Goal: Task Accomplishment & Management: Complete application form

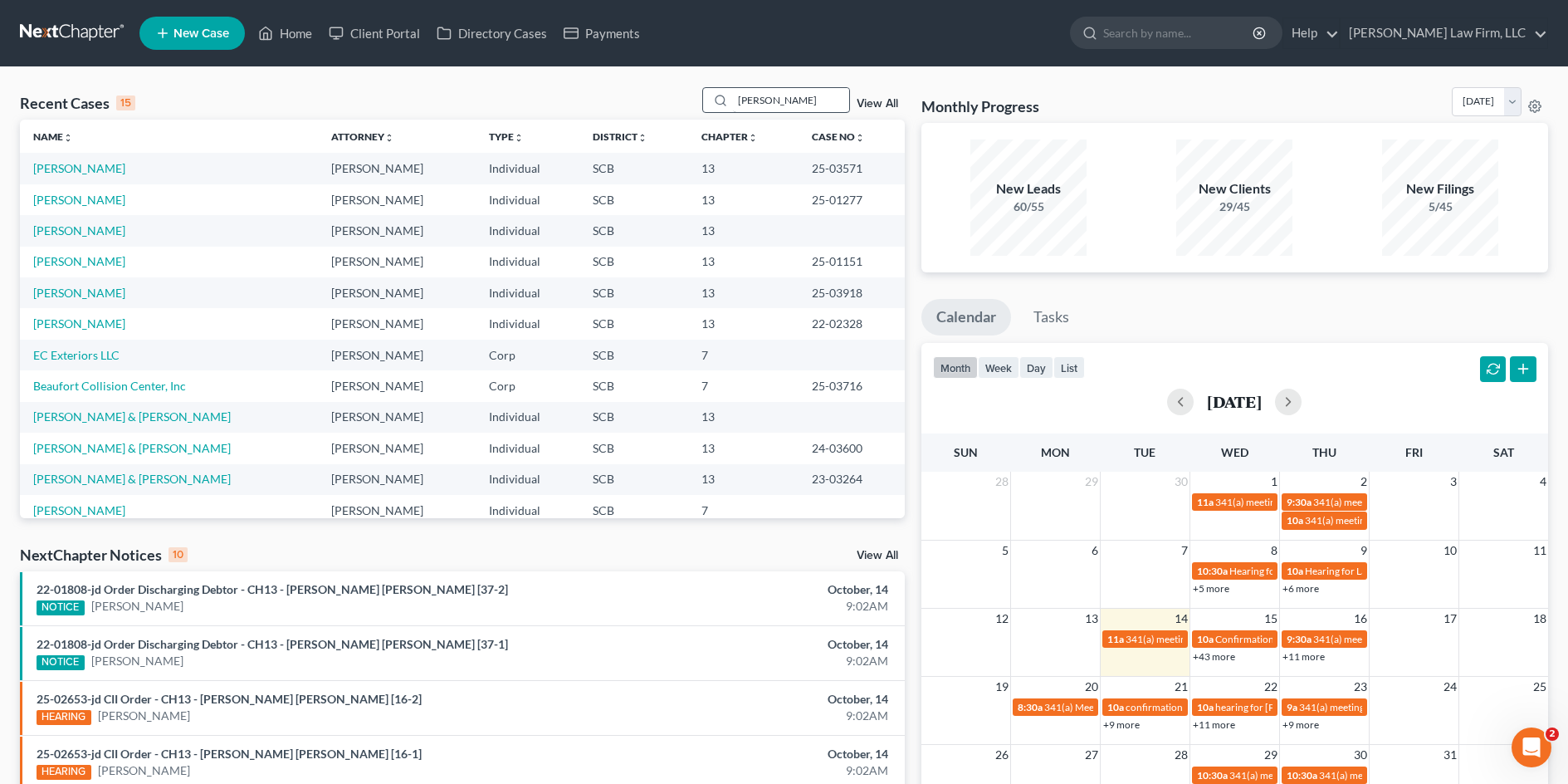
type input "myers"
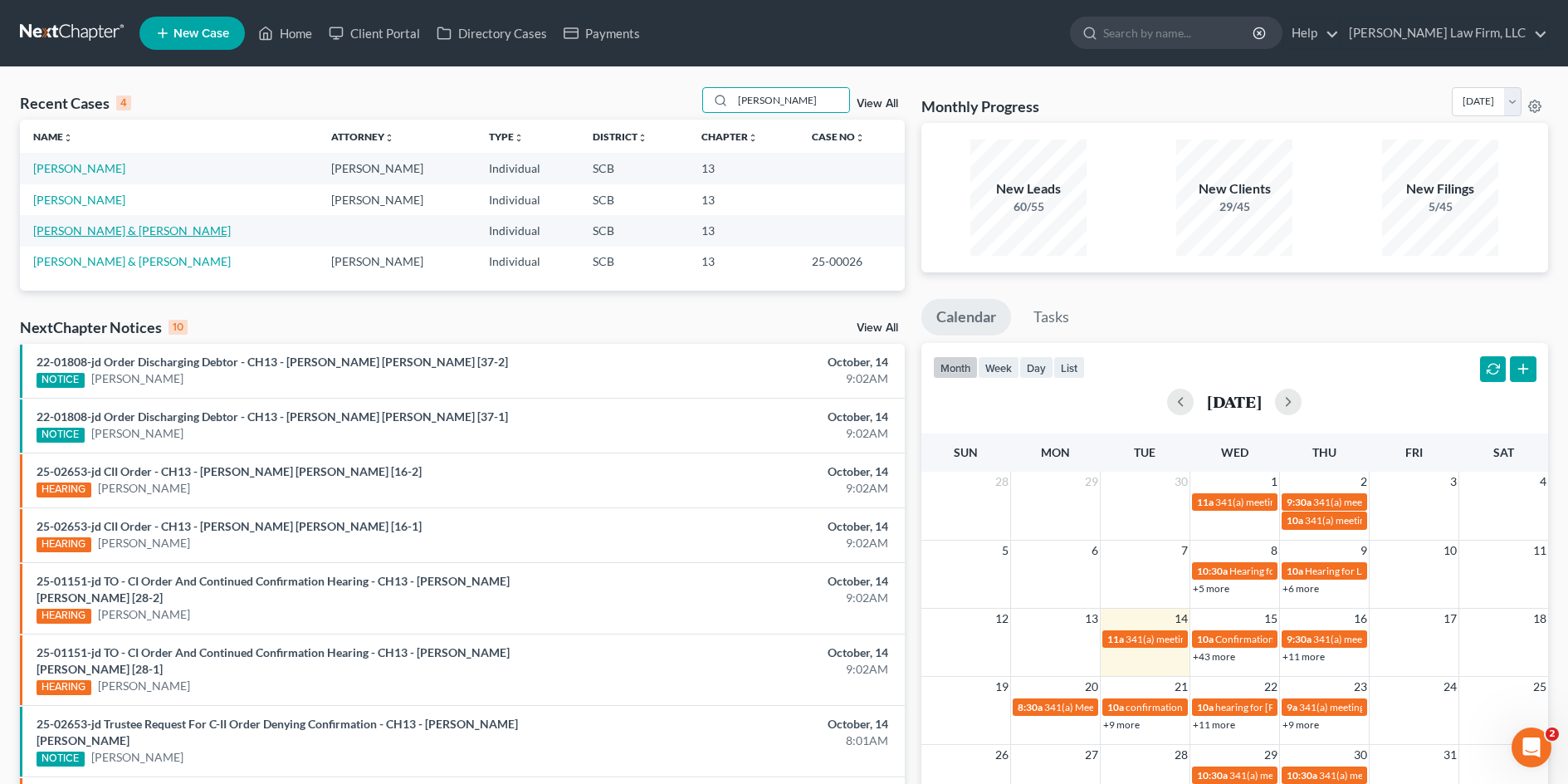
click at [128, 228] on link "[PERSON_NAME] & [PERSON_NAME]" at bounding box center [132, 230] width 197 height 14
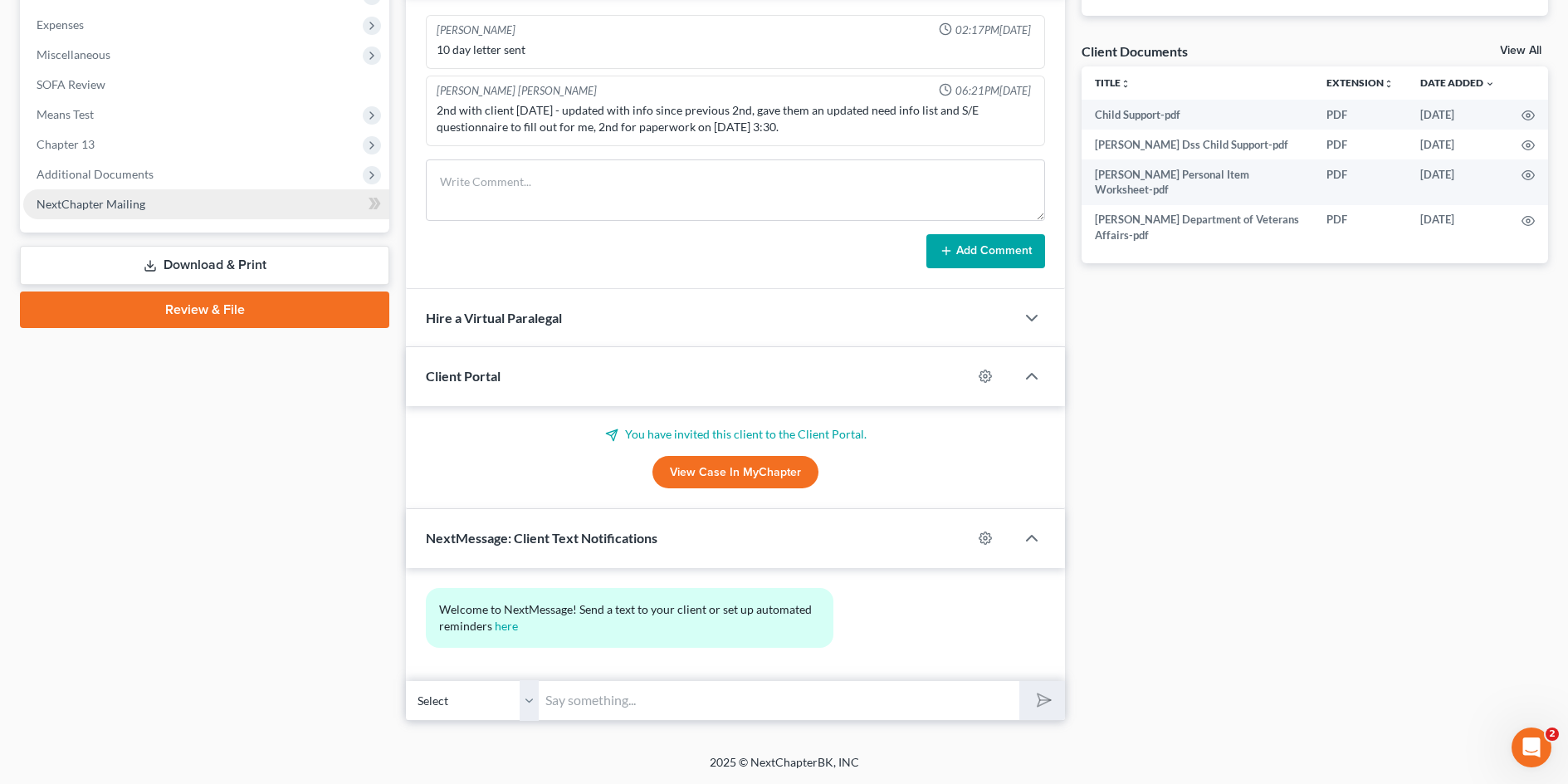
scroll to position [83, 0]
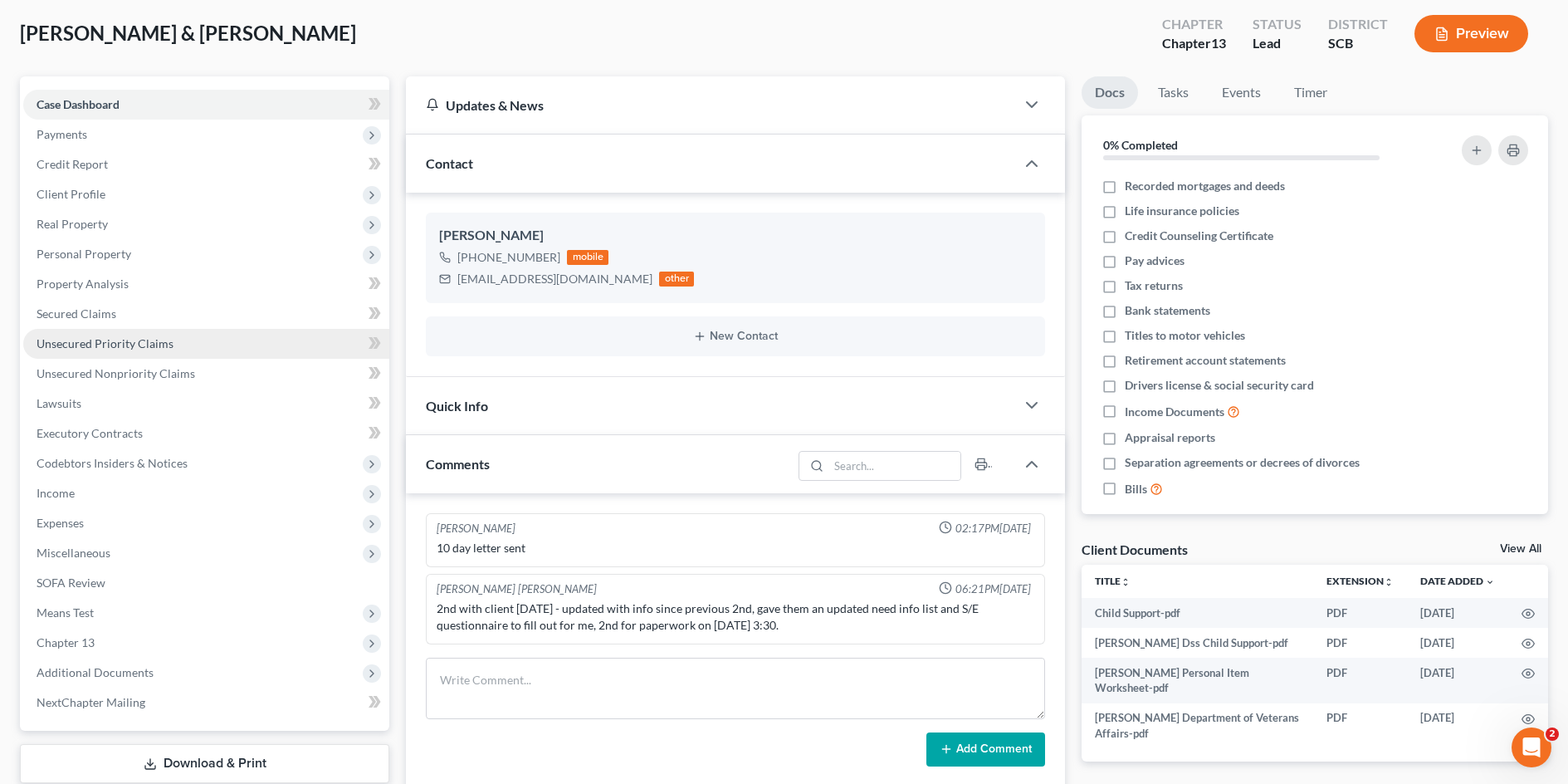
click at [130, 349] on span "Unsecured Priority Claims" at bounding box center [105, 343] width 137 height 14
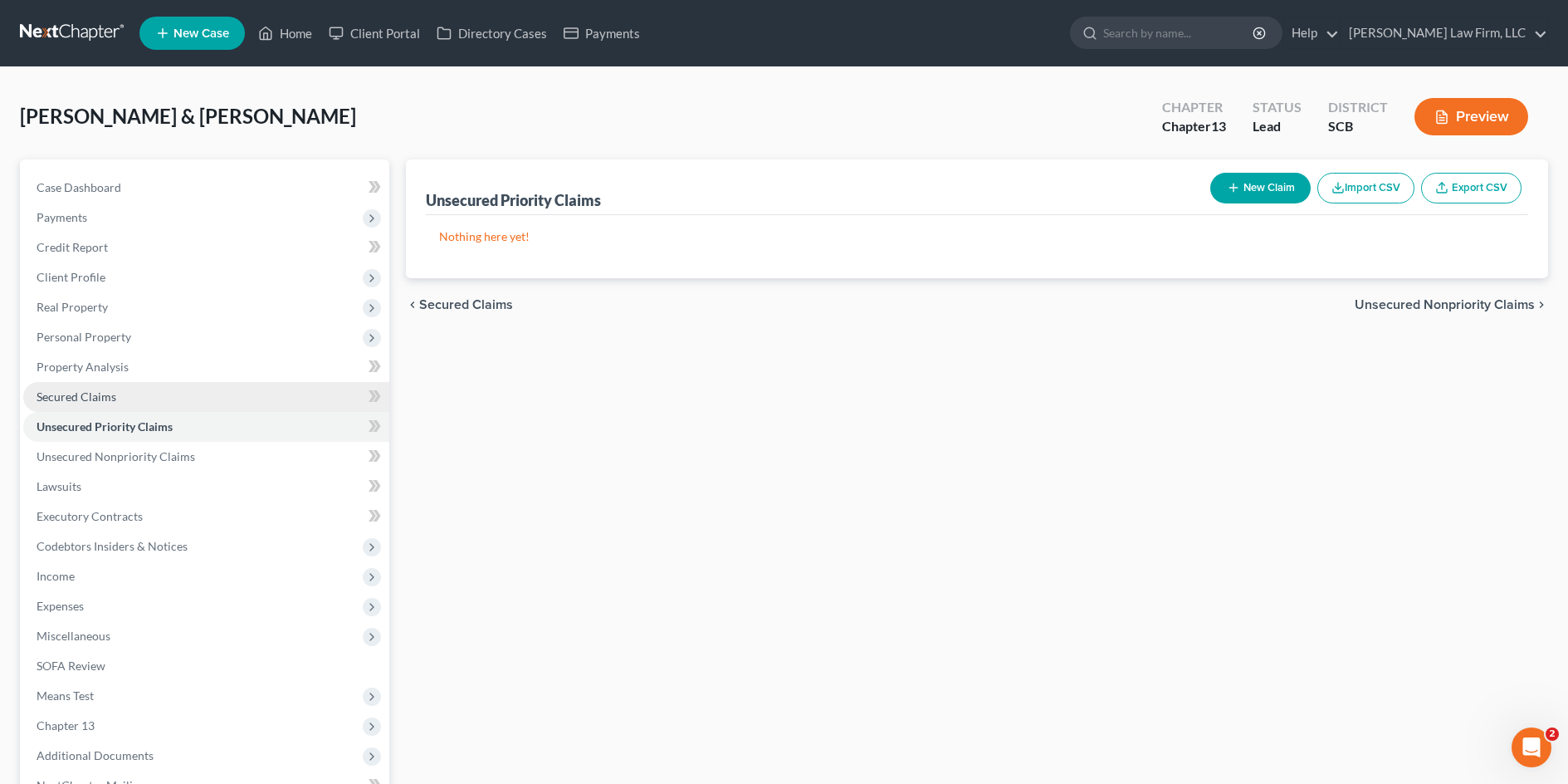
click at [101, 402] on span "Secured Claims" at bounding box center [76, 396] width 80 height 14
click at [111, 418] on link "Unsecured Priority Claims" at bounding box center [206, 426] width 366 height 30
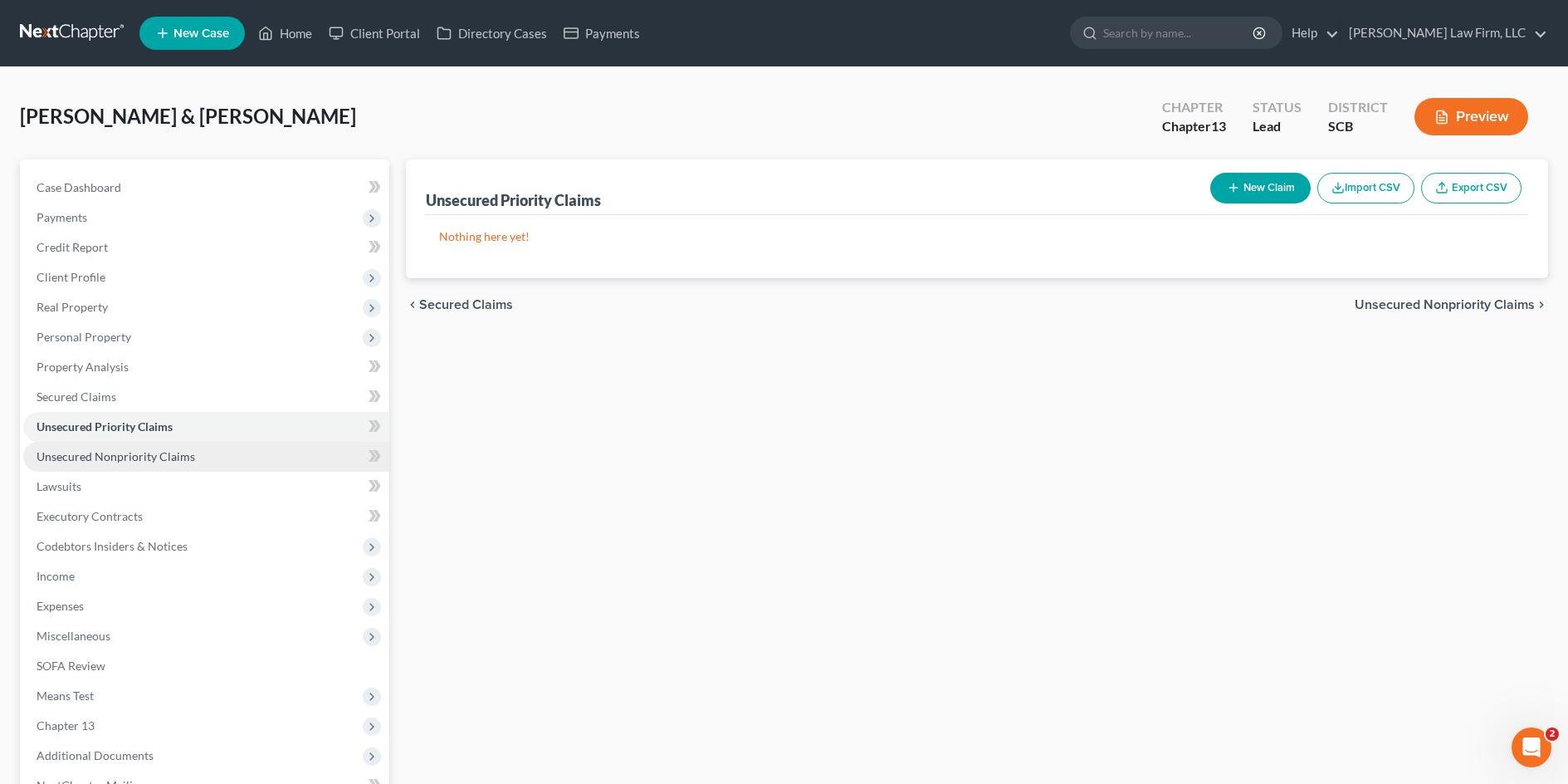
click at [122, 451] on span "Unsecured Nonpriority Claims" at bounding box center [116, 456] width 159 height 14
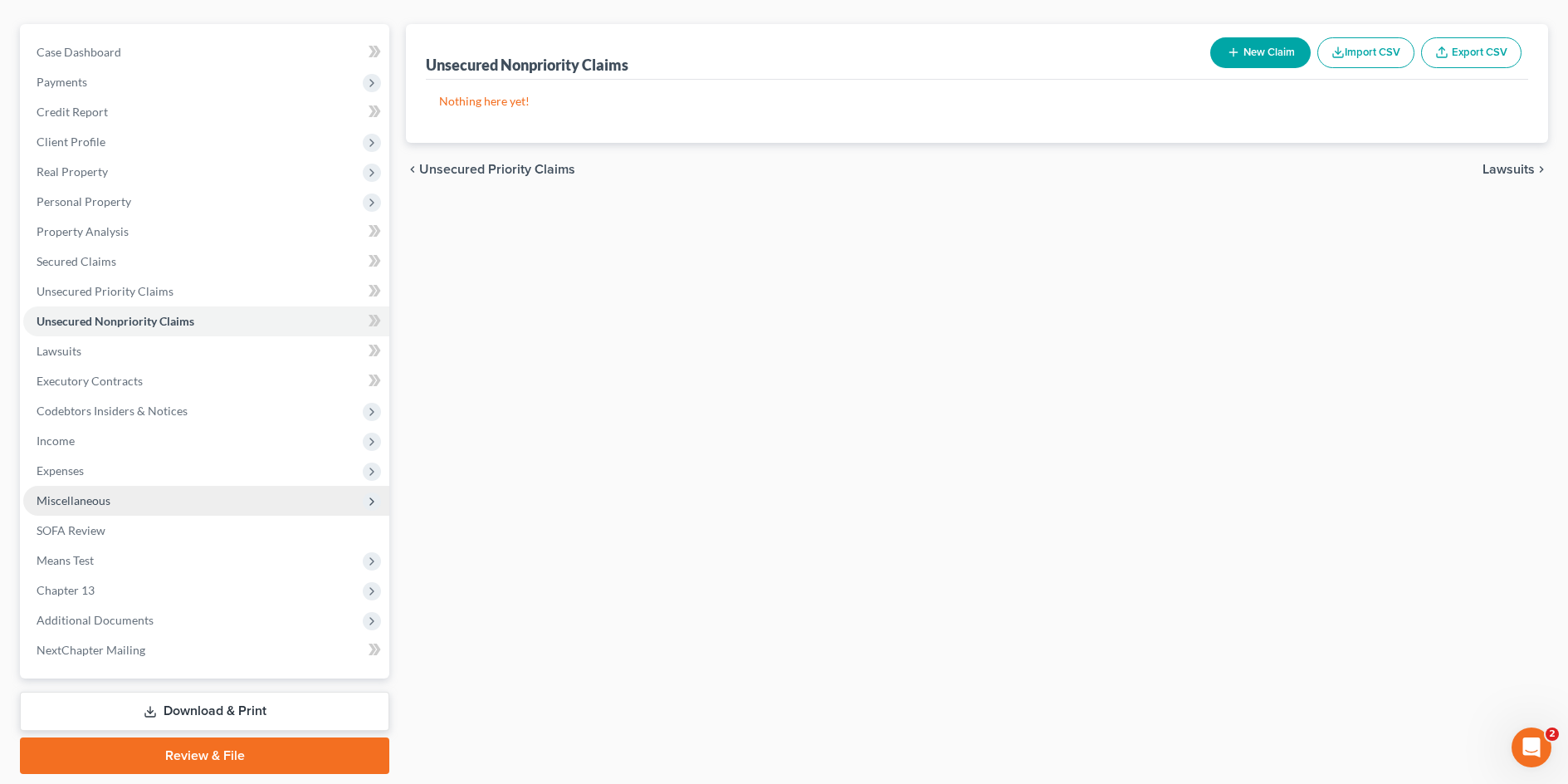
scroll to position [189, 0]
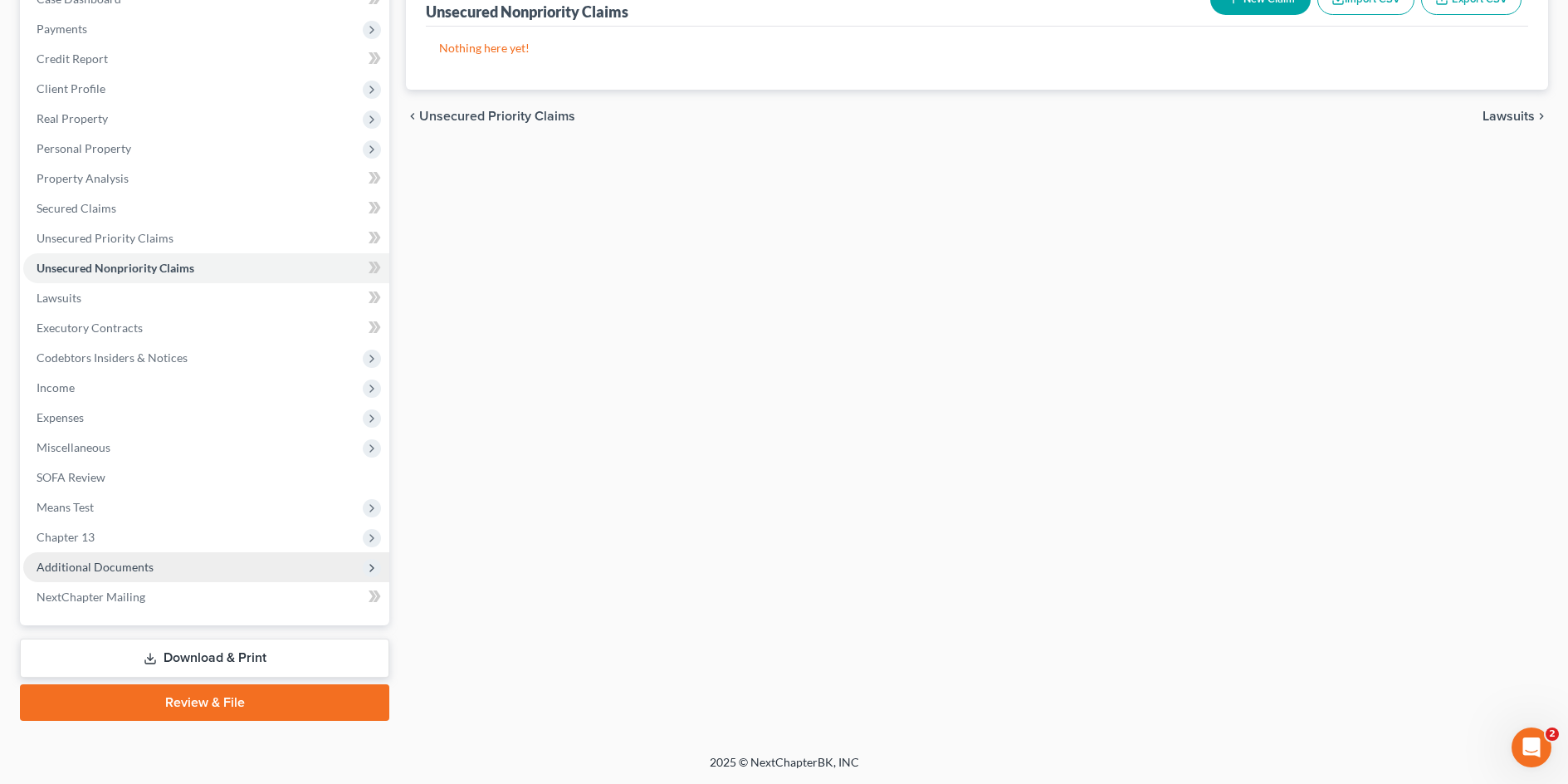
click at [165, 564] on span "Additional Documents" at bounding box center [206, 567] width 366 height 30
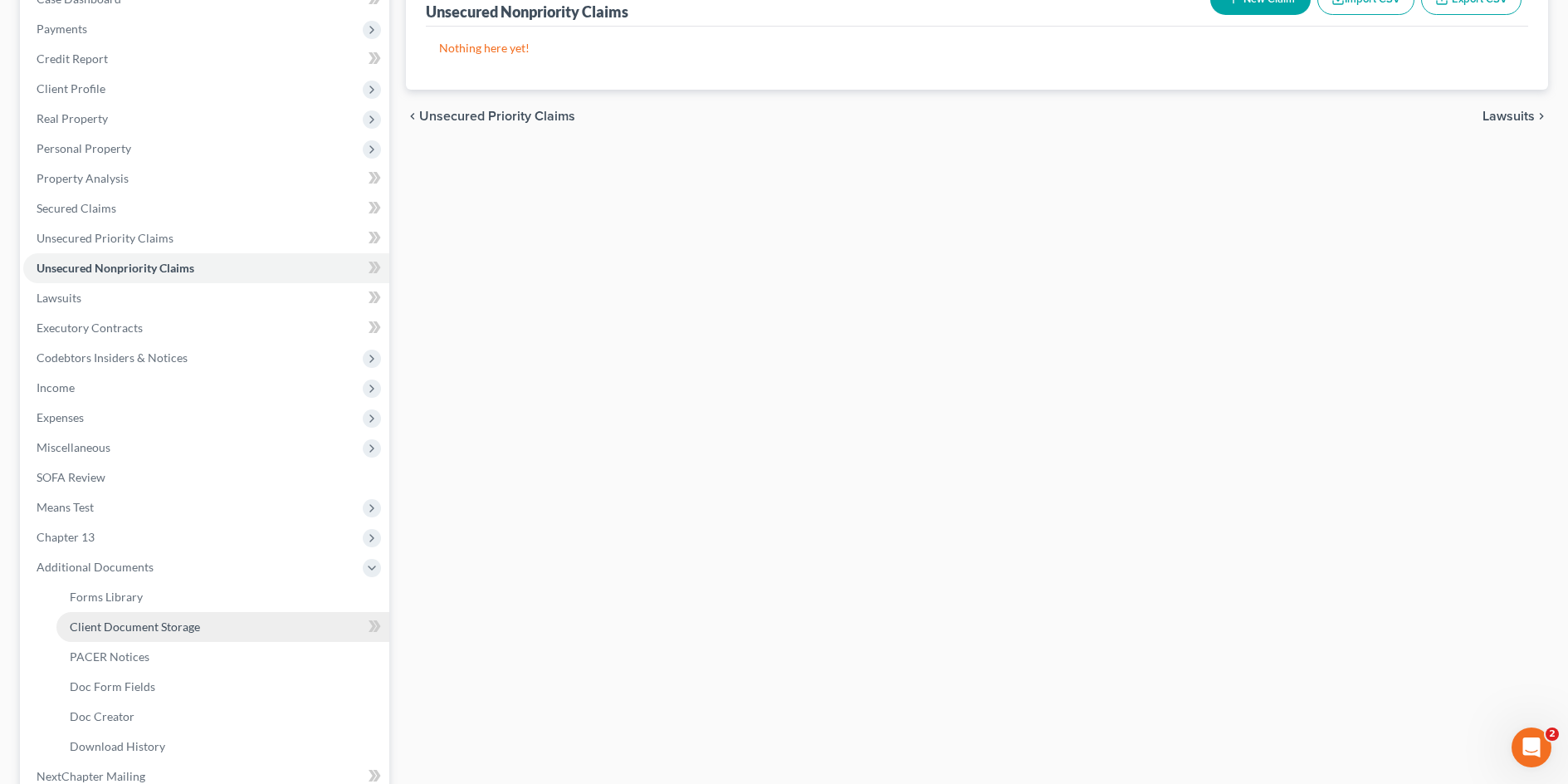
click at [161, 623] on span "Client Document Storage" at bounding box center [135, 626] width 130 height 14
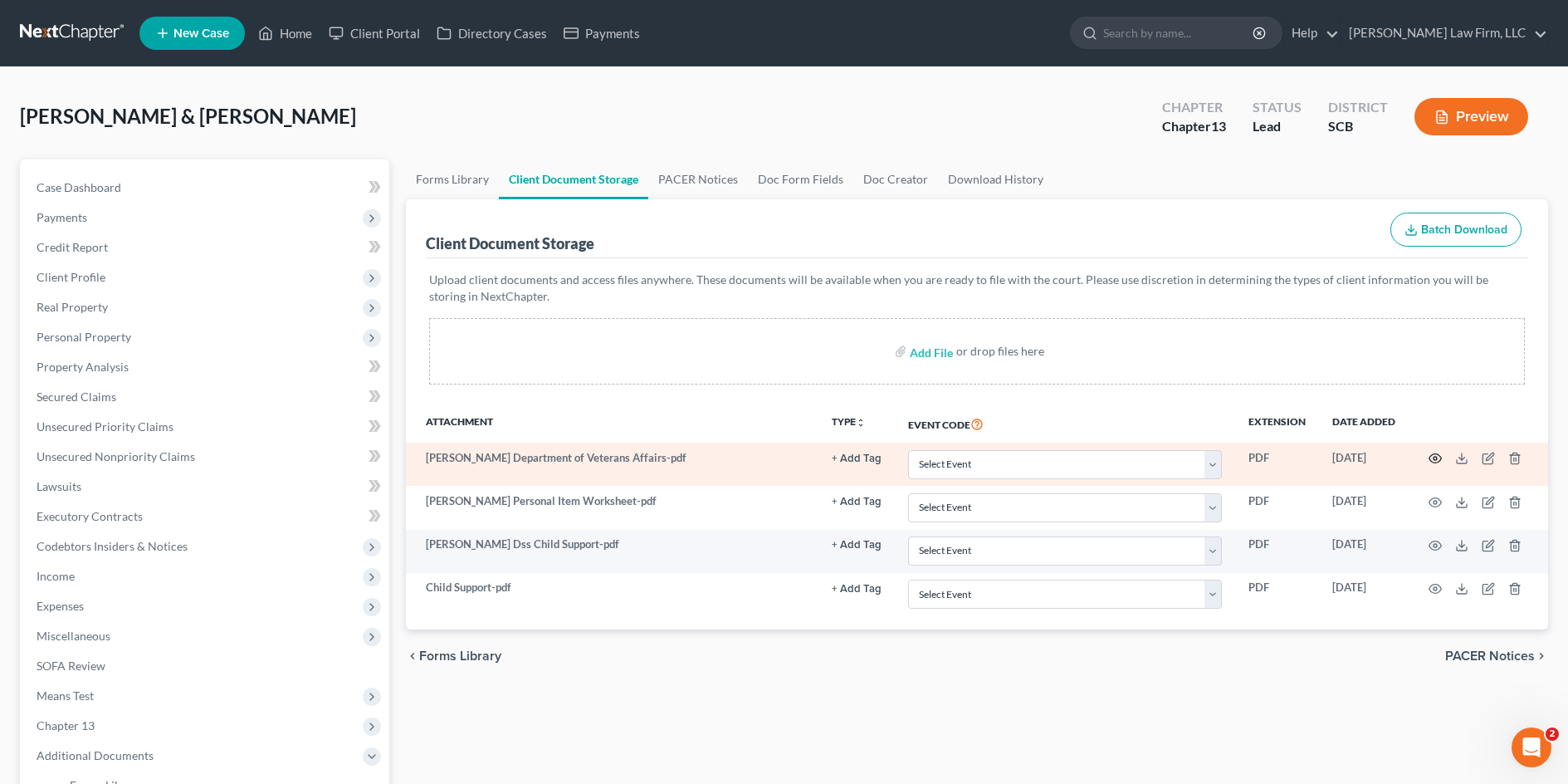
click at [1438, 457] on icon "button" at bounding box center [1434, 458] width 13 height 13
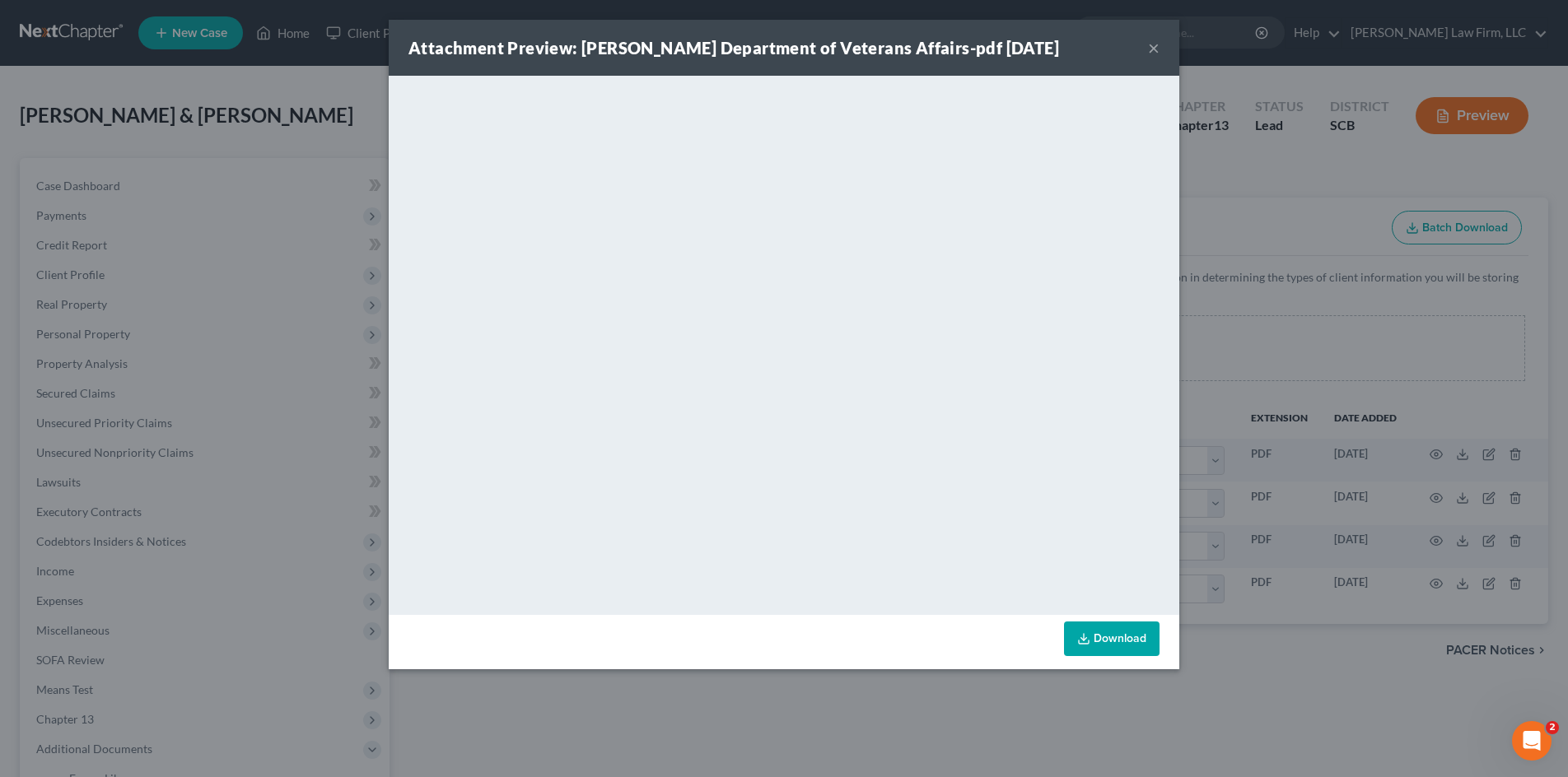
drag, startPoint x: 1156, startPoint y: 54, endPoint x: 1144, endPoint y: 54, distance: 12.0
click at [1156, 54] on button "×" at bounding box center [1154, 48] width 12 height 20
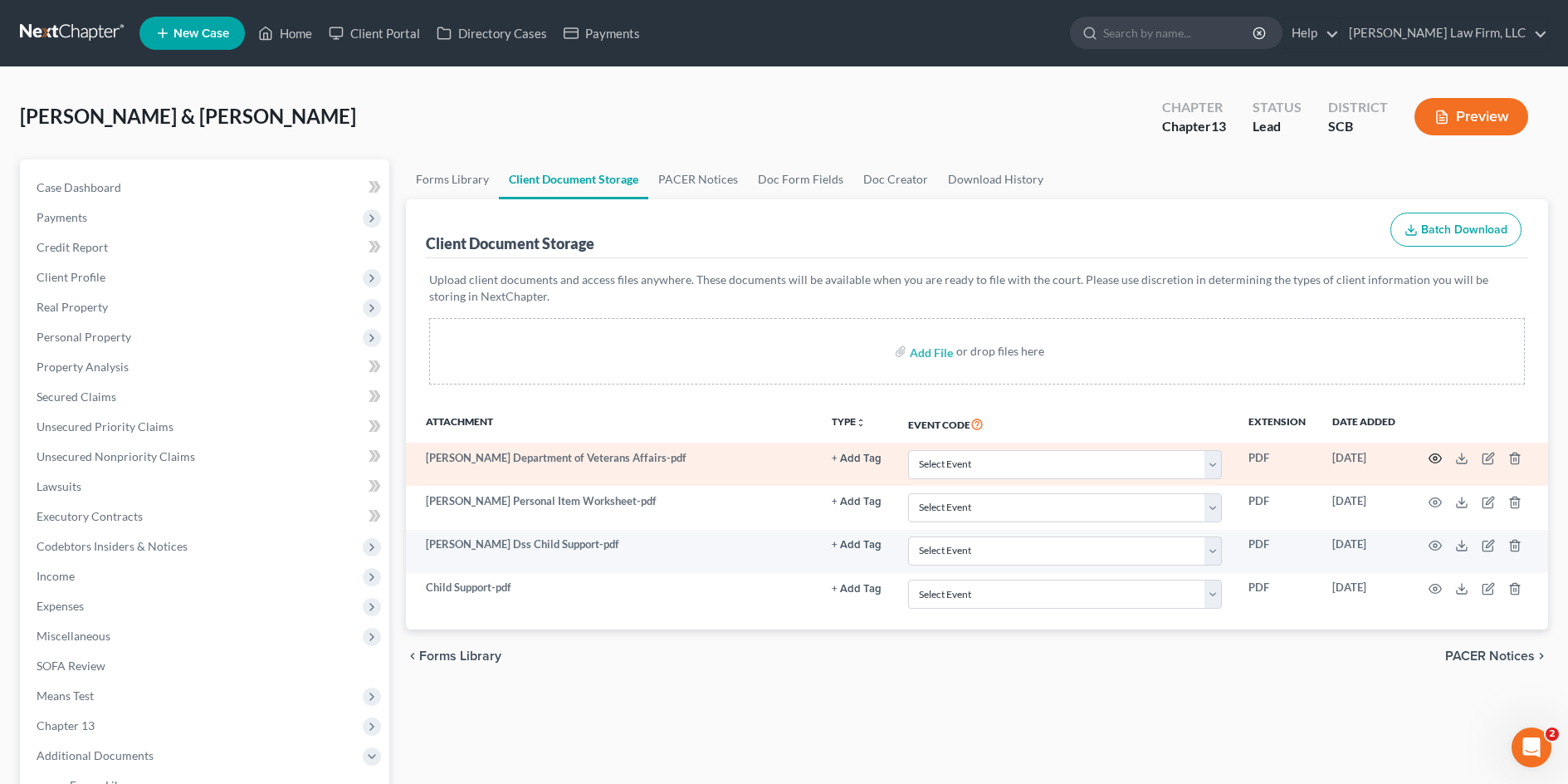
click at [1437, 462] on icon "button" at bounding box center [1435, 459] width 13 height 9
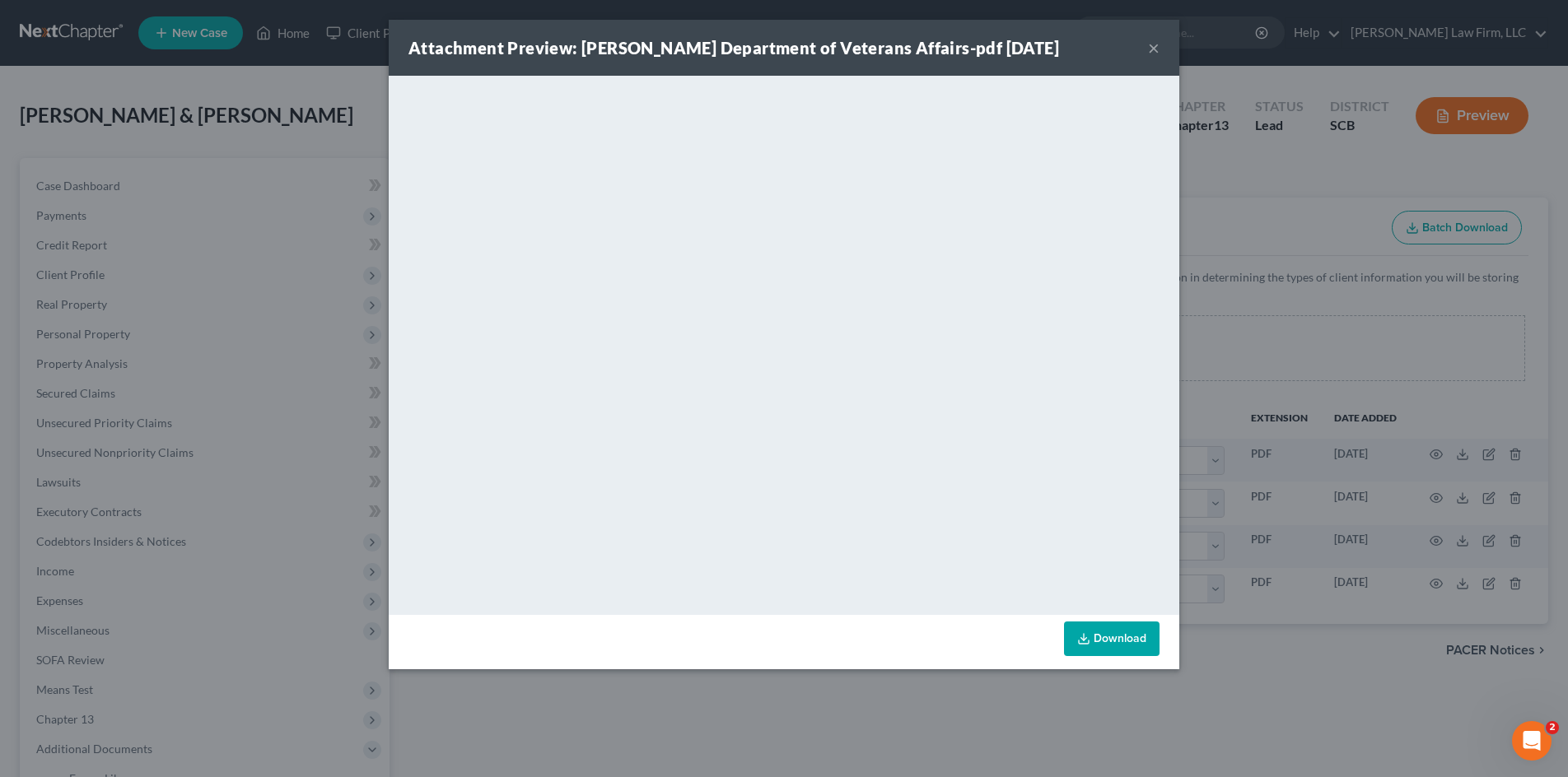
click at [1155, 53] on button "×" at bounding box center [1154, 48] width 12 height 20
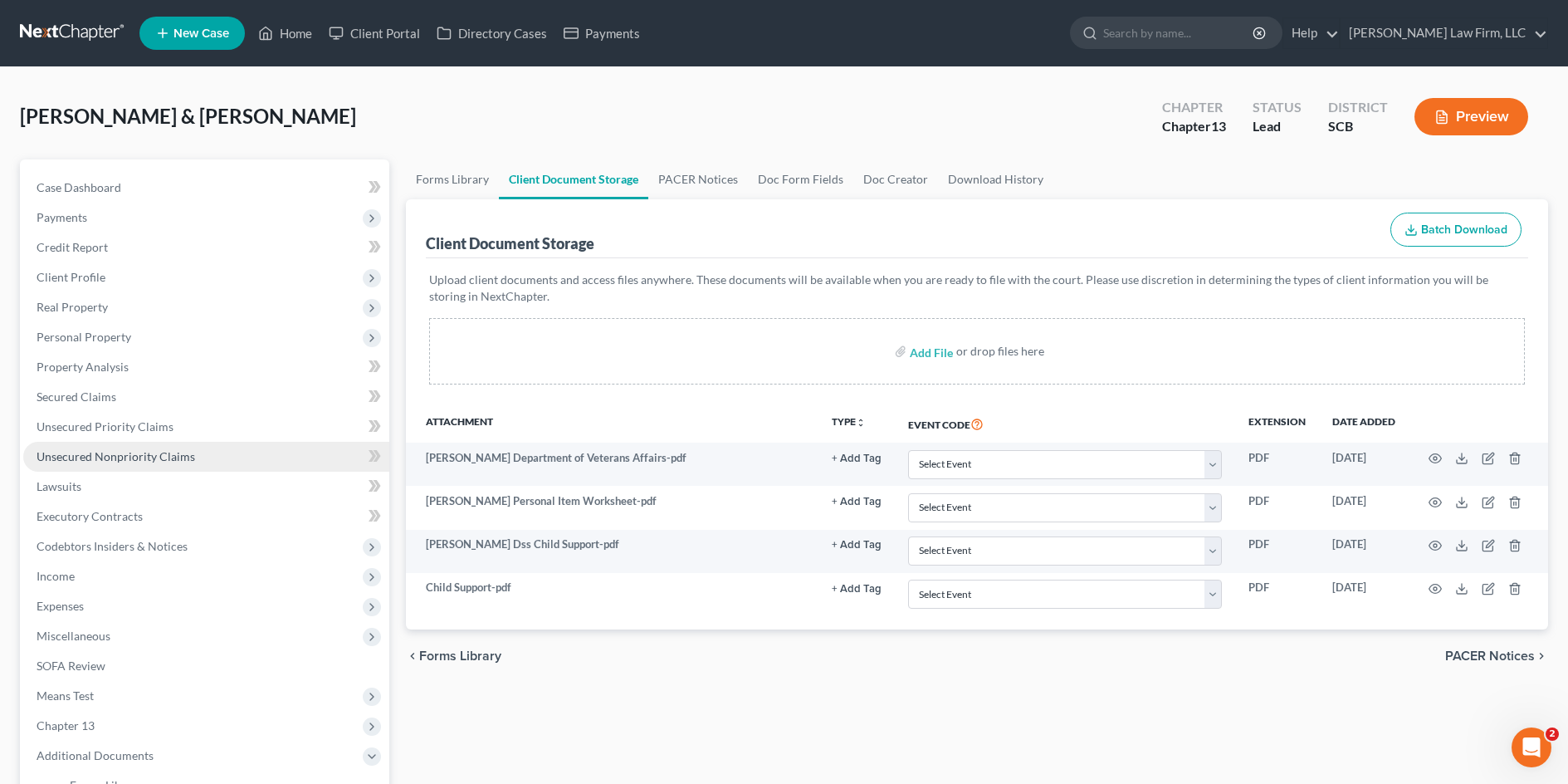
click at [177, 459] on span "Unsecured Nonpriority Claims" at bounding box center [116, 456] width 159 height 14
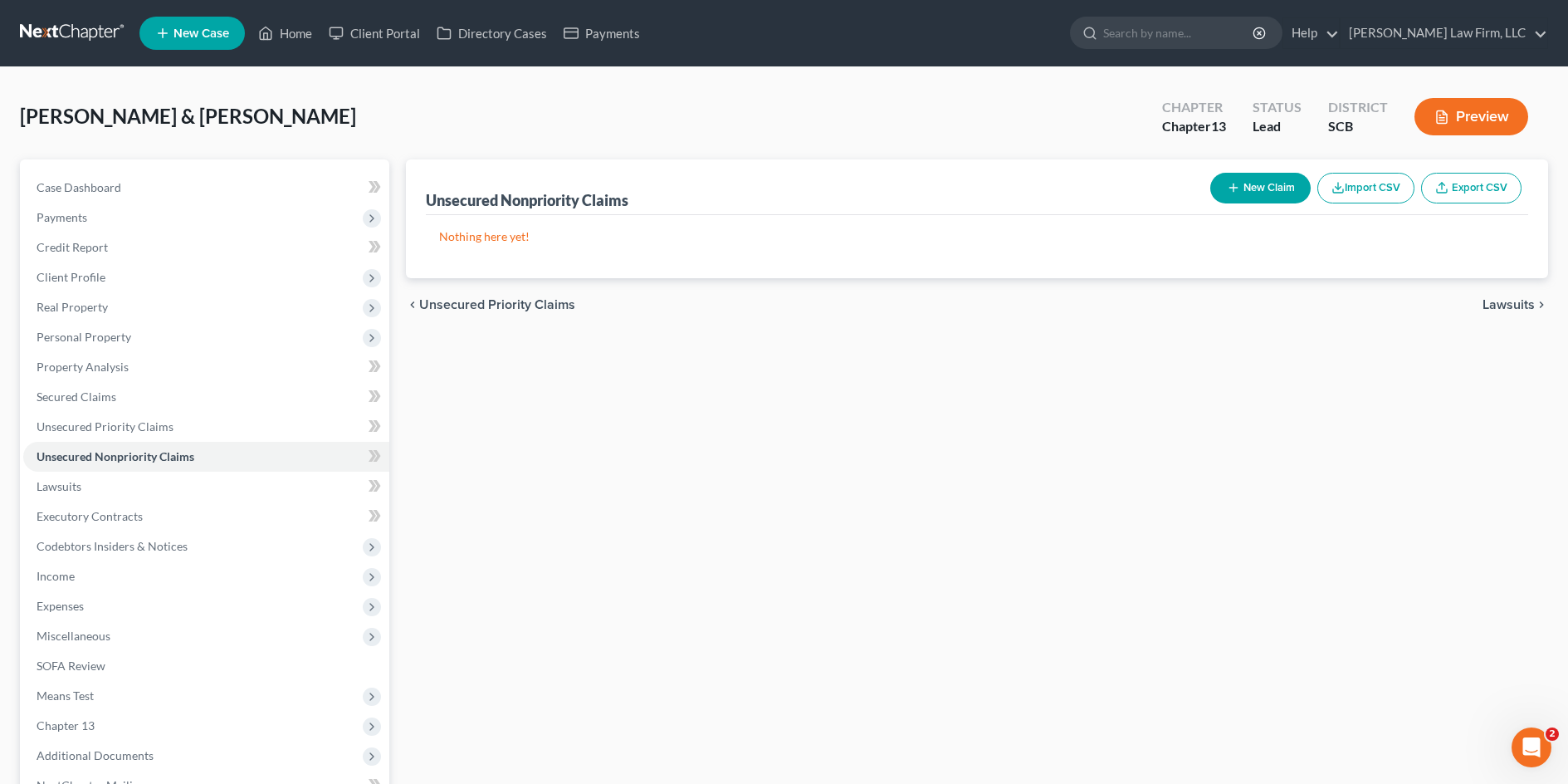
click at [1247, 181] on button "New Claim" at bounding box center [1260, 188] width 100 height 31
select select "2"
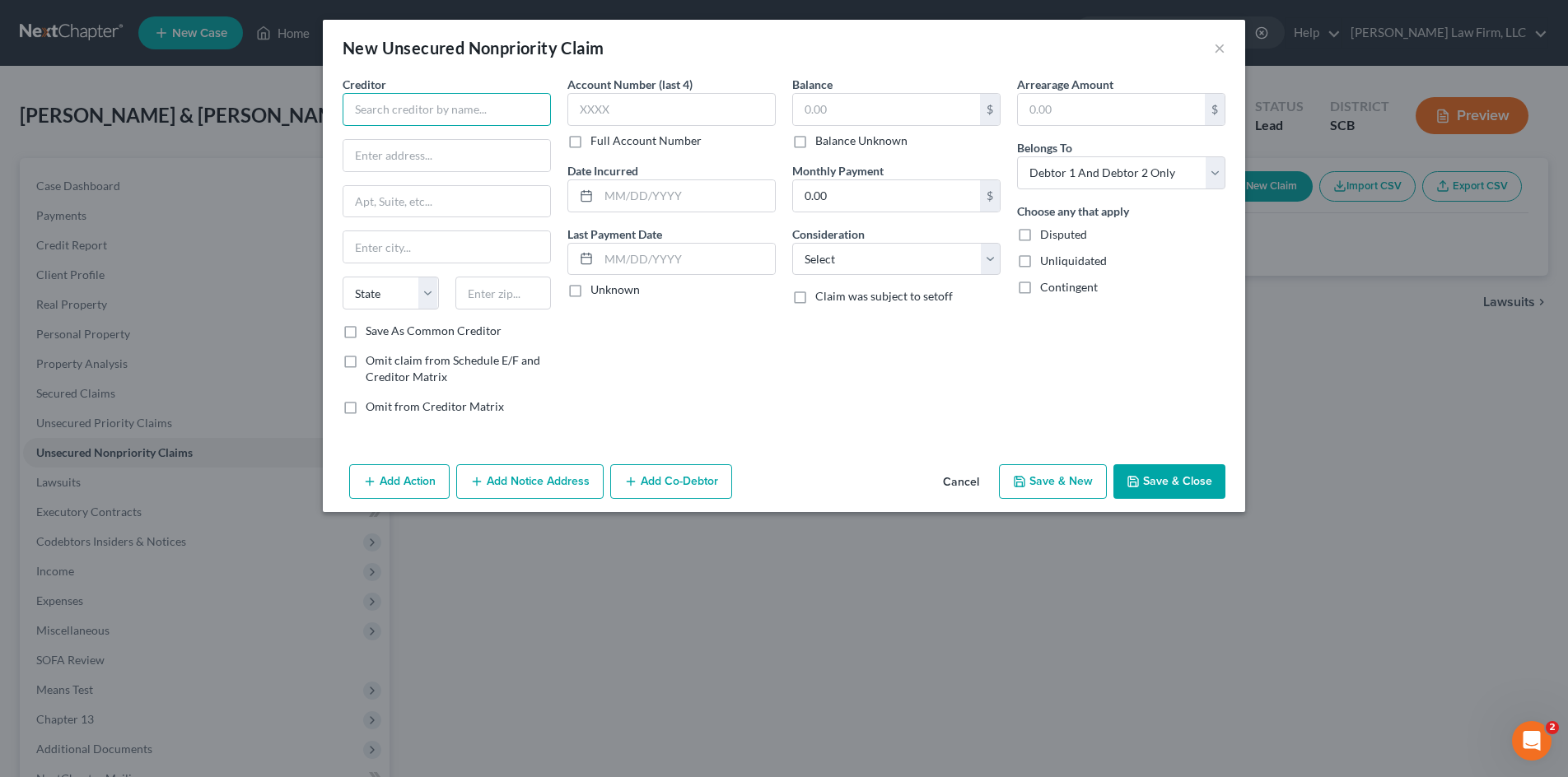
click at [435, 117] on input "text" at bounding box center [446, 109] width 208 height 33
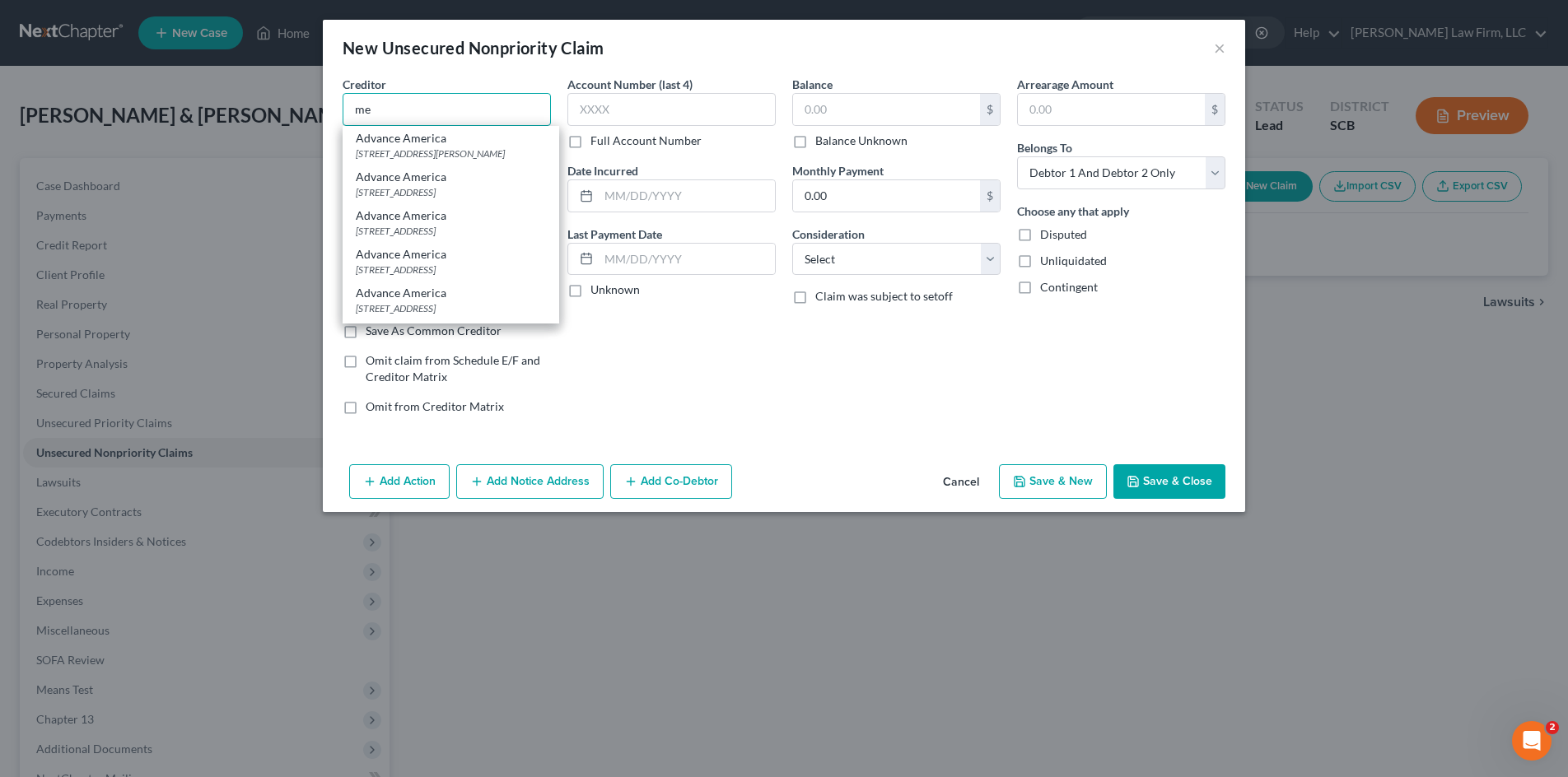
type input "m"
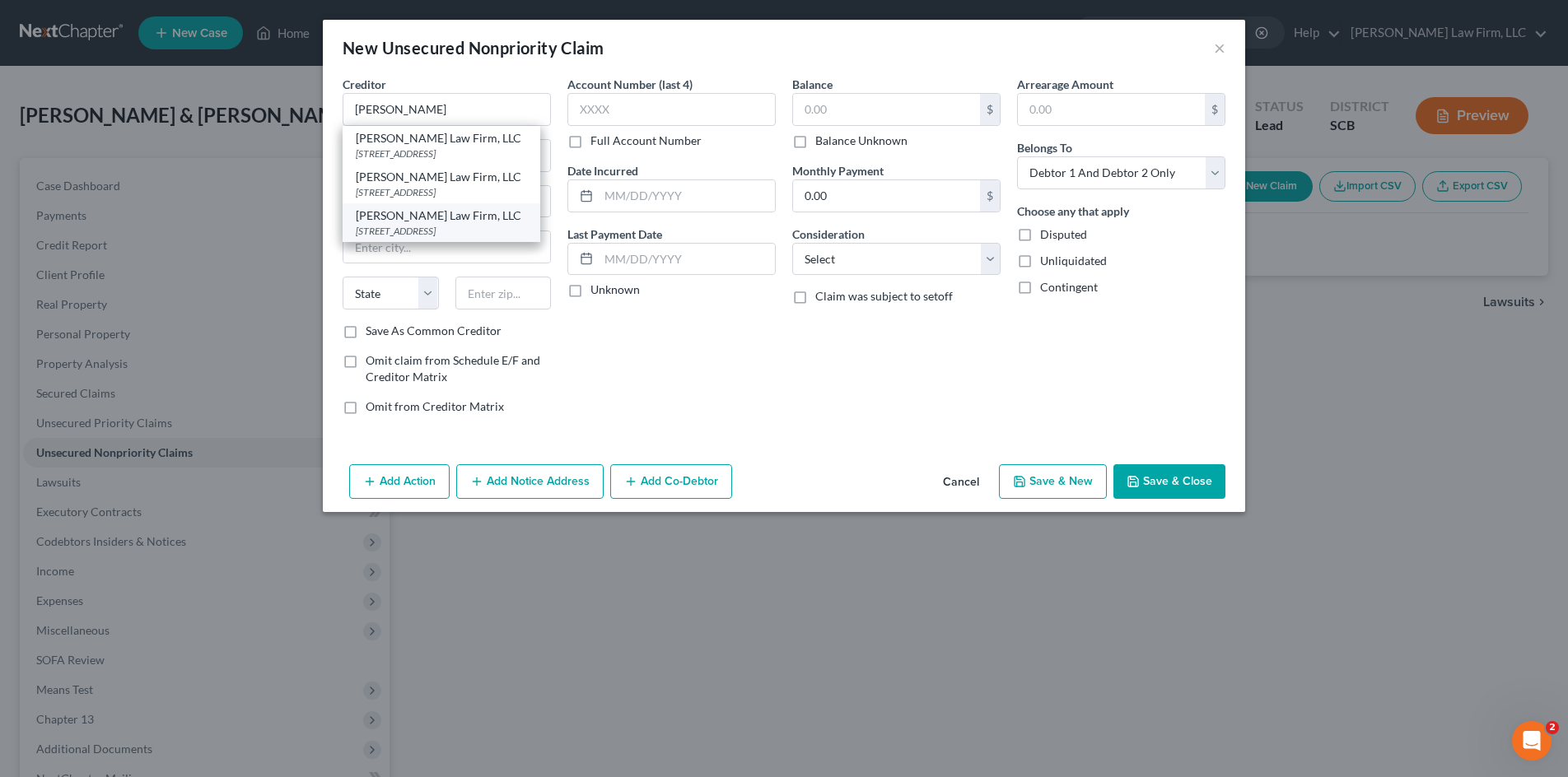
click at [462, 238] on div "[STREET_ADDRESS]" at bounding box center [440, 230] width 171 height 14
type input "[PERSON_NAME] Law Firm, LLC"
type input "[STREET_ADDRESS]"
type input "Suite 360"
type input "Columbia"
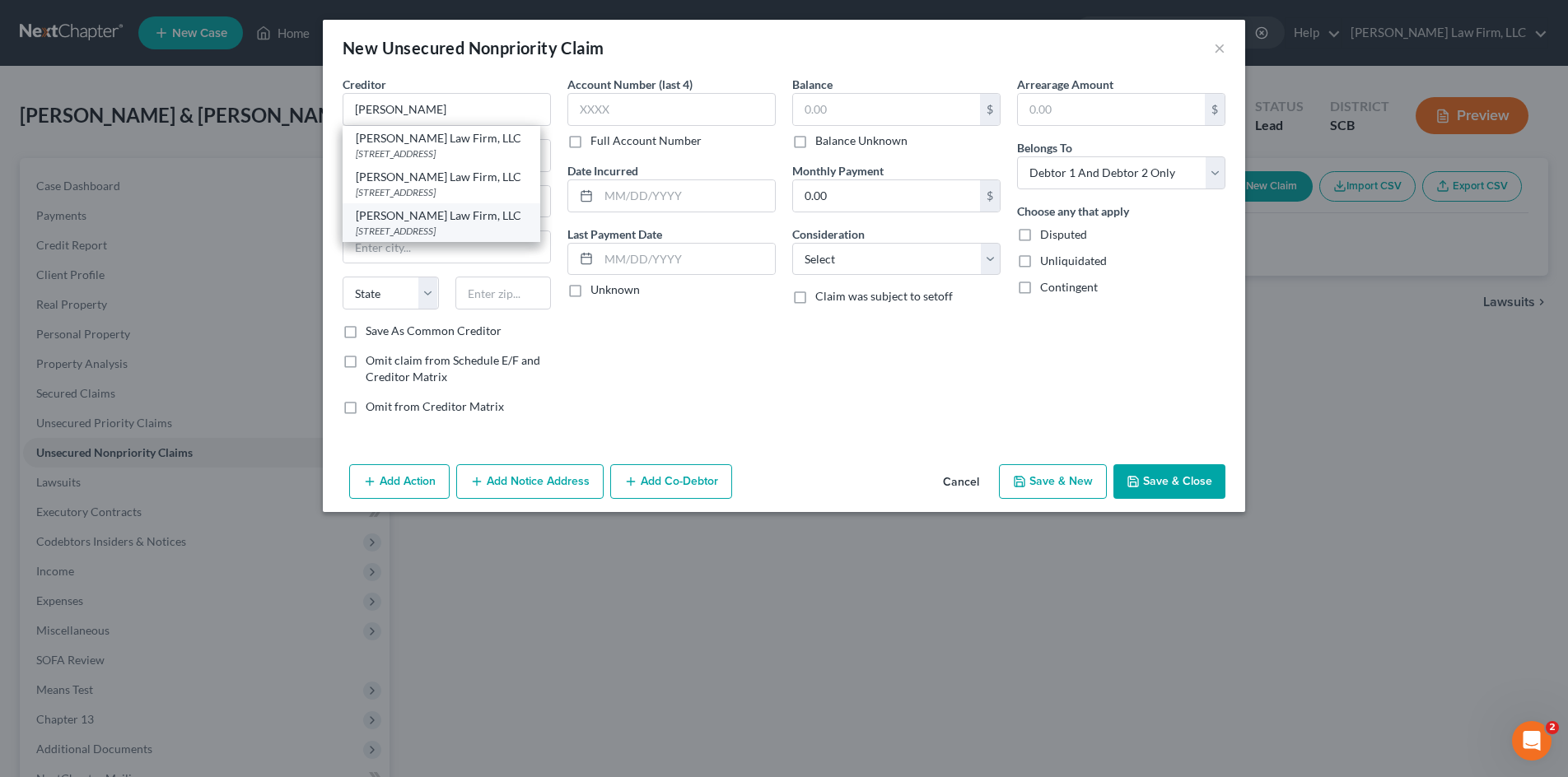
select select "42"
type input "29201"
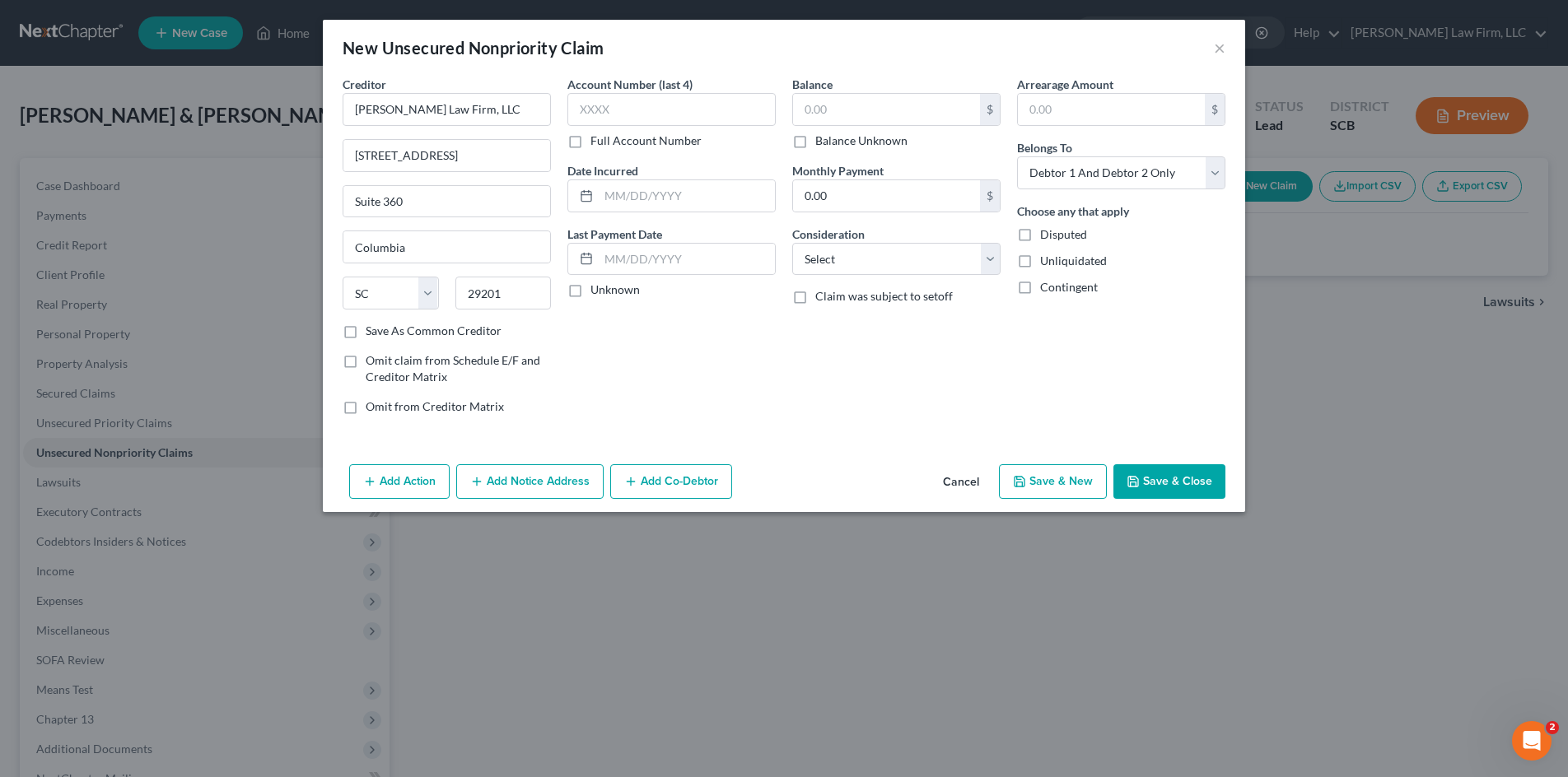
click at [1162, 483] on button "Save & Close" at bounding box center [1169, 481] width 112 height 35
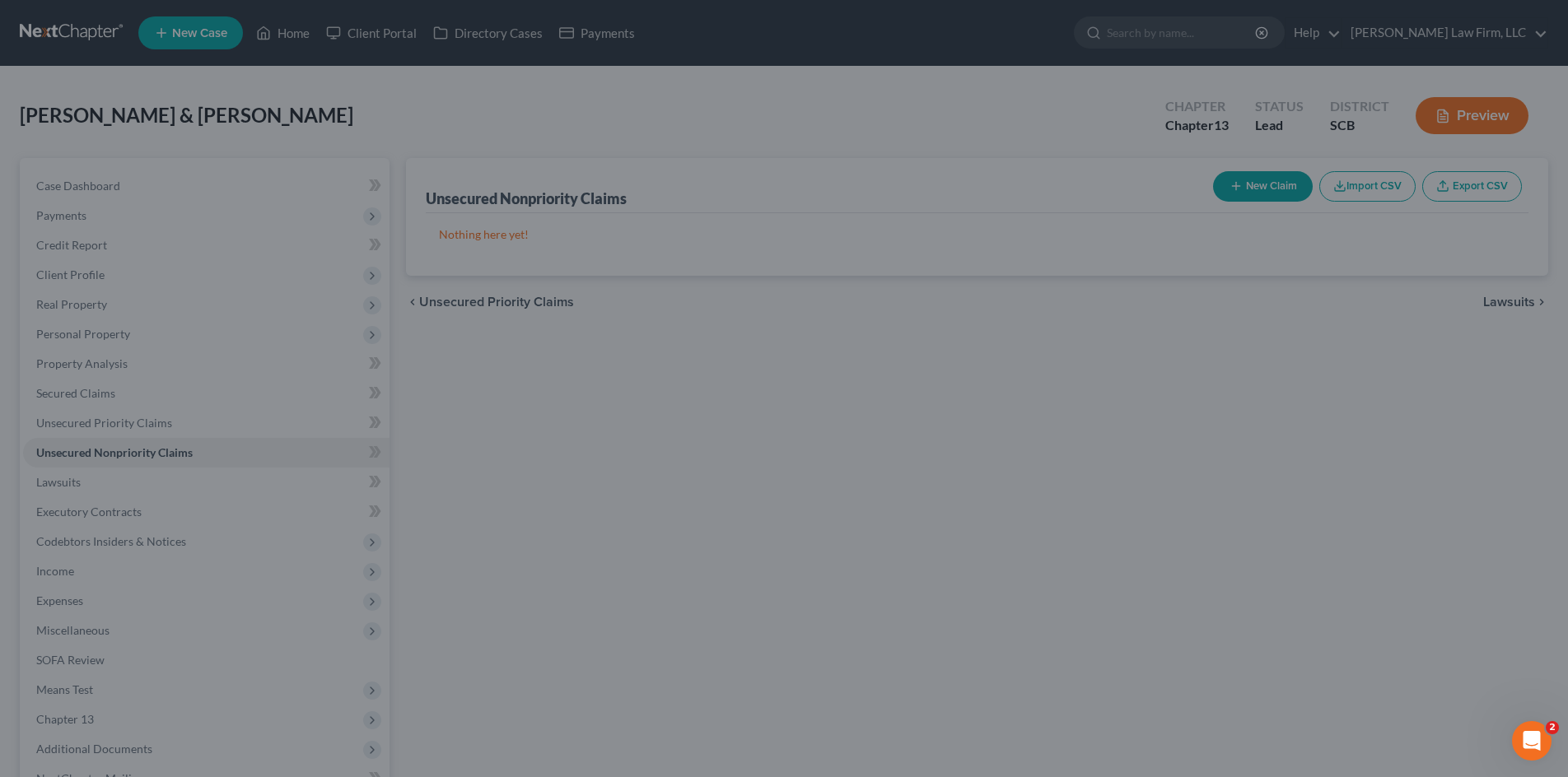
type input "0.00"
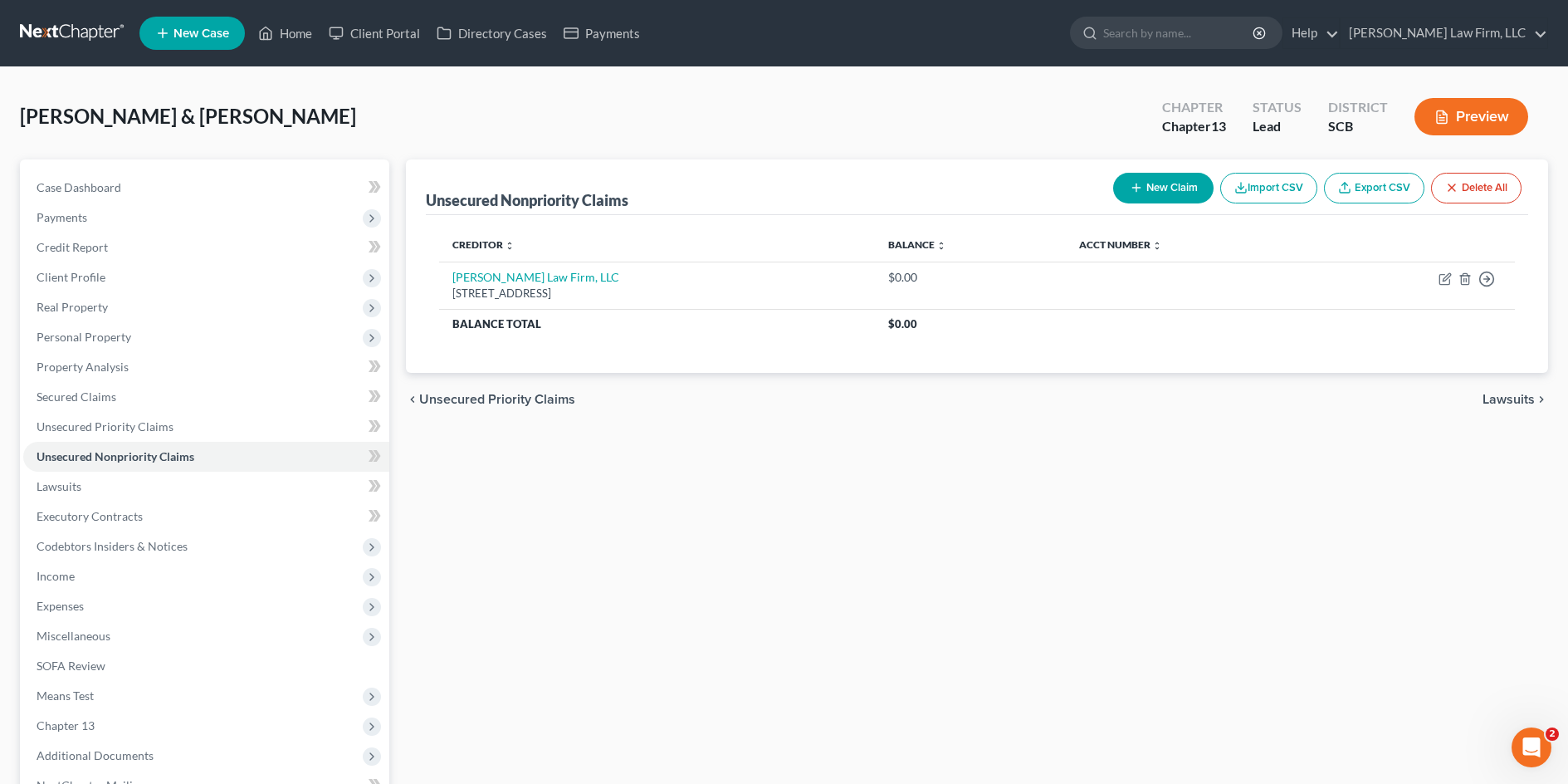
click at [1161, 184] on button "New Claim" at bounding box center [1163, 188] width 100 height 31
select select "2"
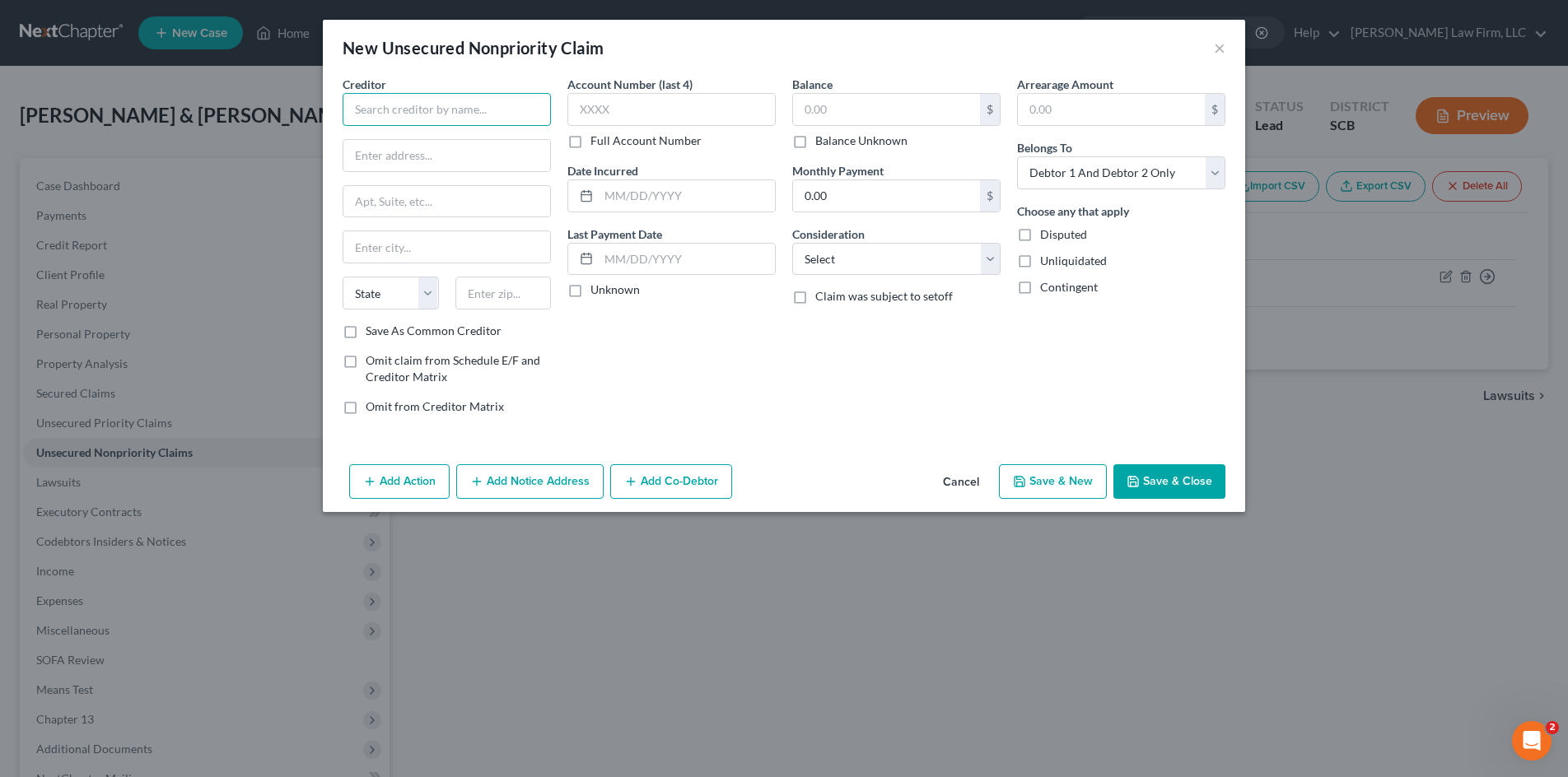
drag, startPoint x: 449, startPoint y: 100, endPoint x: 454, endPoint y: 111, distance: 12.1
click at [453, 110] on input "text" at bounding box center [446, 109] width 208 height 33
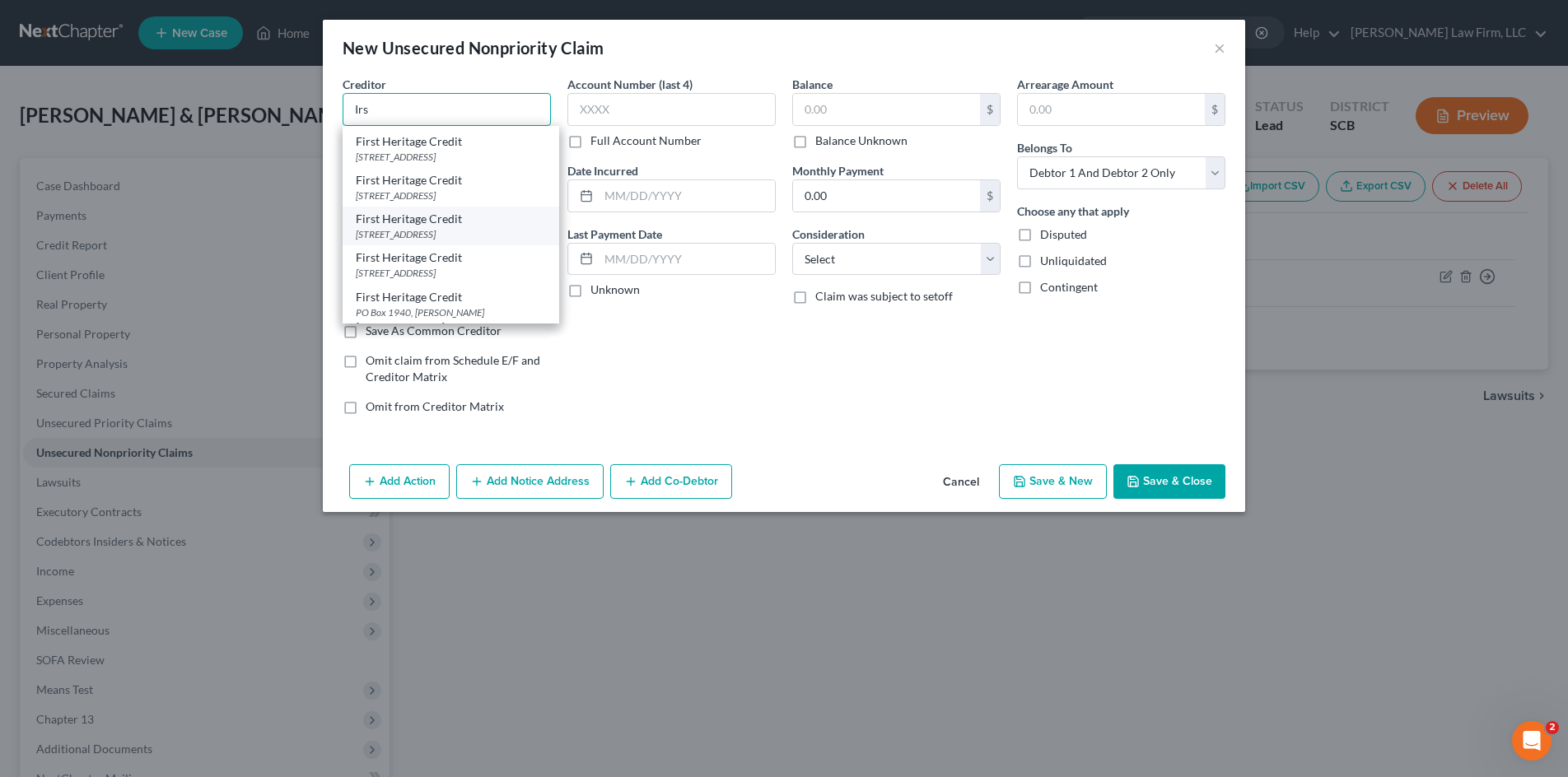
scroll to position [1317, 0]
type input "I"
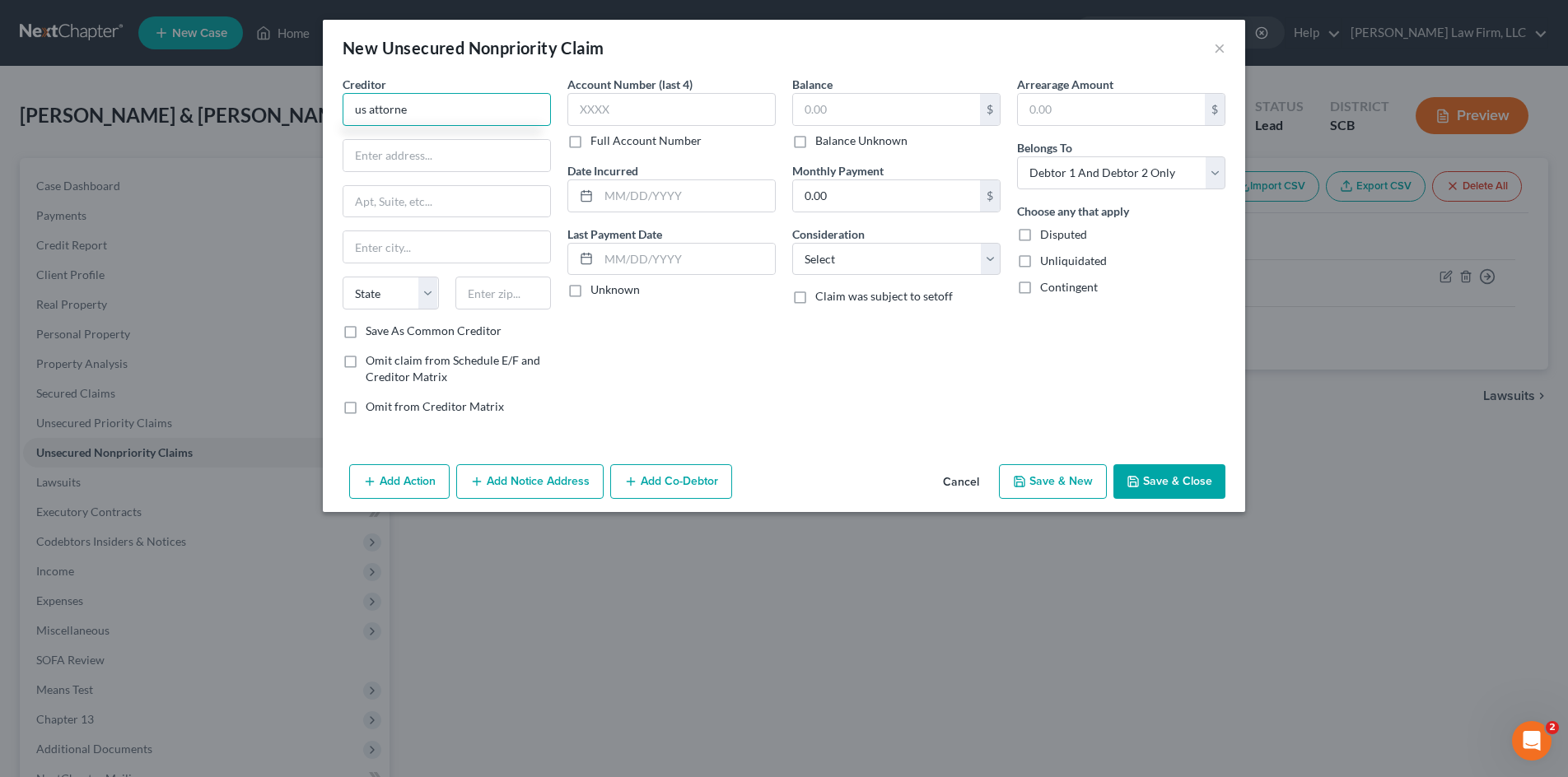
type input "us attorney"
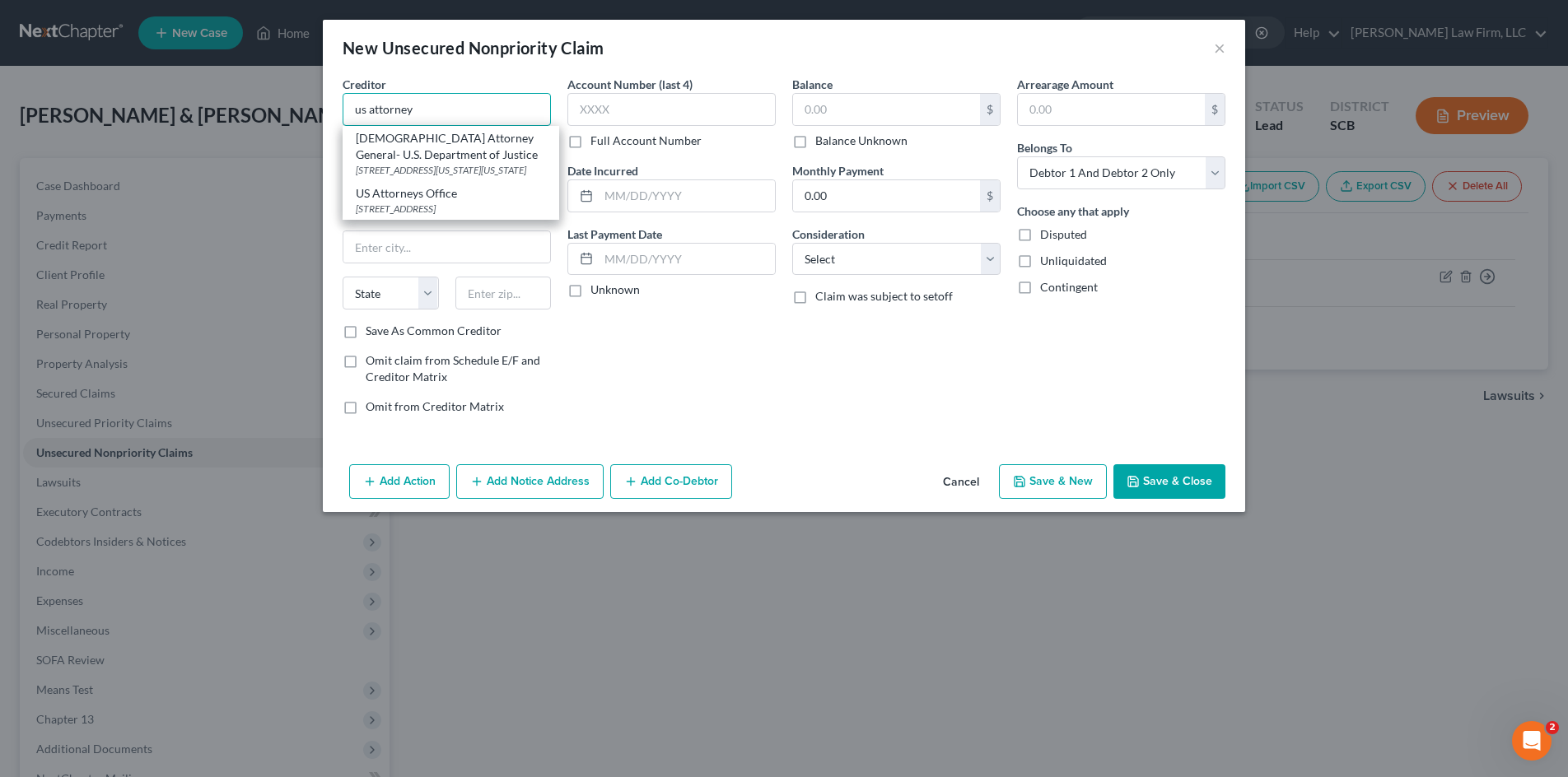
drag, startPoint x: 332, startPoint y: 112, endPoint x: 83, endPoint y: 133, distance: 249.9
click at [86, 133] on div "New Unsecured Nonpriority Claim × Creditor * us attorney US Attorney General- U…" at bounding box center [784, 388] width 1568 height 777
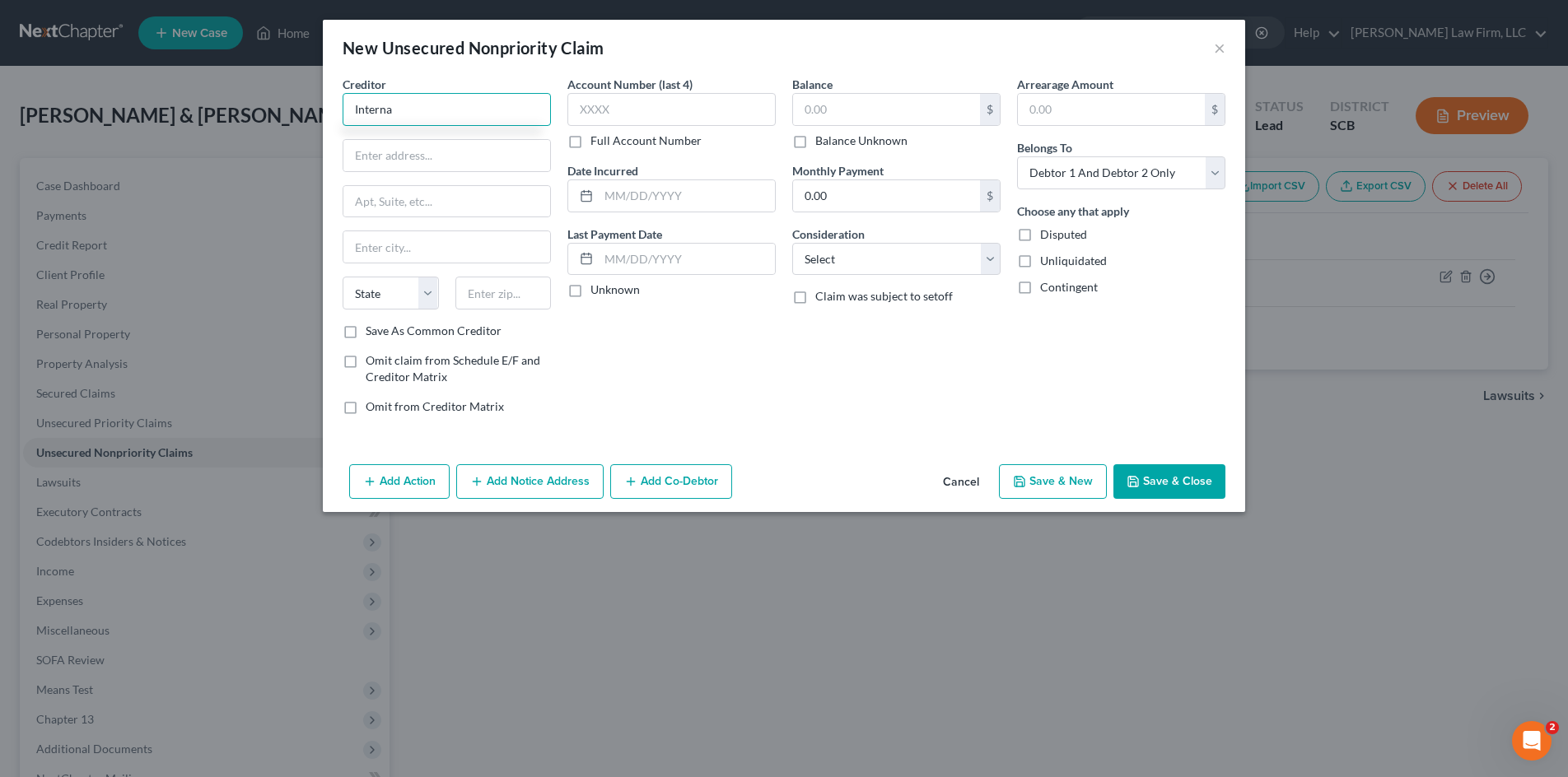
type input "Internal"
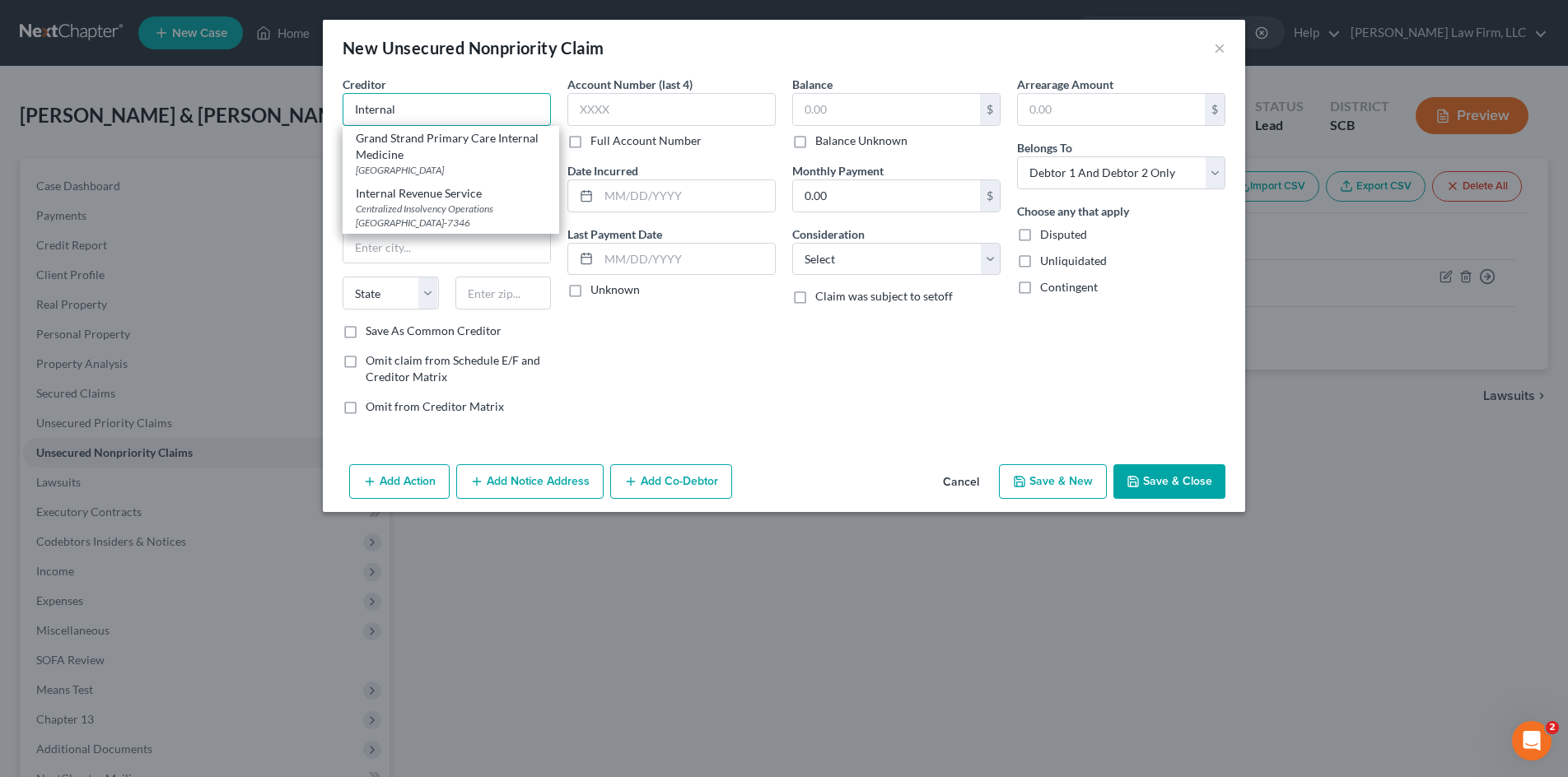
drag, startPoint x: 525, startPoint y: 111, endPoint x: 302, endPoint y: 110, distance: 223.0
click at [317, 105] on div "New Unsecured Nonpriority Claim × Creditor * Internal Grand Strand Primary Care…" at bounding box center [784, 388] width 1568 height 777
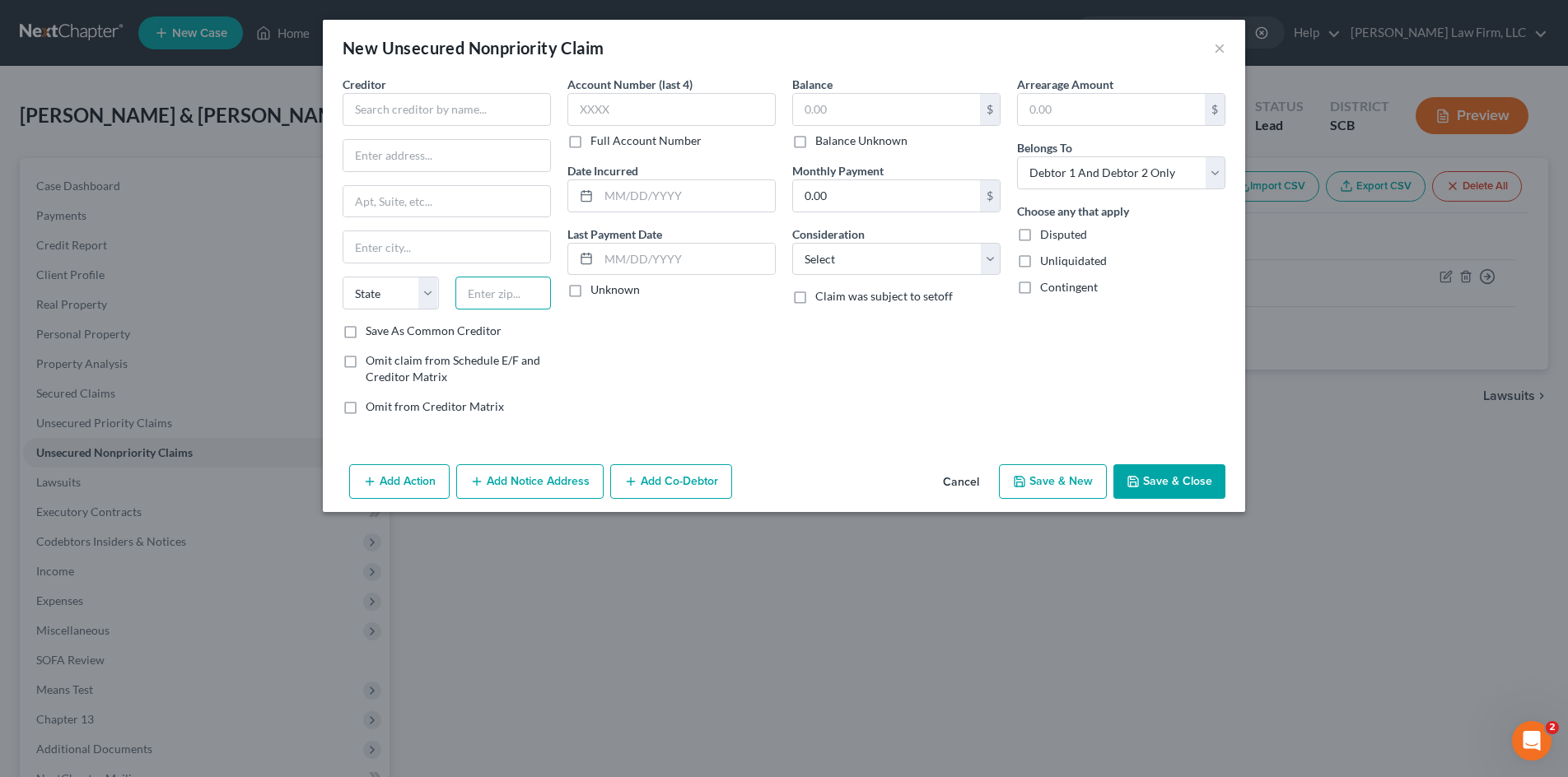
click at [475, 296] on input "text" at bounding box center [503, 292] width 96 height 33
type input "7346"
click at [614, 341] on div "Account Number (last 4) Full Account Number Date Incurred Last Payment Date Unk…" at bounding box center [671, 252] width 224 height 352
drag, startPoint x: 524, startPoint y: 287, endPoint x: 360, endPoint y: 296, distance: 164.2
click at [361, 296] on div "State AL AK AR AZ CA CO CT DE DC FL GA GU HI ID IL IN IA KS KY LA ME MD MA MI M…" at bounding box center [446, 299] width 224 height 46
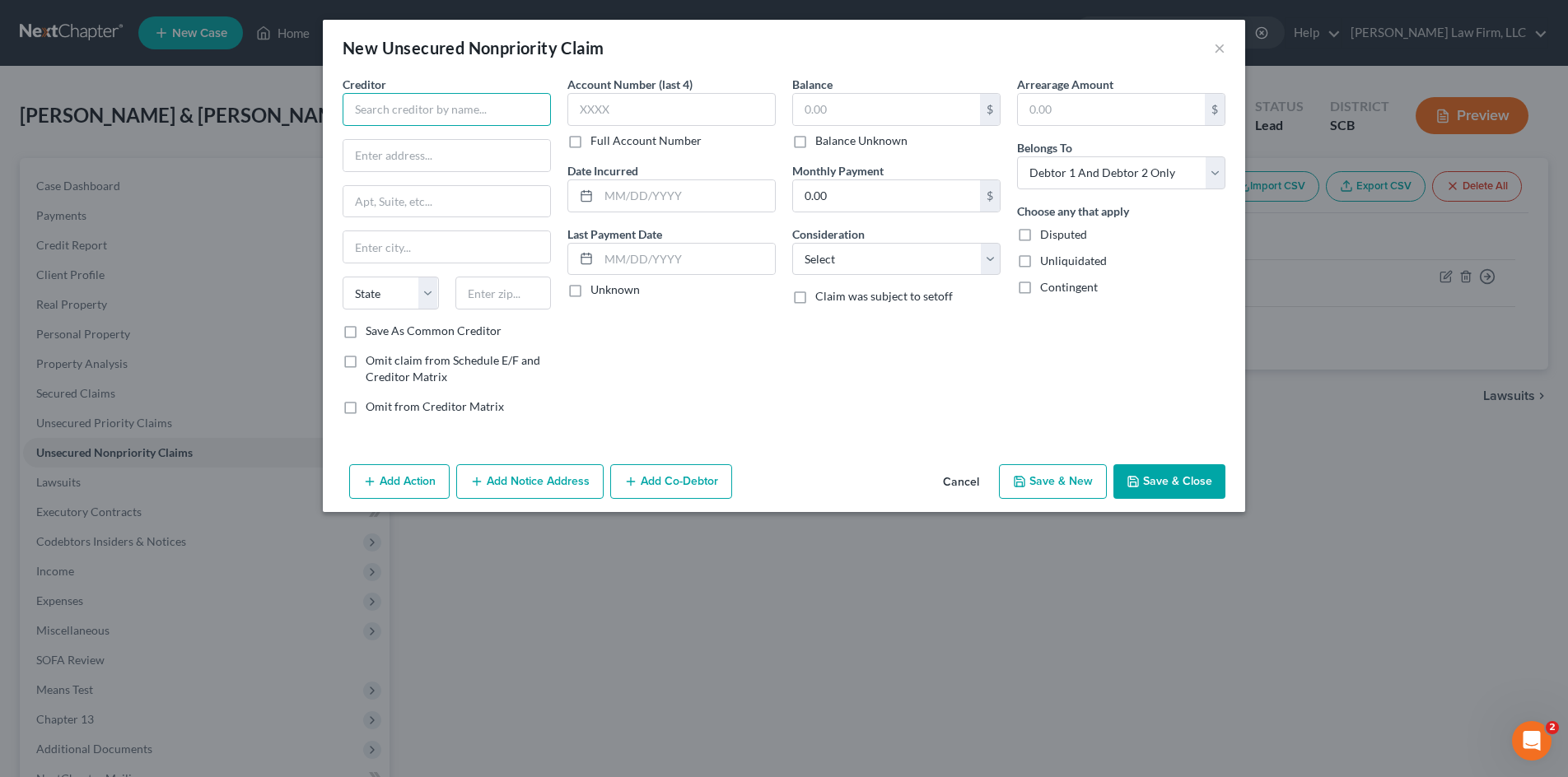
click at [407, 108] on input "text" at bounding box center [446, 109] width 208 height 33
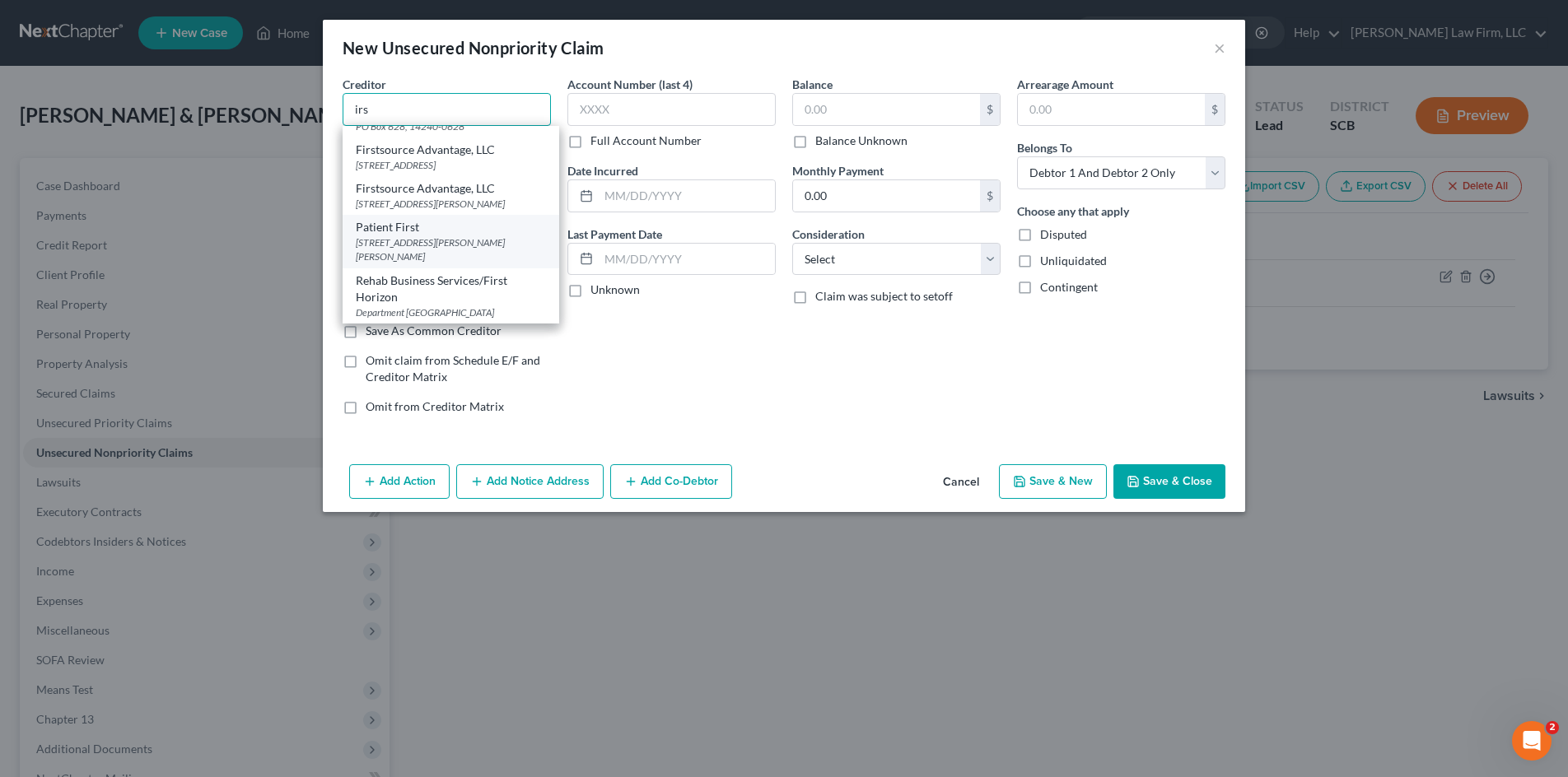
scroll to position [2194, 0]
drag, startPoint x: 395, startPoint y: 111, endPoint x: 159, endPoint y: 103, distance: 236.1
click at [166, 109] on div "New Unsecured Nonpriority Claim × Creditor * irs American First Finance P.O. Bo…" at bounding box center [784, 388] width 1568 height 777
type input "f"
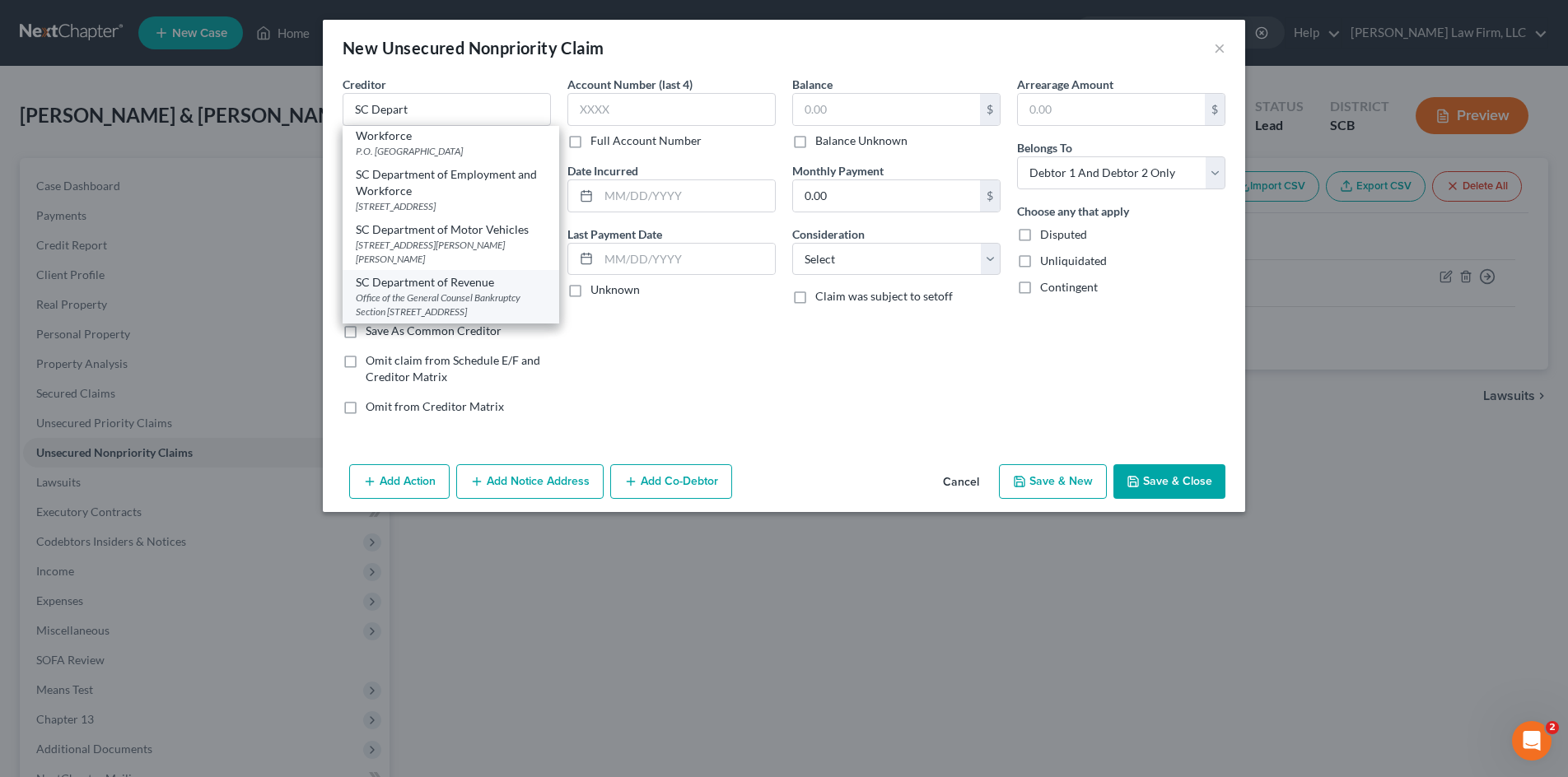
click at [508, 298] on div "Office of the General Counsel Bankruptcy Section 300A Outlet Pointe Blvd, Colum…" at bounding box center [451, 304] width 190 height 28
type input "SC Department of Revenue"
type input "Office of the General Counsel Bankruptcy Section"
type input "300A Outlet Pointe Blvd"
type input "Columbia"
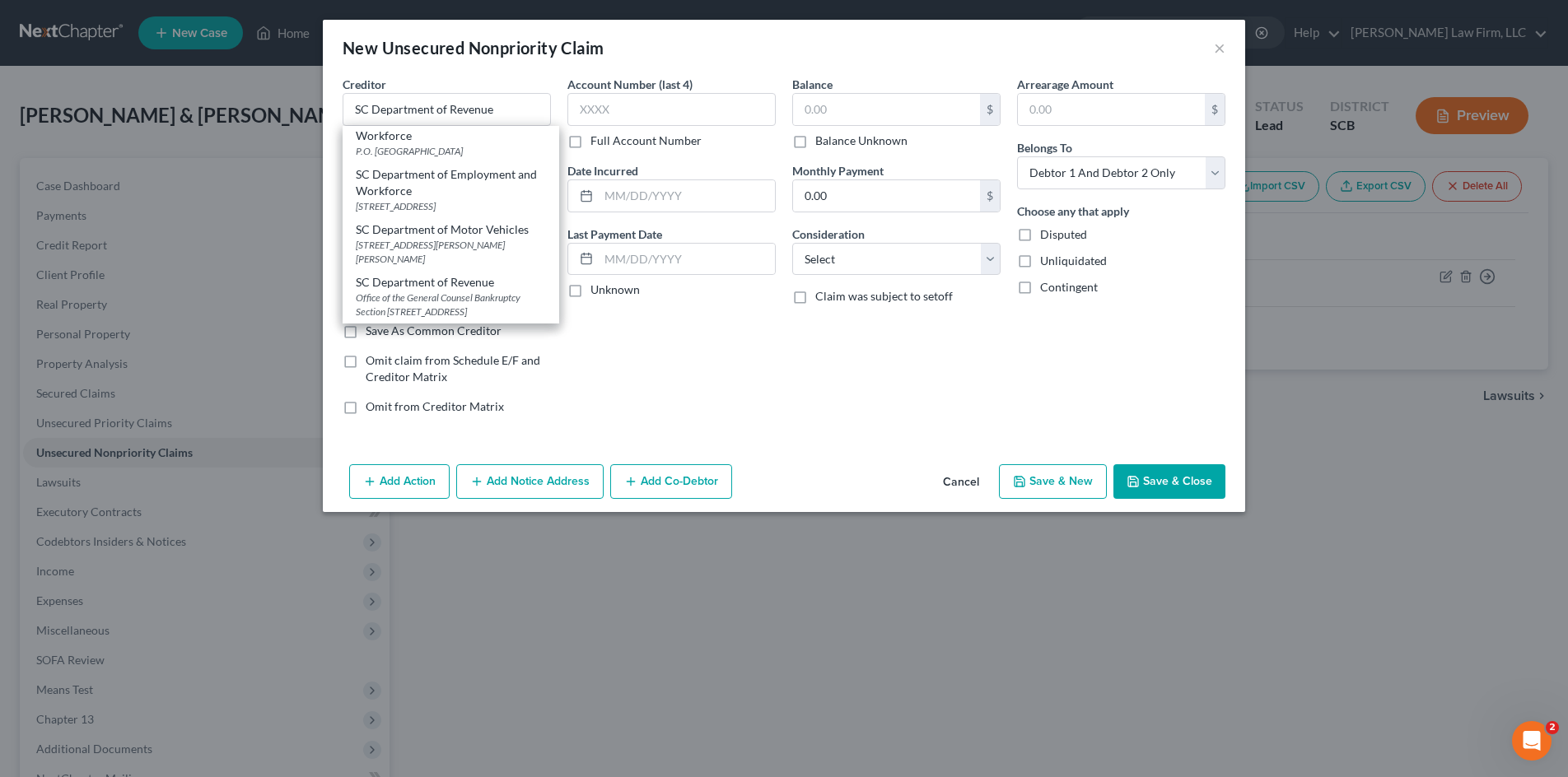
select select "42"
type input "29210-5666"
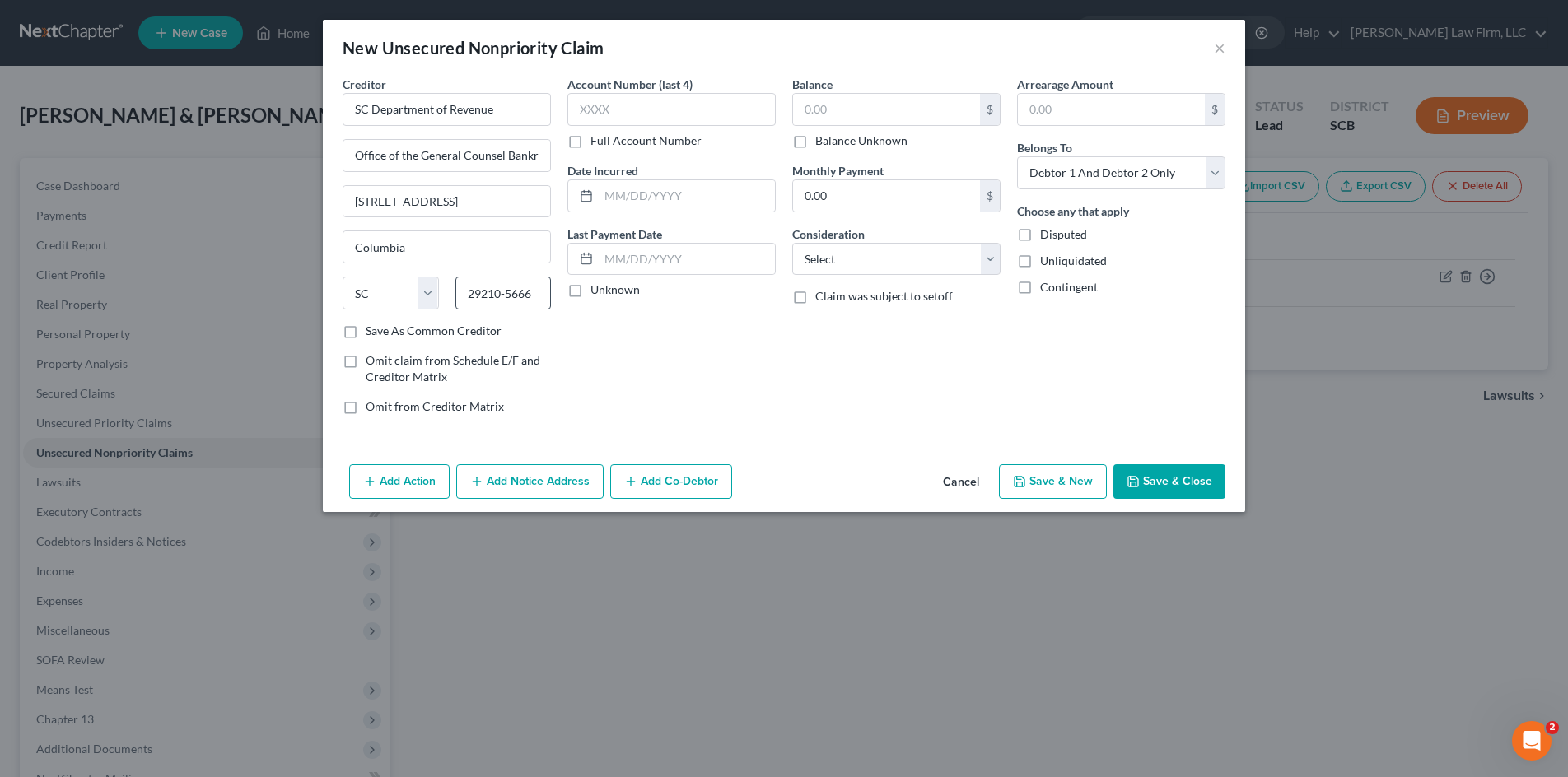
scroll to position [0, 0]
click at [1139, 485] on icon "button" at bounding box center [1133, 481] width 13 height 13
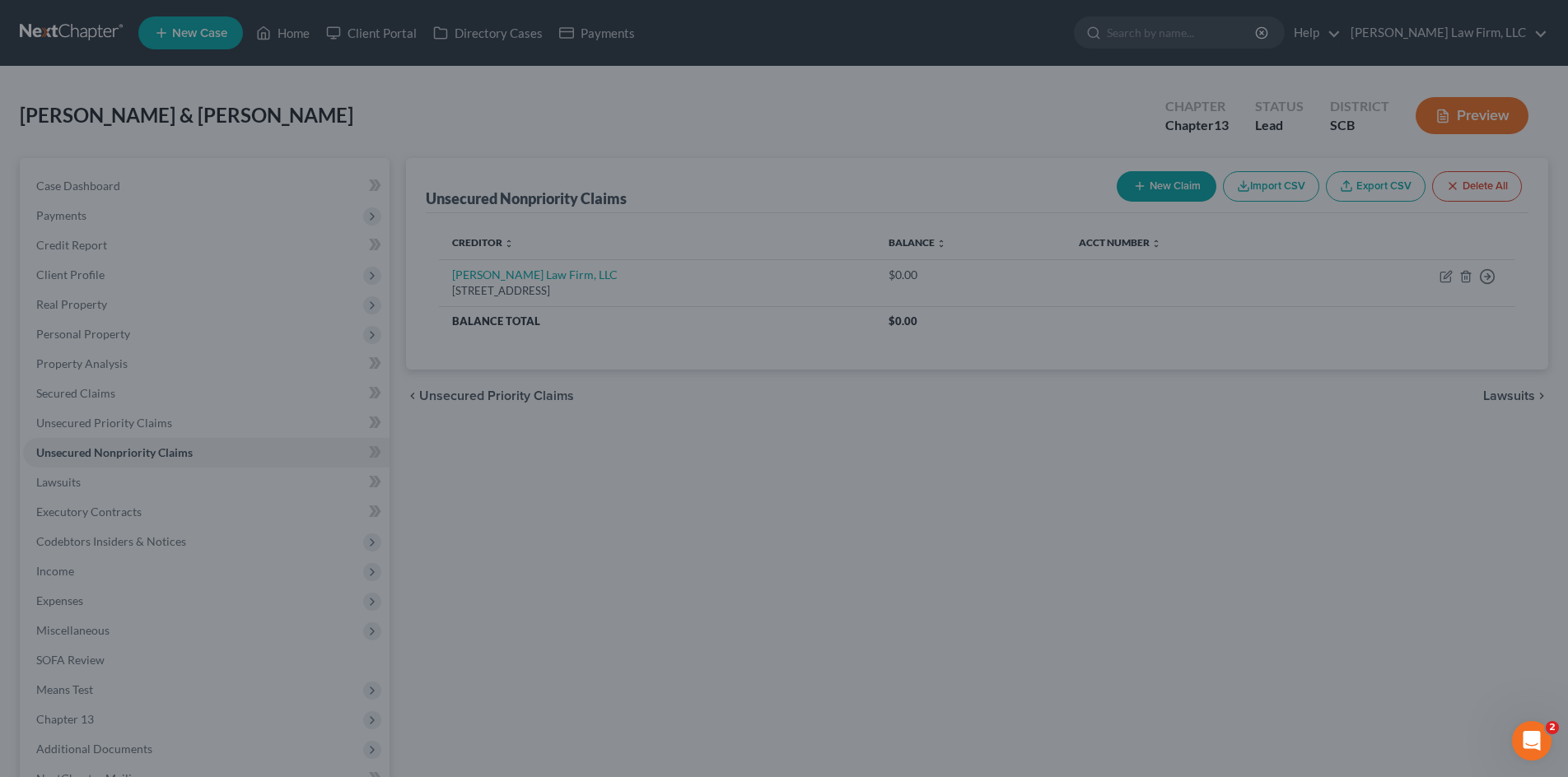
type input "0.00"
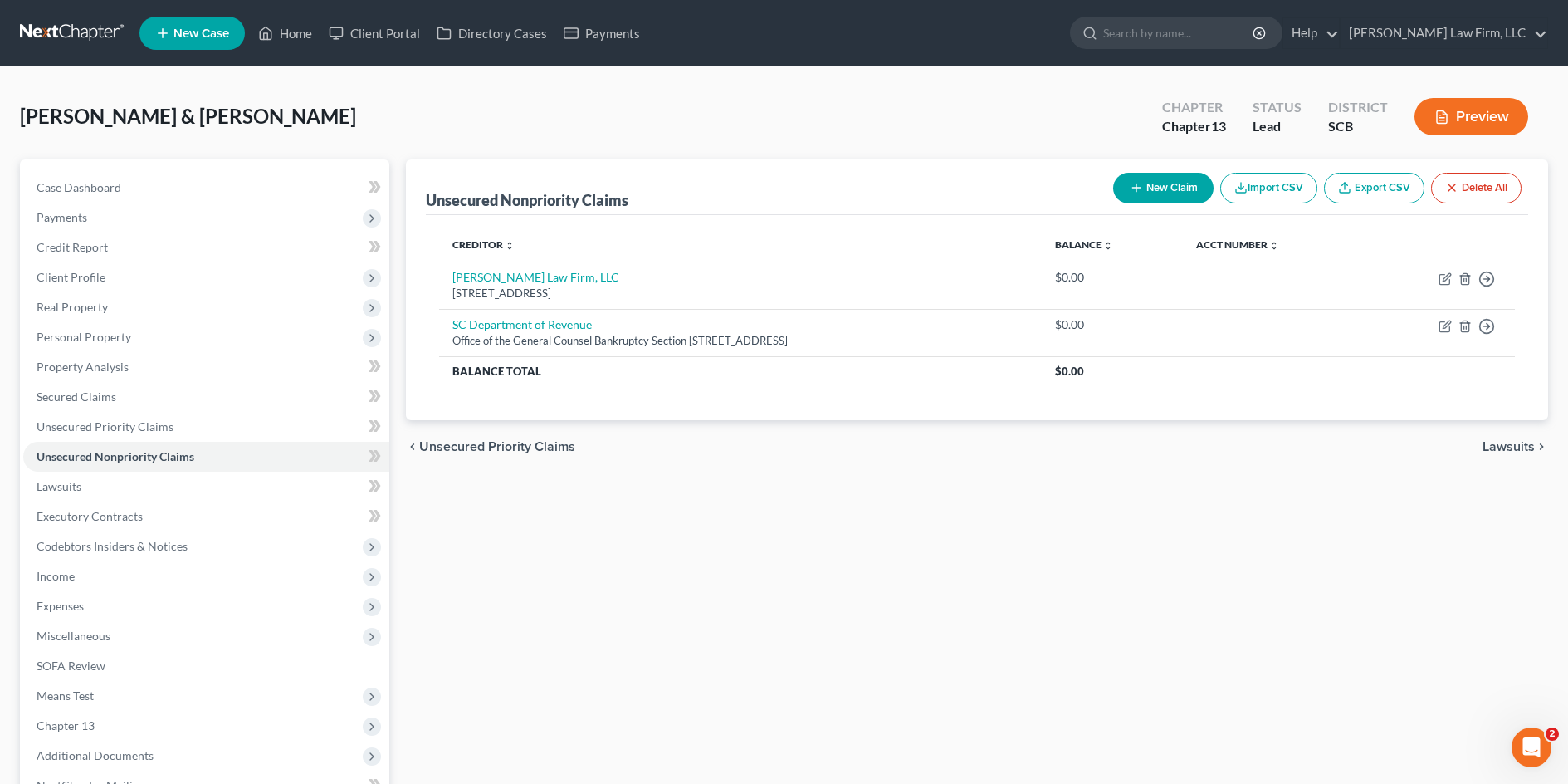
click at [1147, 184] on button "New Claim" at bounding box center [1163, 188] width 100 height 31
select select "2"
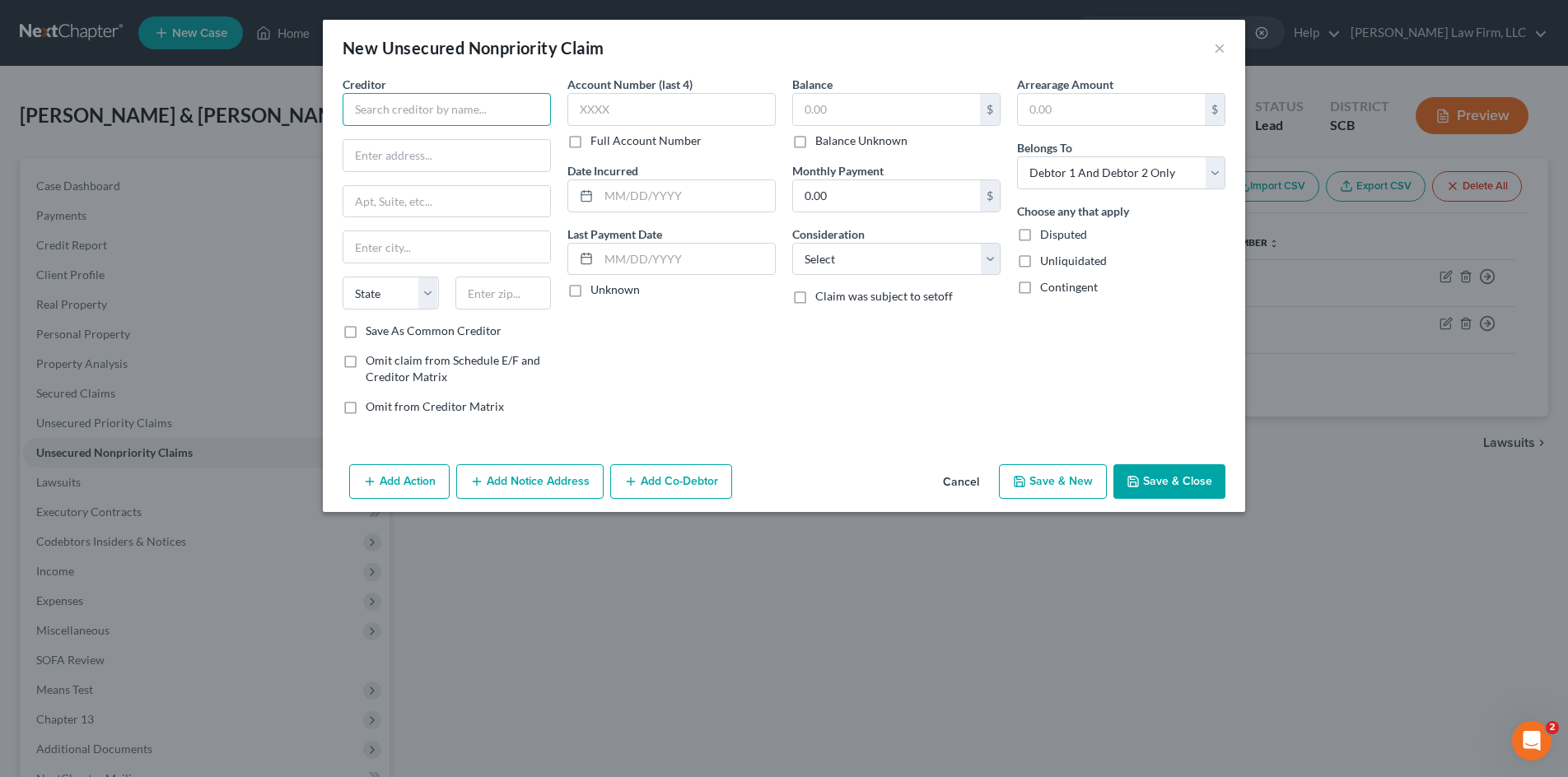
drag, startPoint x: 382, startPoint y: 95, endPoint x: 387, endPoint y: 104, distance: 10.3
click at [383, 98] on input "text" at bounding box center [446, 109] width 208 height 33
type input "I"
click at [406, 117] on input "text" at bounding box center [446, 109] width 208 height 33
type input "Federal"
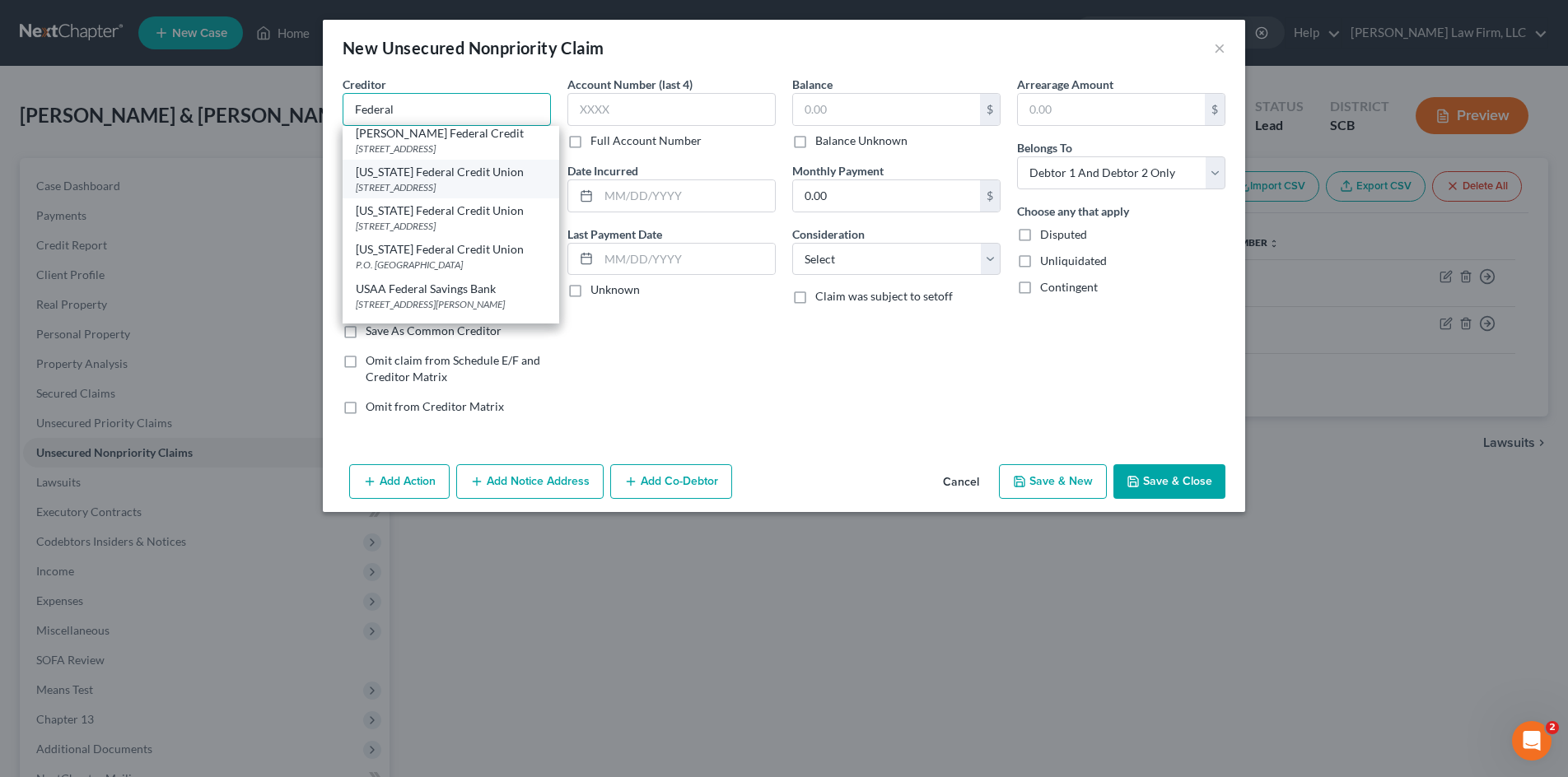
scroll to position [1416, 0]
drag, startPoint x: 425, startPoint y: 110, endPoint x: 278, endPoint y: 126, distance: 147.9
click at [273, 128] on div "New Unsecured Nonpriority Claim × Creditor * Federal Airforce Federal Credit Un…" at bounding box center [784, 388] width 1568 height 777
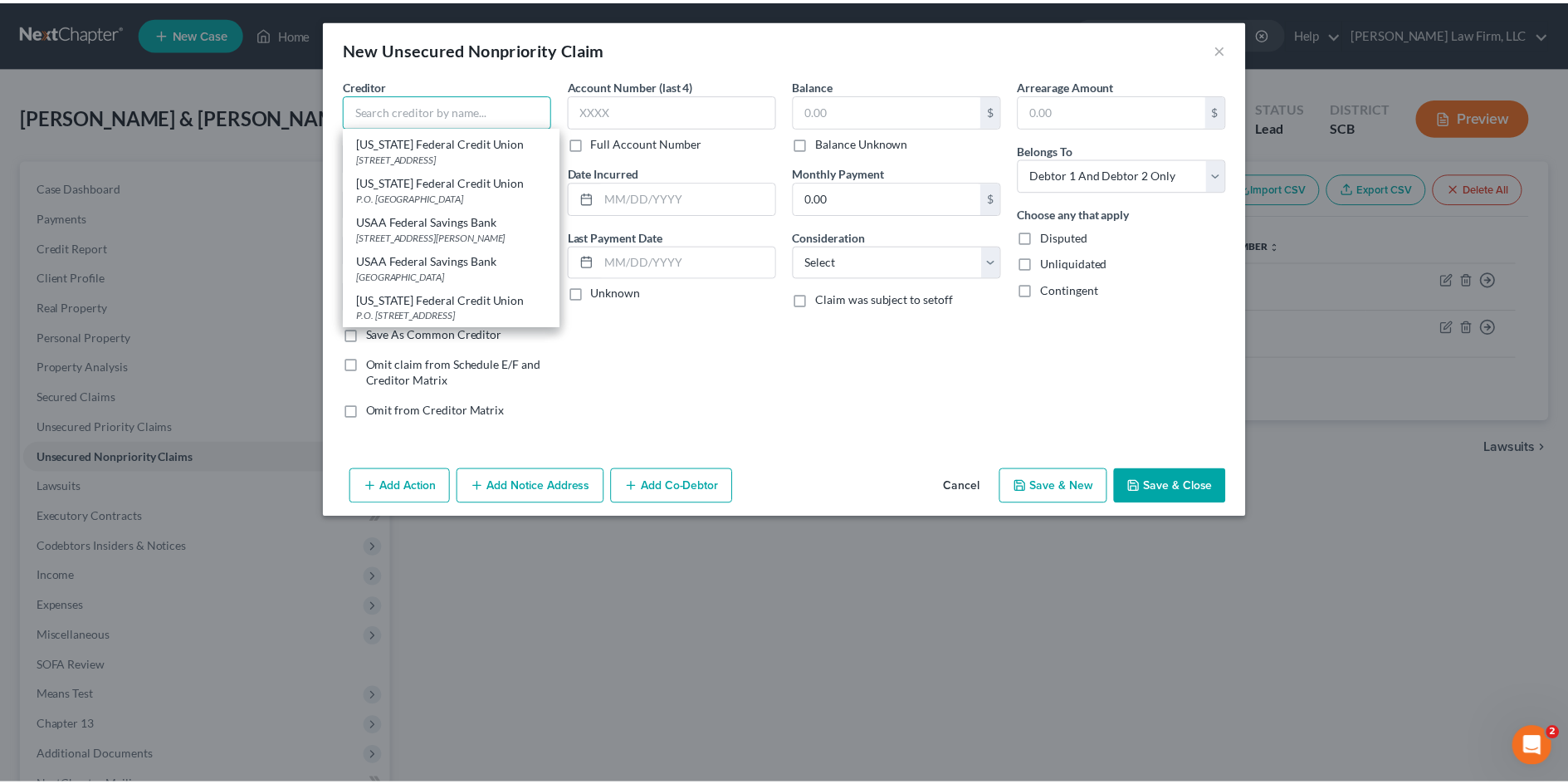
scroll to position [0, 0]
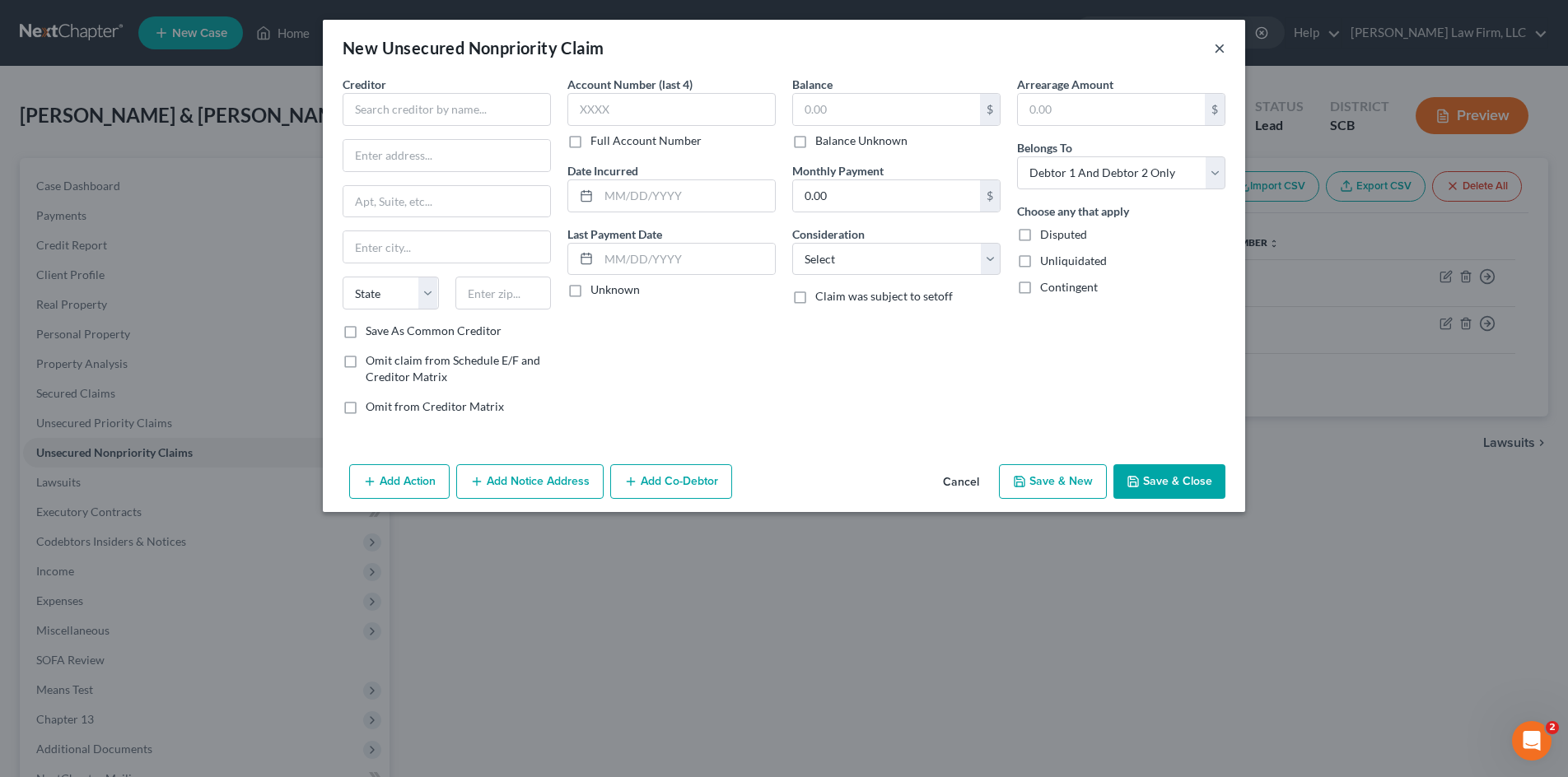
click at [1217, 43] on button "×" at bounding box center [1219, 48] width 12 height 20
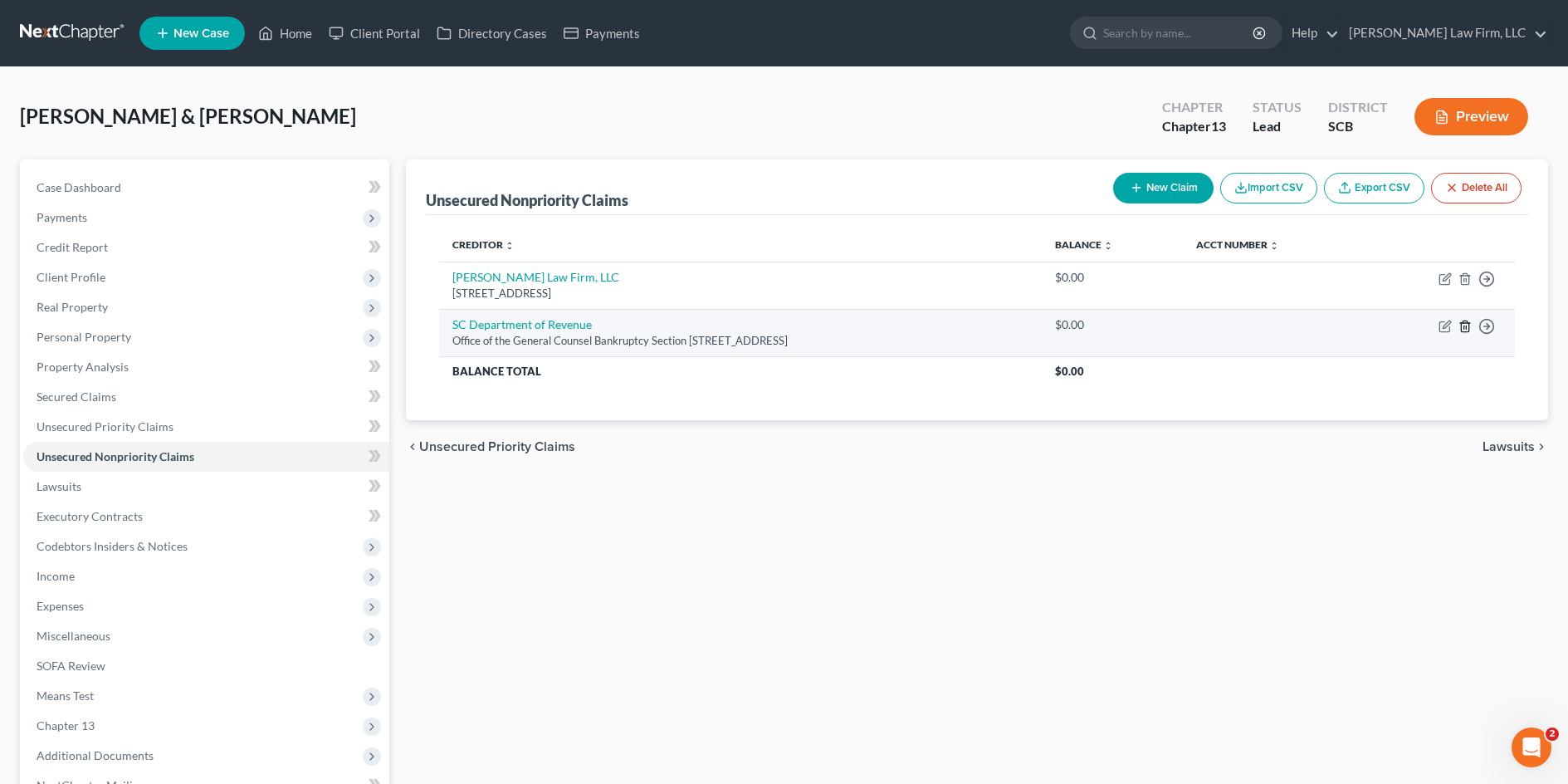
click at [1466, 323] on polyline "button" at bounding box center [1465, 323] width 10 height 0
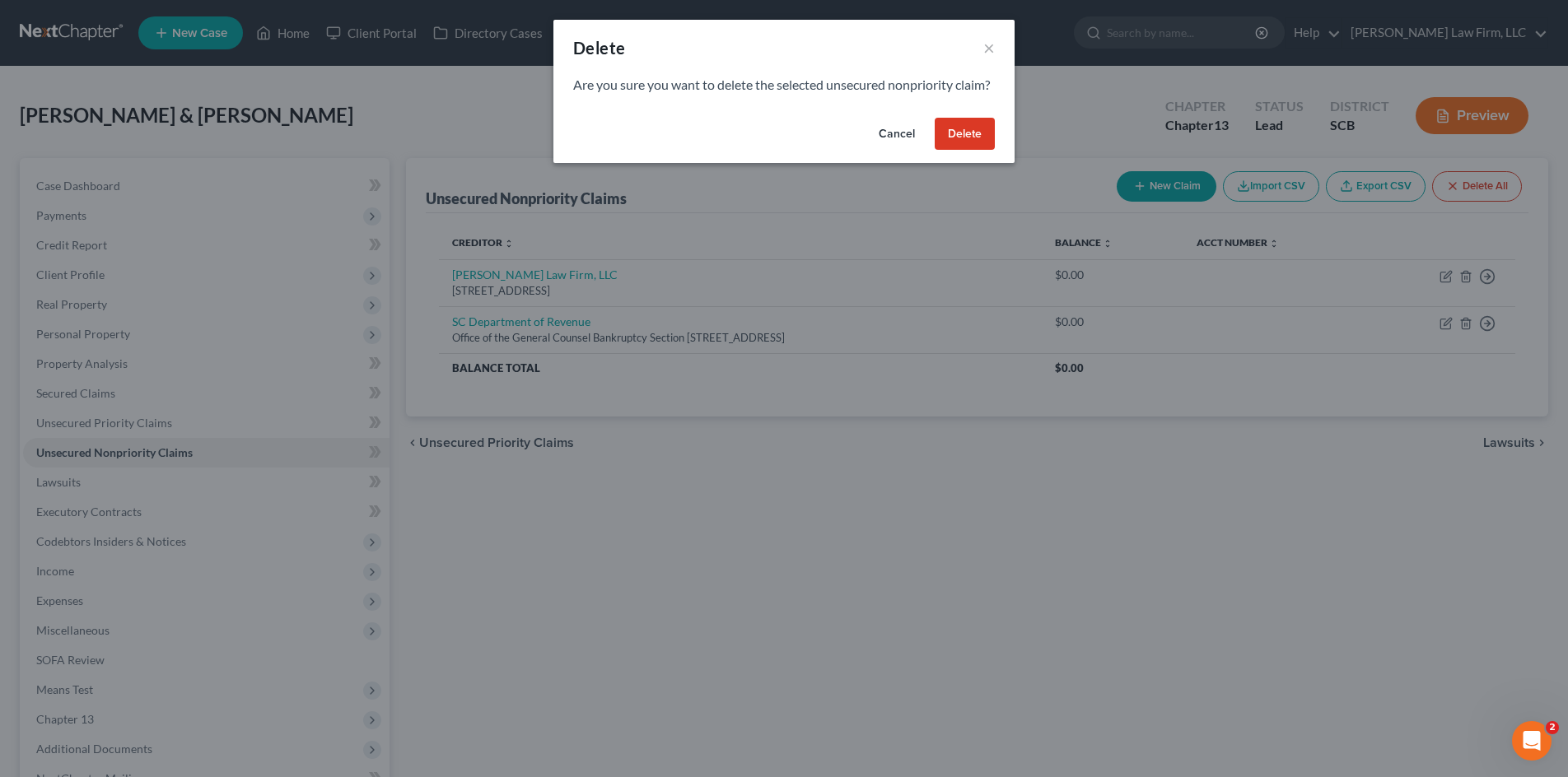
click at [941, 150] on button "Delete" at bounding box center [964, 133] width 60 height 33
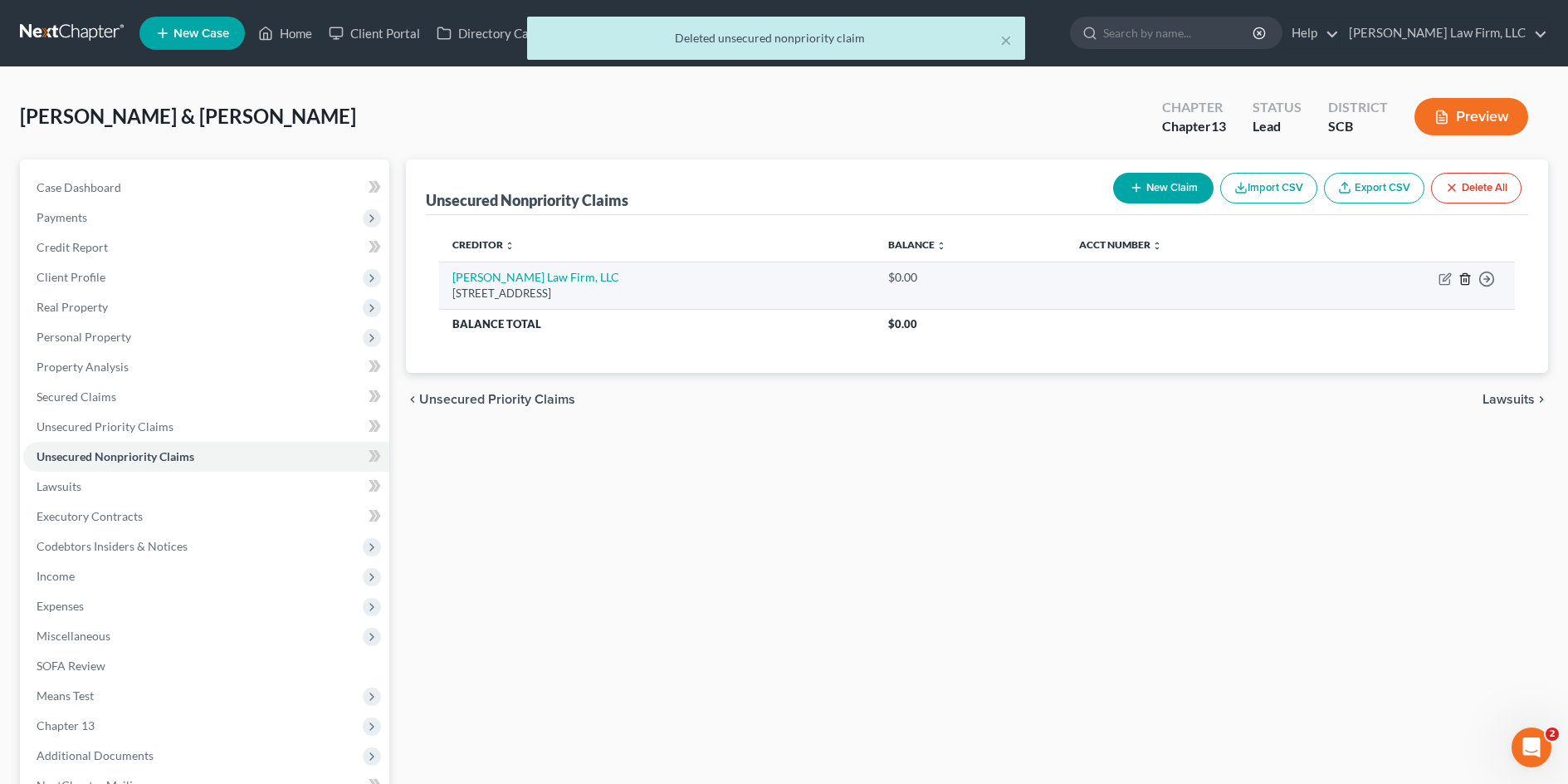
click at [1468, 276] on icon "button" at bounding box center [1464, 279] width 13 height 13
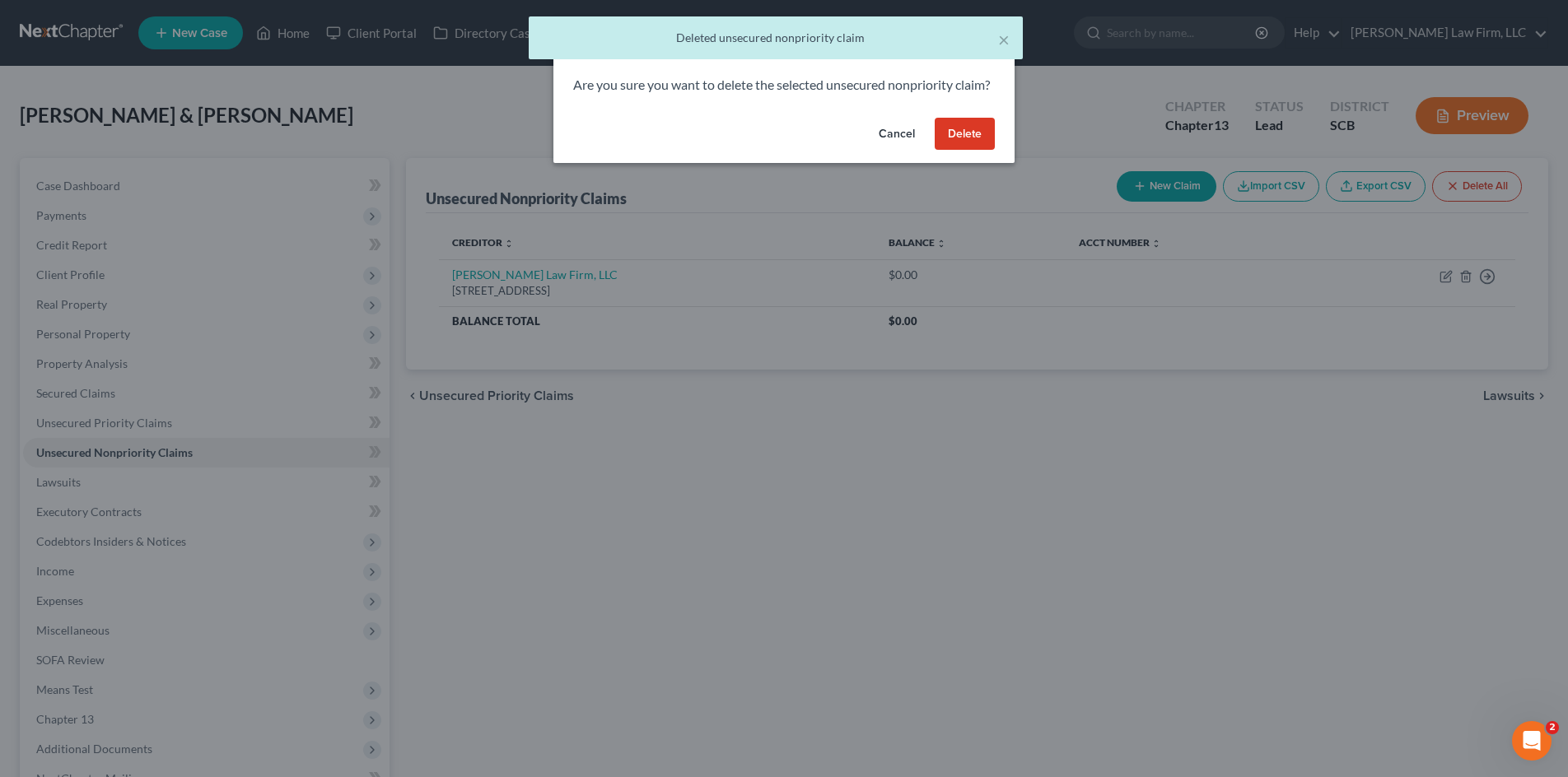
click at [972, 150] on button "Delete" at bounding box center [964, 133] width 60 height 33
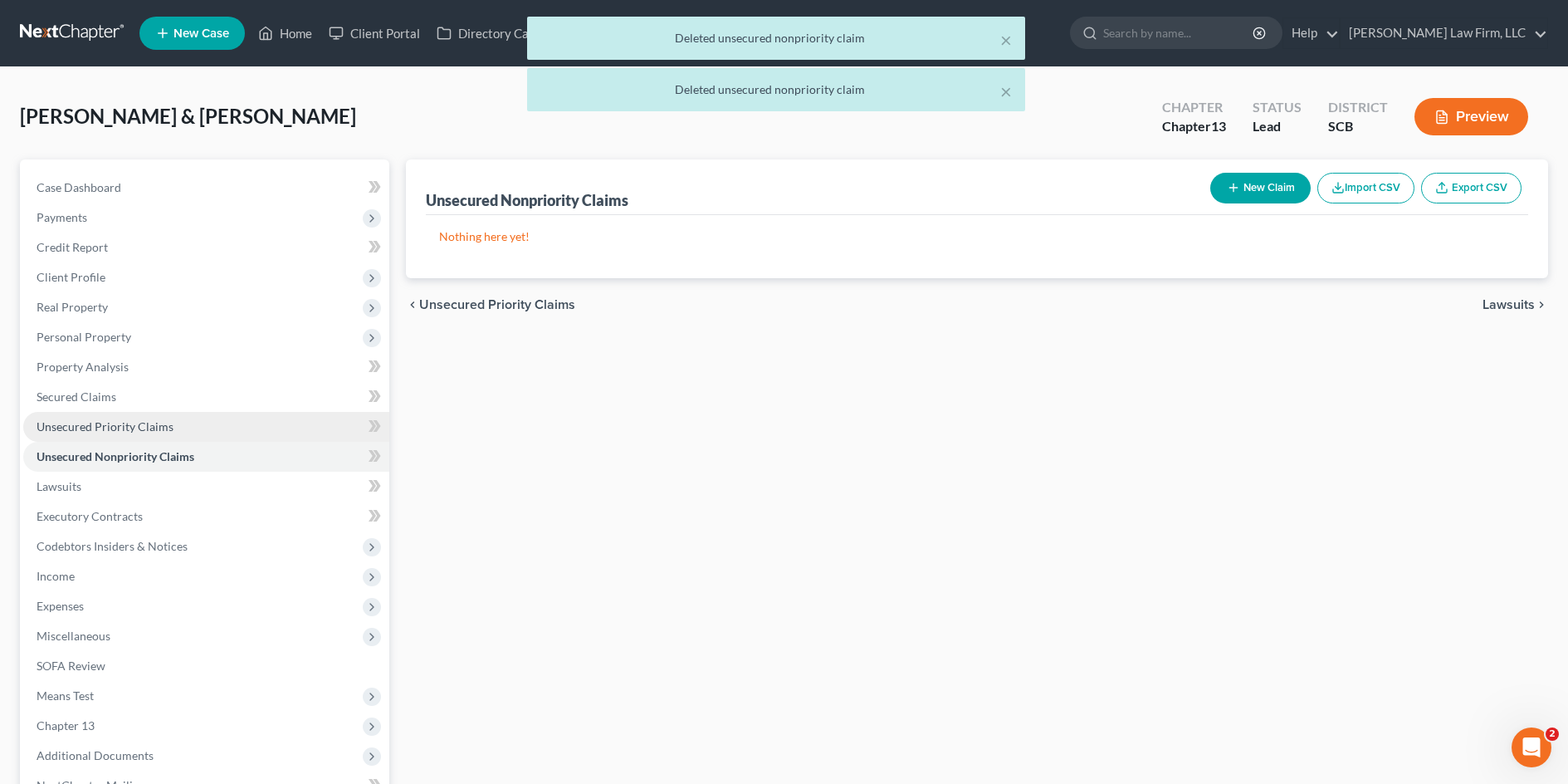
click at [134, 428] on span "Unsecured Priority Claims" at bounding box center [105, 426] width 137 height 14
drag, startPoint x: 1199, startPoint y: 199, endPoint x: 1237, endPoint y: 188, distance: 39.6
click at [1218, 196] on div "Unsecured Priority Claims New Claim Import CSV Export CSV" at bounding box center [977, 187] width 1102 height 56
click at [1251, 182] on button "New Claim" at bounding box center [1260, 188] width 100 height 31
select select "2"
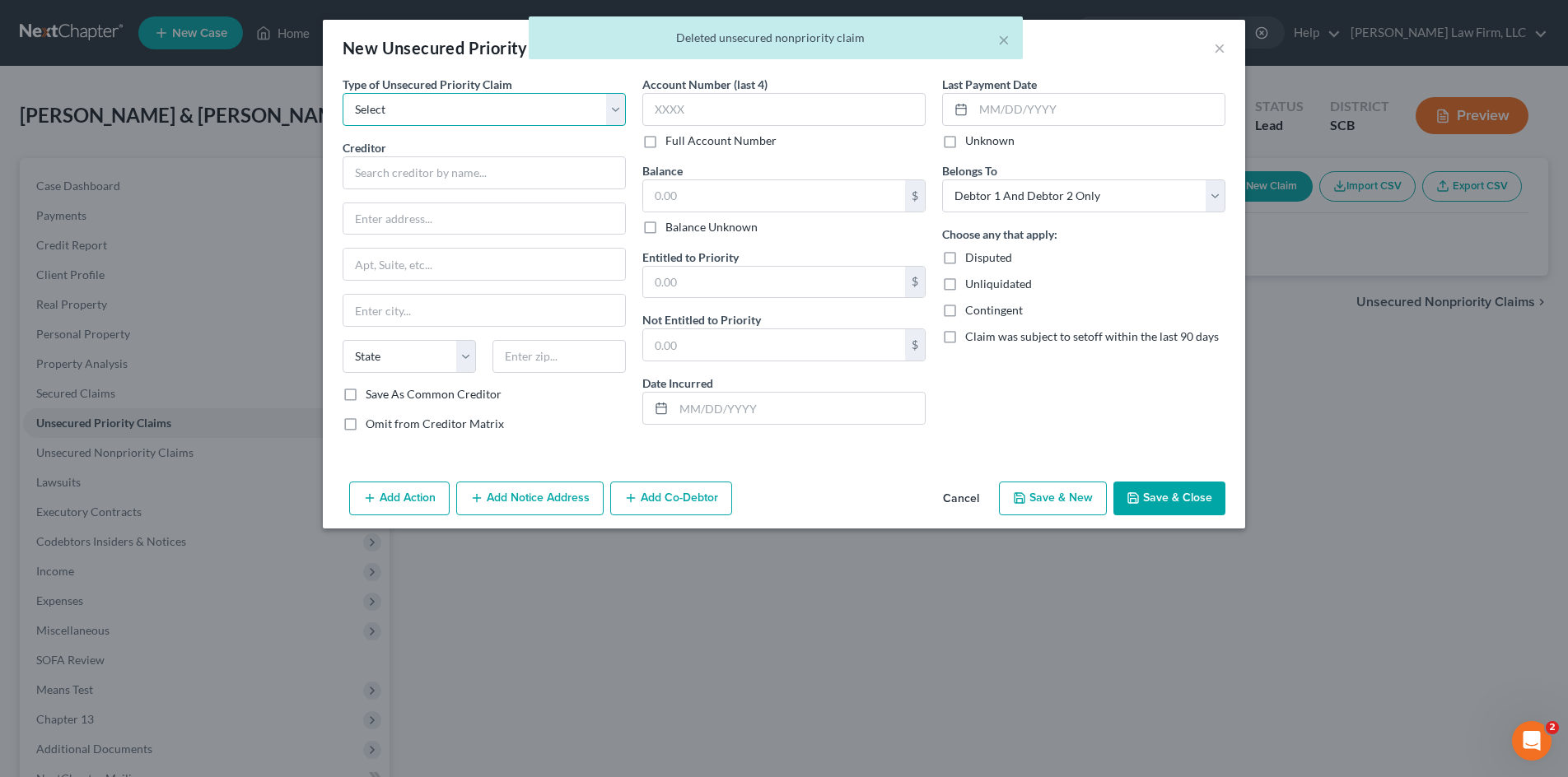
click at [411, 114] on select "Select Taxes & Other Government Units Domestic Support Obligations Extensions o…" at bounding box center [484, 109] width 283 height 33
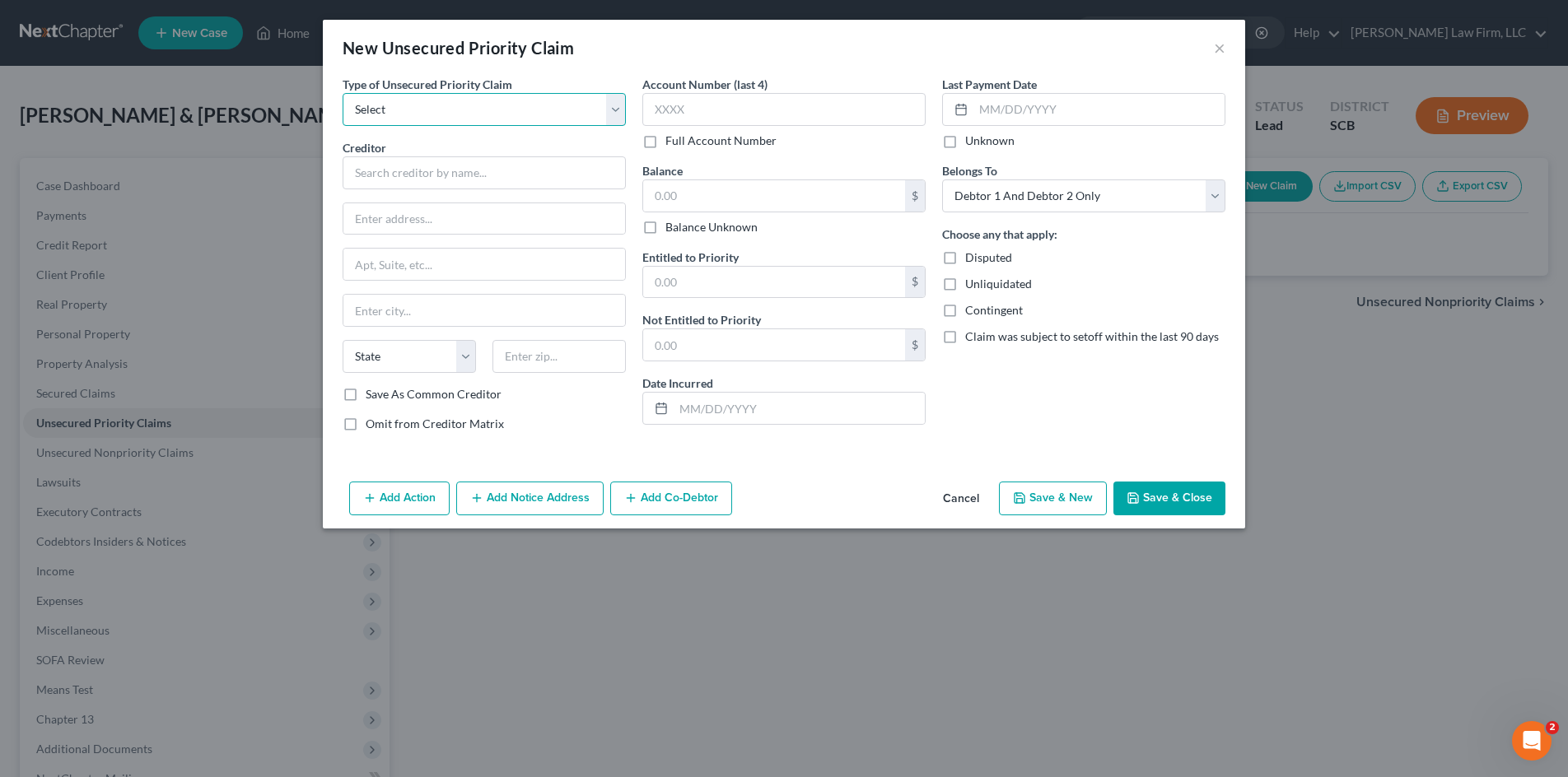
select select "0"
click at [343, 93] on select "Select Taxes & Other Government Units Domestic Support Obligations Extensions o…" at bounding box center [484, 109] width 283 height 33
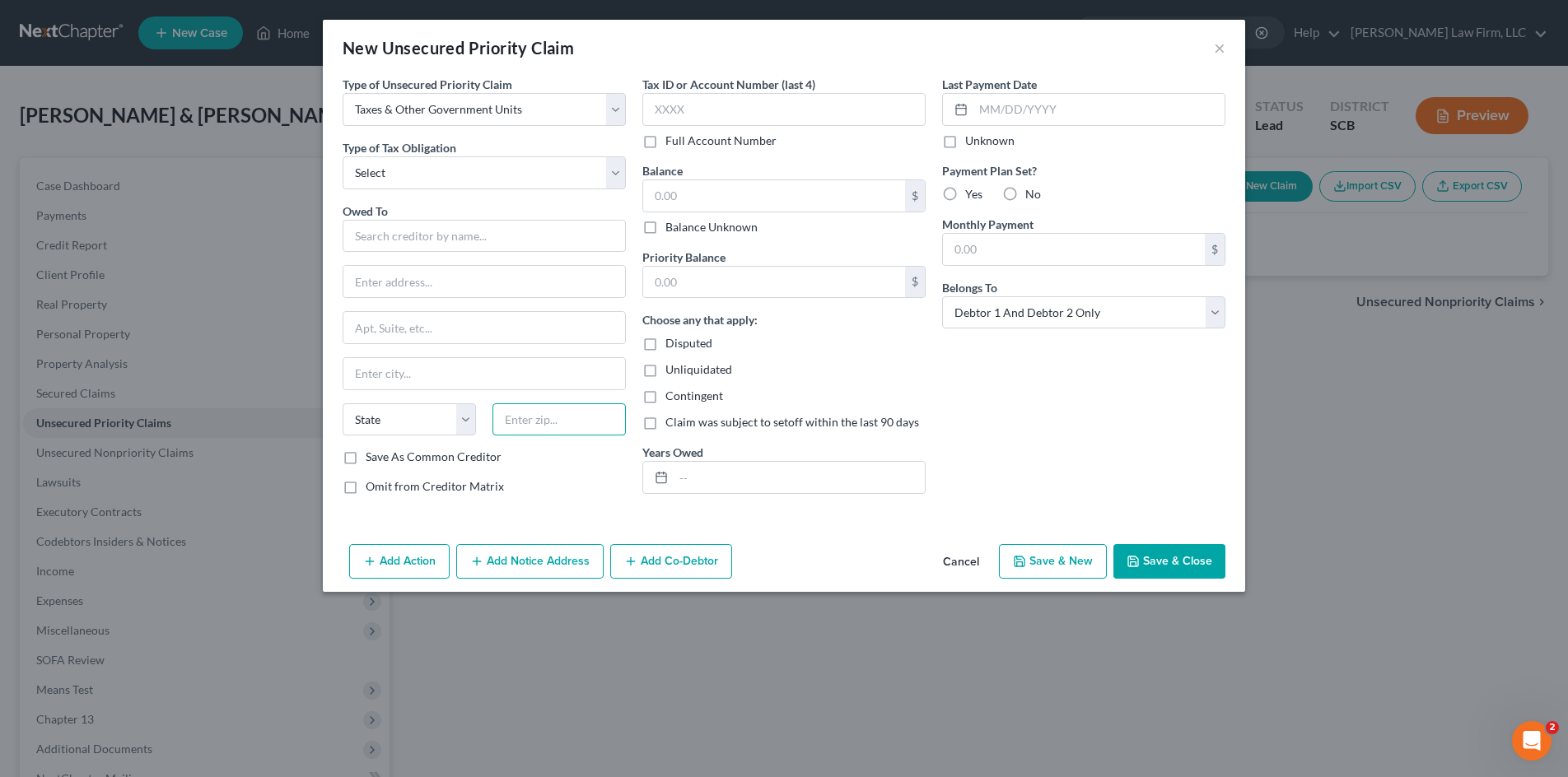
click at [555, 416] on input "text" at bounding box center [559, 419] width 134 height 33
click at [457, 238] on input "text" at bounding box center [484, 236] width 283 height 33
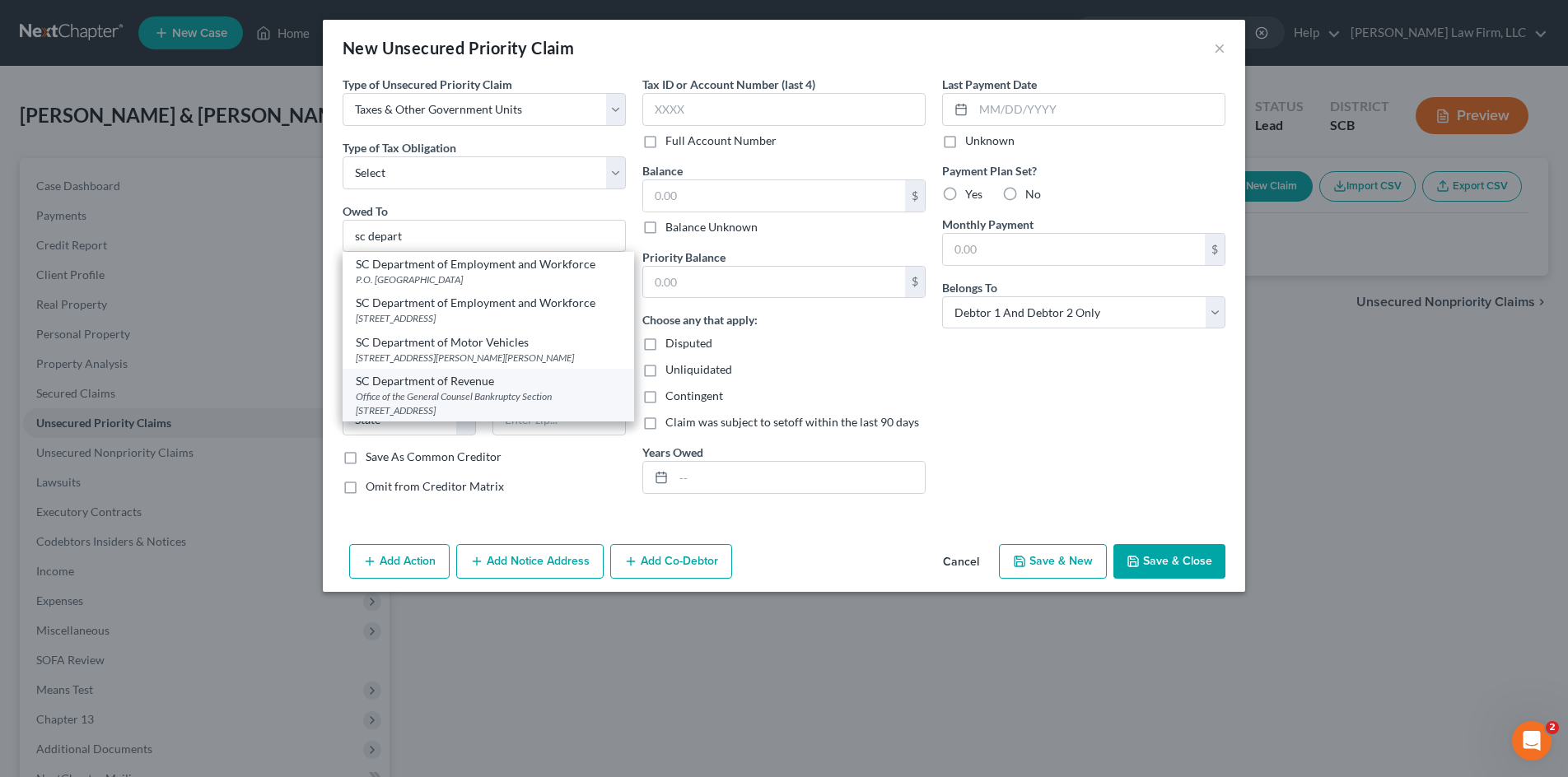
click at [561, 407] on div "Office of the General Counsel Bankruptcy Section [STREET_ADDRESS]" at bounding box center [488, 403] width 265 height 28
type input "SC Department of Revenue"
type input "Office of the General Counsel Bankruptcy Section"
type input "300A Outlet Pointe Blvd"
type input "Columbia"
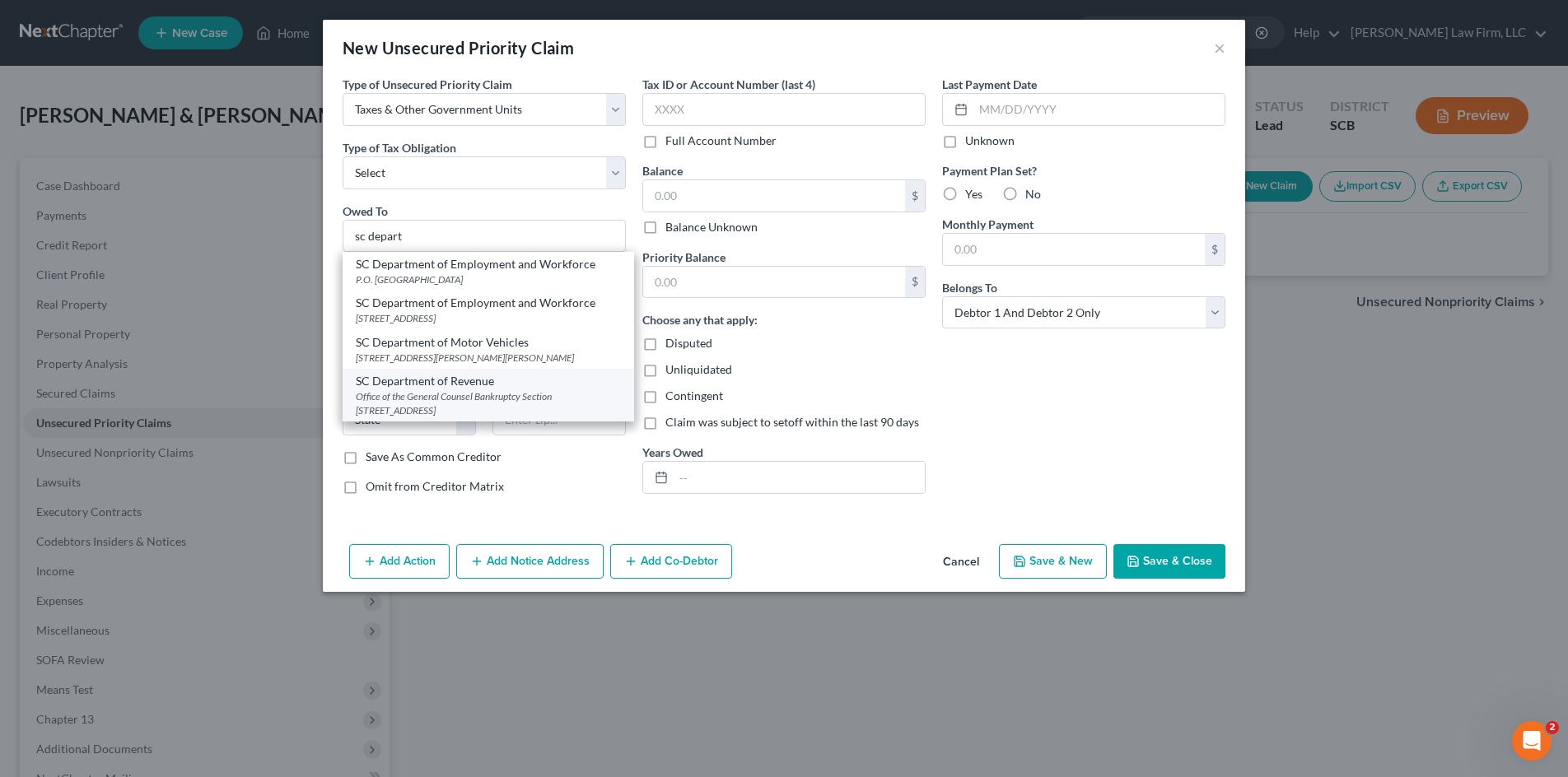
select select "42"
type input "29210-5666"
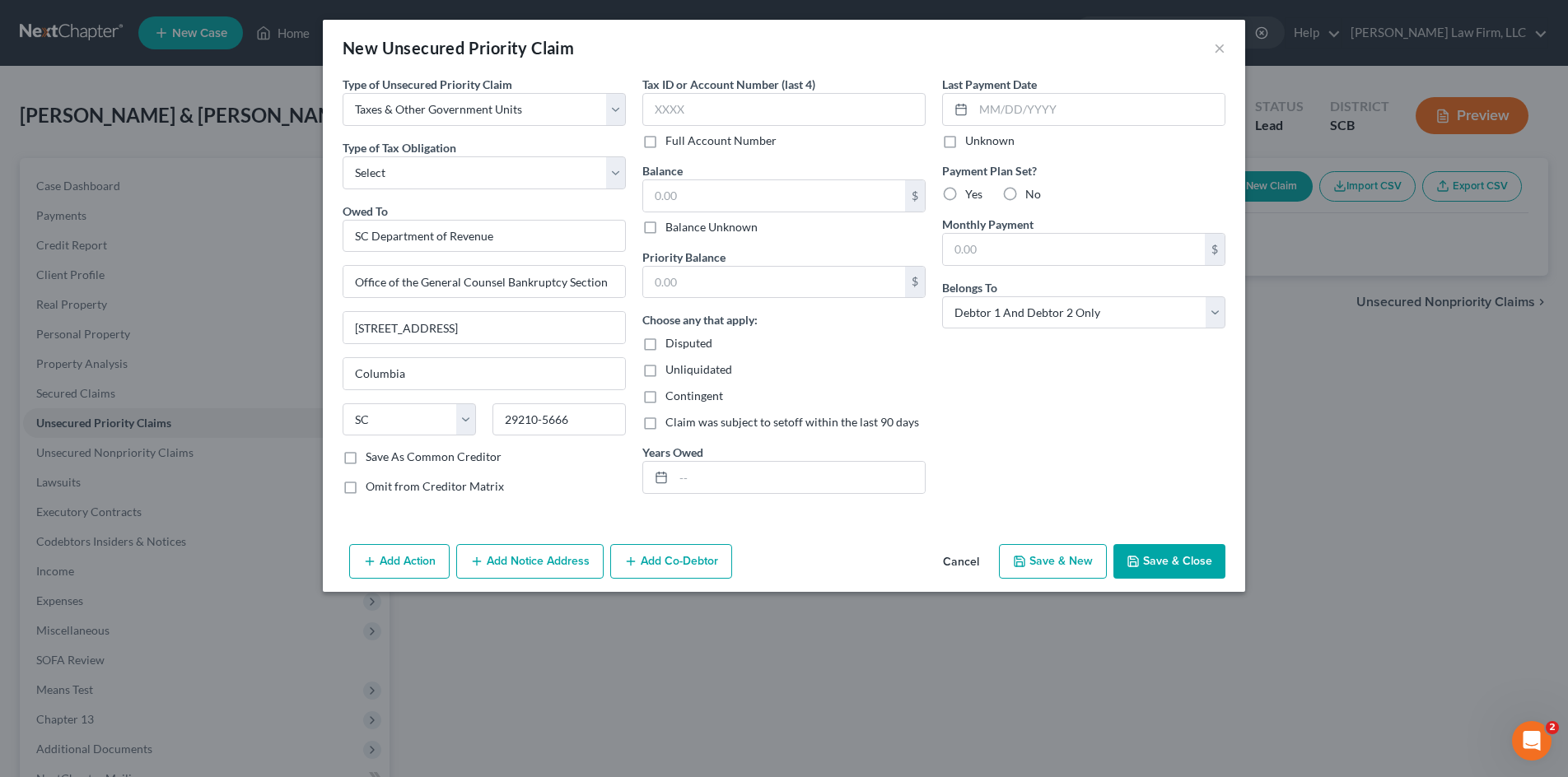
click at [1169, 547] on button "Save & Close" at bounding box center [1169, 561] width 112 height 35
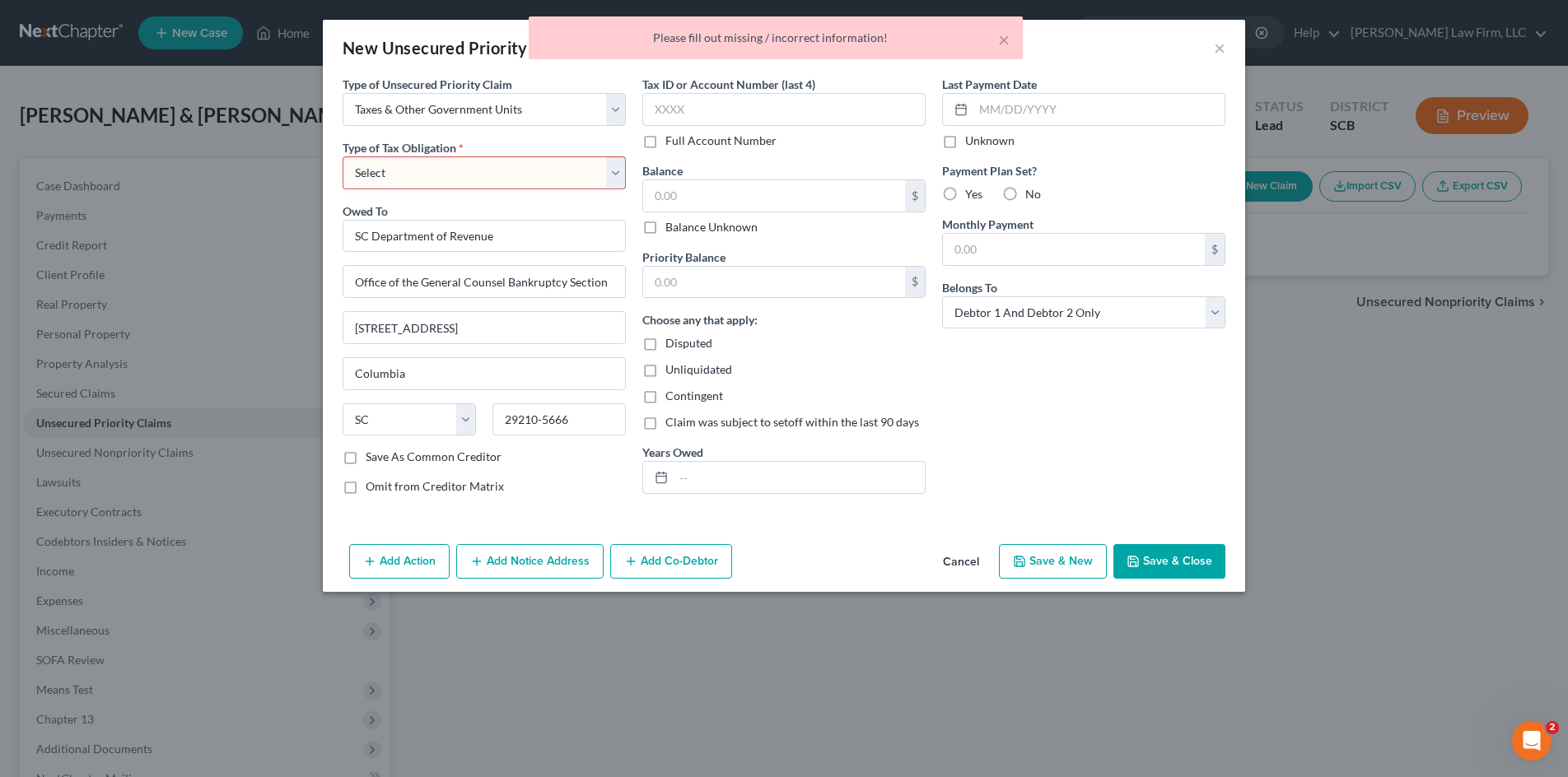
click at [558, 178] on select "Select Federal City State Franchise Tax Board Other" at bounding box center [484, 173] width 283 height 33
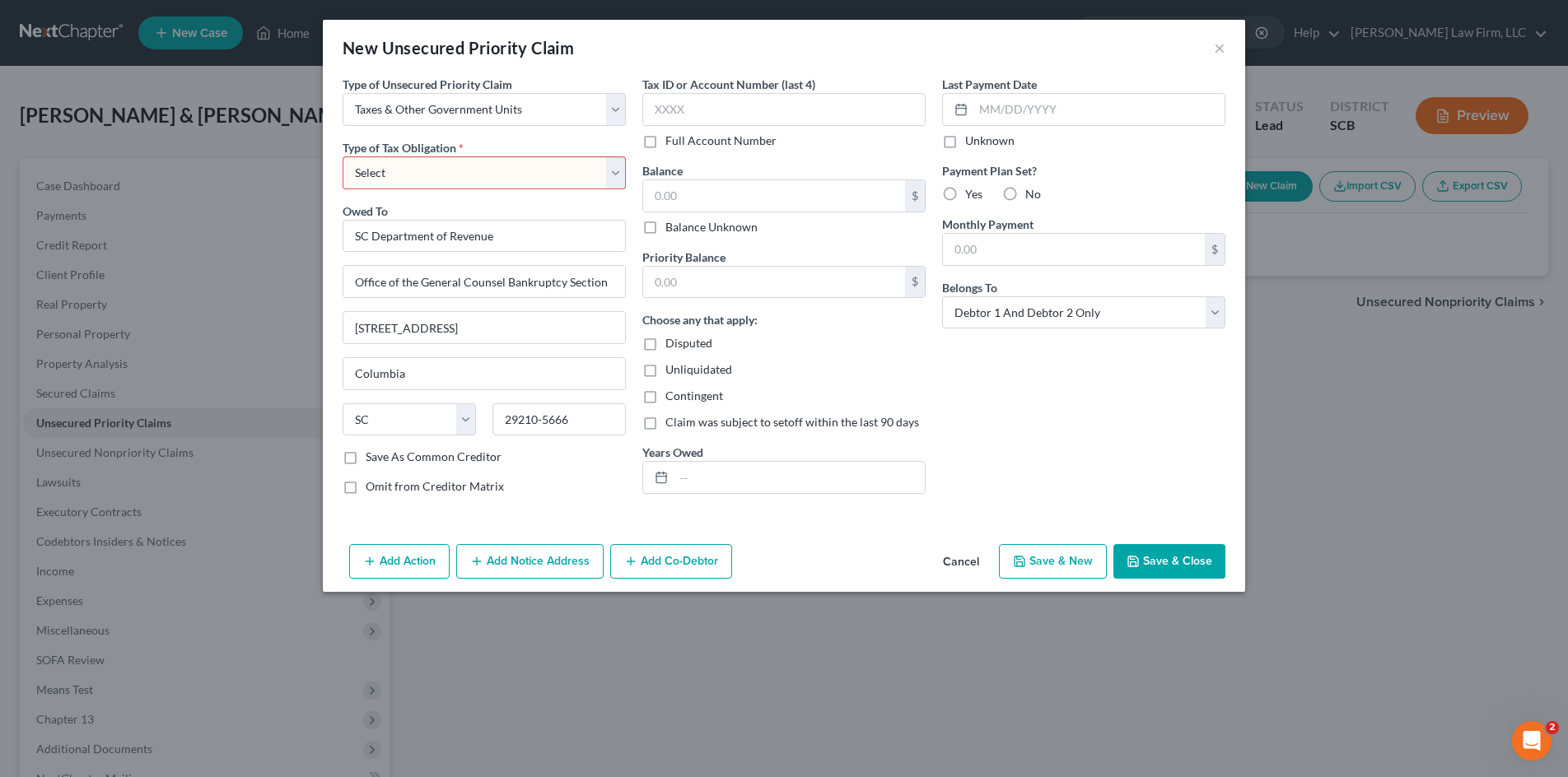
select select "2"
click at [343, 156] on select "Select Federal City State Franchise Tax Board Other" at bounding box center [484, 173] width 283 height 33
click at [1190, 553] on button "Save & Close" at bounding box center [1169, 561] width 112 height 35
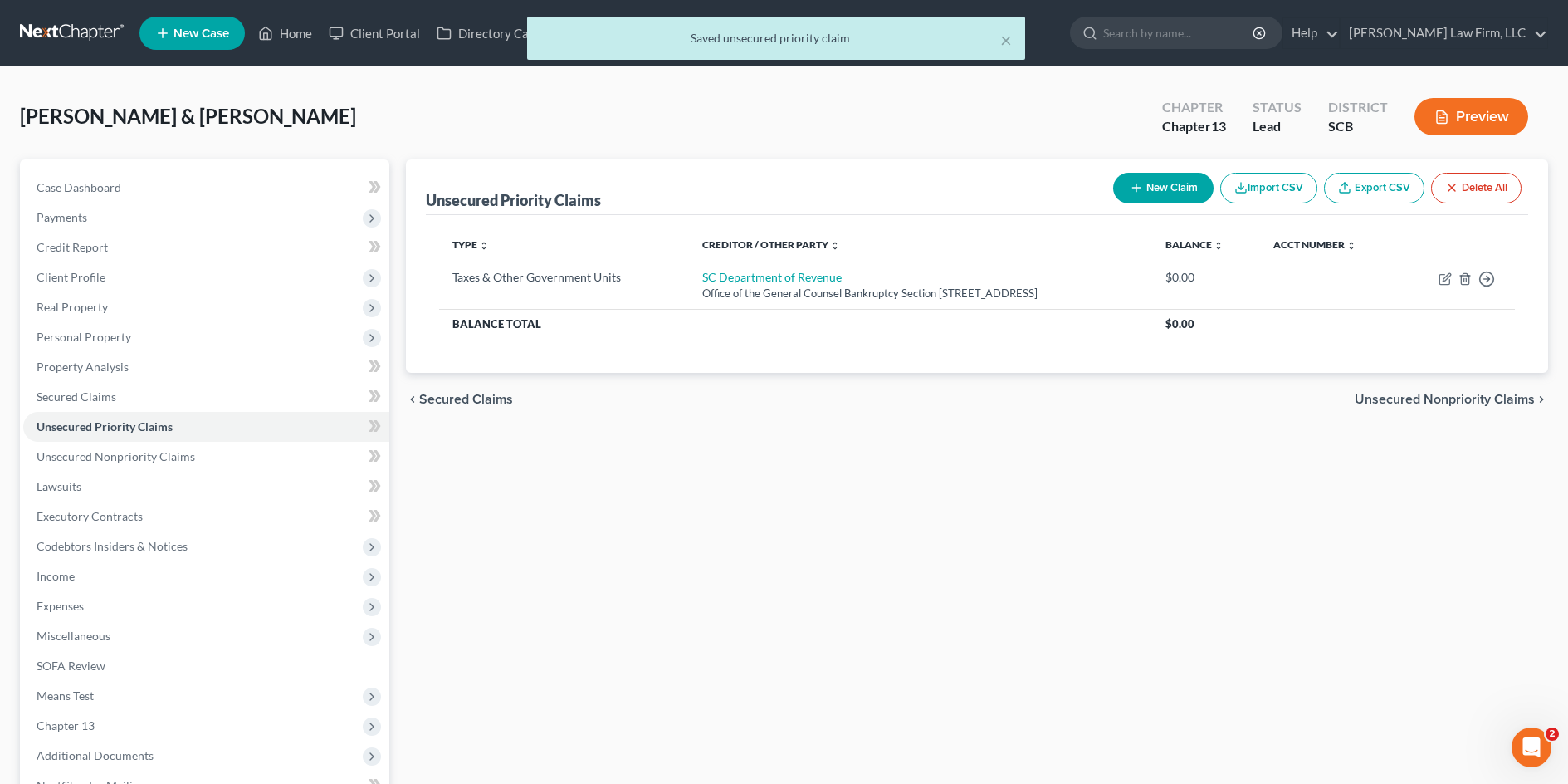
click at [1137, 191] on icon "button" at bounding box center [1136, 187] width 13 height 13
select select "2"
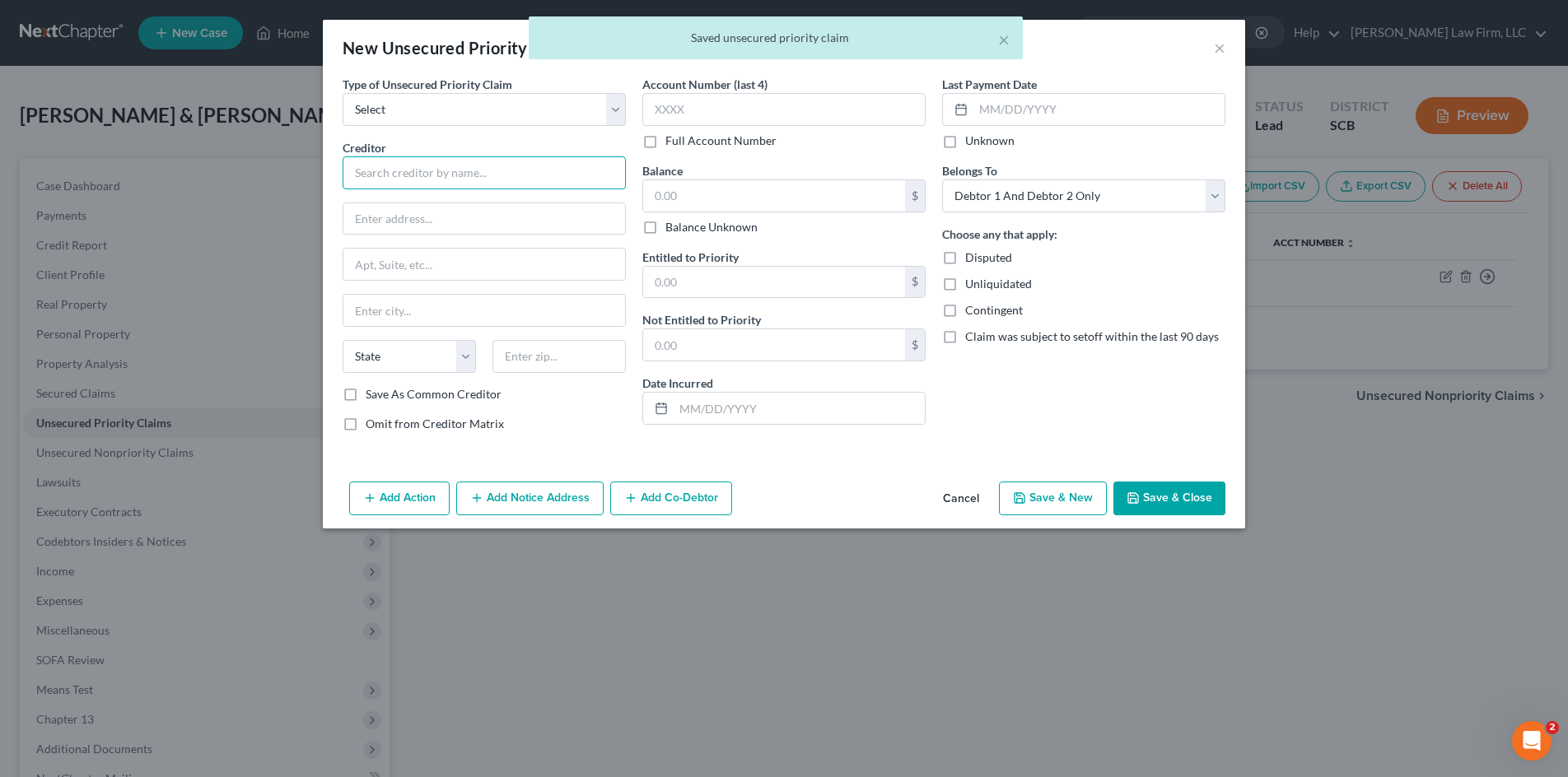
click at [445, 185] on input "text" at bounding box center [484, 173] width 283 height 33
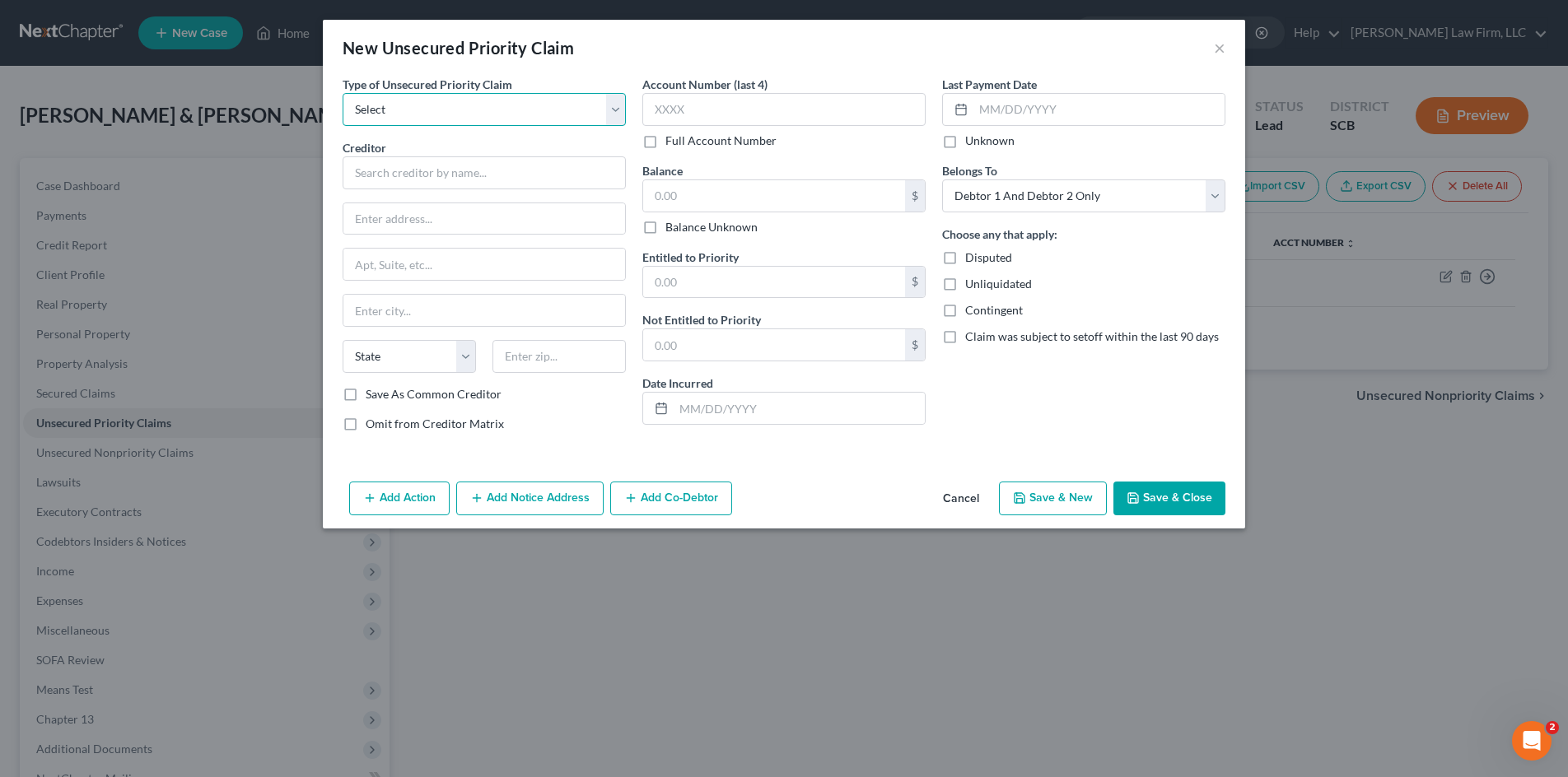
click at [579, 113] on select "Select Taxes & Other Government Units Domestic Support Obligations Extensions o…" at bounding box center [484, 109] width 283 height 33
select select "0"
click at [343, 93] on select "Select Taxes & Other Government Units Domestic Support Obligations Extensions o…" at bounding box center [484, 109] width 283 height 33
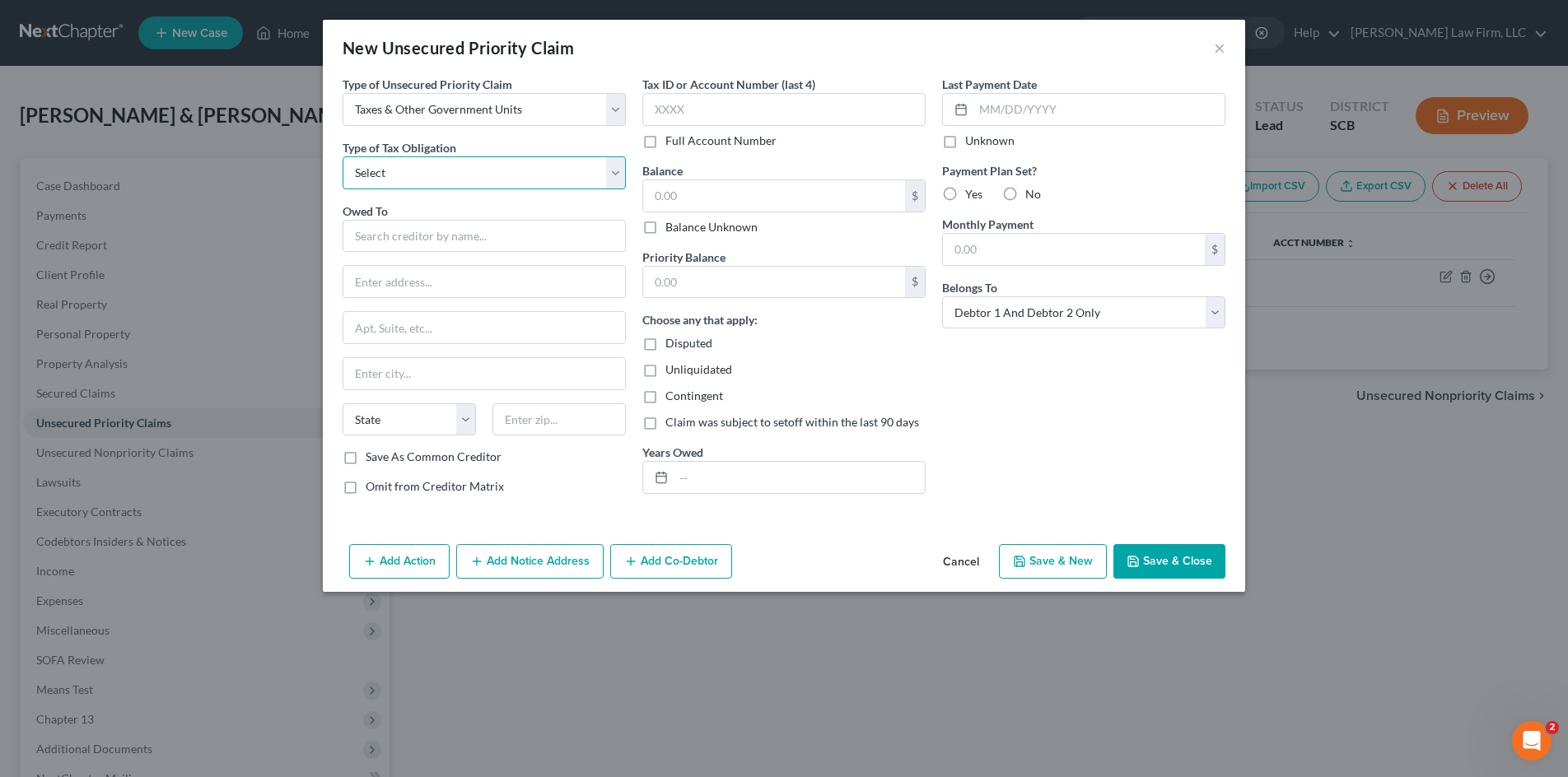
click at [469, 169] on select "Select Federal City State Franchise Tax Board Other" at bounding box center [484, 173] width 283 height 33
select select "0"
click at [343, 156] on select "Select Federal City State Franchise Tax Board Other" at bounding box center [484, 173] width 283 height 33
click at [461, 241] on input "text" at bounding box center [484, 236] width 283 height 33
click at [482, 252] on div "Owed To * State AL AK AR AZ CA CO CT DE DC FL GA GU HI ID IL IN IA KS KY LA ME …" at bounding box center [484, 326] width 283 height 247
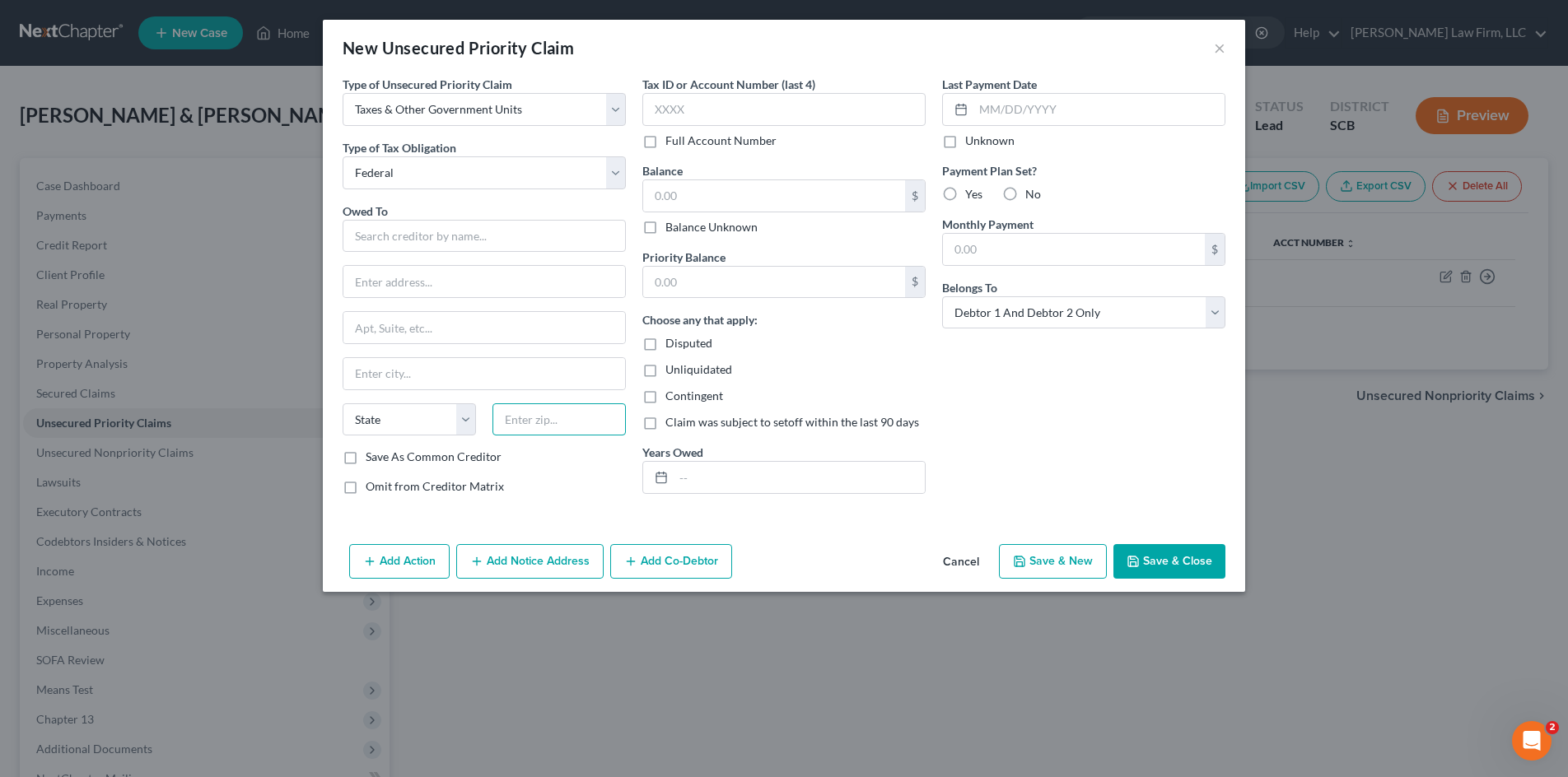
click at [564, 419] on input "text" at bounding box center [559, 419] width 134 height 33
type input "19101-7346"
click at [906, 378] on div "Choose any that apply: Disputed Unliquidated Contingent Claim was subject to se…" at bounding box center [783, 371] width 283 height 119
click at [543, 247] on input "text" at bounding box center [484, 236] width 283 height 33
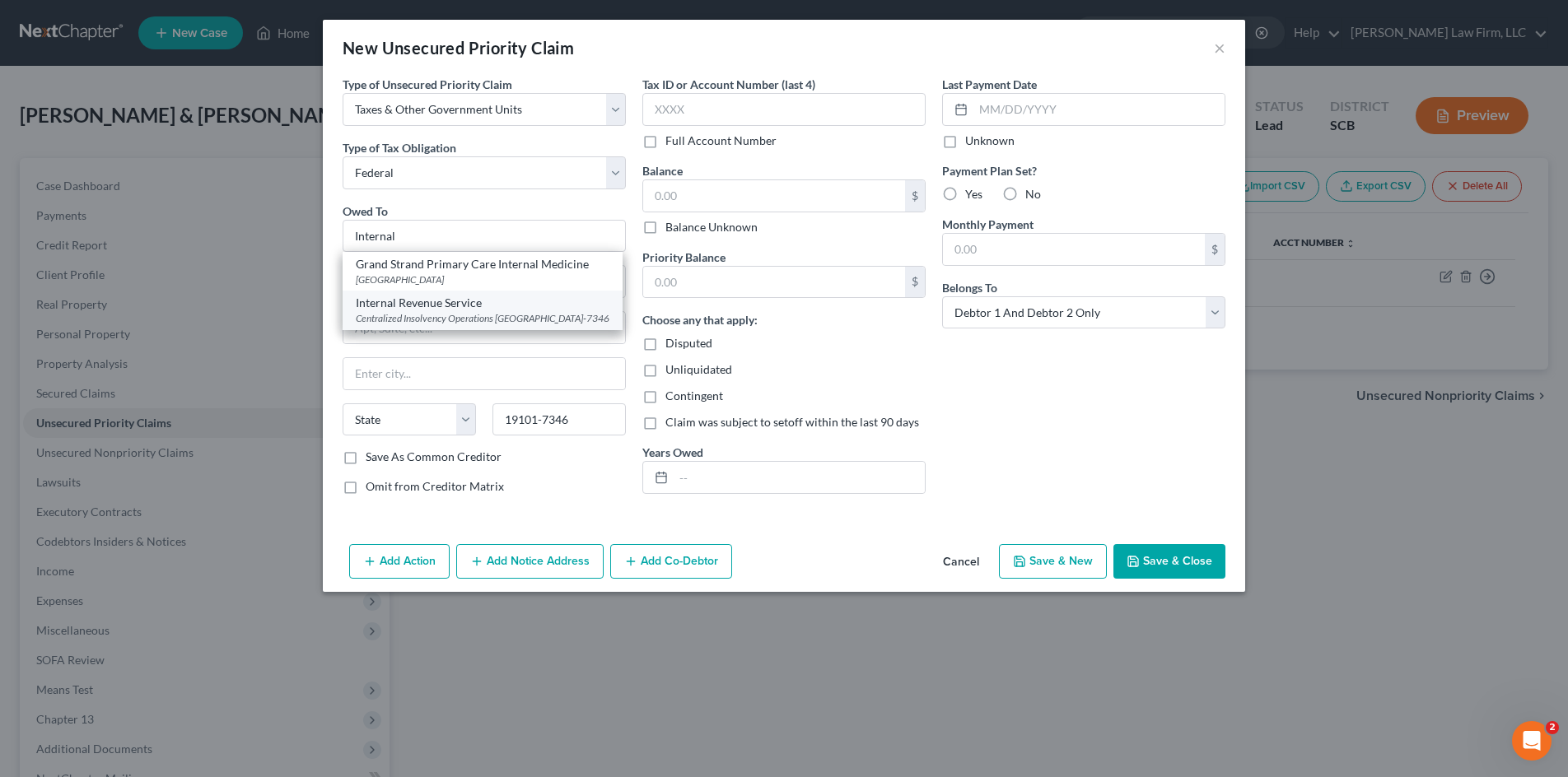
click at [525, 320] on div "Centralized Insolvency Operations [GEOGRAPHIC_DATA]-7346" at bounding box center [482, 318] width 253 height 14
type input "Internal Revenue Service"
type input "Centralized Insolvency Operations"
type input "PO Box 7346"
type input "Philadelphia"
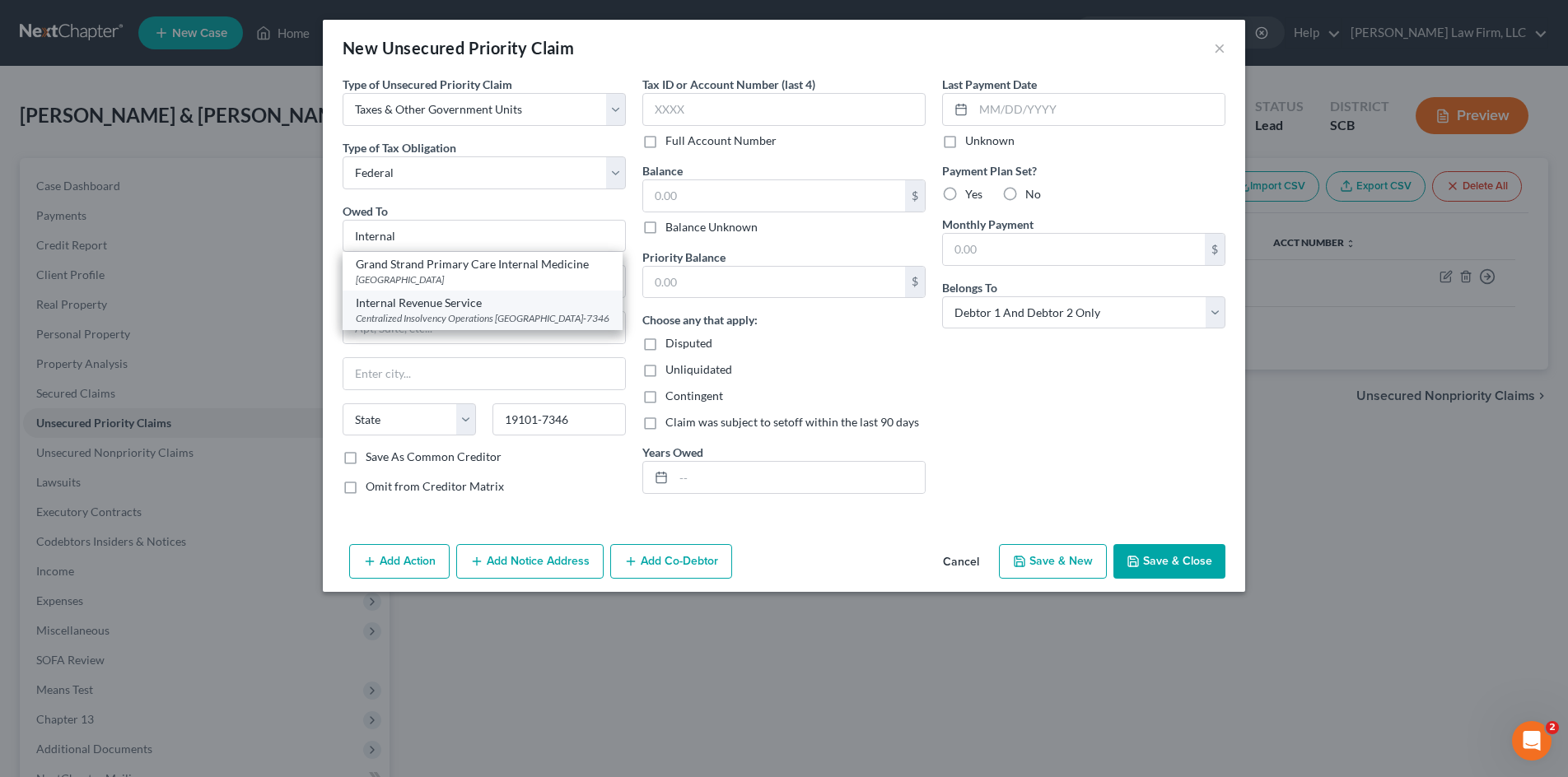
select select "39"
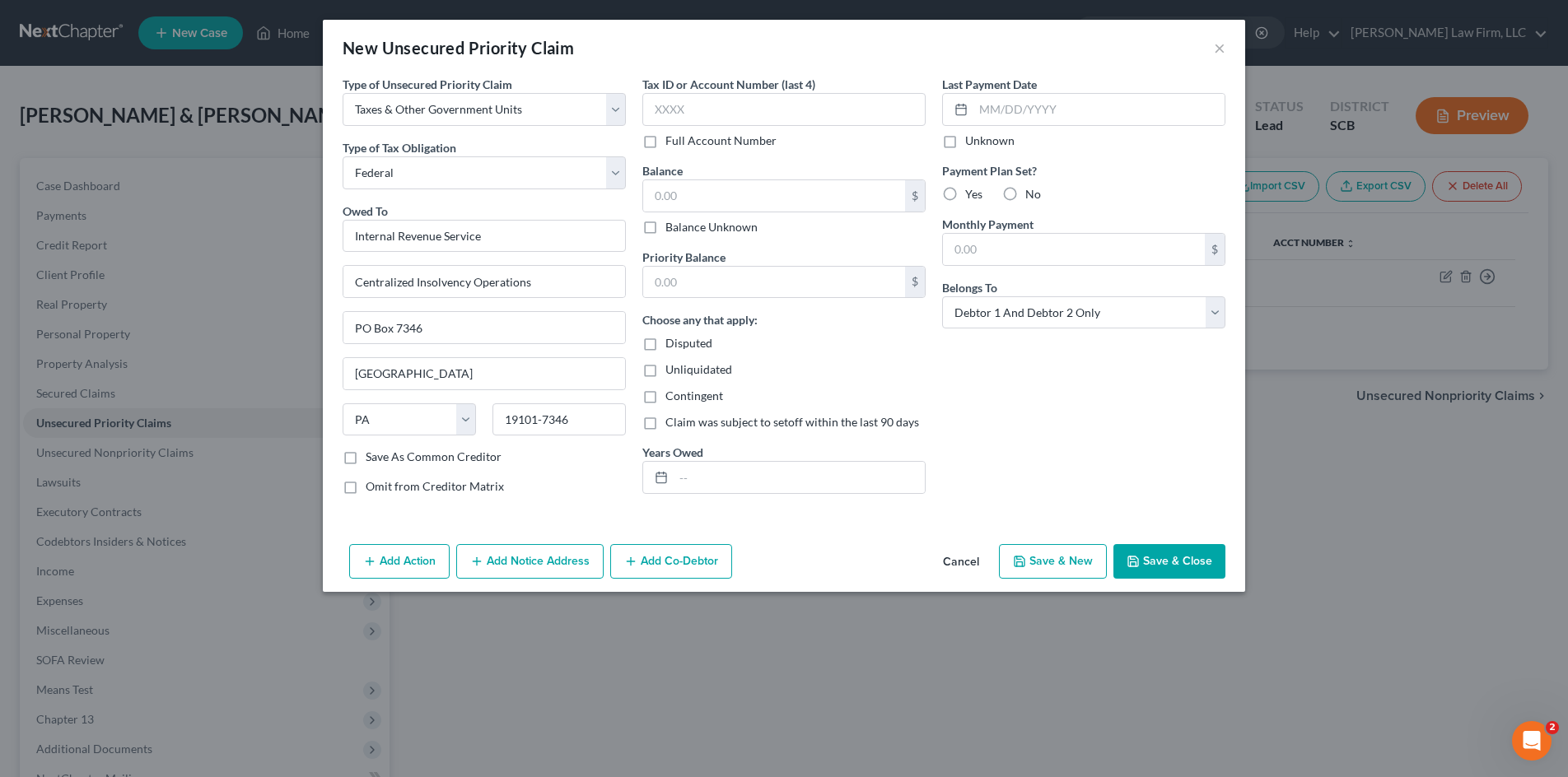
click at [1144, 554] on button "Save & Close" at bounding box center [1169, 561] width 112 height 35
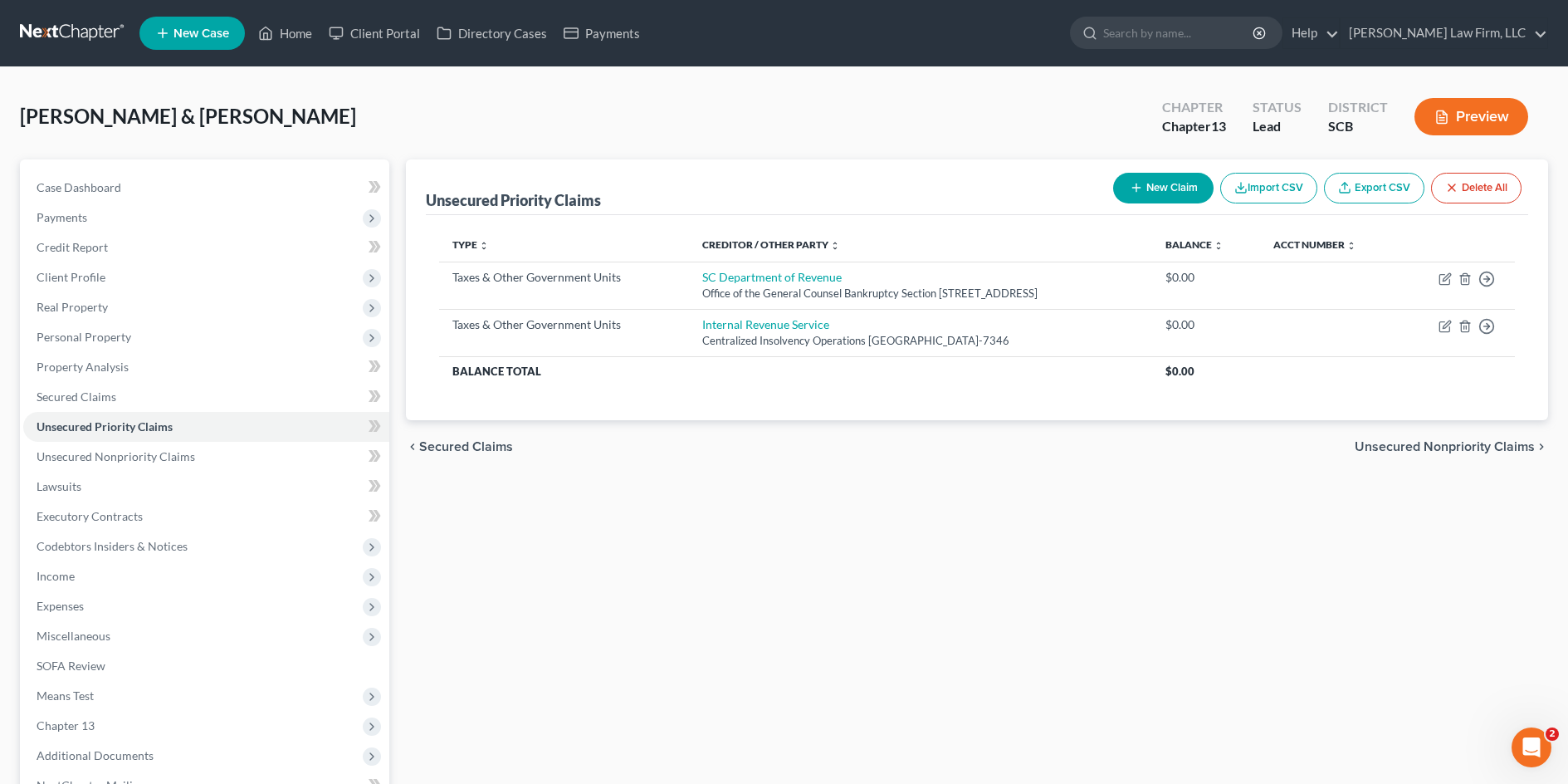
click at [1185, 188] on button "New Claim" at bounding box center [1163, 188] width 100 height 31
select select "2"
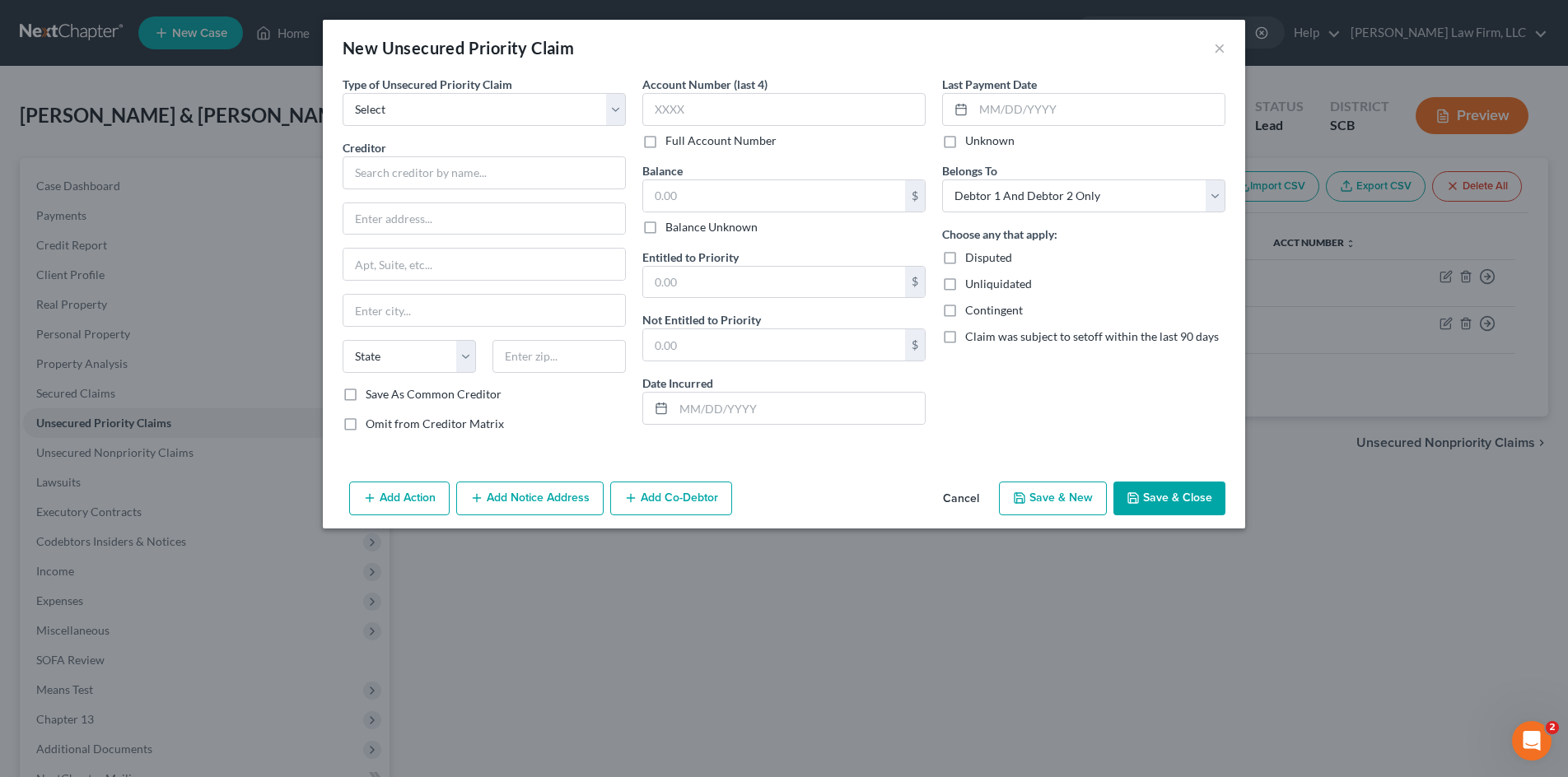
click at [549, 128] on div "Type of Unsecured Priority Claim * Select Taxes & Other Government Units Domest…" at bounding box center [484, 260] width 299 height 370
click at [543, 103] on select "Select Taxes & Other Government Units Domestic Support Obligations Extensions o…" at bounding box center [484, 109] width 283 height 33
select select "9"
click at [343, 93] on select "Select Taxes & Other Government Units Domestic Support Obligations Extensions o…" at bounding box center [484, 109] width 283 height 33
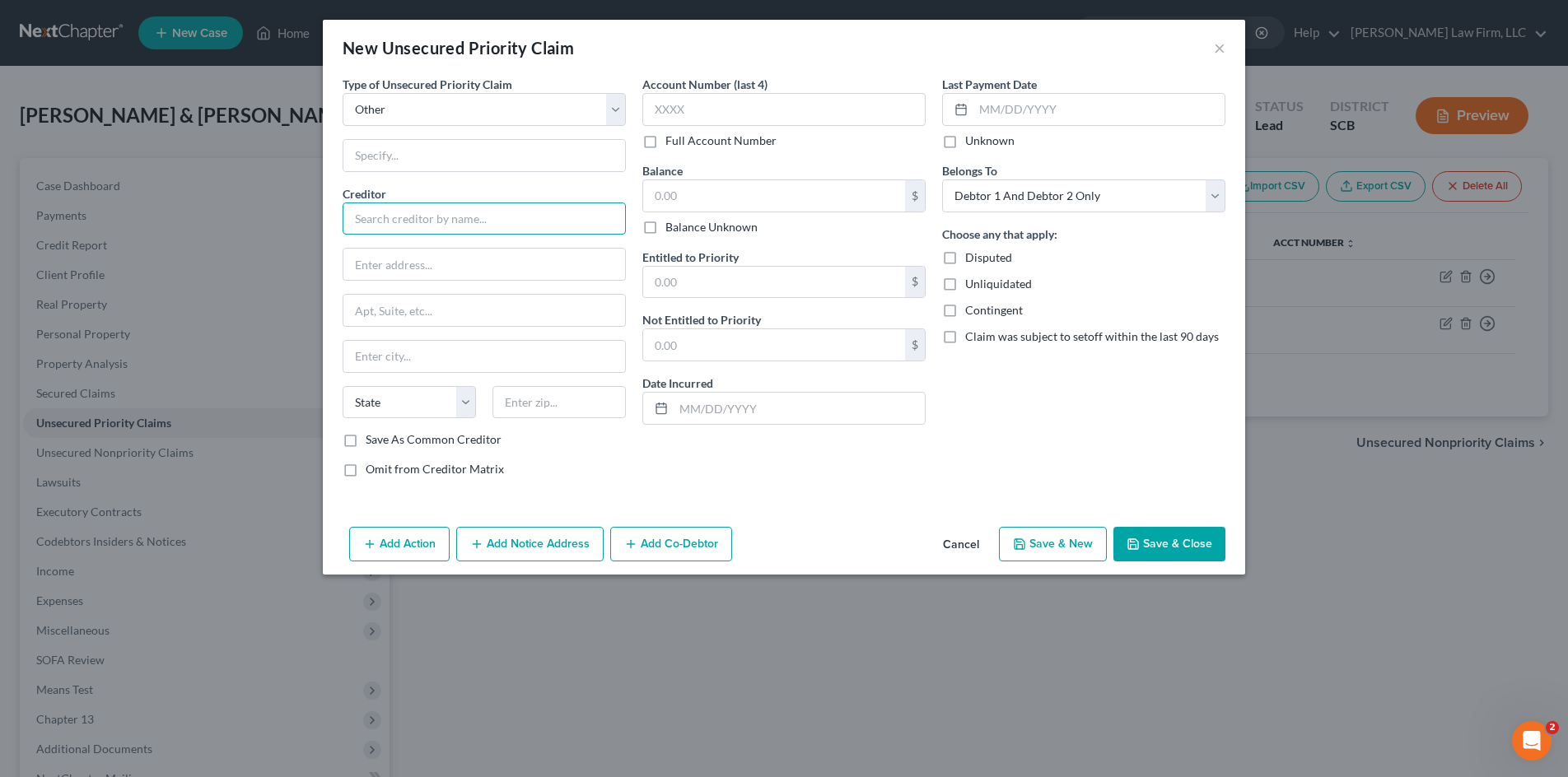
click at [433, 212] on input "text" at bounding box center [484, 218] width 283 height 33
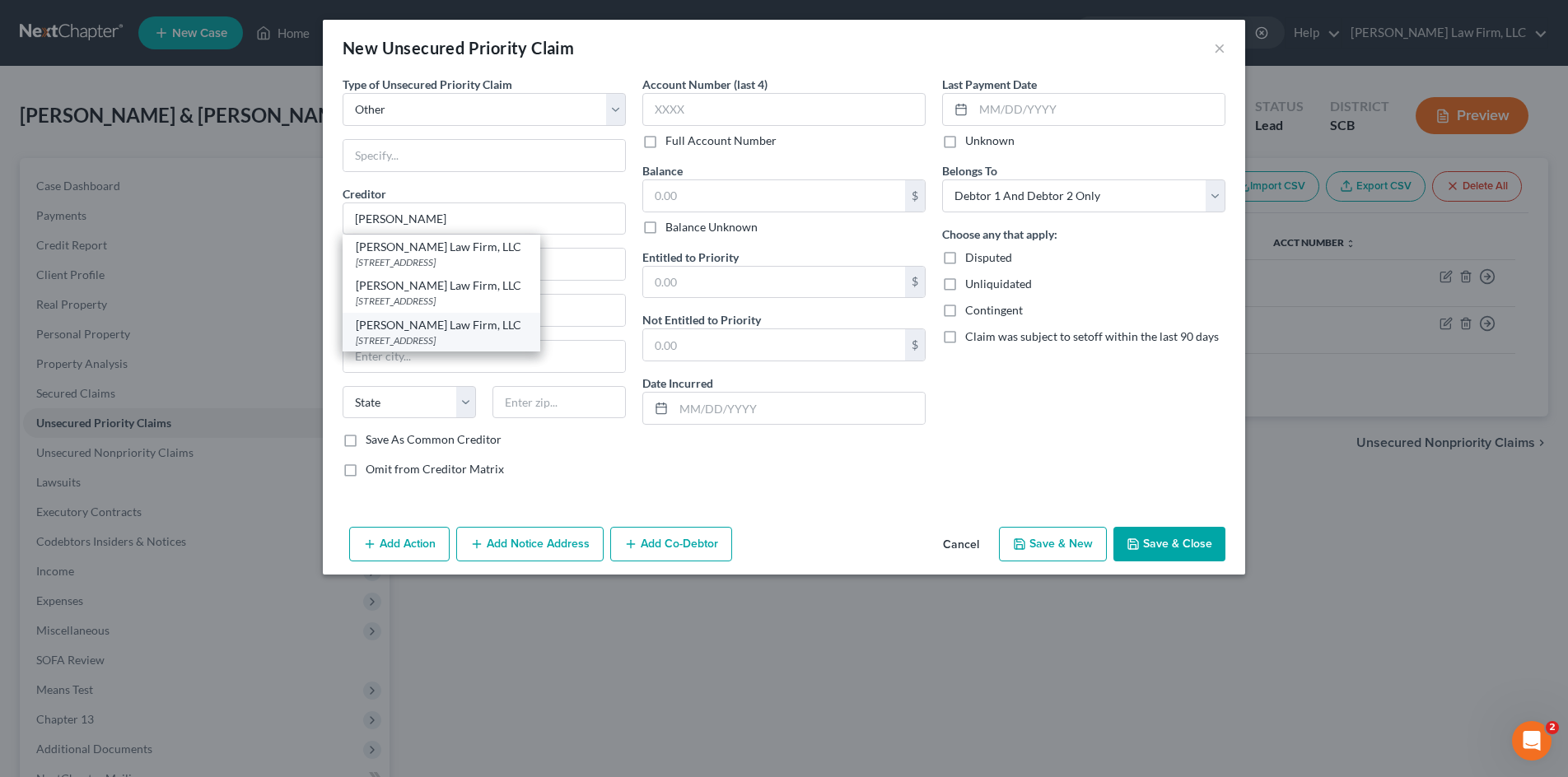
click at [509, 333] on div "[PERSON_NAME] Law Firm, LLC" at bounding box center [440, 325] width 171 height 16
type input "[PERSON_NAME] Law Firm, LLC"
type input "1901 Assembly Street"
type input "Suite 360"
type input "Columbia"
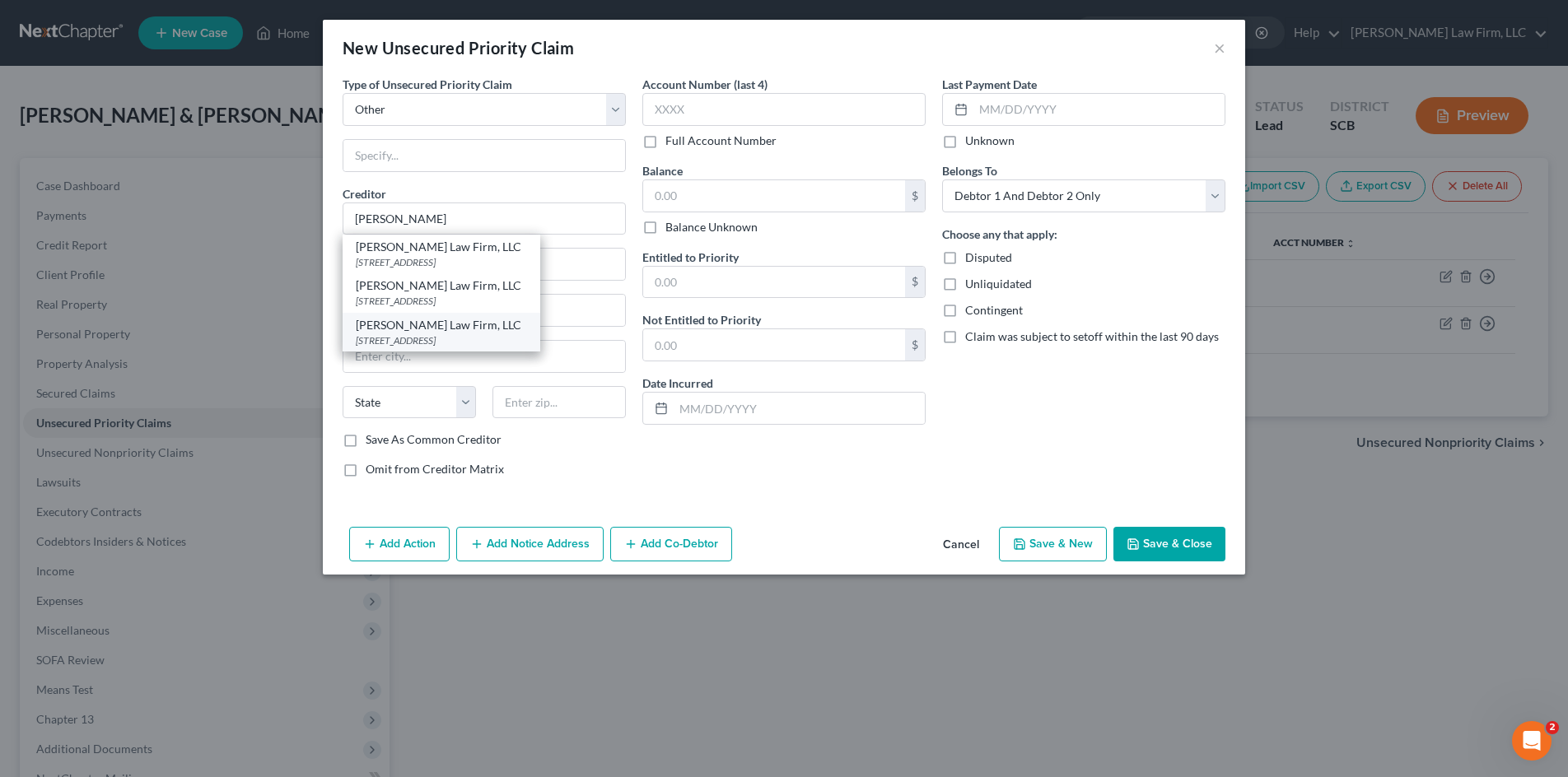
select select "42"
type input "29201"
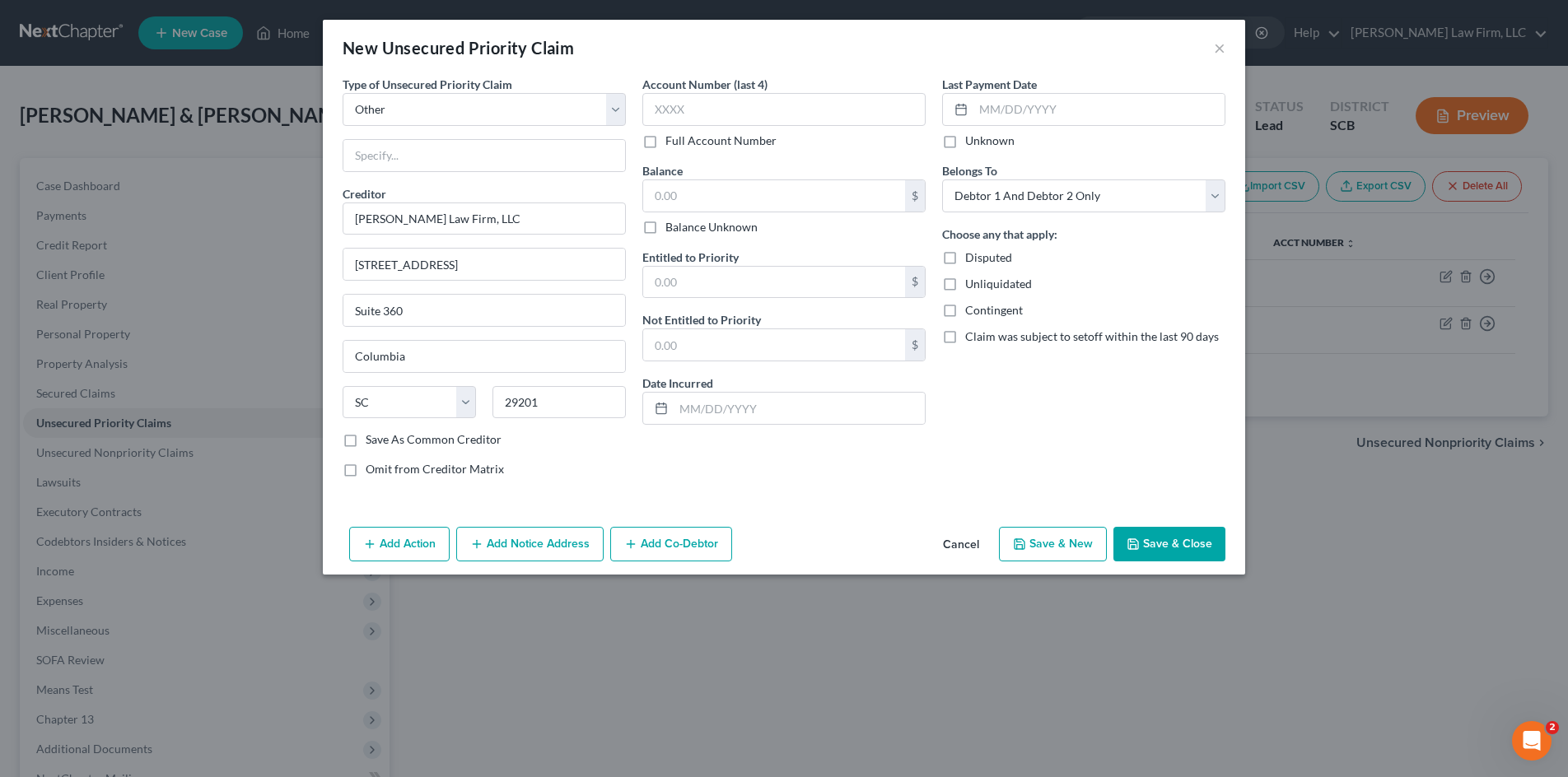
click at [1179, 542] on button "Save & Close" at bounding box center [1169, 544] width 112 height 35
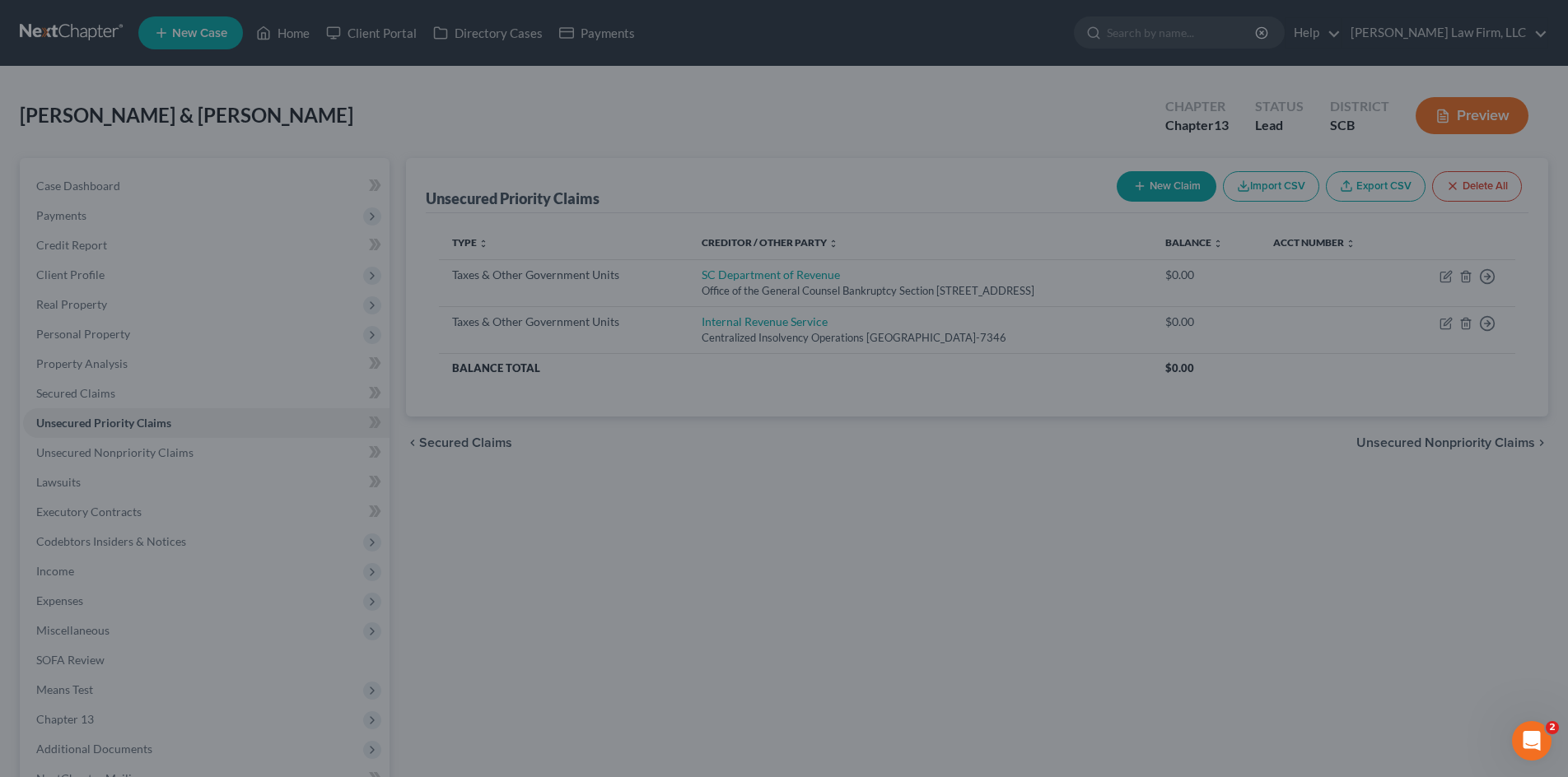
type input "0.00"
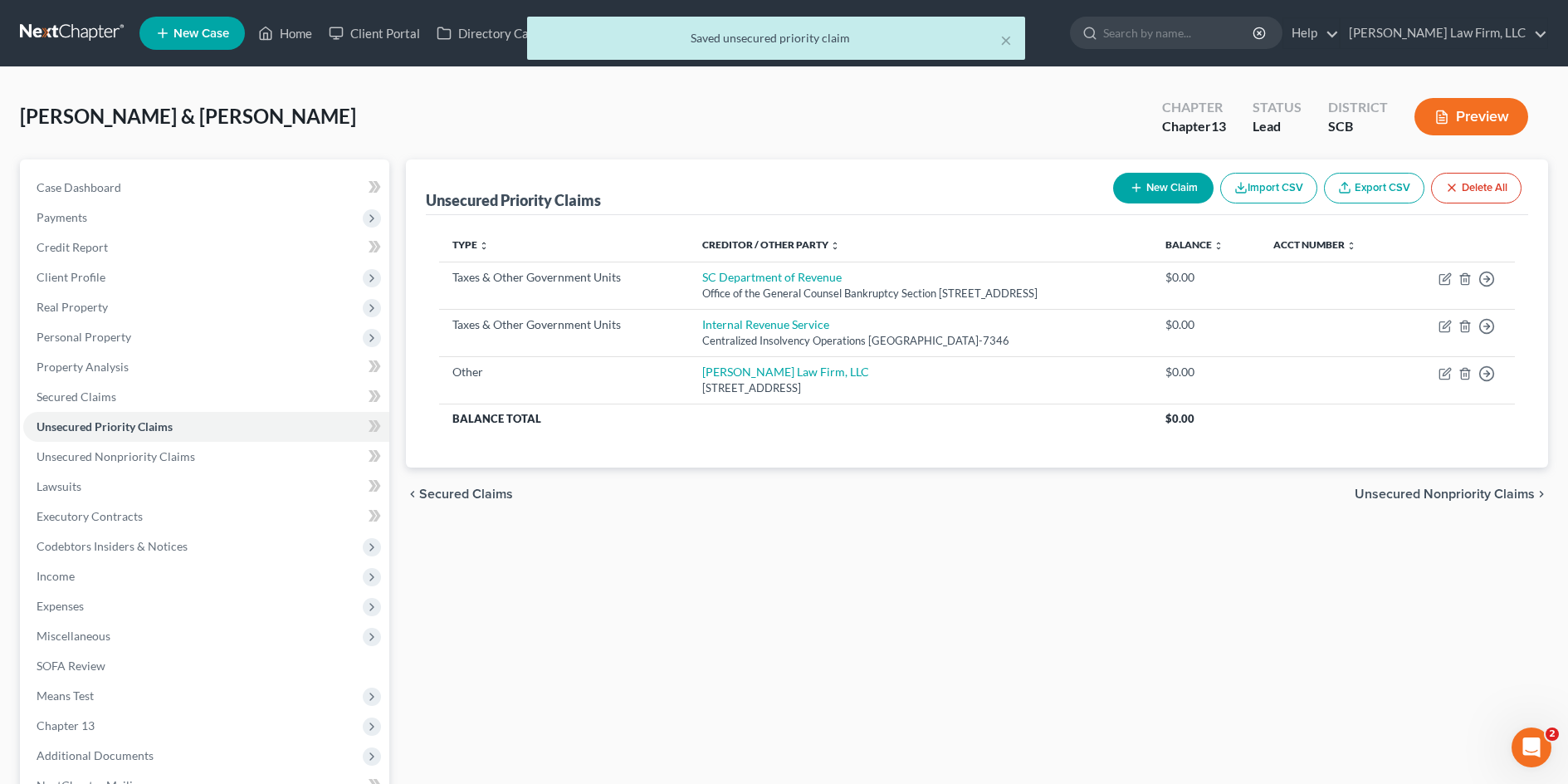
drag, startPoint x: 769, startPoint y: 479, endPoint x: 733, endPoint y: 479, distance: 36.0
click at [769, 479] on div "chevron_left Secured Claims Unsecured Nonpriority Claims chevron_right" at bounding box center [977, 494] width 1142 height 53
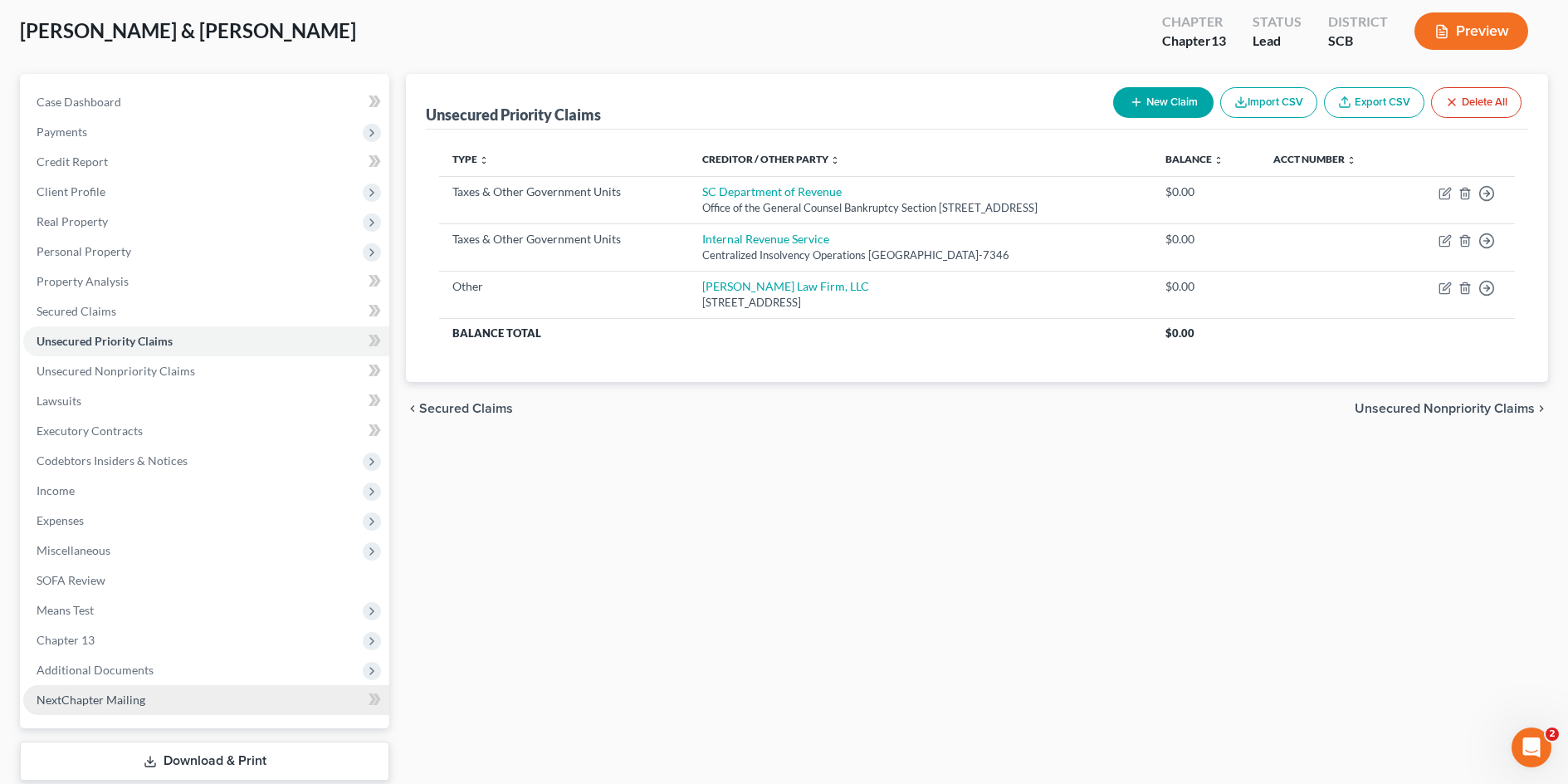
scroll to position [189, 0]
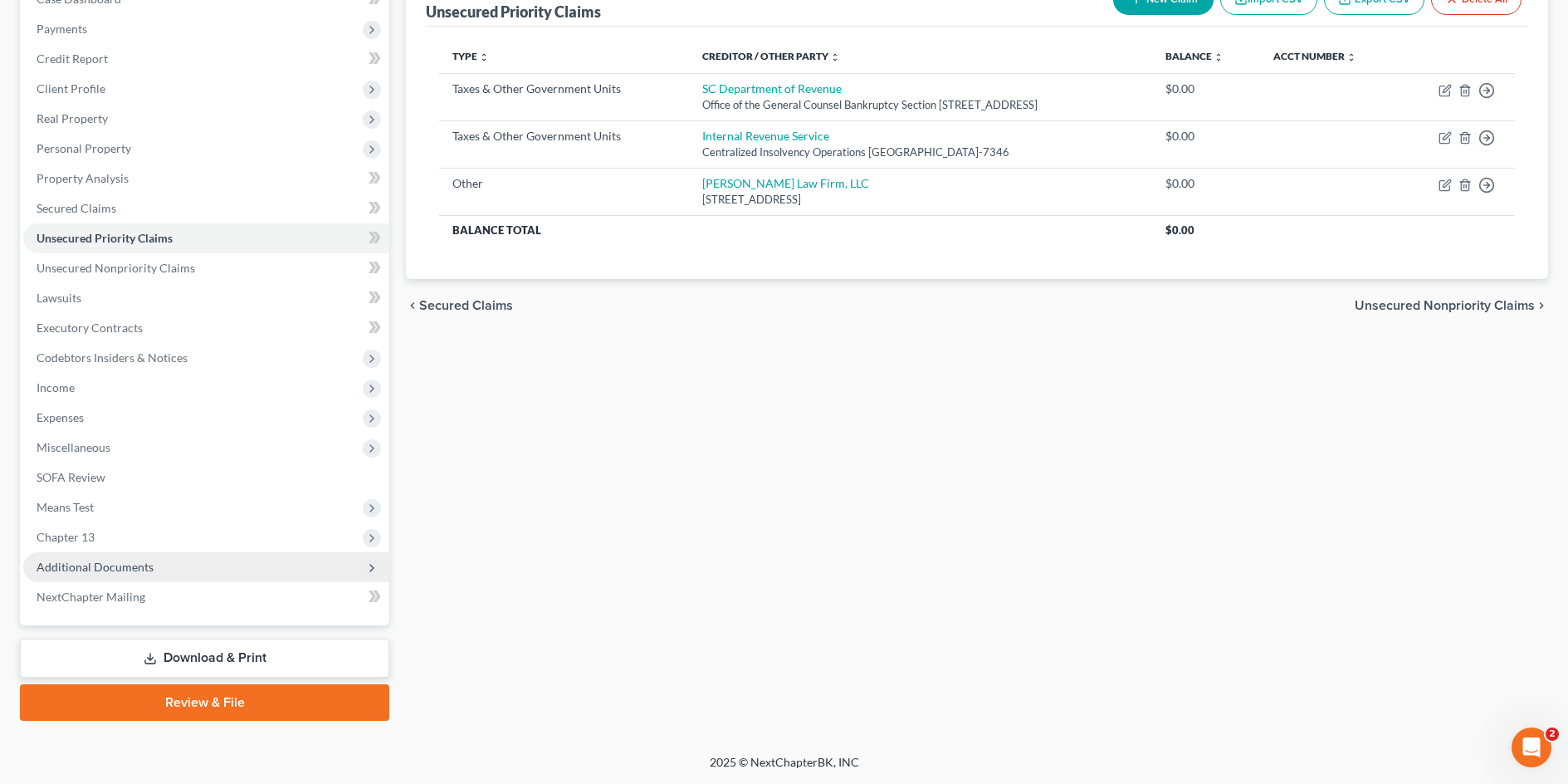
click at [129, 573] on span "Additional Documents" at bounding box center [95, 567] width 117 height 14
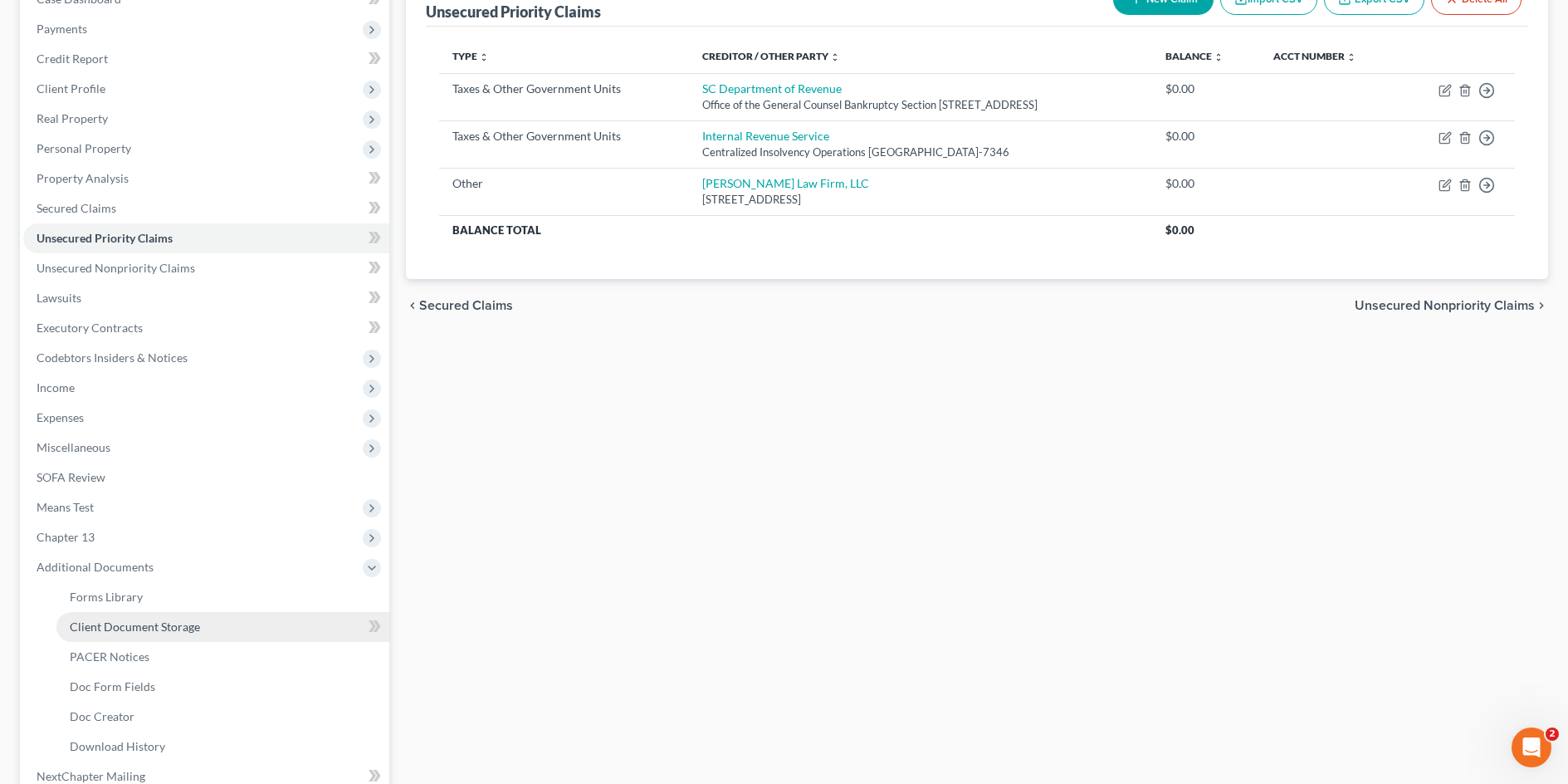
click at [195, 630] on span "Client Document Storage" at bounding box center [135, 626] width 130 height 14
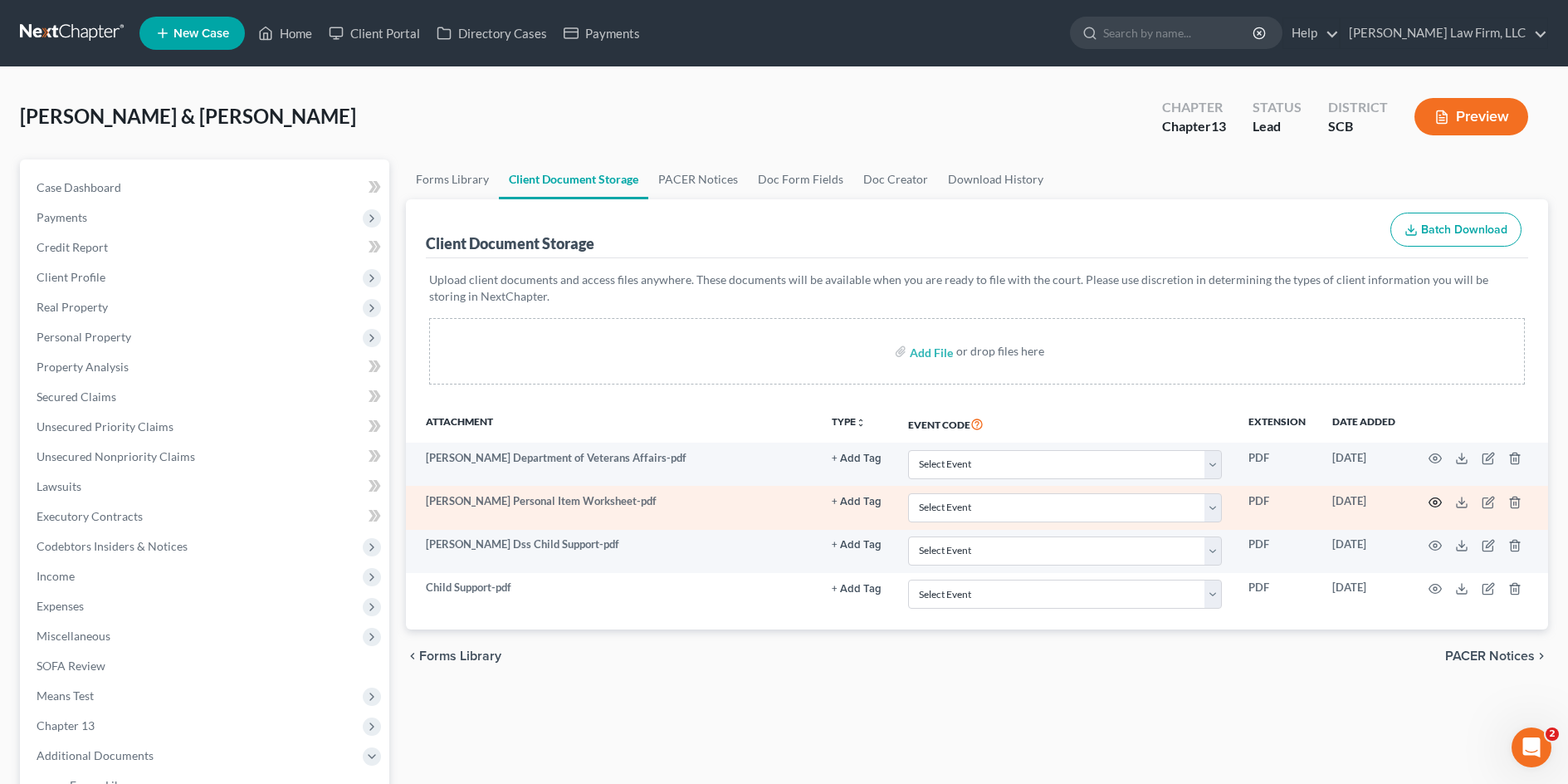
click at [1427, 506] on td at bounding box center [1478, 507] width 140 height 43
click at [1436, 504] on circle "button" at bounding box center [1435, 503] width 3 height 3
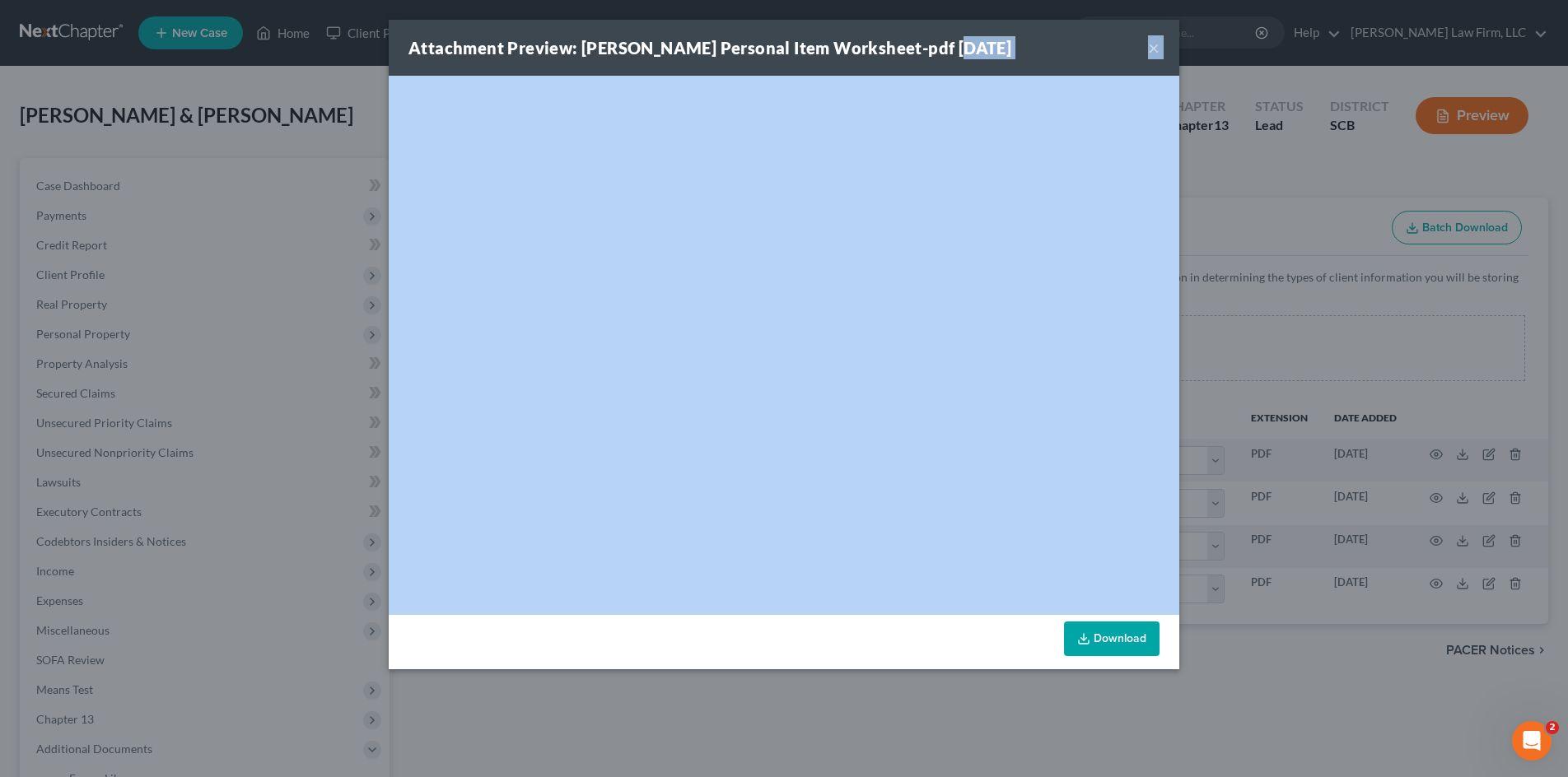
drag, startPoint x: 1244, startPoint y: 195, endPoint x: 1241, endPoint y: 208, distance: 13.3
click at [1246, 196] on div "Attachment Preview: Shaquan Personal Item Worksheet-pdf 10/08/2025 × <object ng…" at bounding box center [784, 388] width 1568 height 777
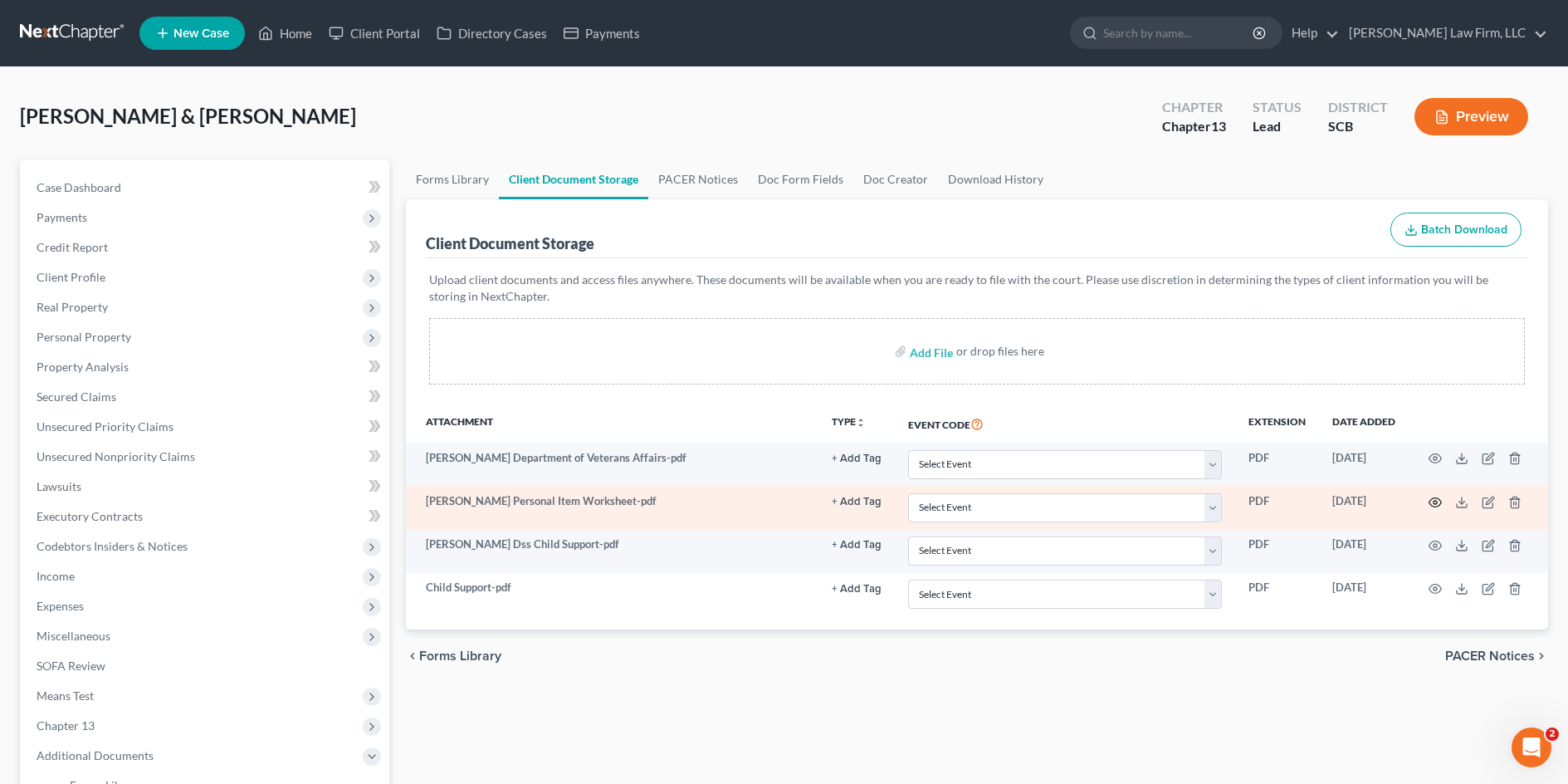
click at [1438, 503] on icon "button" at bounding box center [1434, 502] width 13 height 13
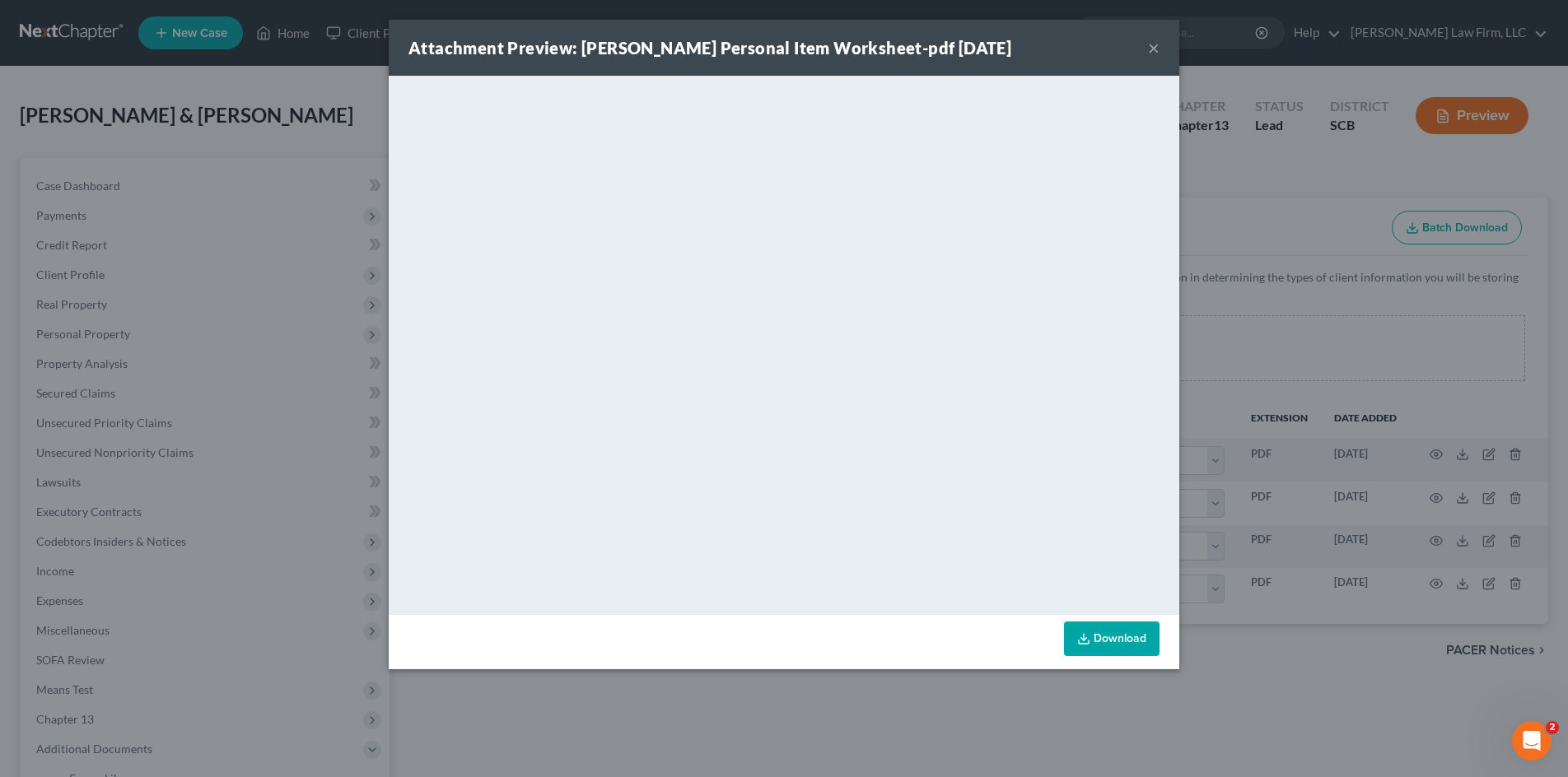
click at [1109, 638] on link "Download" at bounding box center [1111, 638] width 95 height 35
drag, startPoint x: 1146, startPoint y: 45, endPoint x: 1166, endPoint y: 39, distance: 20.9
click at [1146, 45] on div "Attachment Preview: Shaquan Personal Item Worksheet-pdf 10/08/2025 ×" at bounding box center [784, 48] width 791 height 56
click at [1151, 48] on button "×" at bounding box center [1154, 48] width 12 height 20
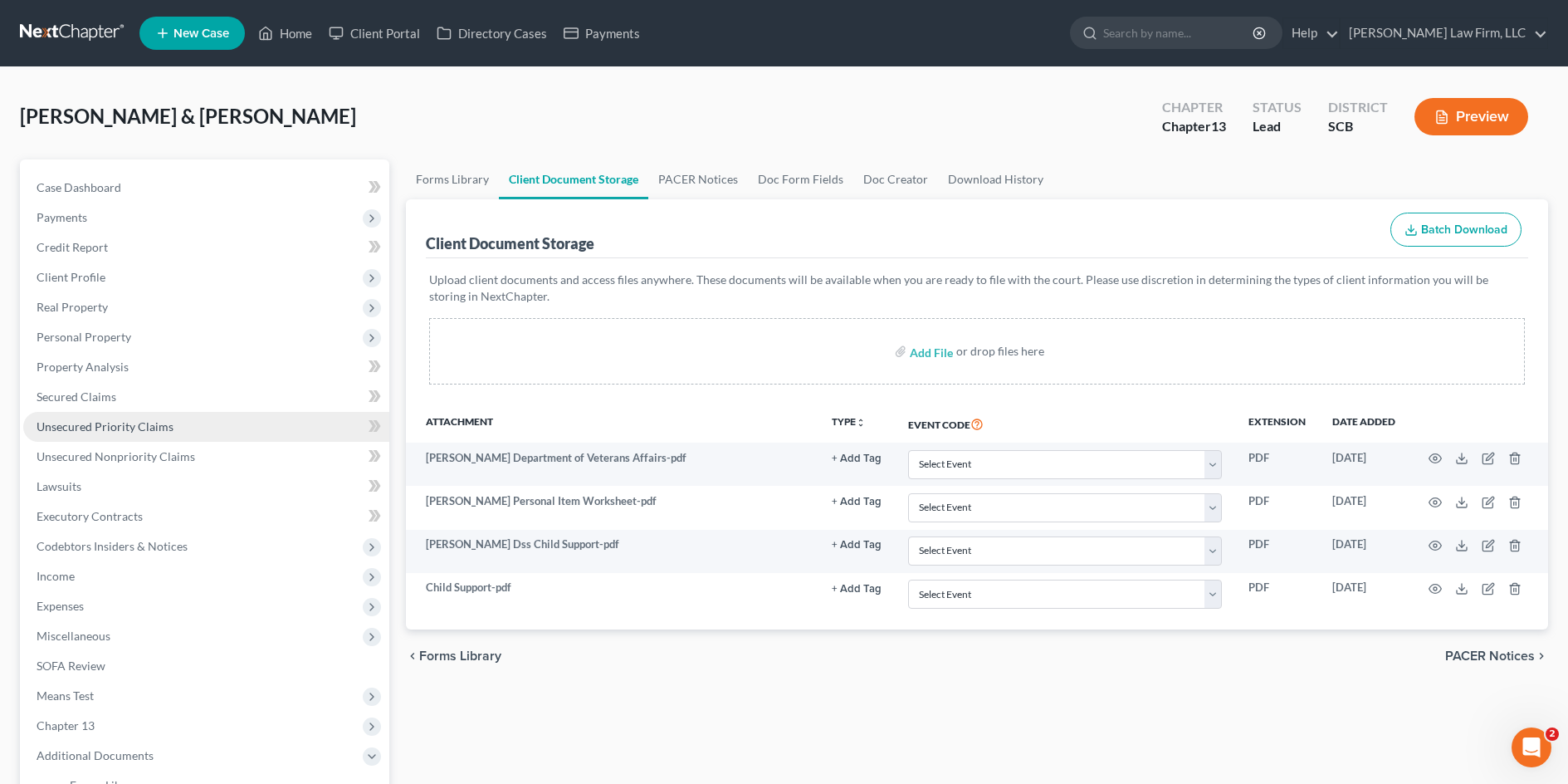
click at [92, 429] on span "Unsecured Priority Claims" at bounding box center [105, 426] width 137 height 14
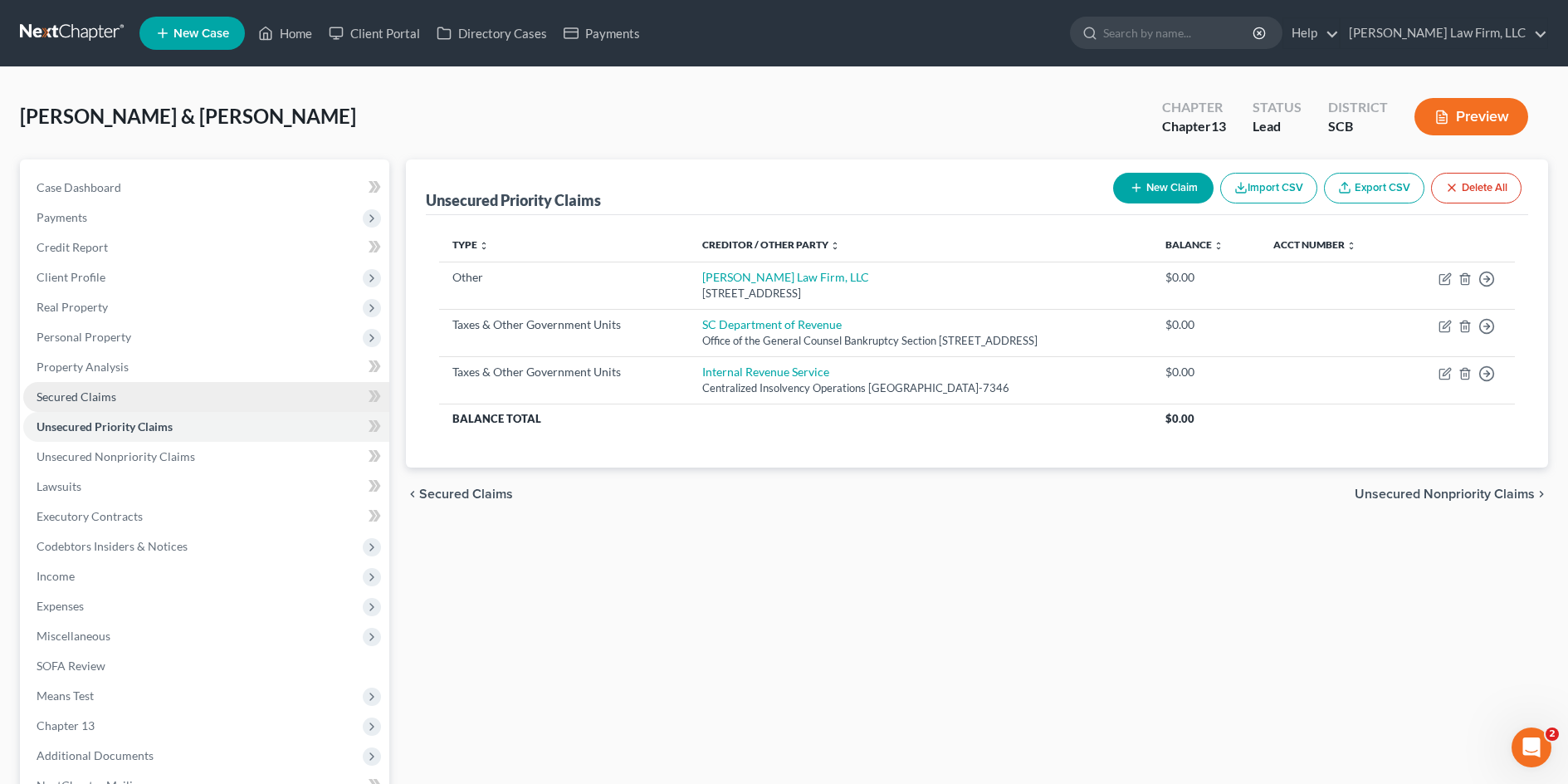
click at [92, 407] on link "Secured Claims" at bounding box center [206, 396] width 366 height 30
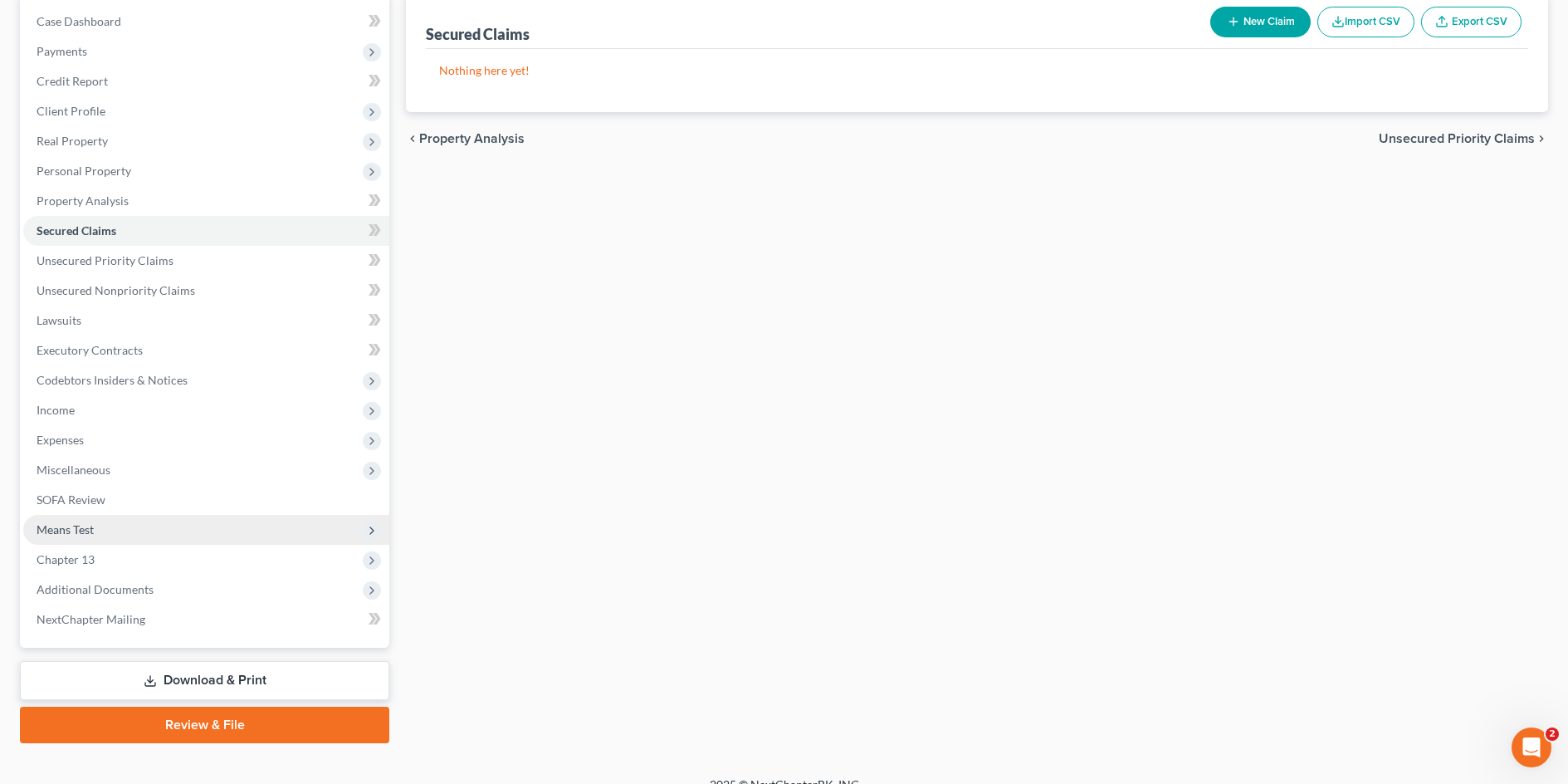
scroll to position [189, 0]
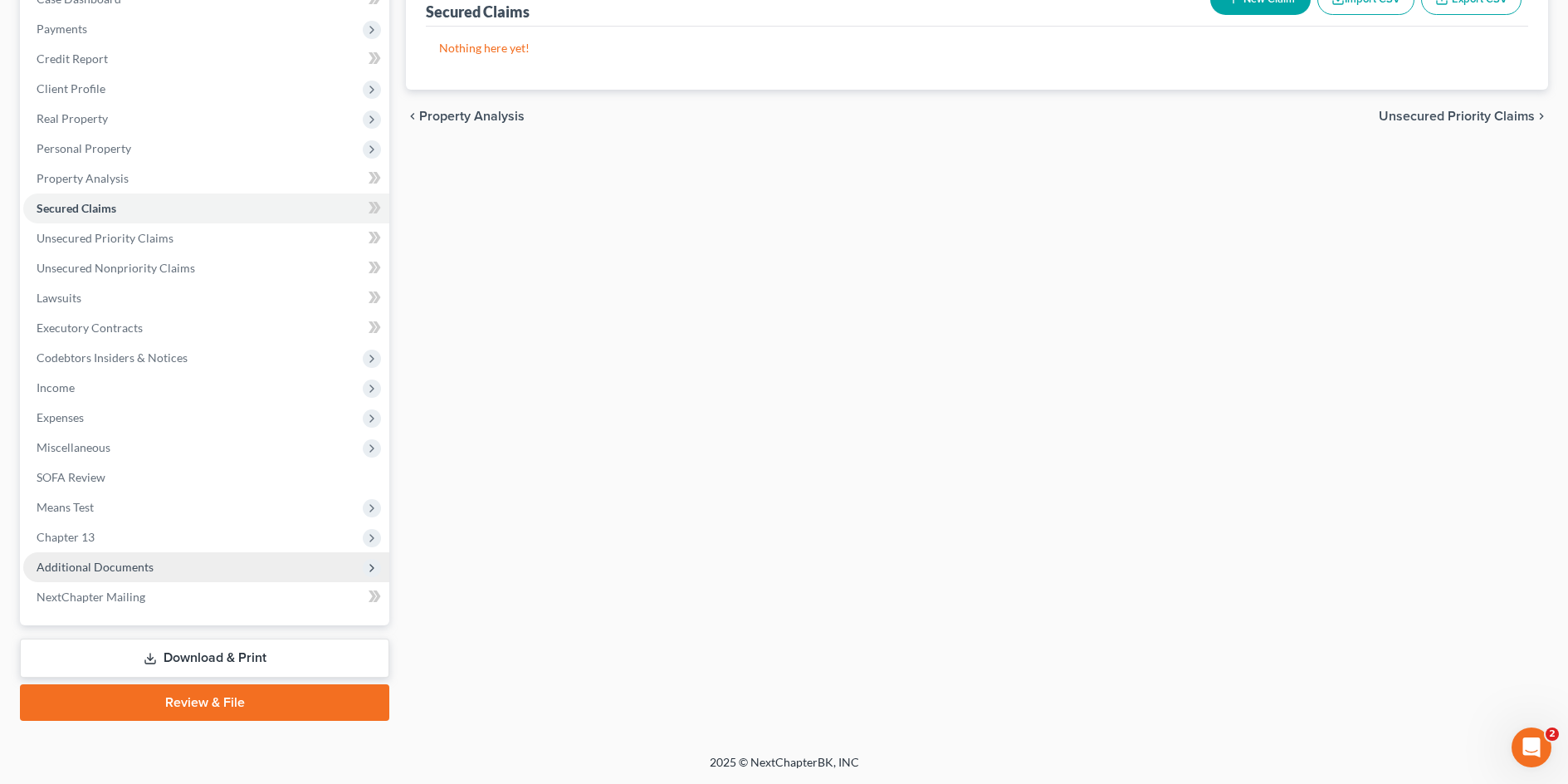
click at [90, 570] on span "Additional Documents" at bounding box center [95, 567] width 117 height 14
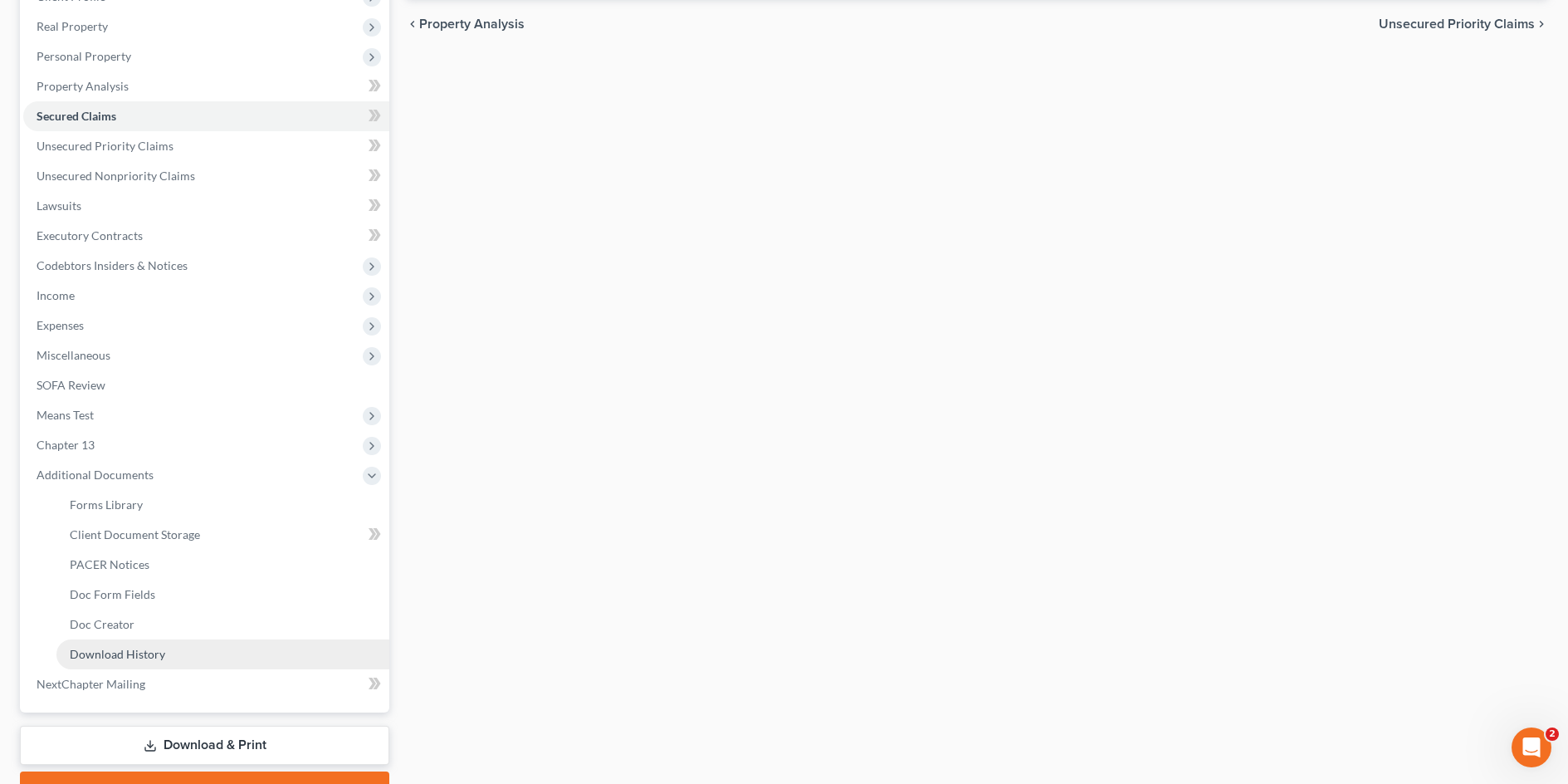
scroll to position [332, 0]
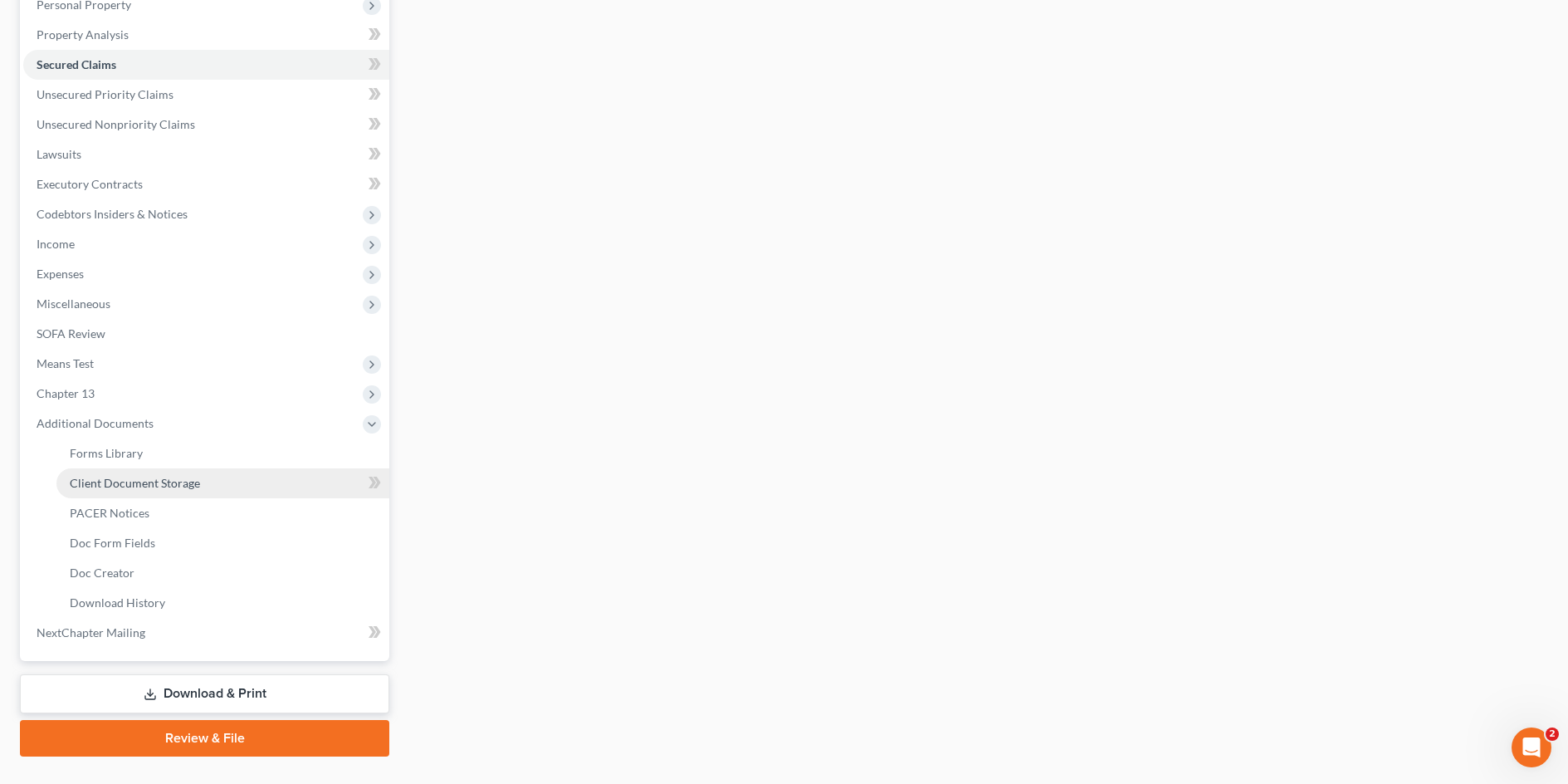
click at [151, 485] on span "Client Document Storage" at bounding box center [135, 483] width 130 height 14
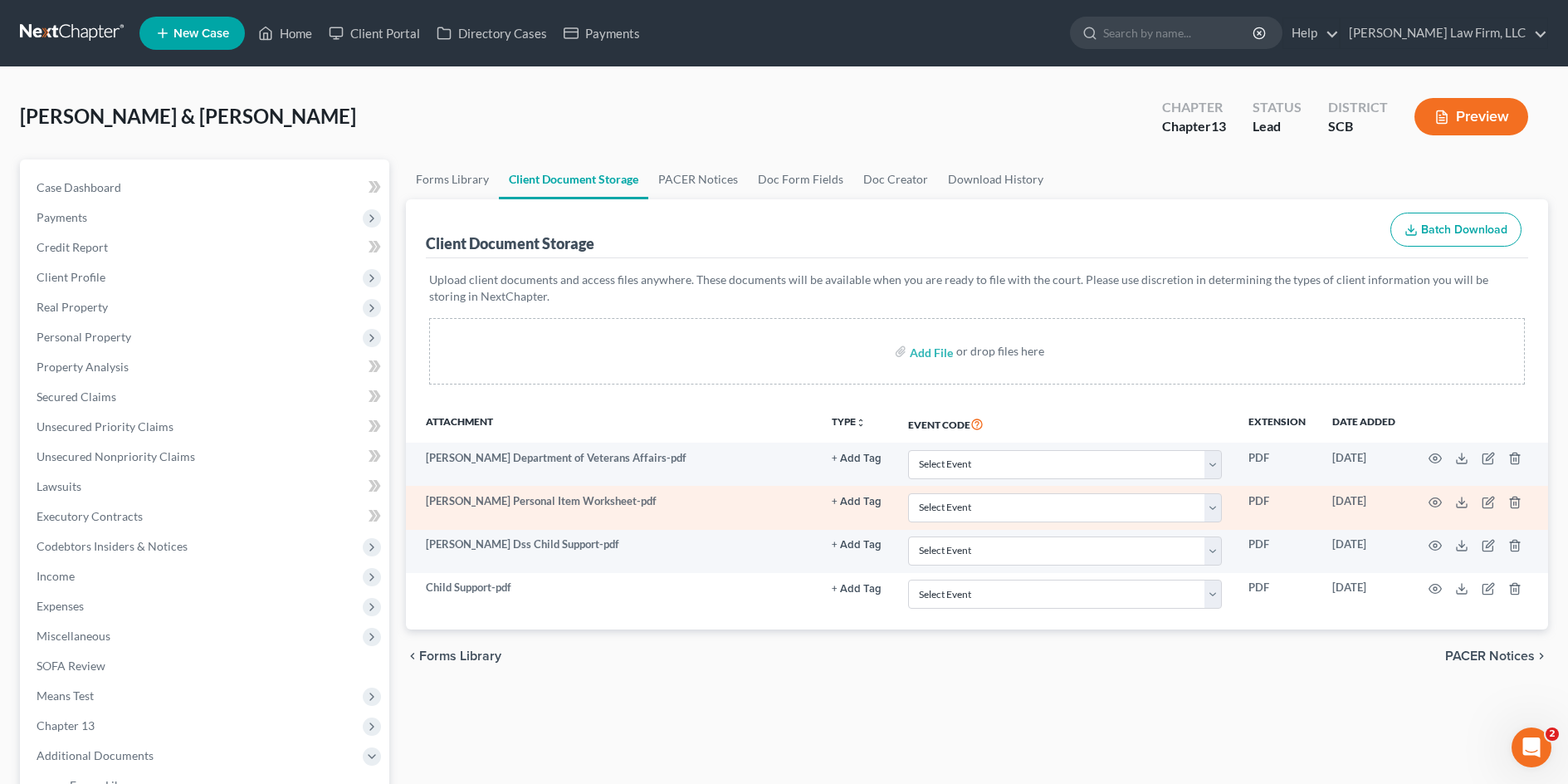
click at [570, 501] on td "[PERSON_NAME] Personal Item Worksheet-pdf" at bounding box center [612, 507] width 412 height 43
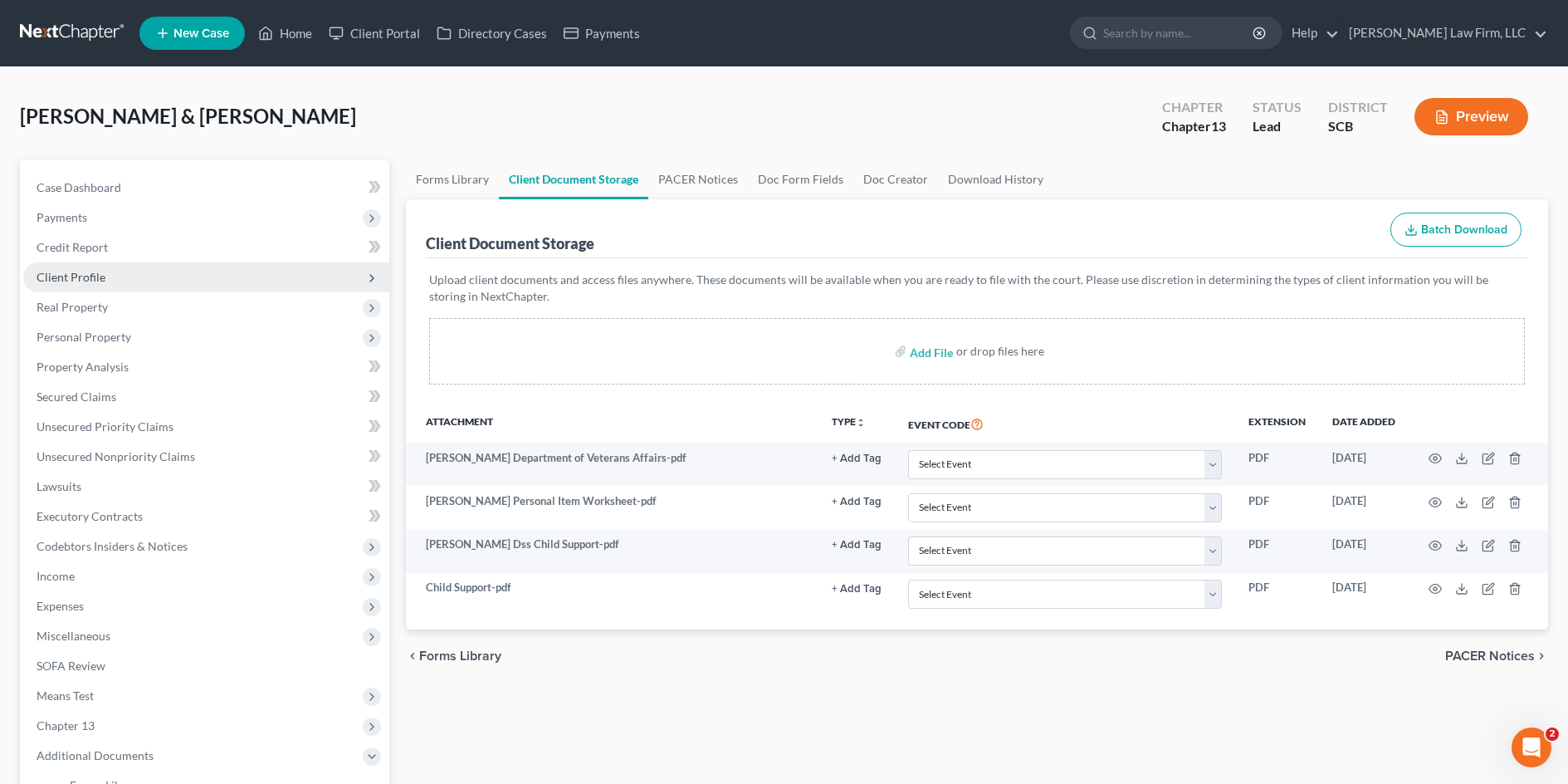
click at [93, 270] on span "Client Profile" at bounding box center [71, 277] width 69 height 14
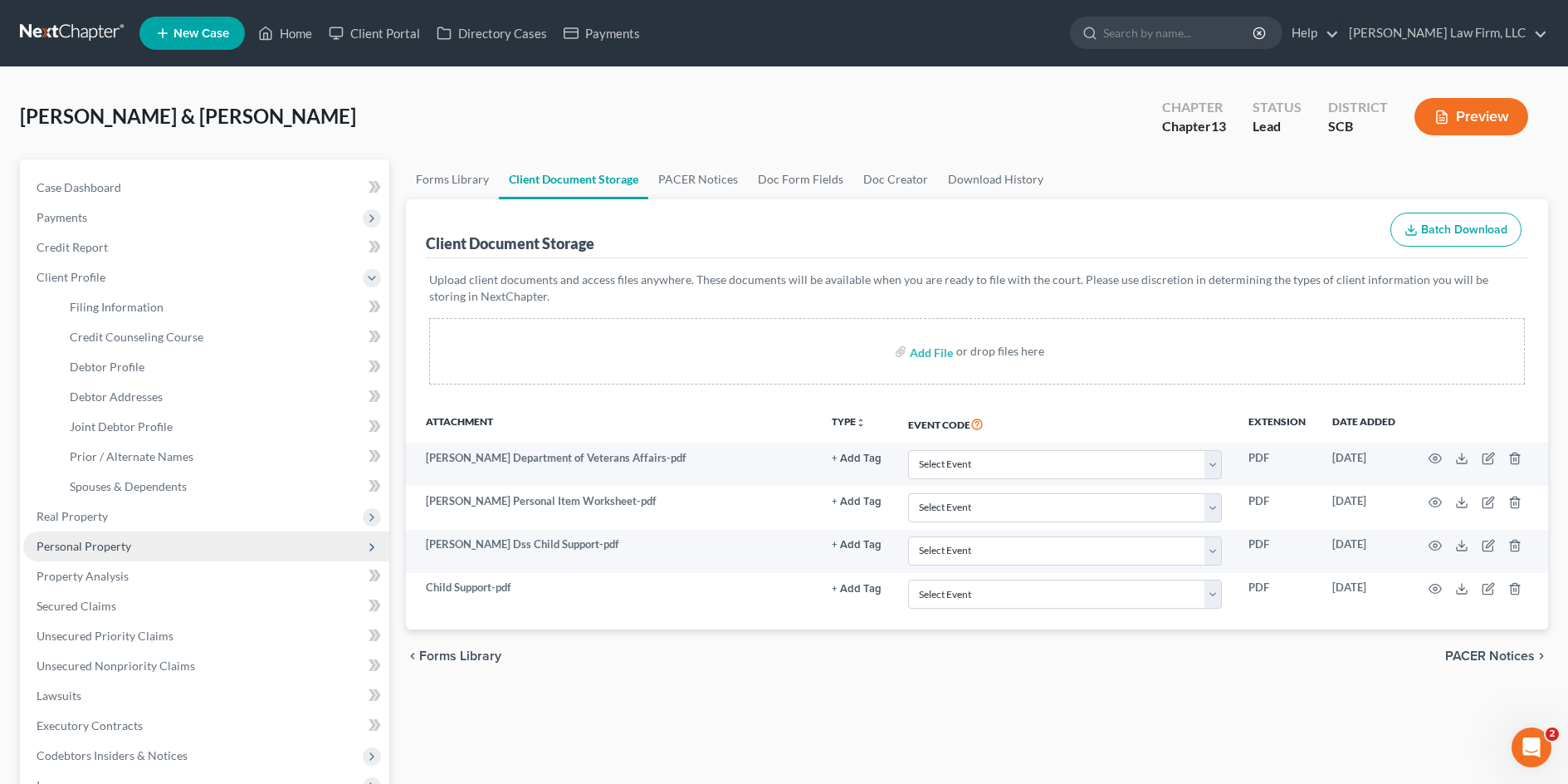
click at [75, 546] on span "Personal Property" at bounding box center [84, 546] width 94 height 14
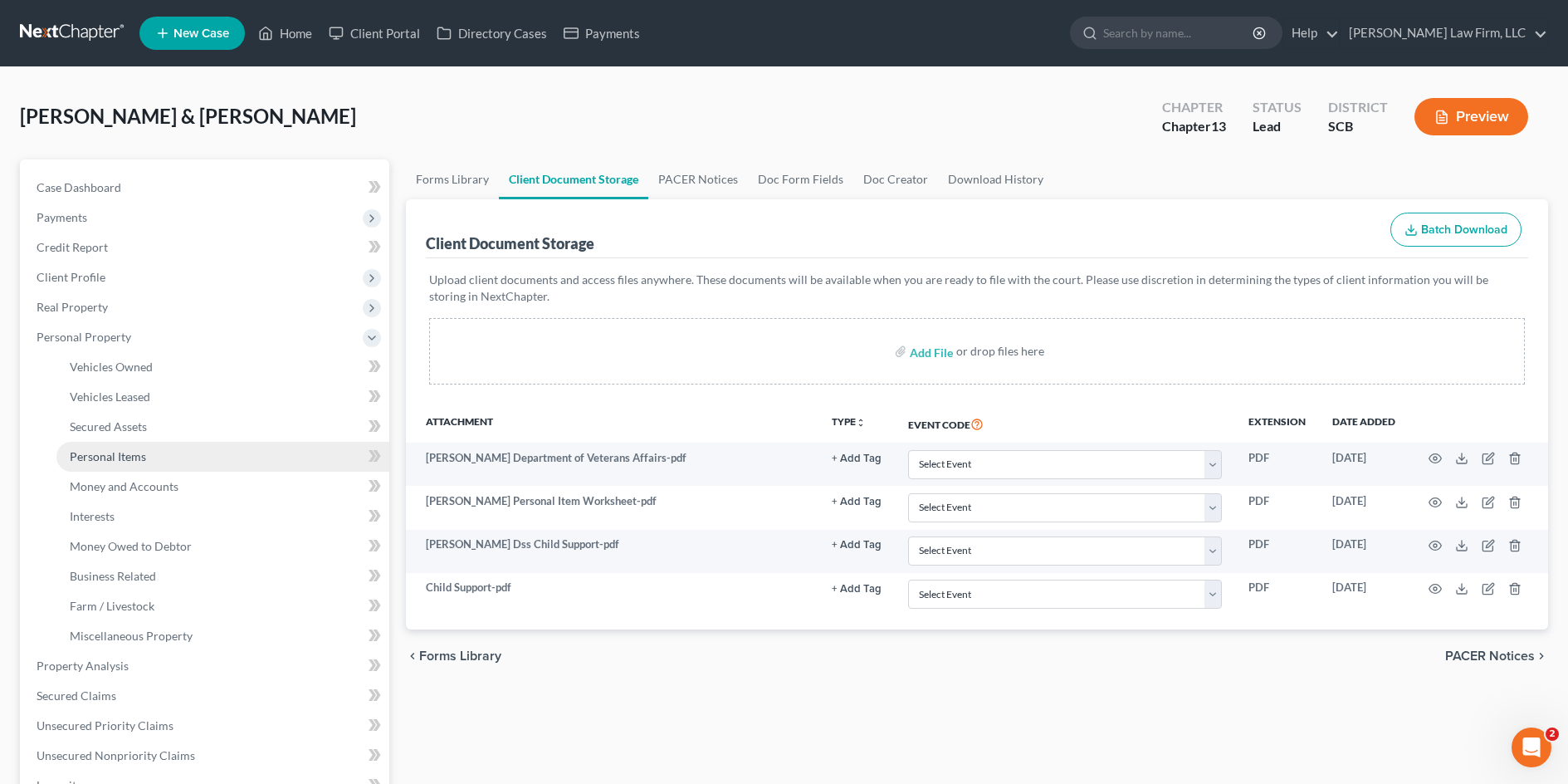
click at [118, 458] on span "Personal Items" at bounding box center [107, 456] width 76 height 14
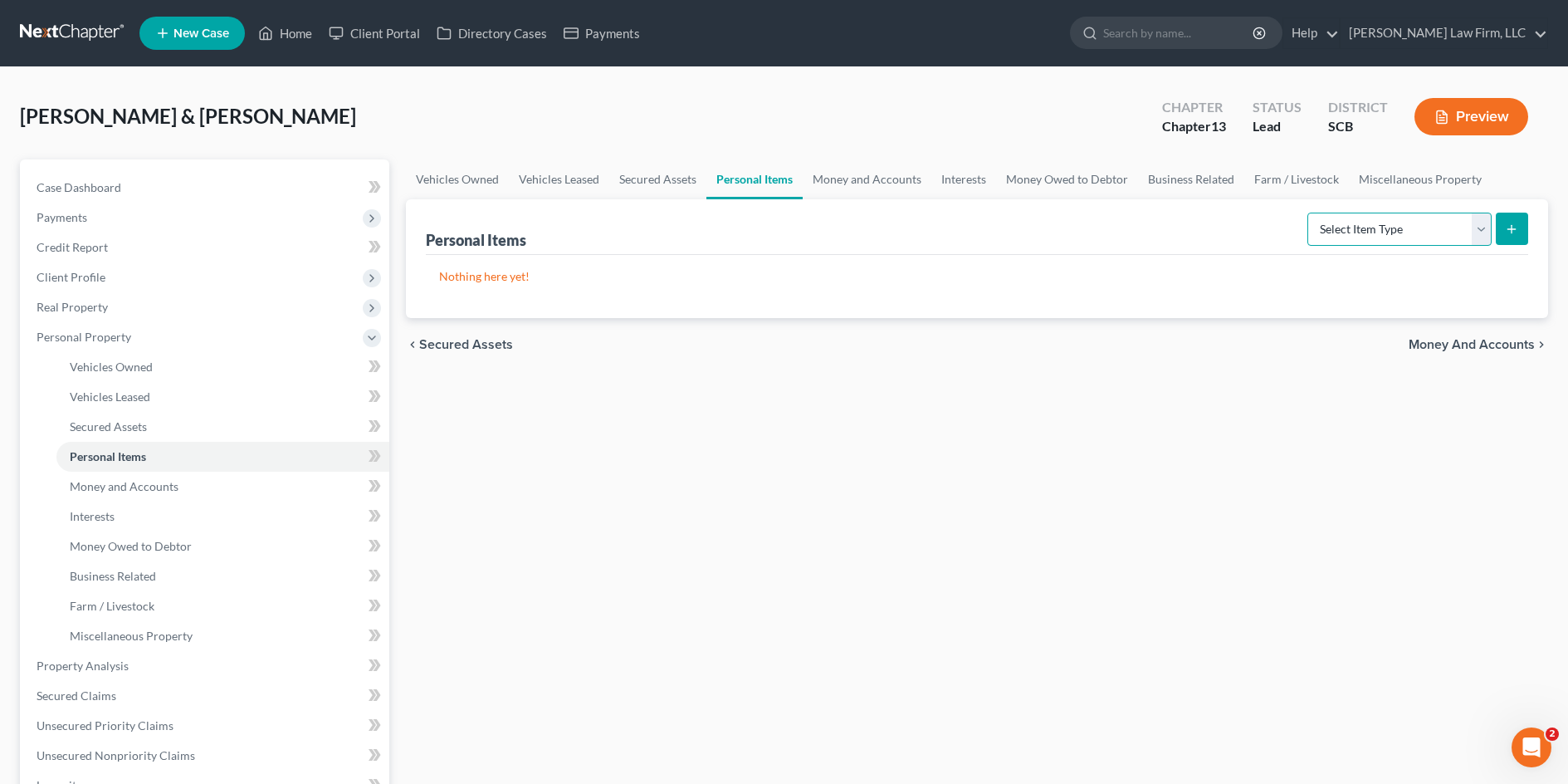
click at [1476, 229] on select "Select Item Type Clothing Collectibles Of Value Electronics Firearms Household …" at bounding box center [1399, 229] width 184 height 33
select select "clothing"
click at [1309, 213] on select "Select Item Type Clothing Collectibles Of Value Electronics Firearms Household …" at bounding box center [1399, 229] width 184 height 33
click at [1511, 232] on icon "submit" at bounding box center [1511, 229] width 13 height 13
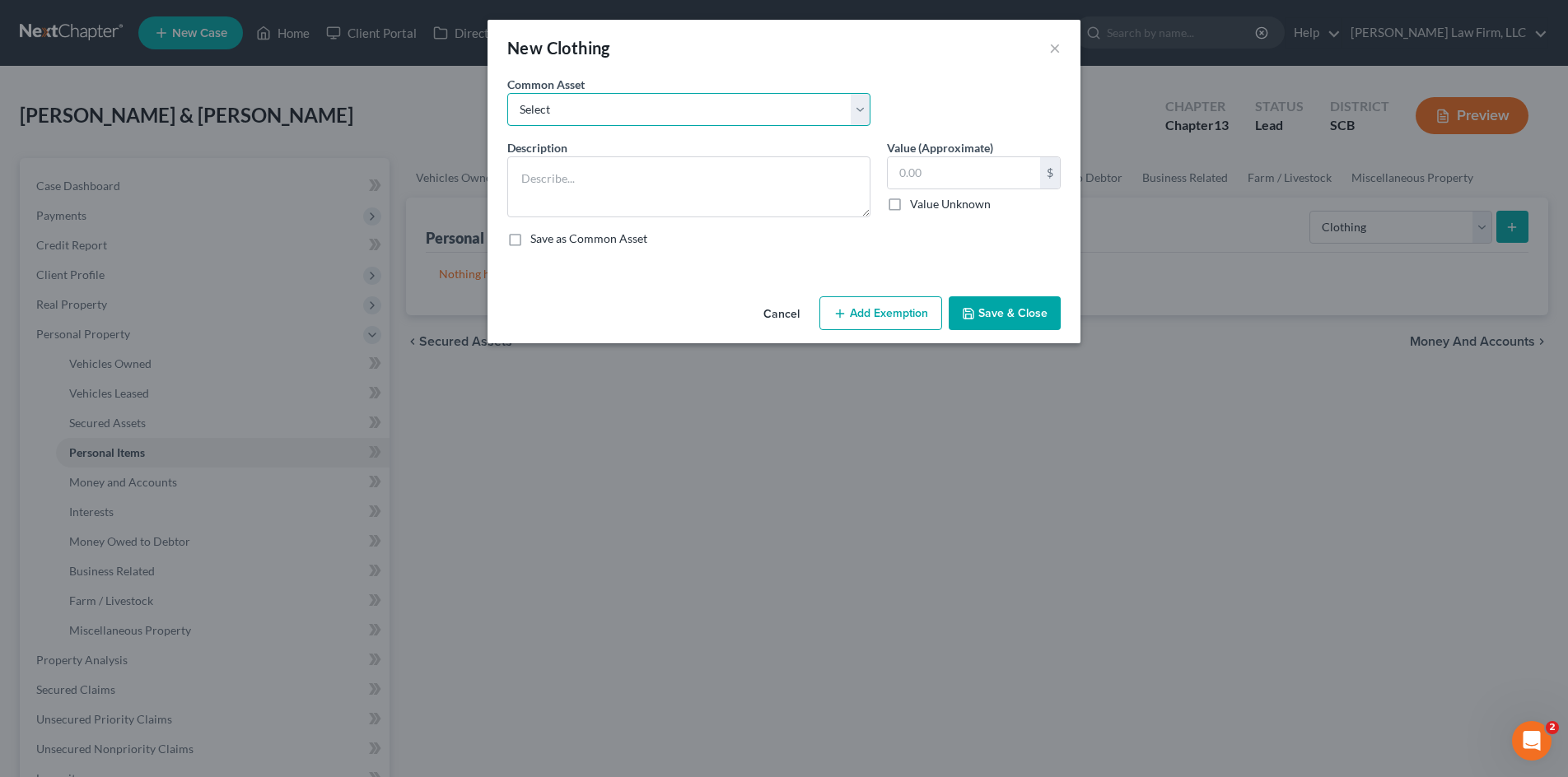
click at [611, 107] on select "Select Clothing and Personal Items Clothing and Personal Items Personal Items C…" at bounding box center [688, 109] width 363 height 33
select select "3"
click at [507, 93] on select "Select Clothing and Personal Items Clothing and Personal Items Personal Items C…" at bounding box center [688, 109] width 363 height 33
type textarea "(Mrs.) Personal Items Clothing"
type input "500.00"
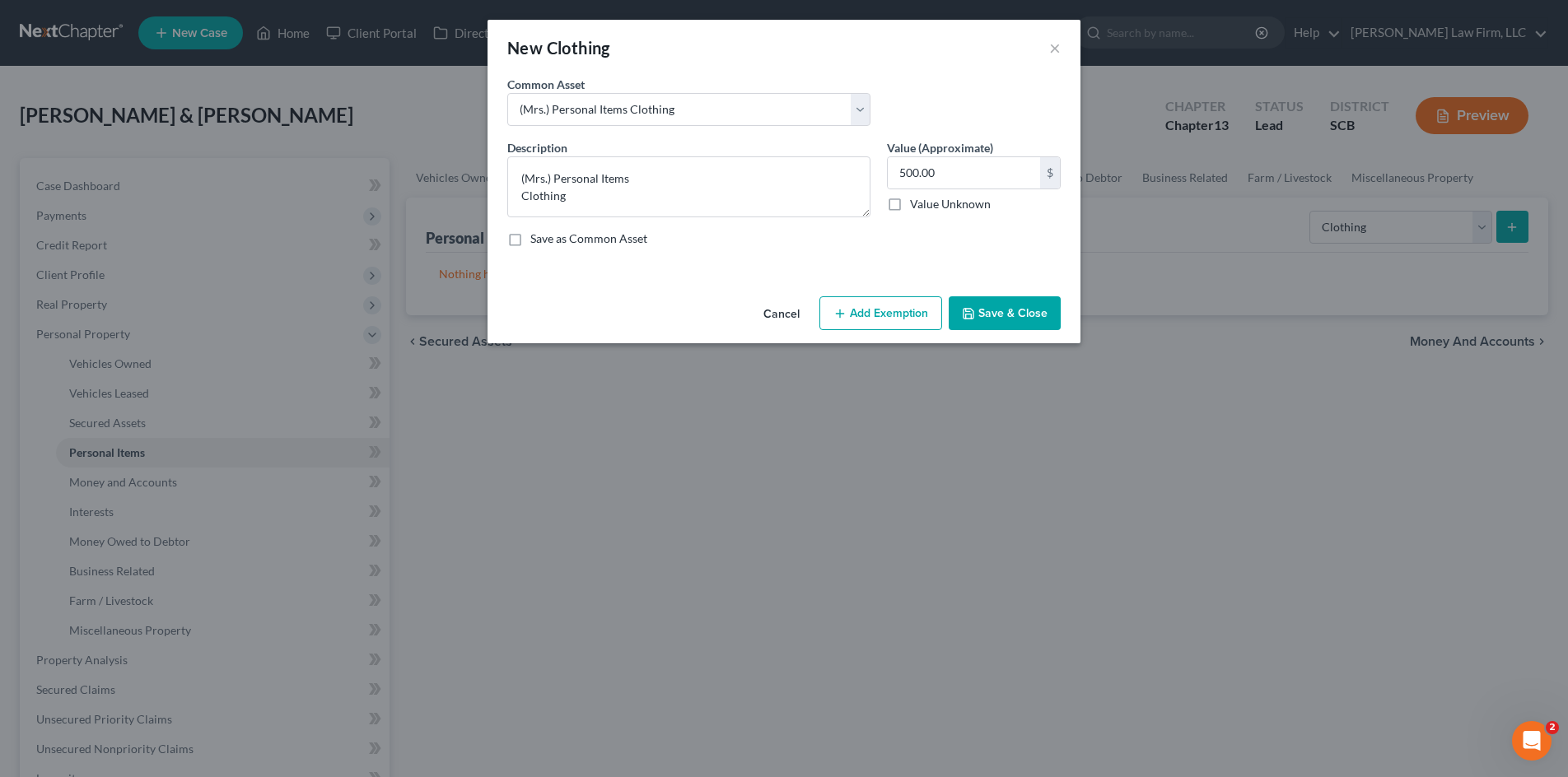
click at [986, 316] on button "Save & Close" at bounding box center [1005, 314] width 112 height 35
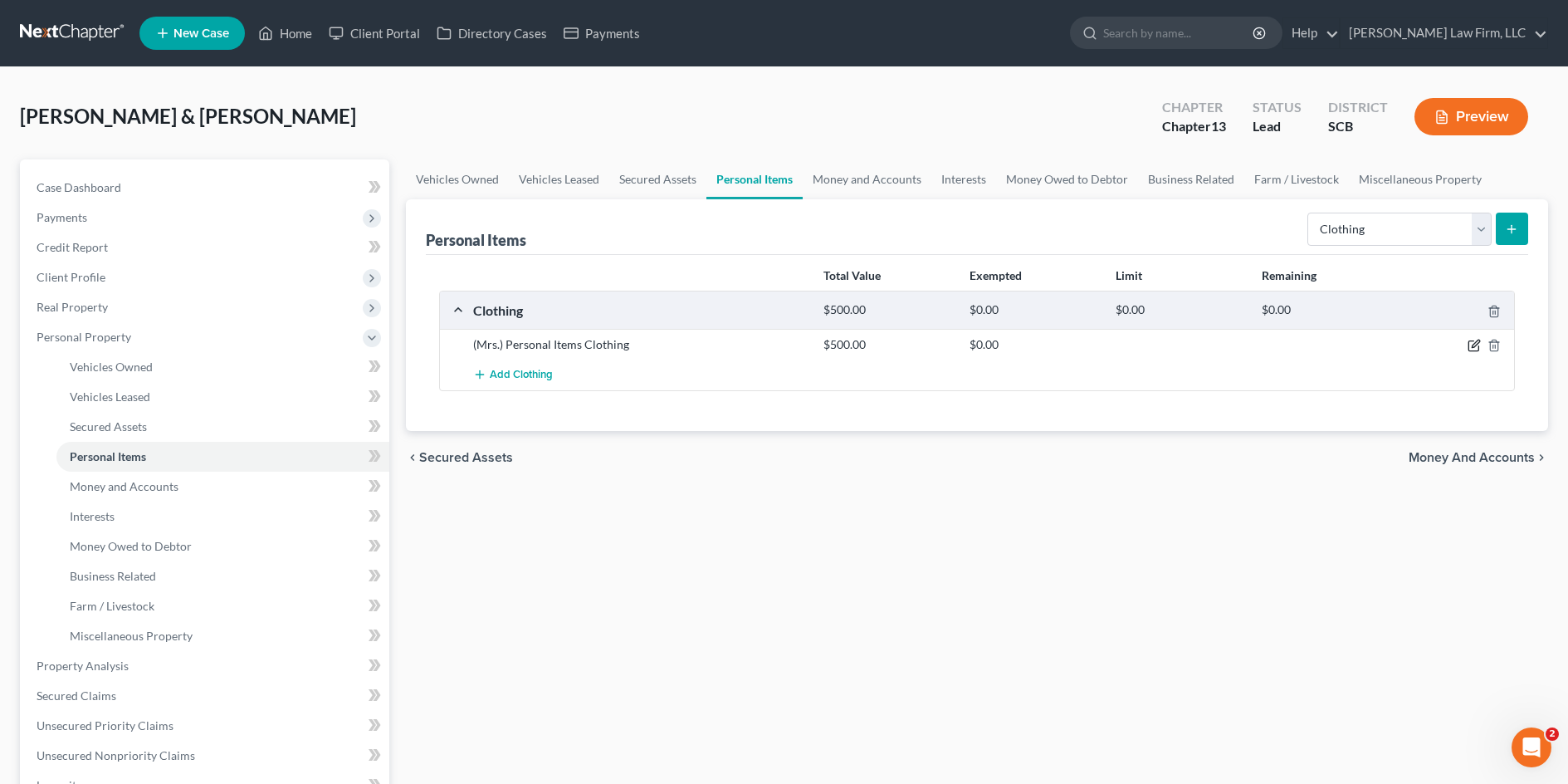
click at [1476, 347] on icon "button" at bounding box center [1474, 345] width 13 height 13
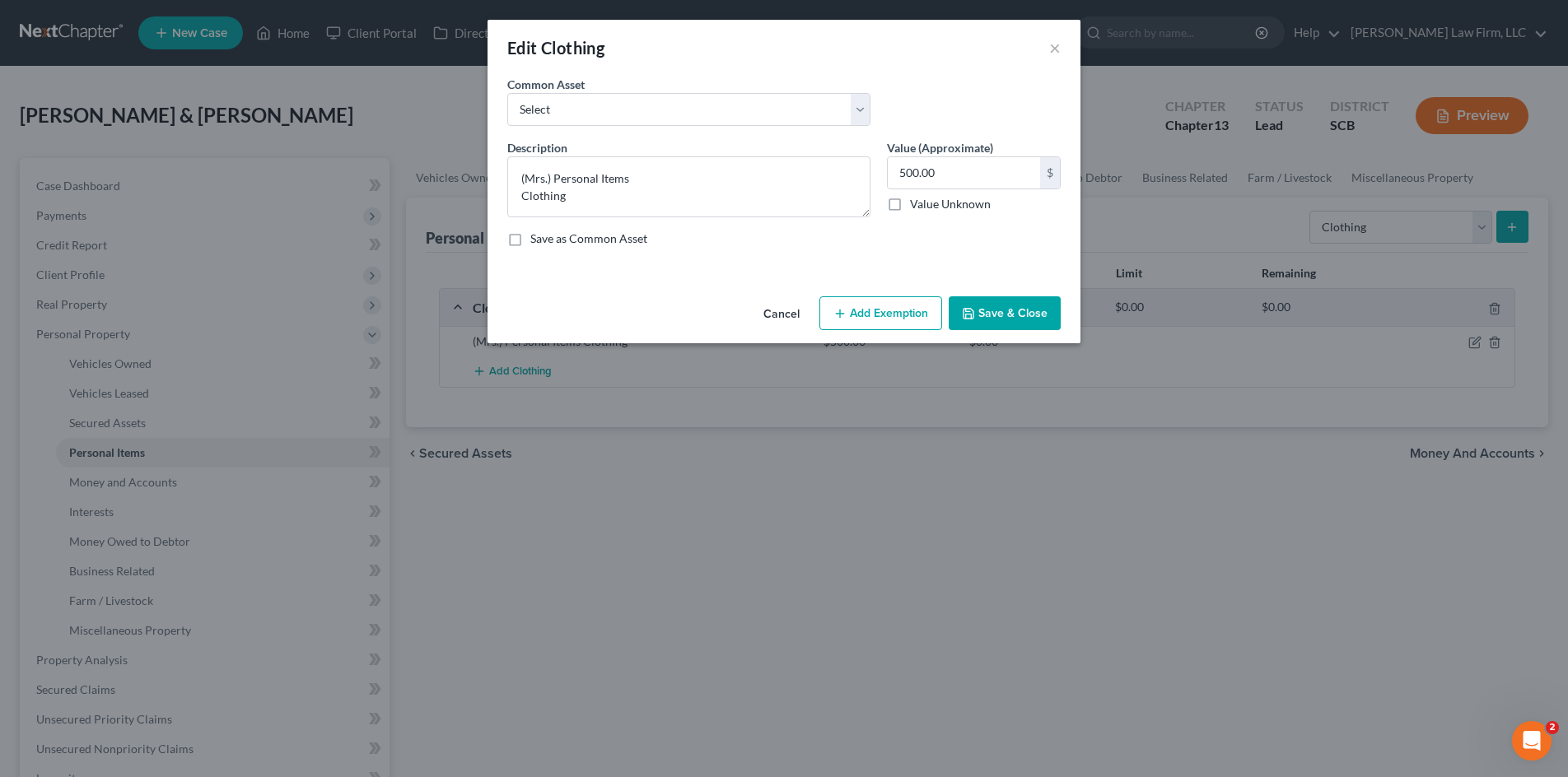
click at [872, 313] on button "Add Exemption" at bounding box center [880, 314] width 122 height 35
select select "2"
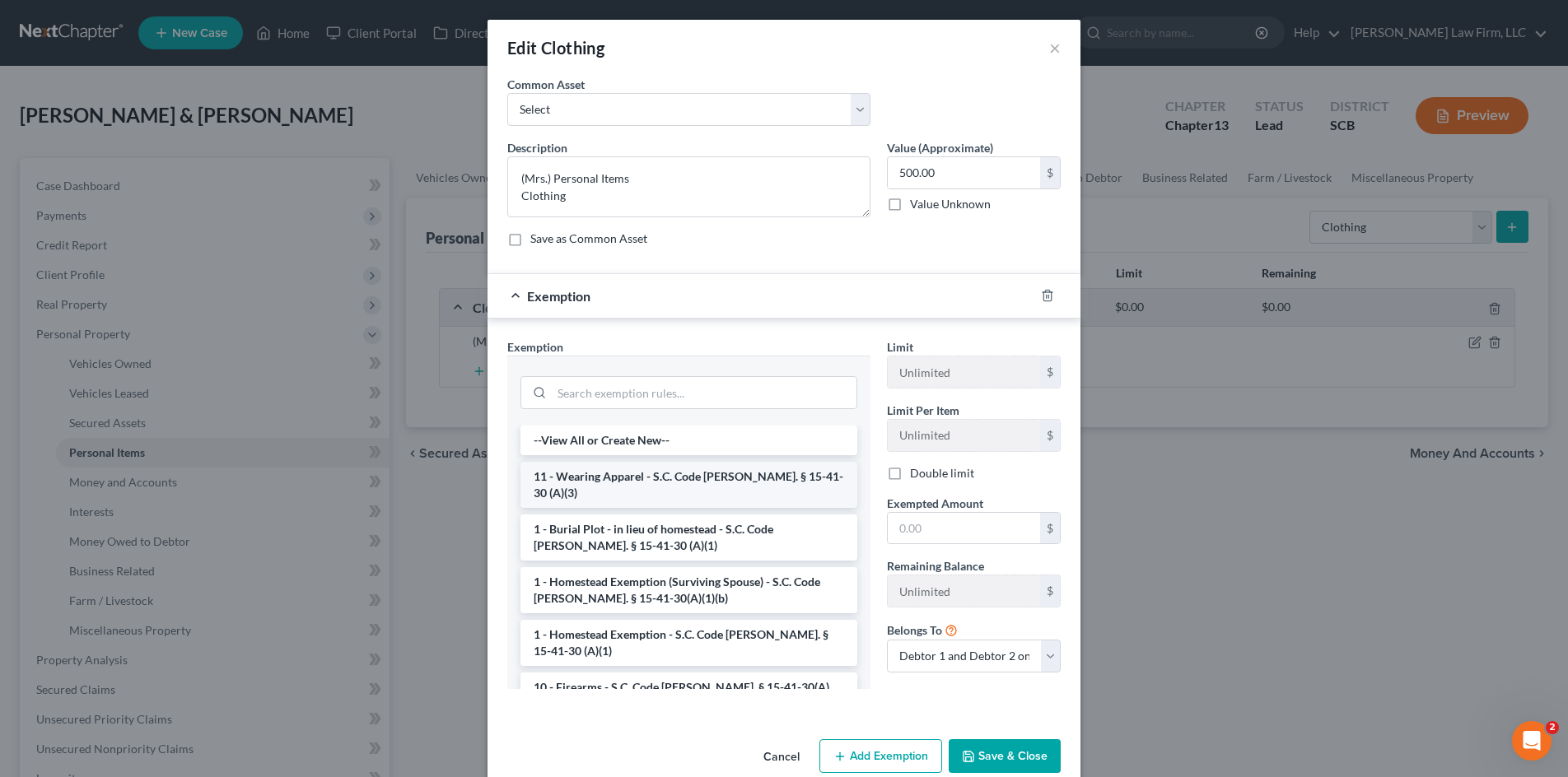
click at [742, 479] on li "11 - Wearing Apparel - S.C. Code Ann. § 15-41-30 (A)(3)" at bounding box center [689, 485] width 337 height 46
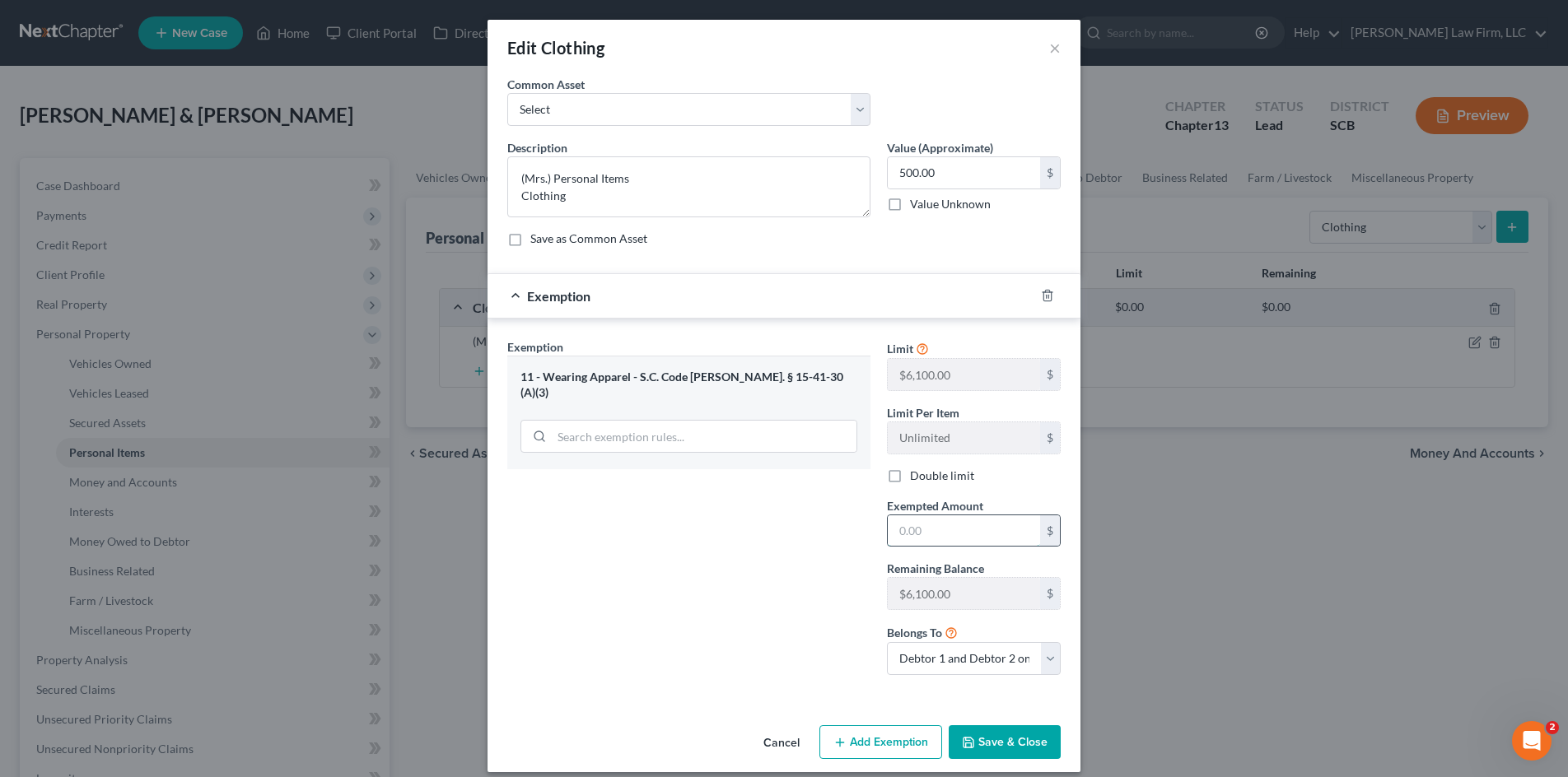
click at [952, 542] on input "text" at bounding box center [963, 530] width 152 height 31
type input "500.00"
click at [1037, 661] on select "Debtor 1 only Debtor 2 only Debtor 1 and Debtor 2 only" at bounding box center [974, 658] width 173 height 33
select select "1"
click at [887, 642] on select "Debtor 1 only Debtor 2 only Debtor 1 and Debtor 2 only" at bounding box center [974, 658] width 173 height 33
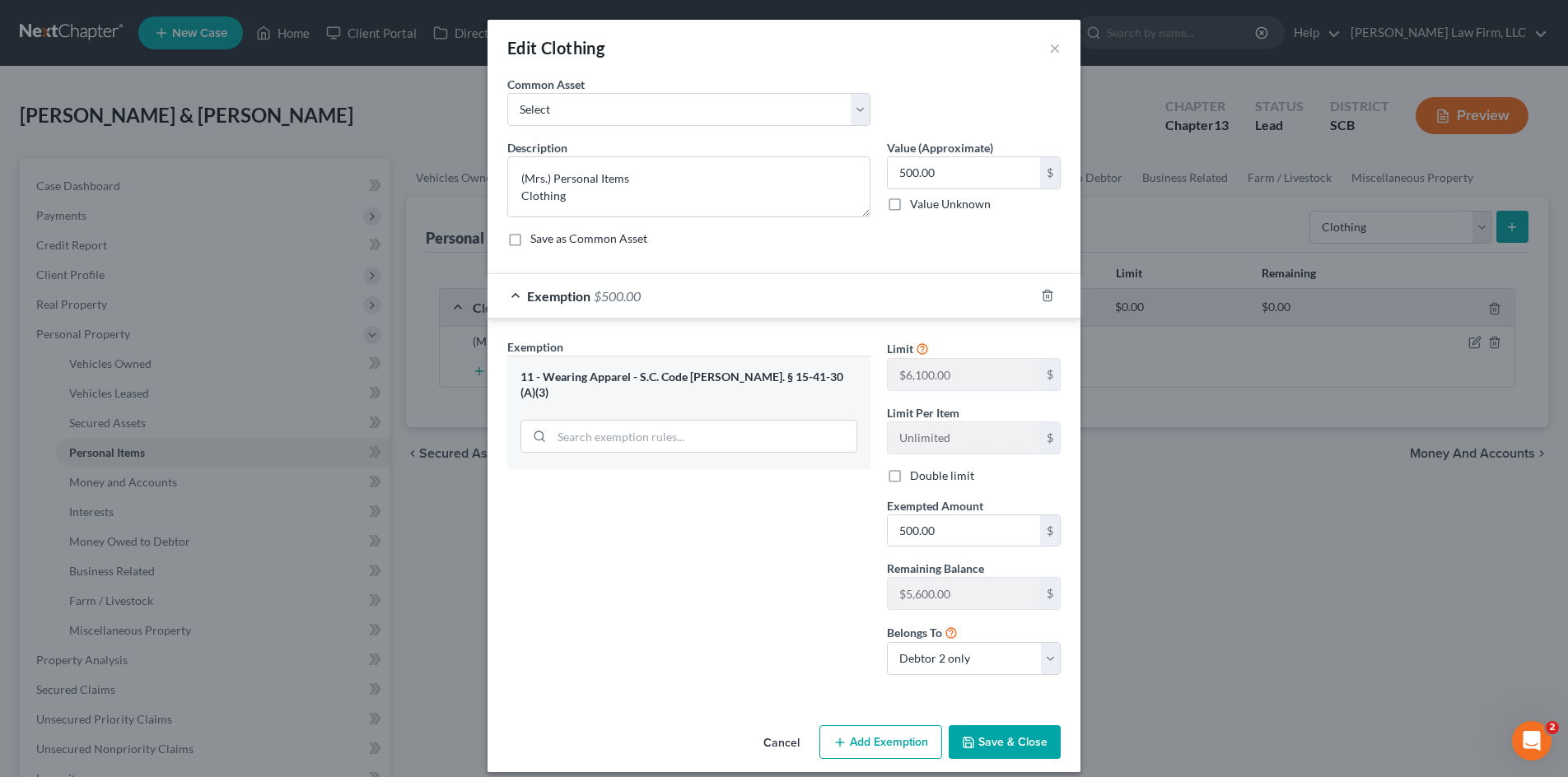
click at [1017, 742] on button "Save & Close" at bounding box center [1005, 742] width 112 height 35
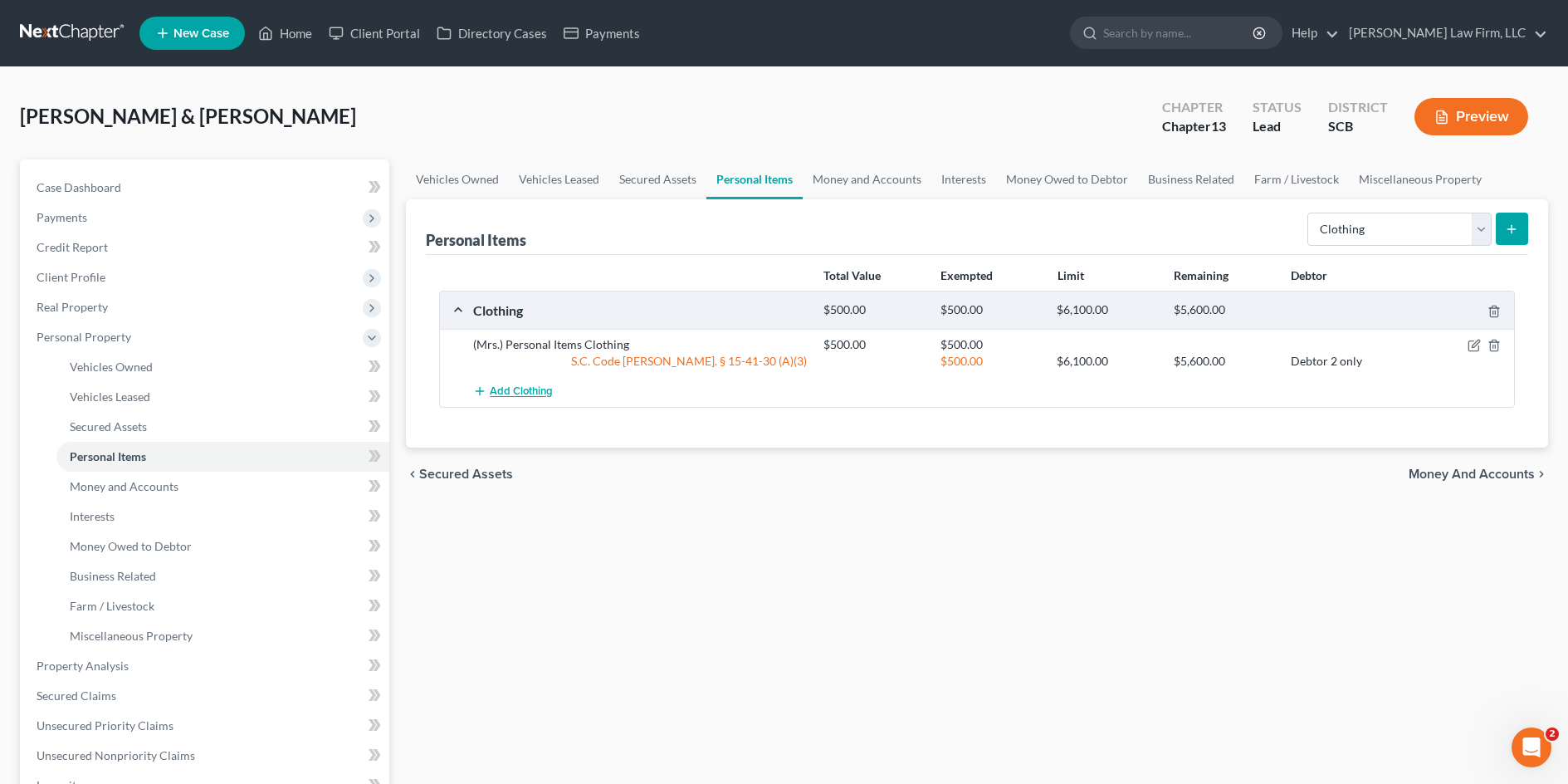
click at [511, 390] on span "Add Clothing" at bounding box center [521, 391] width 63 height 13
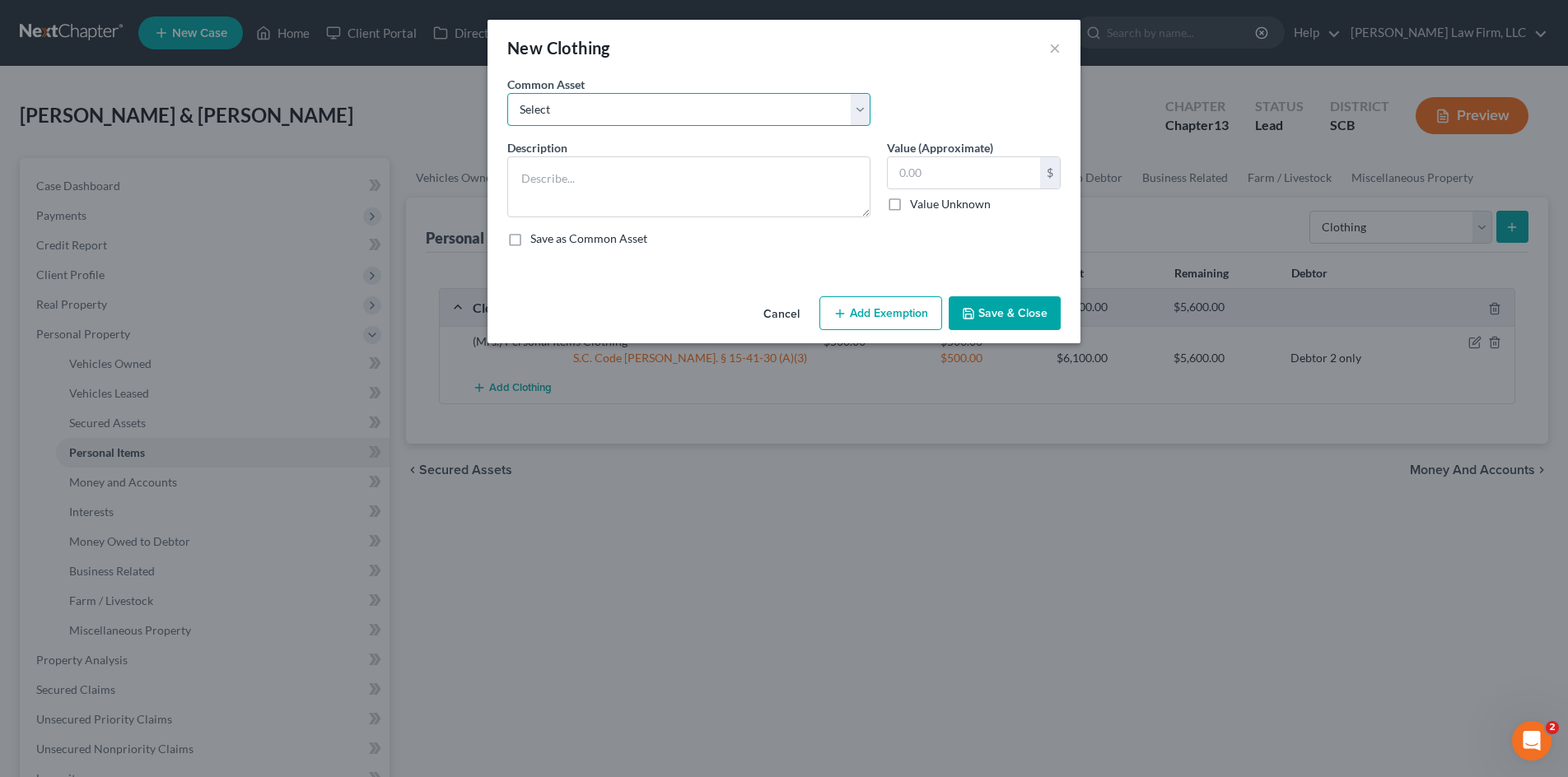
click at [554, 107] on select "Select Clothing and Personal Items Clothing and Personal Items Personal Items C…" at bounding box center [688, 109] width 363 height 33
select select "4"
click at [507, 93] on select "Select Clothing and Personal Items Clothing and Personal Items Personal Items C…" at bounding box center [688, 109] width 363 height 33
type textarea "(Mr.) Personal Items Clothing"
type input "250.00"
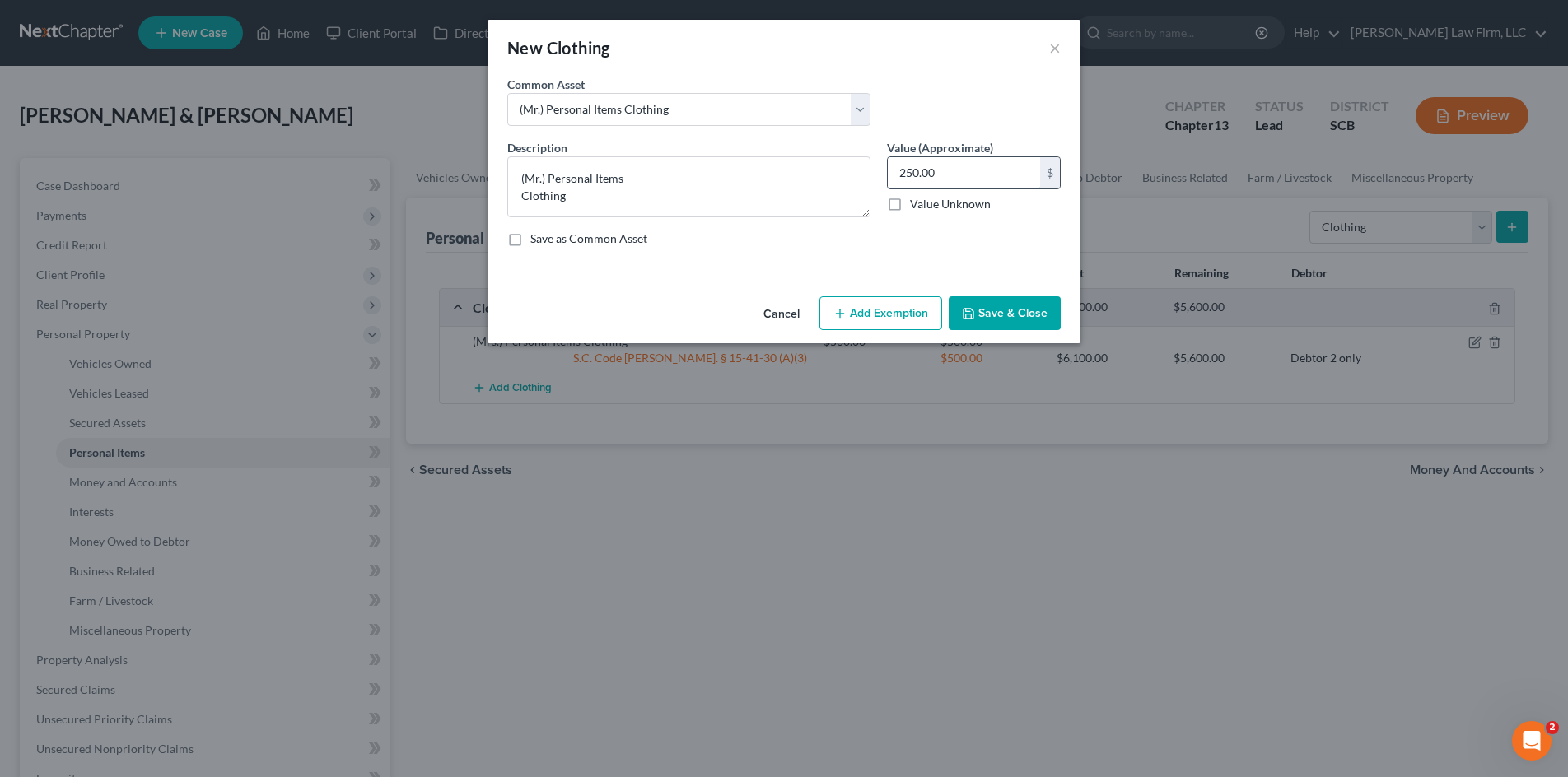
click at [953, 167] on input "250.00" at bounding box center [963, 173] width 152 height 31
click at [910, 310] on button "Add Exemption" at bounding box center [880, 314] width 122 height 35
select select "2"
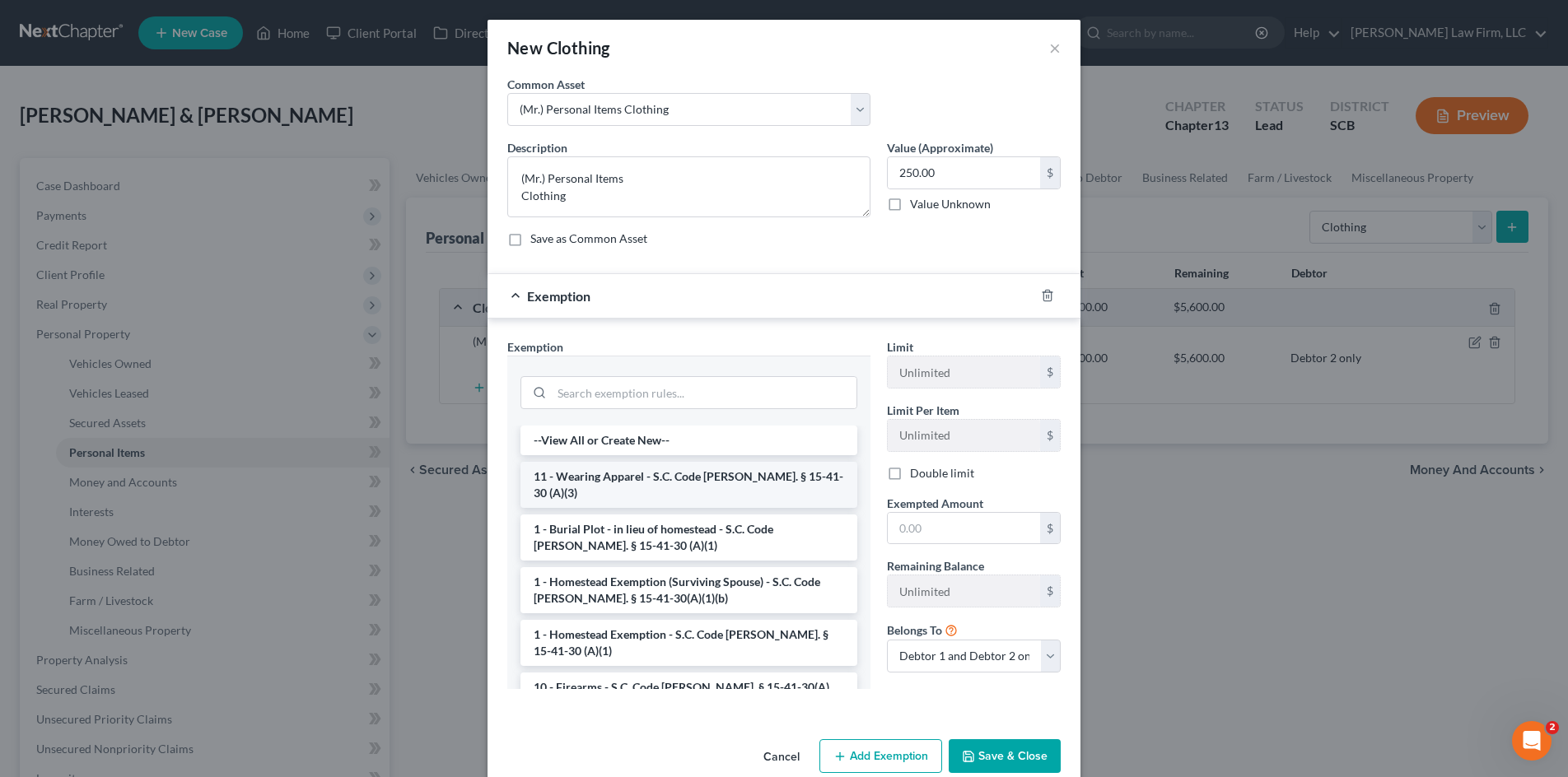
click at [747, 474] on li "11 - Wearing Apparel - S.C. Code Ann. § 15-41-30 (A)(3)" at bounding box center [689, 485] width 337 height 46
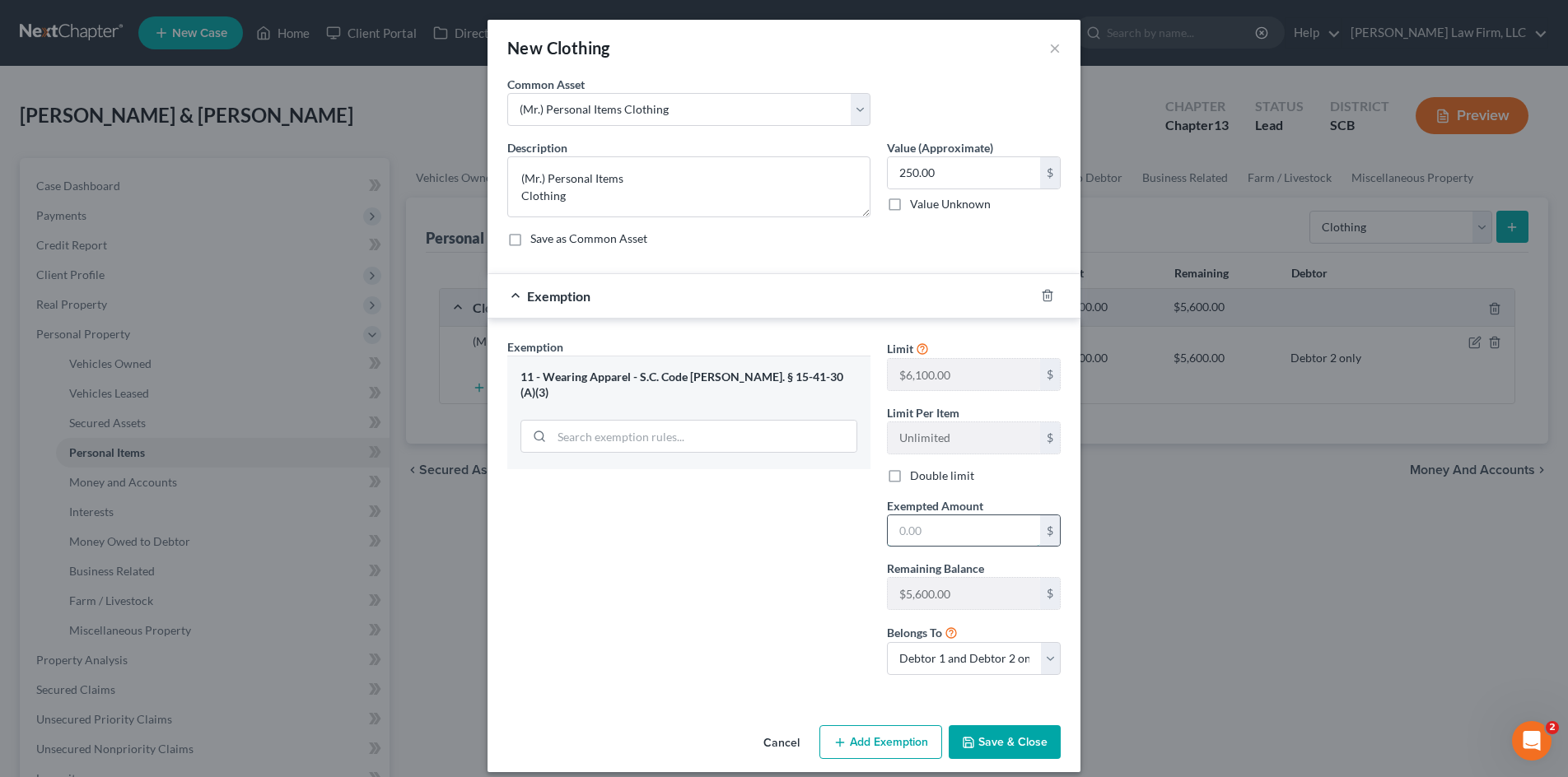
click at [929, 534] on input "text" at bounding box center [963, 530] width 152 height 31
type input "250.00"
click at [1001, 746] on button "Save & Close" at bounding box center [1005, 742] width 112 height 35
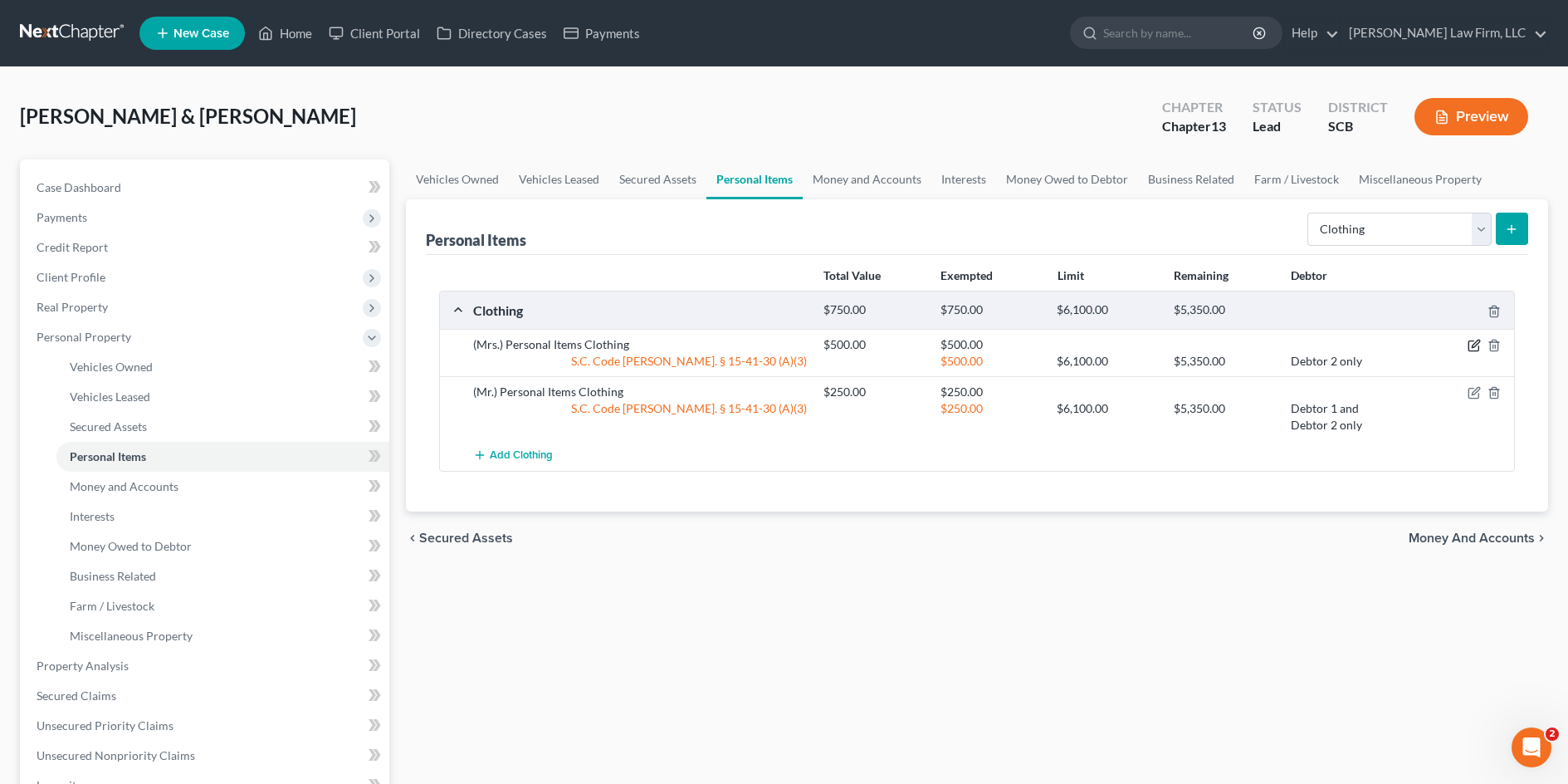
click at [1475, 344] on icon "button" at bounding box center [1475, 344] width 8 height 8
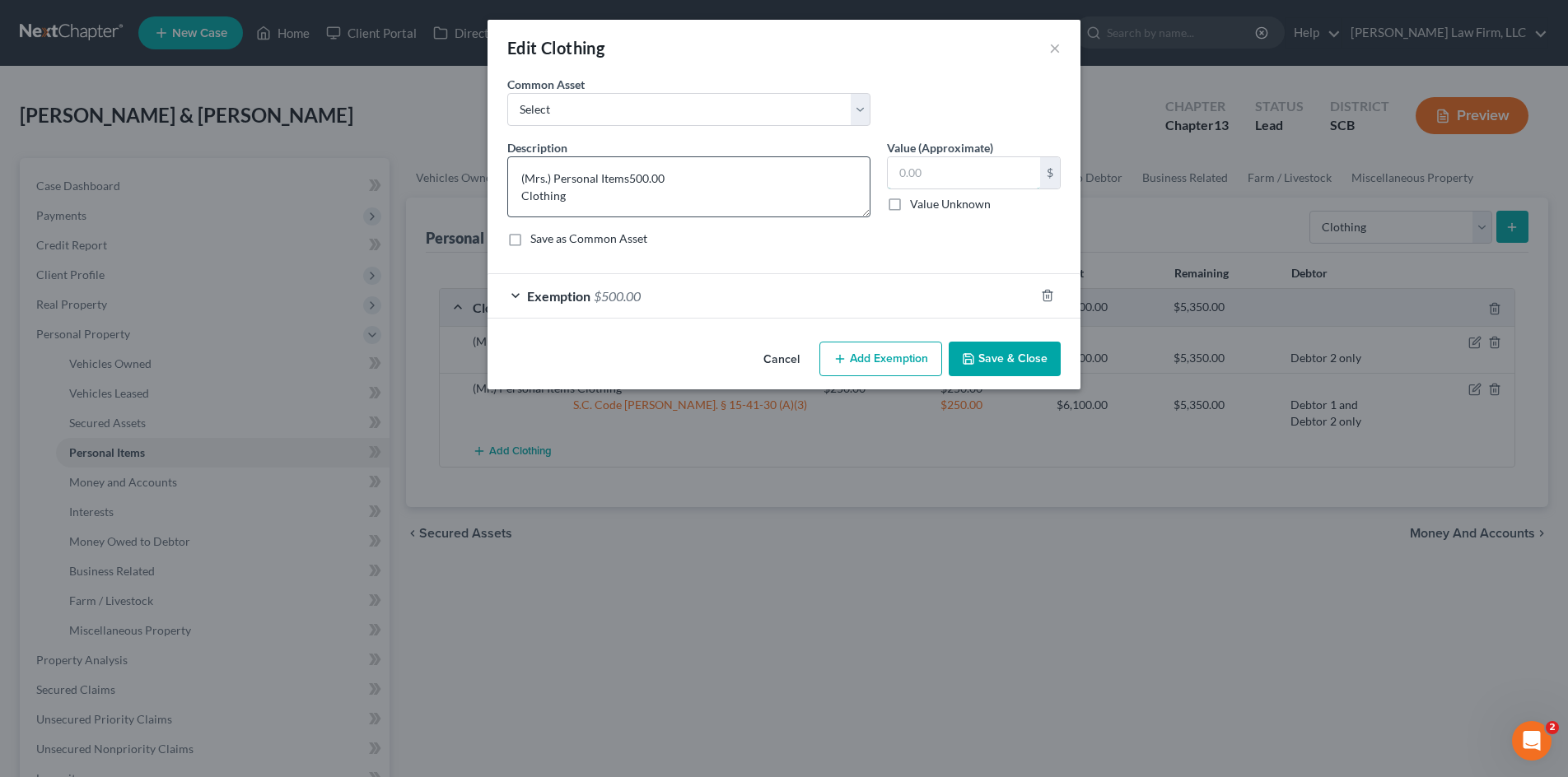
type textarea "(Mrs.) Personal Items Clothing"
type input "500.00"
type input "250.00"
drag, startPoint x: 793, startPoint y: 272, endPoint x: 599, endPoint y: 195, distance: 208.7
click at [792, 271] on form "An exemption set must first be selected from the Filing Information section. Co…" at bounding box center [783, 197] width 554 height 243
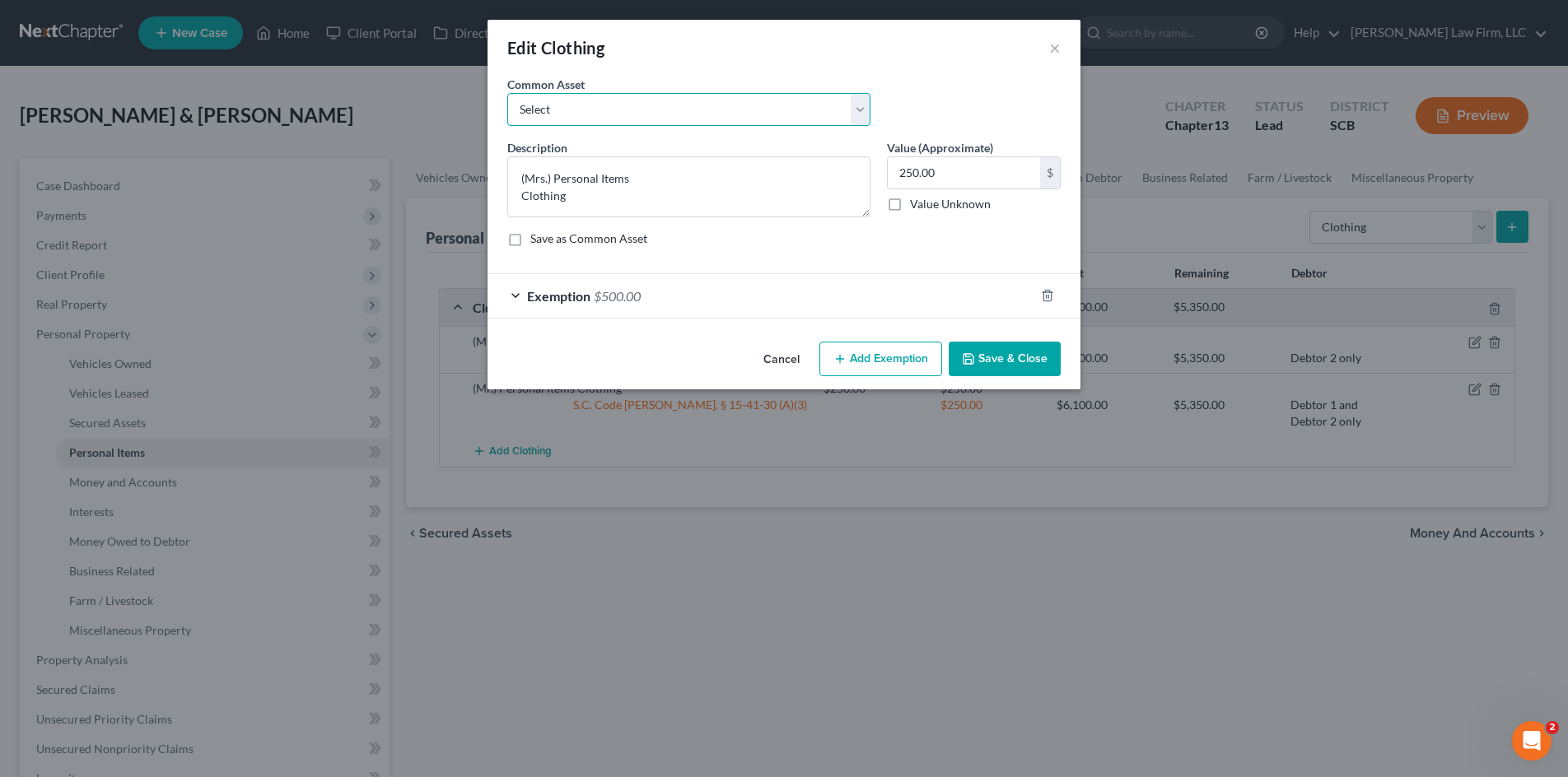
click at [625, 105] on select "Select Clothing and Personal Items Clothing and Personal Items Personal Items C…" at bounding box center [688, 109] width 363 height 33
select select "3"
click at [507, 93] on select "Select Clothing and Personal Items Clothing and Personal Items Personal Items C…" at bounding box center [688, 109] width 363 height 33
type input "500.00"
drag, startPoint x: 585, startPoint y: 201, endPoint x: 565, endPoint y: 198, distance: 20.2
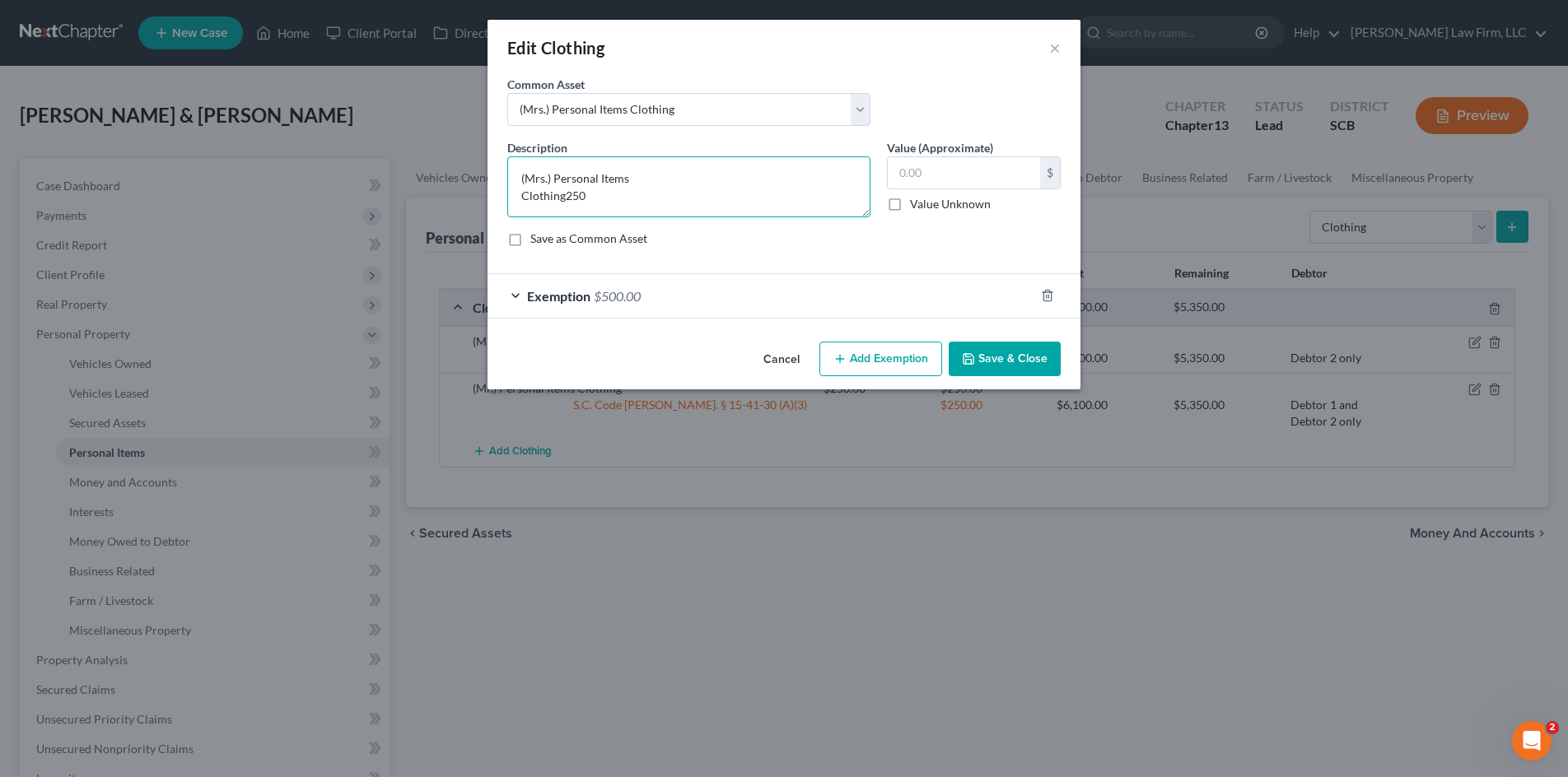
click at [565, 198] on textarea "(Mrs.) Personal Items Clothing250" at bounding box center [688, 187] width 363 height 61
type textarea "(Mrs.) Personal Items Clothing"
type input "250"
click at [844, 122] on select "Select Clothing and Personal Items Clothing and Personal Items Personal Items C…" at bounding box center [688, 109] width 363 height 33
select select "1"
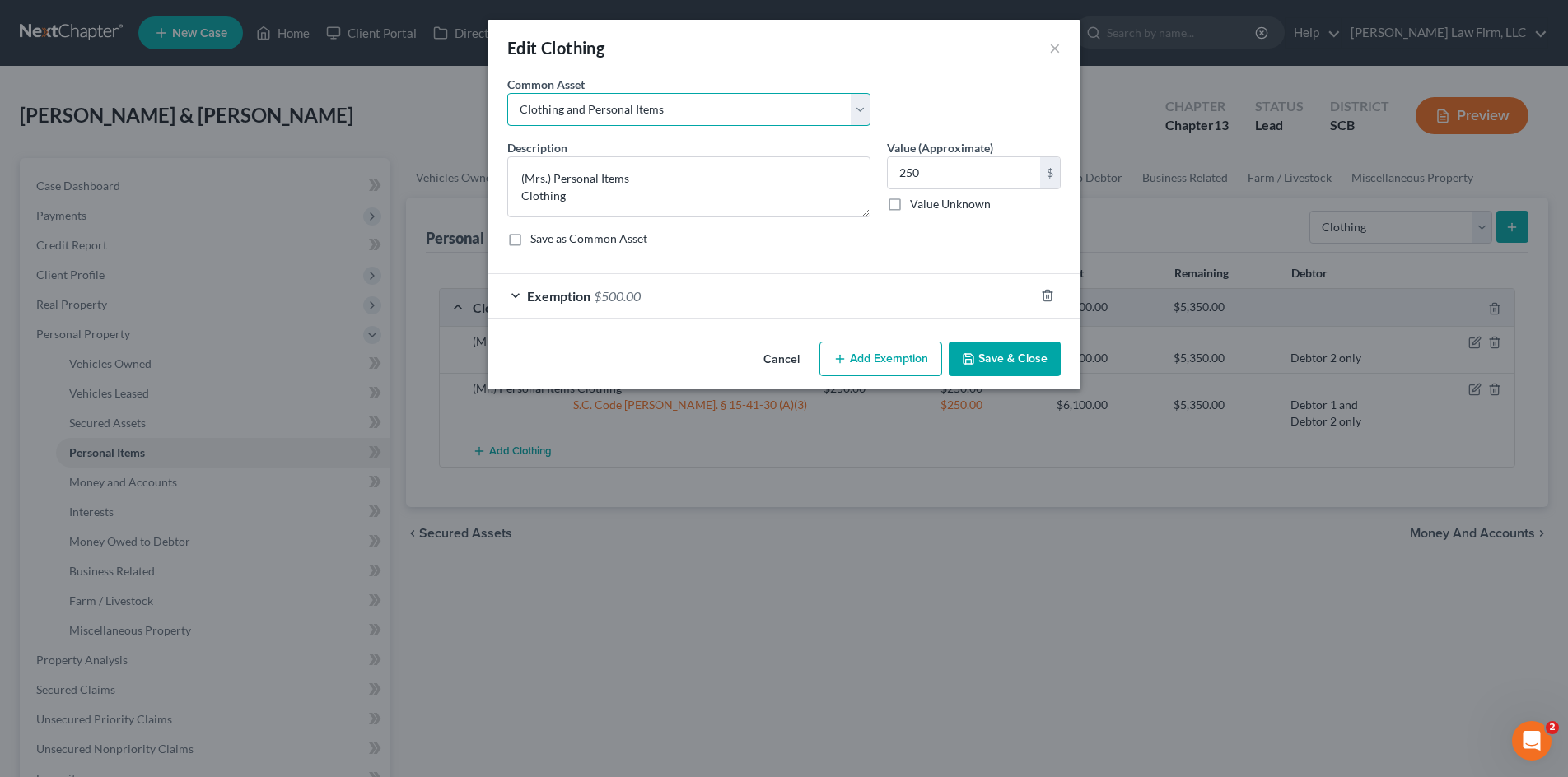
click at [507, 93] on select "Select Clothing and Personal Items Clothing and Personal Items Personal Items C…" at bounding box center [688, 109] width 363 height 33
type textarea "Clothing and Personal Items"
type input "100.00"
click at [675, 112] on select "Select Clothing and Personal Items Clothing and Personal Items Personal Items C…" at bounding box center [688, 109] width 363 height 33
select select "3"
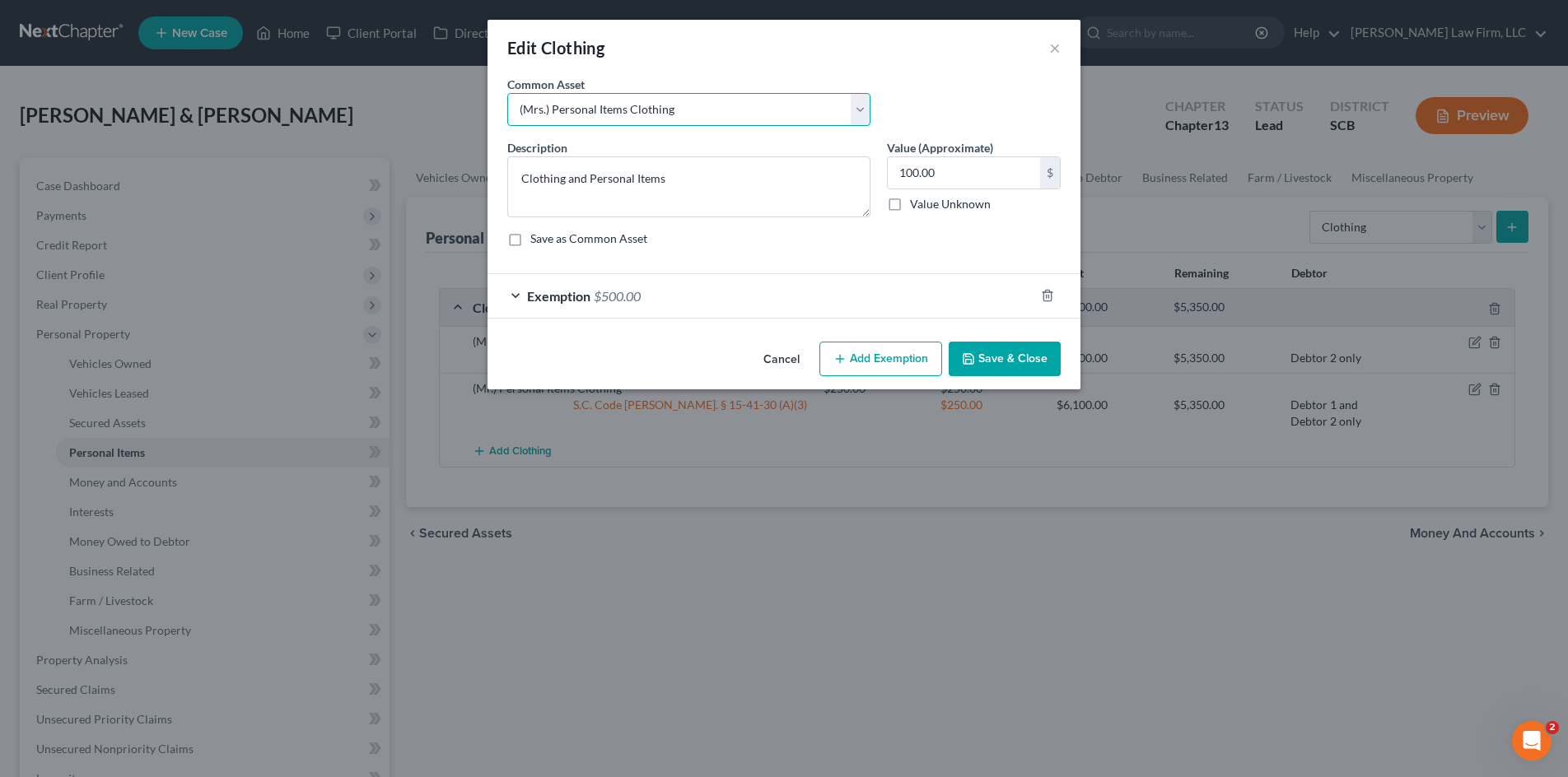
click at [507, 93] on select "Select Clothing and Personal Items Clothing and Personal Items Personal Items C…" at bounding box center [688, 109] width 363 height 33
type textarea "(Mrs.) Personal Items Clothing"
type input "500.00"
click at [983, 181] on input "500.00" at bounding box center [963, 173] width 152 height 31
type input "250.00"
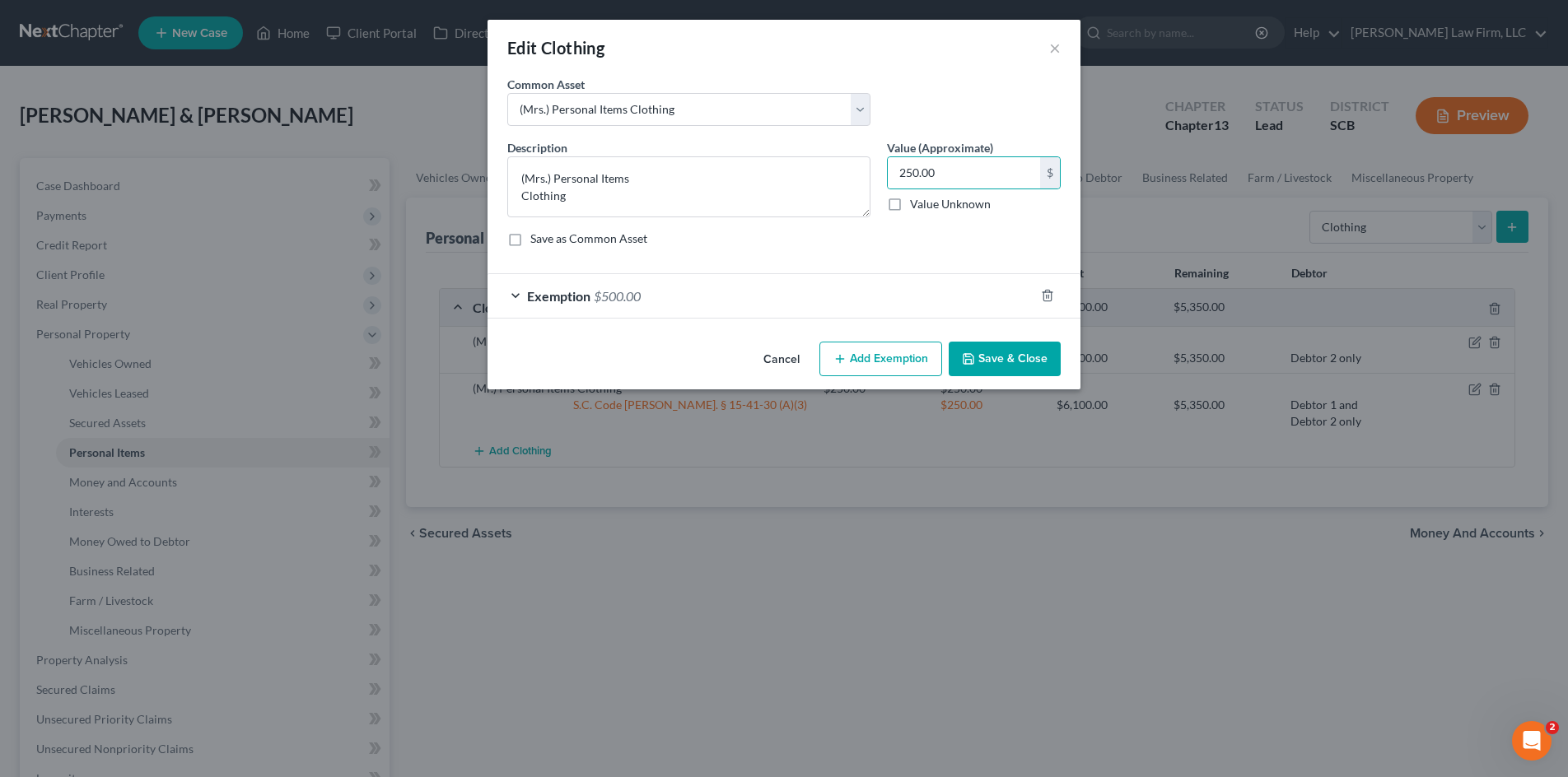
click at [870, 356] on button "Add Exemption" at bounding box center [880, 359] width 122 height 35
select select "2"
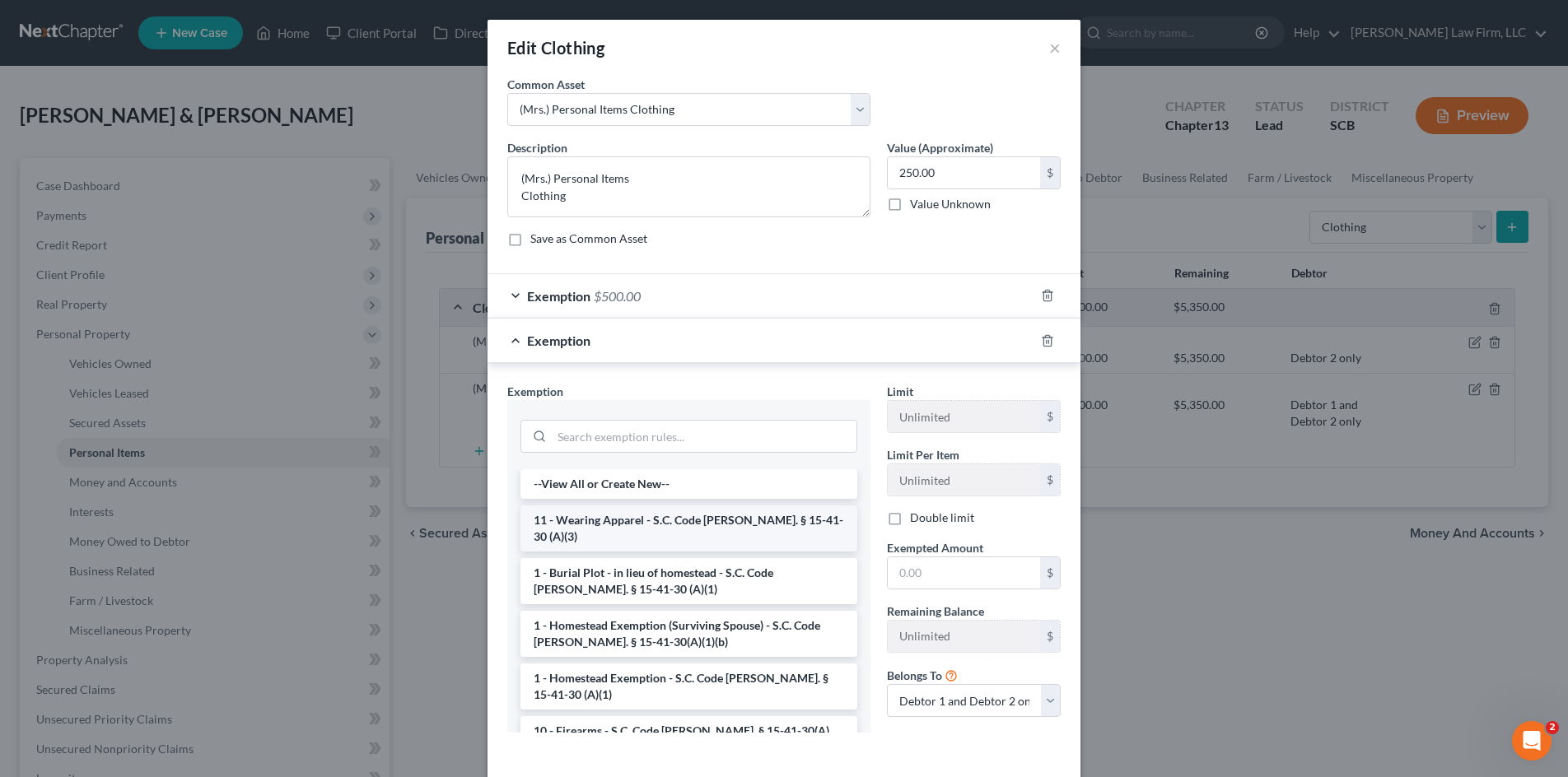
click at [716, 512] on li "11 - Wearing Apparel - S.C. Code Ann. § 15-41-30 (A)(3)" at bounding box center [689, 529] width 337 height 46
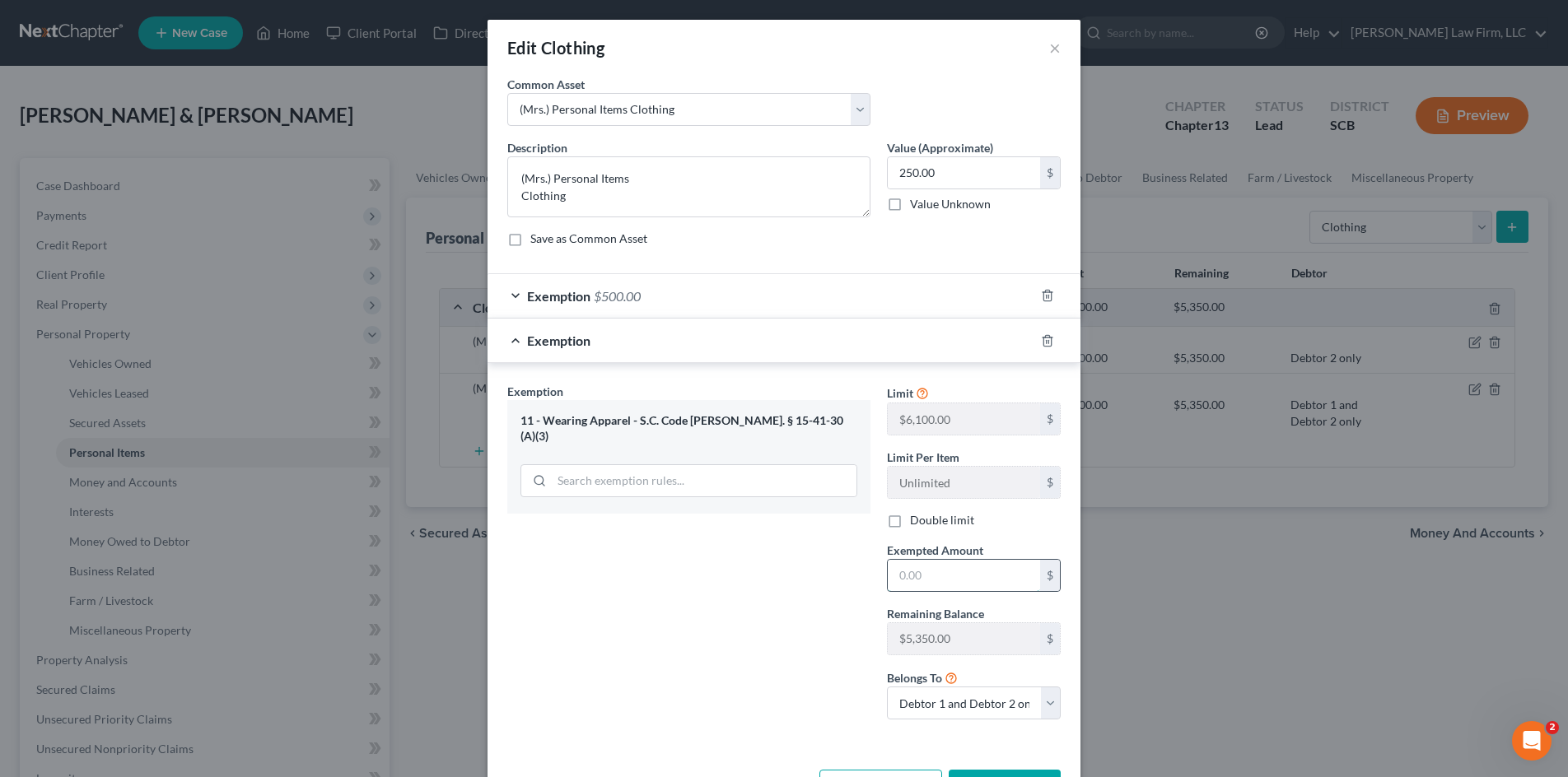
click at [923, 579] on input "text" at bounding box center [963, 575] width 152 height 31
type input "250.00"
click at [586, 558] on div "Exemption Set must be selected for CA. Exemption * 11 - Wearing Apparel - S.C. …" at bounding box center [689, 558] width 379 height 350
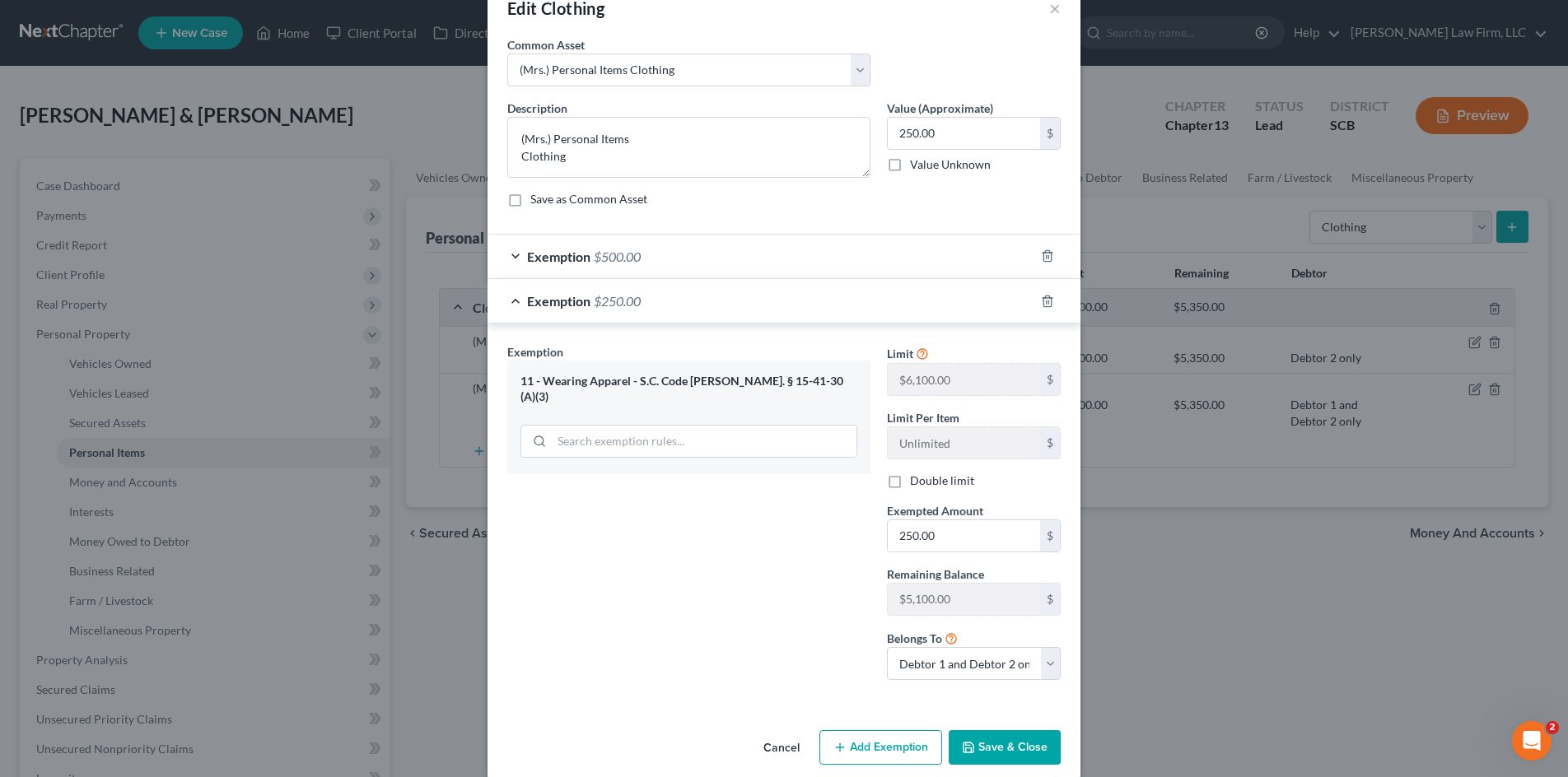
scroll to position [60, 0]
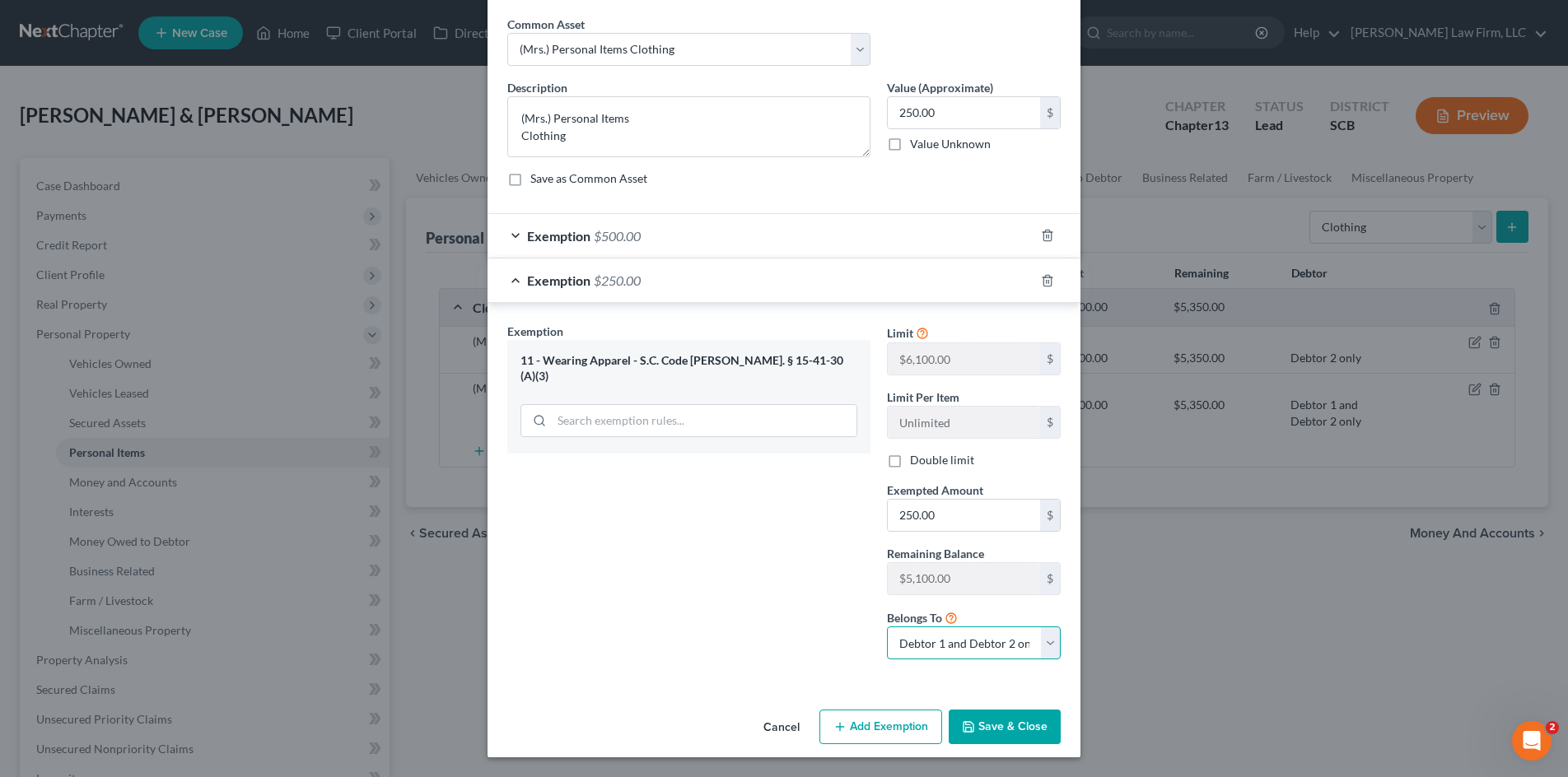
click at [983, 650] on select "Debtor 1 only Debtor 2 only Debtor 1 and Debtor 2 only" at bounding box center [974, 643] width 173 height 33
select select "0"
click at [887, 627] on select "Debtor 1 only Debtor 2 only Debtor 1 and Debtor 2 only" at bounding box center [974, 643] width 173 height 33
click at [1015, 730] on button "Save & Close" at bounding box center [1005, 727] width 112 height 35
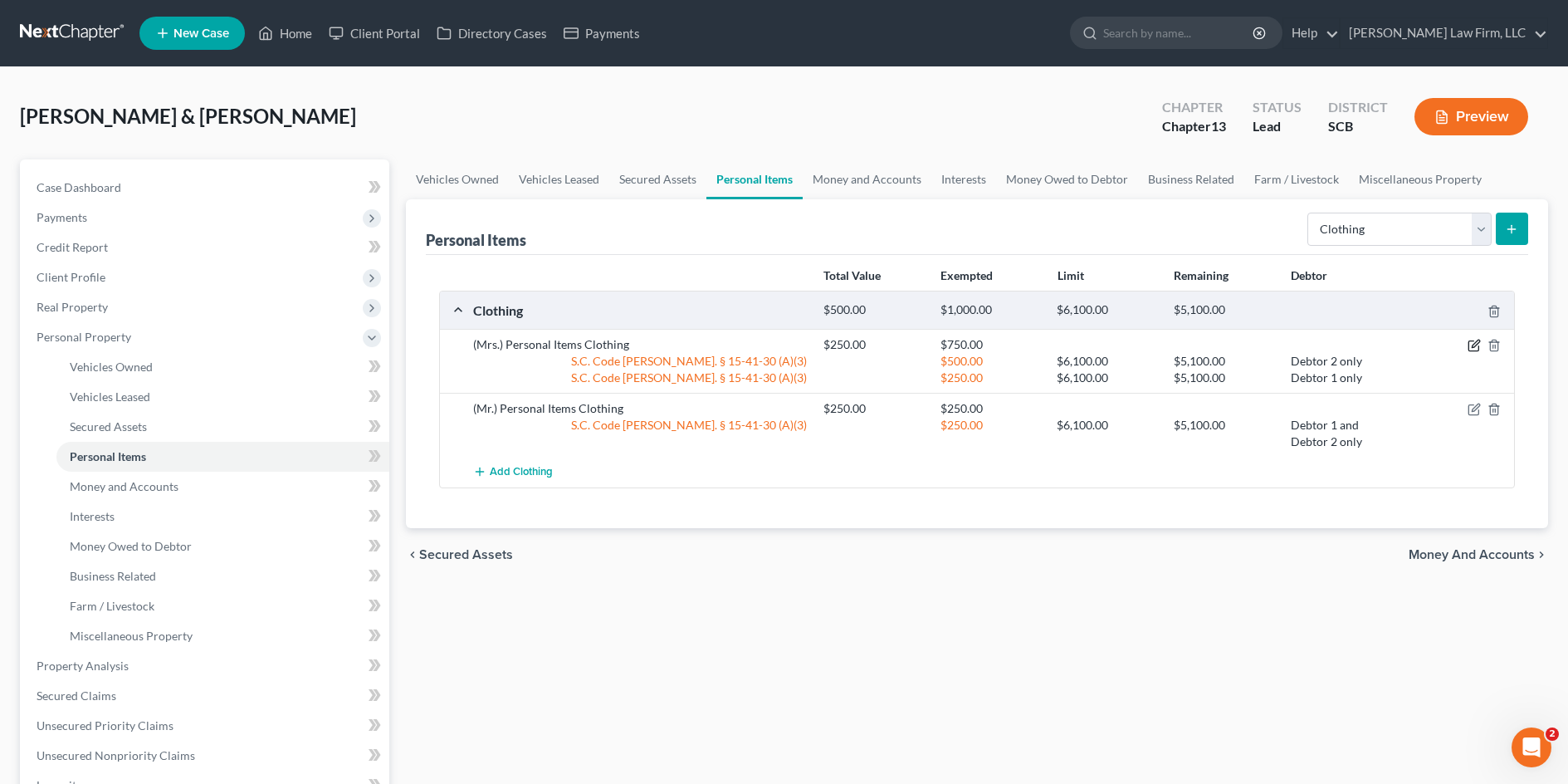
click at [1480, 341] on icon "button" at bounding box center [1474, 345] width 13 height 13
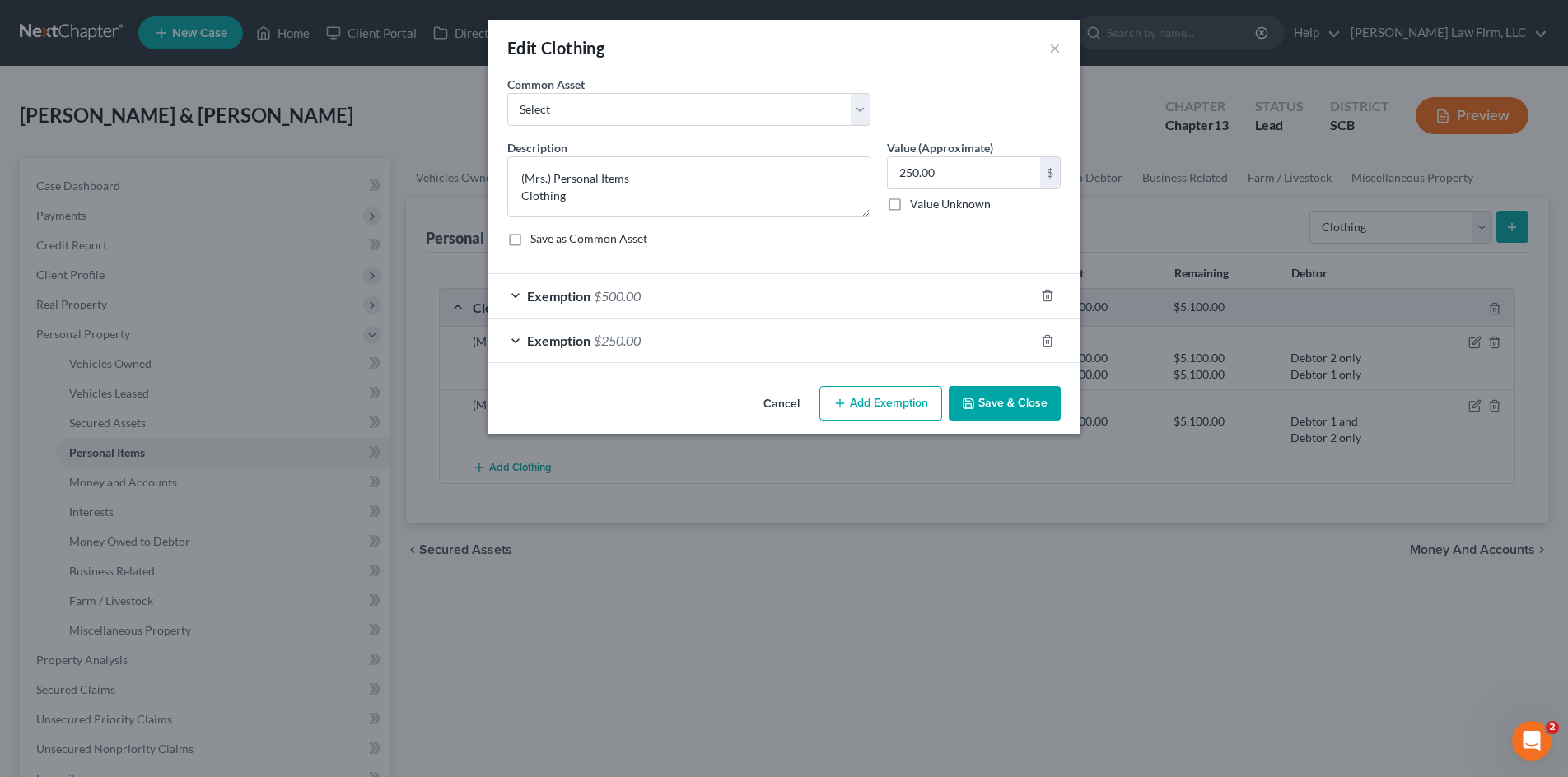
click at [602, 333] on span "$250.00" at bounding box center [616, 340] width 47 height 15
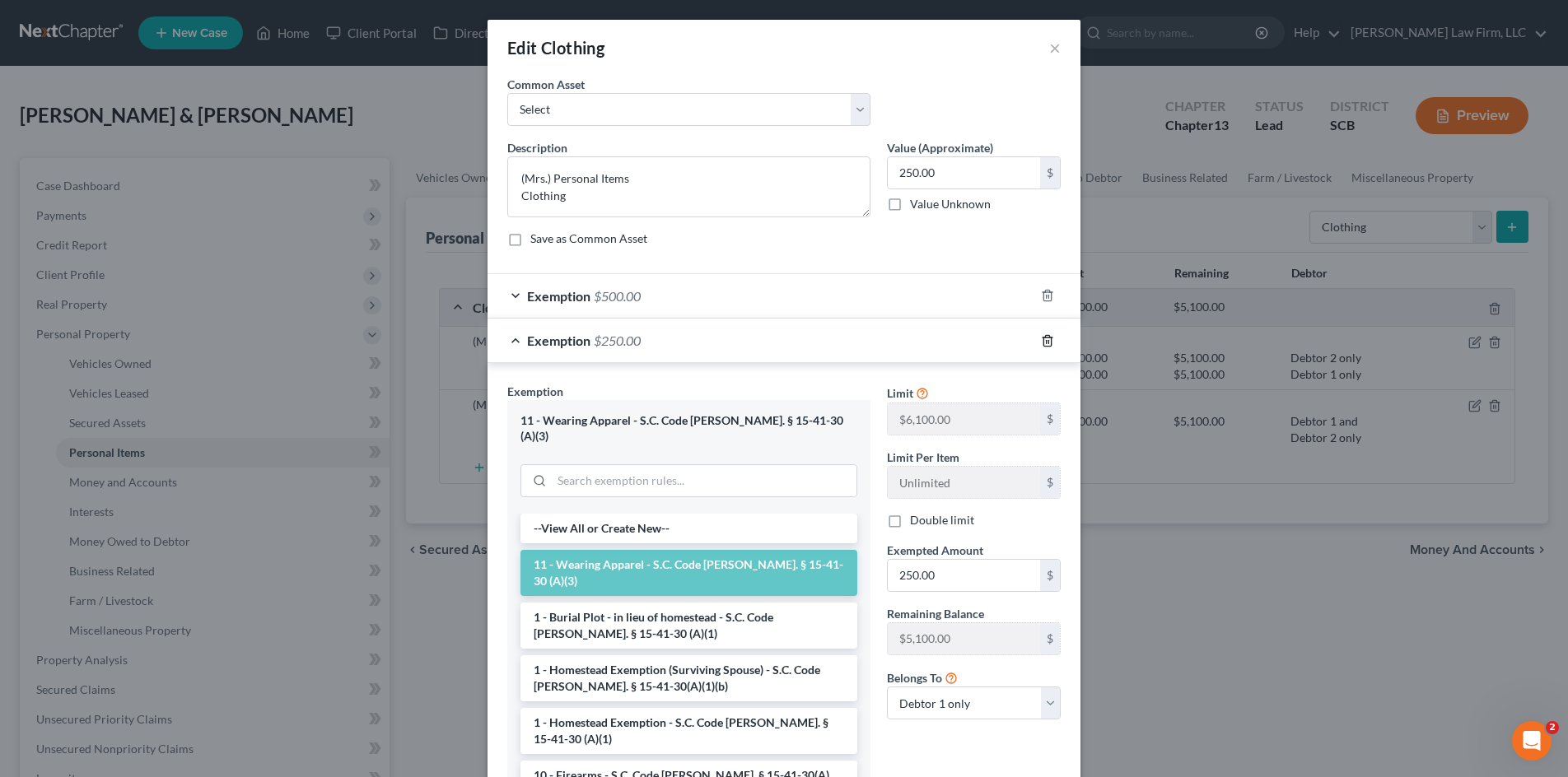
click at [1041, 346] on icon "button" at bounding box center [1047, 340] width 13 height 13
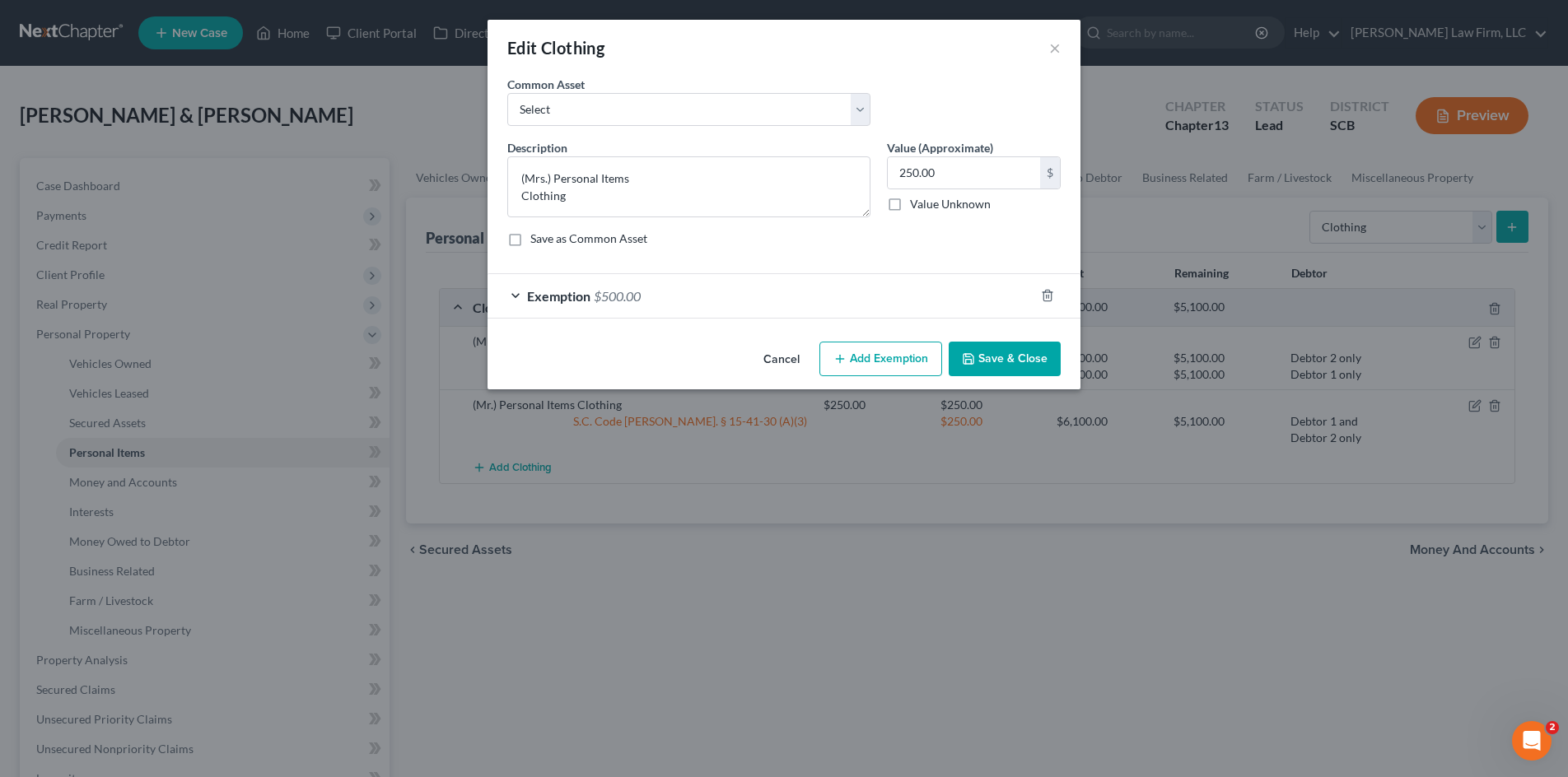
click at [906, 366] on button "Add Exemption" at bounding box center [880, 359] width 122 height 35
select select "2"
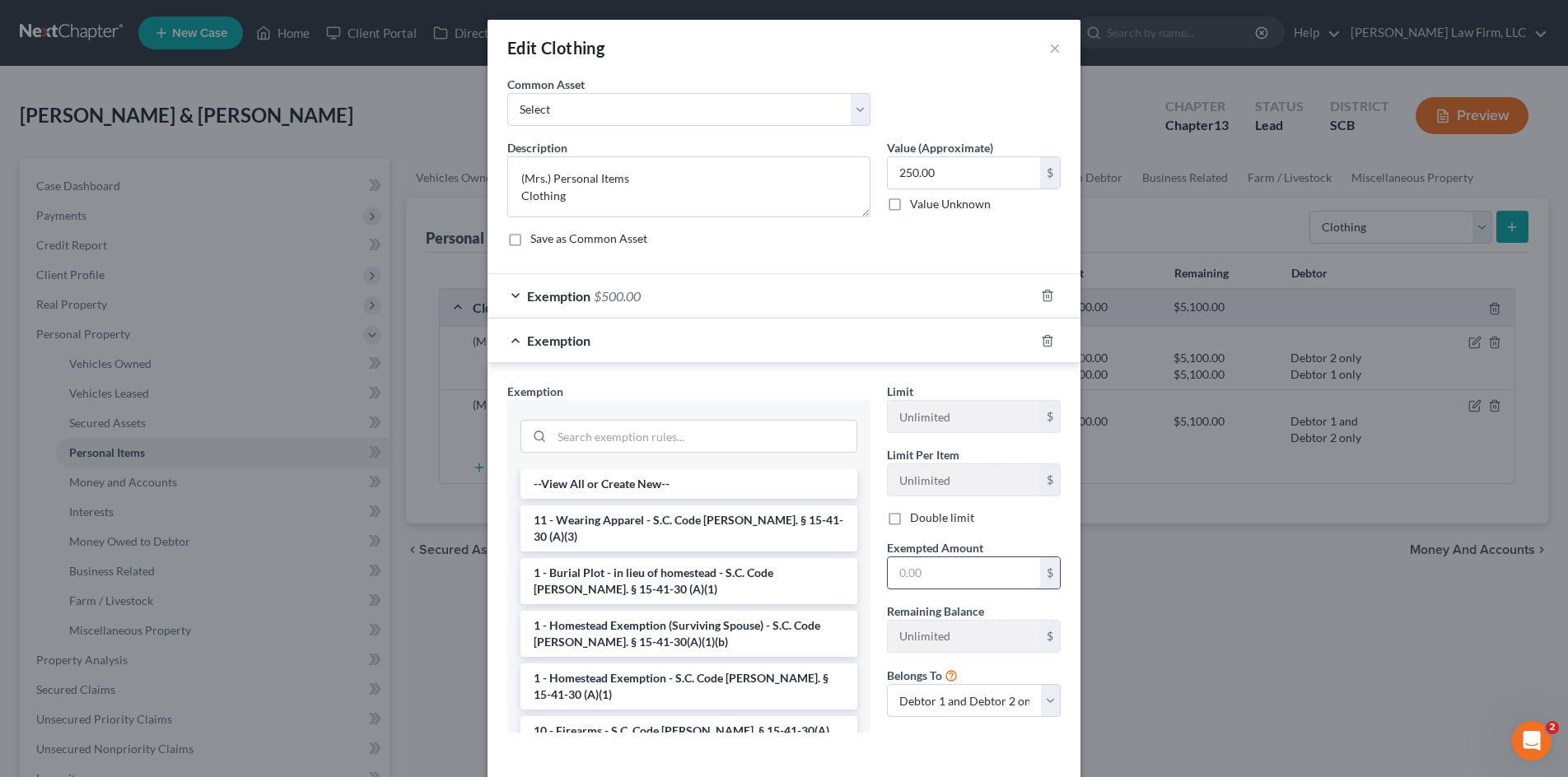
click at [937, 572] on input "text" at bounding box center [963, 573] width 152 height 31
type input "250.00"
click at [970, 704] on select "Debtor 1 only Debtor 2 only Debtor 1 and Debtor 2 only" at bounding box center [974, 700] width 173 height 33
select select "1"
click at [887, 684] on select "Debtor 1 only Debtor 2 only Debtor 1 and Debtor 2 only" at bounding box center [974, 700] width 173 height 33
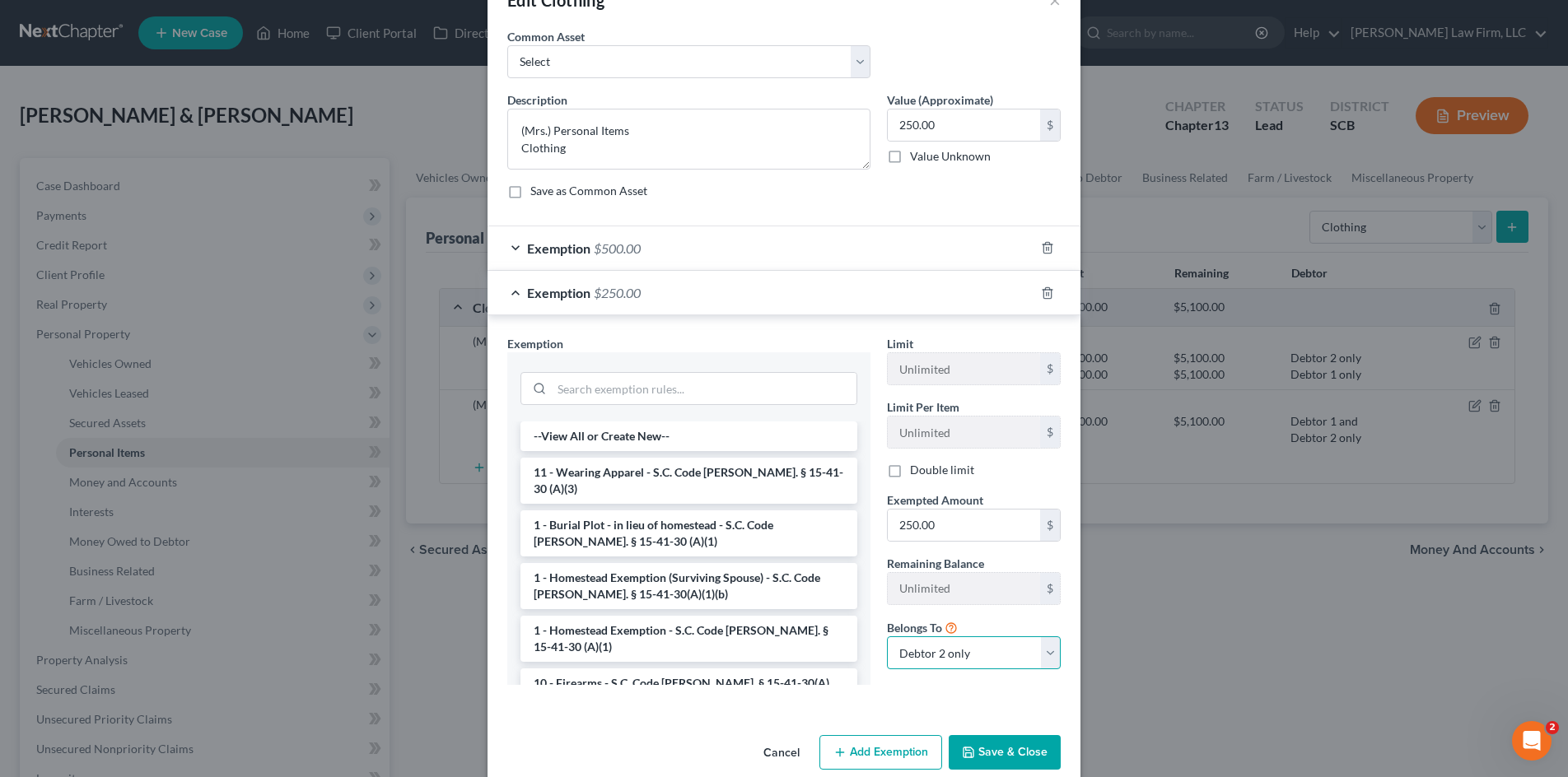
scroll to position [73, 0]
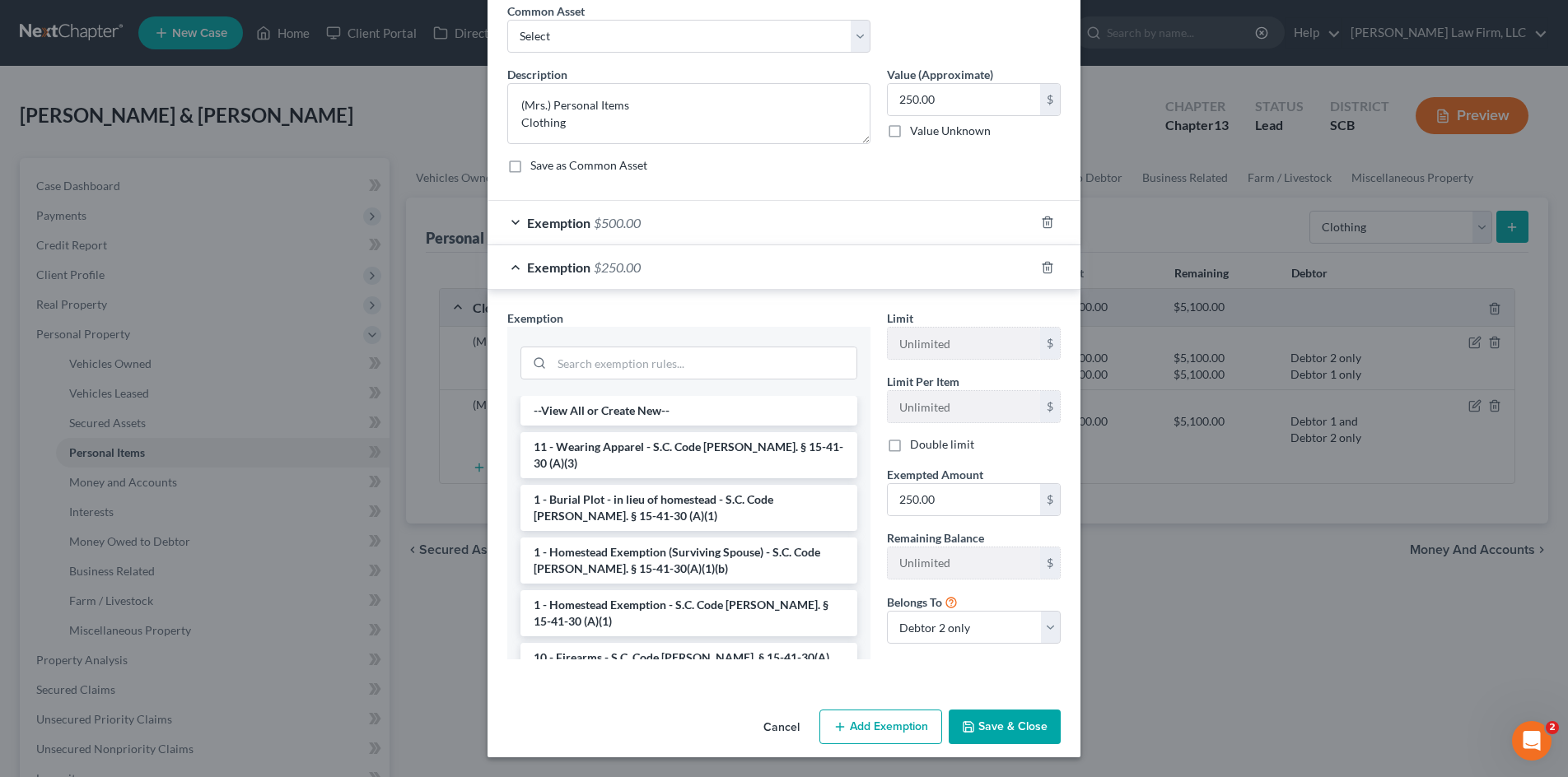
click at [1043, 721] on button "Save & Close" at bounding box center [1005, 727] width 112 height 35
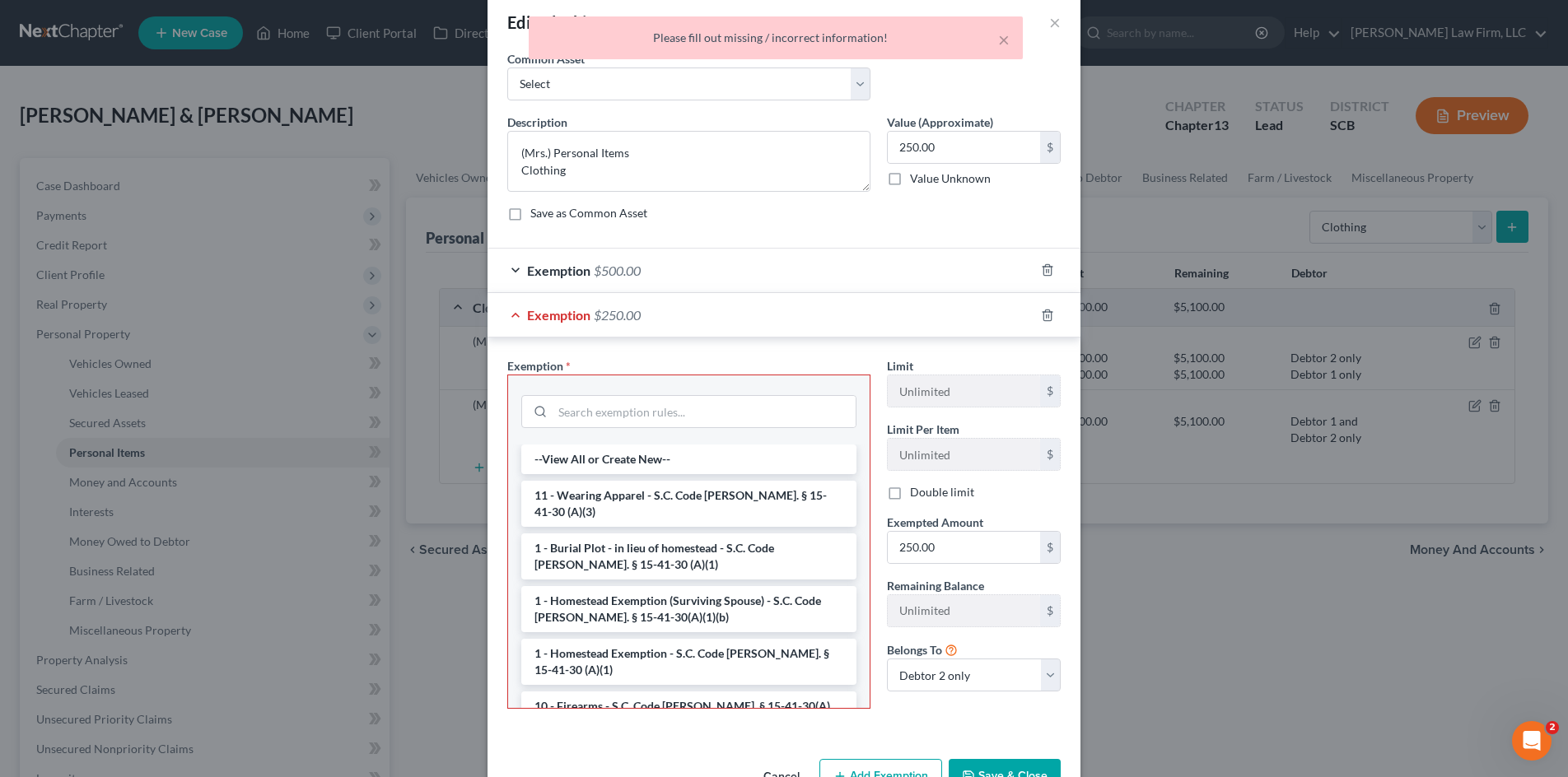
scroll to position [0, 0]
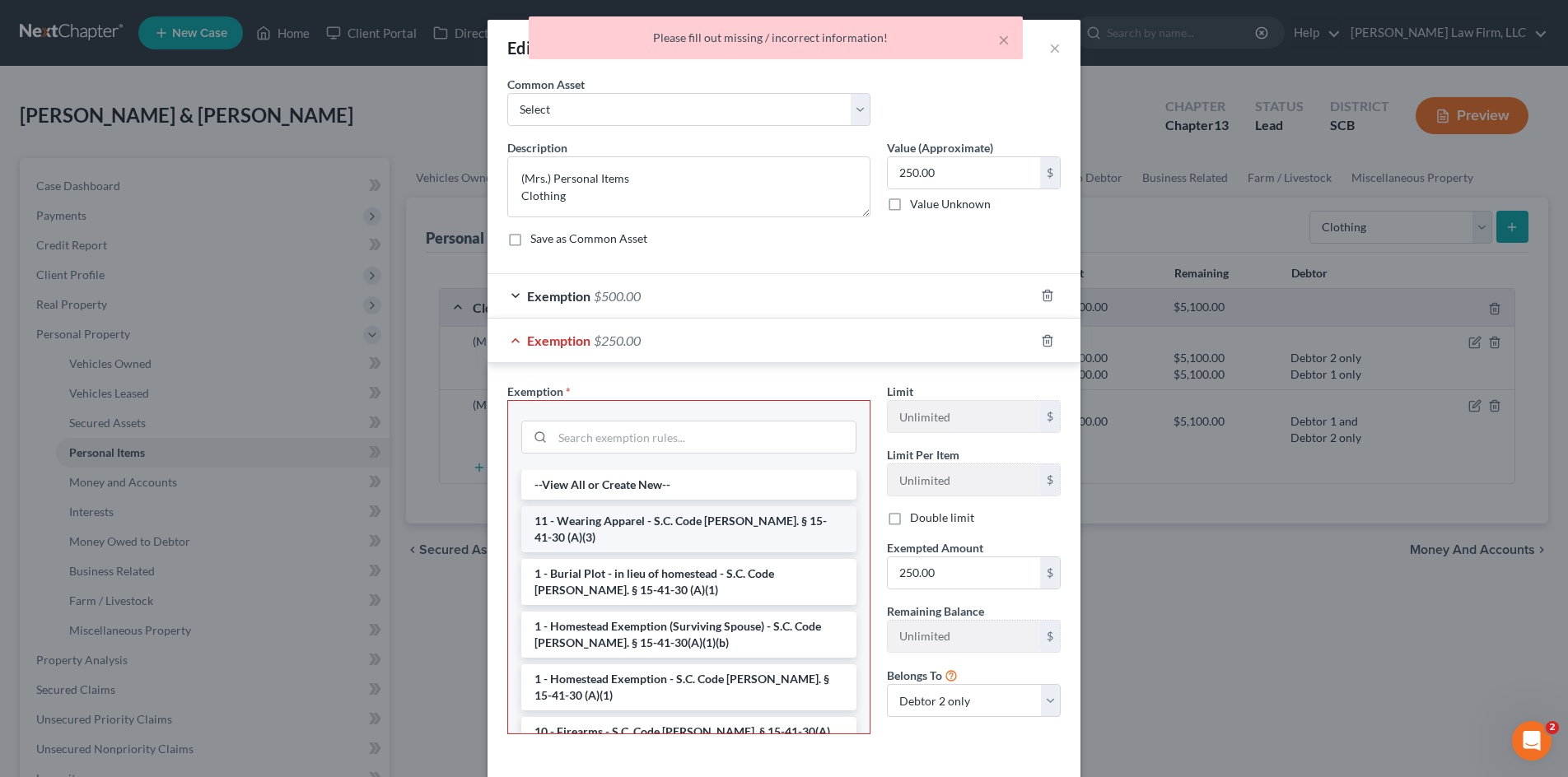
click at [660, 513] on li "11 - Wearing Apparel - S.C. Code Ann. § 15-41-30 (A)(3)" at bounding box center [689, 530] width 335 height 46
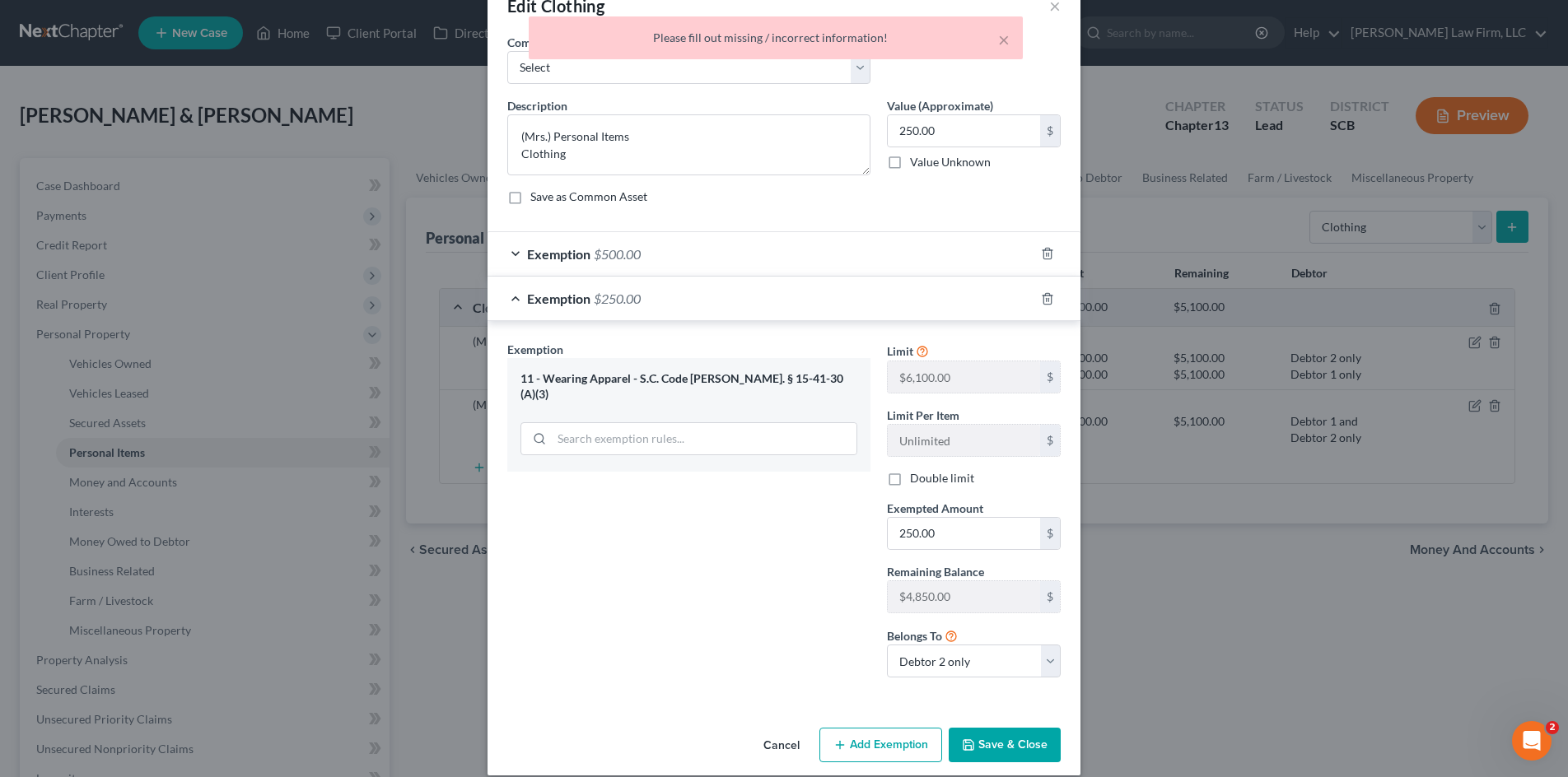
scroll to position [60, 0]
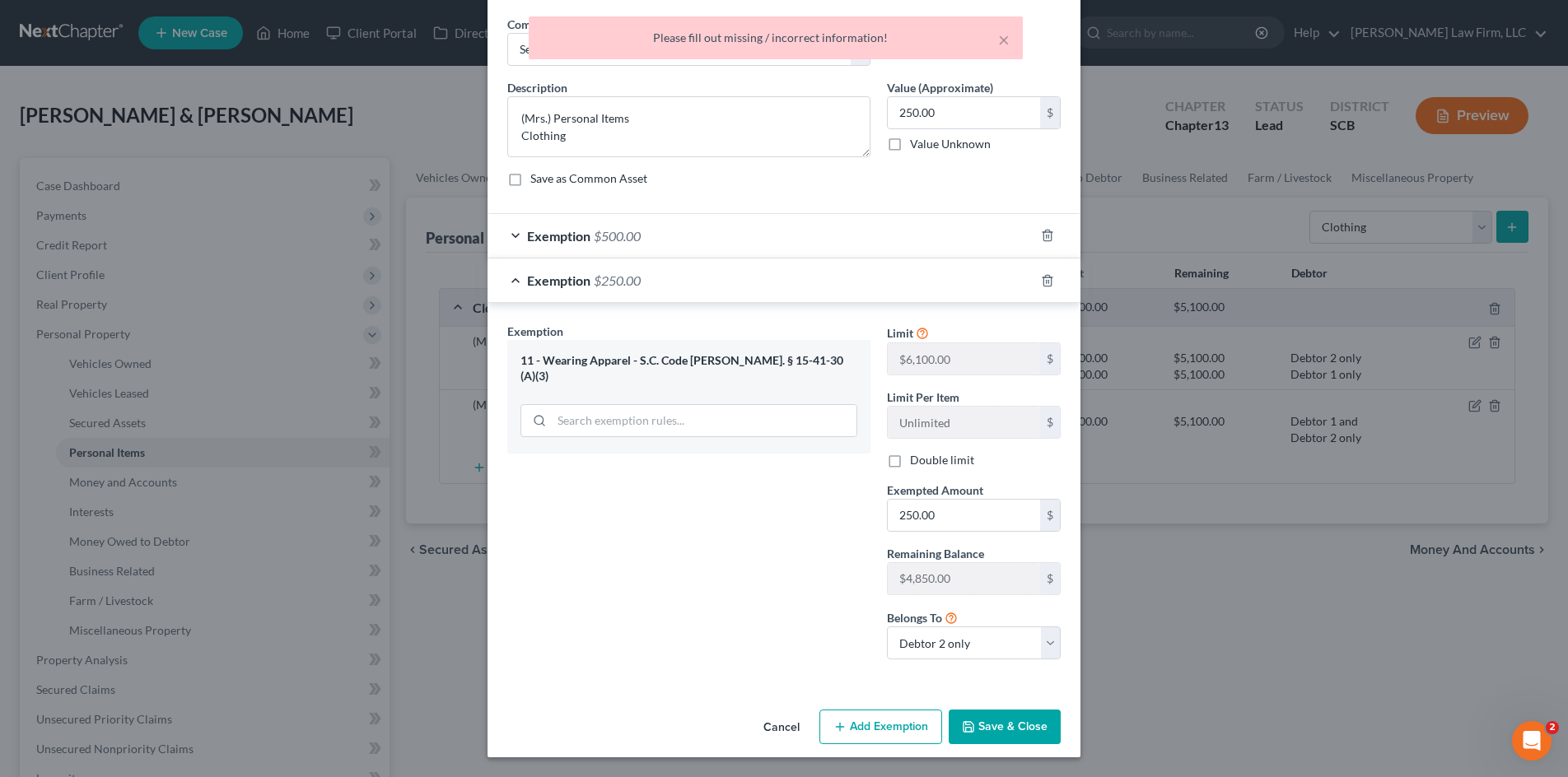
click at [1016, 729] on button "Save & Close" at bounding box center [1005, 727] width 112 height 35
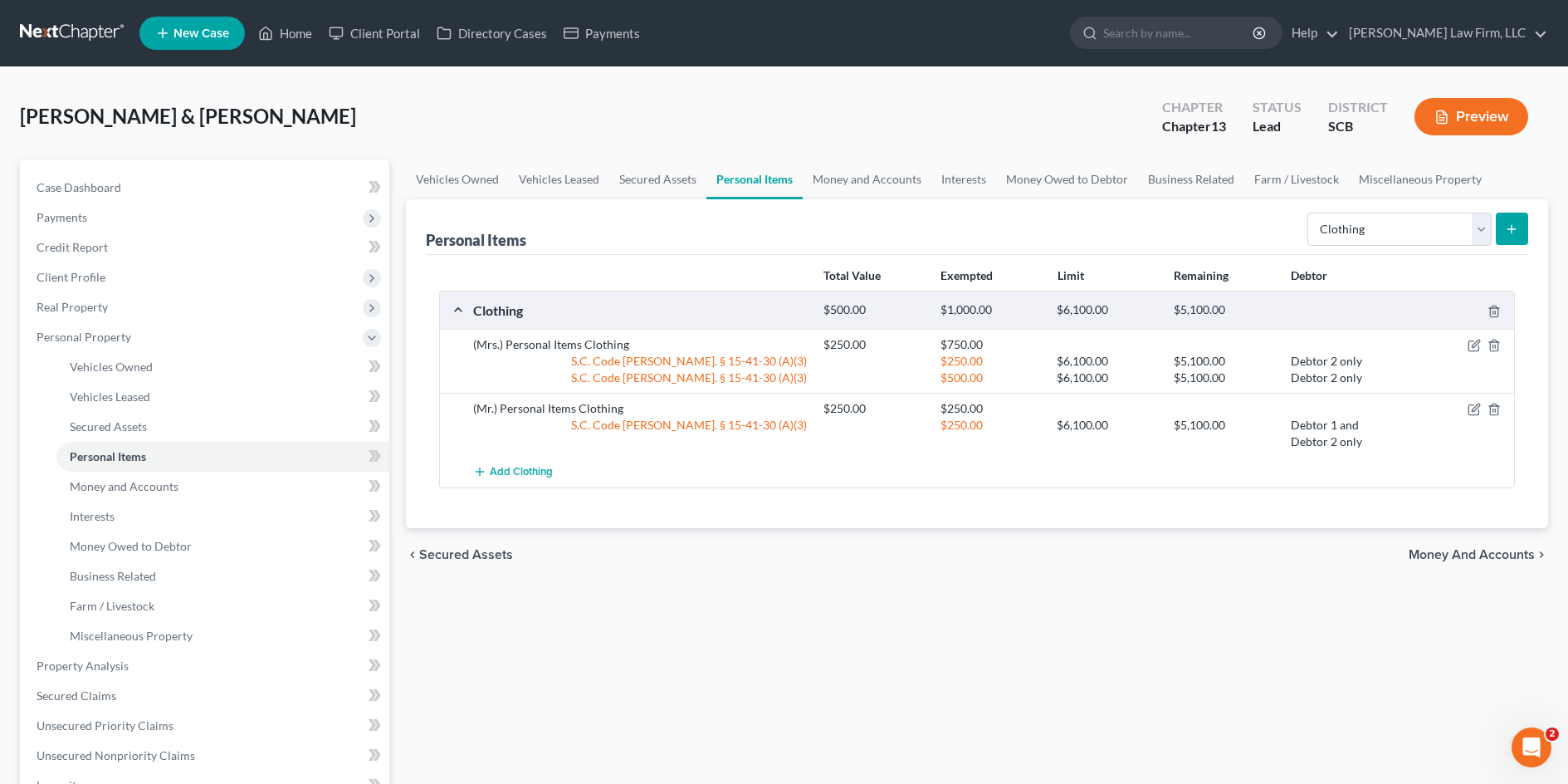
click at [1481, 407] on div at bounding box center [1457, 408] width 117 height 16
click at [1475, 407] on icon "button" at bounding box center [1474, 409] width 13 height 13
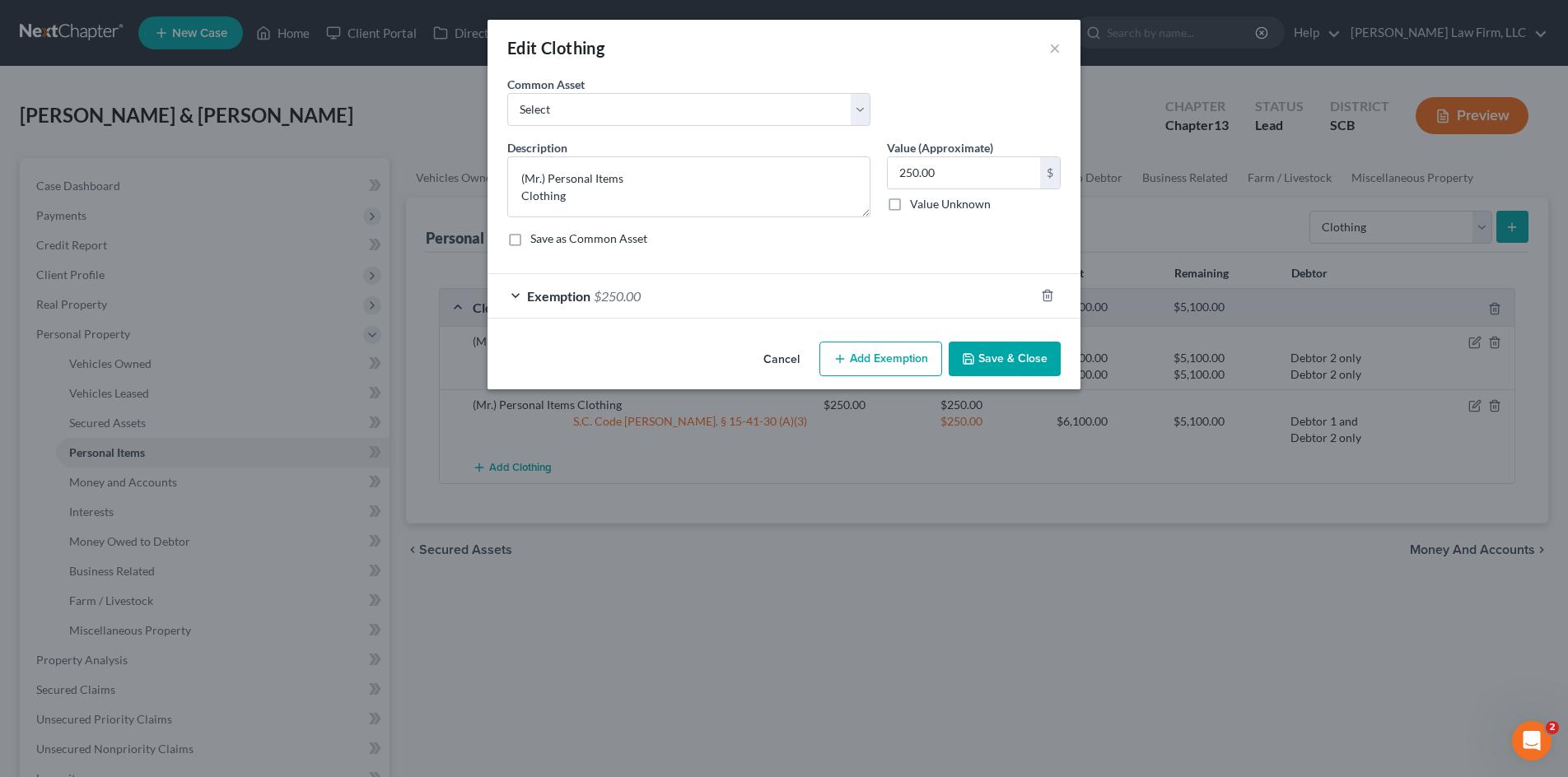
click at [611, 309] on div "Exemption $250.00" at bounding box center [760, 295] width 547 height 43
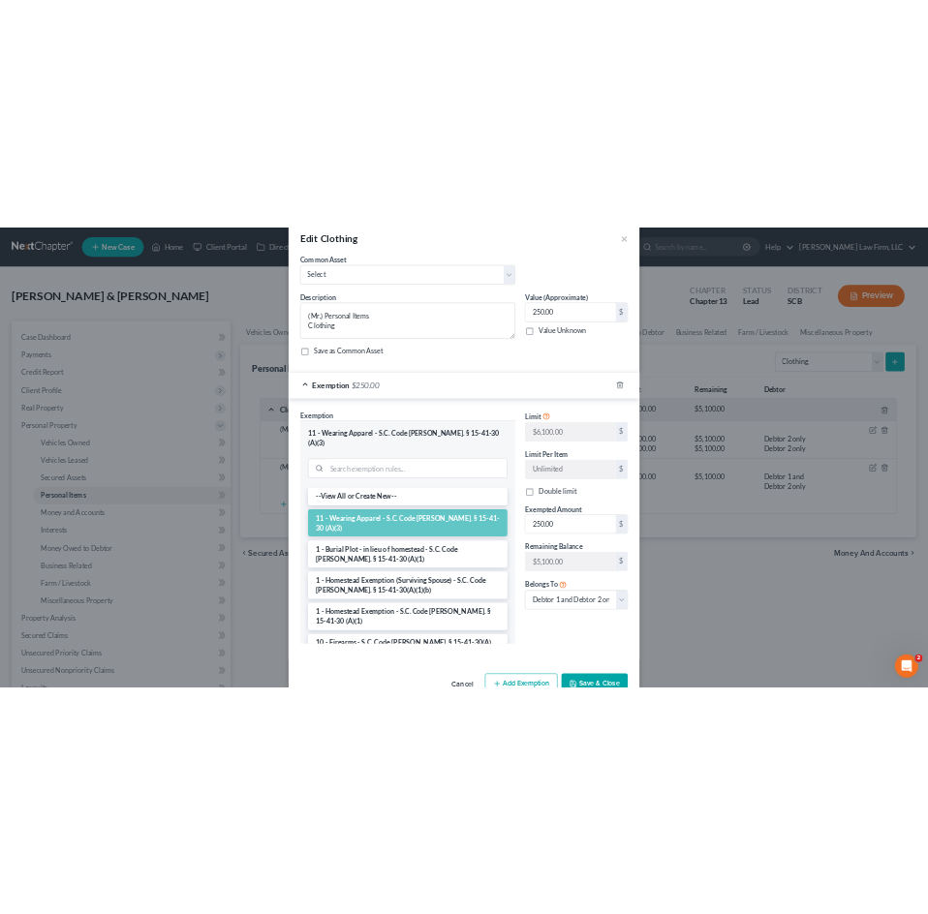
scroll to position [68, 0]
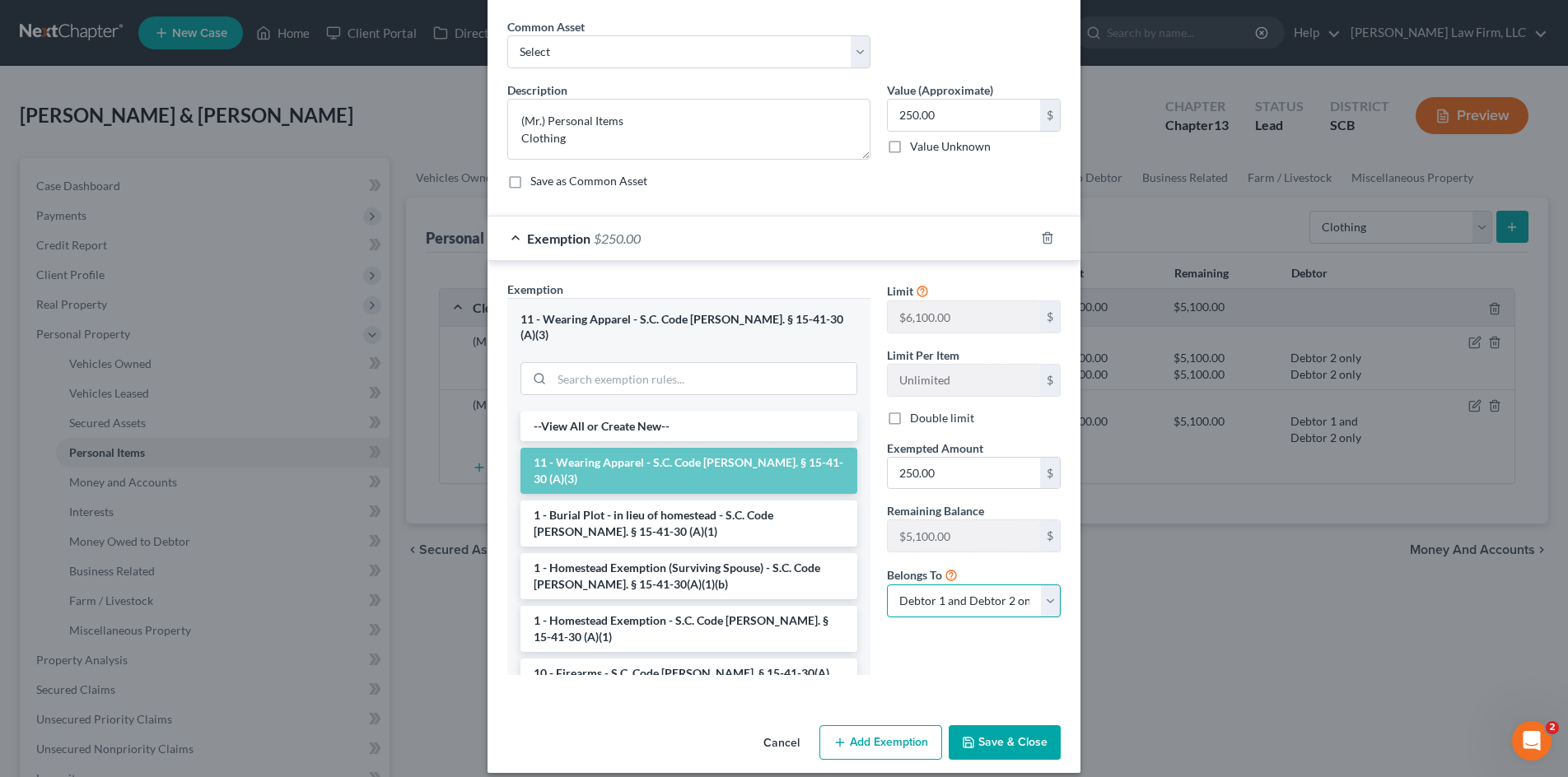
click at [972, 598] on select "Debtor 1 only Debtor 2 only Debtor 1 and Debtor 2 only" at bounding box center [974, 601] width 173 height 33
select select "0"
click at [887, 585] on select "Debtor 1 only Debtor 2 only Debtor 1 and Debtor 2 only" at bounding box center [974, 601] width 173 height 33
click at [993, 725] on button "Save & Close" at bounding box center [1005, 742] width 112 height 35
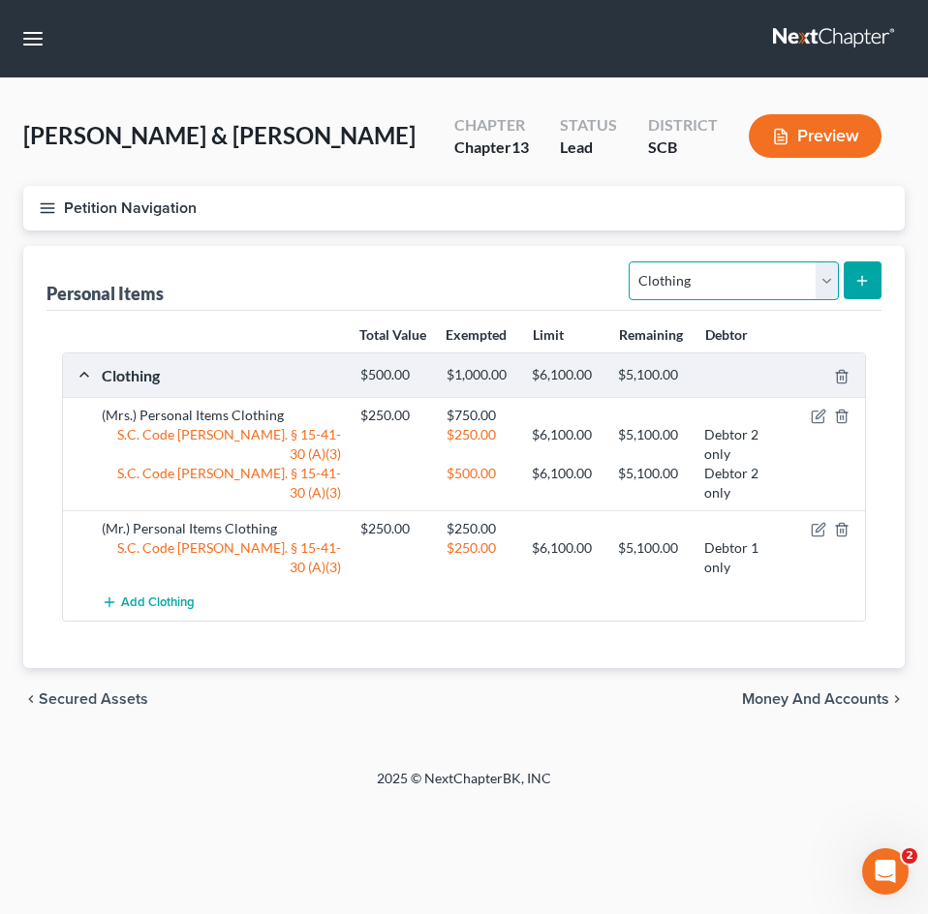
click at [826, 283] on select "Select Item Type Clothing Collectibles Of Value Electronics Firearms Household …" at bounding box center [732, 280] width 209 height 39
click at [631, 261] on select "Select Item Type Clothing Collectibles Of Value Electronics Firearms Household …" at bounding box center [732, 280] width 209 height 39
click at [824, 276] on select "Select Item Type Clothing Collectibles Of Value Electronics Firearms Household …" at bounding box center [732, 280] width 209 height 39
select select "electronics"
click at [631, 261] on select "Select Item Type Clothing Collectibles Of Value Electronics Firearms Household …" at bounding box center [732, 280] width 209 height 39
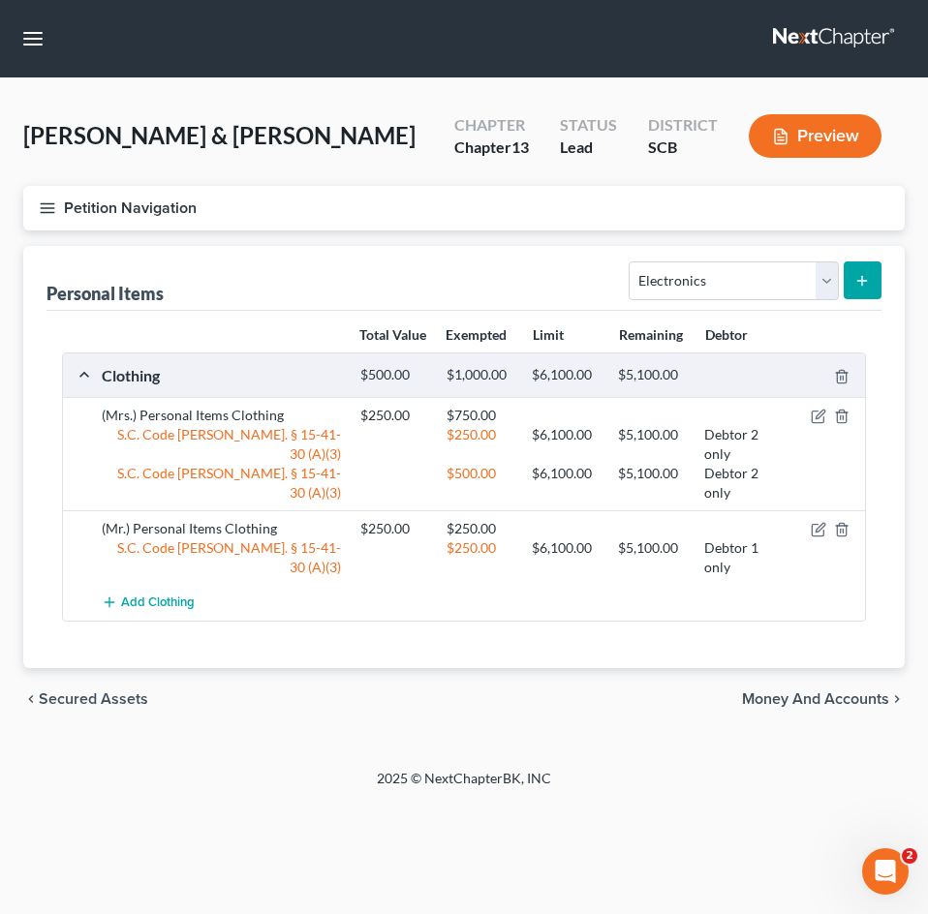
click at [843, 282] on button "submit" at bounding box center [862, 280] width 38 height 38
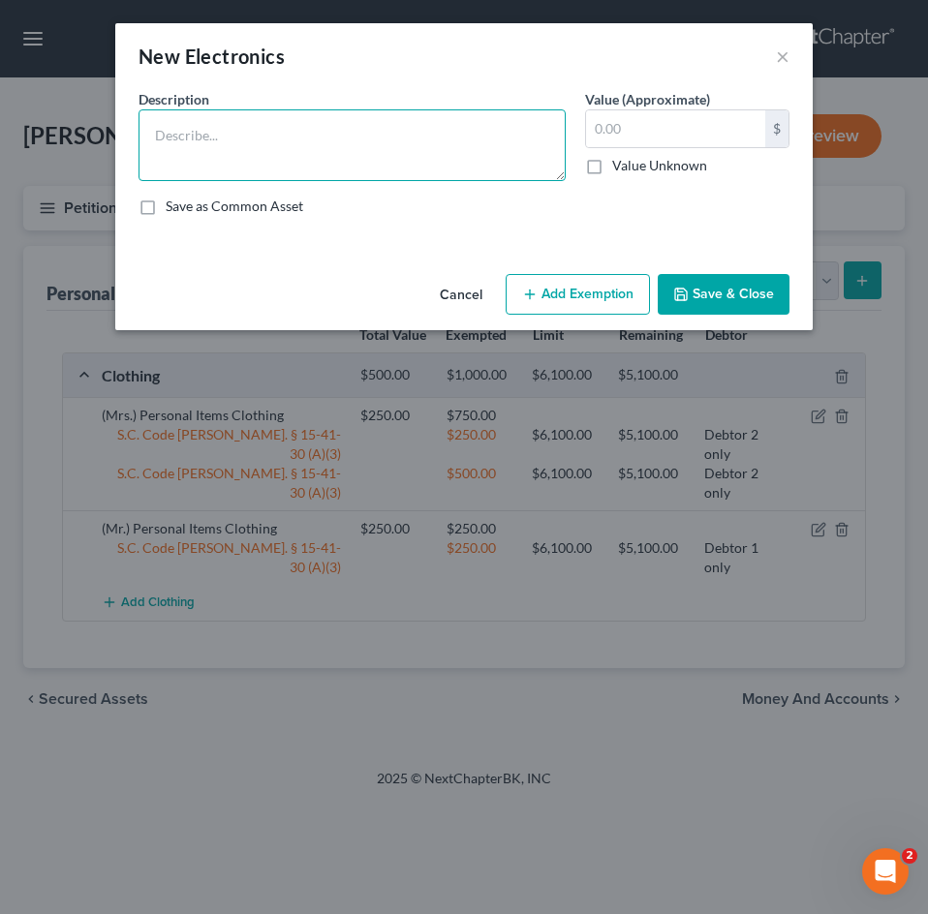
click at [407, 134] on textarea at bounding box center [351, 145] width 427 height 72
click at [332, 147] on textarea "3 Televisions" at bounding box center [351, 145] width 427 height 72
click at [316, 169] on textarea "3 Televisions 2(iPhone" at bounding box center [351, 145] width 427 height 72
click at [161, 154] on textarea "3 Televisions 2(iPhone 15)" at bounding box center [351, 145] width 427 height 72
type textarea "3 Televisions 2 (iPhone 15)"
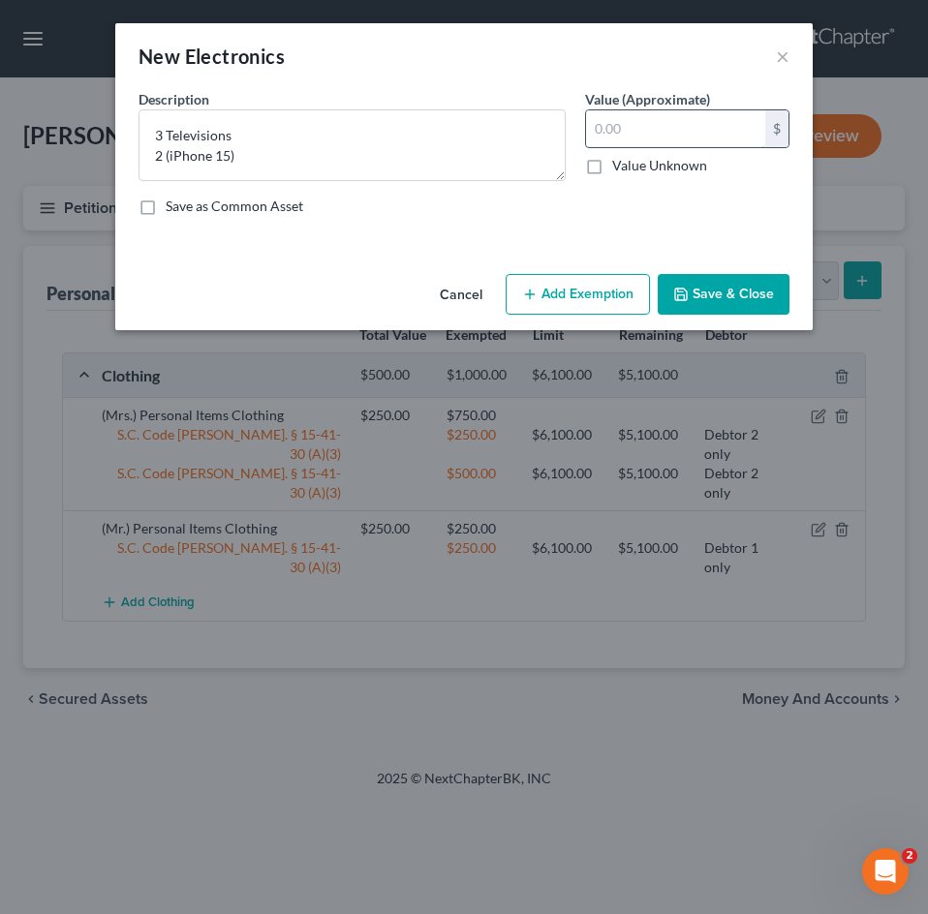
click at [711, 127] on input "text" at bounding box center [675, 128] width 179 height 37
type input "900"
drag, startPoint x: 598, startPoint y: 138, endPoint x: 513, endPoint y: 147, distance: 85.7
click at [514, 145] on div "Description * 3 Televisions 2 (iPhone 15) Value (Approximate) 900.00 $ Value Un…" at bounding box center [464, 160] width 670 height 142
type input "1,200"
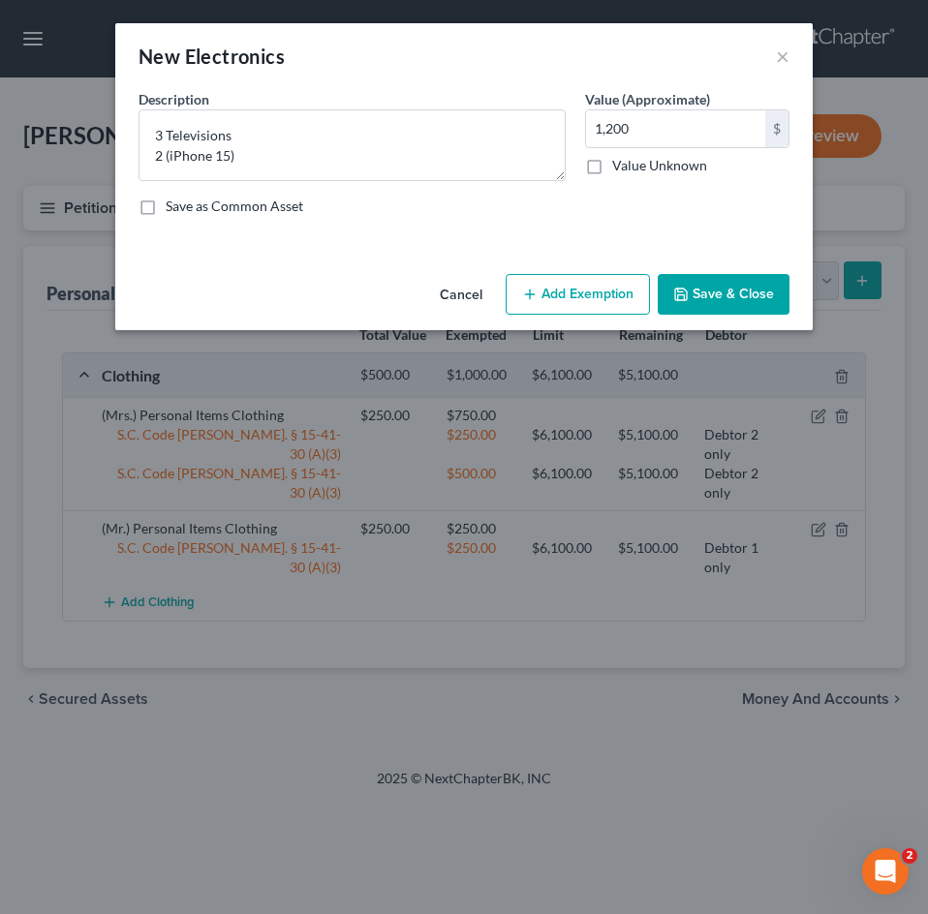
click at [565, 293] on button "Add Exemption" at bounding box center [577, 294] width 144 height 41
select select "2"
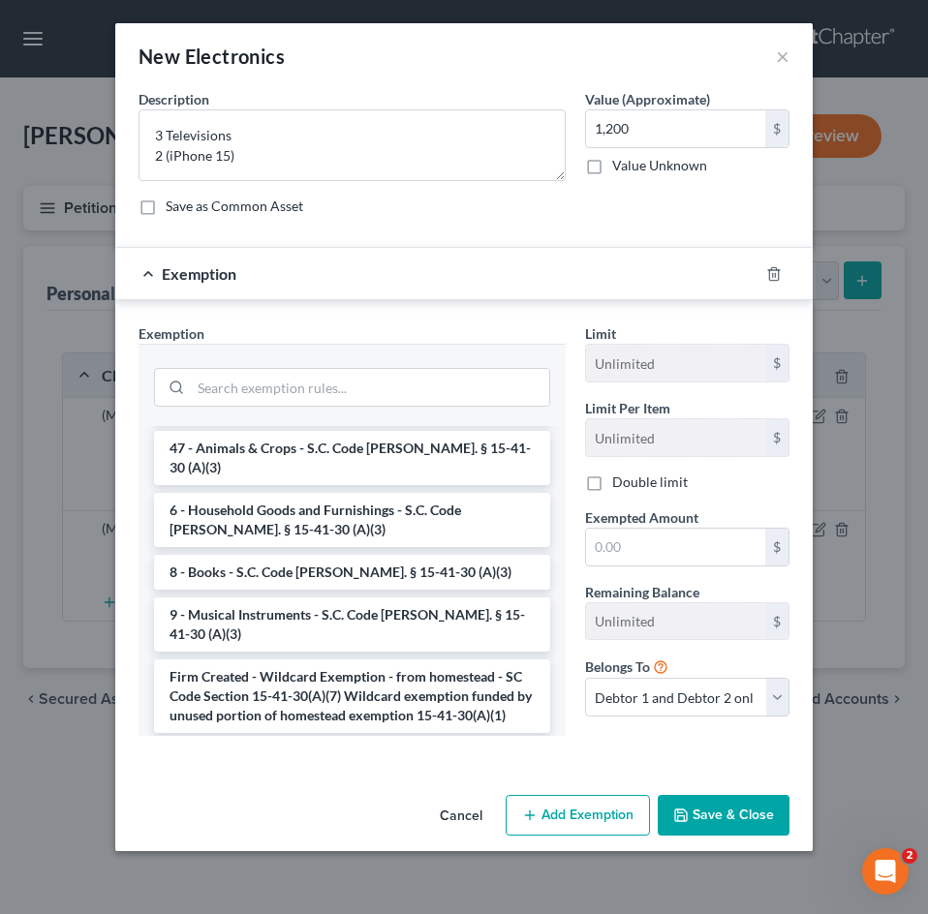
scroll to position [2932, 0]
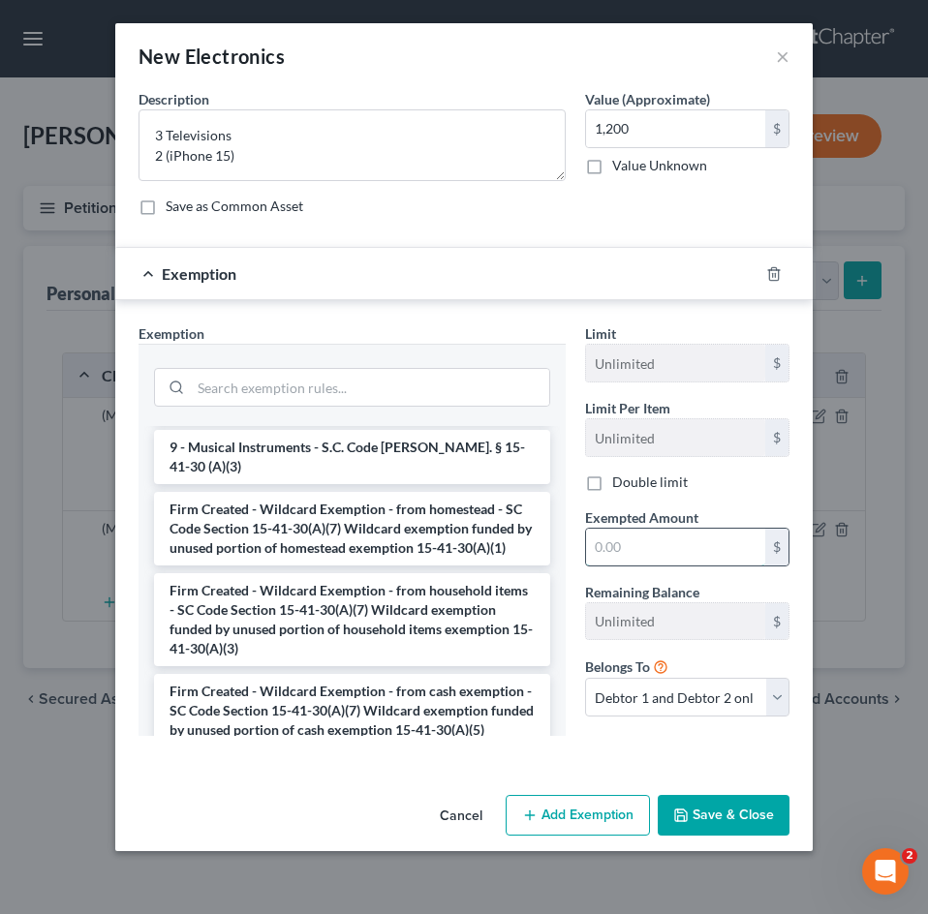
click at [652, 562] on input "text" at bounding box center [675, 547] width 179 height 37
click at [255, 367] on div at bounding box center [352, 385] width 396 height 50
click at [260, 384] on input "search" at bounding box center [370, 387] width 358 height 37
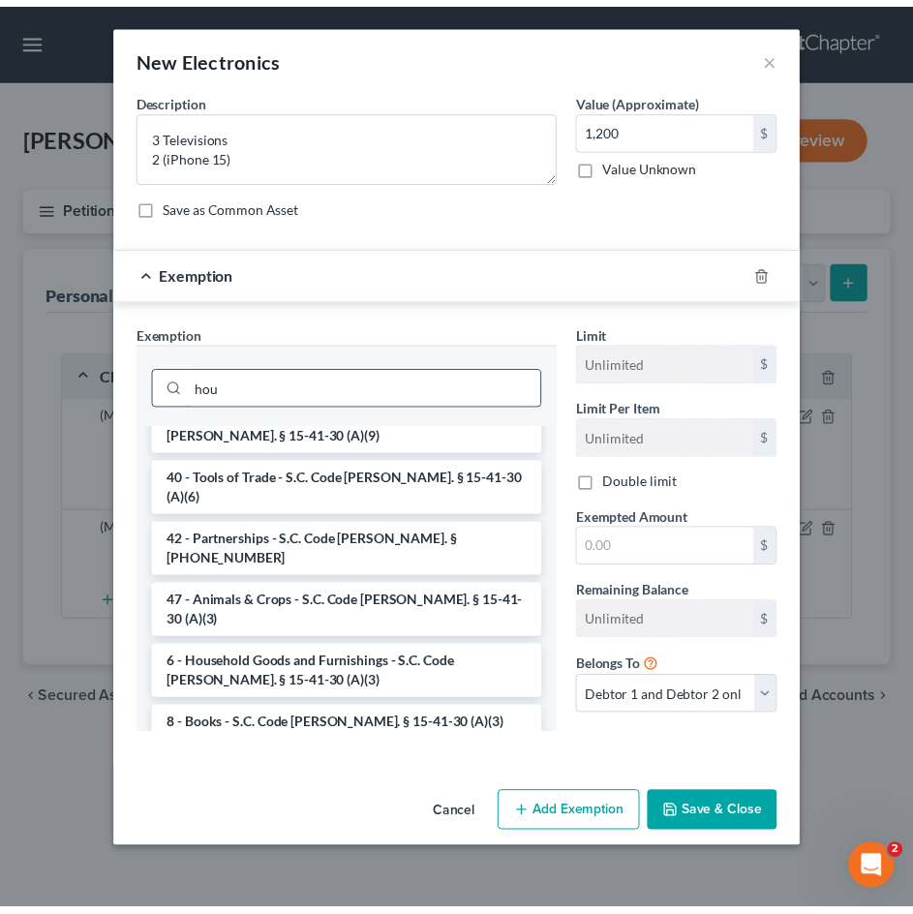
scroll to position [2363, 0]
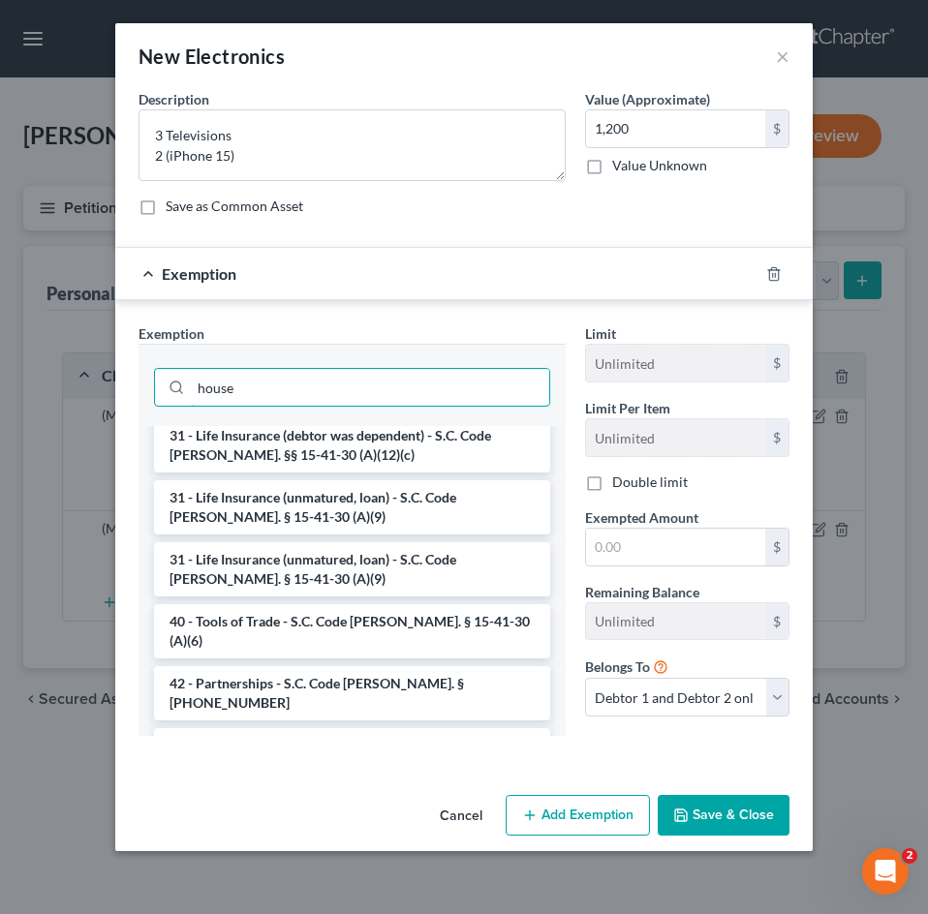
type input "house"
click at [308, 790] on li "6 - Household Goods and Furnishings - S.C. Code Ann. § 15-41-30 (A)(3)" at bounding box center [352, 817] width 396 height 54
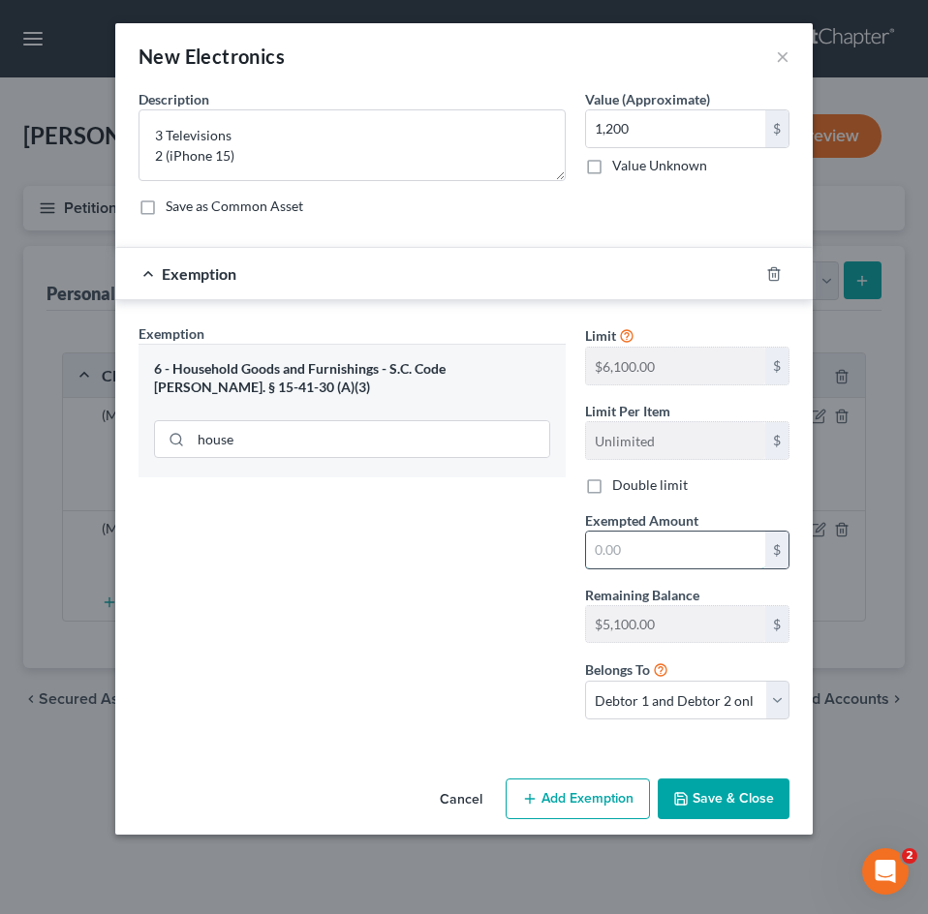
click at [644, 558] on input "text" at bounding box center [675, 550] width 179 height 37
type input "1,200"
click at [755, 793] on button "Save & Close" at bounding box center [723, 799] width 132 height 41
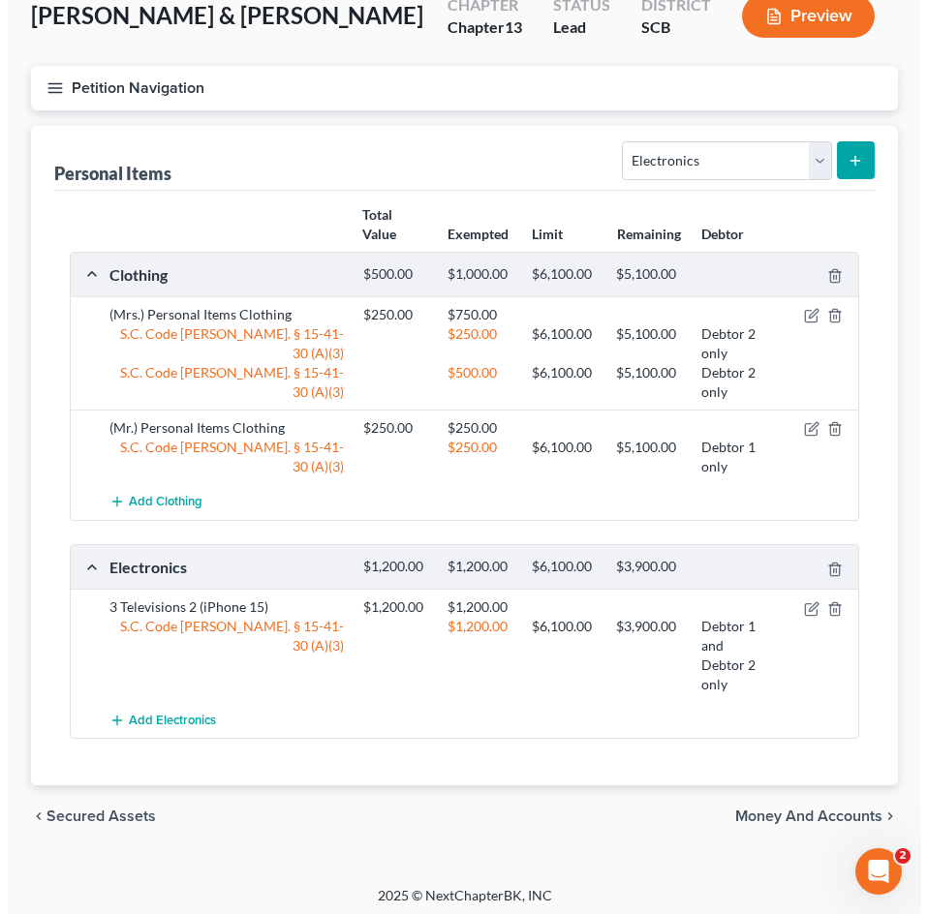
scroll to position [127, 0]
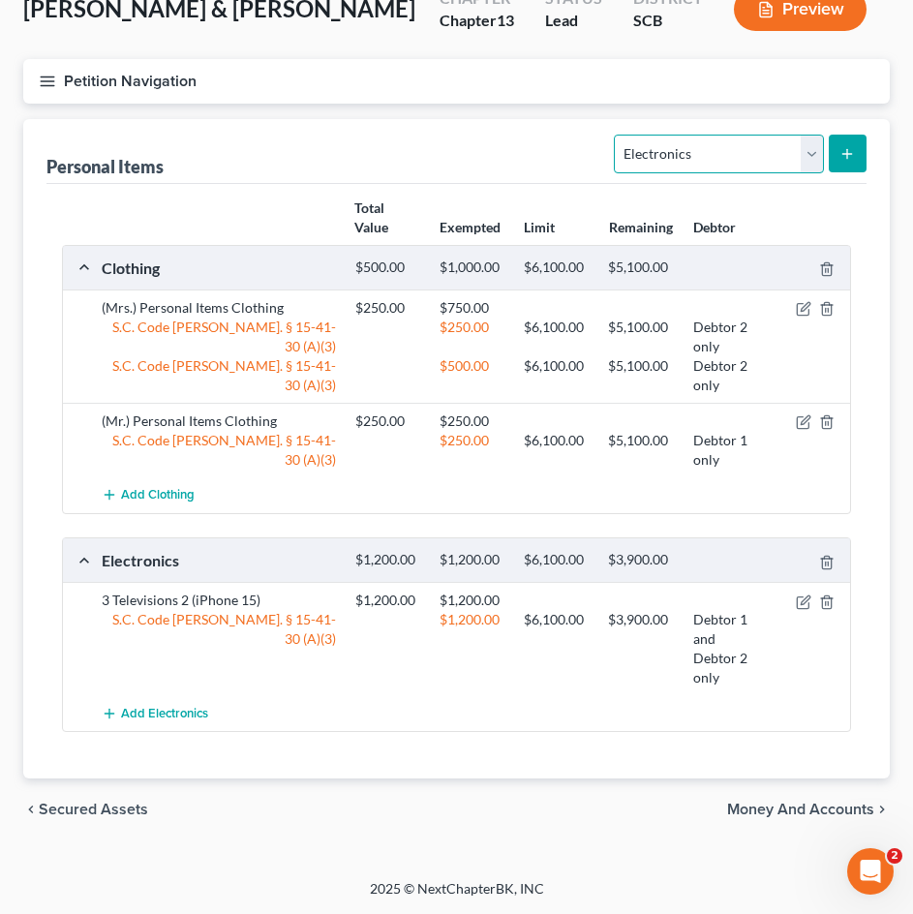
click at [818, 153] on select "Select Item Type Clothing Collectibles Of Value Electronics Firearms Household …" at bounding box center [718, 154] width 209 height 39
click at [617, 135] on select "Select Item Type Clothing Collectibles Of Value Electronics Firearms Household …" at bounding box center [718, 154] width 209 height 39
click at [813, 152] on select "Select Item Type Clothing Collectibles Of Value Electronics Firearms Household …" at bounding box center [718, 154] width 209 height 39
select select "household_goods"
click at [617, 135] on select "Select Item Type Clothing Collectibles Of Value Electronics Firearms Household …" at bounding box center [718, 154] width 209 height 39
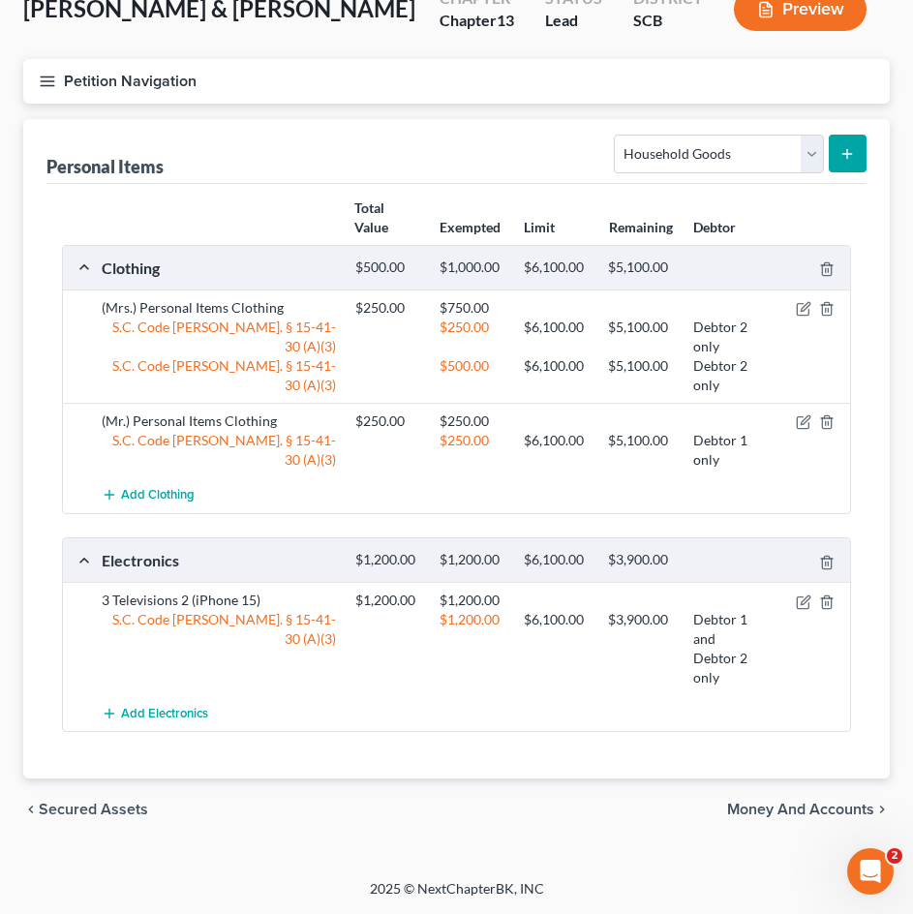
click at [861, 152] on button "submit" at bounding box center [848, 154] width 38 height 38
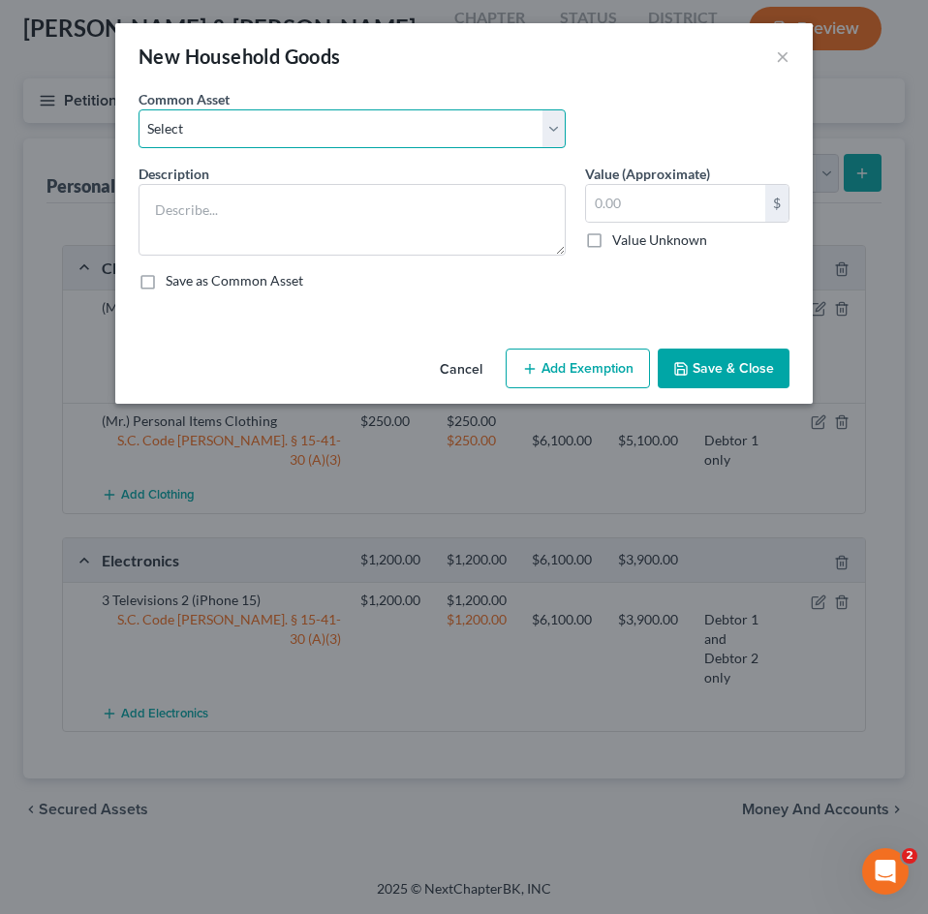
click at [369, 120] on select "Select Kitchenware Stove Refrigerator Washing Machine Dryer Living Room Furnitu…" at bounding box center [351, 128] width 427 height 39
select select "0"
click at [138, 109] on select "Select Kitchenware Stove Refrigerator Washing Machine Dryer Living Room Furnitu…" at bounding box center [351, 128] width 427 height 39
type textarea "Kitchenware Stove Refrigerator Washing Machine Dryer Living Room Furniture Bedr…"
type input "1,660.00"
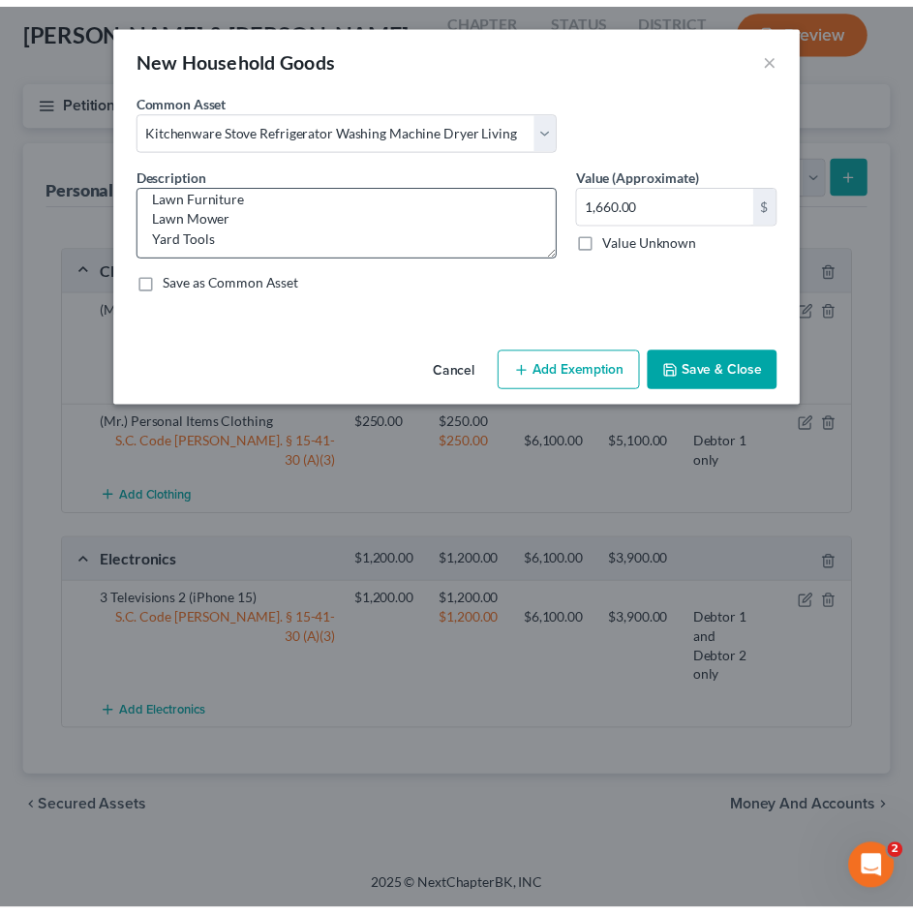
scroll to position [183, 0]
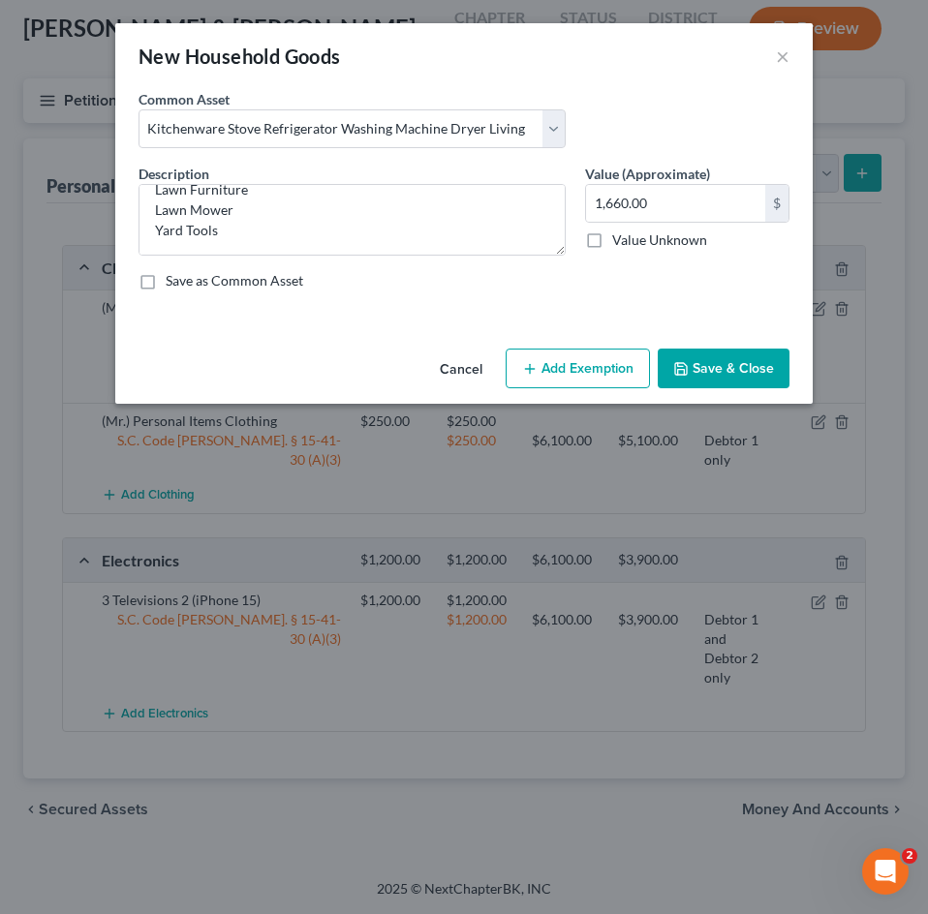
click at [587, 355] on button "Add Exemption" at bounding box center [577, 369] width 144 height 41
select select "2"
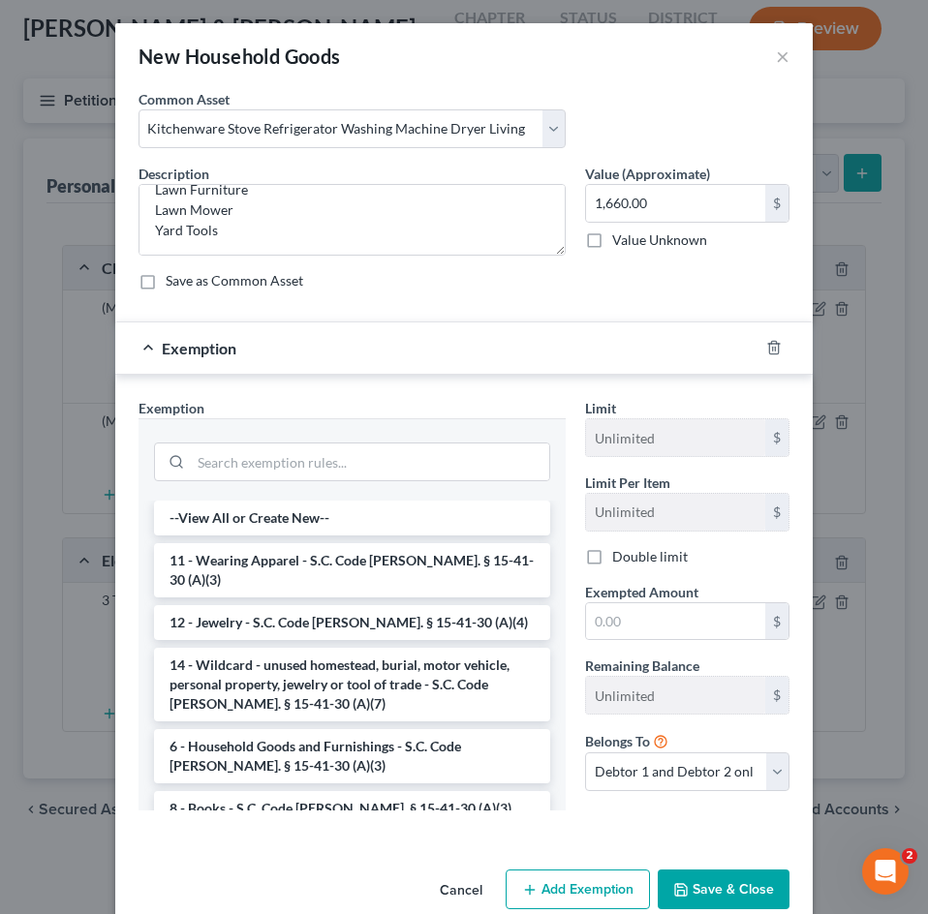
click at [380, 736] on li "6 - Household Goods and Furnishings - S.C. Code Ann. § 15-41-30 (A)(3)" at bounding box center [352, 756] width 396 height 54
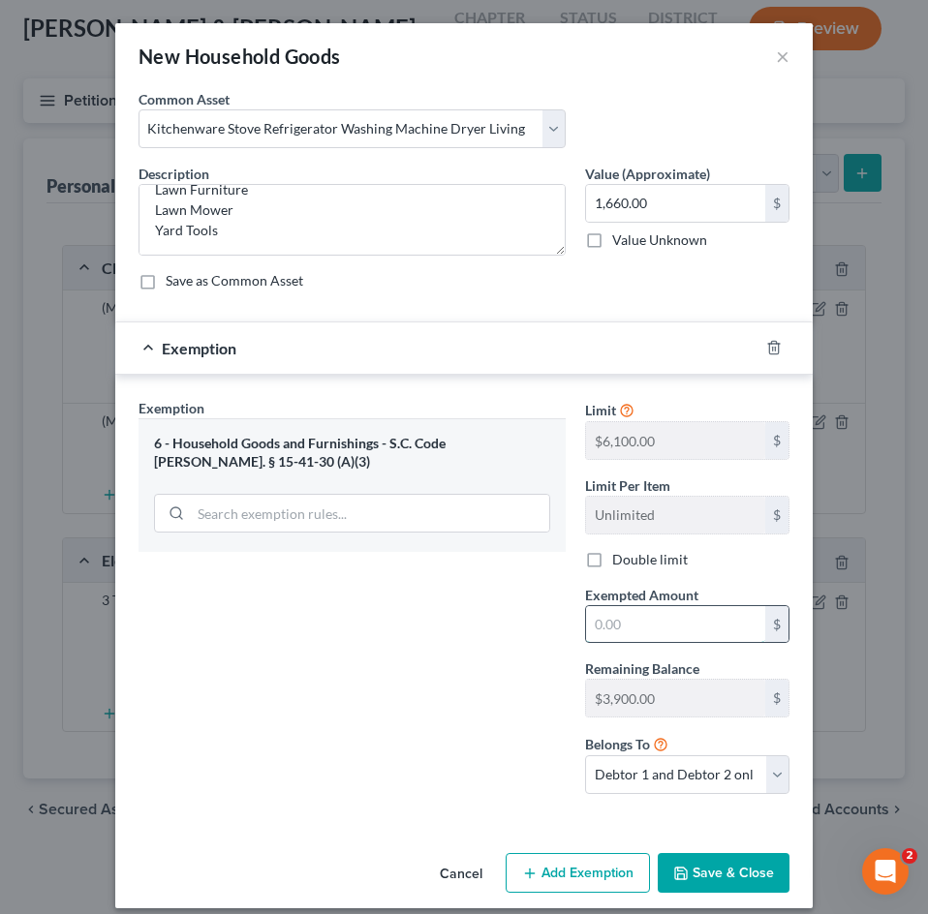
click at [701, 623] on input "text" at bounding box center [675, 624] width 179 height 37
click at [639, 630] on input "5,500" at bounding box center [675, 624] width 179 height 37
type input "5,000"
click at [726, 870] on button "Save & Close" at bounding box center [723, 873] width 132 height 41
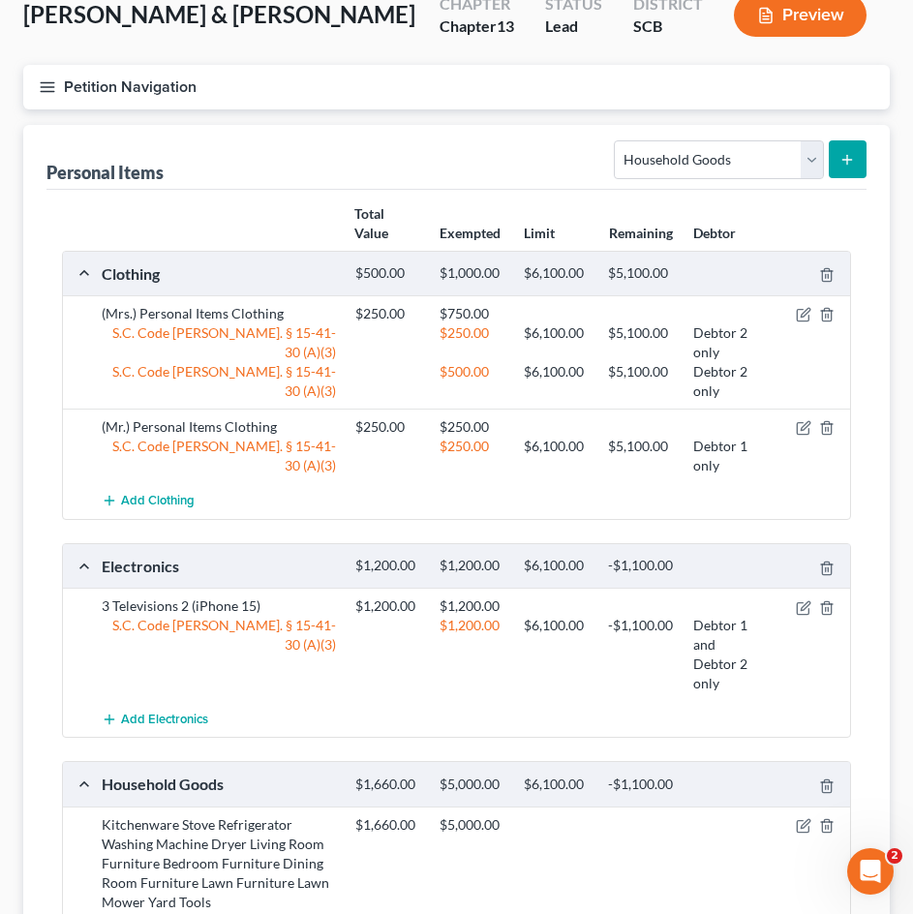
scroll to position [0, 0]
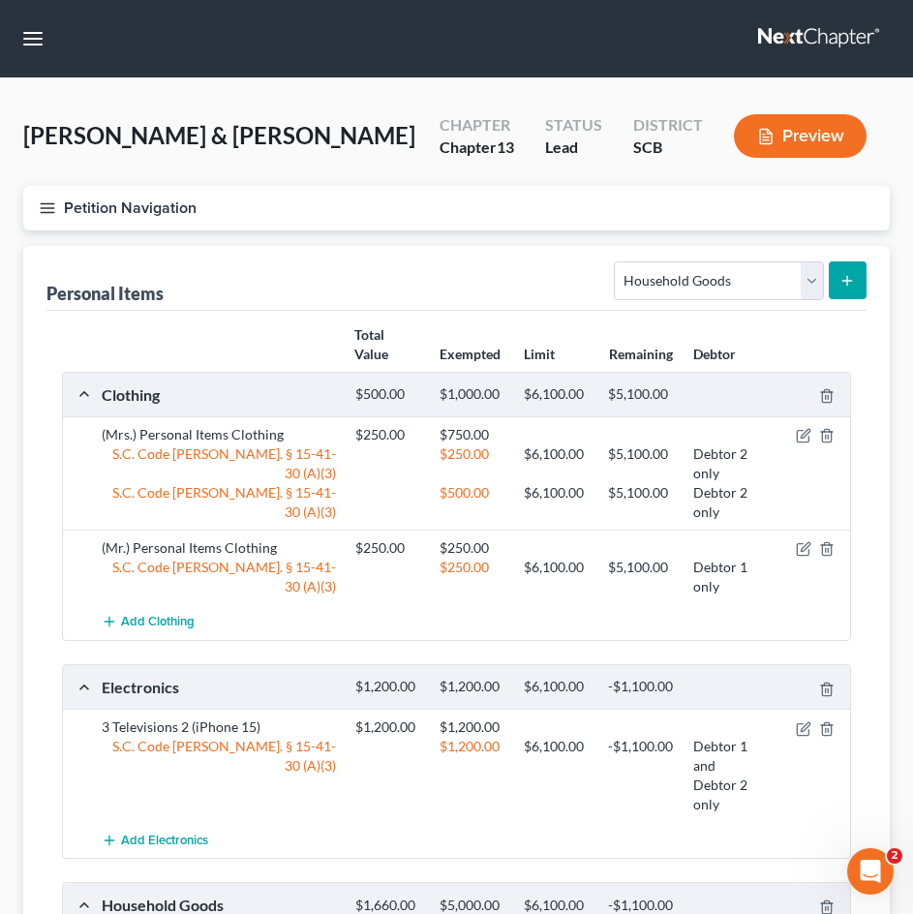
click at [839, 293] on button "submit" at bounding box center [848, 280] width 38 height 38
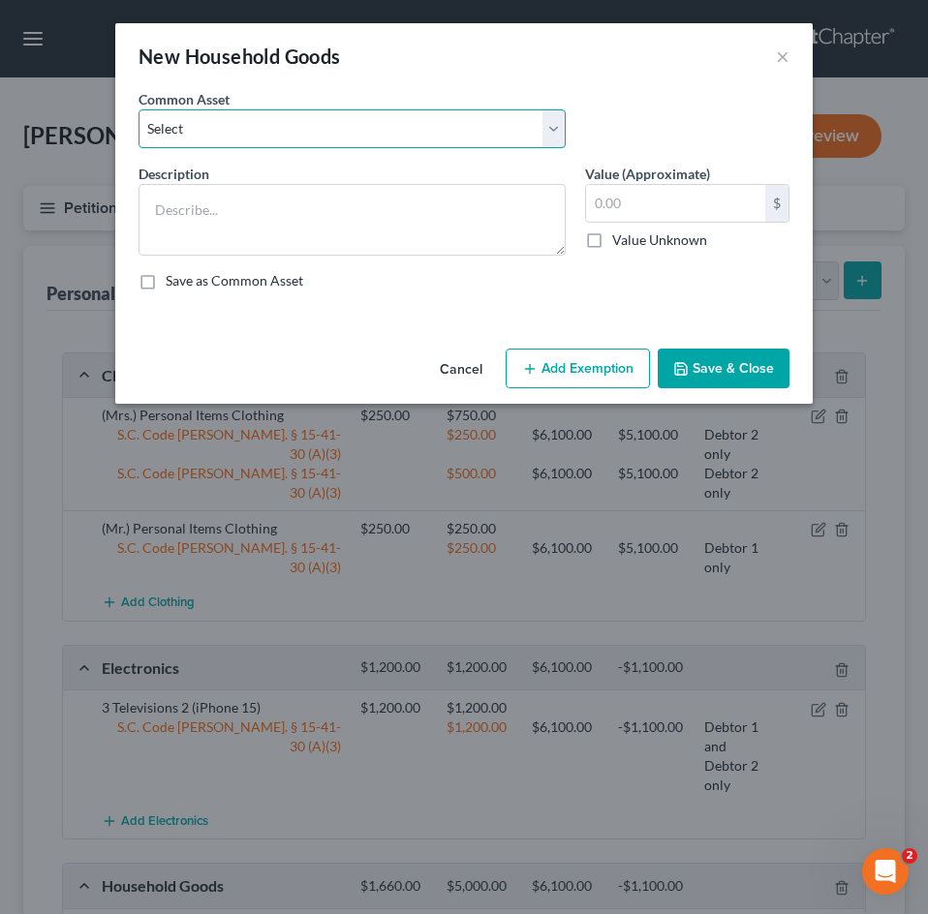
click at [468, 121] on select "Select Kitchenware Stove Refrigerator Washing Machine Dryer Living Room Furnitu…" at bounding box center [351, 128] width 427 height 39
click at [603, 91] on div "Common Asset Select Kitchenware Stove Refrigerator Washing Machine Dryer Living…" at bounding box center [464, 126] width 670 height 75
click at [770, 53] on div "New Household Goods ×" at bounding box center [463, 56] width 697 height 66
click at [783, 51] on button "×" at bounding box center [783, 56] width 14 height 23
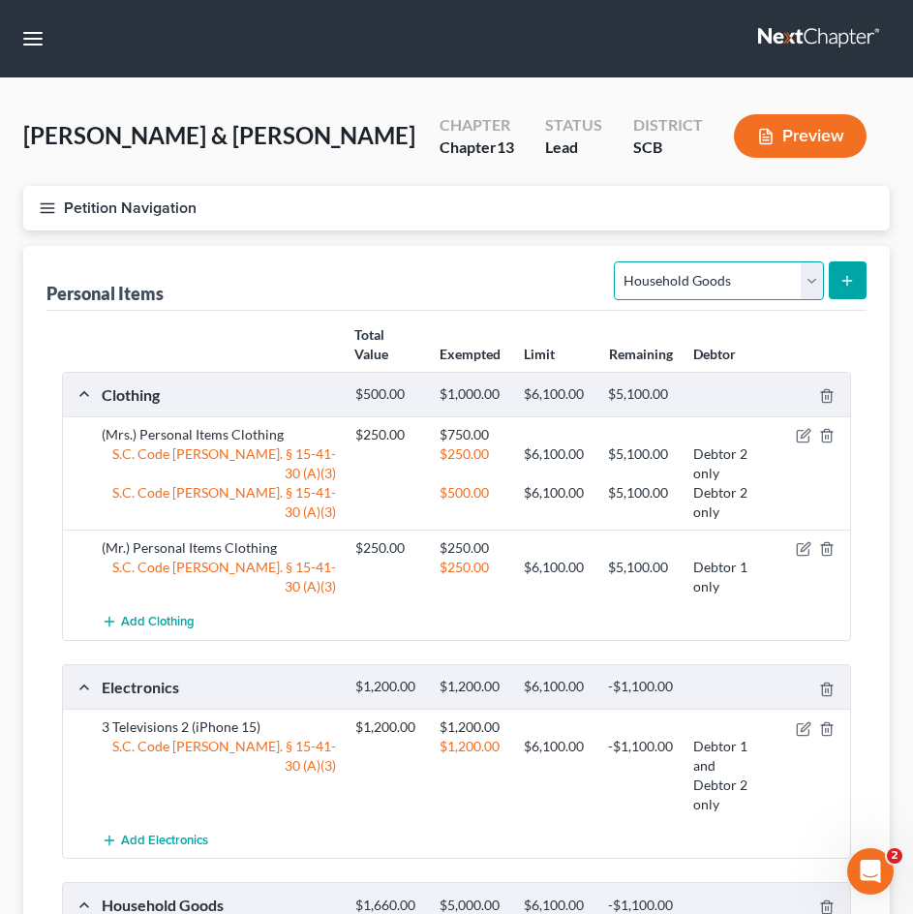
click at [816, 283] on select "Select Item Type Clothing Collectibles Of Value Electronics Firearms Household …" at bounding box center [718, 280] width 209 height 39
select select "jewelry"
click at [617, 261] on select "Select Item Type Clothing Collectibles Of Value Electronics Firearms Household …" at bounding box center [718, 280] width 209 height 39
click at [847, 291] on button "submit" at bounding box center [848, 280] width 38 height 38
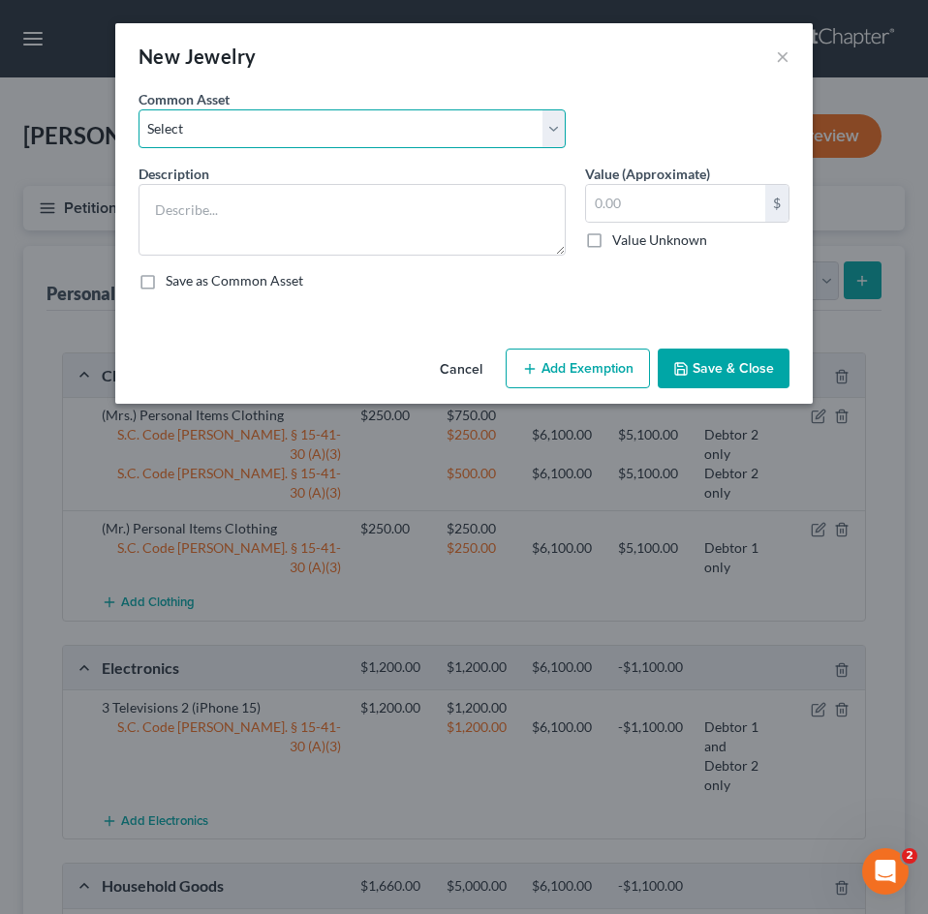
click at [172, 129] on select "Select Costume Jewelry The debtor does not own any jewelry. (Mr.) Wedding Band …" at bounding box center [351, 128] width 427 height 39
select select "0"
click at [138, 109] on select "Select Costume Jewelry The debtor does not own any jewelry. (Mr.) Wedding Band …" at bounding box center [351, 128] width 427 height 39
type textarea "Costume Jewelry"
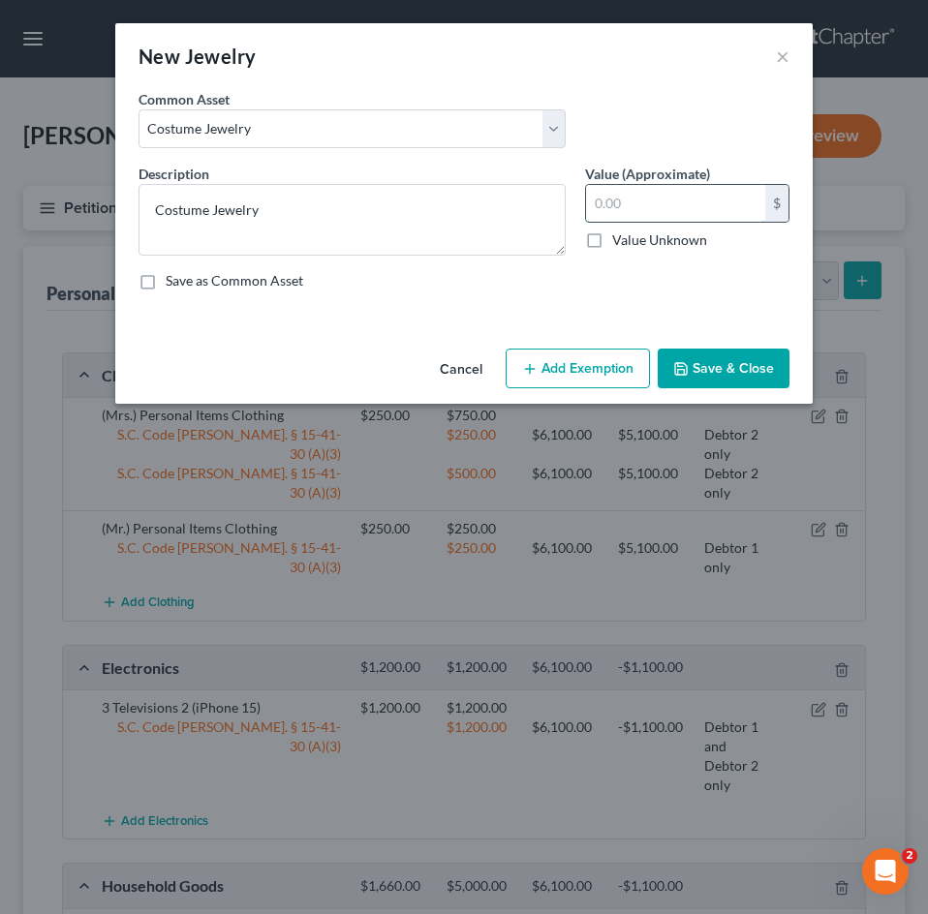
click at [642, 218] on input "text" at bounding box center [675, 203] width 179 height 37
type input "2"
type input "100"
click at [752, 377] on button "Save & Close" at bounding box center [723, 369] width 132 height 41
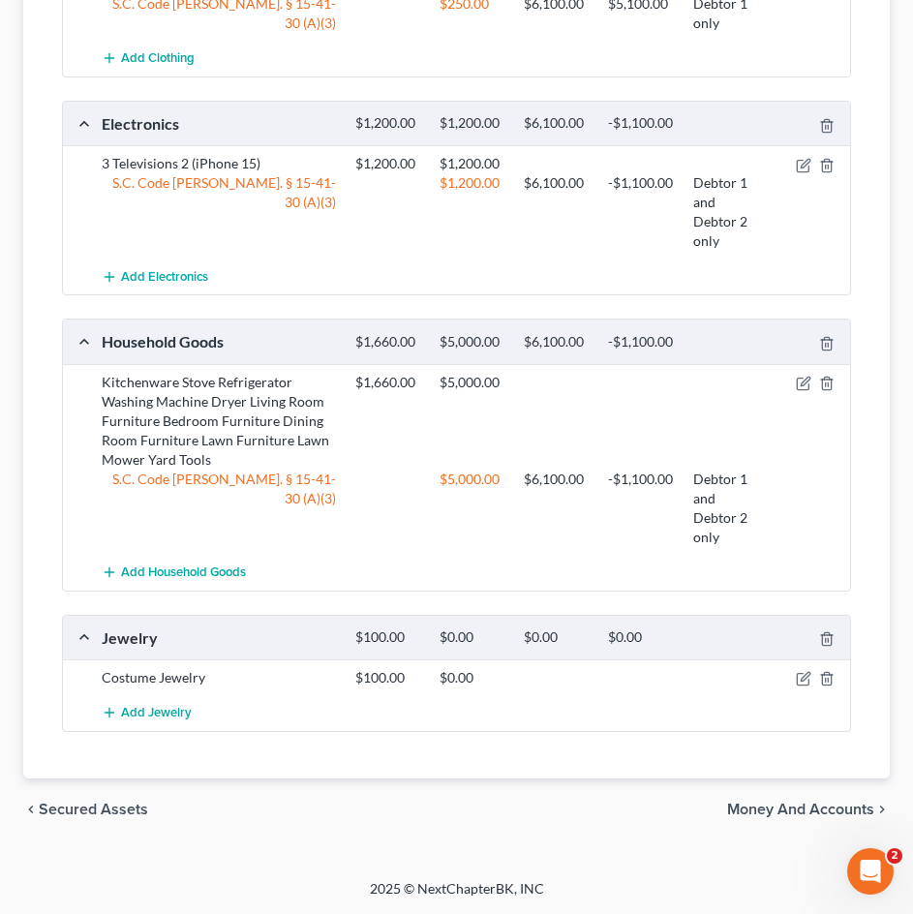
scroll to position [595, 0]
click at [162, 717] on span "Add Jewelry" at bounding box center [156, 713] width 71 height 15
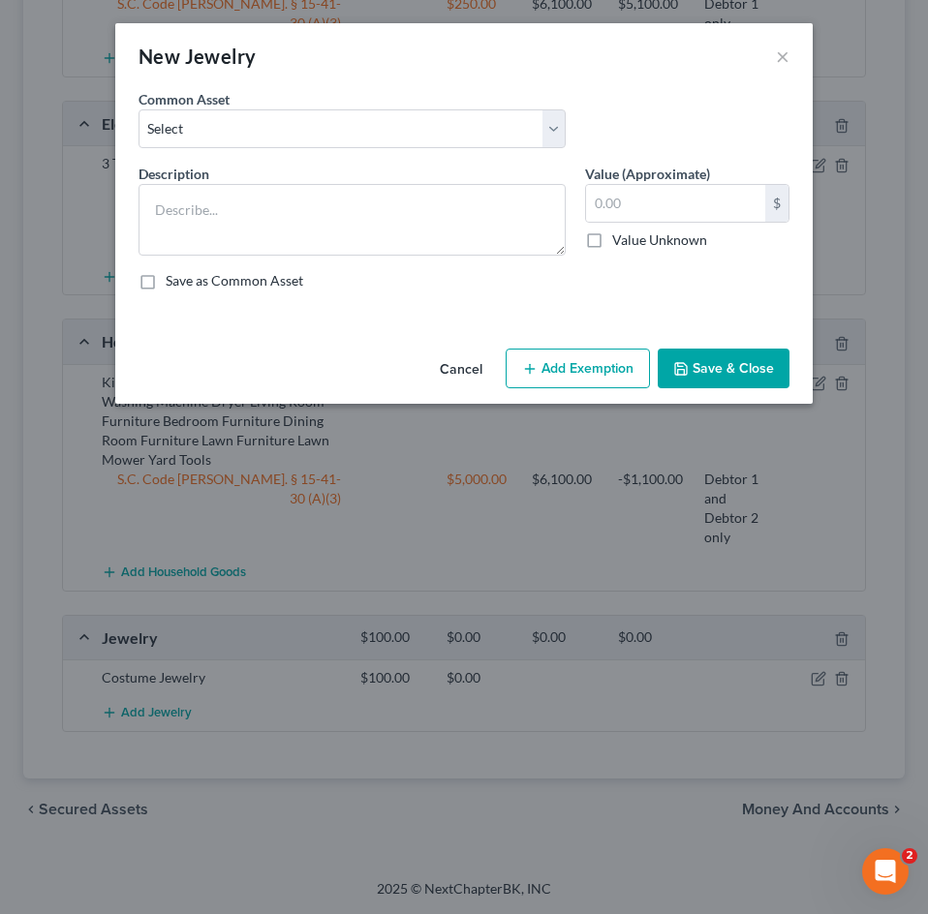
click at [450, 368] on button "Cancel" at bounding box center [461, 370] width 74 height 39
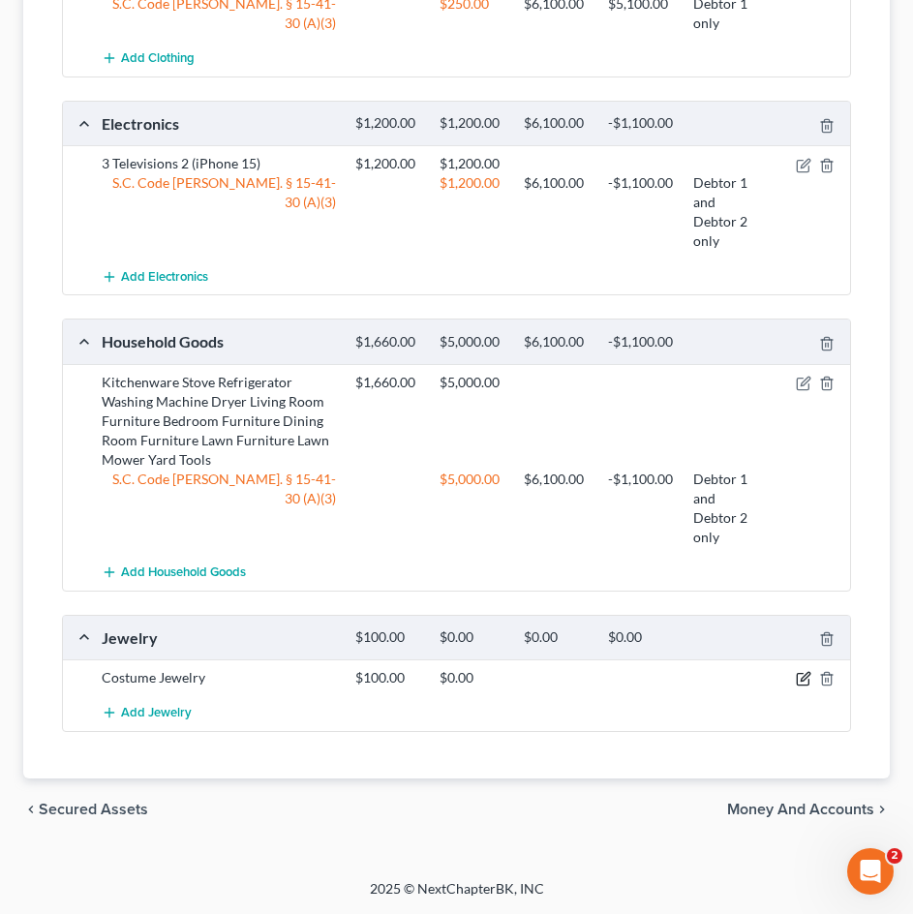
click at [809, 682] on icon "button" at bounding box center [805, 677] width 9 height 9
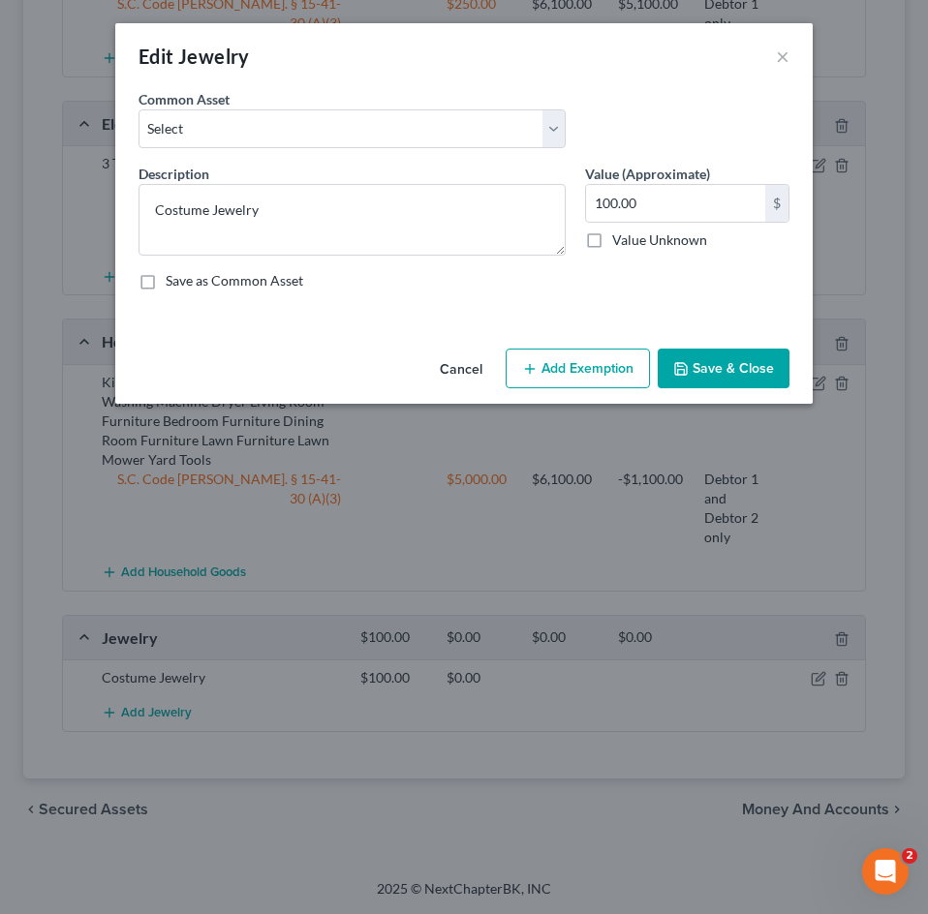
click at [586, 382] on button "Add Exemption" at bounding box center [577, 369] width 144 height 41
select select "2"
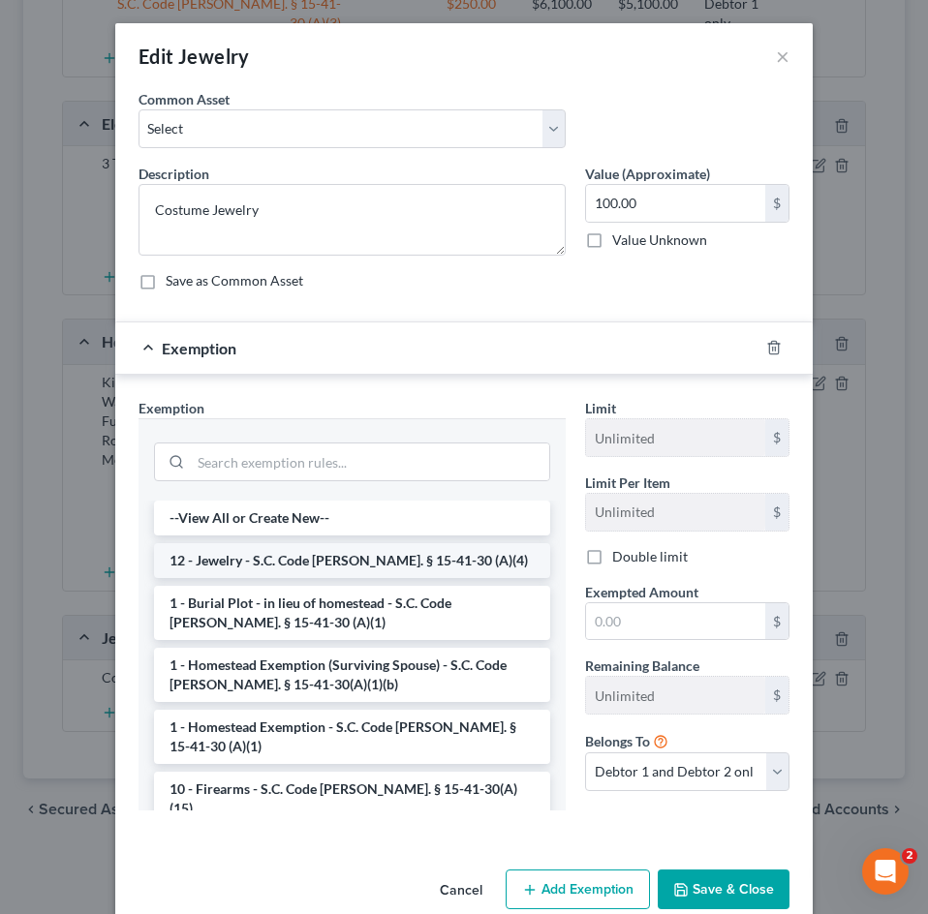
click at [327, 559] on li "12 - Jewelry - S.C. Code Ann. § 15-41-30 (A)(4)" at bounding box center [352, 560] width 396 height 35
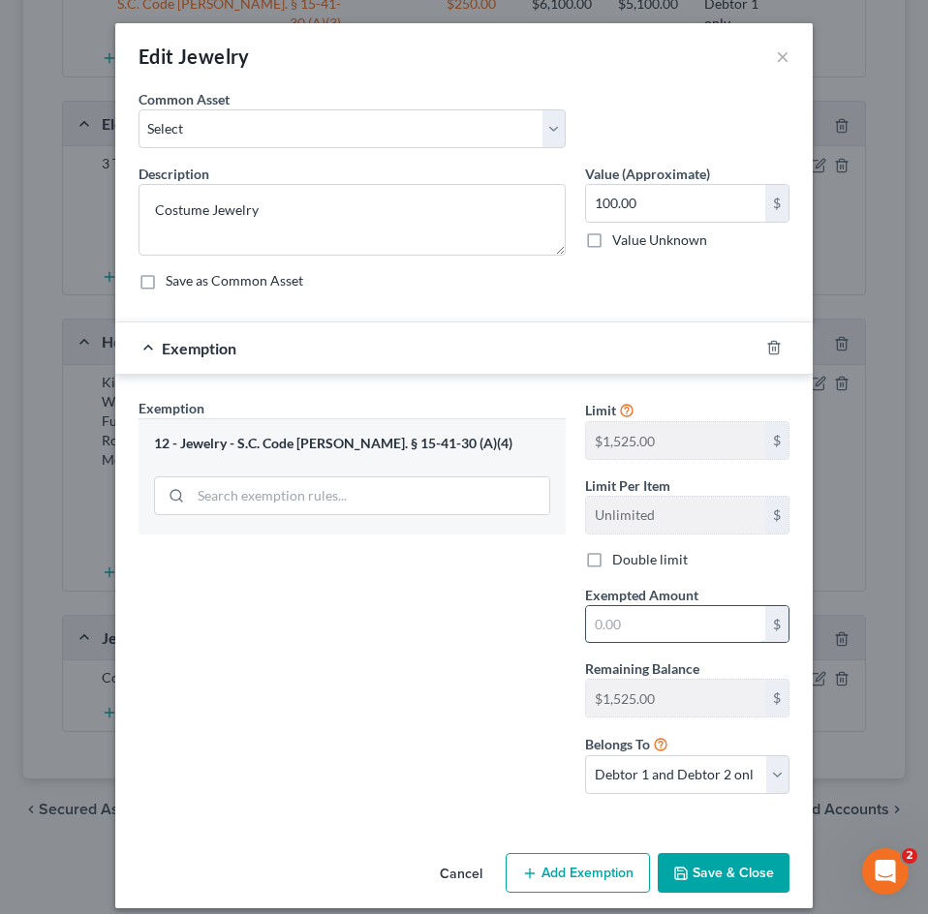
click at [600, 619] on input "text" at bounding box center [675, 624] width 179 height 37
type input "100.00"
click at [730, 864] on button "Save & Close" at bounding box center [723, 873] width 132 height 41
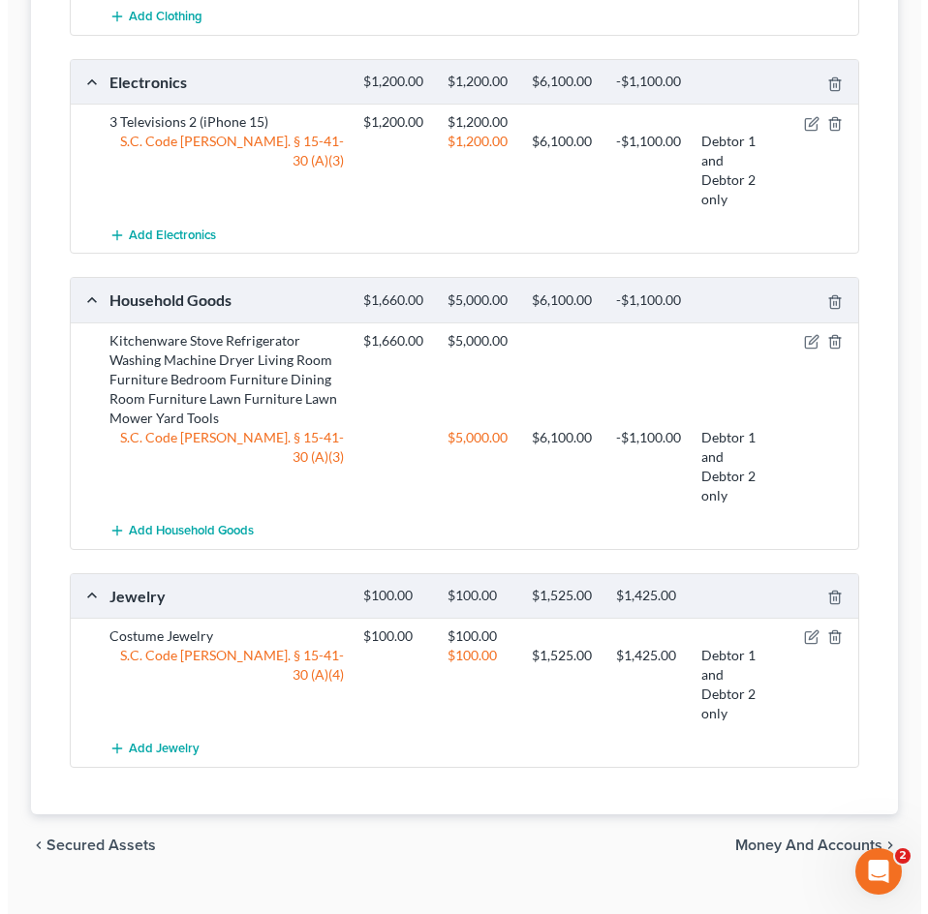
scroll to position [575, 0]
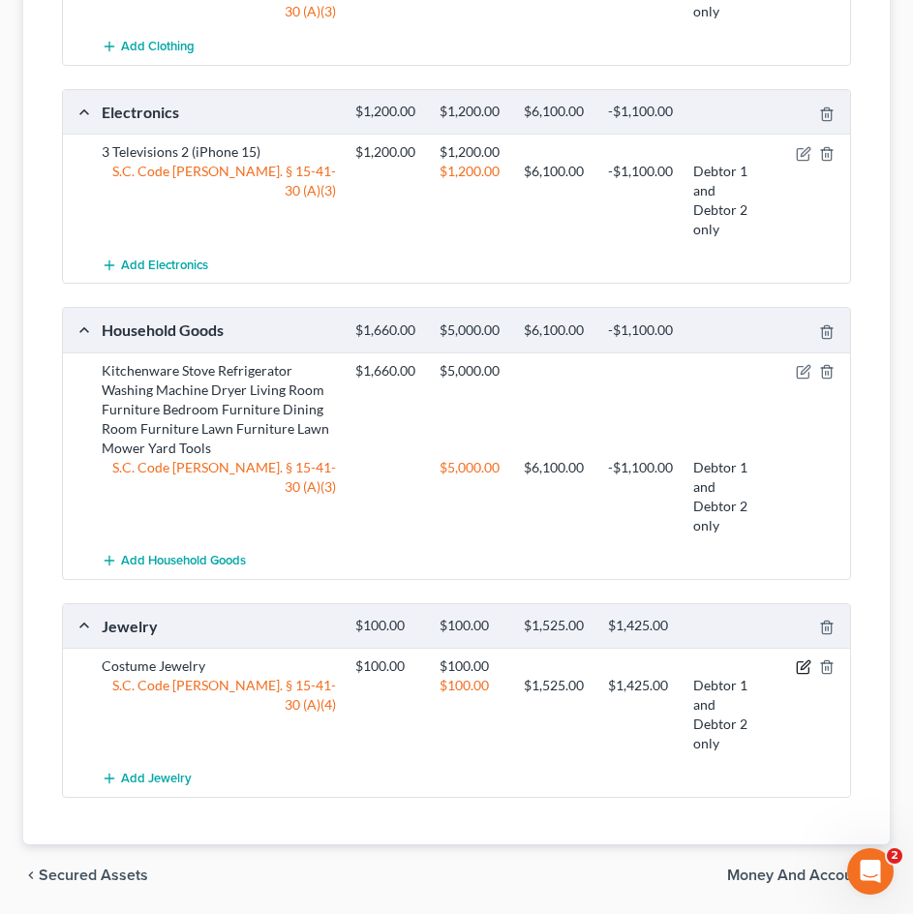
click at [804, 675] on icon "button" at bounding box center [803, 666] width 15 height 15
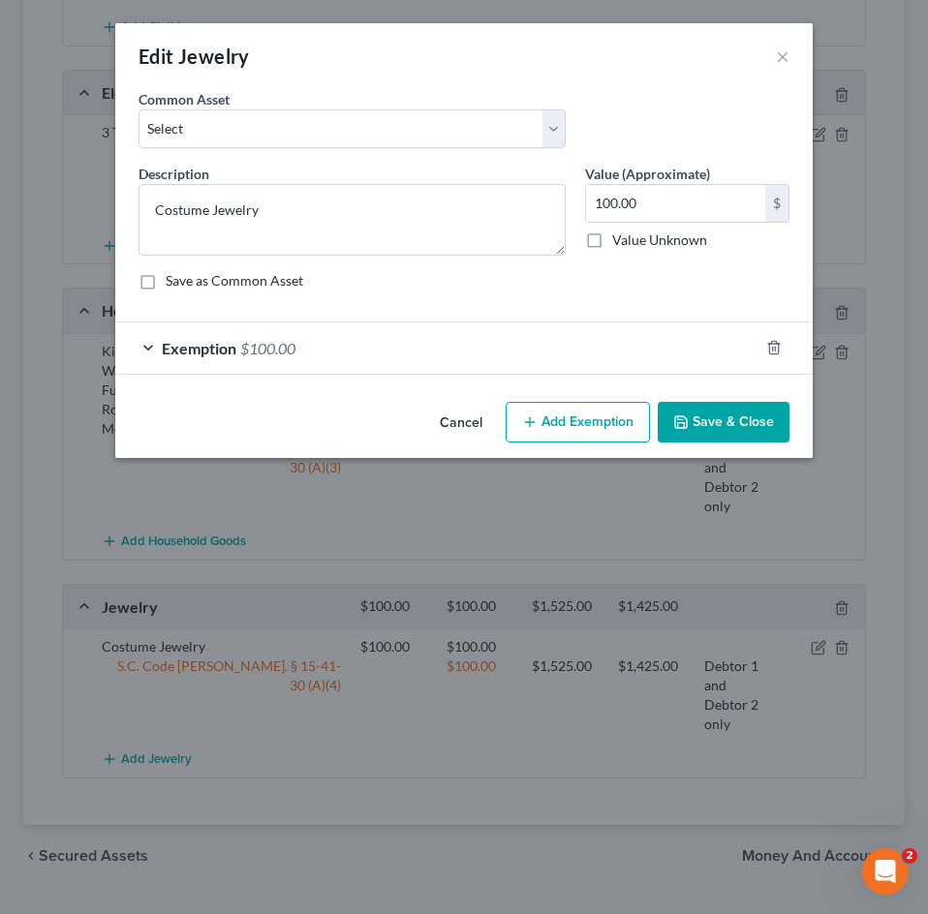
click at [257, 340] on span "$100.00" at bounding box center [267, 348] width 55 height 18
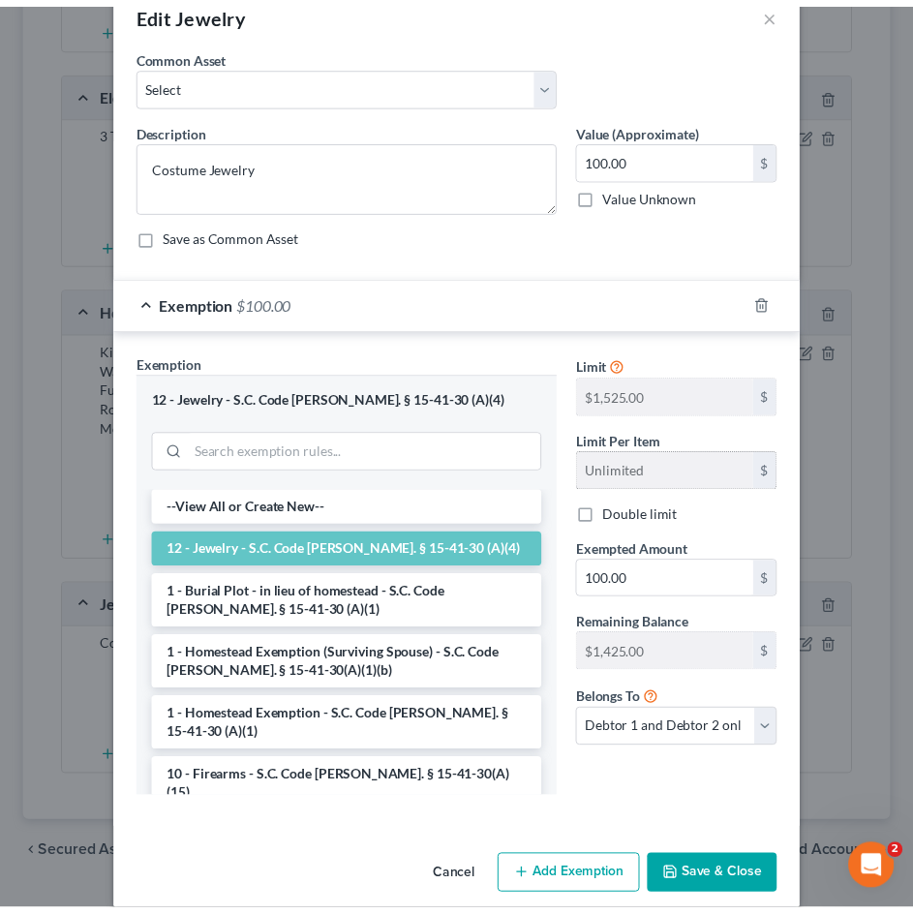
scroll to position [68, 0]
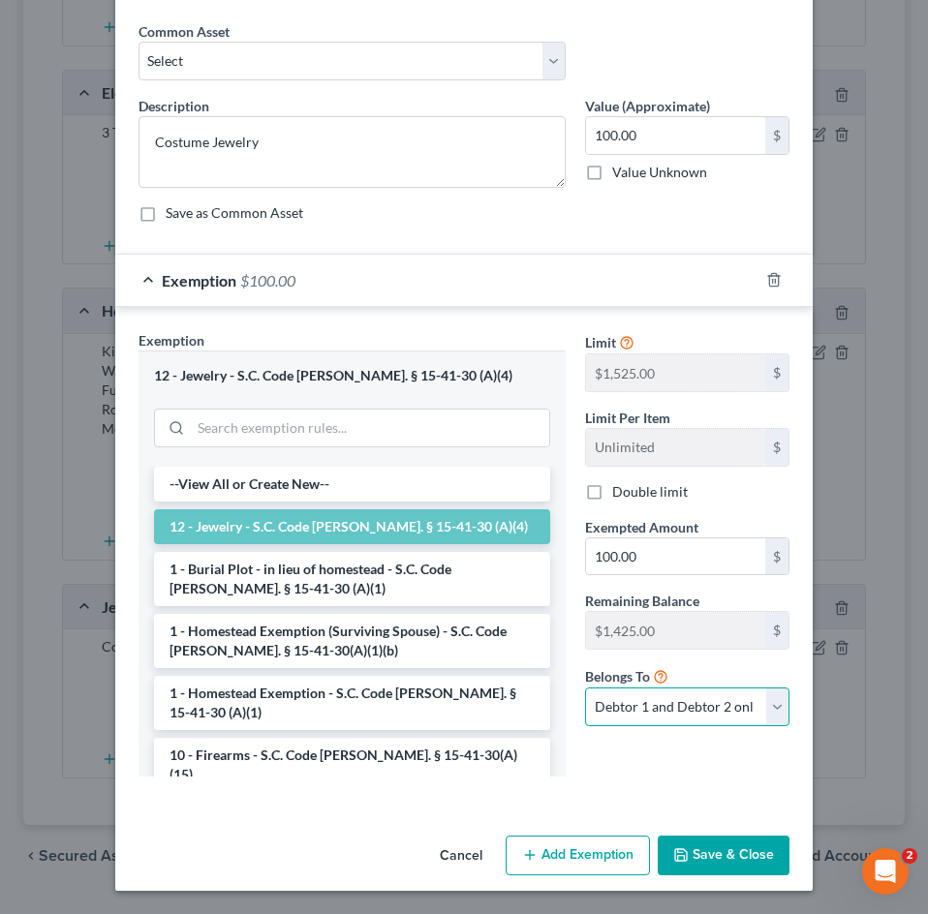
click at [667, 700] on select "Debtor 1 only Debtor 2 only Debtor 1 and Debtor 2 only" at bounding box center [687, 707] width 204 height 39
select select "0"
click at [585, 688] on select "Debtor 1 only Debtor 2 only Debtor 1 and Debtor 2 only" at bounding box center [687, 707] width 204 height 39
click at [706, 854] on button "Save & Close" at bounding box center [723, 856] width 132 height 41
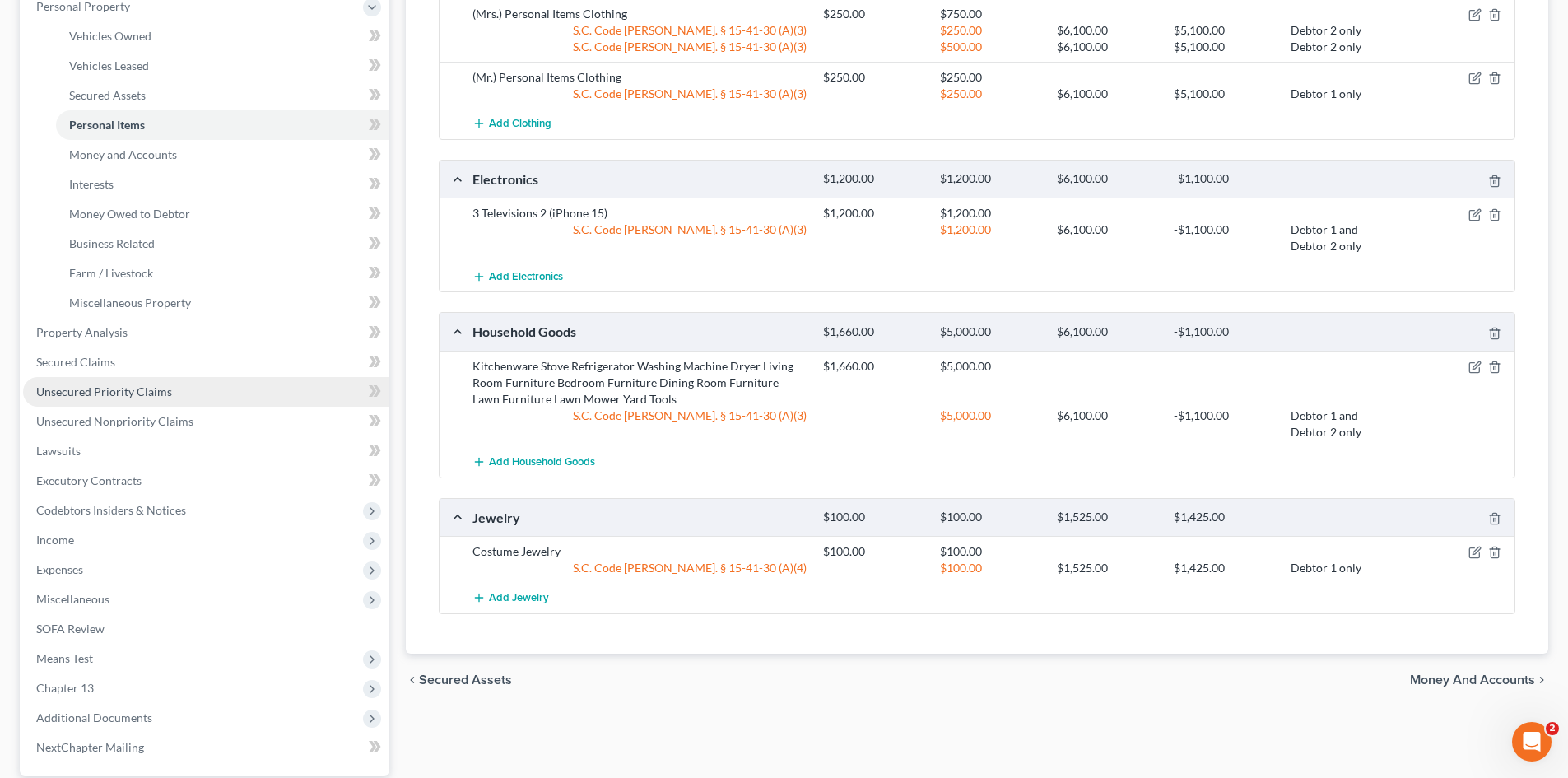
scroll to position [329, 0]
drag, startPoint x: 92, startPoint y: 369, endPoint x: 93, endPoint y: 380, distance: 11.0
click at [92, 369] on link "Secured Claims" at bounding box center [206, 361] width 366 height 30
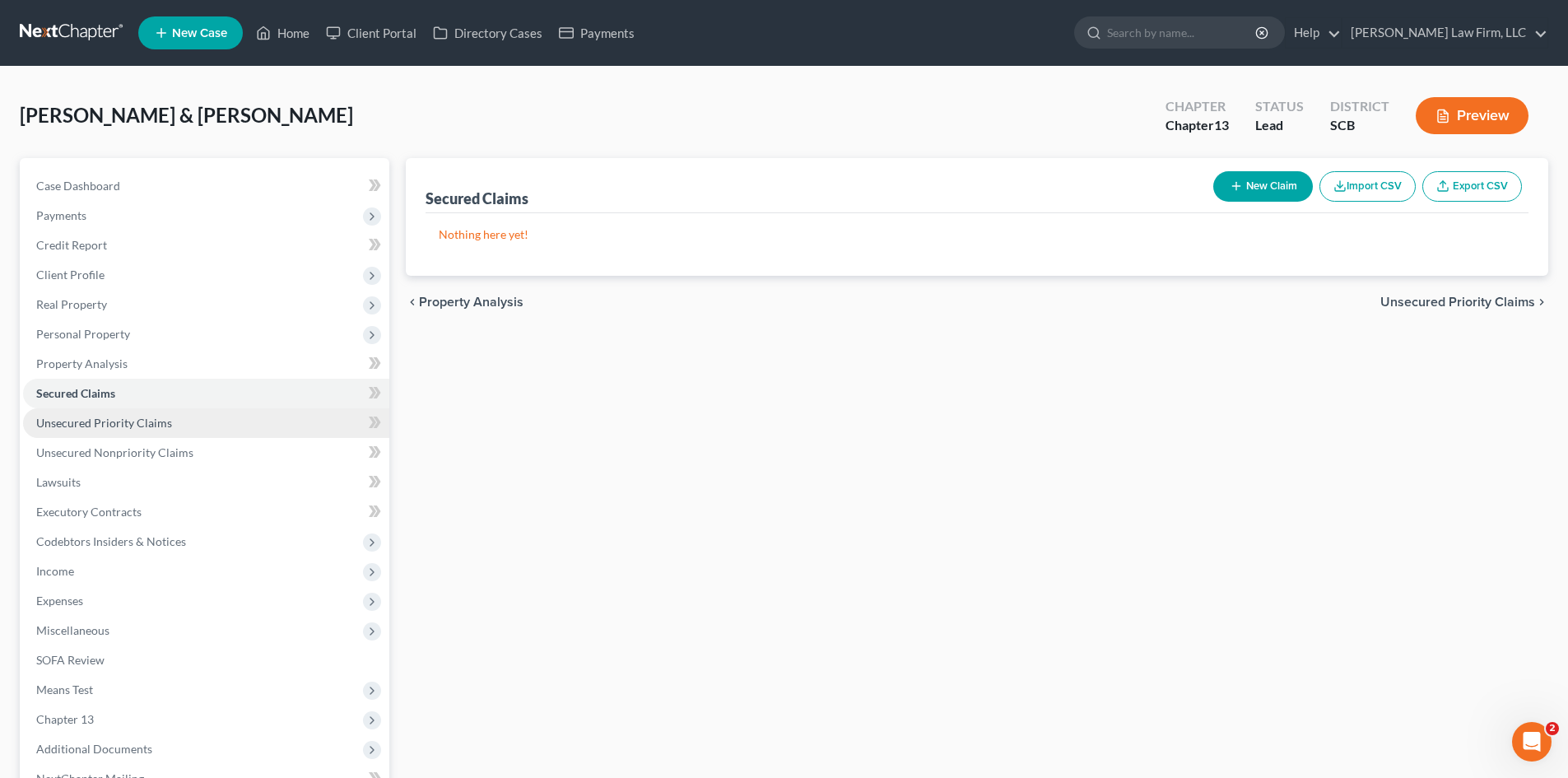
click at [127, 427] on span "Unsecured Priority Claims" at bounding box center [105, 423] width 136 height 14
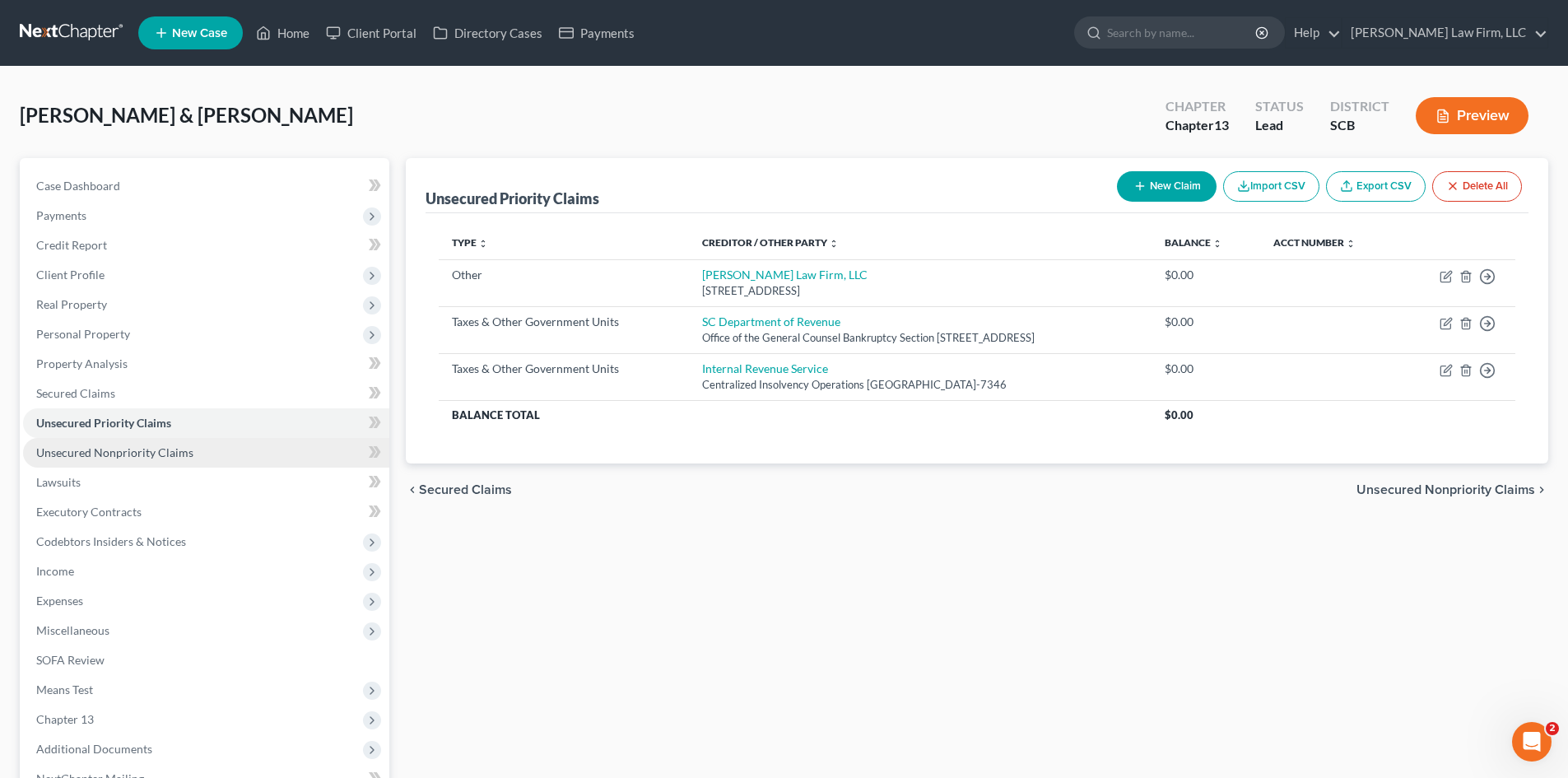
click at [127, 442] on link "Unsecured Nonpriority Claims" at bounding box center [206, 452] width 366 height 30
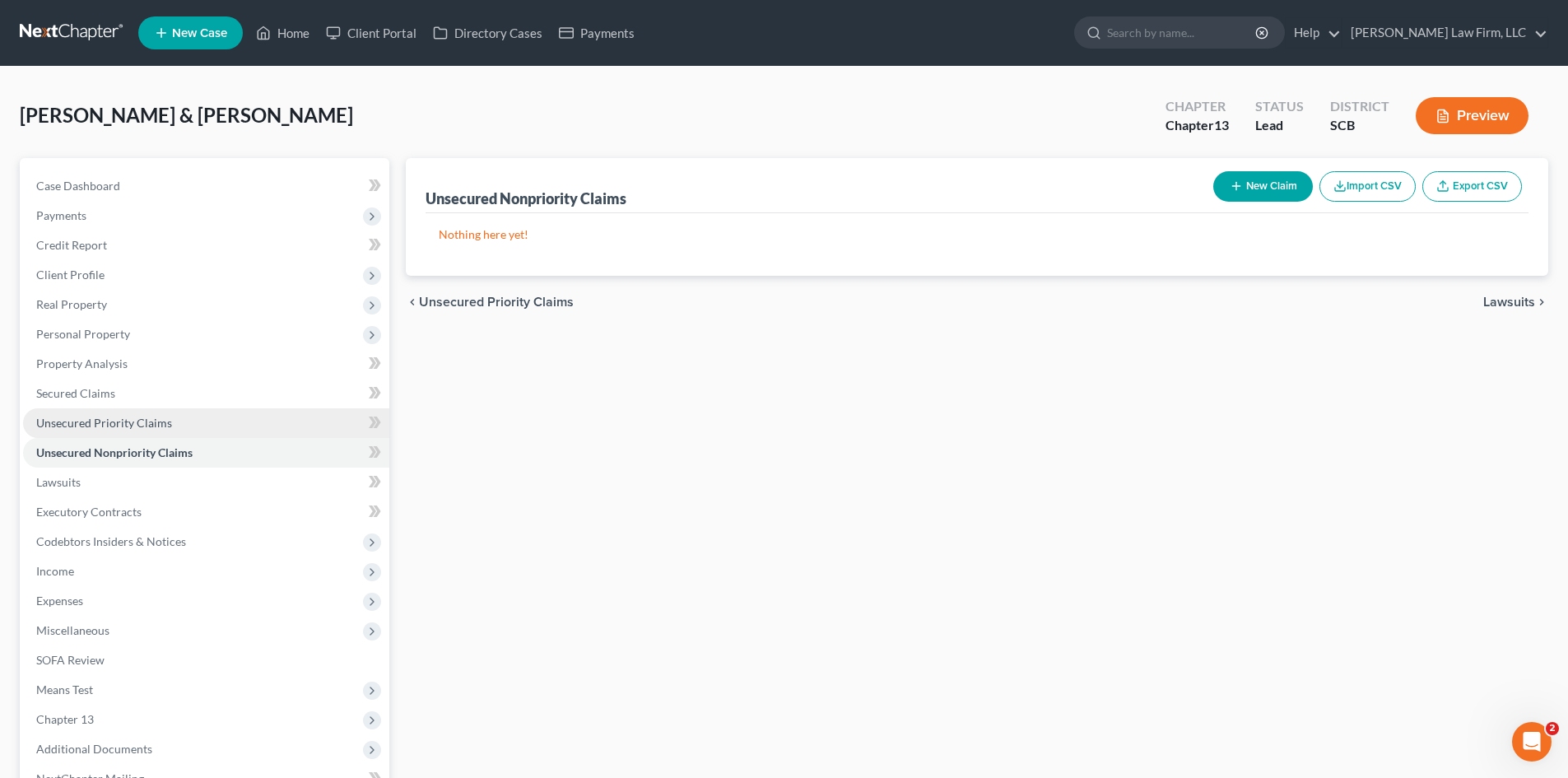
click at [123, 428] on span "Unsecured Priority Claims" at bounding box center [105, 423] width 136 height 14
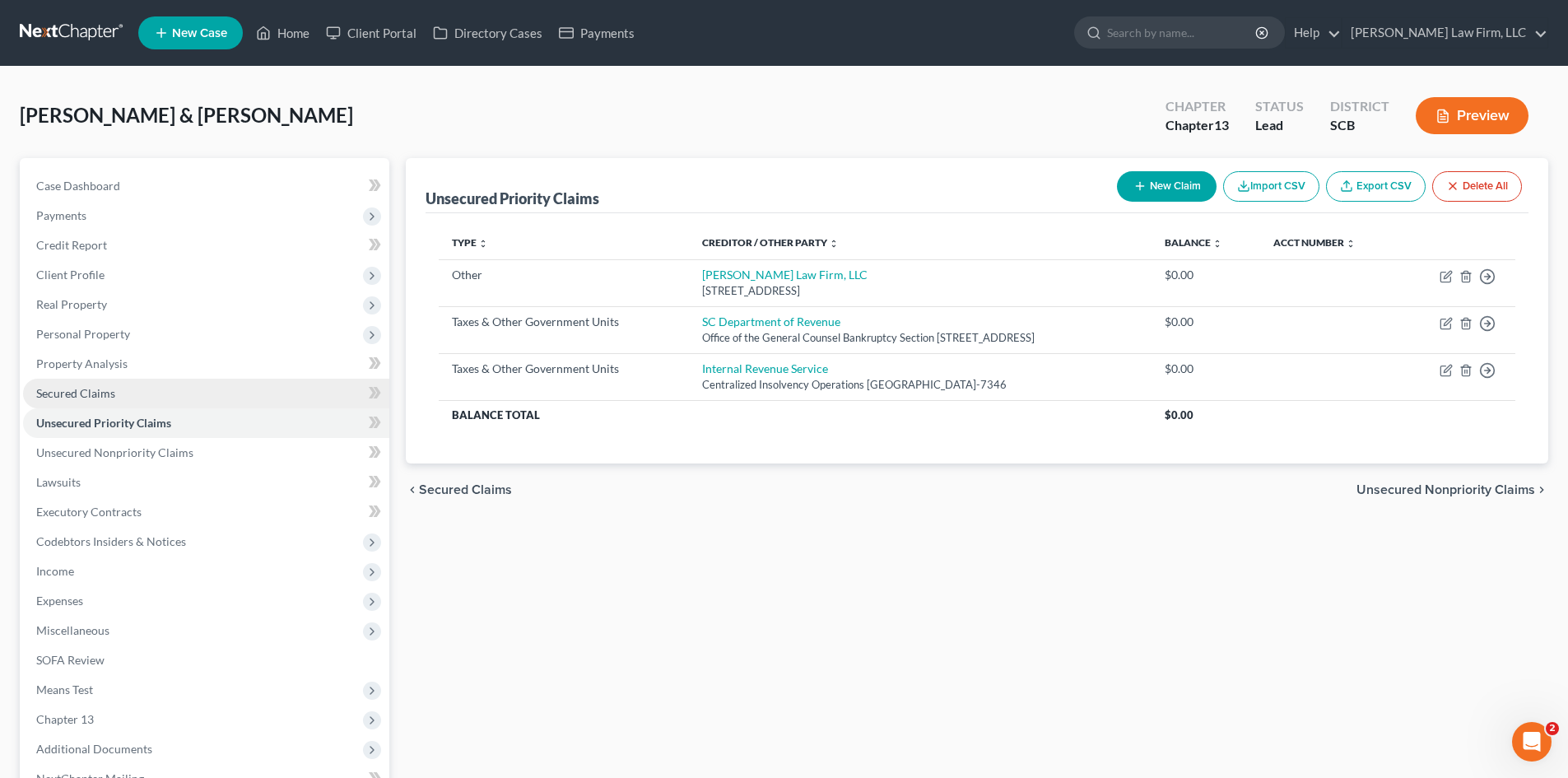
click at [110, 400] on link "Secured Claims" at bounding box center [206, 393] width 366 height 30
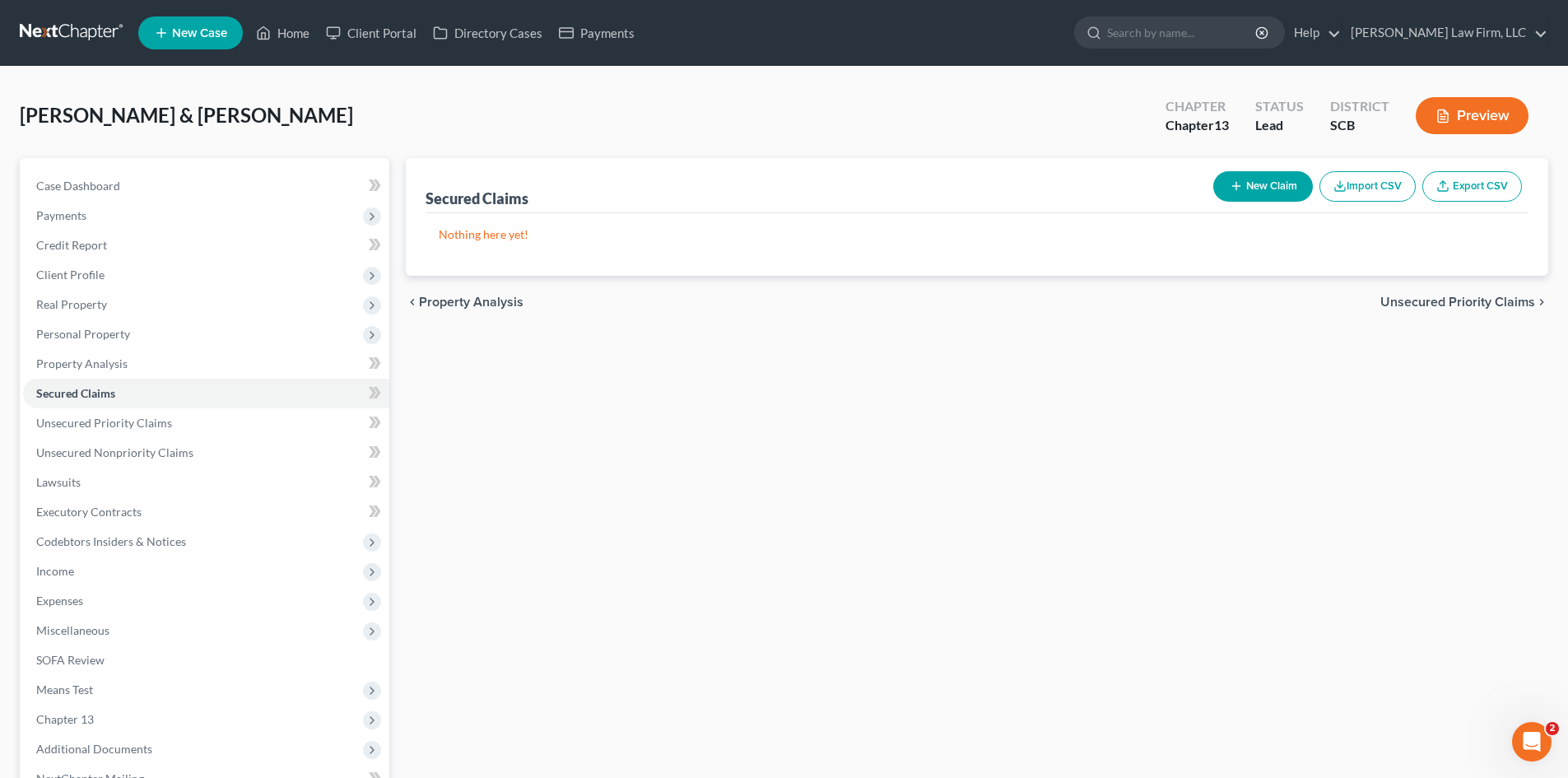
click at [104, 14] on nav "Home New Case Client Portal Directory Cases Payments Meredith Law Firm, LLC aca…" at bounding box center [784, 32] width 1568 height 65
click at [103, 20] on link at bounding box center [72, 32] width 105 height 30
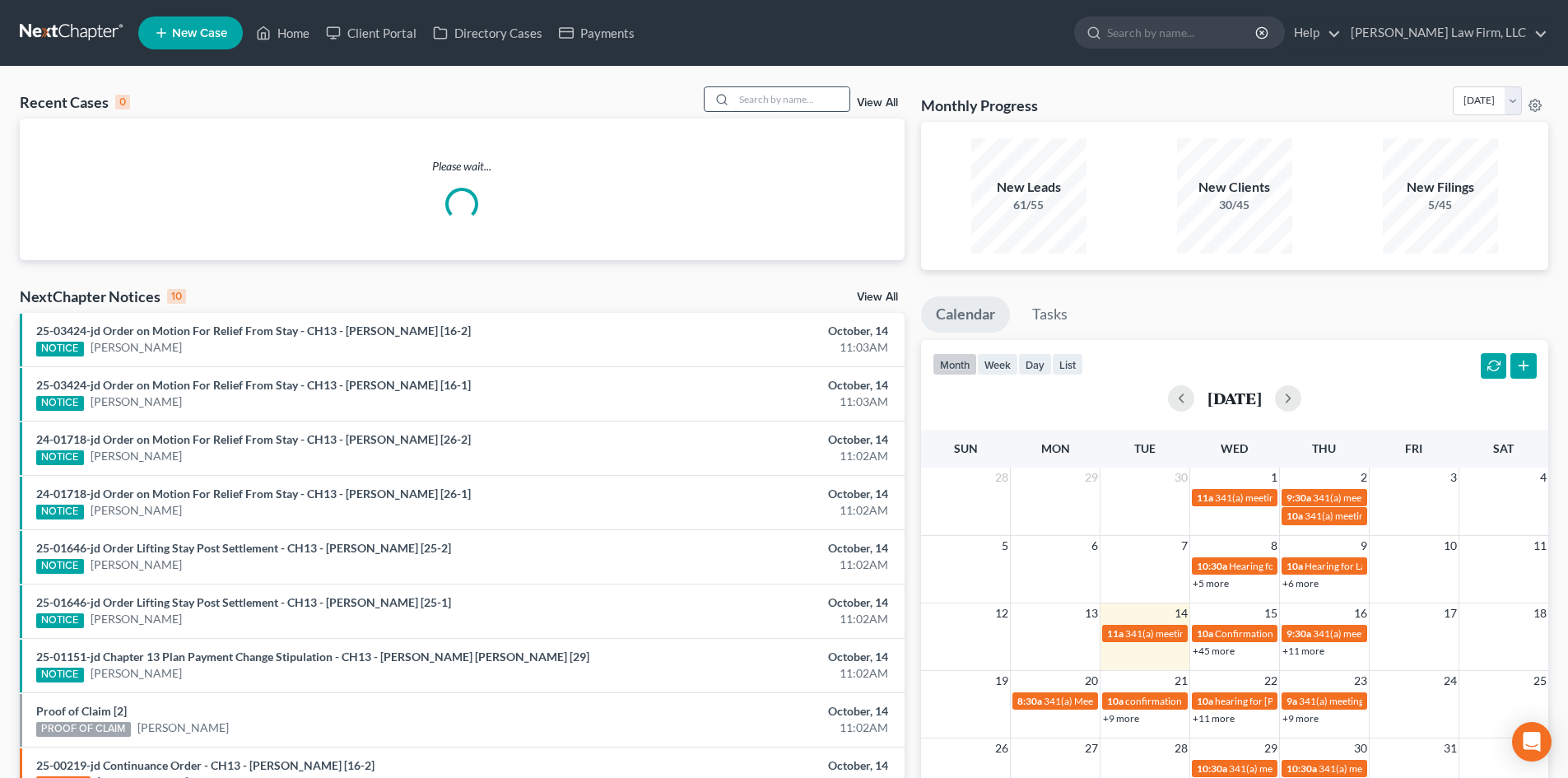
click at [758, 106] on input "search" at bounding box center [792, 99] width 116 height 24
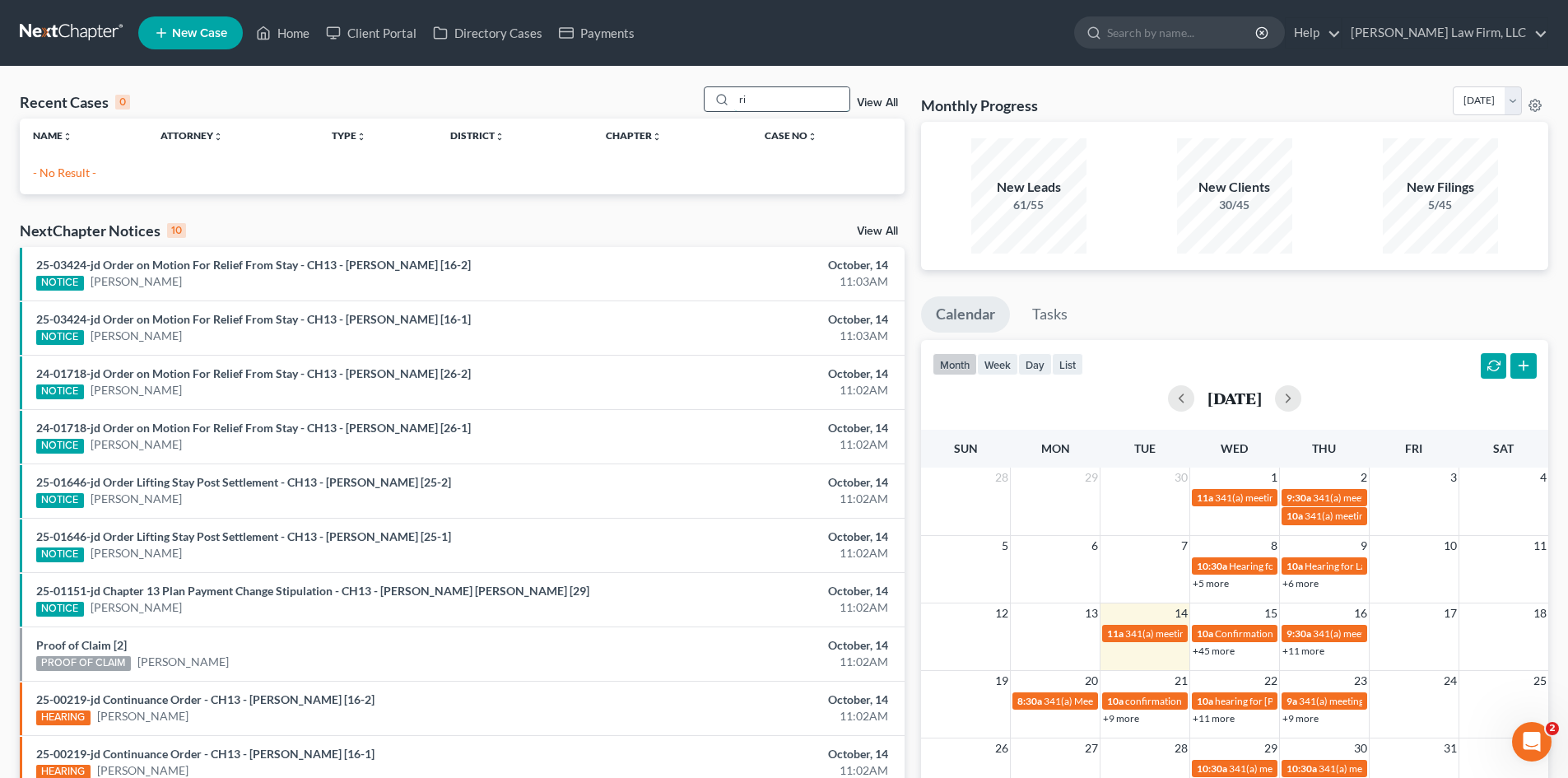
type input "r"
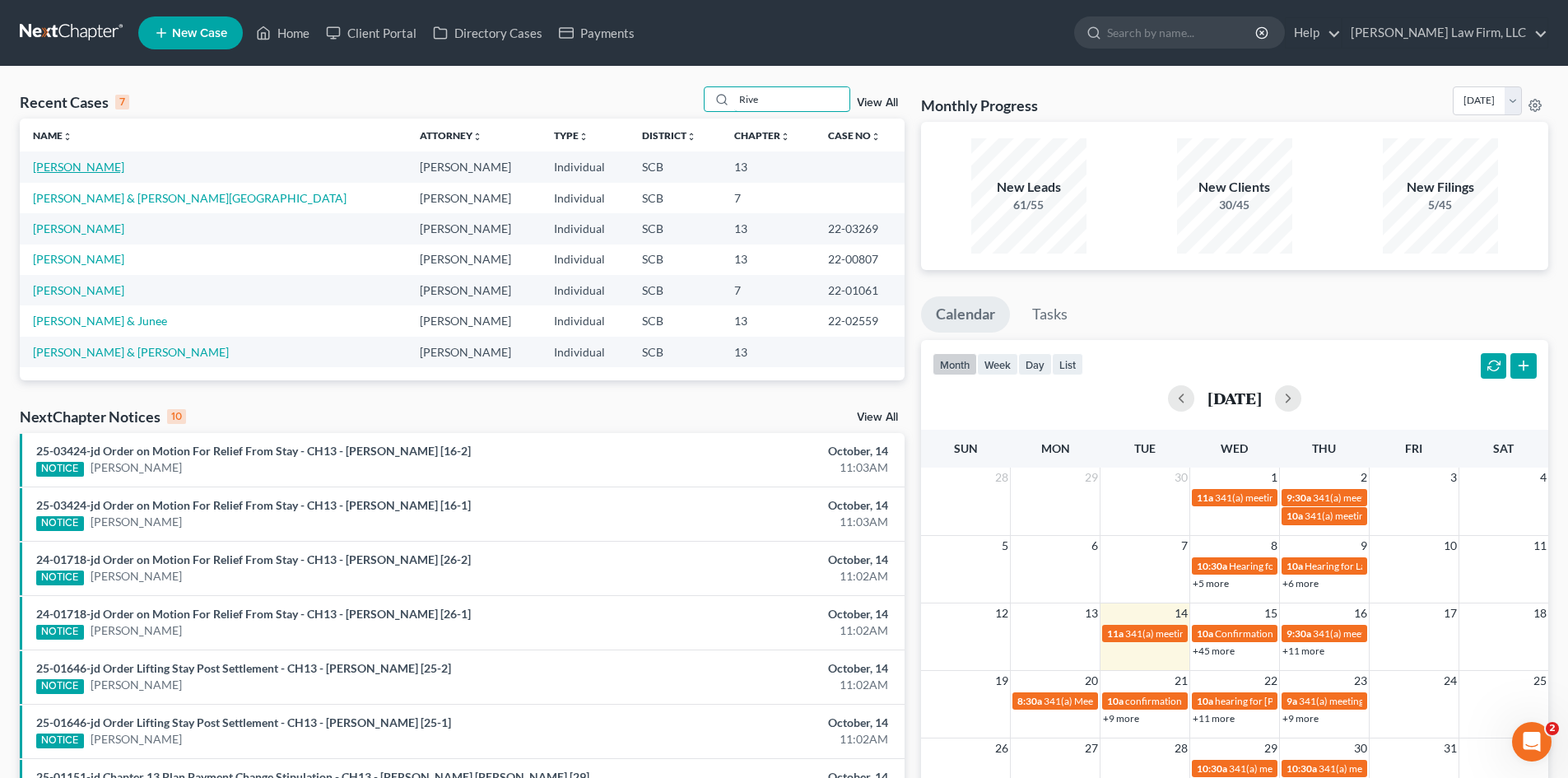
type input "Rive"
click at [81, 167] on link "[PERSON_NAME]" at bounding box center [78, 167] width 91 height 14
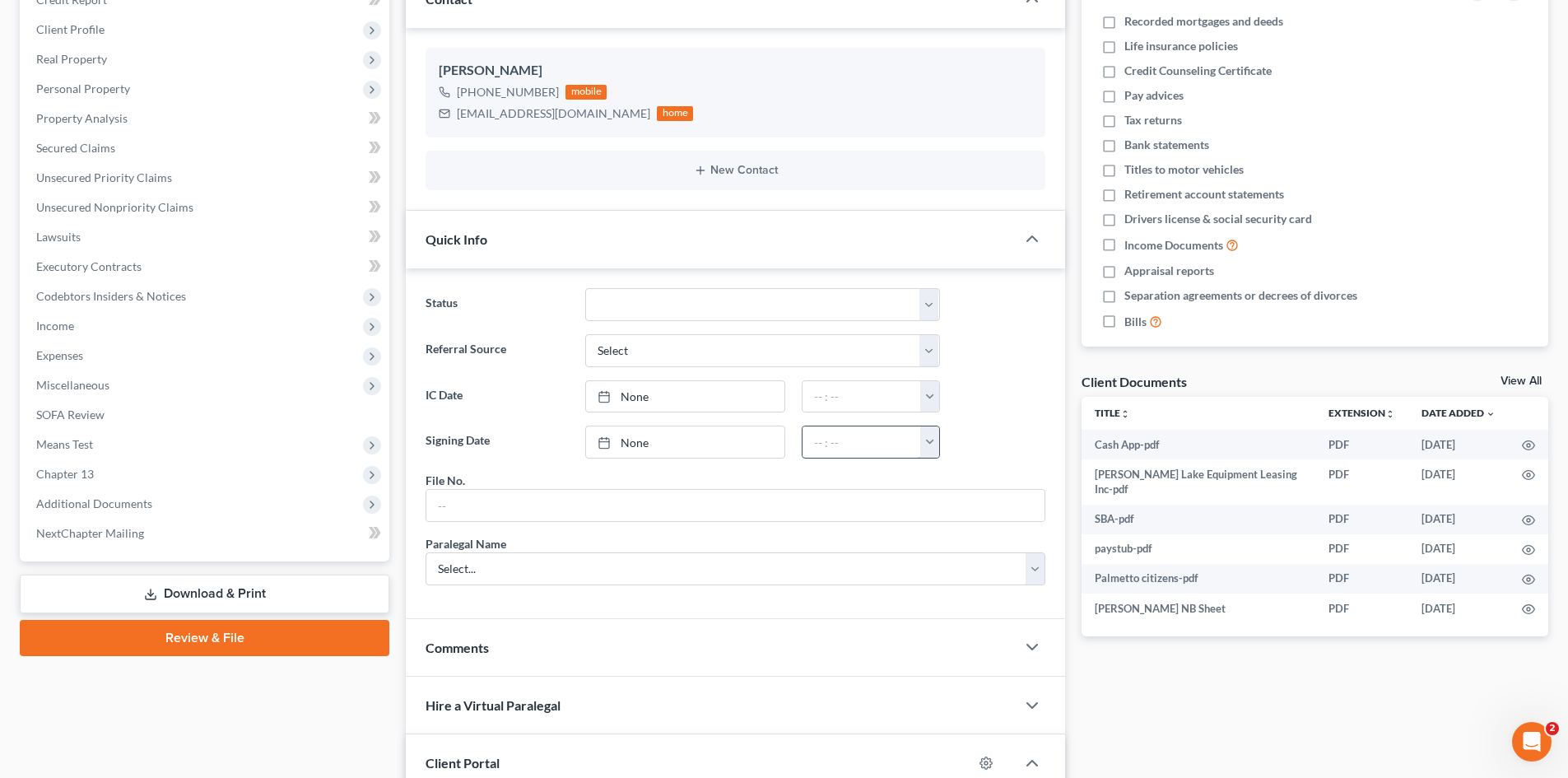
scroll to position [247, 0]
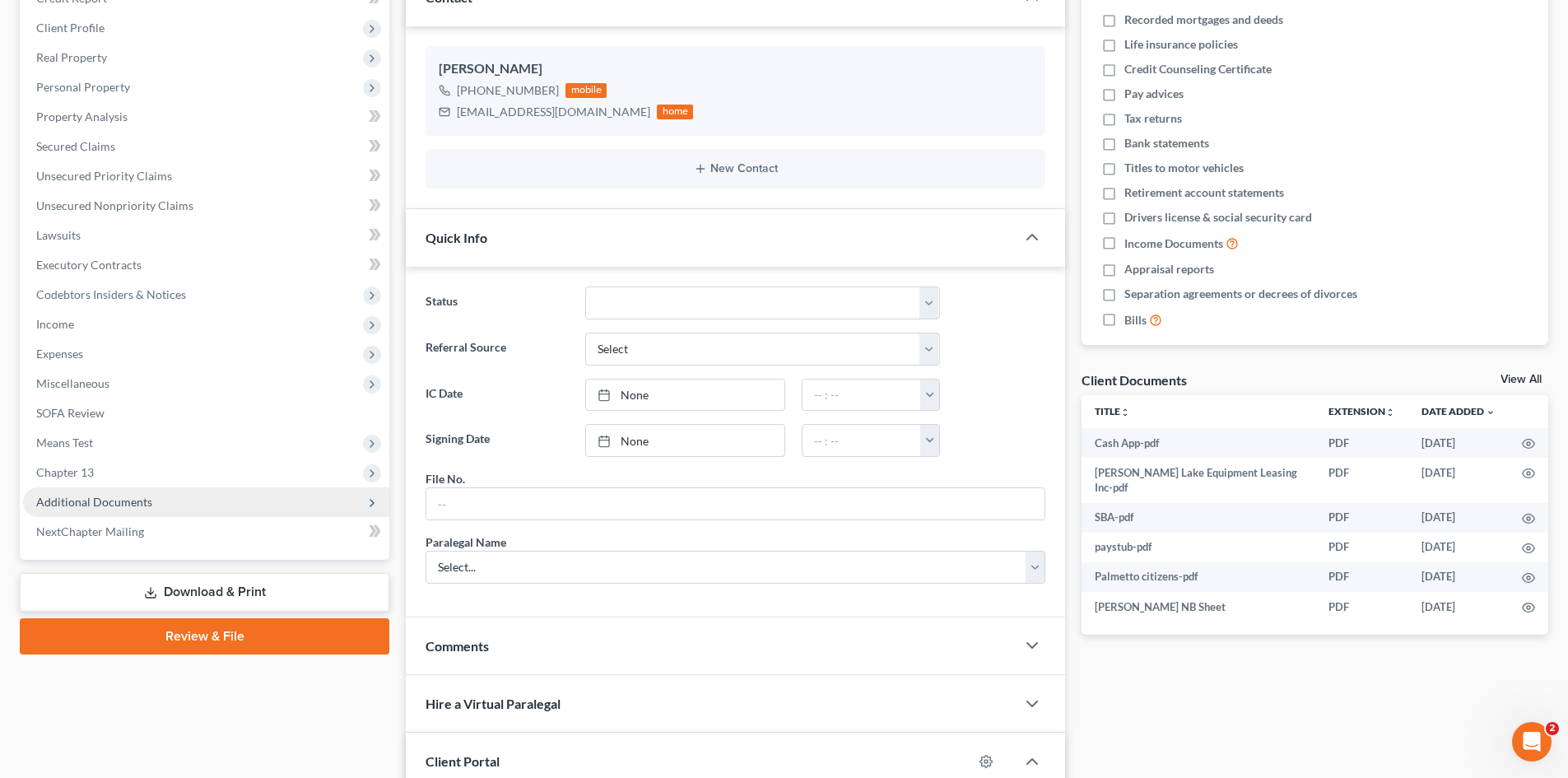
click at [154, 511] on span "Additional Documents" at bounding box center [206, 502] width 366 height 30
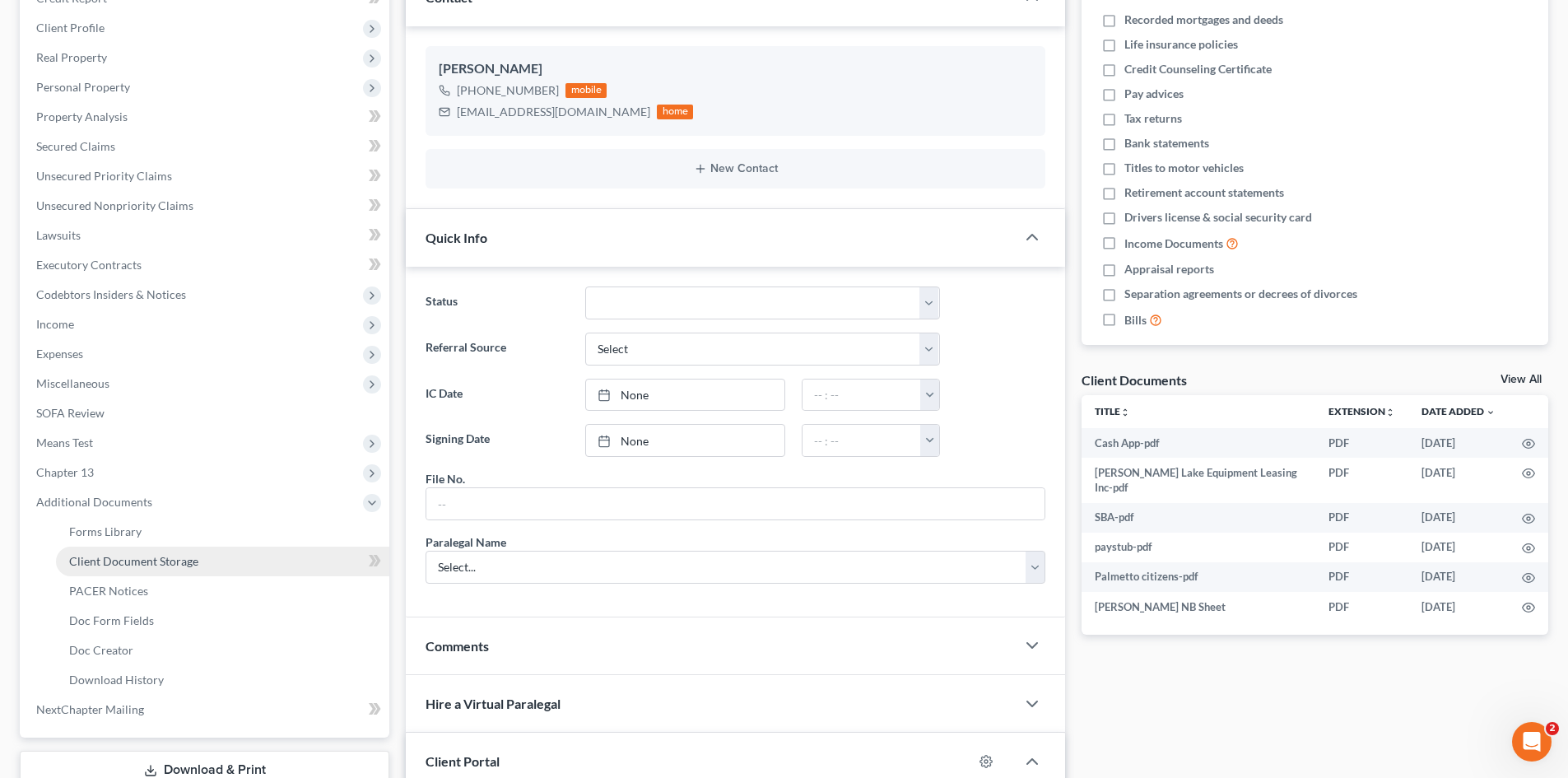
click at [141, 567] on span "Client Document Storage" at bounding box center [133, 561] width 129 height 14
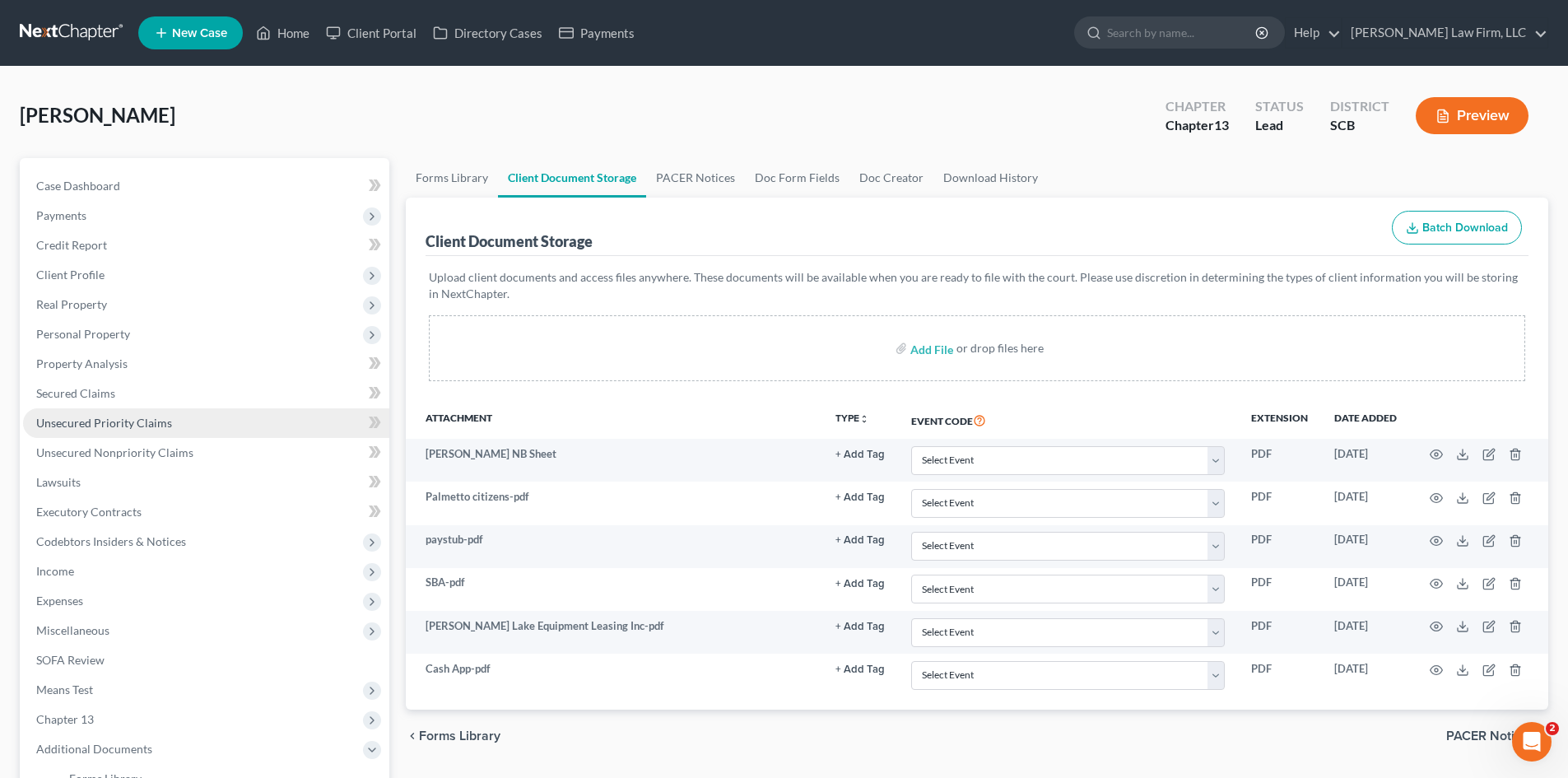
click at [82, 425] on span "Unsecured Priority Claims" at bounding box center [105, 423] width 136 height 14
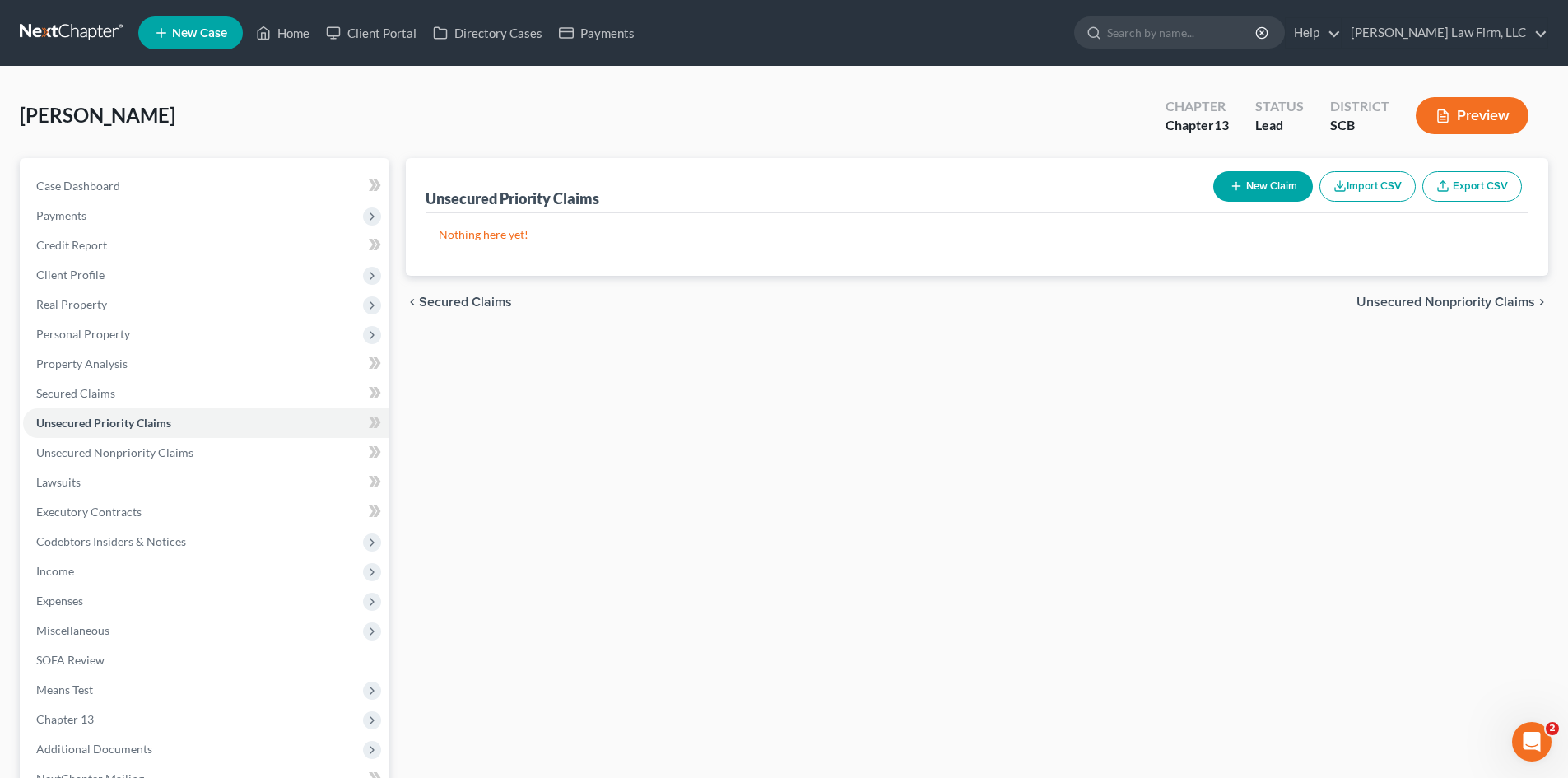
click at [1263, 180] on button "New Claim" at bounding box center [1262, 186] width 99 height 31
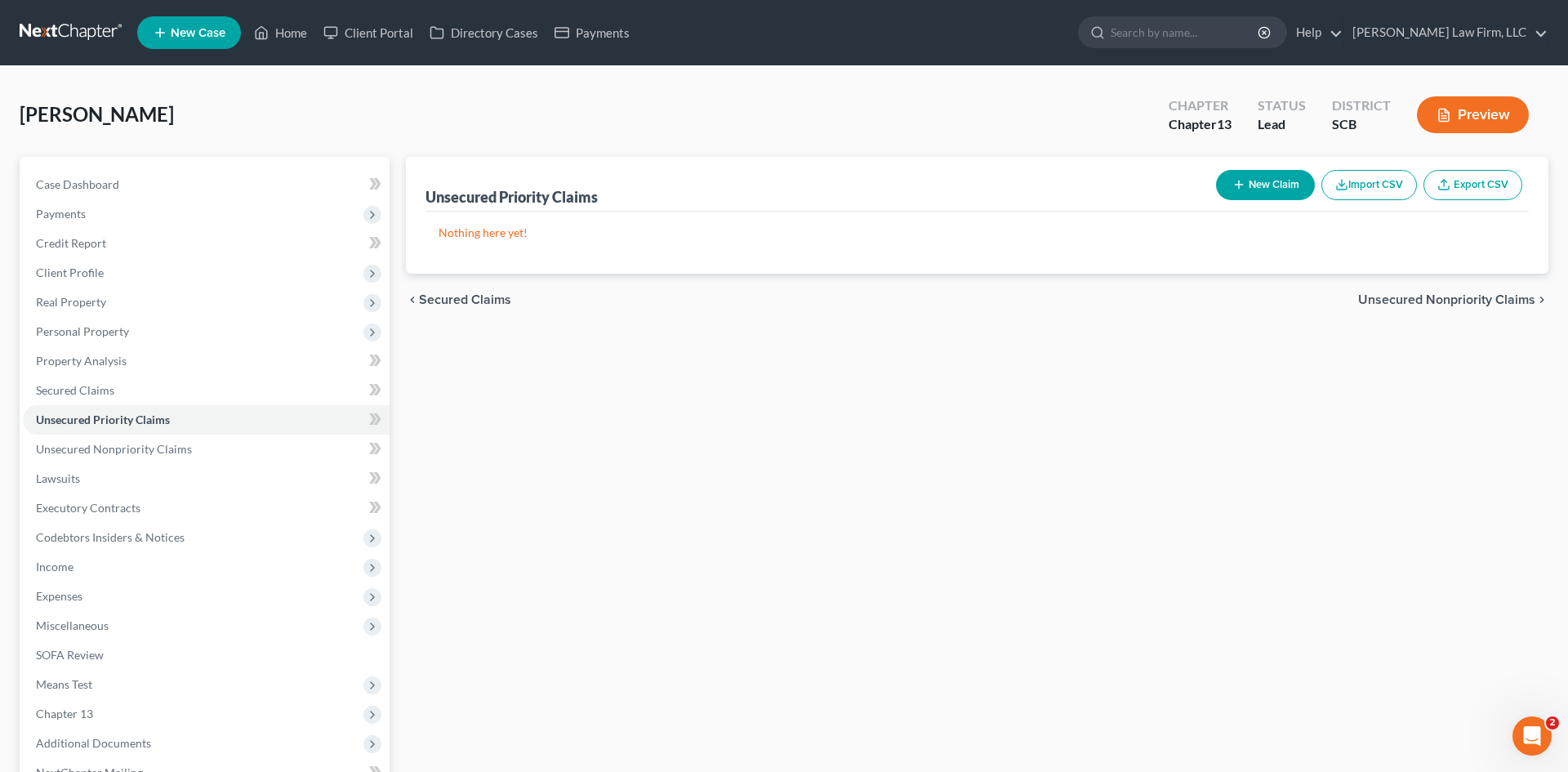
select select "0"
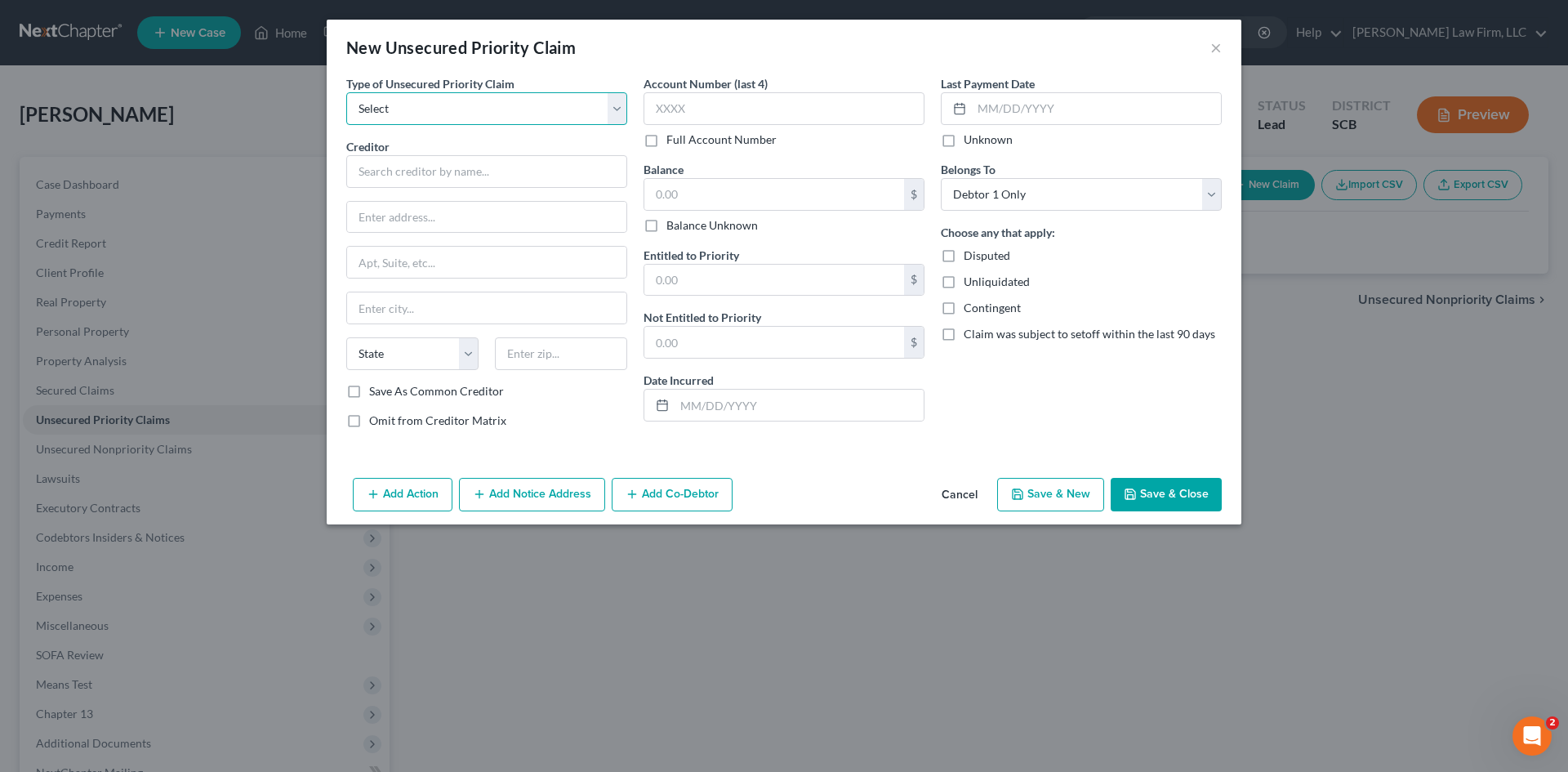
click at [469, 109] on select "Select Taxes & Other Government Units Domestic Support Obligations Extensions o…" at bounding box center [487, 108] width 281 height 33
select select "0"
click at [347, 92] on select "Select Taxes & Other Government Units Domestic Support Obligations Extensions o…" at bounding box center [487, 108] width 281 height 33
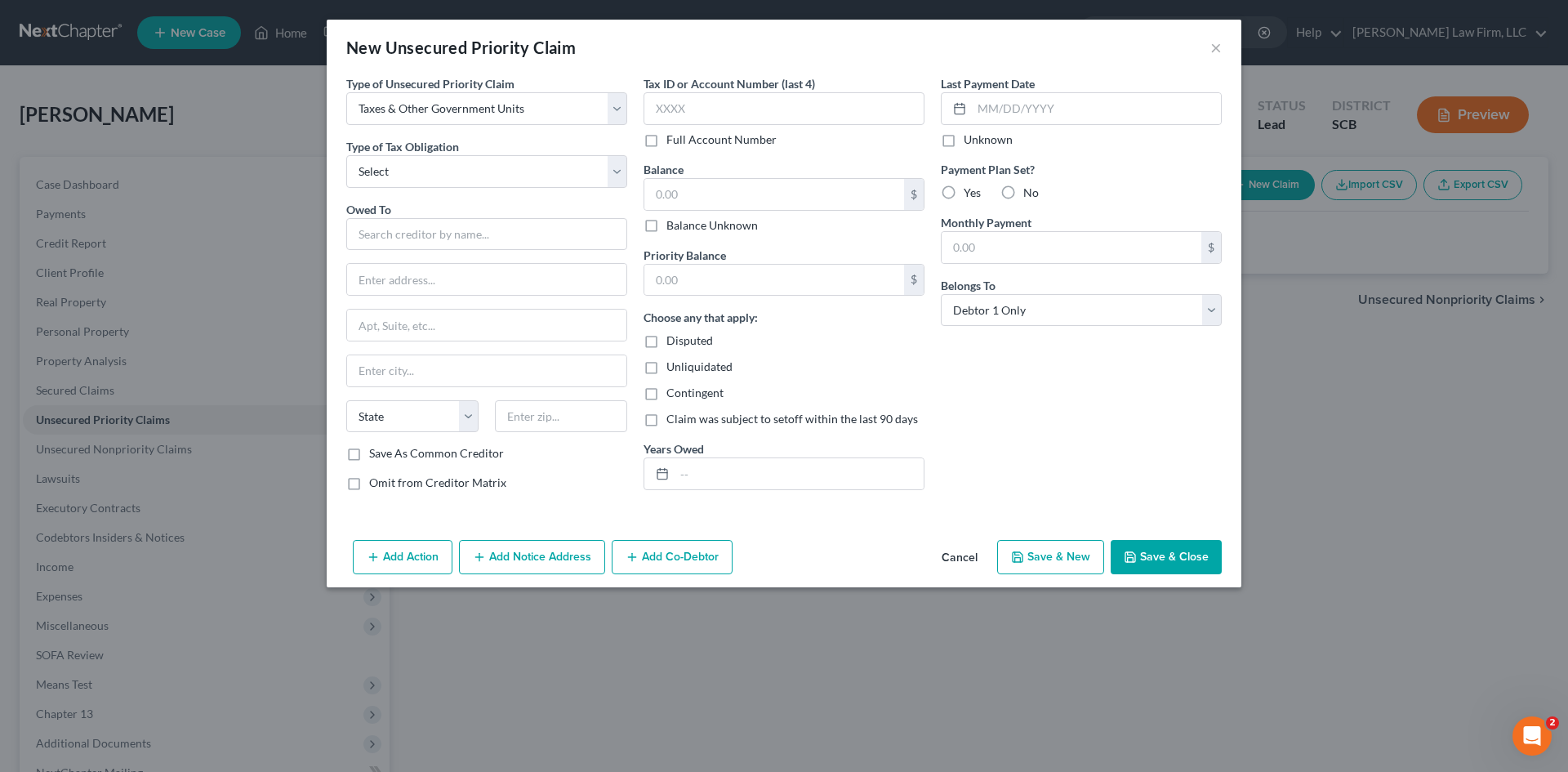
click at [471, 191] on div "Type of Unsecured Priority Claim * Select Taxes & Other Government Units Domest…" at bounding box center [487, 289] width 297 height 429
click at [454, 158] on select "Select Federal City State Franchise Tax Board Other" at bounding box center [487, 171] width 281 height 33
select select "0"
click at [347, 155] on select "Select Federal City State Franchise Tax Board Other" at bounding box center [487, 171] width 281 height 33
click at [455, 235] on input "text" at bounding box center [487, 235] width 281 height 33
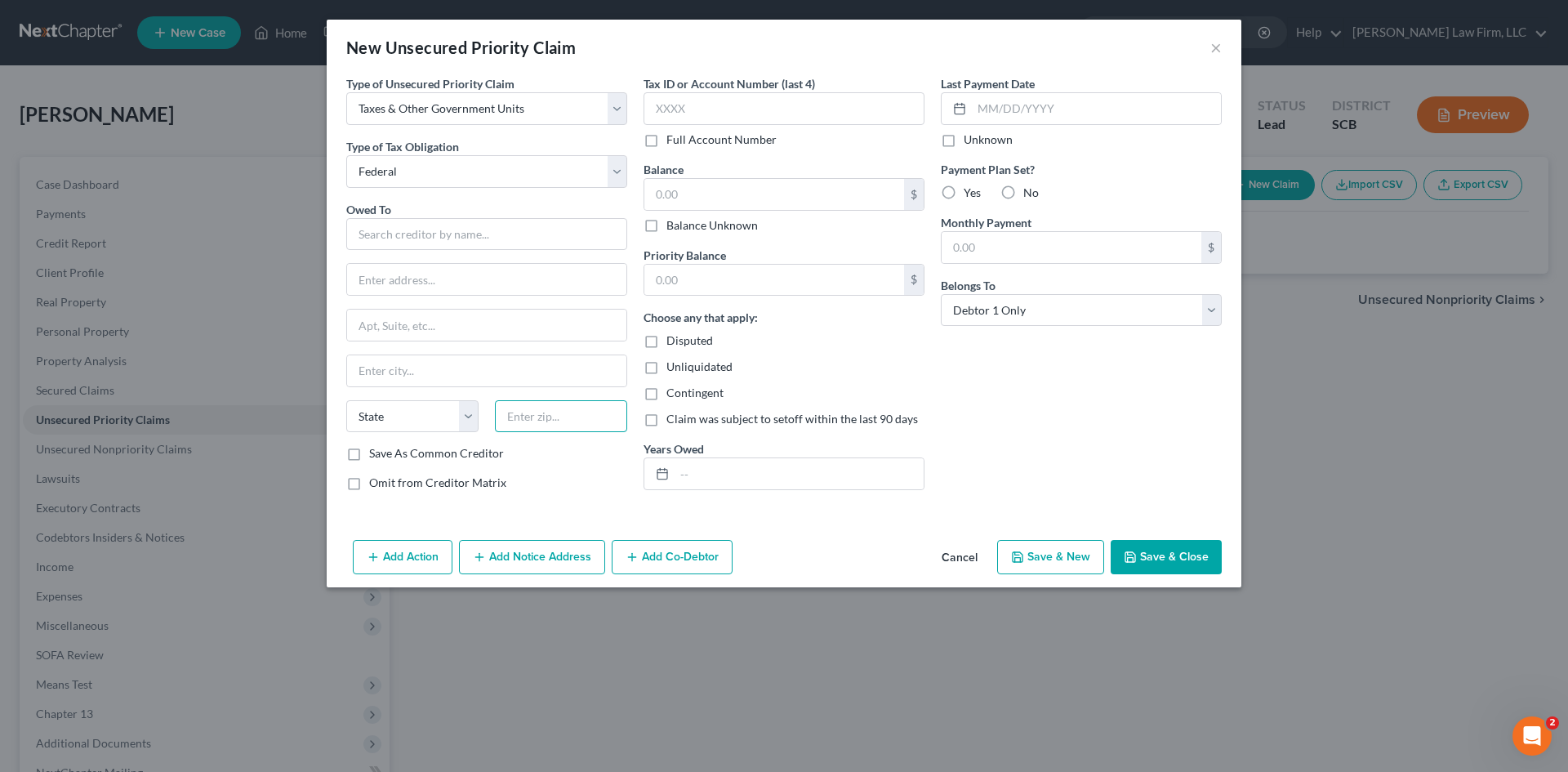
click at [585, 421] on input "text" at bounding box center [561, 416] width 132 height 33
click at [480, 241] on input "text" at bounding box center [487, 235] width 281 height 33
type input "n"
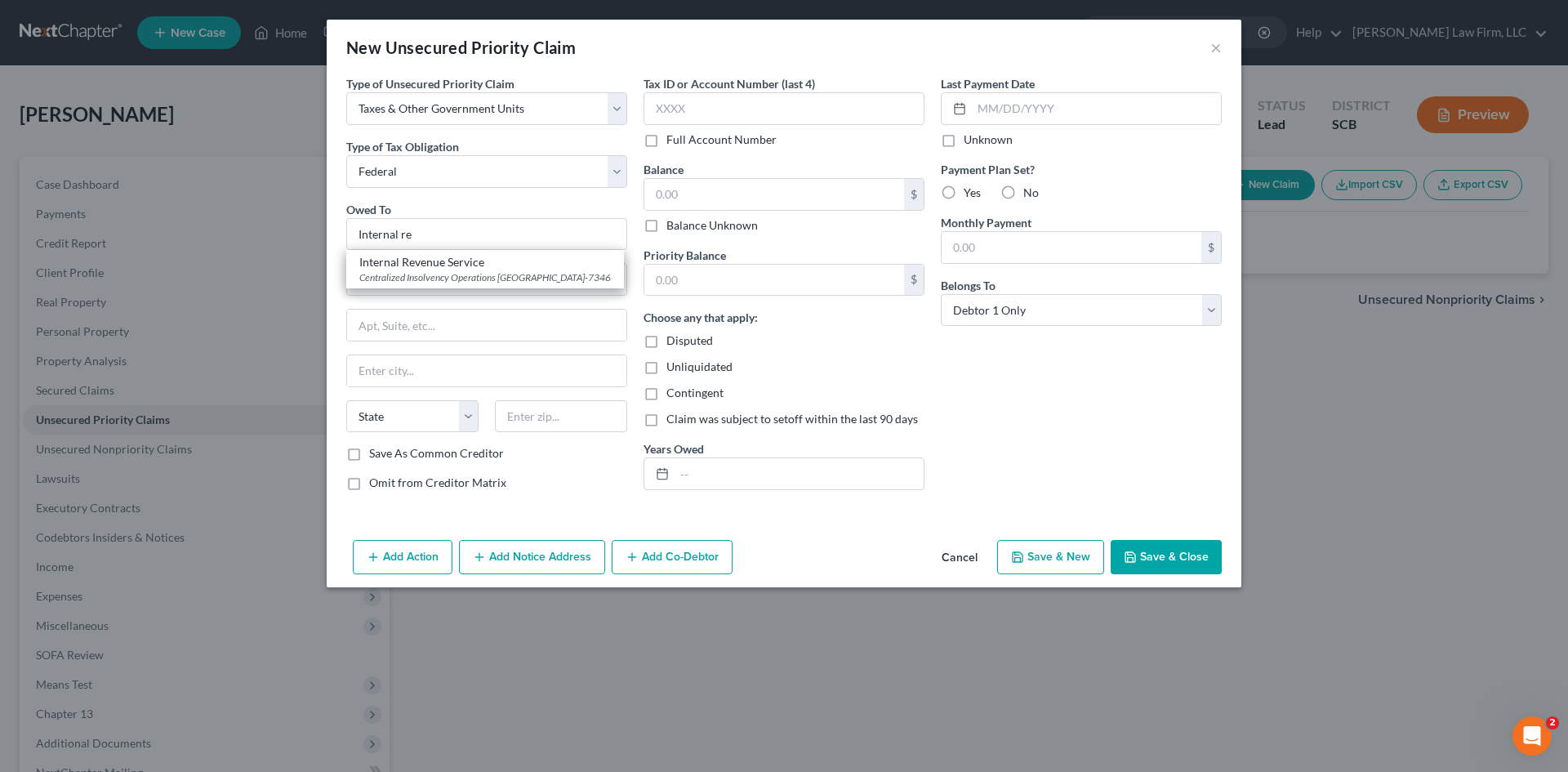
click at [538, 307] on div "Owed To * Internal re Internal Revenue Service Centralized Insolvency Operation…" at bounding box center [487, 323] width 281 height 245
click at [509, 281] on input "text" at bounding box center [487, 279] width 279 height 31
click at [470, 235] on input "Internal re" at bounding box center [487, 235] width 281 height 33
click at [472, 279] on div "Centralized Insolvency Operations PO Box 7346, Philadelphia, PA 19101-7346" at bounding box center [485, 278] width 251 height 13
type input "Internal Revenue Service"
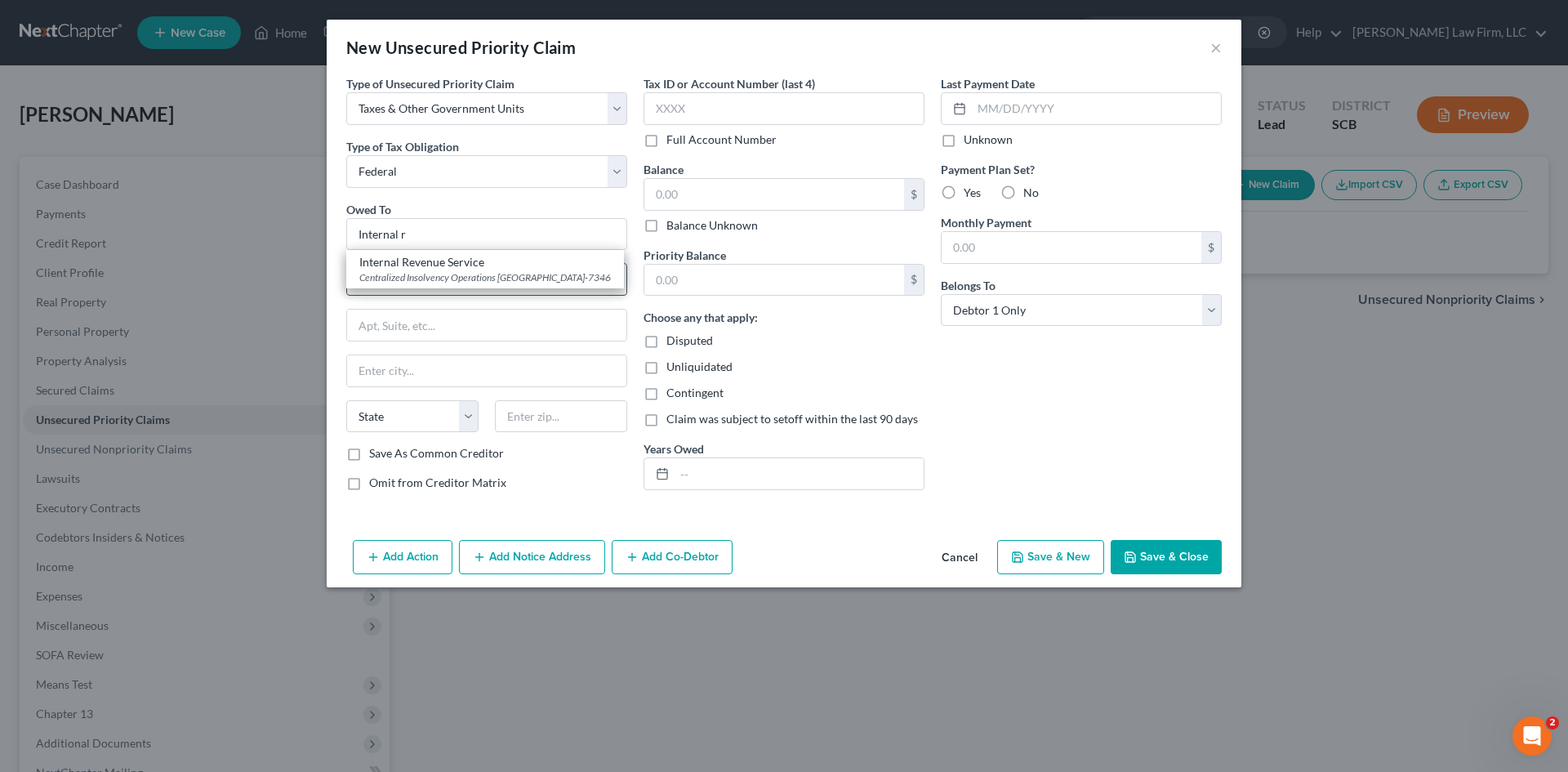
type input "Centralized Insolvency Operations"
type input "PO Box 7346"
type input "Philadelphia"
select select "39"
type input "19101-7346"
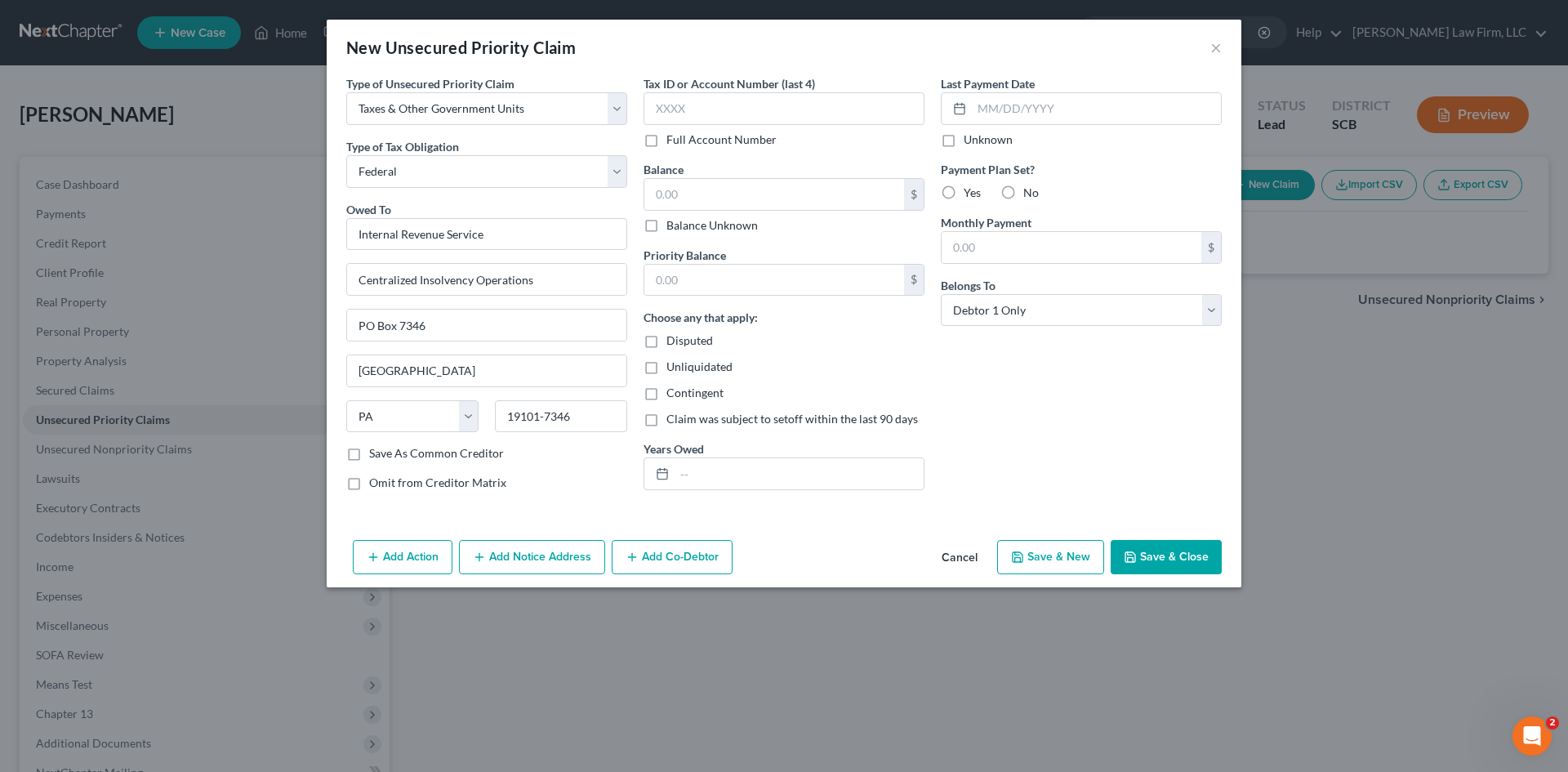
click at [1156, 562] on button "Save & Close" at bounding box center [1167, 557] width 111 height 35
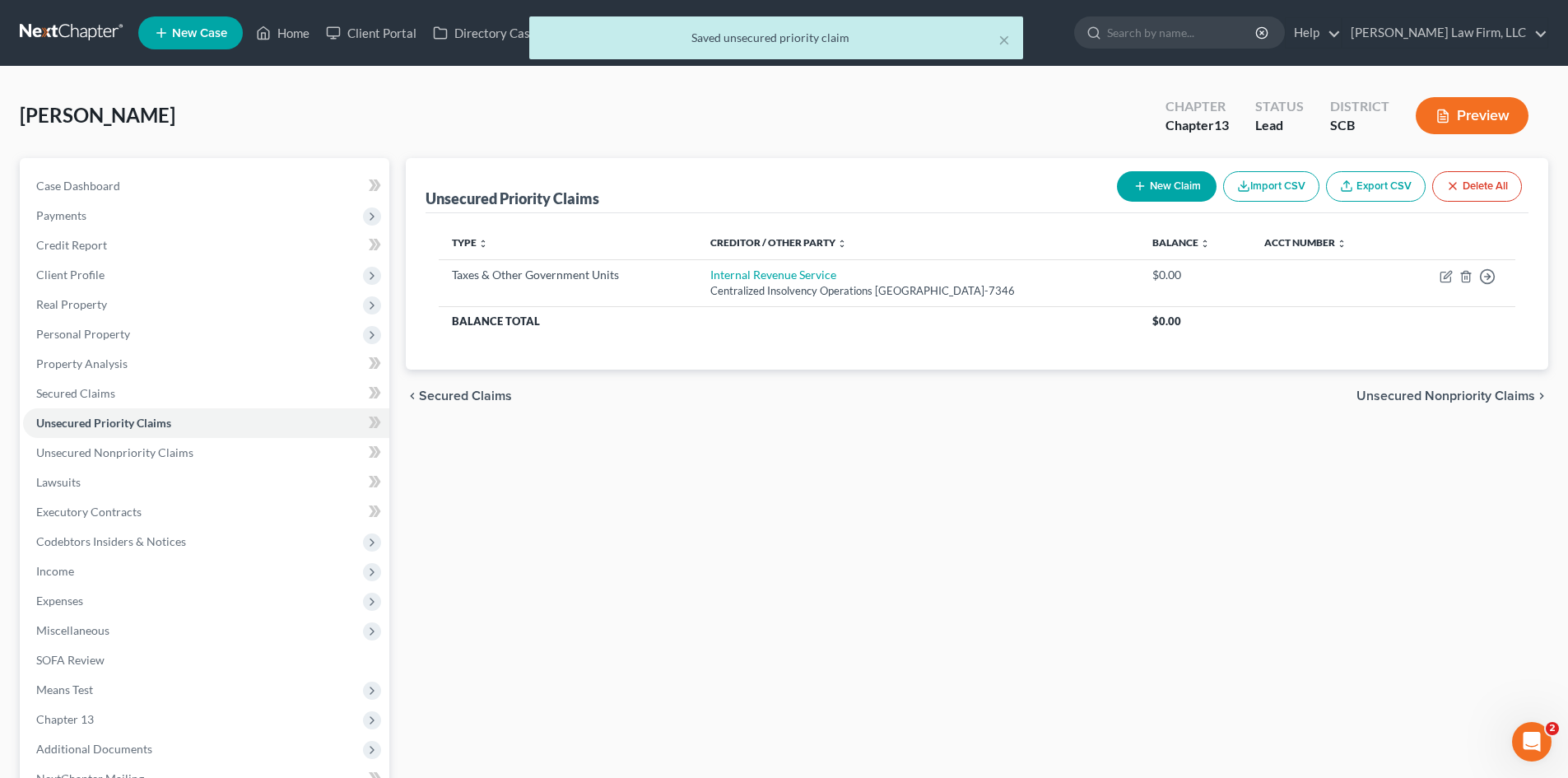
drag, startPoint x: 1010, startPoint y: 442, endPoint x: 1018, endPoint y: 432, distance: 12.8
click at [1010, 441] on div "Unsecured Priority Claims New Claim Import CSV Export CSV Delete All Type expan…" at bounding box center [976, 530] width 1158 height 743
click at [1182, 175] on button "New Claim" at bounding box center [1166, 186] width 99 height 31
select select "0"
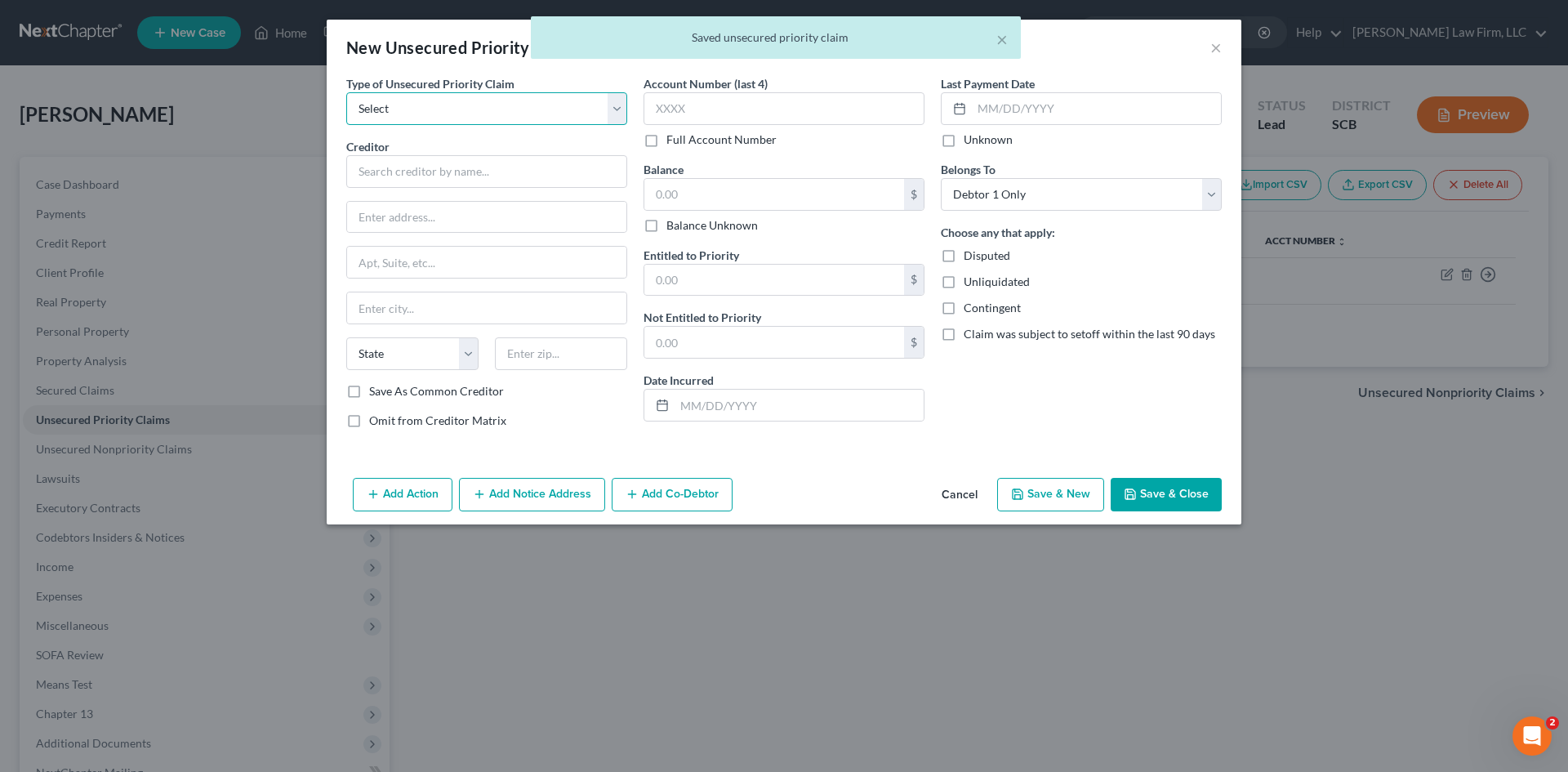
click at [472, 107] on select "Select Taxes & Other Government Units Domestic Support Obligations Extensions o…" at bounding box center [487, 108] width 281 height 33
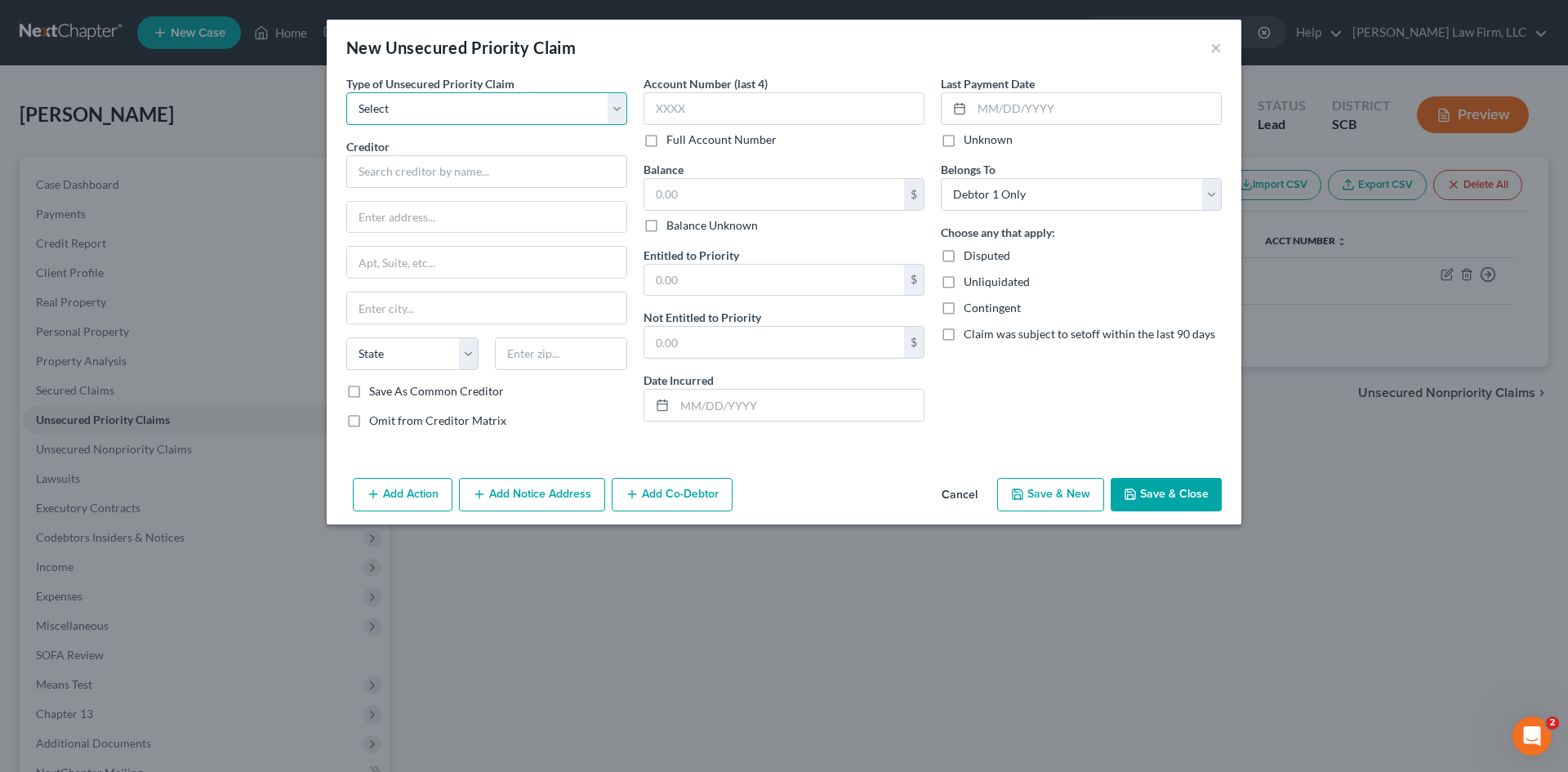
select select "0"
click at [347, 92] on select "Select Taxes & Other Government Units Domestic Support Obligations Extensions o…" at bounding box center [487, 108] width 281 height 33
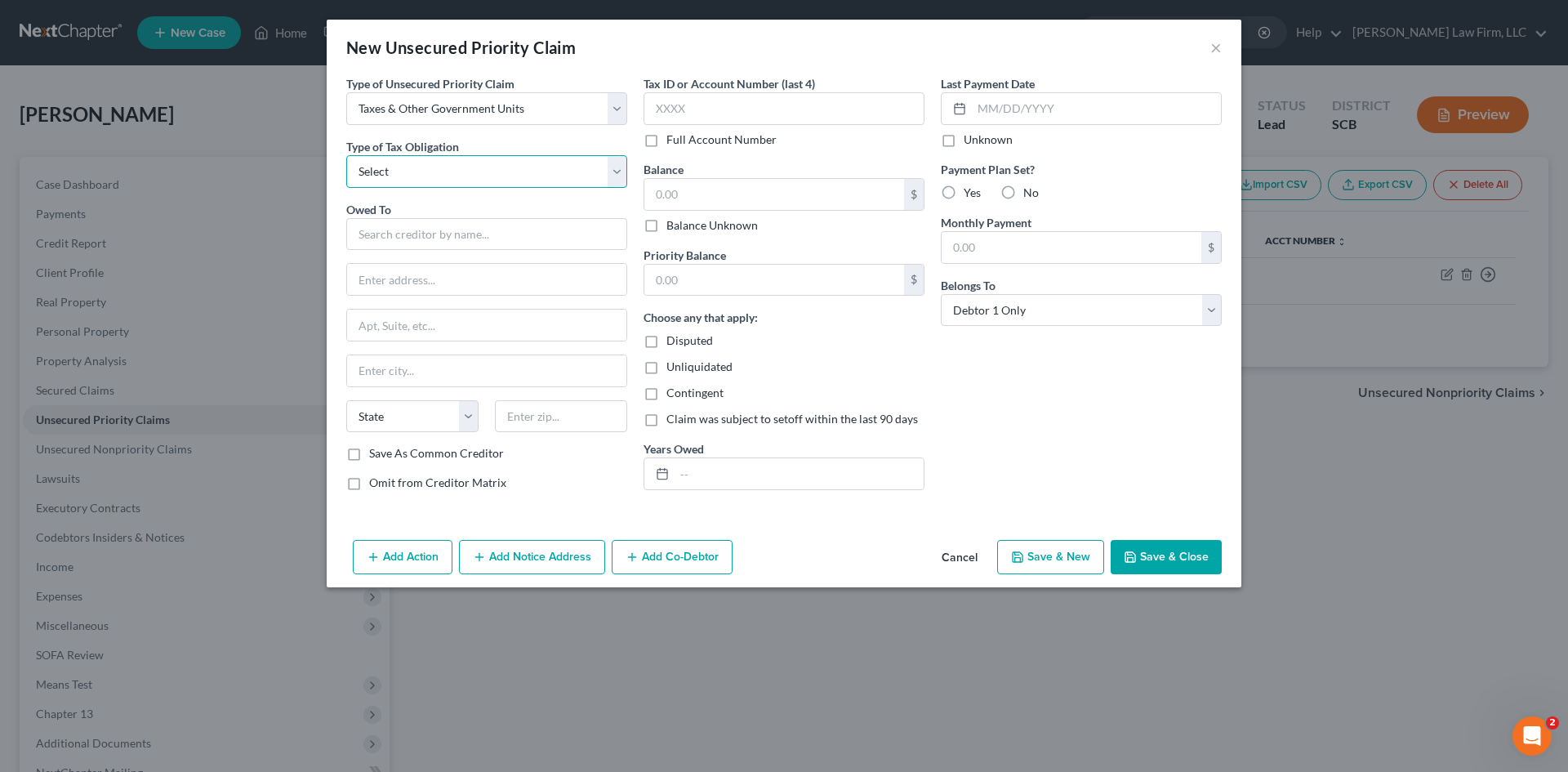
click at [470, 171] on select "Select Federal City State Franchise Tax Board Other" at bounding box center [487, 171] width 281 height 33
select select "2"
click at [347, 155] on select "Select Federal City State Franchise Tax Board Other" at bounding box center [487, 171] width 281 height 33
click at [450, 242] on input "text" at bounding box center [487, 235] width 281 height 33
click at [379, 246] on input "text" at bounding box center [487, 235] width 281 height 33
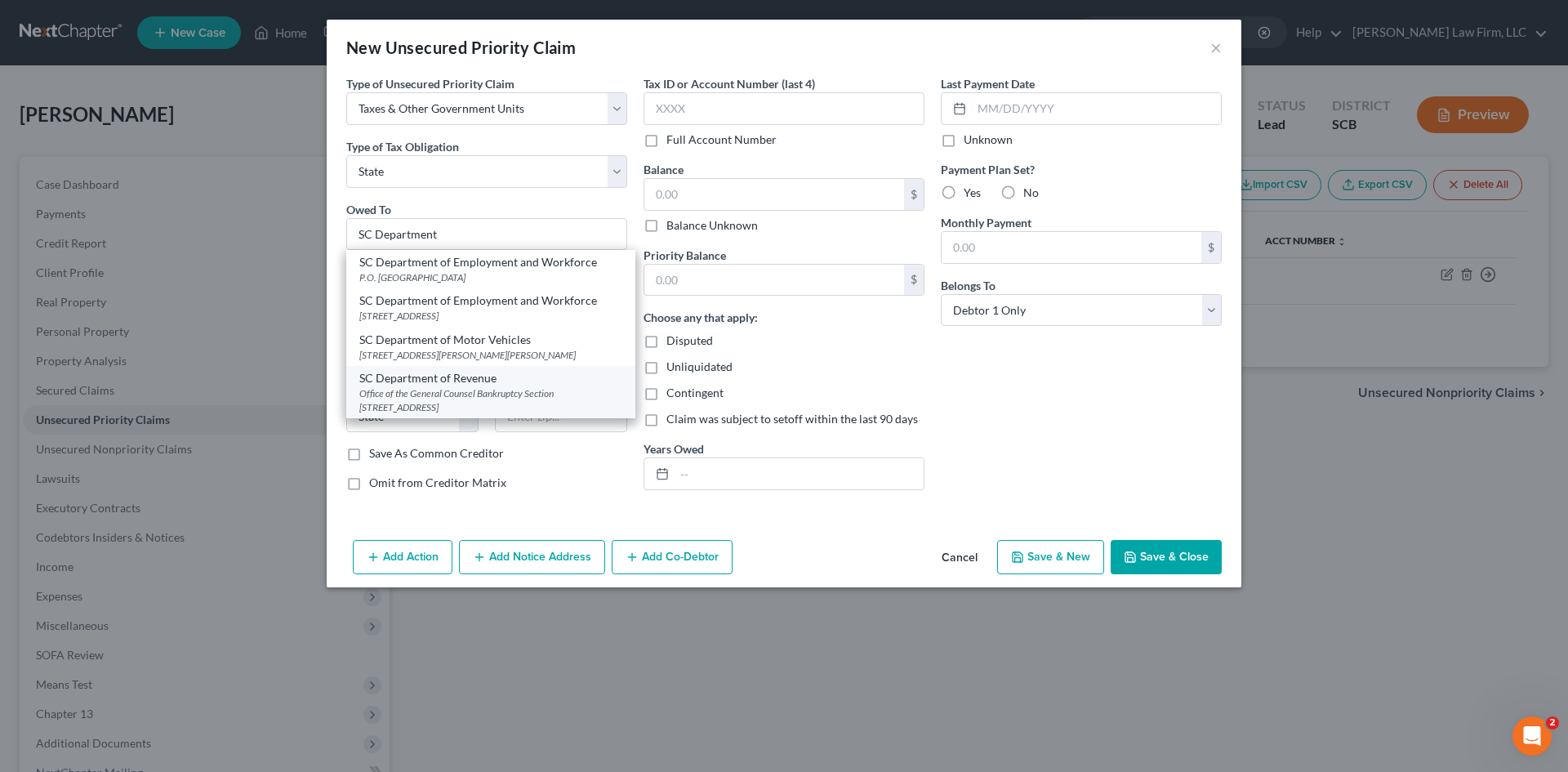
click at [574, 407] on div "Office of the General Counsel Bankruptcy Section [STREET_ADDRESS]" at bounding box center [491, 400] width 263 height 28
type input "SC Department of Revenue"
type input "Office of the General Counsel Bankruptcy Section"
type input "300A Outlet Pointe Blvd"
type input "Columbia"
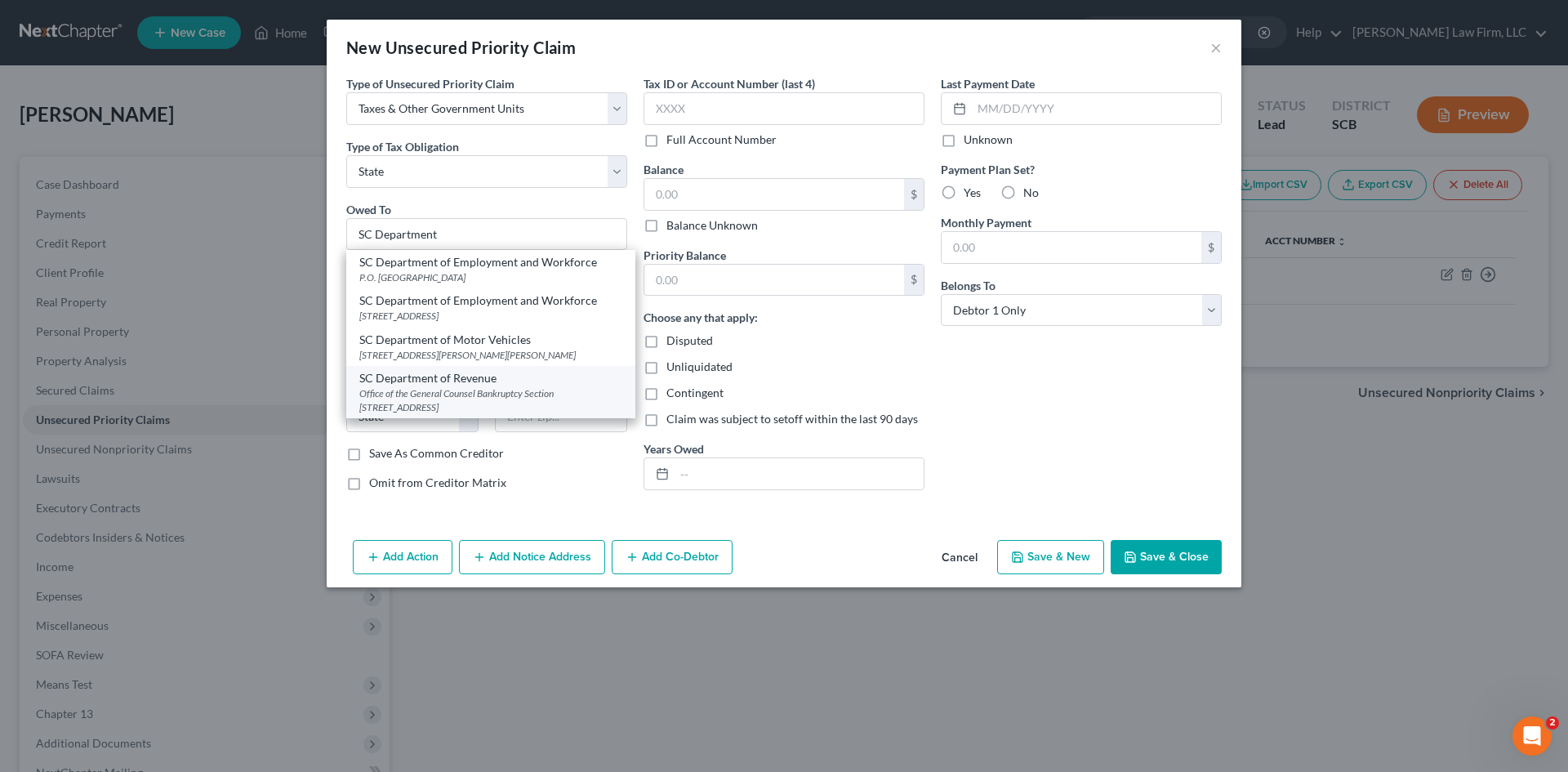
select select "42"
type input "29210-5666"
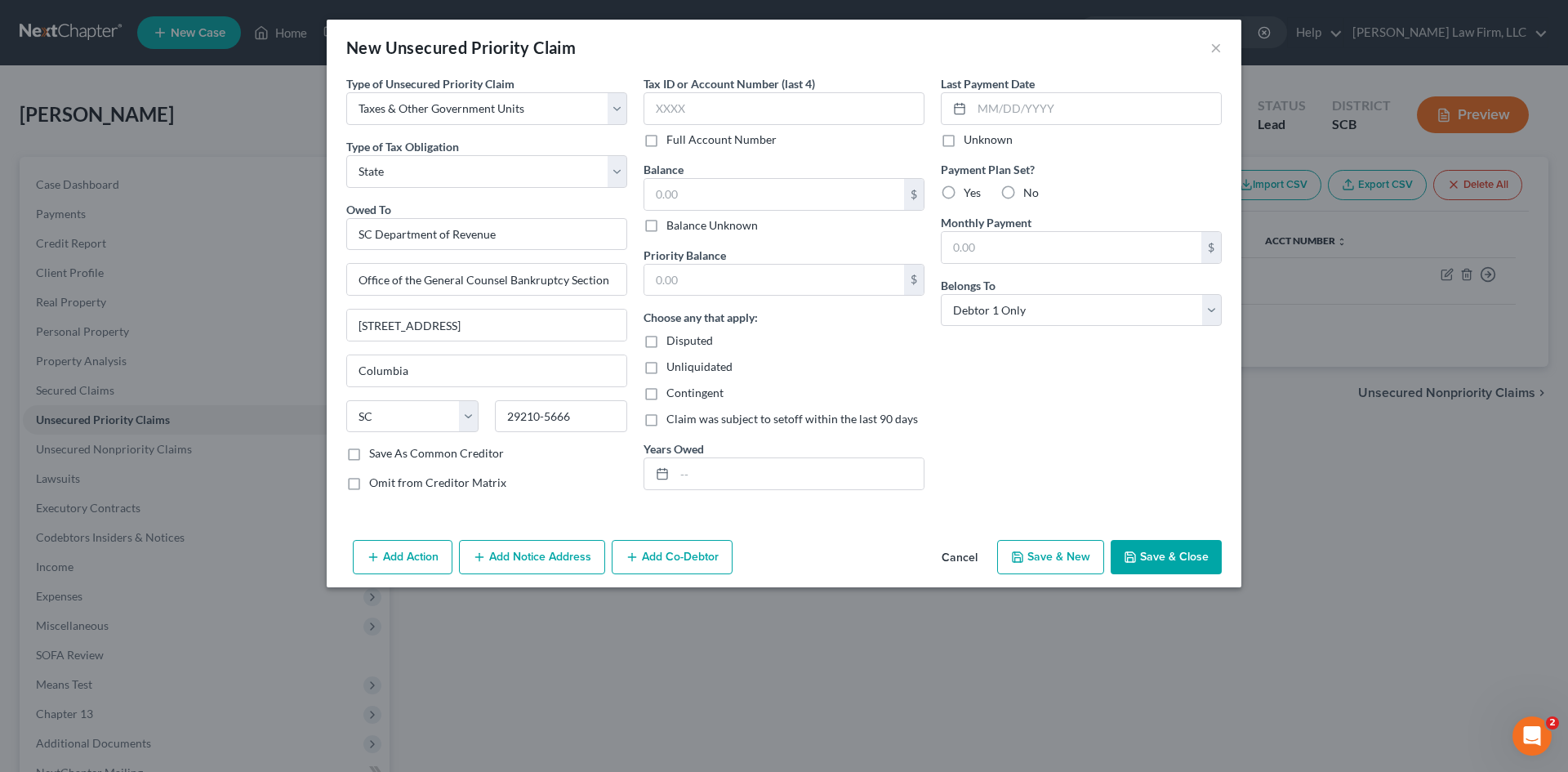
click at [1177, 559] on button "Save & Close" at bounding box center [1167, 557] width 111 height 35
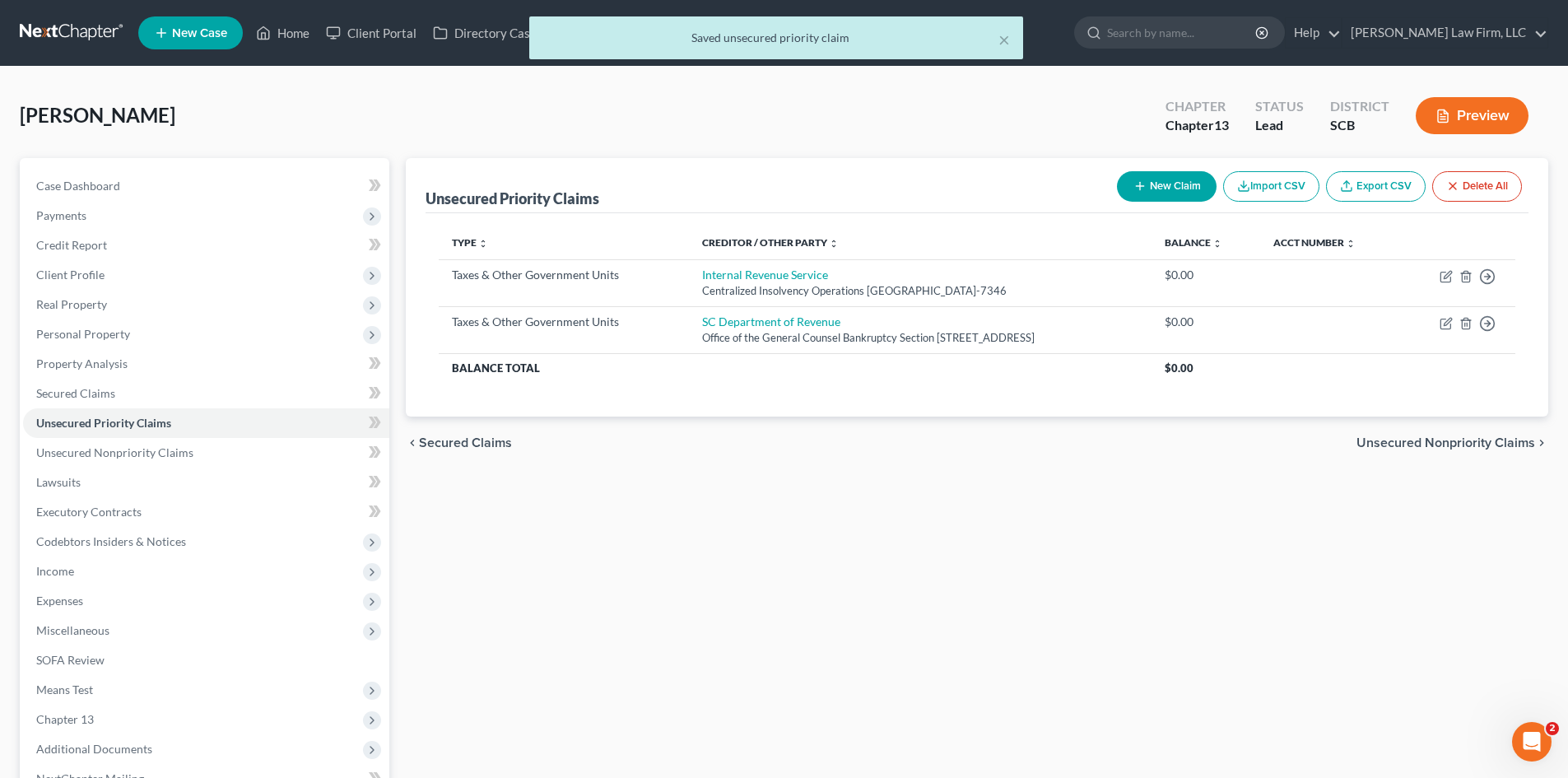
click at [1165, 187] on button "New Claim" at bounding box center [1166, 186] width 99 height 31
select select "0"
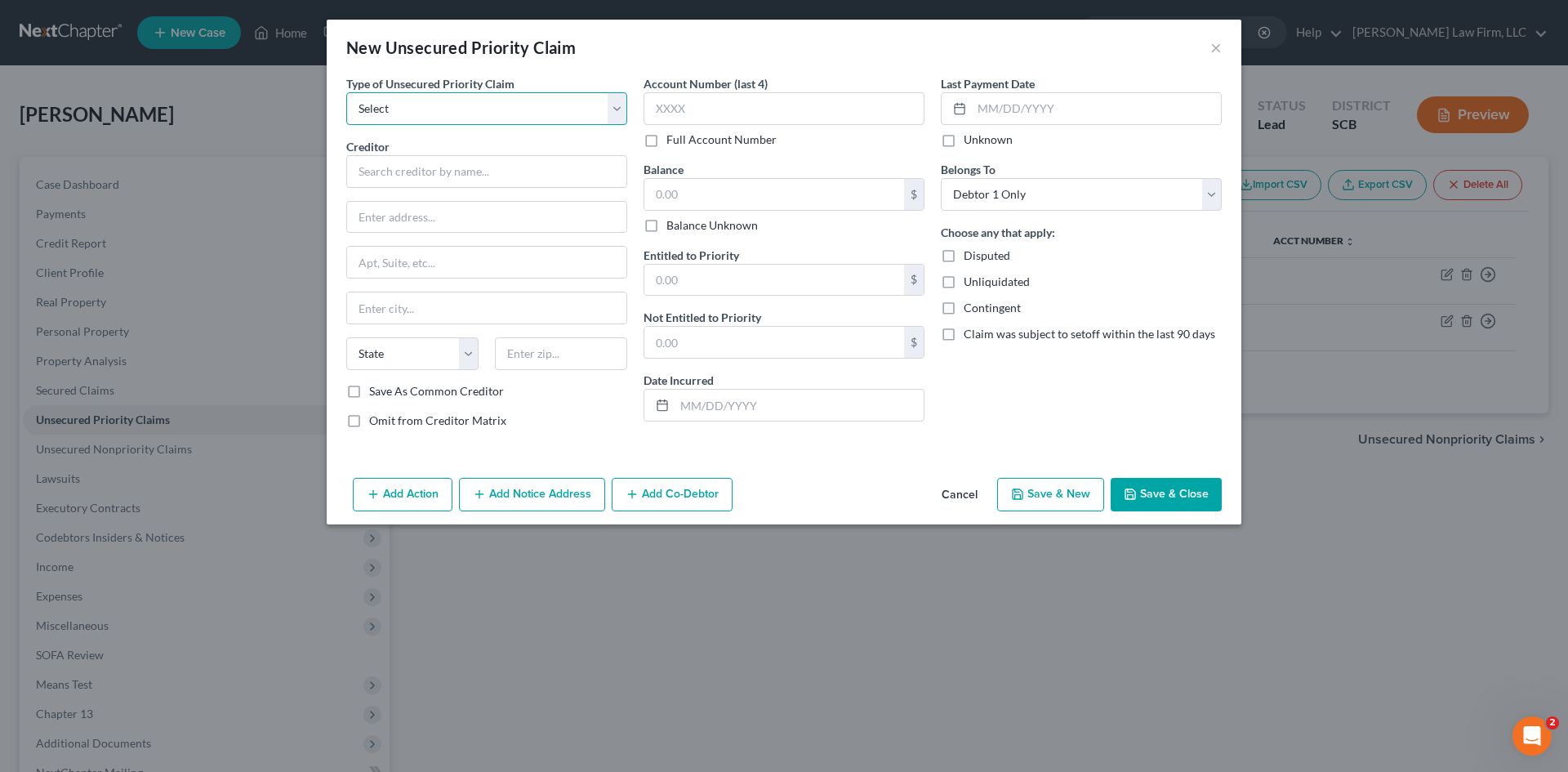
click at [518, 105] on select "Select Taxes & Other Government Units Domestic Support Obligations Extensions o…" at bounding box center [487, 108] width 281 height 33
select select "9"
click at [347, 92] on select "Select Taxes & Other Government Units Domestic Support Obligations Extensions o…" at bounding box center [487, 108] width 281 height 33
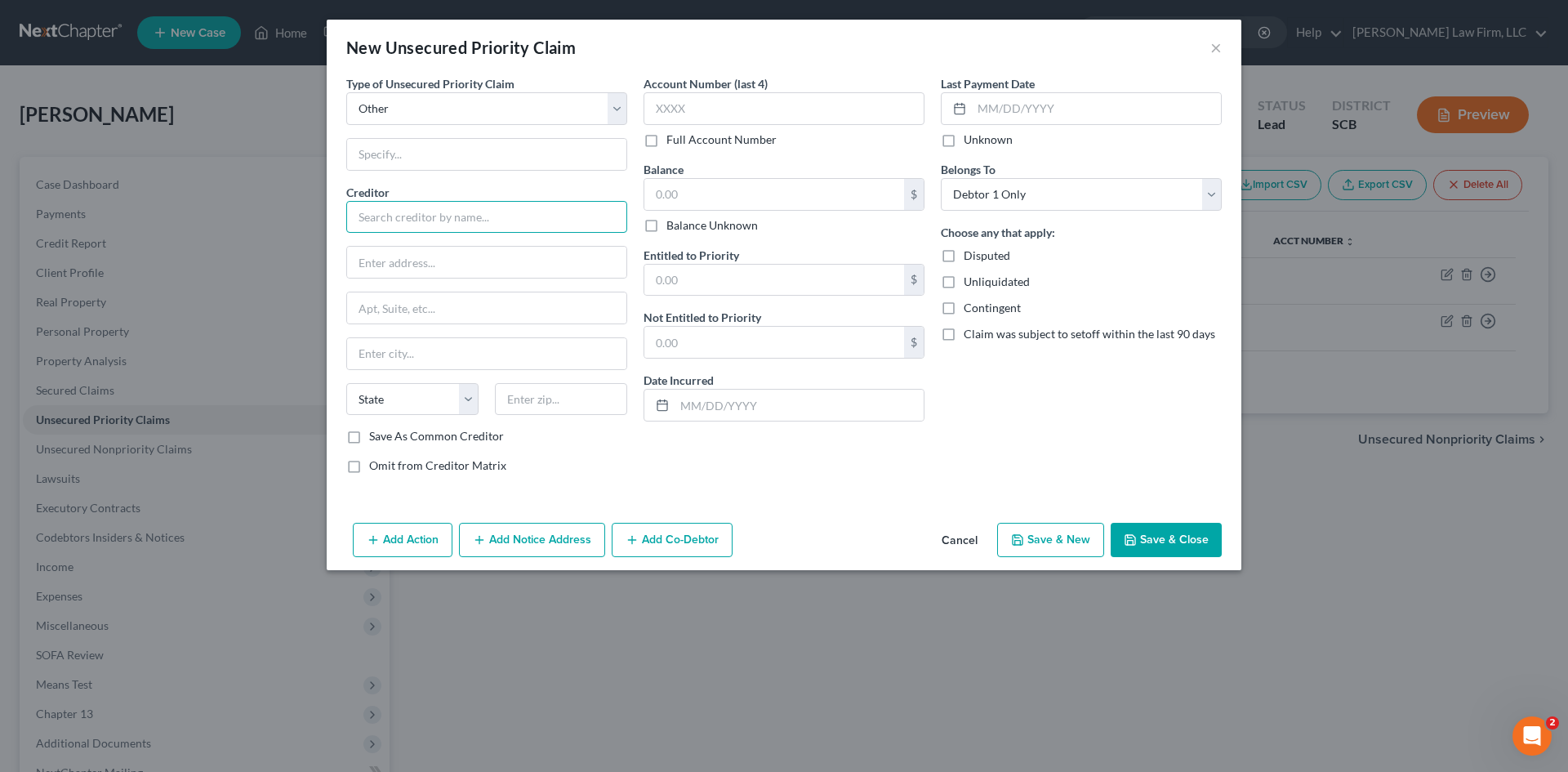
click at [419, 232] on input "text" at bounding box center [487, 217] width 281 height 33
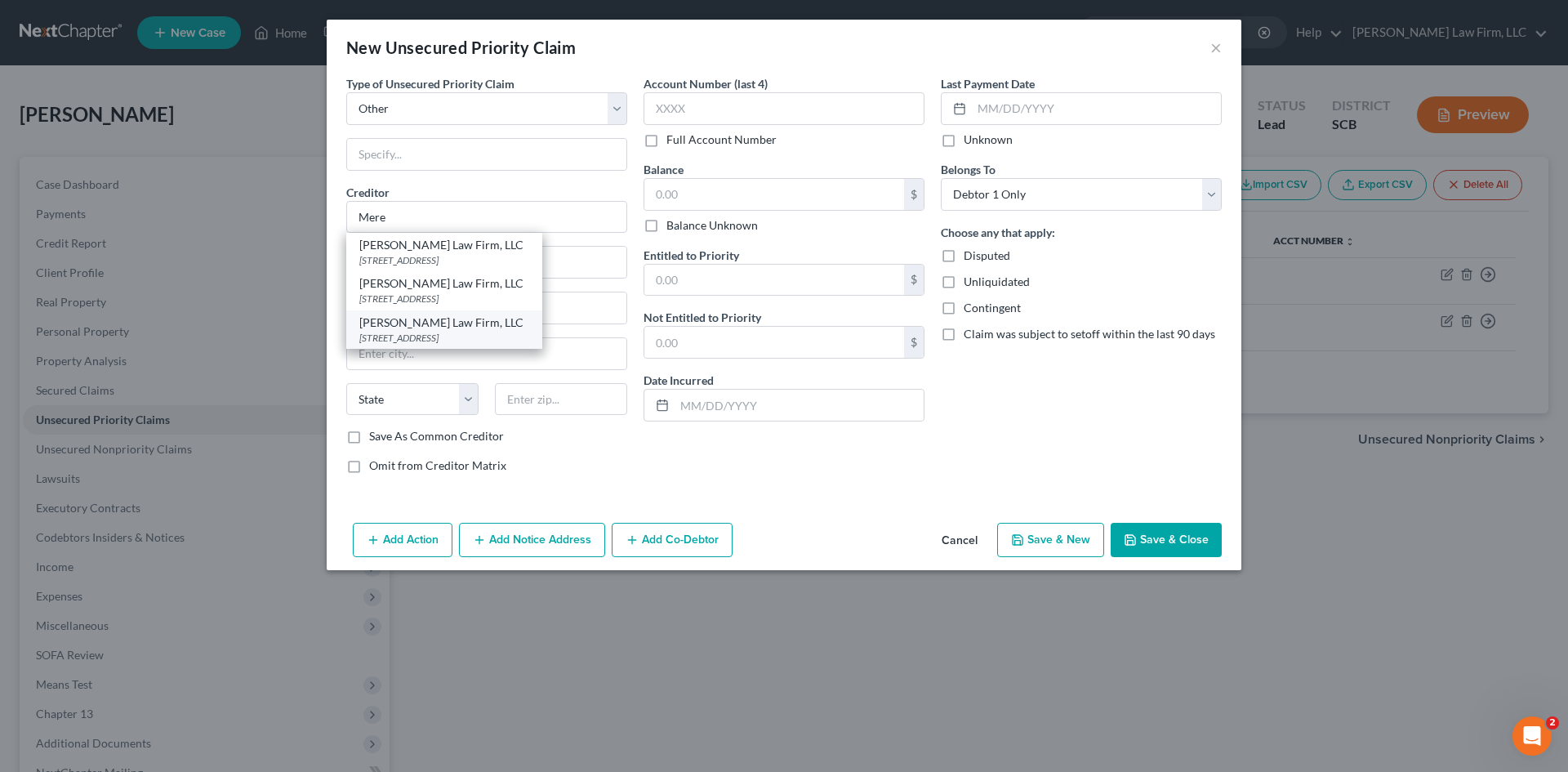
click at [430, 331] on div "[PERSON_NAME] Law Firm, LLC" at bounding box center [444, 322] width 170 height 16
type input "[PERSON_NAME] Law Firm, LLC"
type input "1901 Assembly Street"
type input "Suite 360"
type input "Columbia"
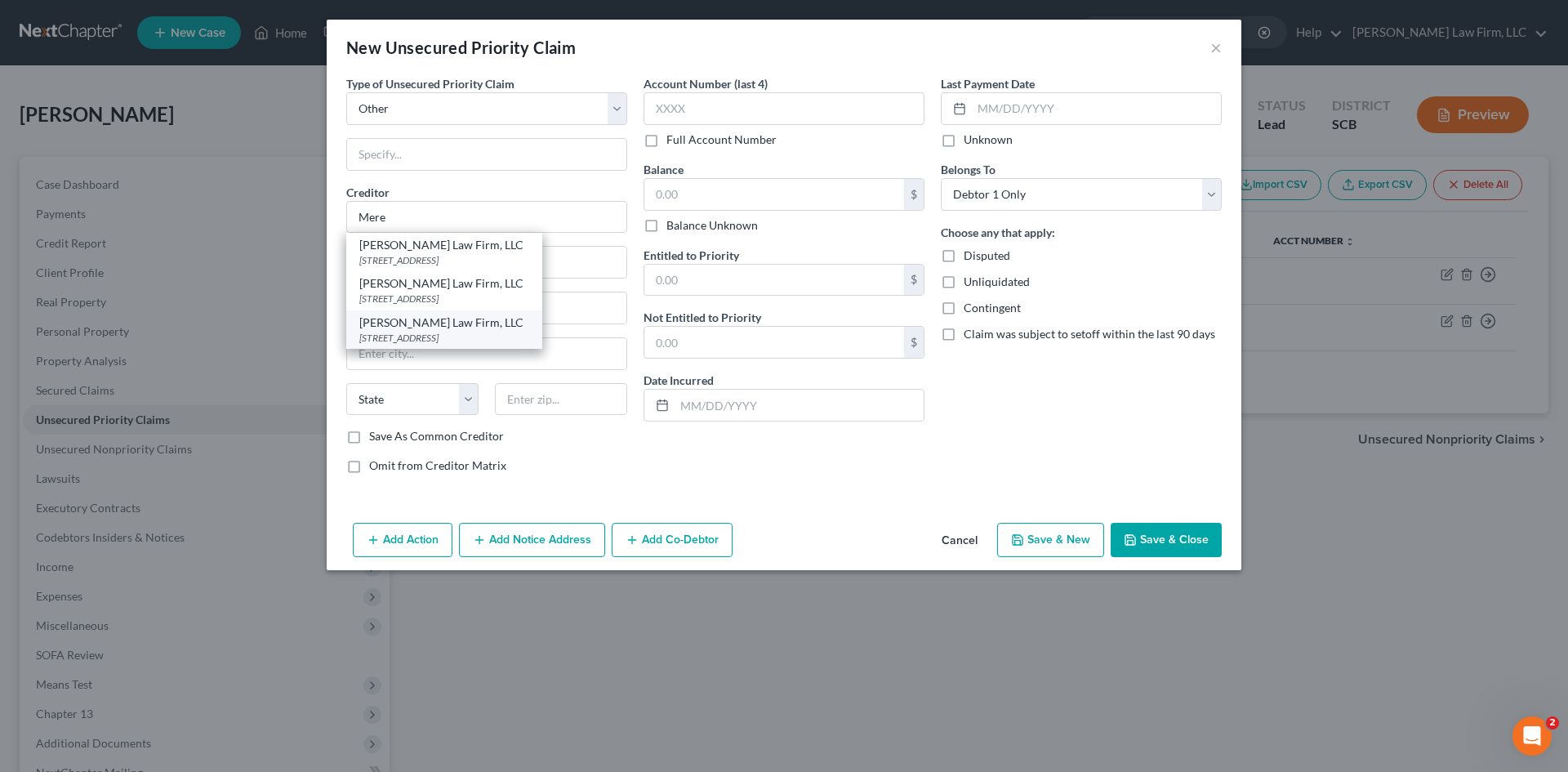
select select "42"
type input "29201"
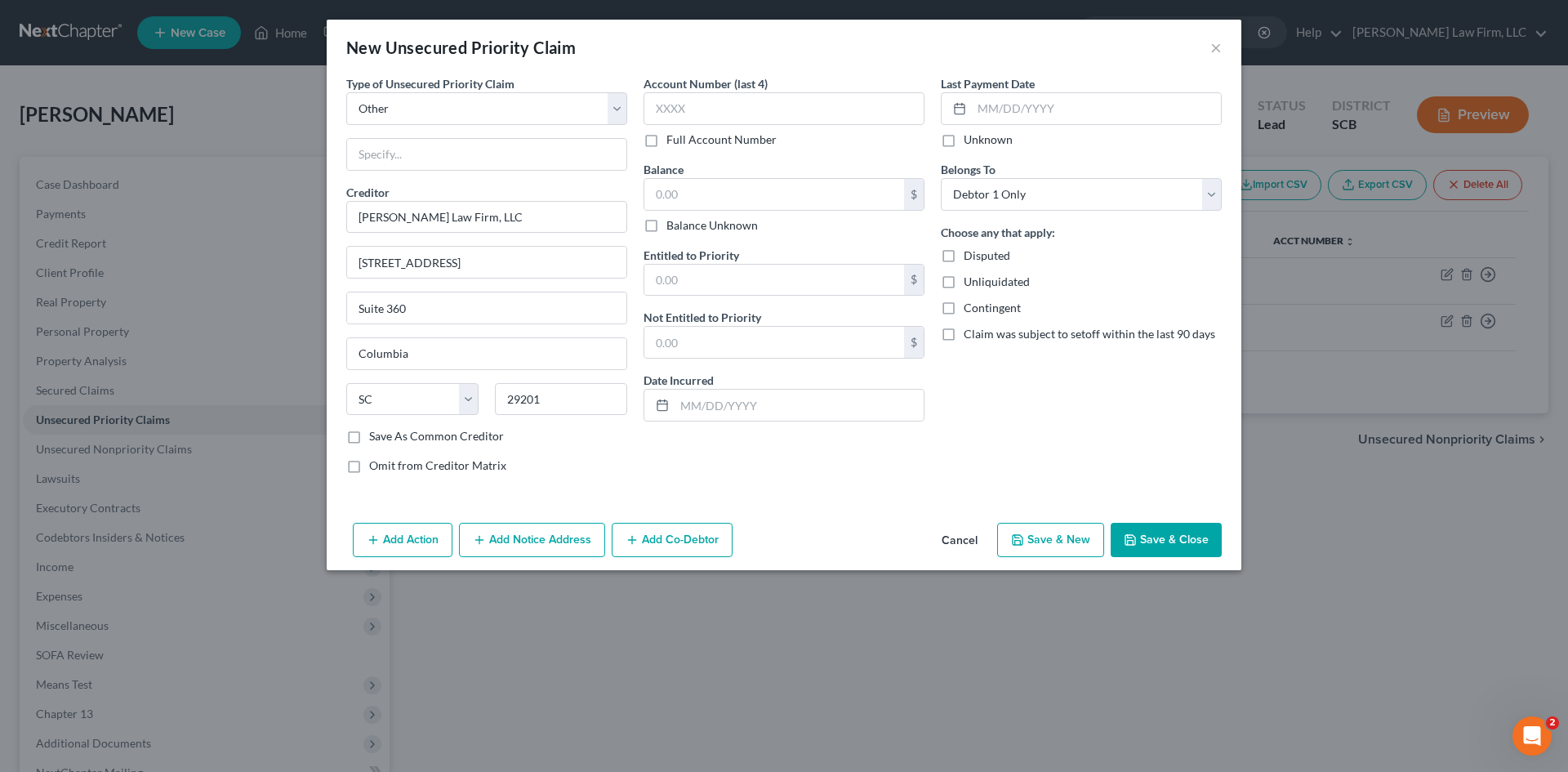
click at [1153, 533] on button "Save & Close" at bounding box center [1167, 540] width 111 height 35
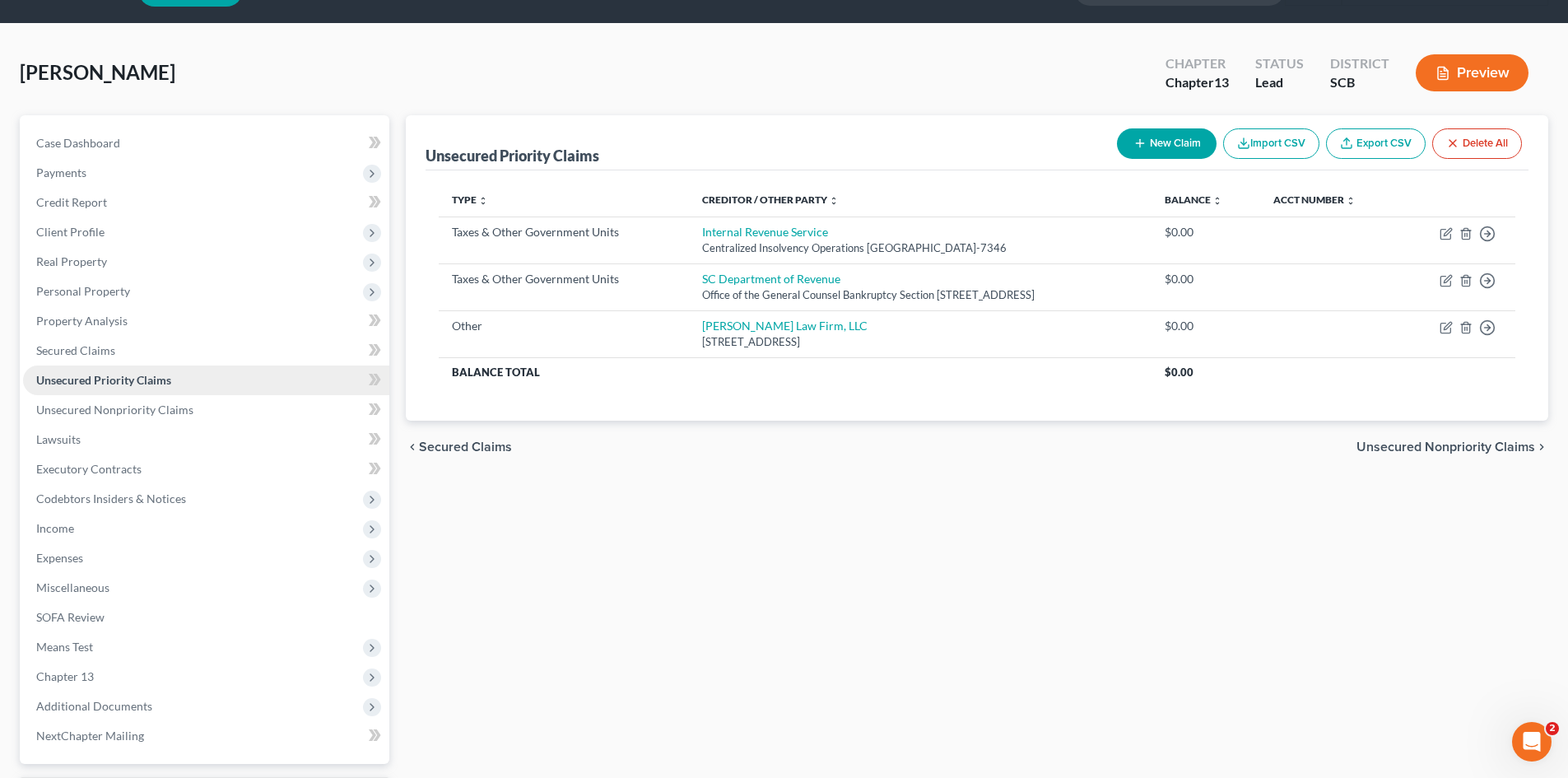
scroll to position [82, 0]
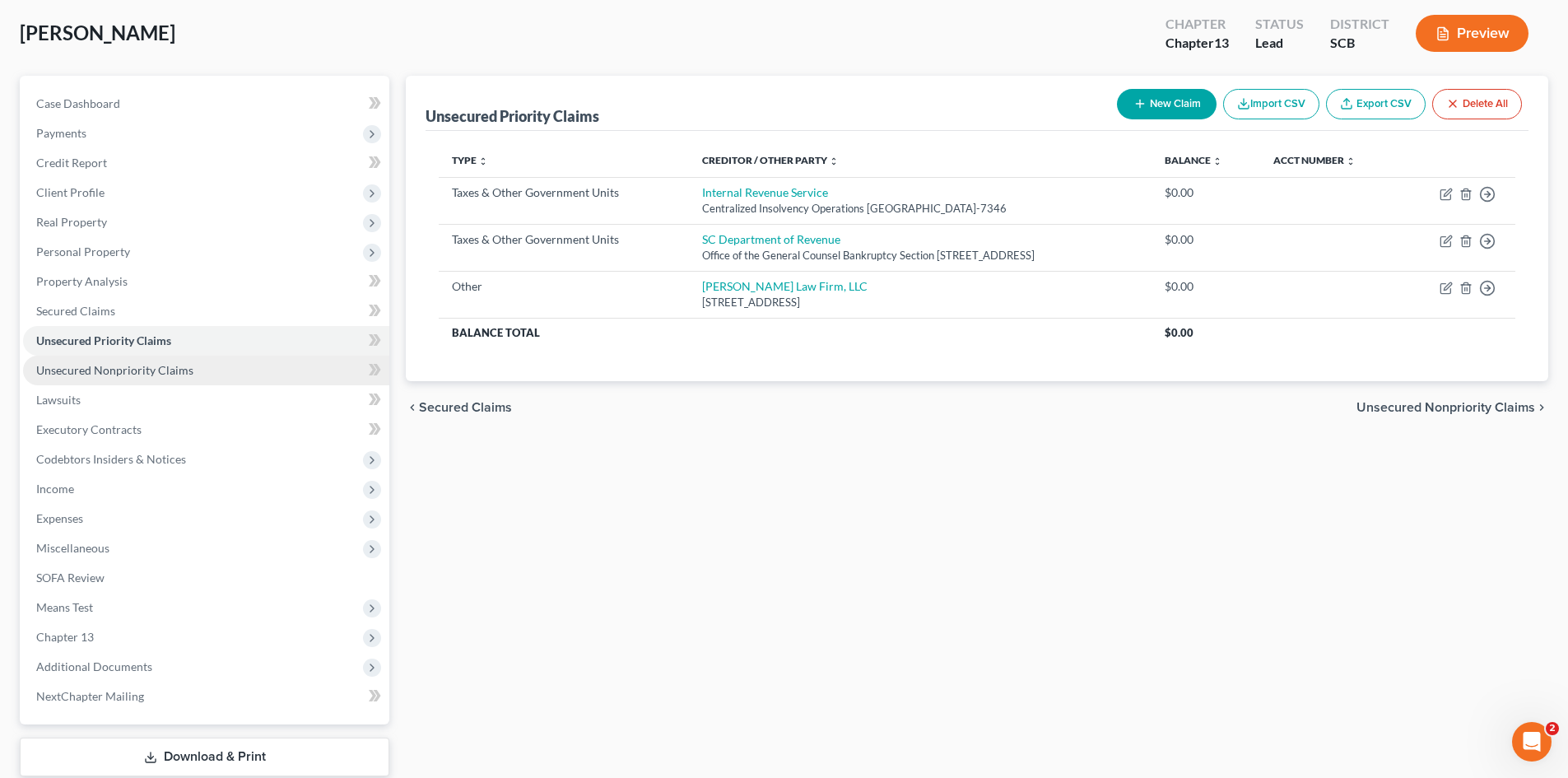
click at [169, 374] on span "Unsecured Nonpriority Claims" at bounding box center [115, 370] width 157 height 14
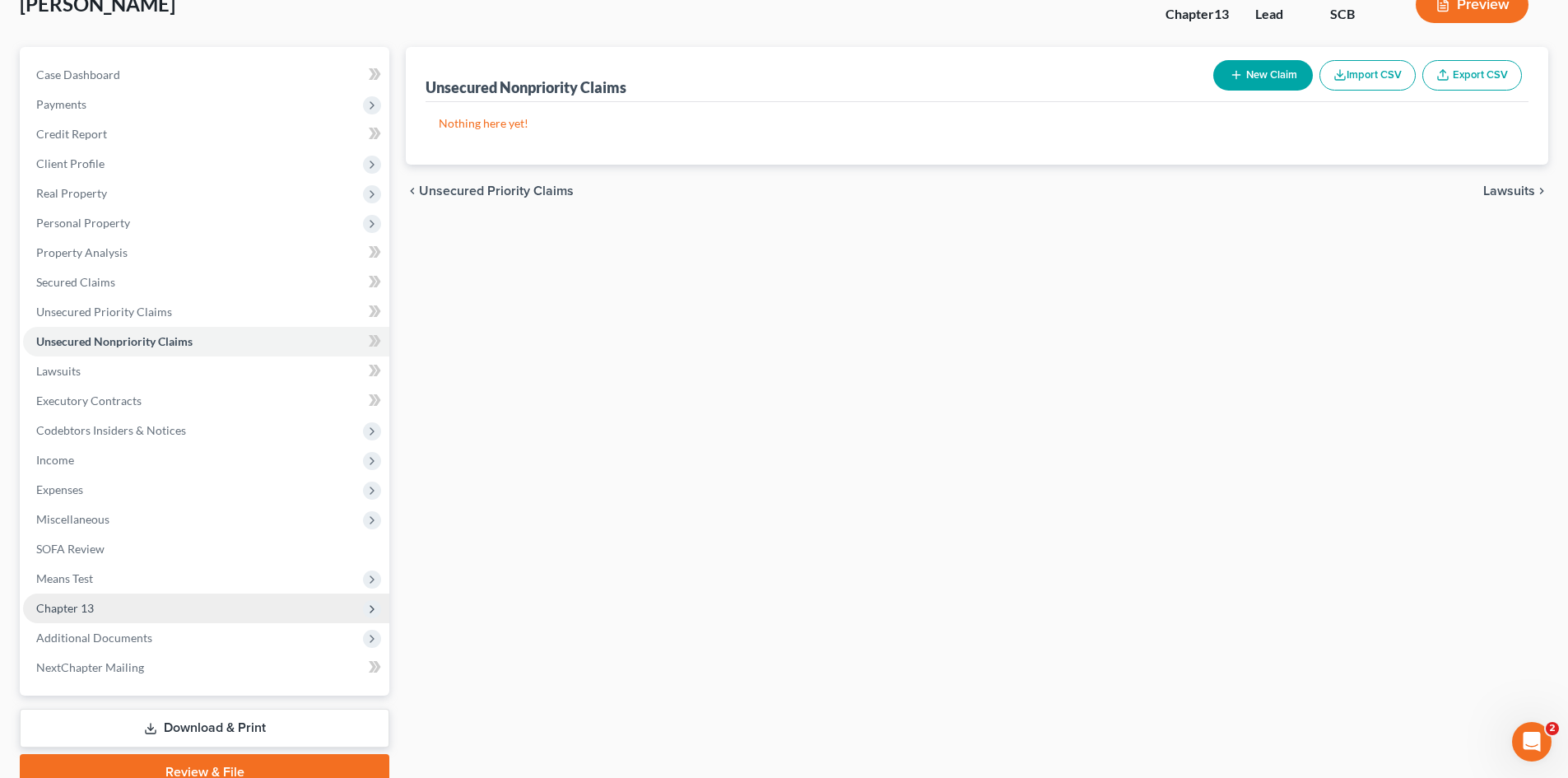
scroll to position [186, 0]
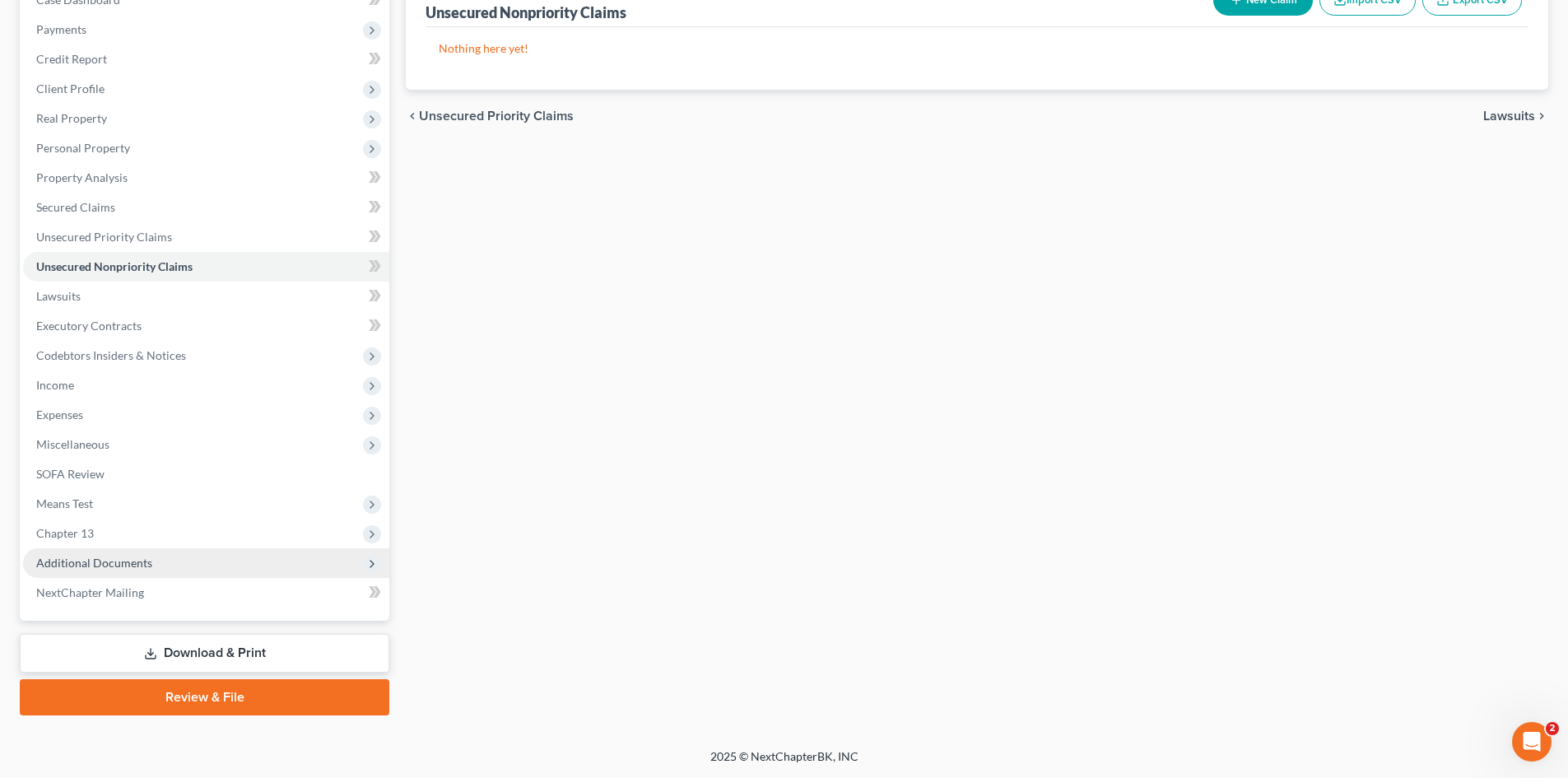
click at [145, 562] on span "Additional Documents" at bounding box center [94, 563] width 116 height 14
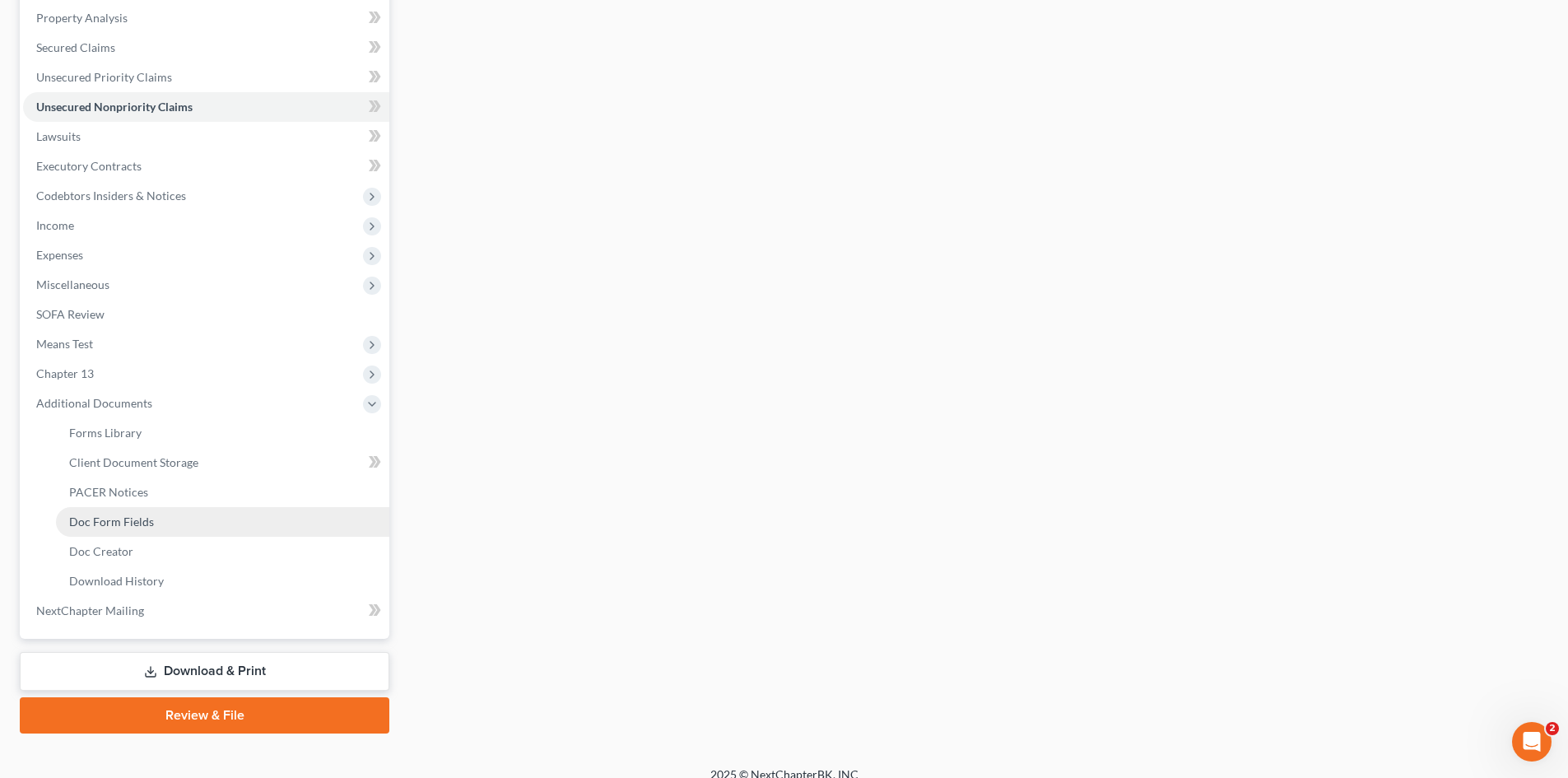
scroll to position [351, 0]
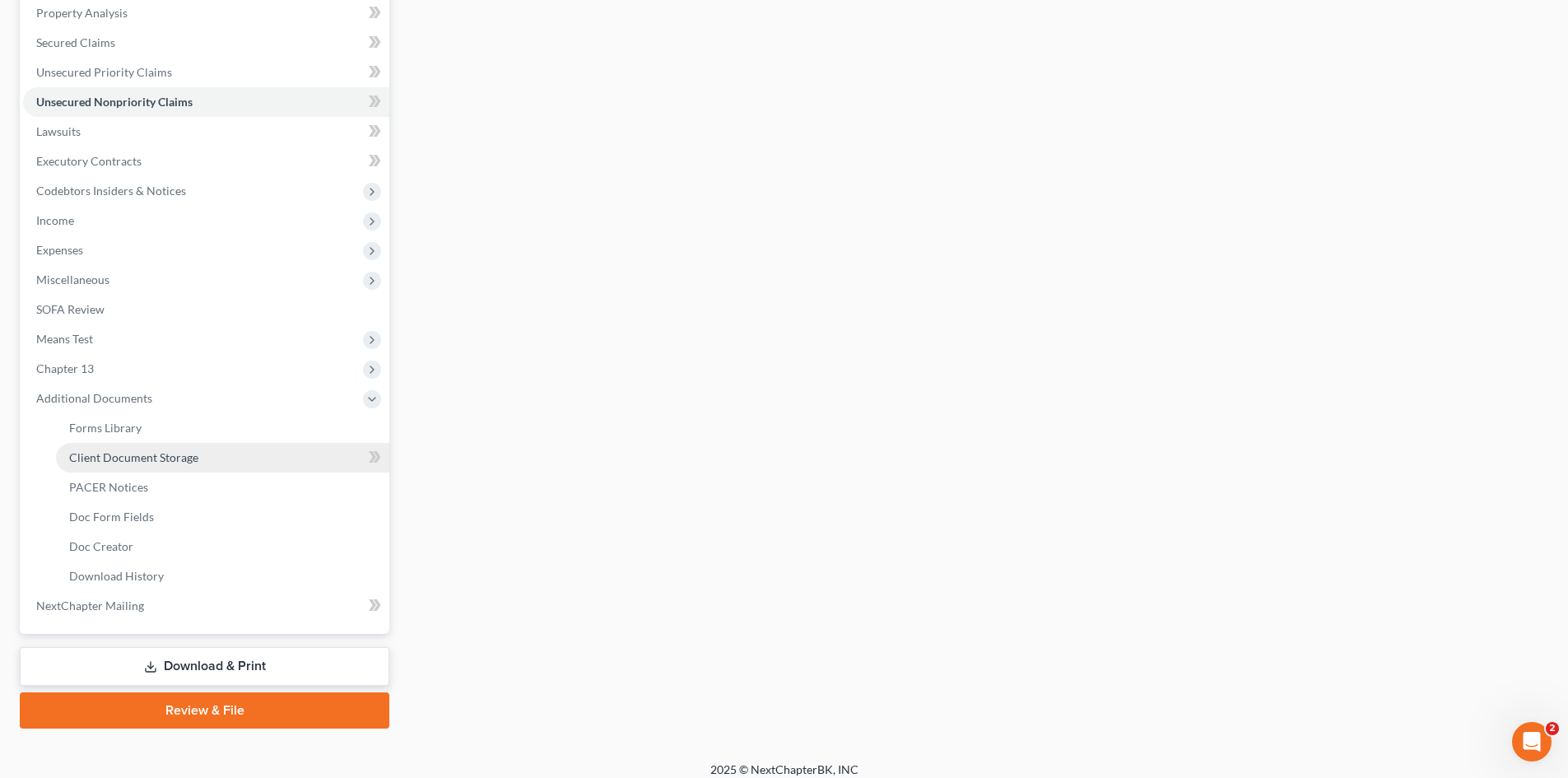
click at [190, 458] on span "Client Document Storage" at bounding box center [133, 457] width 129 height 14
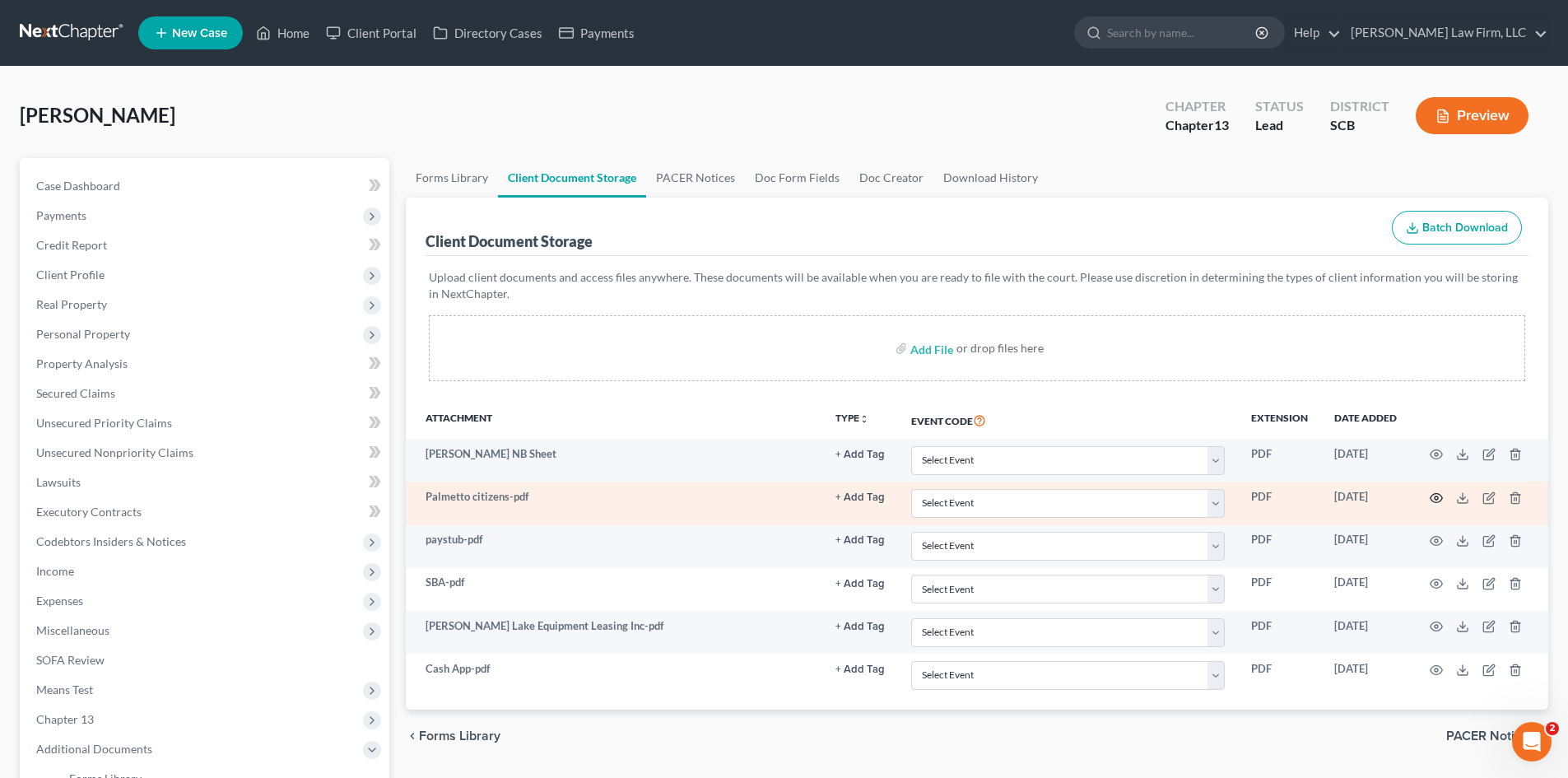
click at [1430, 492] on icon "button" at bounding box center [1435, 497] width 13 height 13
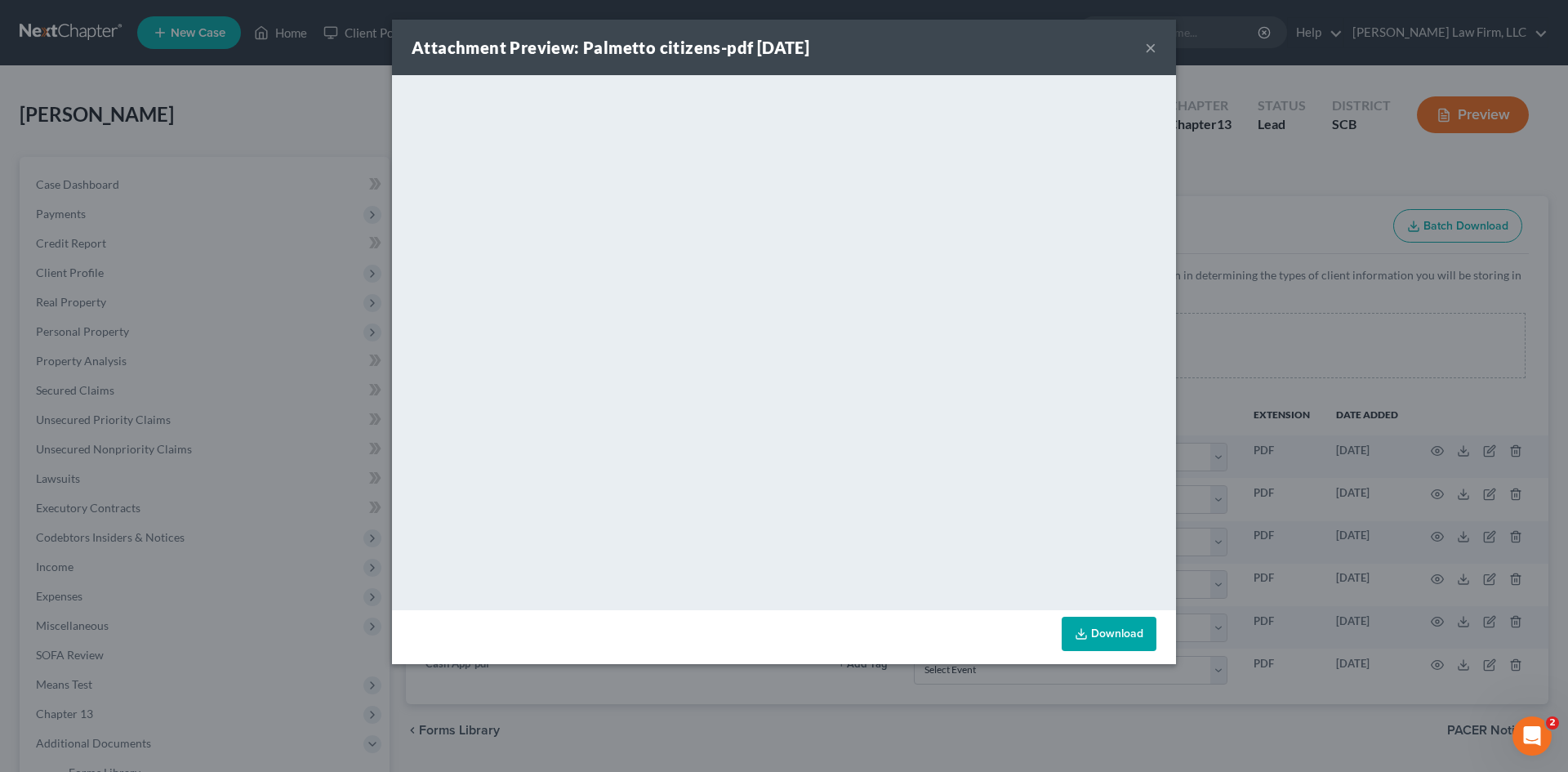
click at [1150, 46] on button "×" at bounding box center [1151, 47] width 12 height 19
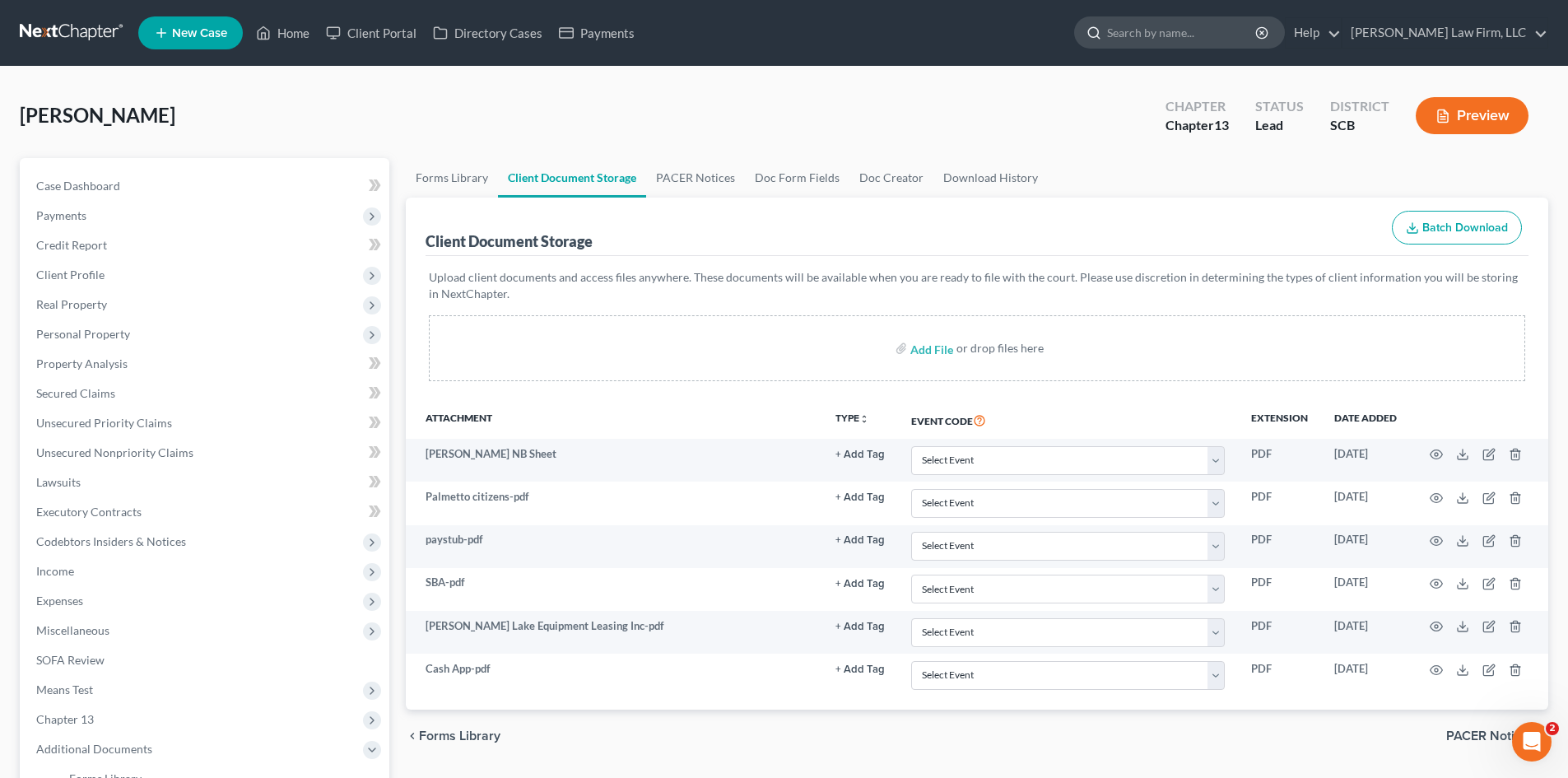
click at [1234, 44] on input "search" at bounding box center [1181, 32] width 150 height 31
click at [66, 19] on link at bounding box center [72, 32] width 105 height 30
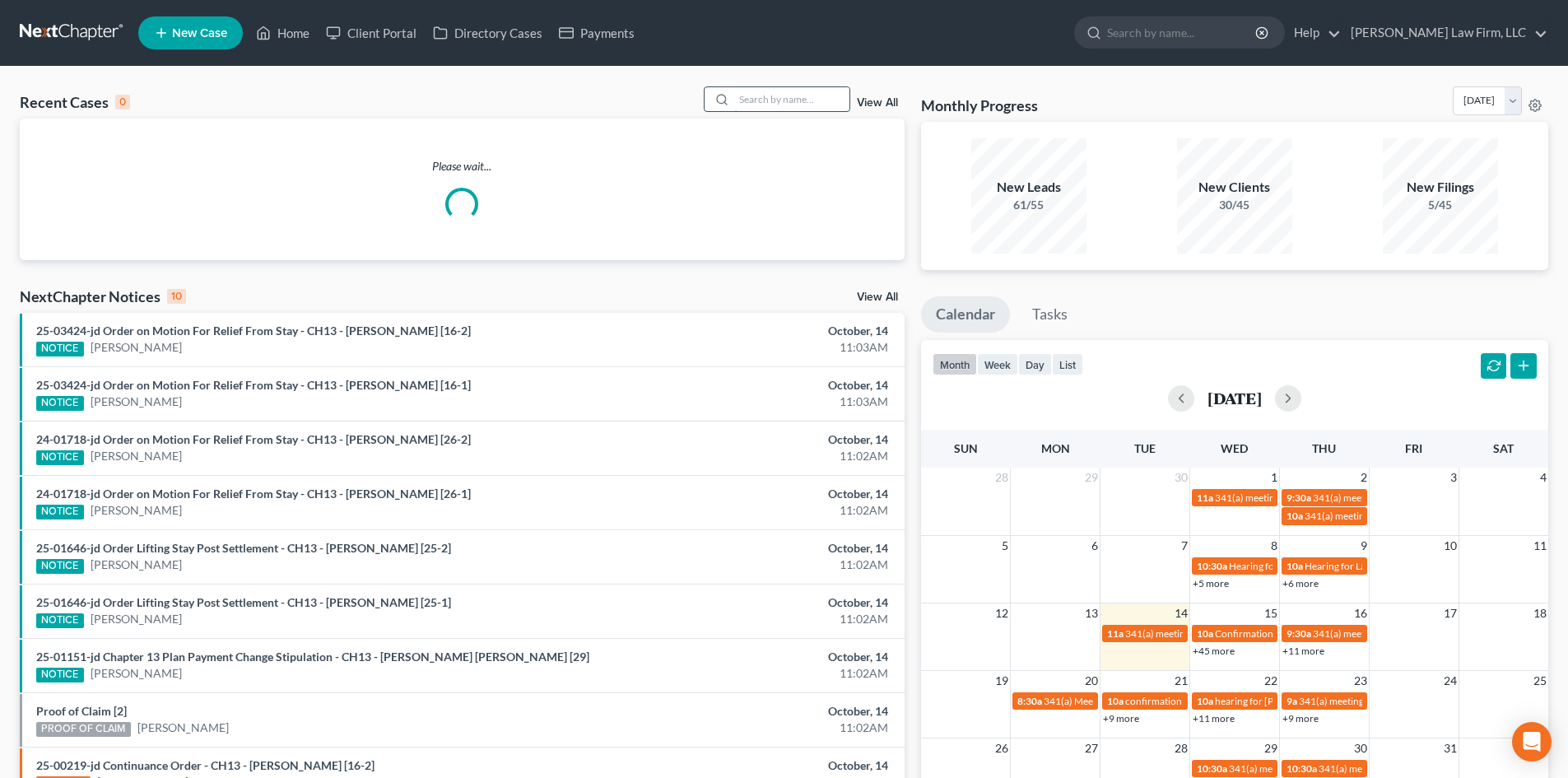
click at [760, 109] on input "search" at bounding box center [792, 99] width 116 height 24
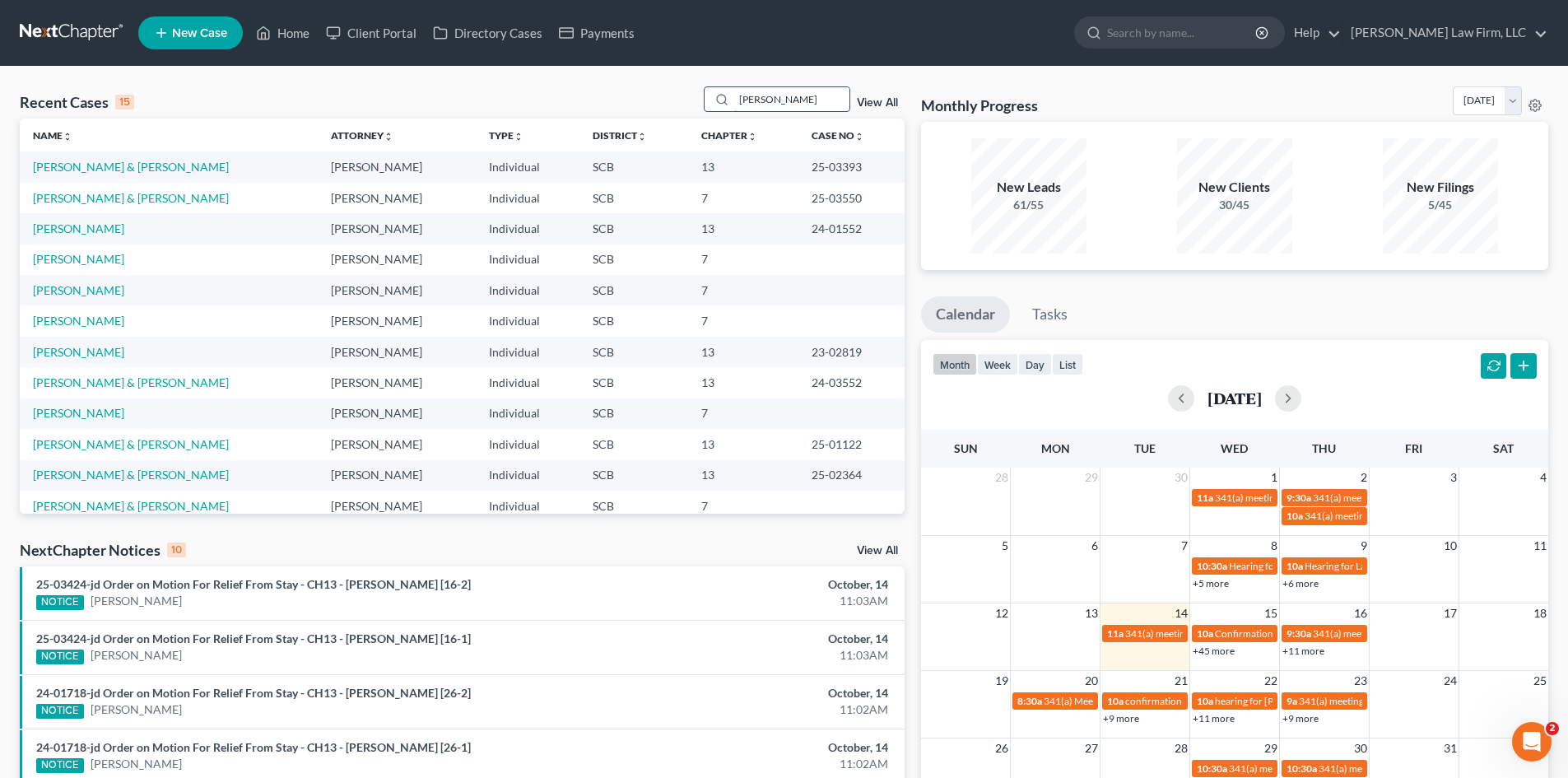
type input "seibles"
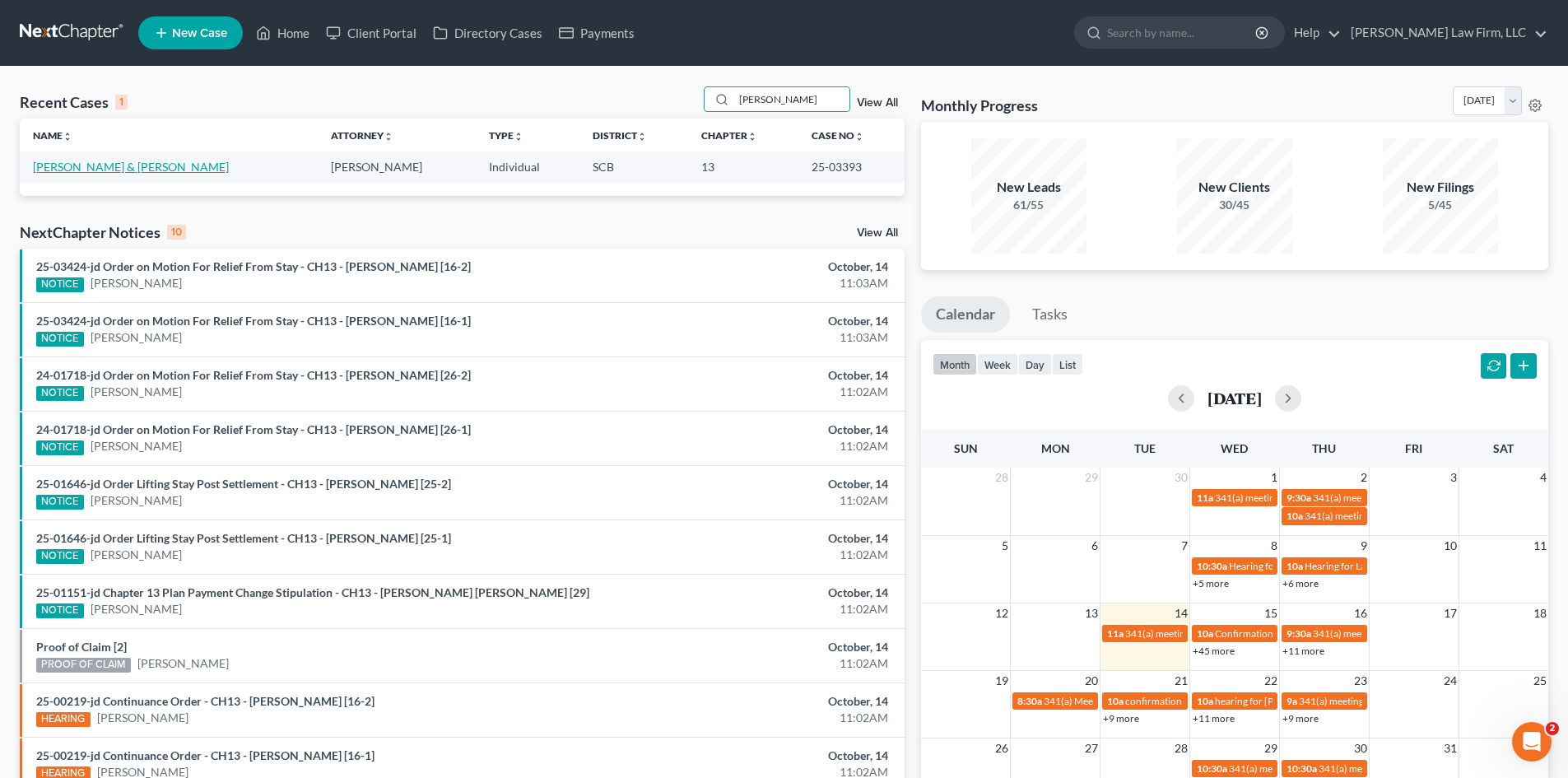
click at [115, 166] on link "[PERSON_NAME] & [PERSON_NAME]" at bounding box center [131, 167] width 195 height 14
select select "1"
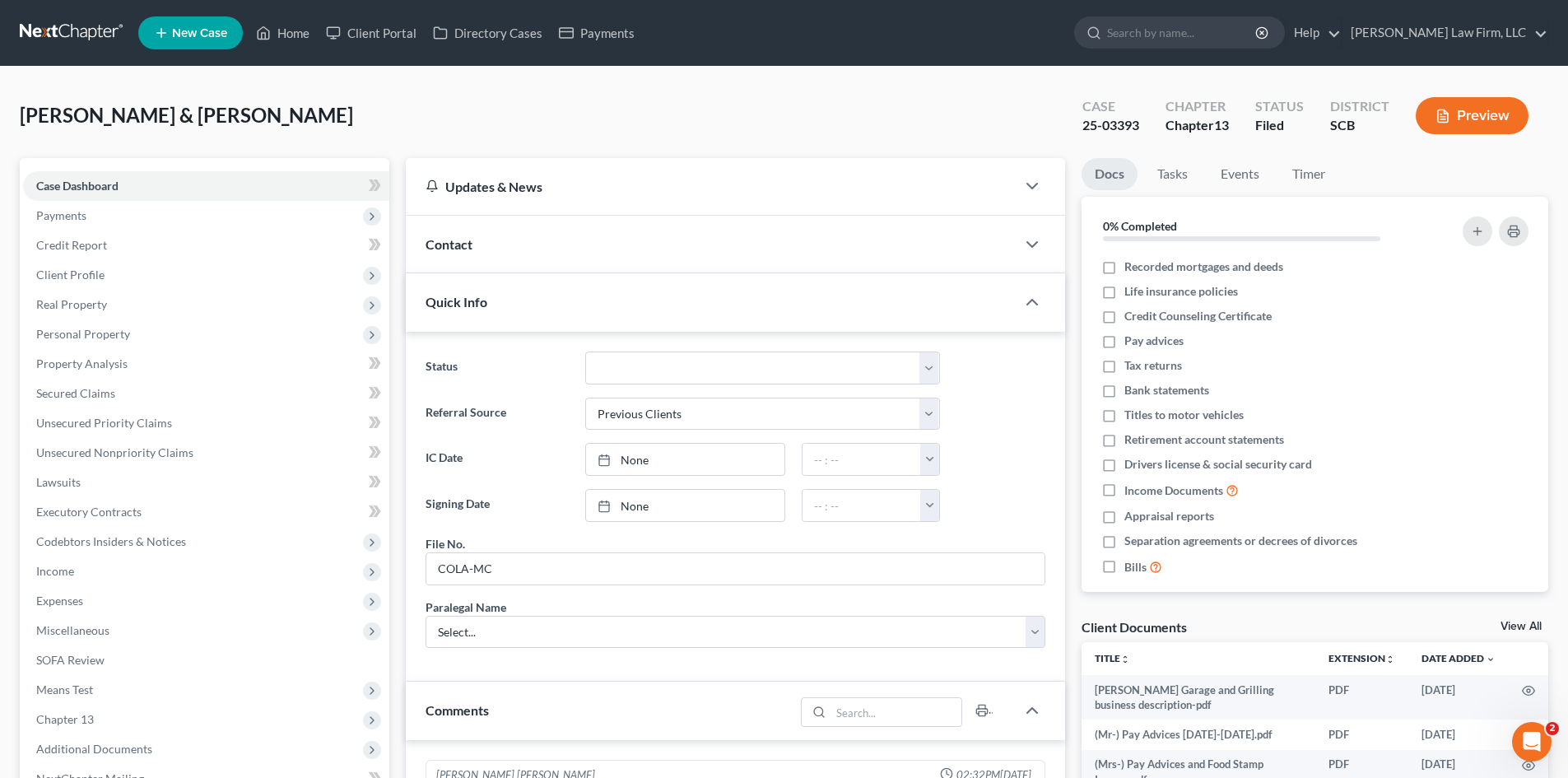
scroll to position [1524, 0]
click at [136, 213] on span "Payments" at bounding box center [206, 215] width 366 height 30
click at [150, 187] on link "Case Dashboard" at bounding box center [206, 185] width 366 height 30
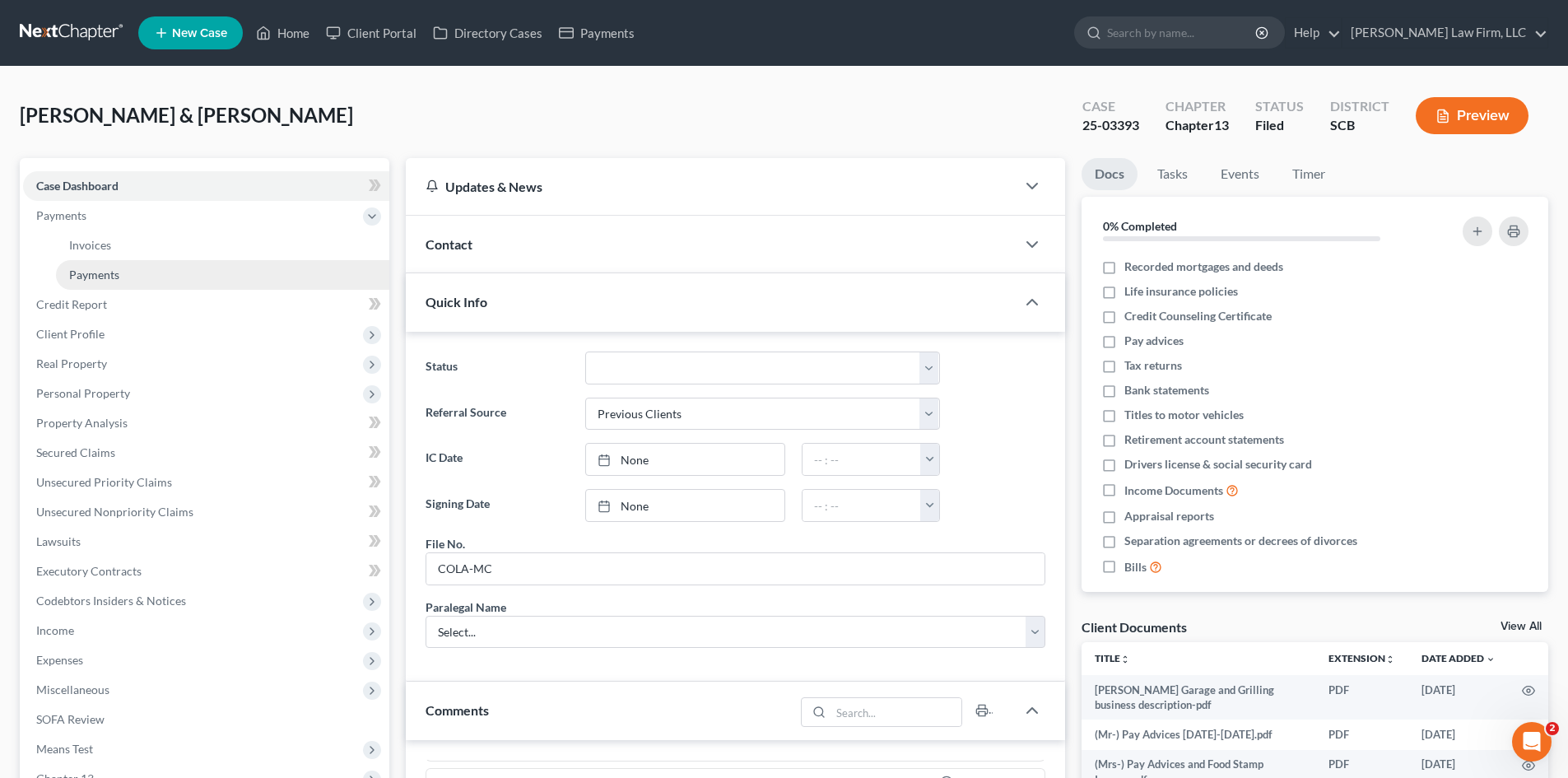
click at [125, 275] on link "Payments" at bounding box center [223, 275] width 333 height 30
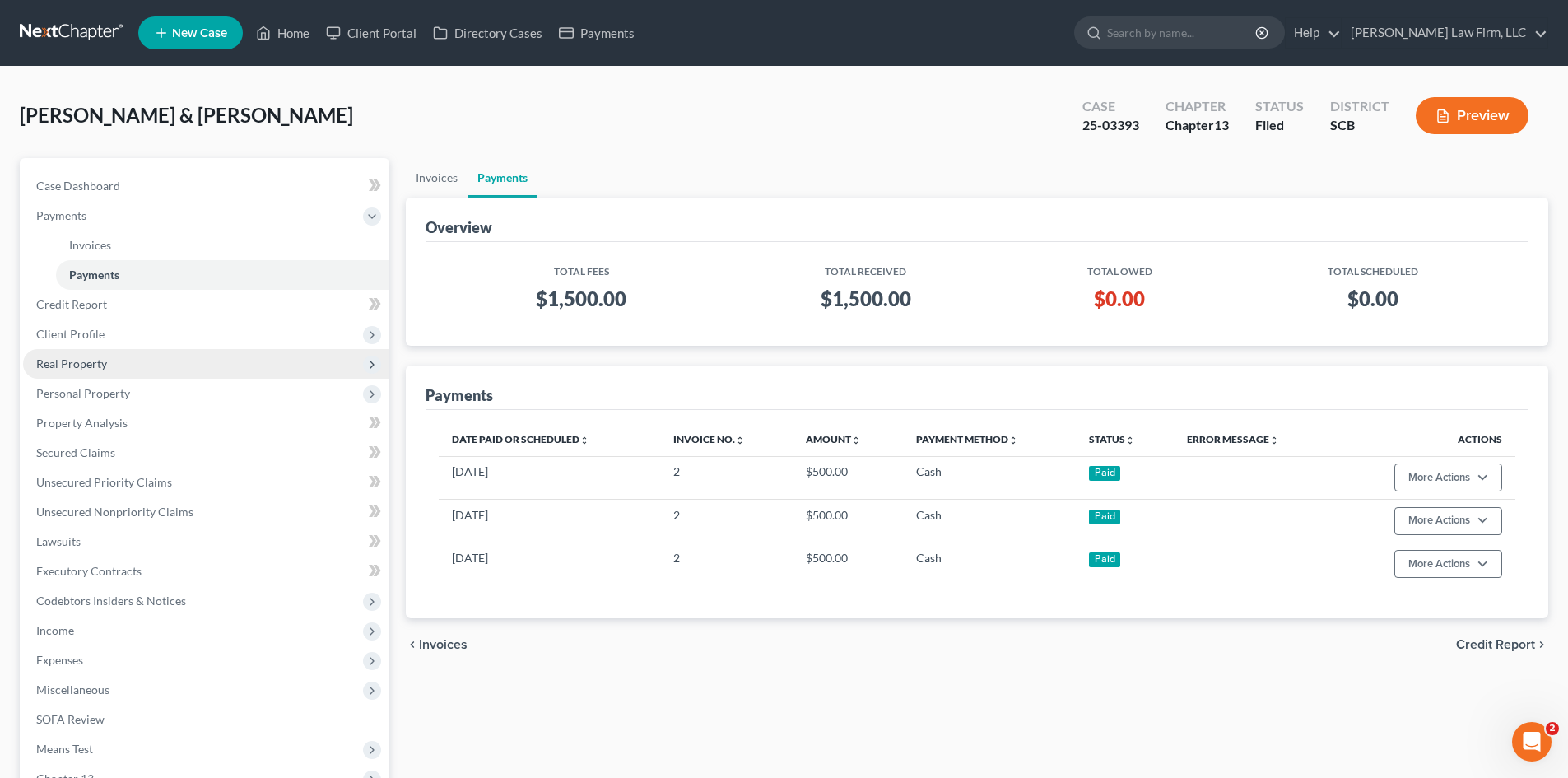
click at [152, 362] on span "Real Property" at bounding box center [206, 364] width 366 height 30
click at [144, 273] on span "Client Profile" at bounding box center [206, 275] width 366 height 30
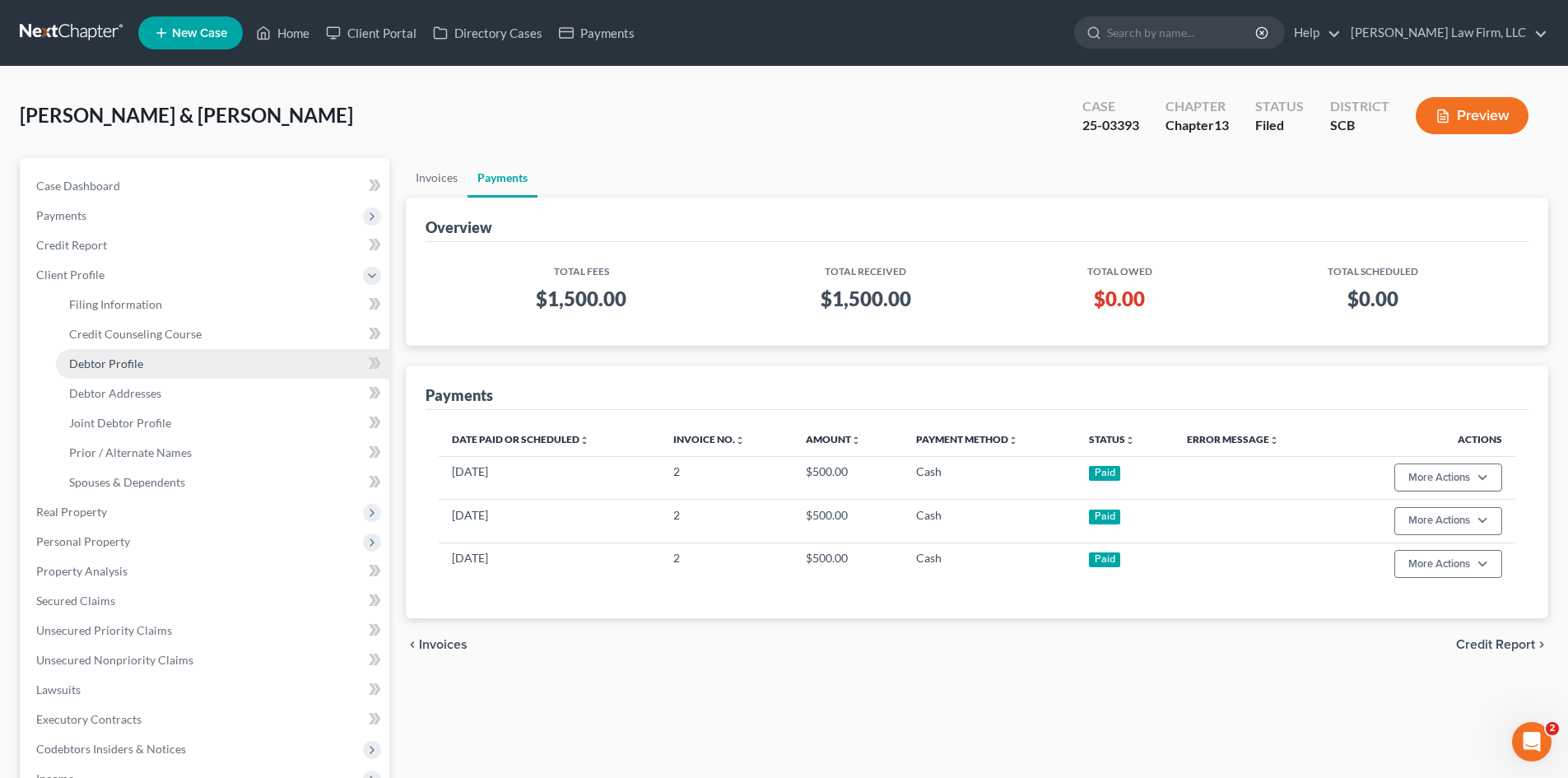
click at [145, 361] on link "Debtor Profile" at bounding box center [223, 364] width 333 height 30
select select "1"
select select "3"
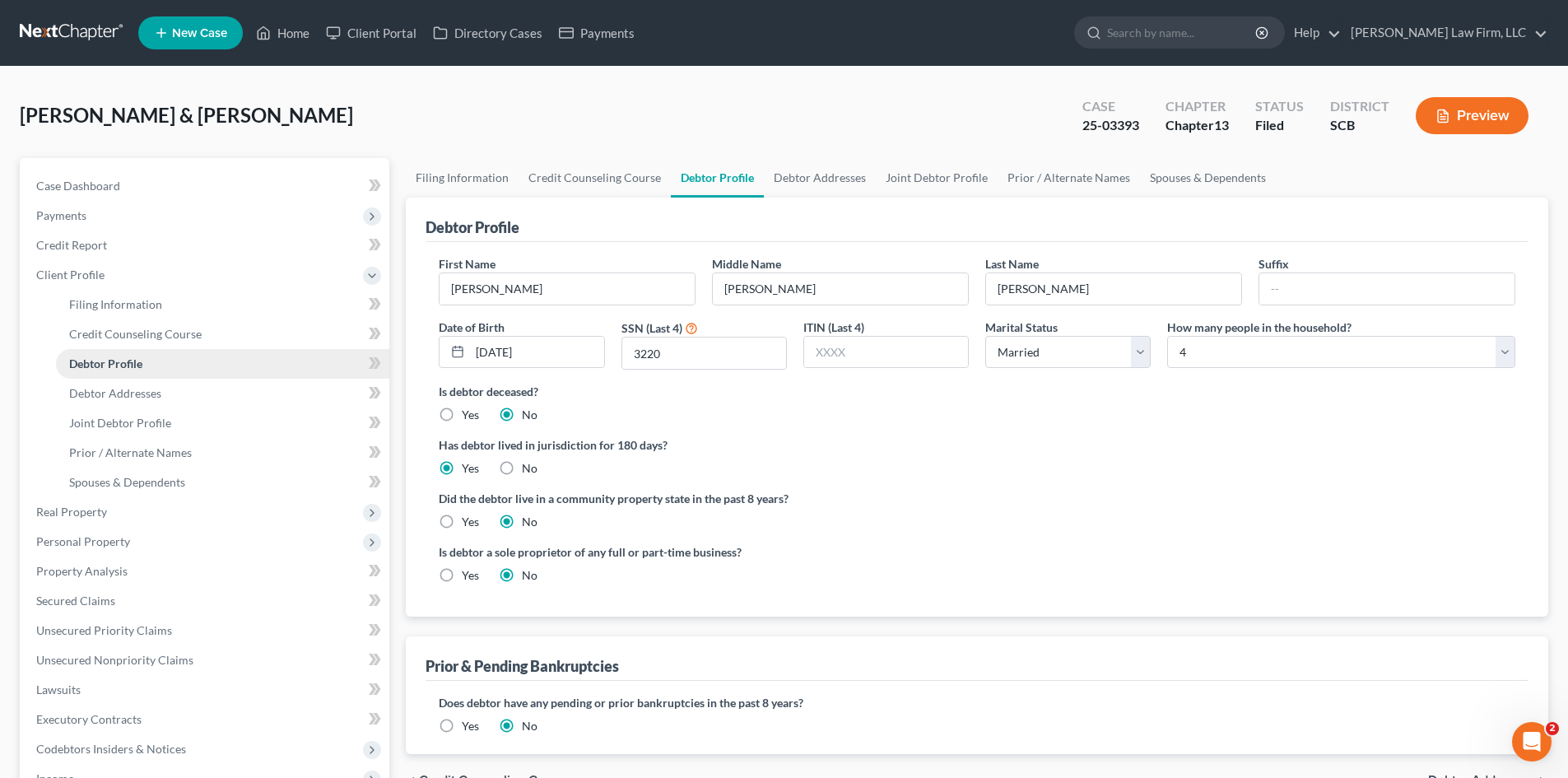
radio input "true"
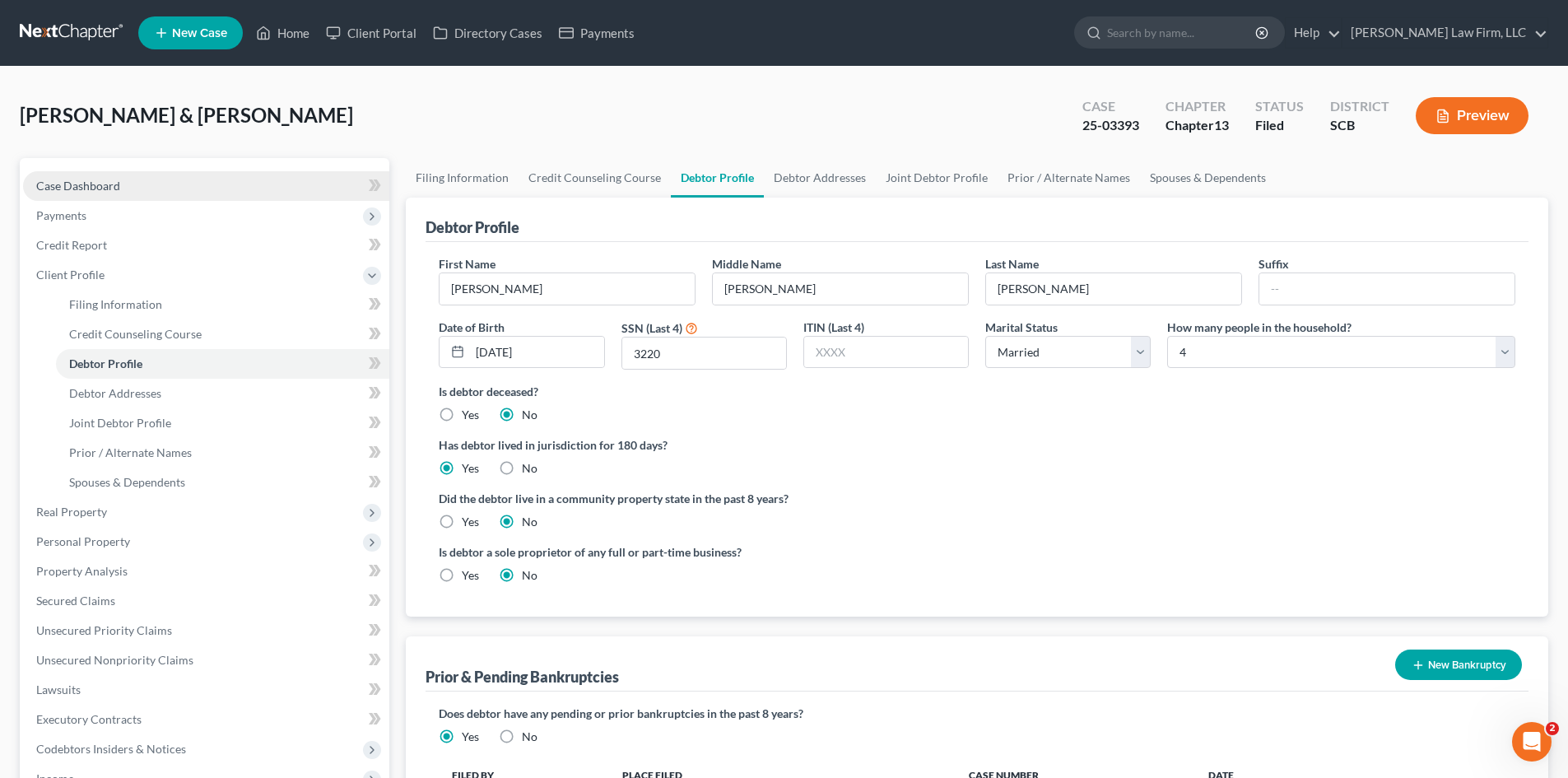
click at [107, 186] on span "Case Dashboard" at bounding box center [78, 185] width 84 height 14
select select "1"
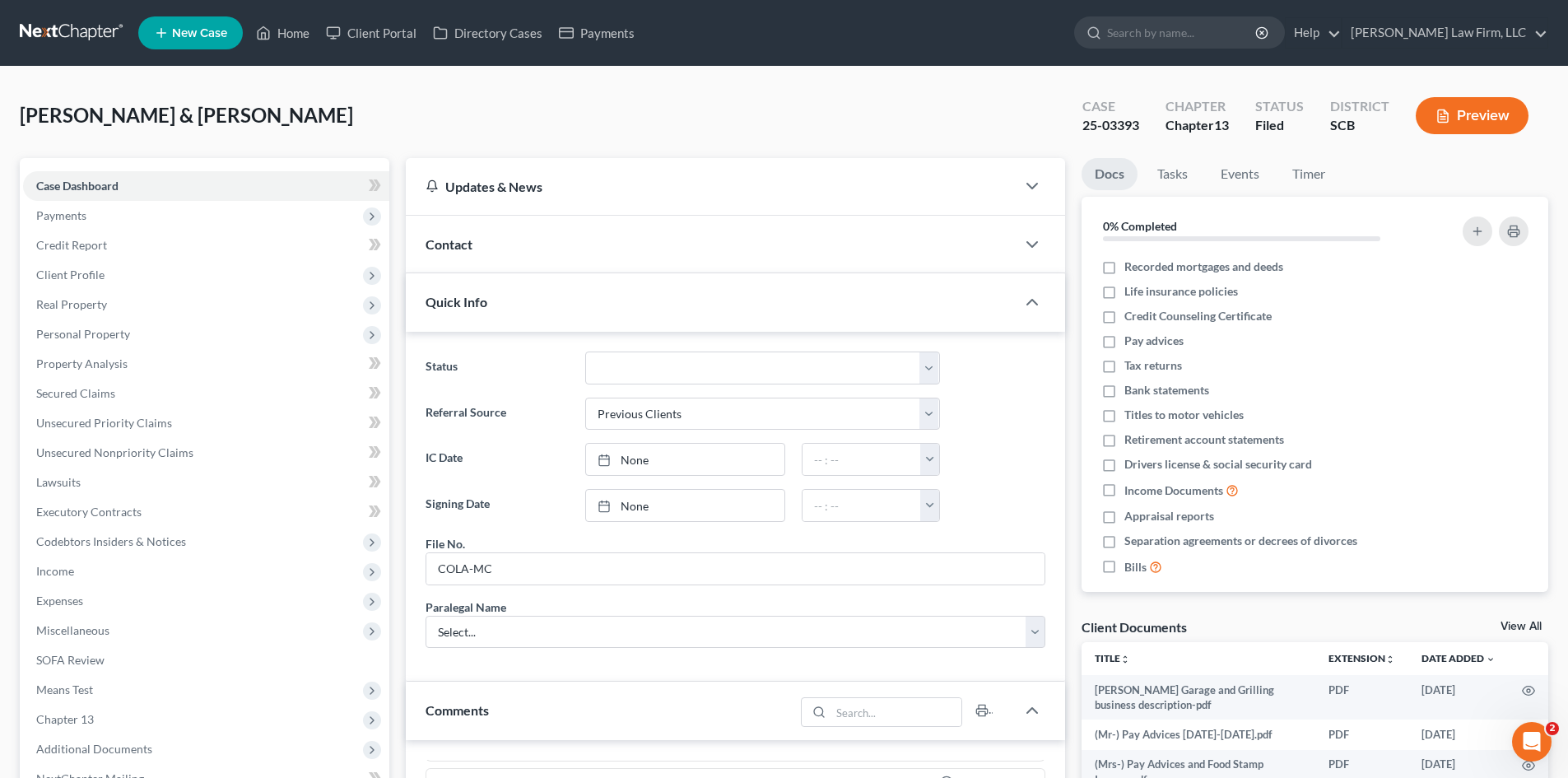
click at [469, 245] on span "Contact" at bounding box center [449, 244] width 47 height 15
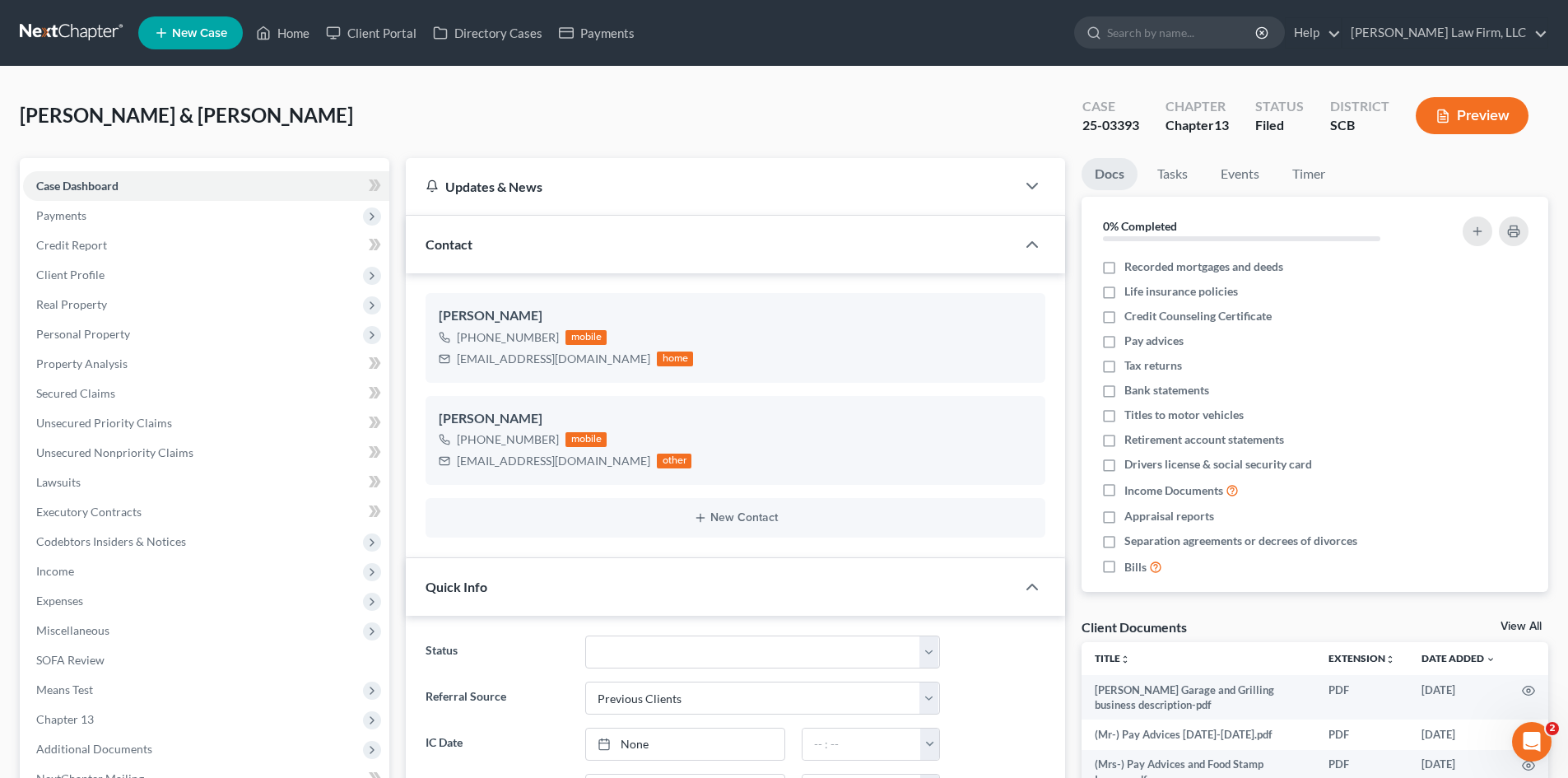
click at [70, 40] on link at bounding box center [72, 32] width 105 height 30
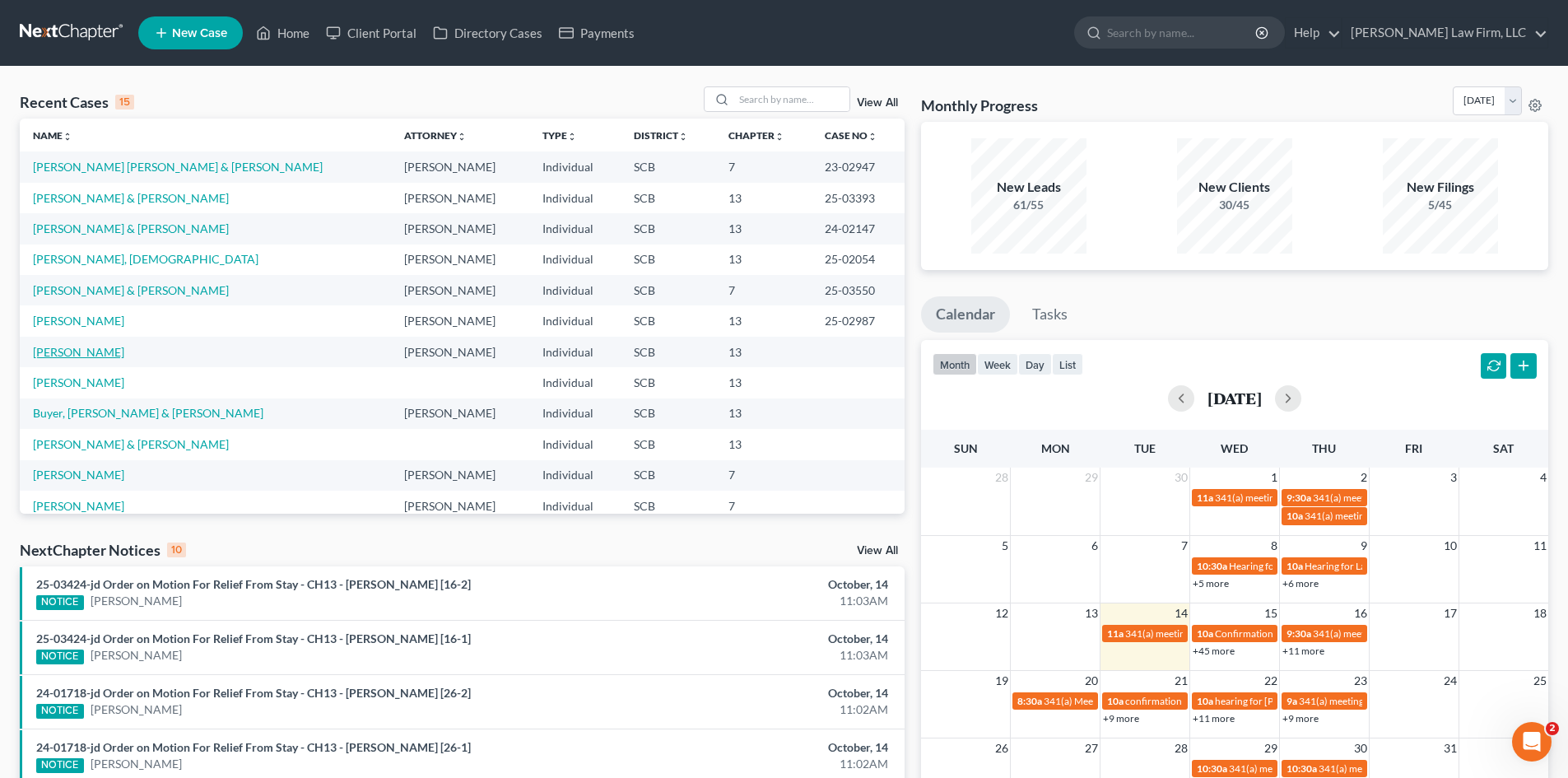
click at [83, 352] on link "[PERSON_NAME]" at bounding box center [78, 352] width 91 height 14
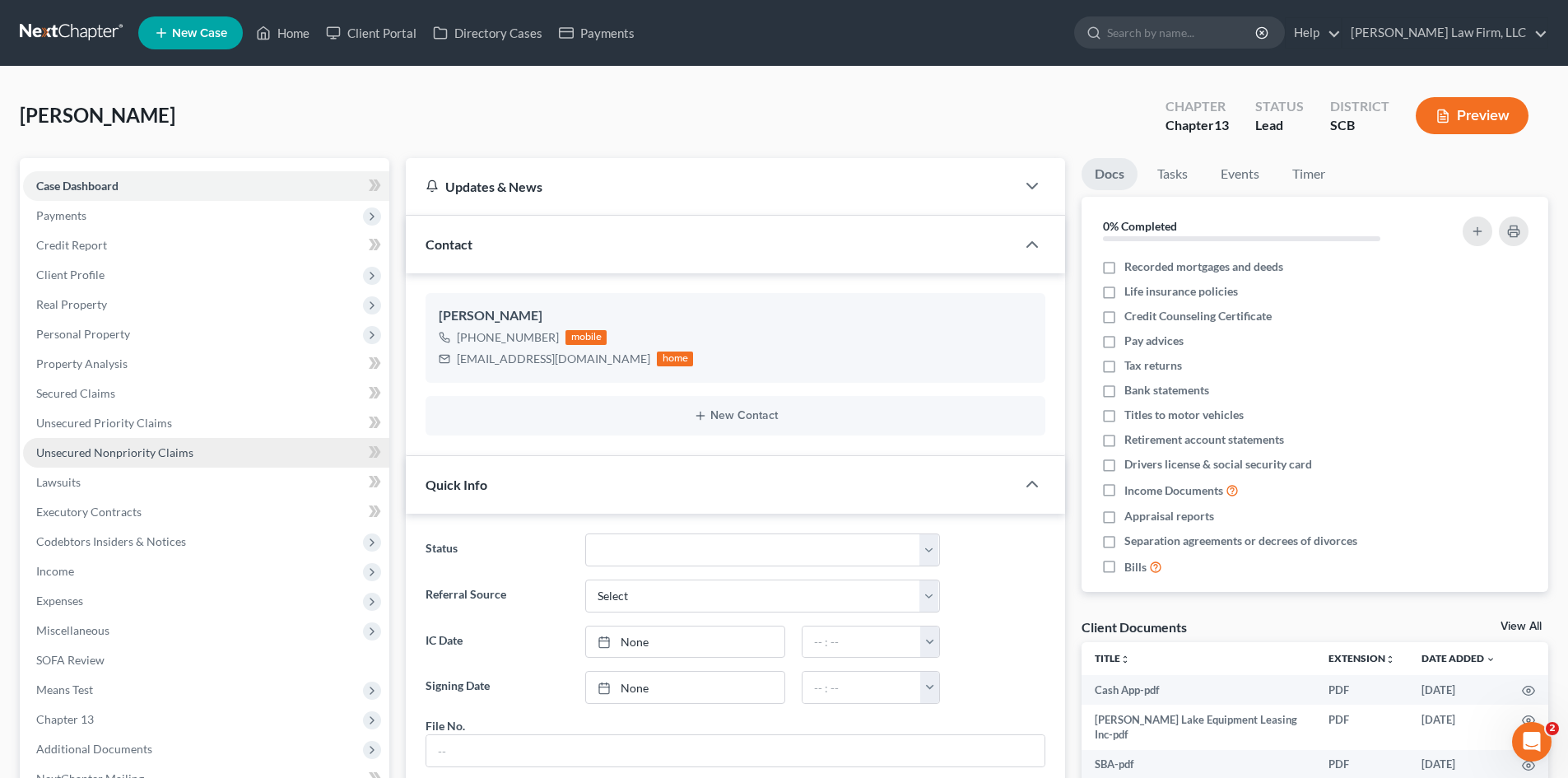
drag, startPoint x: 216, startPoint y: 460, endPoint x: 227, endPoint y: 457, distance: 11.4
click at [216, 460] on link "Unsecured Nonpriority Claims" at bounding box center [206, 452] width 366 height 30
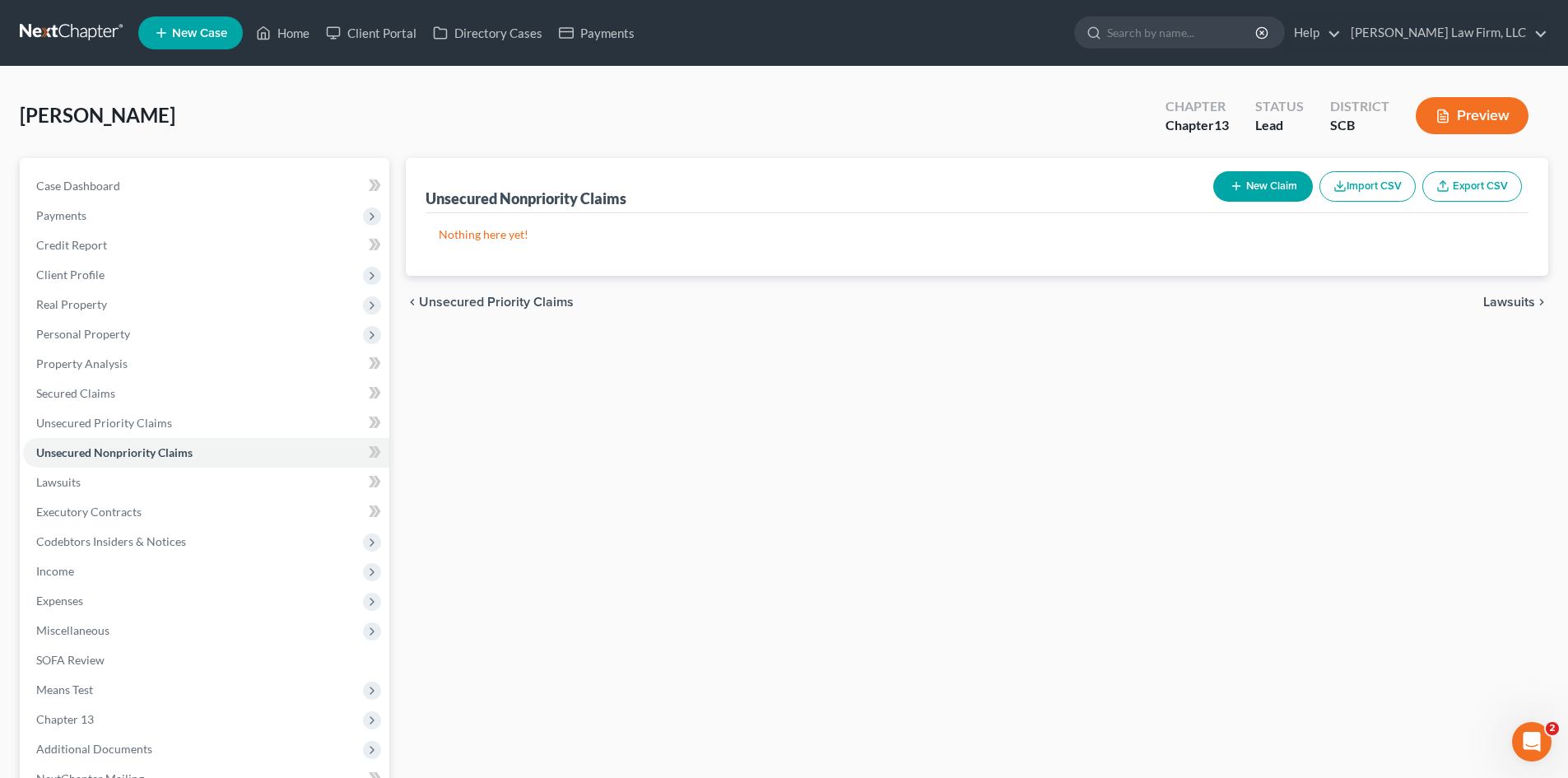
click at [1244, 179] on button "New Claim" at bounding box center [1262, 186] width 99 height 31
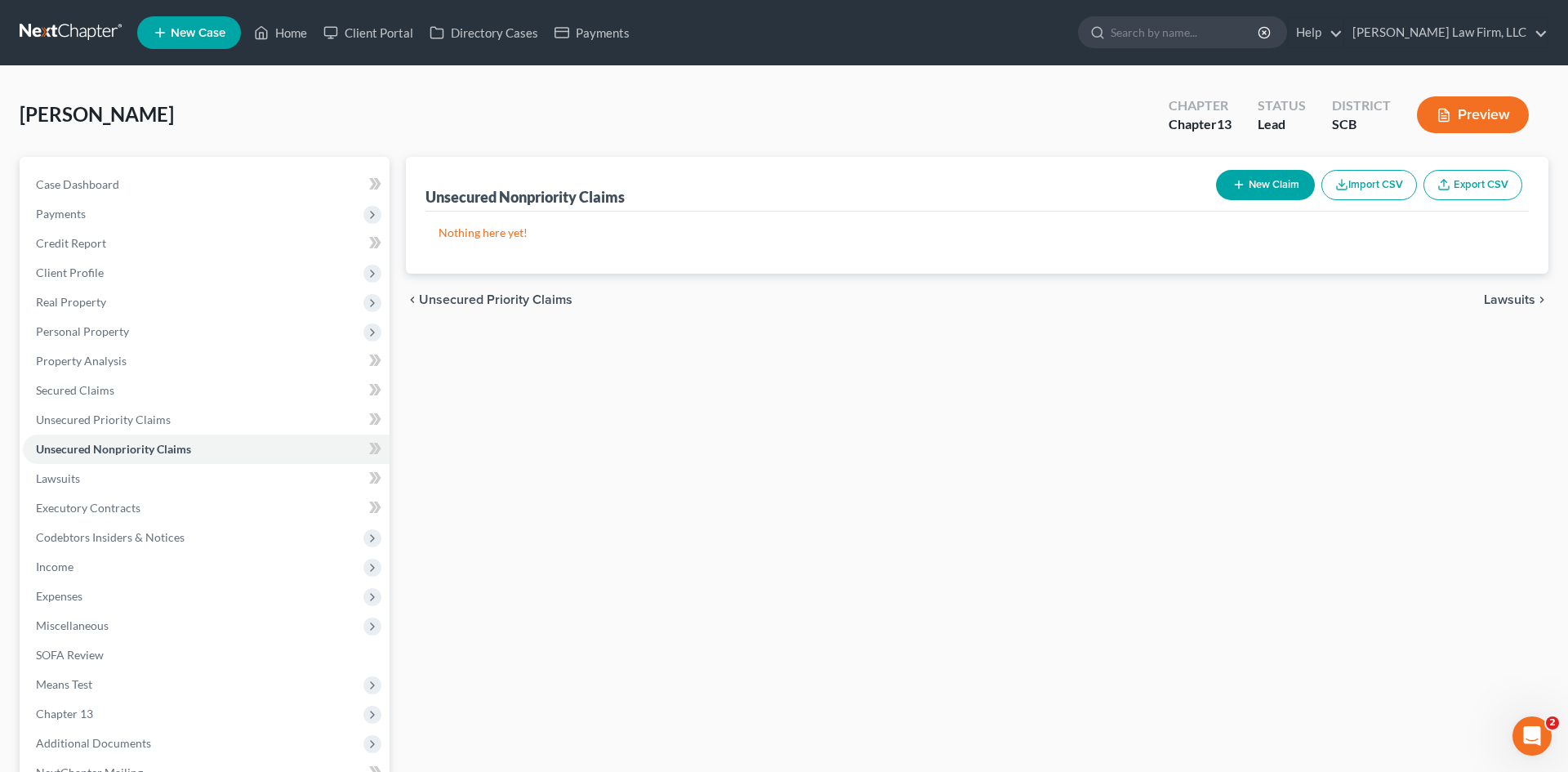
select select "0"
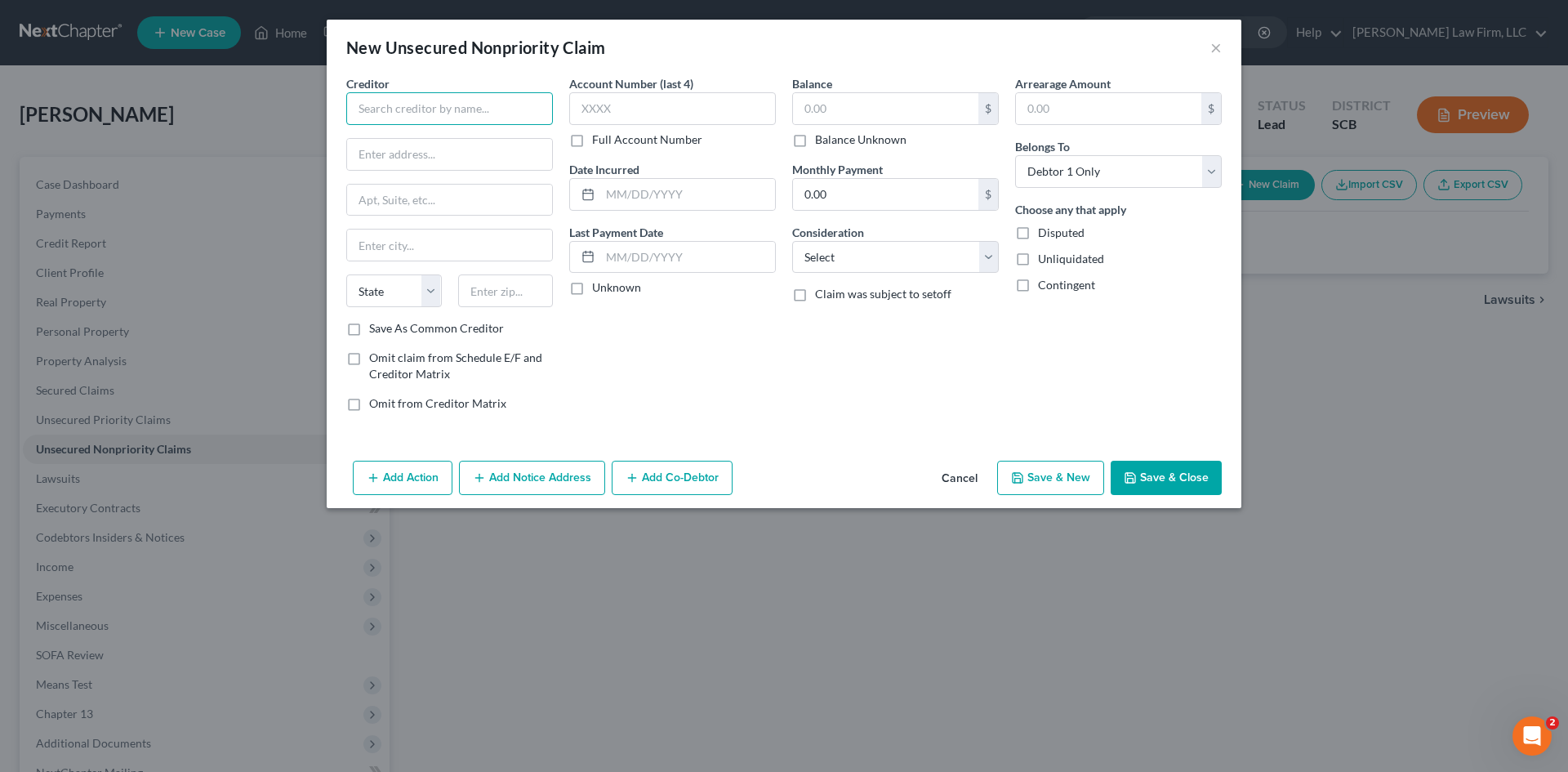
click at [439, 121] on input "text" at bounding box center [450, 108] width 207 height 33
type input "p"
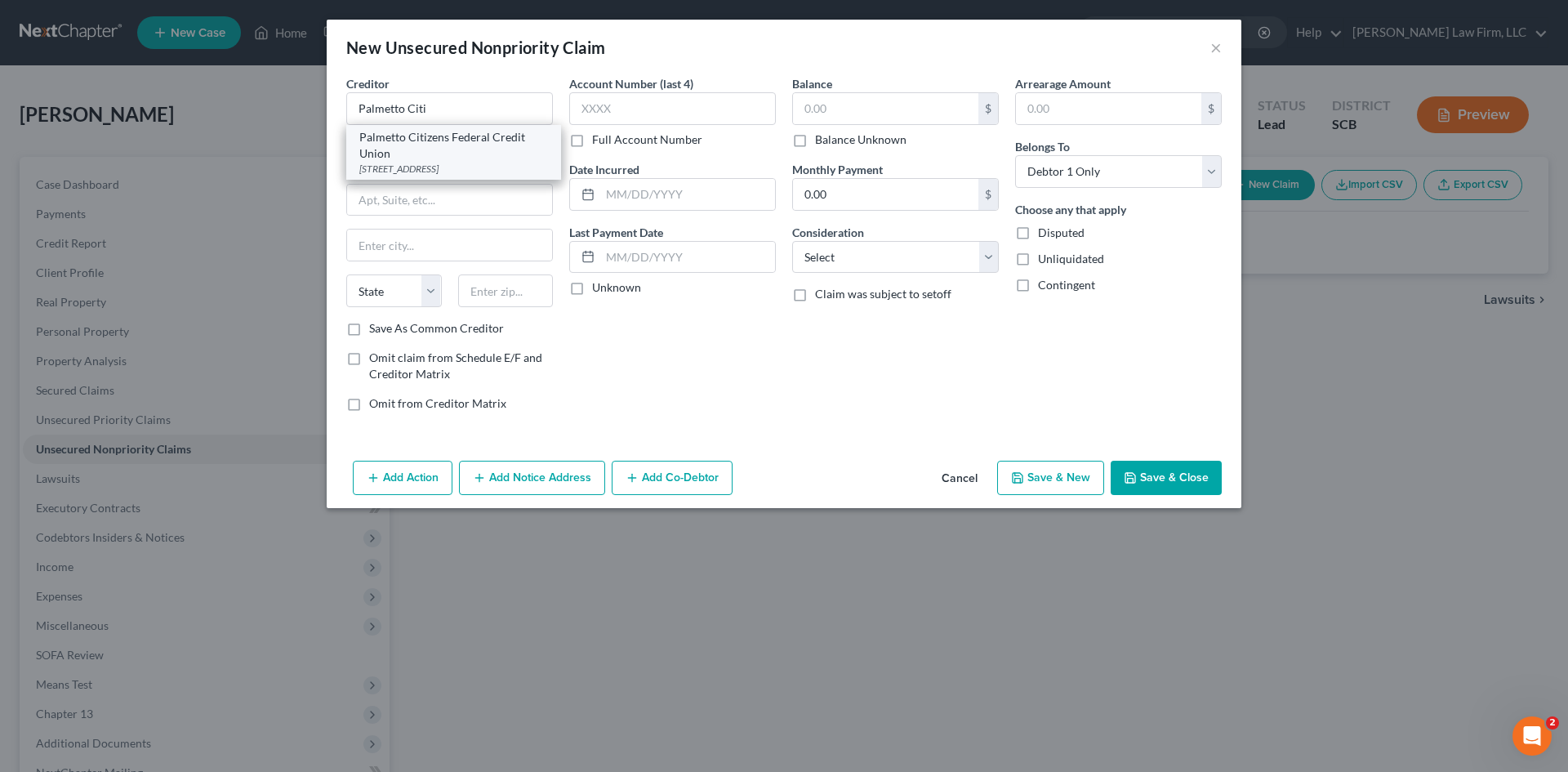
click at [450, 143] on div "Palmetto Citizens Federal Credit Union" at bounding box center [454, 145] width 189 height 33
type input "Palmetto Citizens Federal Credit Union"
type input "PO Box 5846"
type input "Columbia"
select select "42"
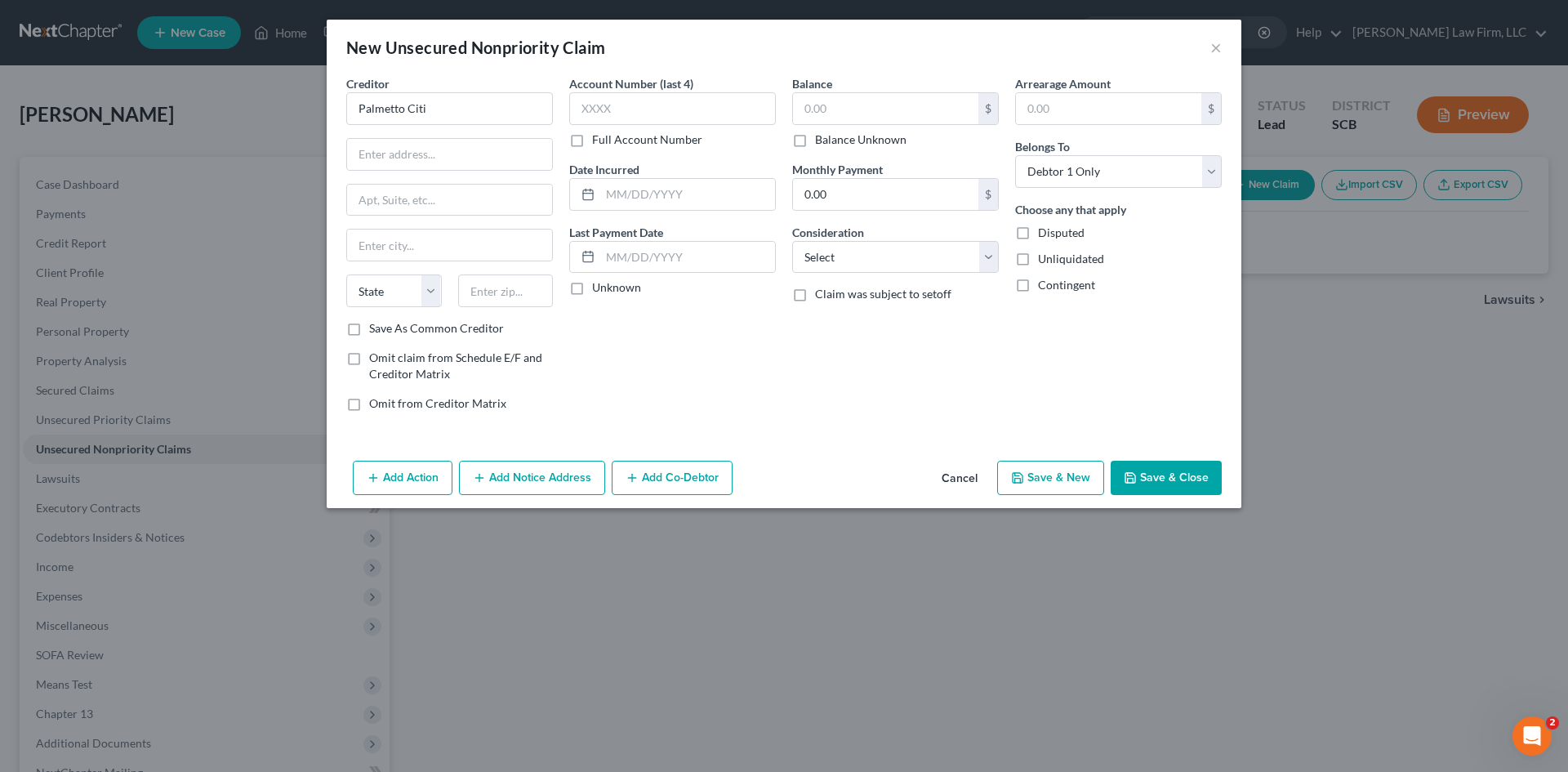
type input "29250"
click at [727, 107] on input "text" at bounding box center [672, 108] width 207 height 33
type input "1127"
click at [879, 117] on input "text" at bounding box center [886, 108] width 186 height 31
type input "2,749.92"
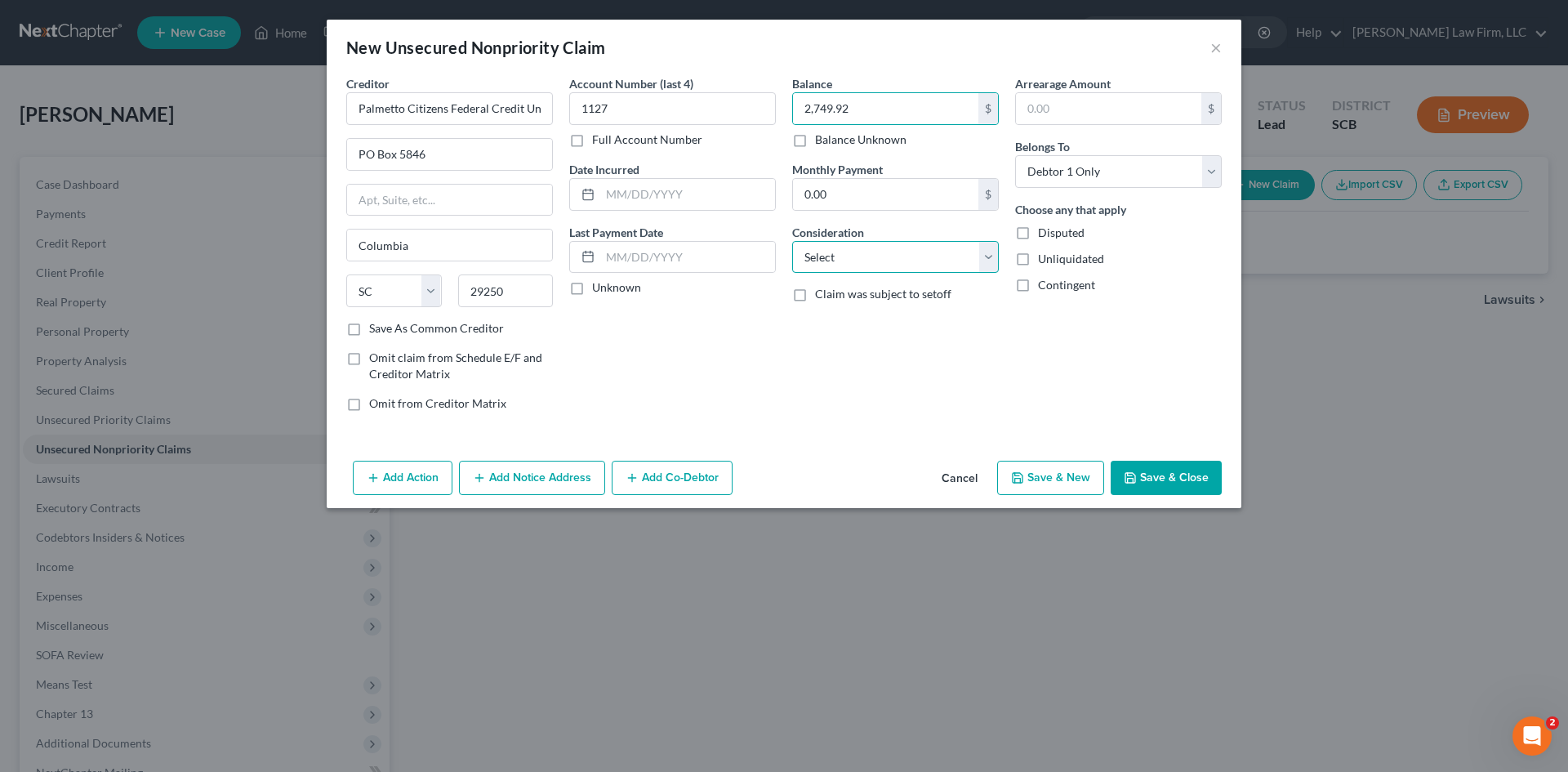
click at [961, 249] on select "Select Cable / Satellite Services Collection Agency Credit Card Debt Debt Couns…" at bounding box center [895, 257] width 207 height 33
click at [792, 241] on select "Select Cable / Satellite Services Collection Agency Credit Card Debt Debt Couns…" at bounding box center [895, 257] width 207 height 33
click at [989, 258] on select "Select Cable / Satellite Services Collection Agency Credit Card Debt Debt Couns…" at bounding box center [895, 257] width 207 height 33
click at [792, 241] on select "Select Cable / Satellite Services Collection Agency Credit Card Debt Debt Couns…" at bounding box center [895, 257] width 207 height 33
click at [989, 265] on select "Select Cable / Satellite Services Collection Agency Credit Card Debt Debt Couns…" at bounding box center [895, 257] width 207 height 33
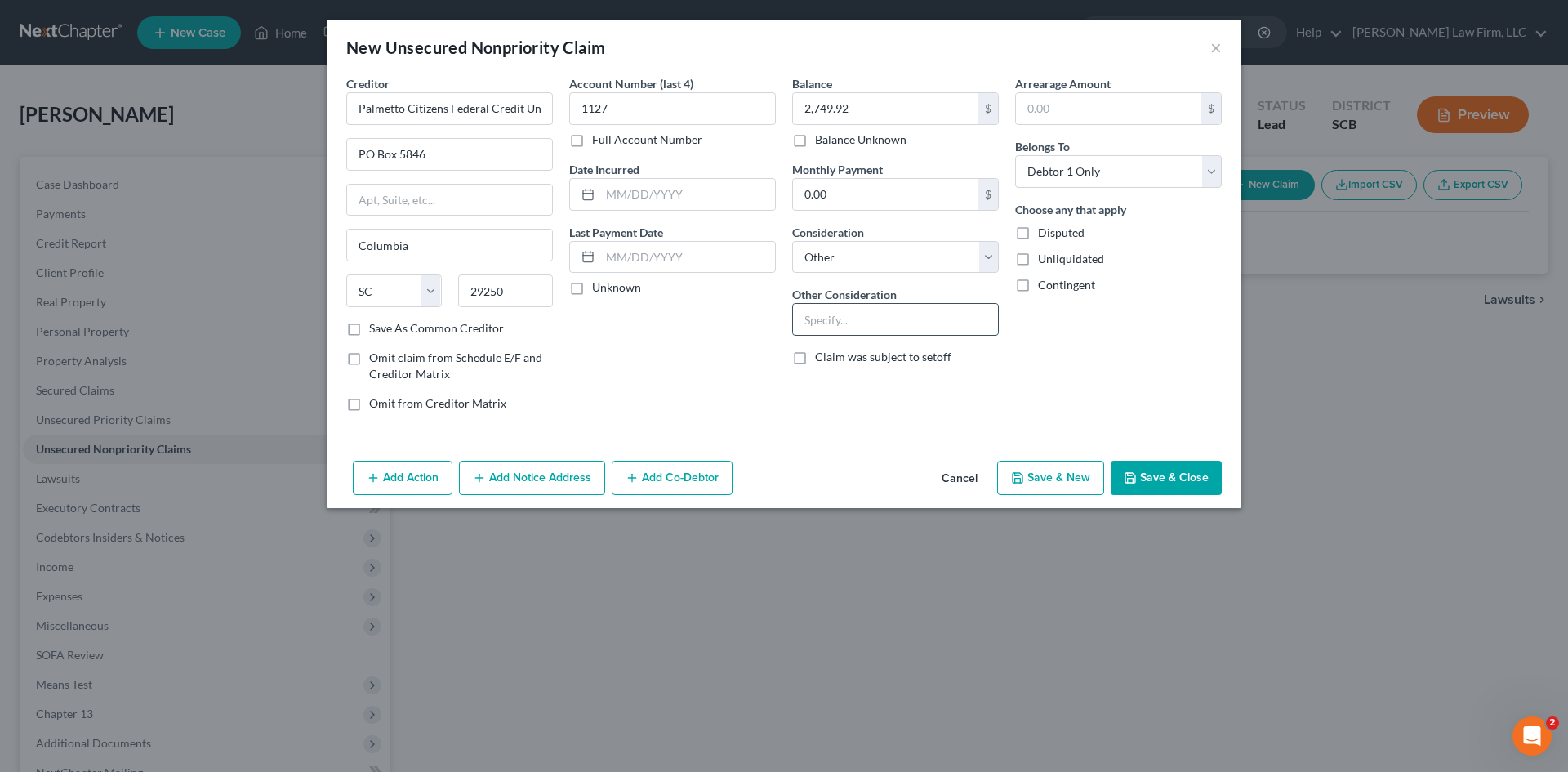
click at [942, 323] on input "text" at bounding box center [895, 319] width 205 height 31
click at [969, 257] on select "Select Cable / Satellite Services Collection Agency Credit Card Debt Debt Couns…" at bounding box center [895, 257] width 207 height 33
select select "2"
click at [792, 241] on select "Select Cable / Satellite Services Collection Agency Credit Card Debt Debt Couns…" at bounding box center [895, 257] width 207 height 33
click at [694, 206] on input "text" at bounding box center [687, 194] width 175 height 31
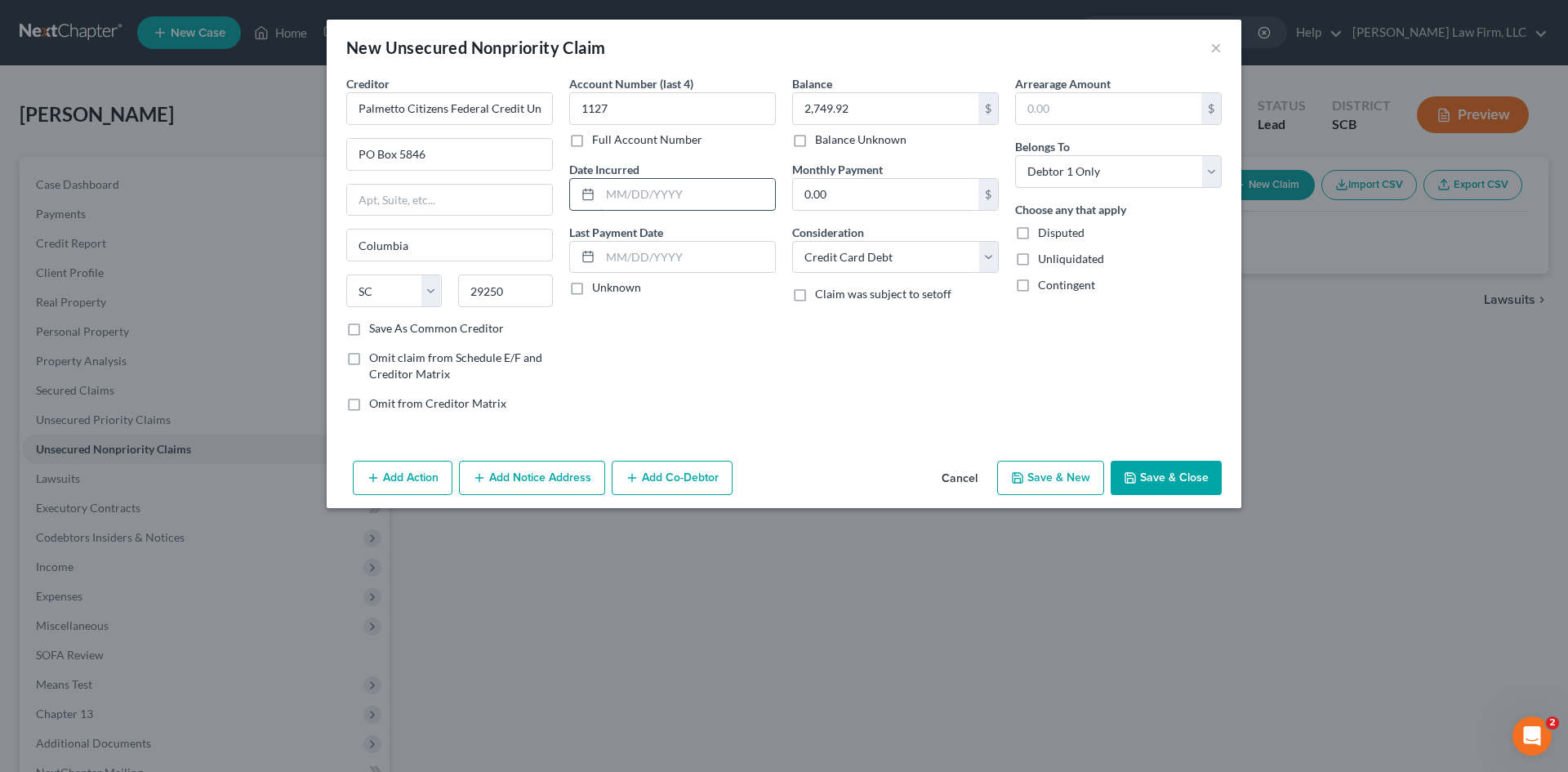
click at [711, 200] on input "text" at bounding box center [687, 194] width 175 height 31
click at [635, 193] on input "09/30/25" at bounding box center [687, 194] width 175 height 31
type input "09/30/25"
click at [1128, 472] on icon "button" at bounding box center [1129, 478] width 13 height 13
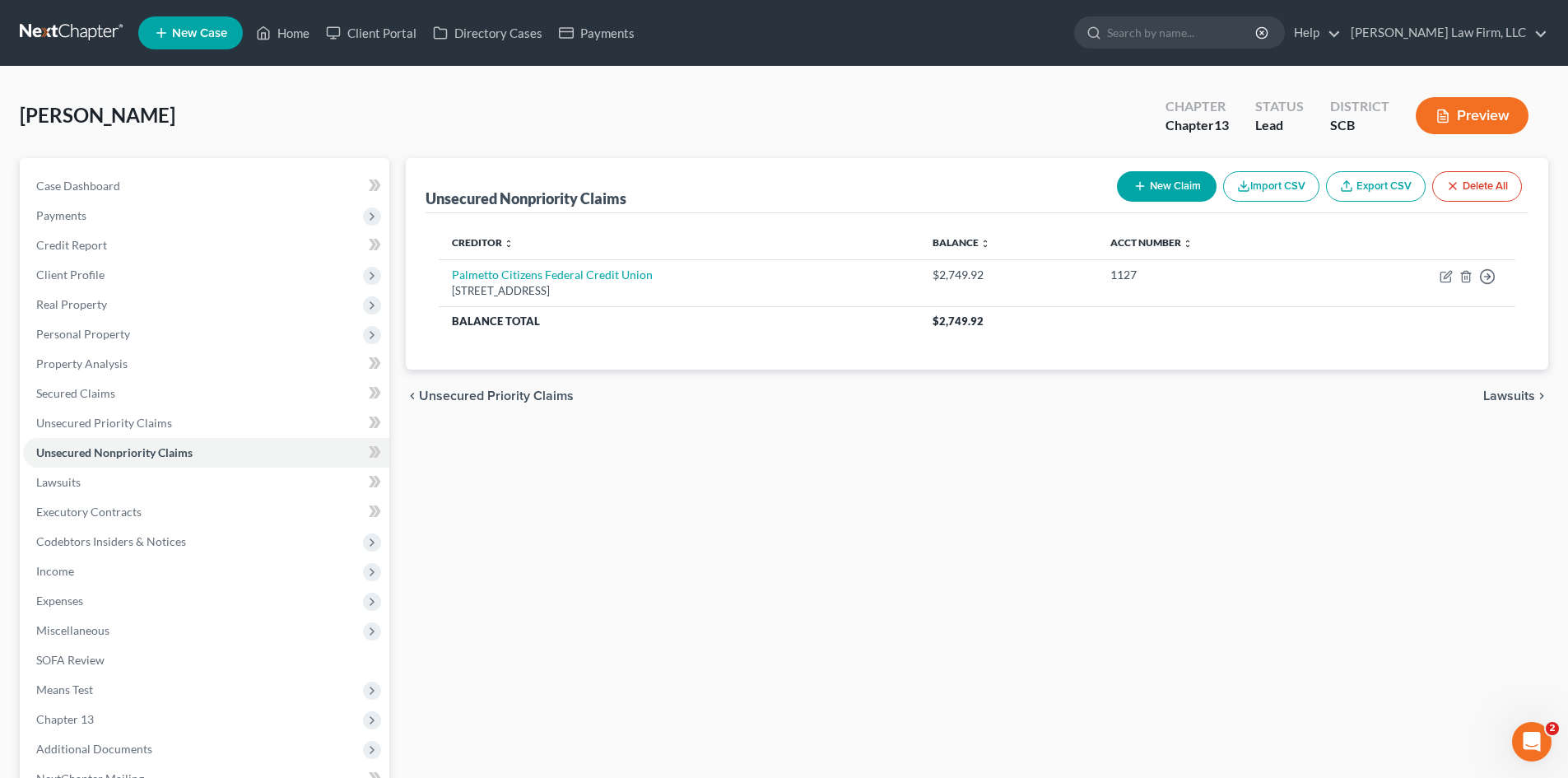
click at [1158, 197] on button "New Claim" at bounding box center [1166, 186] width 99 height 31
select select "0"
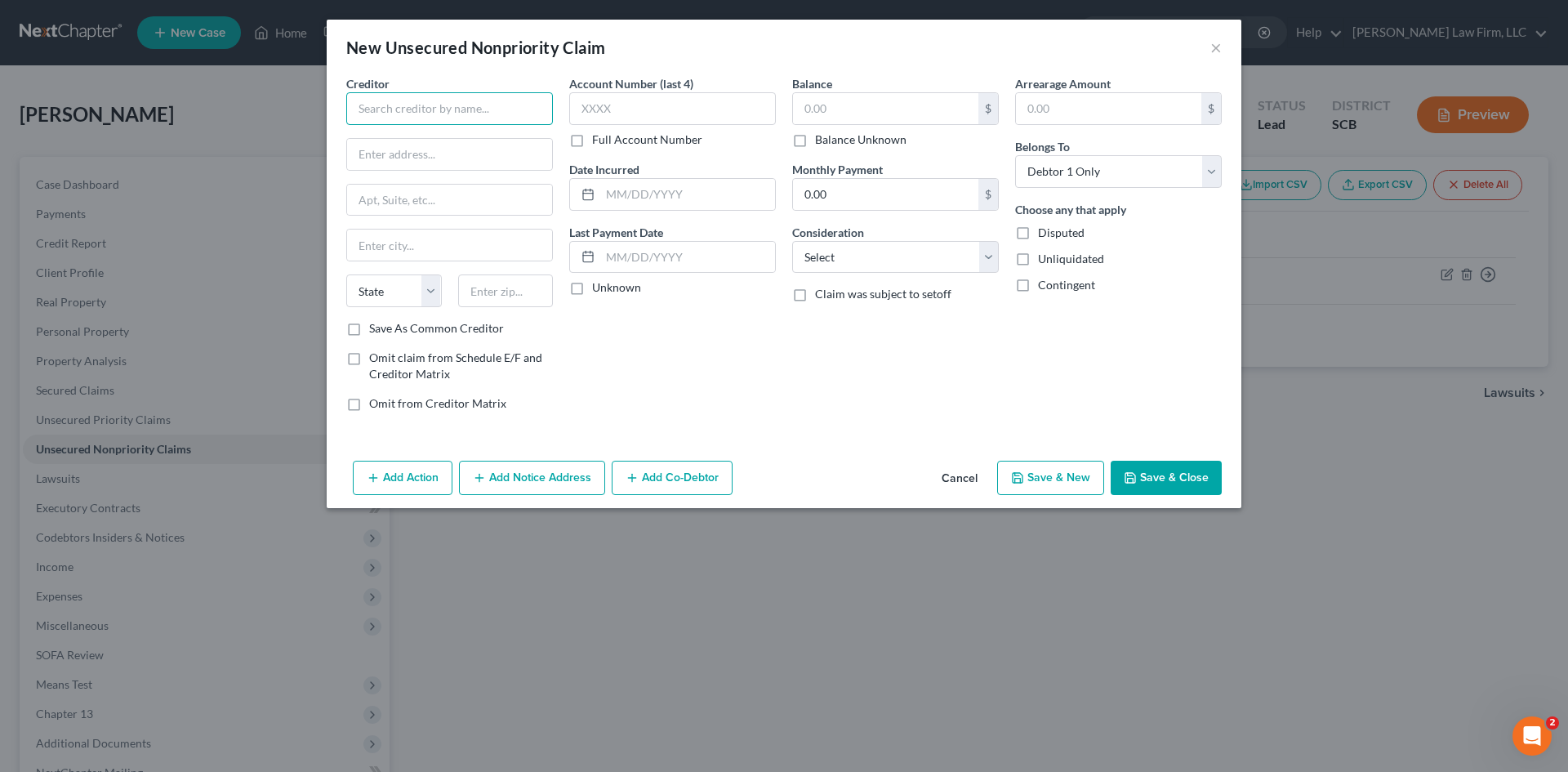
click at [451, 105] on input "text" at bounding box center [450, 108] width 207 height 33
type input "SBA"
click at [488, 135] on div "SBA" at bounding box center [444, 137] width 170 height 16
type input "PO Box 3918"
type input "Portland"
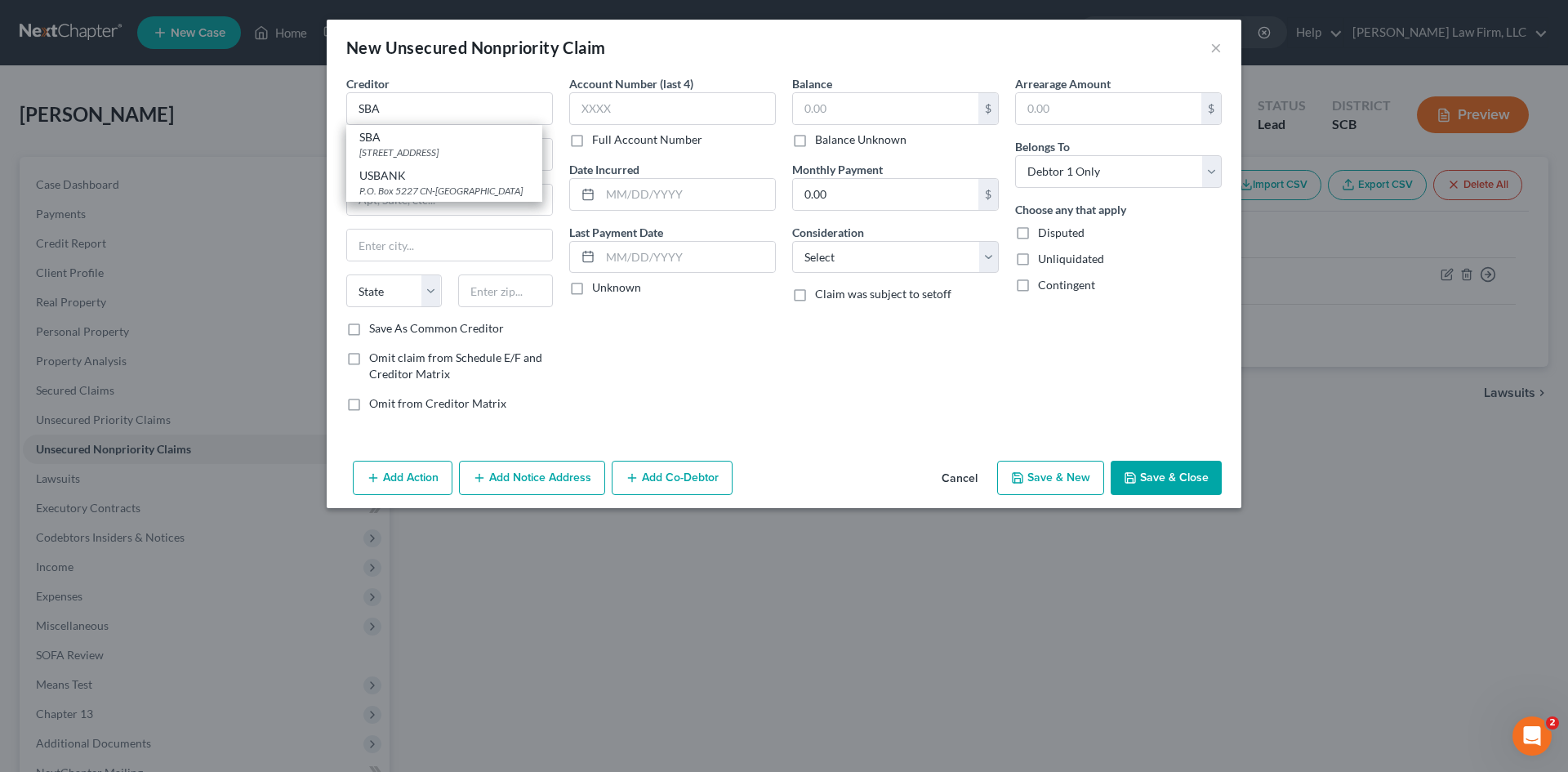
select select "38"
type input "97208"
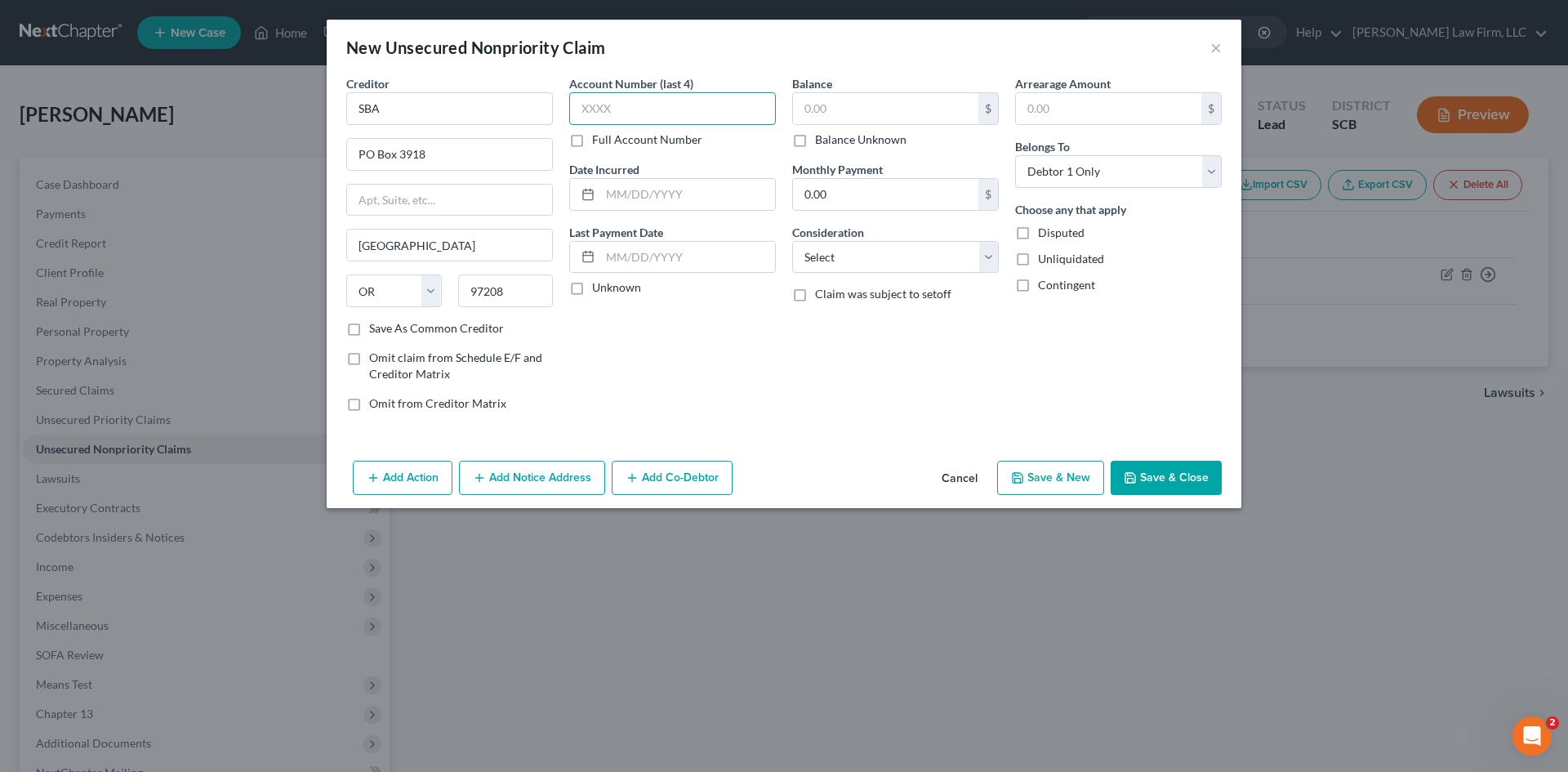
click at [661, 99] on input "text" at bounding box center [672, 108] width 207 height 33
type input "8208"
click at [885, 201] on input "0.00" at bounding box center [886, 194] width 186 height 31
click at [953, 379] on div "Balance $ Balance Unknown Balance Undetermined $ Balance Unknown Monthly Paymen…" at bounding box center [896, 250] width 223 height 349
click at [846, 111] on input "text" at bounding box center [886, 108] width 186 height 31
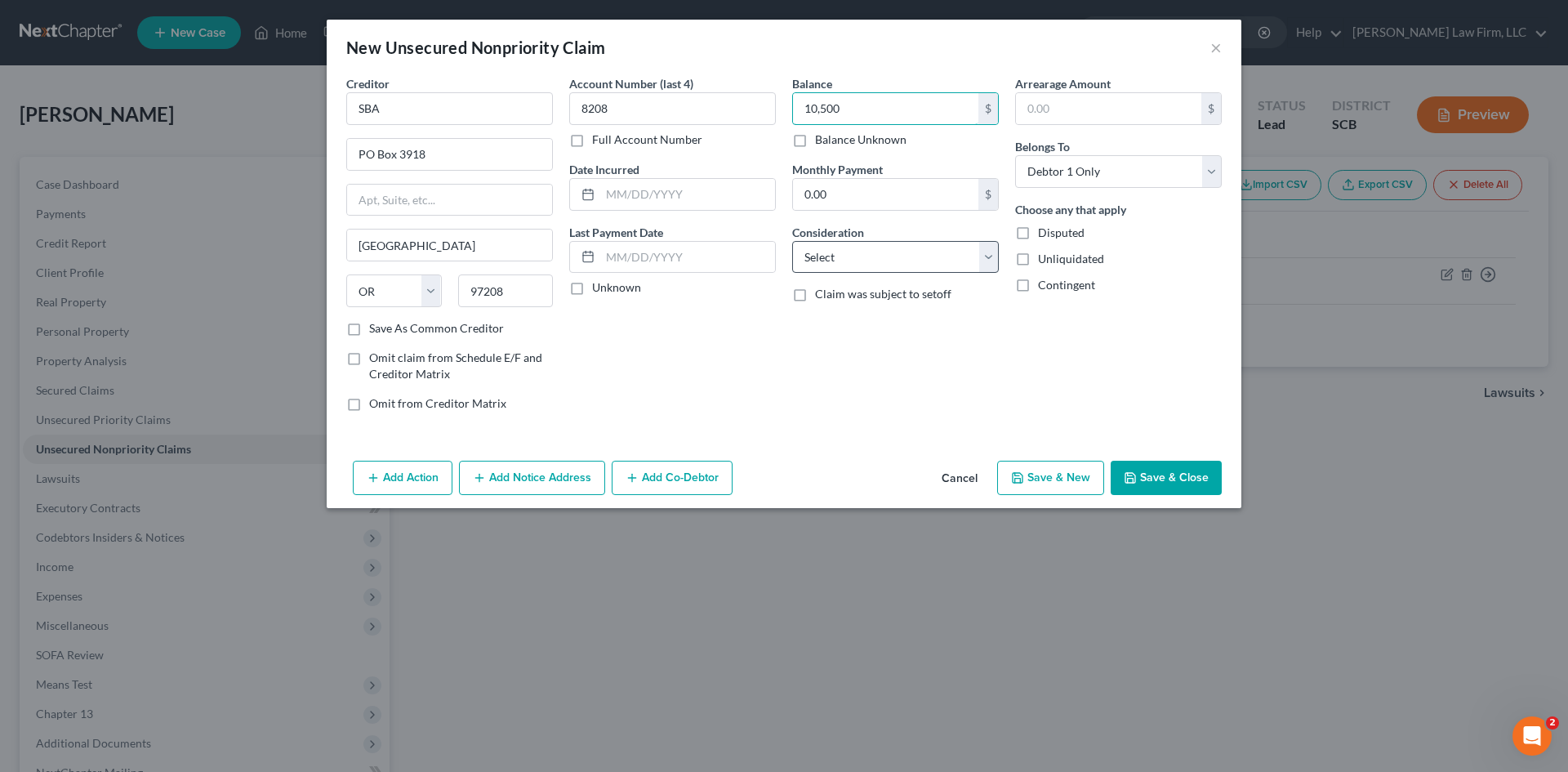
type input "10,500"
click at [897, 257] on select "Select Cable / Satellite Services Collection Agency Credit Card Debt Debt Couns…" at bounding box center [895, 257] width 207 height 33
select select "10"
click at [792, 241] on select "Select Cable / Satellite Services Collection Agency Credit Card Debt Debt Couns…" at bounding box center [895, 257] width 207 height 33
click at [712, 202] on input "text" at bounding box center [687, 194] width 175 height 31
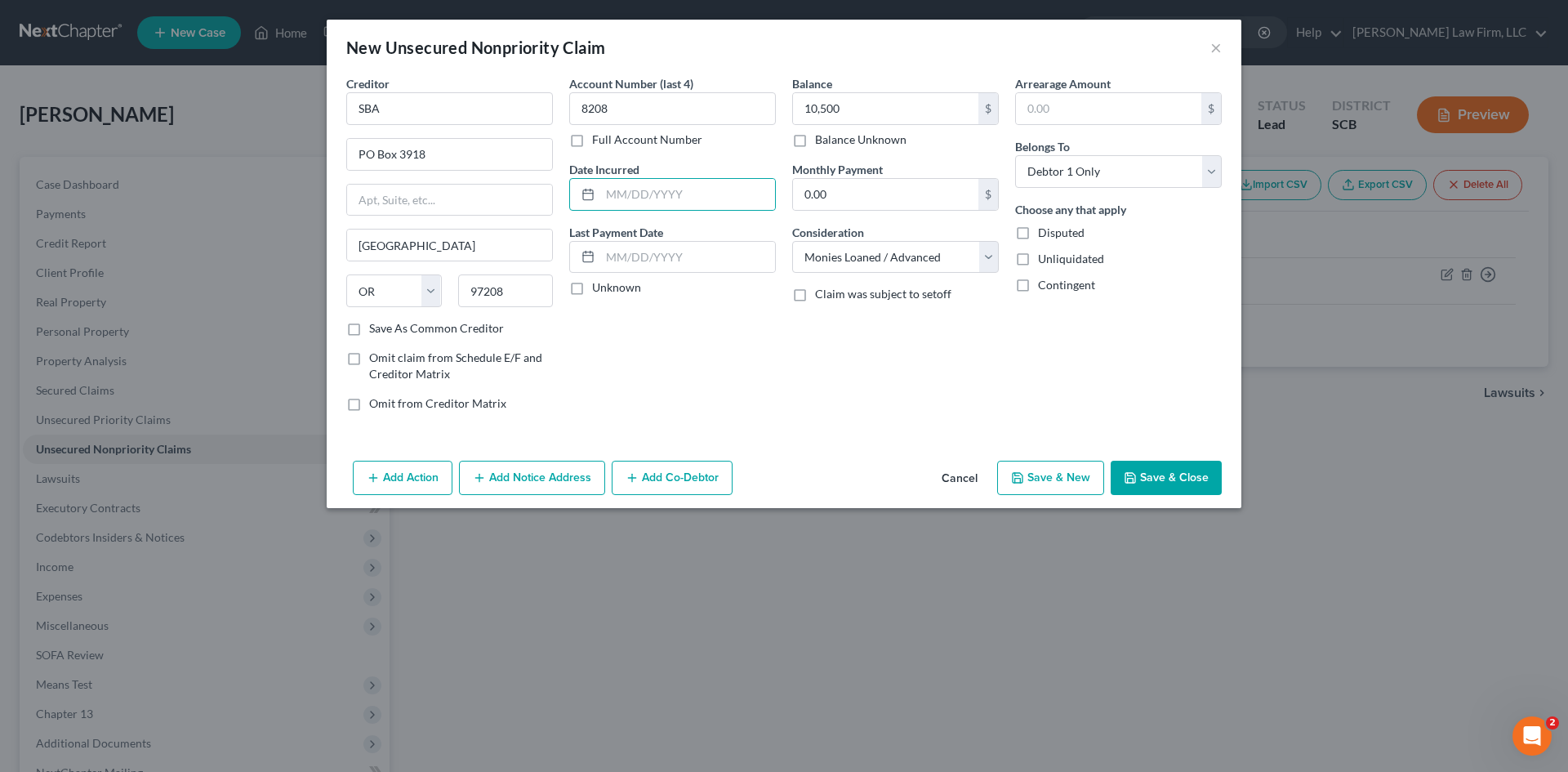
click at [1215, 476] on button "Save & Close" at bounding box center [1167, 478] width 111 height 35
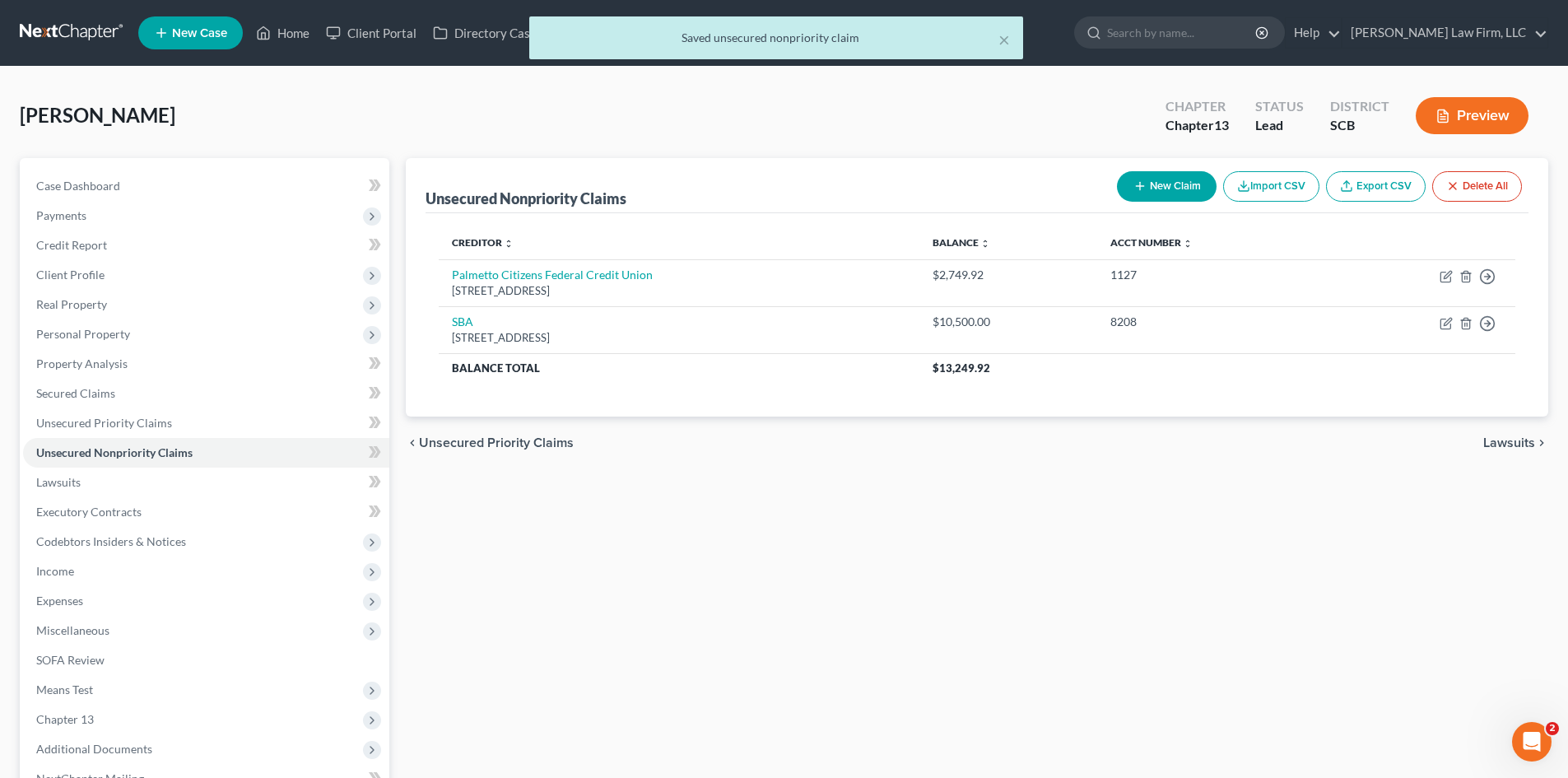
click at [1169, 175] on button "New Claim" at bounding box center [1166, 186] width 99 height 31
select select "0"
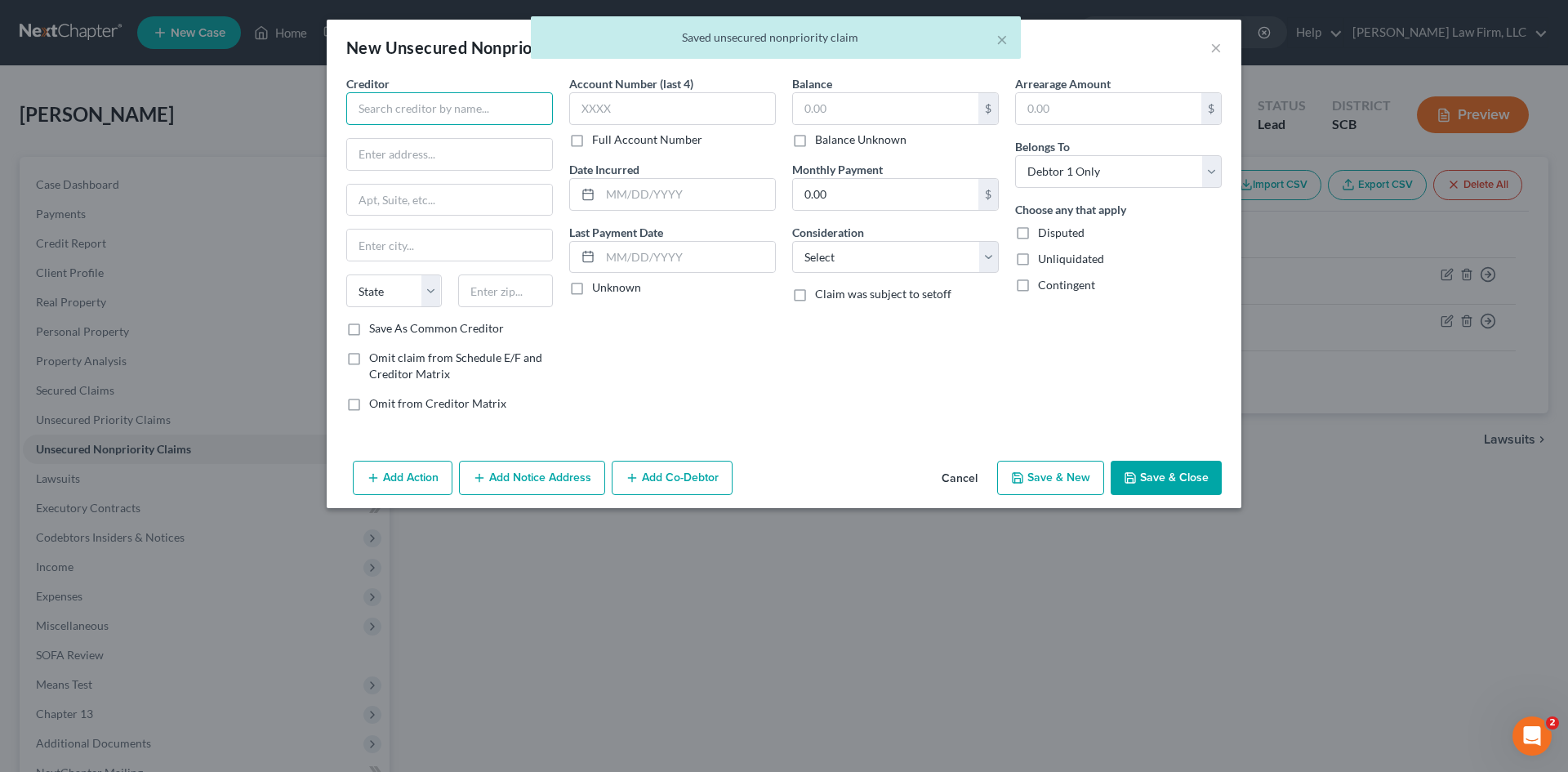
click at [443, 107] on input "text" at bounding box center [450, 108] width 207 height 33
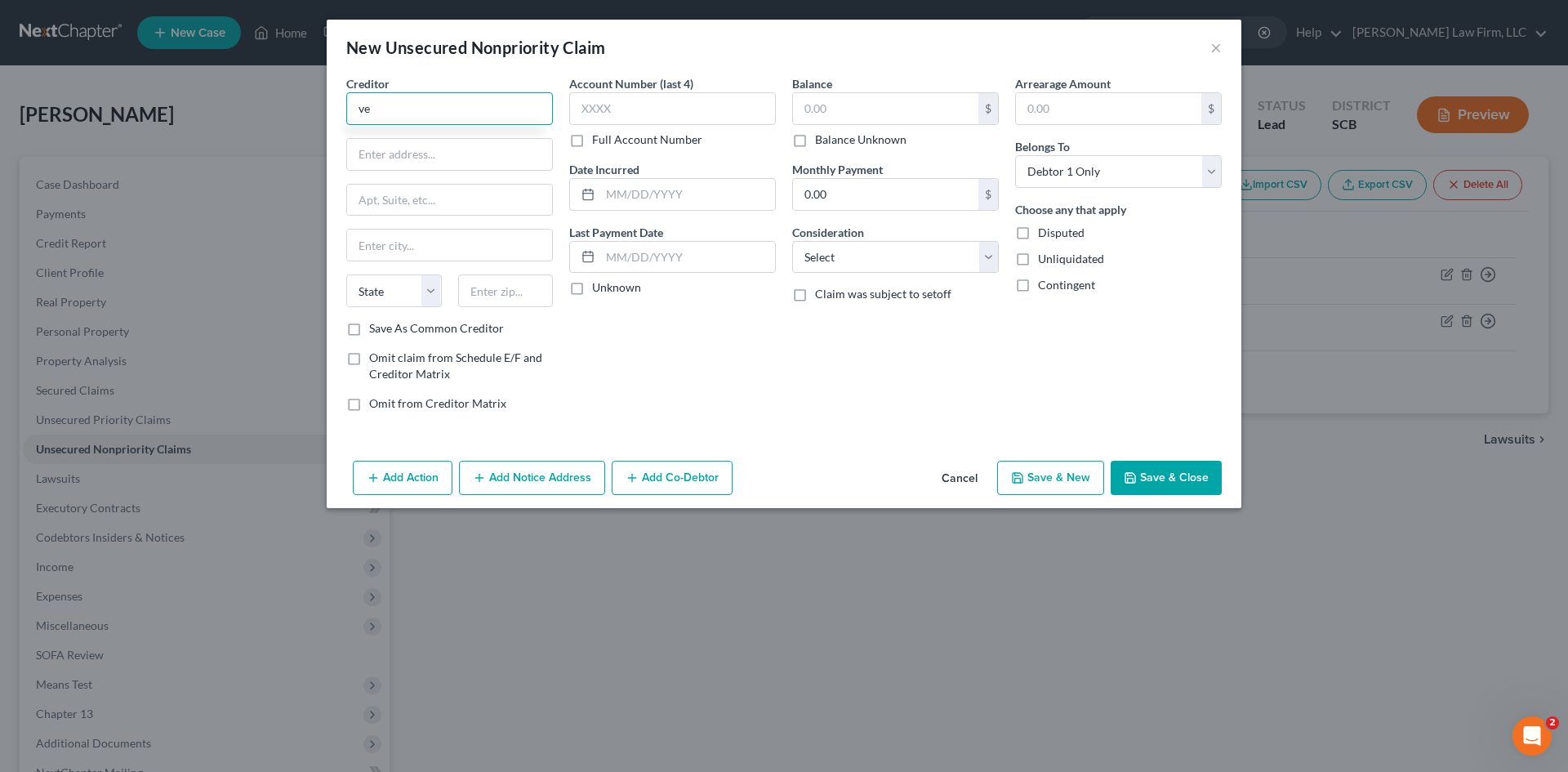
type input "v"
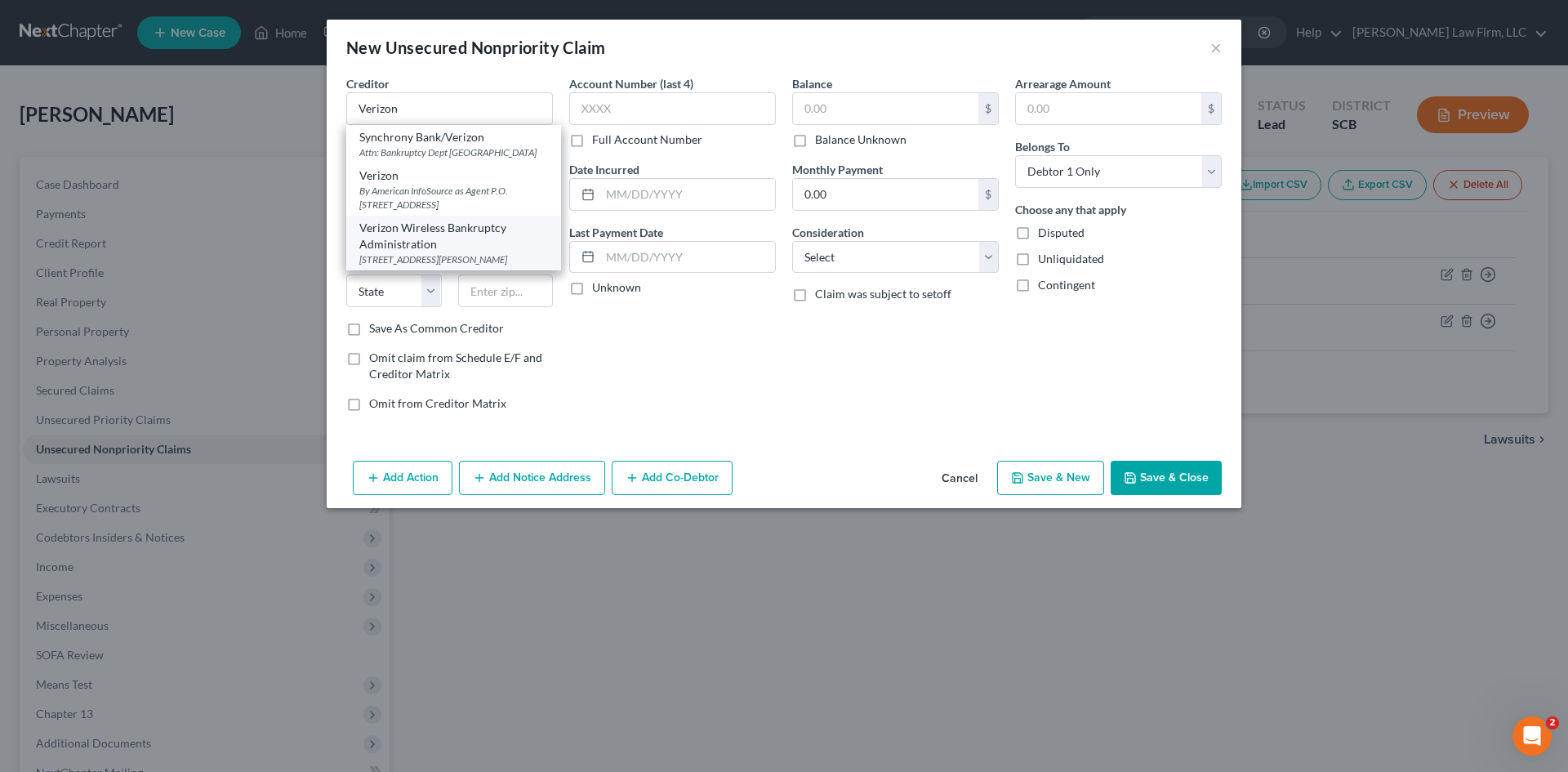
click at [455, 252] on div "Verizon Wireless Bankruptcy Administration" at bounding box center [454, 235] width 189 height 33
type input "Verizon Wireless Bankruptcy Administration"
type input "500 Technology Drive, Suite 550"
type input "Saint Charles"
select select "26"
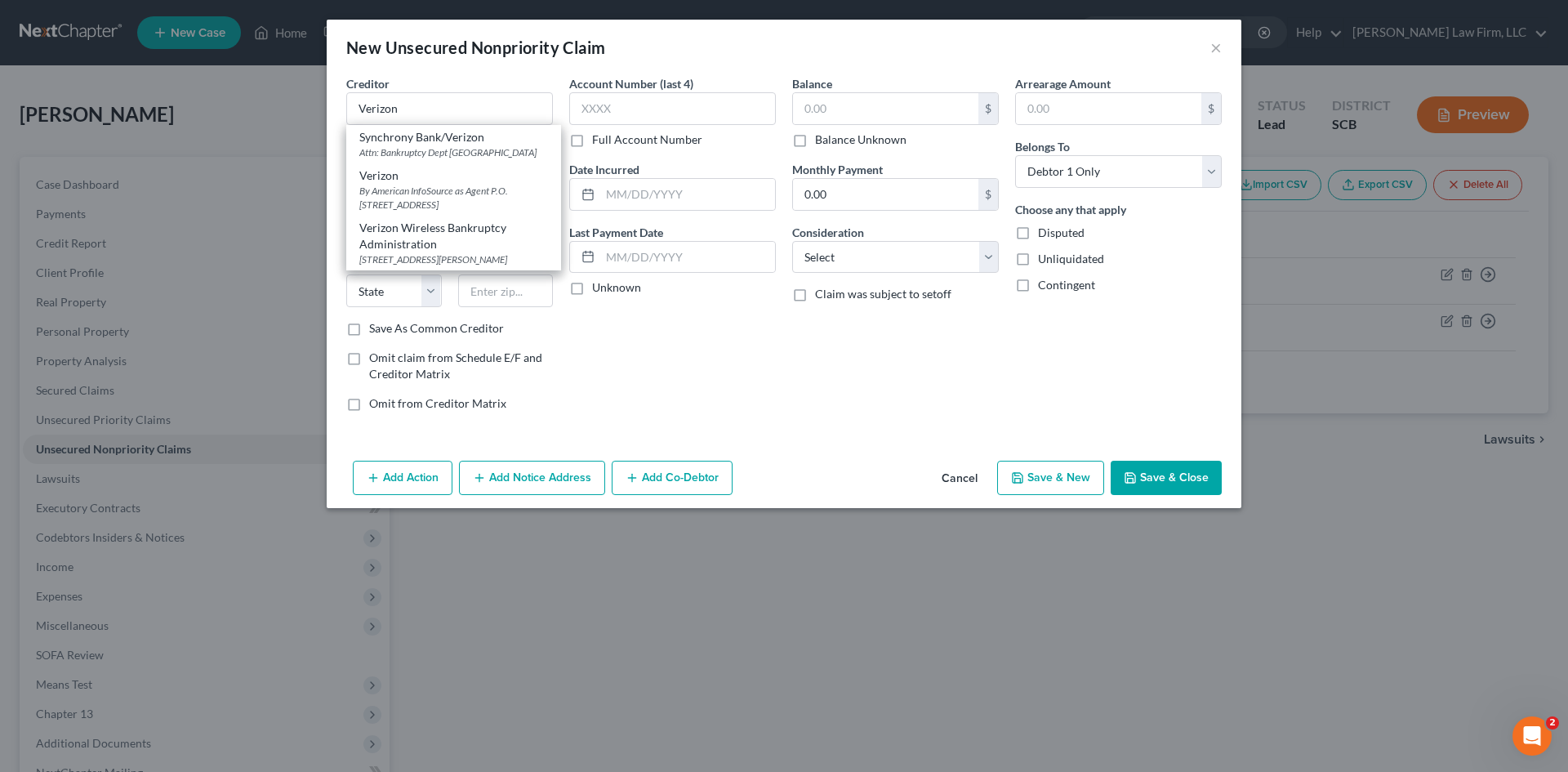
type input "63304"
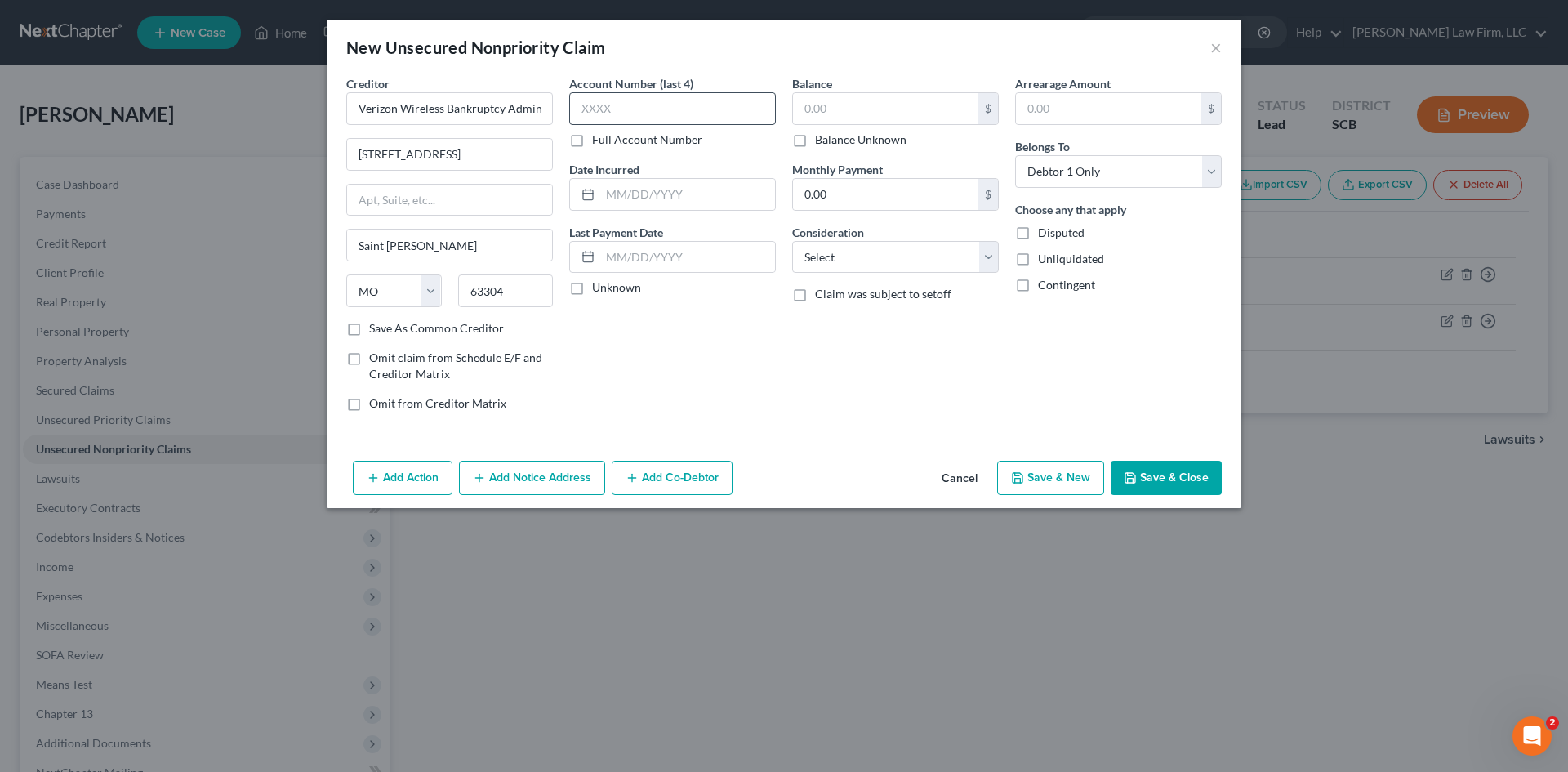
click at [650, 129] on div "Account Number (last 4) Full Account Number" at bounding box center [672, 111] width 207 height 73
click at [660, 103] on input "text" at bounding box center [672, 108] width 207 height 33
type input "0001"
click at [840, 243] on select "Select Cable / Satellite Services Collection Agency Credit Card Debt Debt Couns…" at bounding box center [895, 257] width 207 height 33
select select "4"
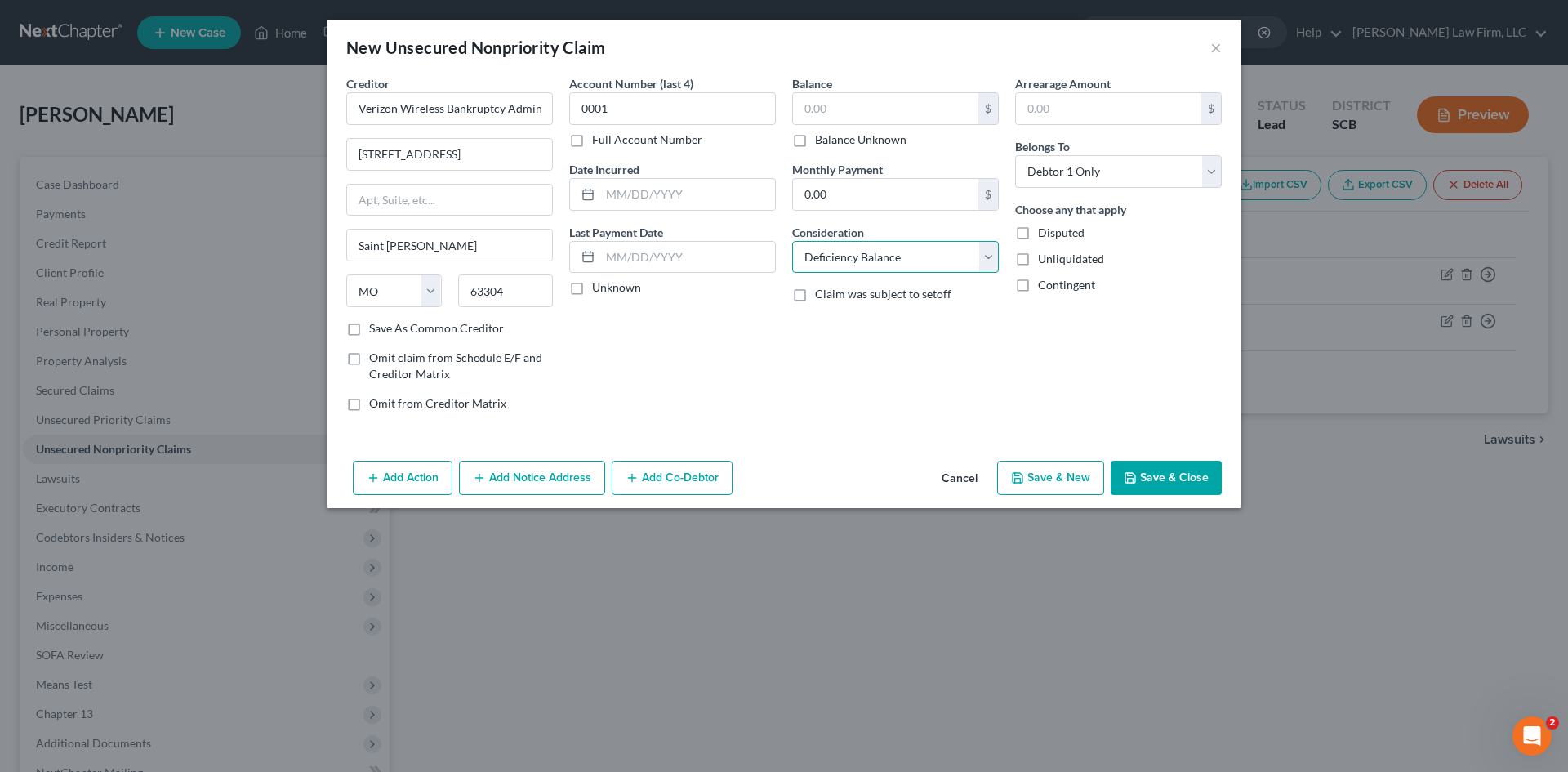
click at [792, 241] on select "Select Cable / Satellite Services Collection Agency Credit Card Debt Debt Couns…" at bounding box center [895, 257] width 207 height 33
click at [1186, 478] on button "Save & Close" at bounding box center [1167, 478] width 111 height 35
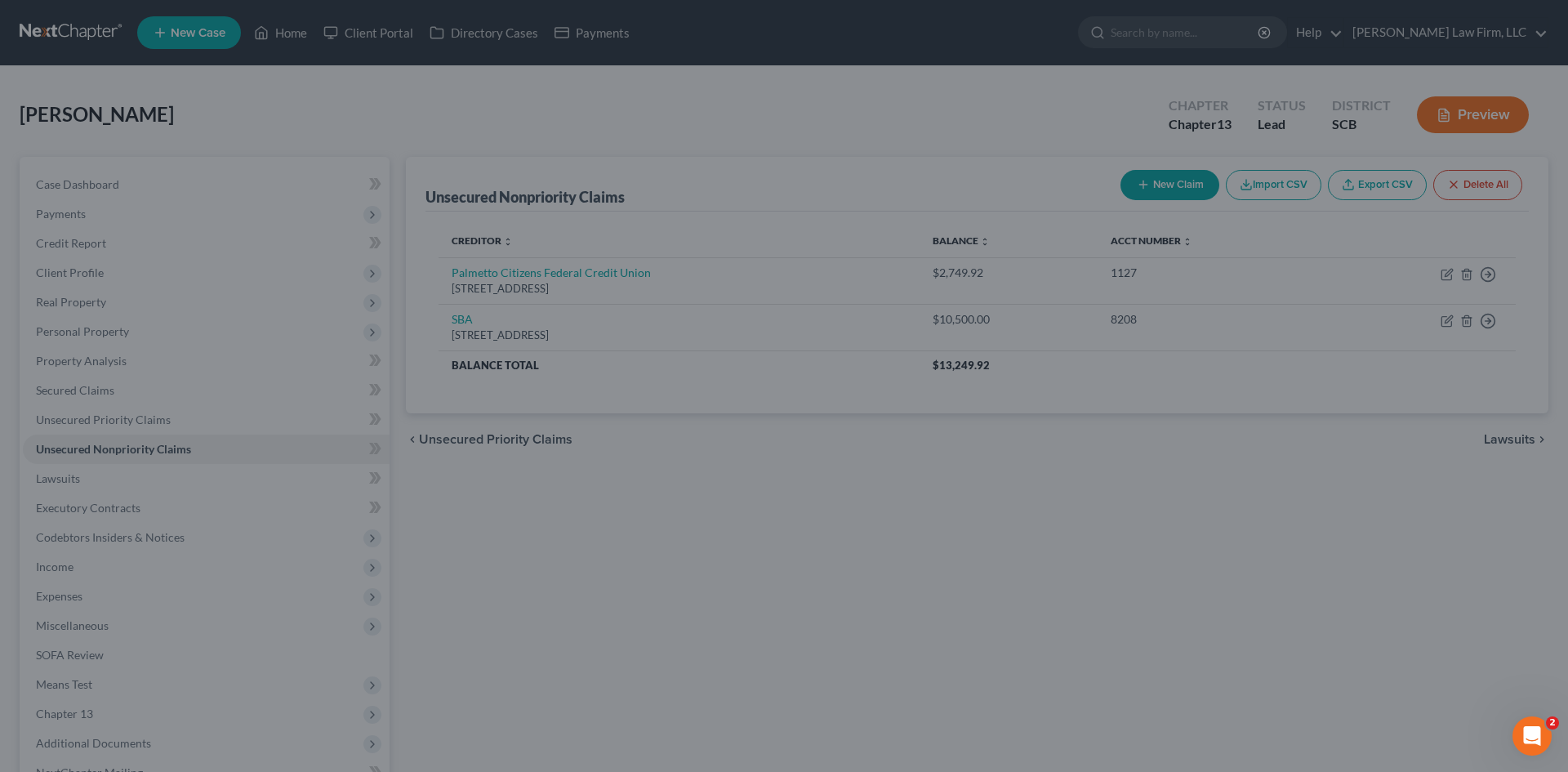
type input "0.00"
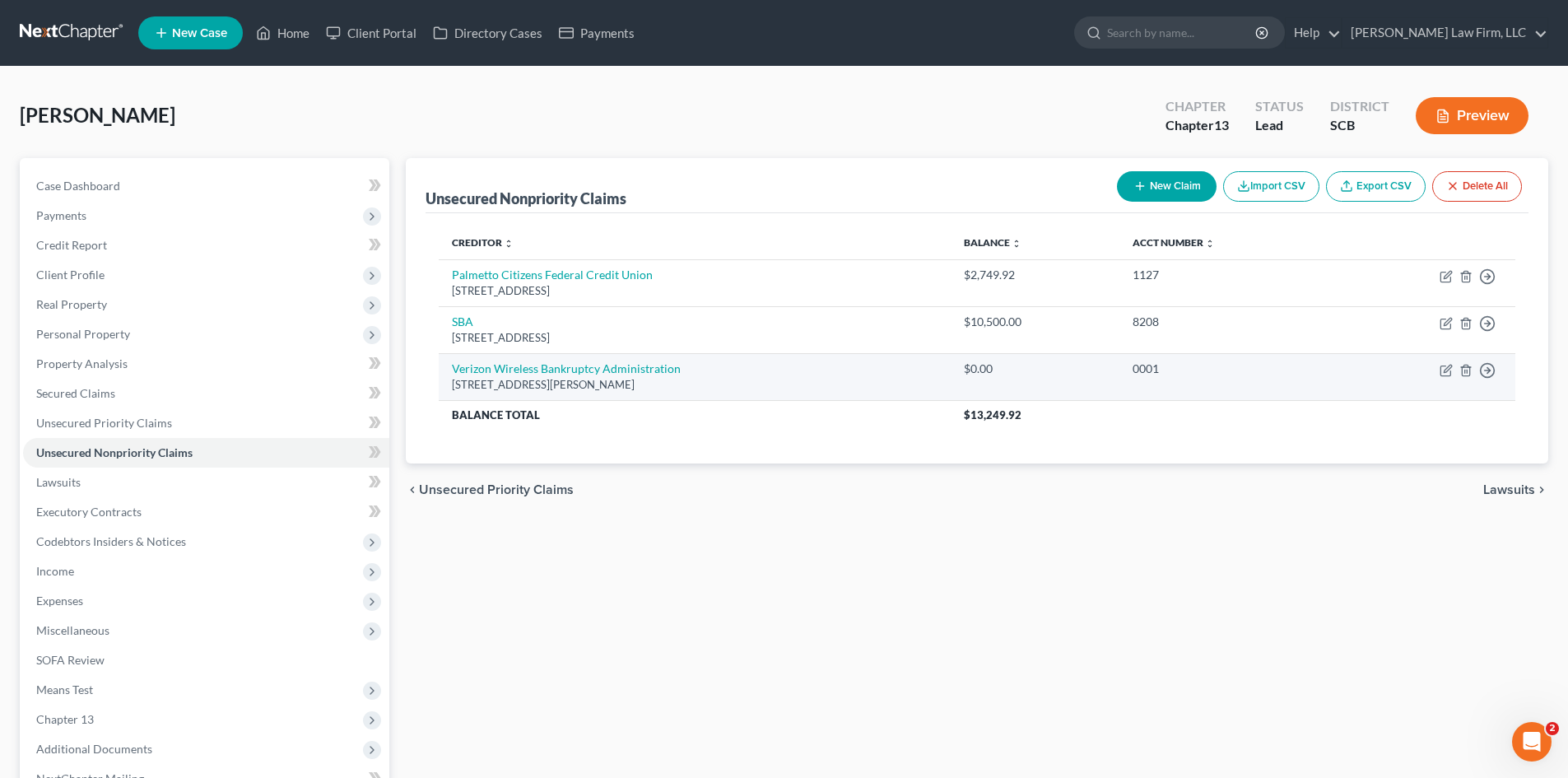
click at [1434, 364] on td "Move to D Move to E Move to G Move to Notice Only" at bounding box center [1426, 376] width 178 height 47
click at [1445, 372] on icon "button" at bounding box center [1446, 370] width 13 height 13
select select "26"
select select "4"
select select "0"
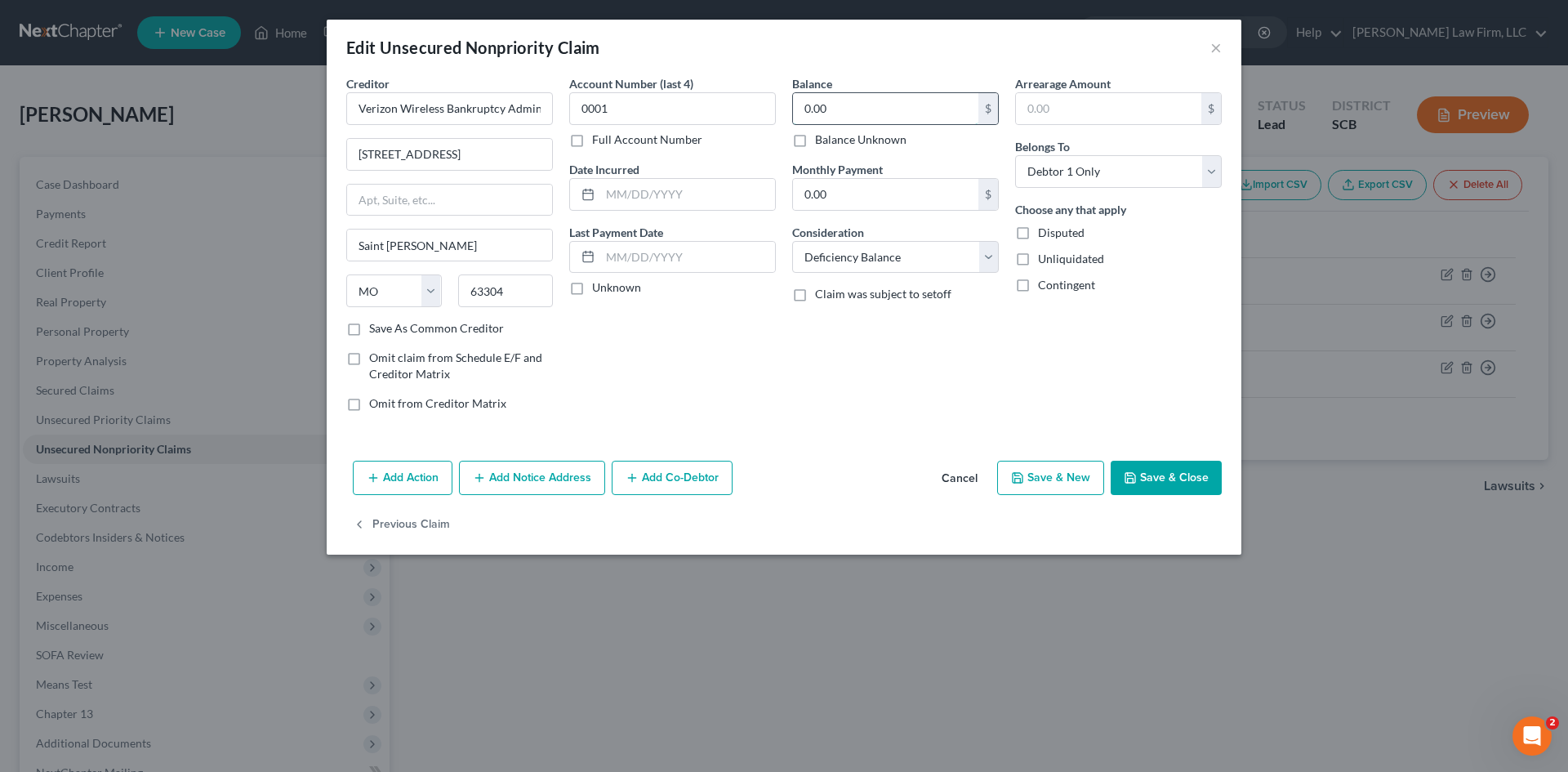
click at [945, 121] on input "0.00" at bounding box center [886, 108] width 186 height 31
type input "433.73"
drag, startPoint x: 1179, startPoint y: 482, endPoint x: 1180, endPoint y: 473, distance: 9.1
click at [1181, 482] on button "Save & Close" at bounding box center [1167, 478] width 111 height 35
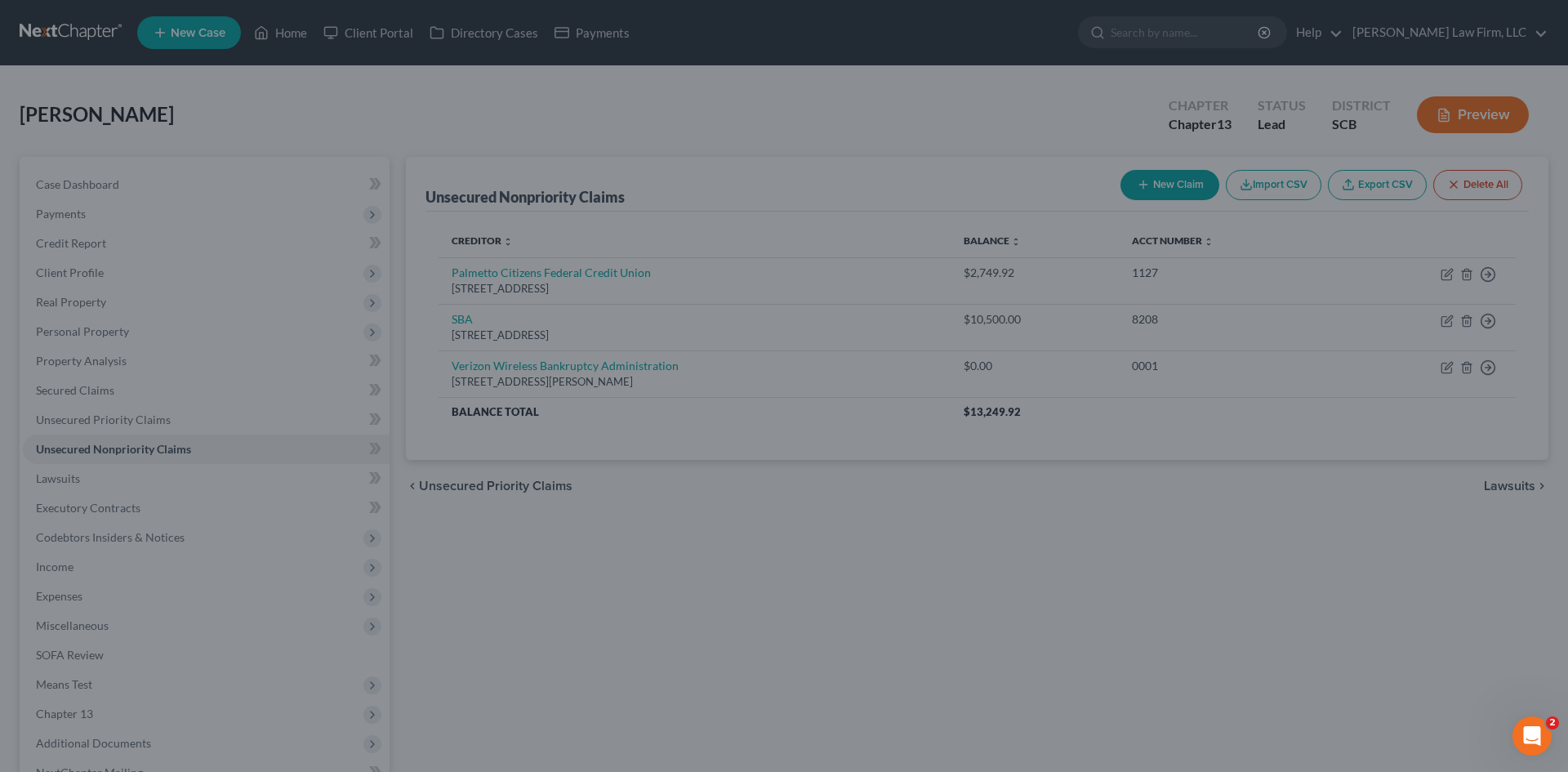
type input "0"
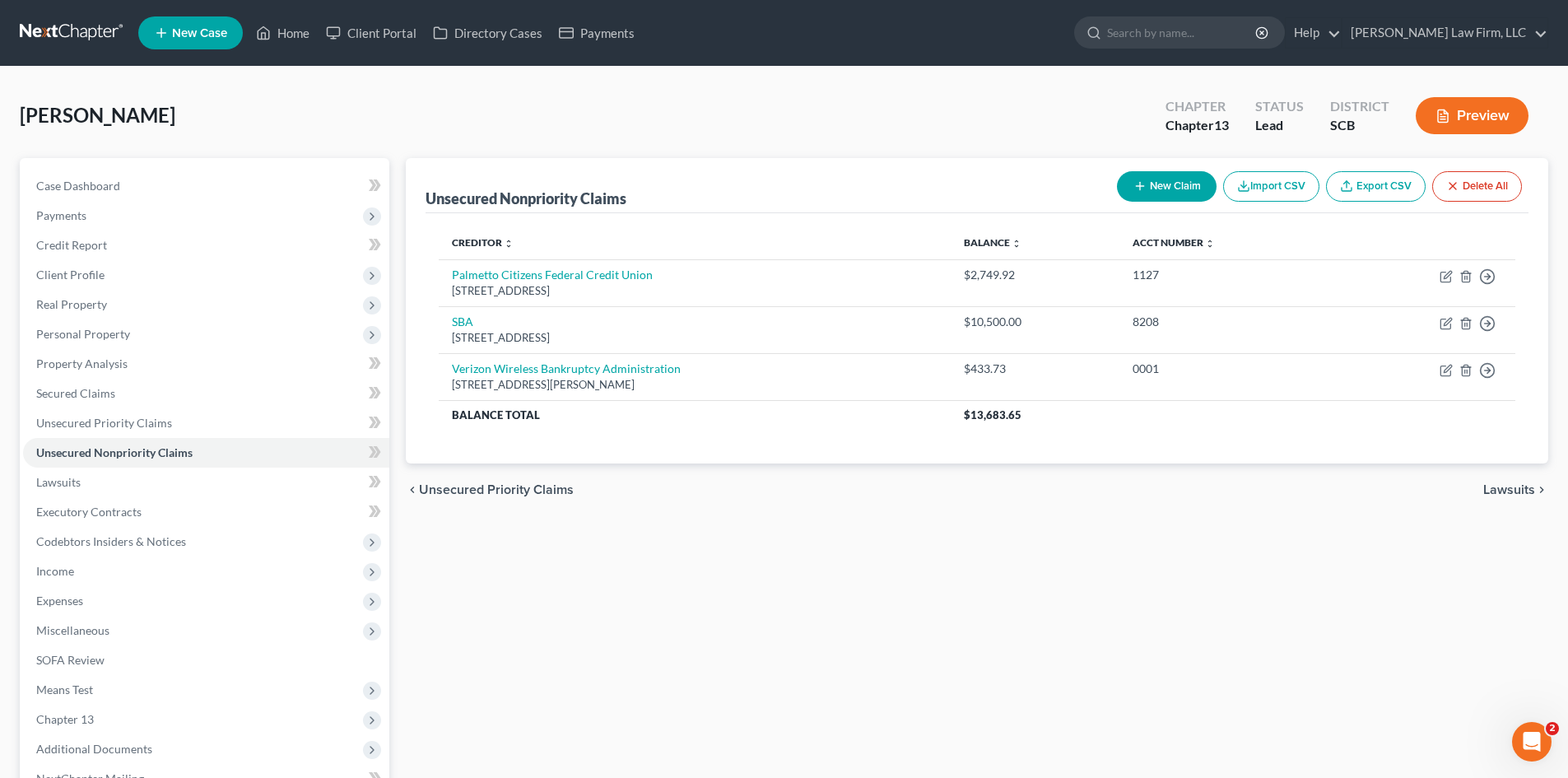
click at [1169, 182] on button "New Claim" at bounding box center [1166, 186] width 99 height 31
select select "0"
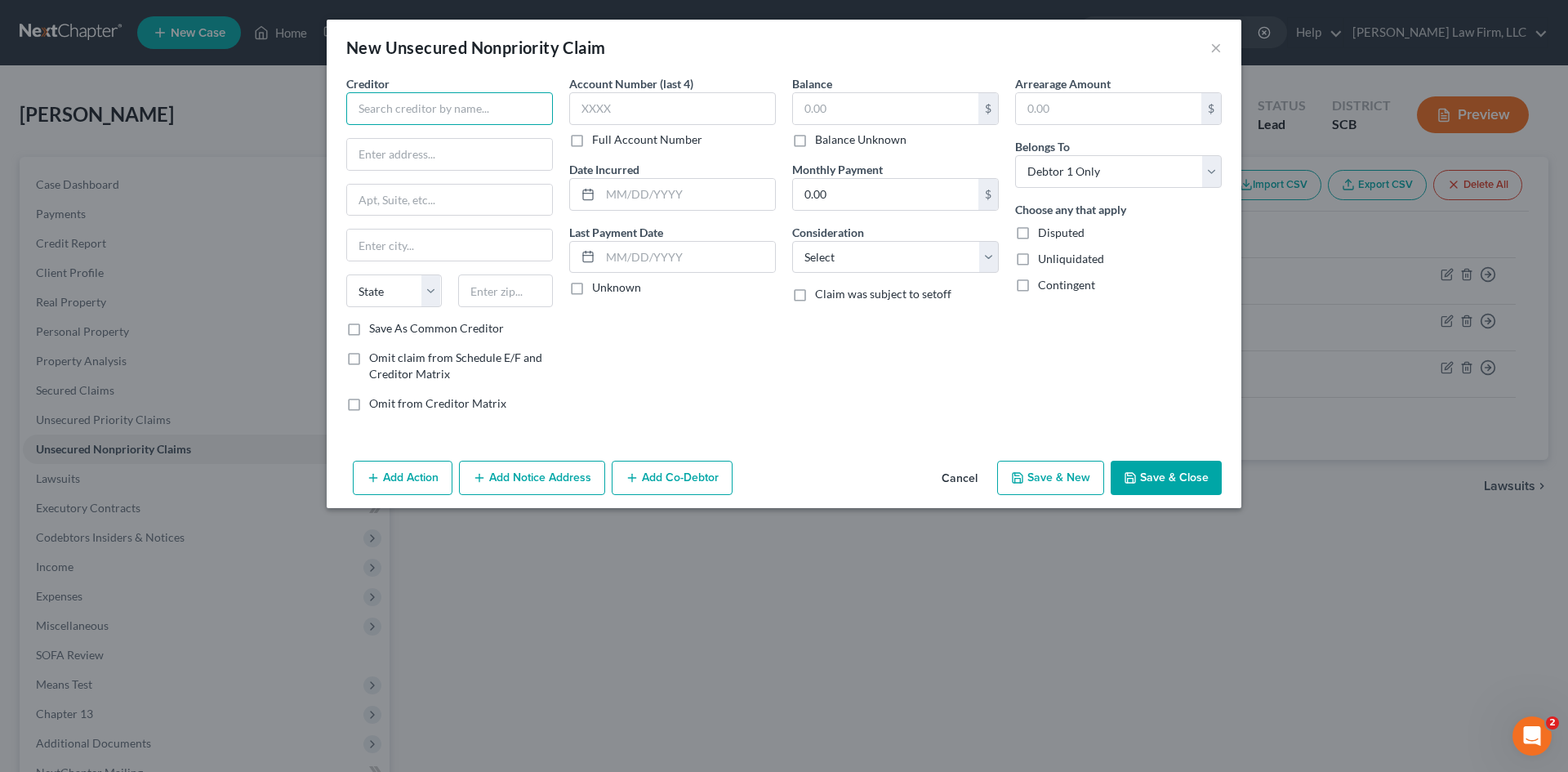
click at [458, 117] on input "text" at bounding box center [450, 108] width 207 height 33
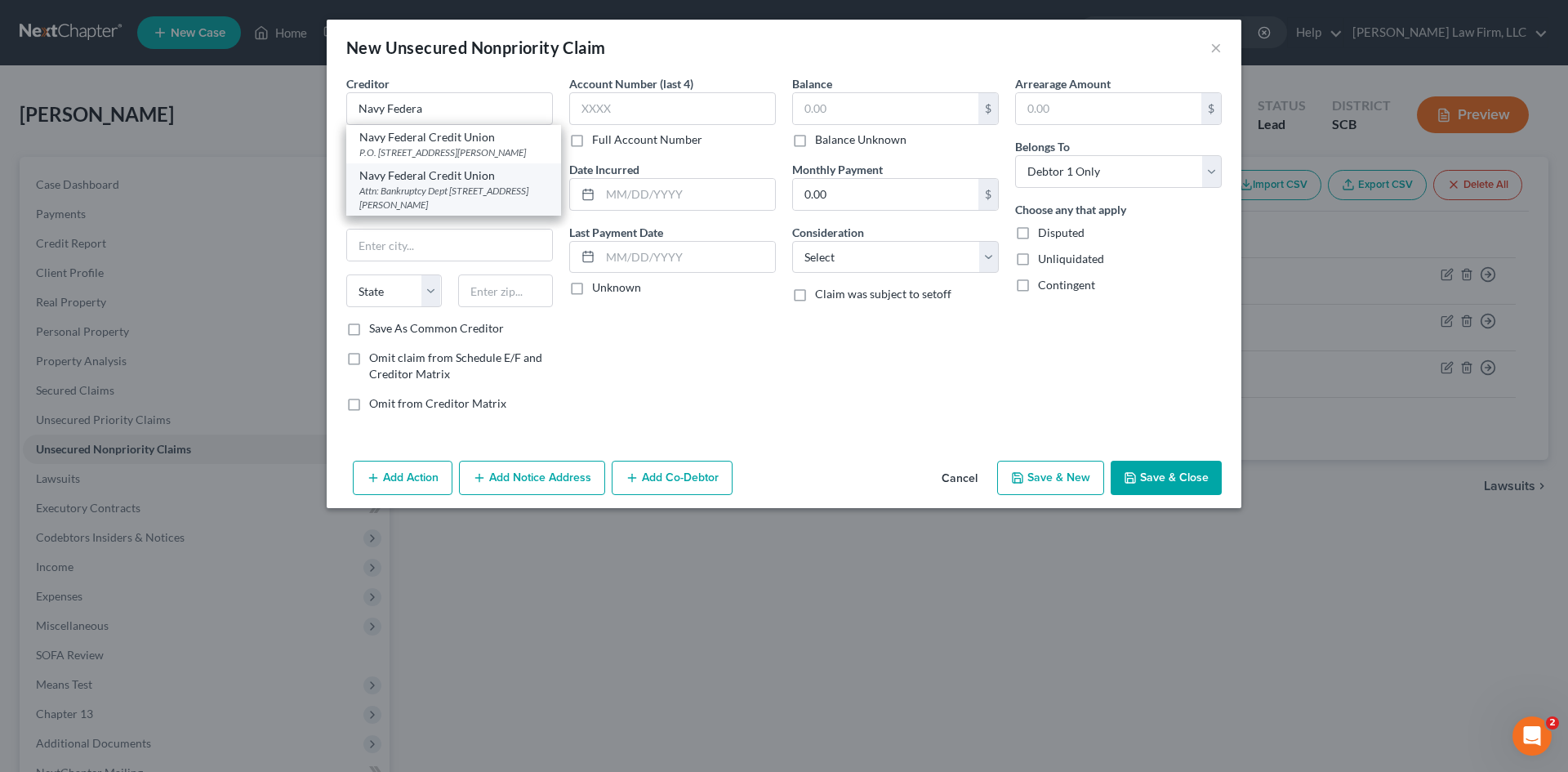
click at [477, 177] on div "Navy Federal Credit Union" at bounding box center [454, 175] width 189 height 16
type input "Navy Federal Credit Union"
type input "Attn: Bankruptcy Dept"
type input "PO Box 3000"
type input "Merrifield"
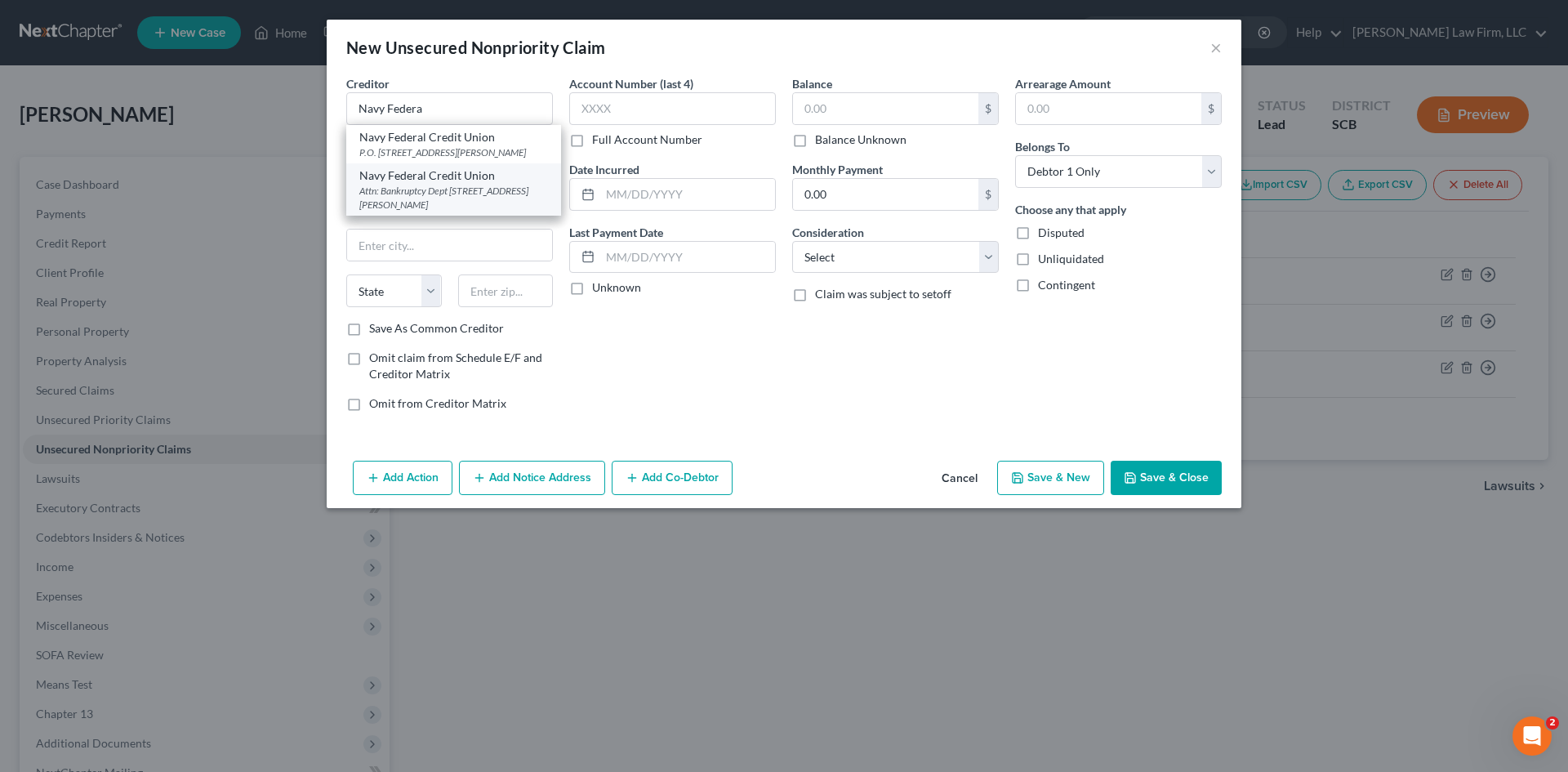
select select "48"
type input "22119"
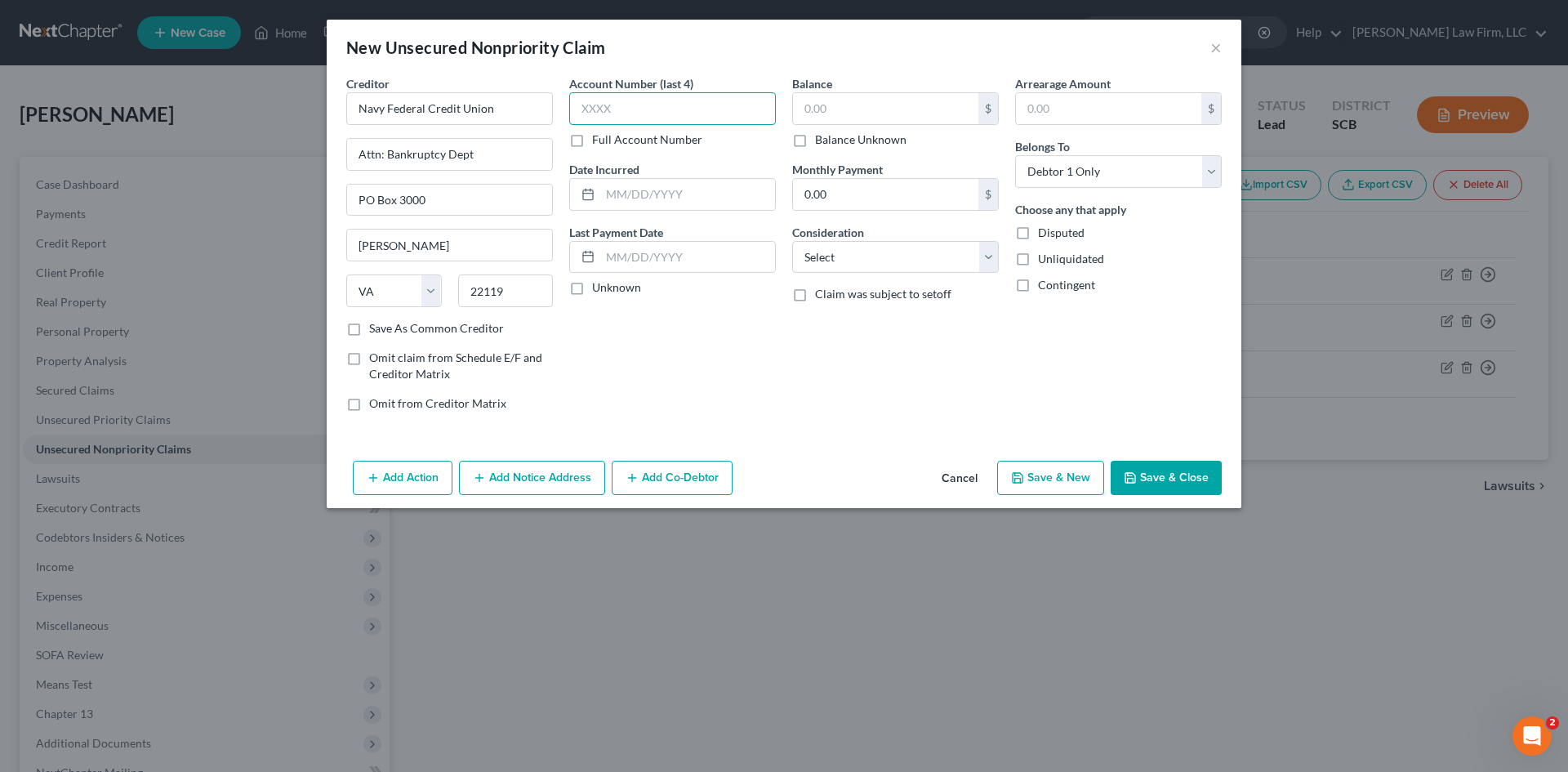
click at [693, 99] on input "text" at bounding box center [672, 108] width 207 height 33
click at [601, 105] on input "text" at bounding box center [672, 108] width 207 height 33
type input "2519"
click at [943, 242] on select "Select Cable / Satellite Services Collection Agency Credit Card Debt Debt Couns…" at bounding box center [895, 257] width 207 height 33
select select "2"
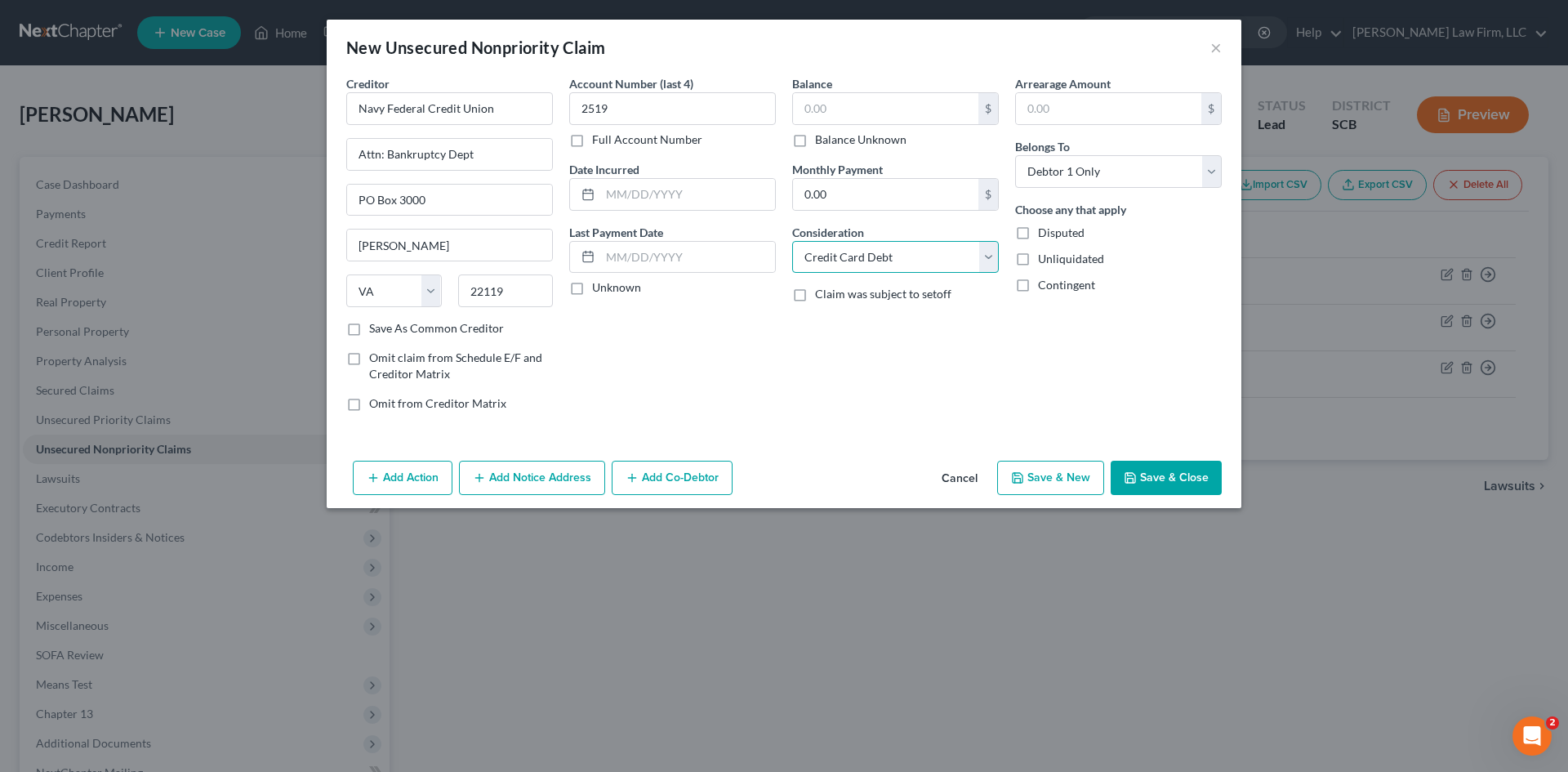
click at [792, 241] on select "Select Cable / Satellite Services Collection Agency Credit Card Debt Debt Couns…" at bounding box center [895, 257] width 207 height 33
click at [928, 258] on select "Select Cable / Satellite Services Collection Agency Credit Card Debt Debt Couns…" at bounding box center [895, 257] width 207 height 33
click at [792, 241] on select "Select Cable / Satellite Services Collection Agency Credit Card Debt Debt Couns…" at bounding box center [895, 257] width 207 height 33
click at [1171, 475] on button "Save & Close" at bounding box center [1167, 478] width 111 height 35
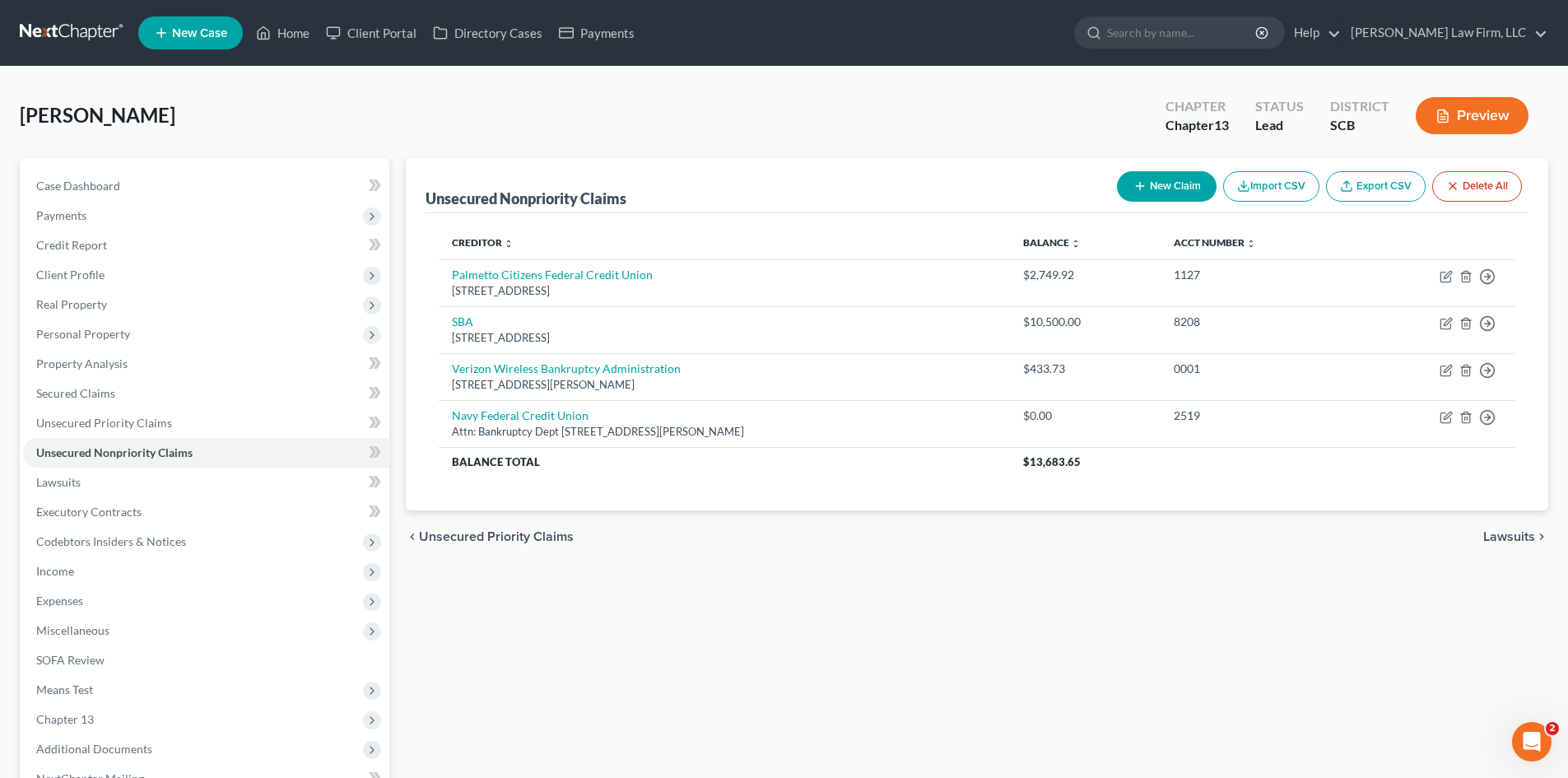
click at [1144, 184] on button "New Claim" at bounding box center [1166, 186] width 99 height 31
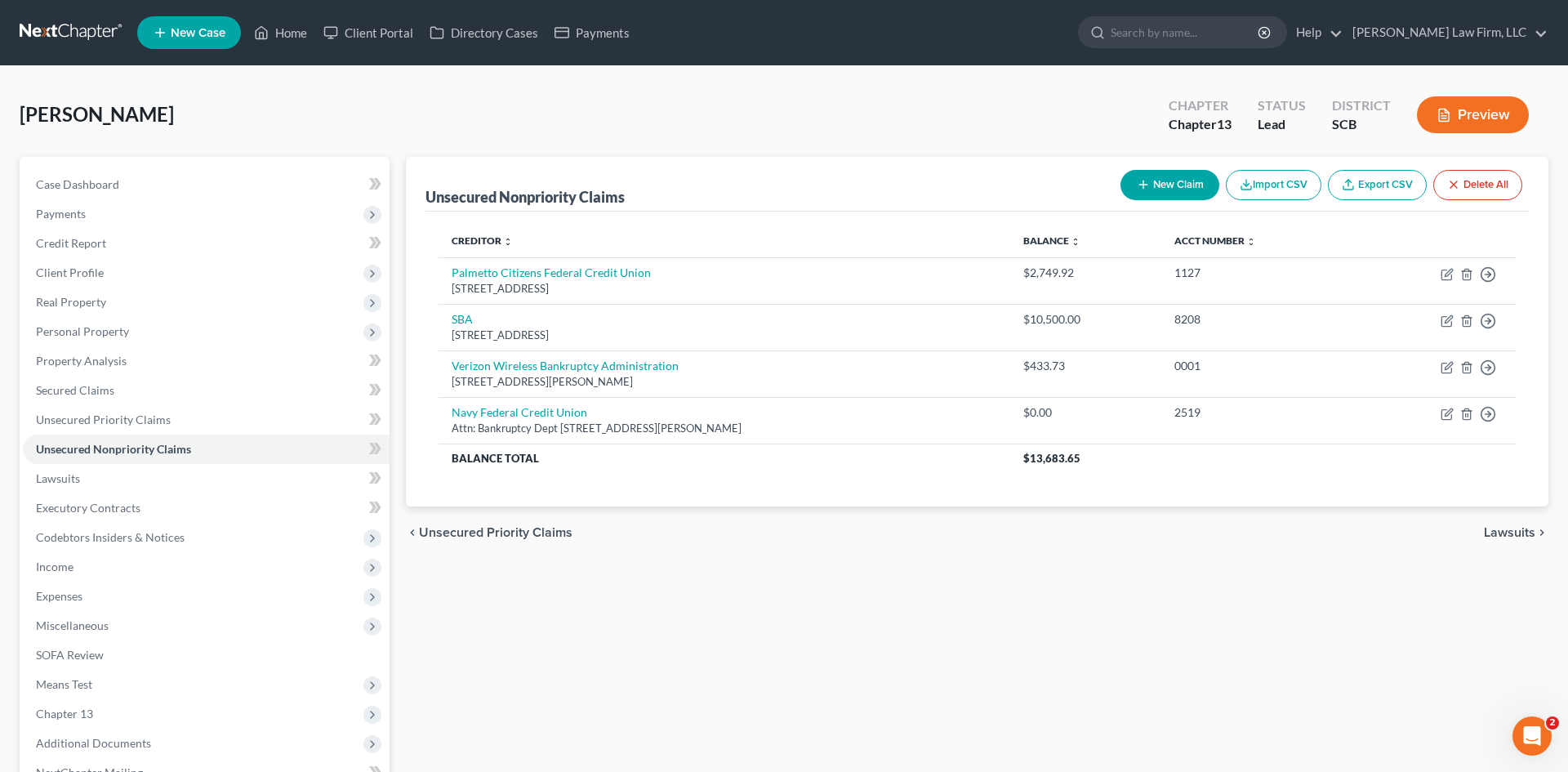
select select "0"
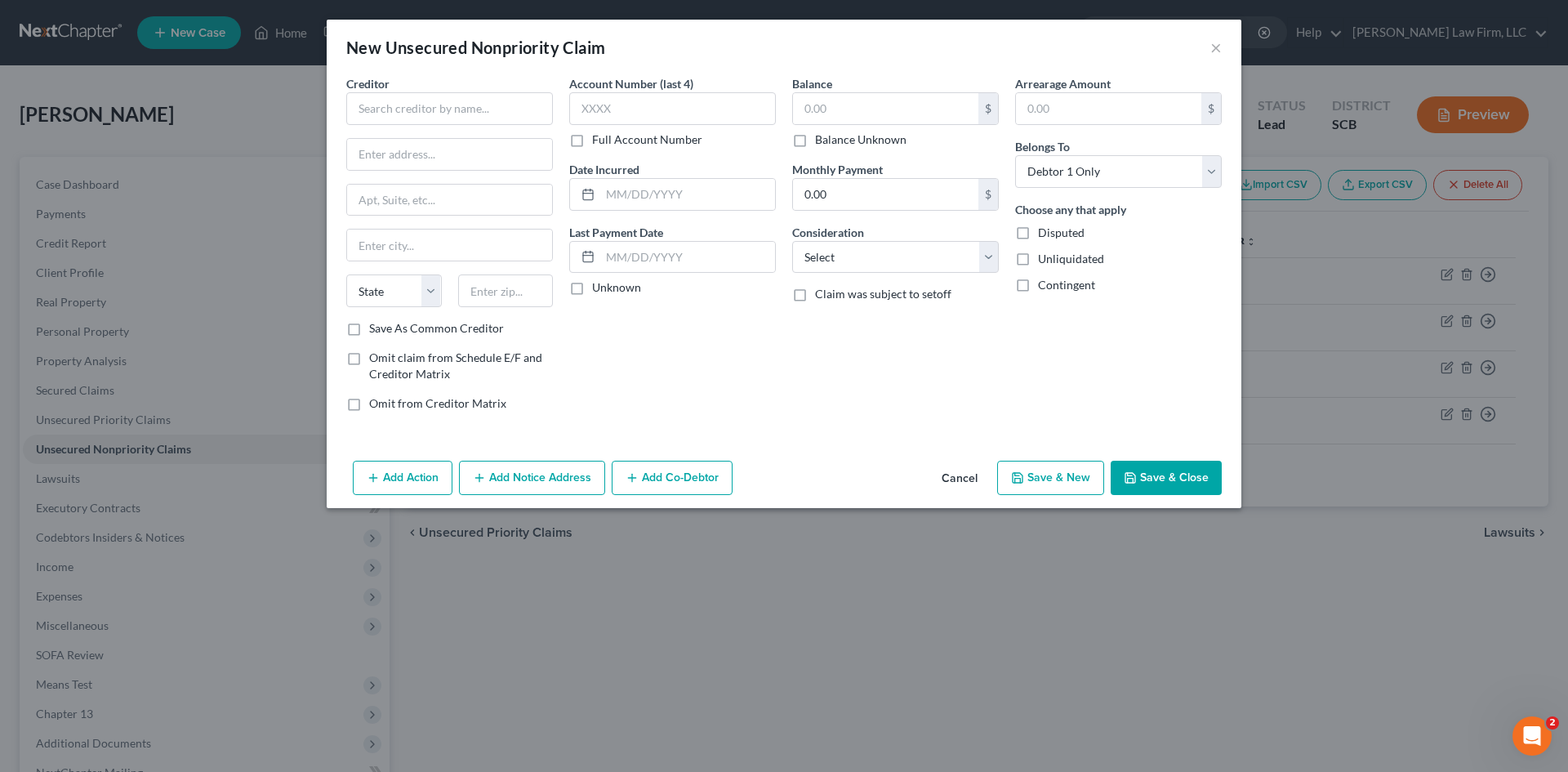
click at [464, 126] on div "Creditor * State AL AK AR AZ CA CO CT DE DC FL GA GU HI ID IL IN IA KS KY LA ME…" at bounding box center [450, 197] width 207 height 245
click at [455, 119] on input "text" at bounding box center [450, 108] width 207 height 33
type input "d"
type input "D"
type input "Dominion Energy"
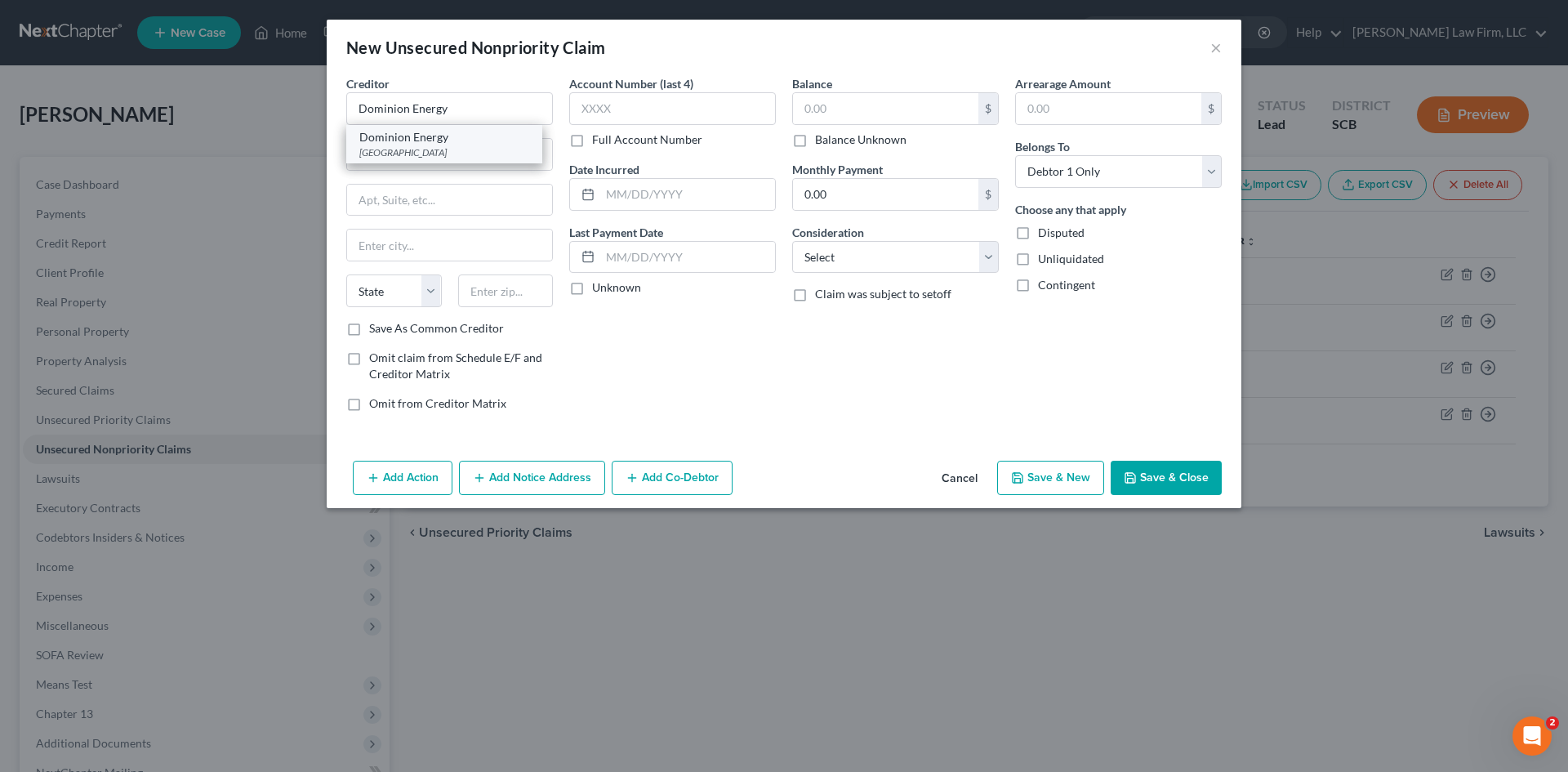
click at [423, 137] on div "Dominion Energy" at bounding box center [444, 137] width 170 height 16
type input "PO Box 100255"
type input "Columbia"
select select "42"
type input "29202"
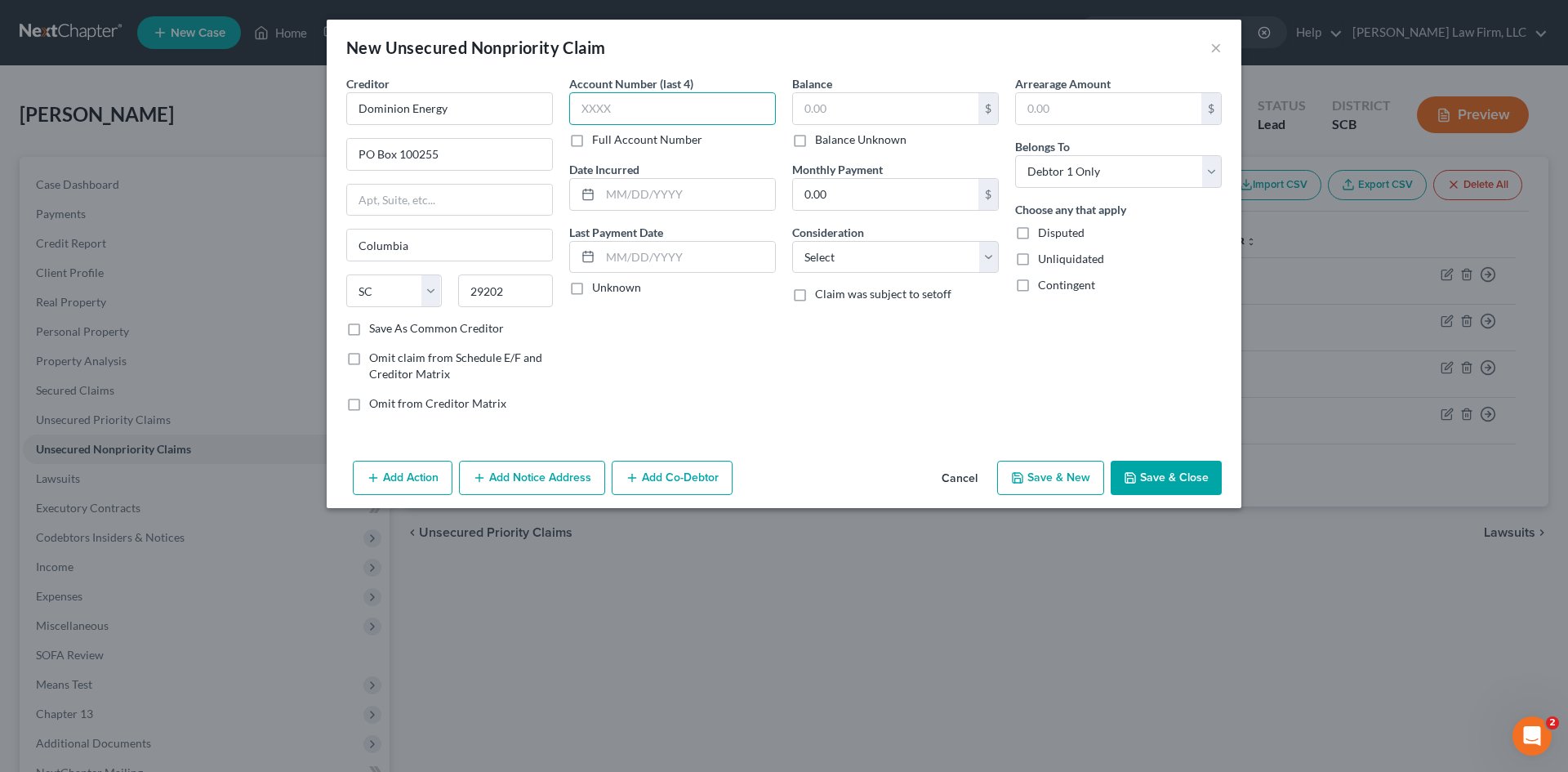
click at [650, 116] on input "text" at bounding box center [672, 108] width 207 height 33
click at [824, 426] on div "Creditor * Dominion Energy PO Box 100255 Columbia State AL AK AR AZ CA CO CT DE…" at bounding box center [784, 264] width 915 height 379
click at [977, 258] on select "Select Cable / Satellite Services Collection Agency Credit Card Debt Debt Couns…" at bounding box center [895, 257] width 207 height 33
drag, startPoint x: 496, startPoint y: 108, endPoint x: 24, endPoint y: 144, distance: 473.4
click at [30, 143] on div "New Unsecured Nonpriority Claim × Creditor * Dominion Energy PO Box 100255 Colu…" at bounding box center [784, 386] width 1568 height 772
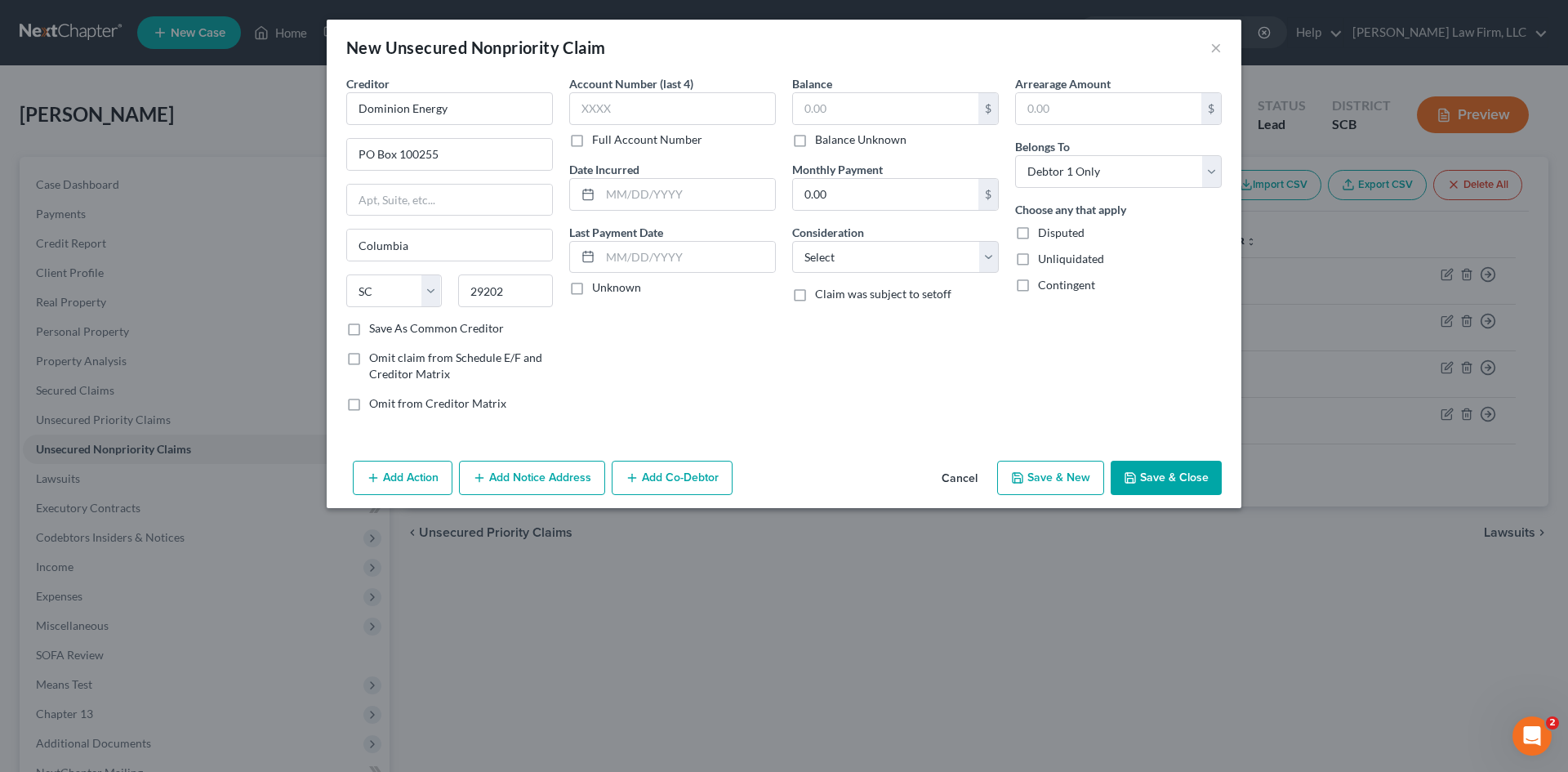
click at [965, 473] on button "Cancel" at bounding box center [960, 478] width 62 height 33
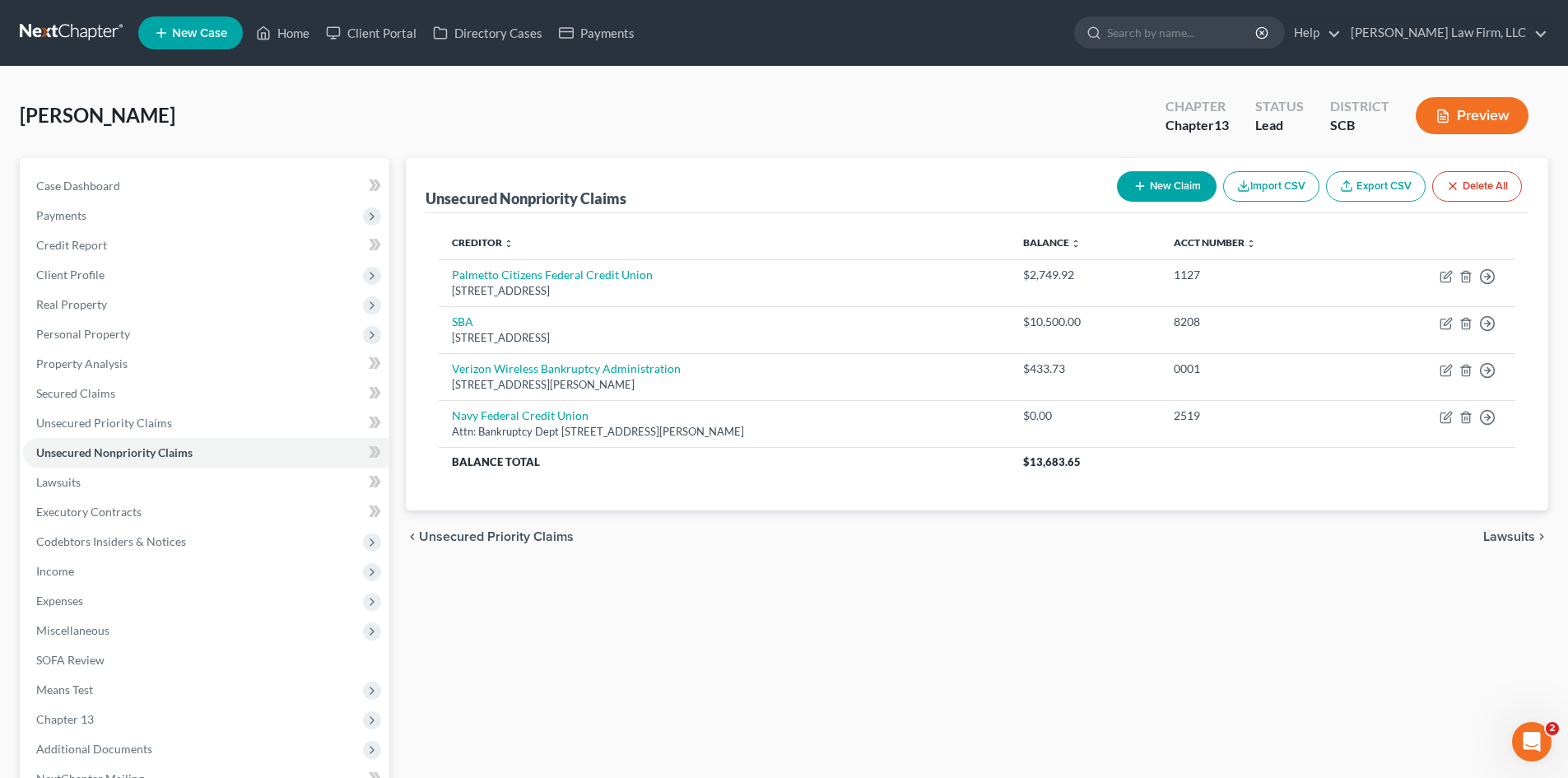
click at [1167, 183] on button "New Claim" at bounding box center [1166, 186] width 99 height 31
select select "0"
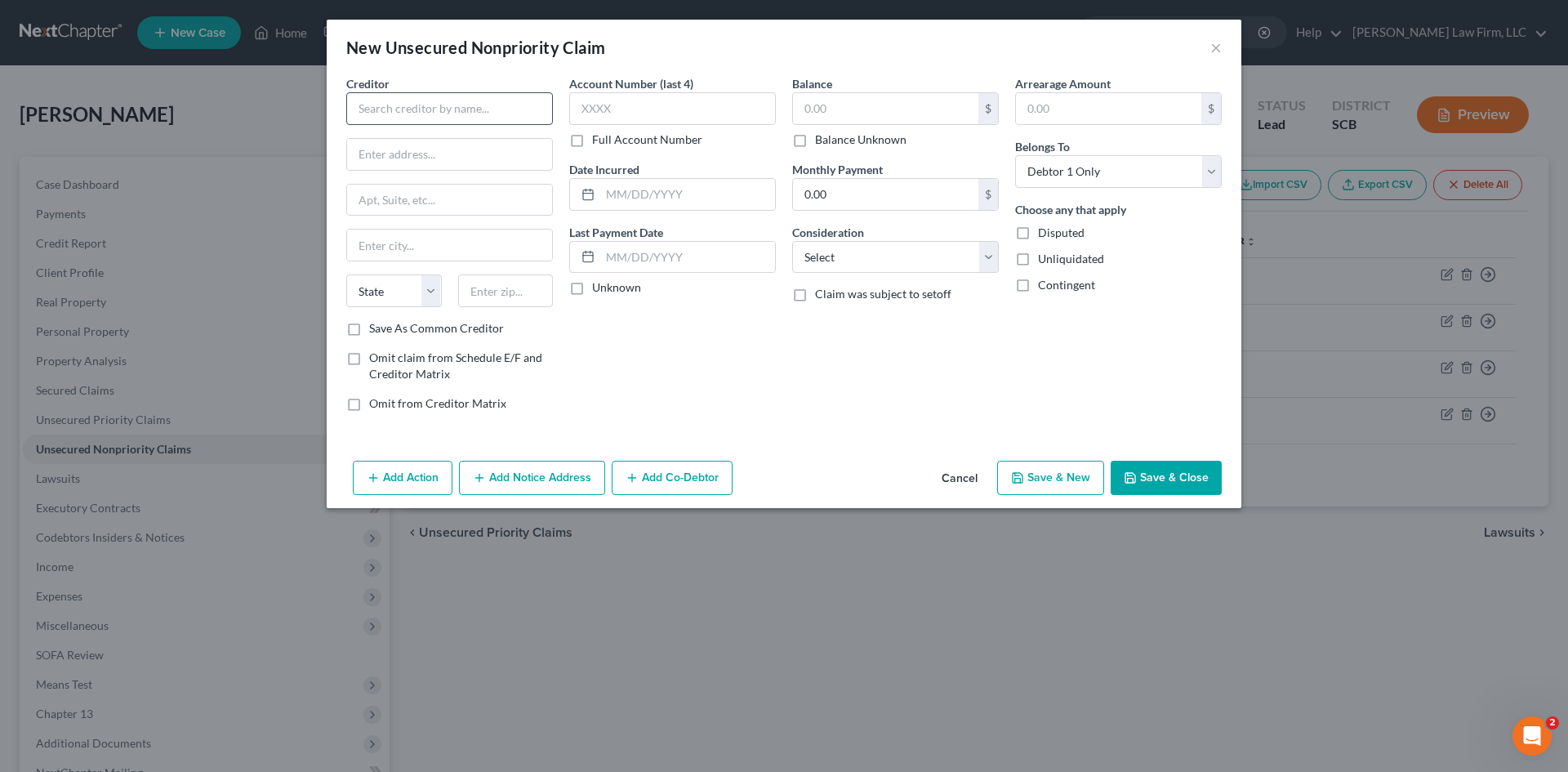
click at [466, 124] on div "Creditor * State AL AK AR AZ CA CO CT DE DC FL GA GU HI ID IL IN IA KS KY LA ME…" at bounding box center [450, 197] width 207 height 245
click at [456, 106] on input "text" at bounding box center [450, 108] width 207 height 33
type input "tmobile"
drag, startPoint x: 436, startPoint y: 105, endPoint x: 102, endPoint y: 105, distance: 334.0
click at [102, 104] on div "New Unsecured Nonpriority Claim × Creditor * tmobile State AL AK AR AZ CA CO CT…" at bounding box center [784, 386] width 1568 height 772
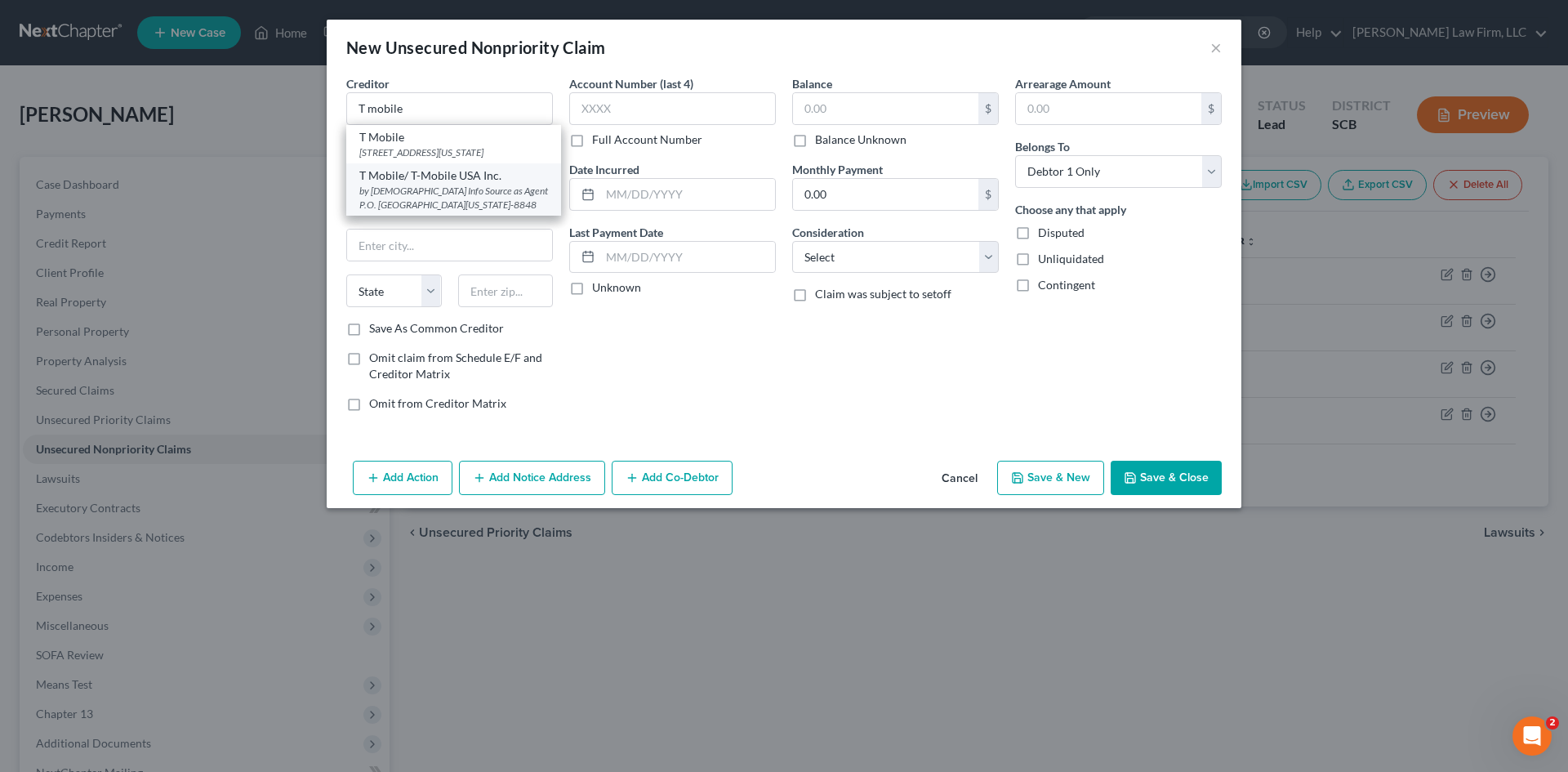
click at [525, 212] on div "by [DEMOGRAPHIC_DATA] Info Source as Agent P.O. [GEOGRAPHIC_DATA][US_STATE]-8848" at bounding box center [454, 197] width 189 height 28
type input "T Mobile/ T-Mobile USA Inc."
type input "by American Info Source as Agent"
type input "P.O. Box 248848"
type input "Oklahoma City"
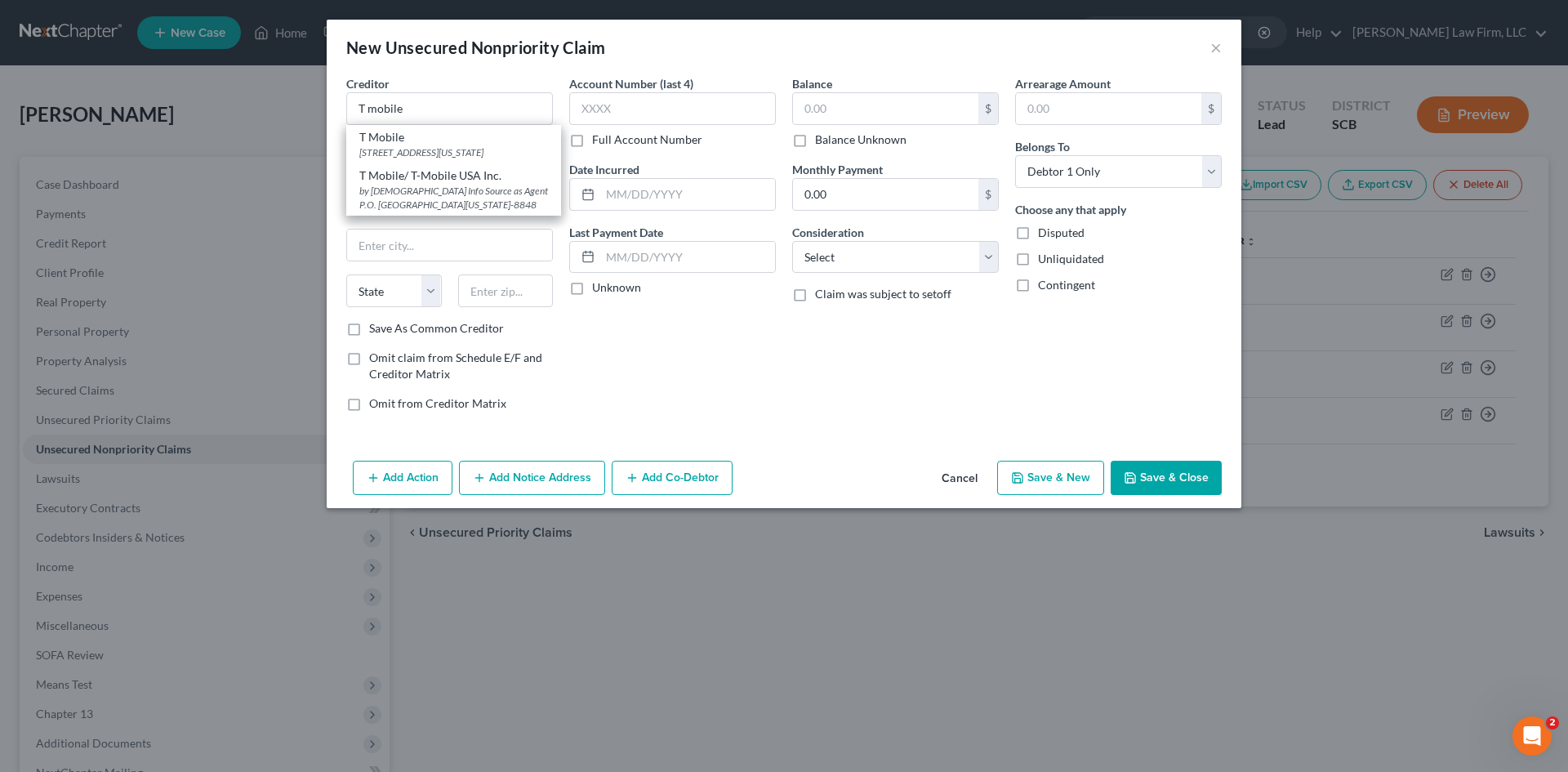
select select "37"
type input "73124-8848"
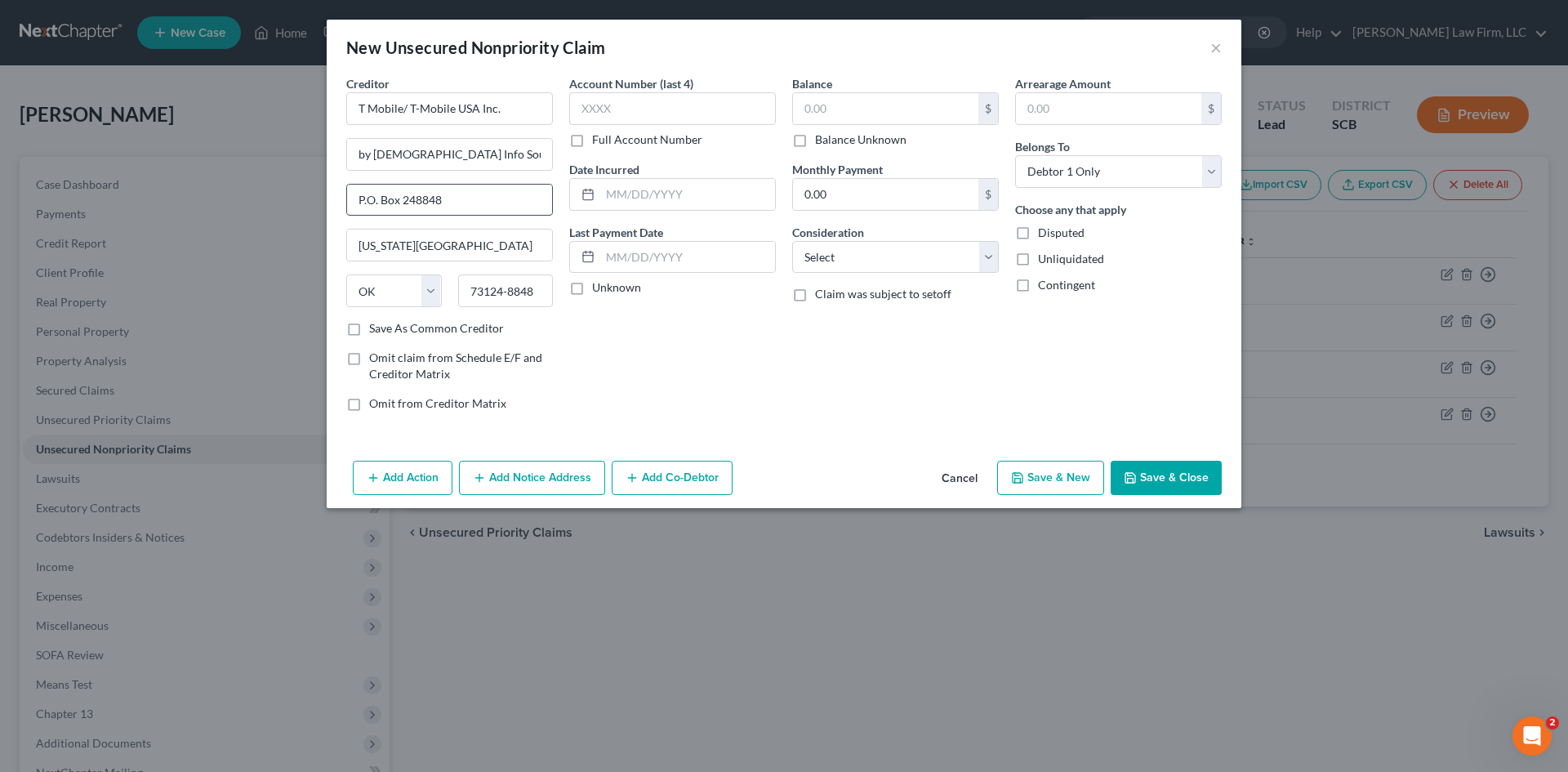
click at [358, 199] on input "P.O. Box 248848" at bounding box center [450, 200] width 205 height 31
click at [725, 111] on input "text" at bounding box center [672, 108] width 207 height 33
type input "2667"
click at [890, 255] on select "Select Cable / Satellite Services Collection Agency Credit Card Debt Debt Couns…" at bounding box center [895, 257] width 207 height 33
click at [792, 241] on select "Select Cable / Satellite Services Collection Agency Credit Card Debt Debt Couns…" at bounding box center [895, 257] width 207 height 33
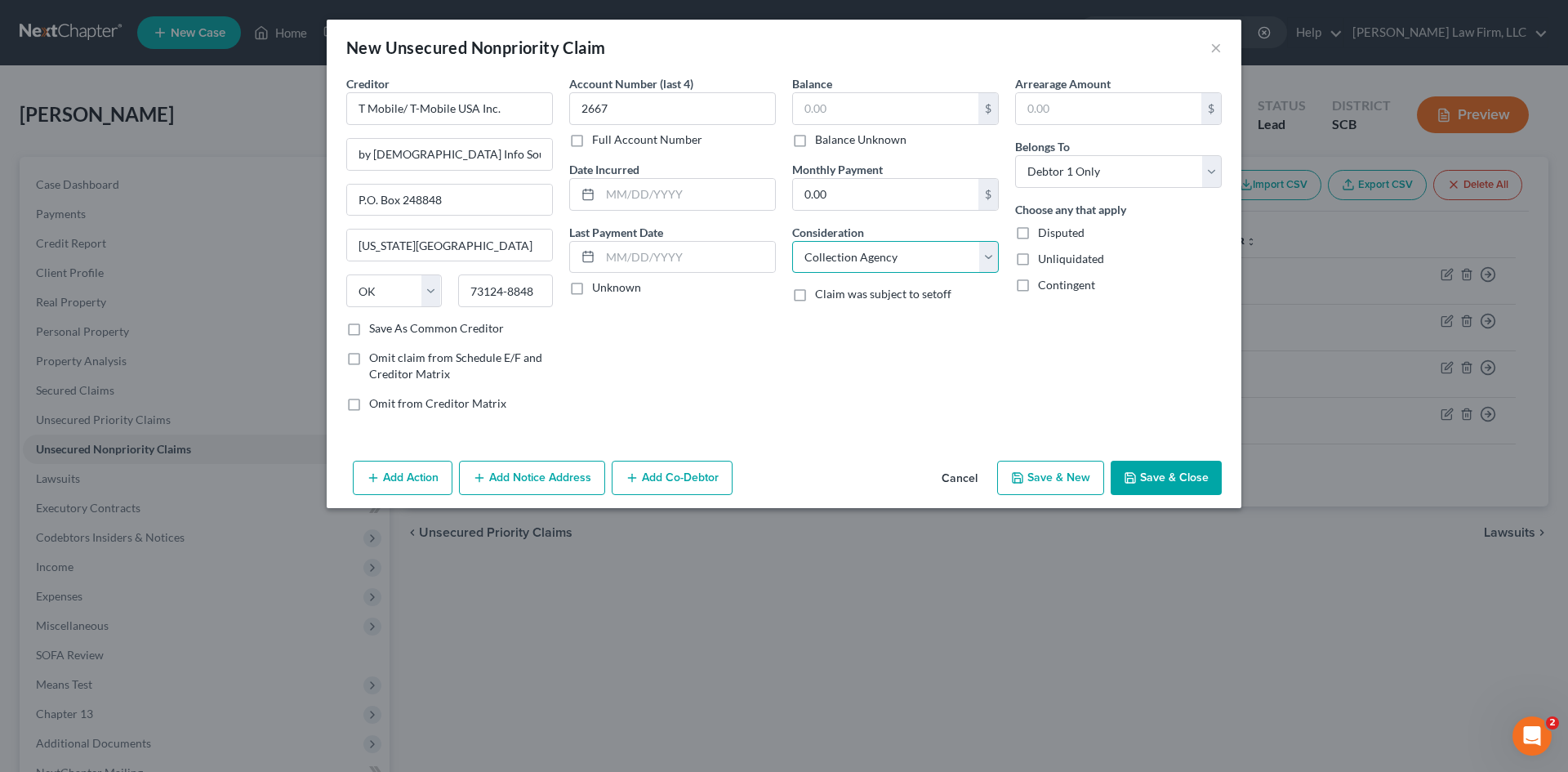
click at [912, 265] on select "Select Cable / Satellite Services Collection Agency Credit Card Debt Debt Couns…" at bounding box center [895, 257] width 207 height 33
select select "19"
click at [792, 241] on select "Select Cable / Satellite Services Collection Agency Credit Card Debt Debt Couns…" at bounding box center [895, 257] width 207 height 33
click at [1156, 174] on select "Select Debtor 1 Only Debtor 2 Only Debtor 1 And Debtor 2 Only At Least One Of T…" at bounding box center [1118, 171] width 207 height 33
select select "2"
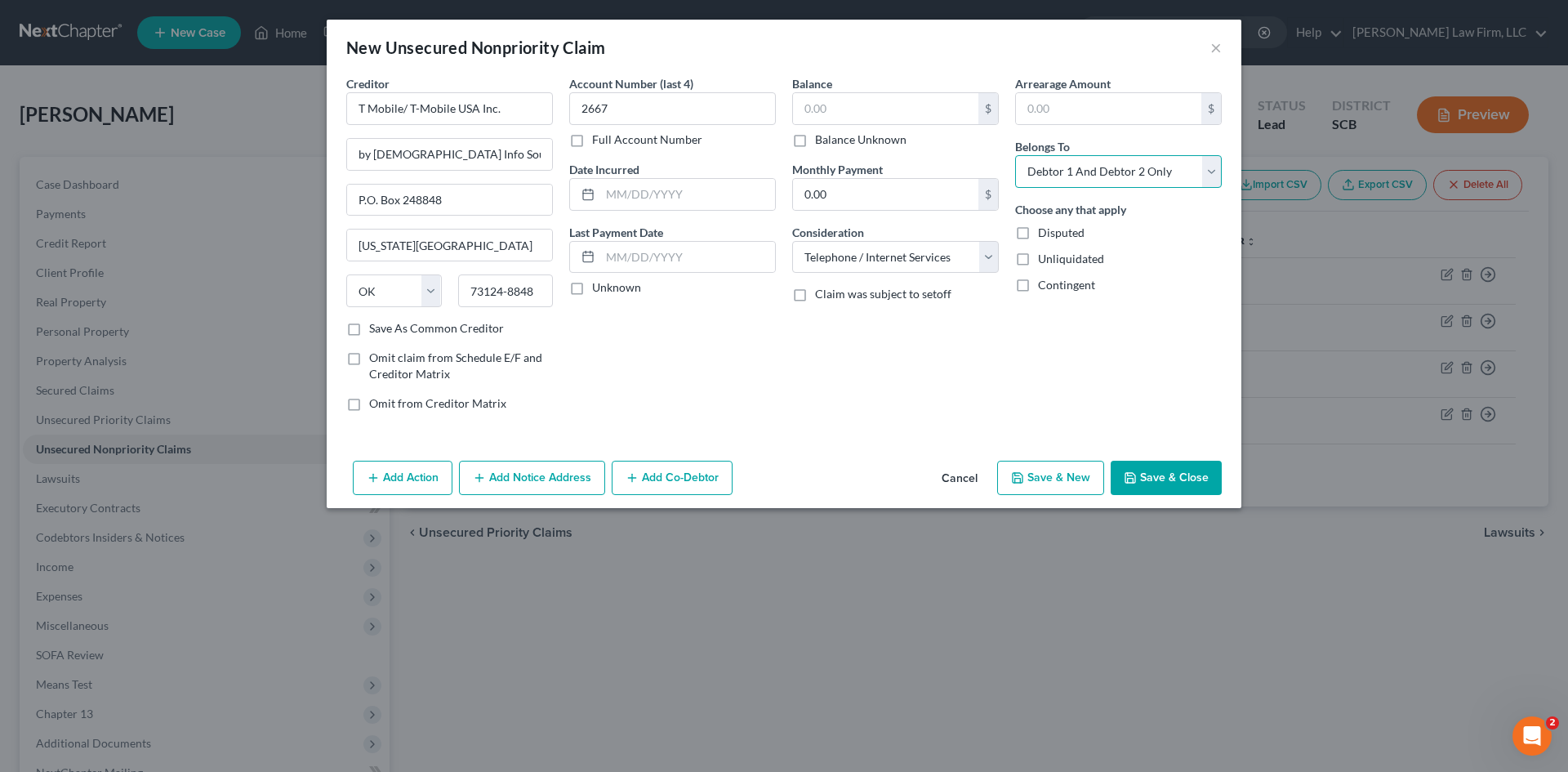
click at [1016, 155] on select "Select Debtor 1 Only Debtor 2 Only Debtor 1 And Debtor 2 Only At Least One Of T…" at bounding box center [1118, 171] width 207 height 33
click at [1197, 483] on button "Save & Close" at bounding box center [1167, 478] width 111 height 35
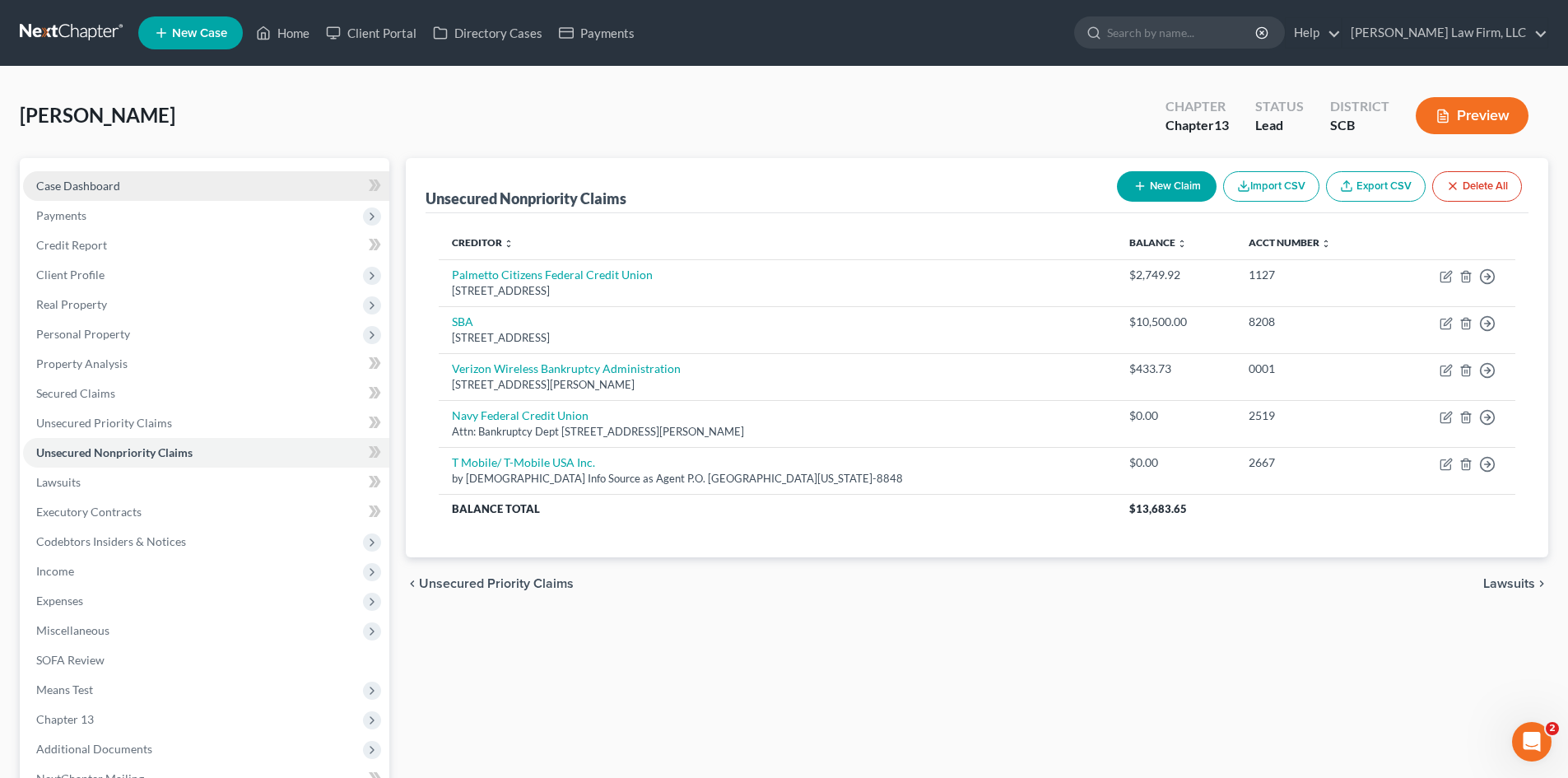
click at [83, 179] on span "Case Dashboard" at bounding box center [78, 185] width 84 height 14
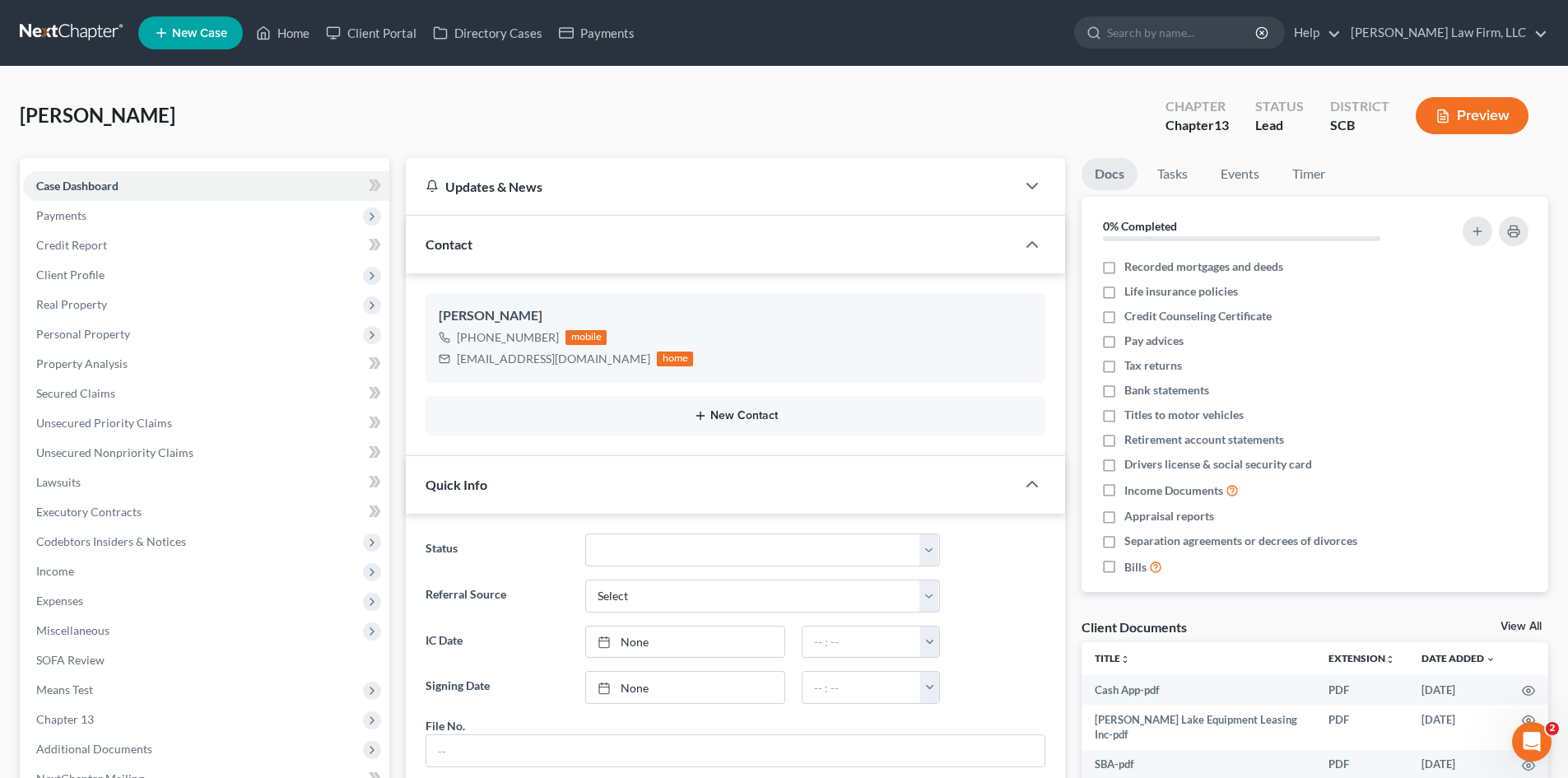
click at [716, 414] on button "New Contact" at bounding box center [735, 415] width 593 height 13
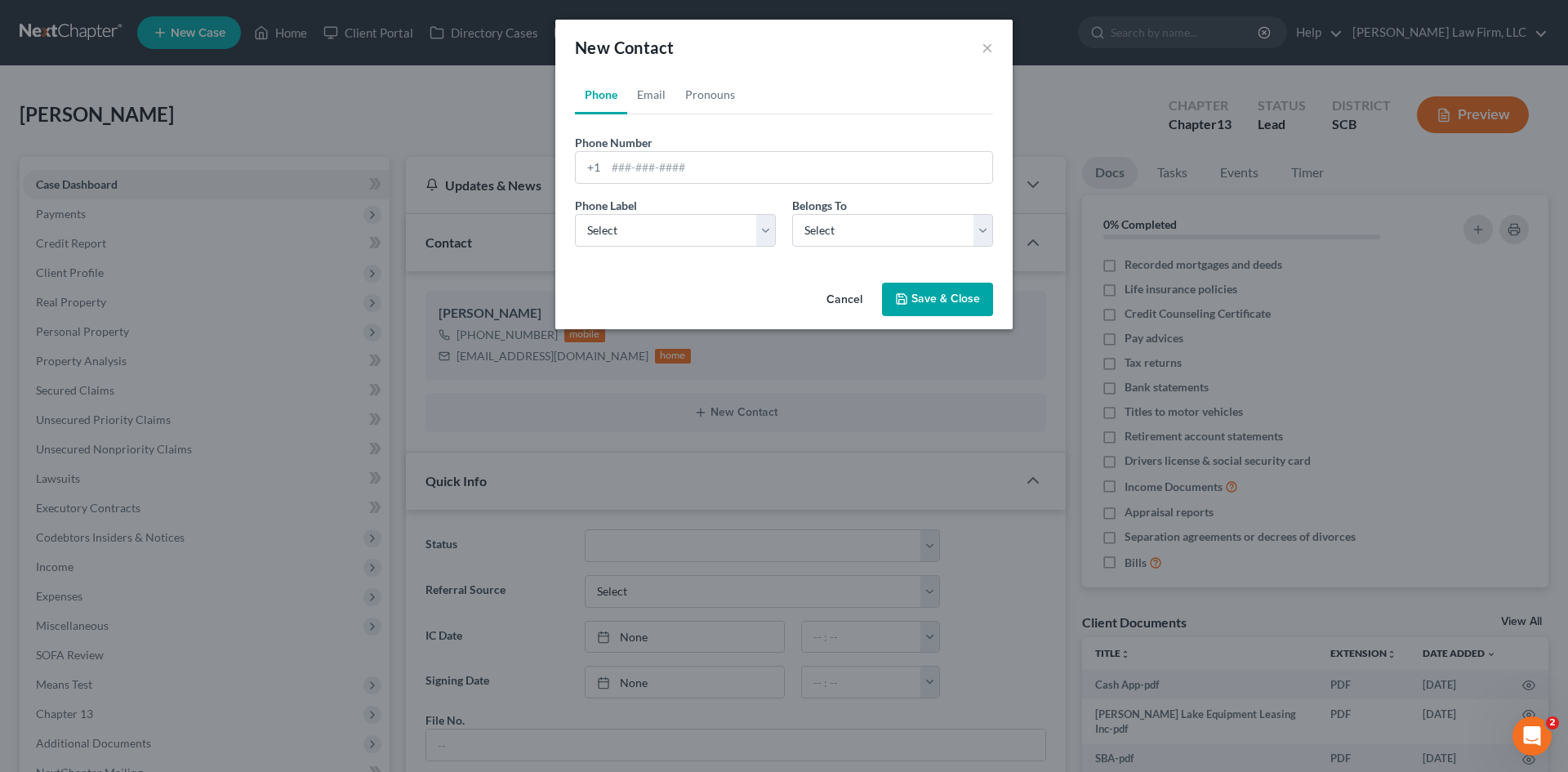
drag, startPoint x: 838, startPoint y: 294, endPoint x: 820, endPoint y: 295, distance: 18.0
click at [838, 294] on button "Cancel" at bounding box center [844, 300] width 62 height 33
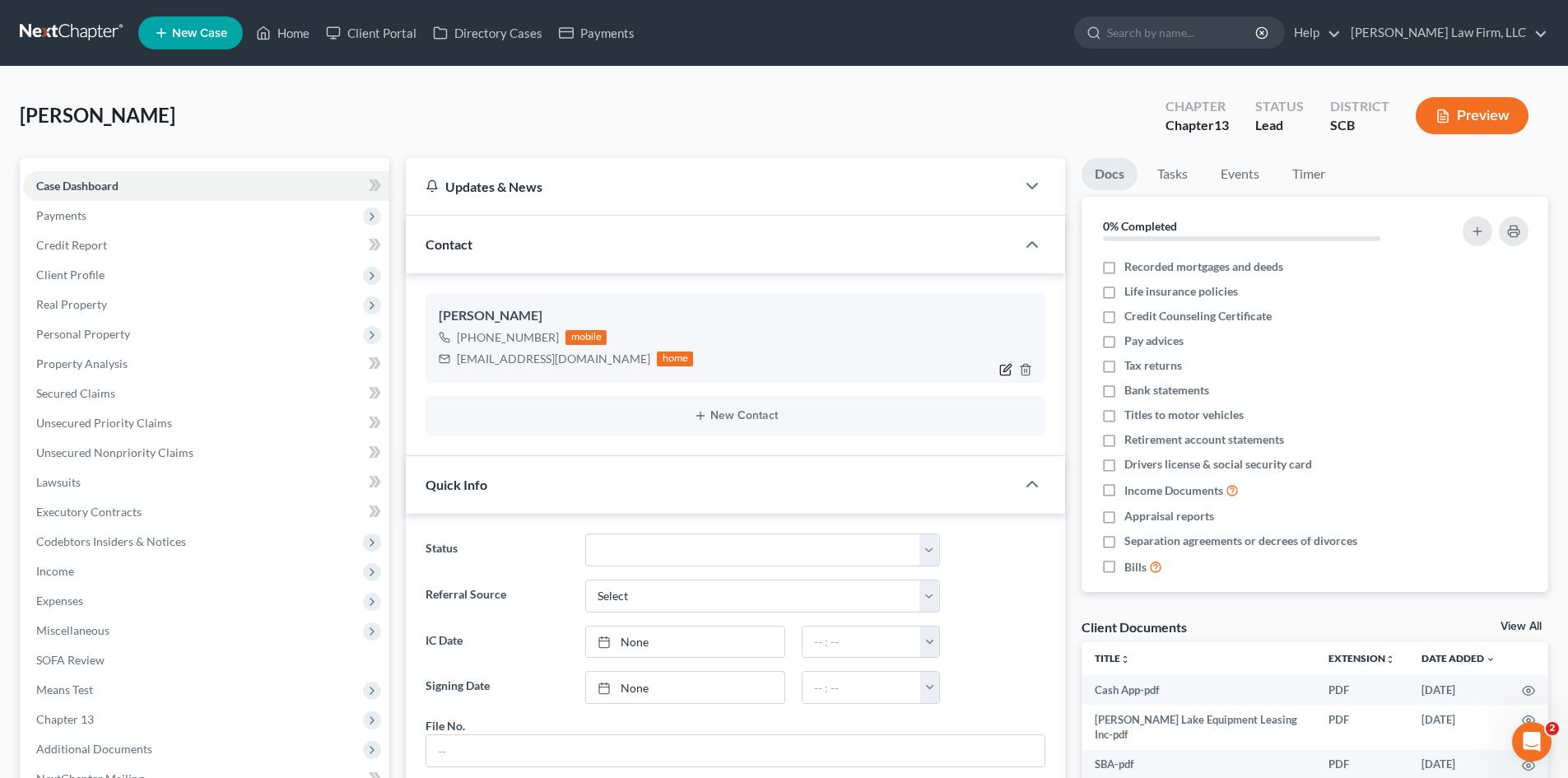
click at [1006, 366] on icon "button" at bounding box center [1005, 369] width 13 height 13
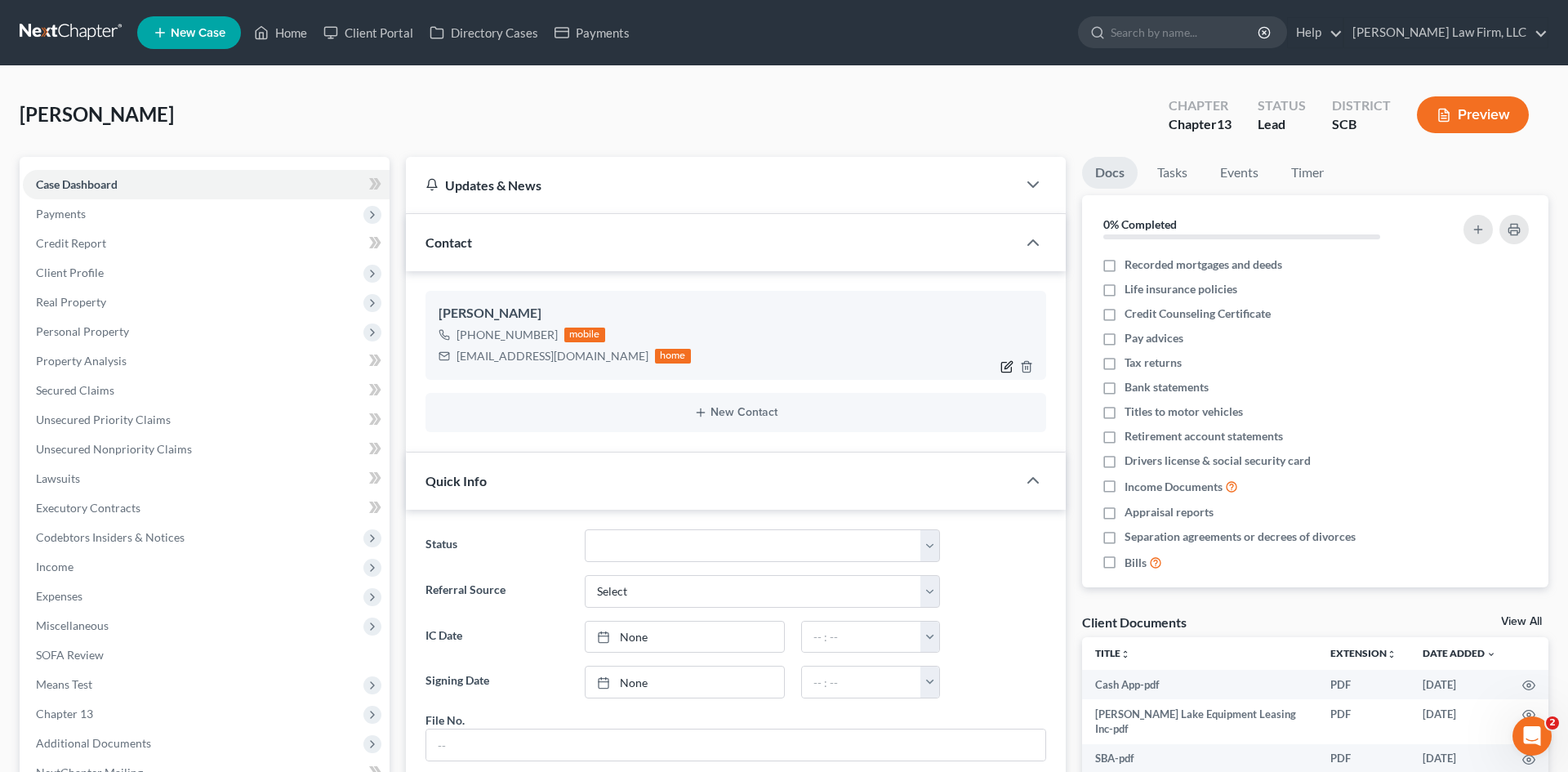
select select "0"
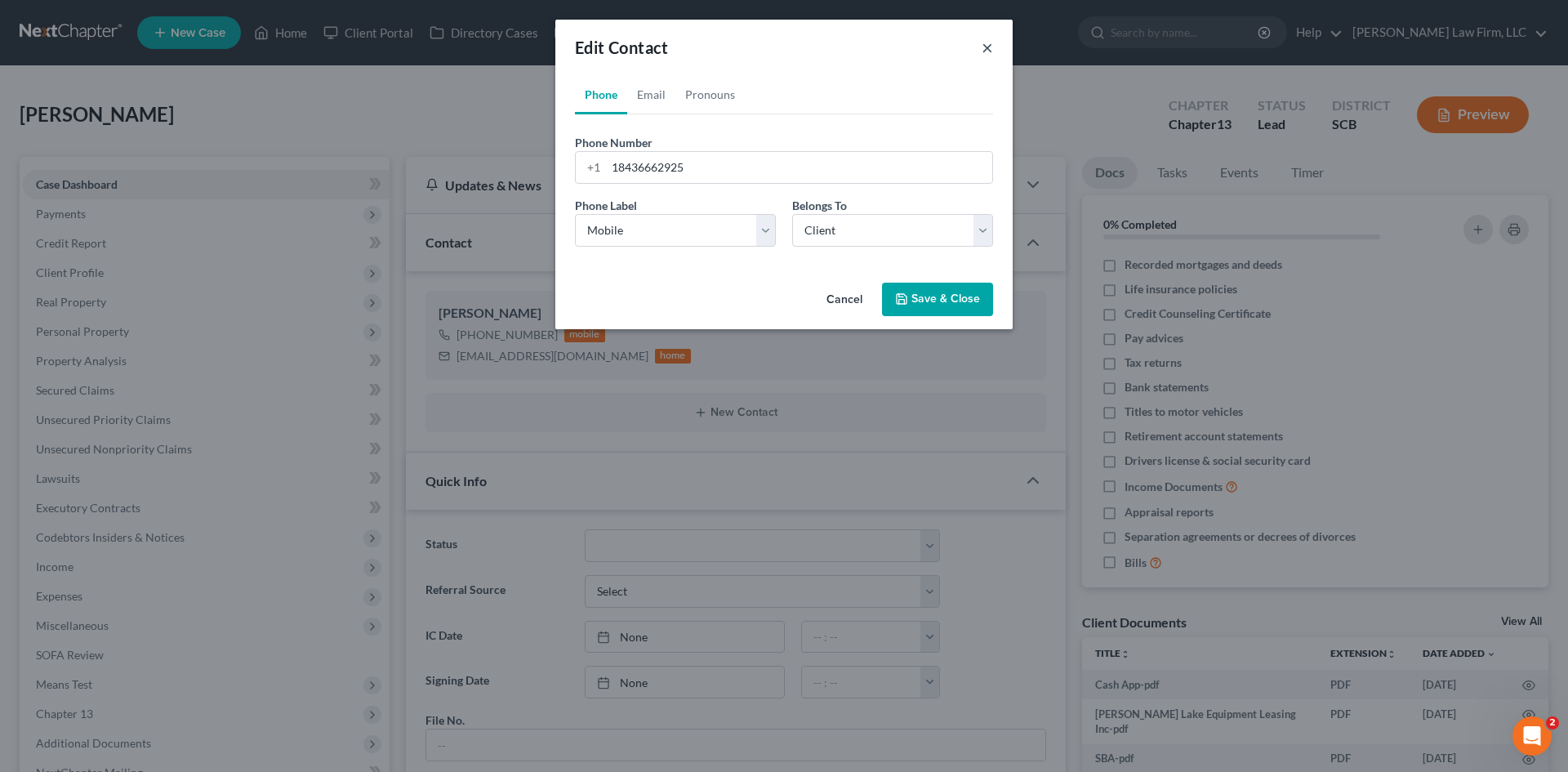
click at [993, 49] on div "Edit Contact ×" at bounding box center [784, 47] width 457 height 56
click at [982, 40] on button "×" at bounding box center [988, 47] width 12 height 19
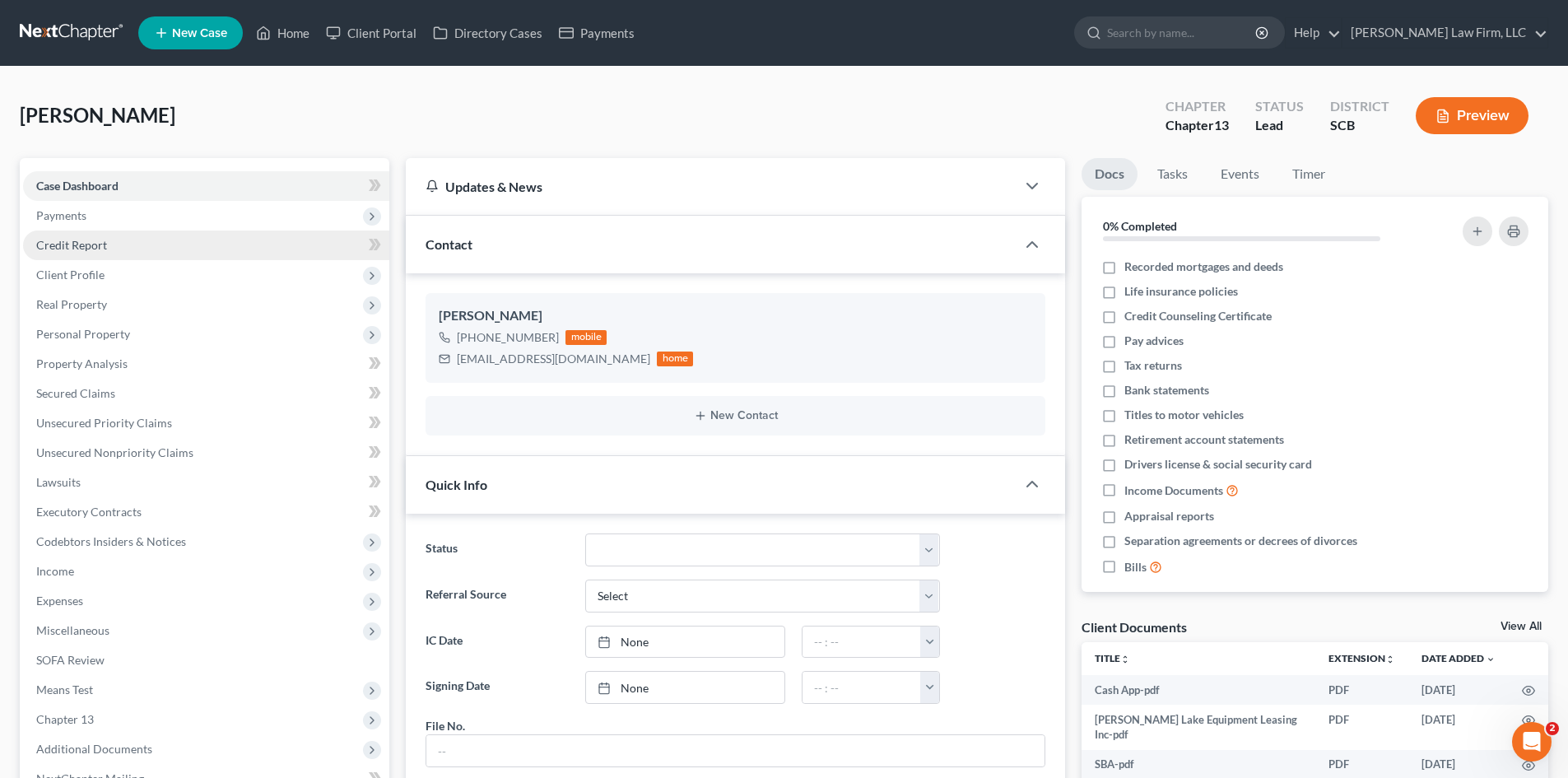
click at [171, 230] on link "Credit Report" at bounding box center [206, 245] width 366 height 30
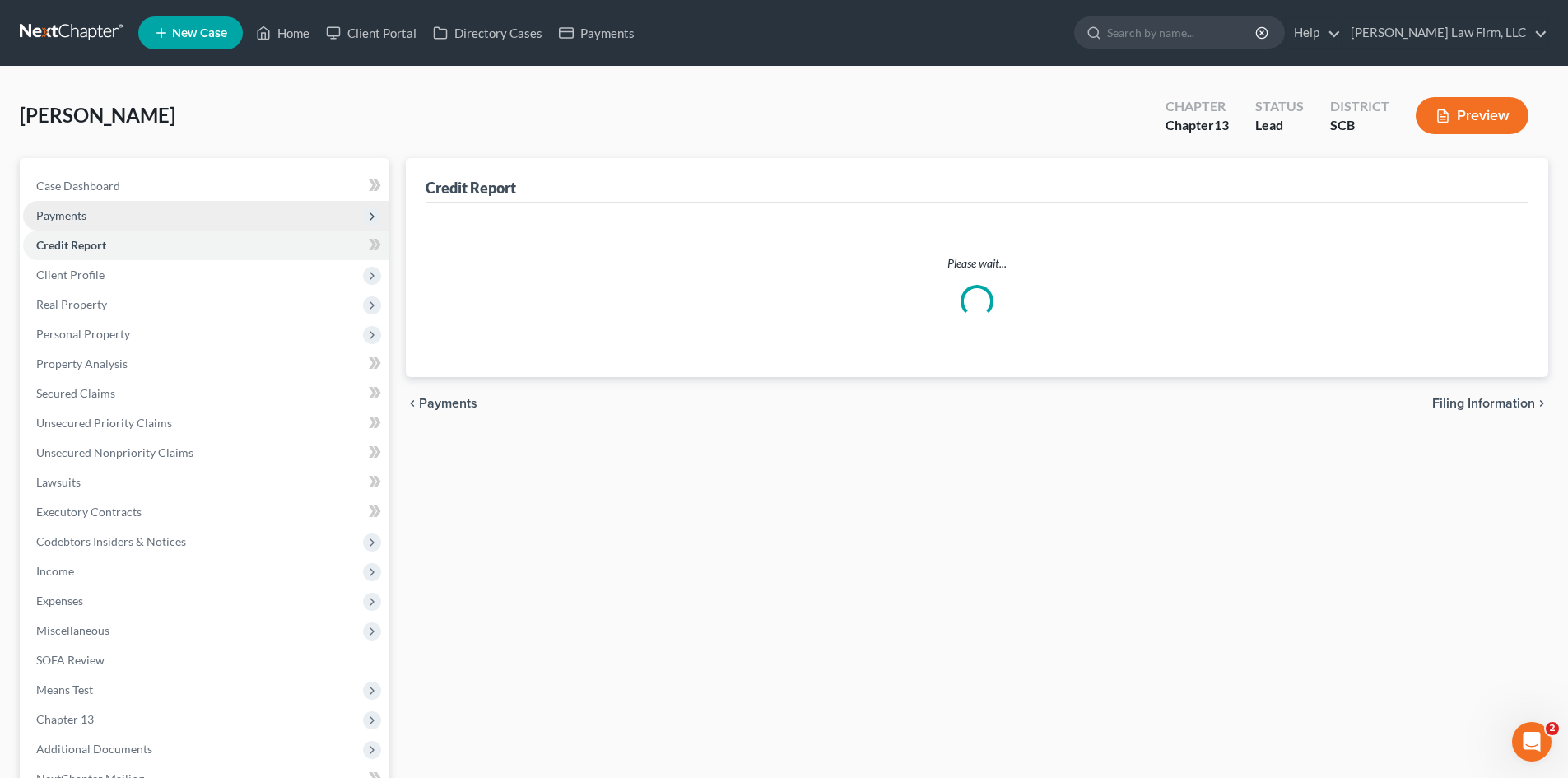
click at [147, 218] on span "Payments" at bounding box center [206, 215] width 366 height 30
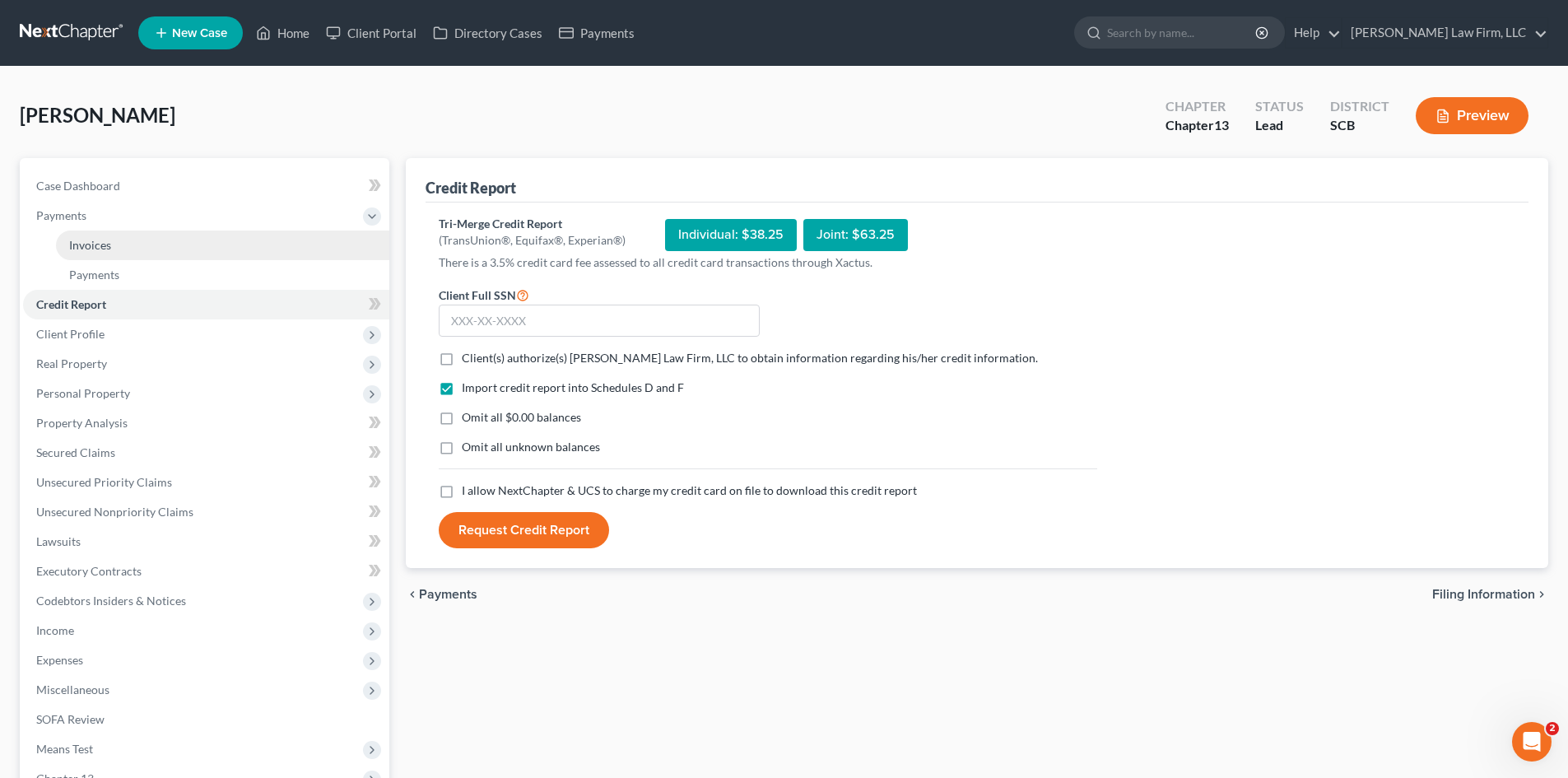
click at [152, 242] on link "Invoices" at bounding box center [223, 245] width 333 height 30
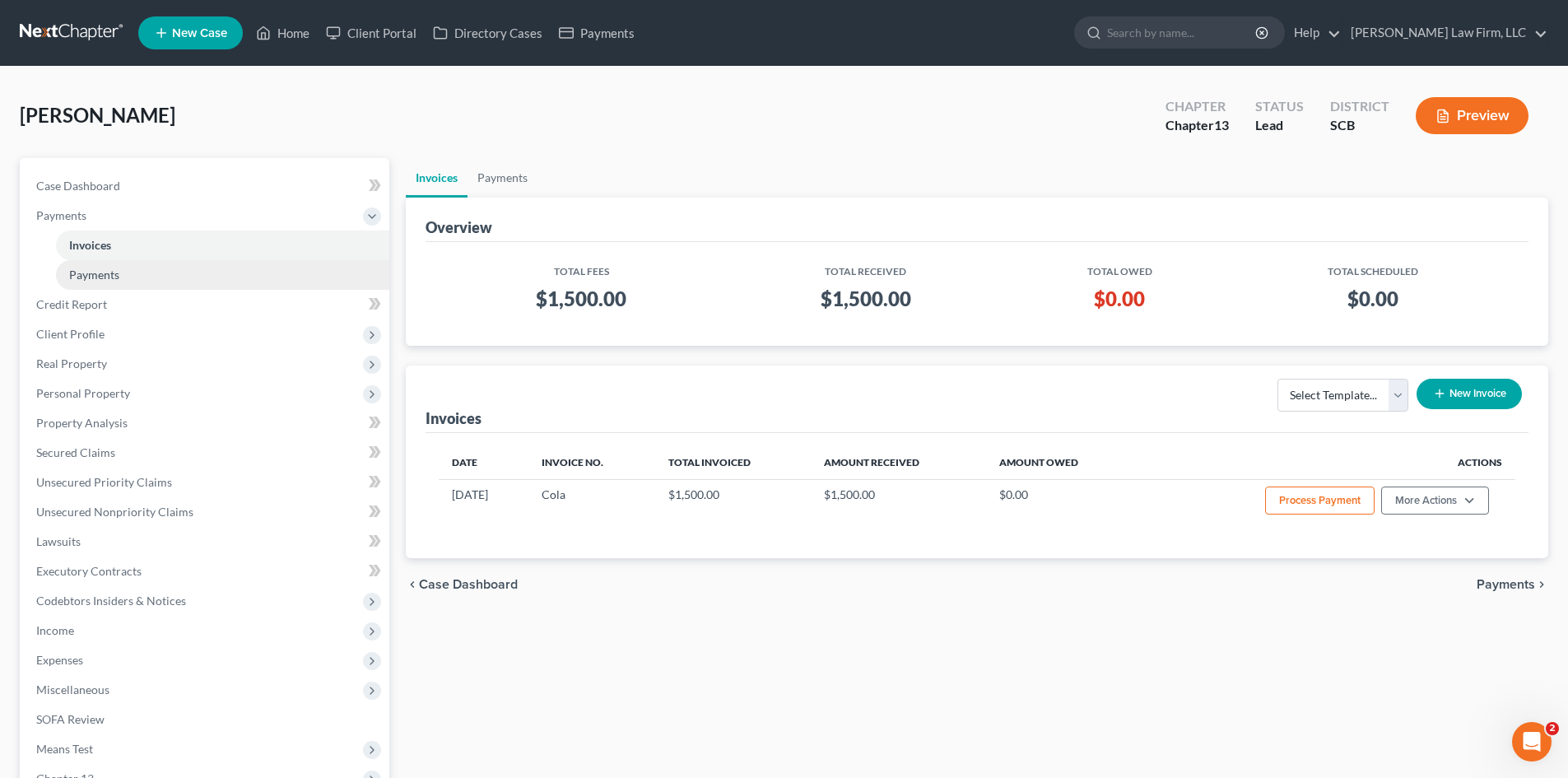
click at [111, 269] on span "Payments" at bounding box center [93, 275] width 50 height 14
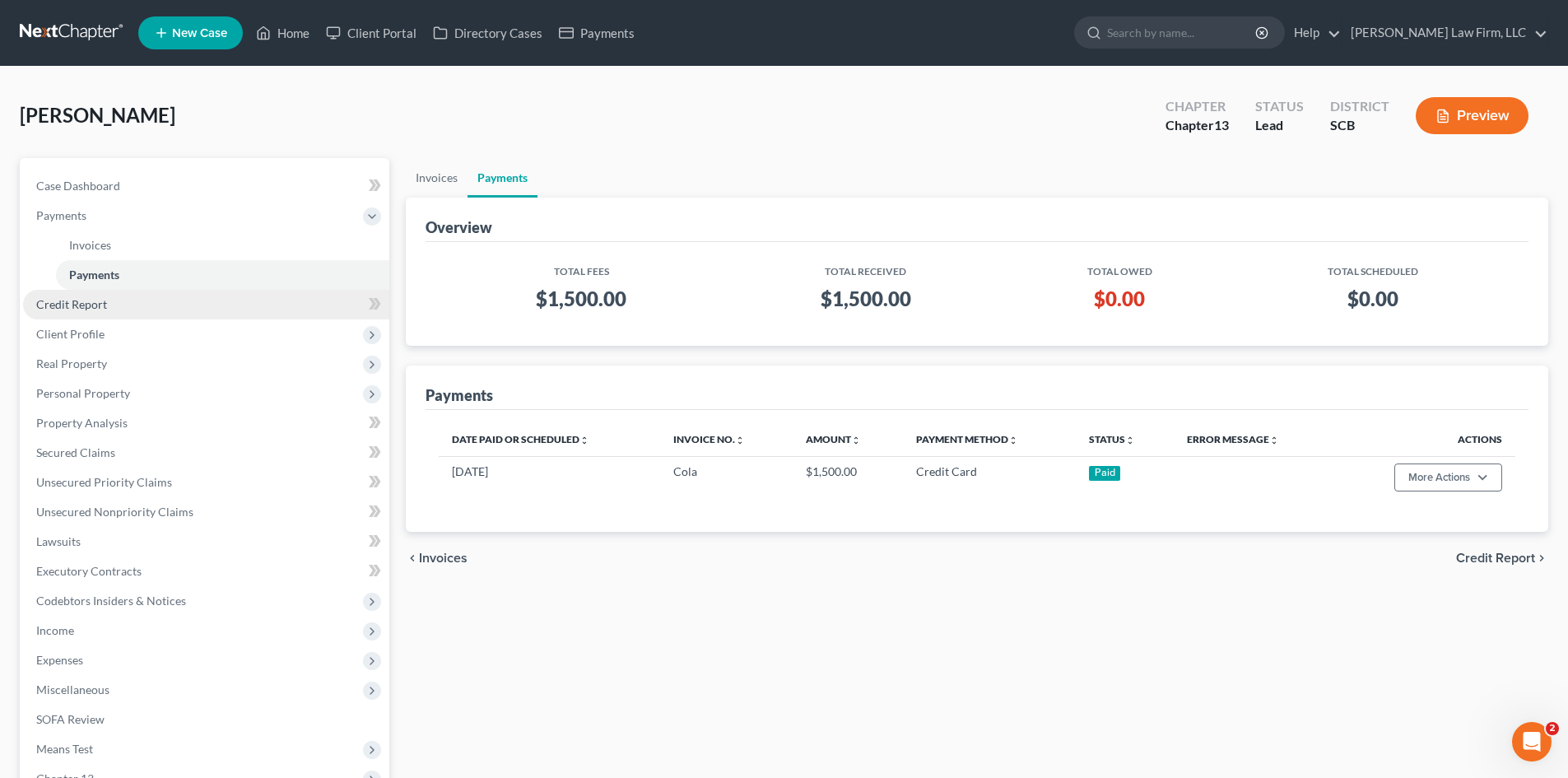
click at [90, 315] on link "Credit Report" at bounding box center [206, 304] width 366 height 30
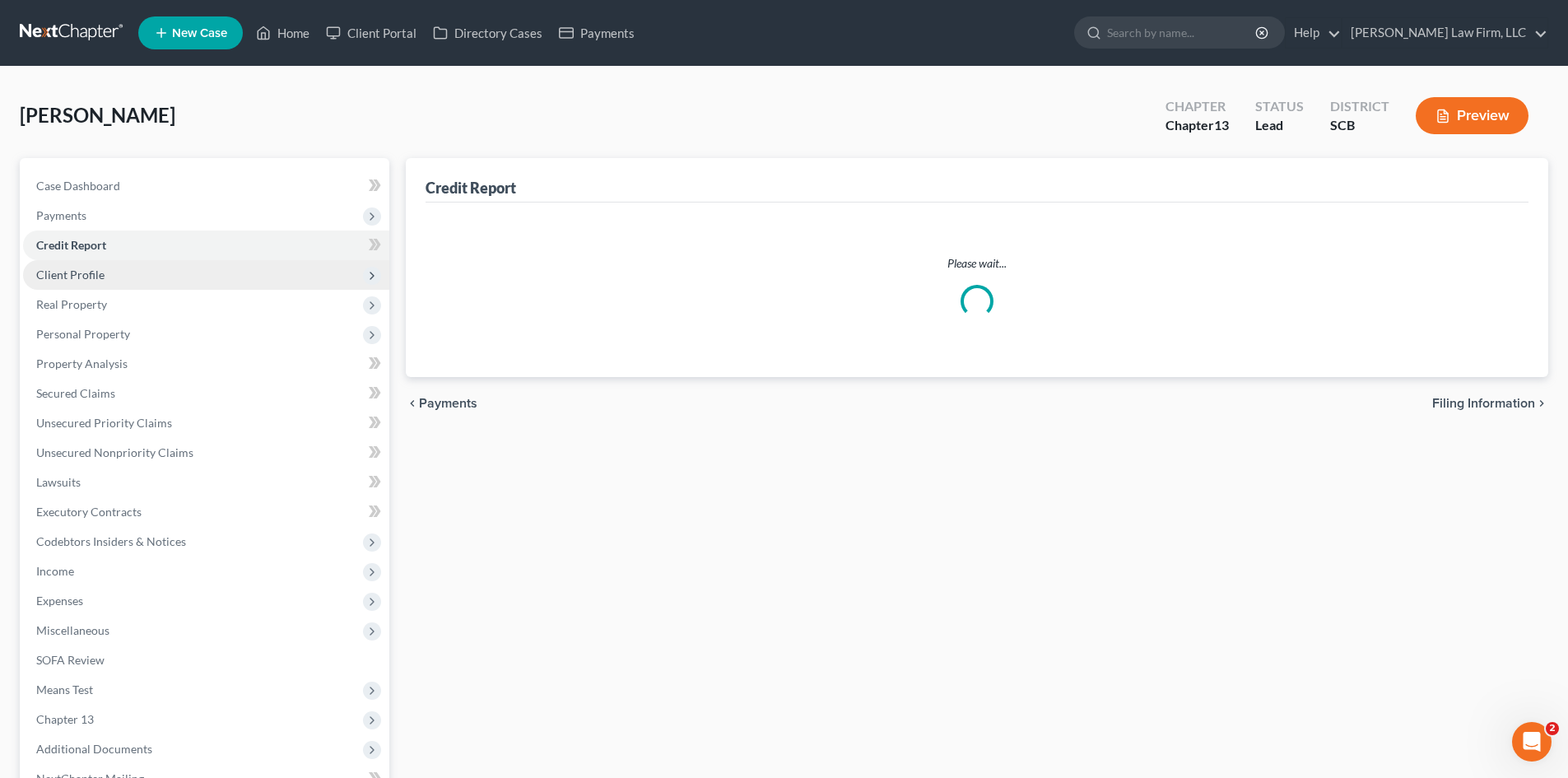
click at [90, 290] on span "Client Profile" at bounding box center [206, 275] width 366 height 30
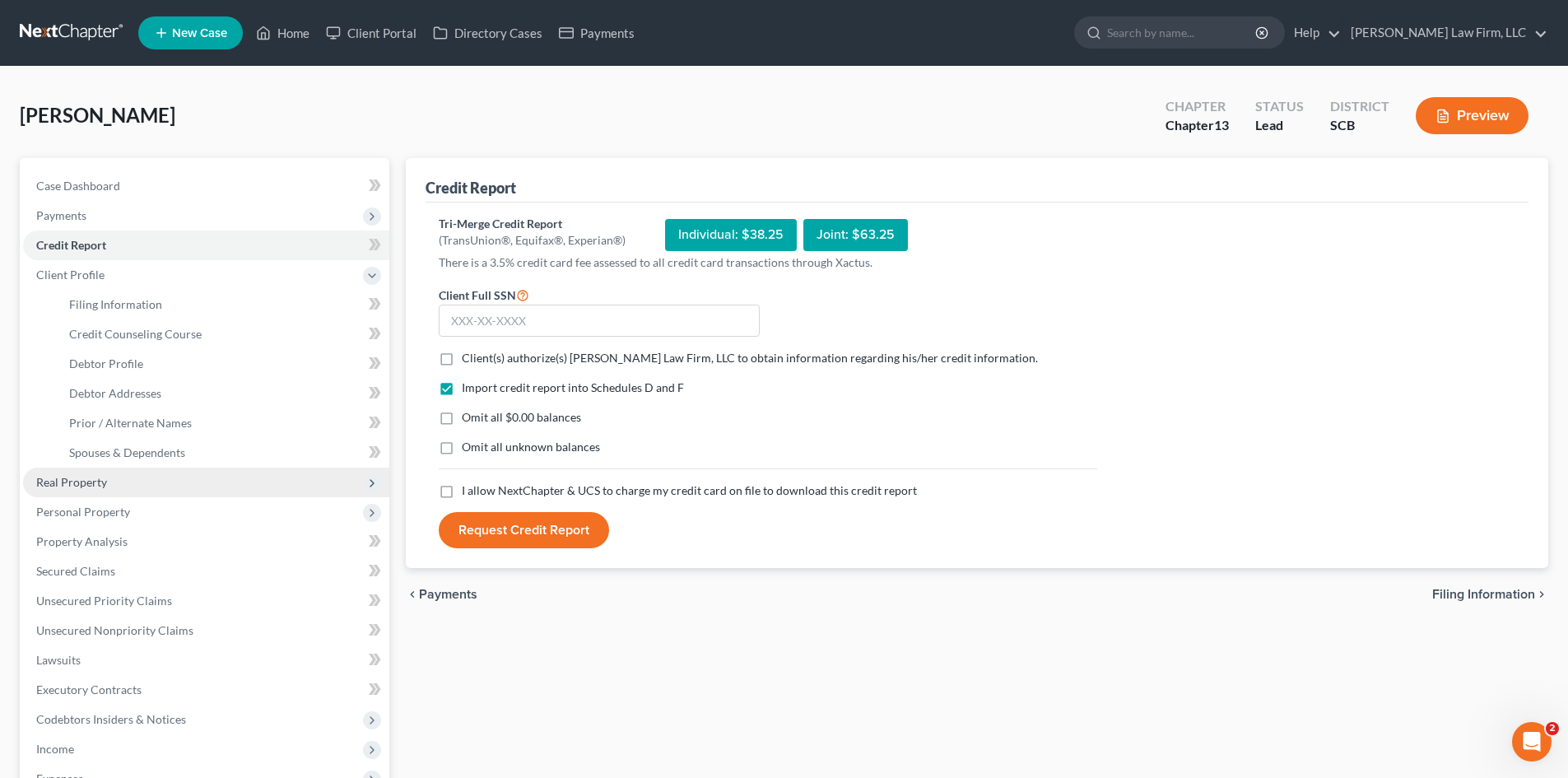
click at [77, 493] on span "Real Property" at bounding box center [206, 482] width 366 height 30
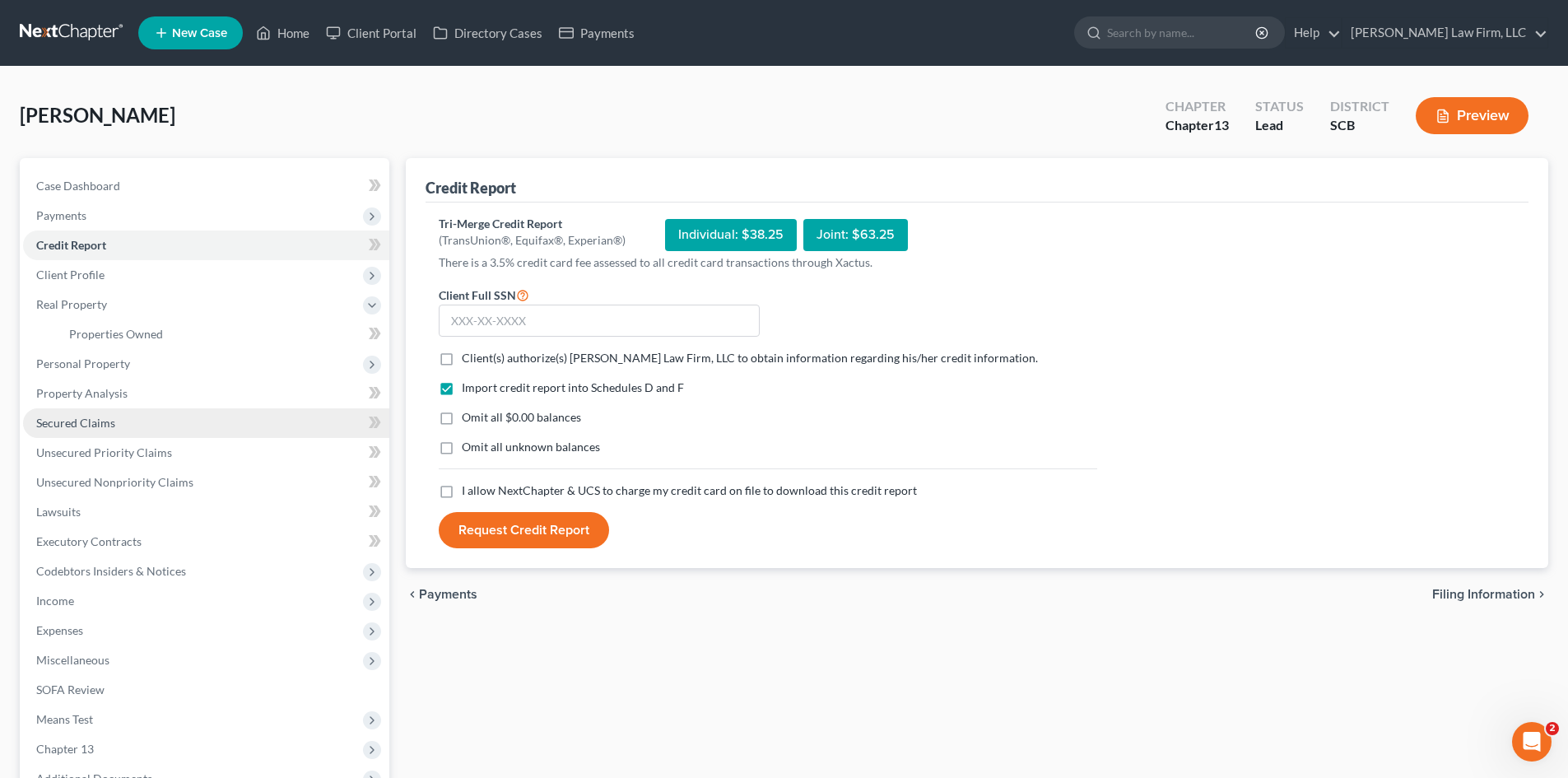
click at [84, 429] on span "Secured Claims" at bounding box center [76, 423] width 79 height 14
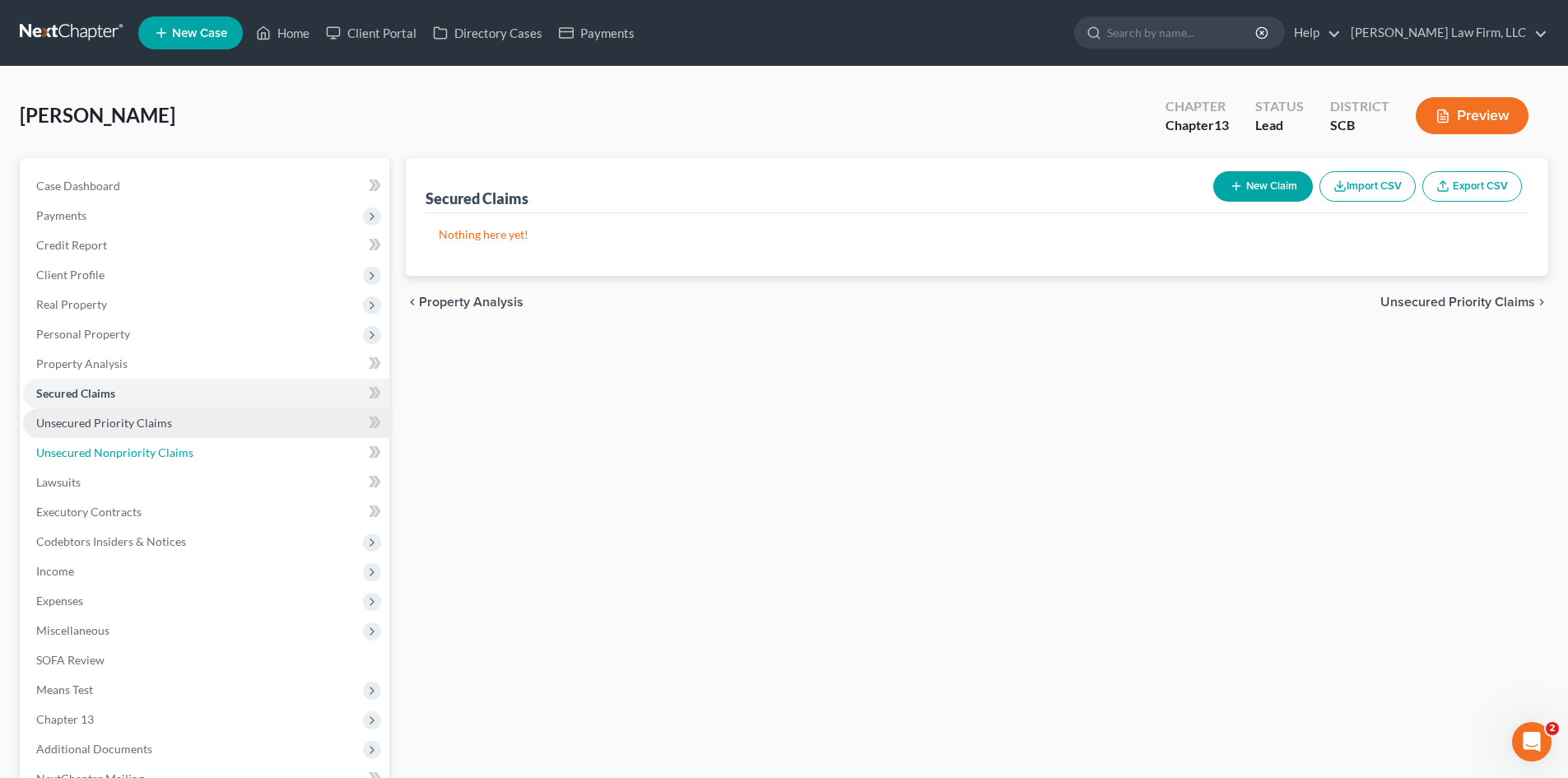
click at [93, 449] on span "Unsecured Nonpriority Claims" at bounding box center [115, 452] width 157 height 14
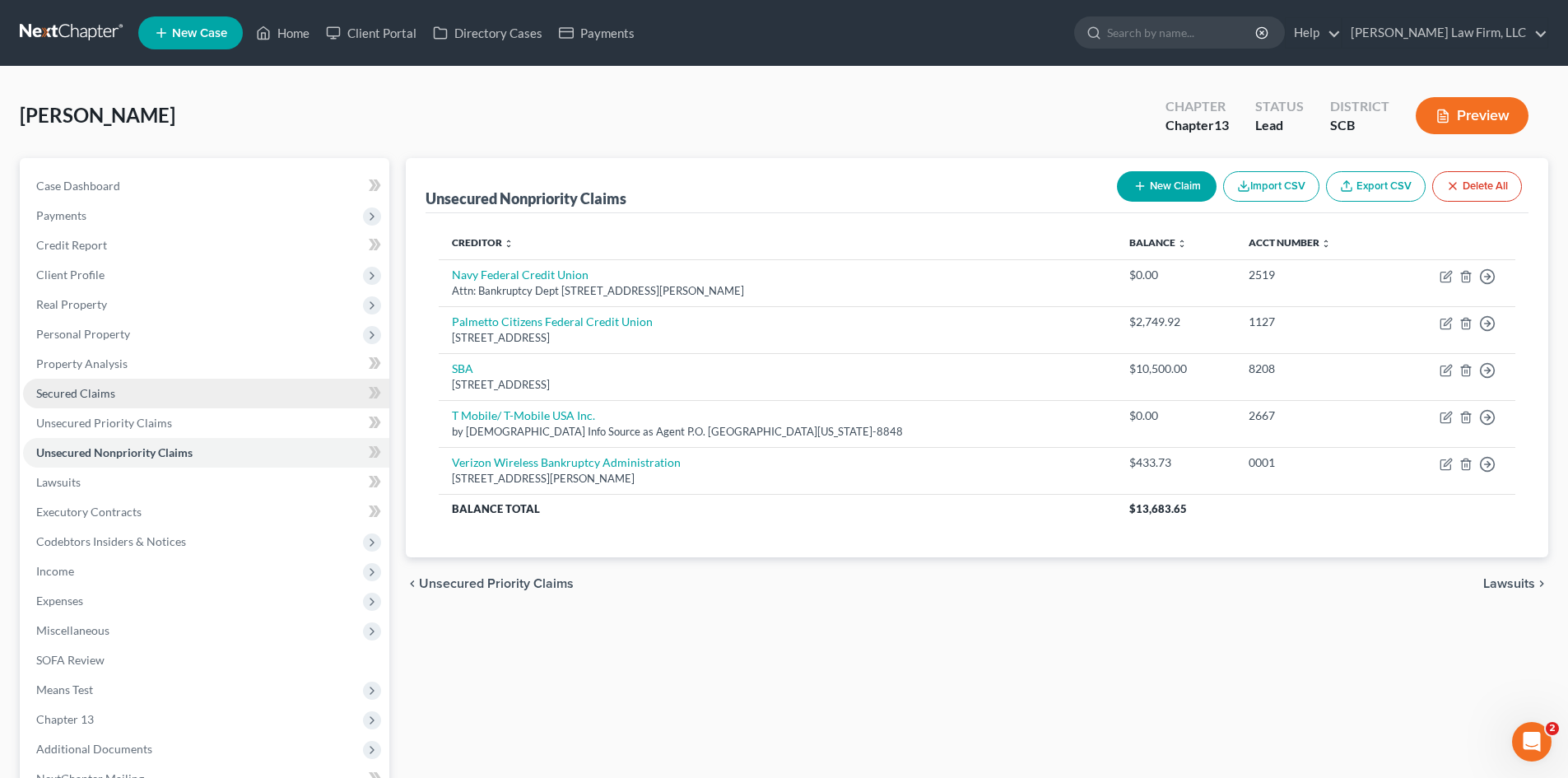
click at [101, 395] on span "Secured Claims" at bounding box center [76, 393] width 79 height 14
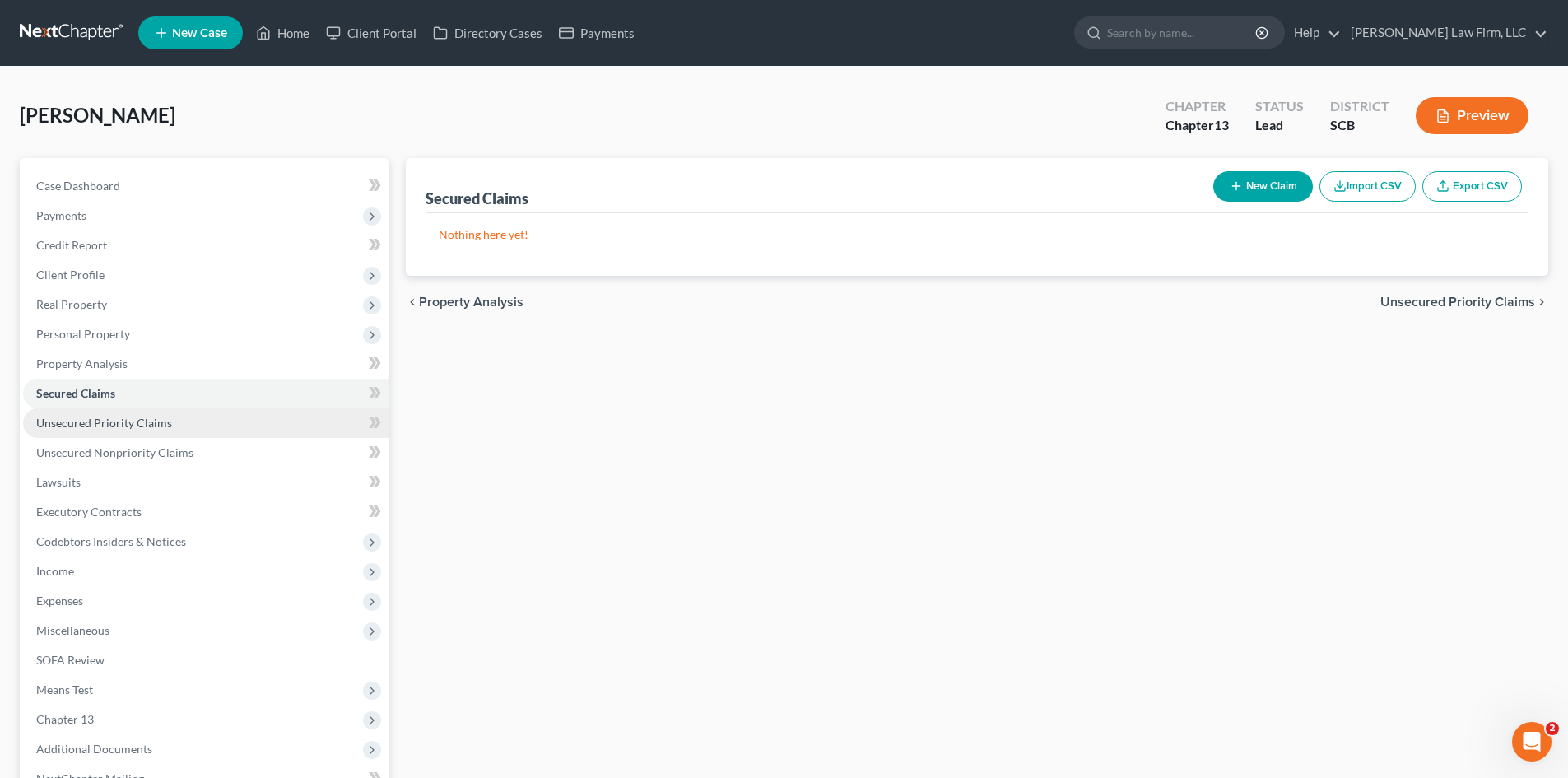
click at [117, 423] on span "Unsecured Priority Claims" at bounding box center [105, 423] width 136 height 14
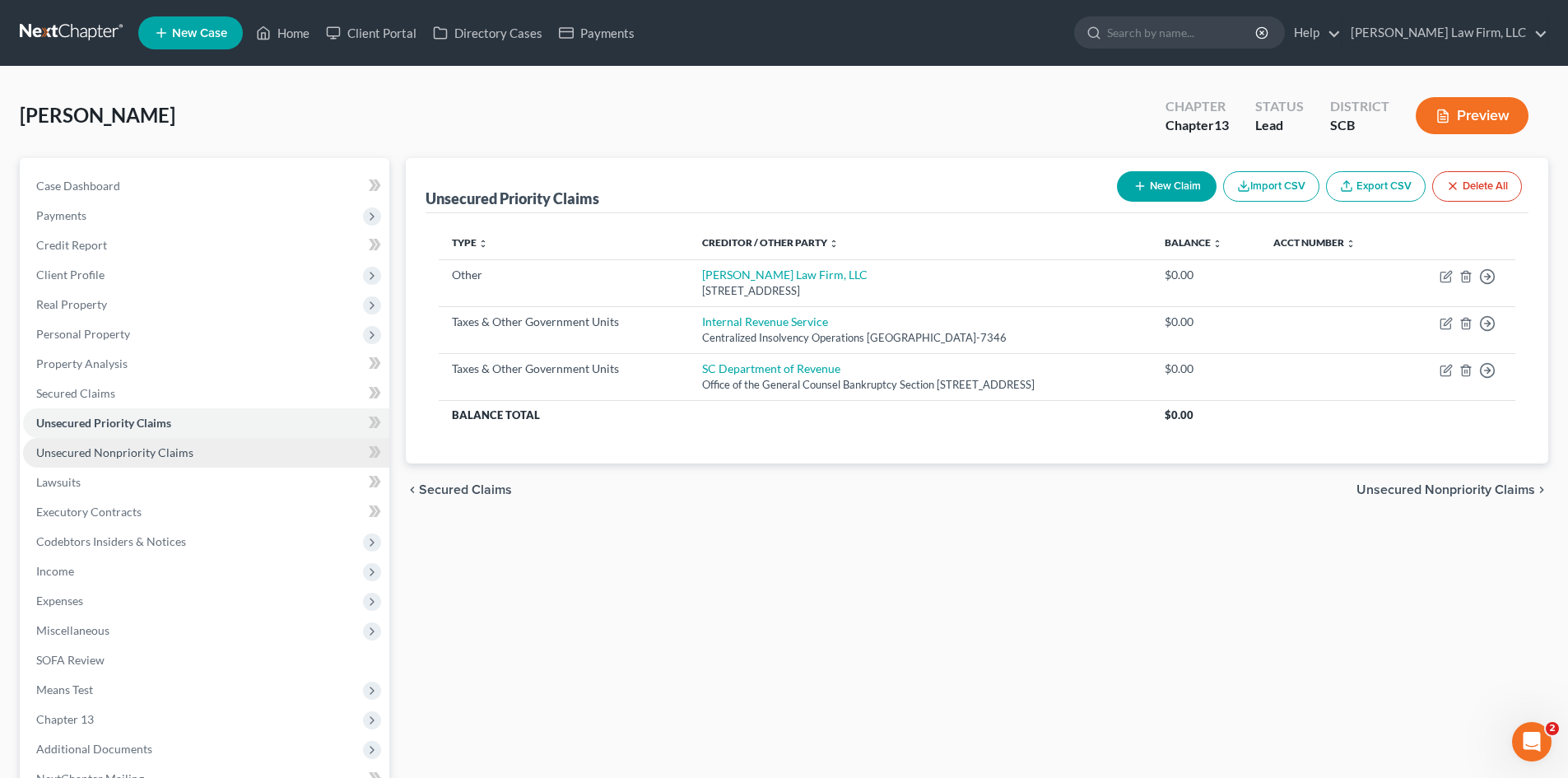
click at [141, 454] on span "Unsecured Nonpriority Claims" at bounding box center [115, 452] width 157 height 14
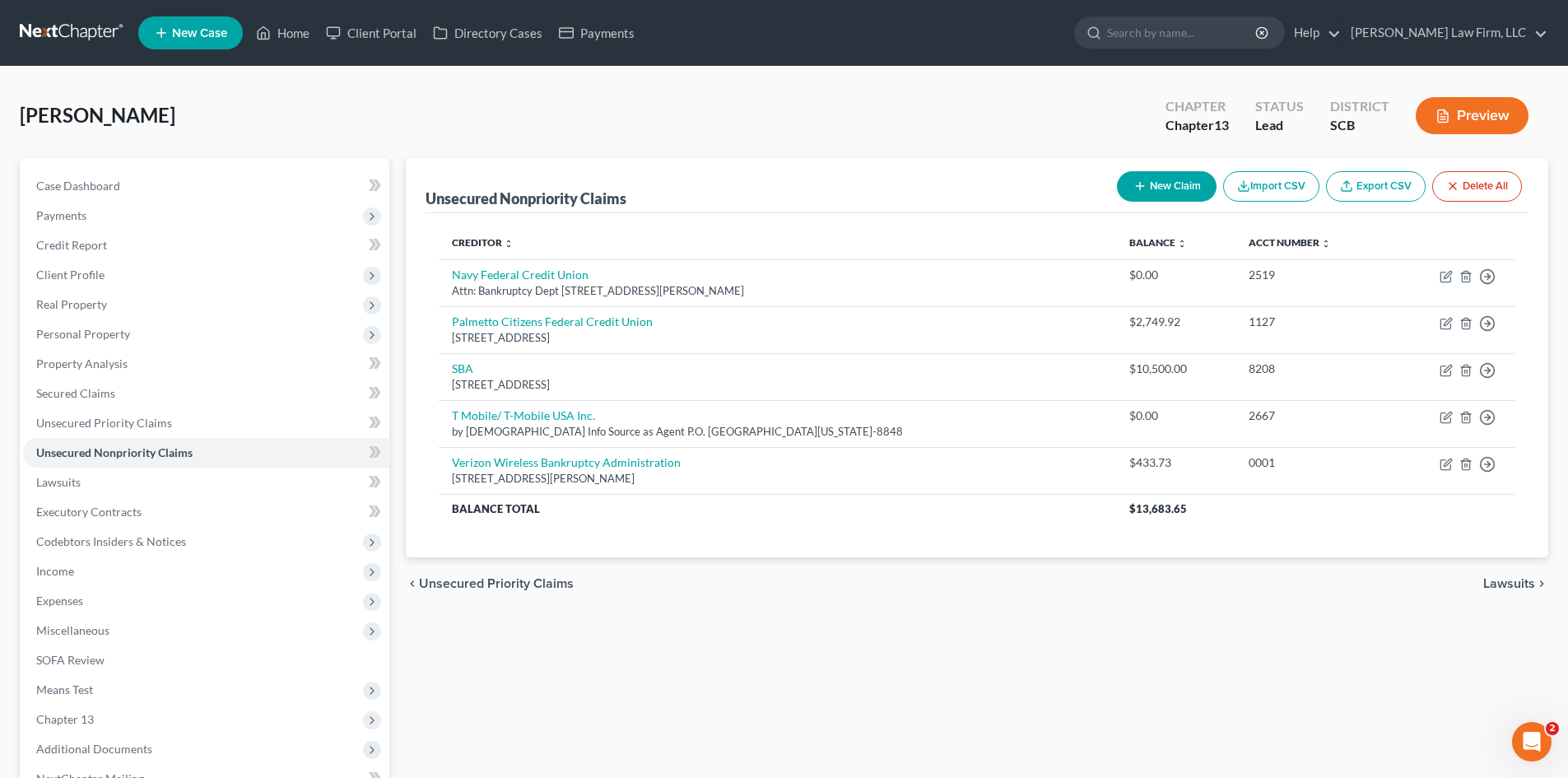
click at [1175, 179] on button "New Claim" at bounding box center [1166, 186] width 99 height 31
select select "0"
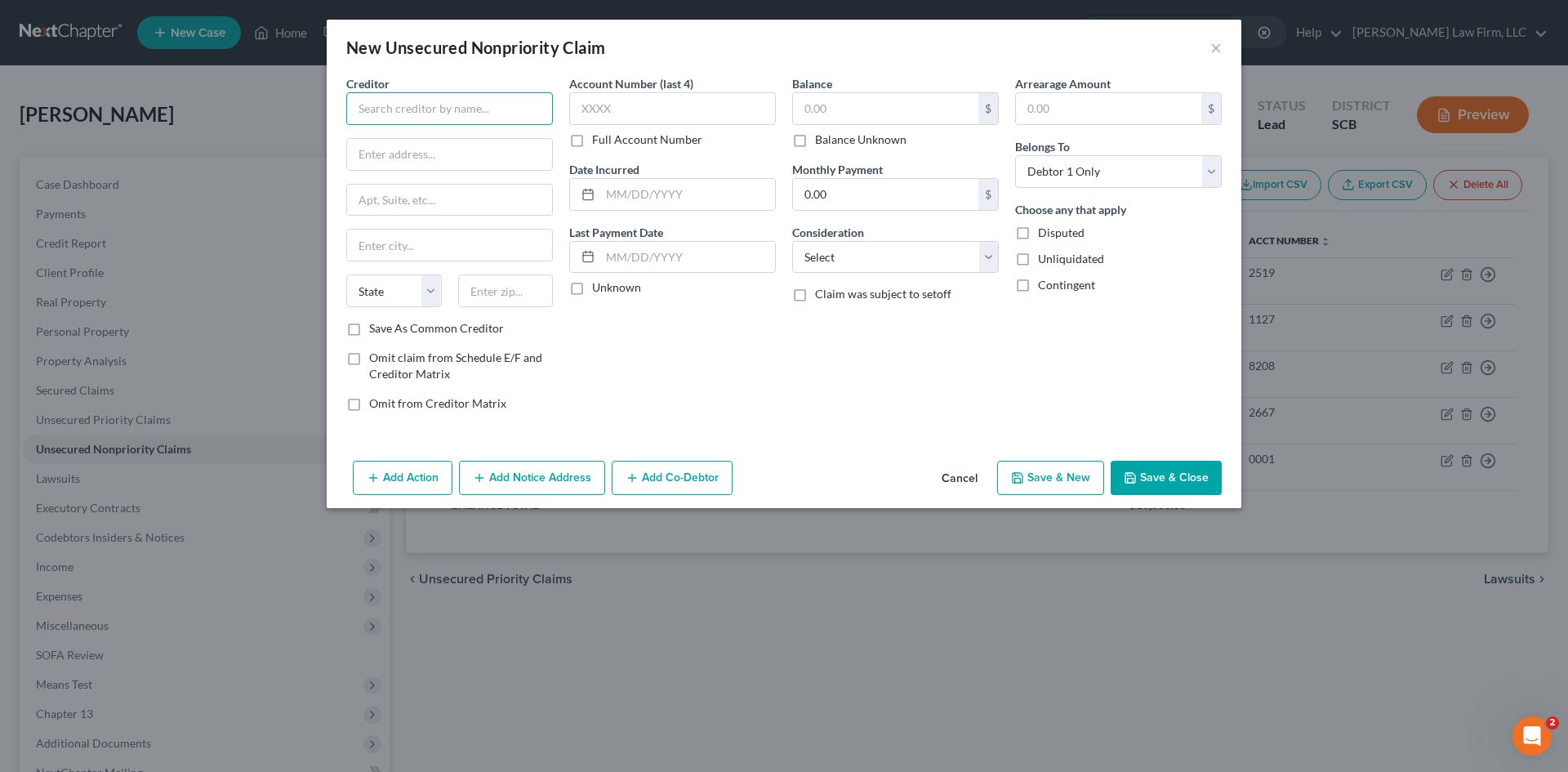
click at [445, 124] on input "text" at bounding box center [450, 108] width 207 height 33
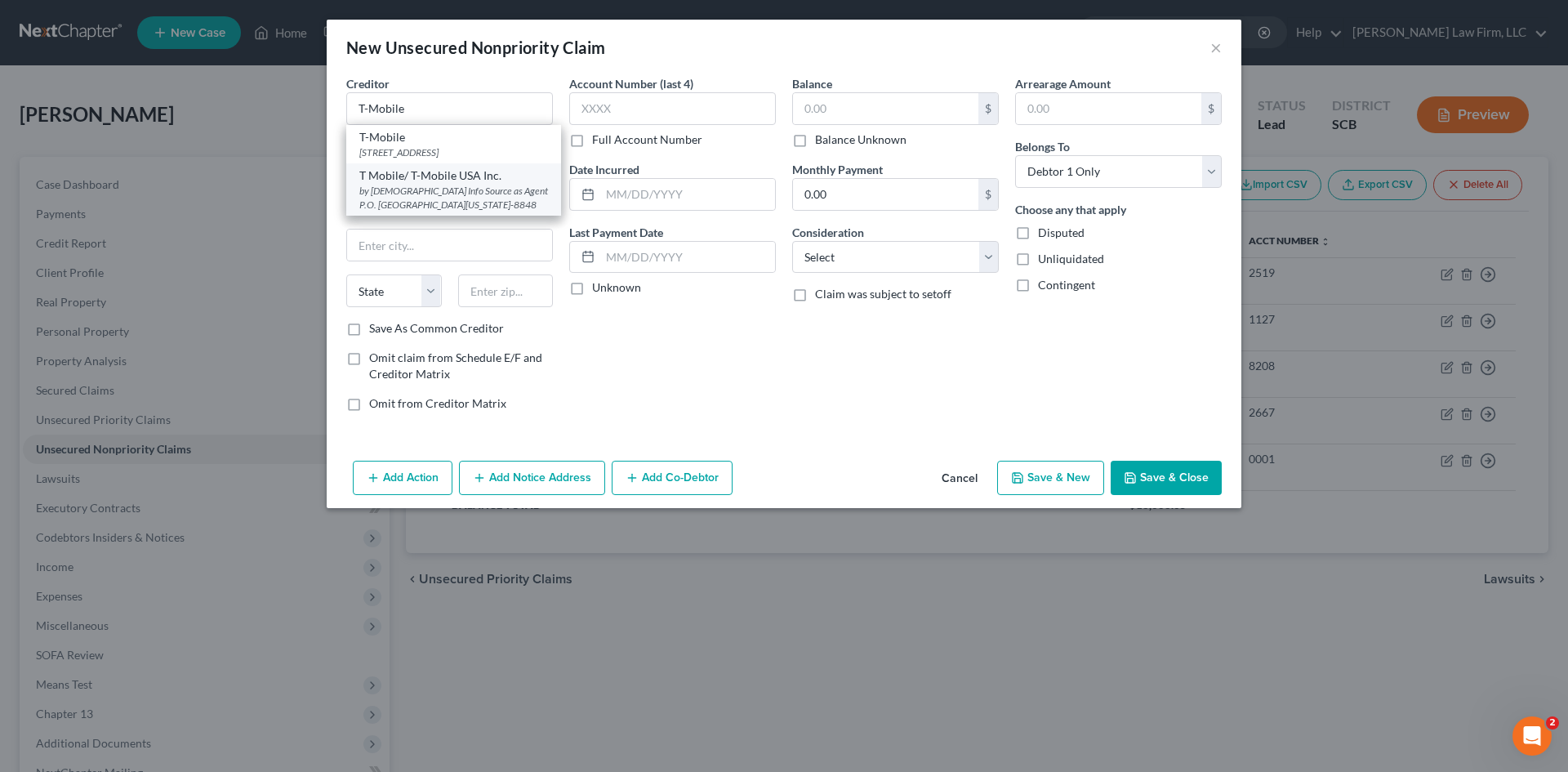
click at [484, 184] on div "by American Info Source as Agent P.O. Box 248848, Oklahoma City, OK 73124-8848" at bounding box center [454, 197] width 189 height 28
type input "T Mobile/ T-Mobile USA Inc."
type input "by American Info Source as Agent"
type input "P.O. Box 248848"
type input "Oklahoma City"
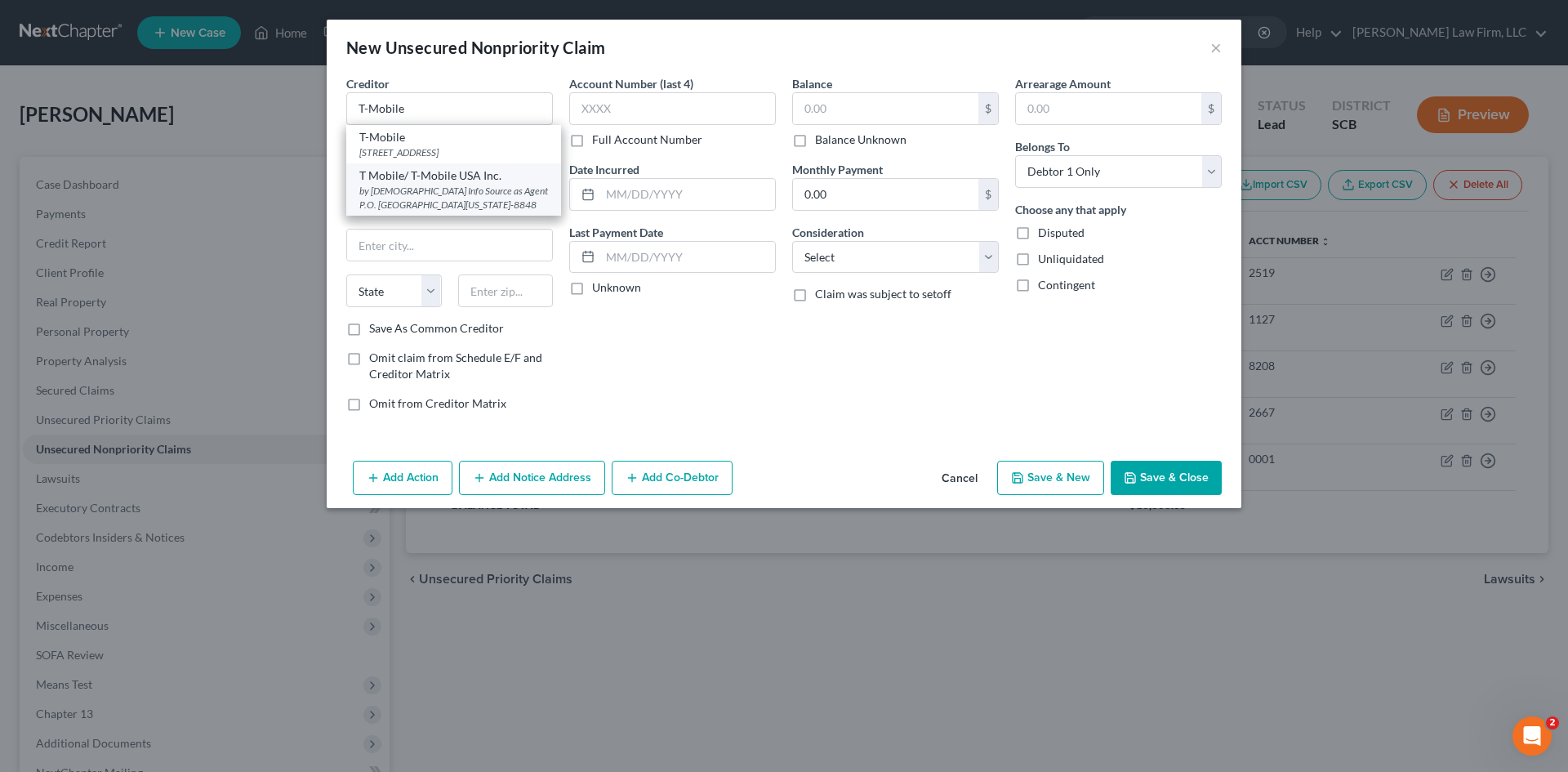
select select "37"
type input "73124-8848"
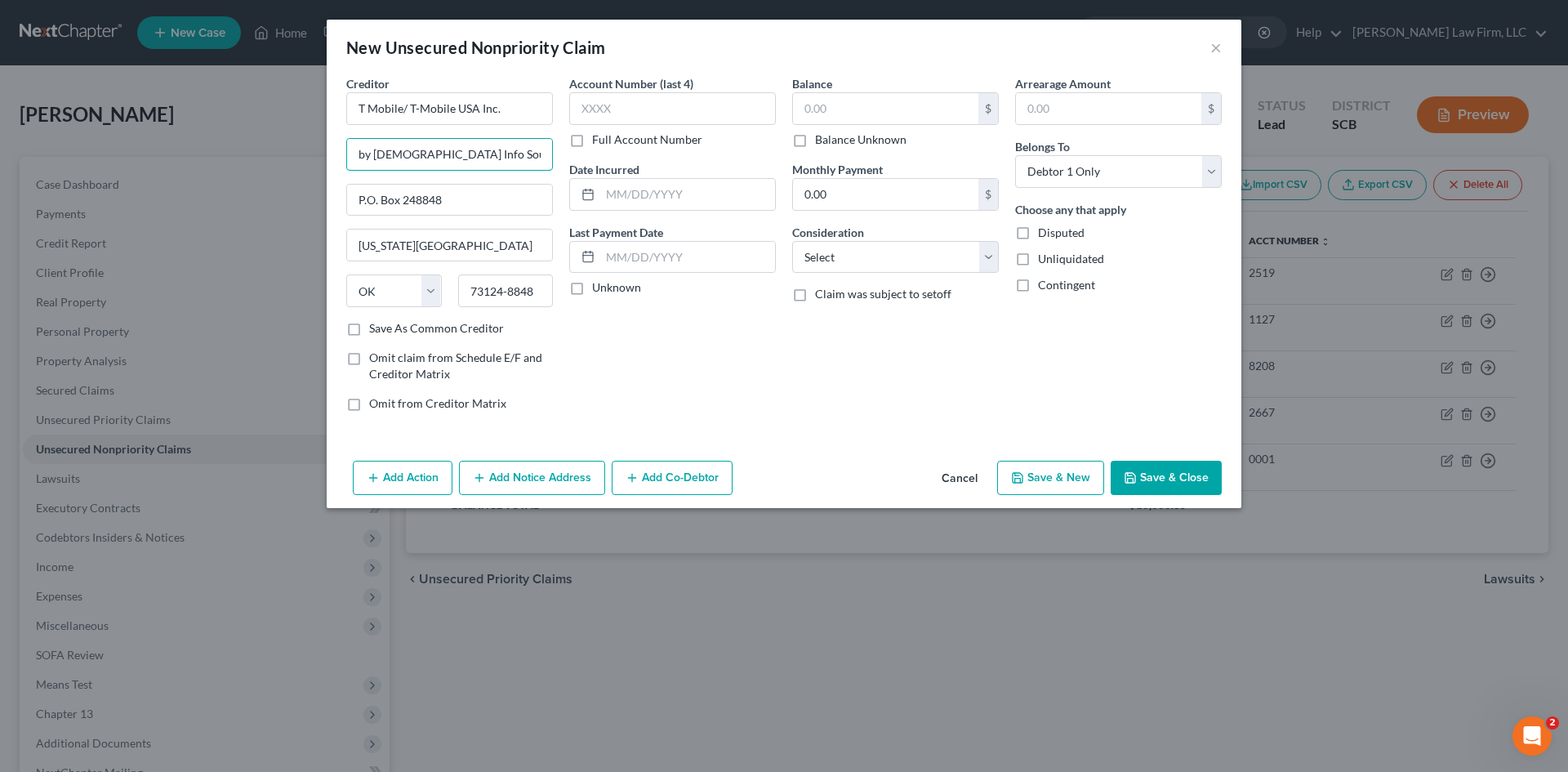
drag, startPoint x: 532, startPoint y: 152, endPoint x: 289, endPoint y: 199, distance: 247.5
click at [289, 199] on div "New Unsecured Nonpriority Claim × Creditor * T Mobile/ T-Mobile USA Inc. by Ame…" at bounding box center [784, 386] width 1568 height 772
type input "Attn: Bankruptcy Dept"
drag, startPoint x: 487, startPoint y: 211, endPoint x: 300, endPoint y: 229, distance: 187.9
click at [303, 229] on div "New Unsecured Nonpriority Claim × Creditor * T Mobile/ T-Mobile USA Inc. Attn: …" at bounding box center [784, 386] width 1568 height 772
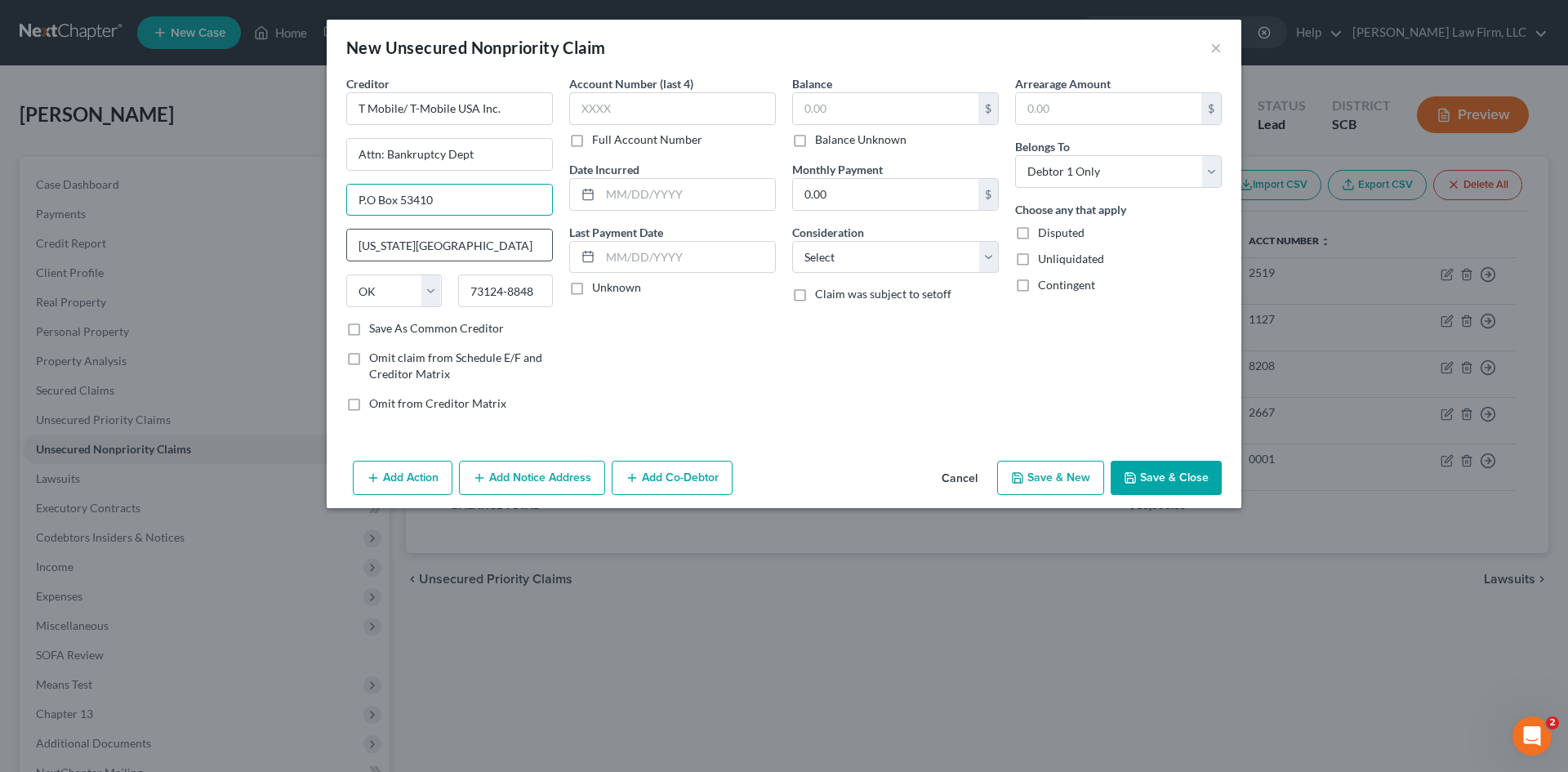
type input "P.O Box 53410"
drag, startPoint x: 493, startPoint y: 241, endPoint x: -94, endPoint y: 407, distance: 610.0
click at [0, 407] on html "Home New Case Client Portal Directory Cases Payments Meredith Law Firm, LLC aca…" at bounding box center [784, 478] width 1568 height 957
type input "Bellevue"
click at [429, 295] on select "State AL AK AR AZ CA CO CT DE DC FL GA GU HI ID IL IN IA KS KY LA ME MD MA MI M…" at bounding box center [394, 290] width 95 height 33
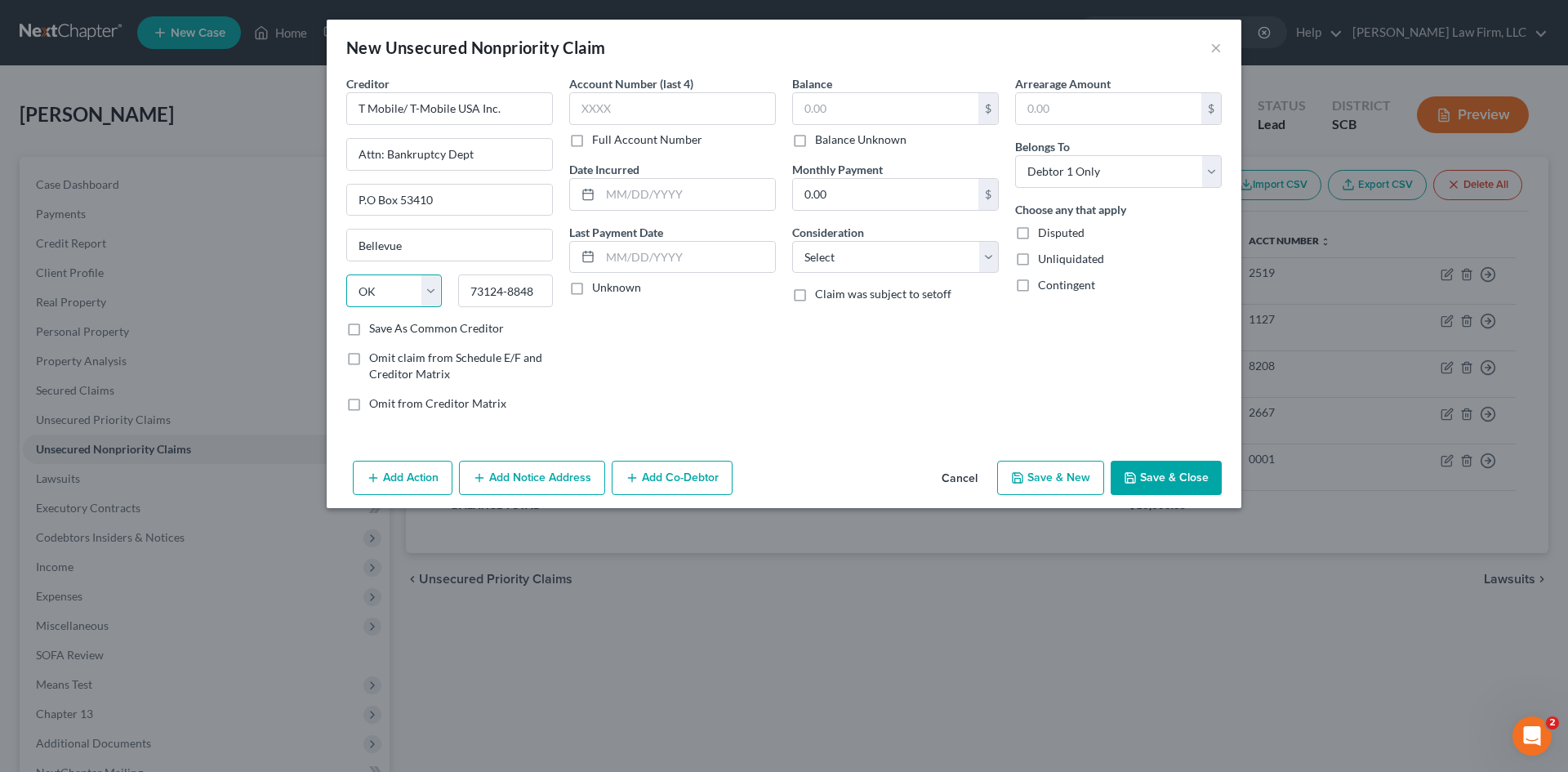
select select "50"
click at [347, 274] on select "State AL AK AR AZ CA CO CT DE DC FL GA GU HI ID IL IN IA KS KY LA ME MD MA MI M…" at bounding box center [394, 290] width 95 height 33
drag, startPoint x: 536, startPoint y: 292, endPoint x: 131, endPoint y: 364, distance: 411.4
click at [178, 358] on div "New Unsecured Nonpriority Claim × Creditor * T Mobile/ T-Mobile USA Inc. Attn: …" at bounding box center [784, 386] width 1568 height 772
type input "98015-3410"
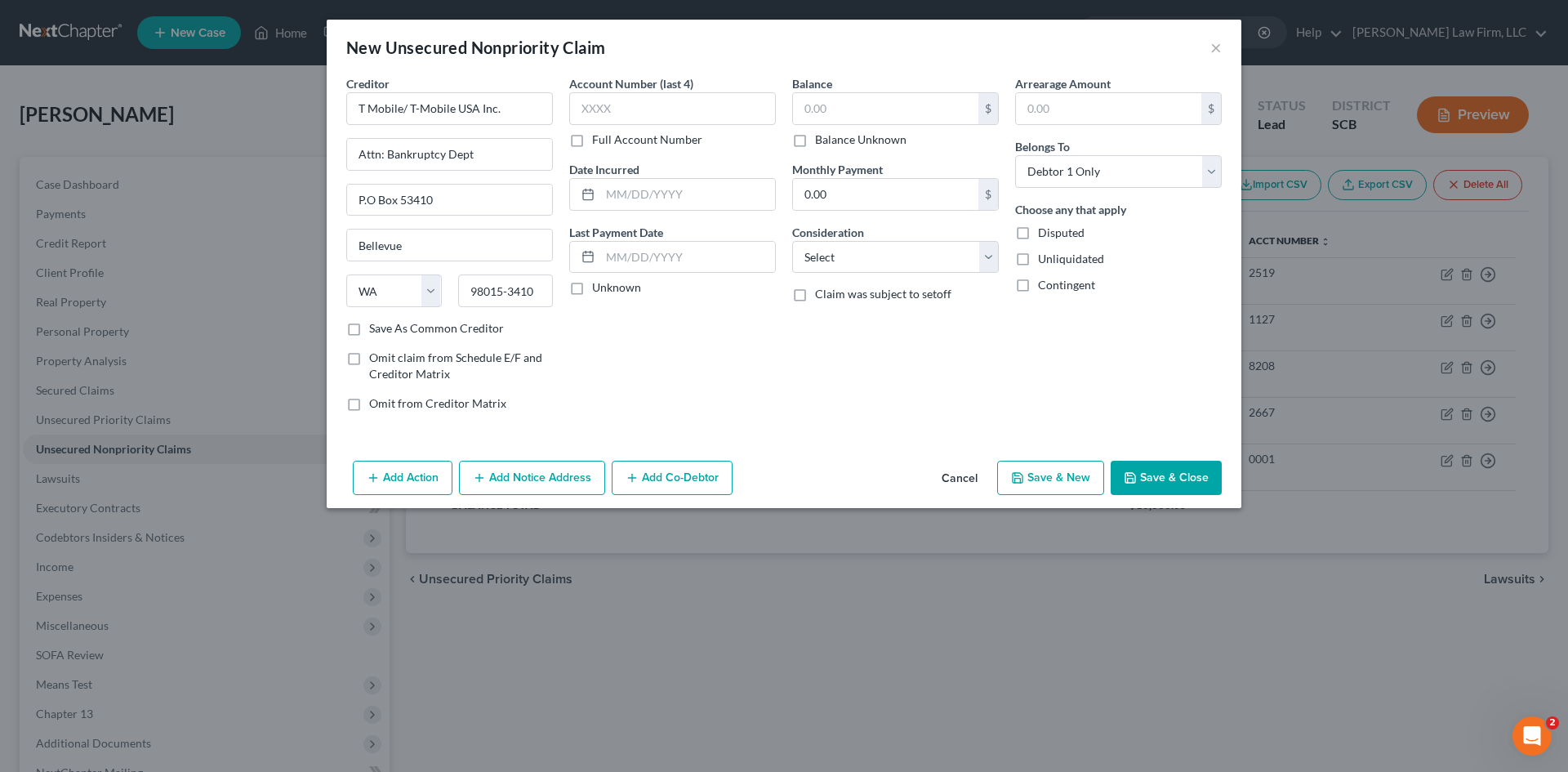
click at [741, 370] on div "Account Number (last 4) Full Account Number Date Incurred Last Payment Date Unk…" at bounding box center [672, 250] width 223 height 349
drag, startPoint x: 647, startPoint y: 126, endPoint x: 651, endPoint y: 118, distance: 8.9
click at [648, 125] on div "Account Number (last 4) Full Account Number" at bounding box center [672, 111] width 207 height 73
click at [650, 116] on input "text" at bounding box center [672, 108] width 207 height 33
type input "2667"
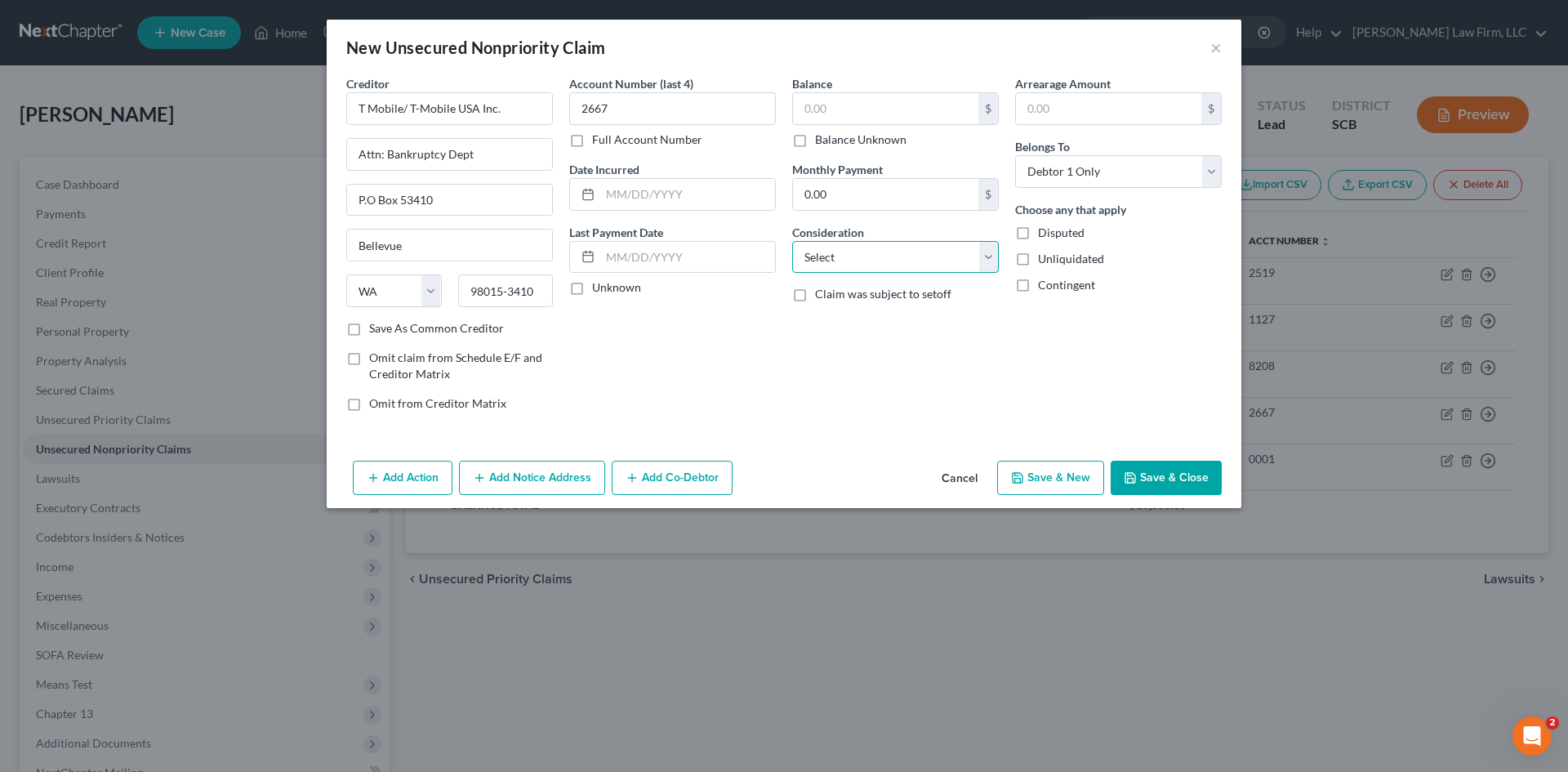
click at [886, 250] on select "Select Cable / Satellite Services Collection Agency Credit Card Debt Debt Couns…" at bounding box center [895, 257] width 207 height 33
select select "19"
click at [792, 241] on select "Select Cable / Satellite Services Collection Agency Credit Card Debt Debt Couns…" at bounding box center [895, 257] width 207 height 33
click at [668, 192] on input "text" at bounding box center [687, 194] width 175 height 31
type input "[DATE]"
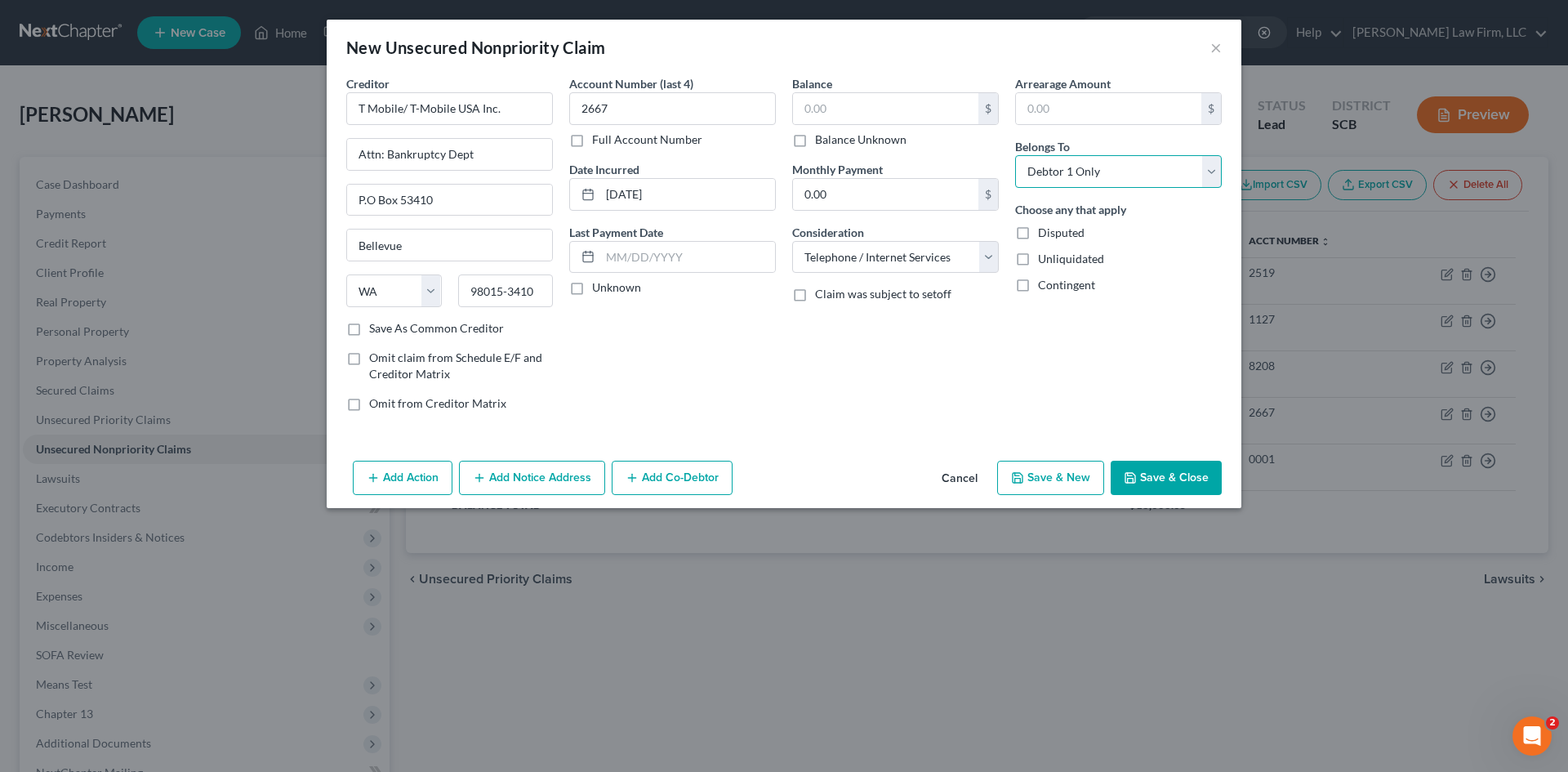
click at [1072, 177] on select "Select Debtor 1 Only Debtor 2 Only Debtor 1 And Debtor 2 Only At Least One Of T…" at bounding box center [1118, 171] width 207 height 33
select select "1"
click at [1016, 155] on select "Select Debtor 1 Only Debtor 2 Only Debtor 1 And Debtor 2 Only At Least One Of T…" at bounding box center [1118, 171] width 207 height 33
click at [1167, 472] on button "Save & Close" at bounding box center [1167, 478] width 111 height 35
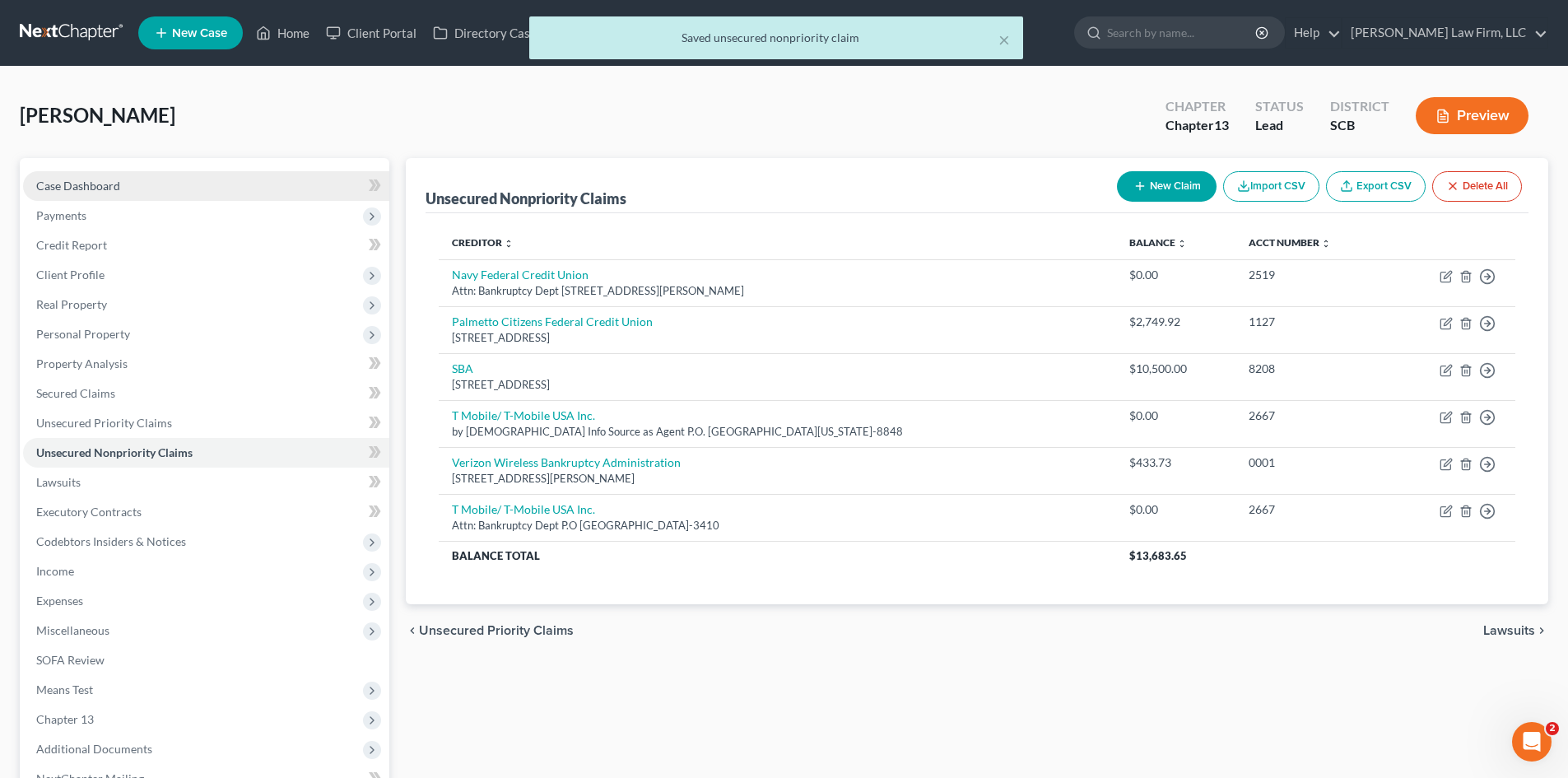
click at [66, 183] on span "Case Dashboard" at bounding box center [78, 185] width 84 height 14
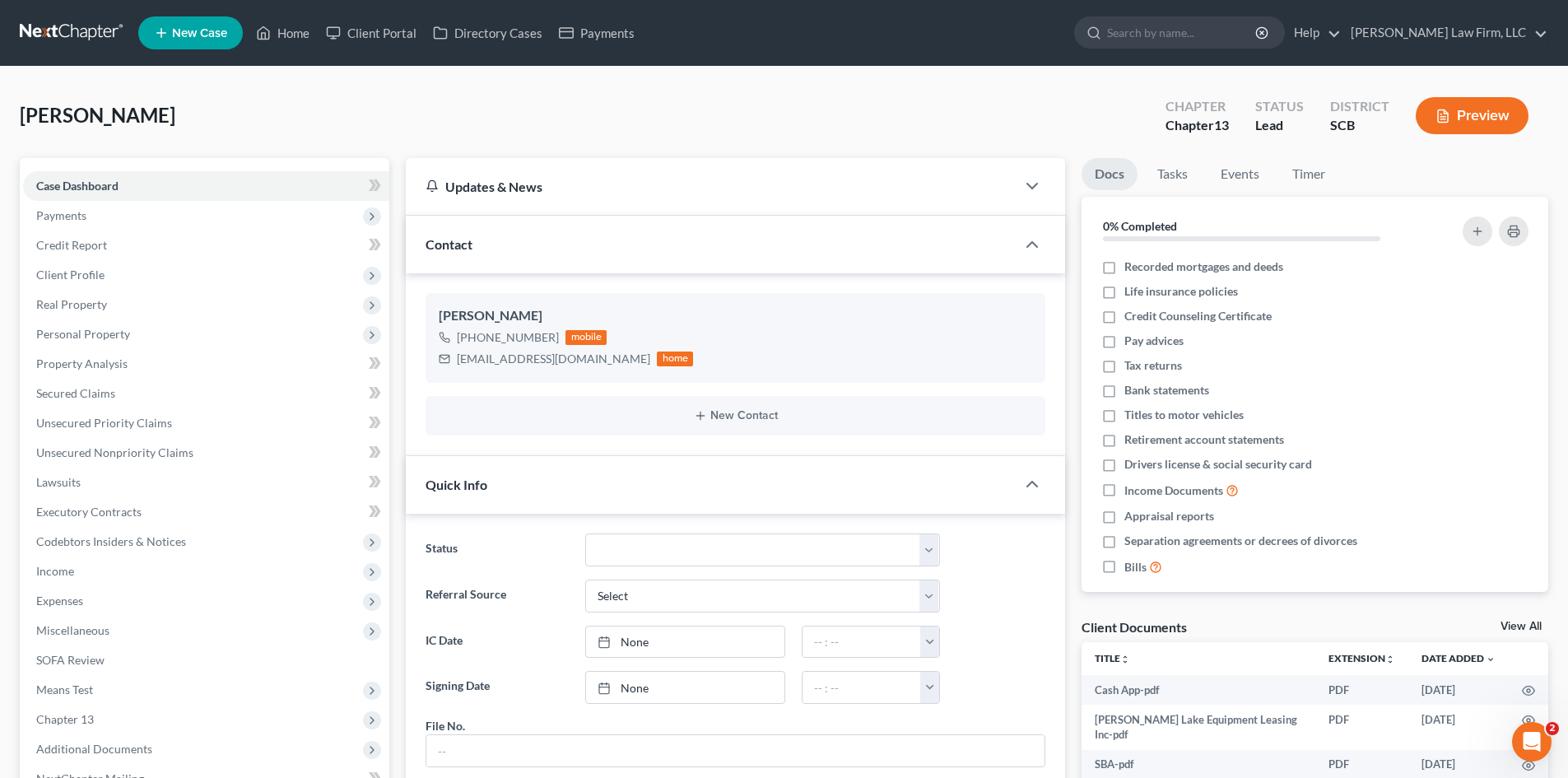
click at [738, 429] on div "New Contact" at bounding box center [735, 416] width 620 height 39
click at [738, 412] on button "New Contact" at bounding box center [735, 415] width 593 height 13
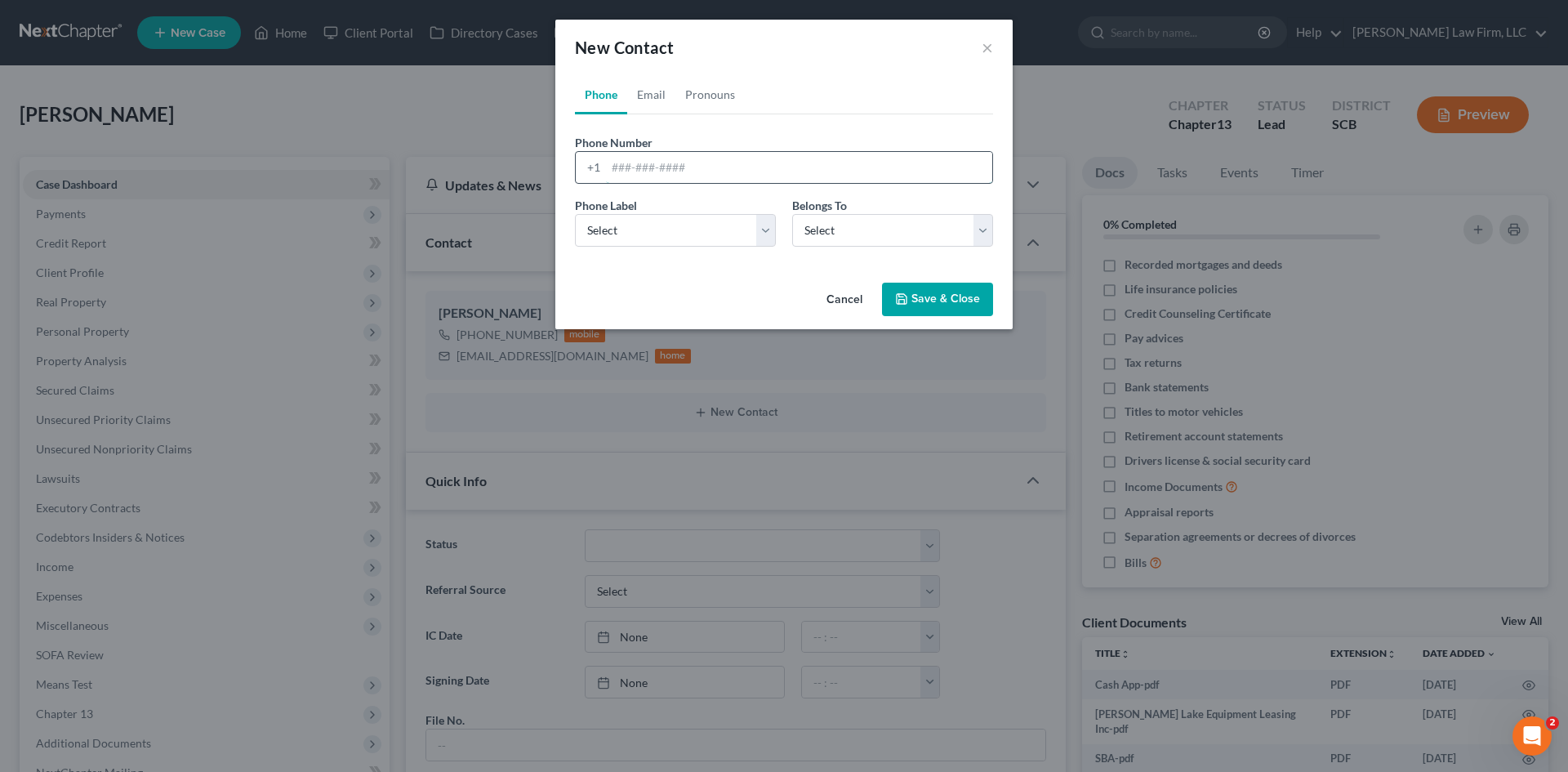
click at [661, 164] on input "tel" at bounding box center [799, 167] width 386 height 31
click at [978, 41] on div "New Contact ×" at bounding box center [784, 47] width 457 height 56
click at [984, 48] on button "×" at bounding box center [988, 47] width 12 height 19
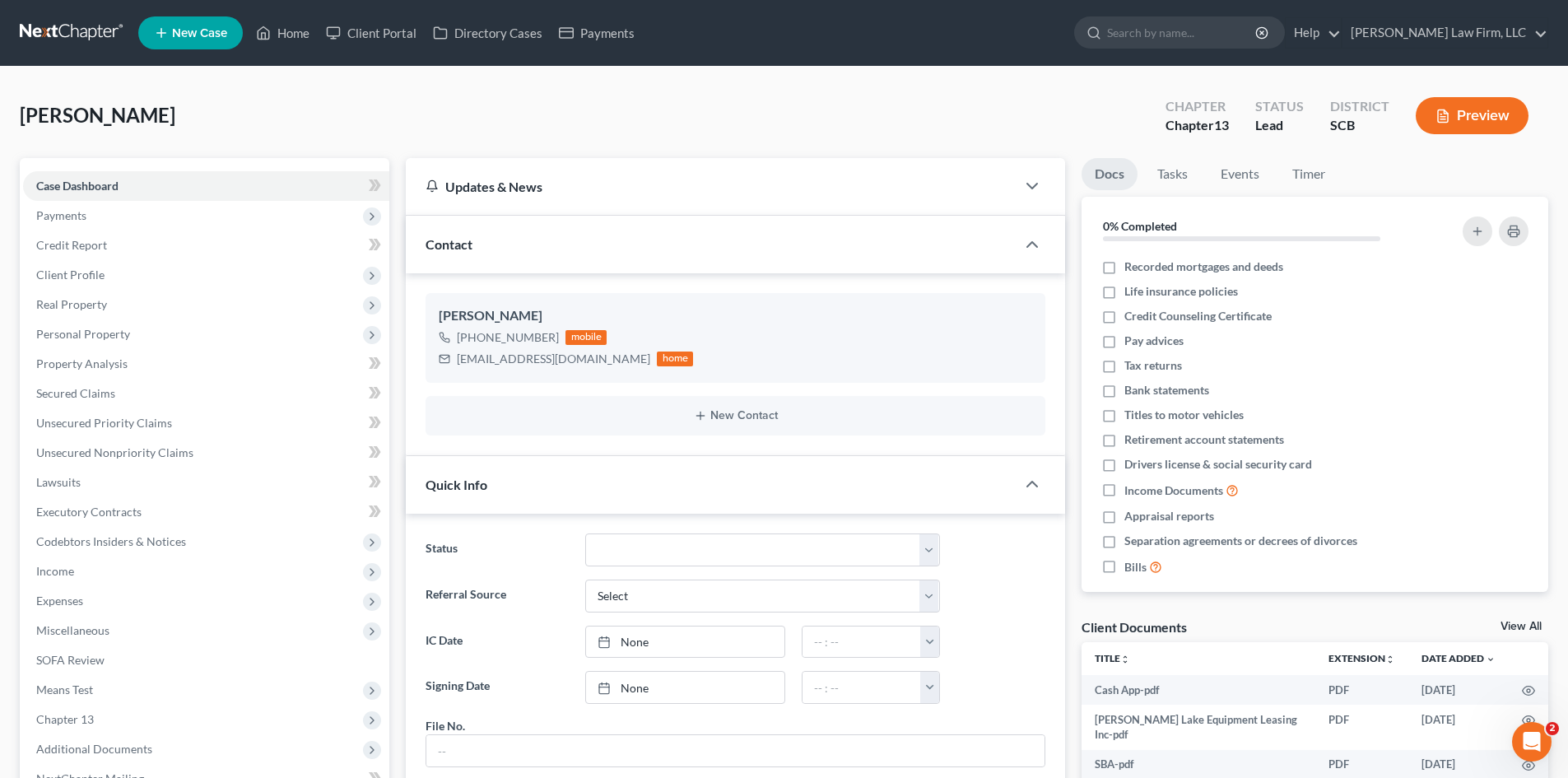
click at [782, 233] on div "Contact" at bounding box center [710, 244] width 610 height 57
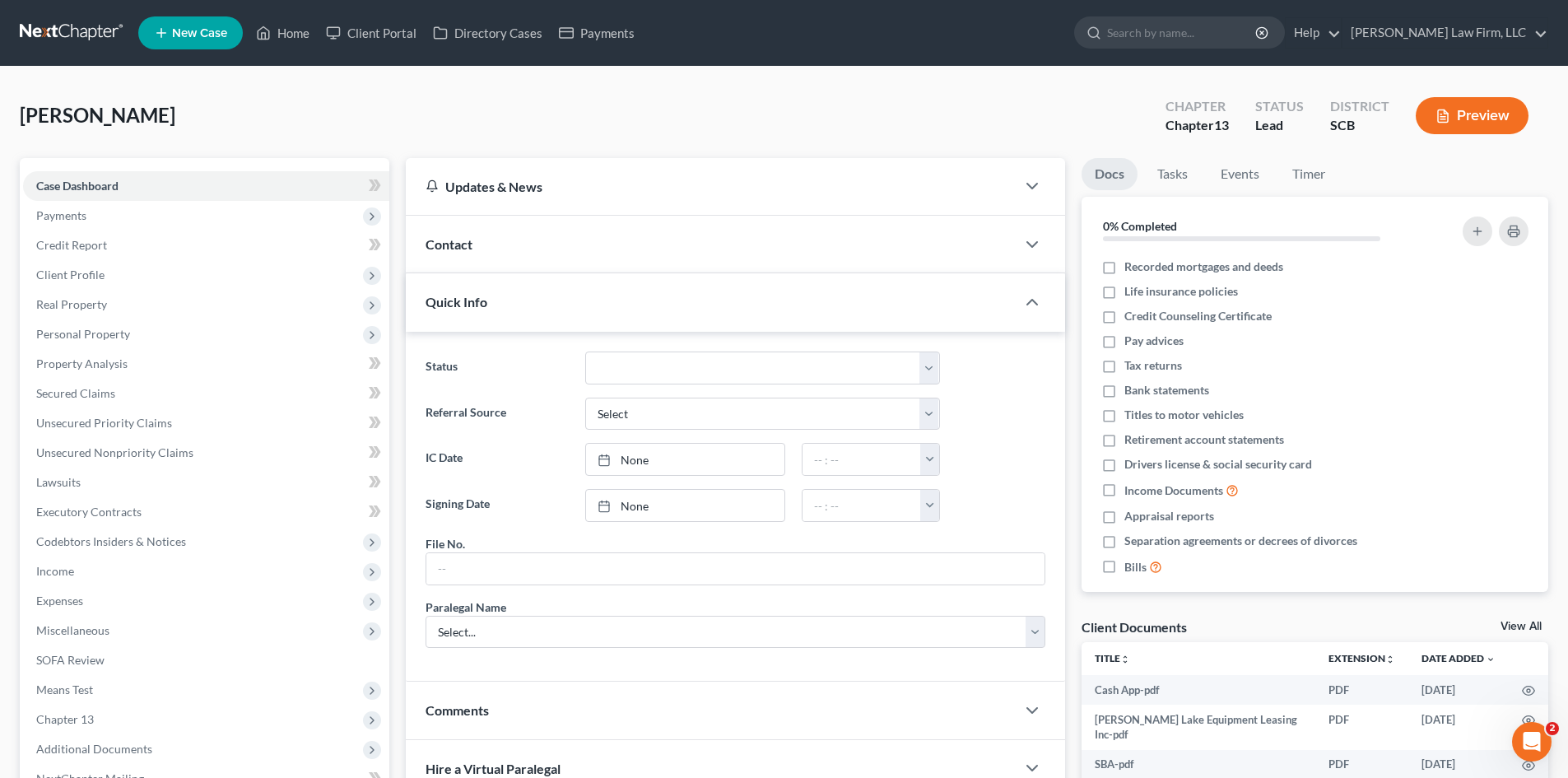
click at [784, 189] on div "Updates & News" at bounding box center [710, 186] width 570 height 17
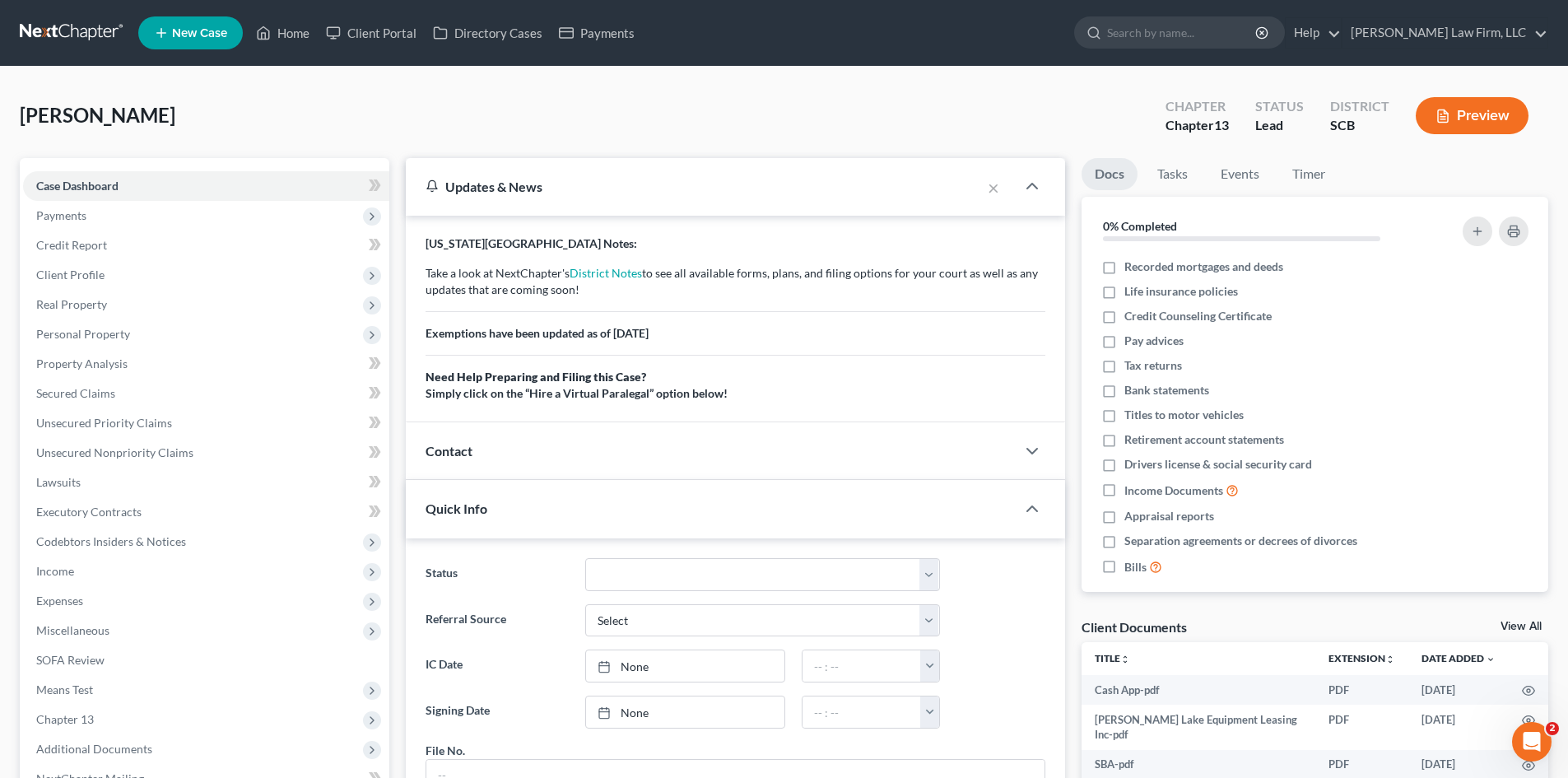
click at [784, 189] on div "Updates & News" at bounding box center [693, 186] width 535 height 17
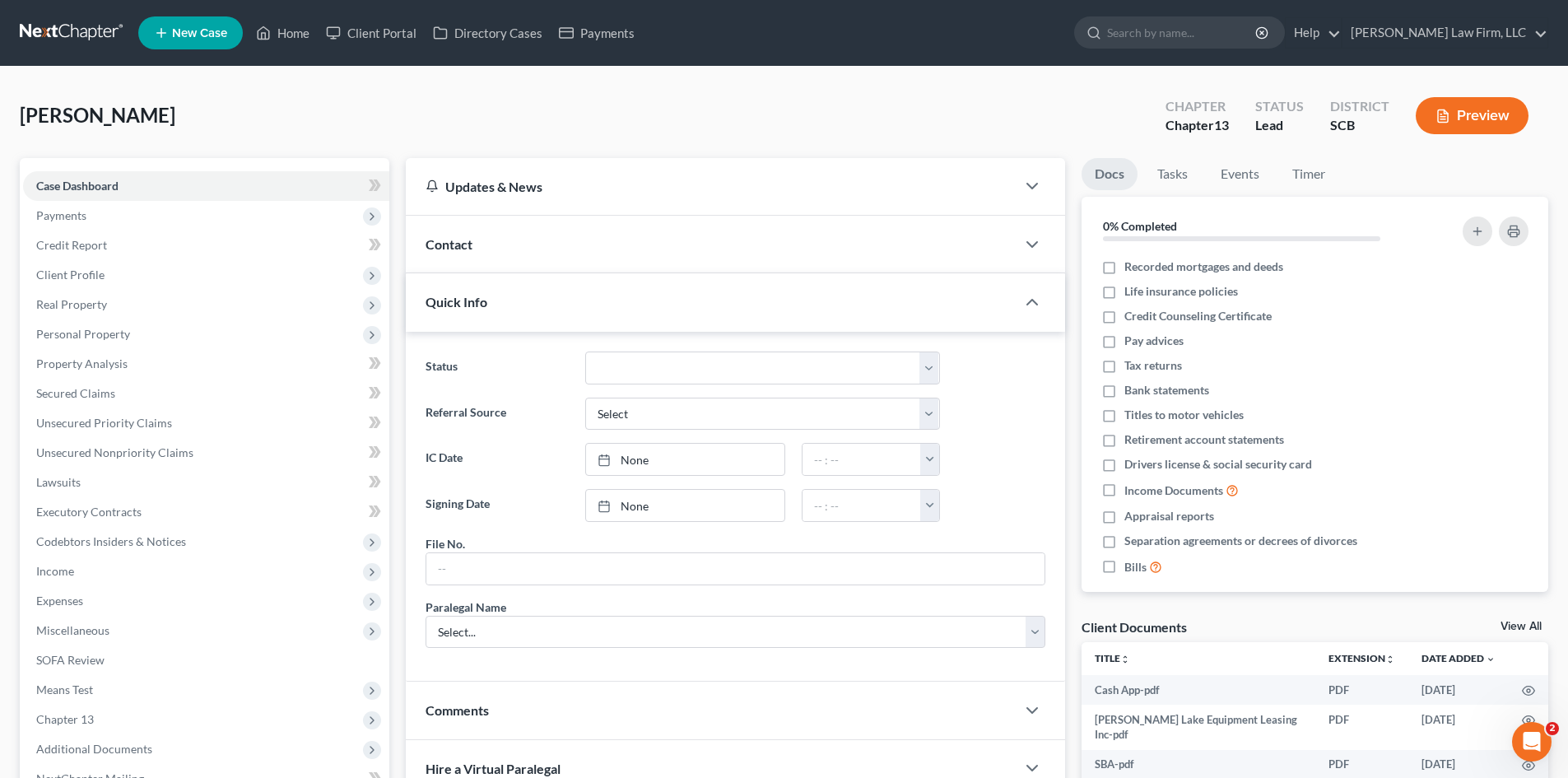
click at [526, 243] on div "Contact" at bounding box center [710, 244] width 610 height 57
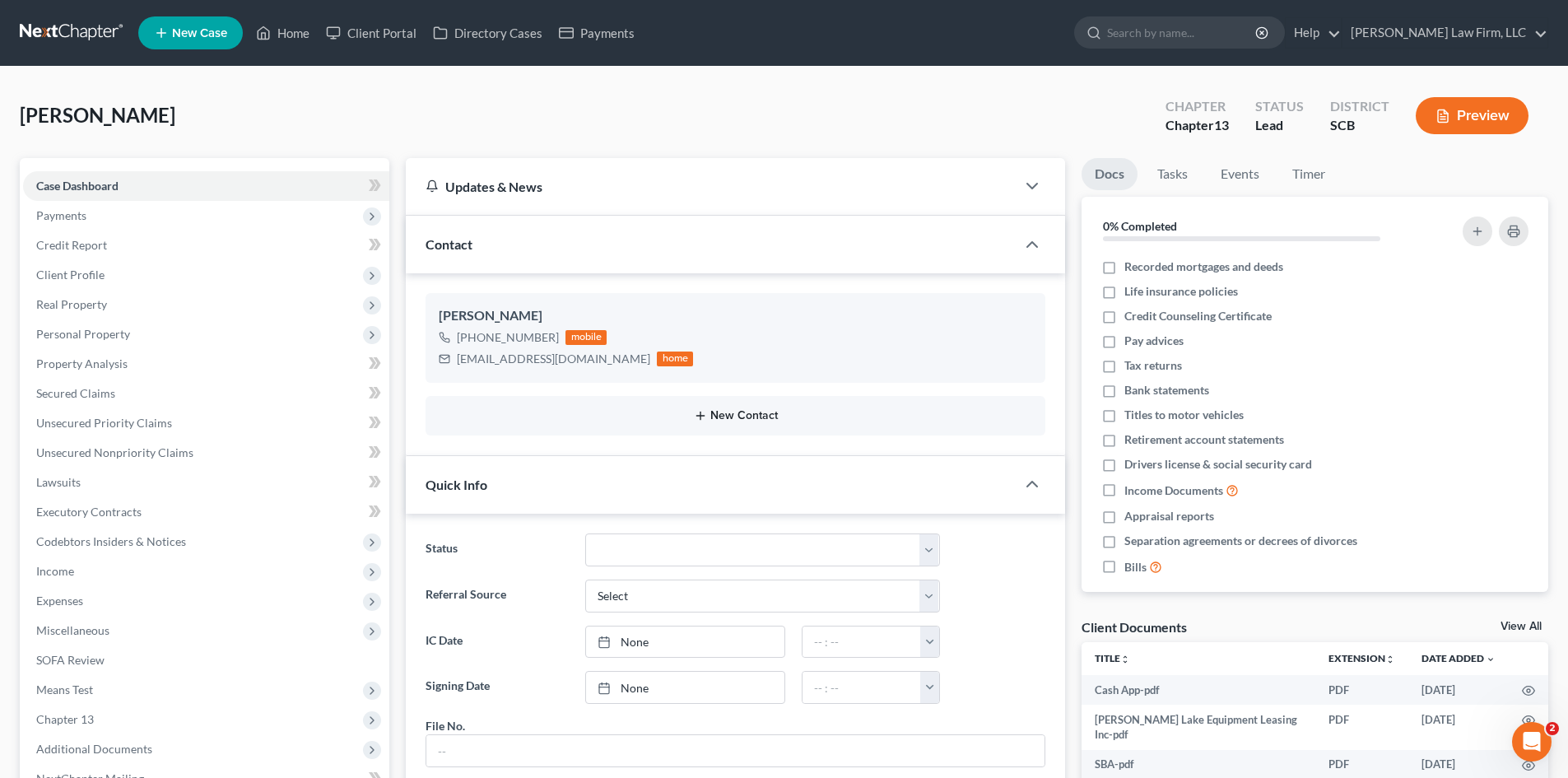
click at [721, 410] on button "New Contact" at bounding box center [735, 415] width 593 height 13
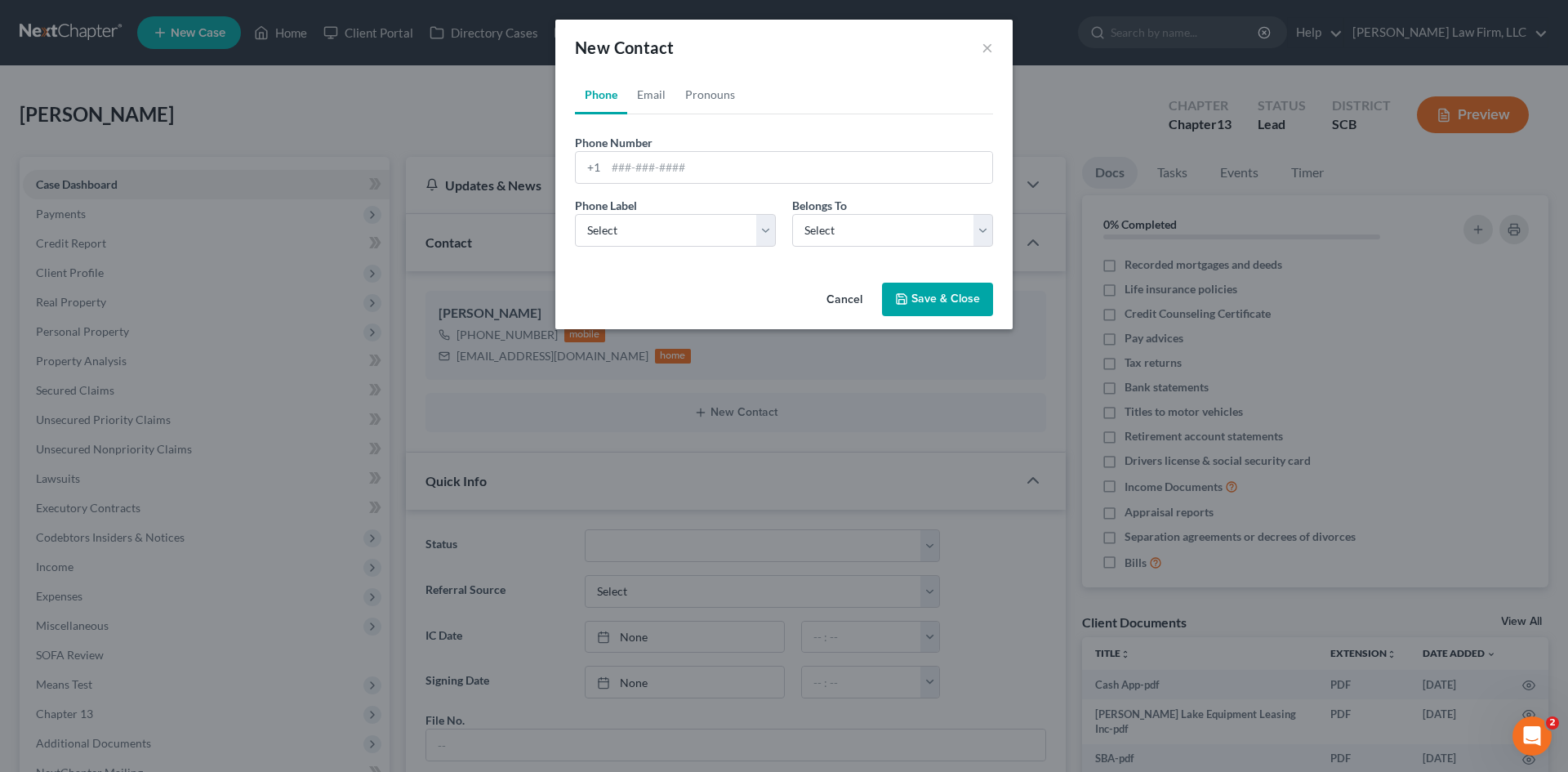
click at [858, 306] on button "Cancel" at bounding box center [844, 300] width 62 height 33
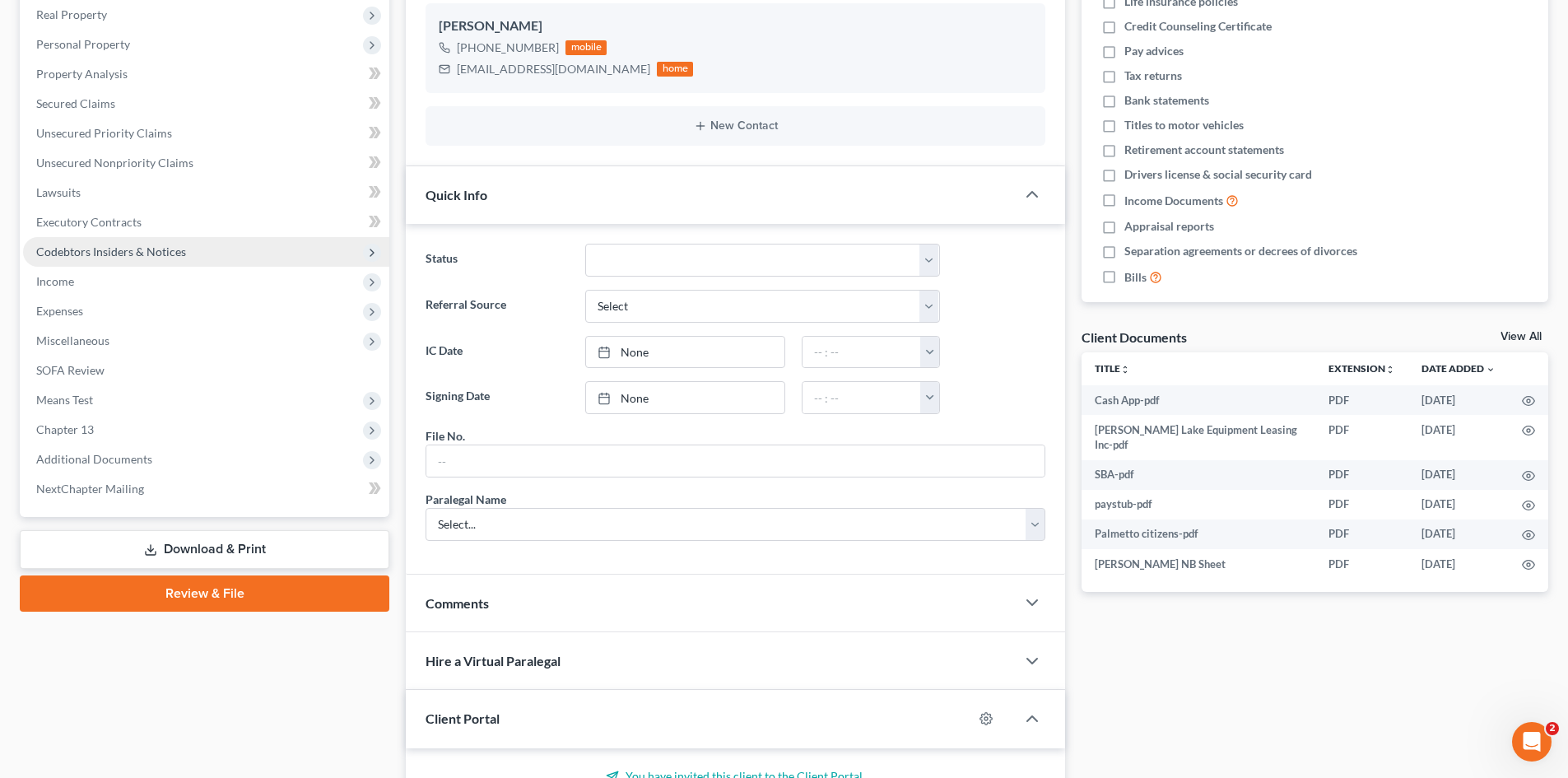
scroll to position [165, 0]
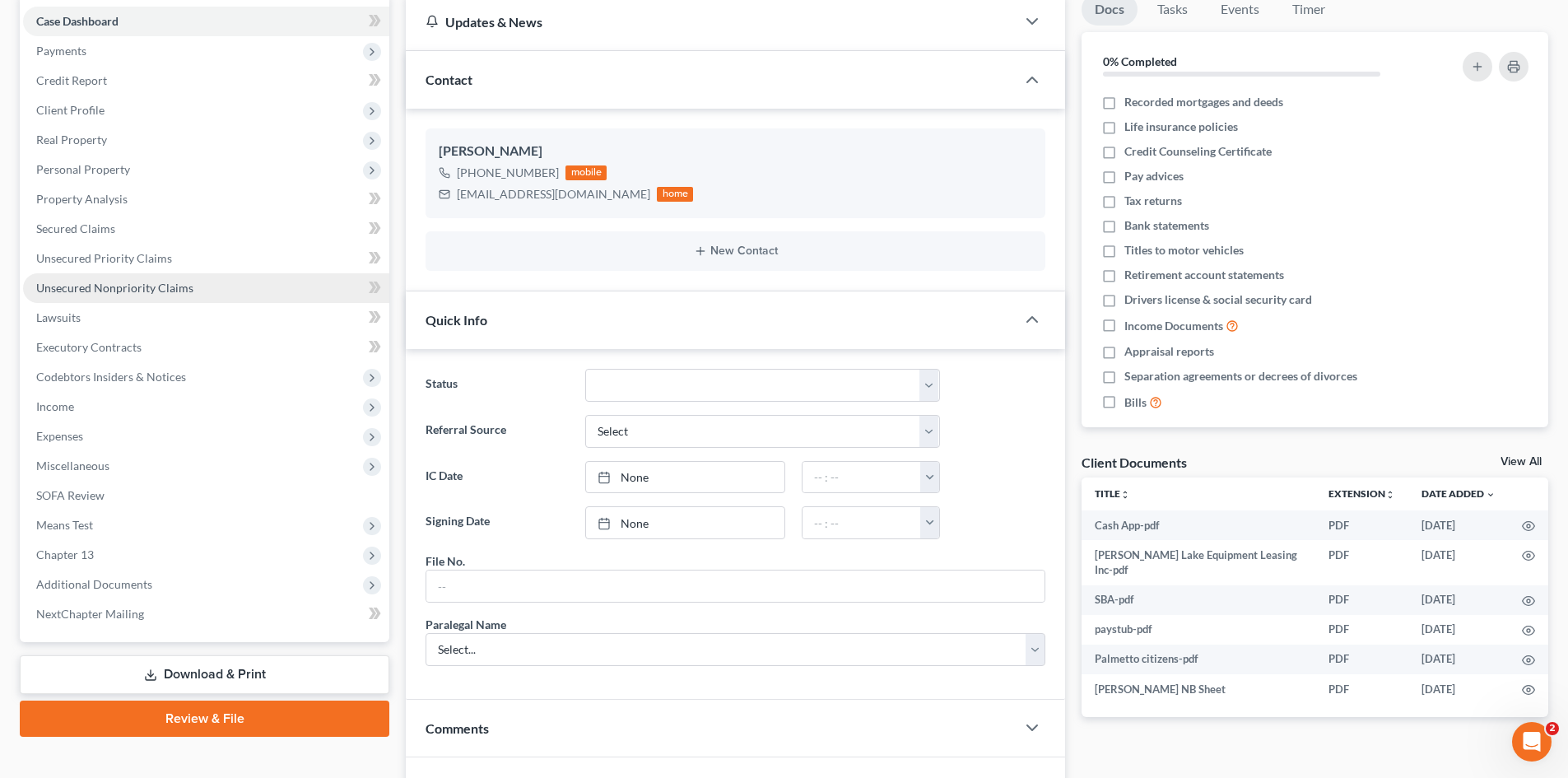
click at [103, 276] on link "Unsecured Nonpriority Claims" at bounding box center [206, 287] width 366 height 30
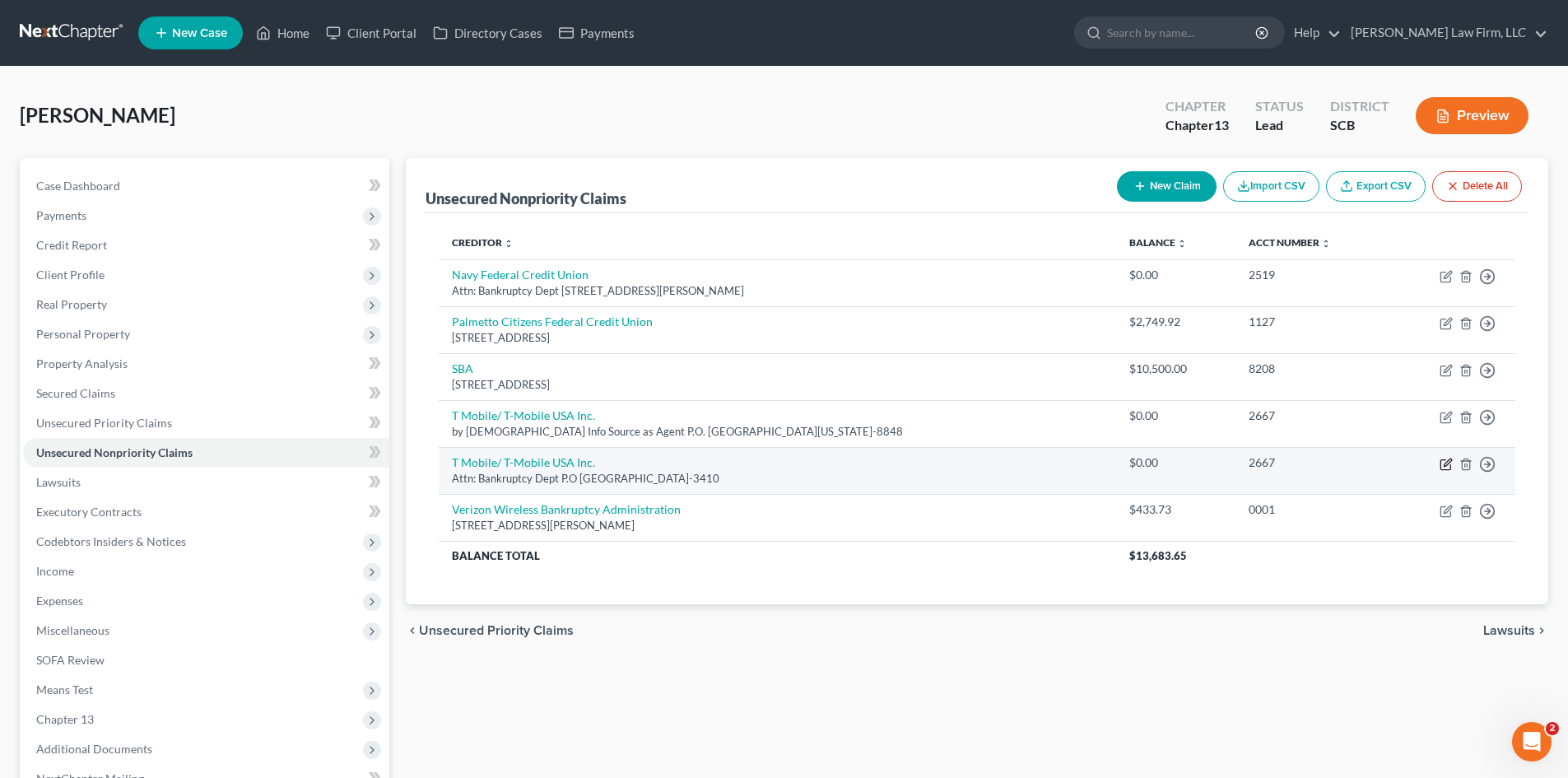
click at [1450, 466] on icon "button" at bounding box center [1446, 464] width 10 height 10
select select "50"
select select "19"
select select "1"
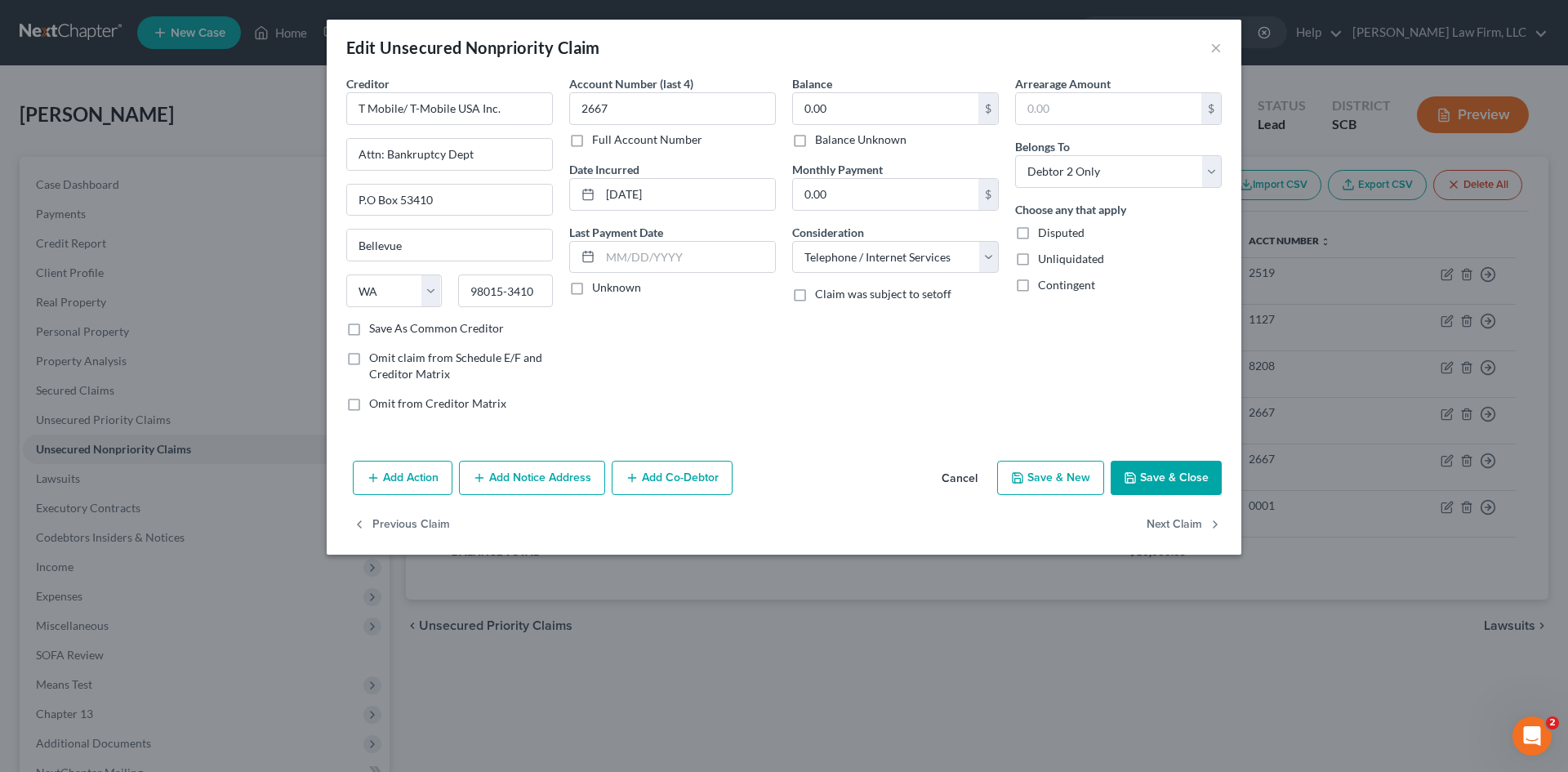
click at [947, 468] on button "Cancel" at bounding box center [960, 478] width 62 height 33
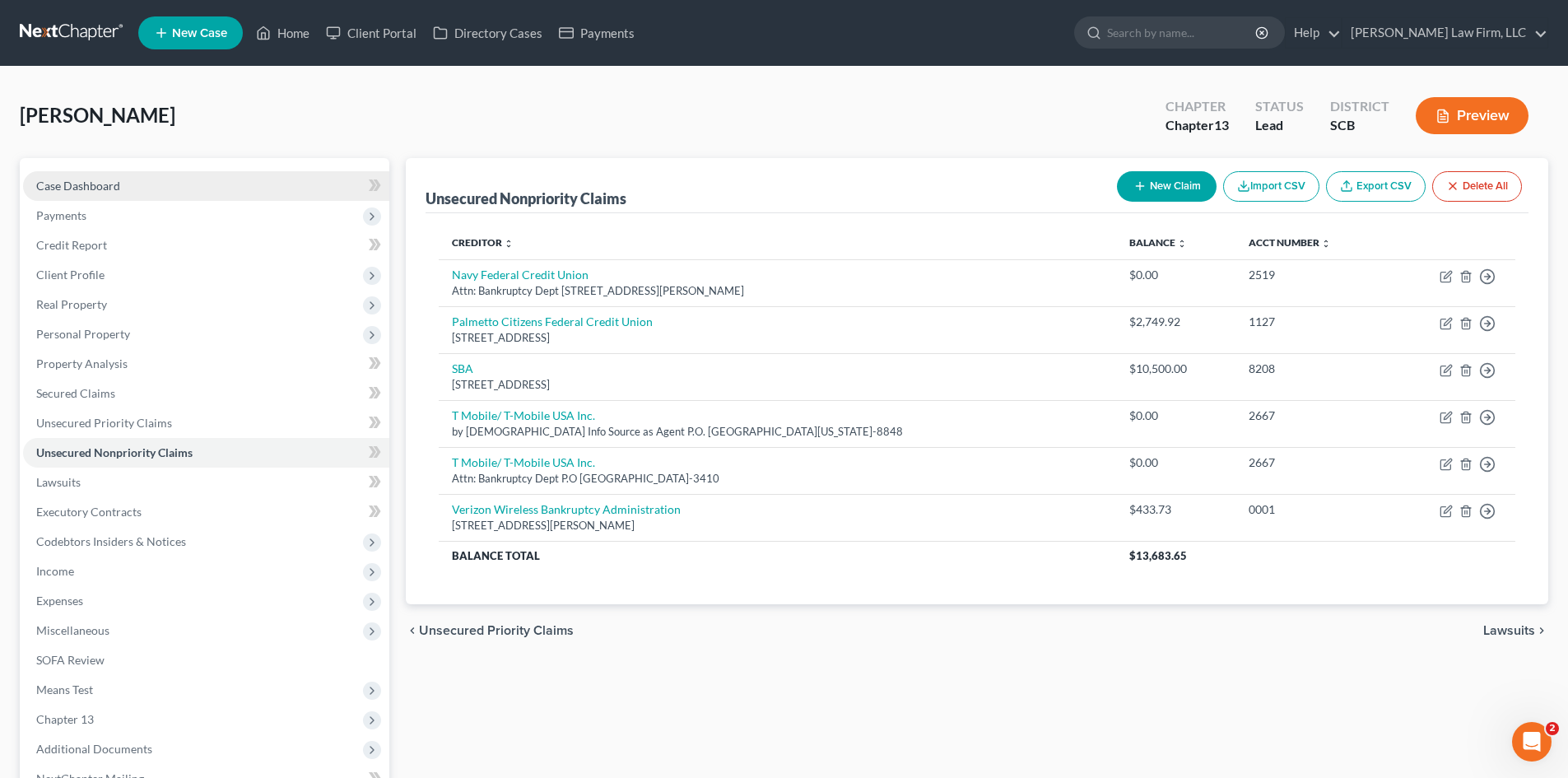
click at [165, 179] on link "Case Dashboard" at bounding box center [206, 185] width 366 height 30
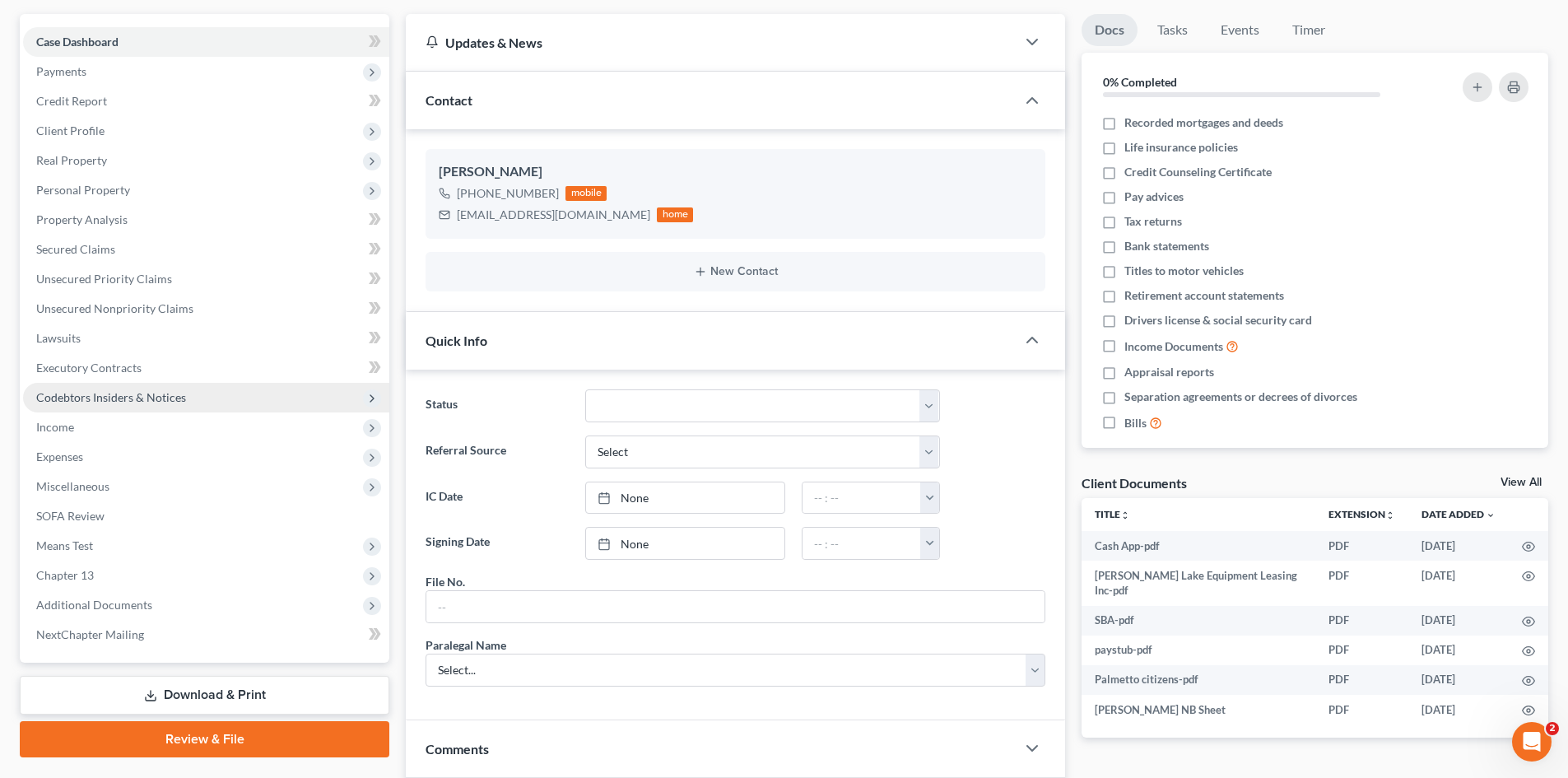
scroll to position [82, 0]
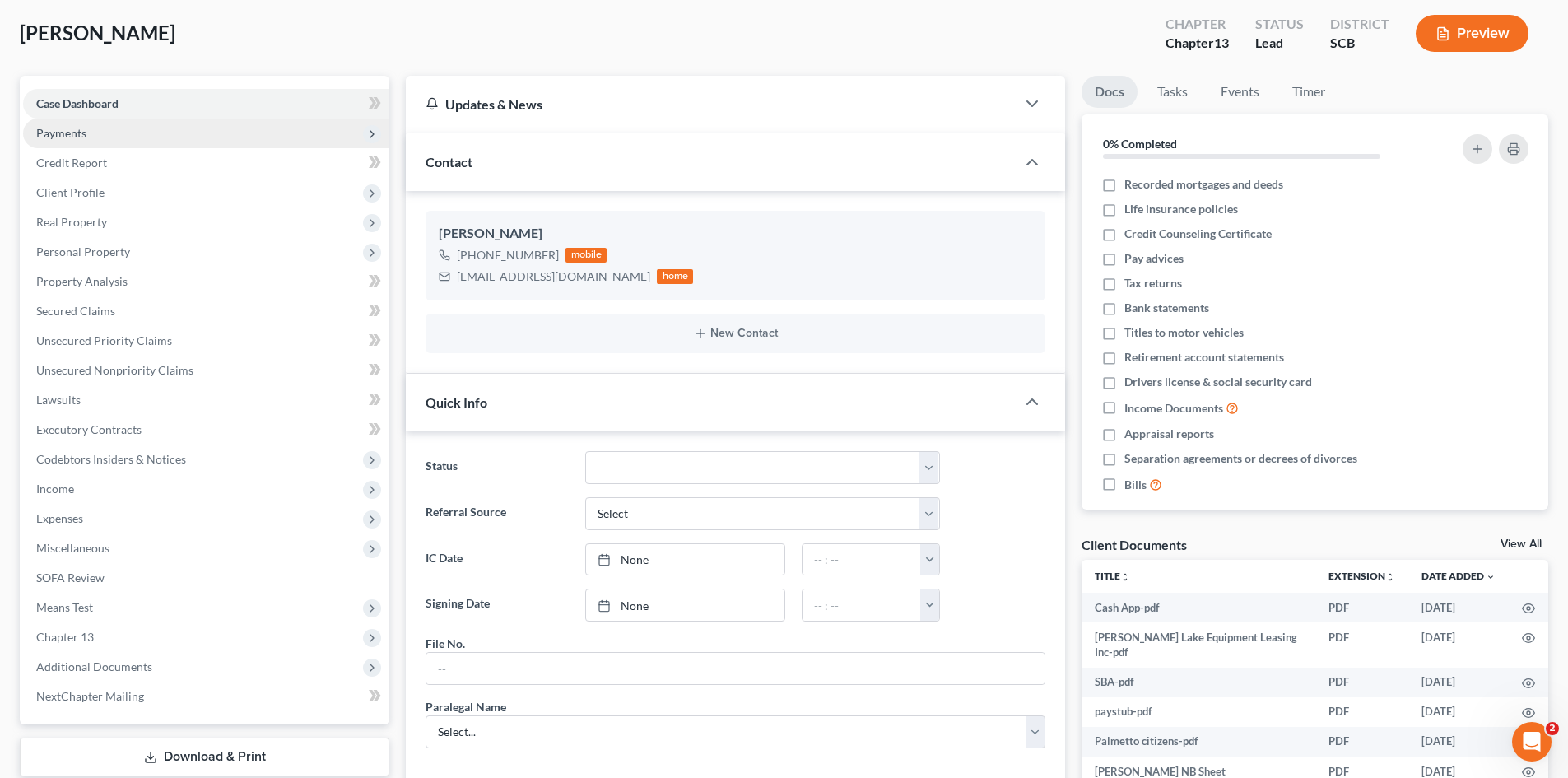
click at [88, 138] on span "Payments" at bounding box center [206, 133] width 366 height 30
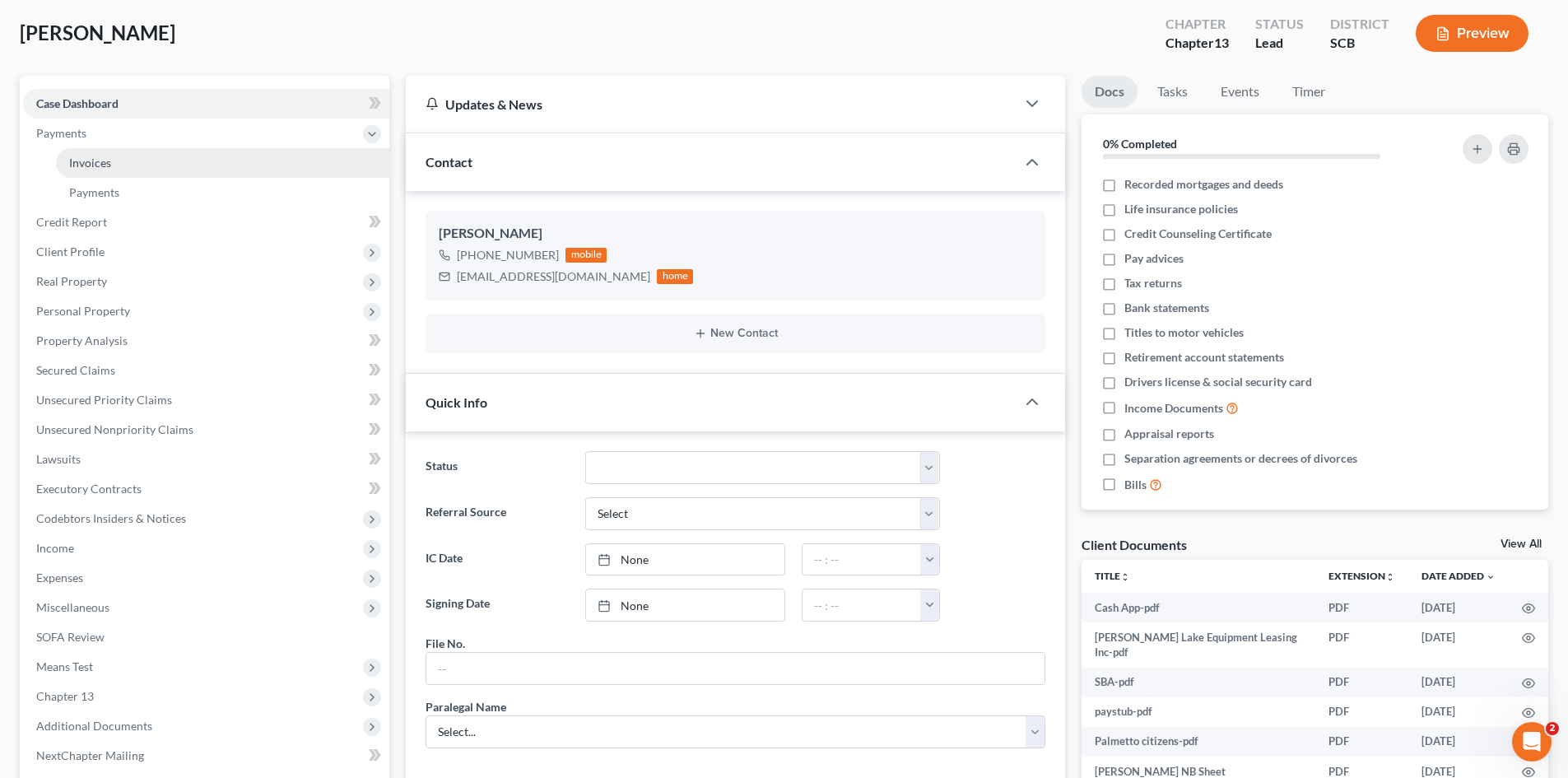
click at [105, 160] on span "Invoices" at bounding box center [89, 162] width 42 height 14
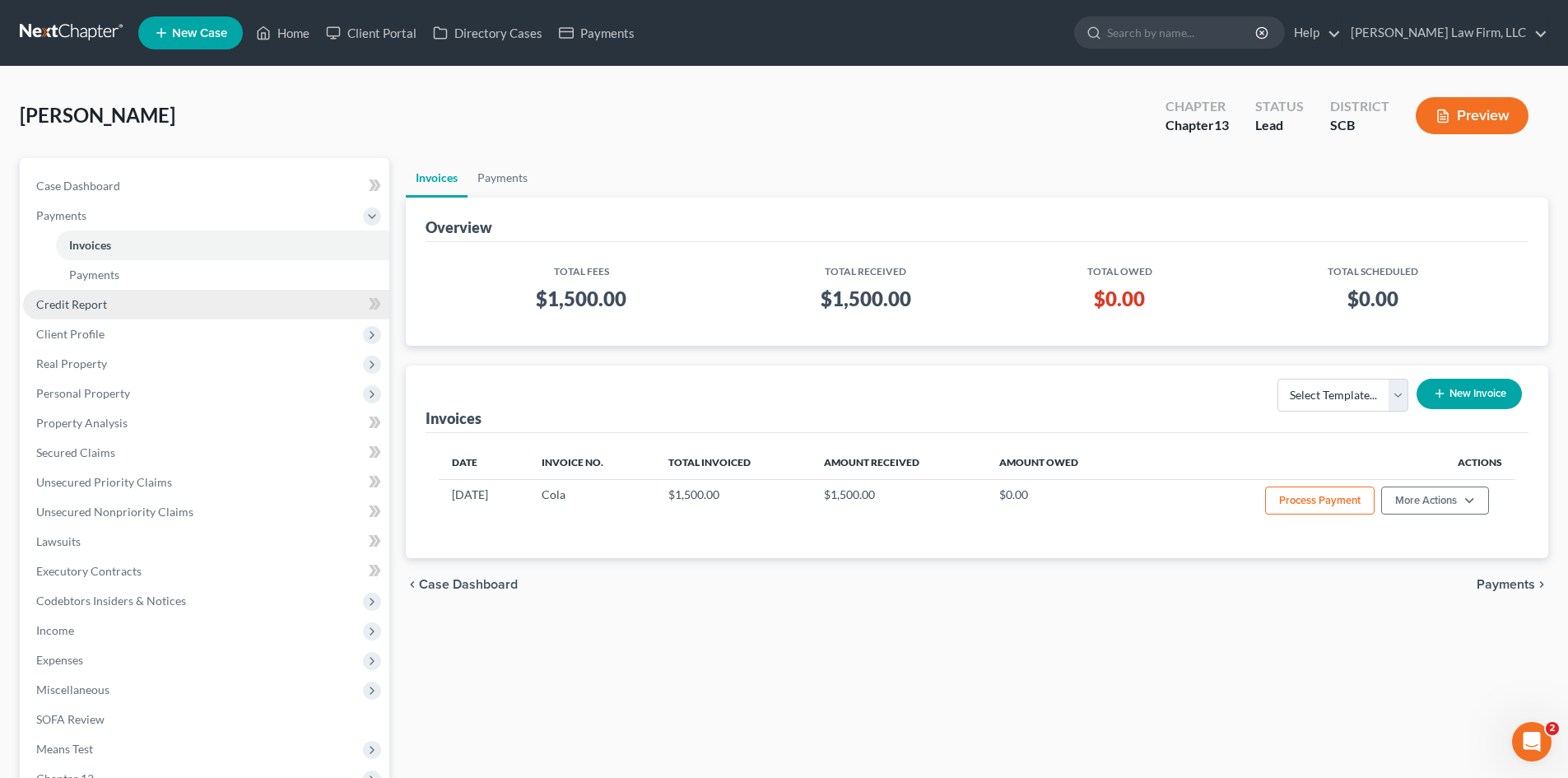
click at [127, 313] on link "Credit Report" at bounding box center [206, 304] width 366 height 30
click at [128, 333] on span "Client Profile" at bounding box center [206, 334] width 366 height 30
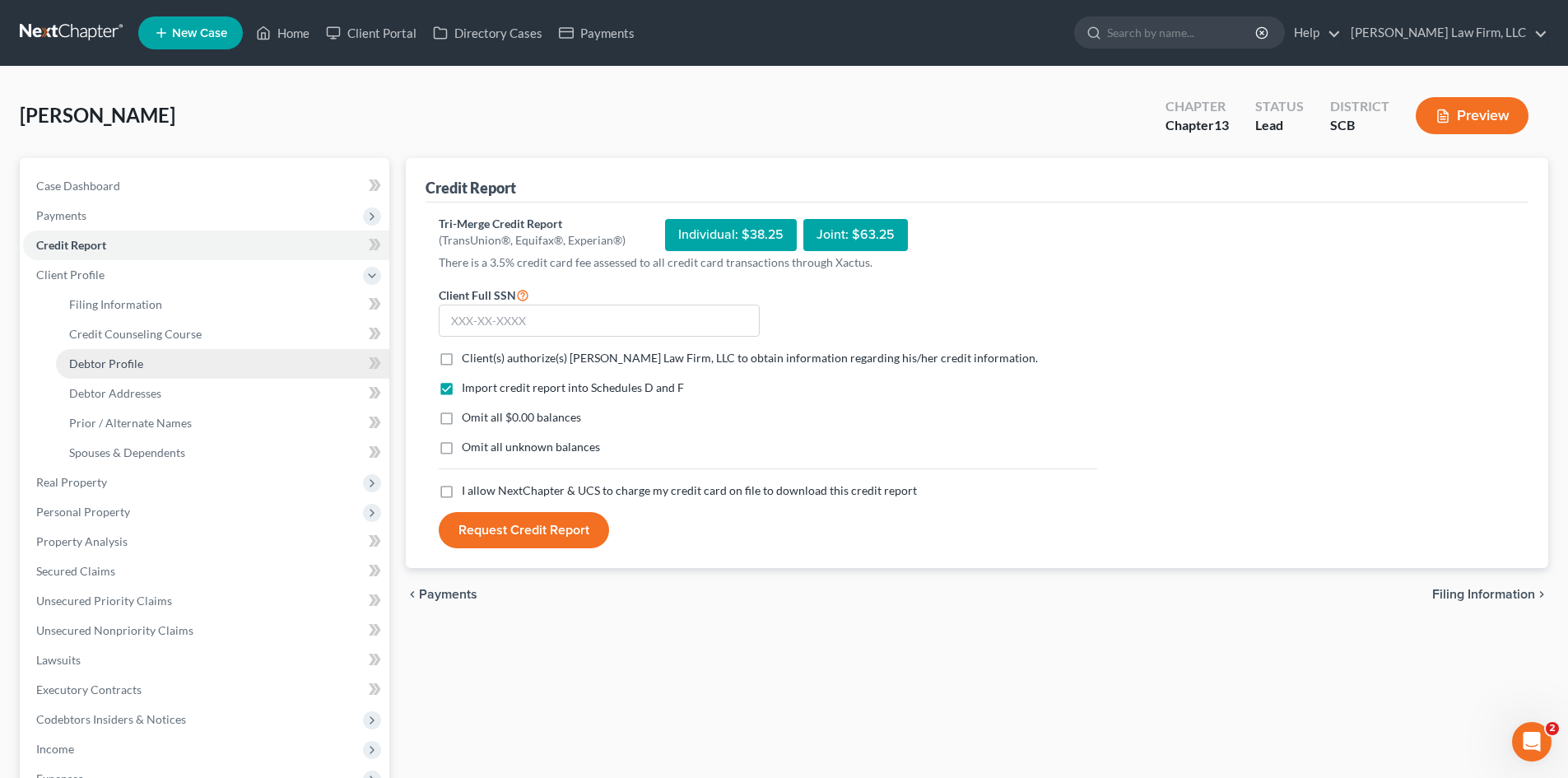
click at [137, 373] on link "Debtor Profile" at bounding box center [223, 364] width 333 height 30
select select "0"
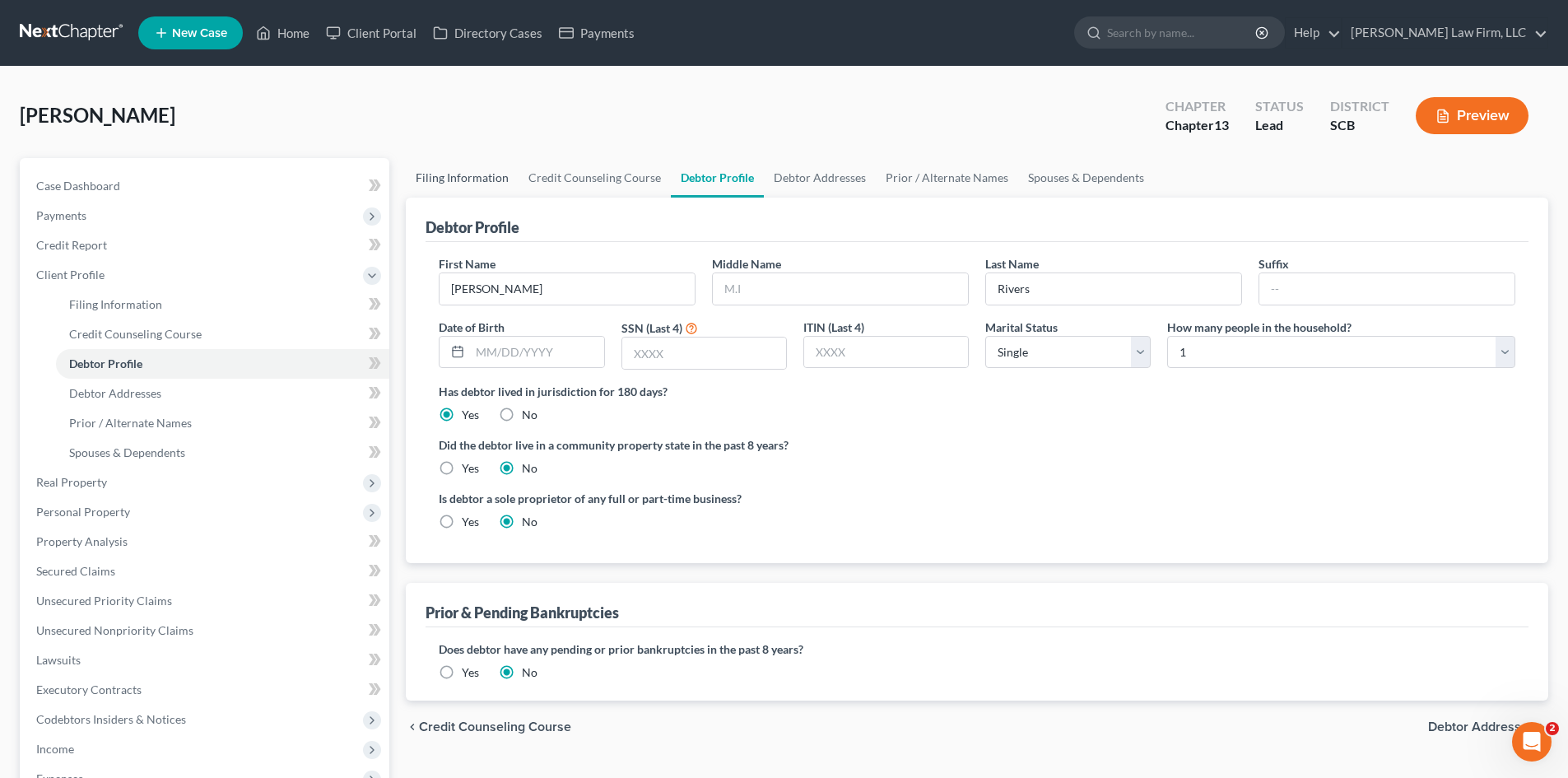
click at [461, 183] on link "Filing Information" at bounding box center [461, 178] width 113 height 39
select select "1"
select select "0"
select select "3"
select select "1"
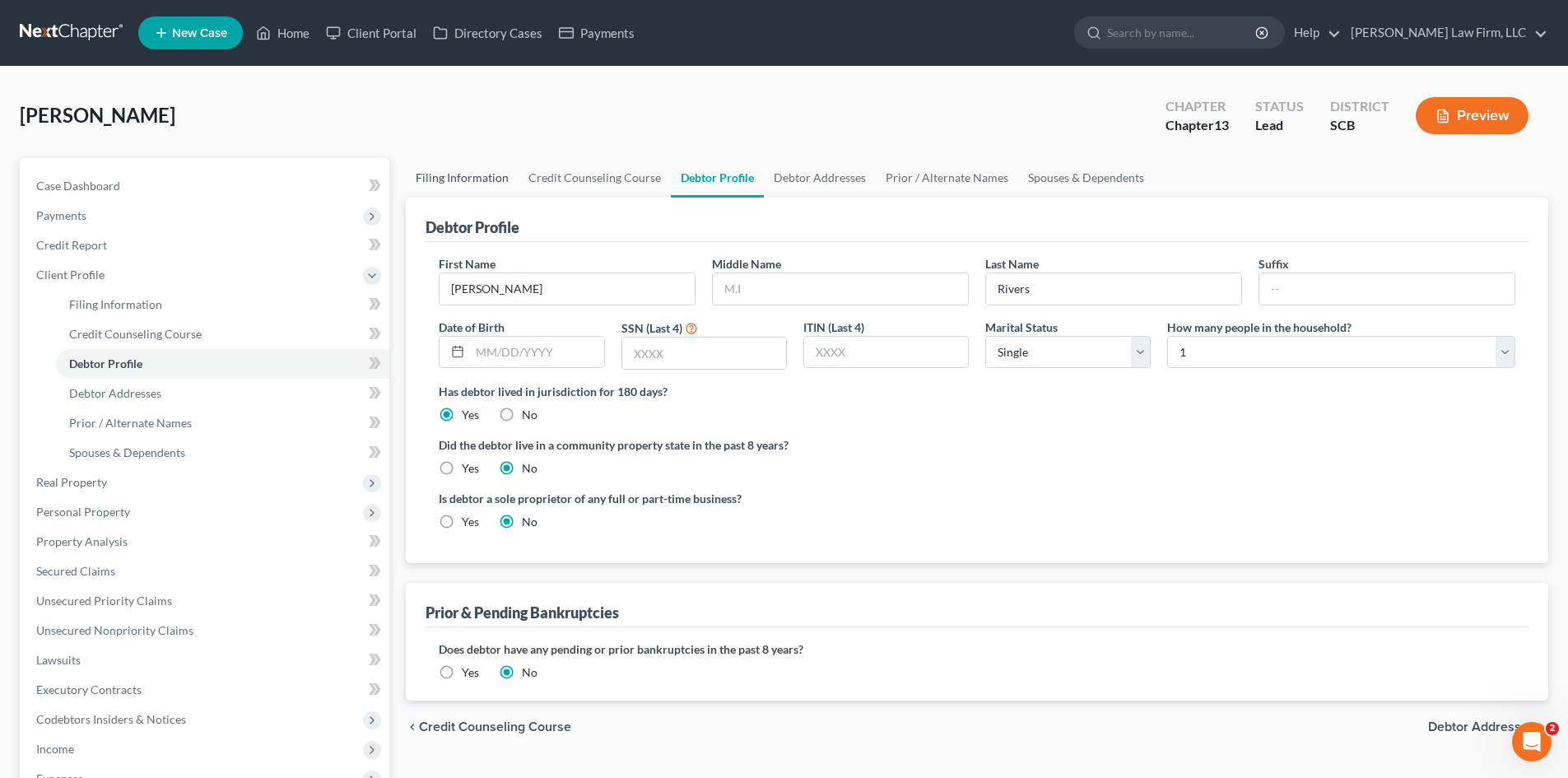
select select "42"
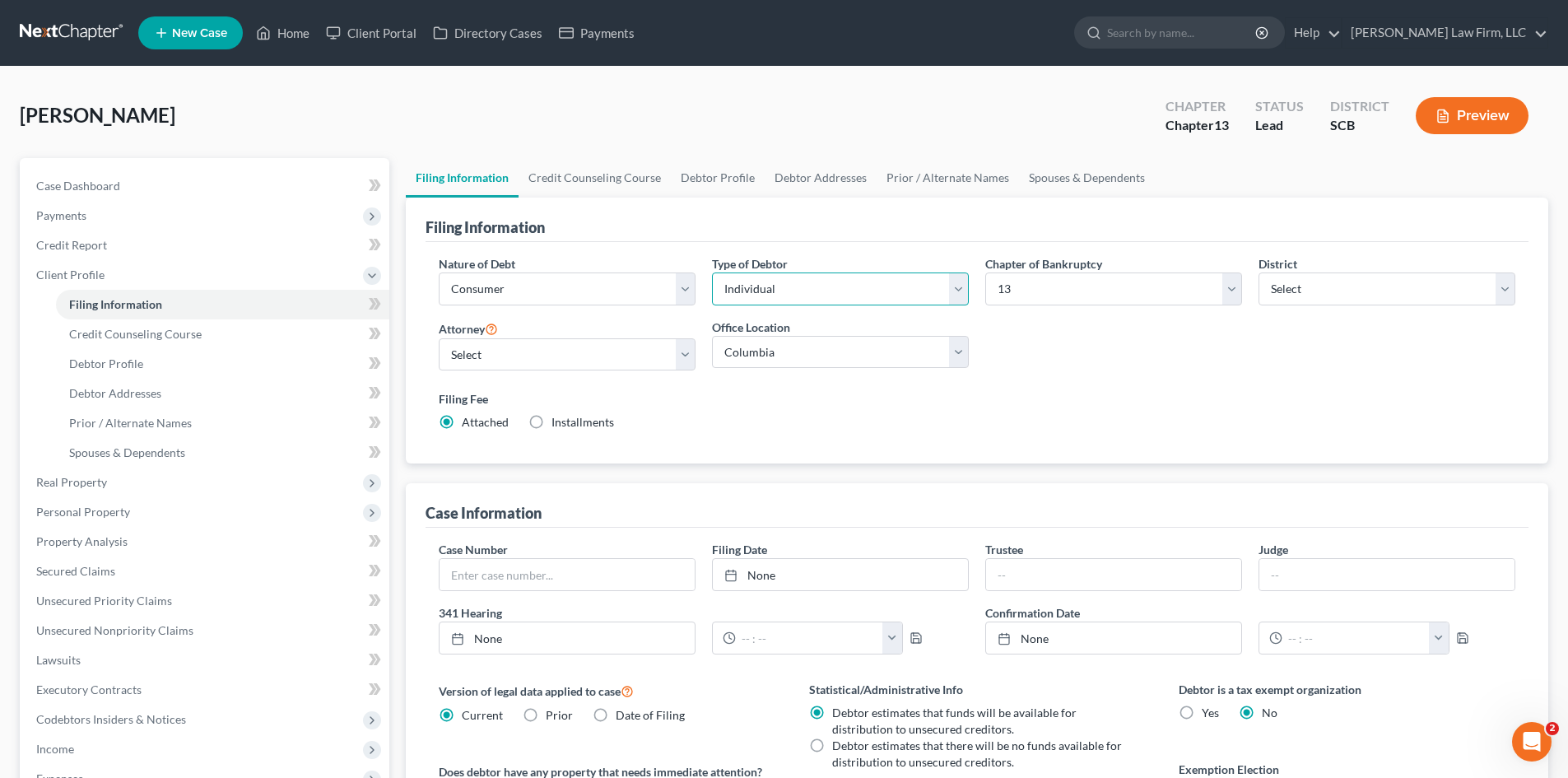
click at [949, 295] on select "Select Individual Joint" at bounding box center [841, 289] width 257 height 33
select select "1"
click at [712, 273] on select "Select Individual Joint" at bounding box center [841, 289] width 257 height 33
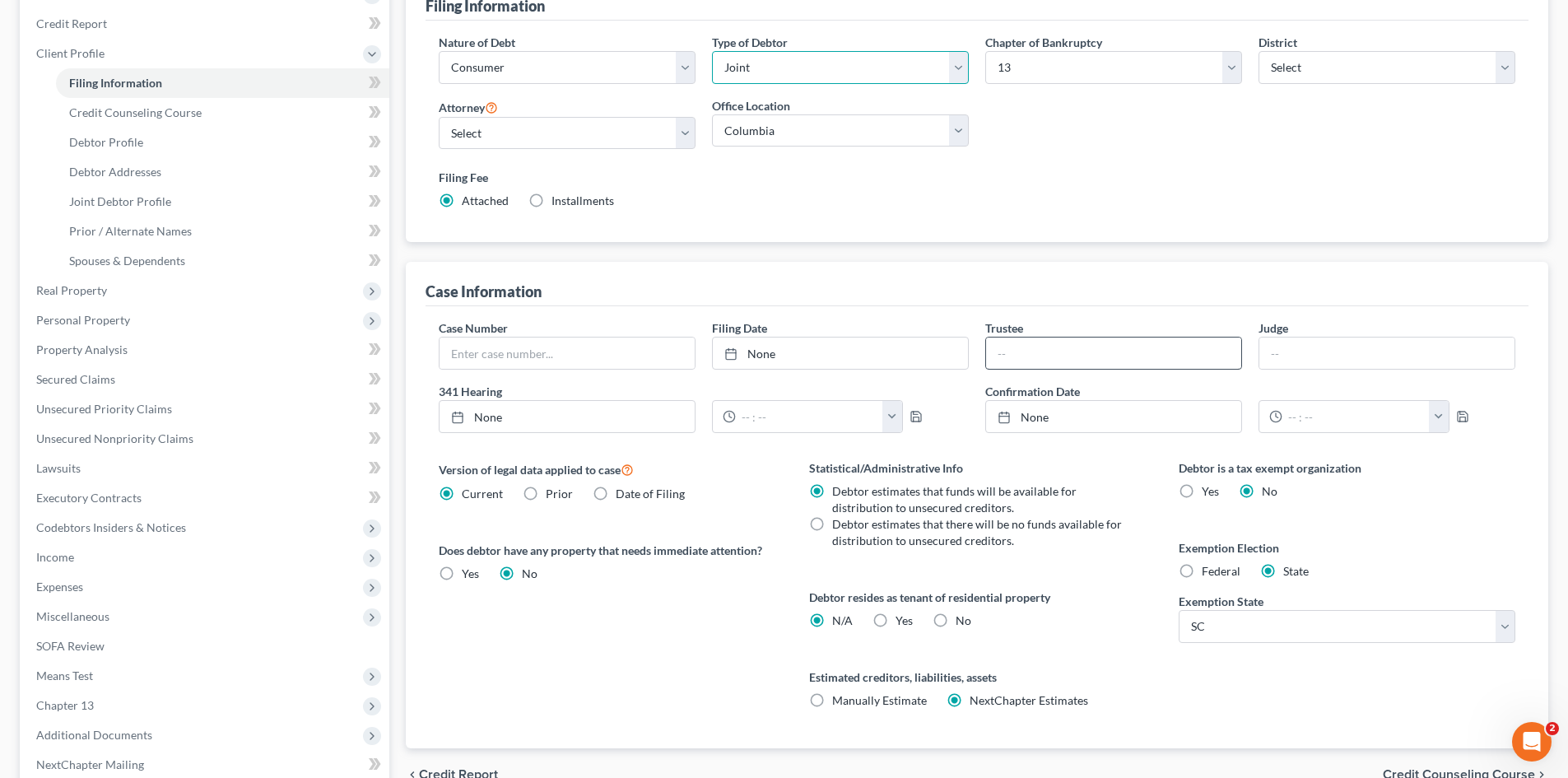
scroll to position [247, 0]
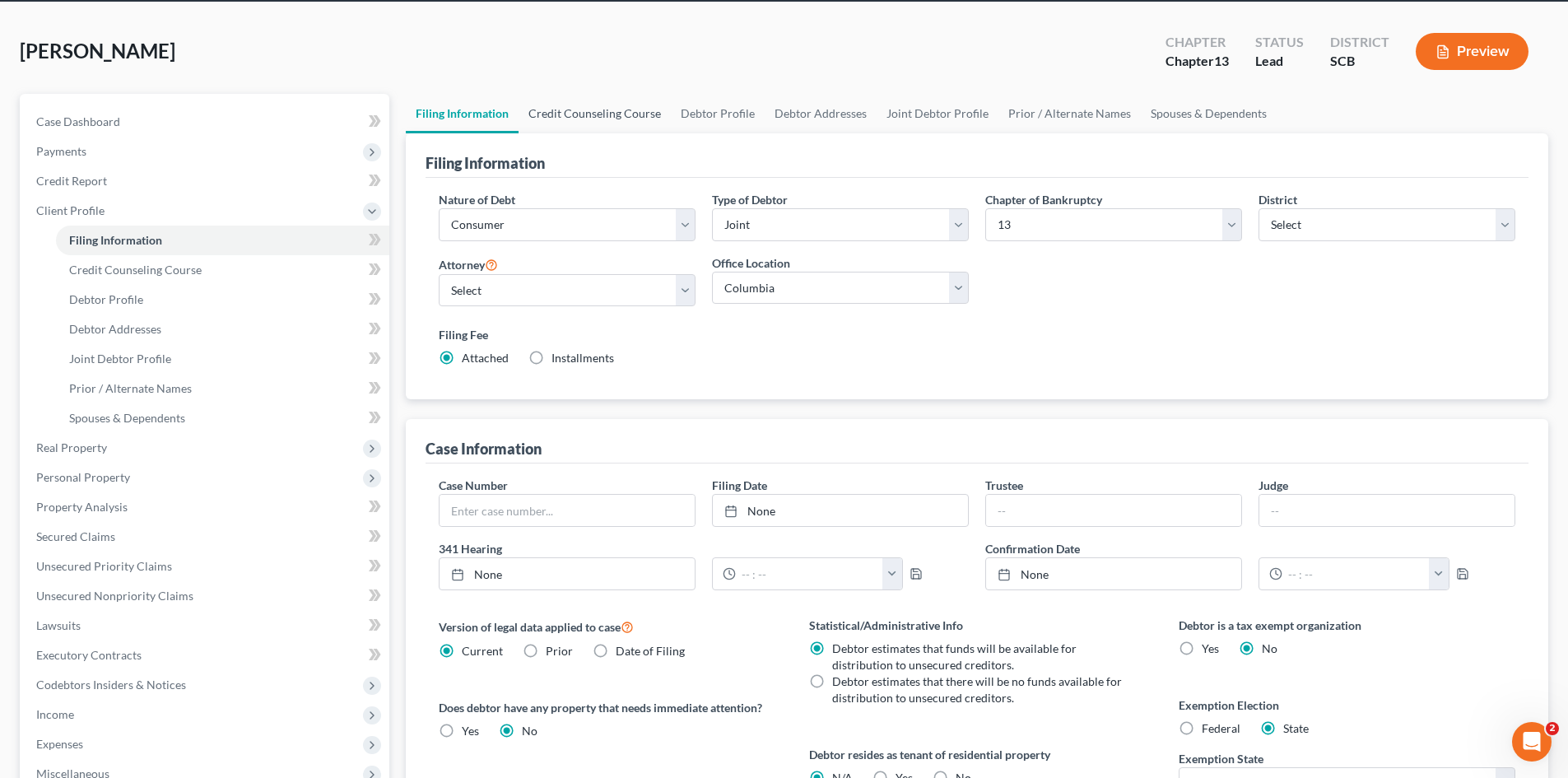
click at [600, 101] on link "Credit Counseling Course" at bounding box center [594, 113] width 152 height 39
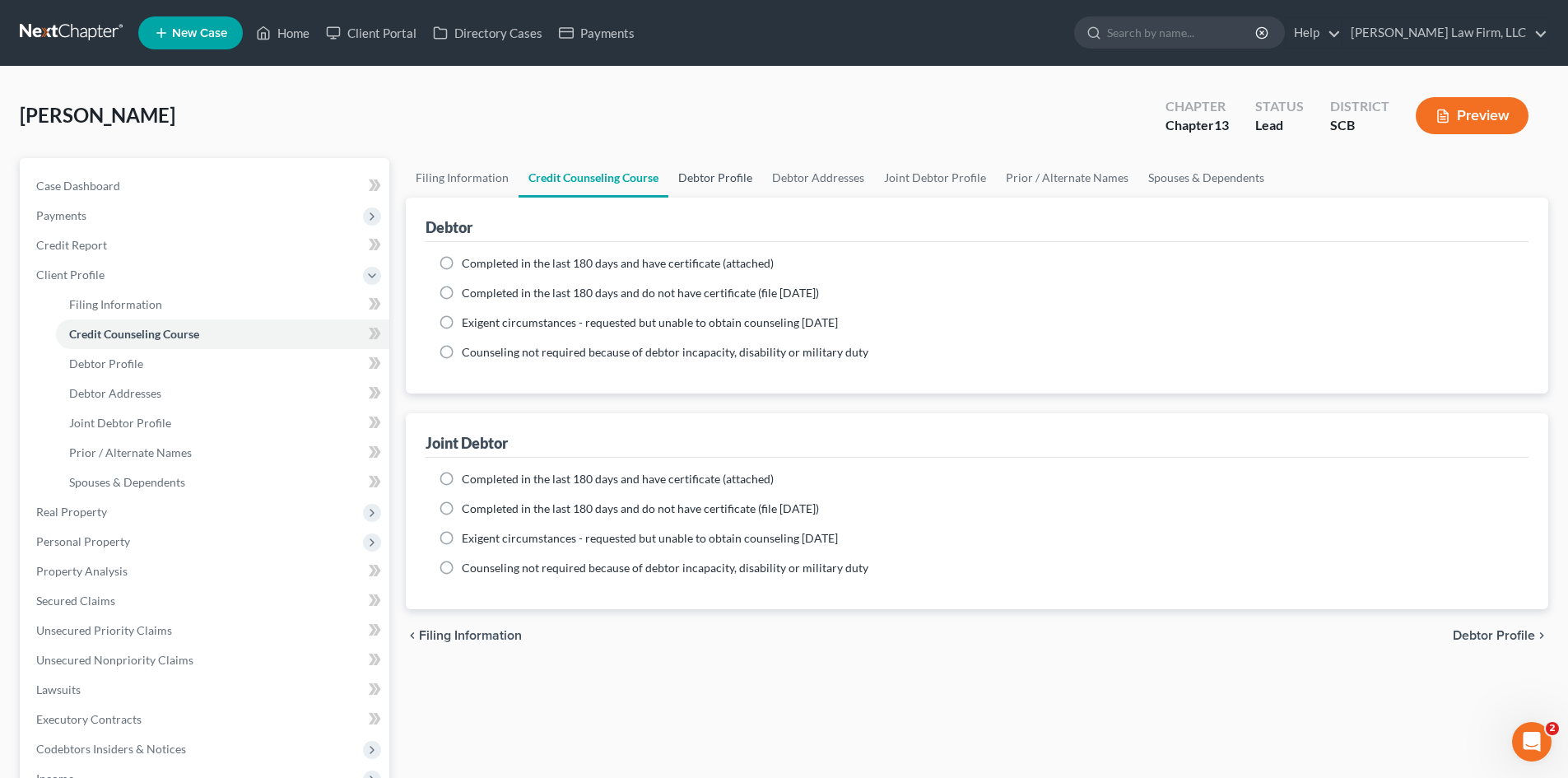
click at [724, 179] on link "Debtor Profile" at bounding box center [715, 178] width 93 height 39
select select "1"
select select "0"
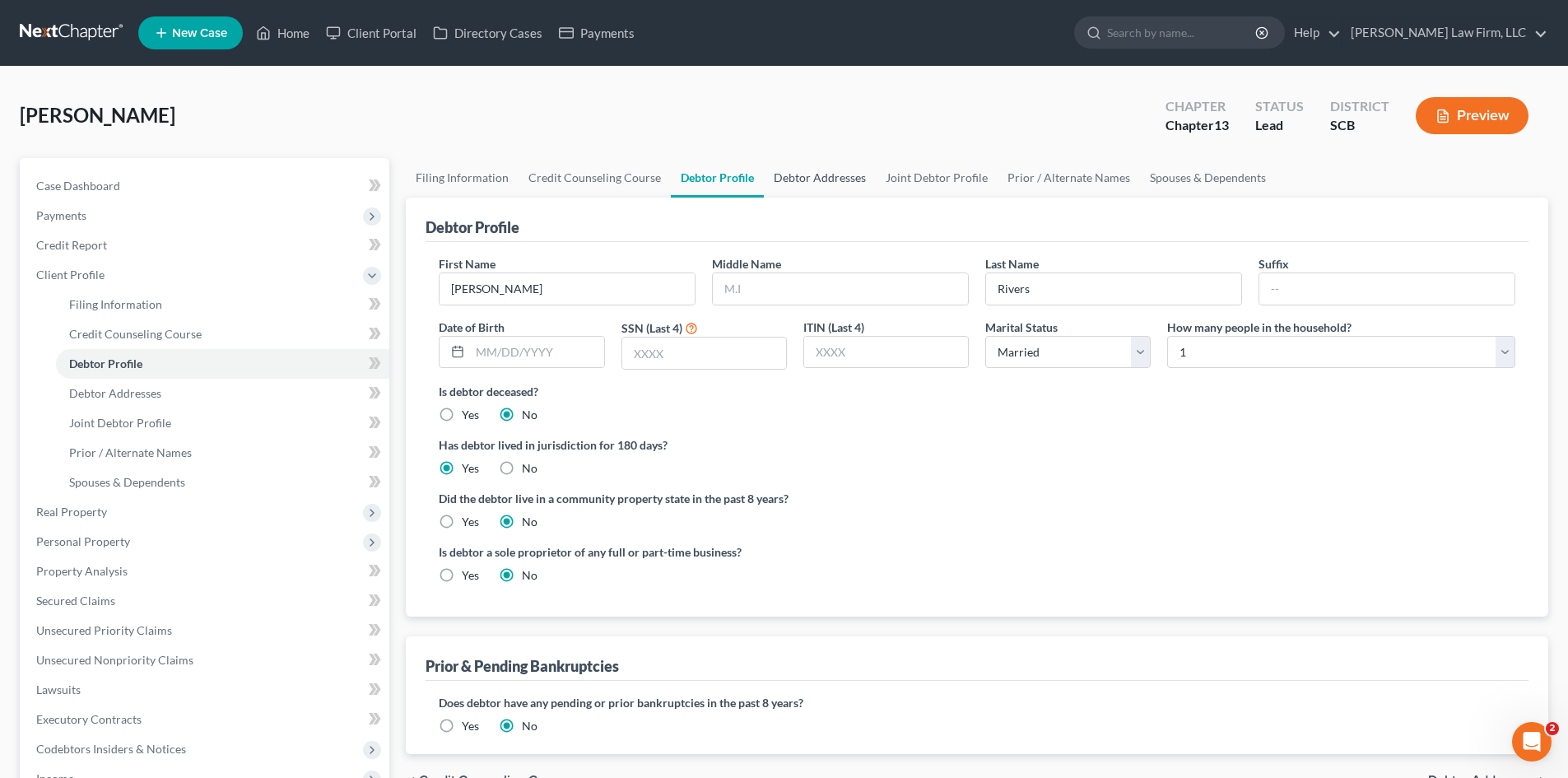
click at [818, 179] on link "Debtor Addresses" at bounding box center [820, 178] width 112 height 39
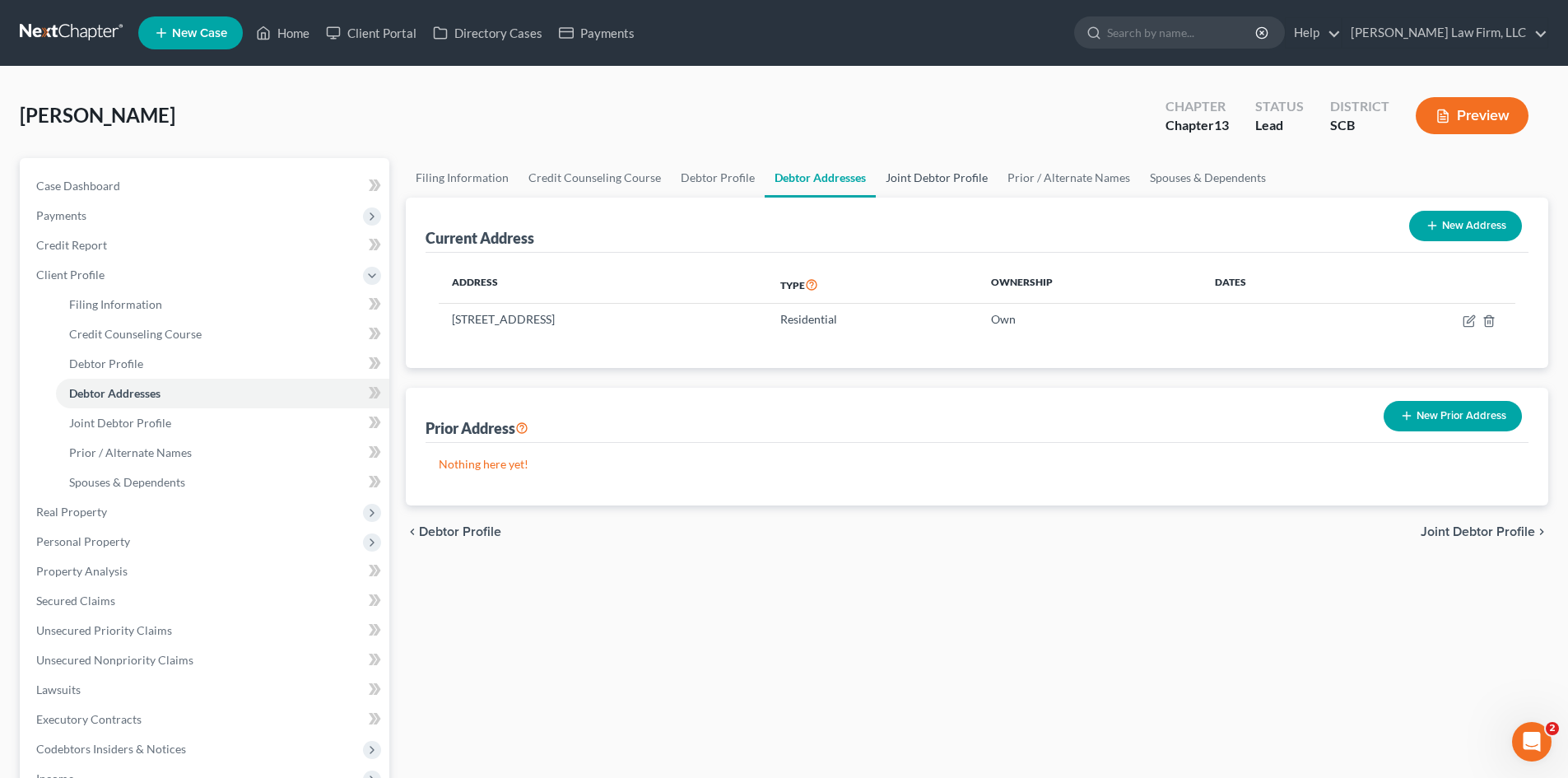
click at [897, 179] on link "Joint Debtor Profile" at bounding box center [936, 178] width 122 height 39
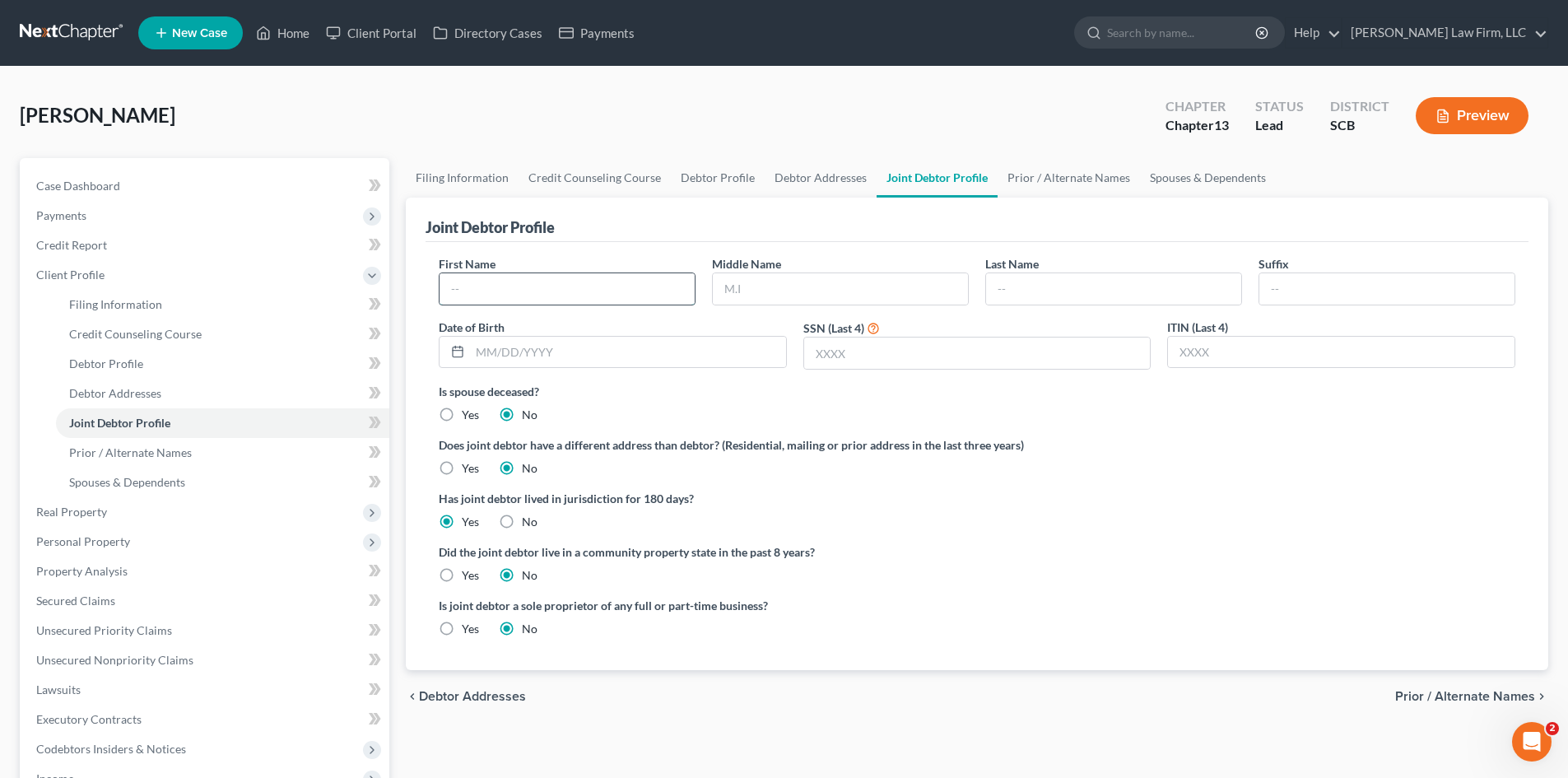
click at [636, 281] on input "text" at bounding box center [567, 288] width 255 height 31
type input "Destiny"
drag, startPoint x: 1078, startPoint y: 267, endPoint x: 1076, endPoint y: 286, distance: 19.1
click at [1078, 272] on div "Last Name" at bounding box center [1112, 280] width 273 height 50
click at [1077, 286] on input "text" at bounding box center [1113, 288] width 255 height 31
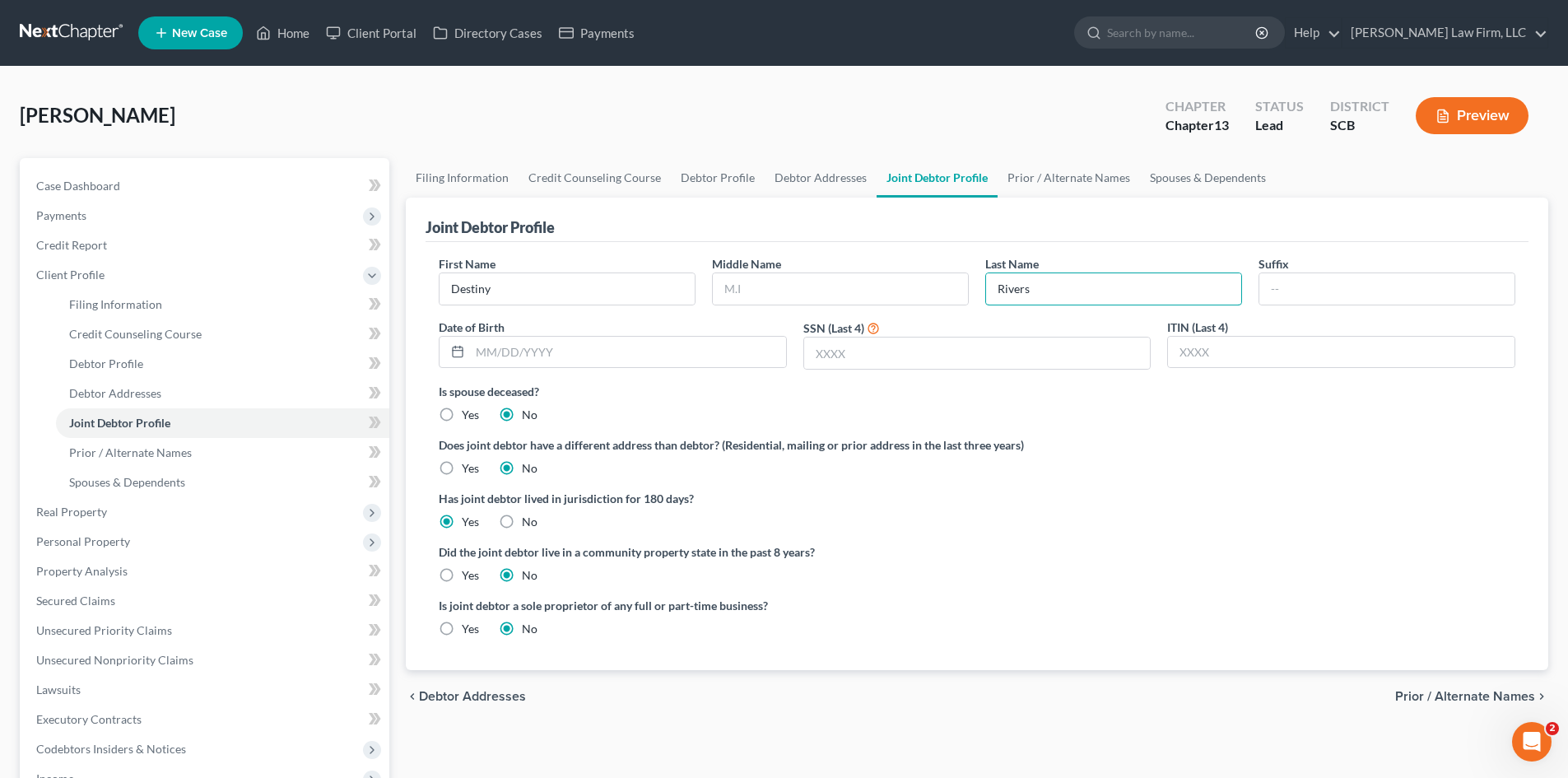
type input "Rivers"
click at [1054, 185] on link "Prior / Alternate Names" at bounding box center [1069, 178] width 143 height 39
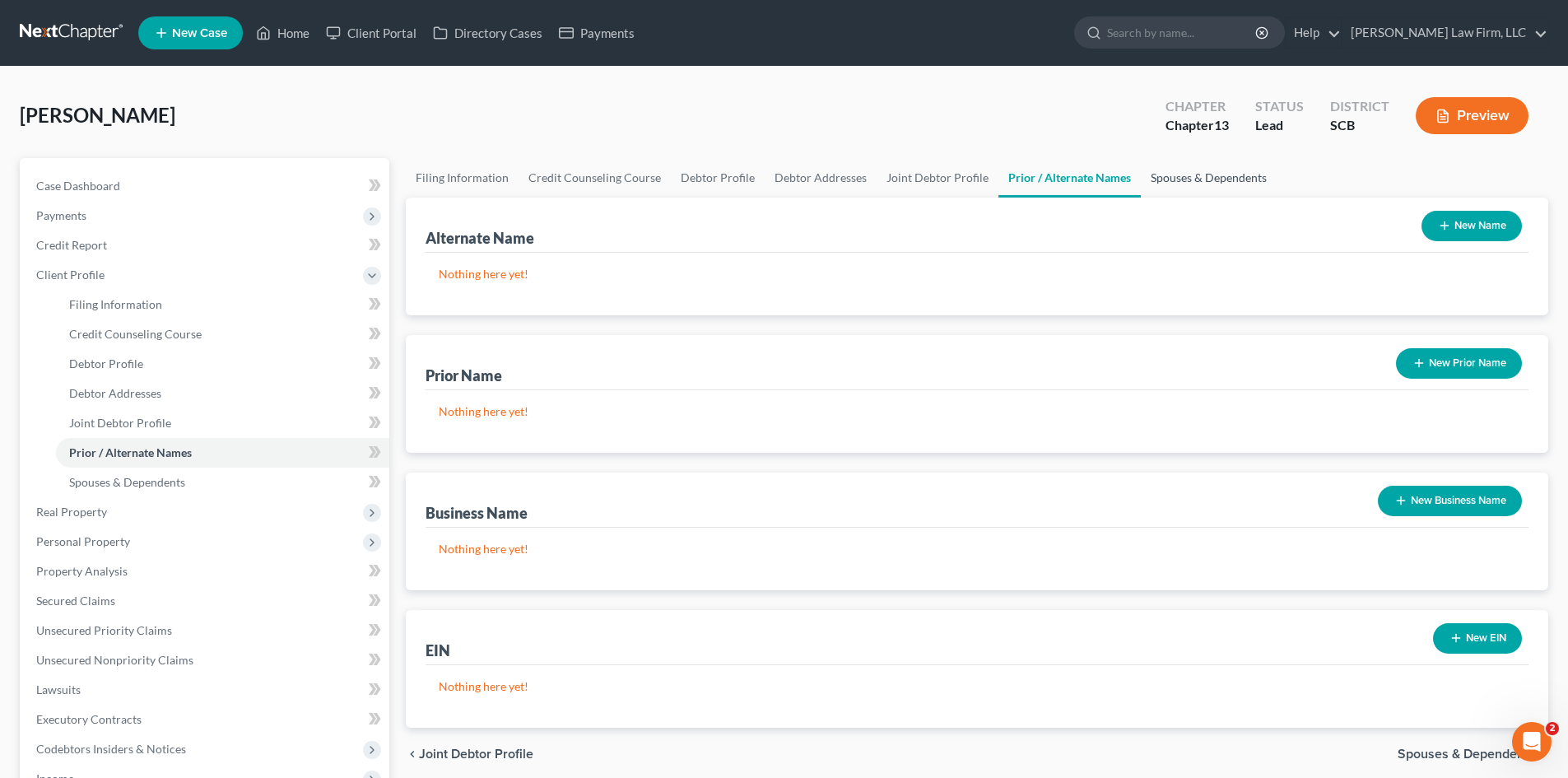
click at [1185, 187] on link "Spouses & Dependents" at bounding box center [1209, 178] width 136 height 39
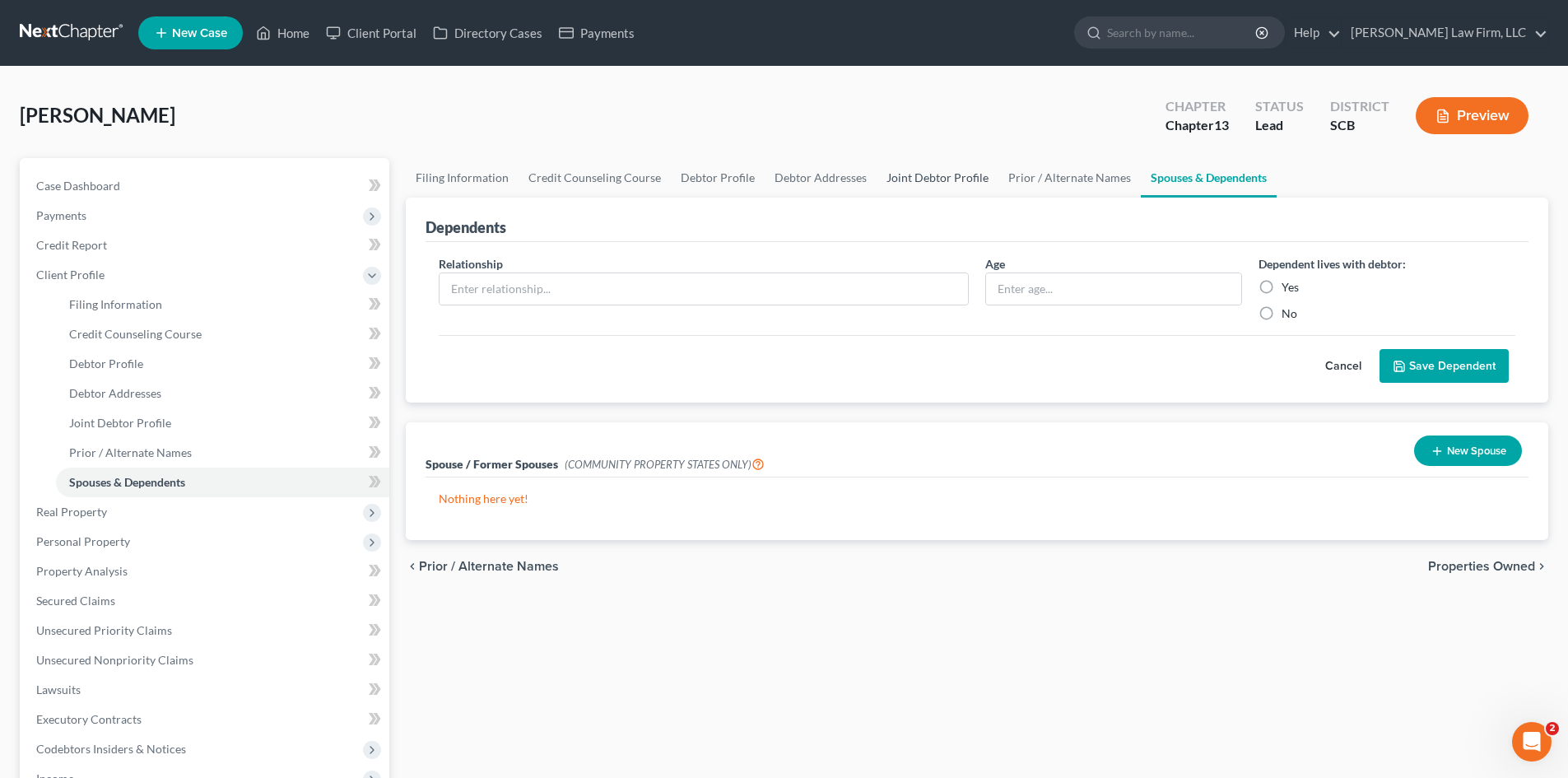
click at [934, 172] on link "Joint Debtor Profile" at bounding box center [937, 178] width 122 height 39
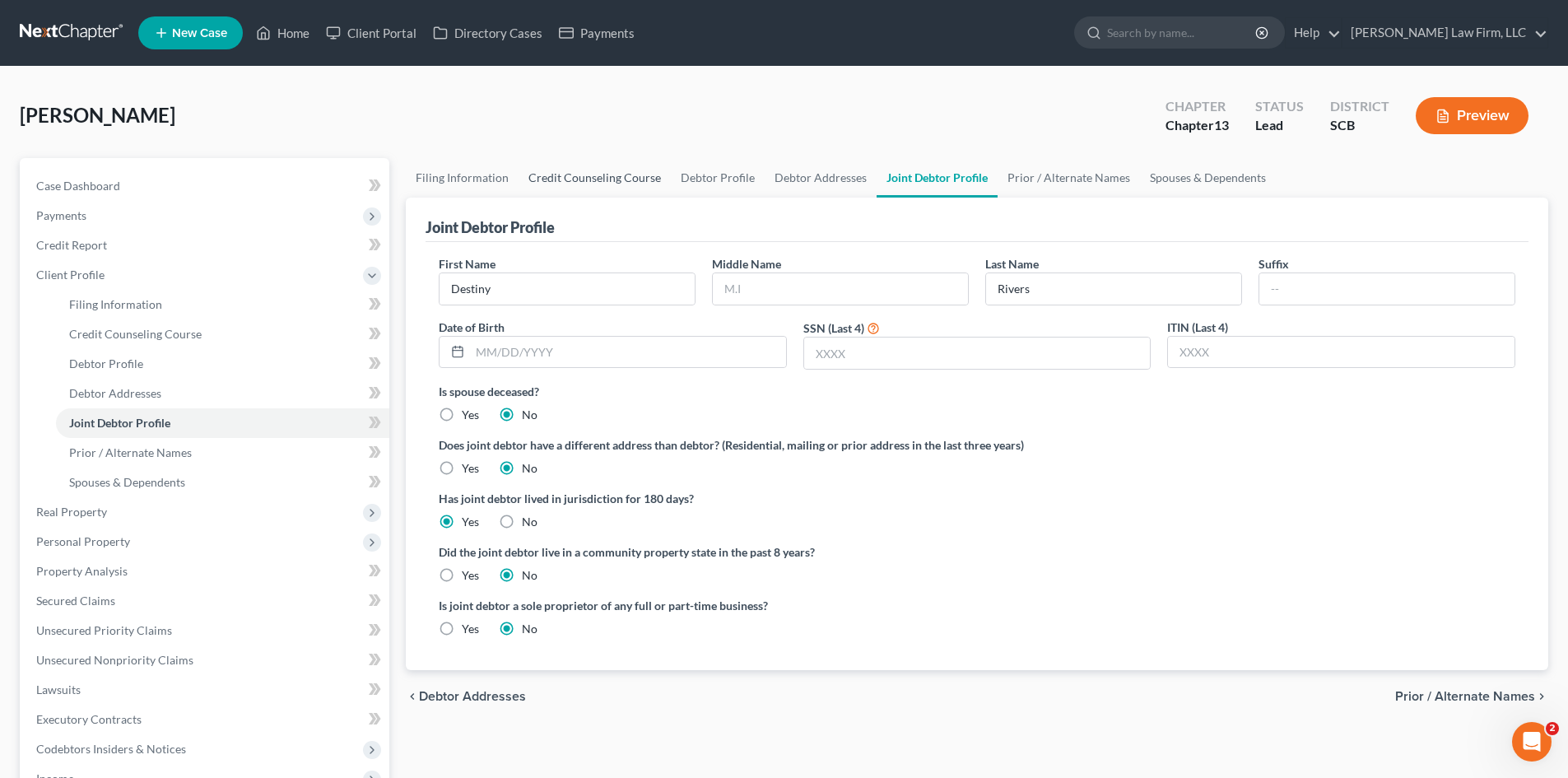
click at [601, 190] on link "Credit Counseling Course" at bounding box center [594, 178] width 152 height 39
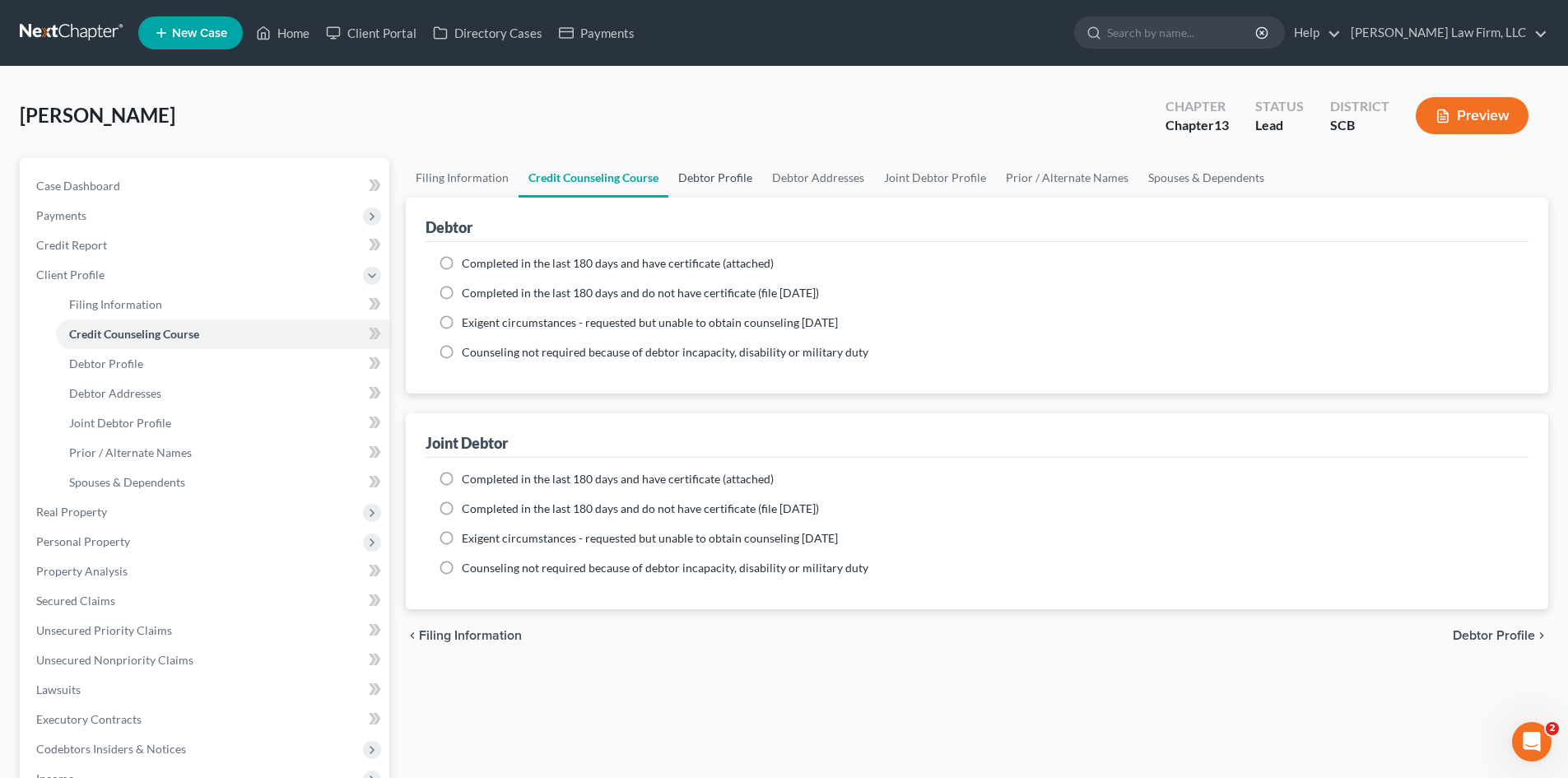
click at [674, 176] on link "Debtor Profile" at bounding box center [715, 178] width 93 height 39
select select "1"
select select "0"
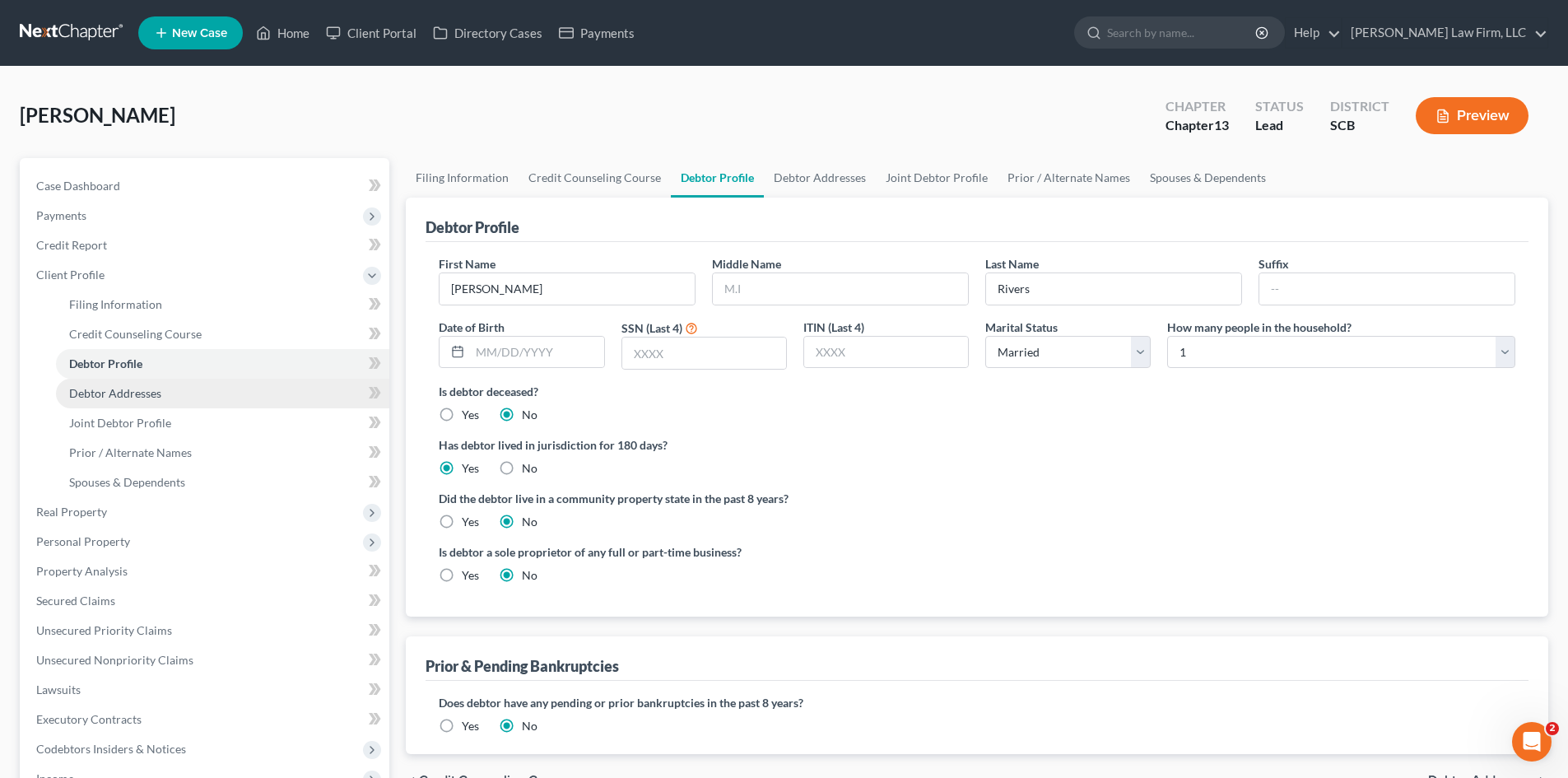
click at [175, 397] on link "Debtor Addresses" at bounding box center [223, 393] width 333 height 30
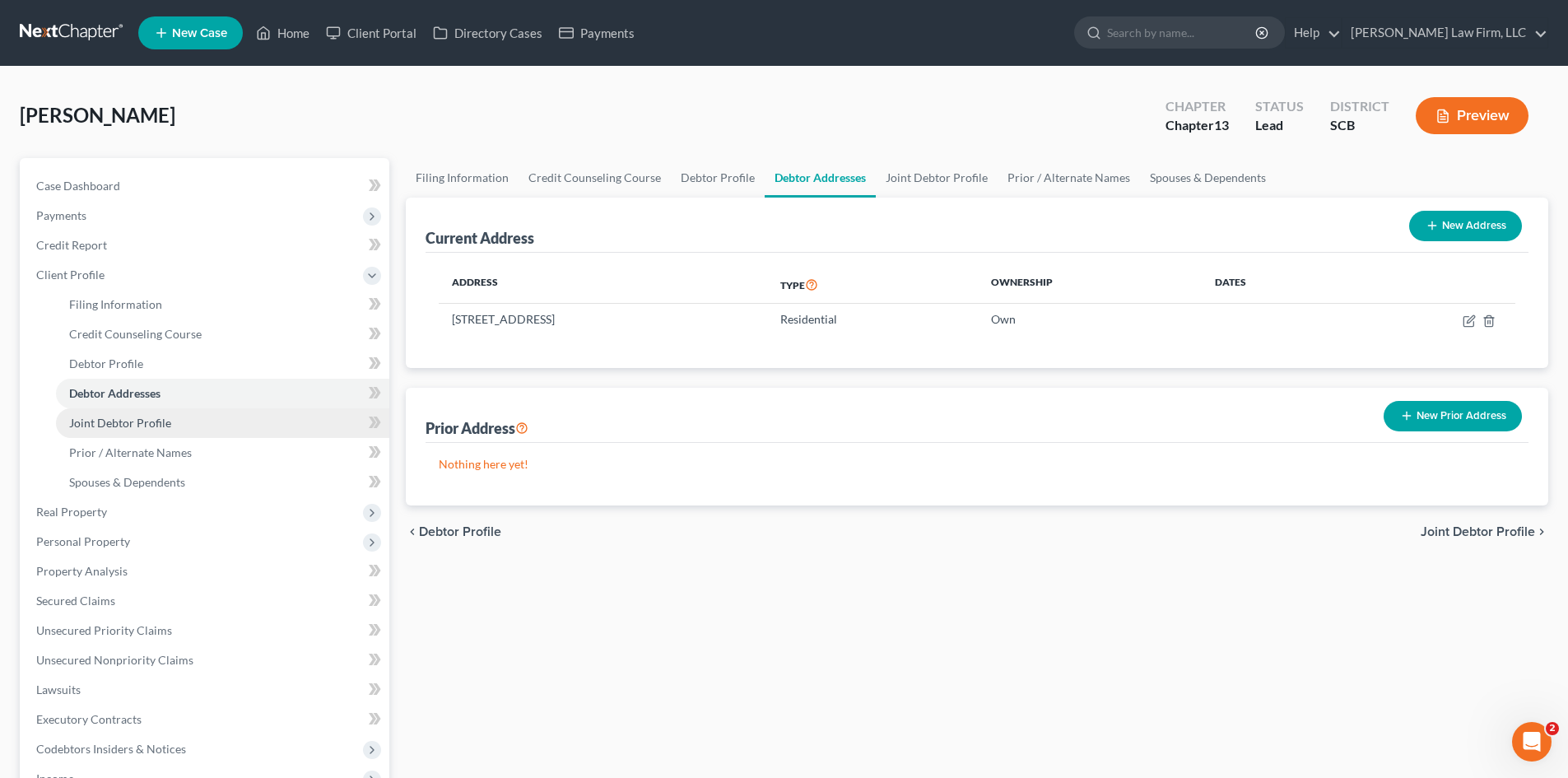
click at [192, 429] on link "Joint Debtor Profile" at bounding box center [223, 423] width 333 height 30
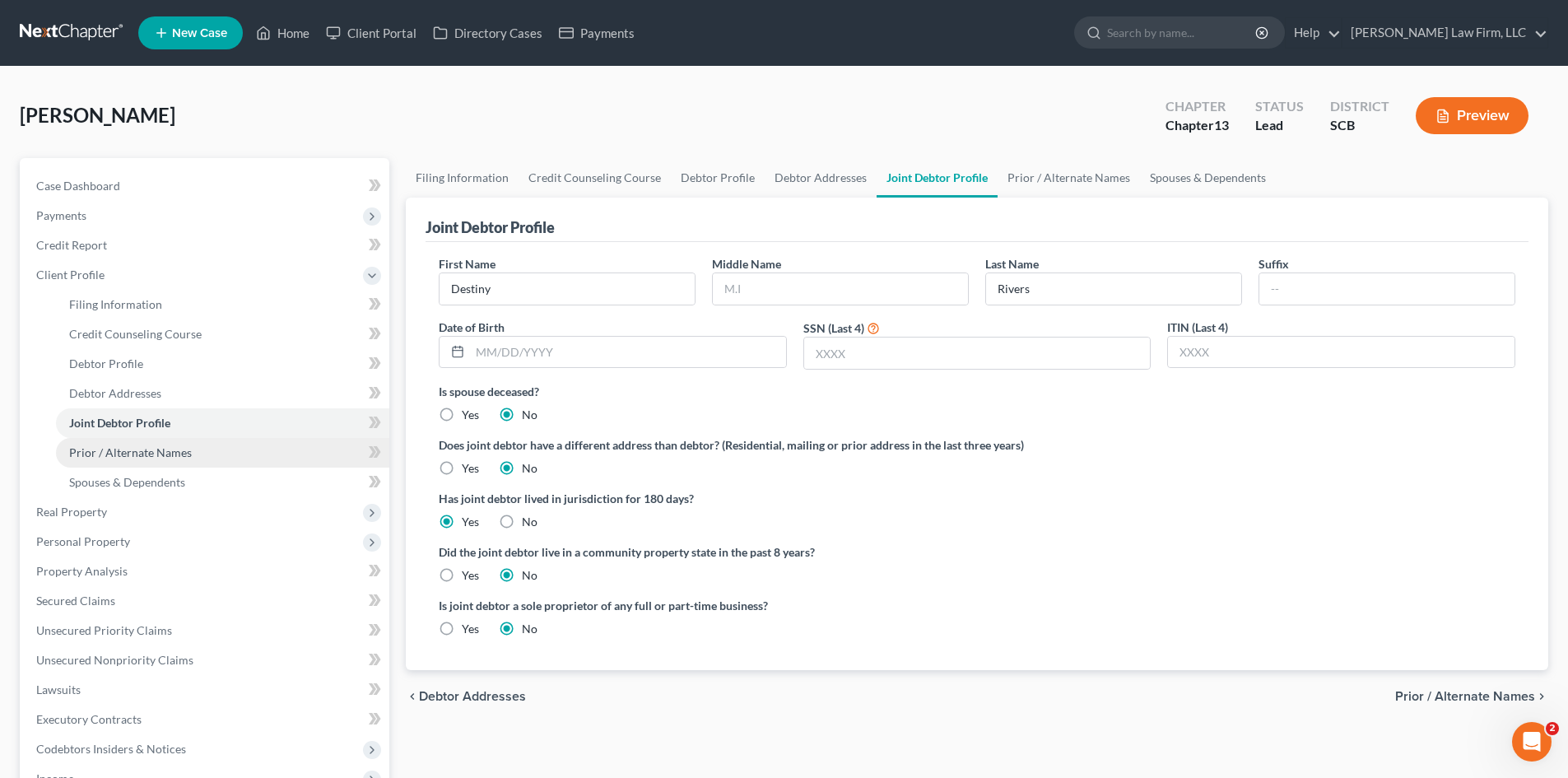
click at [208, 451] on link "Prior / Alternate Names" at bounding box center [223, 452] width 333 height 30
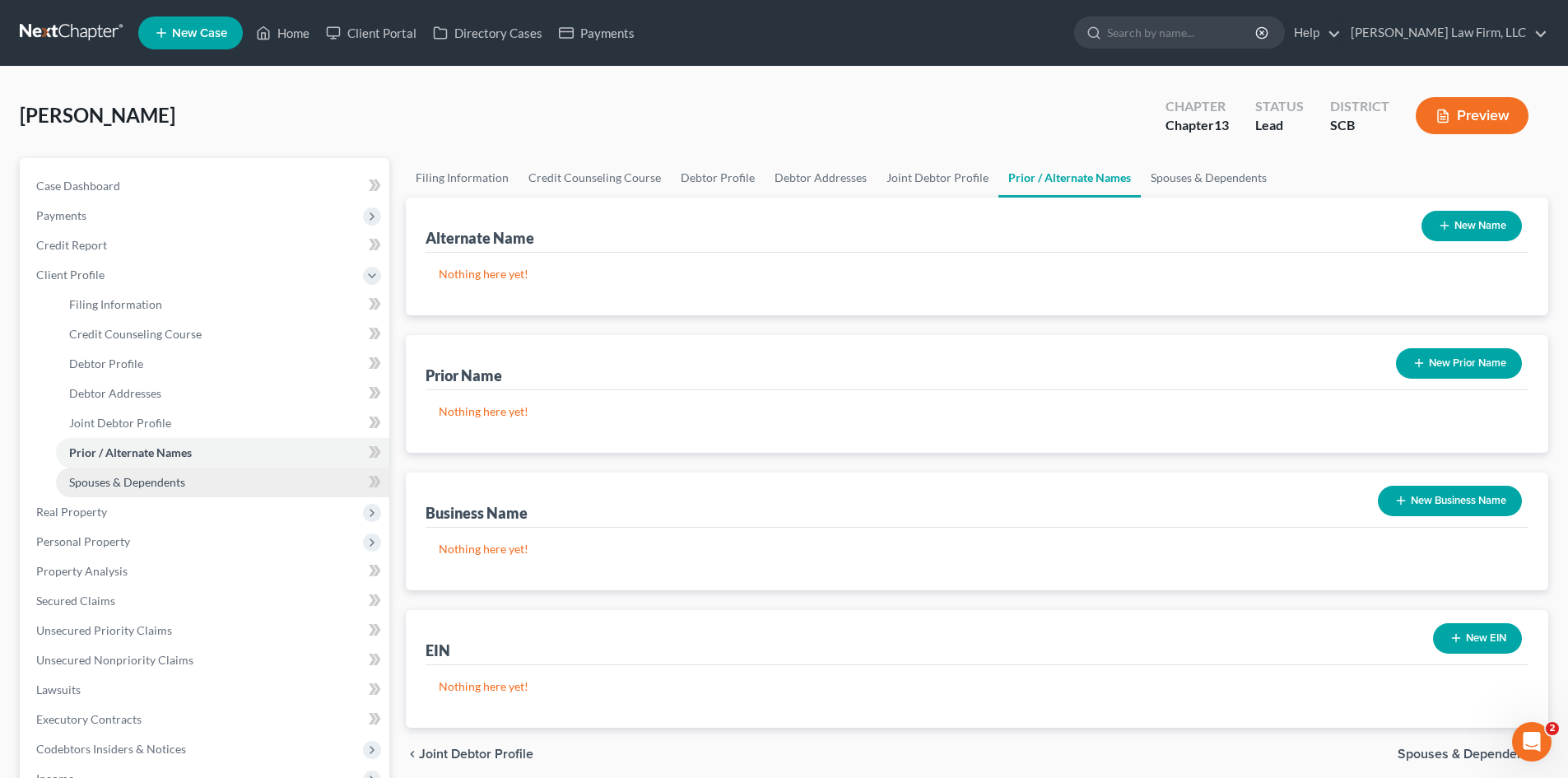
click at [206, 476] on link "Spouses & Dependents" at bounding box center [223, 482] width 333 height 30
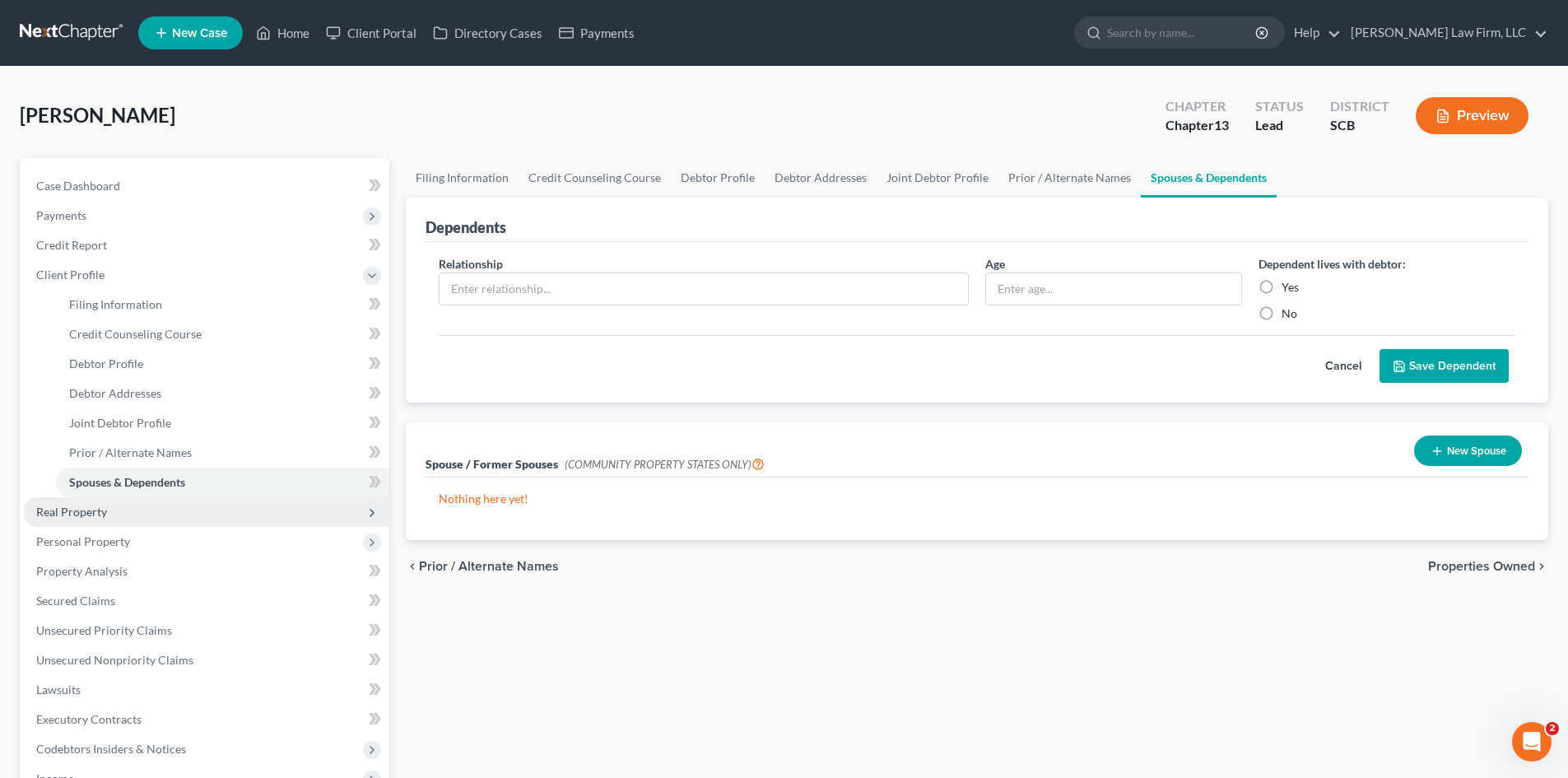
click at [150, 508] on span "Real Property" at bounding box center [206, 512] width 366 height 30
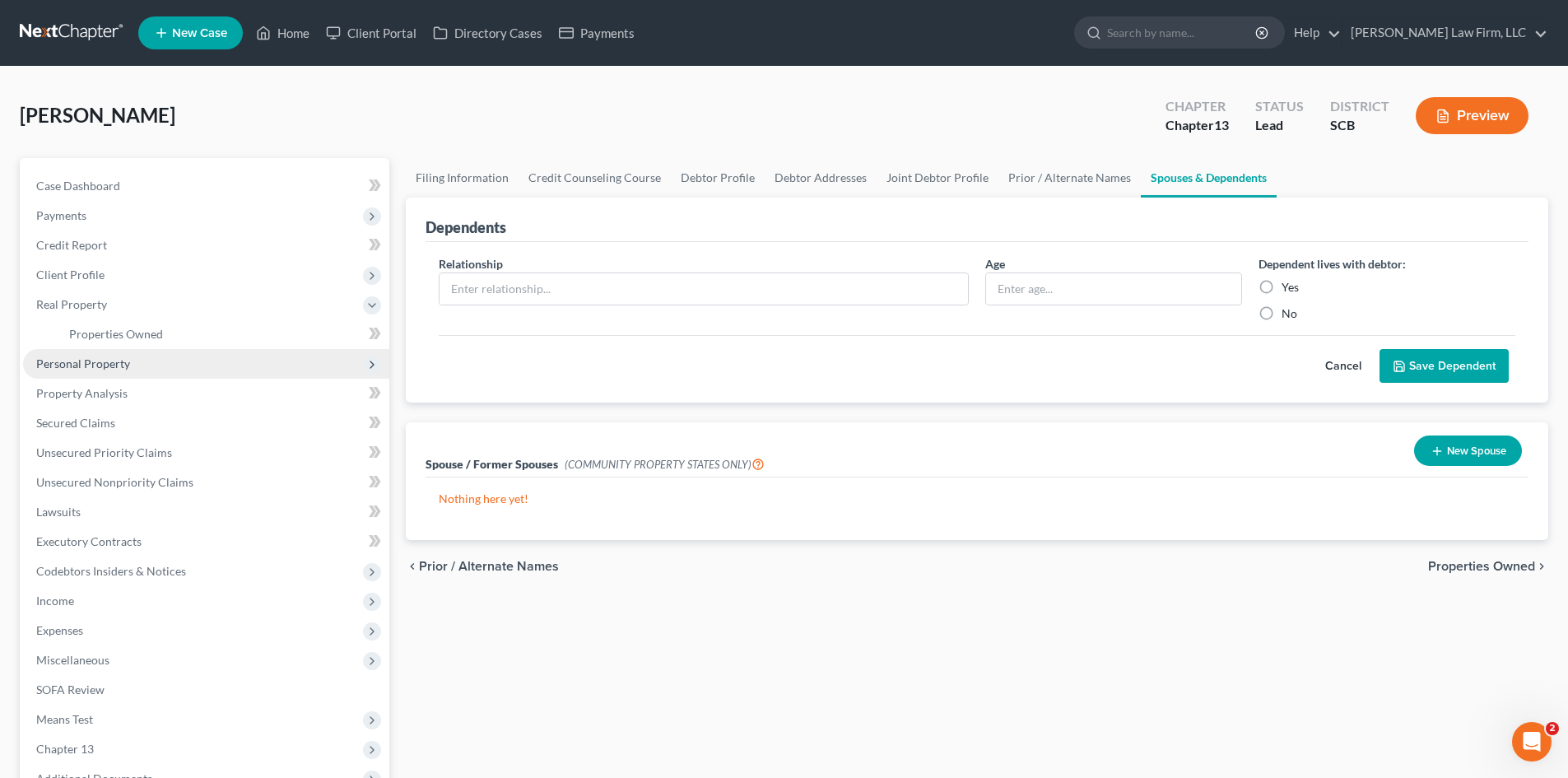
click at [150, 360] on span "Personal Property" at bounding box center [206, 364] width 366 height 30
click at [134, 356] on span "Vehicles Owned" at bounding box center [110, 363] width 82 height 14
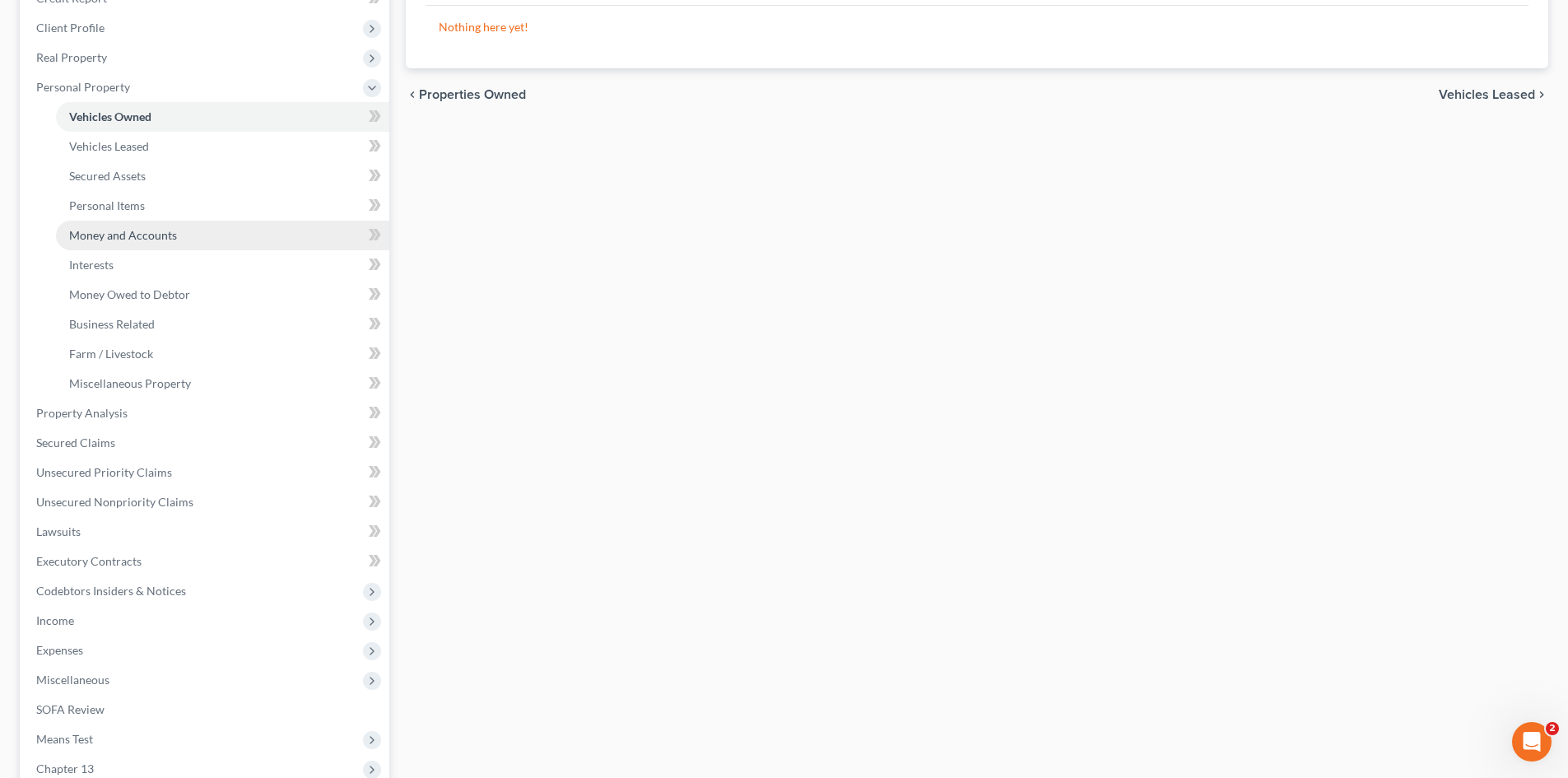
click at [90, 236] on span "Money and Accounts" at bounding box center [122, 235] width 108 height 14
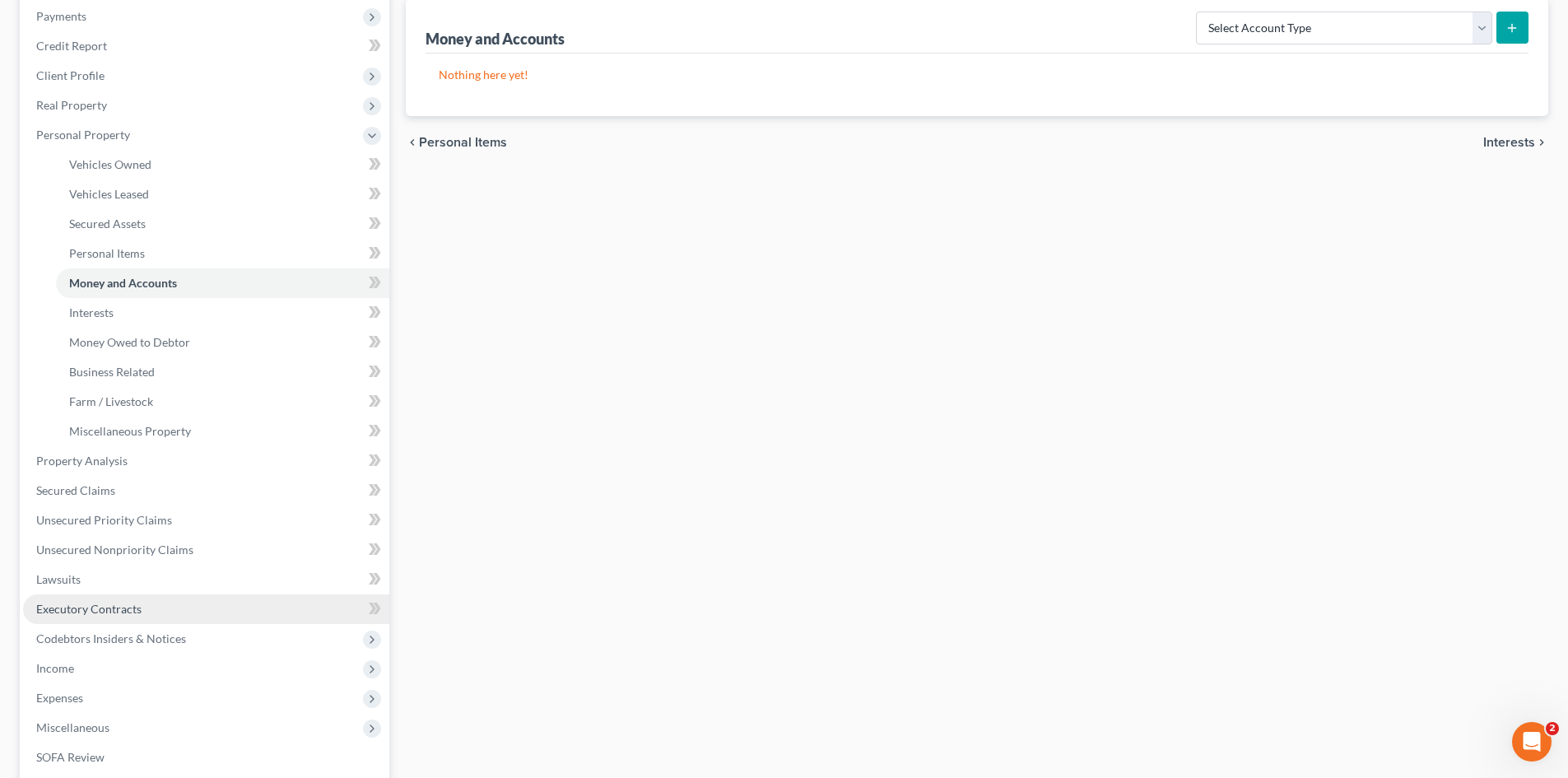
scroll to position [247, 0]
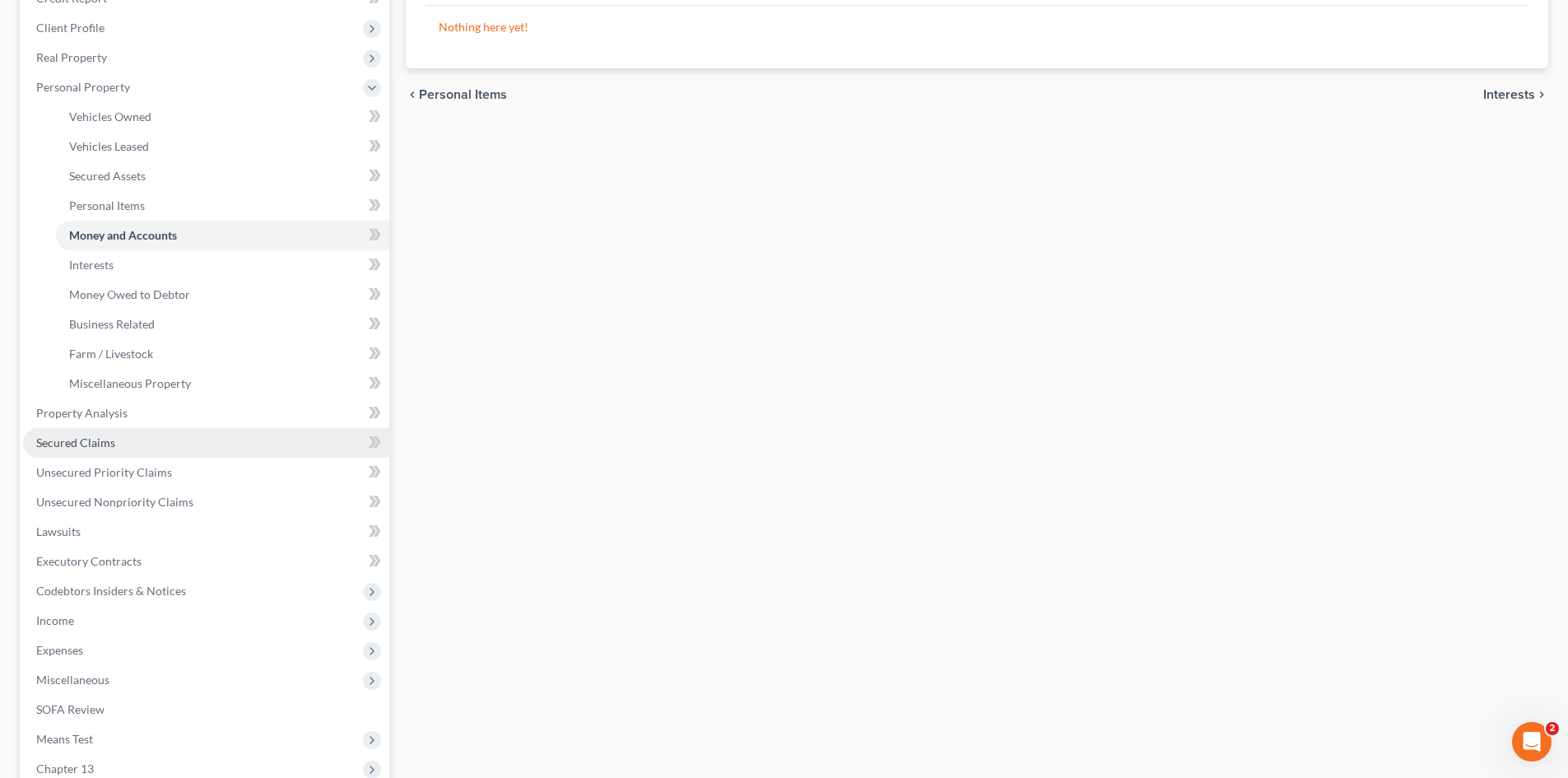
click at [106, 441] on span "Secured Claims" at bounding box center [76, 442] width 79 height 14
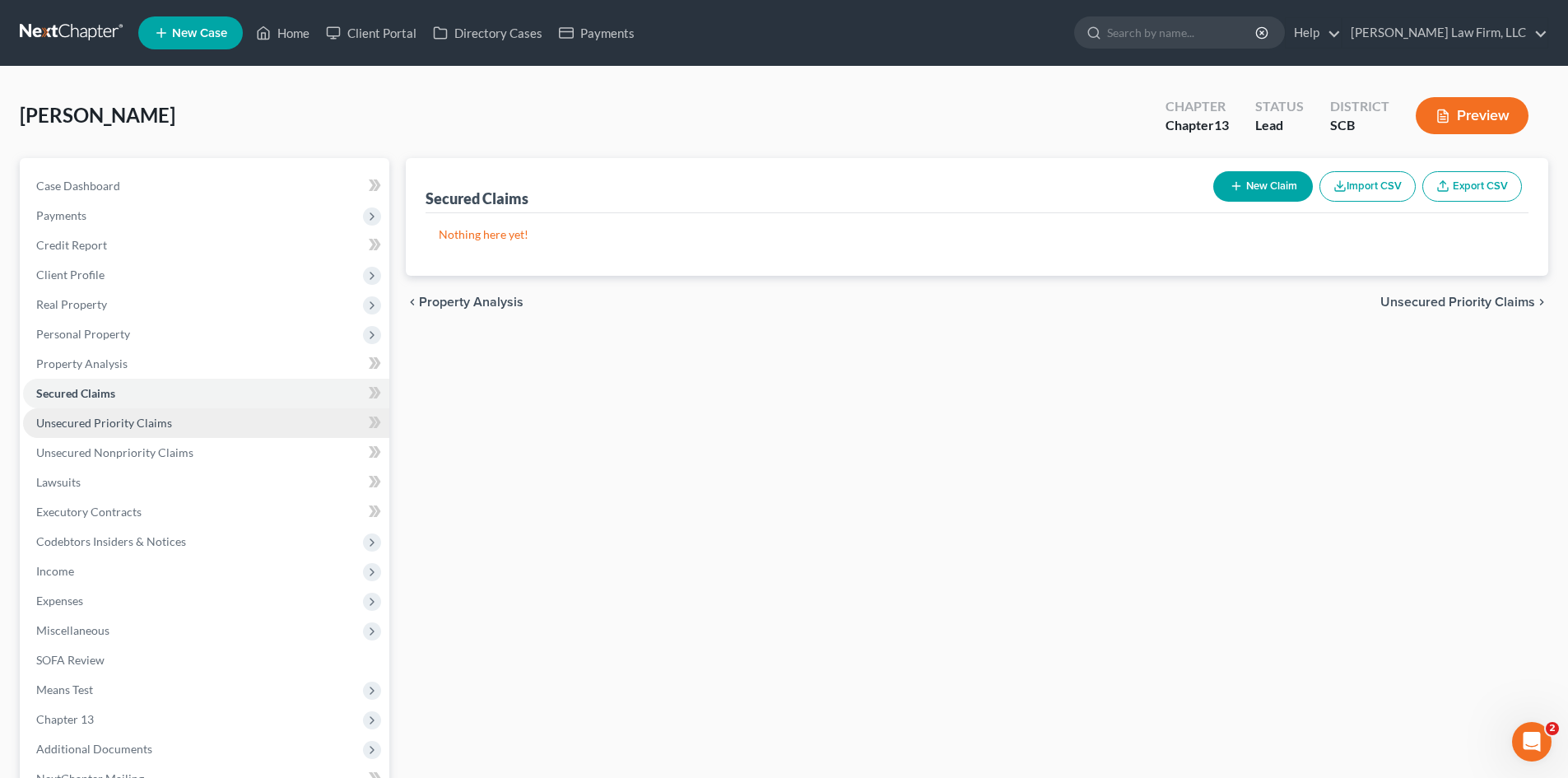
click at [131, 412] on link "Unsecured Priority Claims" at bounding box center [206, 423] width 366 height 30
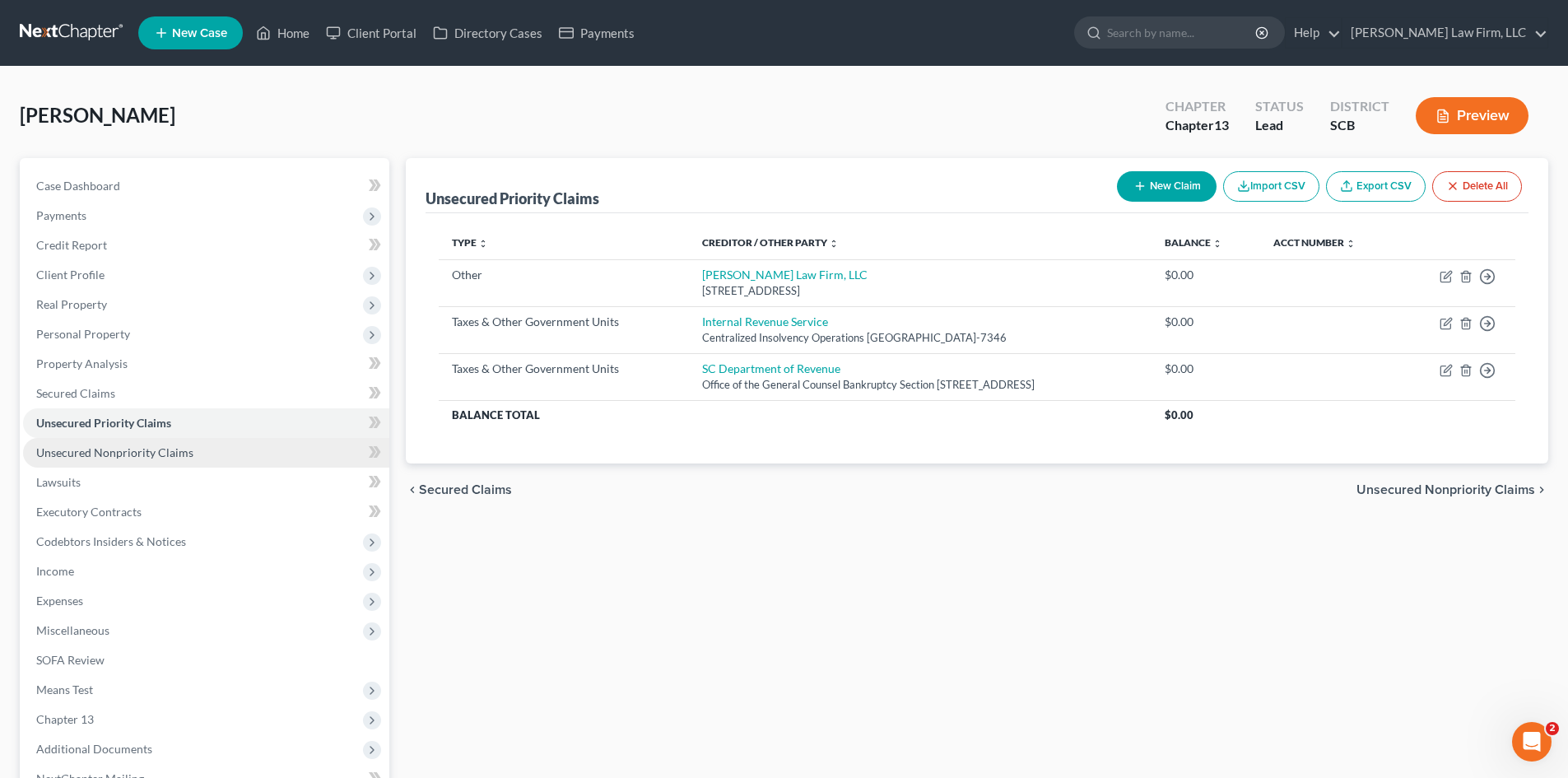
click at [145, 448] on span "Unsecured Nonpriority Claims" at bounding box center [115, 452] width 157 height 14
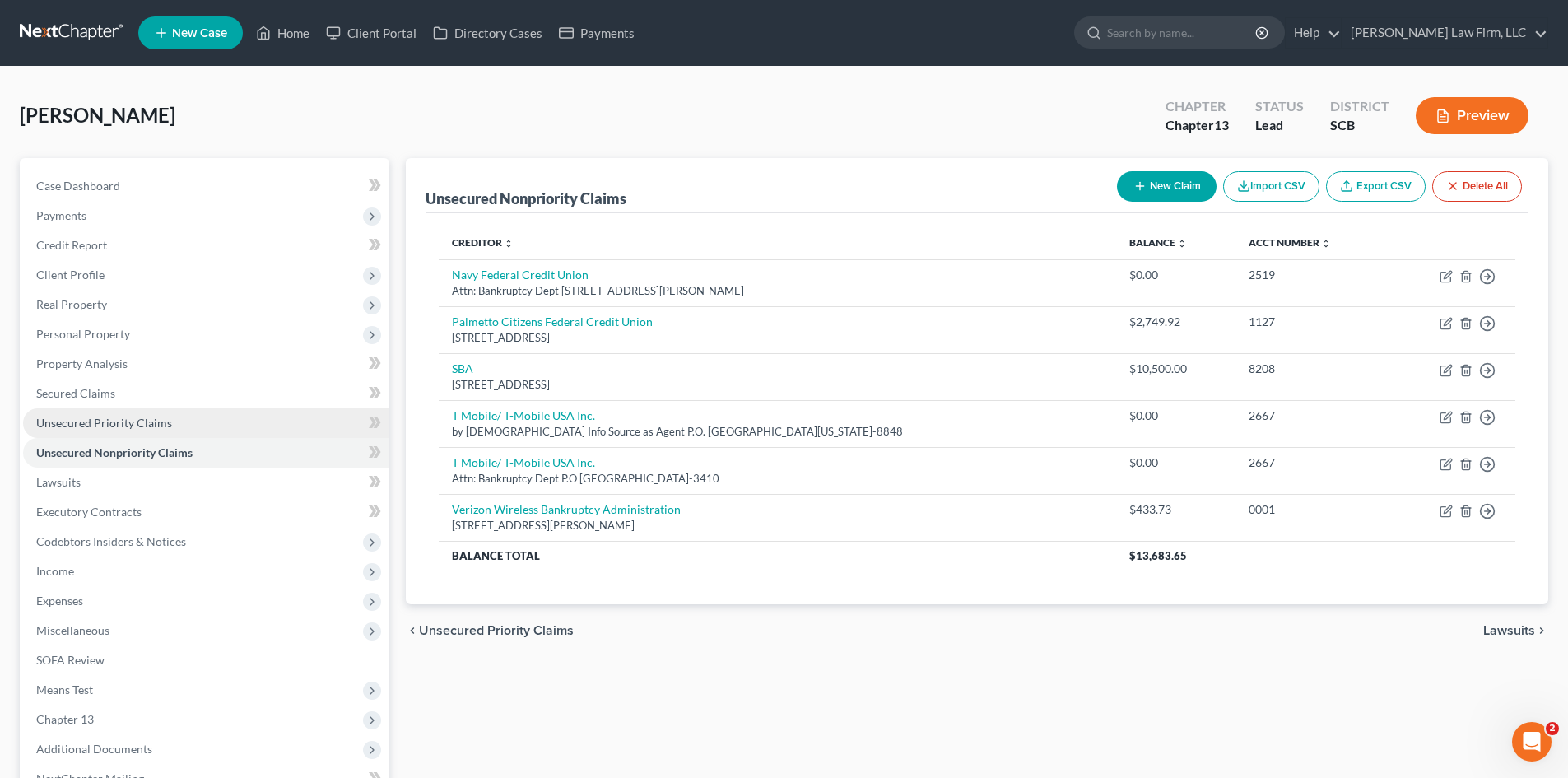
click at [147, 425] on span "Unsecured Priority Claims" at bounding box center [105, 423] width 136 height 14
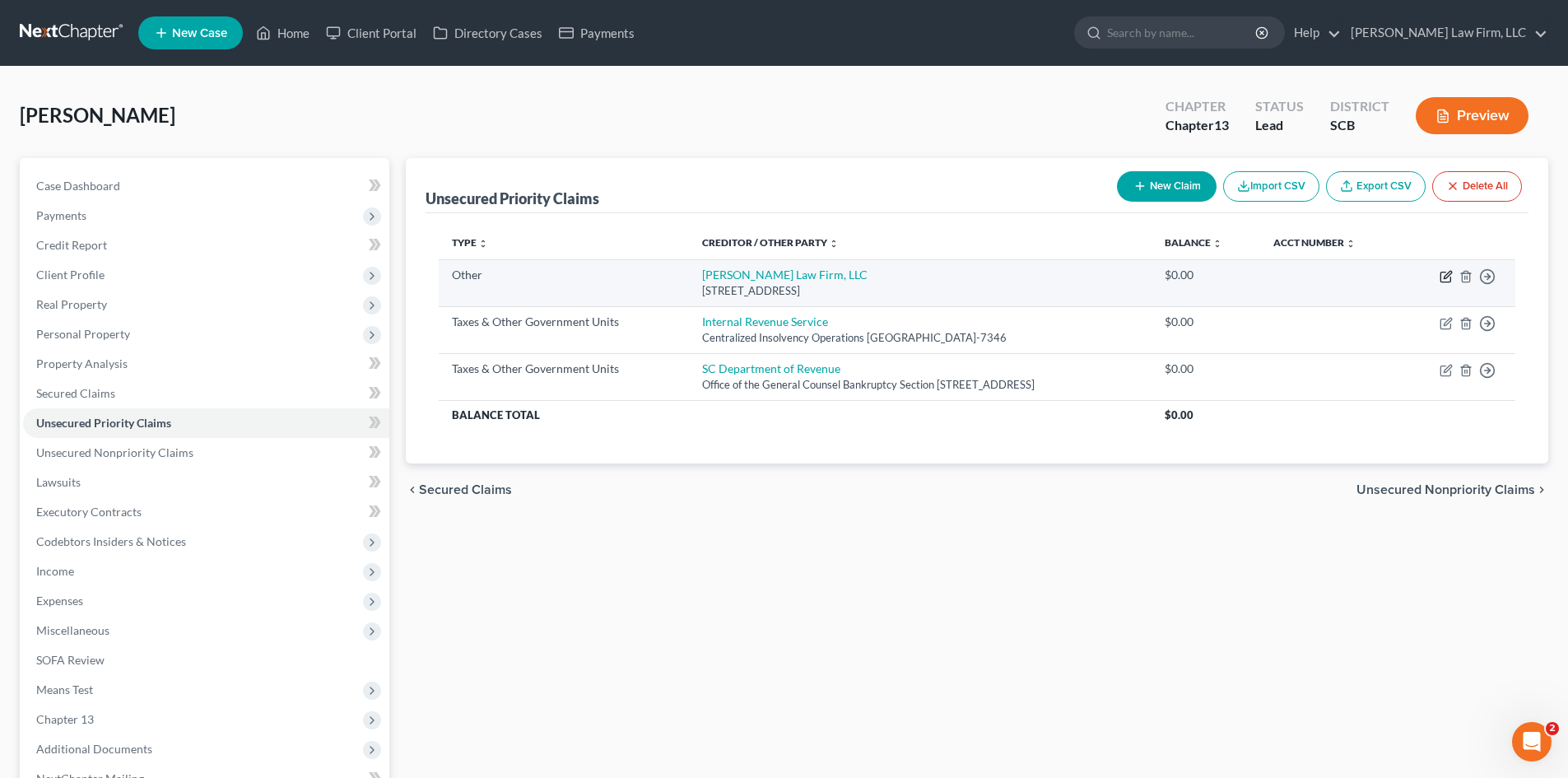
click at [1441, 275] on icon "button" at bounding box center [1446, 276] width 13 height 13
select select "9"
select select "42"
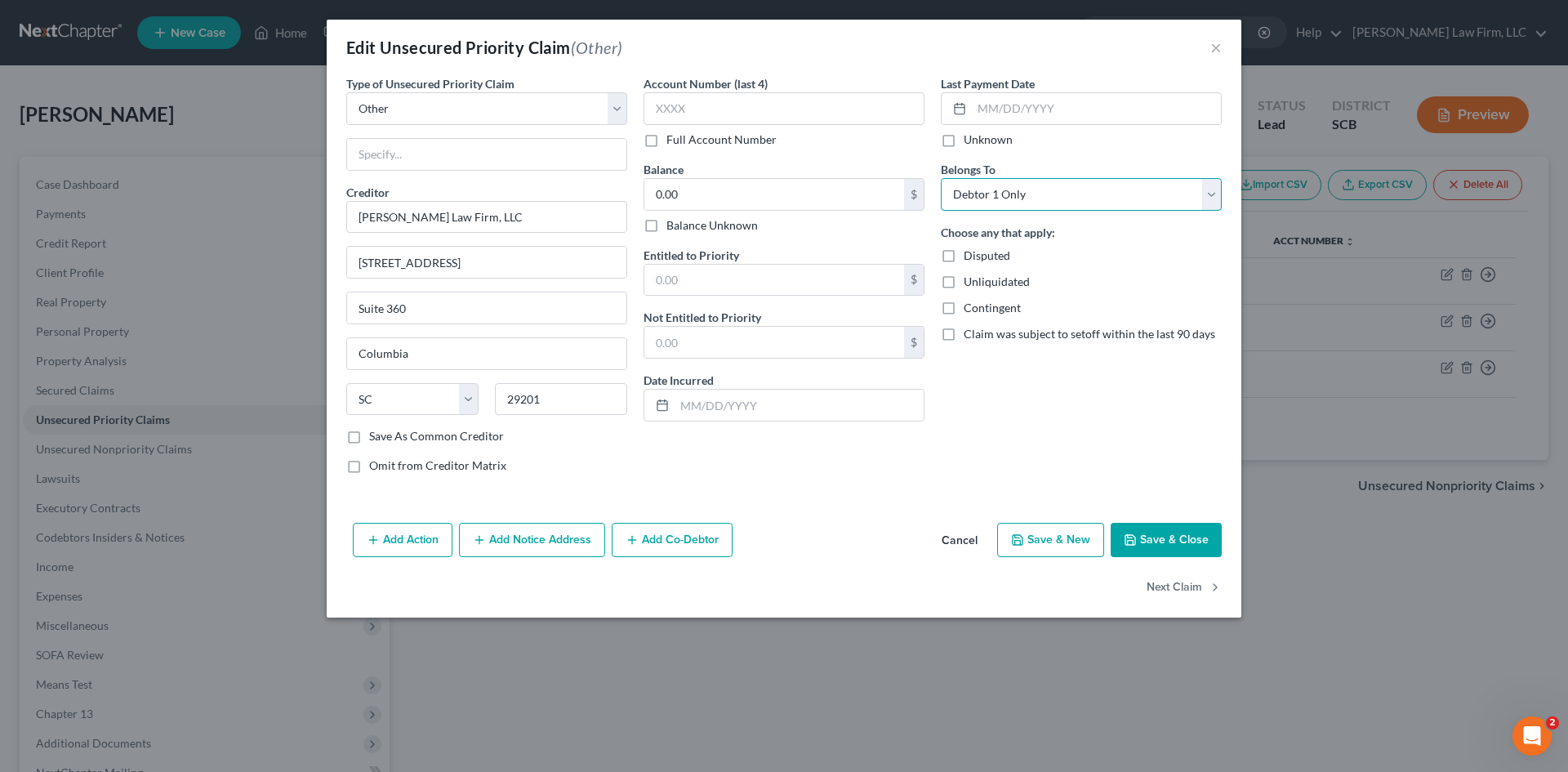
click at [997, 190] on select "Select Debtor 1 Only Debtor 2 Only Debtor 1 And Debtor 2 Only At Least One Of T…" at bounding box center [1081, 194] width 281 height 33
select select "2"
click at [941, 178] on select "Select Debtor 1 Only Debtor 2 Only Debtor 1 And Debtor 2 Only At Least One Of T…" at bounding box center [1081, 194] width 281 height 33
click at [1191, 548] on button "Save & Close" at bounding box center [1167, 540] width 111 height 35
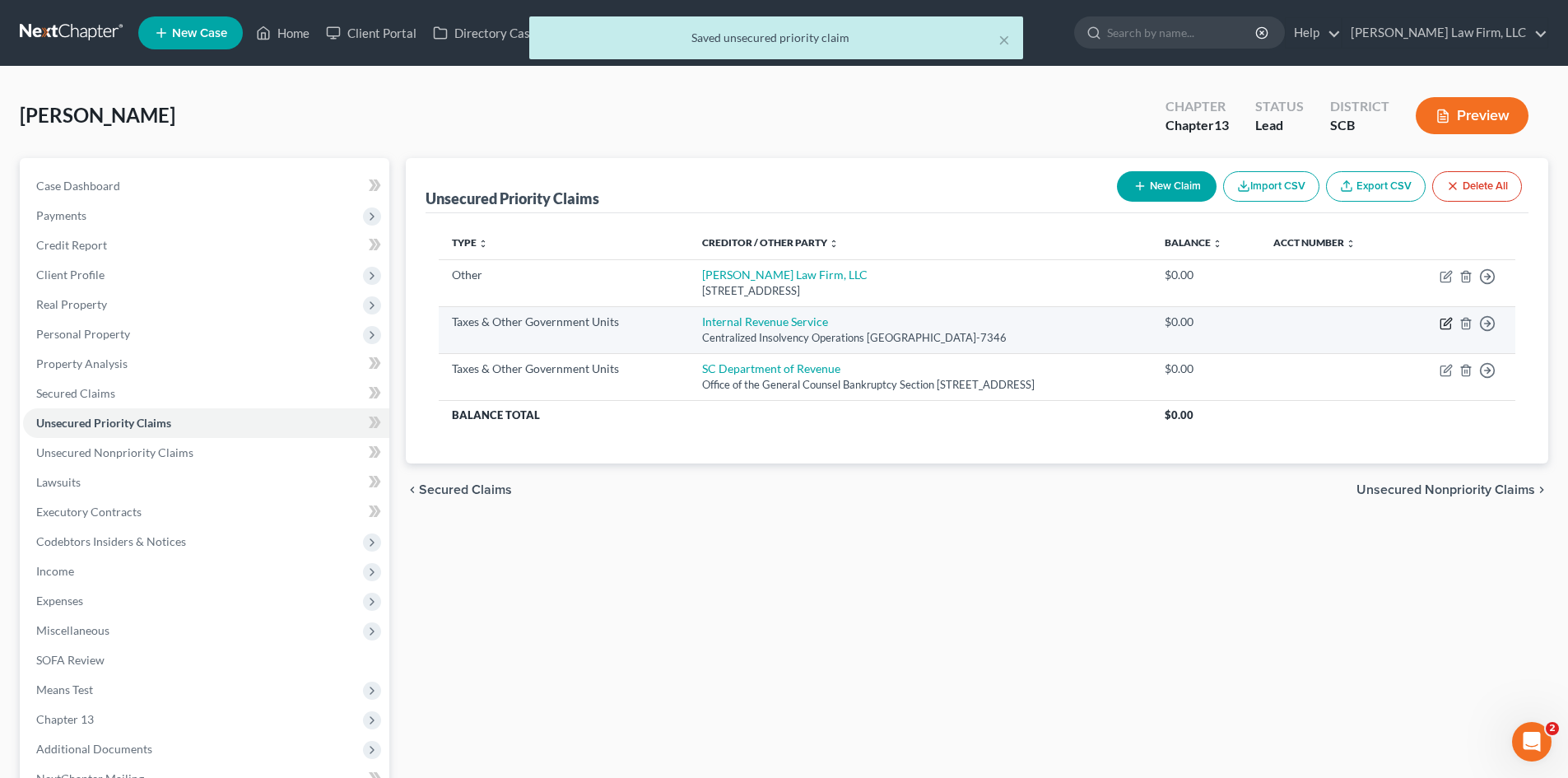
click at [1447, 324] on icon "button" at bounding box center [1446, 321] width 8 height 8
select select "0"
select select "39"
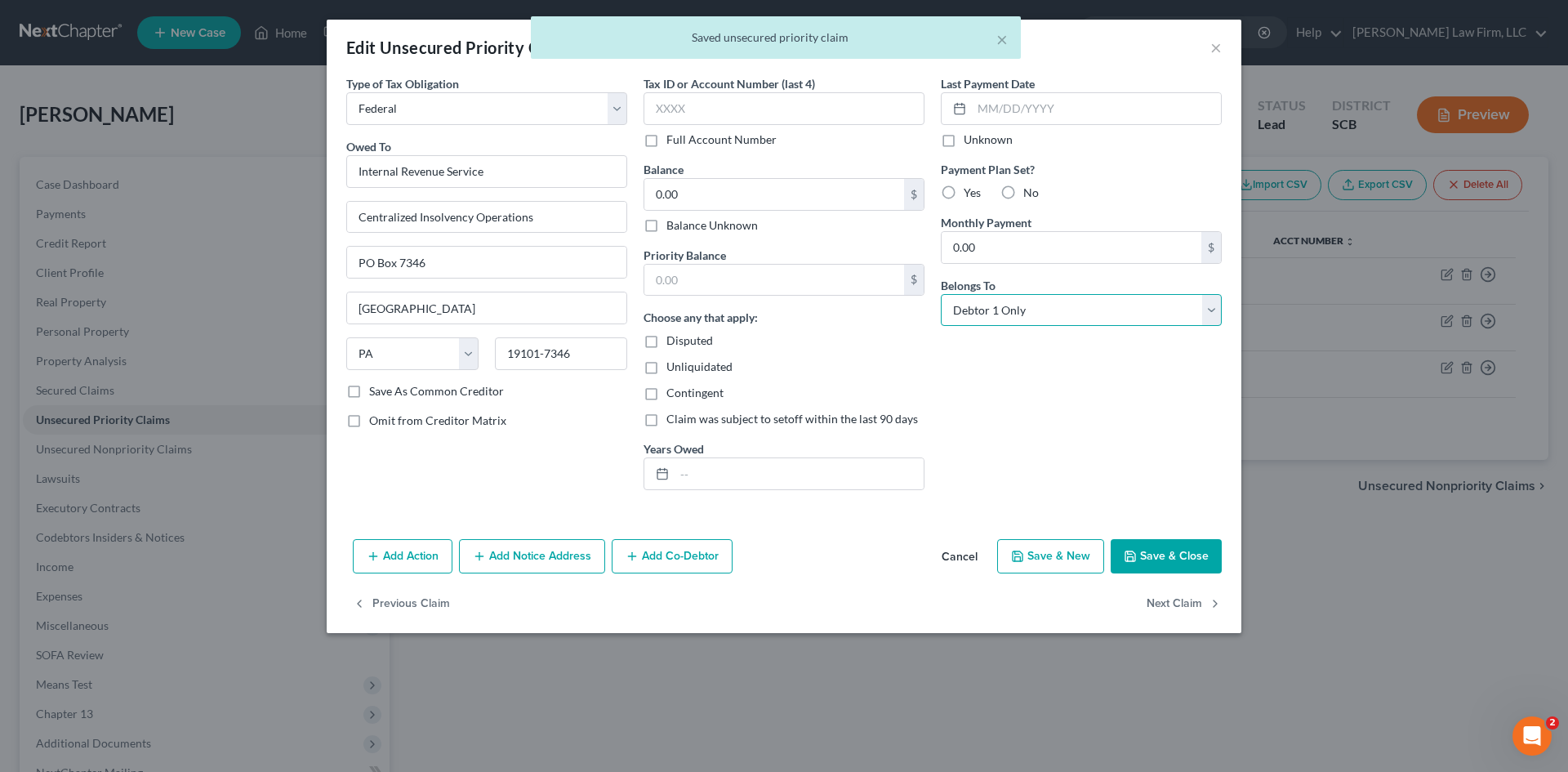
click at [1070, 306] on select "Select Debtor 1 Only Debtor 2 Only Debtor 1 And Debtor 2 Only At Least One Of T…" at bounding box center [1081, 310] width 281 height 33
select select "2"
click at [941, 294] on select "Select Debtor 1 Only Debtor 2 Only Debtor 1 And Debtor 2 Only At Least One Of T…" at bounding box center [1081, 310] width 281 height 33
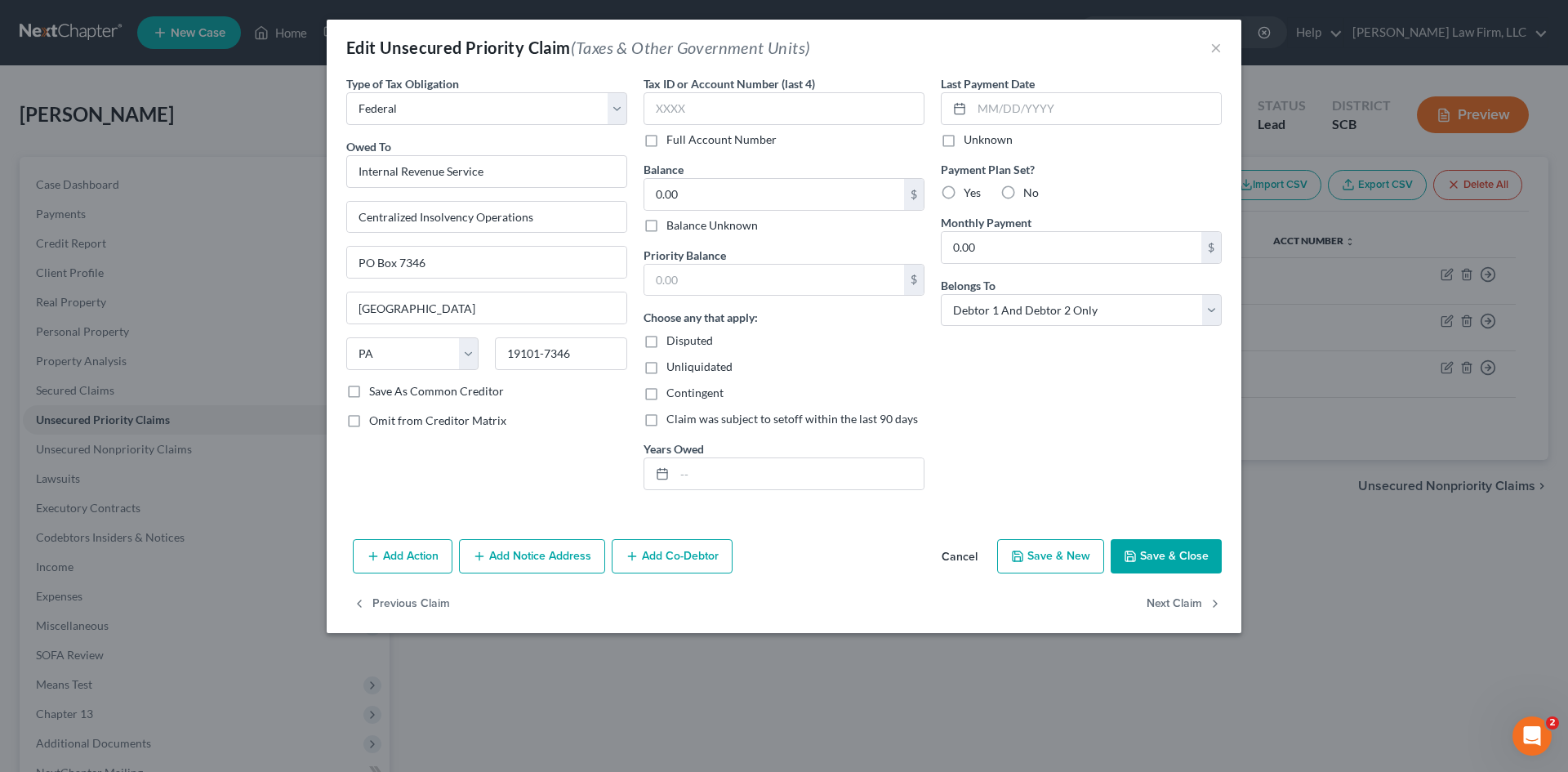
click at [1181, 548] on button "Save & Close" at bounding box center [1167, 556] width 111 height 35
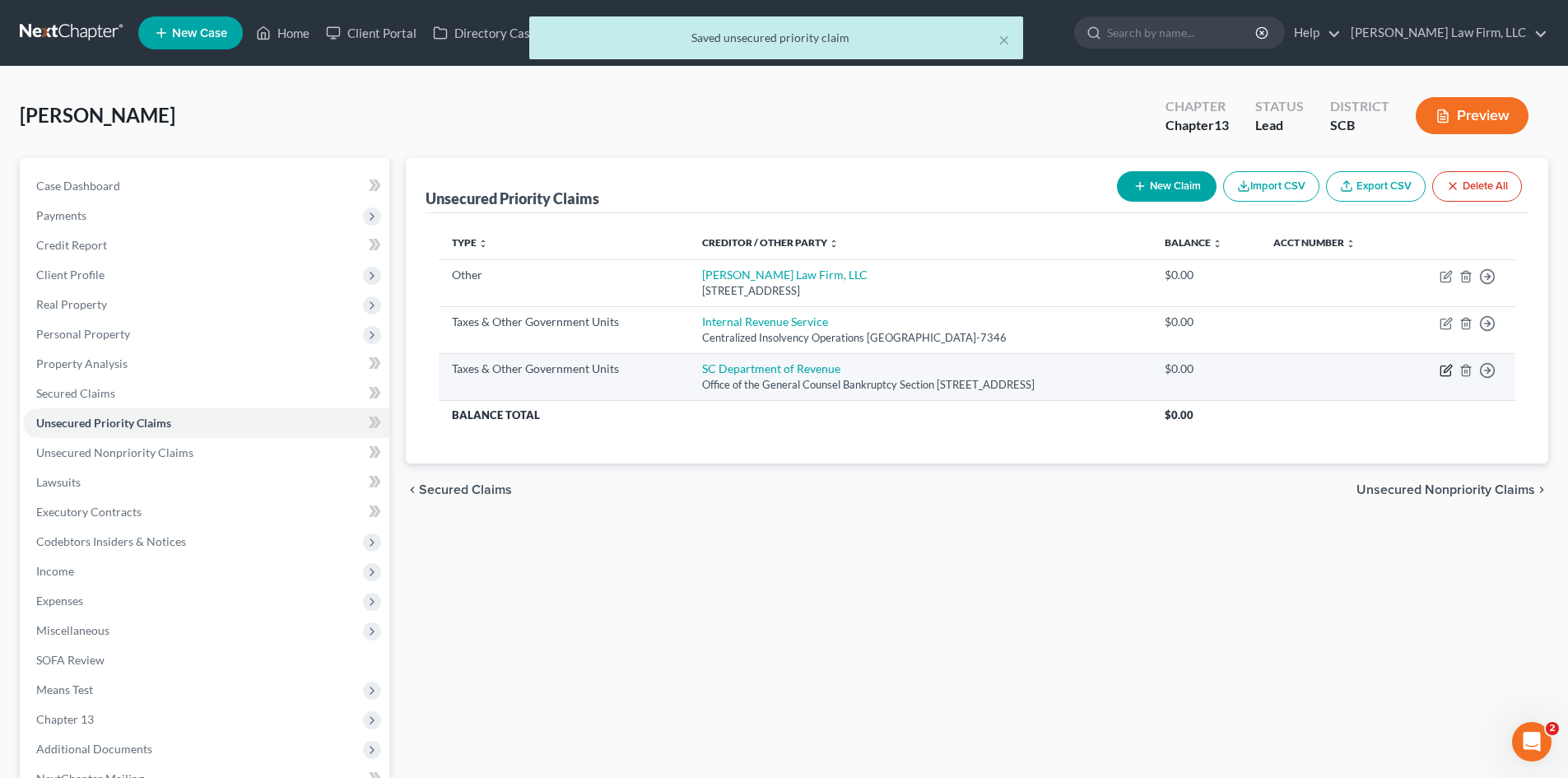
click at [1445, 368] on icon "button" at bounding box center [1446, 370] width 13 height 13
select select "2"
select select "42"
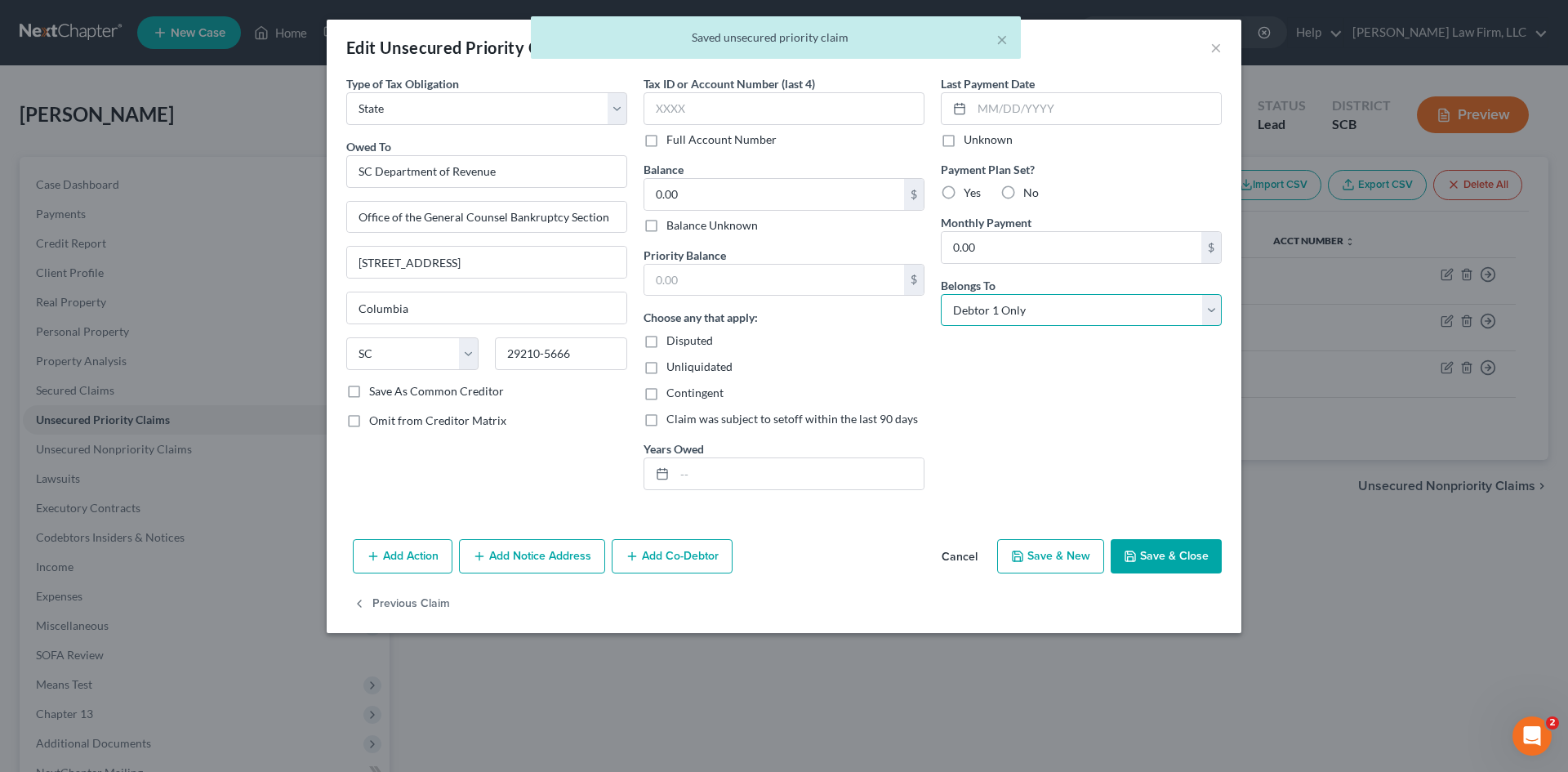
click at [1069, 310] on select "Select Debtor 1 Only Debtor 2 Only Debtor 1 And Debtor 2 Only At Least One Of T…" at bounding box center [1081, 310] width 281 height 33
select select "2"
click at [941, 294] on select "Select Debtor 1 Only Debtor 2 Only Debtor 1 And Debtor 2 Only At Least One Of T…" at bounding box center [1081, 310] width 281 height 33
click at [1188, 559] on button "Save & Close" at bounding box center [1167, 556] width 111 height 35
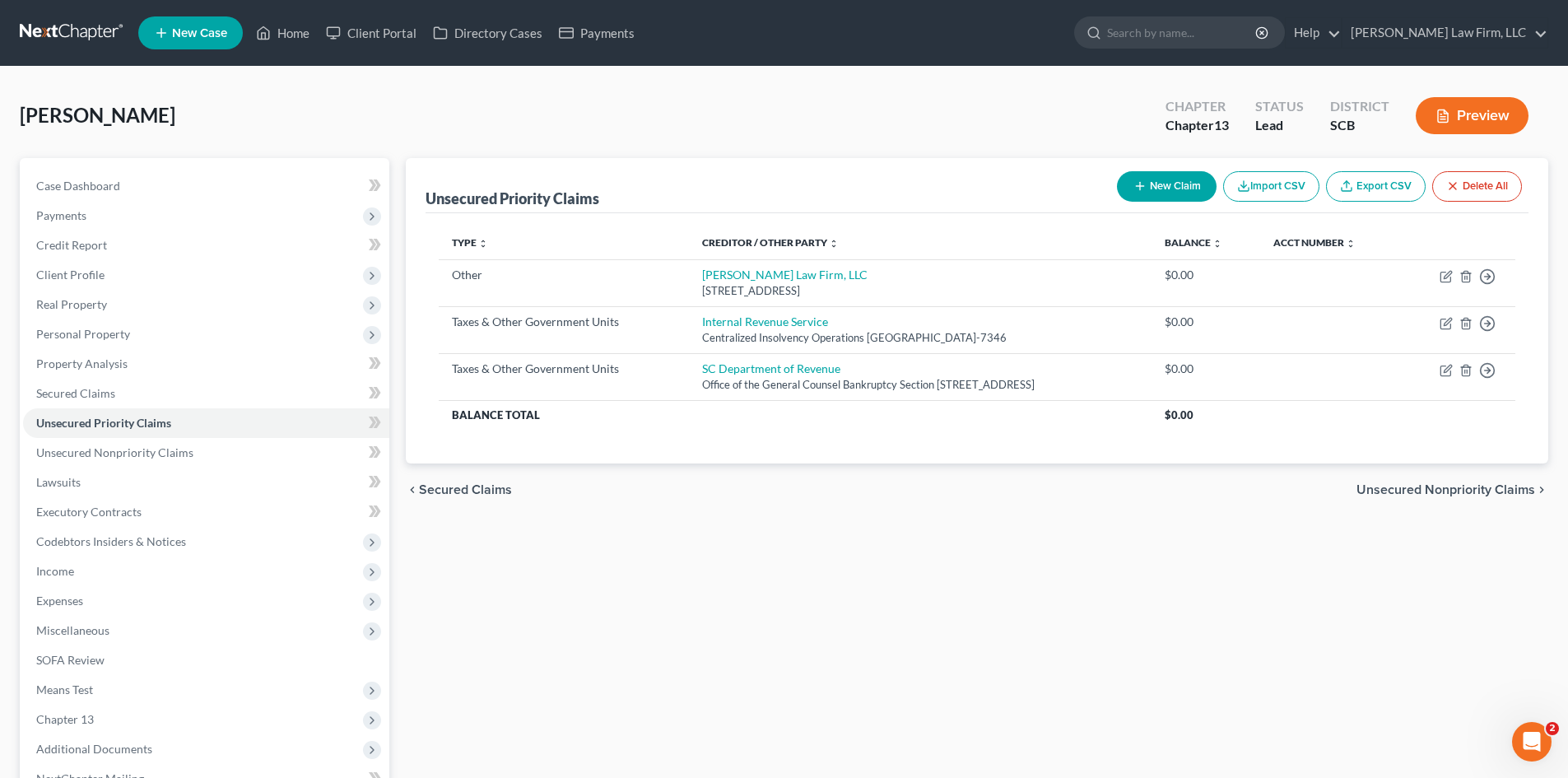
click at [1183, 190] on button "New Claim" at bounding box center [1166, 186] width 99 height 31
select select "2"
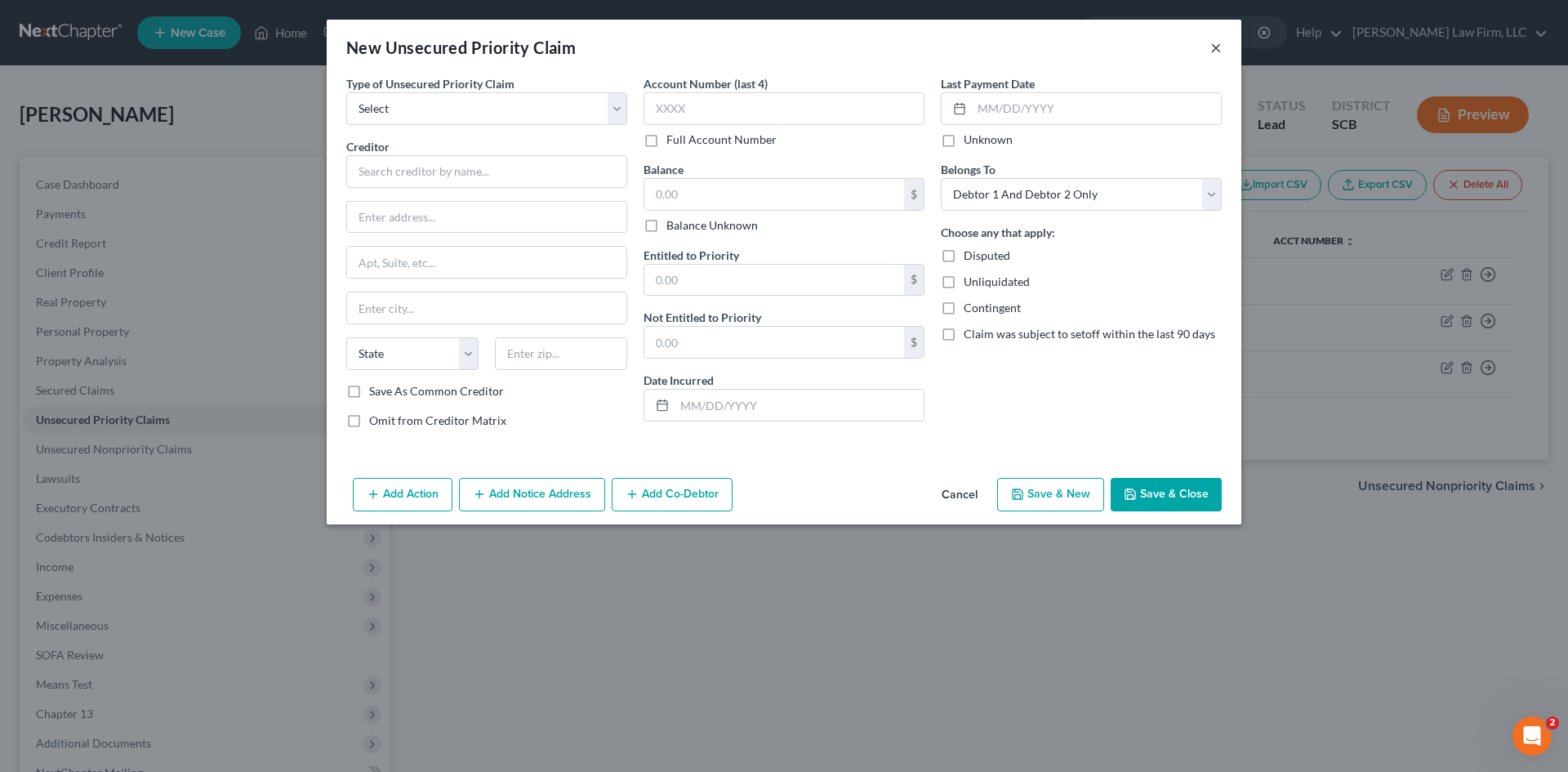
click at [1220, 44] on button "×" at bounding box center [1216, 47] width 12 height 19
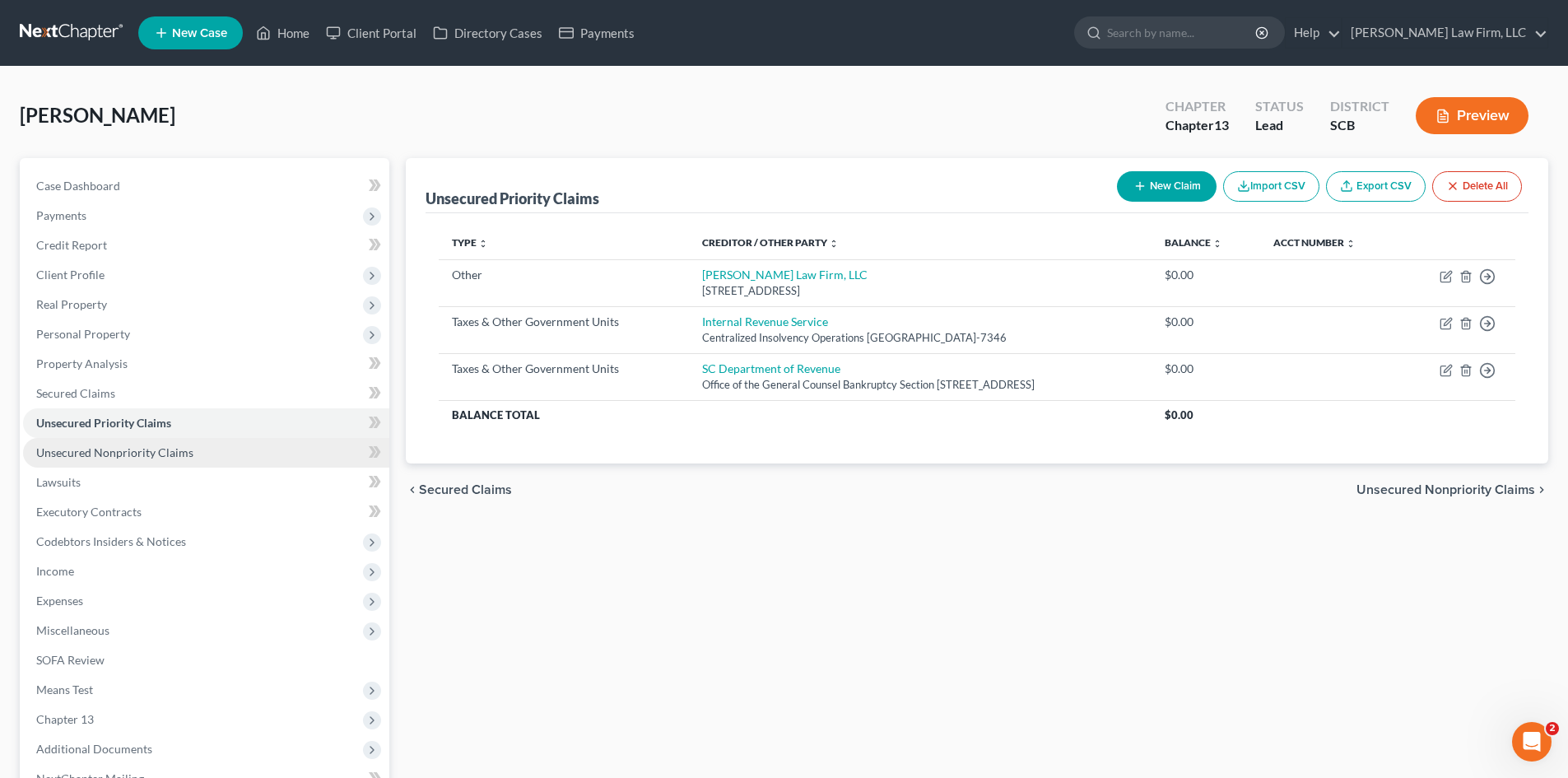
click at [146, 450] on span "Unsecured Nonpriority Claims" at bounding box center [115, 452] width 157 height 14
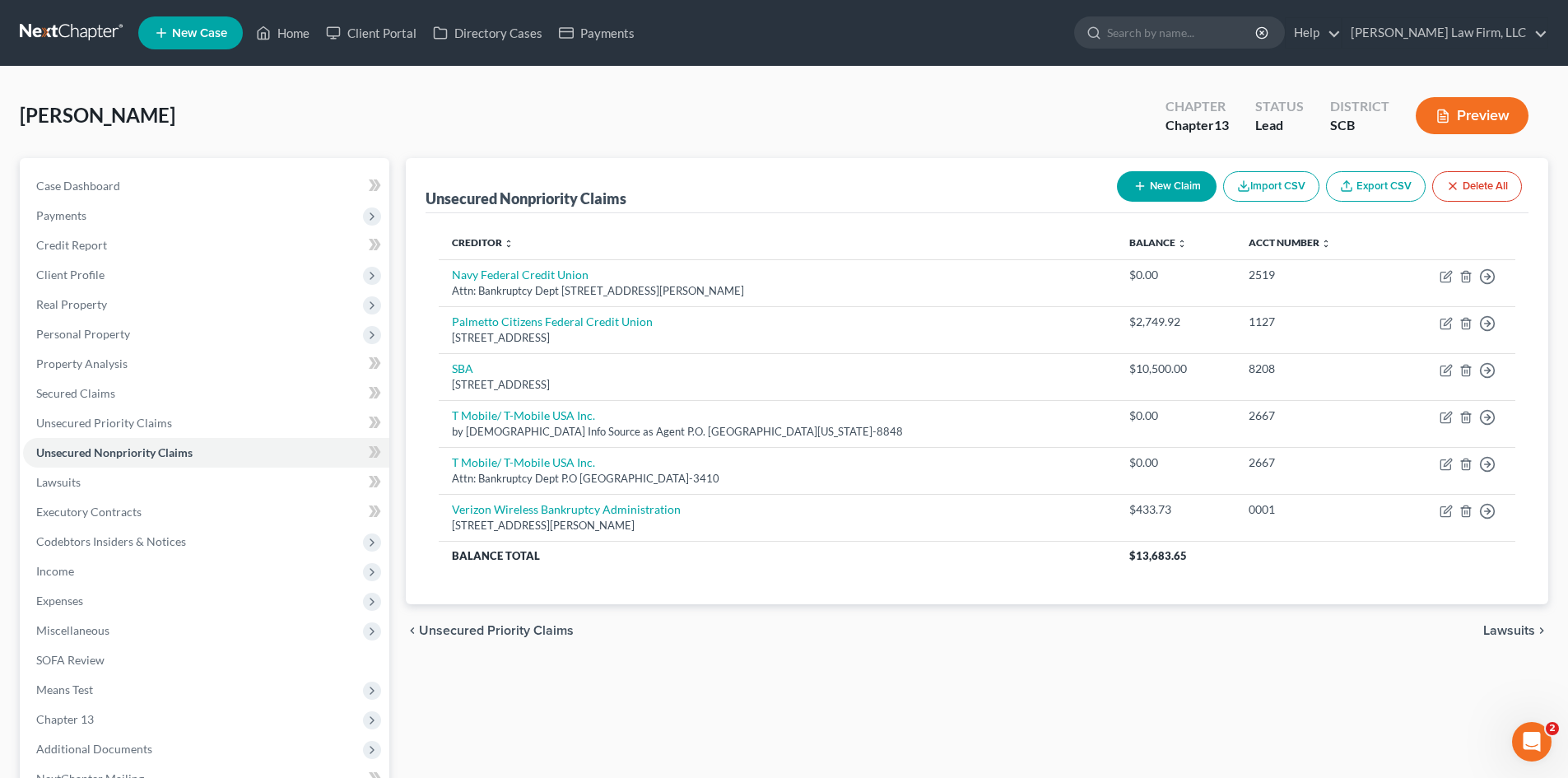
click at [1170, 177] on button "New Claim" at bounding box center [1166, 186] width 99 height 31
select select "2"
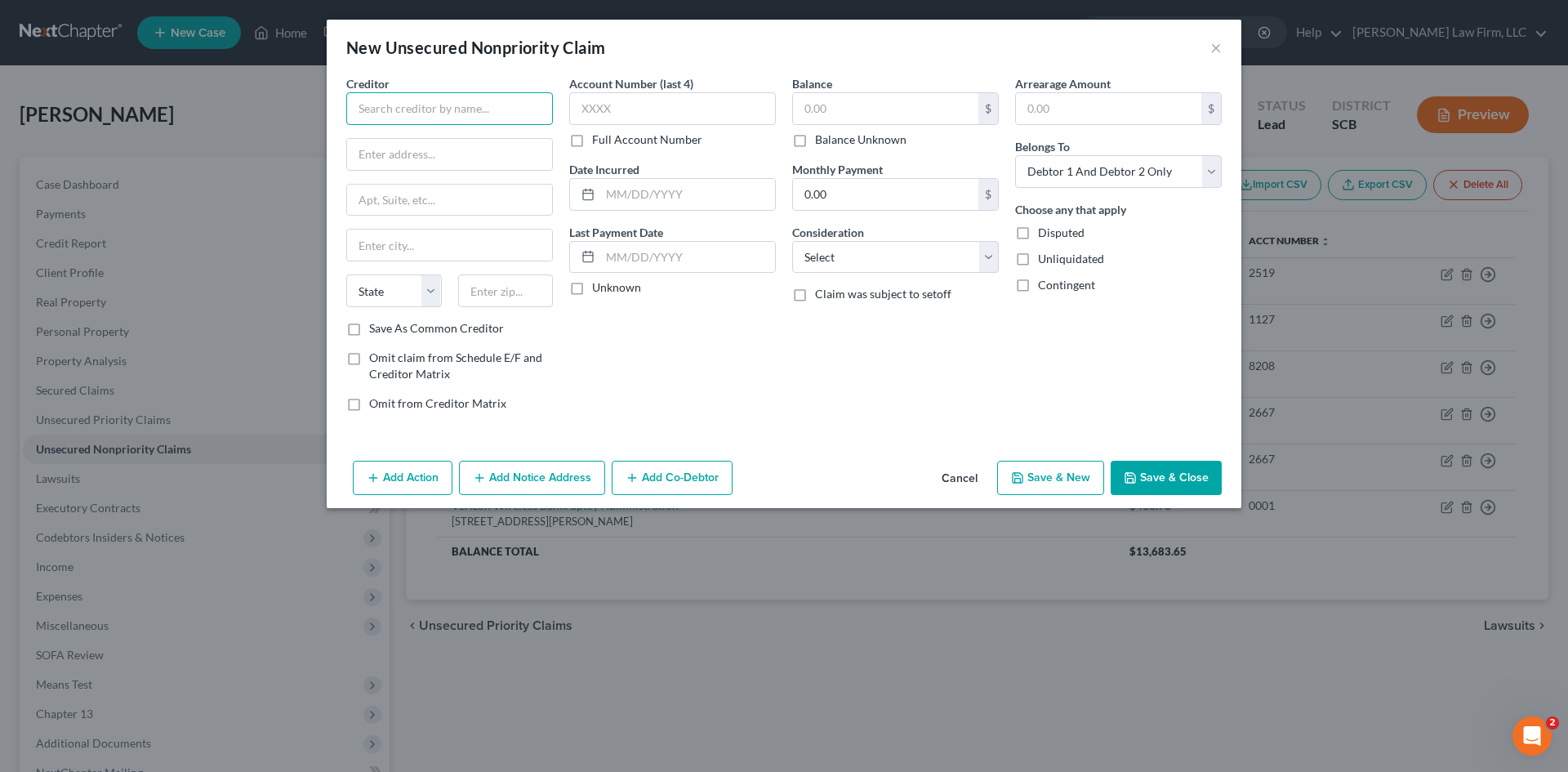
click at [364, 101] on input "text" at bounding box center [450, 108] width 207 height 33
type input "Cash app"
click at [959, 480] on button "Cancel" at bounding box center [960, 478] width 62 height 33
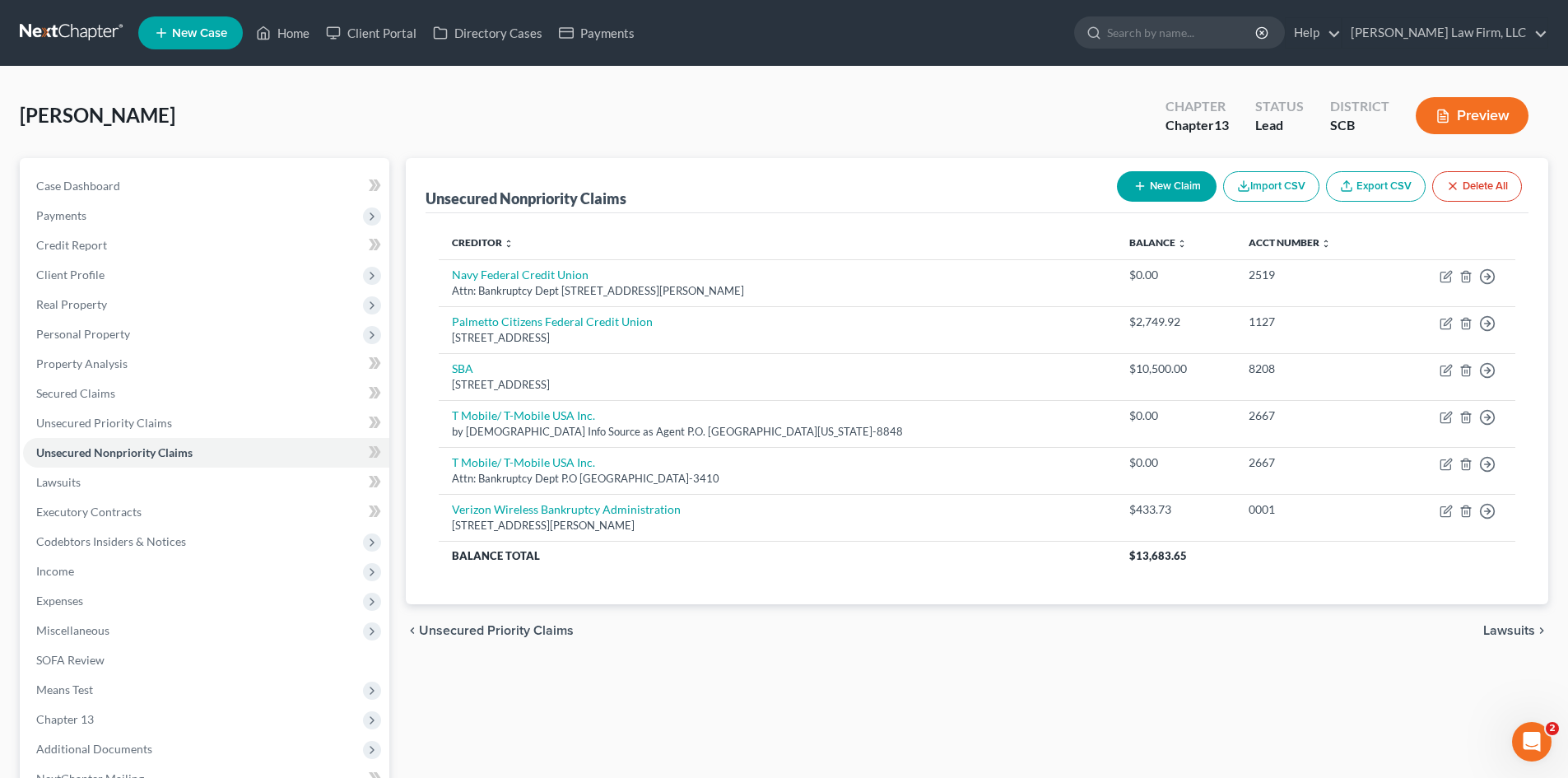
click at [1180, 180] on button "New Claim" at bounding box center [1166, 186] width 99 height 31
select select "2"
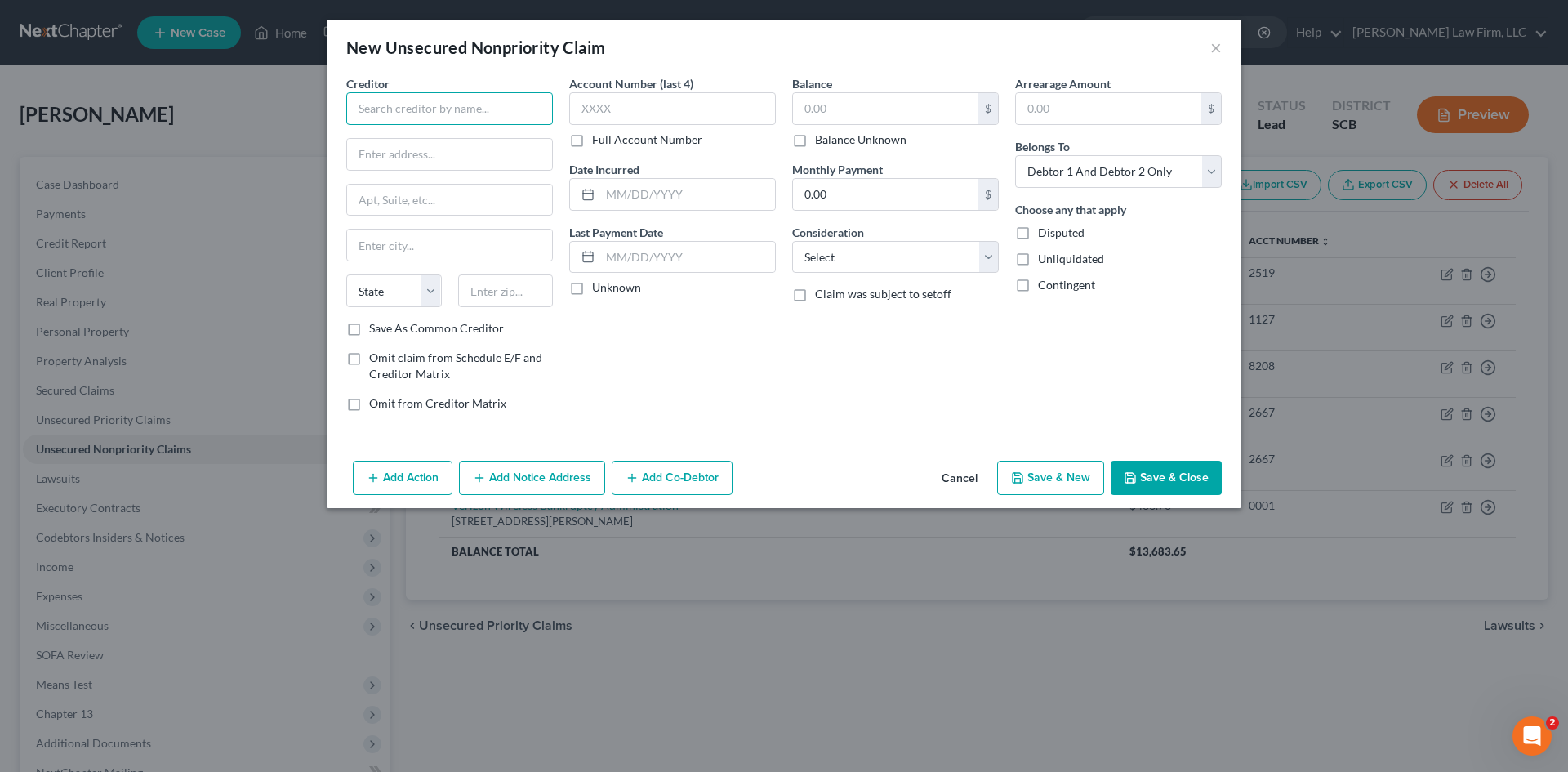
click at [493, 116] on input "text" at bounding box center [450, 108] width 207 height 33
drag, startPoint x: 492, startPoint y: 115, endPoint x: 438, endPoint y: 120, distance: 54.2
click at [438, 119] on input "Cashapp" at bounding box center [450, 108] width 207 height 33
drag, startPoint x: 434, startPoint y: 112, endPoint x: 35, endPoint y: 90, distance: 399.6
click at [0, 92] on html "Home New Case Client Portal Directory Cases Payments Meredith Law Firm, LLC aca…" at bounding box center [784, 478] width 1568 height 957
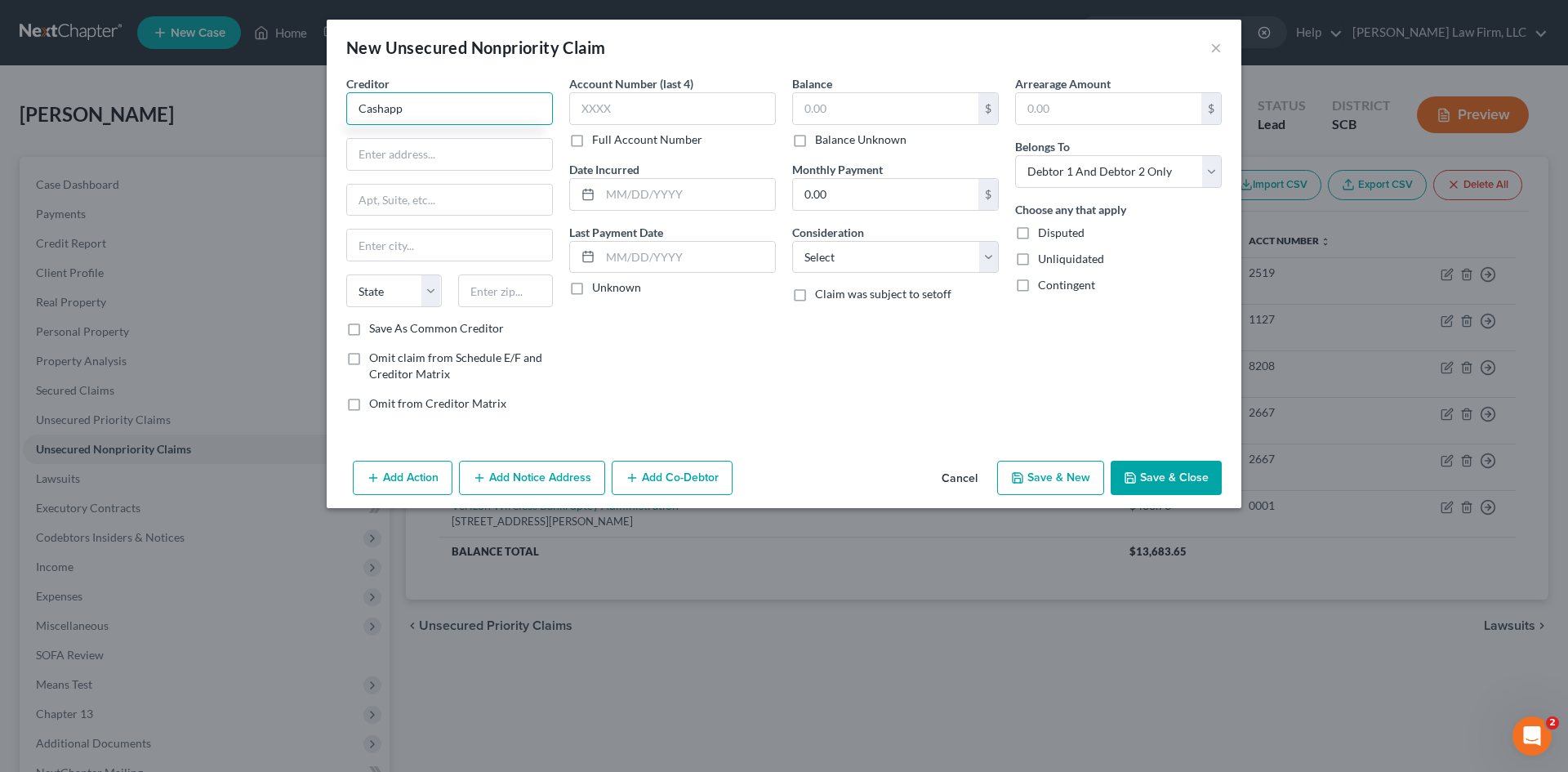
type input "Cashapp"
click at [966, 478] on button "Cancel" at bounding box center [960, 478] width 62 height 33
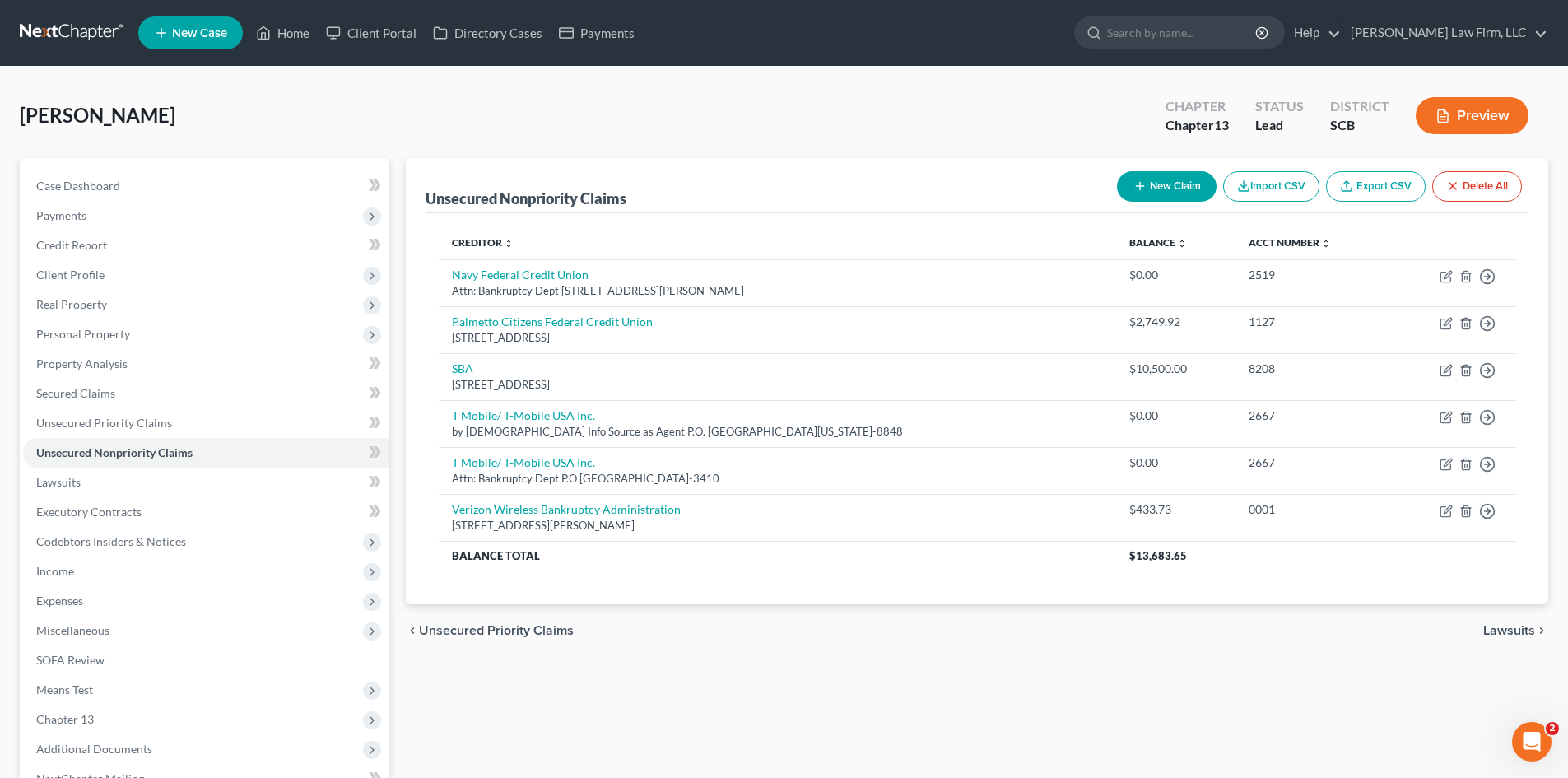
click at [1155, 179] on button "New Claim" at bounding box center [1166, 186] width 99 height 31
select select "2"
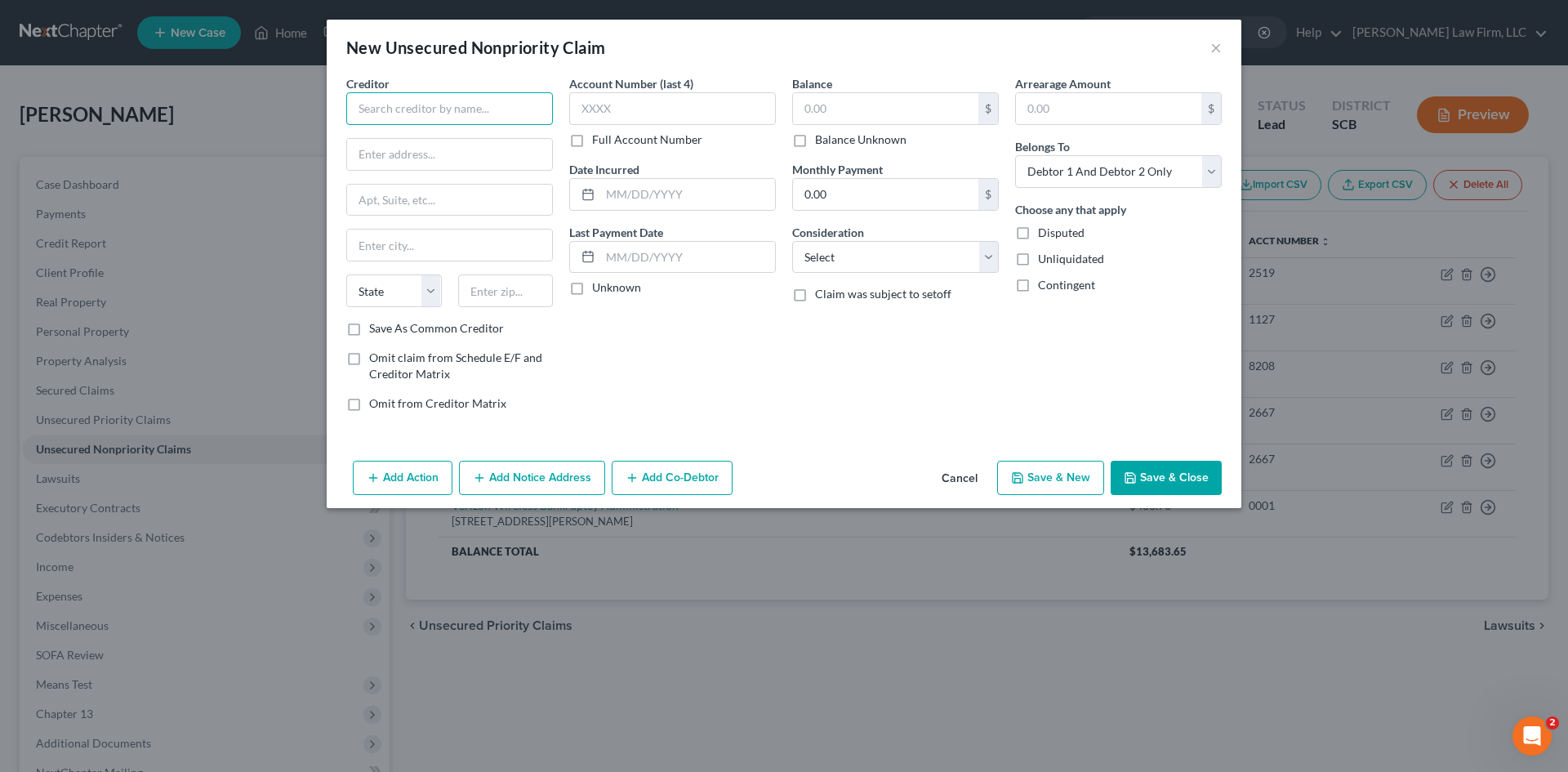
click at [515, 95] on input "text" at bounding box center [450, 108] width 207 height 33
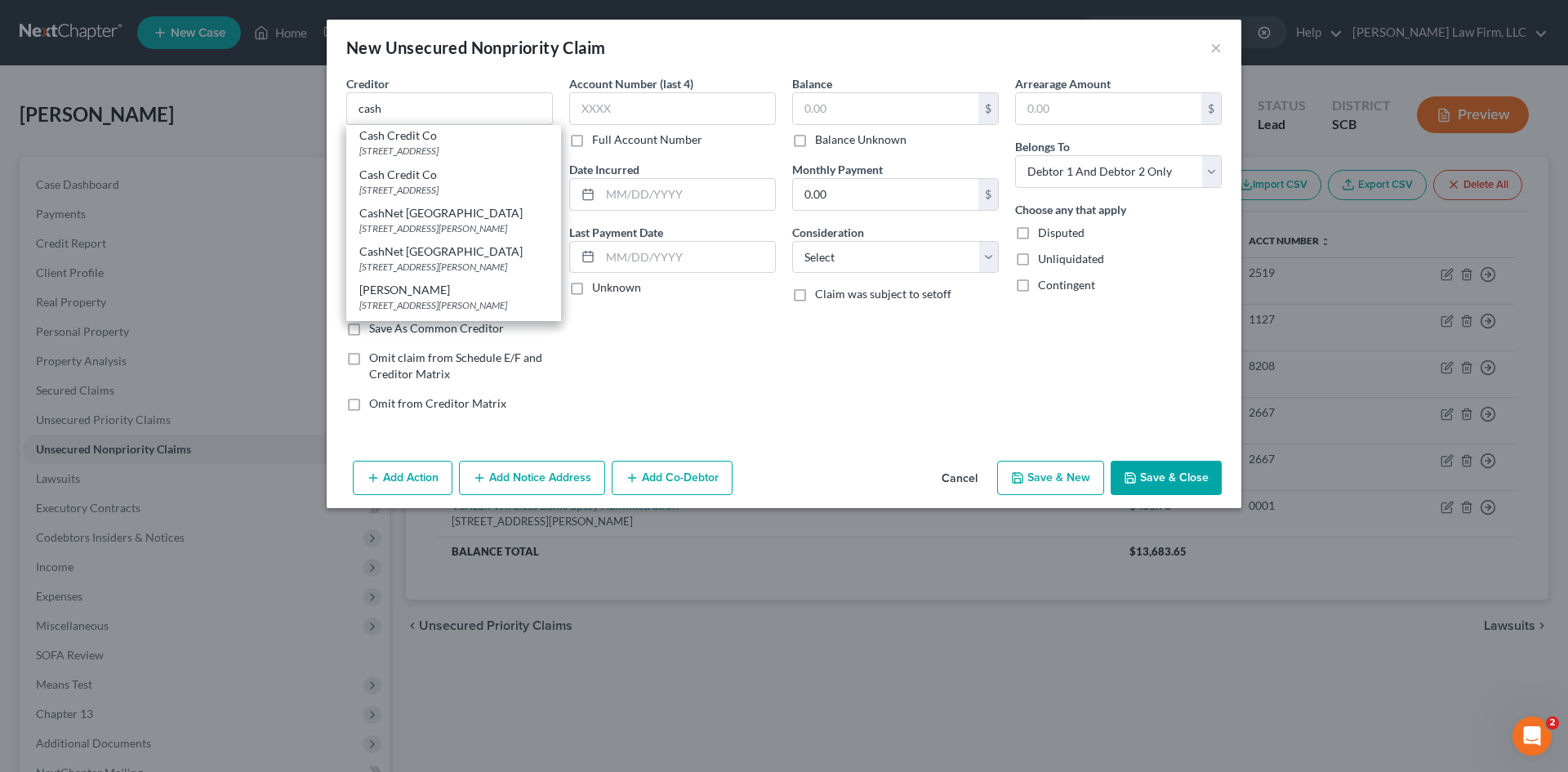
scroll to position [4, 0]
click at [455, 112] on input "cash" at bounding box center [450, 108] width 207 height 33
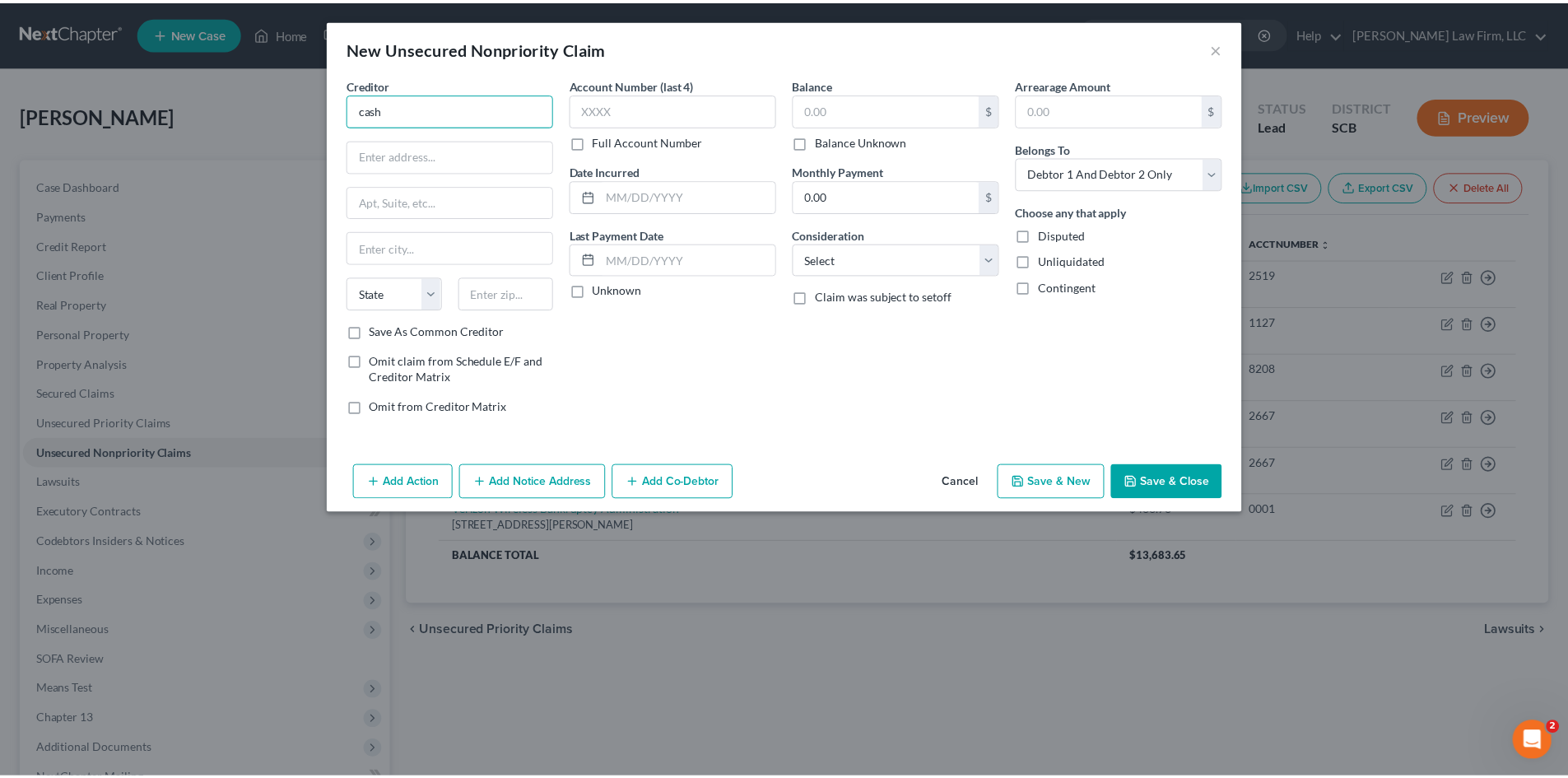
scroll to position [0, 0]
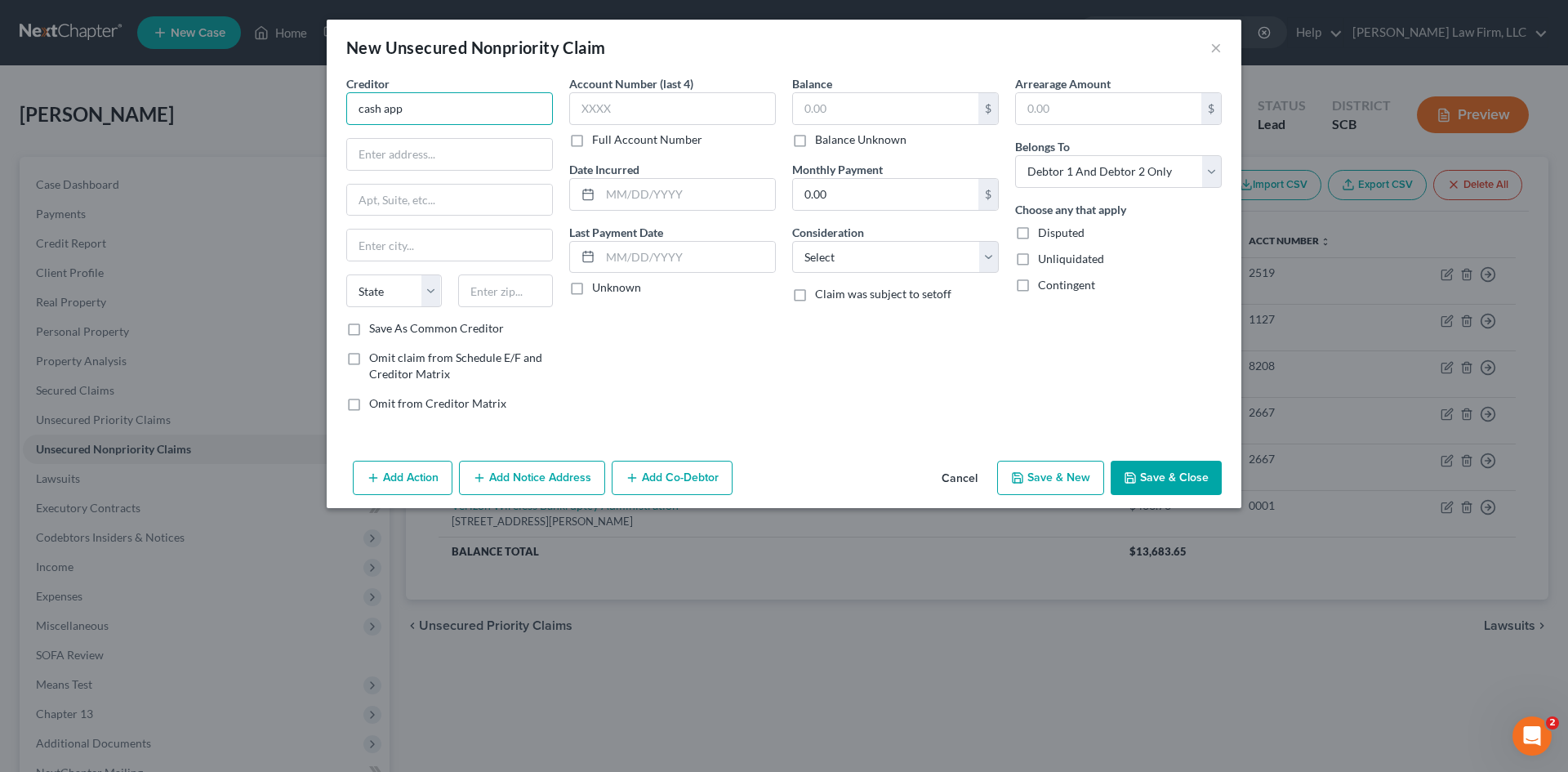
type input "cash app"
click at [978, 474] on button "Cancel" at bounding box center [960, 478] width 62 height 33
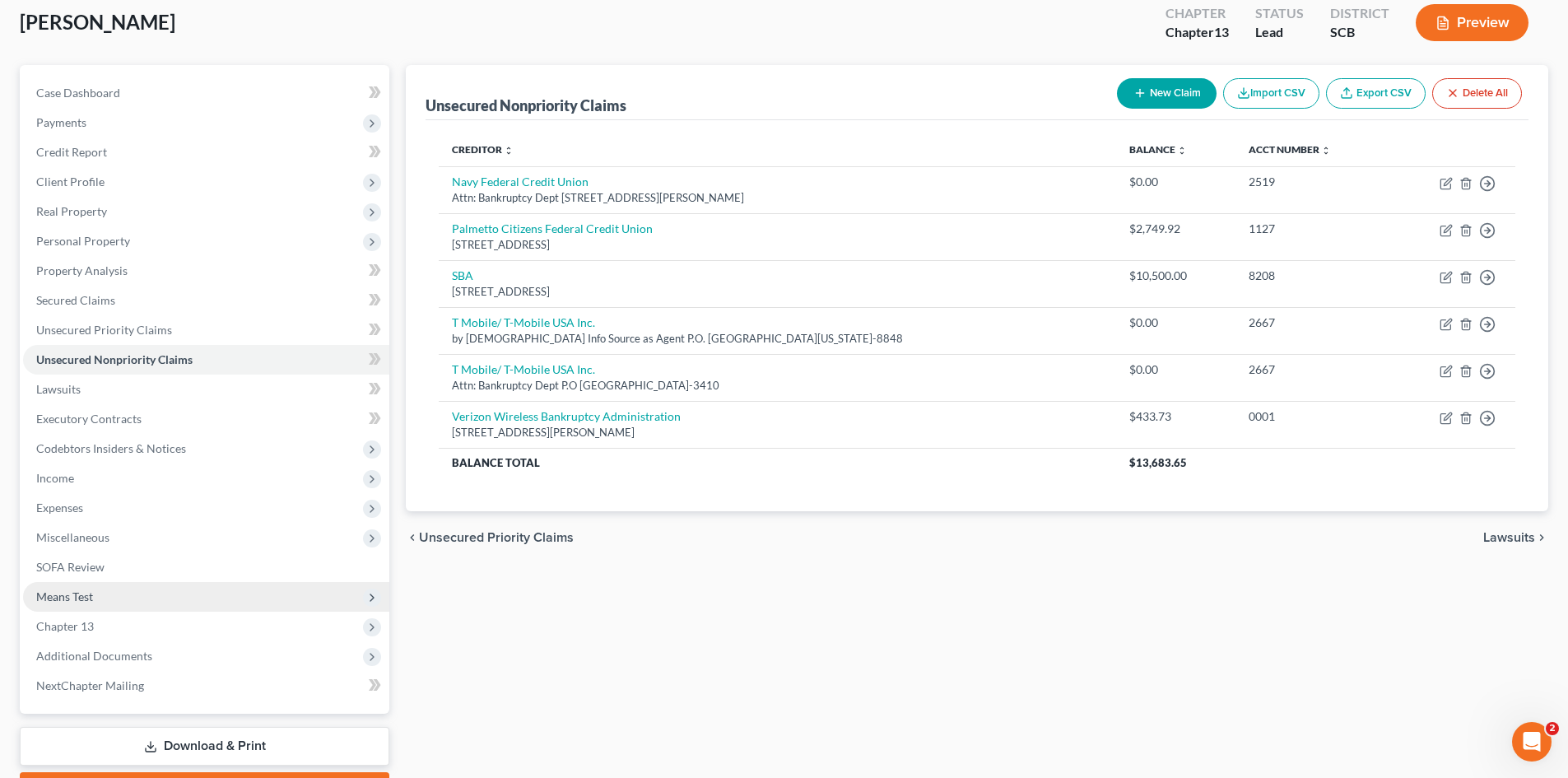
scroll to position [186, 0]
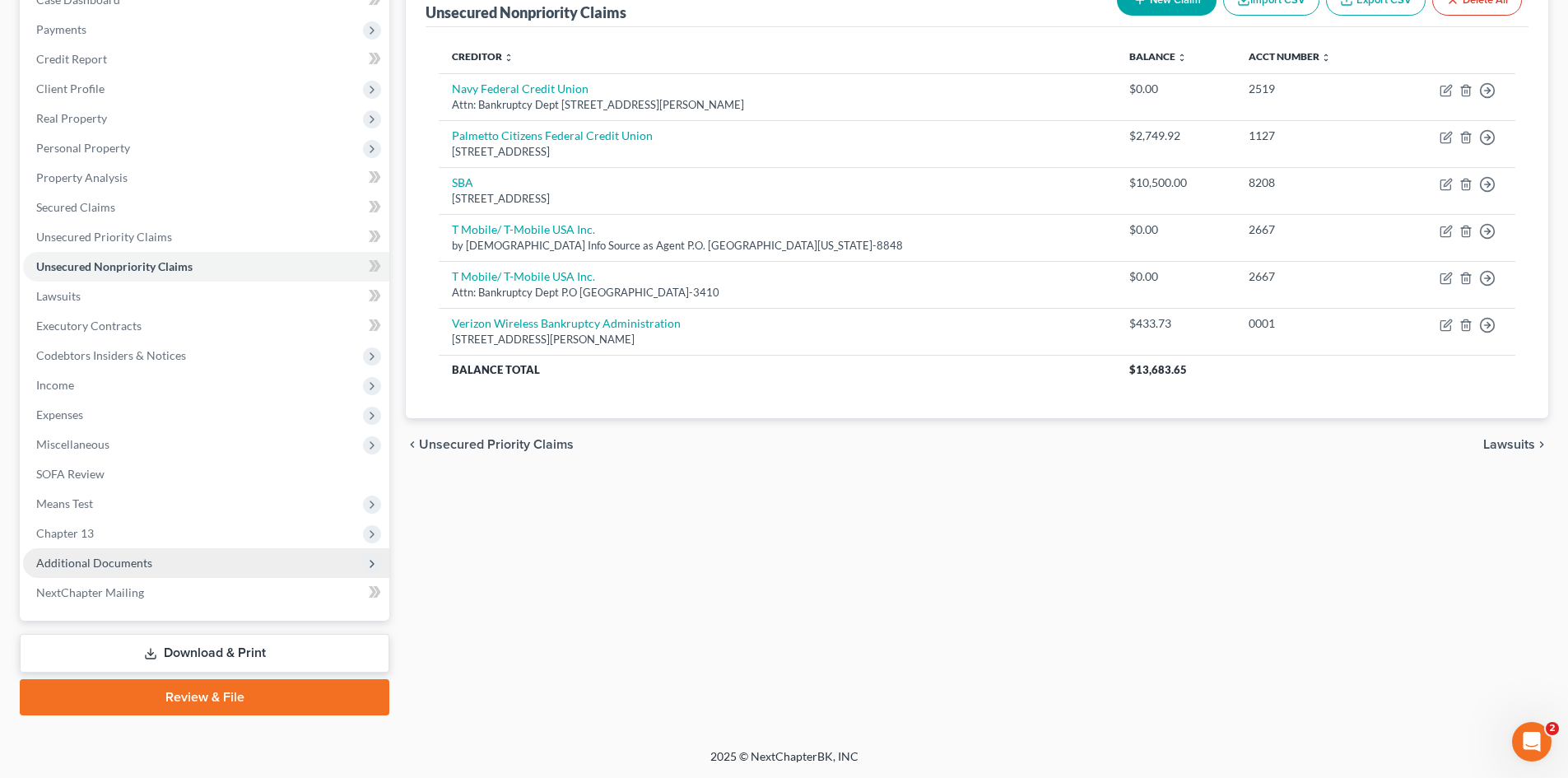
click at [123, 559] on span "Additional Documents" at bounding box center [94, 563] width 116 height 14
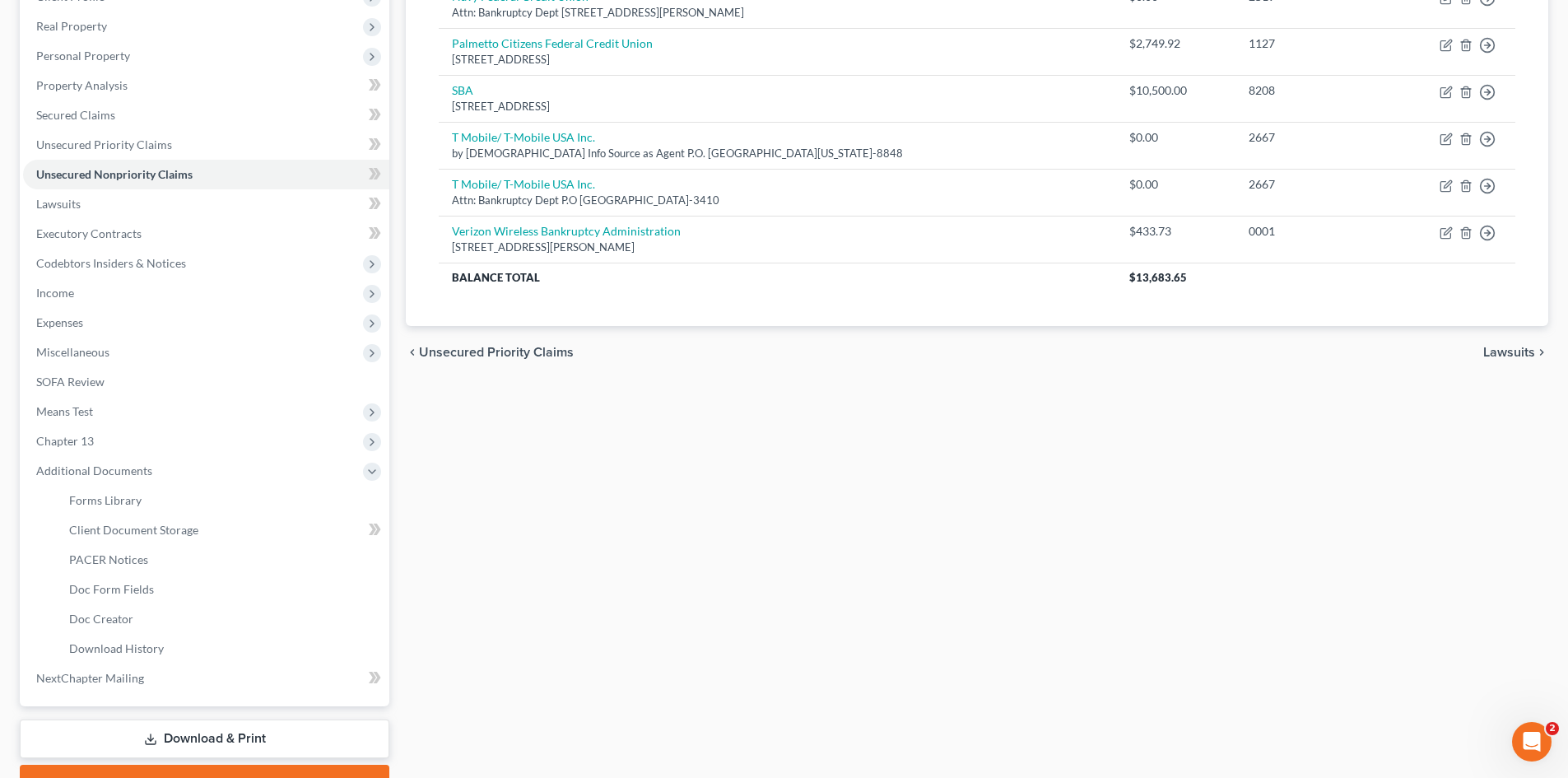
scroll to position [351, 0]
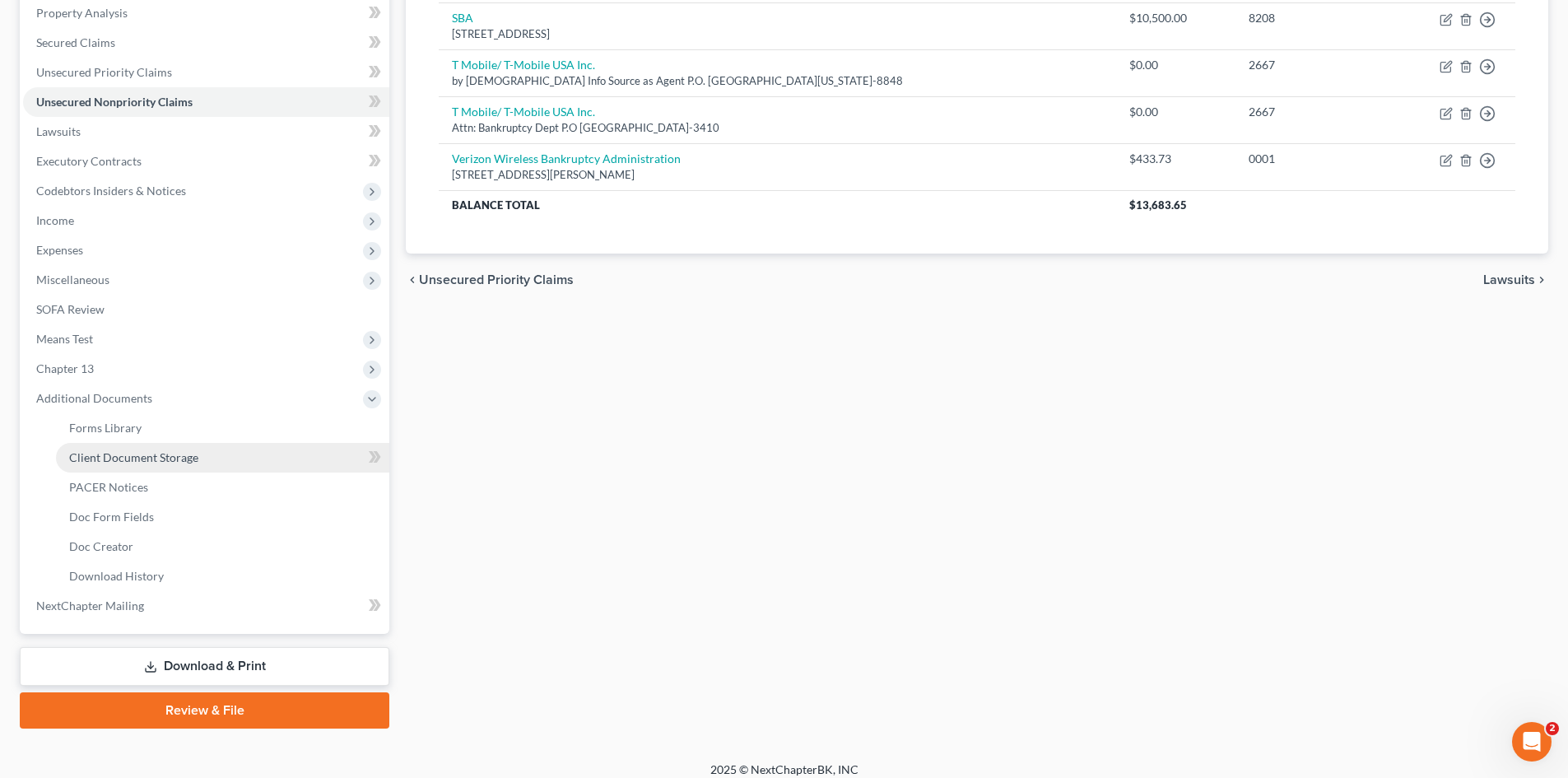
click at [147, 460] on span "Client Document Storage" at bounding box center [133, 457] width 129 height 14
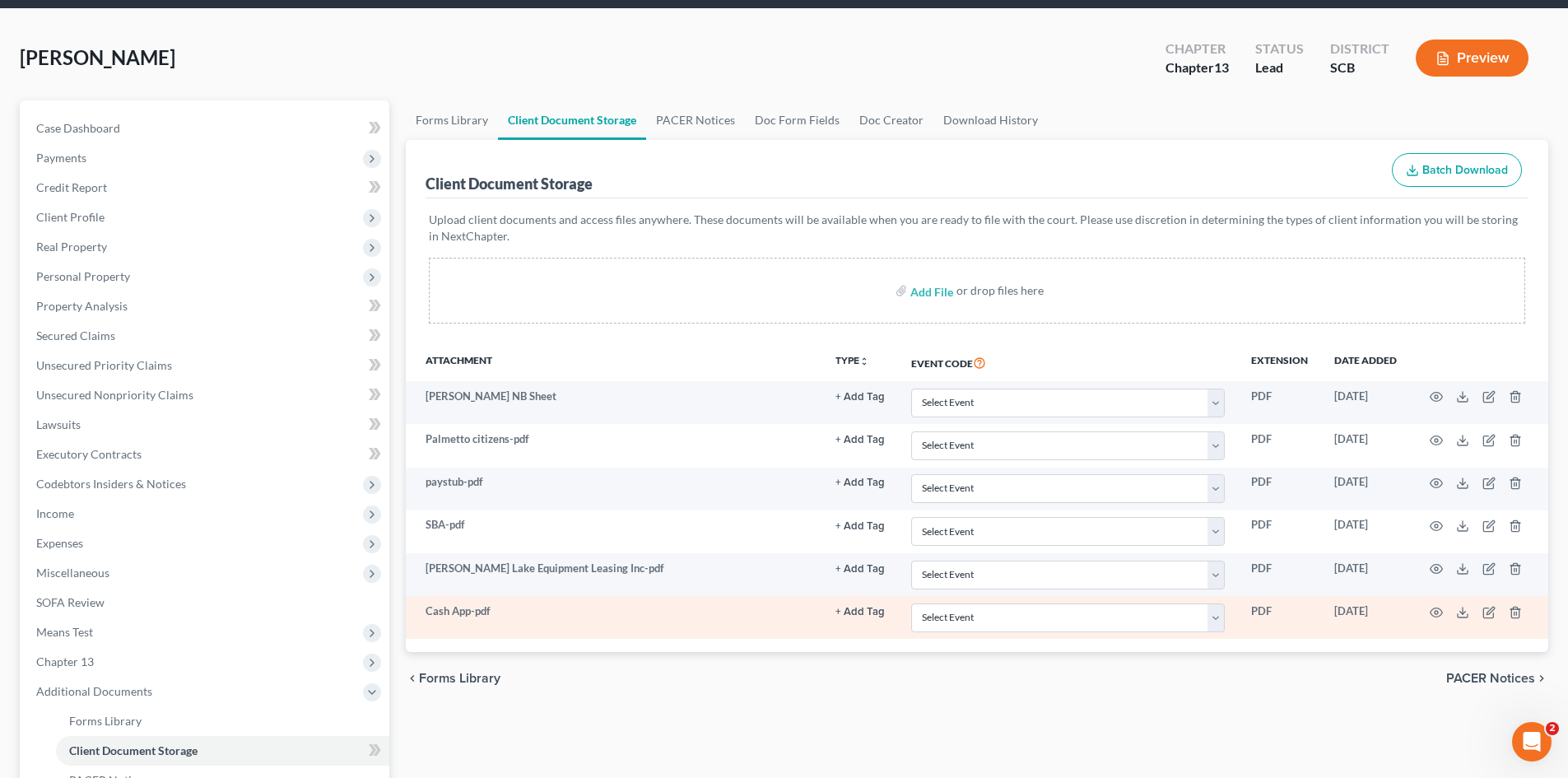
scroll to position [82, 0]
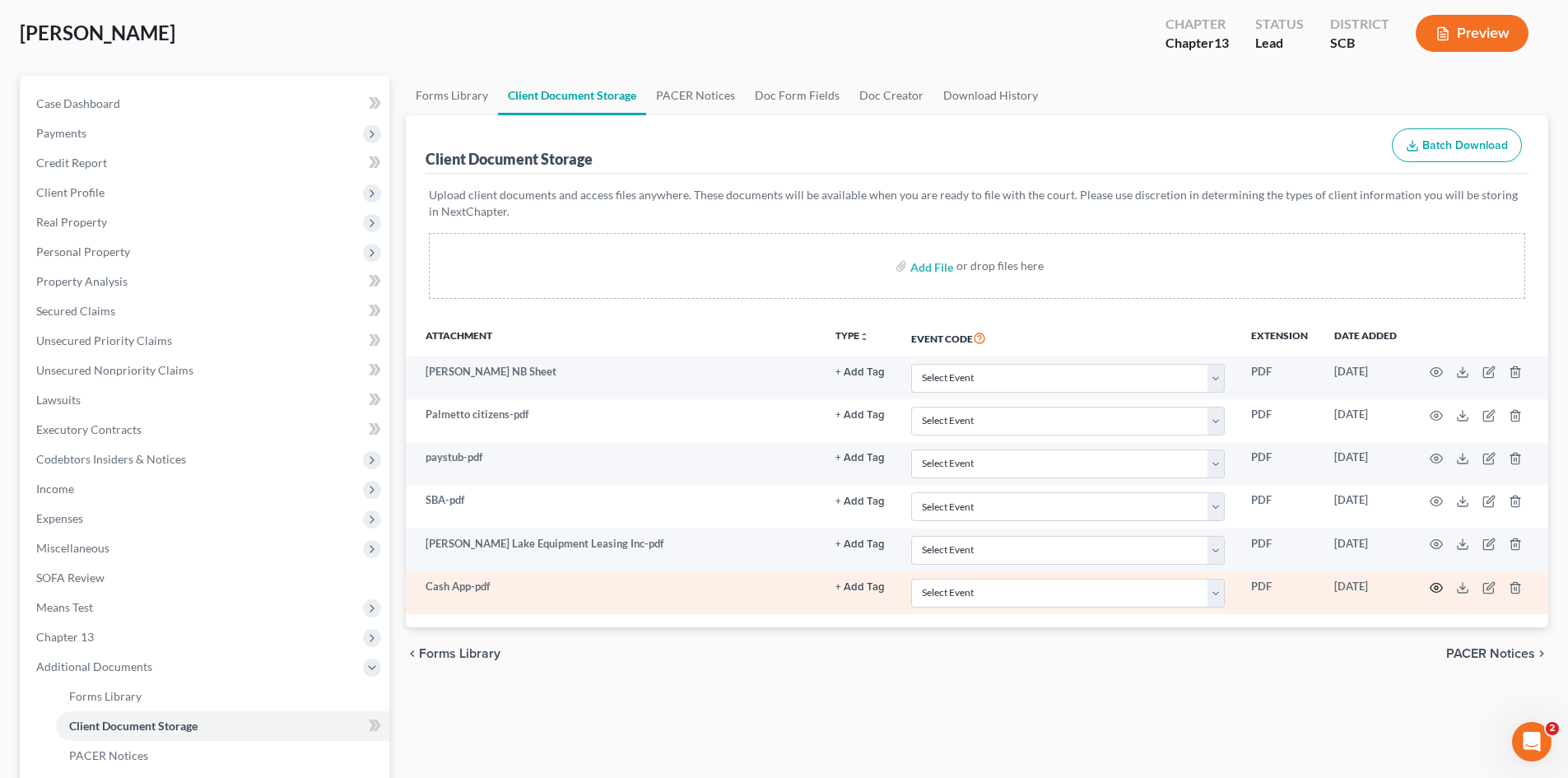
click at [1437, 587] on icon "button" at bounding box center [1435, 588] width 13 height 13
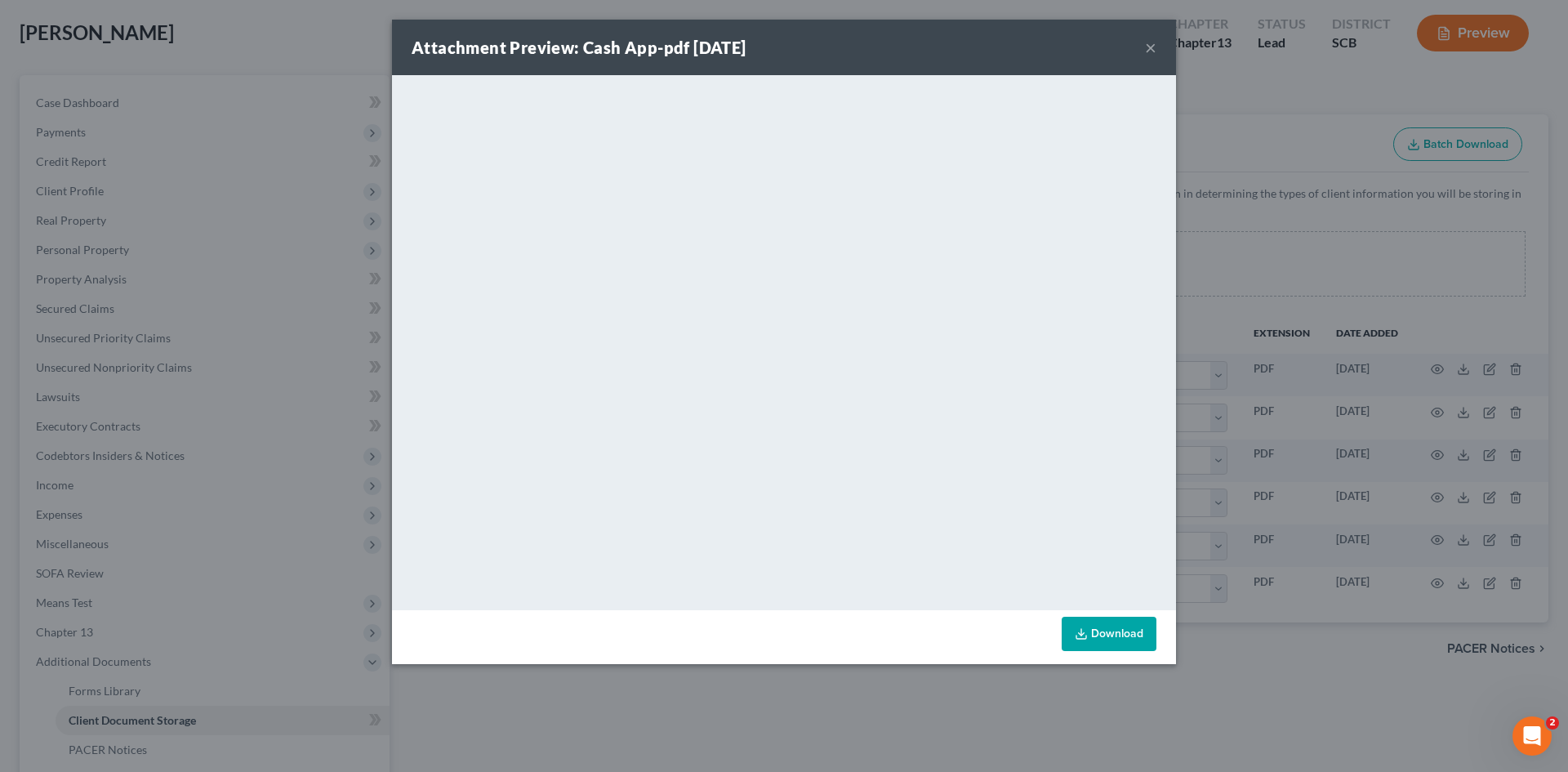
click at [1145, 48] on div "Attachment Preview: Cash App-pdf 10/08/2025 ×" at bounding box center [784, 47] width 784 height 56
click at [1147, 51] on button "×" at bounding box center [1151, 47] width 12 height 19
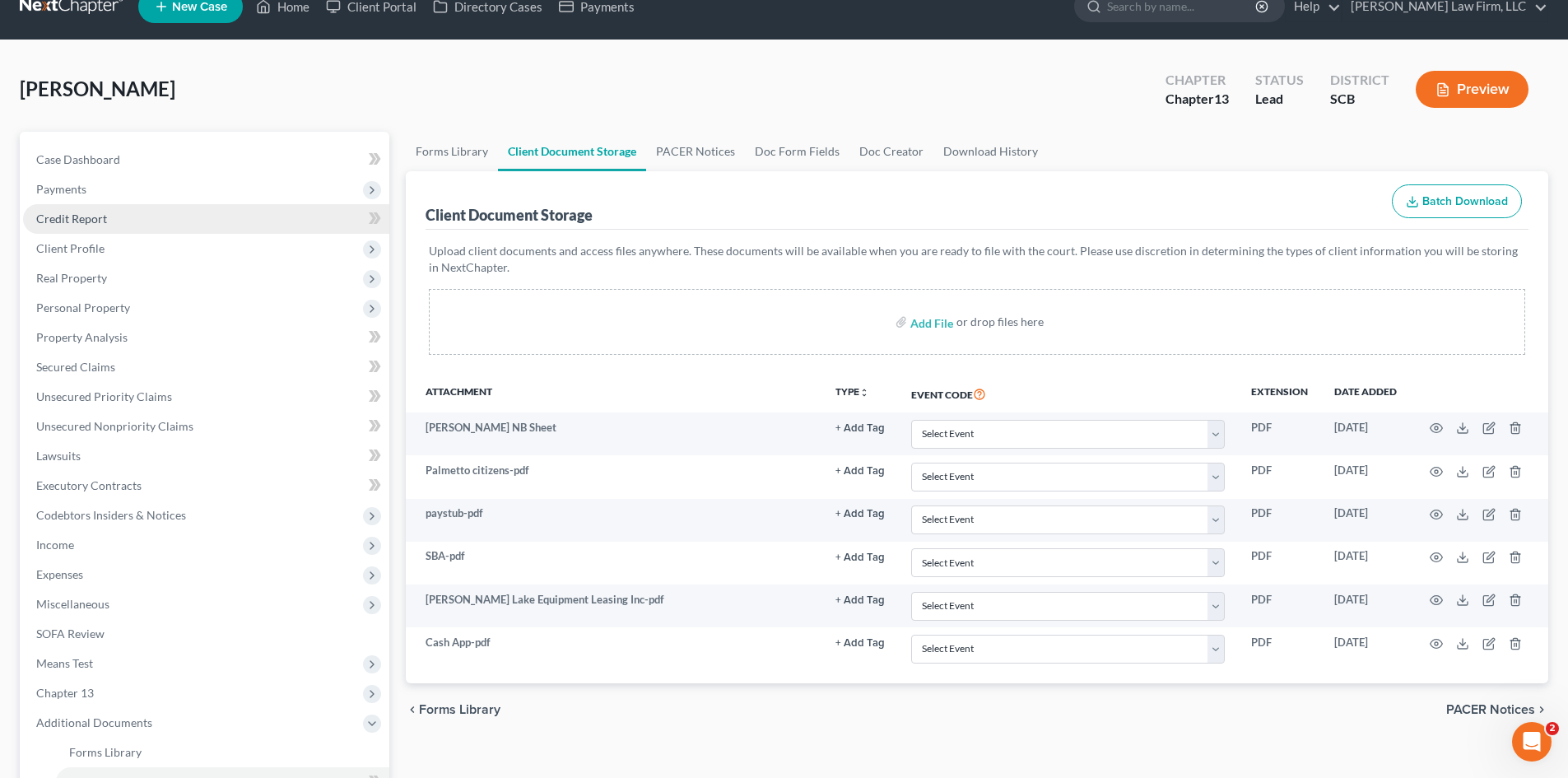
scroll to position [0, 0]
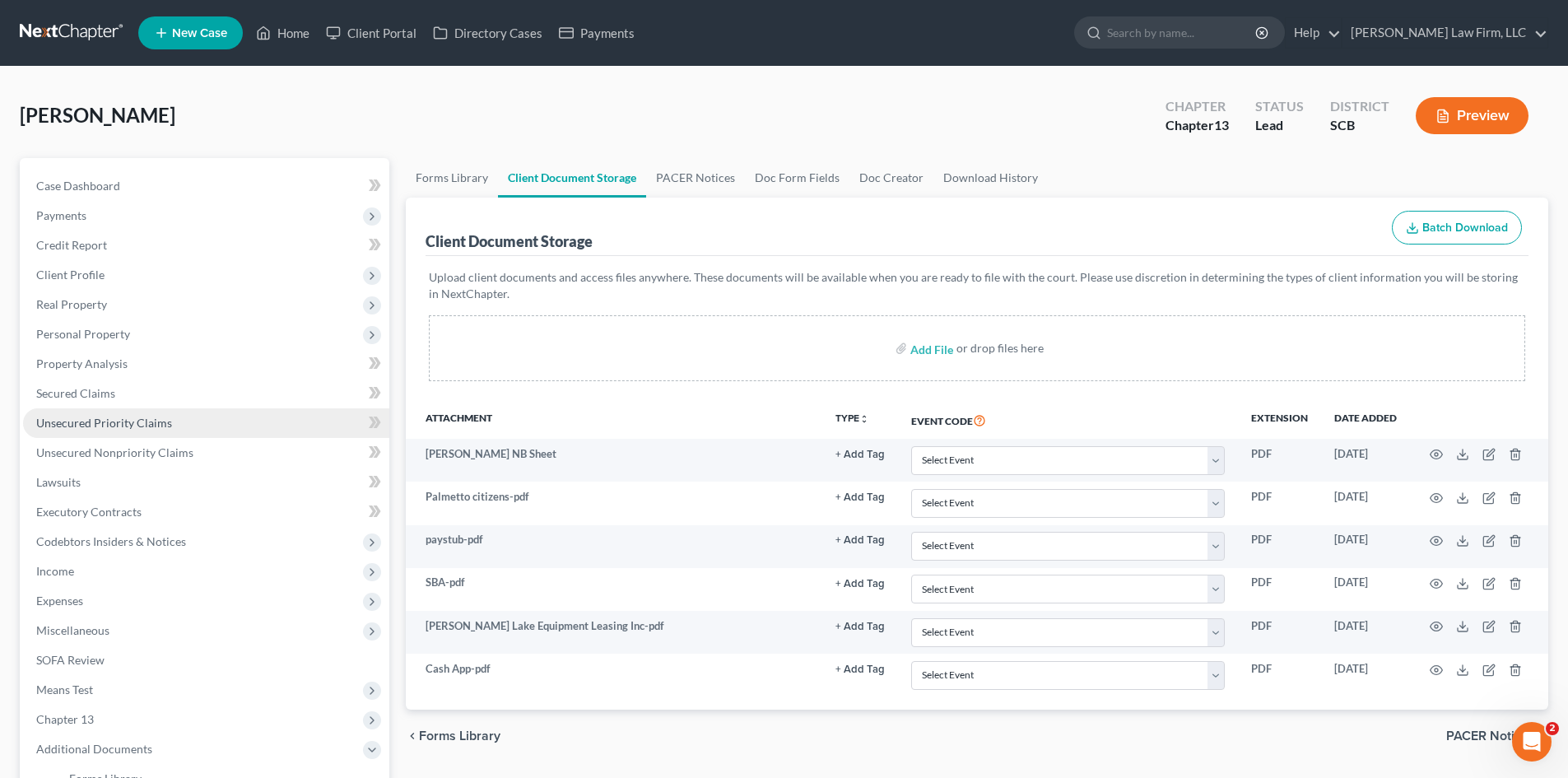
click at [84, 422] on span "Unsecured Priority Claims" at bounding box center [105, 423] width 136 height 14
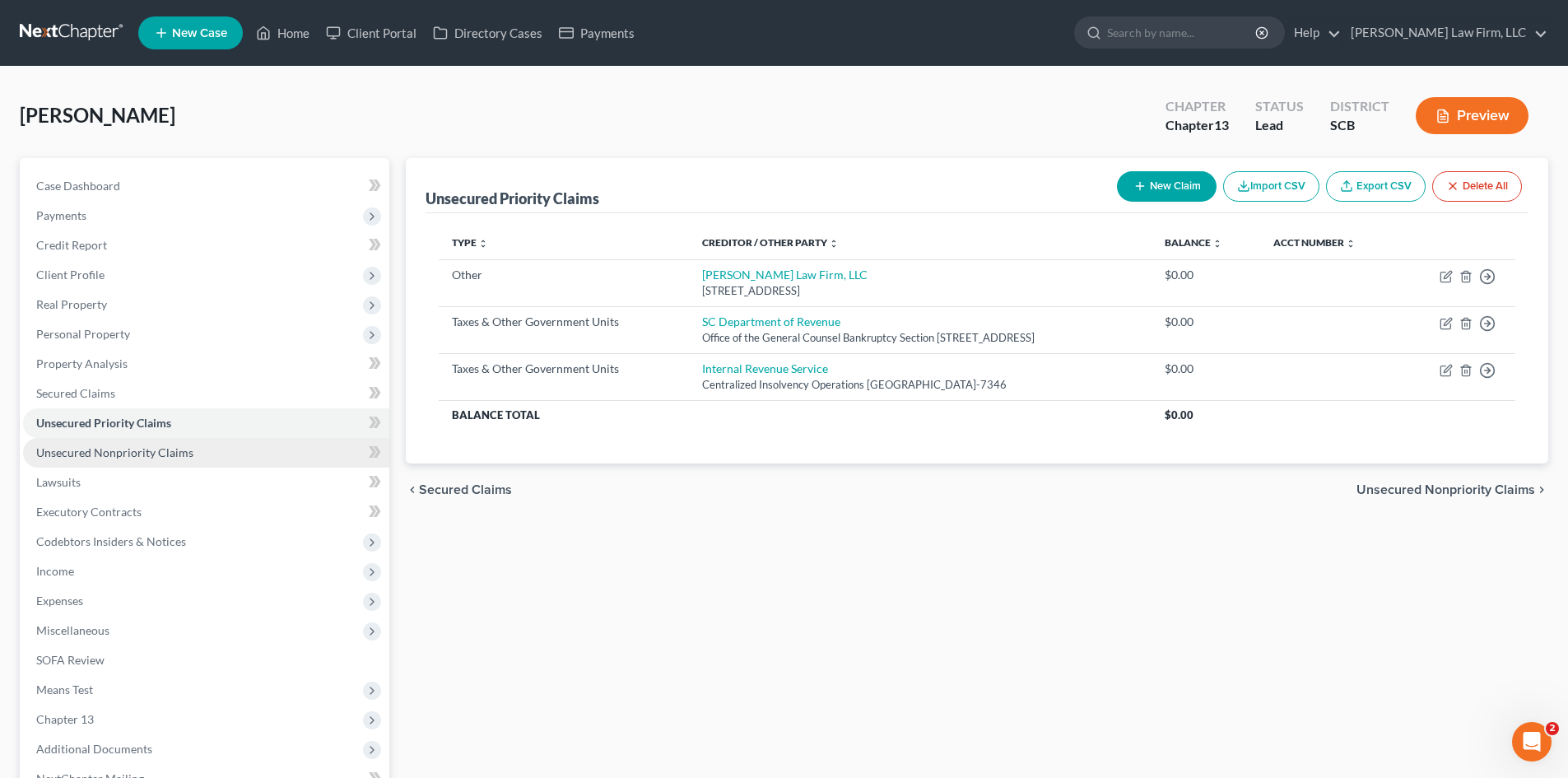
click at [90, 444] on link "Unsecured Nonpriority Claims" at bounding box center [206, 452] width 366 height 30
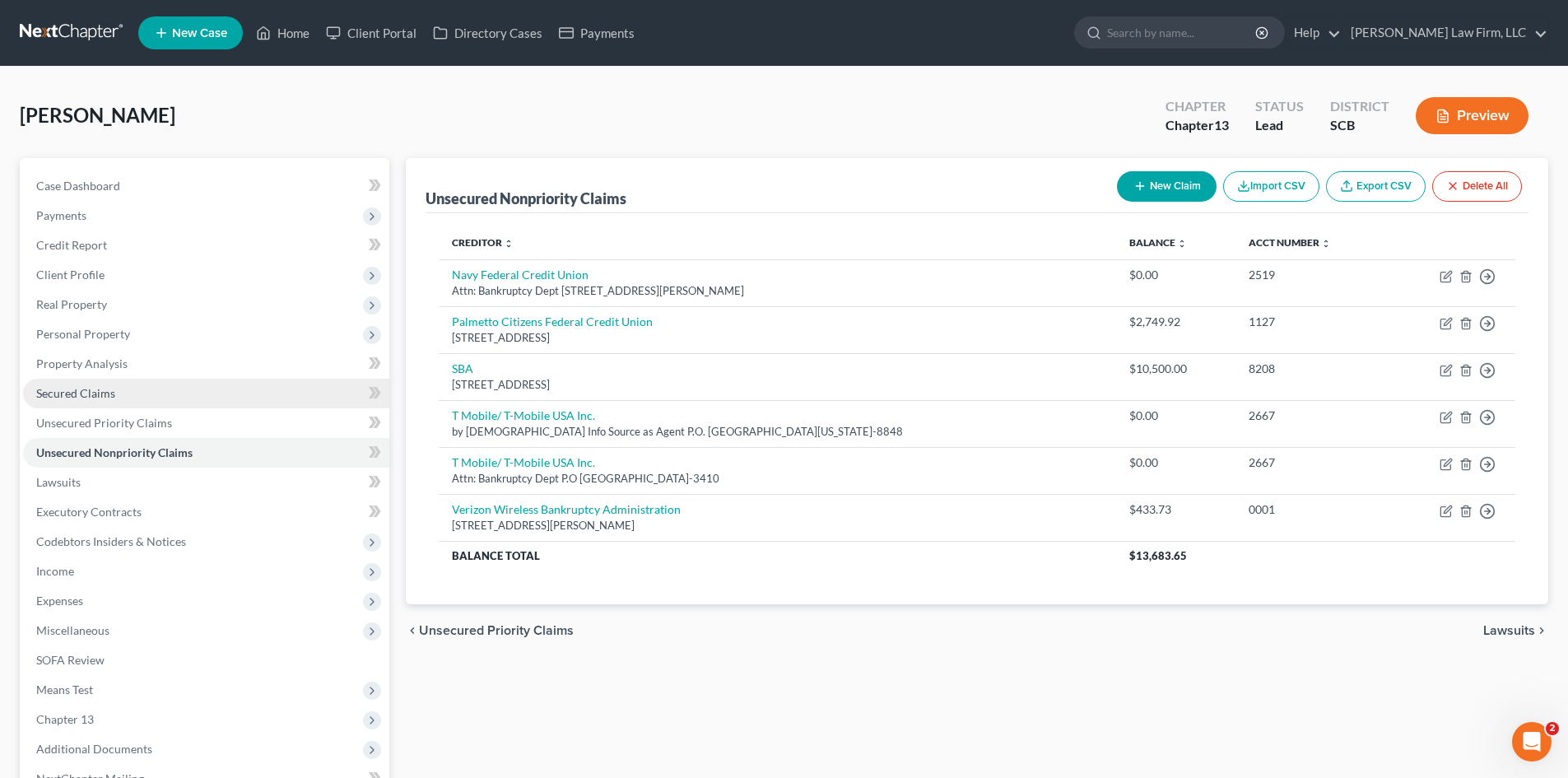
click at [82, 395] on span "Secured Claims" at bounding box center [76, 393] width 79 height 14
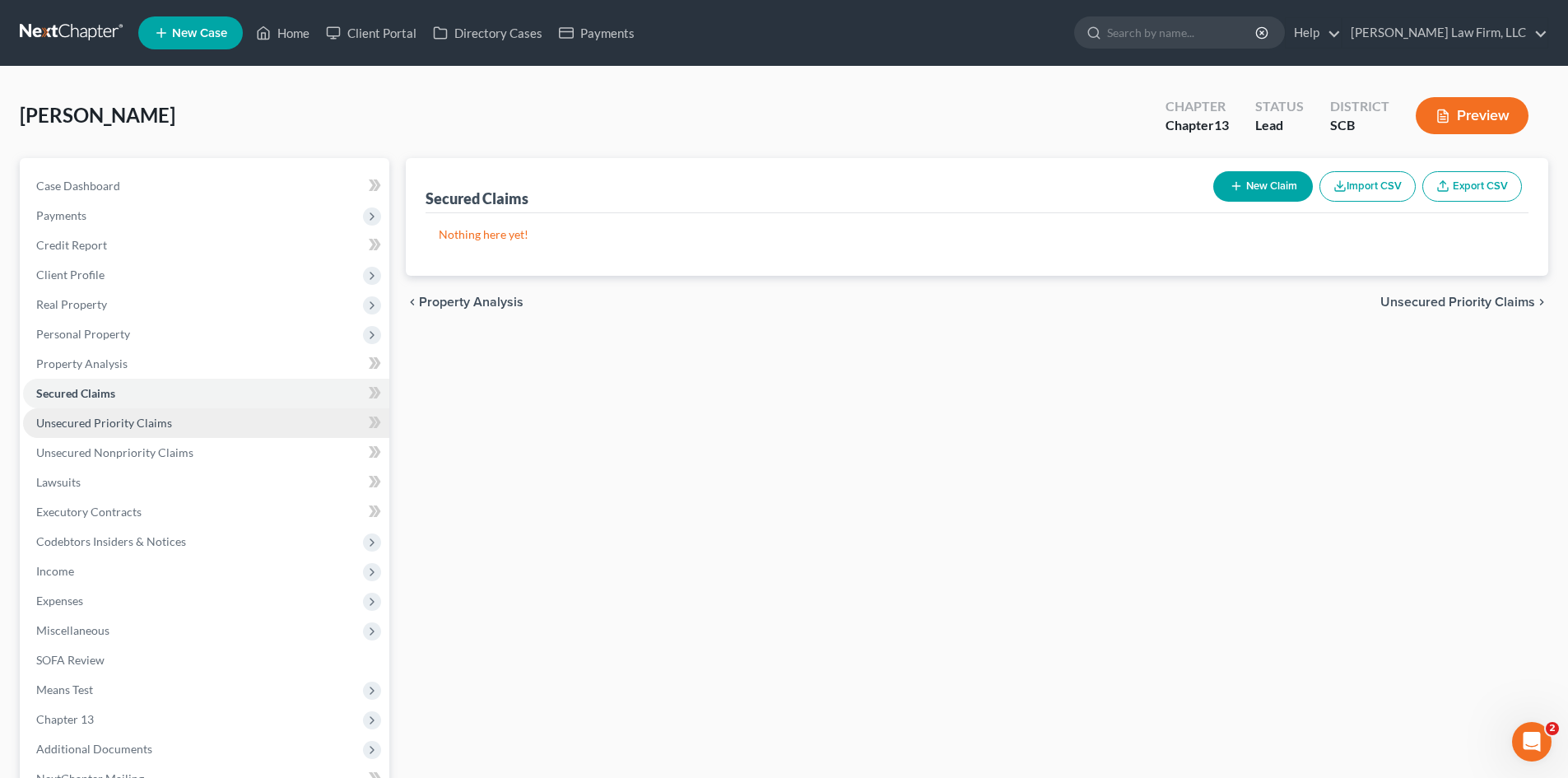
click at [91, 430] on link "Unsecured Priority Claims" at bounding box center [206, 423] width 366 height 30
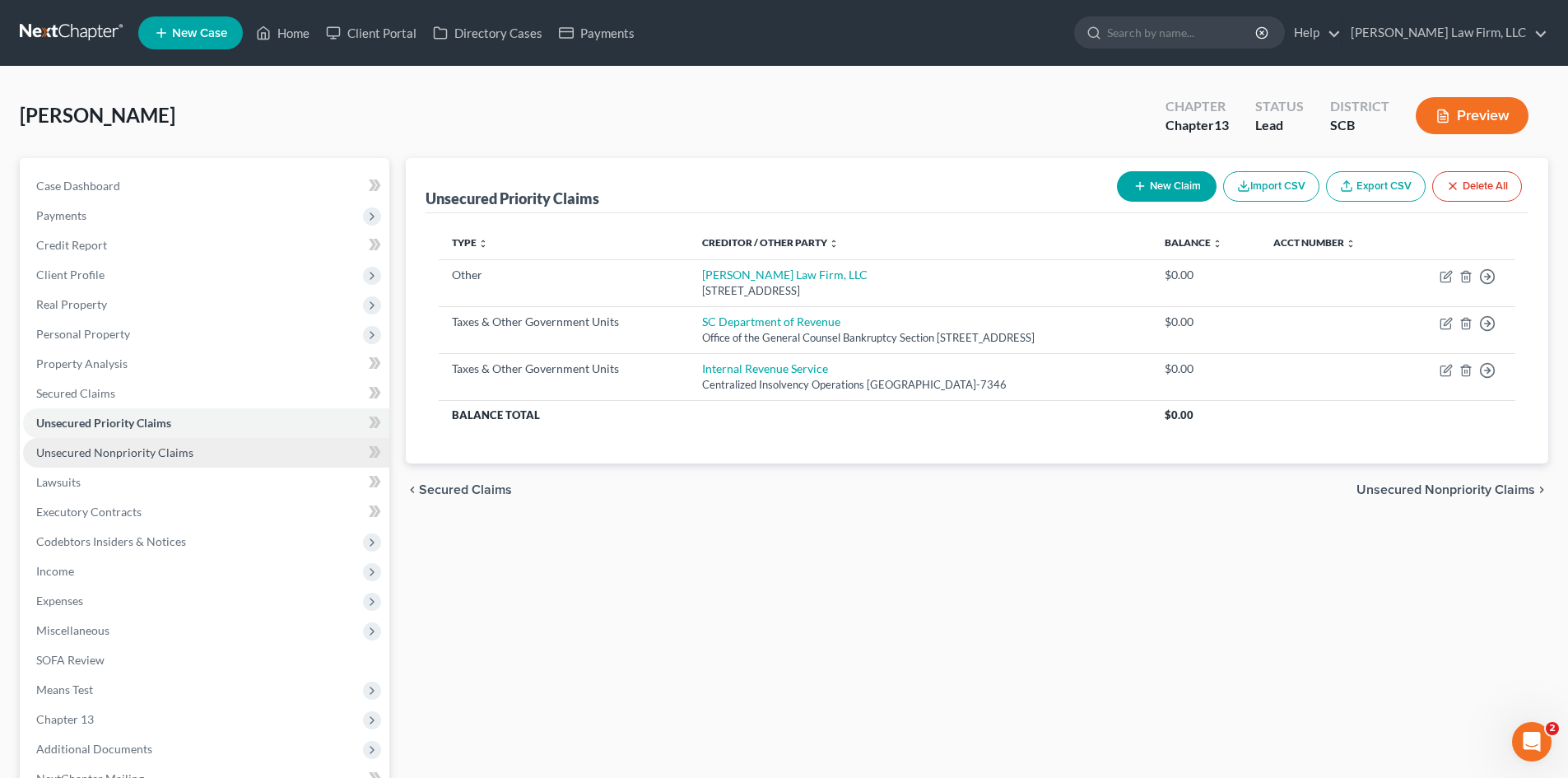
click at [92, 446] on span "Unsecured Nonpriority Claims" at bounding box center [115, 452] width 157 height 14
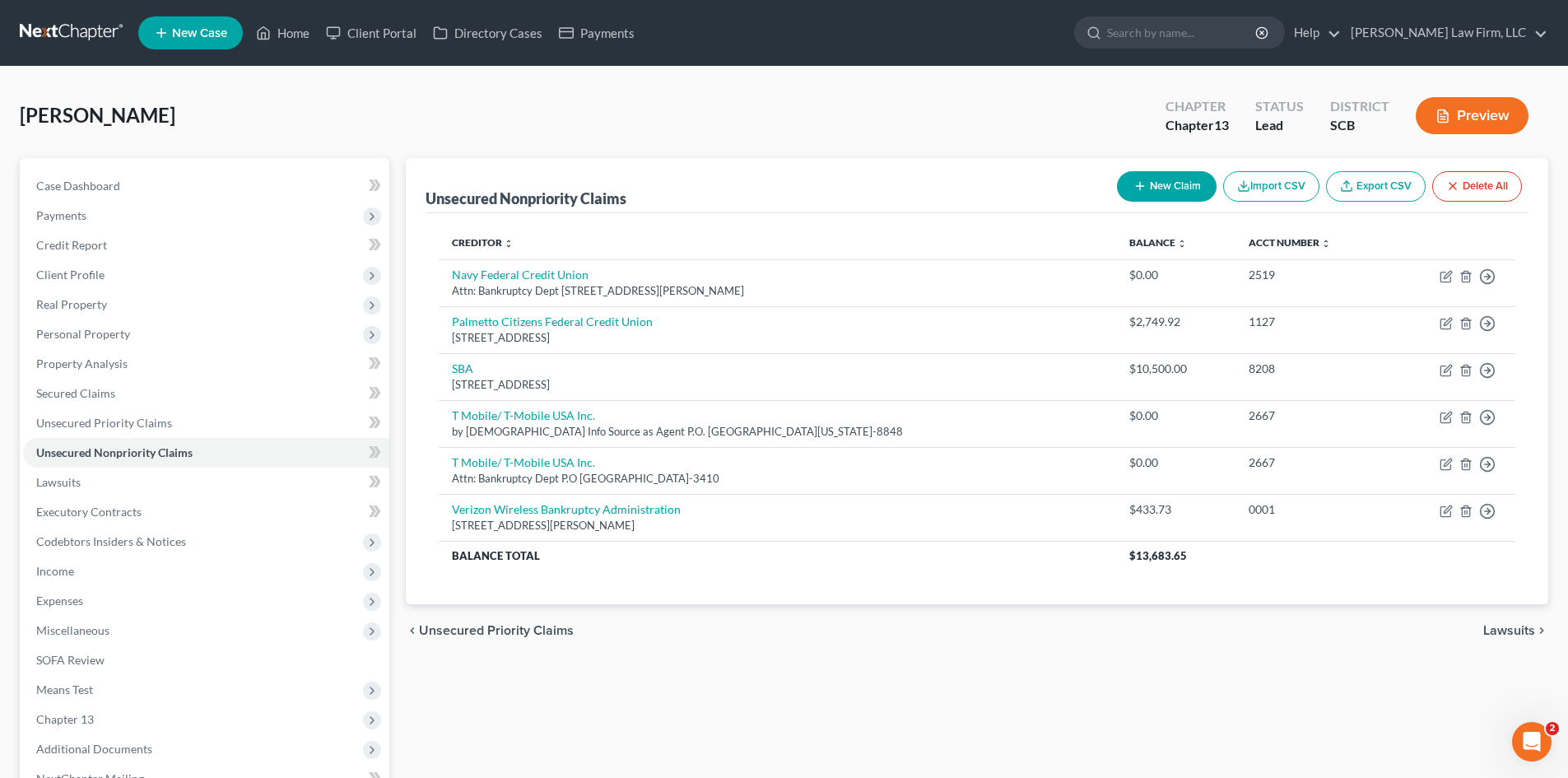
click at [1157, 178] on button "New Claim" at bounding box center [1166, 186] width 99 height 31
select select "2"
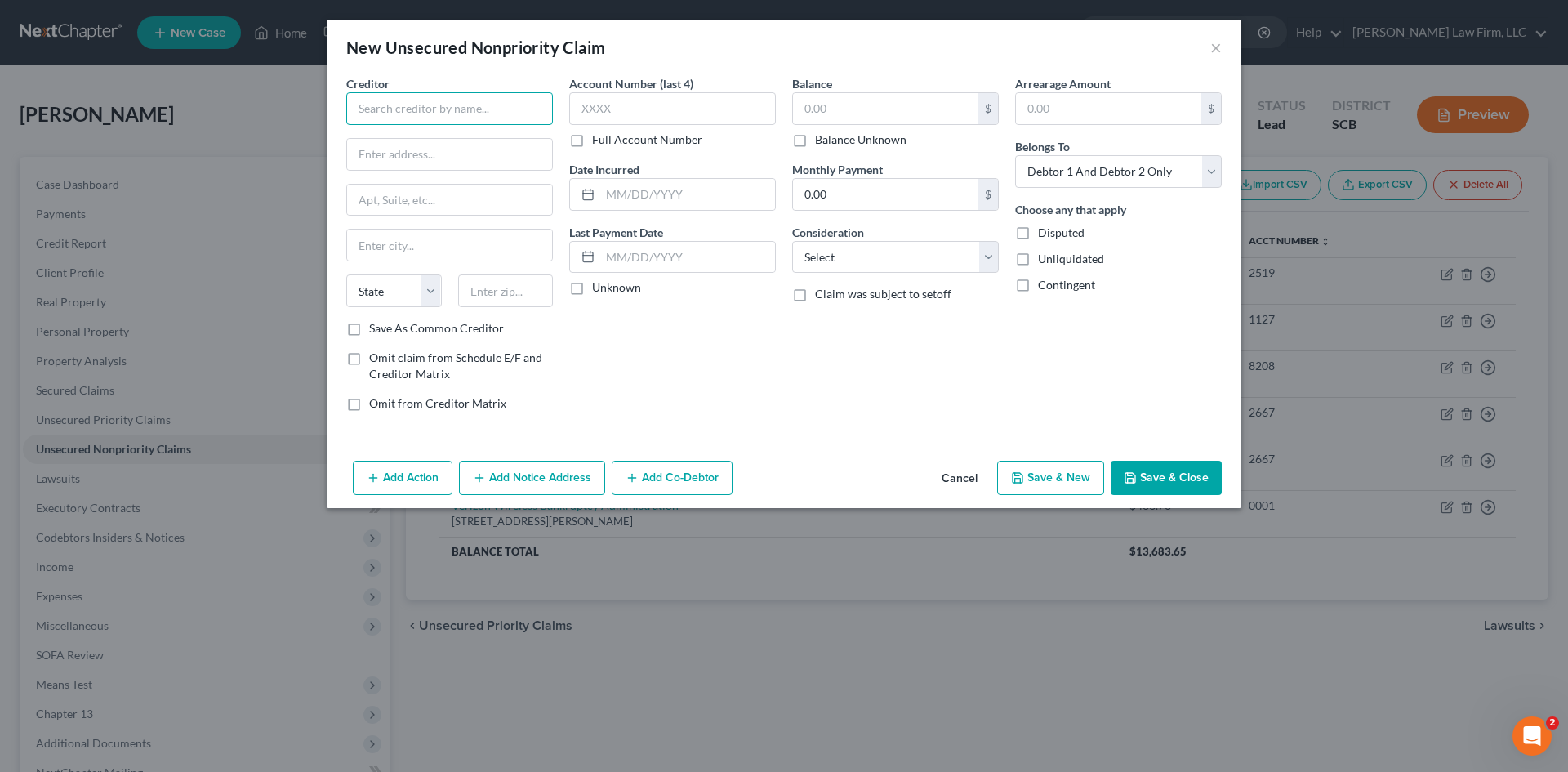
click at [461, 105] on input "text" at bounding box center [450, 108] width 207 height 33
type input "c"
type input "Cashapp"
click at [529, 296] on input "text" at bounding box center [505, 290] width 95 height 33
type input "2"
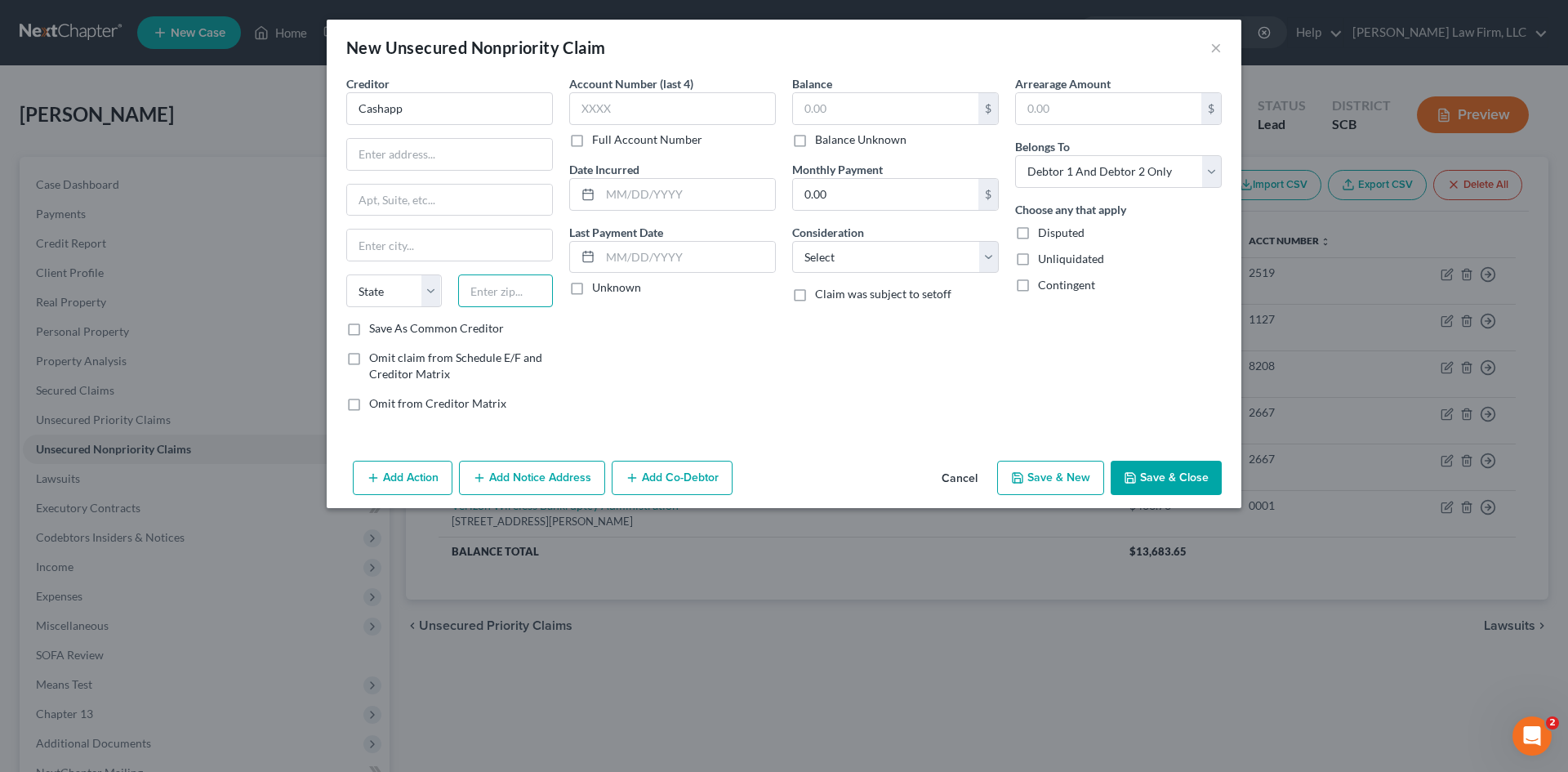
click at [487, 289] on input "text" at bounding box center [505, 290] width 95 height 33
type input "94612"
click at [721, 389] on div "Account Number (last 4) Full Account Number Date Incurred Last Payment Date Unk…" at bounding box center [672, 250] width 223 height 349
type input "Oakland"
select select "4"
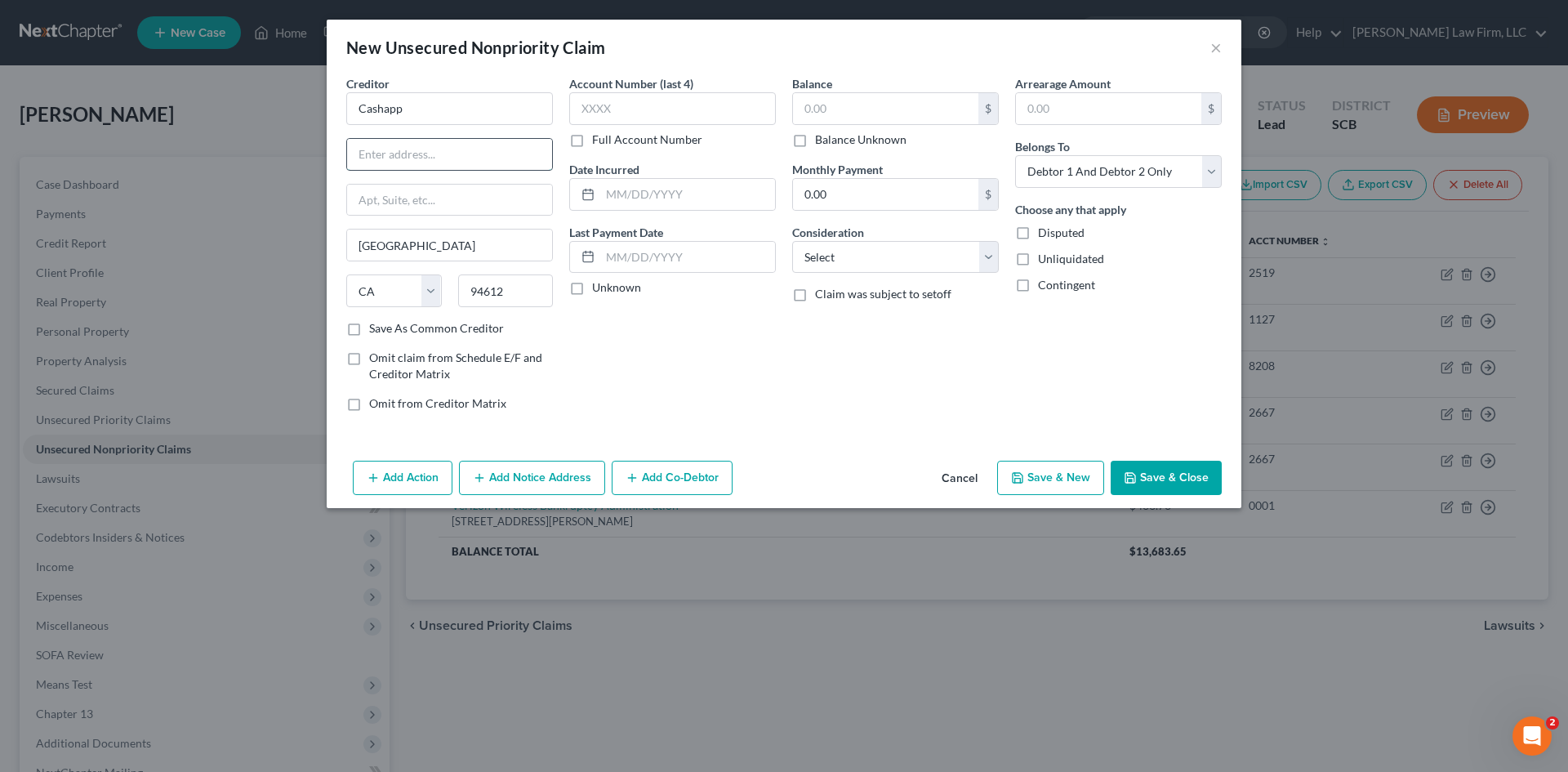
click at [461, 160] on input "text" at bounding box center [450, 154] width 205 height 31
click at [381, 197] on input "text" at bounding box center [450, 200] width 205 height 31
click at [385, 162] on input "text" at bounding box center [450, 154] width 205 height 31
click at [370, 193] on input "text" at bounding box center [450, 200] width 205 height 31
click at [383, 197] on input "ATTn: Bankruptcy" at bounding box center [450, 200] width 205 height 31
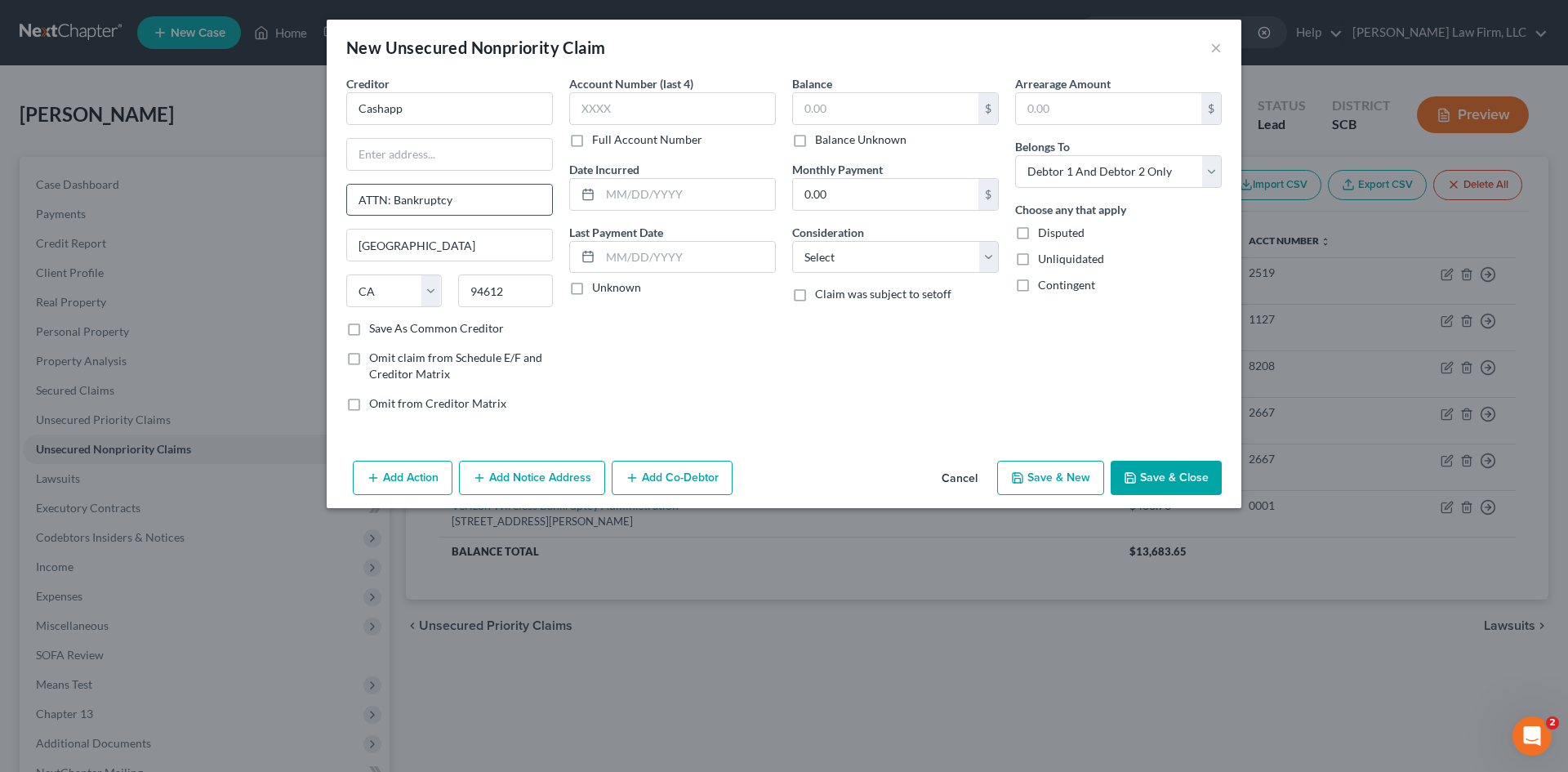
click at [520, 201] on input "ATTN: Bankruptcy" at bounding box center [450, 200] width 205 height 31
type input "A"
click at [464, 153] on input "text" at bounding box center [450, 154] width 205 height 31
click at [357, 147] on input "1955 Broadway" at bounding box center [450, 154] width 205 height 31
type input "ATttn: Bankruptcy 1955 Broadway"
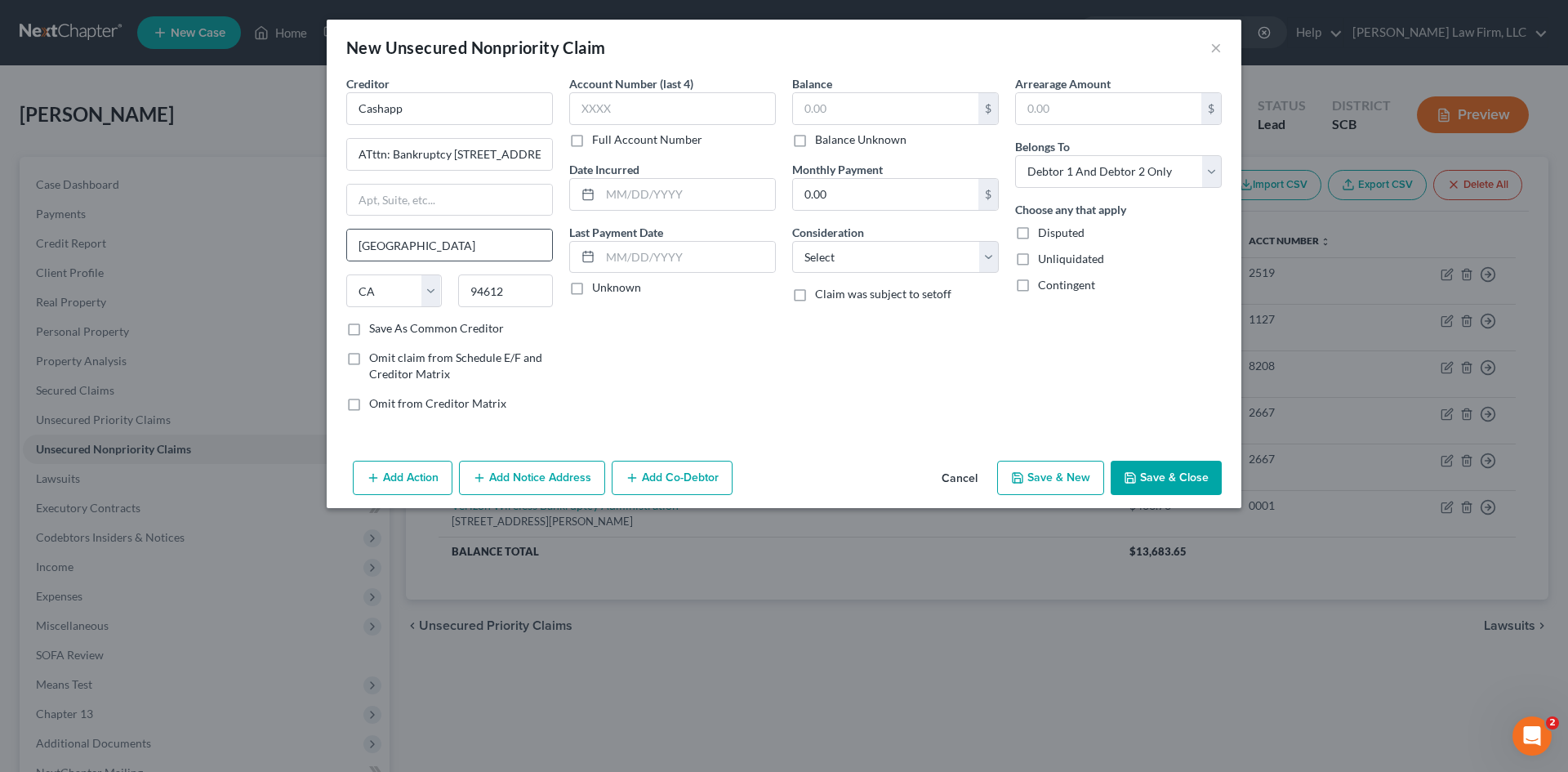
click at [480, 229] on div "Oakland" at bounding box center [450, 245] width 207 height 33
click at [484, 197] on input "text" at bounding box center [450, 200] width 205 height 31
type input "Suite 600"
drag, startPoint x: 531, startPoint y: 288, endPoint x: 163, endPoint y: 283, distance: 368.0
click at [158, 299] on div "New Unsecured Nonpriority Claim × Creditor * Cashapp ATttn: Bankruptcy 1955 Bro…" at bounding box center [784, 386] width 1568 height 772
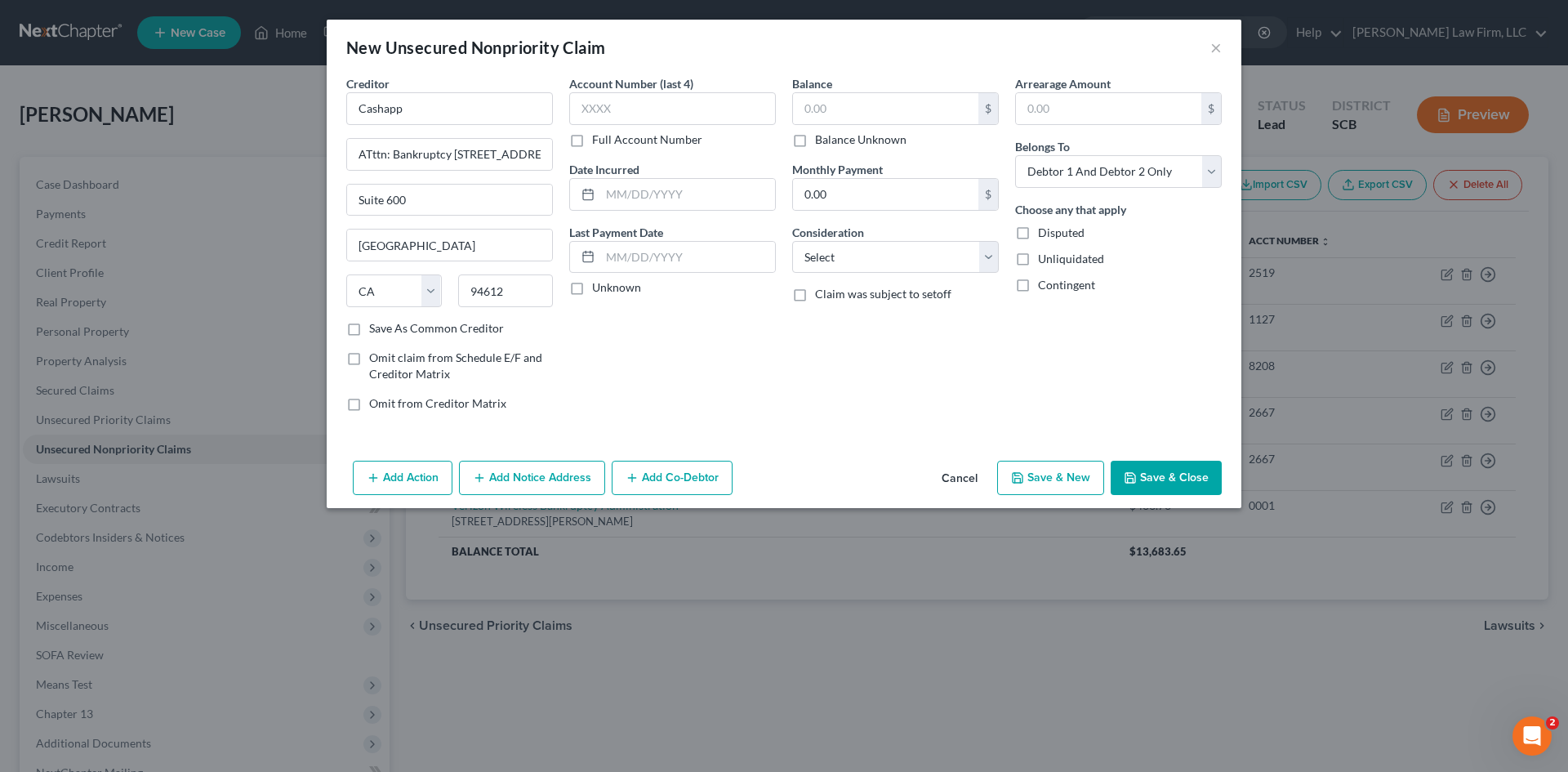
click at [648, 374] on div "Account Number (last 4) Full Account Number Date Incurred Last Payment Date Unk…" at bounding box center [672, 250] width 223 height 349
click at [537, 154] on input "ATttn: Bankruptcy 1955 Broadway" at bounding box center [450, 154] width 205 height 31
click at [385, 152] on input "ATttn: Bankruptcy 1955 Broadway" at bounding box center [450, 154] width 205 height 31
type input "ATTN: Bankruptcy 1955 Broadway"
drag, startPoint x: 1199, startPoint y: 178, endPoint x: 1196, endPoint y: 186, distance: 8.5
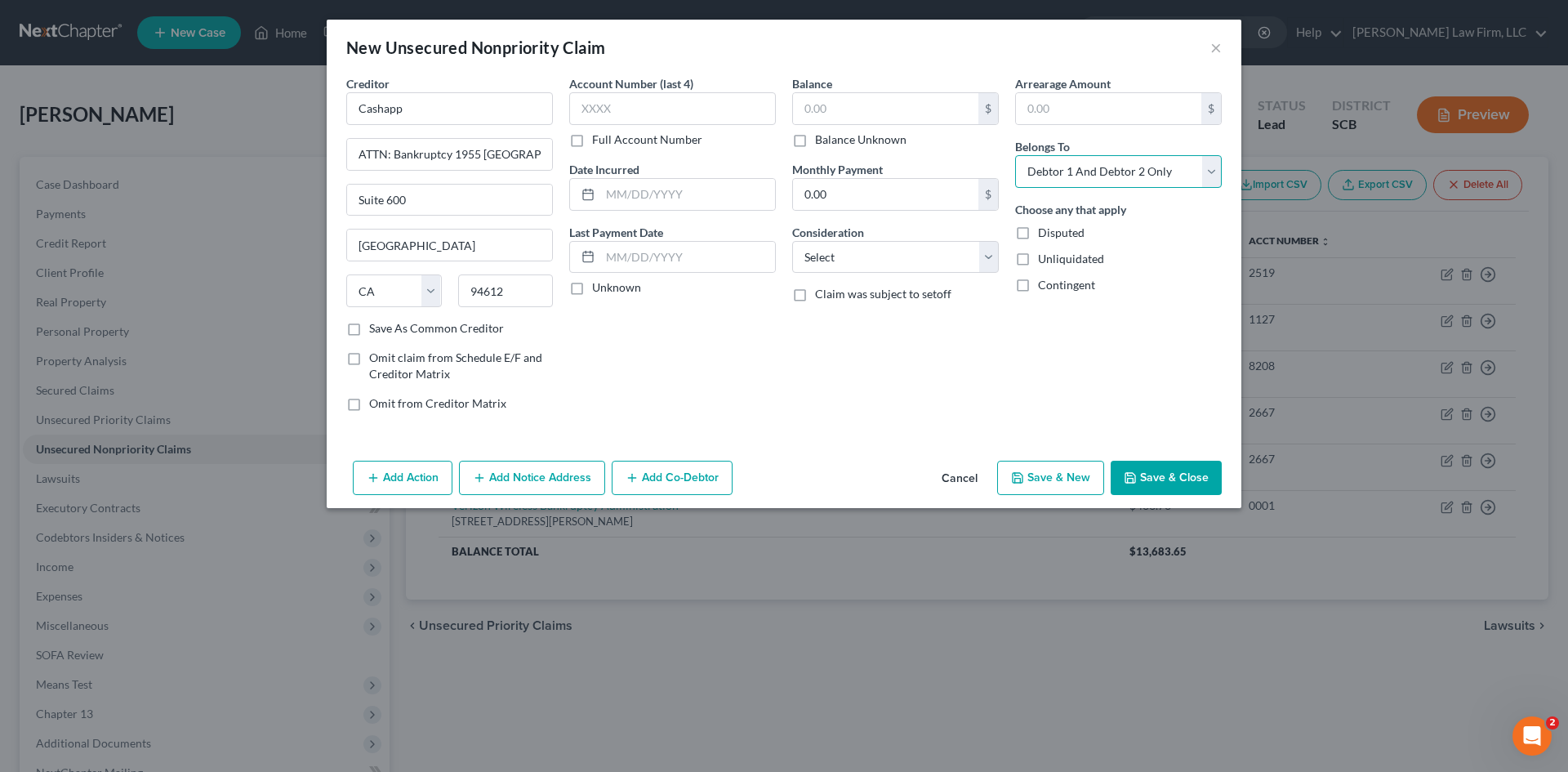
click at [1199, 178] on select "Select Debtor 1 Only Debtor 2 Only Debtor 1 And Debtor 2 Only At Least One Of T…" at bounding box center [1118, 171] width 207 height 33
select select "0"
click at [1016, 155] on select "Select Debtor 1 Only Debtor 2 Only Debtor 1 And Debtor 2 Only At Least One Of T…" at bounding box center [1118, 171] width 207 height 33
click at [1215, 471] on button "Save & Close" at bounding box center [1167, 478] width 111 height 35
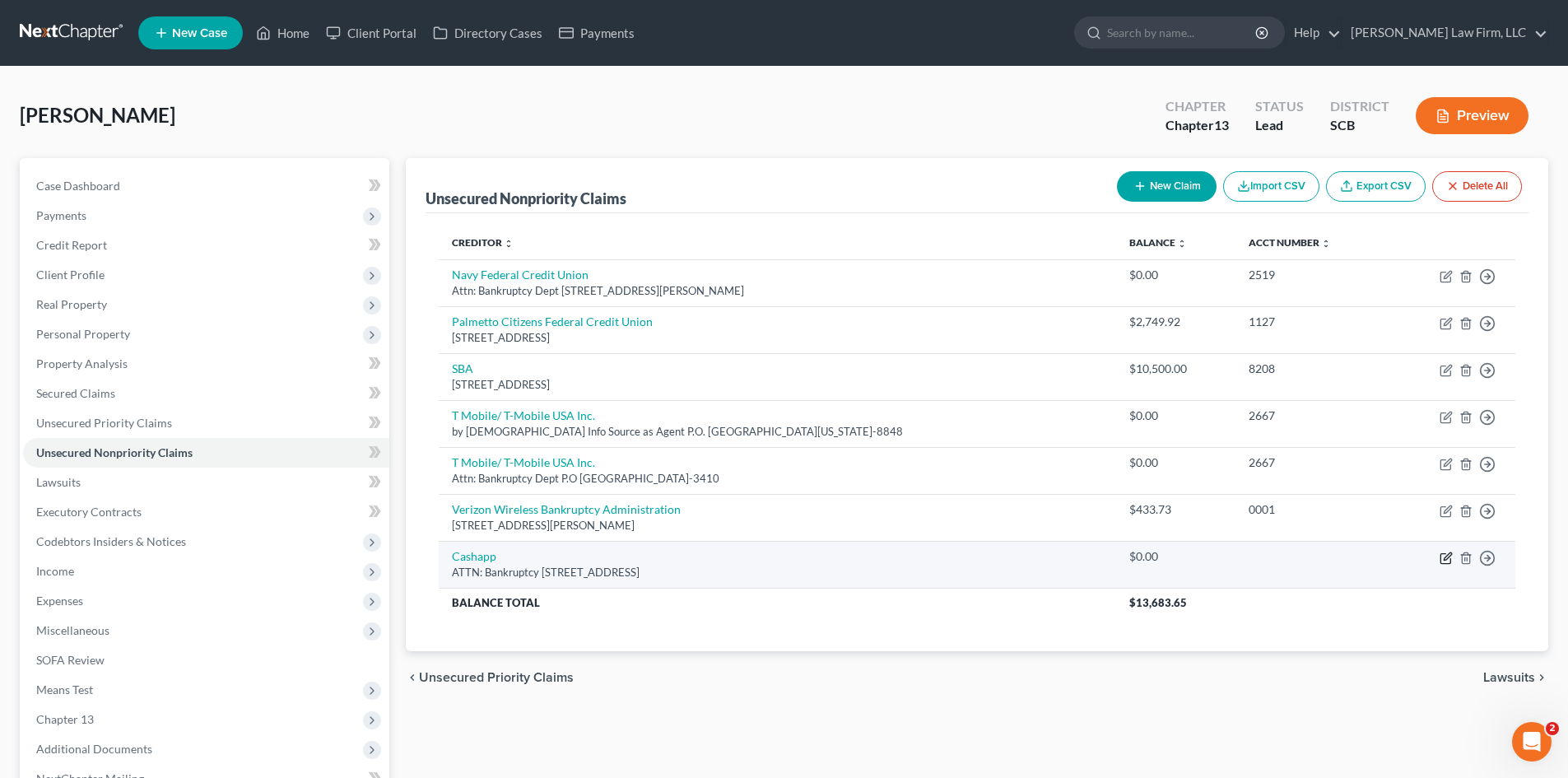
click at [1446, 561] on icon "button" at bounding box center [1446, 558] width 13 height 13
select select "4"
select select "0"
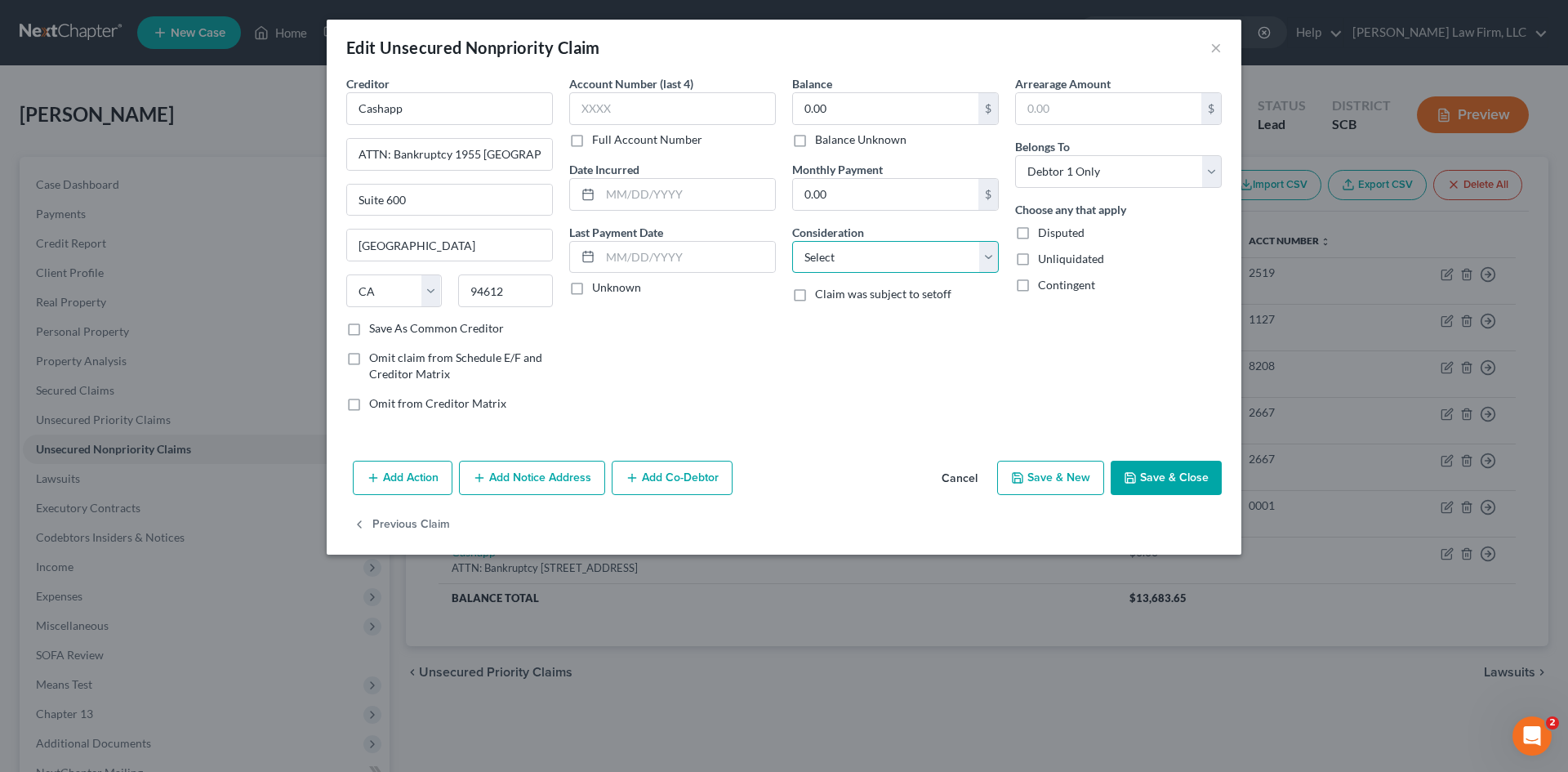
click at [935, 243] on select "Select Cable / Satellite Services Collection Agency Credit Card Debt Debt Couns…" at bounding box center [895, 257] width 207 height 33
select select "14"
click at [792, 241] on select "Select Cable / Satellite Services Collection Agency Credit Card Debt Debt Couns…" at bounding box center [895, 257] width 207 height 33
click at [838, 318] on input "text" at bounding box center [895, 319] width 205 height 31
type input "c"
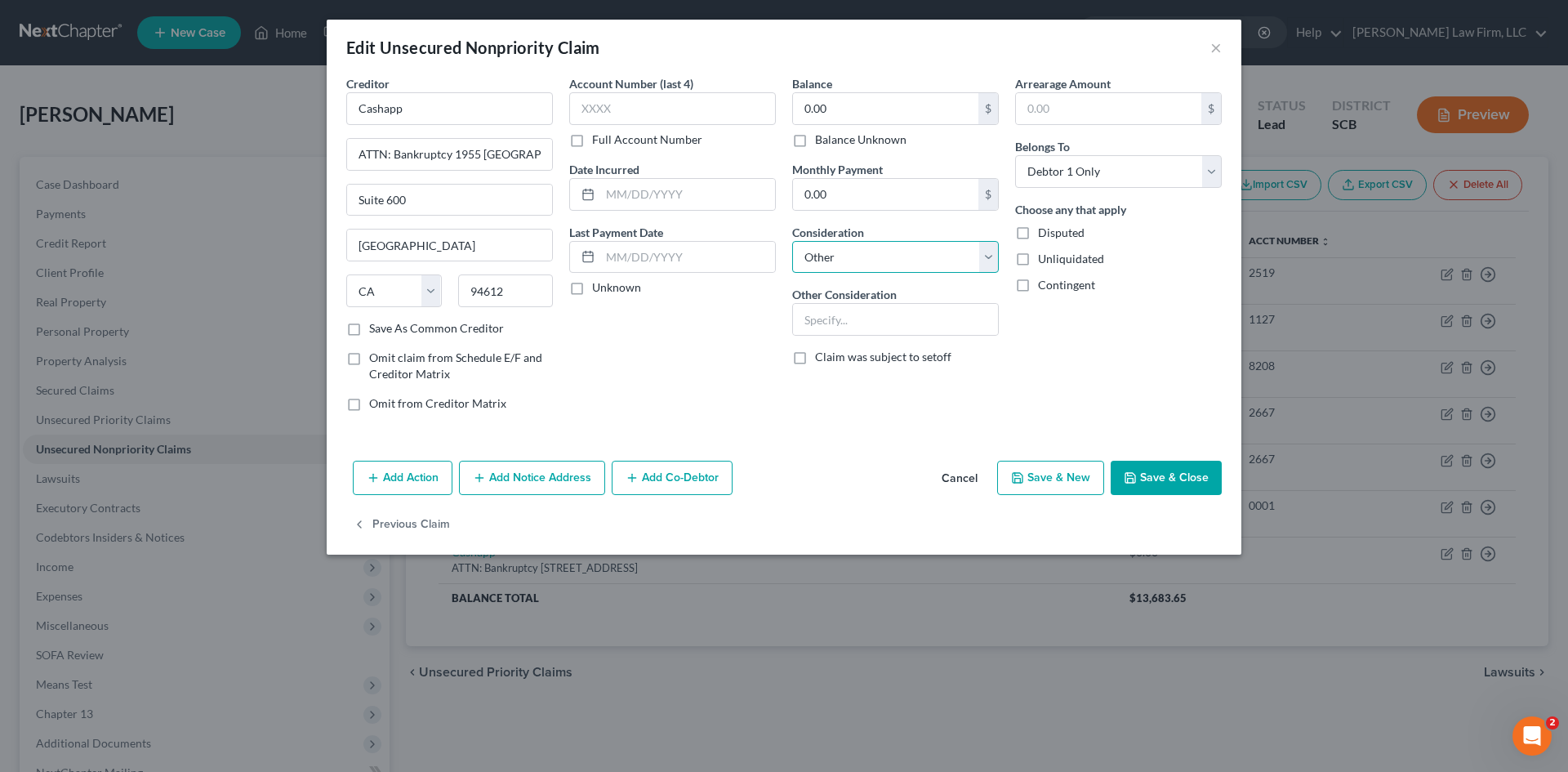
click at [978, 255] on select "Select Cable / Satellite Services Collection Agency Credit Card Debt Debt Couns…" at bounding box center [895, 257] width 207 height 33
click at [1070, 361] on div "Arrearage Amount $ Belongs To * Select Debtor 1 Only Debtor 2 Only Debtor 1 And…" at bounding box center [1118, 250] width 223 height 349
click at [907, 329] on input "text" at bounding box center [895, 319] width 205 height 31
click at [872, 265] on select "Select Cable / Satellite Services Collection Agency Credit Card Debt Debt Couns…" at bounding box center [895, 257] width 207 height 33
click at [792, 241] on select "Select Cable / Satellite Services Collection Agency Credit Card Debt Debt Couns…" at bounding box center [895, 257] width 207 height 33
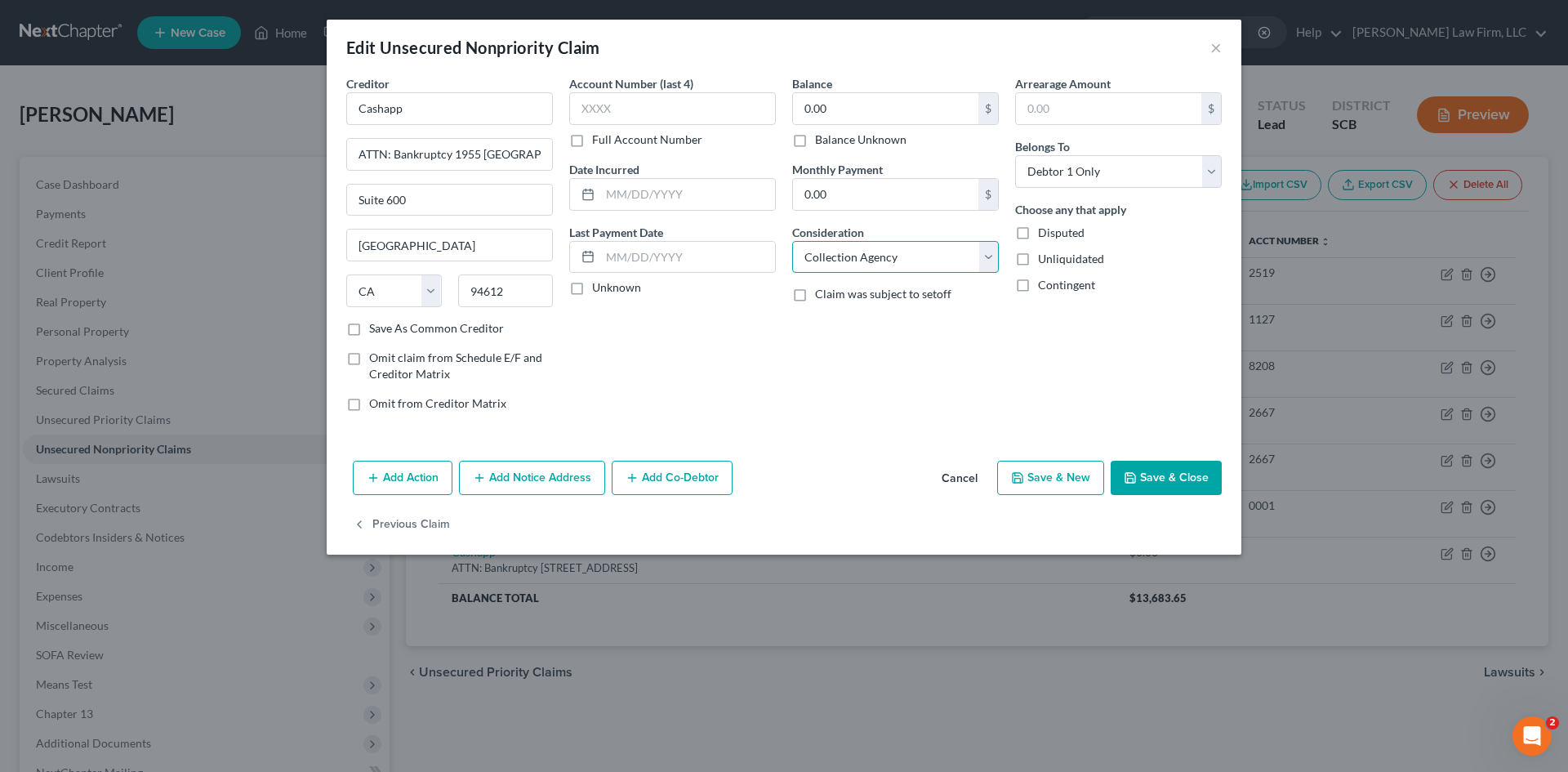
click at [854, 256] on select "Select Cable / Satellite Services Collection Agency Credit Card Debt Debt Couns…" at bounding box center [895, 257] width 207 height 33
select select "10"
click at [792, 241] on select "Select Cable / Satellite Services Collection Agency Credit Card Debt Debt Couns…" at bounding box center [895, 257] width 207 height 33
click at [1146, 478] on button "Save & Close" at bounding box center [1167, 478] width 111 height 35
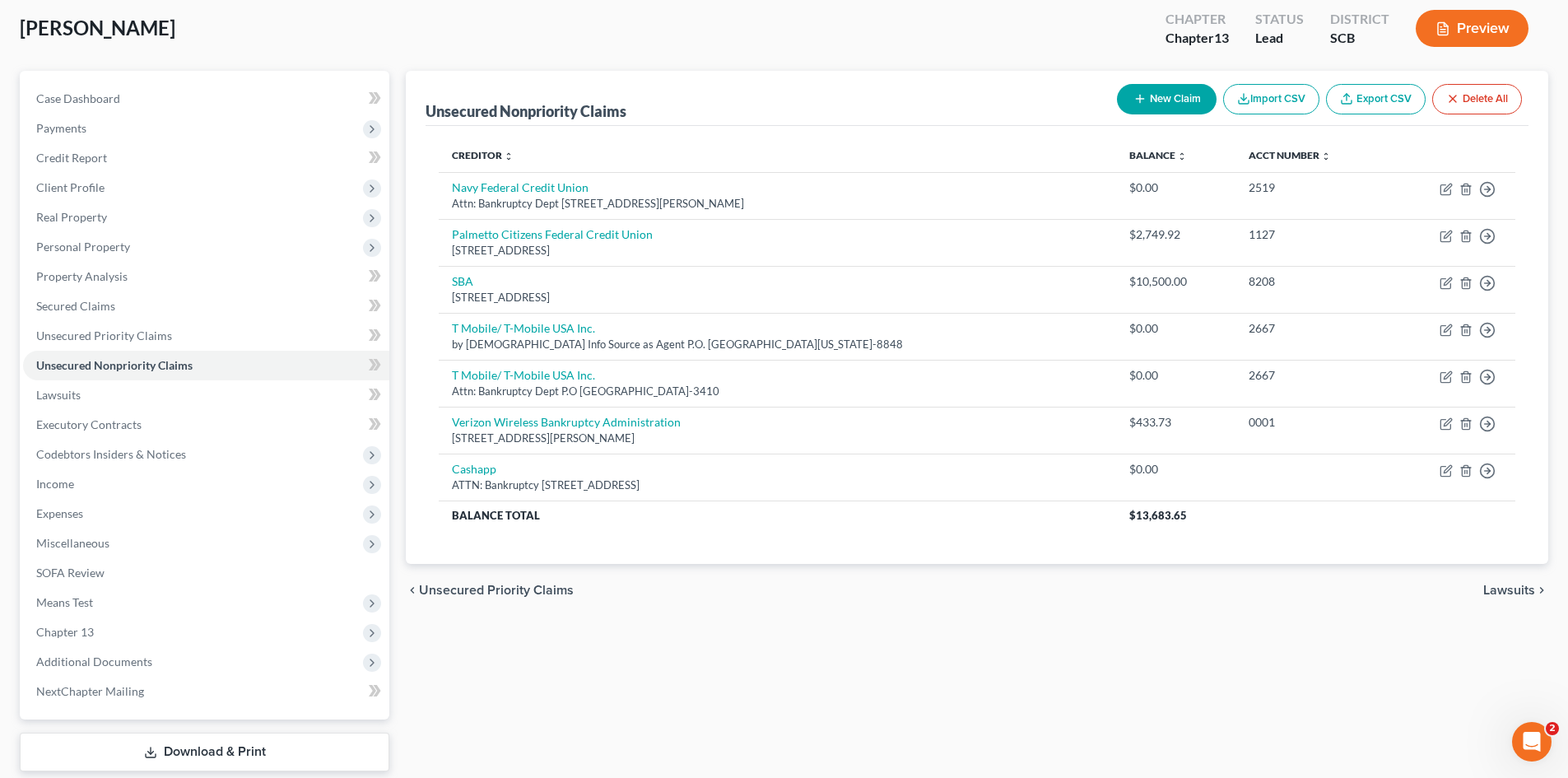
scroll to position [186, 0]
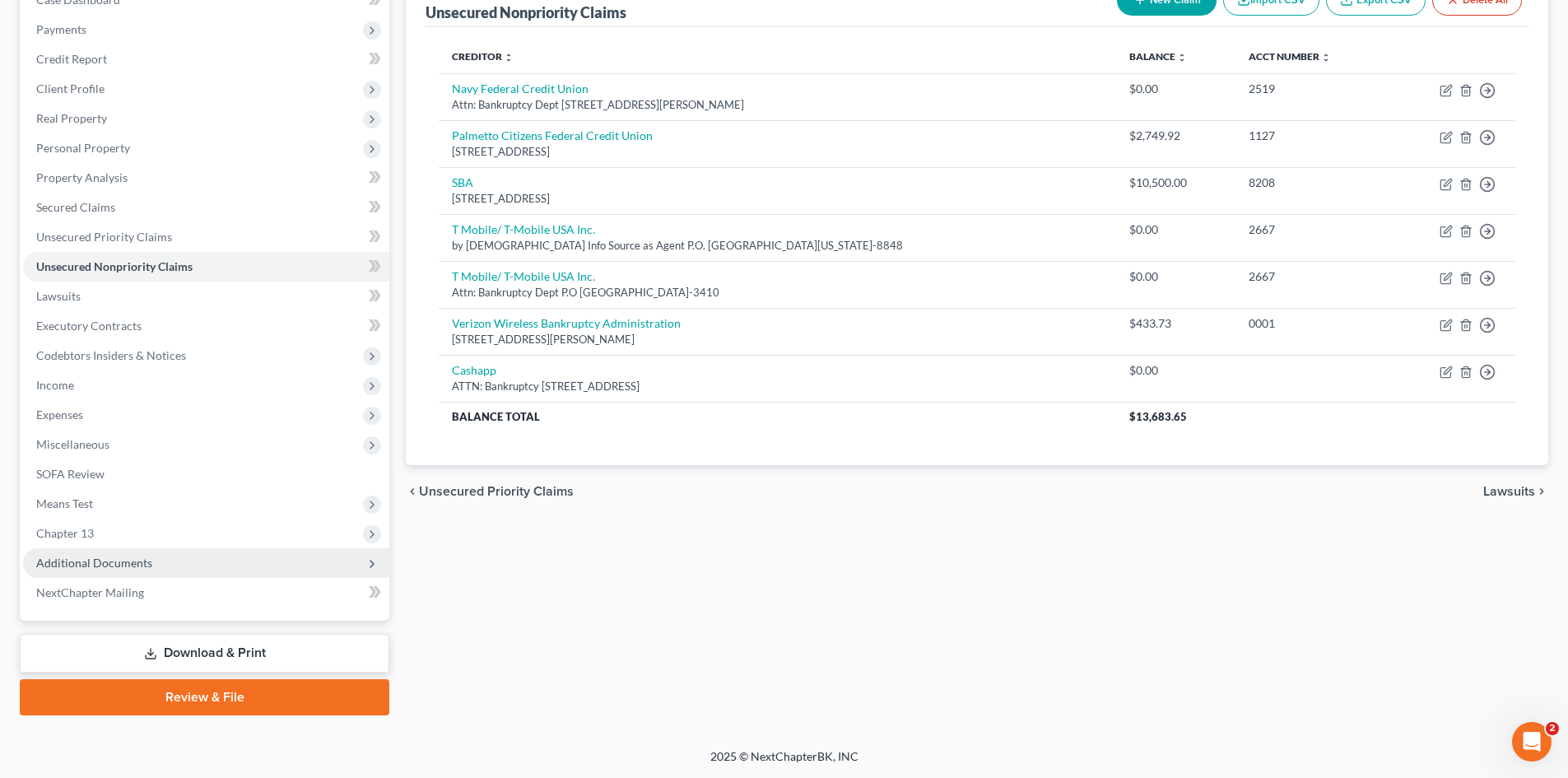
click at [144, 559] on span "Additional Documents" at bounding box center [94, 563] width 116 height 14
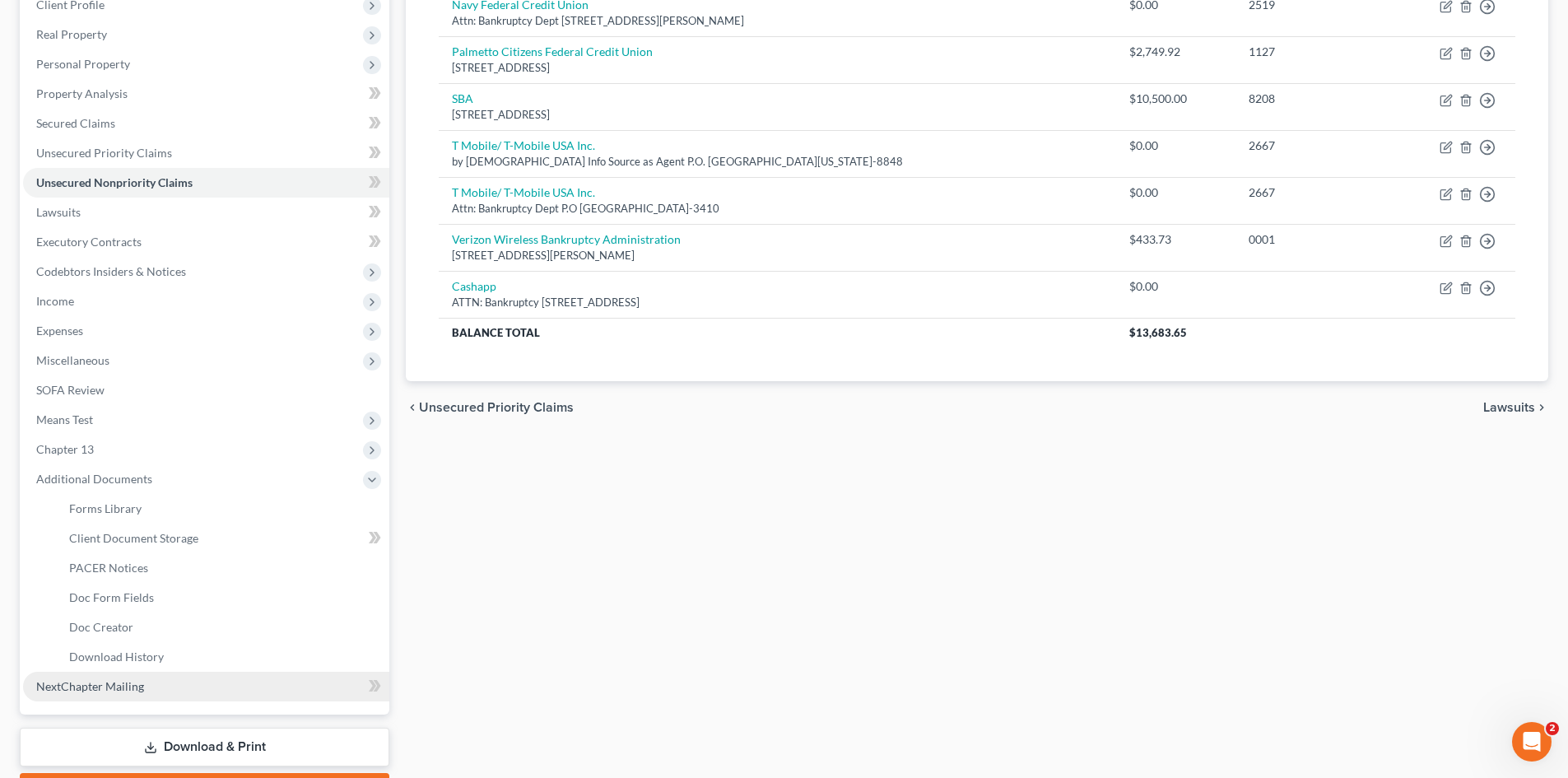
scroll to position [351, 0]
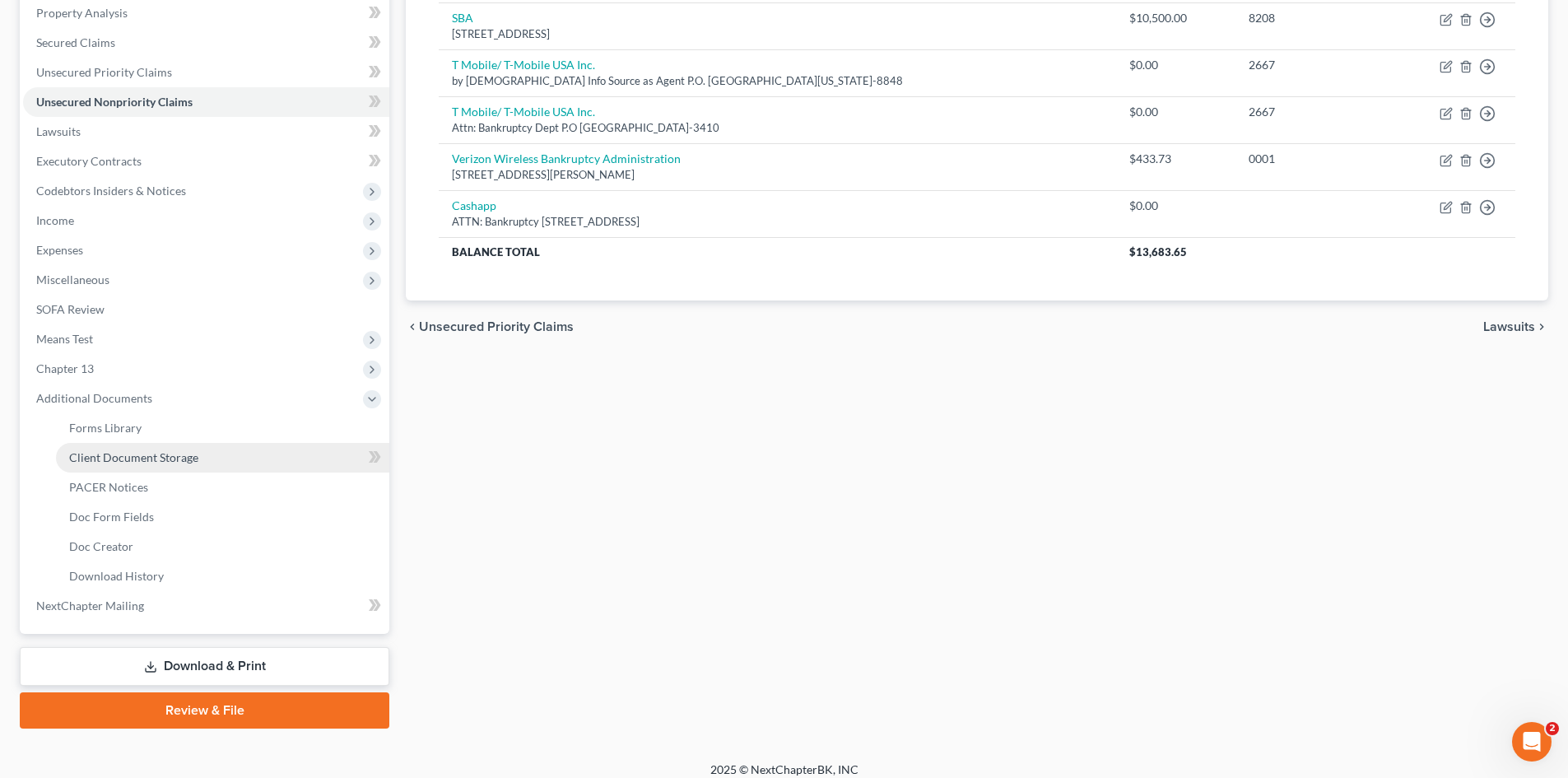
click at [148, 457] on span "Client Document Storage" at bounding box center [133, 457] width 129 height 14
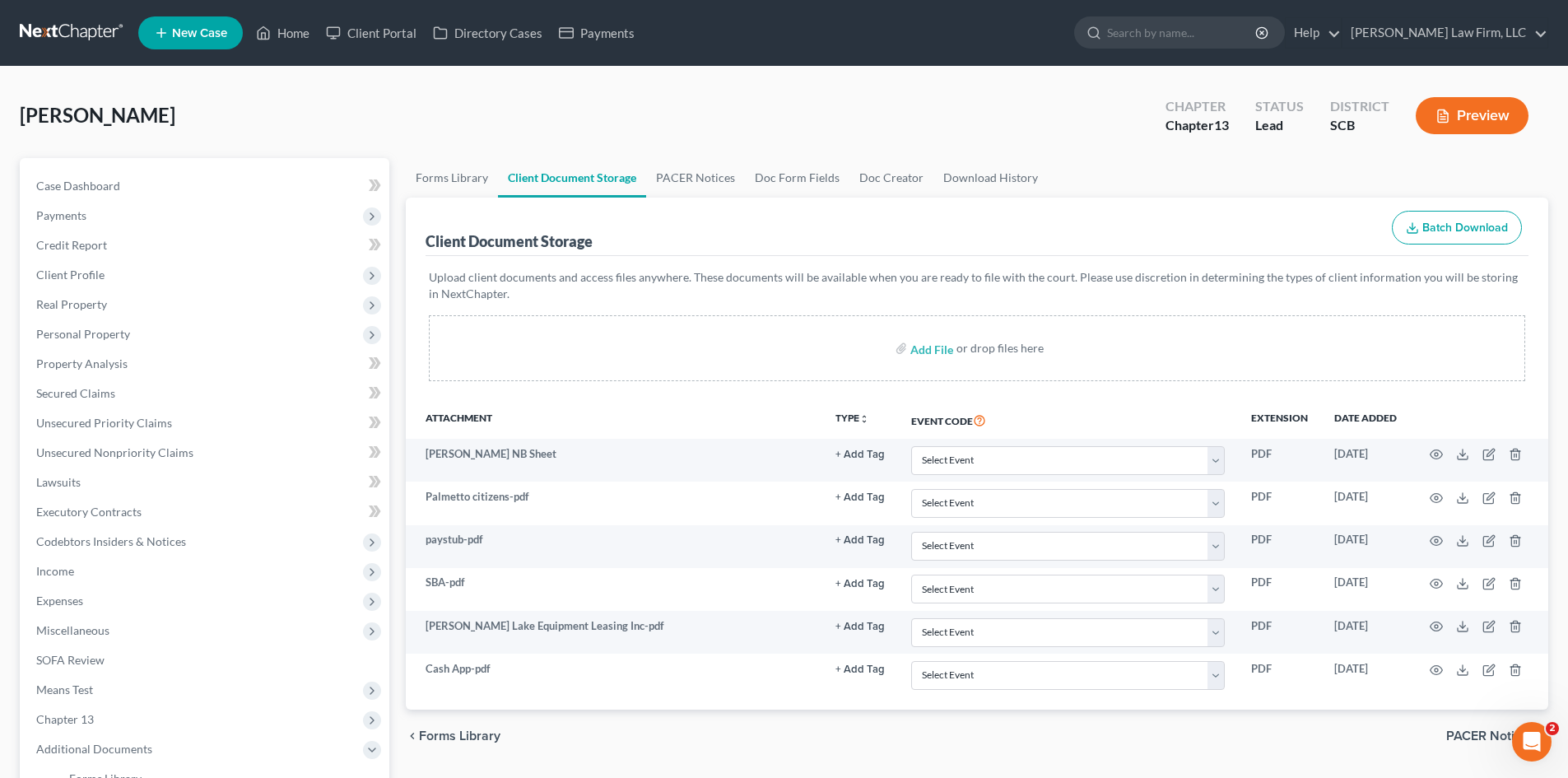
click at [64, 39] on link at bounding box center [72, 32] width 105 height 30
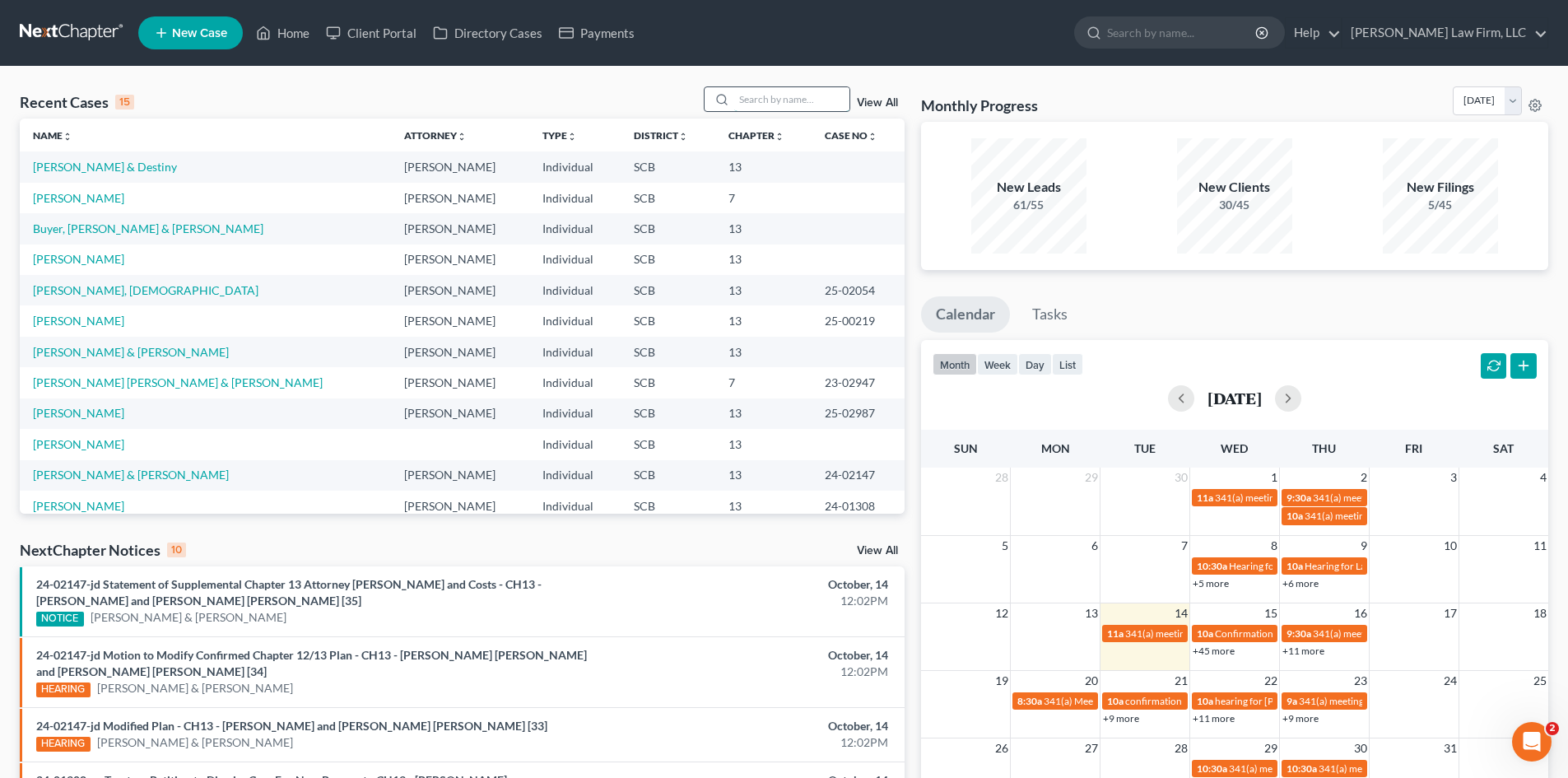
click at [753, 101] on input "search" at bounding box center [792, 99] width 116 height 24
click at [121, 160] on link "[PERSON_NAME] & Destiny" at bounding box center [105, 167] width 144 height 14
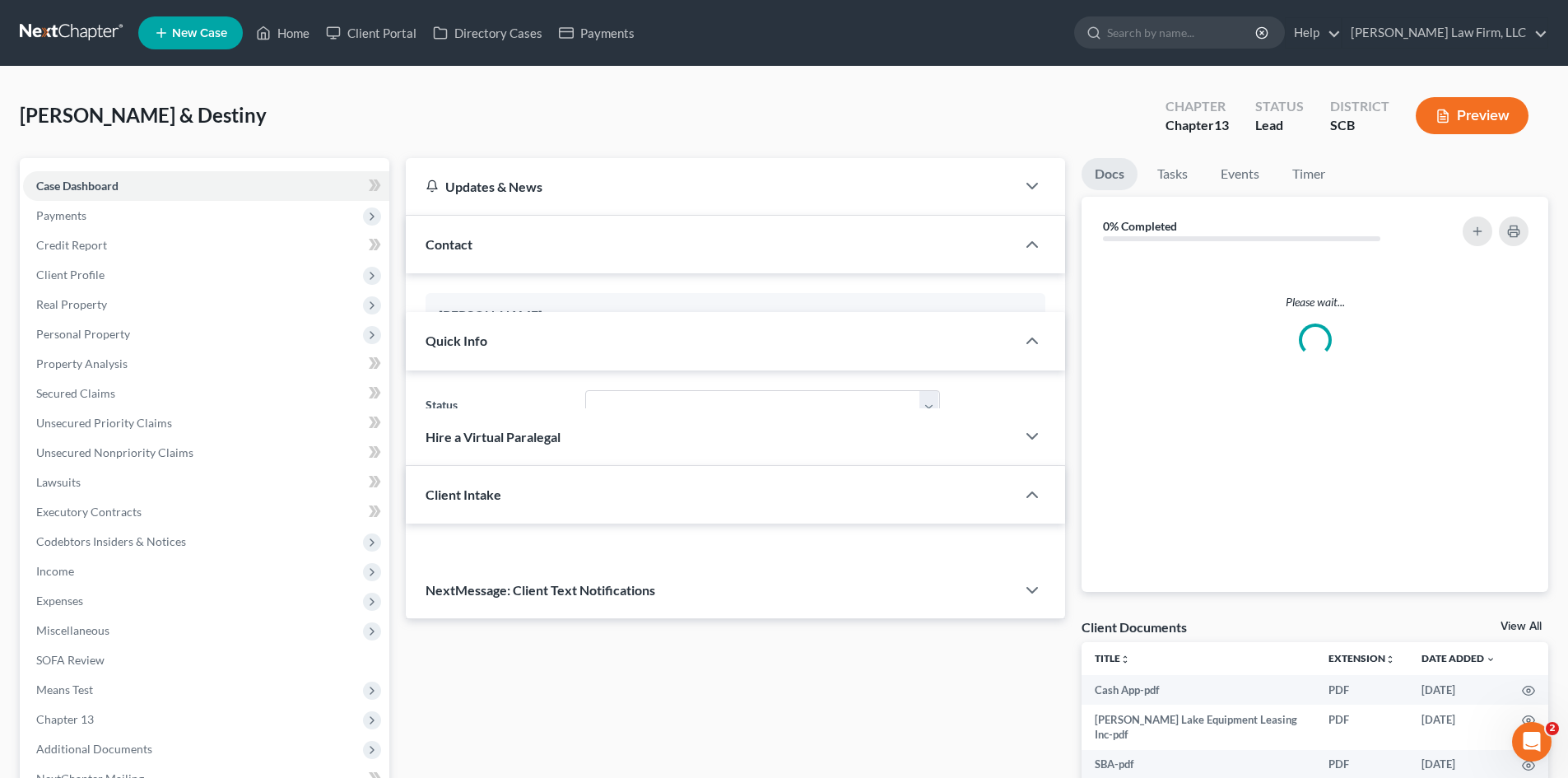
click at [81, 171] on link "Case Dashboard" at bounding box center [206, 185] width 366 height 30
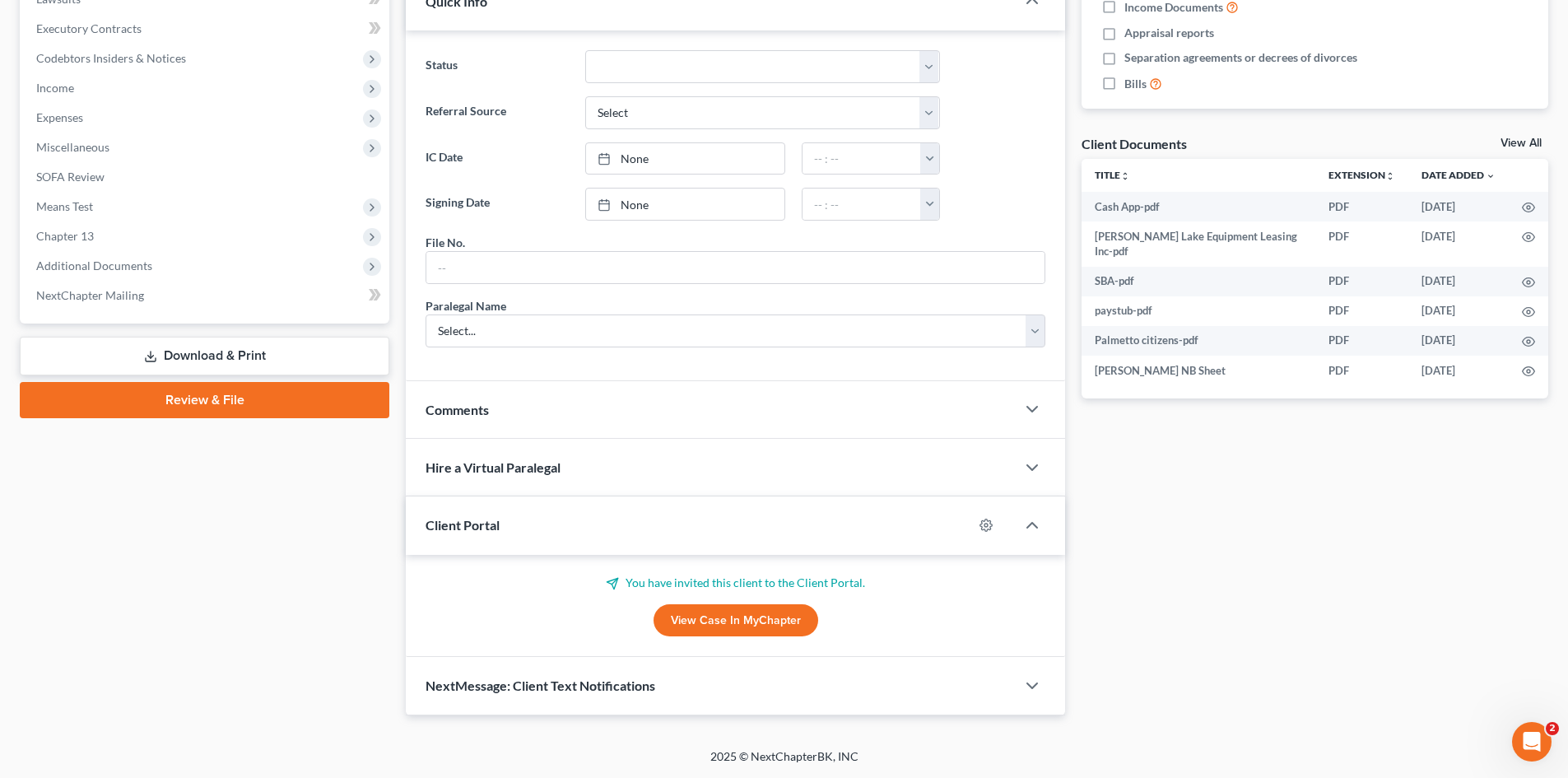
scroll to position [319, 0]
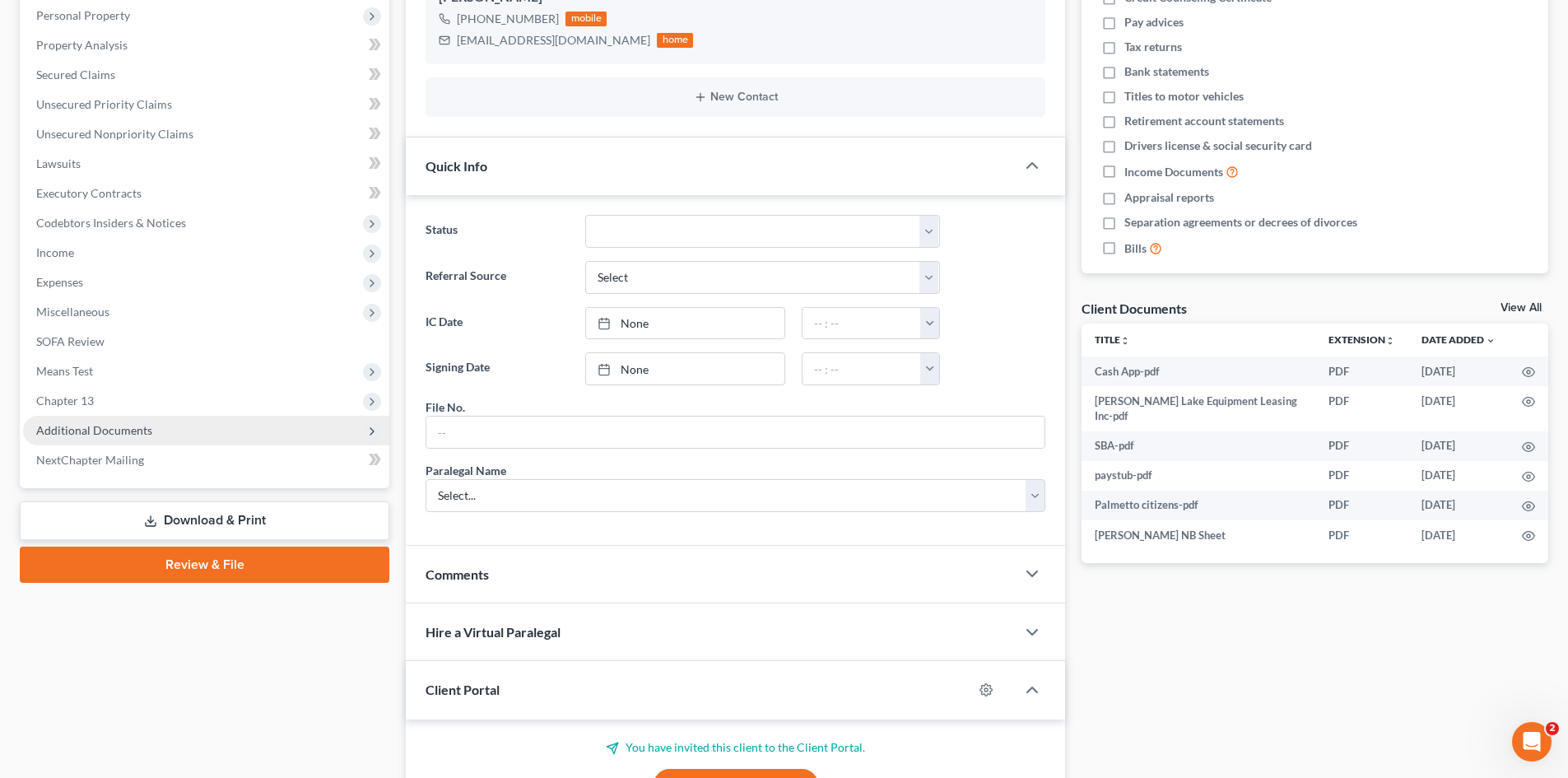
click at [112, 423] on span "Additional Documents" at bounding box center [94, 430] width 116 height 14
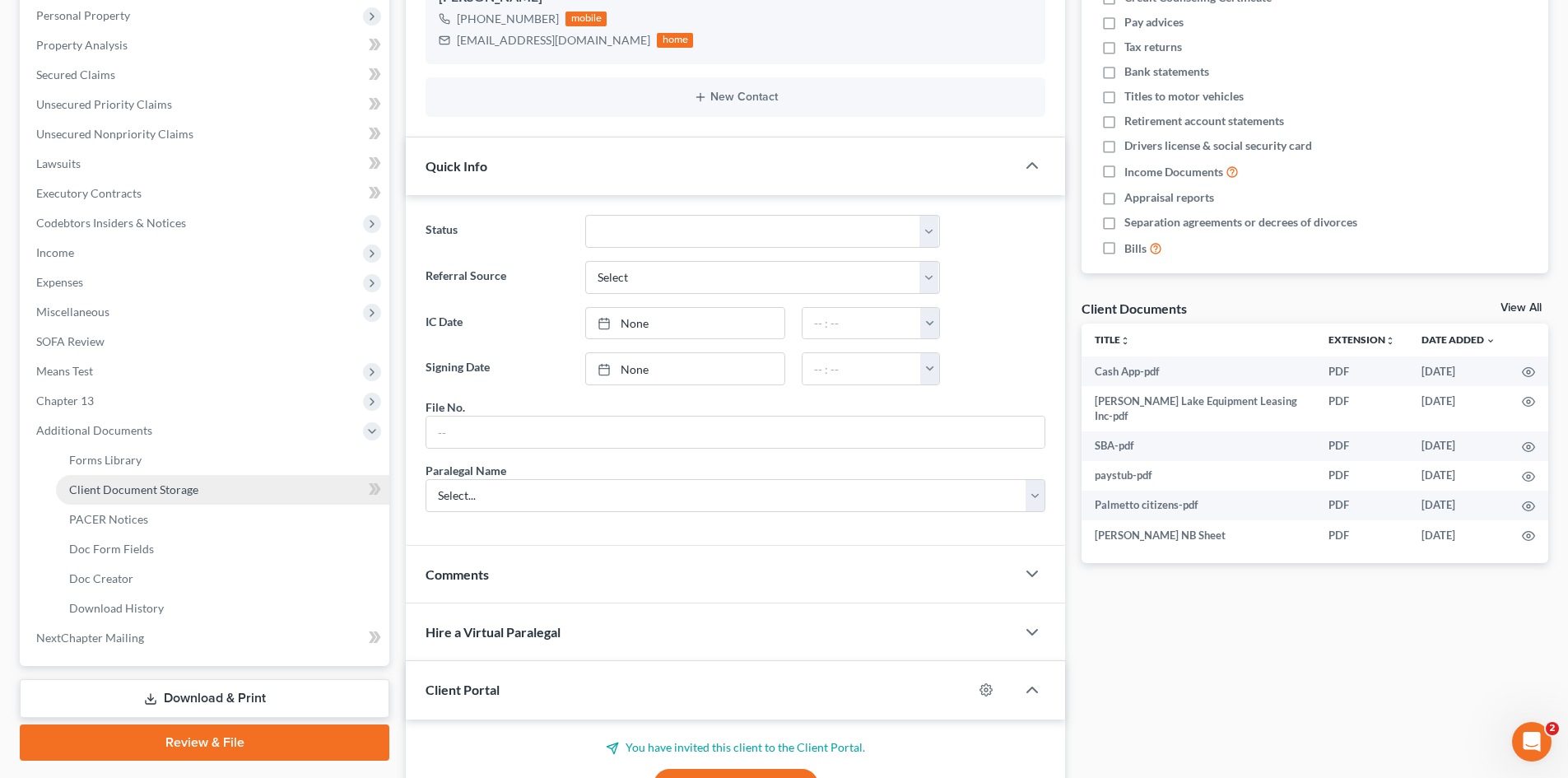
click at [172, 486] on span "Client Document Storage" at bounding box center [133, 489] width 129 height 14
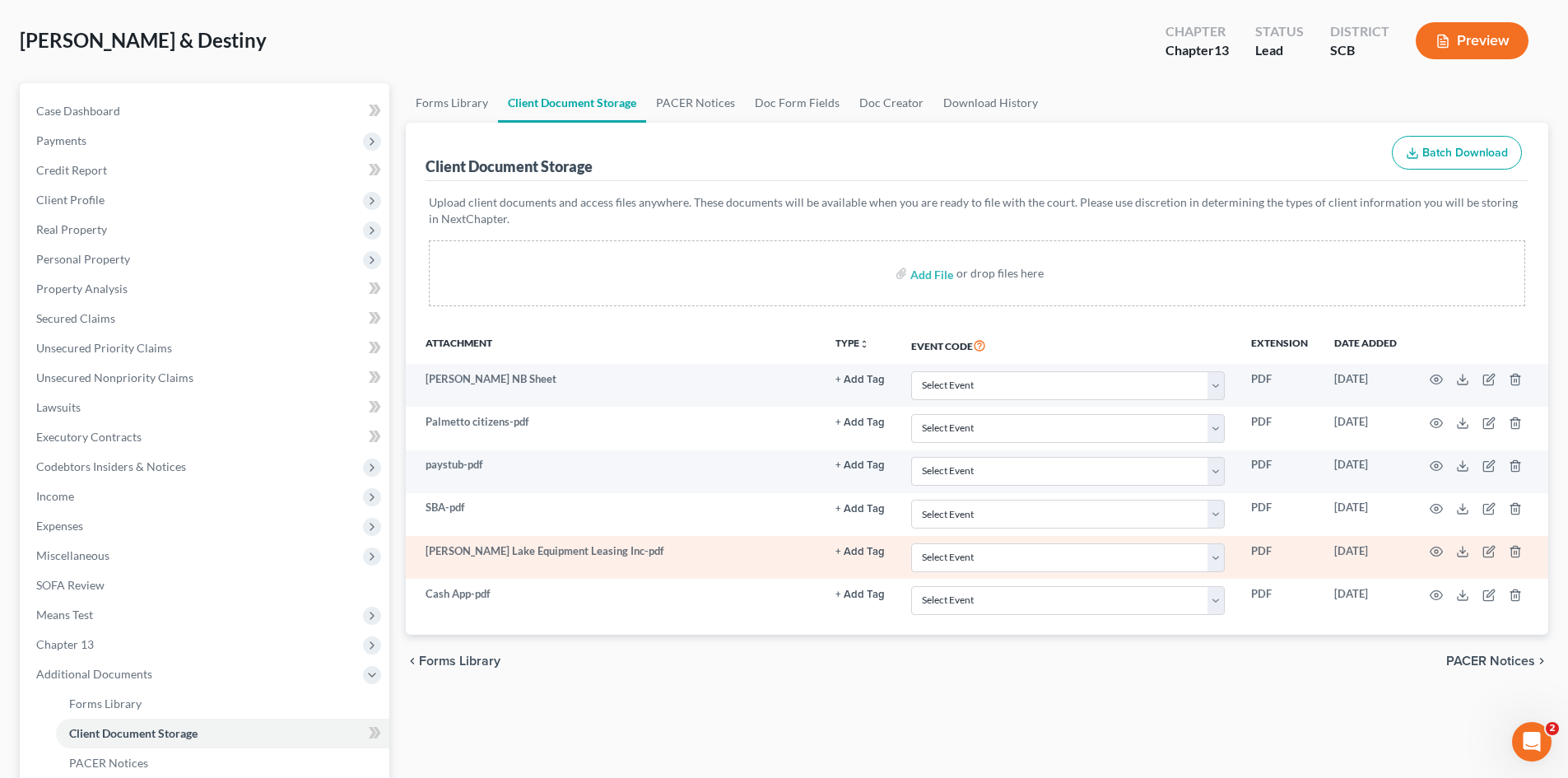
scroll to position [82, 0]
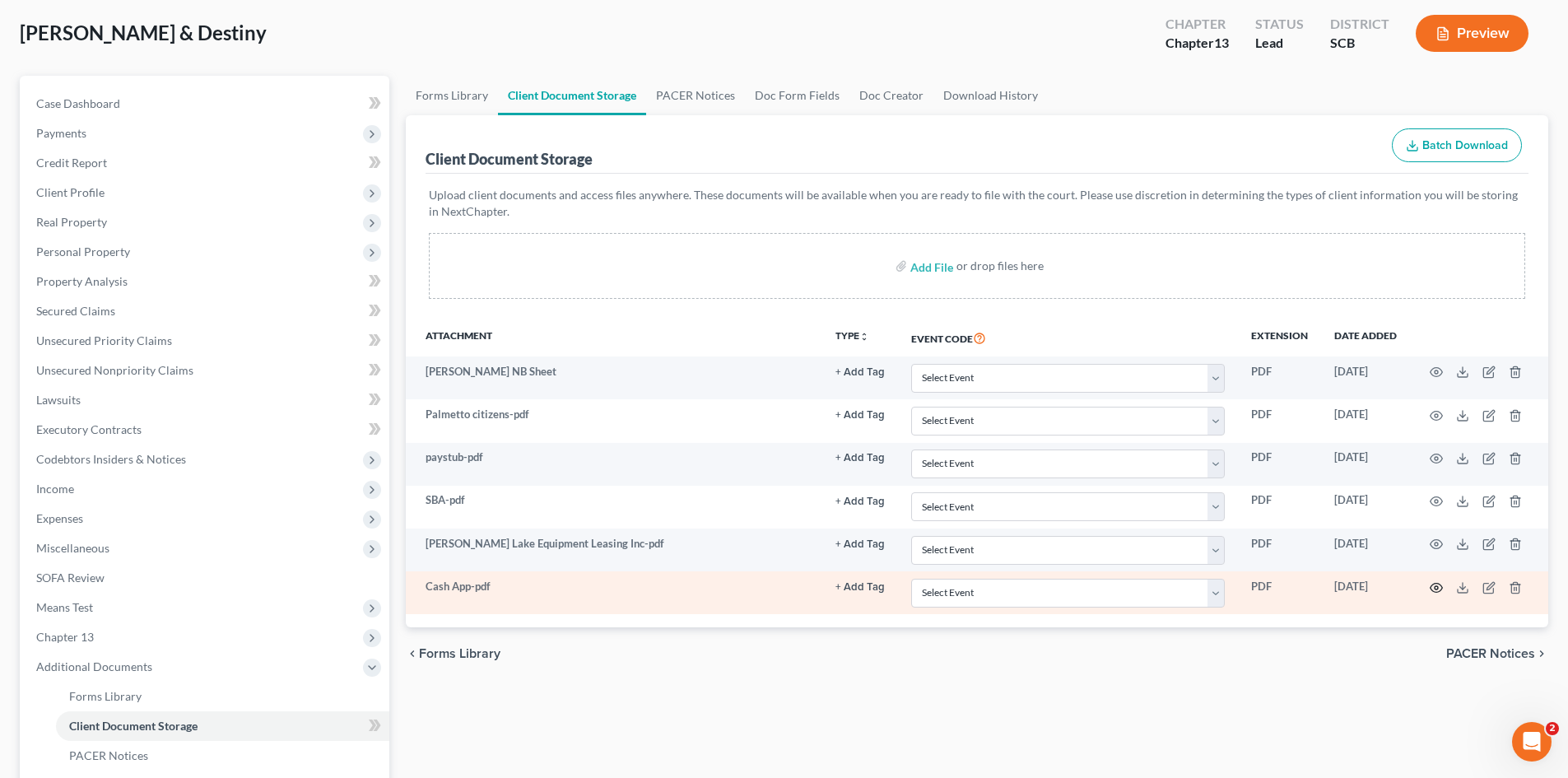
click at [1430, 585] on icon "button" at bounding box center [1435, 588] width 13 height 13
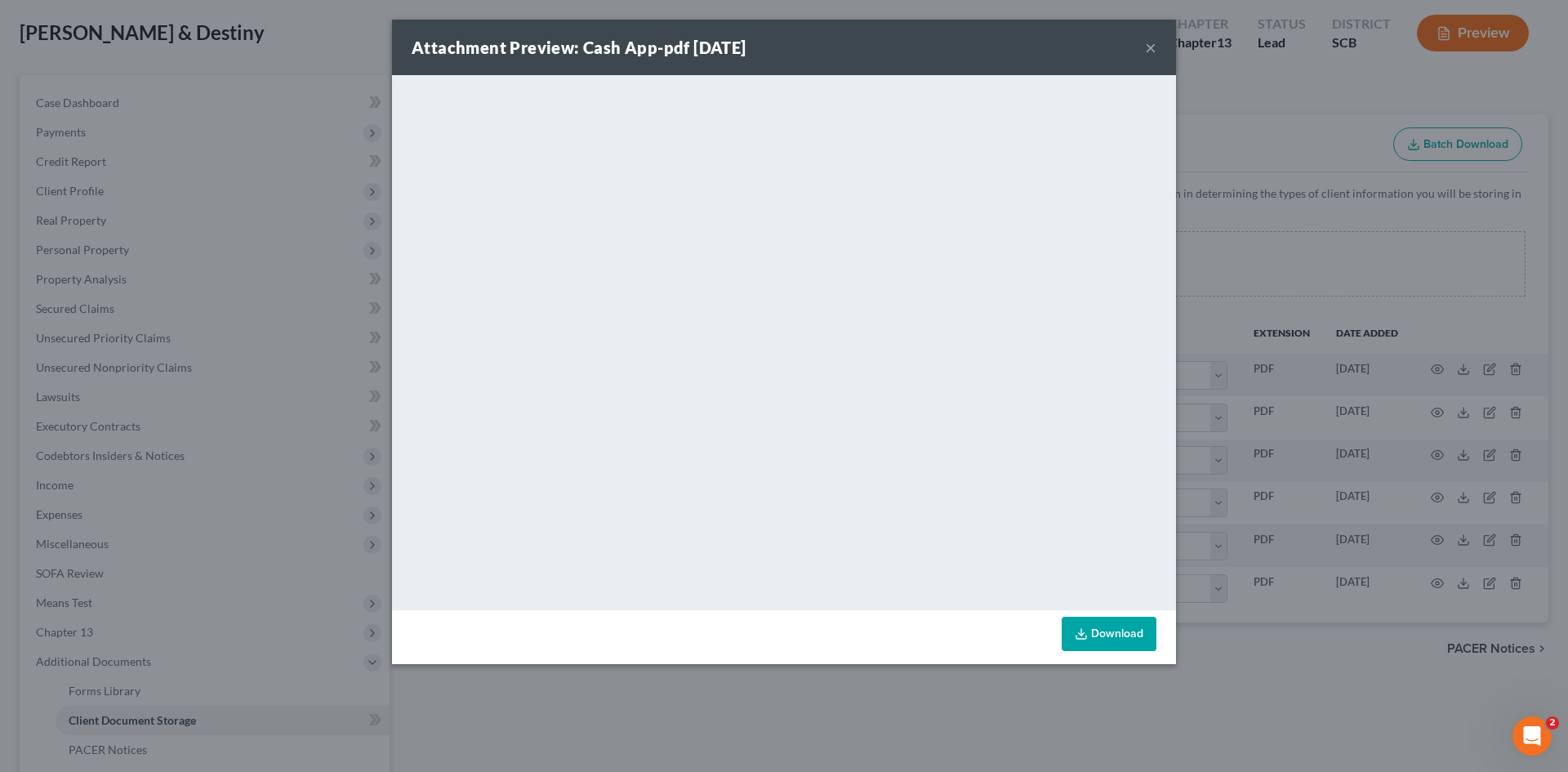
click at [1153, 43] on button "×" at bounding box center [1151, 47] width 12 height 19
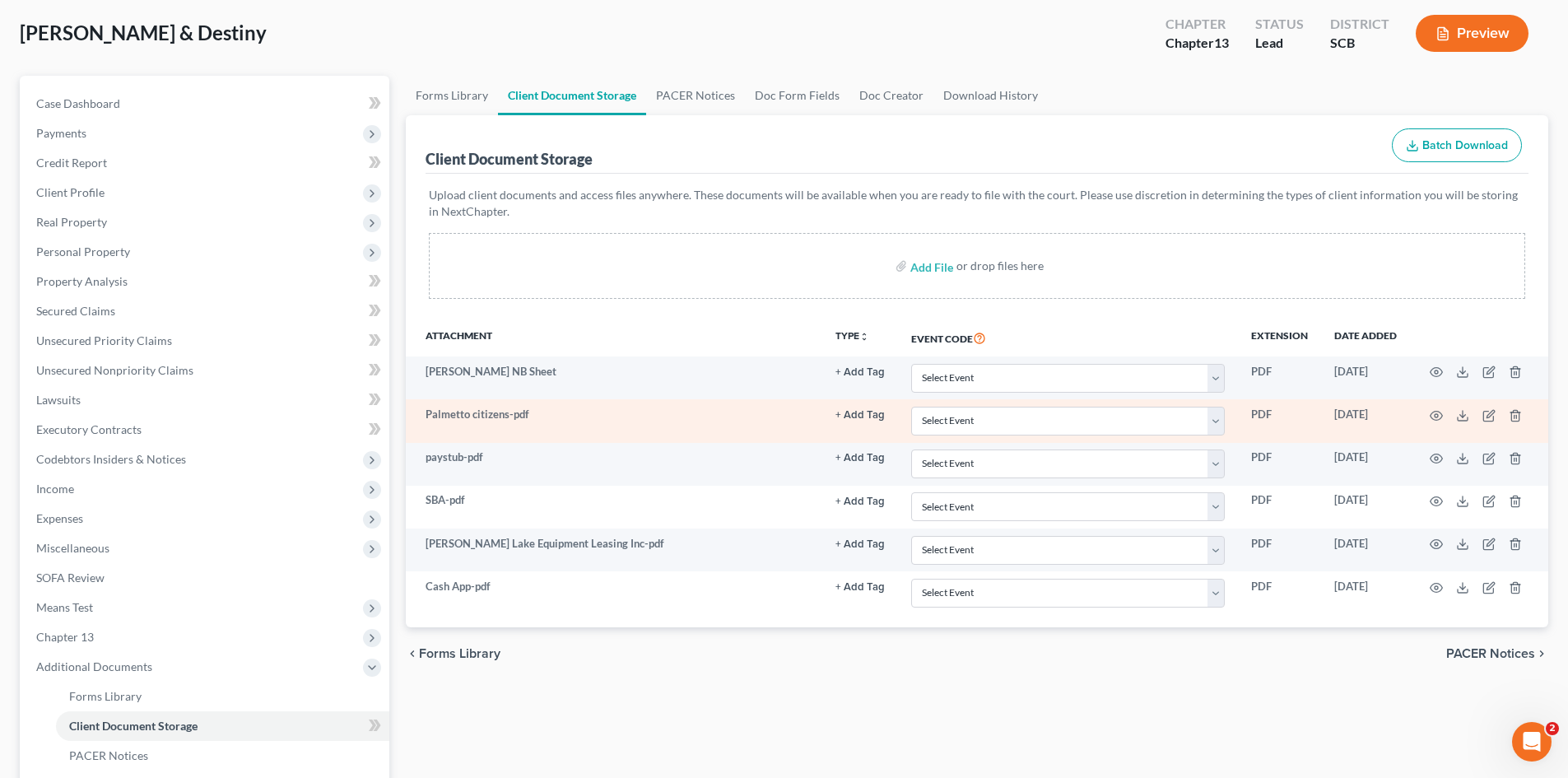
scroll to position [0, 0]
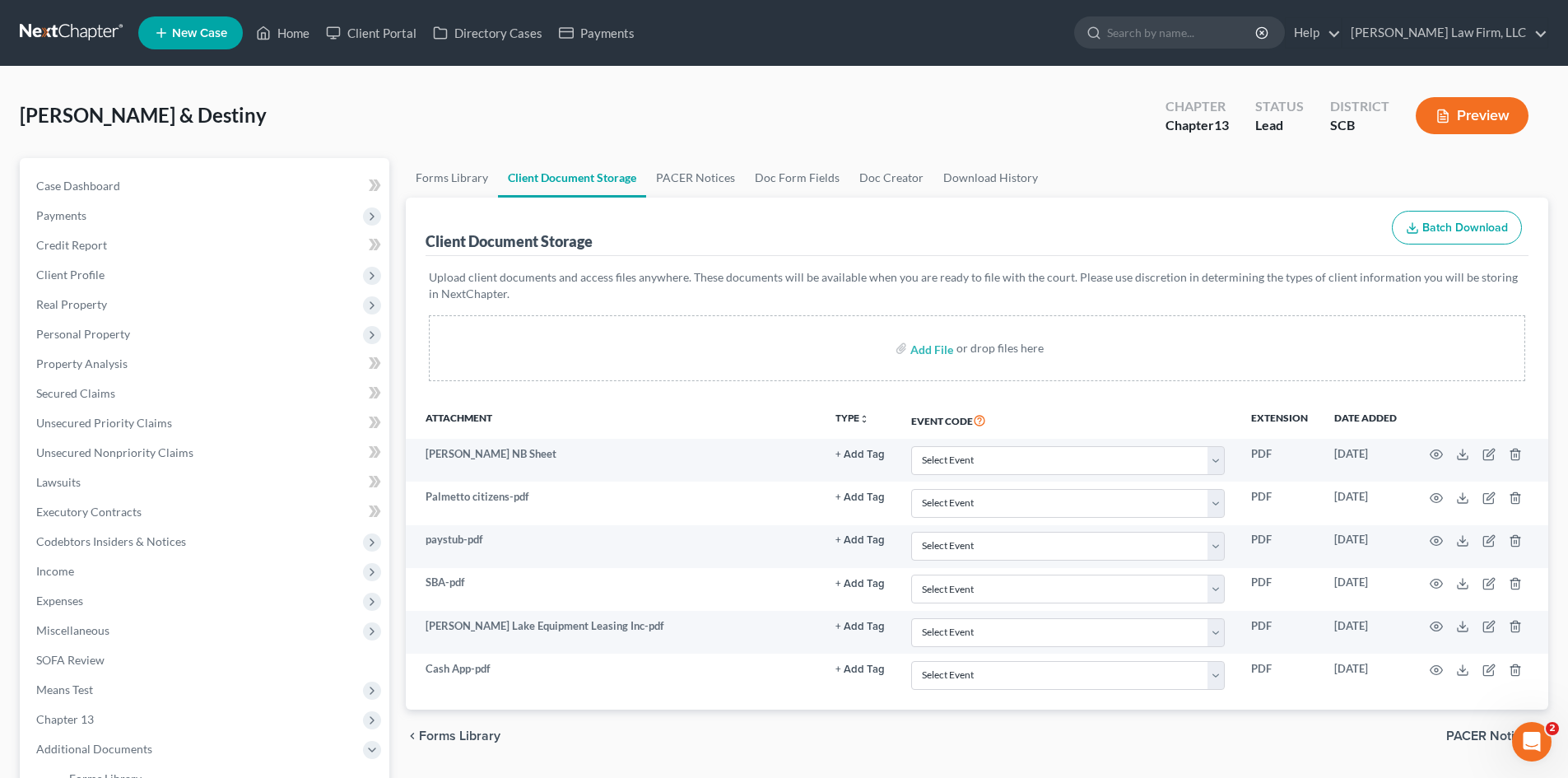
click at [682, 320] on div "Add File or drop files here" at bounding box center [976, 348] width 1096 height 65
click at [360, 131] on div "[PERSON_NAME] & Destiny Upgraded Chapter Chapter 13 Status Lead District SCB Pr…" at bounding box center [784, 122] width 1528 height 71
click at [483, 122] on div "[PERSON_NAME] & Destiny Upgraded Chapter Chapter 13 Status Lead District SCB Pr…" at bounding box center [784, 122] width 1528 height 71
click at [395, 118] on div "[PERSON_NAME] & Destiny Upgraded Chapter Chapter 13 Status Lead District SCB Pr…" at bounding box center [784, 122] width 1528 height 71
click at [513, 117] on div "[PERSON_NAME] & Destiny Upgraded Chapter Chapter 13 Status Lead District SCB Pr…" at bounding box center [784, 122] width 1528 height 71
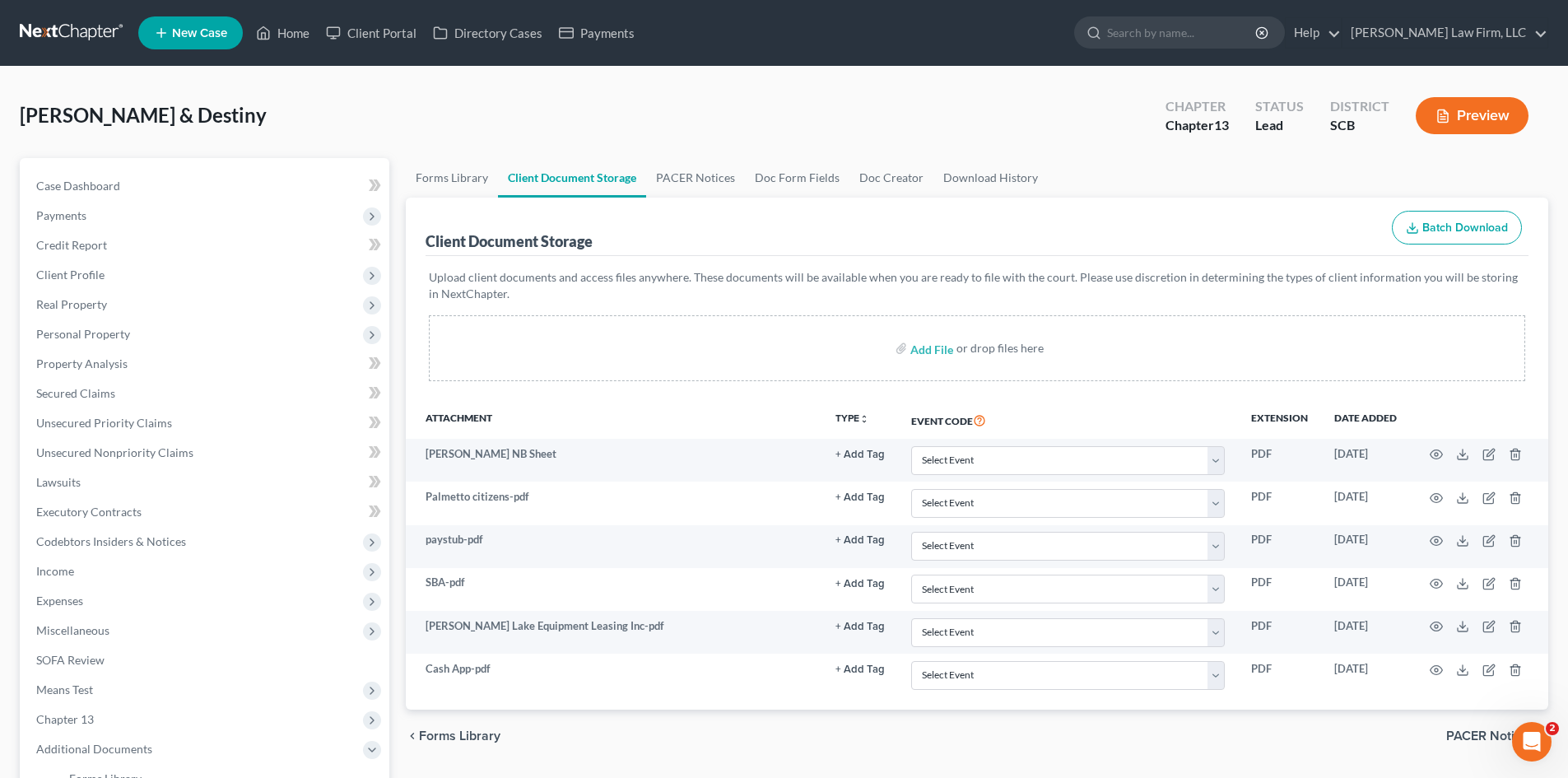
click at [388, 106] on div "[PERSON_NAME] & Destiny Upgraded Chapter Chapter 13 Status Lead District SCB Pr…" at bounding box center [784, 122] width 1528 height 71
click at [131, 221] on span "Payments" at bounding box center [206, 215] width 366 height 30
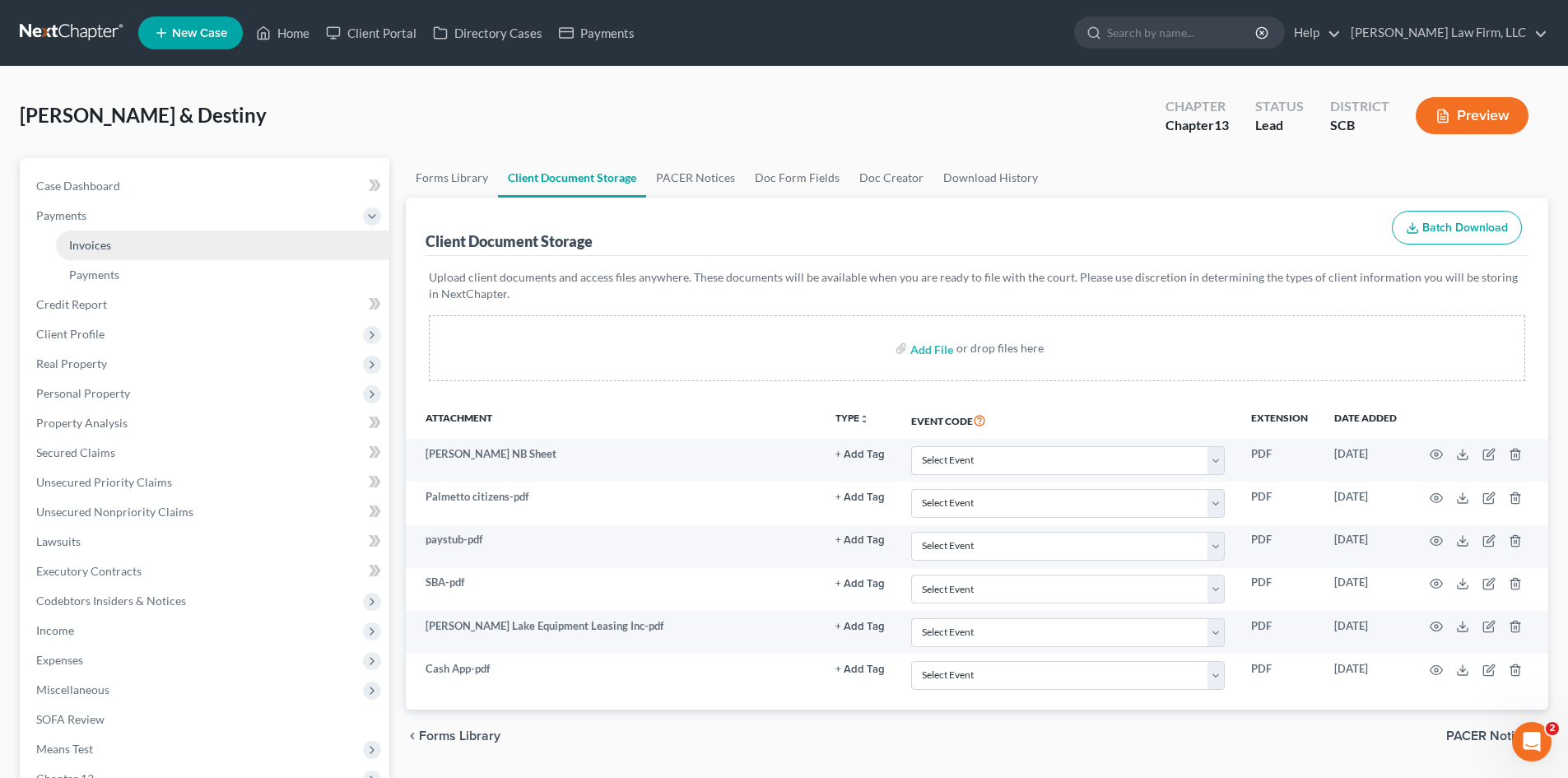
click at [155, 251] on link "Invoices" at bounding box center [223, 245] width 333 height 30
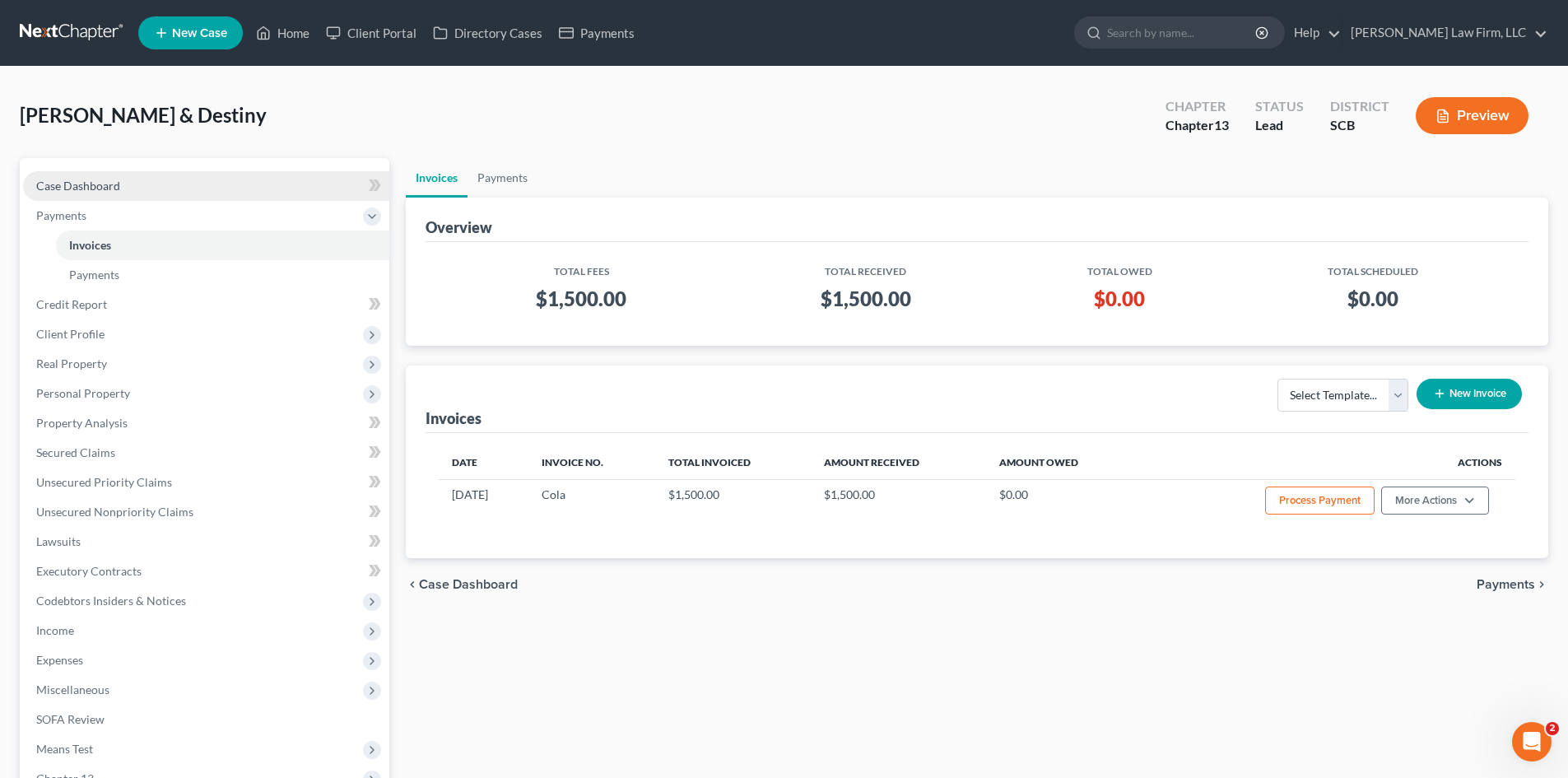
click at [86, 183] on span "Case Dashboard" at bounding box center [78, 185] width 84 height 14
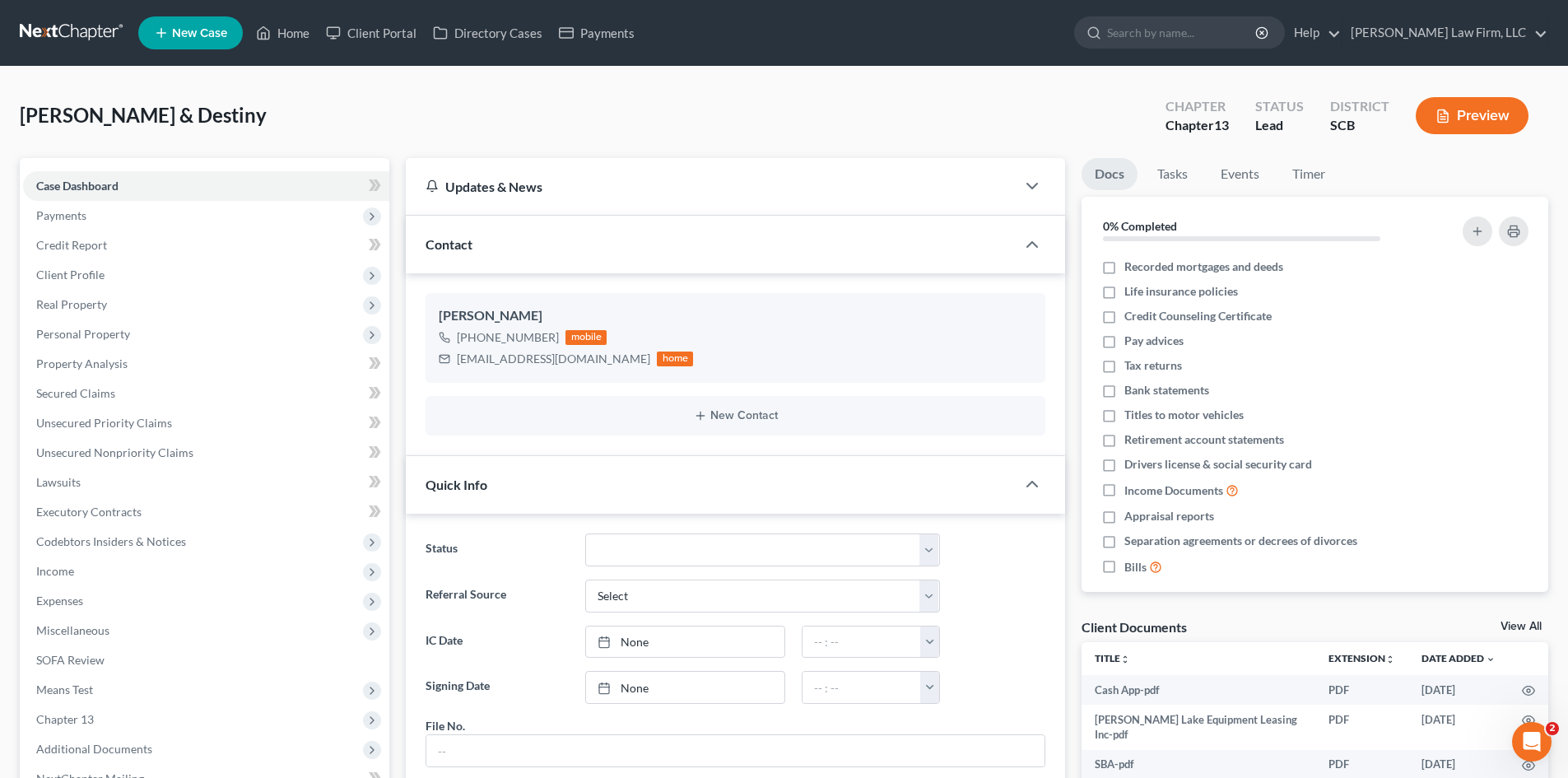
click at [65, 31] on link at bounding box center [72, 32] width 105 height 30
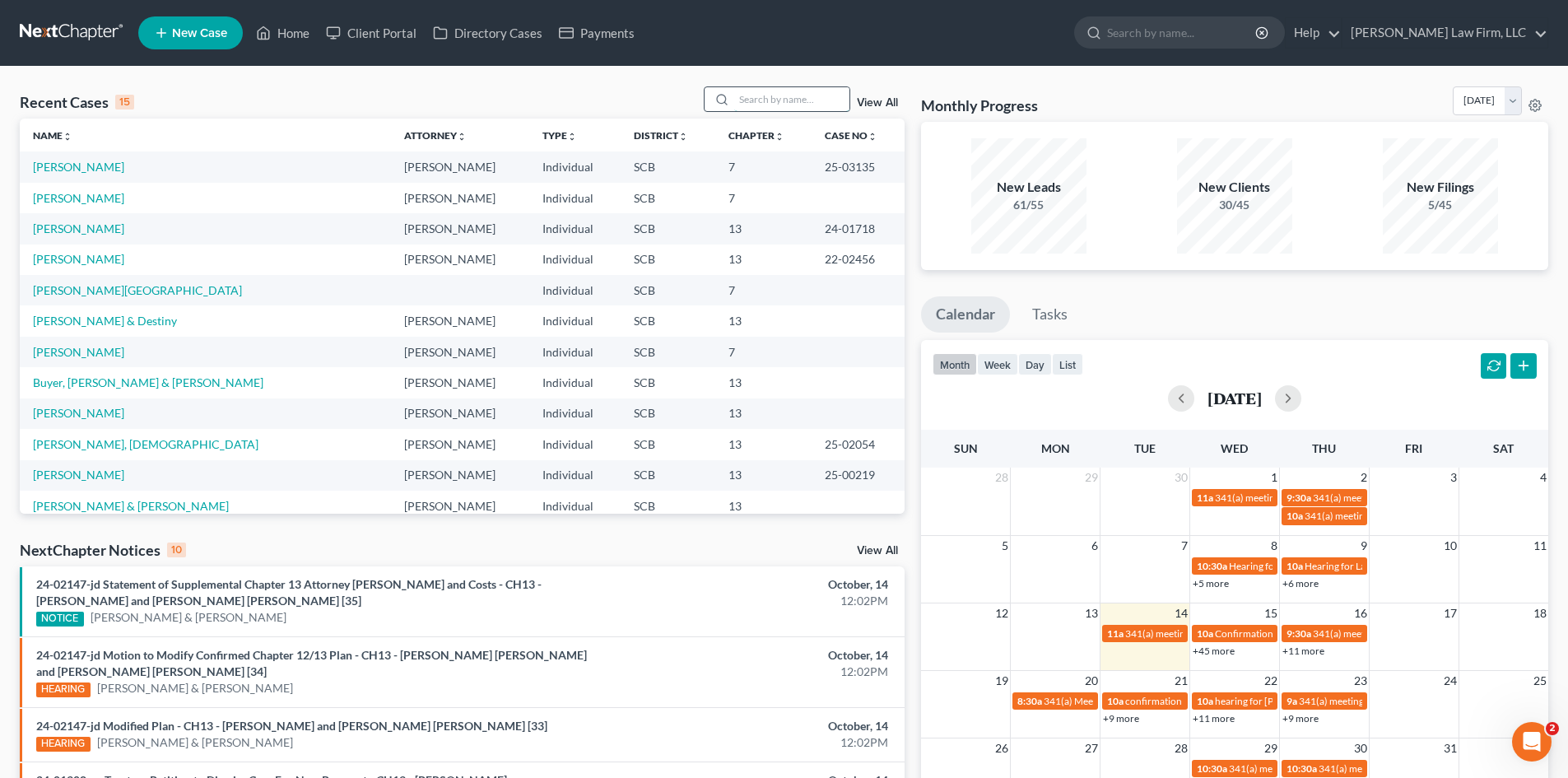
drag, startPoint x: 790, startPoint y: 112, endPoint x: 775, endPoint y: 95, distance: 22.7
click at [789, 111] on div at bounding box center [777, 99] width 146 height 26
type input "[PERSON_NAME]"
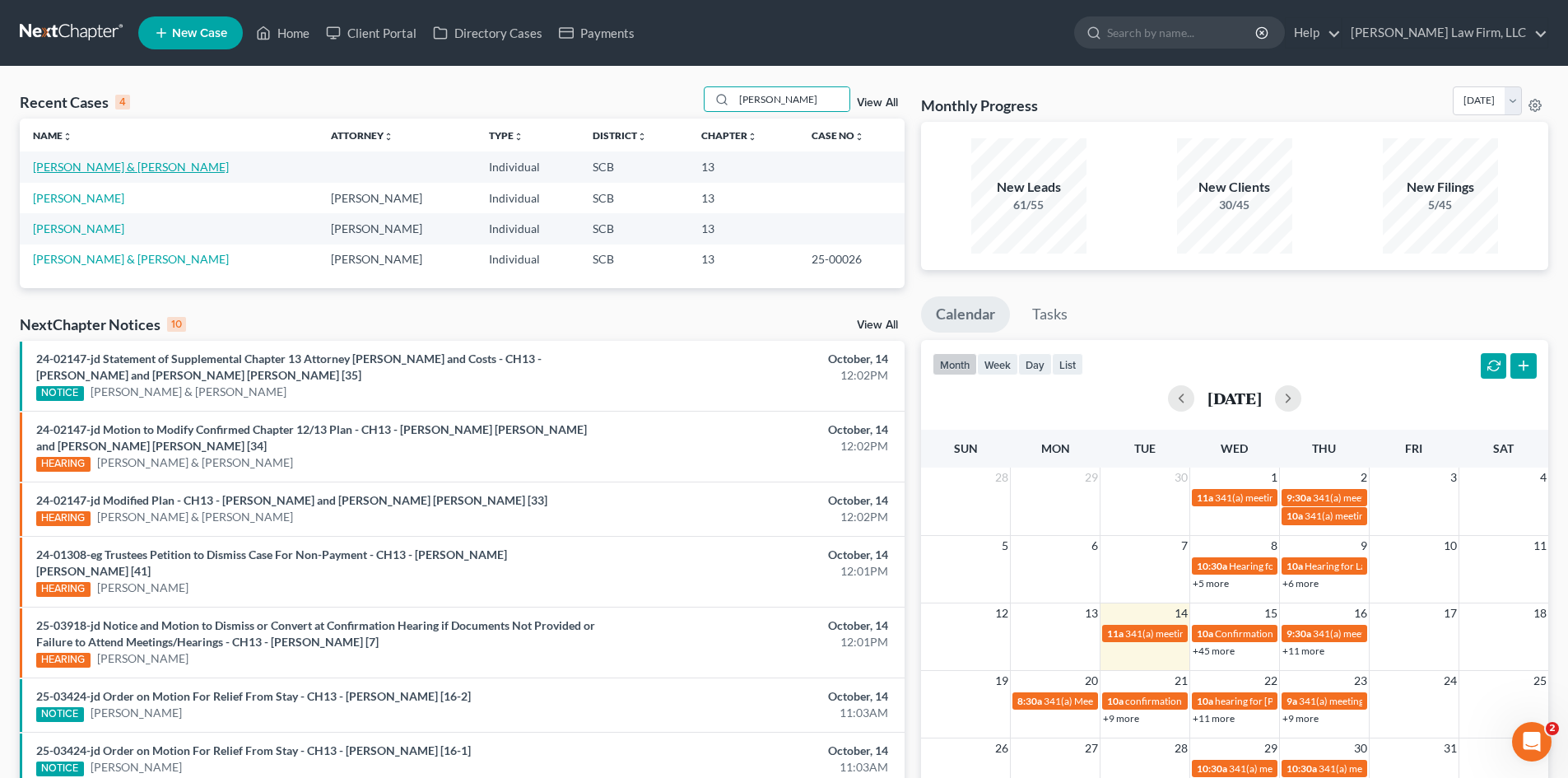
click at [122, 171] on link "[PERSON_NAME] & [PERSON_NAME]" at bounding box center [131, 167] width 195 height 14
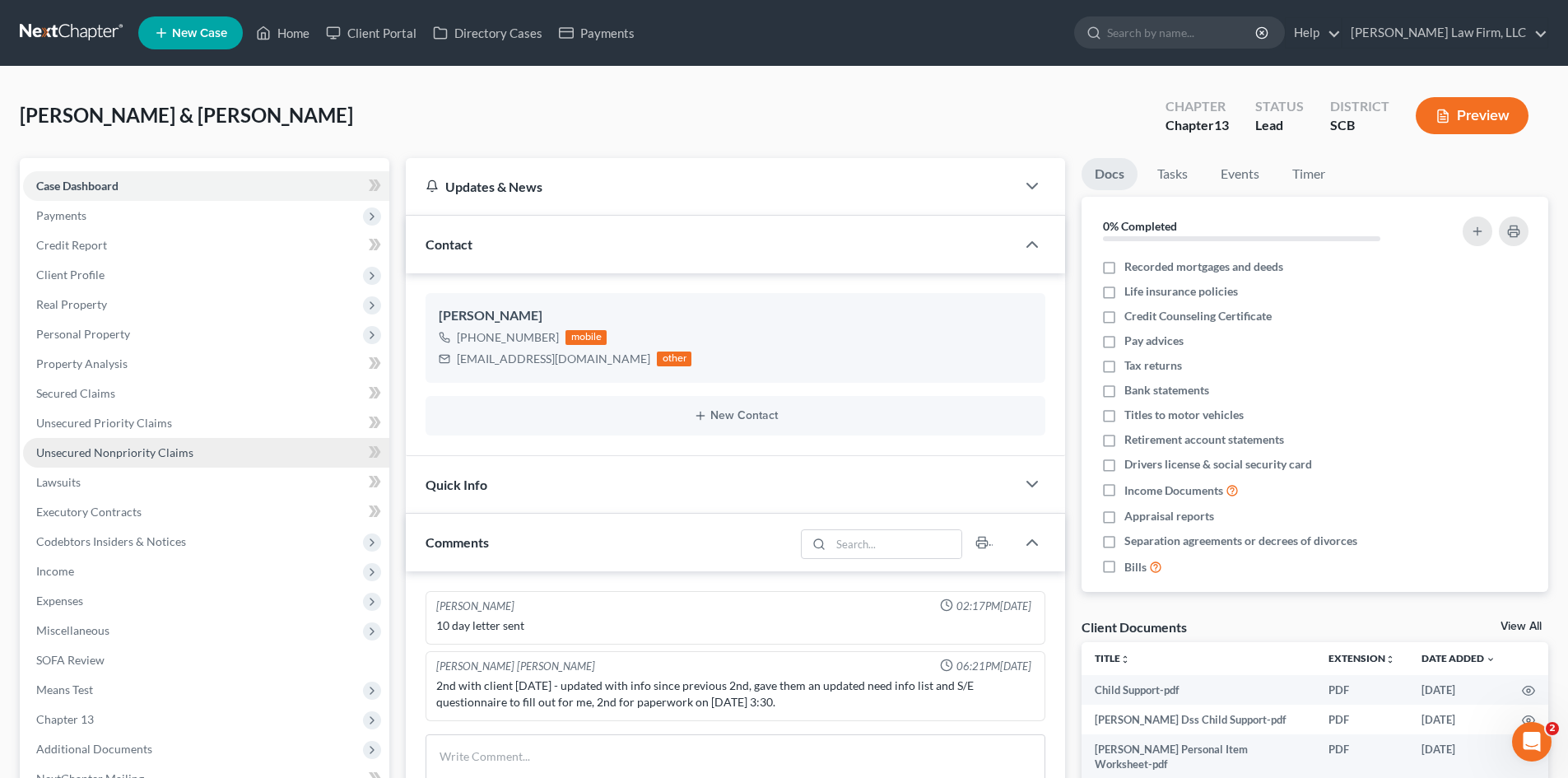
click at [166, 461] on link "Unsecured Nonpriority Claims" at bounding box center [206, 452] width 366 height 30
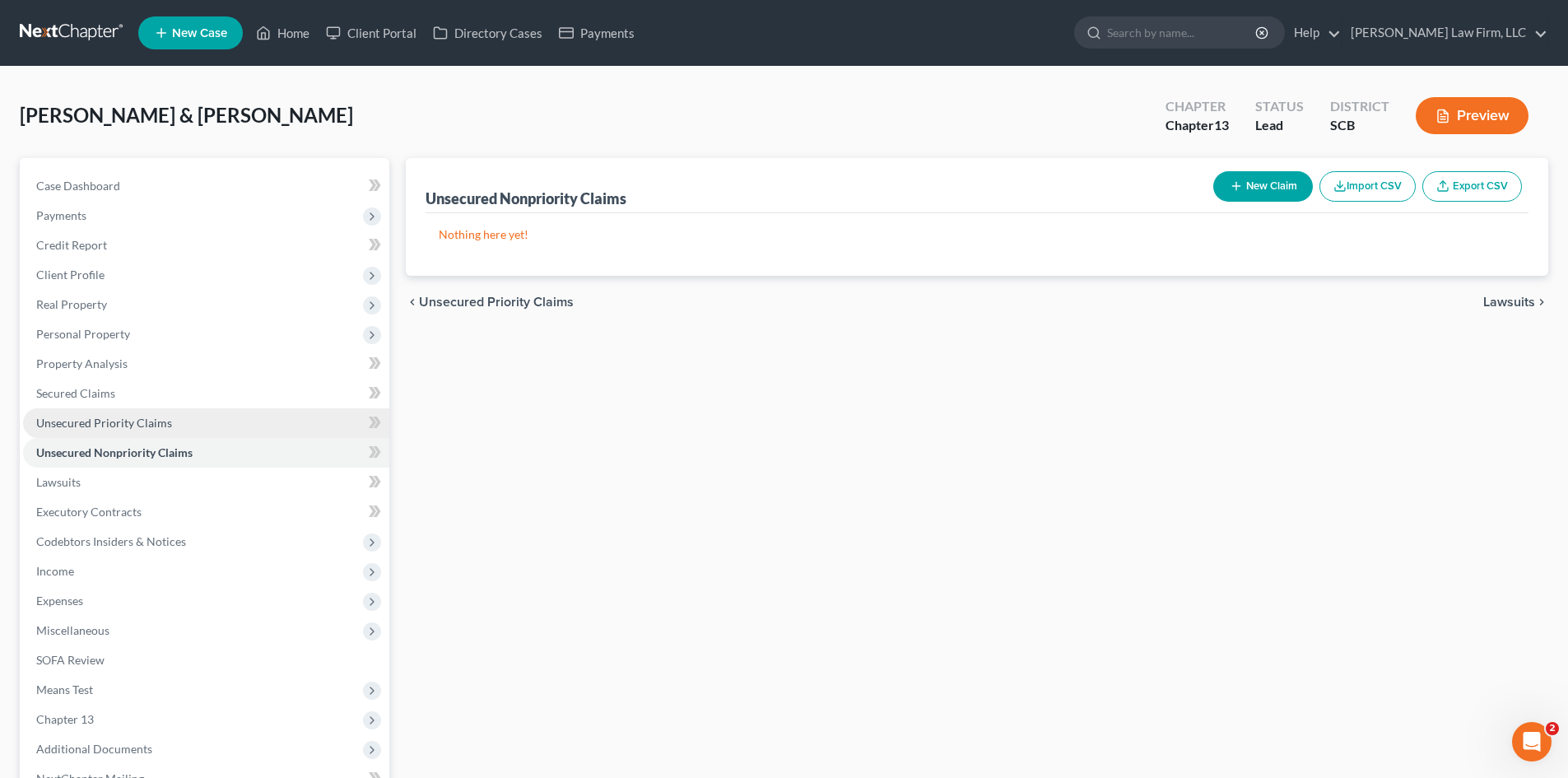
click at [154, 431] on link "Unsecured Priority Claims" at bounding box center [206, 423] width 366 height 30
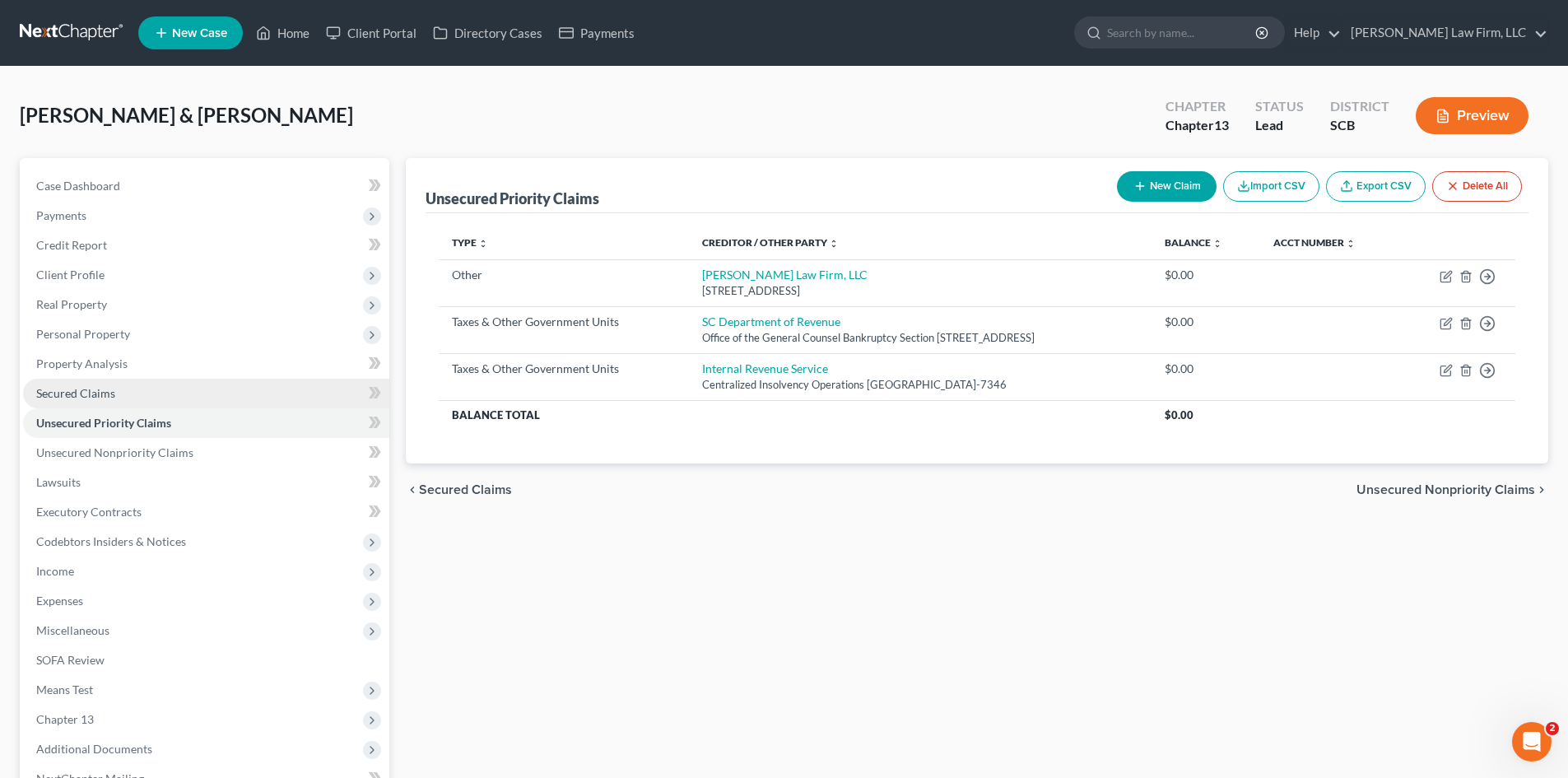
click at [130, 391] on link "Secured Claims" at bounding box center [206, 393] width 366 height 30
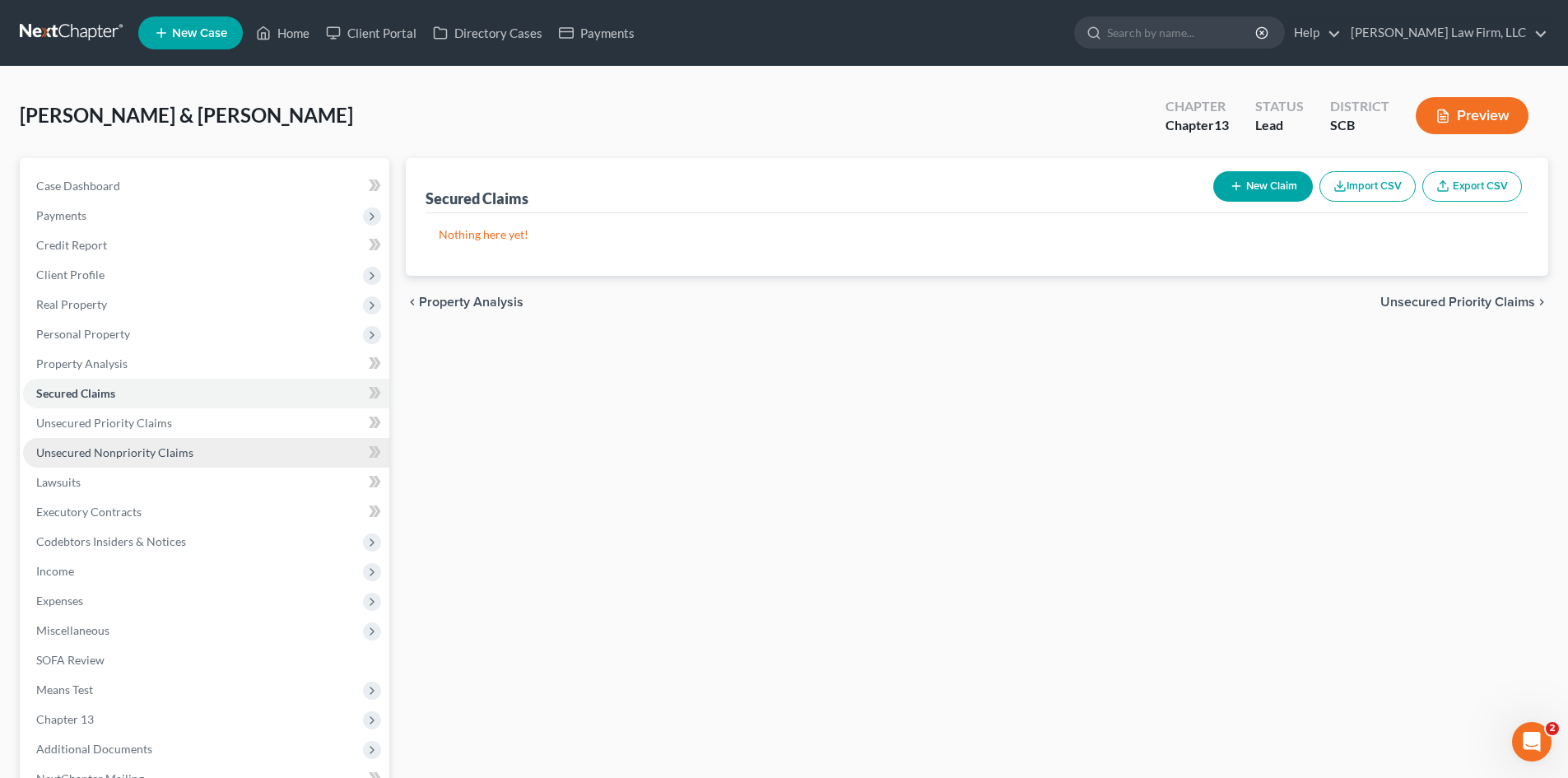
click at [177, 451] on span "Unsecured Nonpriority Claims" at bounding box center [115, 452] width 157 height 14
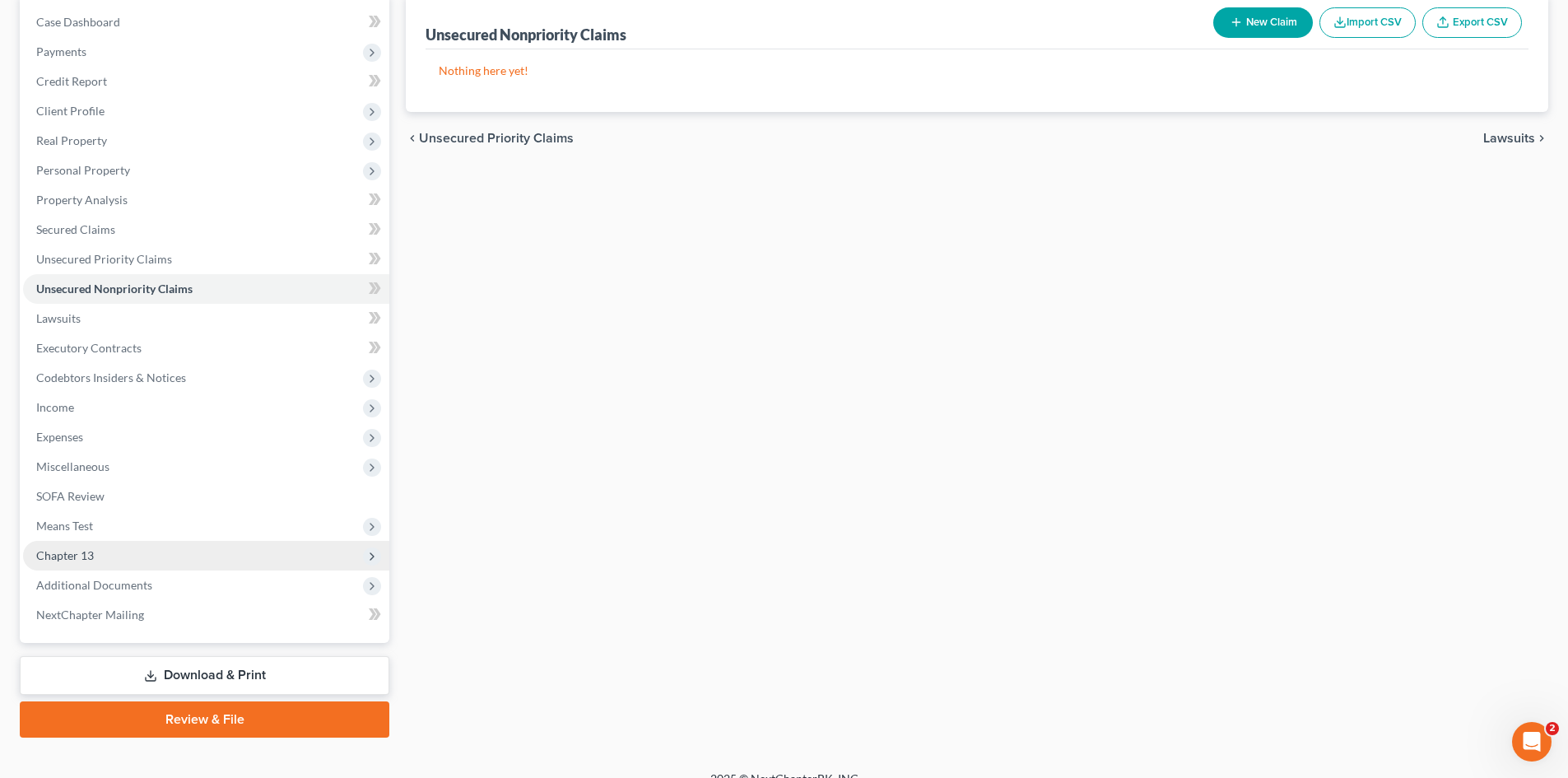
scroll to position [165, 0]
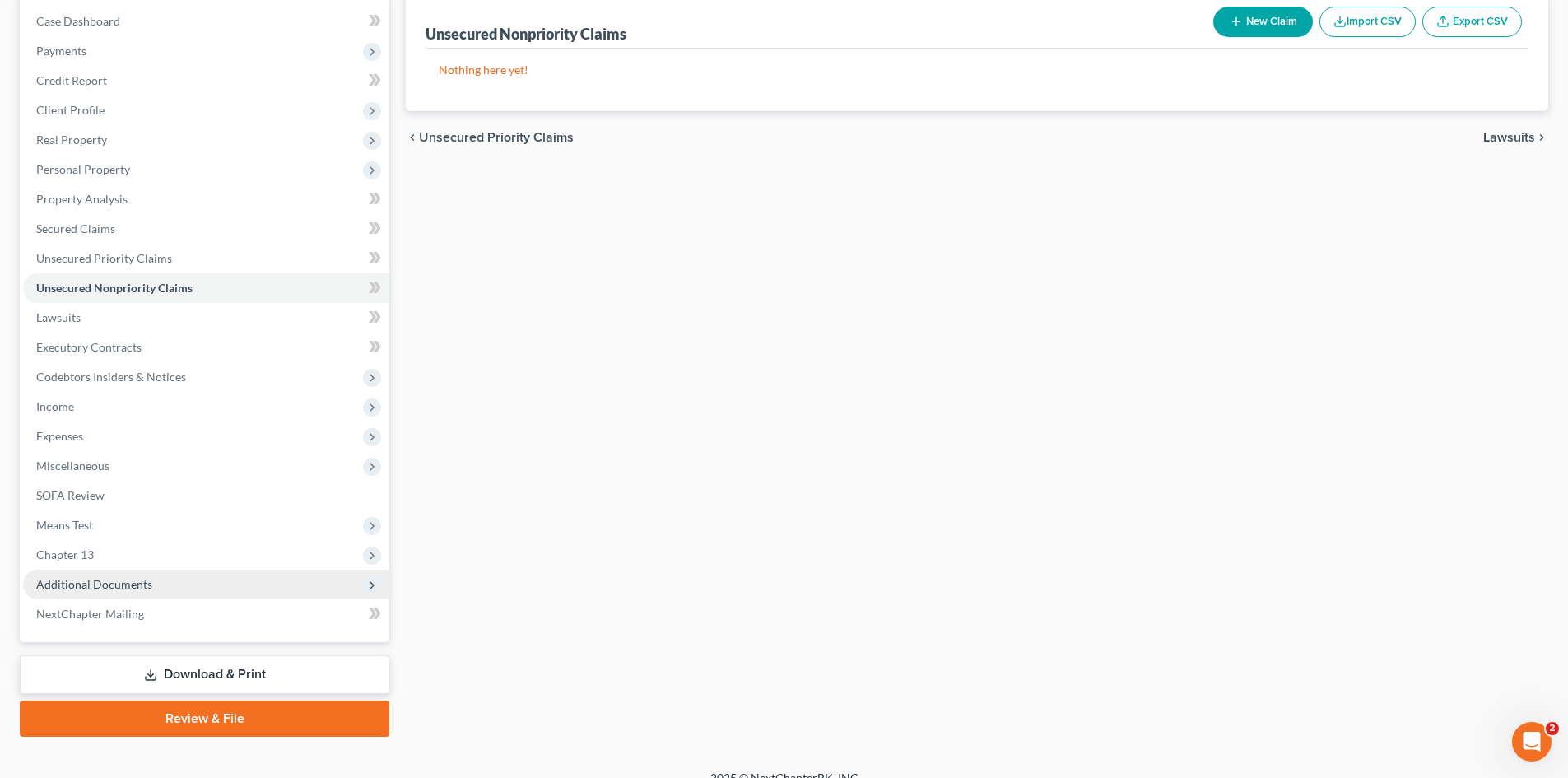
click at [138, 581] on span "Additional Documents" at bounding box center [94, 584] width 116 height 14
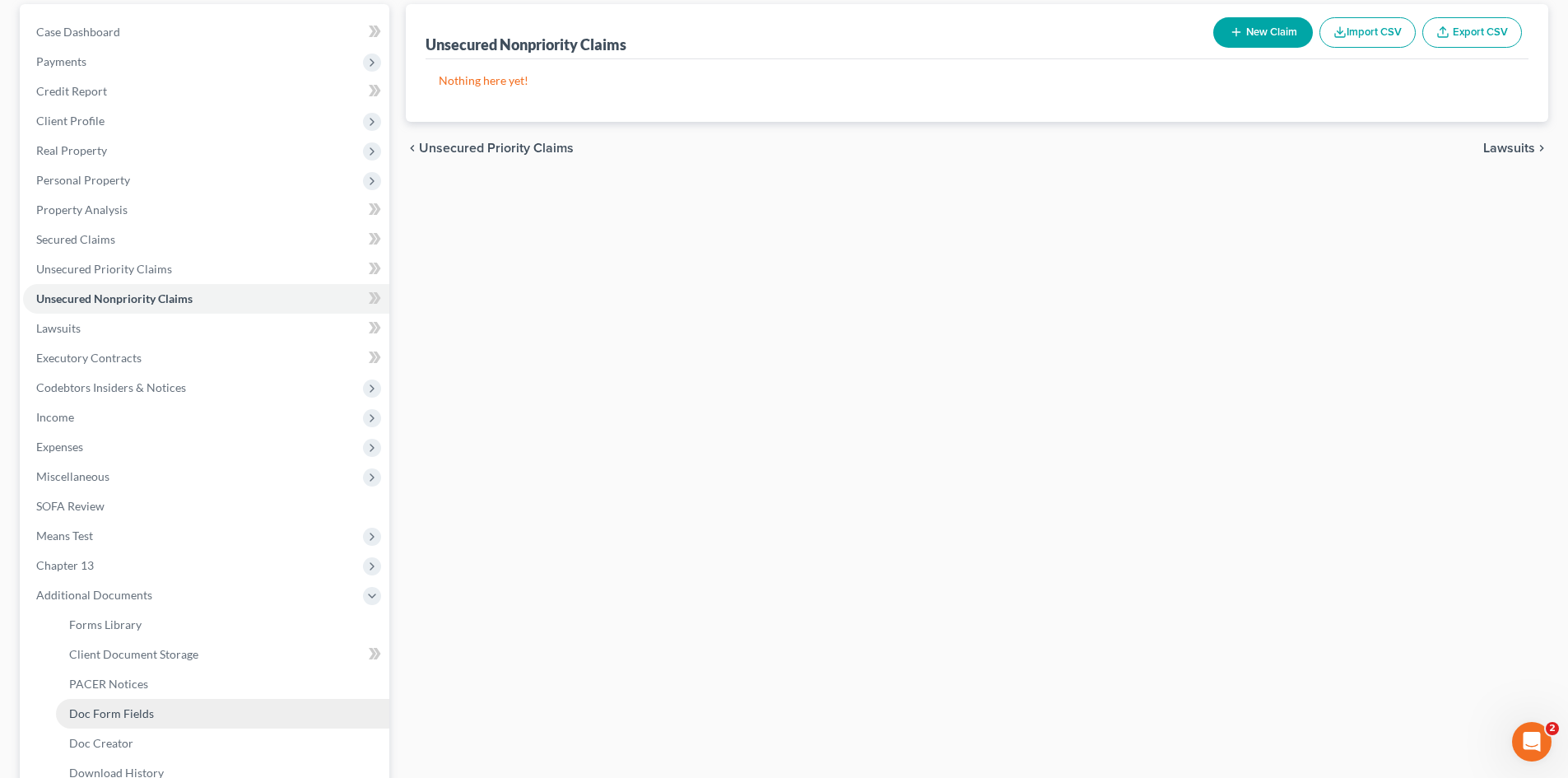
scroll to position [329, 0]
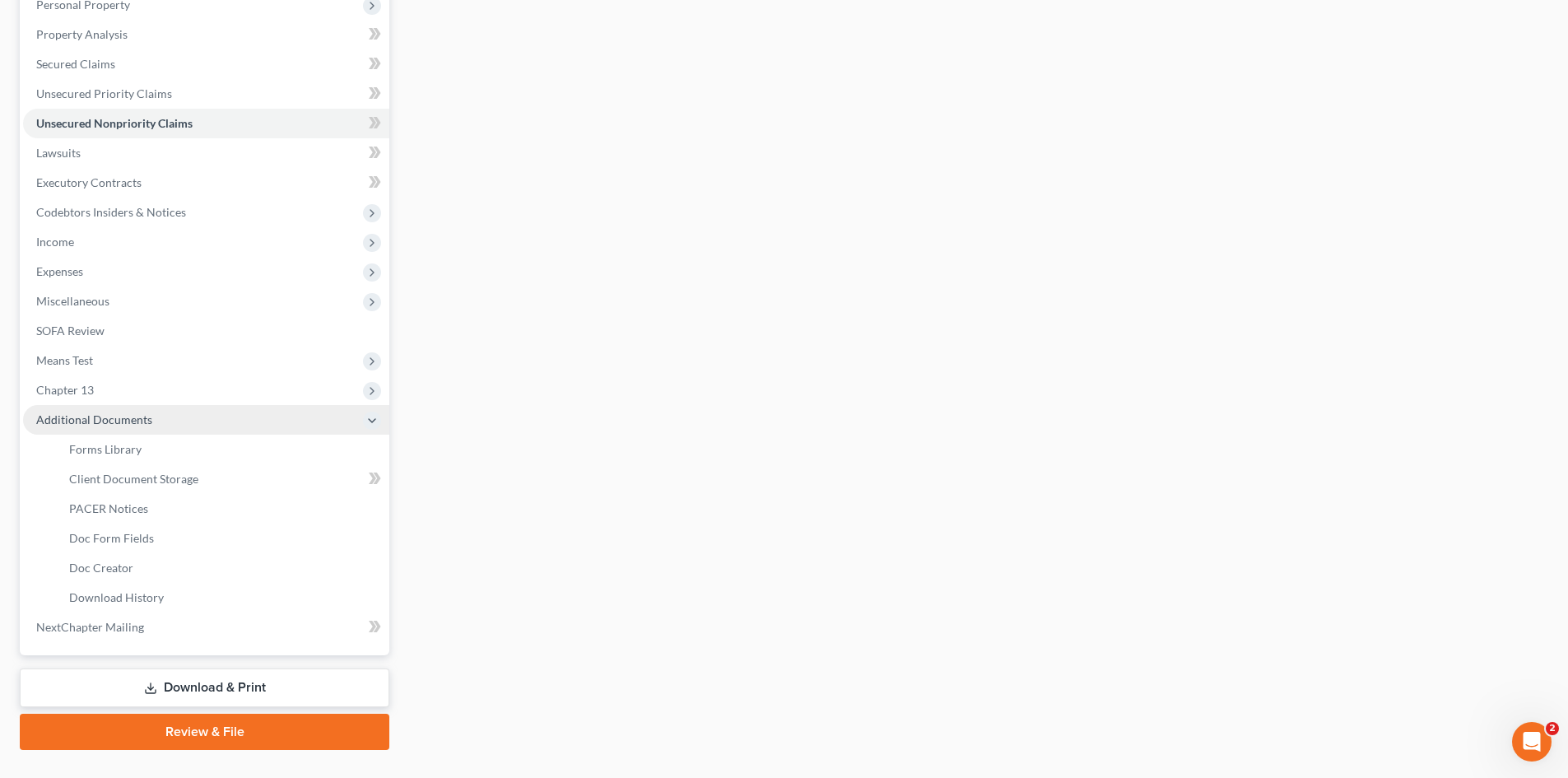
click at [117, 420] on span "Additional Documents" at bounding box center [94, 419] width 116 height 14
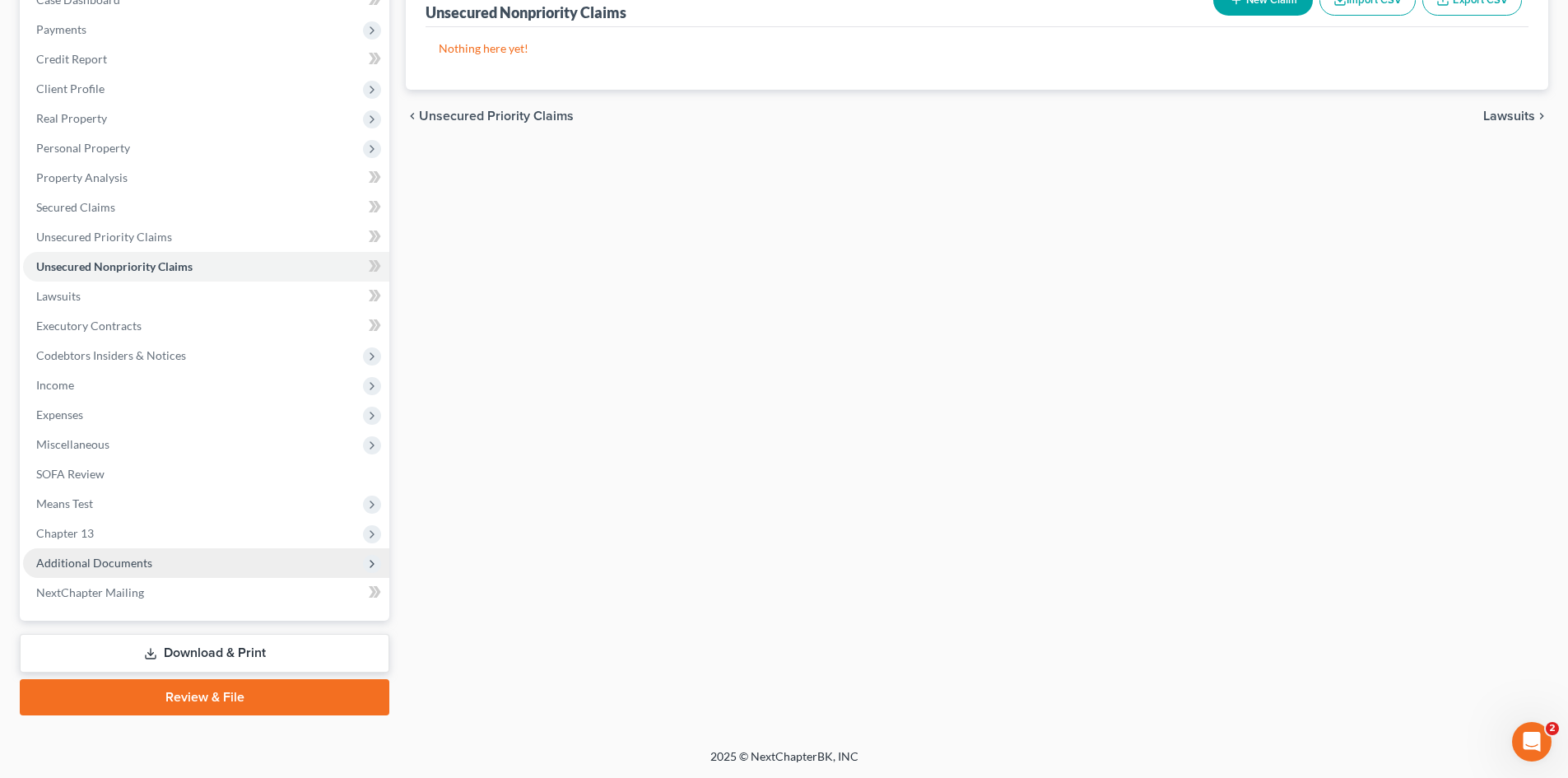
scroll to position [186, 0]
click at [153, 569] on span "Additional Documents" at bounding box center [206, 563] width 366 height 30
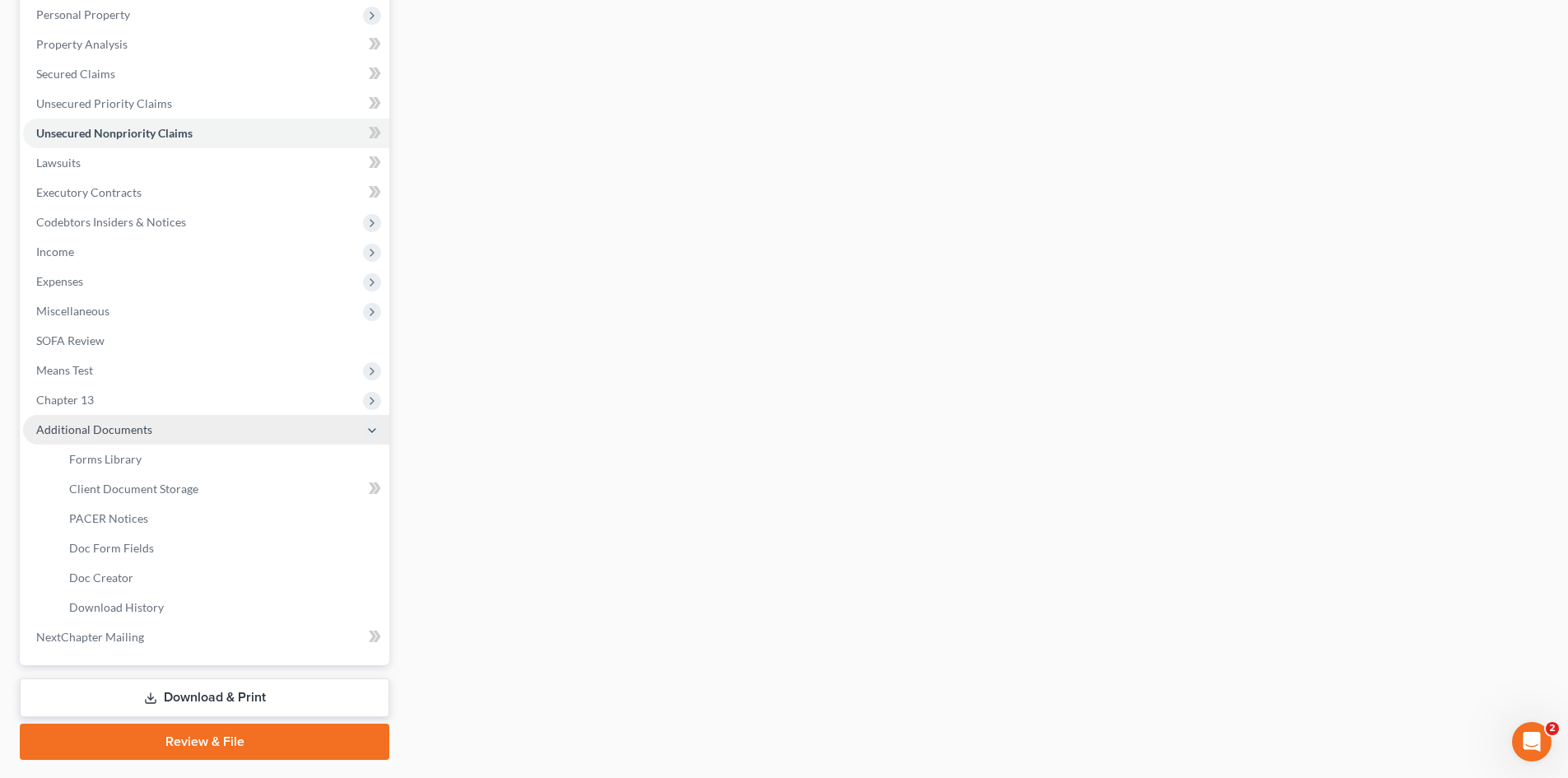
scroll to position [329, 0]
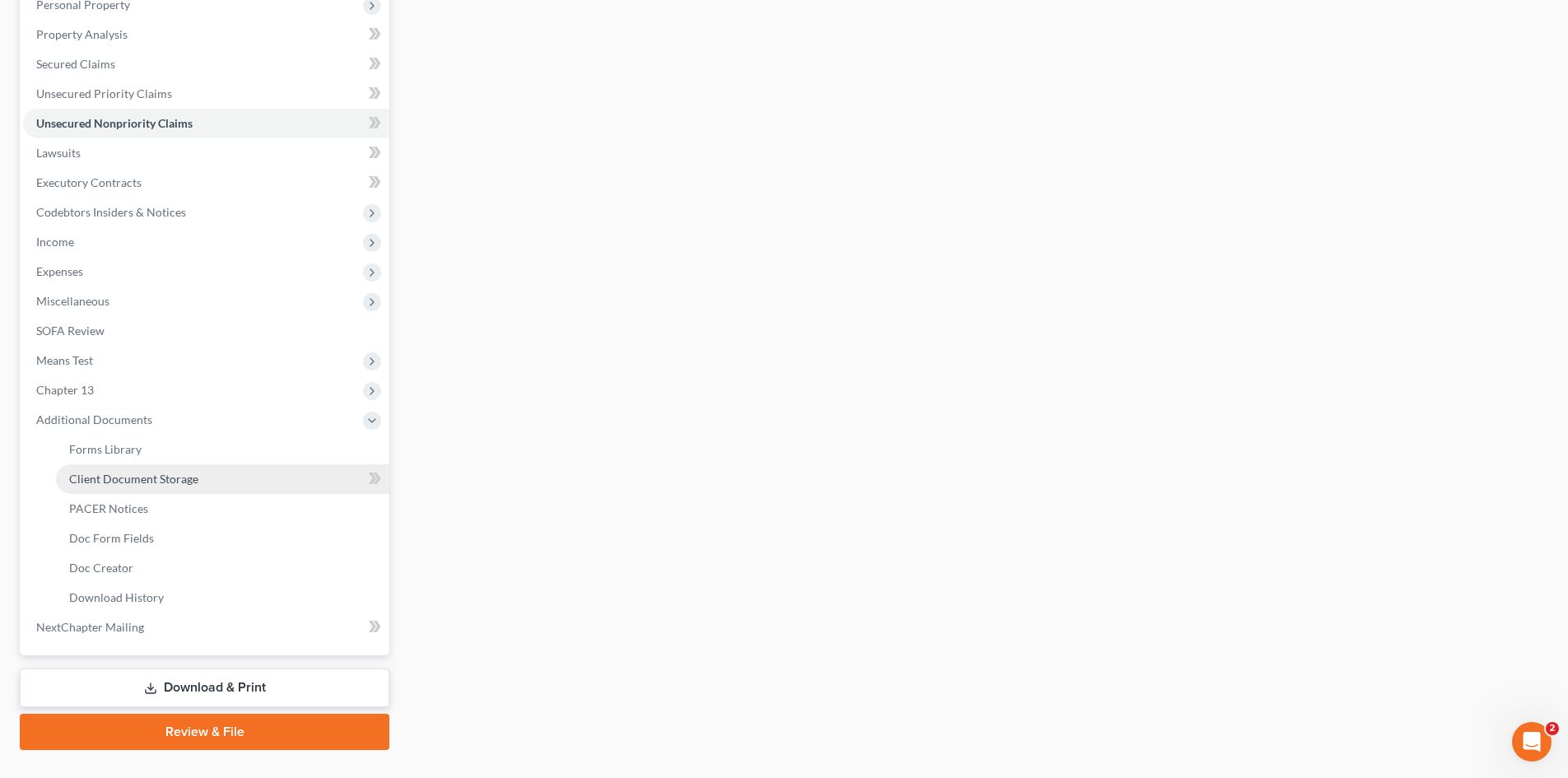
click at [139, 478] on span "Client Document Storage" at bounding box center [133, 479] width 129 height 14
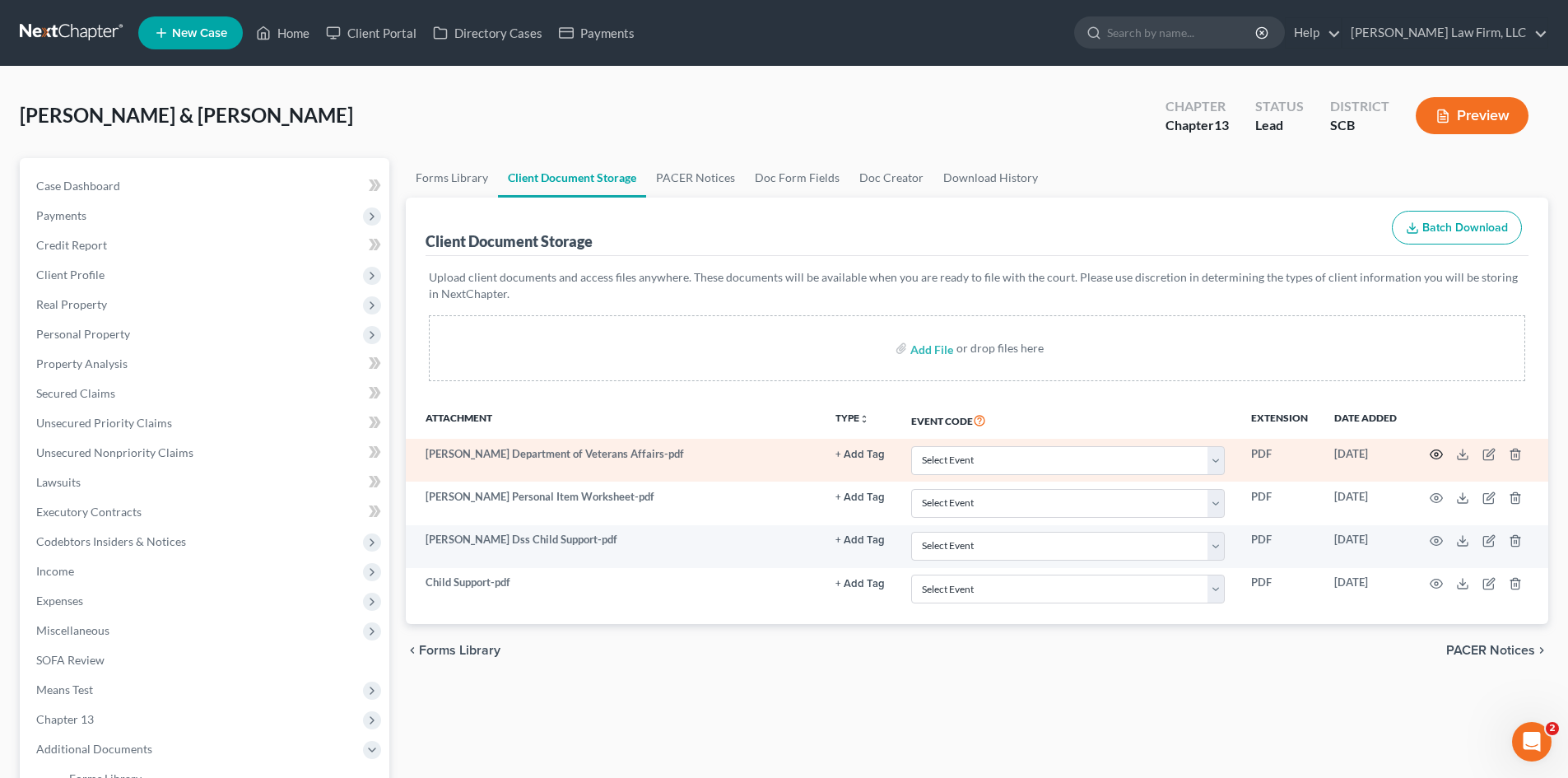
click at [1434, 456] on icon "button" at bounding box center [1435, 454] width 13 height 13
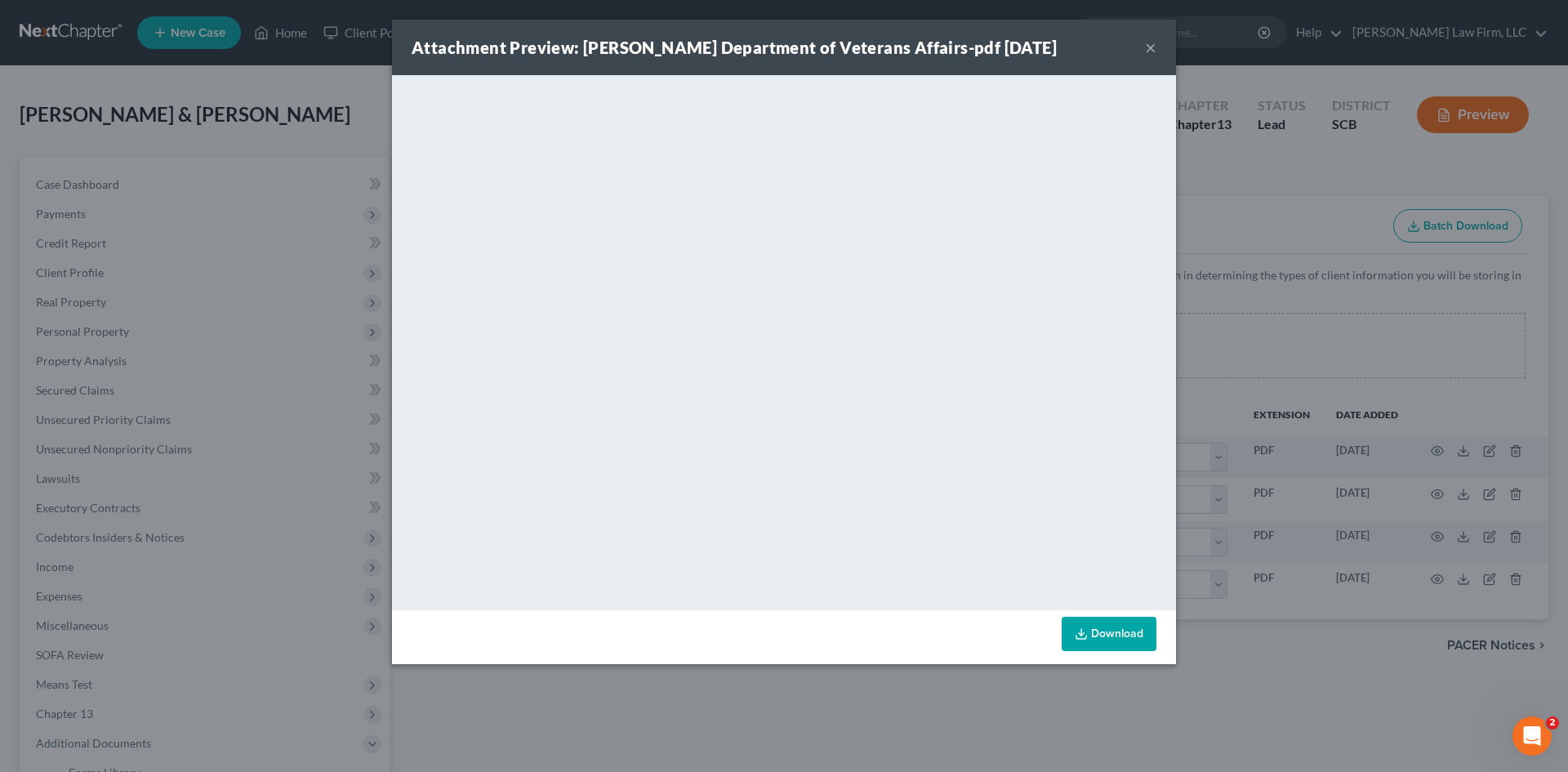
click at [1156, 50] on button "×" at bounding box center [1151, 47] width 12 height 19
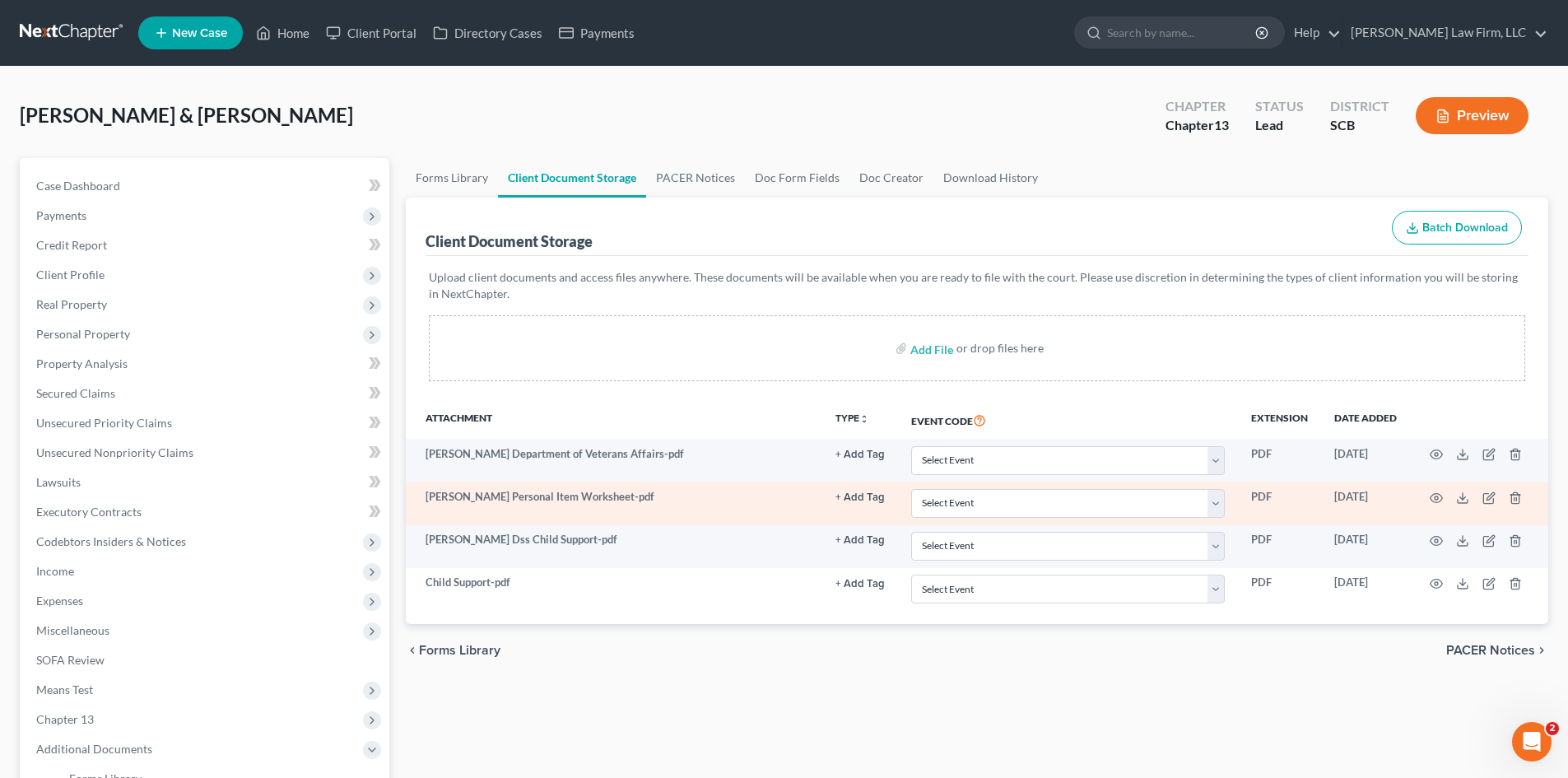
click at [572, 492] on td "Shaquan Personal Item Worksheet-pdf" at bounding box center [614, 503] width 416 height 43
click at [1434, 501] on icon "button" at bounding box center [1435, 497] width 13 height 13
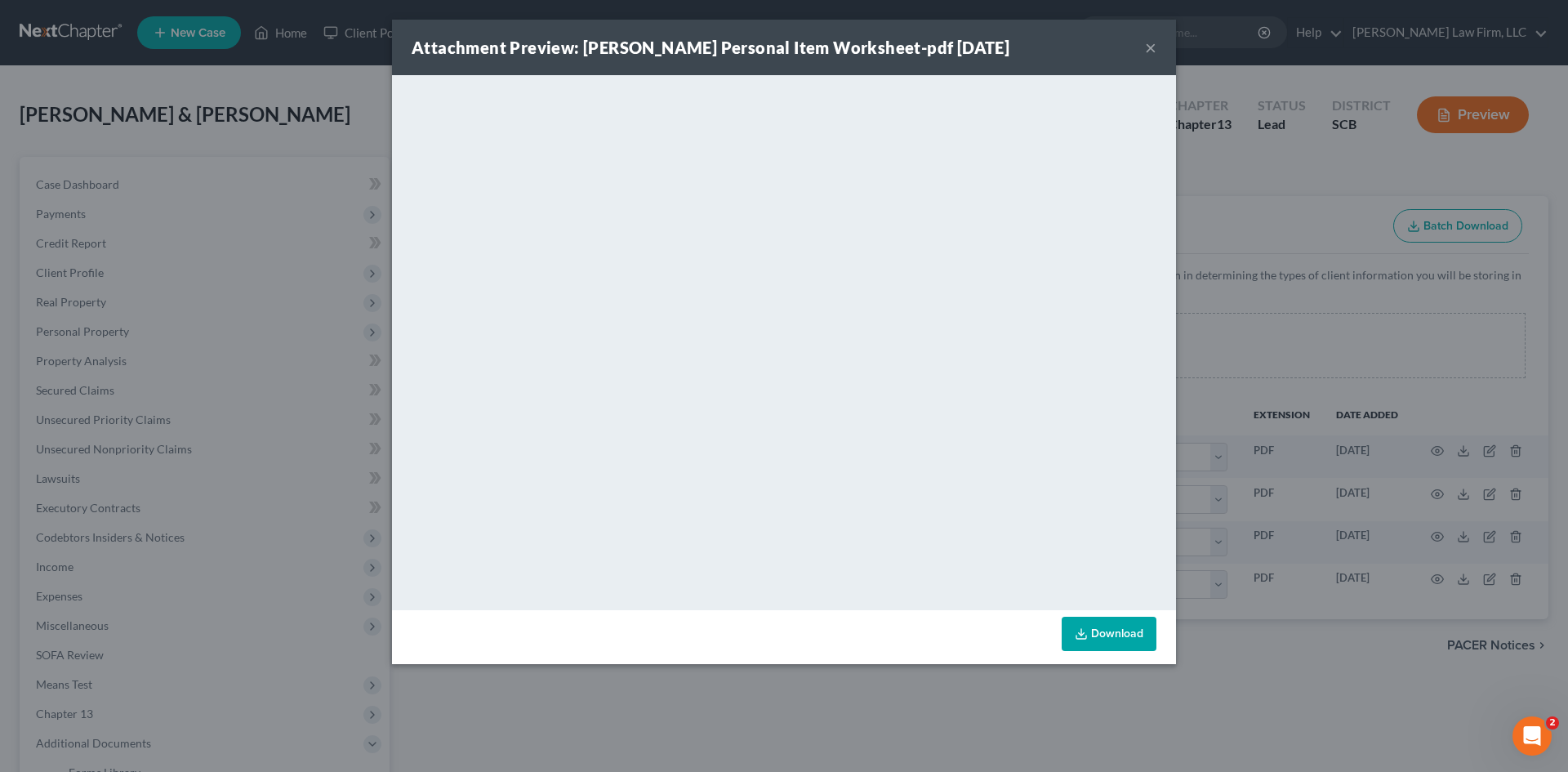
click at [1154, 45] on button "×" at bounding box center [1151, 47] width 12 height 19
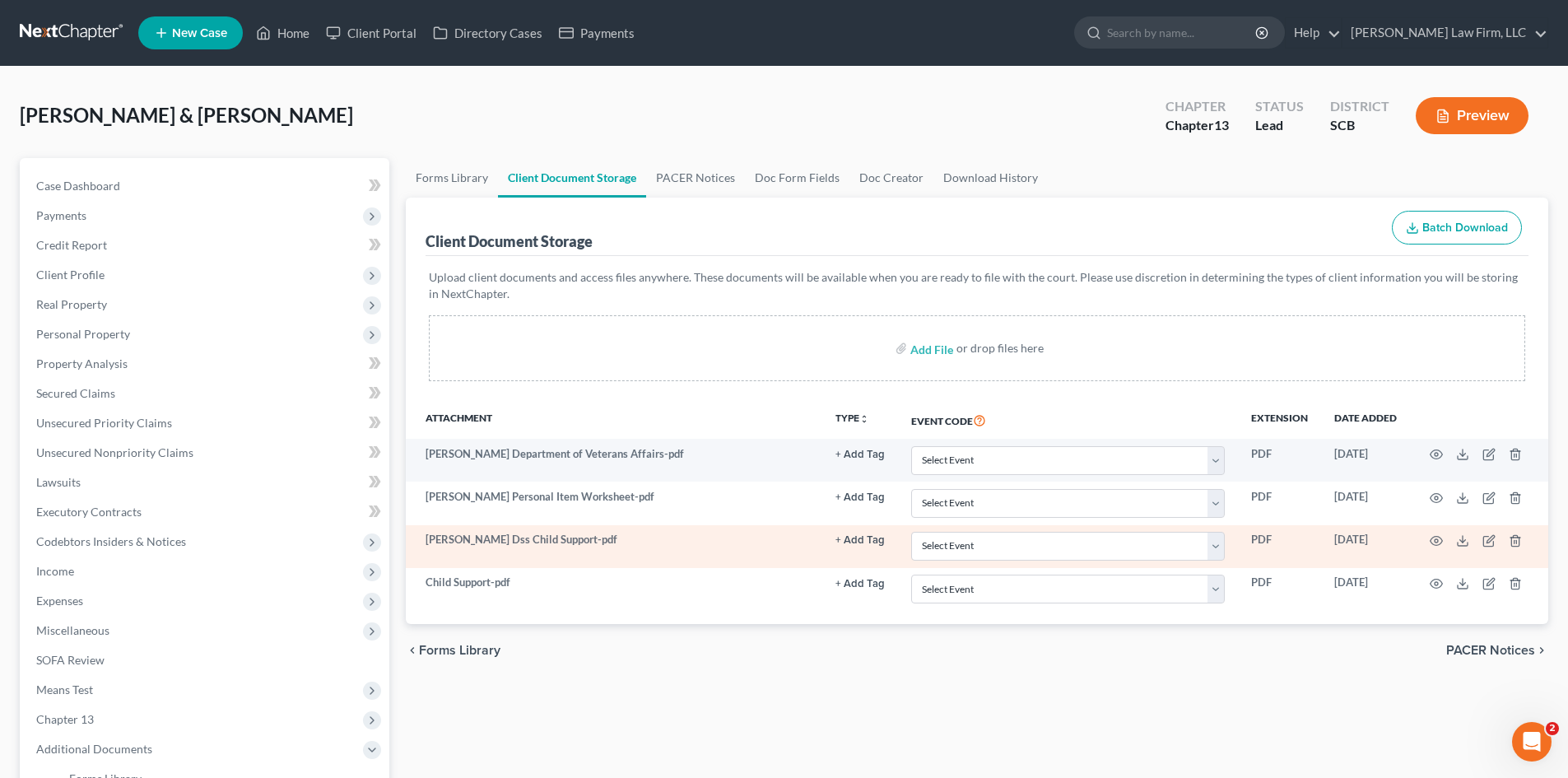
click at [474, 535] on td "Shaquan Myers Dss Child Support-pdf" at bounding box center [614, 547] width 416 height 43
click at [1436, 537] on icon "button" at bounding box center [1436, 541] width 13 height 9
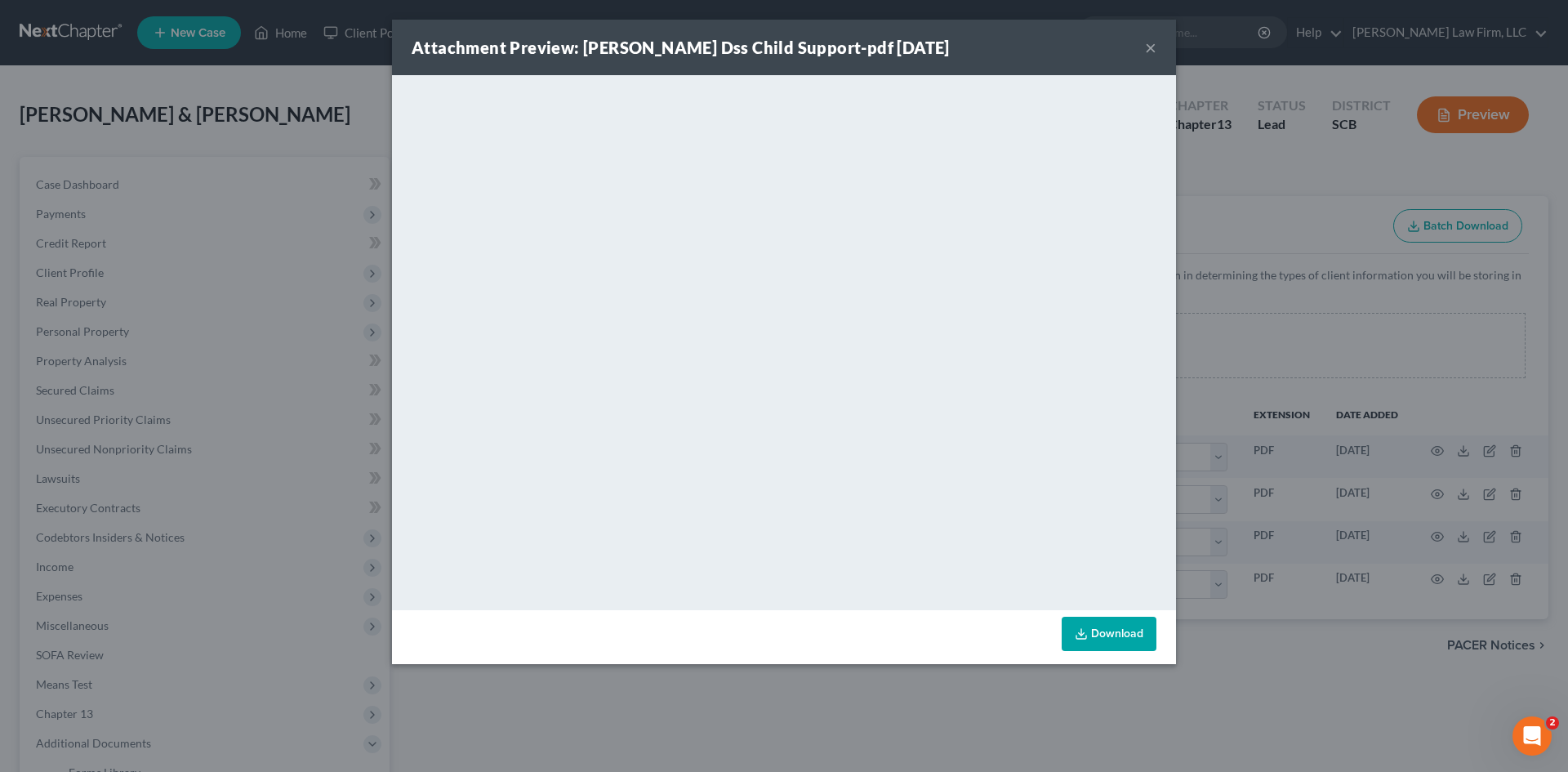
click at [1149, 45] on button "×" at bounding box center [1151, 47] width 12 height 19
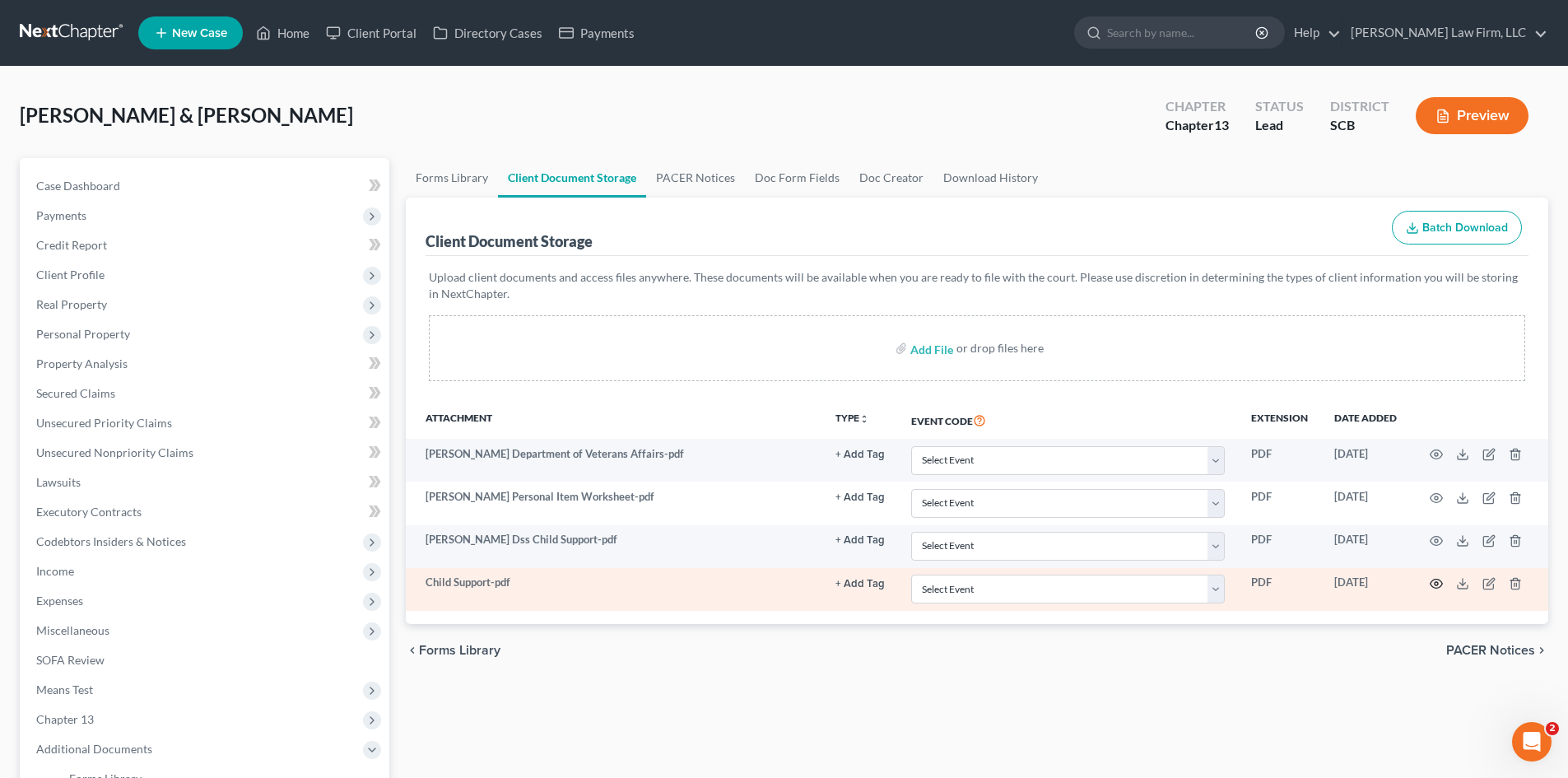
click at [1435, 581] on icon "button" at bounding box center [1435, 583] width 13 height 13
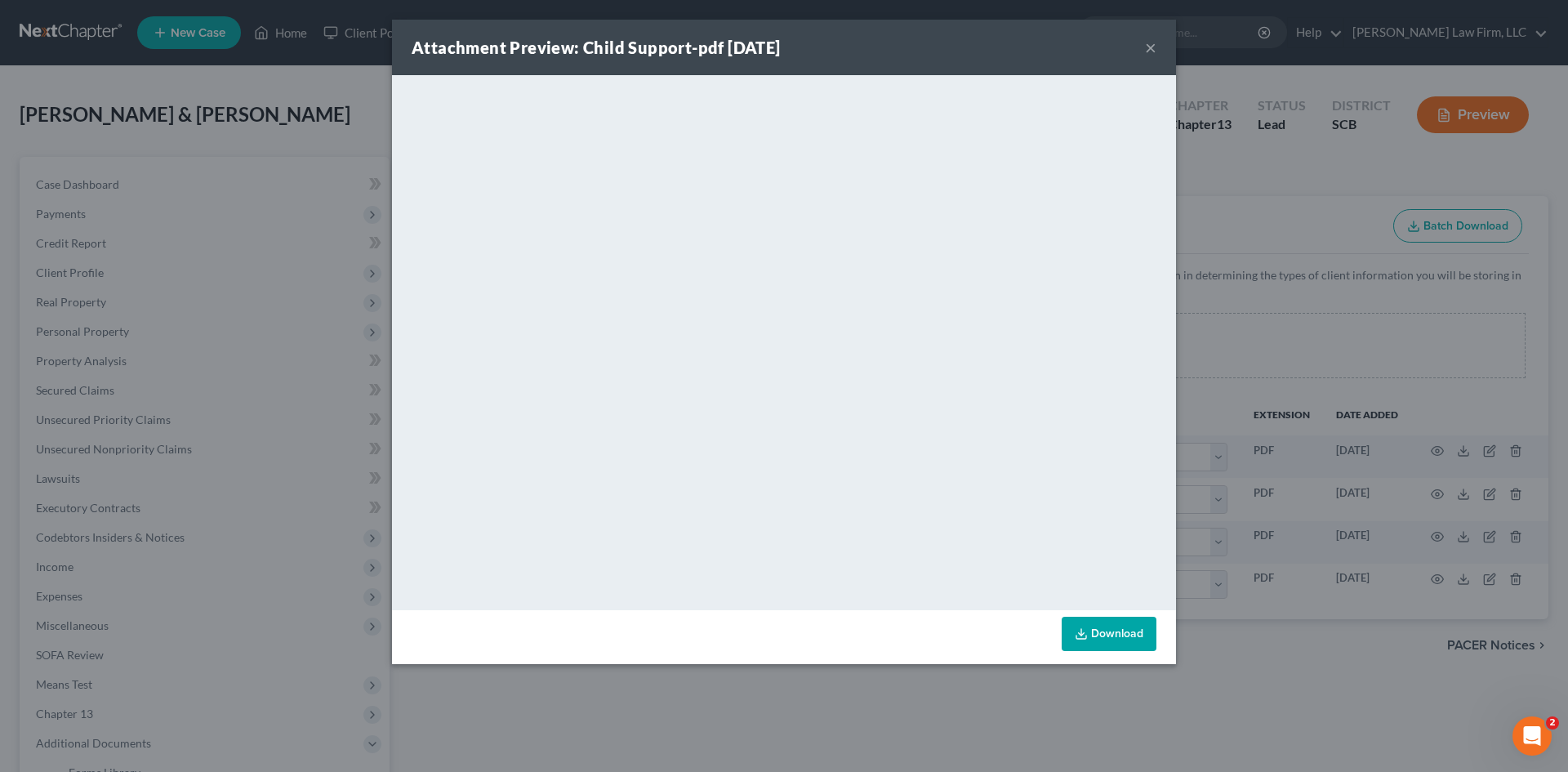
click at [1145, 44] on button "×" at bounding box center [1151, 47] width 12 height 19
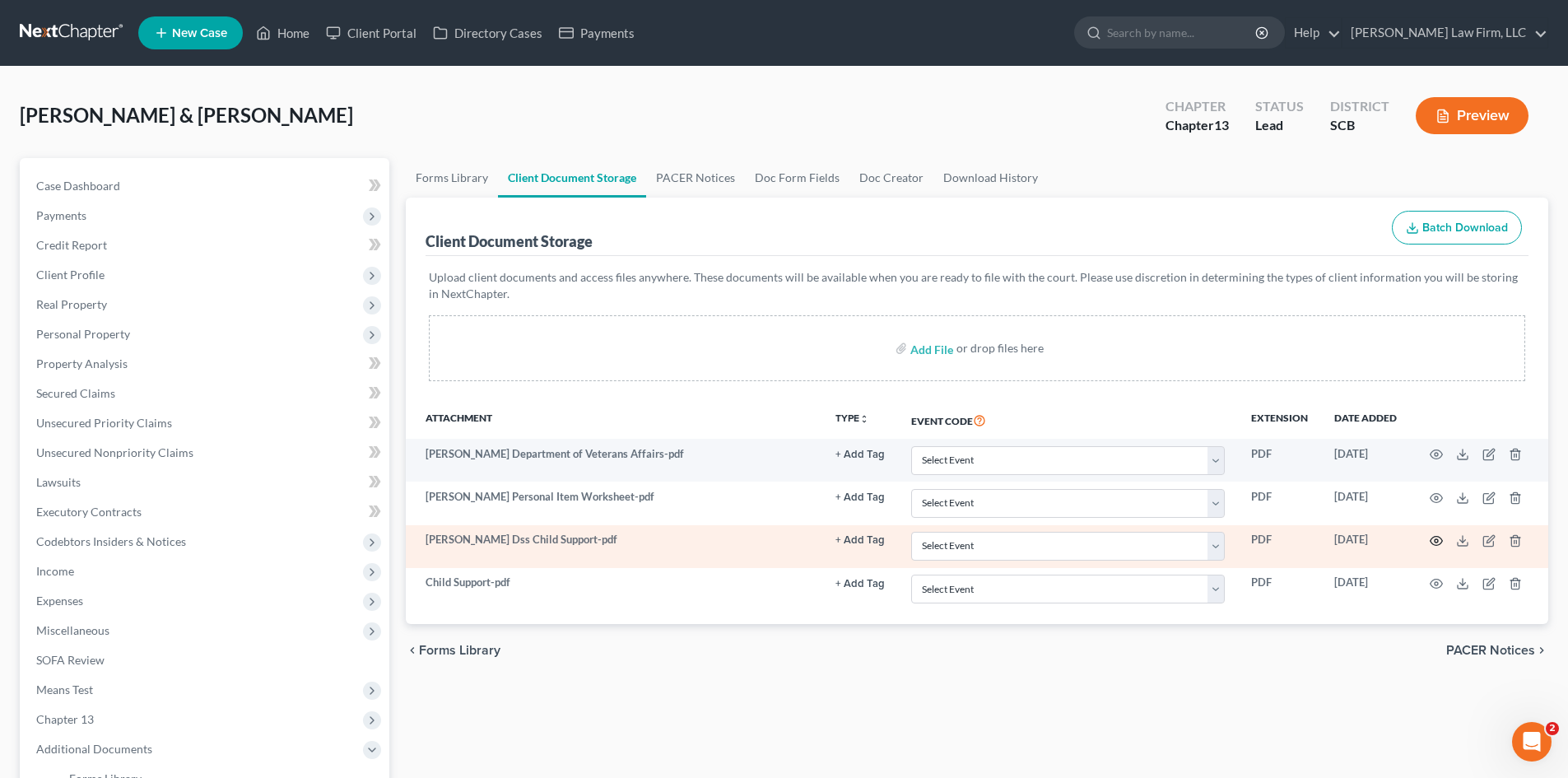
click at [1432, 542] on icon "button" at bounding box center [1435, 540] width 13 height 13
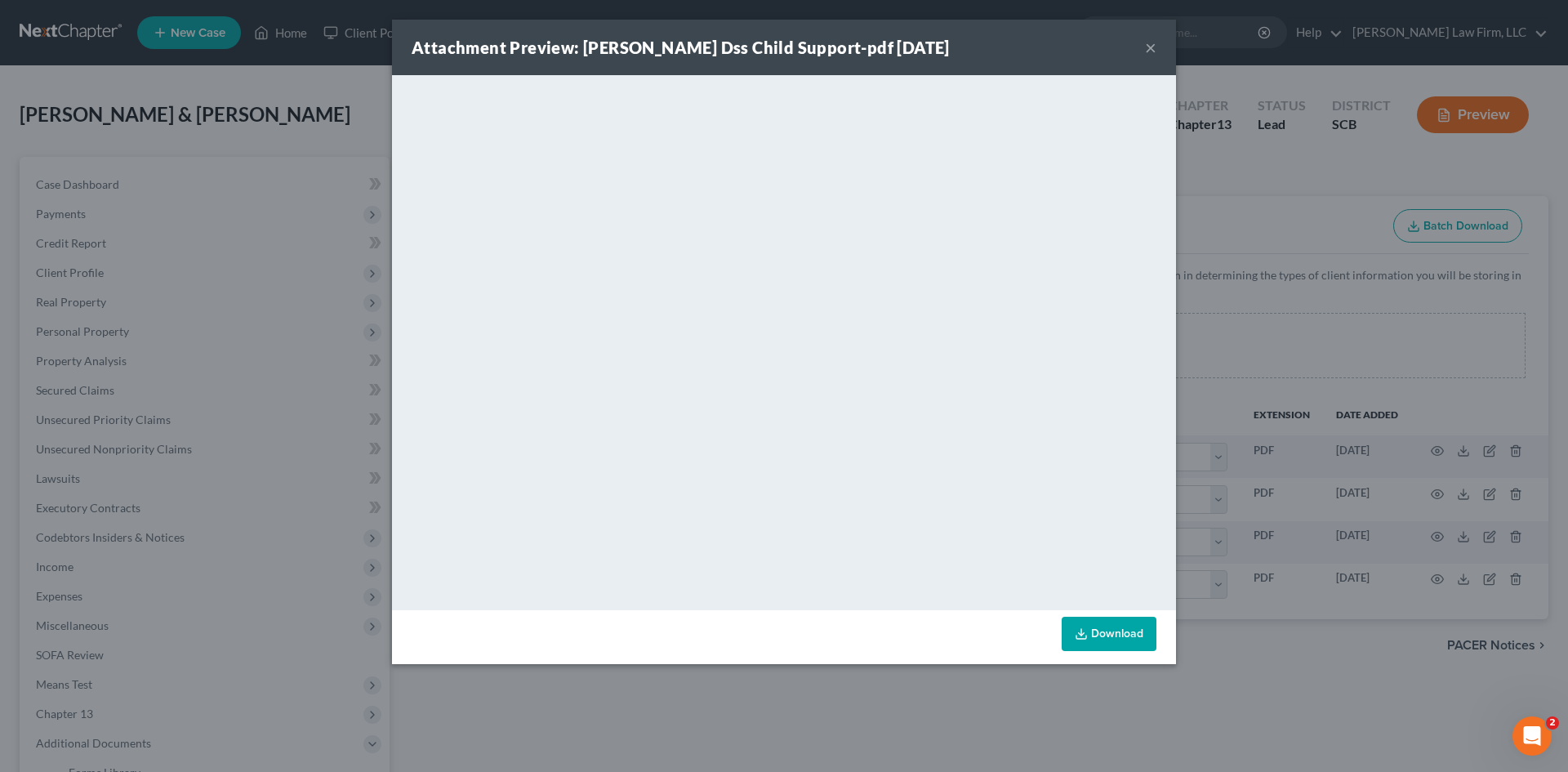
click at [1147, 43] on button "×" at bounding box center [1151, 47] width 12 height 19
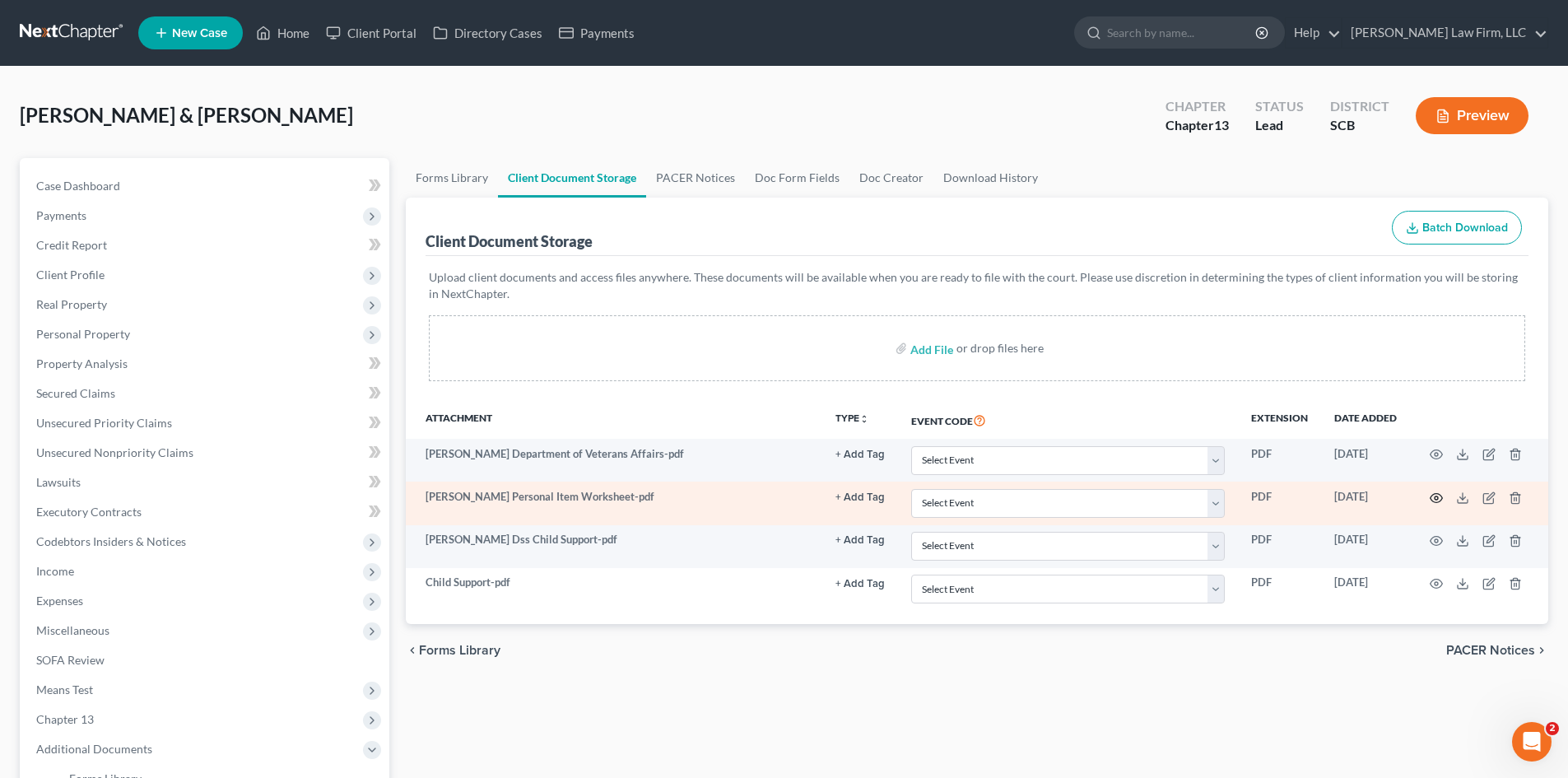
click at [1437, 501] on icon "button" at bounding box center [1435, 497] width 13 height 13
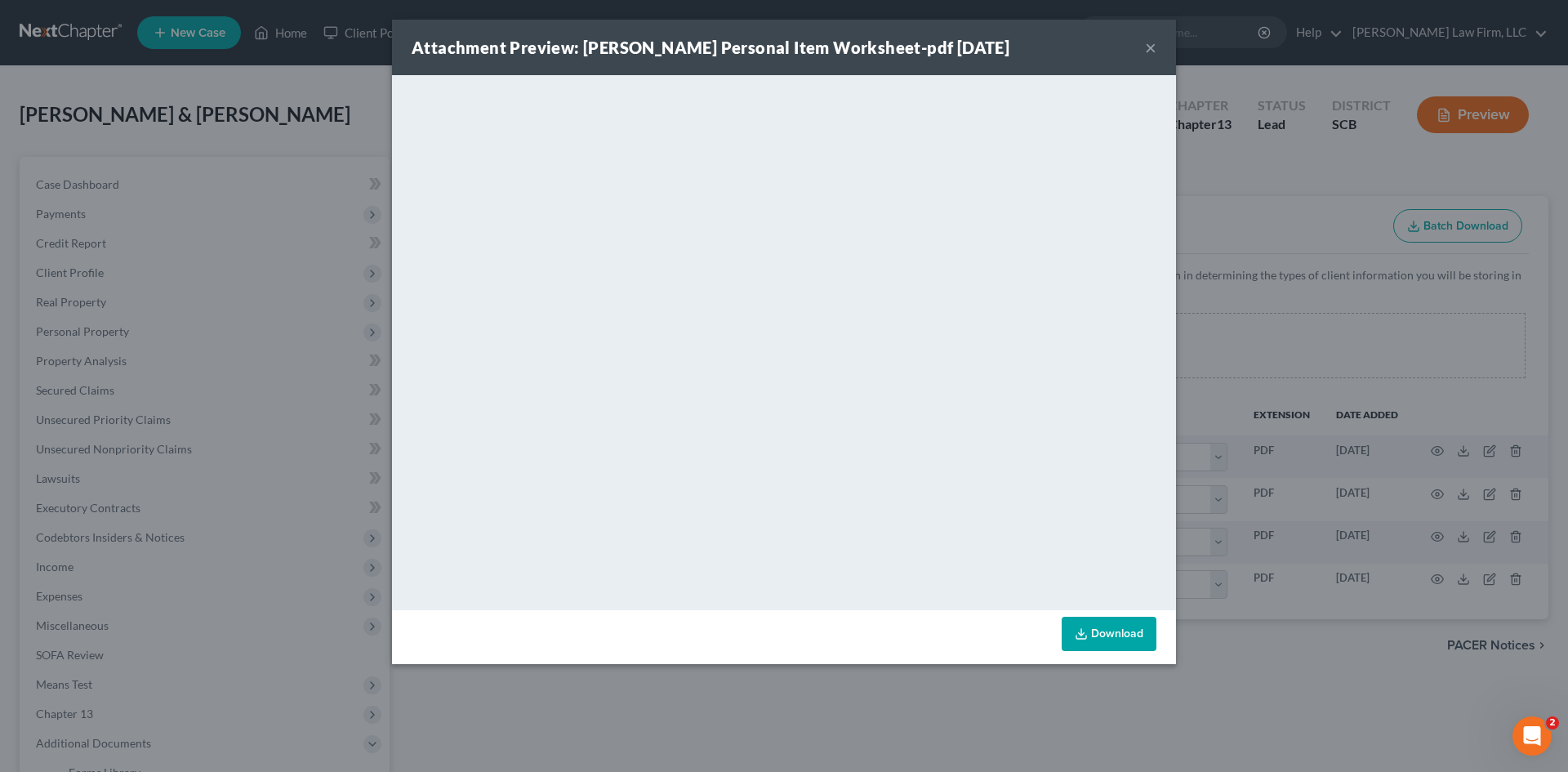
click at [1149, 50] on button "×" at bounding box center [1151, 47] width 12 height 19
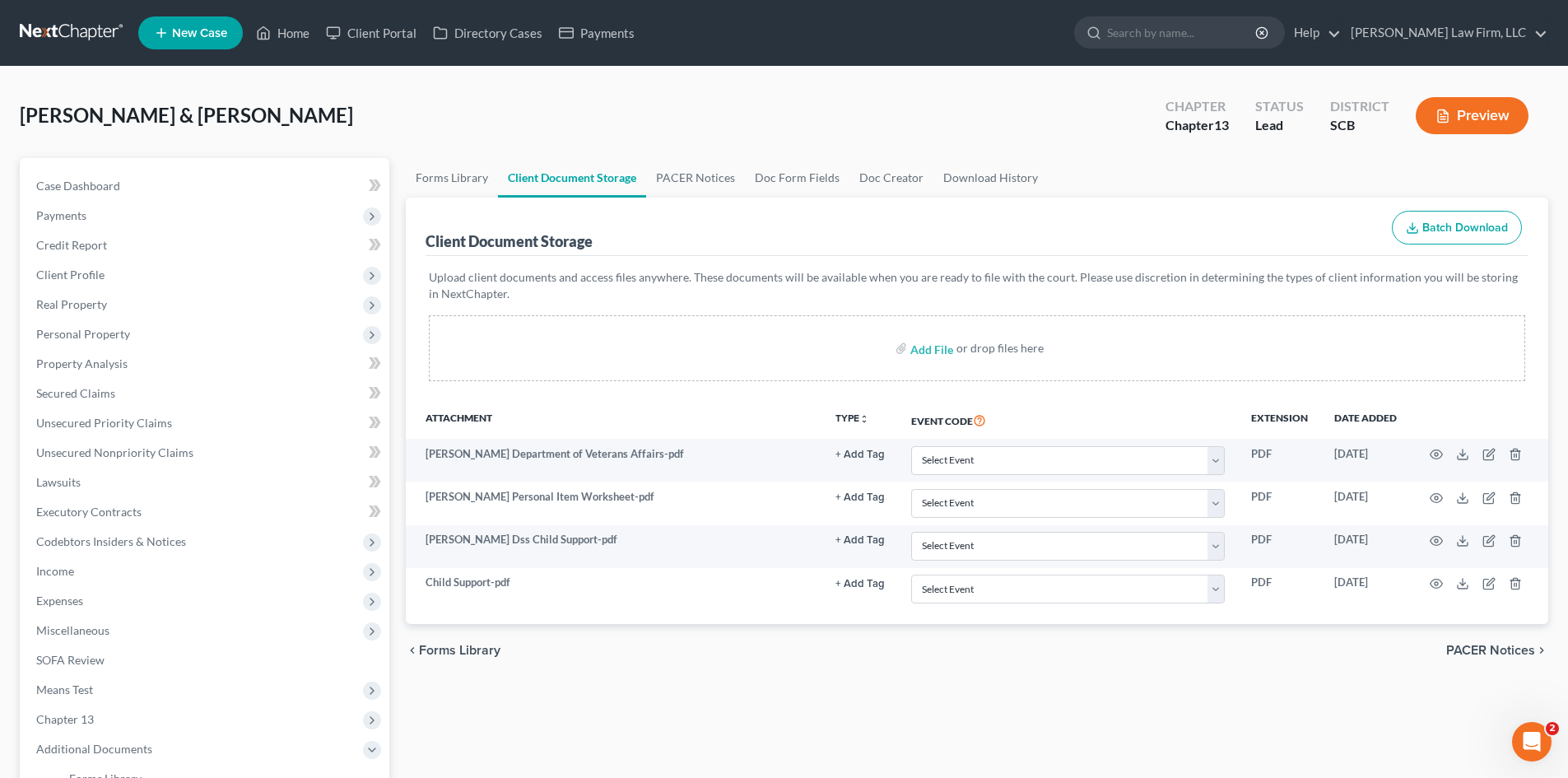
click at [37, 27] on link at bounding box center [72, 32] width 105 height 30
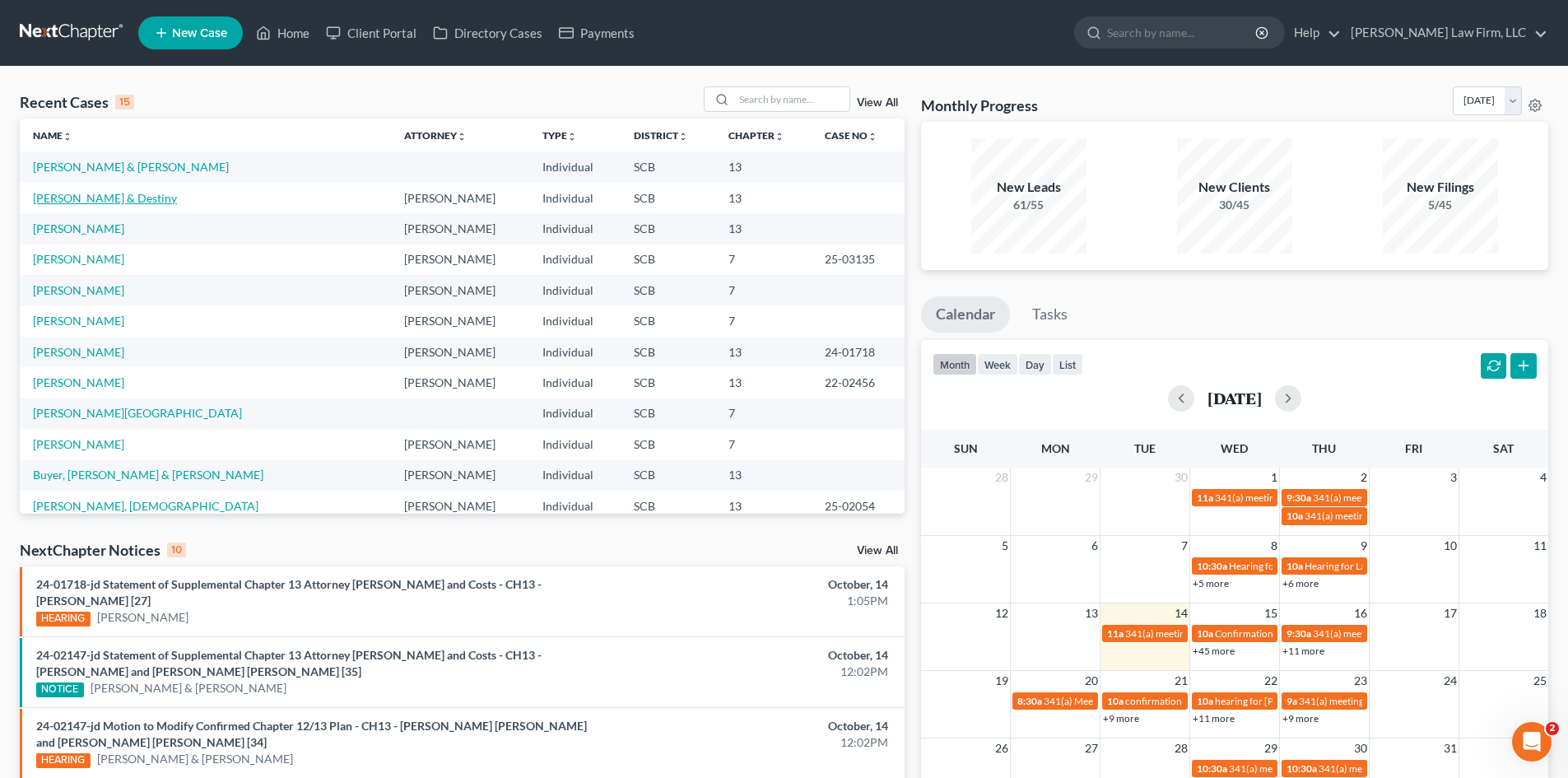
click at [149, 202] on link "[PERSON_NAME] & Destiny" at bounding box center [105, 198] width 144 height 14
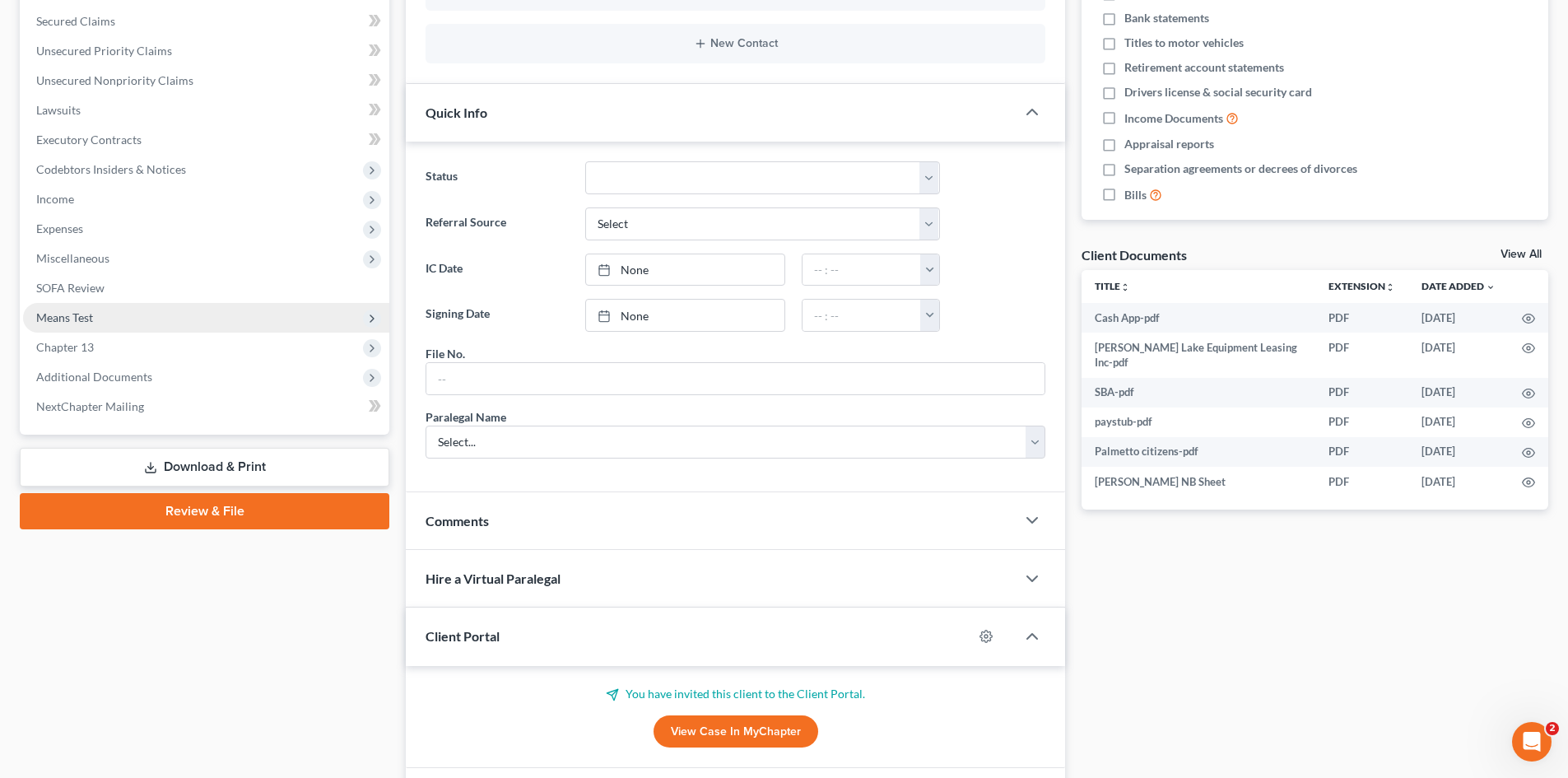
scroll to position [71, 0]
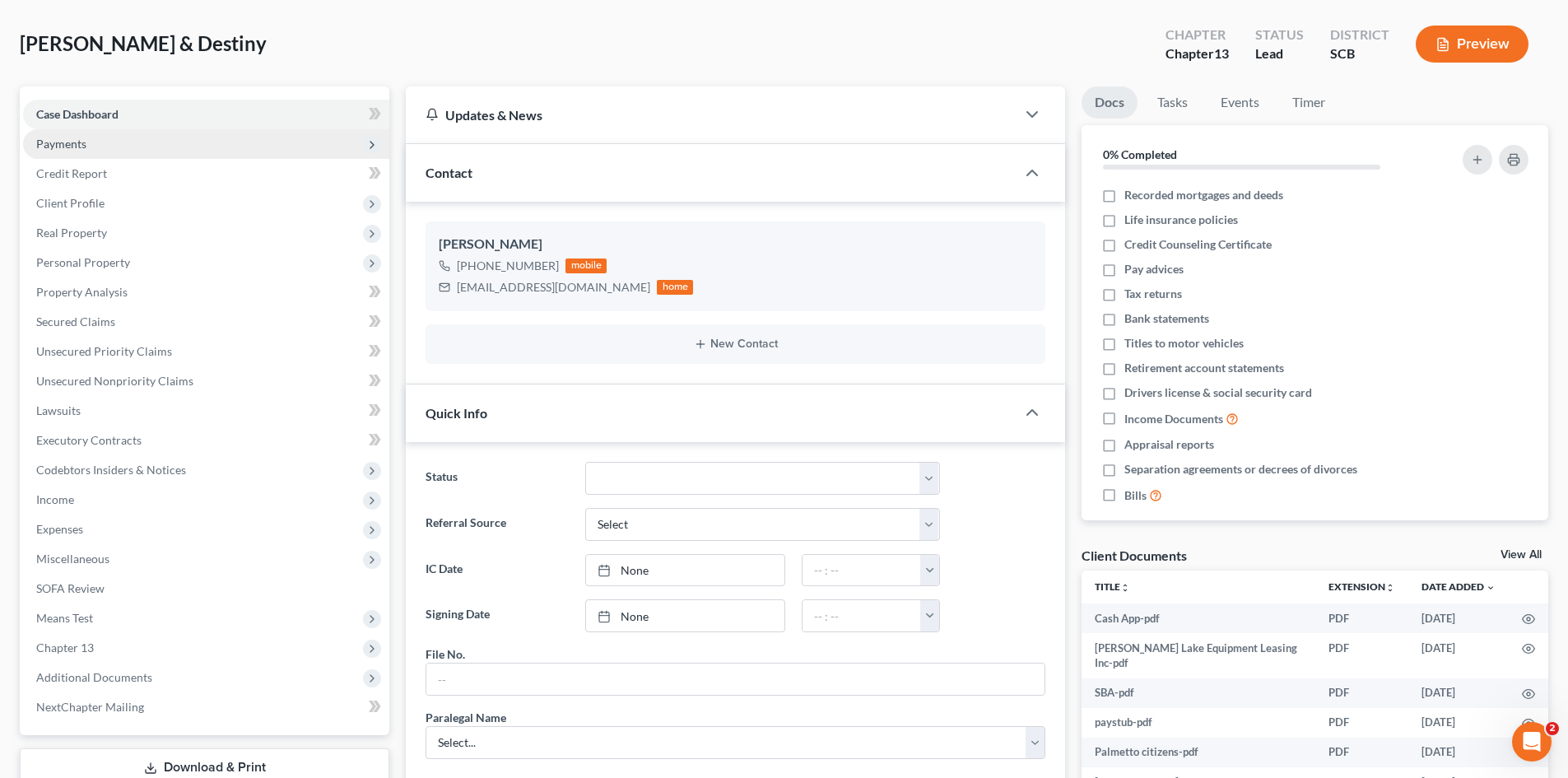
click at [62, 145] on span "Payments" at bounding box center [61, 144] width 50 height 14
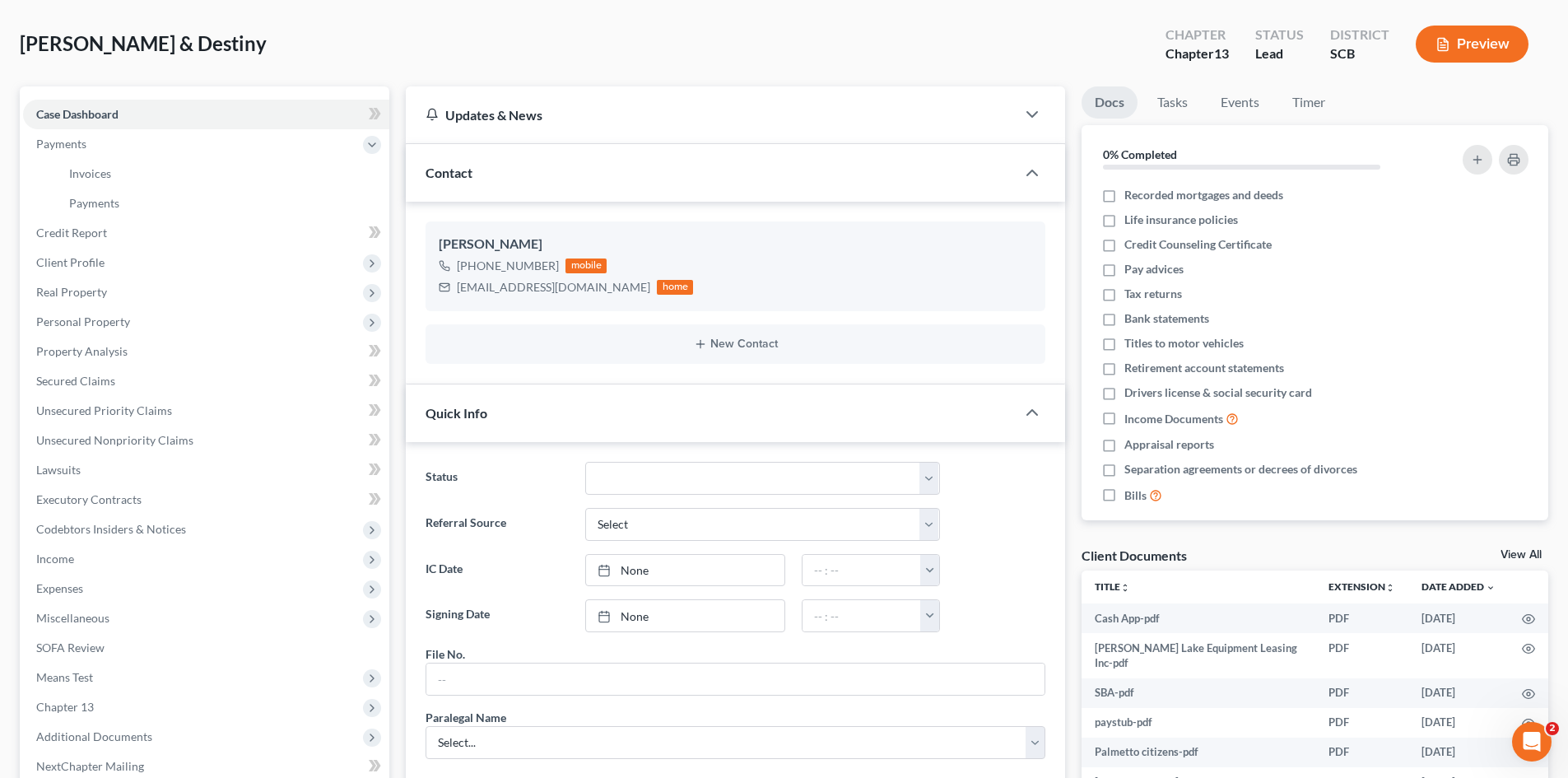
click at [370, 40] on div "[PERSON_NAME] & Destiny Upgraded Chapter Chapter 13 Status Lead District SCB Pr…" at bounding box center [784, 50] width 1528 height 71
click at [156, 39] on span "[PERSON_NAME] & Destiny" at bounding box center [143, 43] width 246 height 24
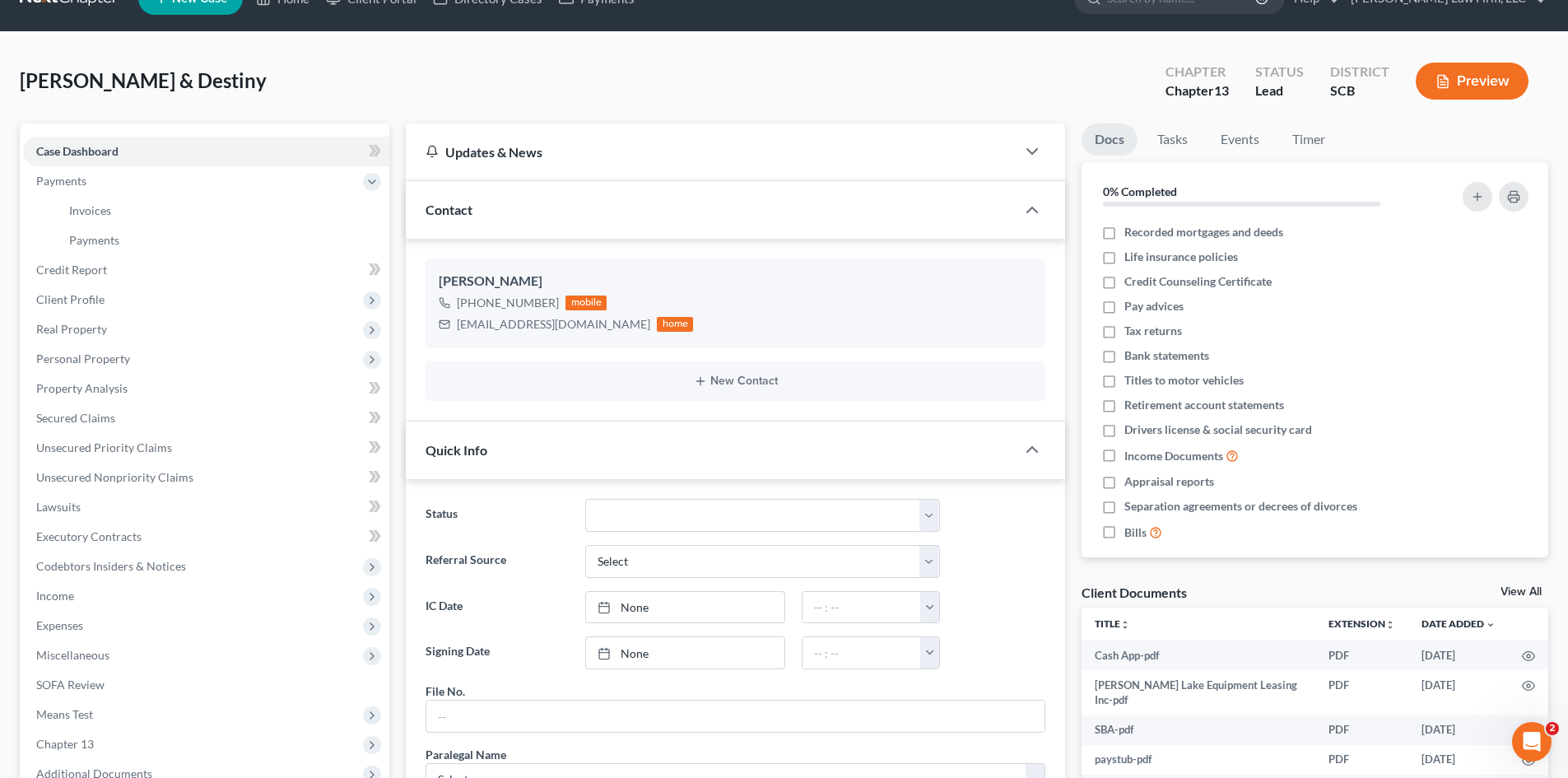
scroll to position [0, 0]
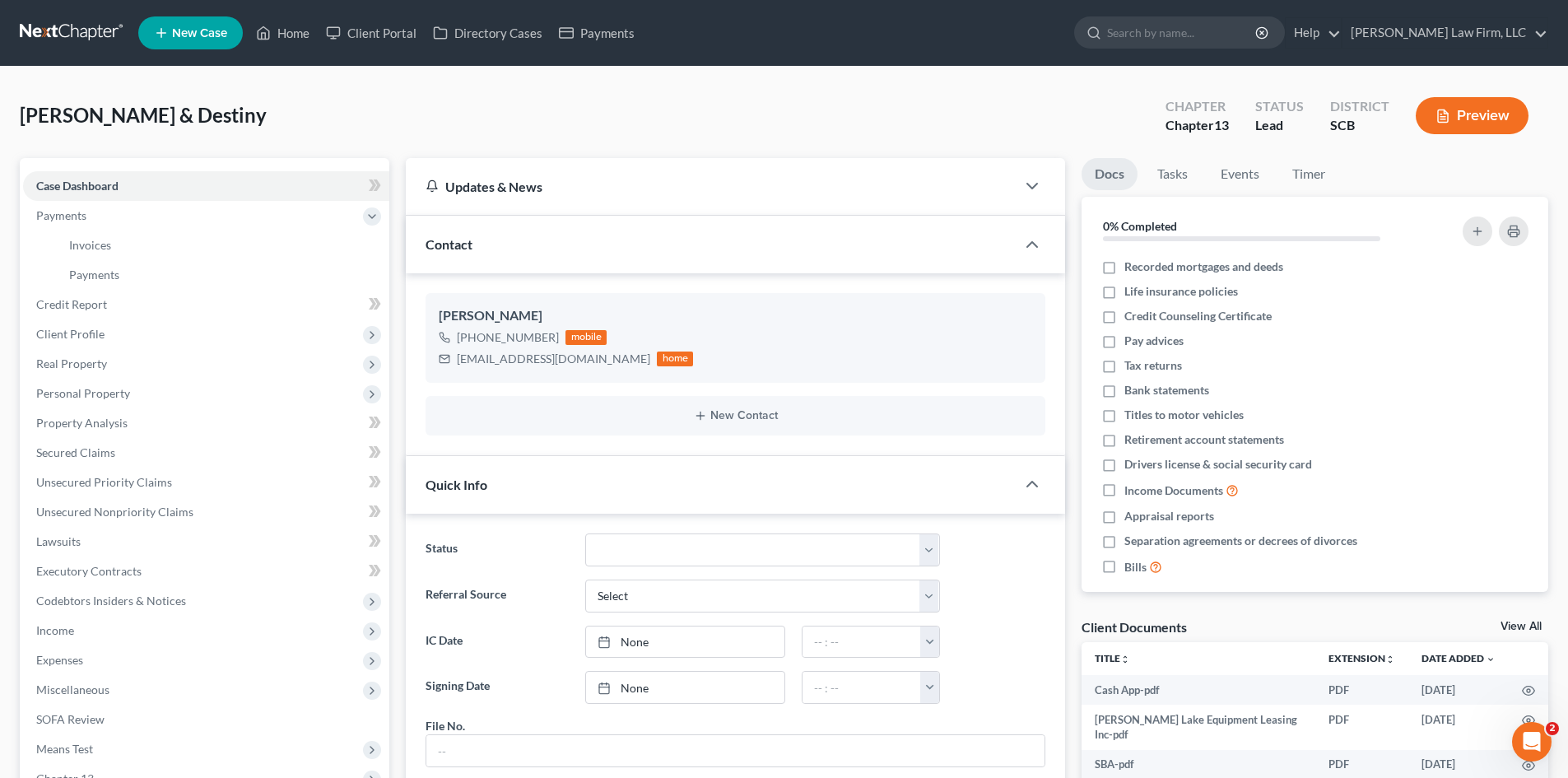
click at [99, 19] on link at bounding box center [72, 32] width 105 height 30
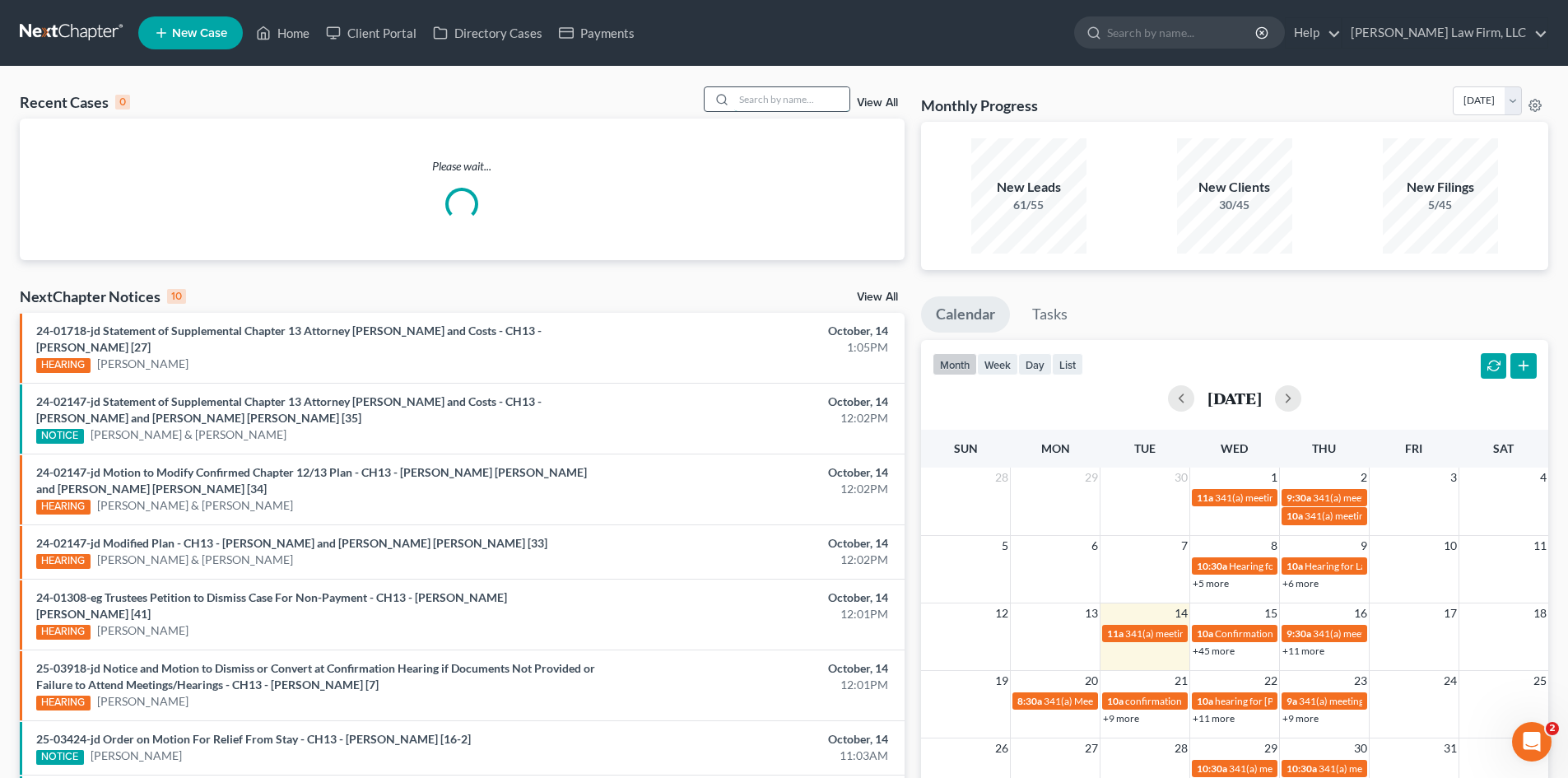
click at [787, 88] on input "search" at bounding box center [792, 99] width 116 height 24
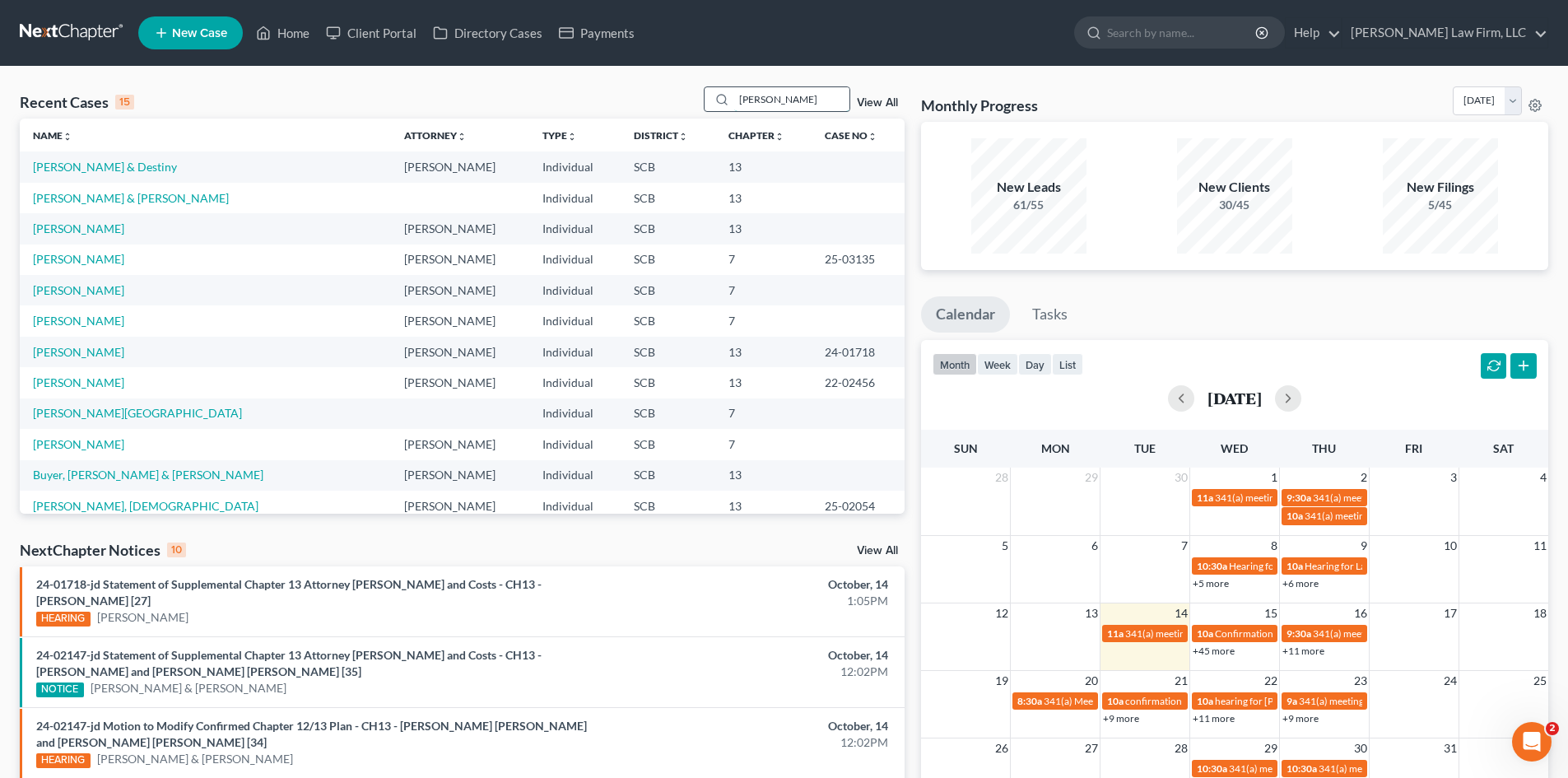
type input "[PERSON_NAME]"
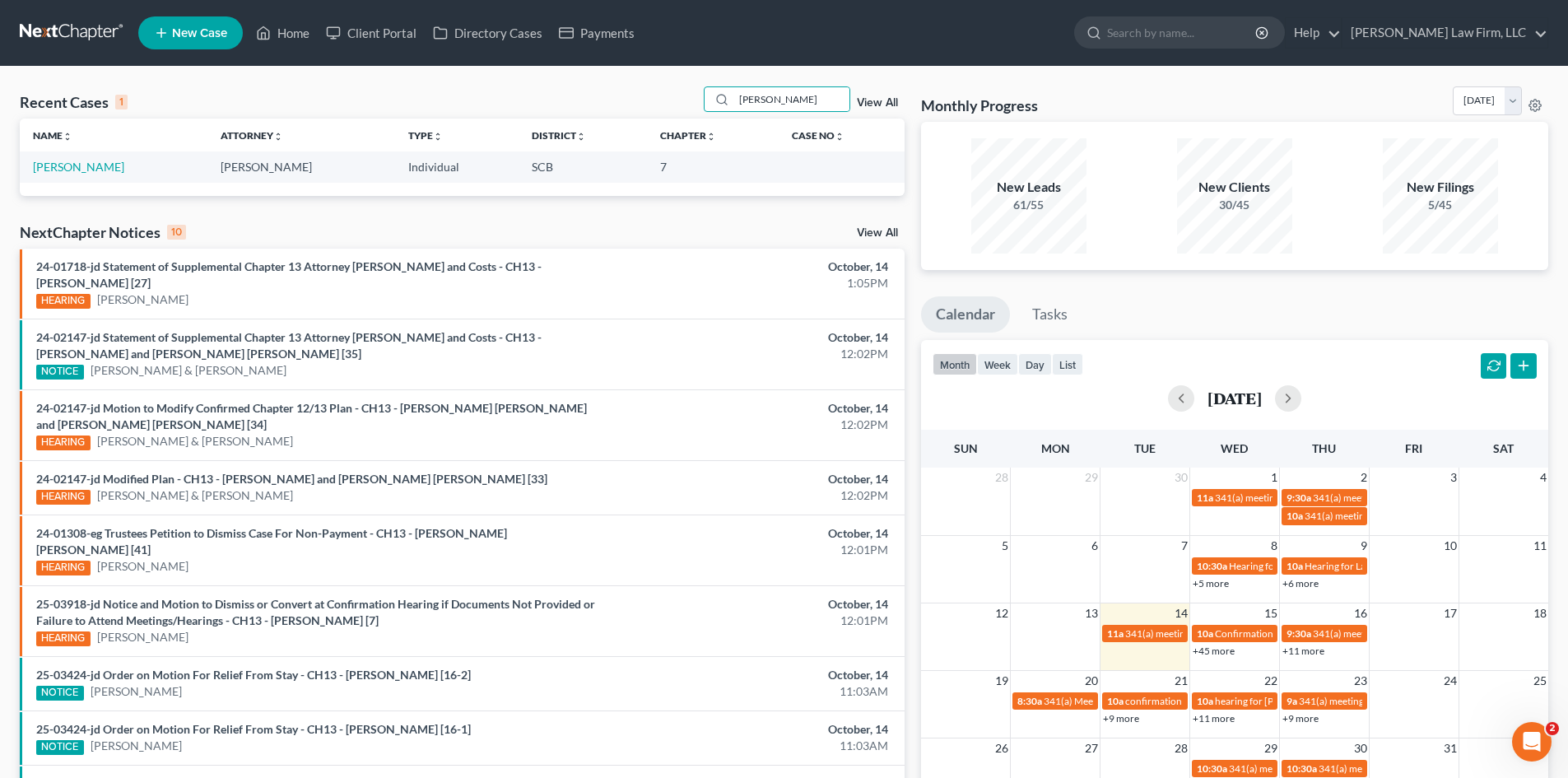
click at [89, 159] on td "[PERSON_NAME]" at bounding box center [113, 167] width 188 height 31
click at [98, 166] on link "[PERSON_NAME]" at bounding box center [78, 167] width 91 height 14
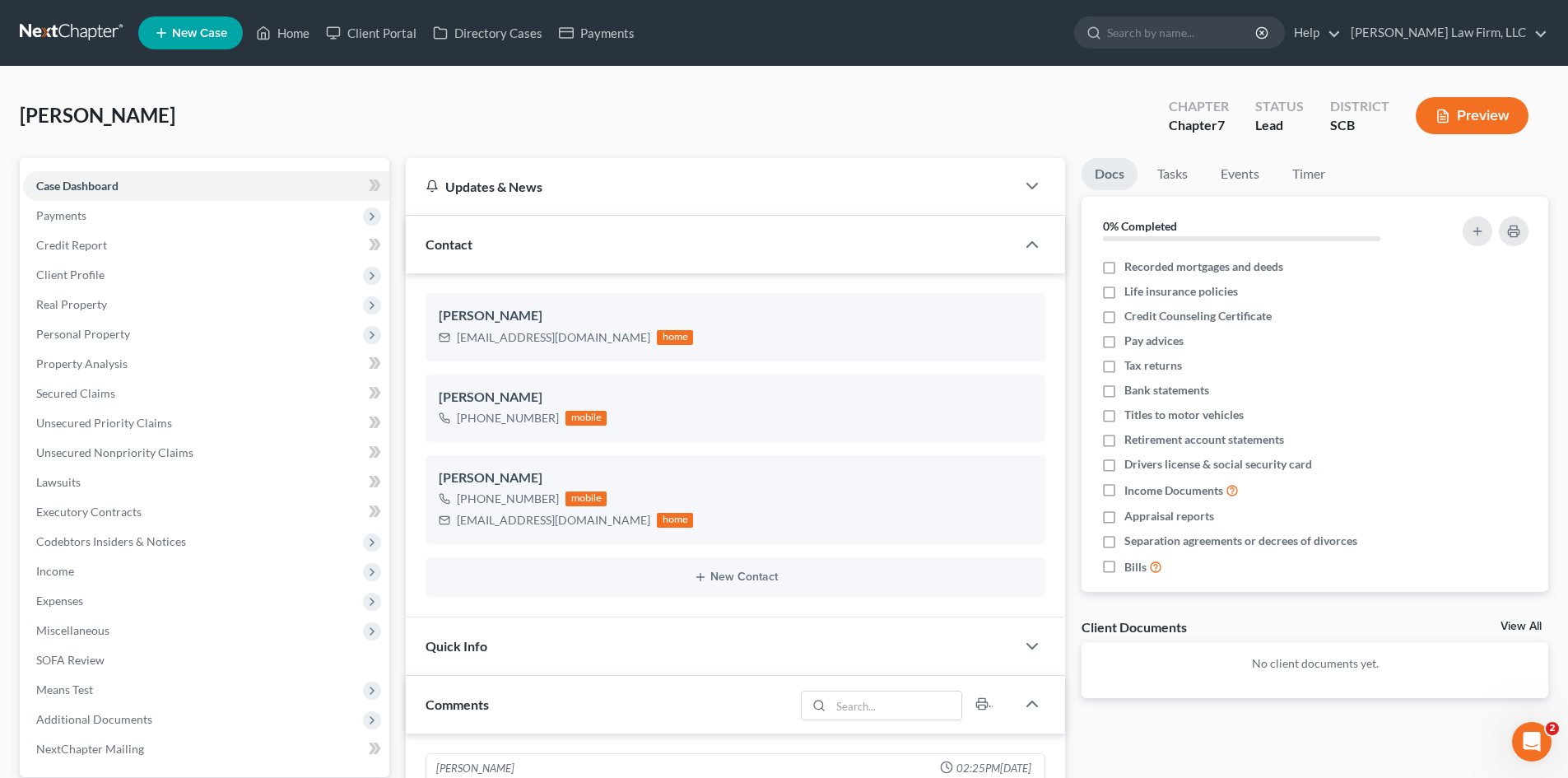
click at [356, 121] on div "[PERSON_NAME] Upgraded Chapter Chapter 7 Status Lead District SCB Preview" at bounding box center [784, 122] width 1528 height 71
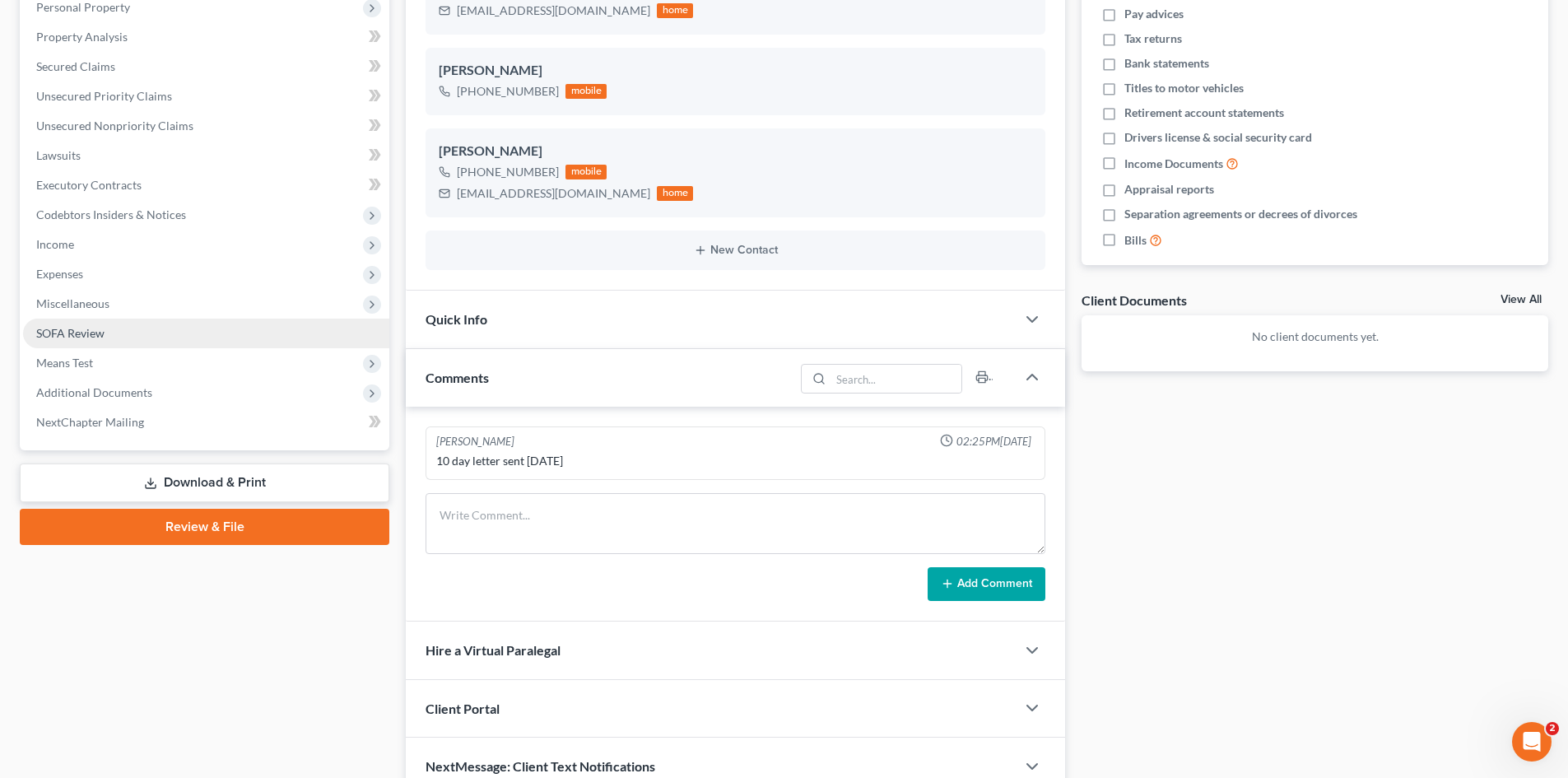
scroll to position [329, 0]
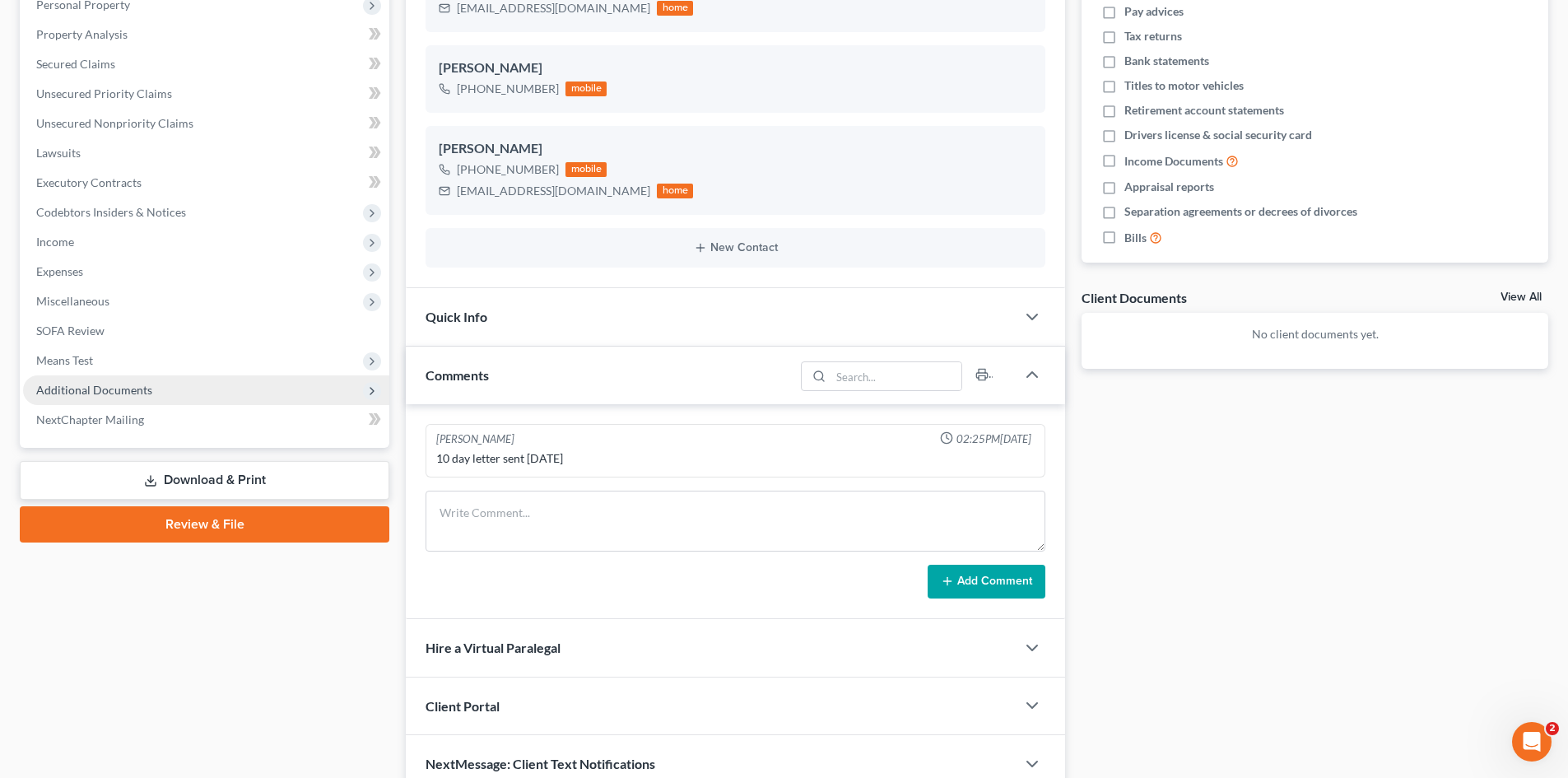
click at [111, 388] on span "Additional Documents" at bounding box center [94, 389] width 116 height 14
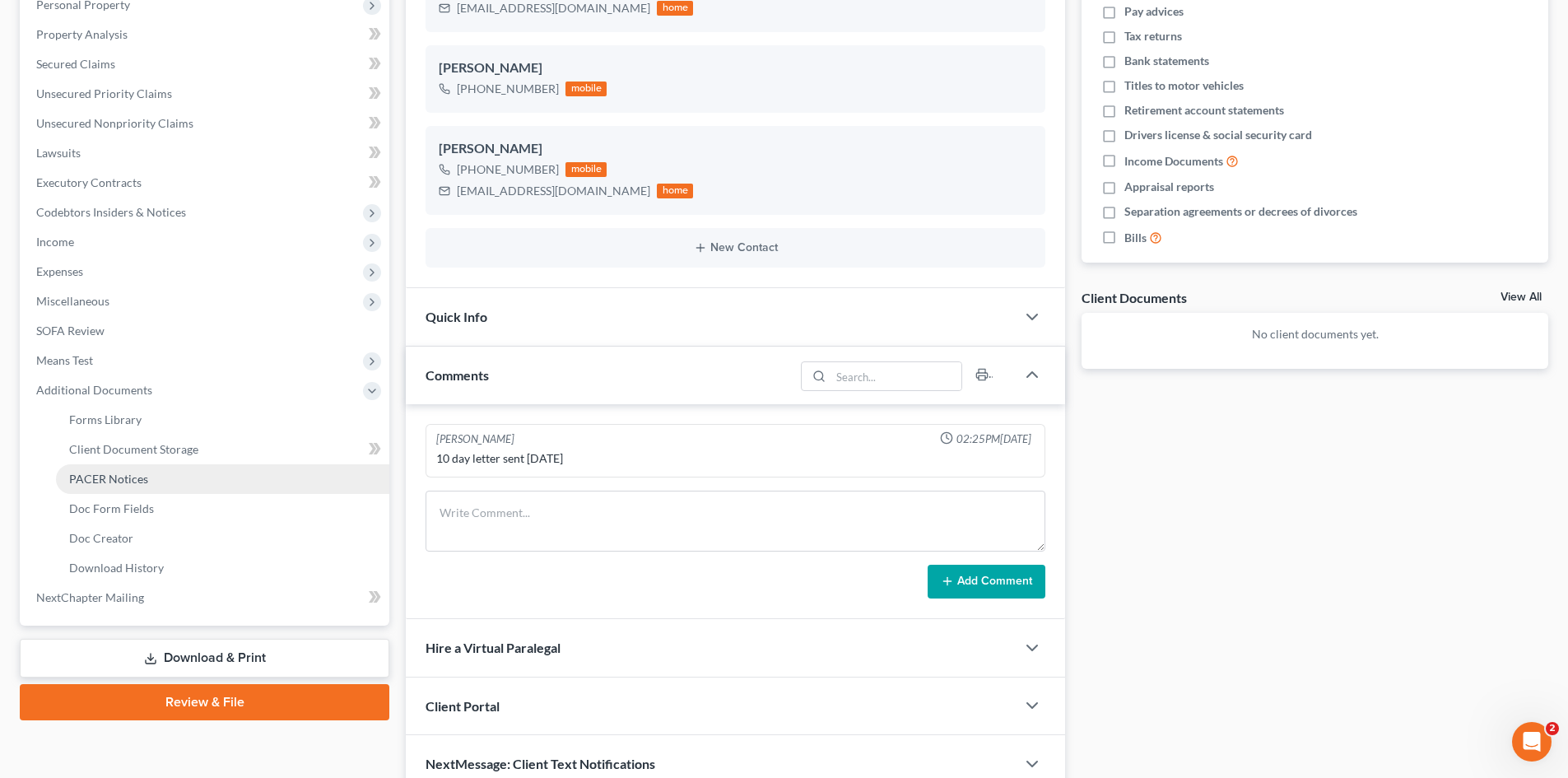
scroll to position [406, 0]
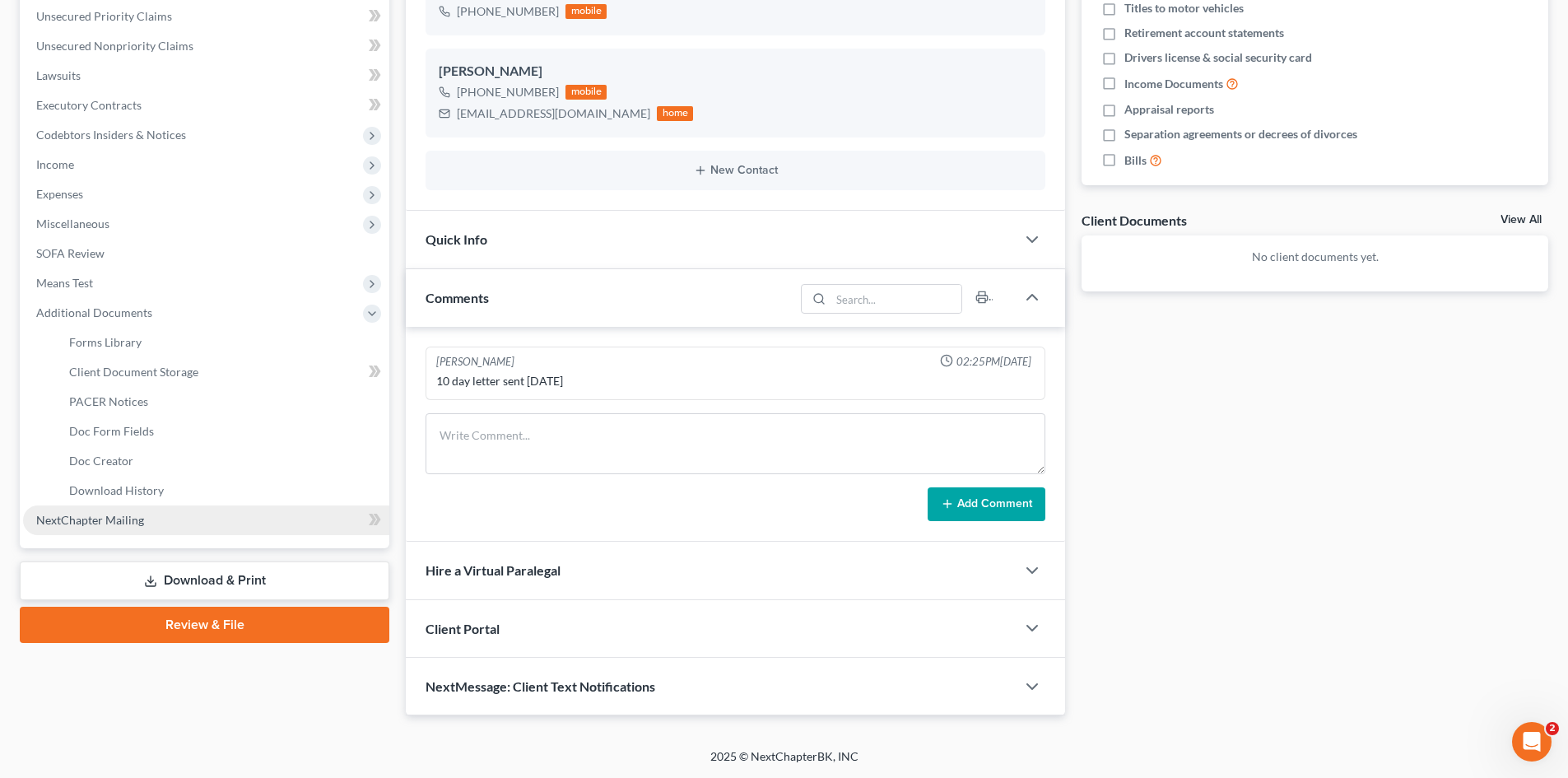
click at [269, 588] on link "Download & Print" at bounding box center [204, 581] width 370 height 39
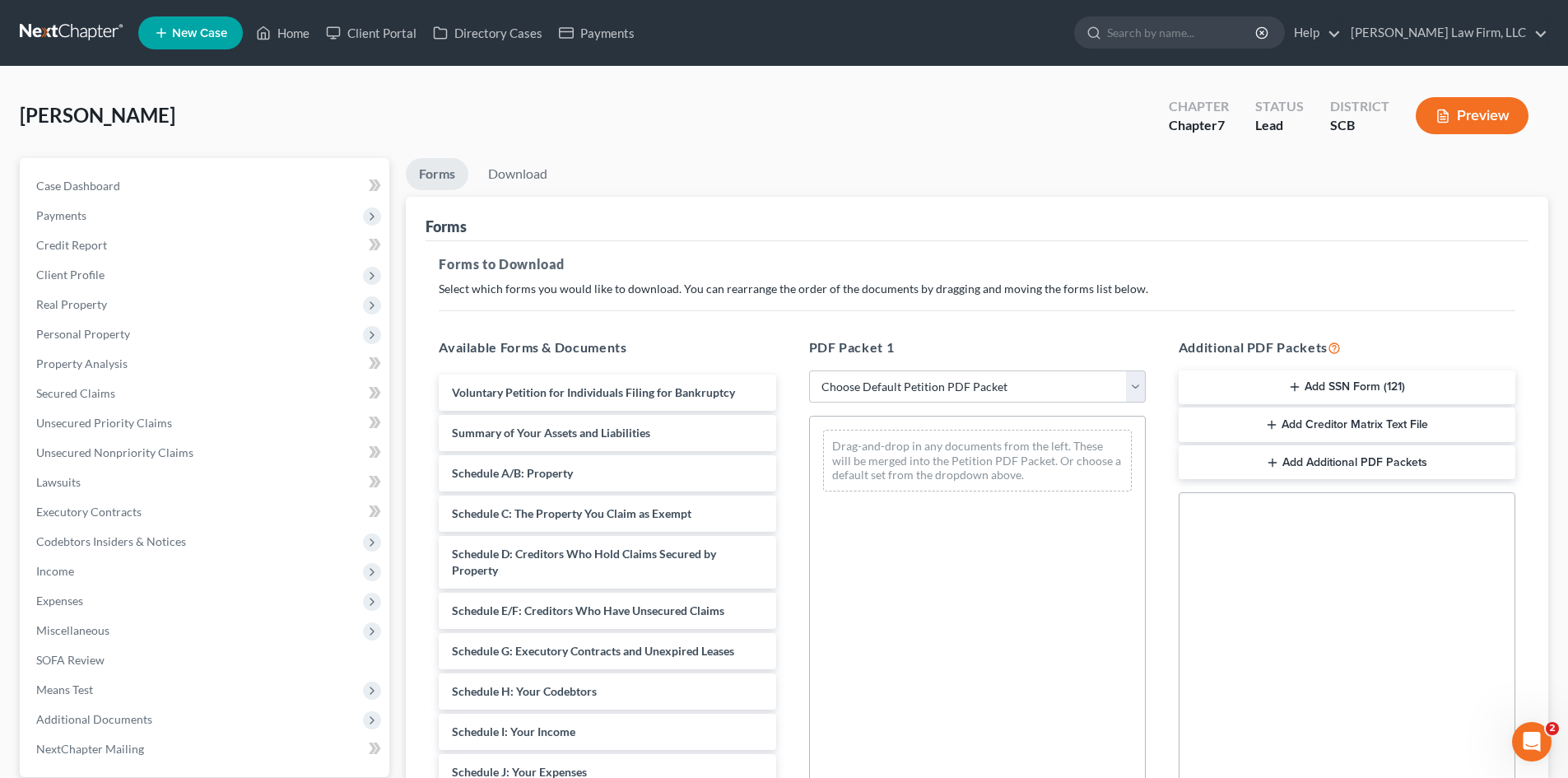
click at [62, 20] on link at bounding box center [72, 32] width 105 height 30
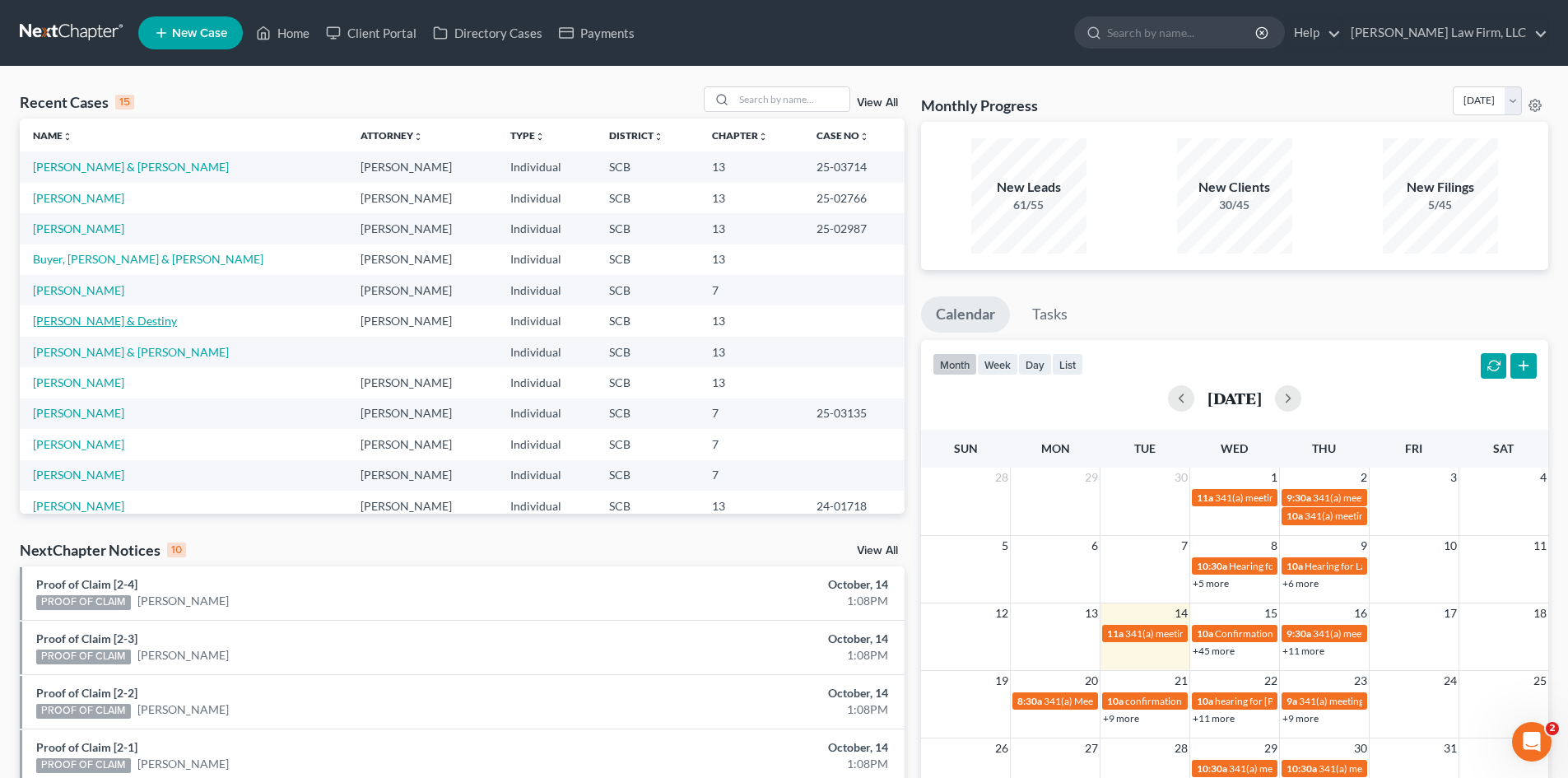
click at [131, 322] on link "[PERSON_NAME] & Destiny" at bounding box center [105, 321] width 144 height 14
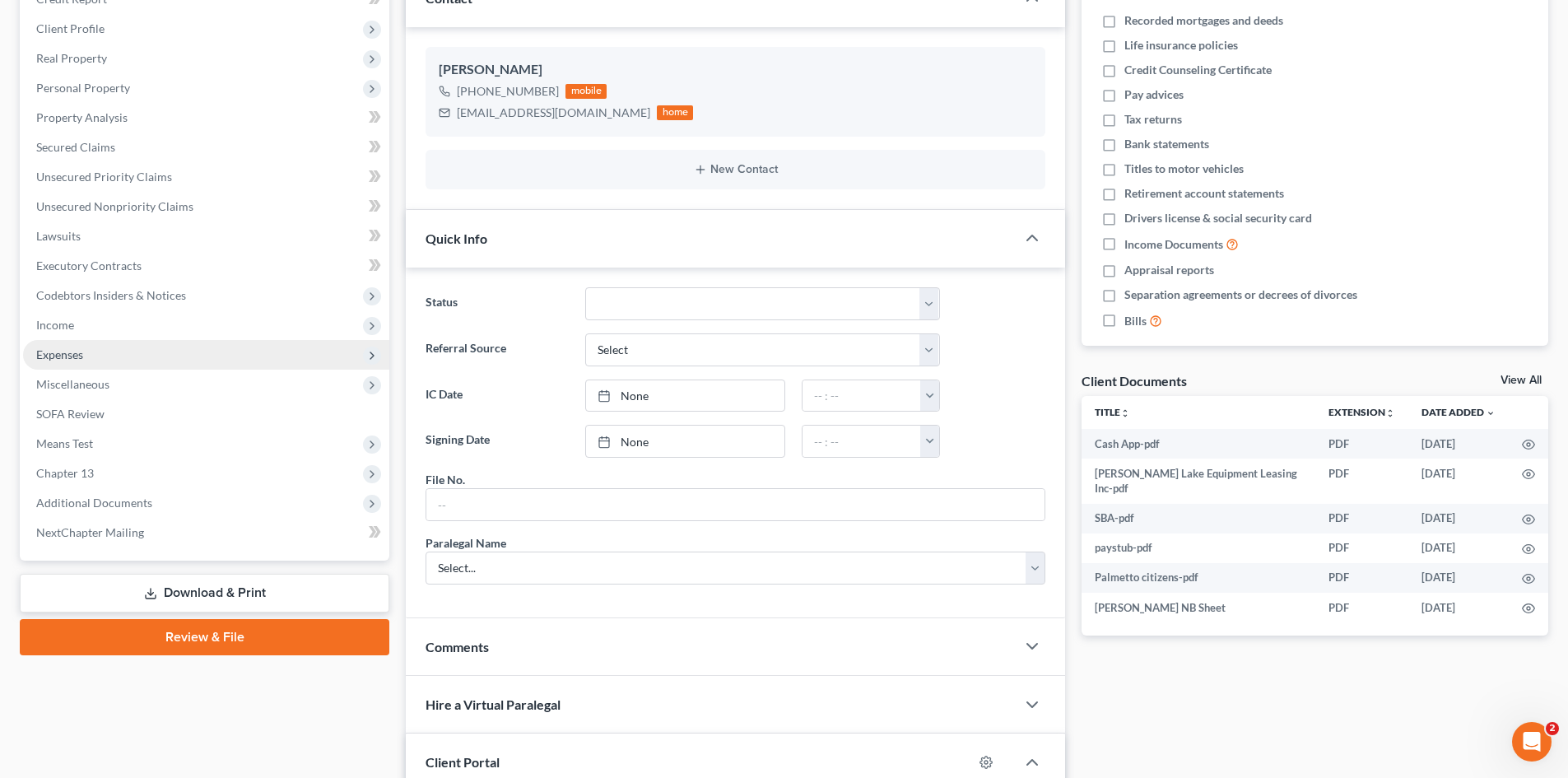
scroll to position [247, 0]
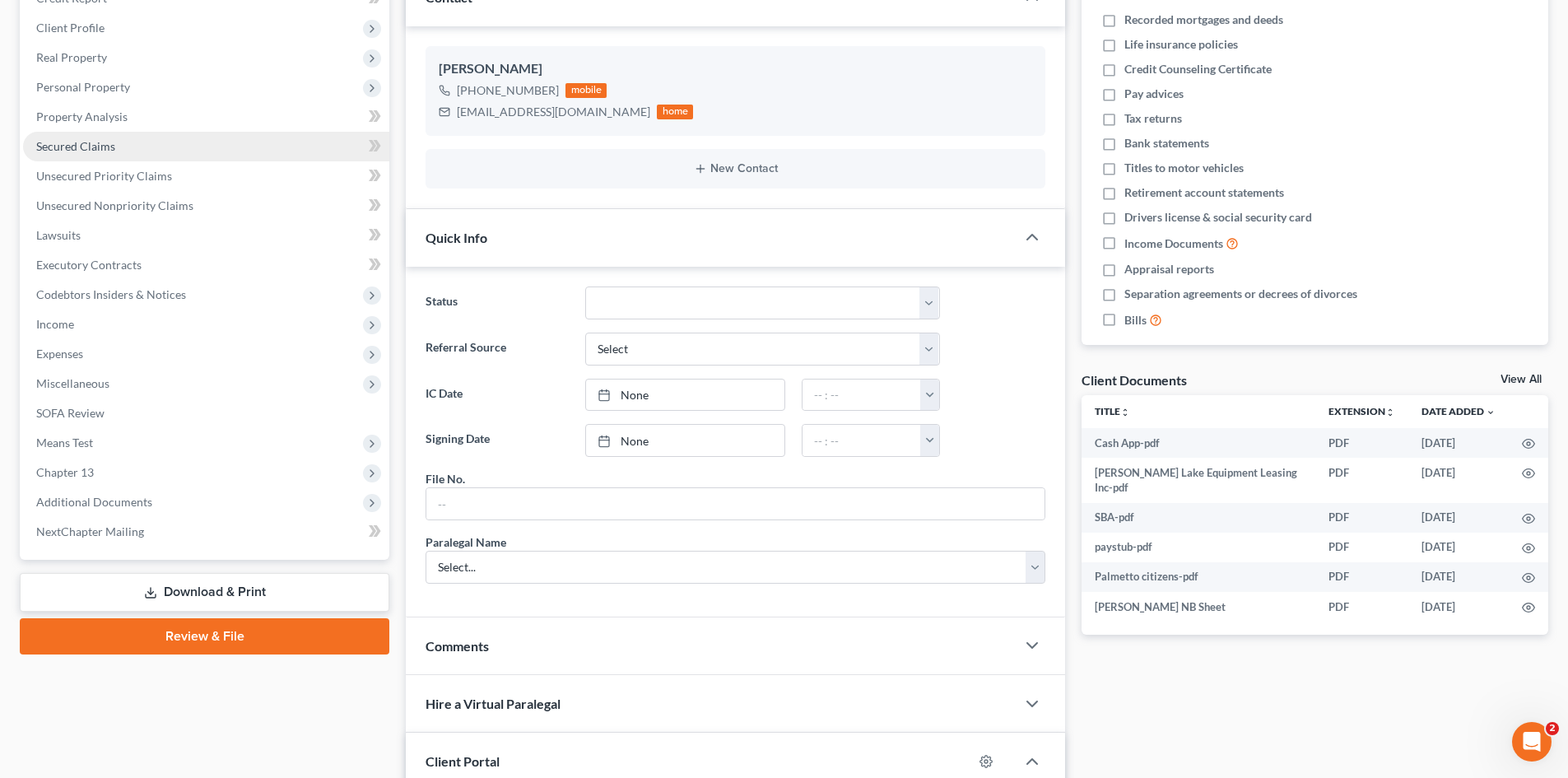
click at [74, 146] on span "Secured Claims" at bounding box center [76, 146] width 79 height 14
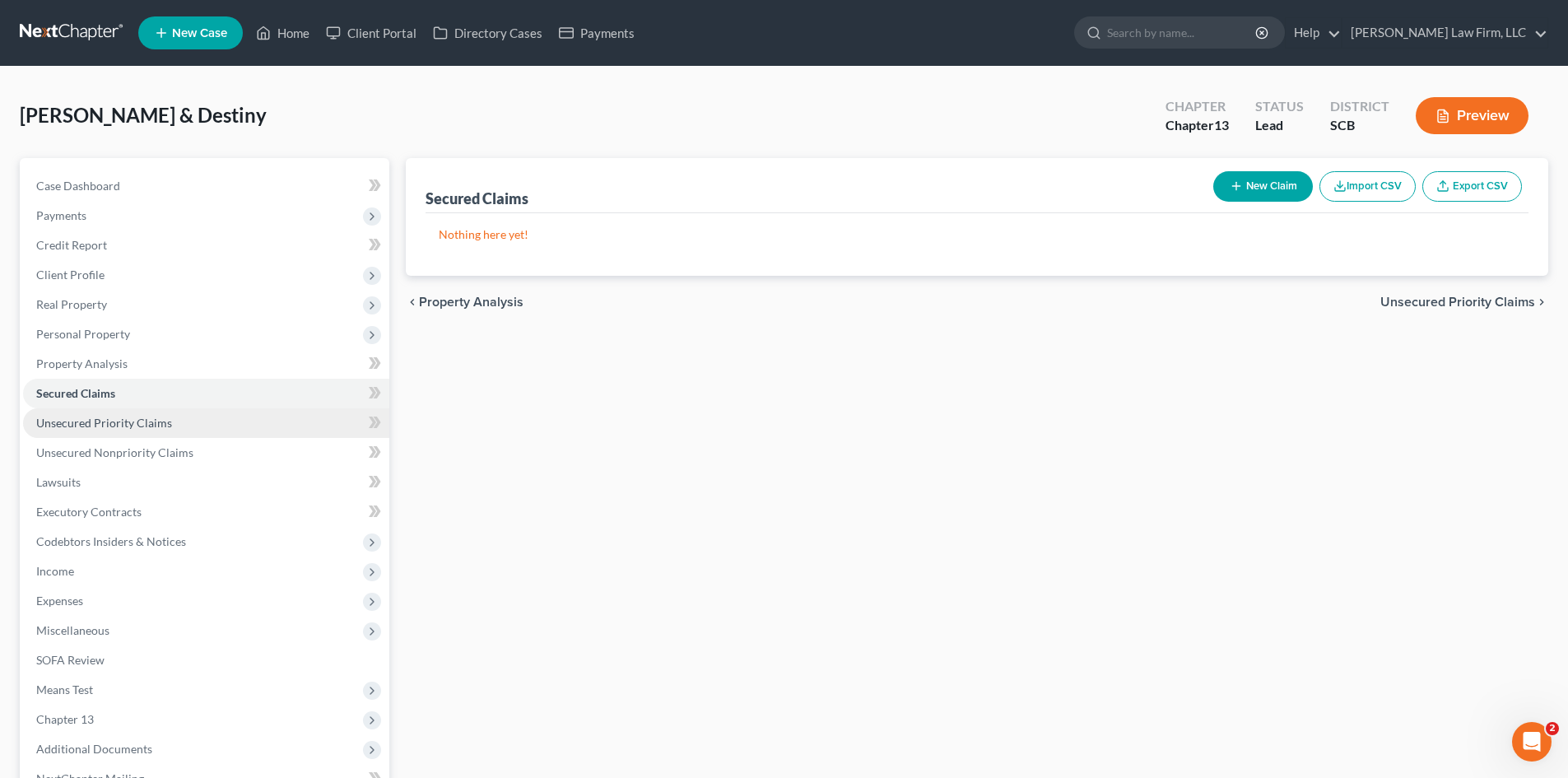
click at [136, 429] on link "Unsecured Priority Claims" at bounding box center [206, 423] width 366 height 30
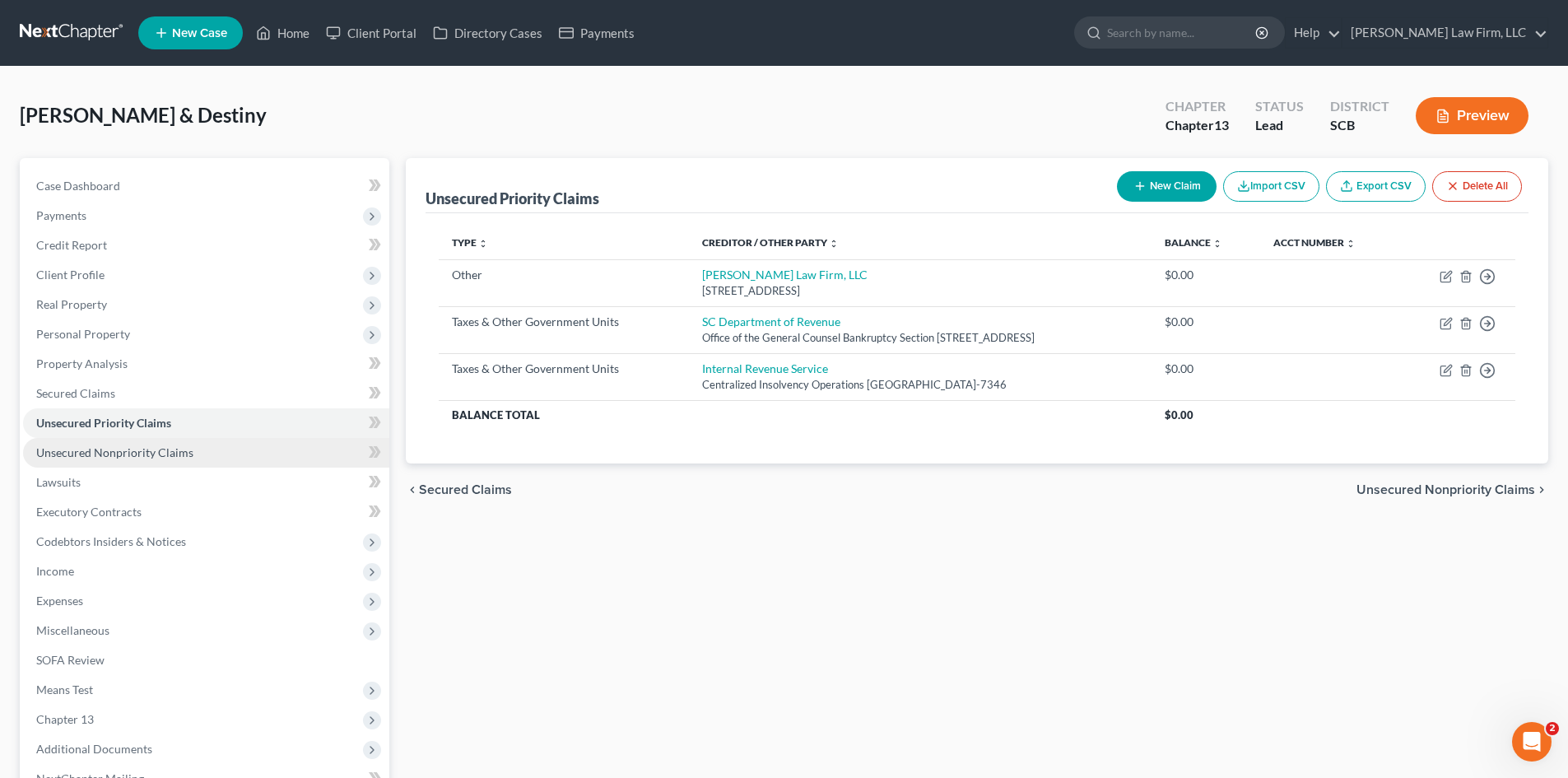
click at [145, 459] on link "Unsecured Nonpriority Claims" at bounding box center [206, 452] width 366 height 30
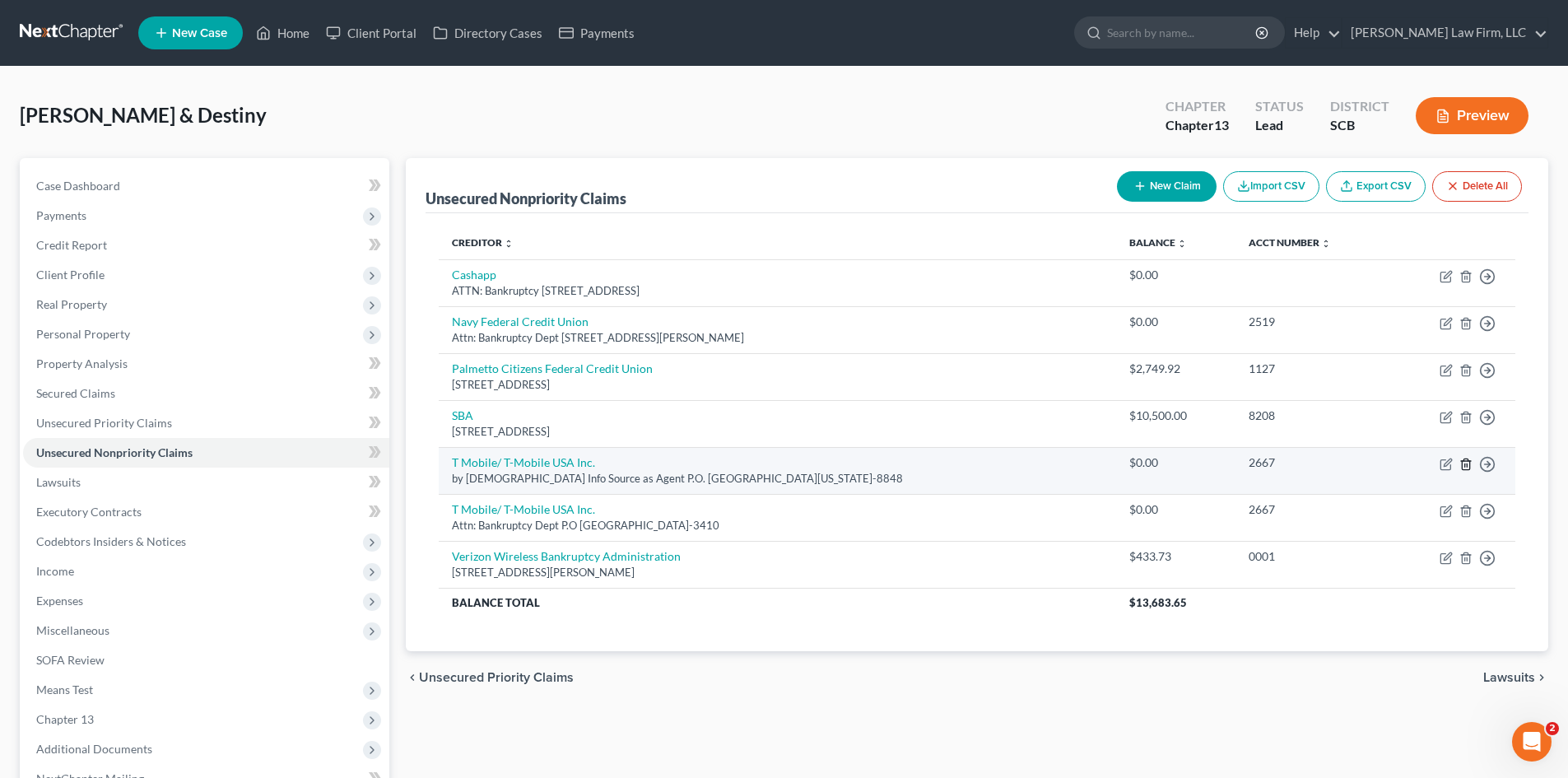
click at [1467, 463] on icon "button" at bounding box center [1465, 463] width 13 height 13
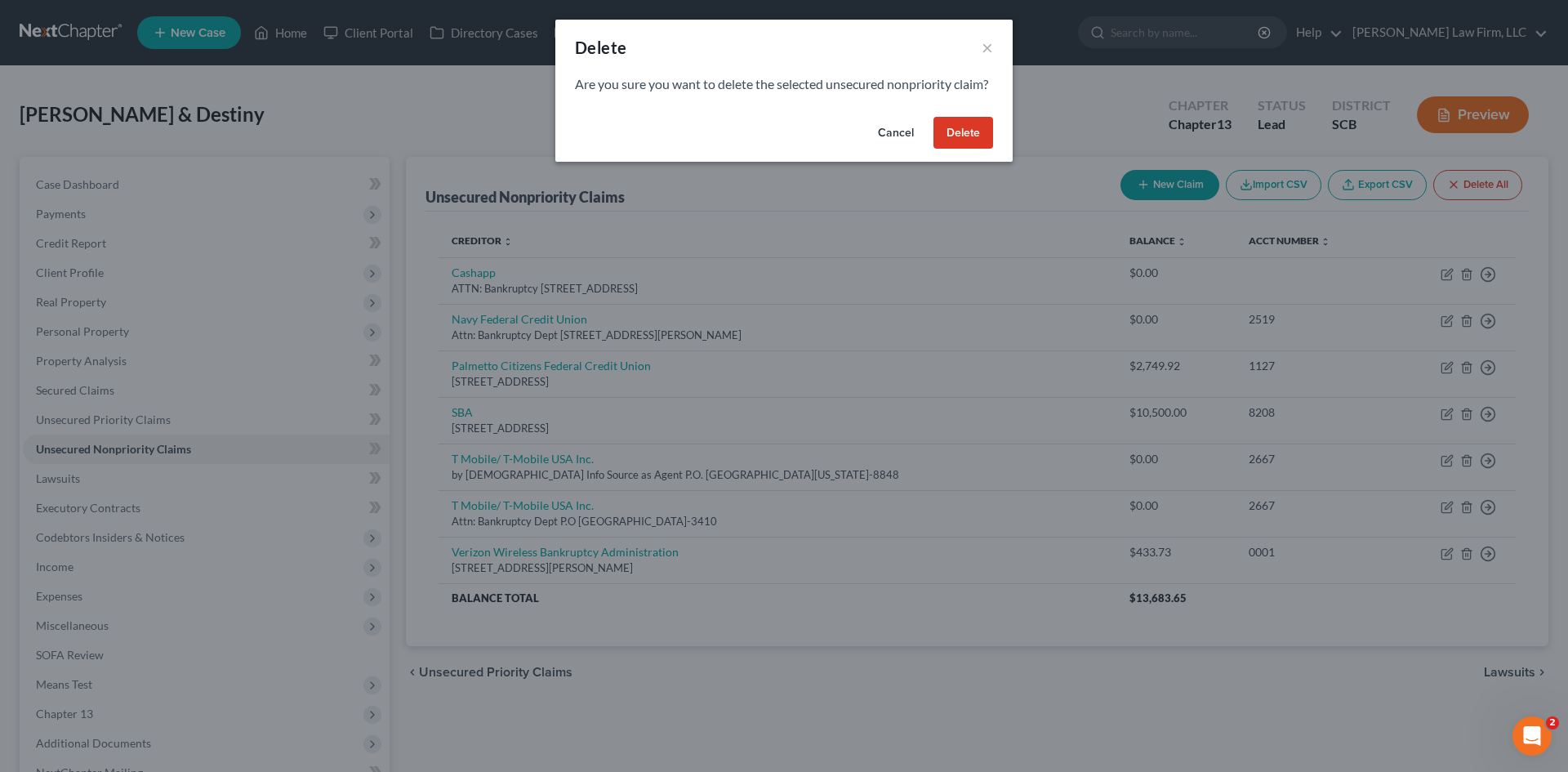
click at [980, 149] on button "Delete" at bounding box center [963, 132] width 60 height 33
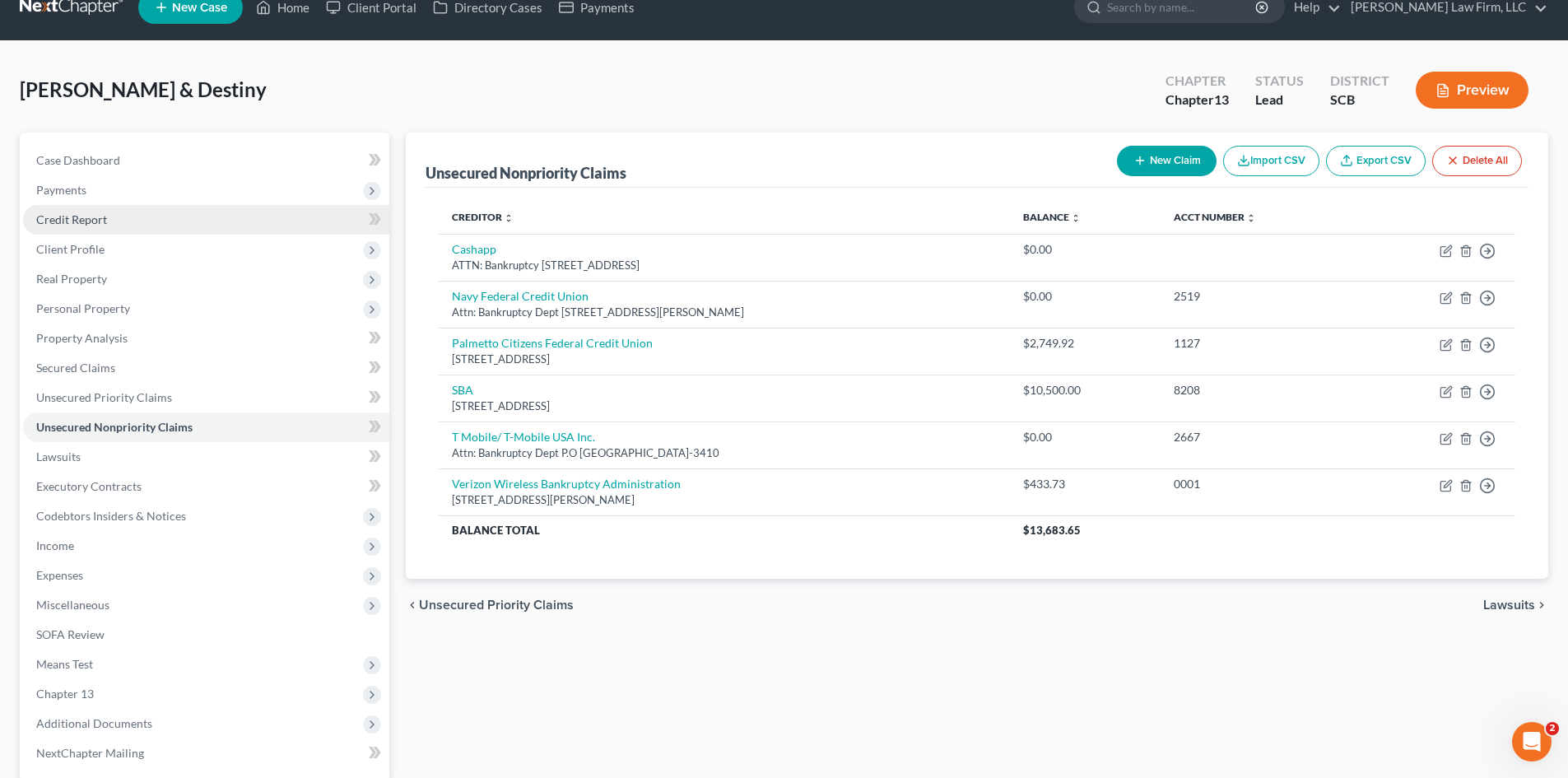
scroll to position [21, 0]
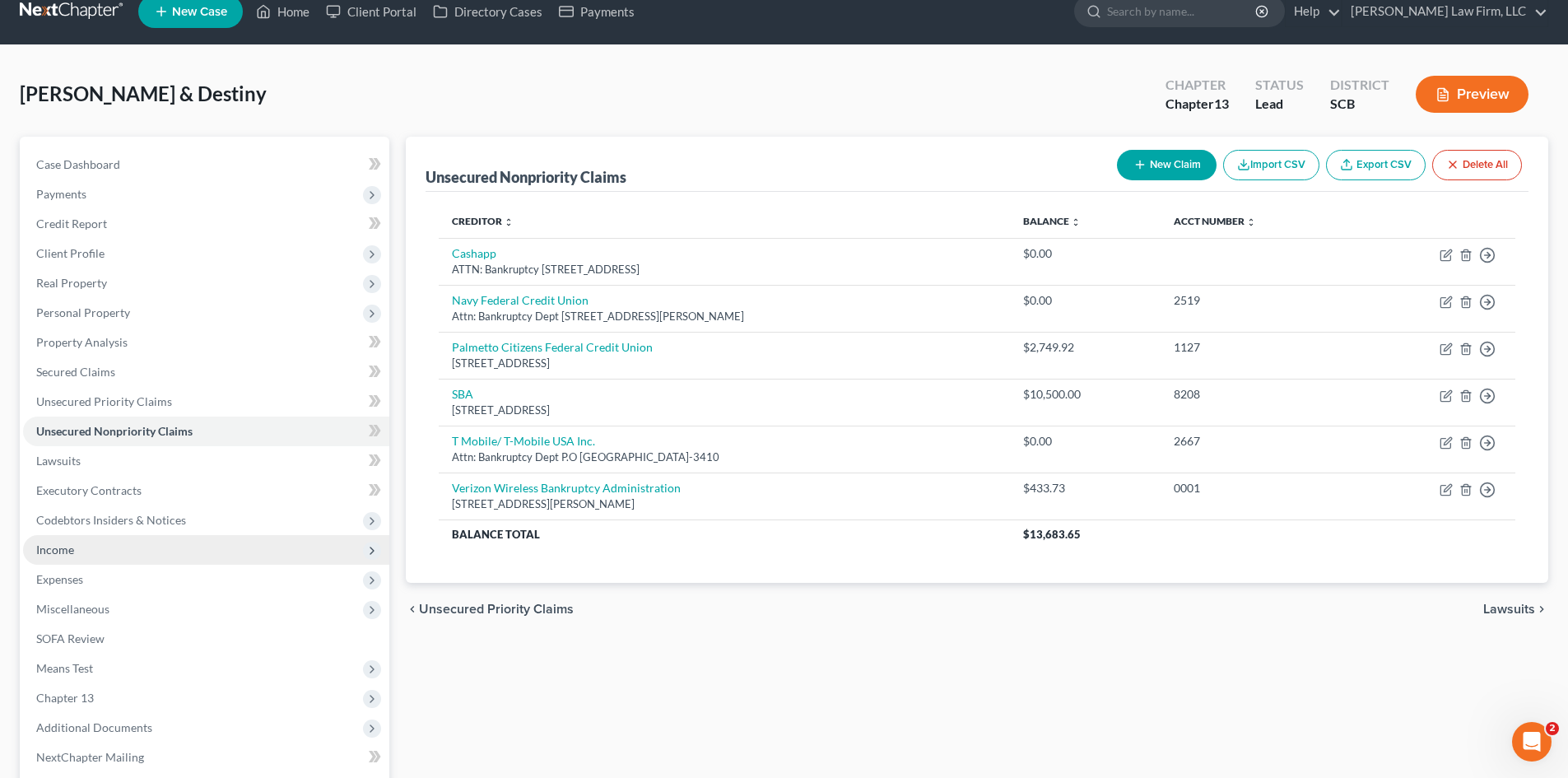
click at [110, 547] on span "Income" at bounding box center [206, 549] width 366 height 30
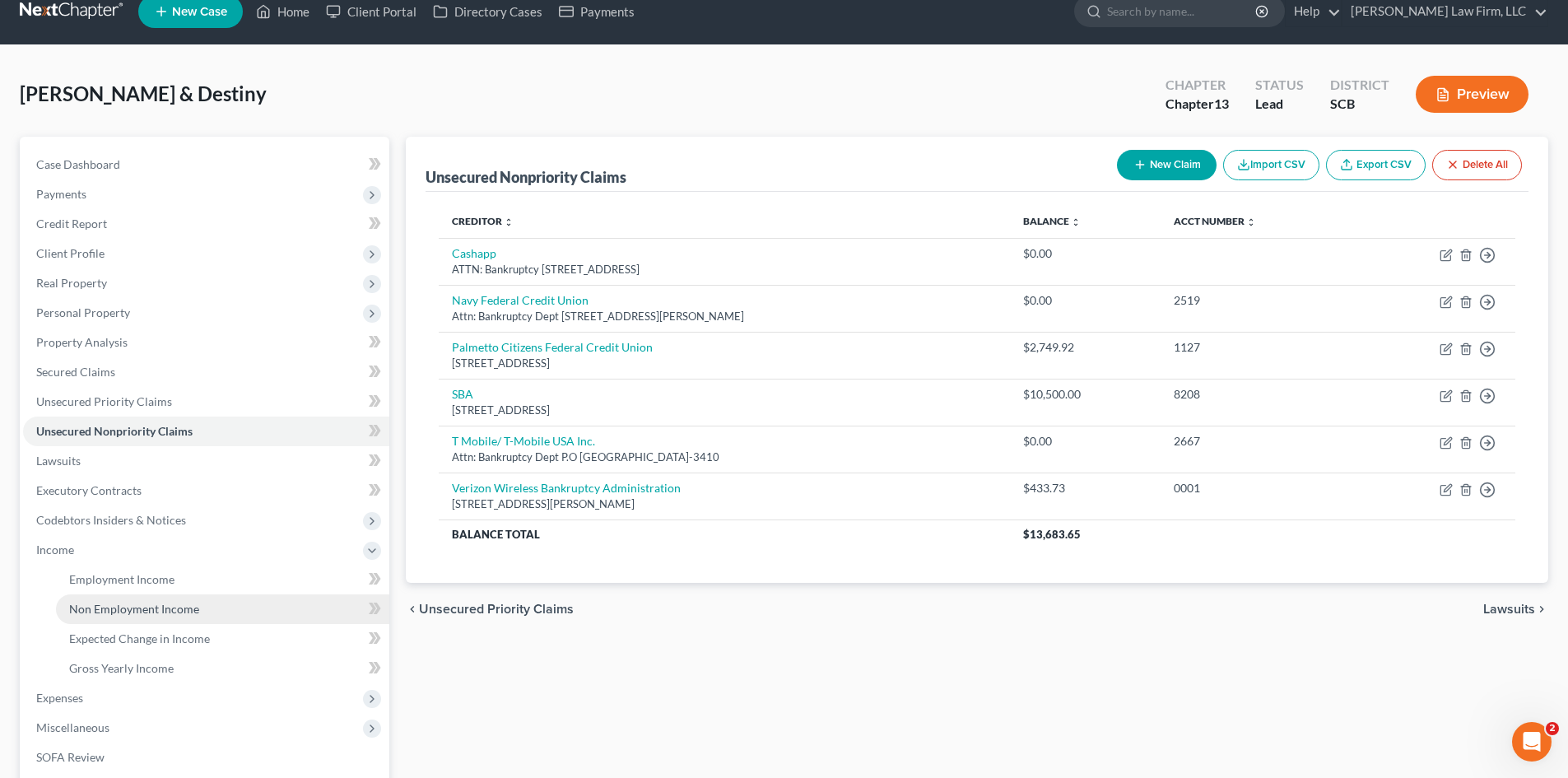
click at [149, 599] on link "Non Employment Income" at bounding box center [223, 609] width 333 height 30
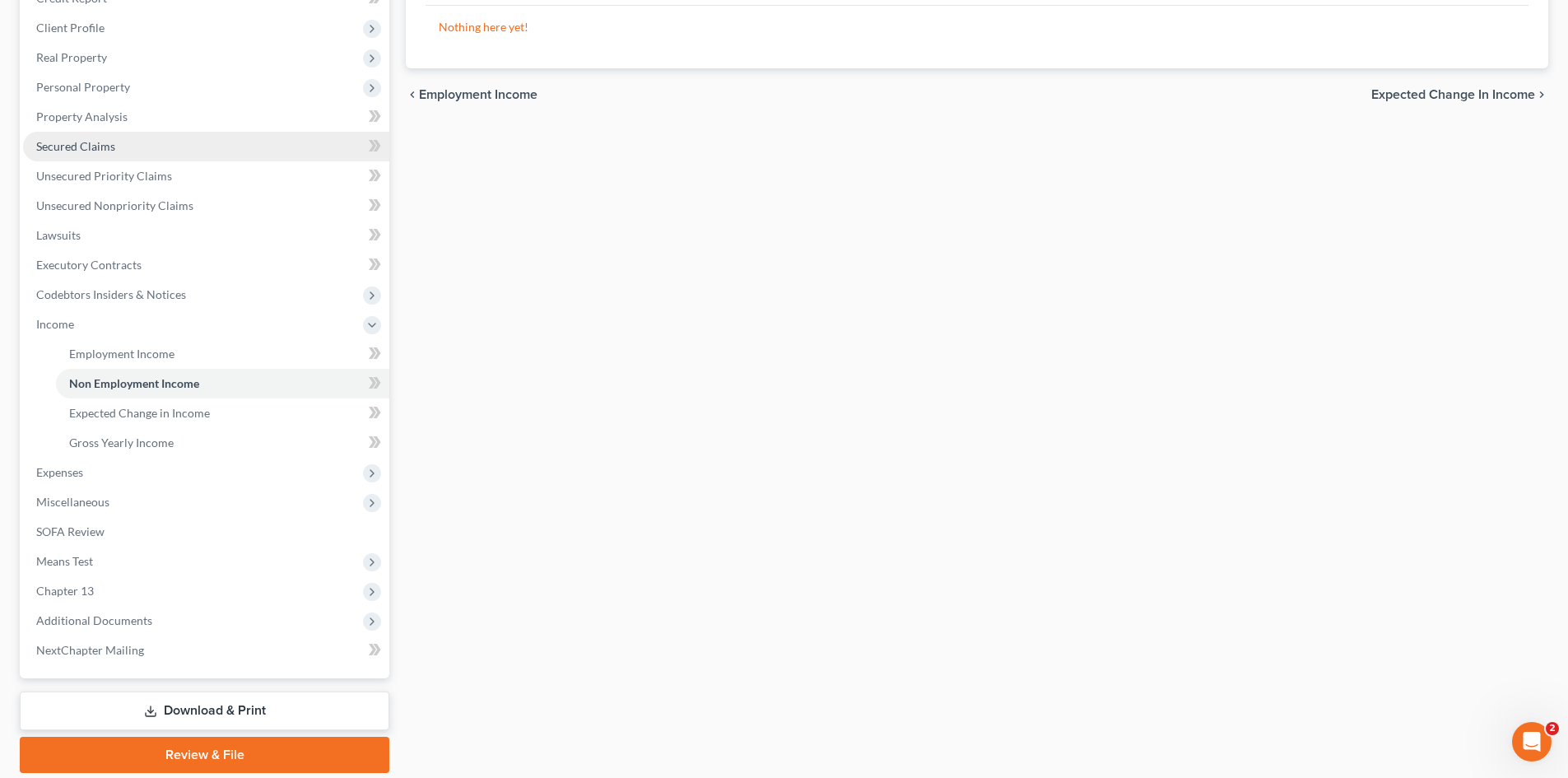
scroll to position [165, 0]
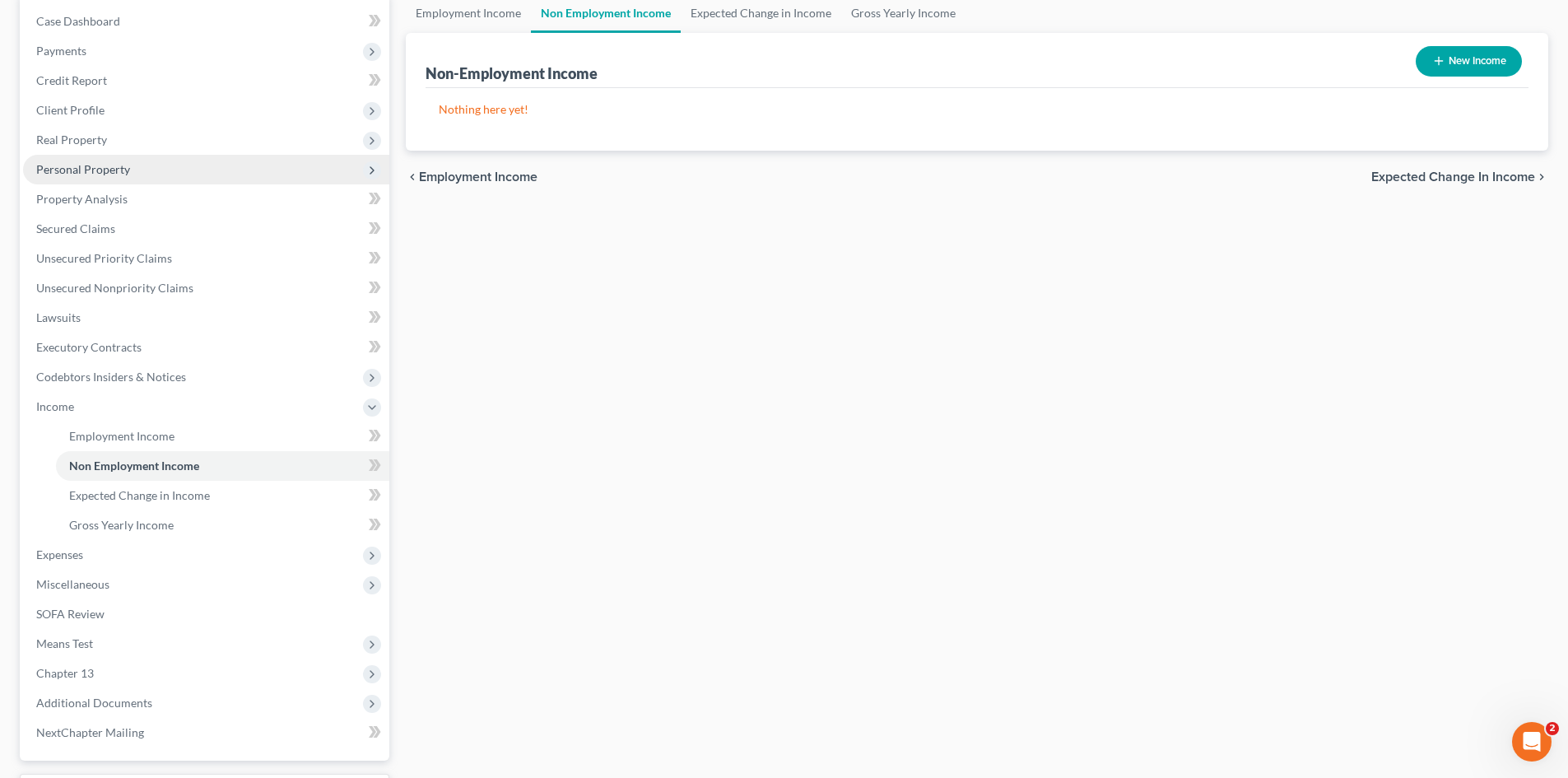
click at [90, 175] on span "Personal Property" at bounding box center [83, 169] width 93 height 14
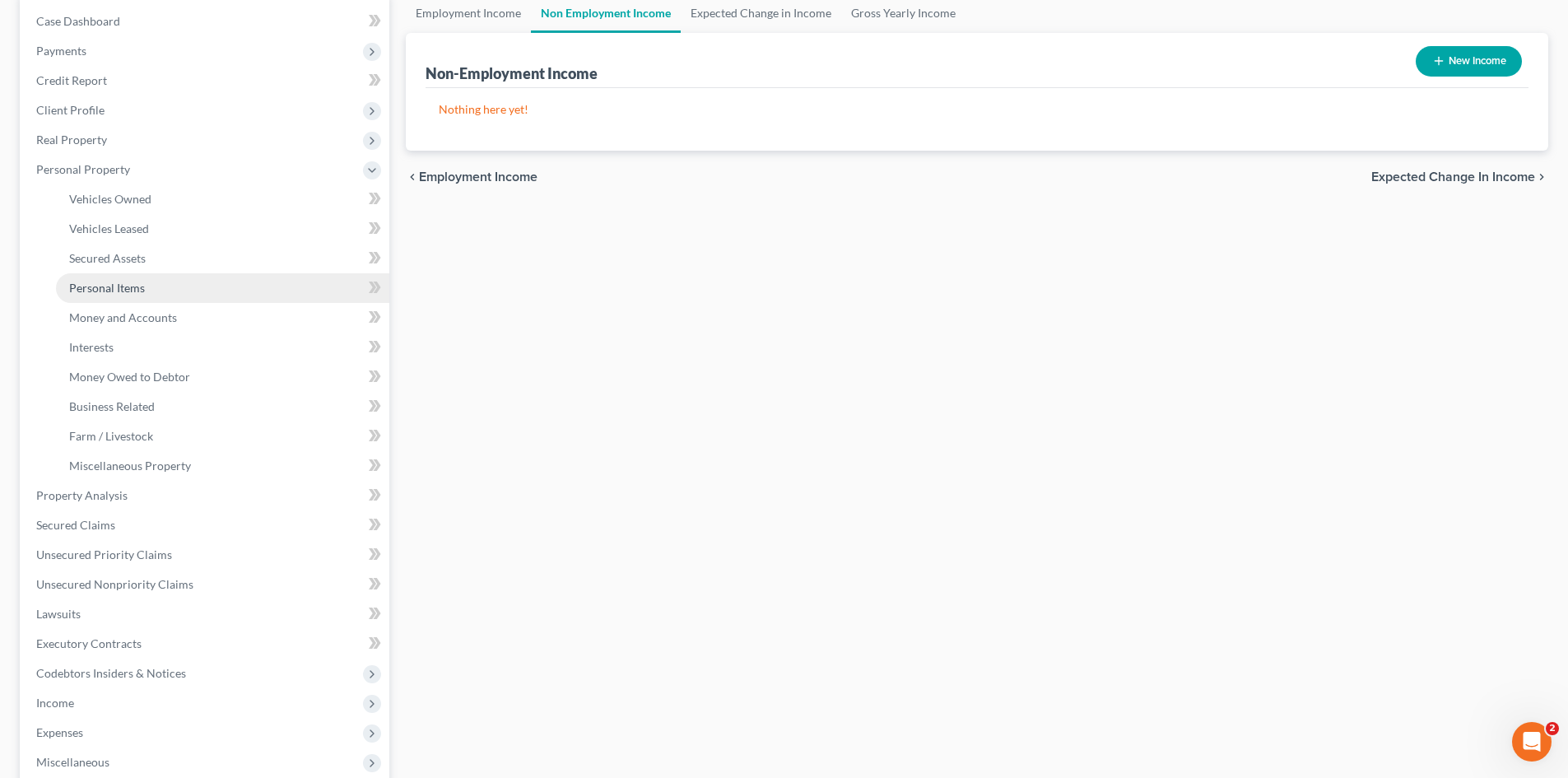
click at [130, 287] on span "Personal Items" at bounding box center [106, 287] width 76 height 14
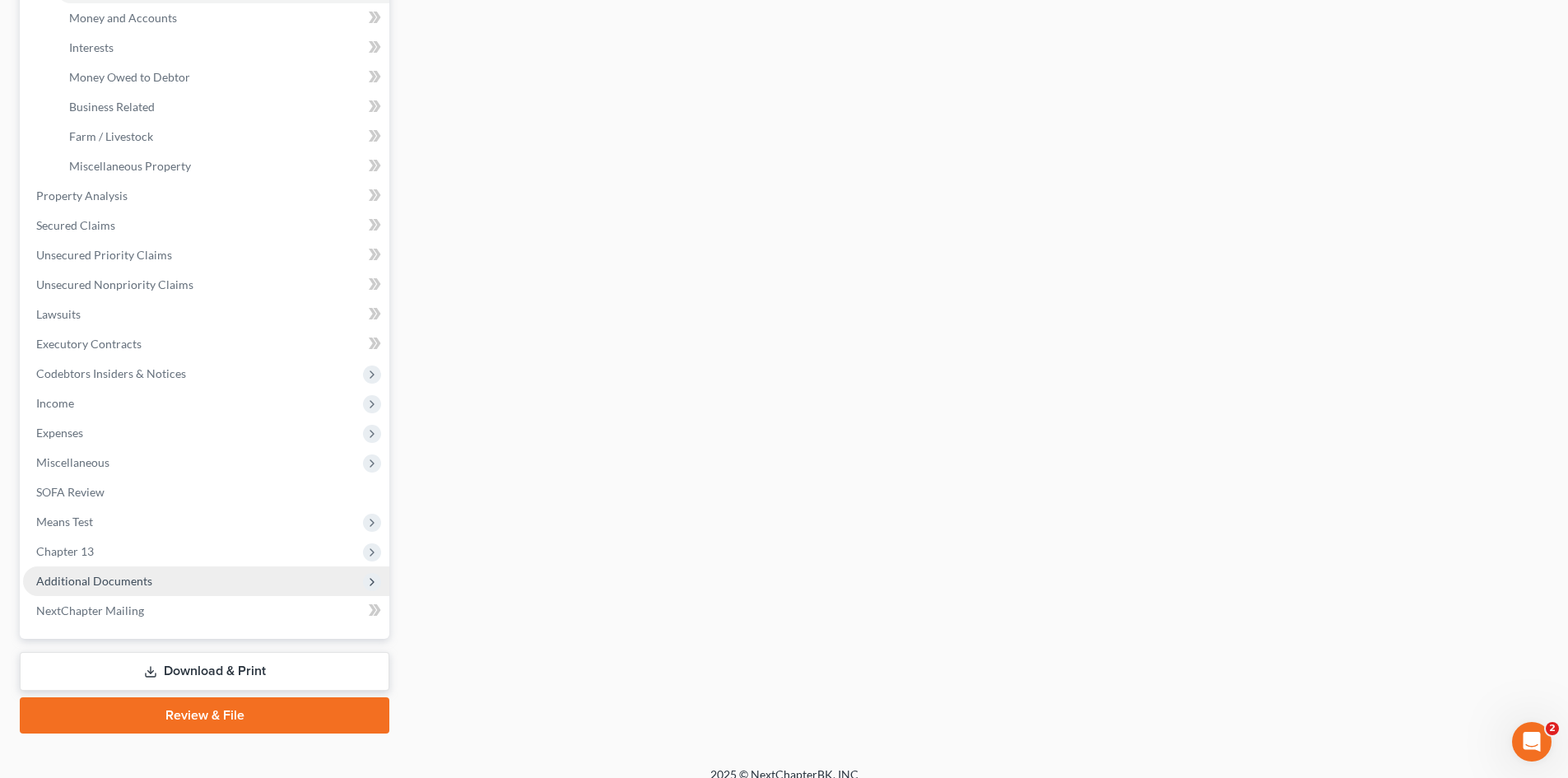
scroll to position [482, 0]
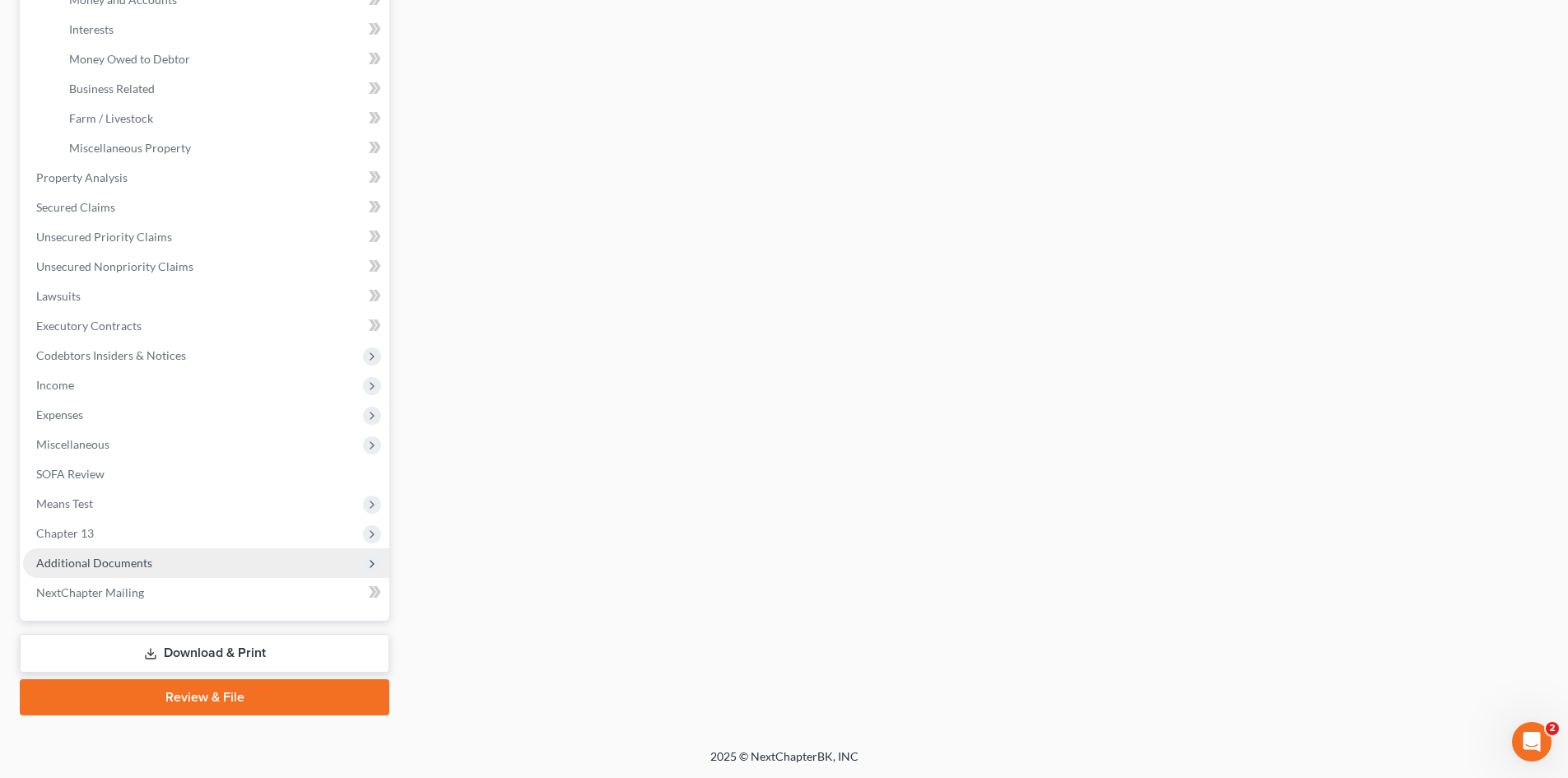
click at [178, 561] on span "Additional Documents" at bounding box center [206, 563] width 366 height 30
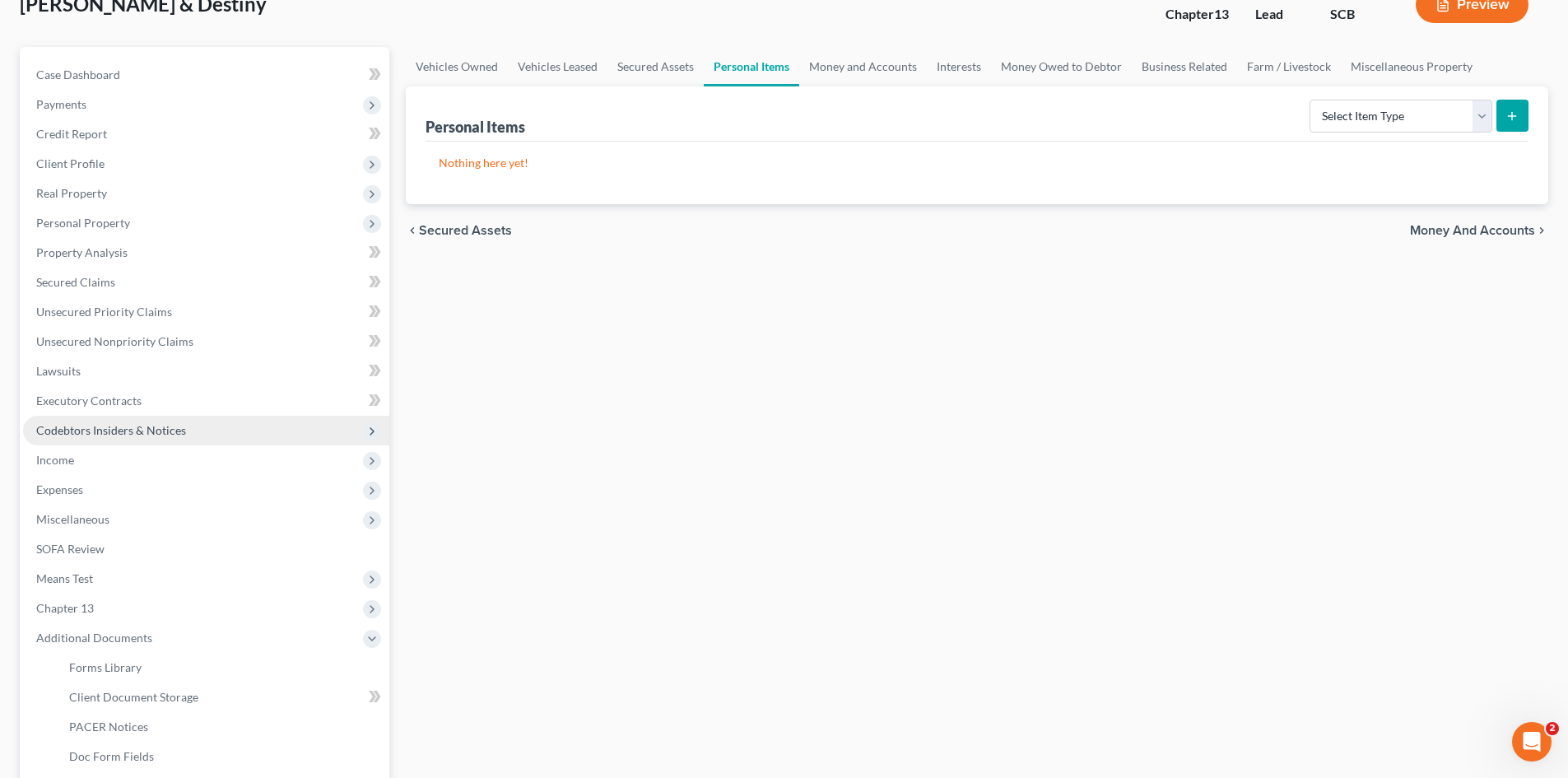
scroll to position [82, 0]
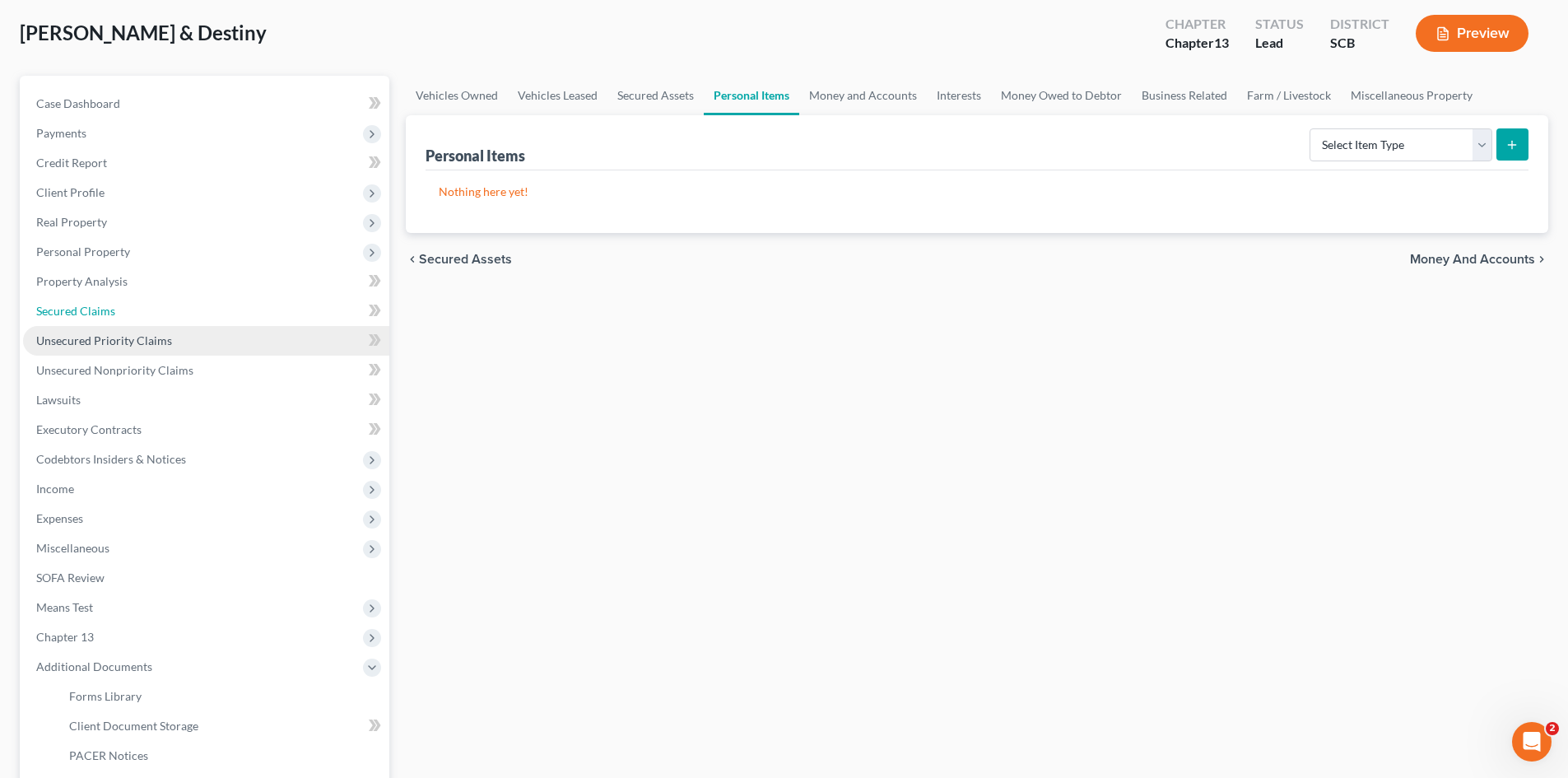
drag, startPoint x: 144, startPoint y: 313, endPoint x: 149, endPoint y: 326, distance: 13.9
click at [144, 313] on link "Secured Claims" at bounding box center [206, 311] width 366 height 30
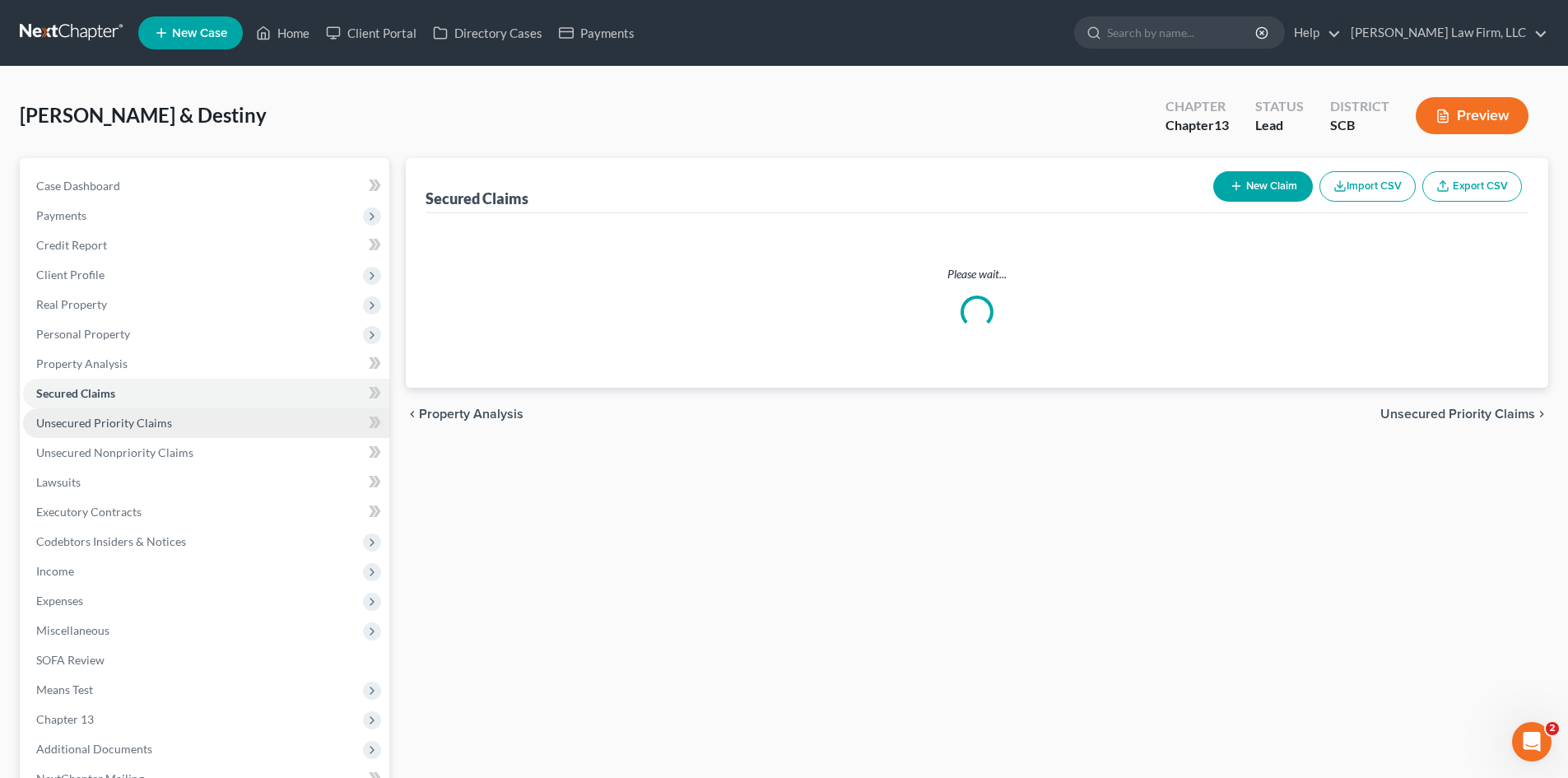
click at [144, 413] on link "Unsecured Priority Claims" at bounding box center [206, 423] width 366 height 30
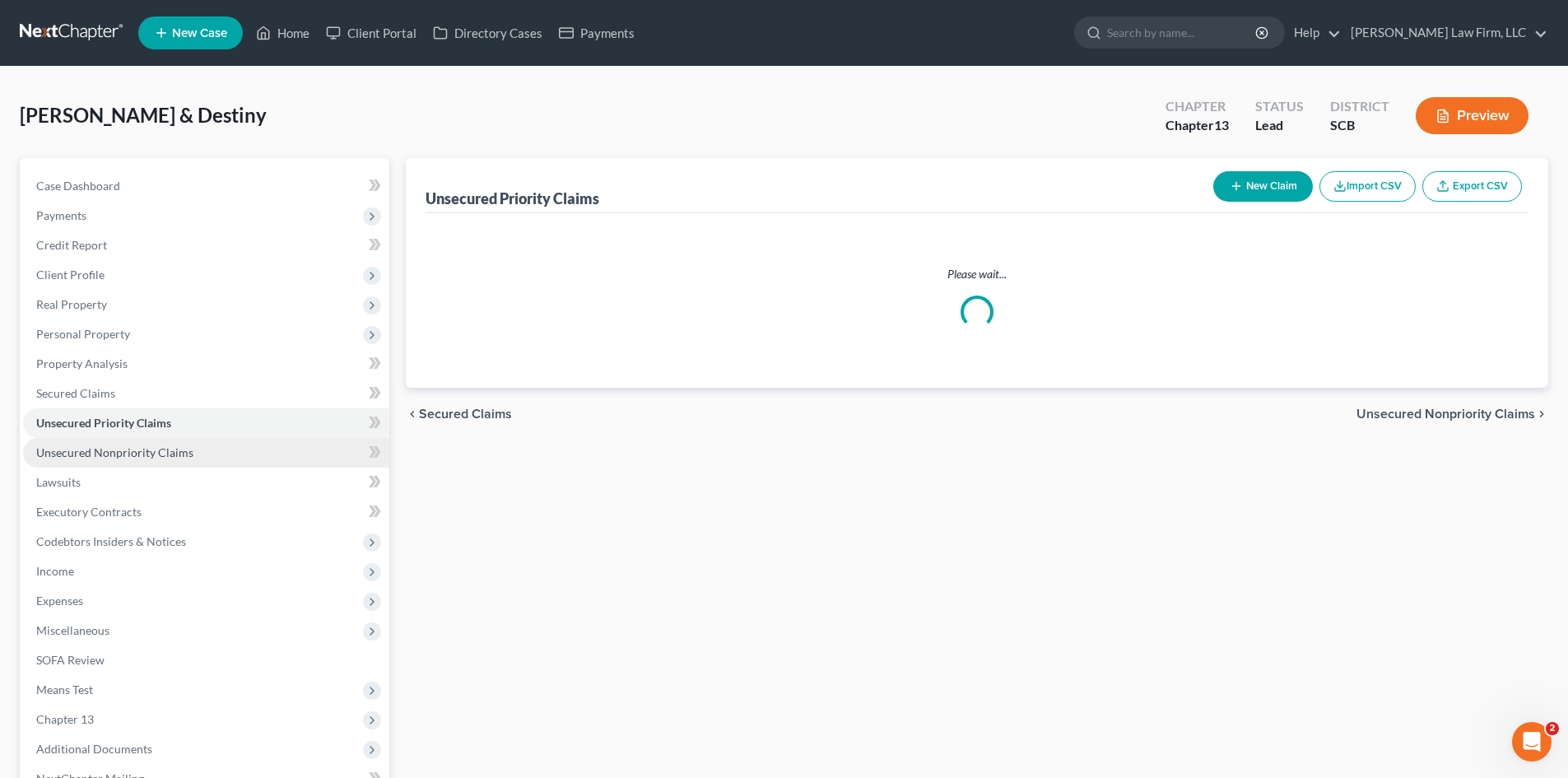
click at [150, 446] on span "Unsecured Nonpriority Claims" at bounding box center [115, 452] width 157 height 14
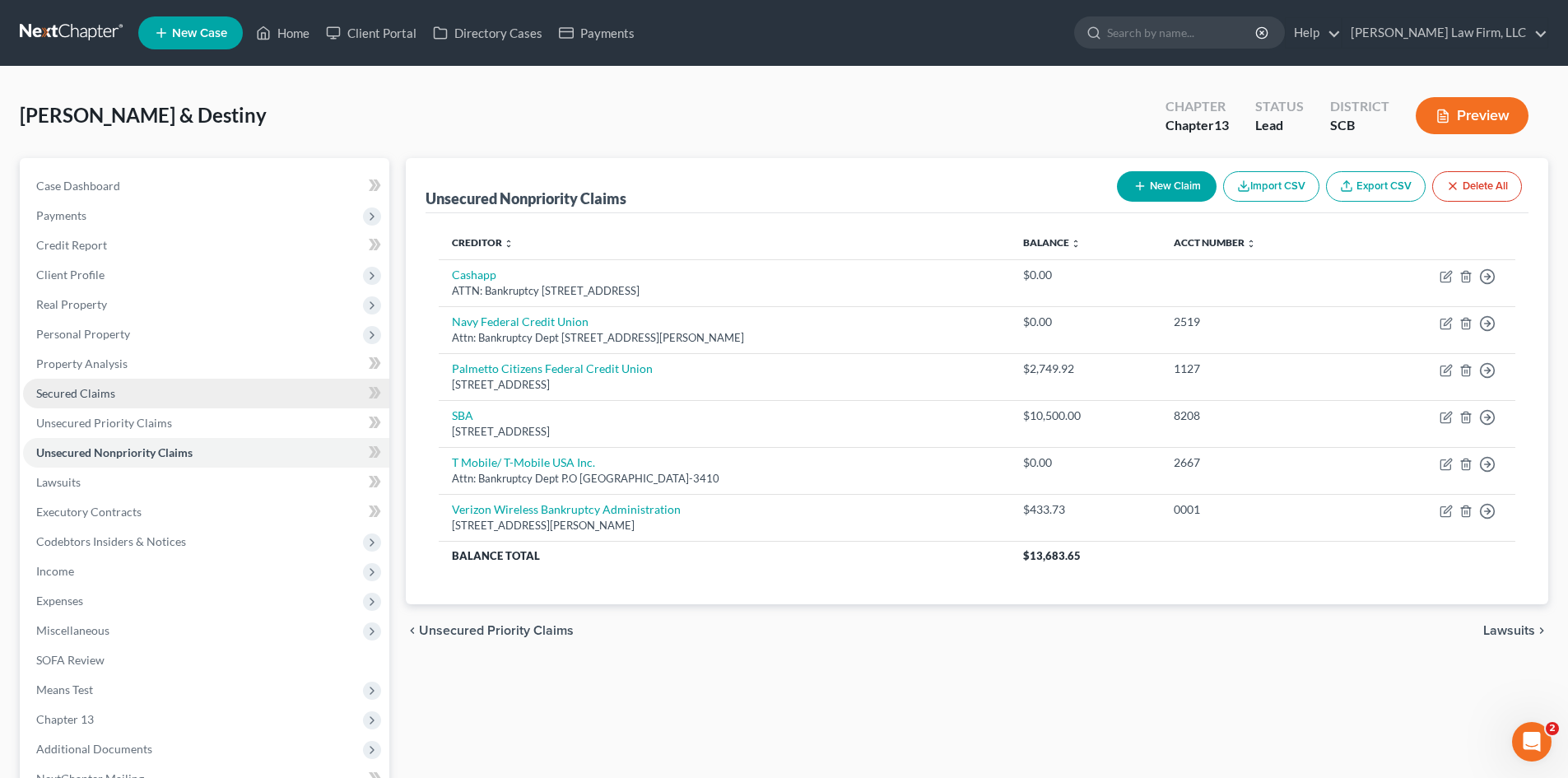
click at [127, 406] on link "Secured Claims" at bounding box center [206, 393] width 366 height 30
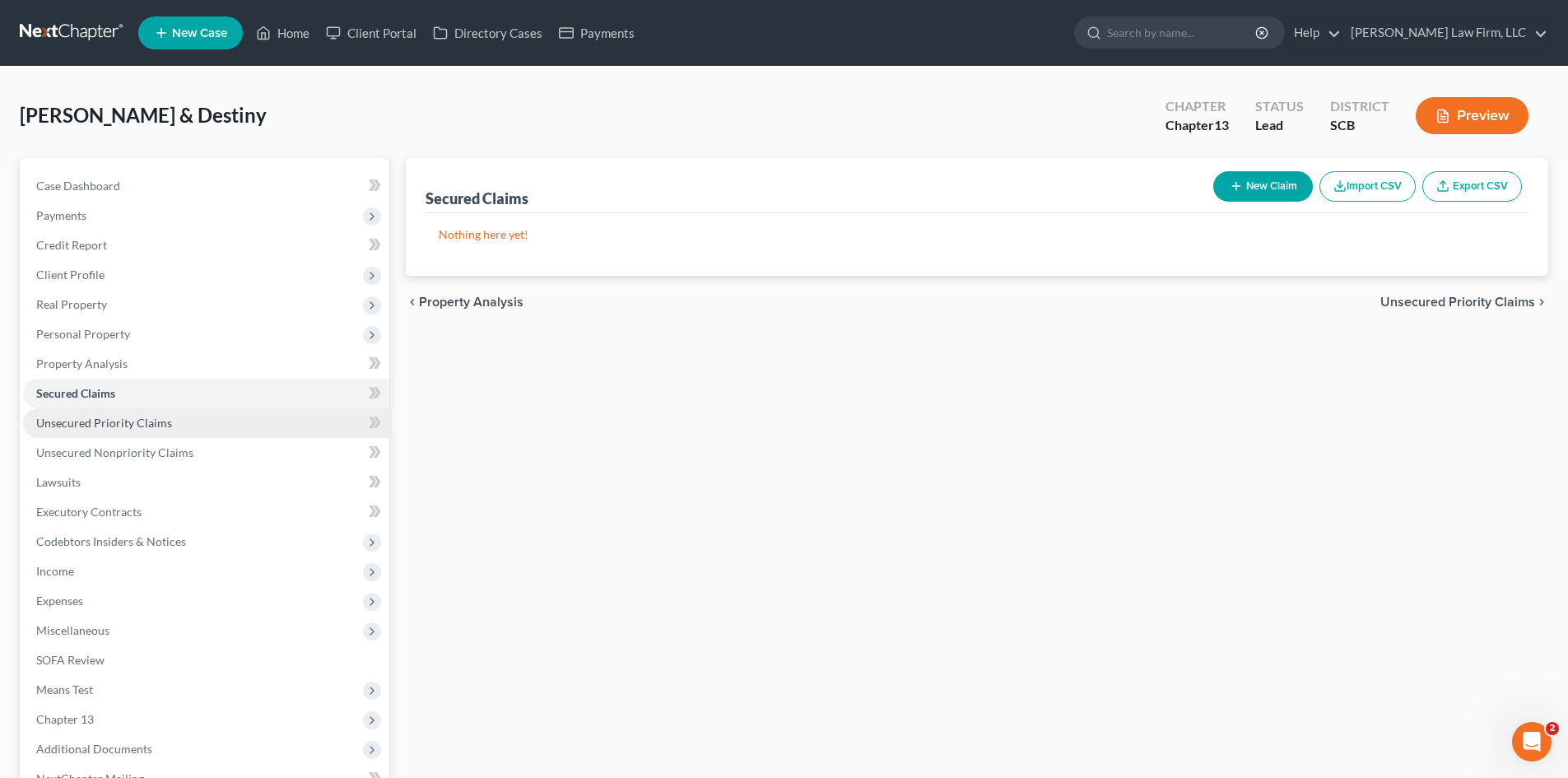
click at [131, 417] on span "Unsecured Priority Claims" at bounding box center [105, 423] width 136 height 14
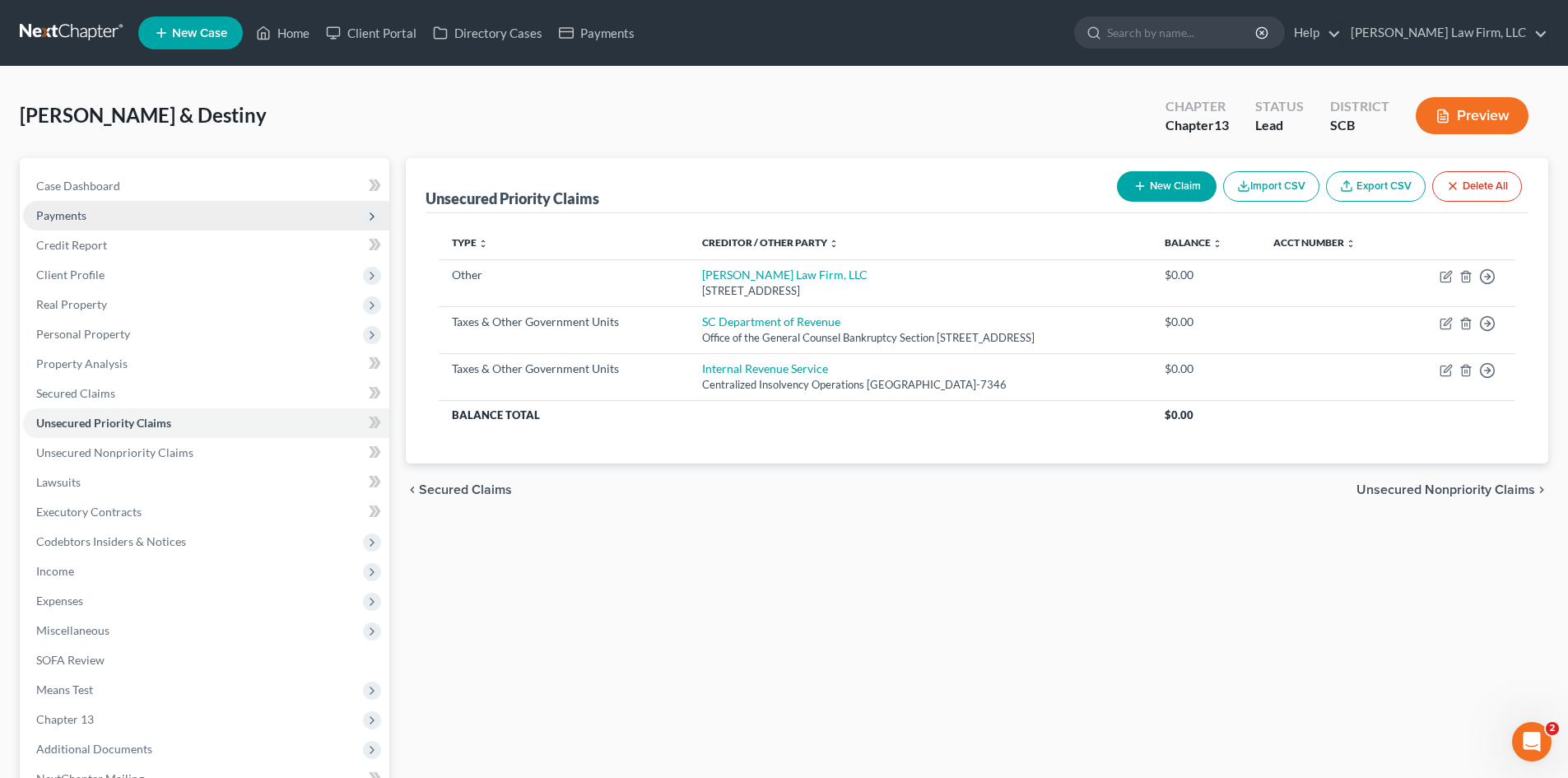
click at [82, 213] on span "Payments" at bounding box center [61, 215] width 50 height 14
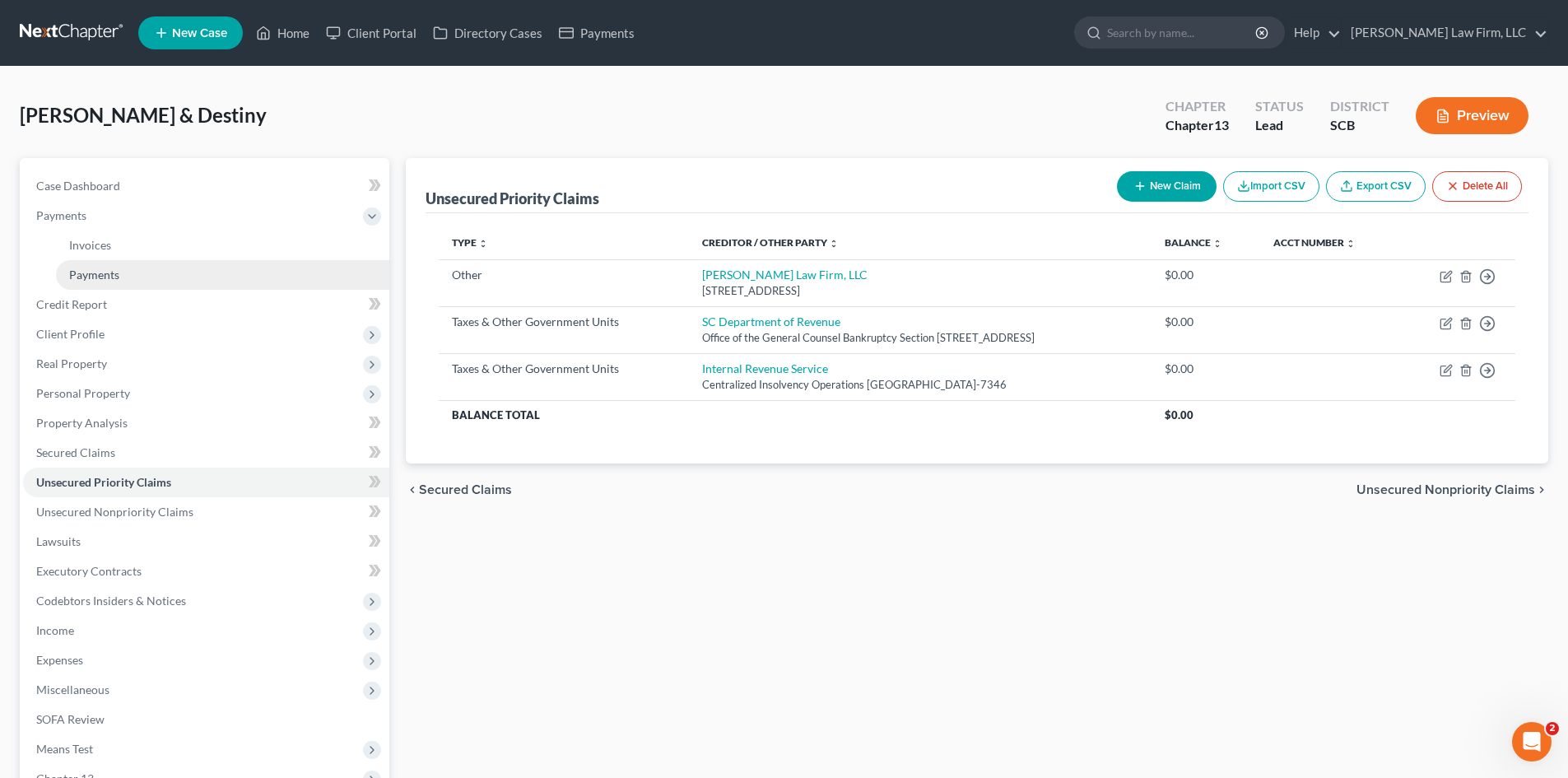
click at [95, 270] on span "Payments" at bounding box center [93, 275] width 50 height 14
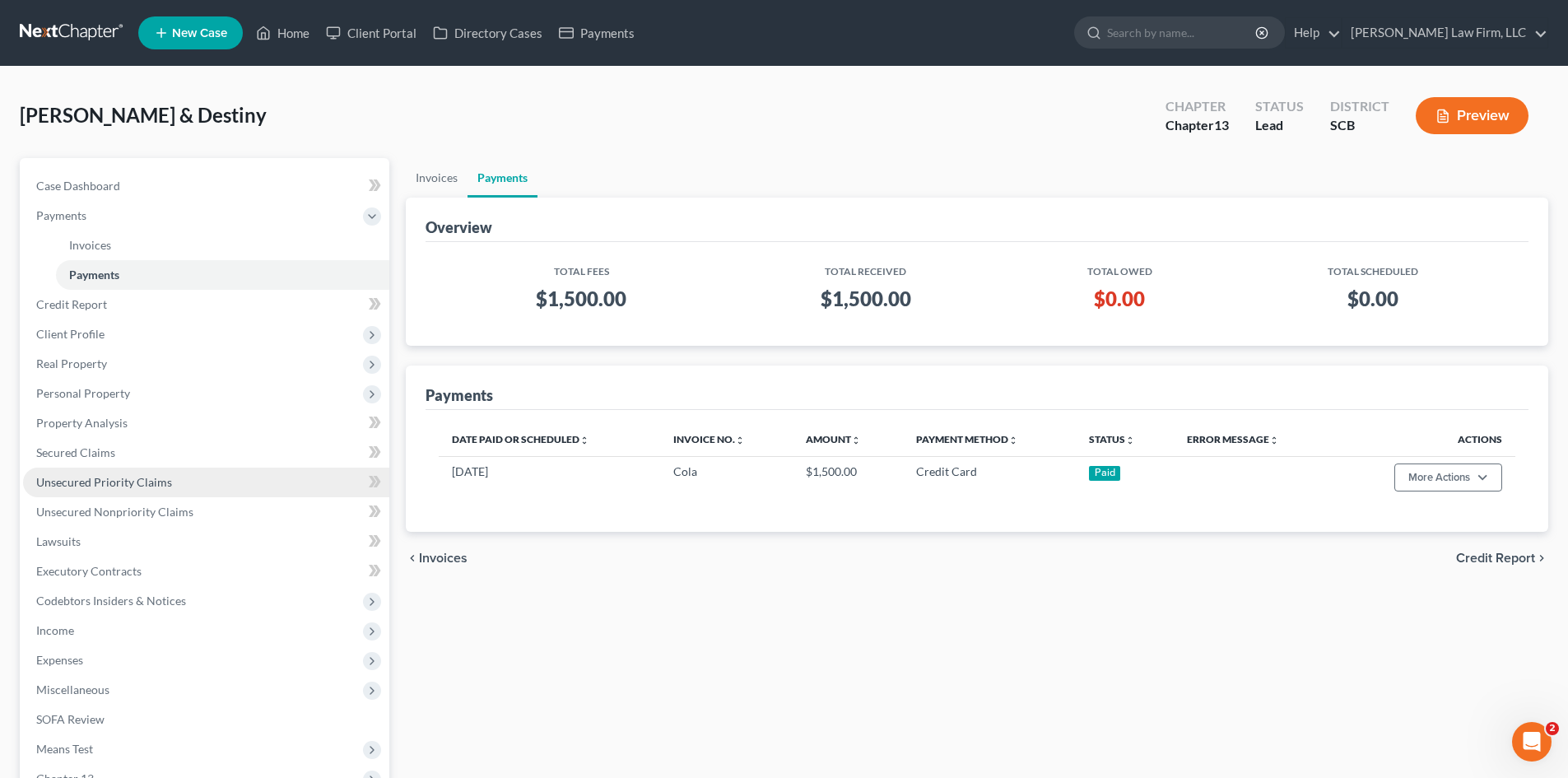
click at [117, 469] on link "Unsecured Priority Claims" at bounding box center [206, 482] width 366 height 30
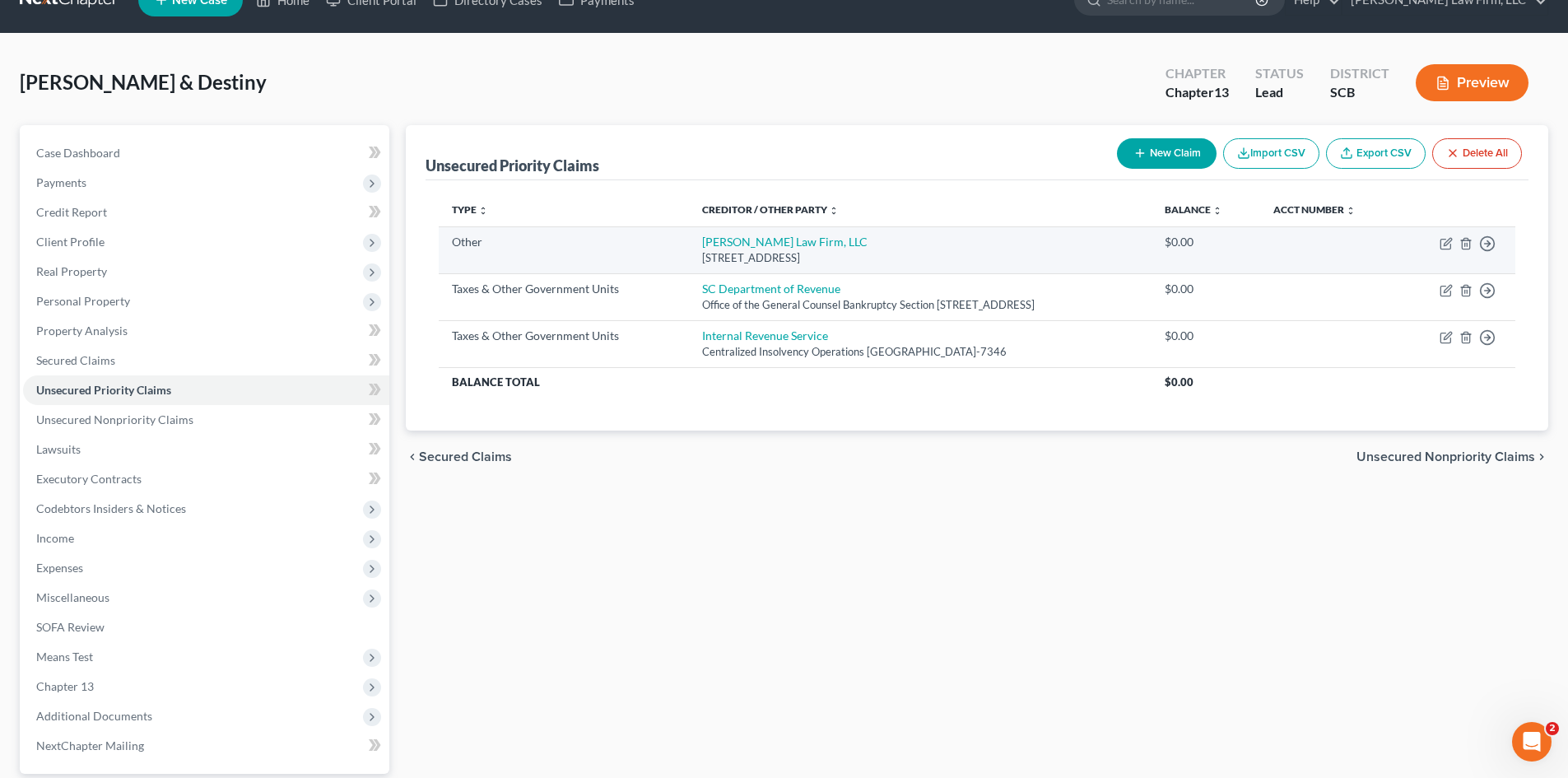
scroll to position [21, 0]
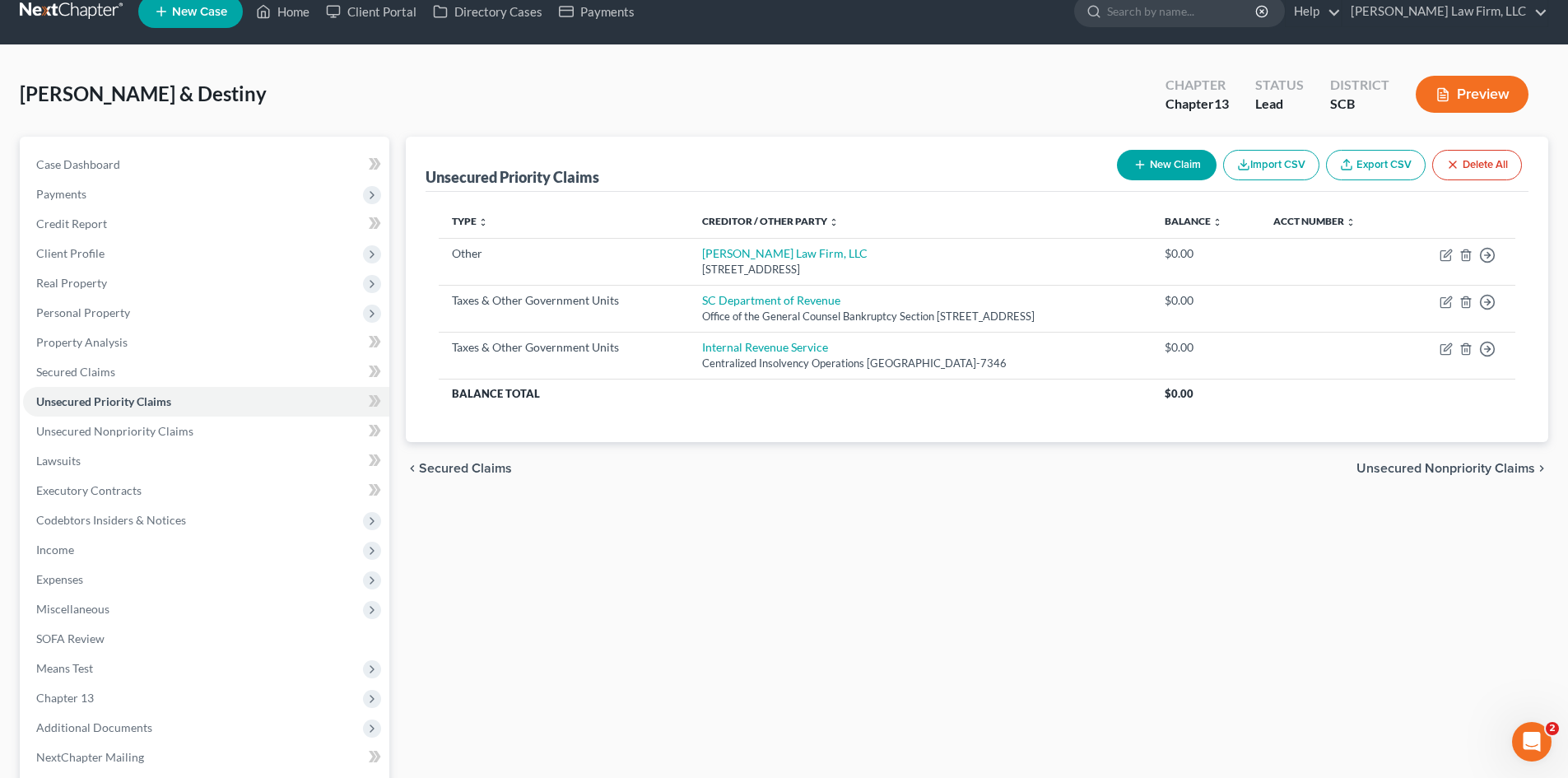
click at [46, 13] on link at bounding box center [72, 11] width 105 height 30
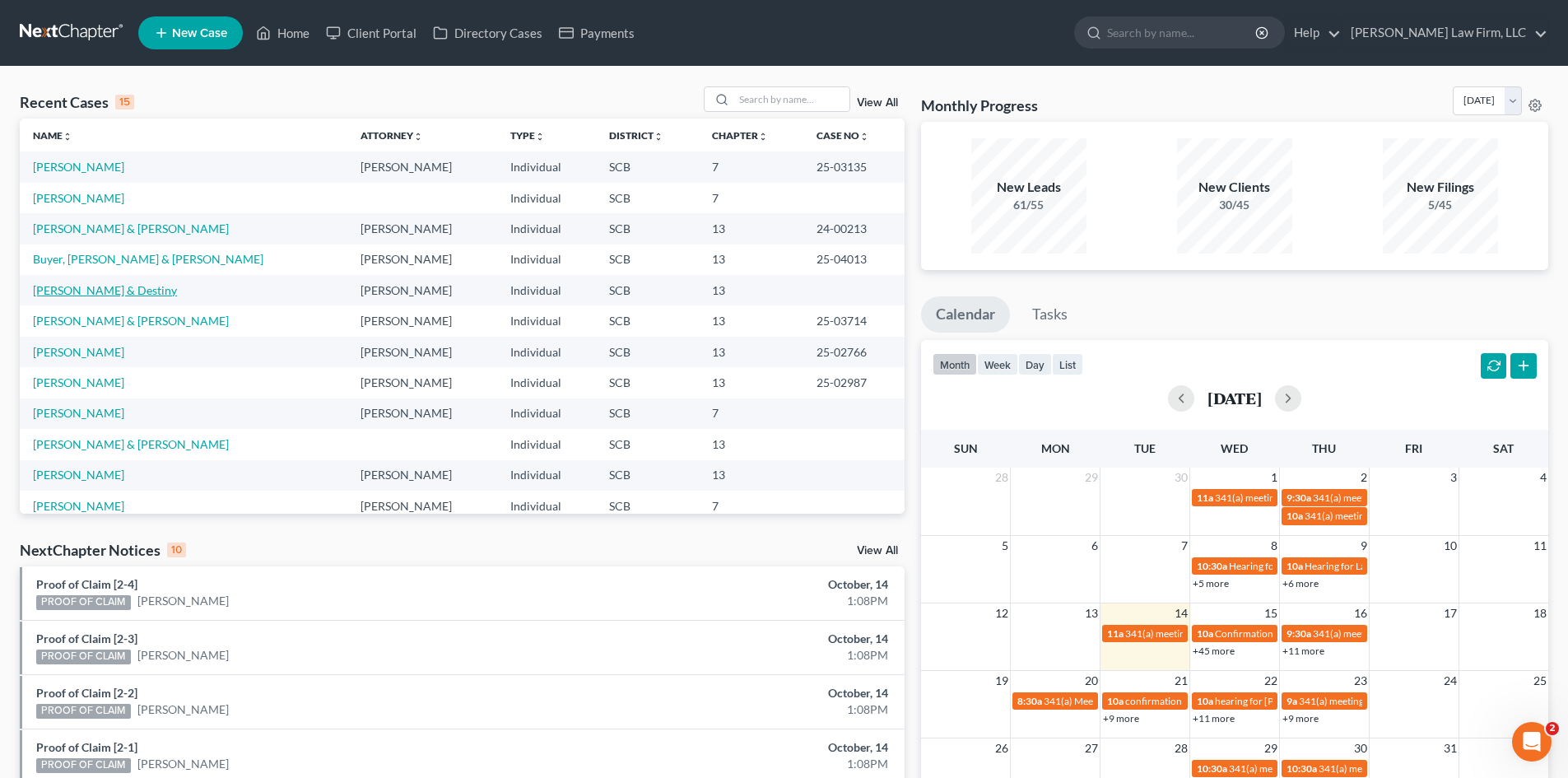
click at [96, 290] on link "[PERSON_NAME] & Destiny" at bounding box center [105, 290] width 144 height 14
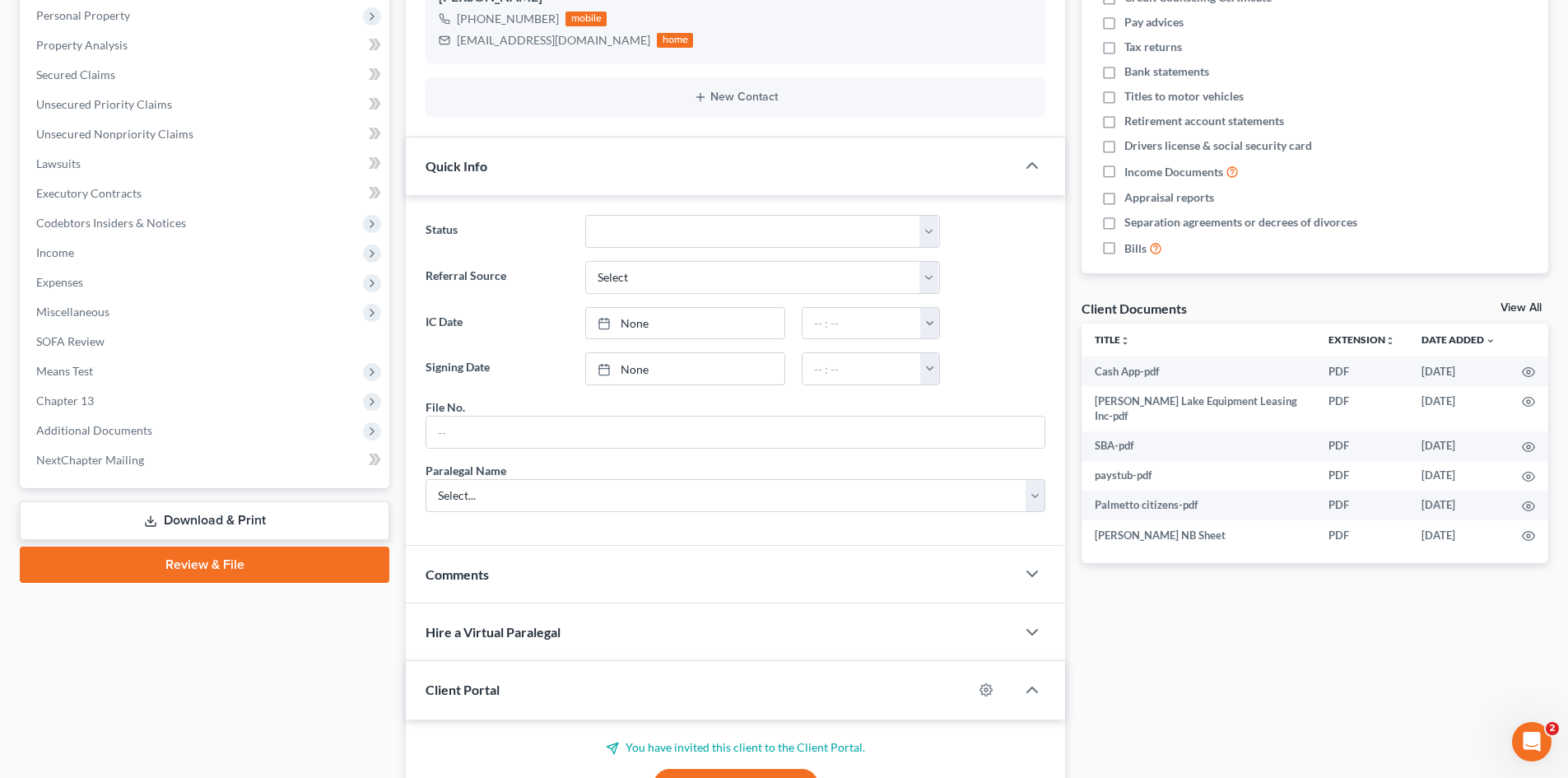
scroll to position [71, 0]
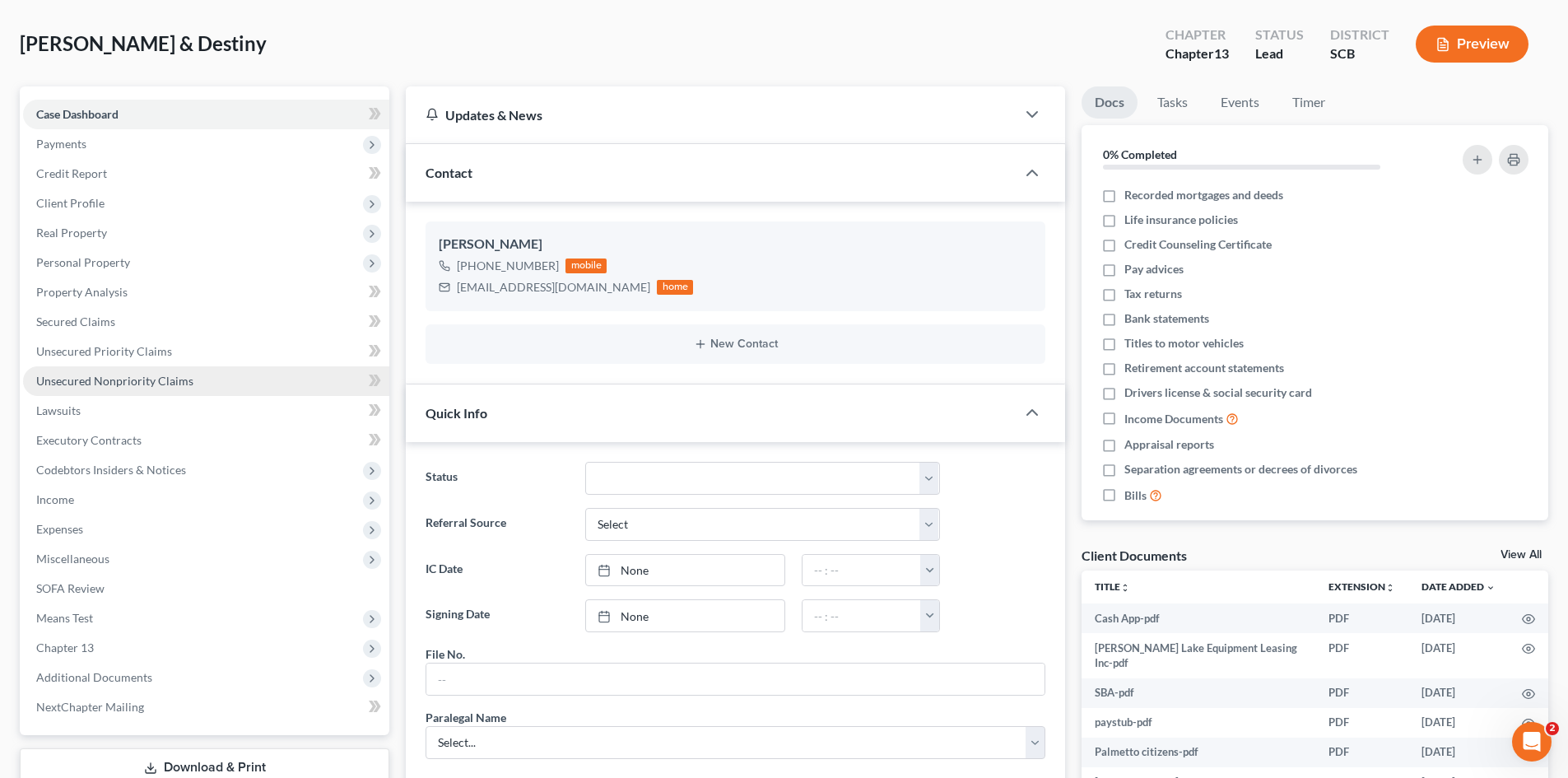
click at [116, 381] on span "Unsecured Nonpriority Claims" at bounding box center [115, 381] width 157 height 14
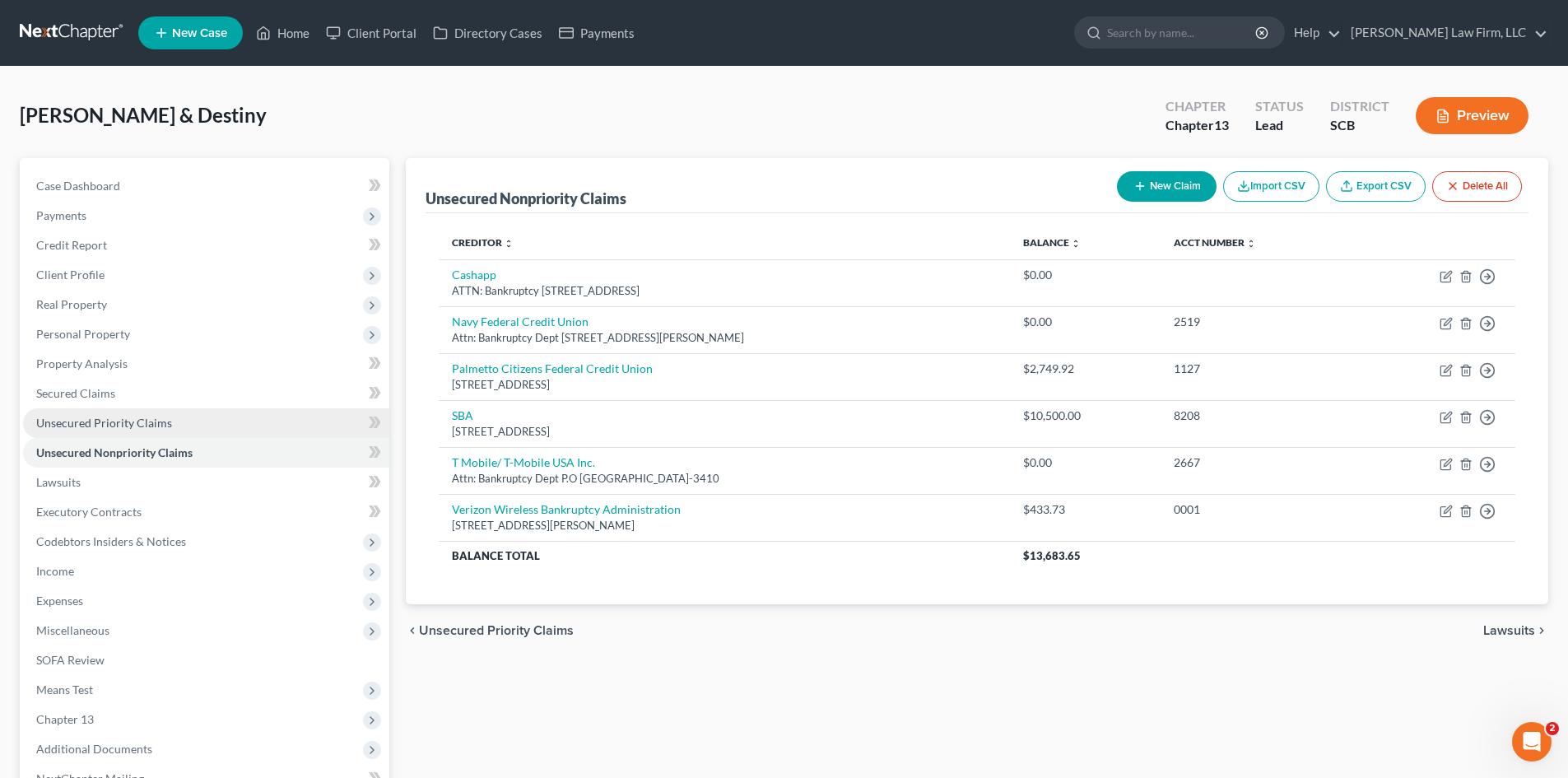
click at [144, 416] on span "Unsecured Priority Claims" at bounding box center [105, 423] width 136 height 14
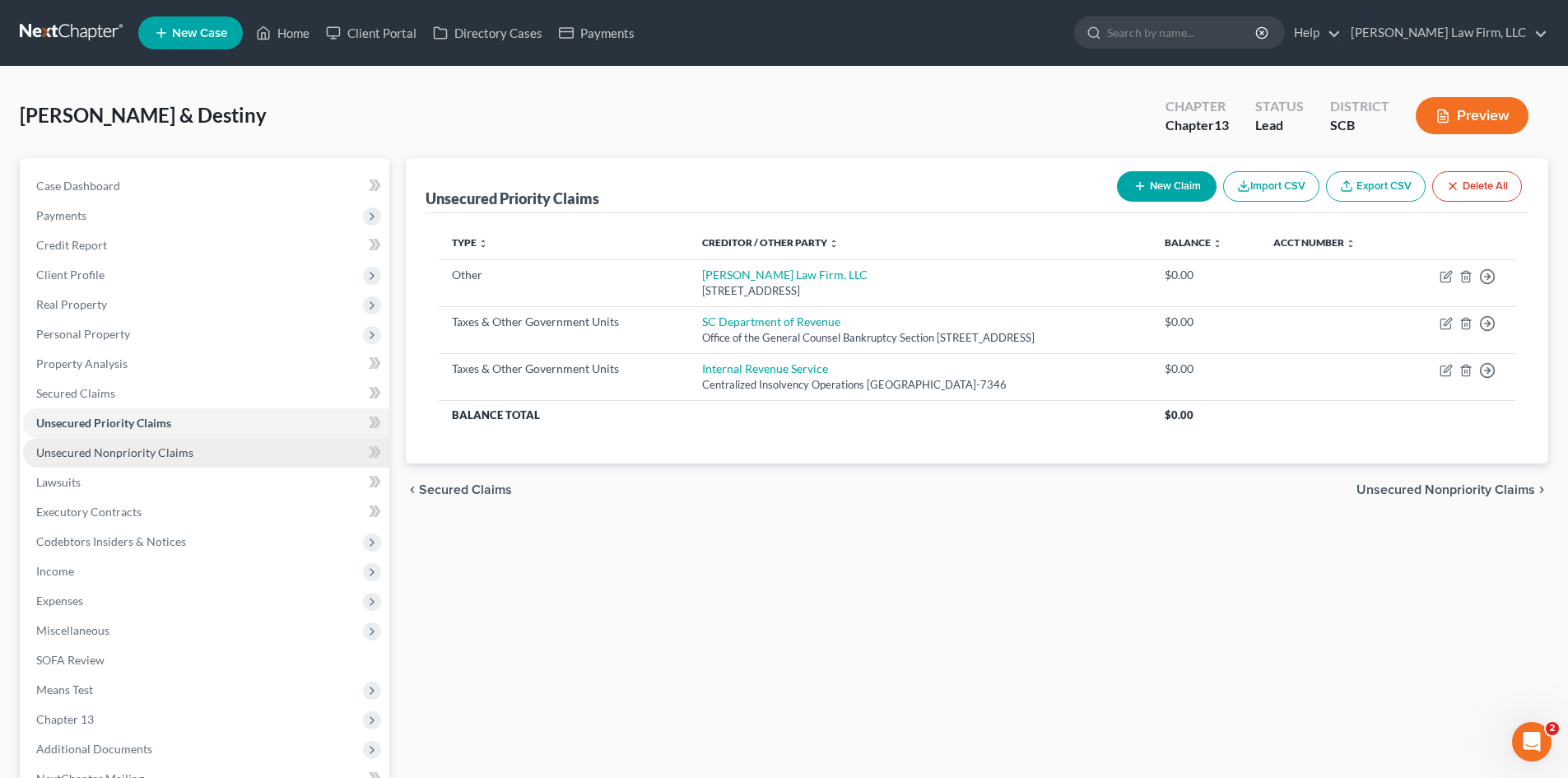
click at [158, 456] on span "Unsecured Nonpriority Claims" at bounding box center [115, 452] width 157 height 14
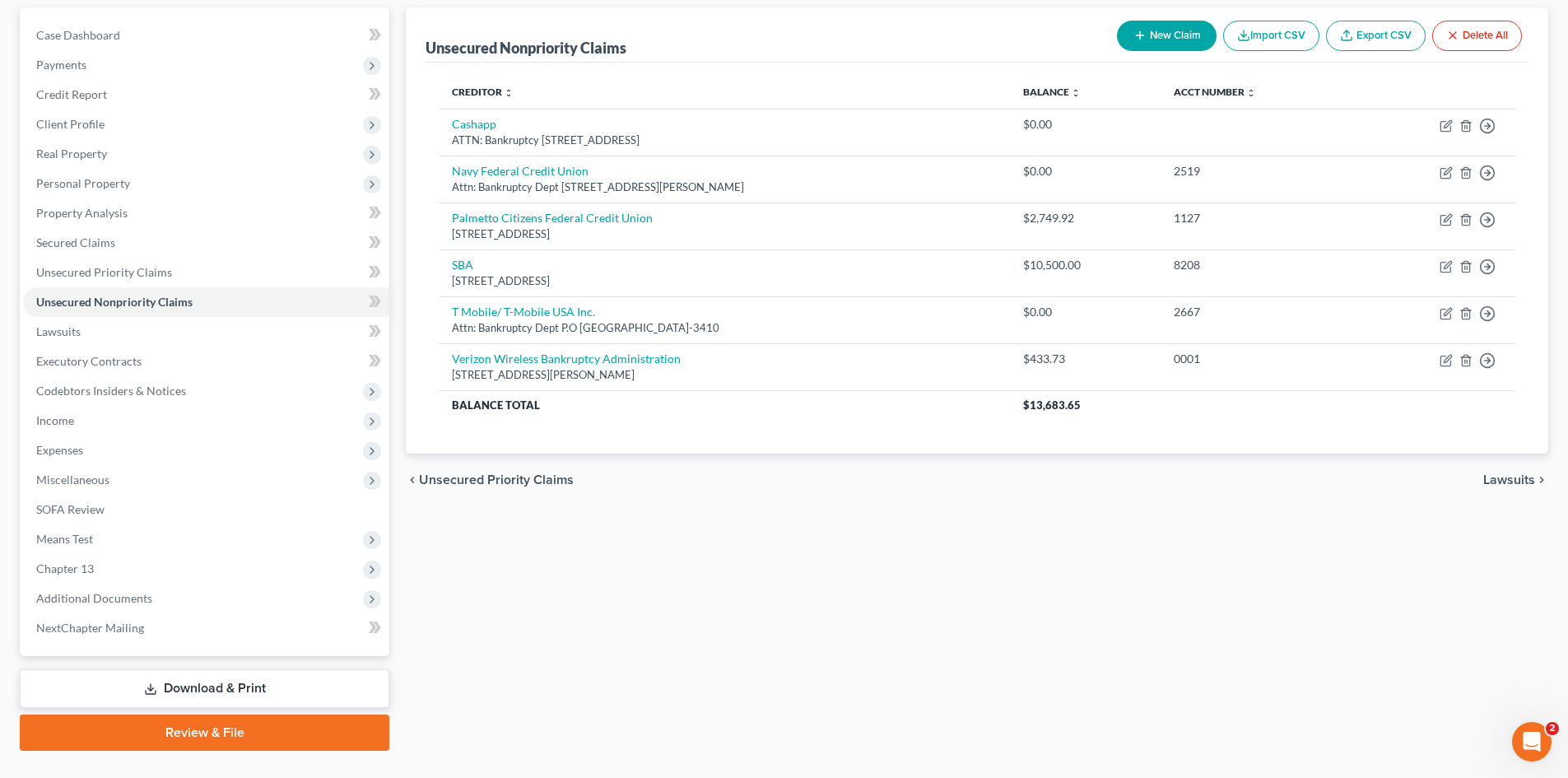
scroll to position [186, 0]
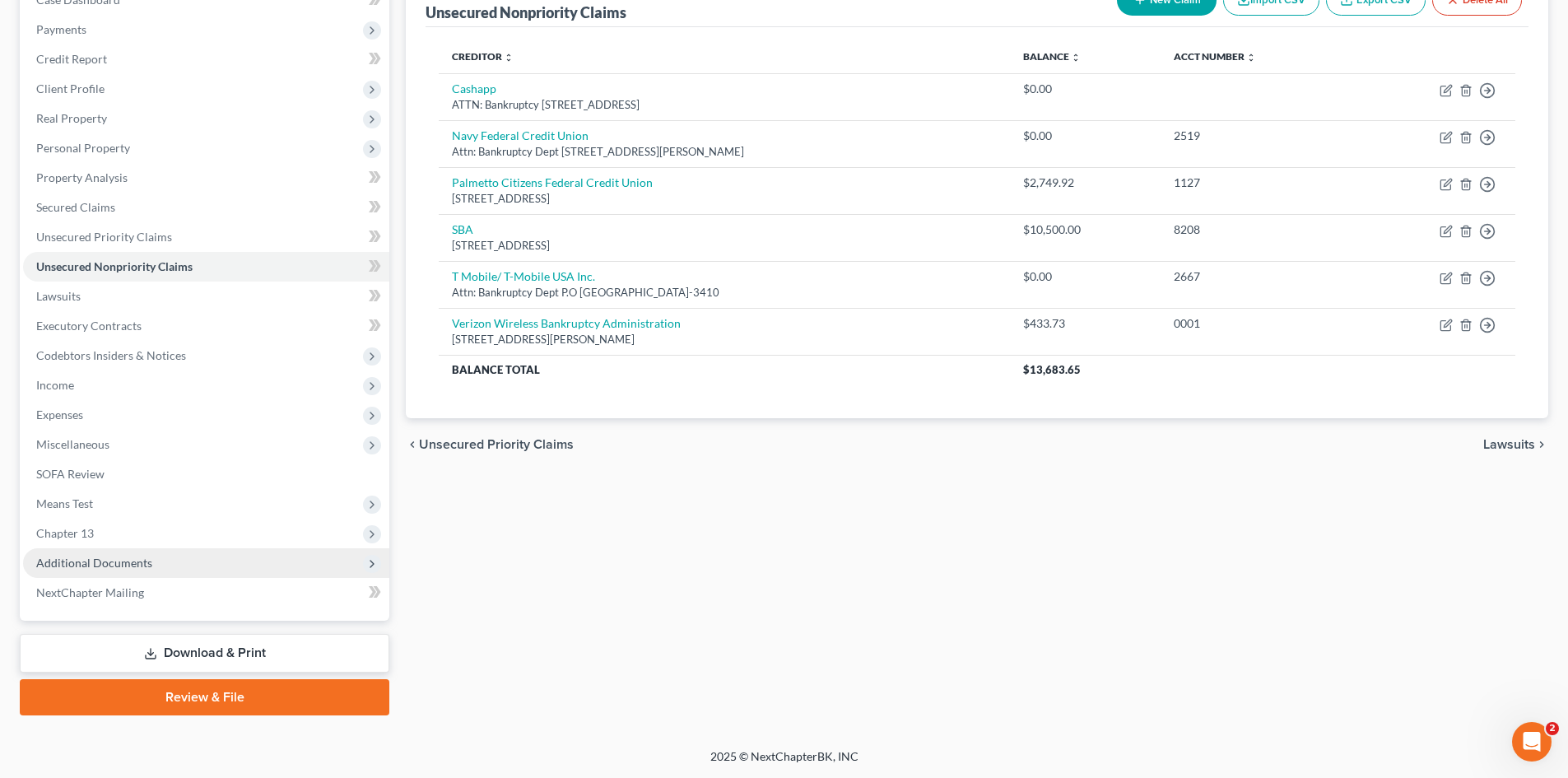
click at [133, 556] on span "Additional Documents" at bounding box center [94, 563] width 116 height 14
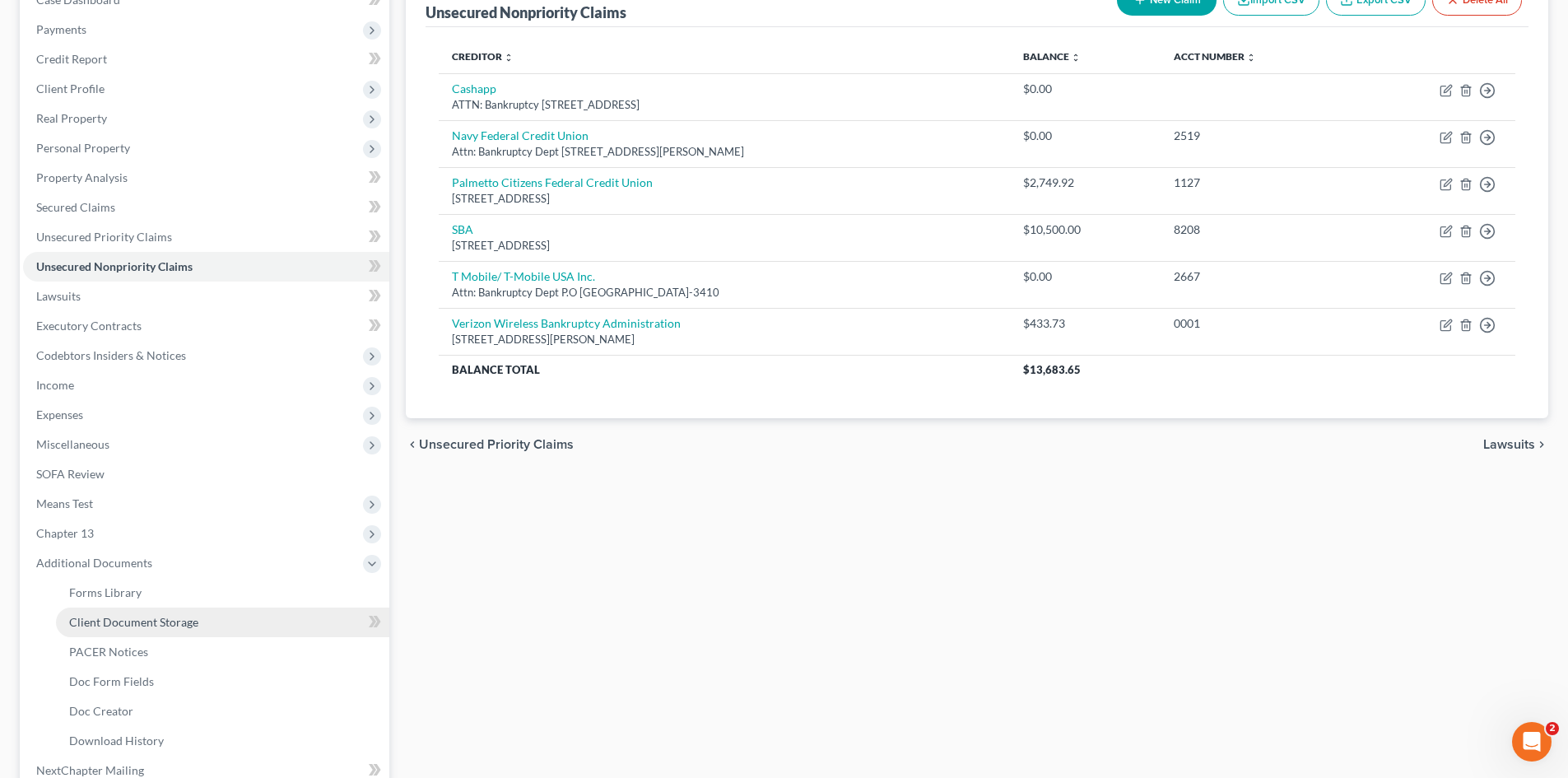
click at [134, 631] on link "Client Document Storage" at bounding box center [223, 622] width 333 height 30
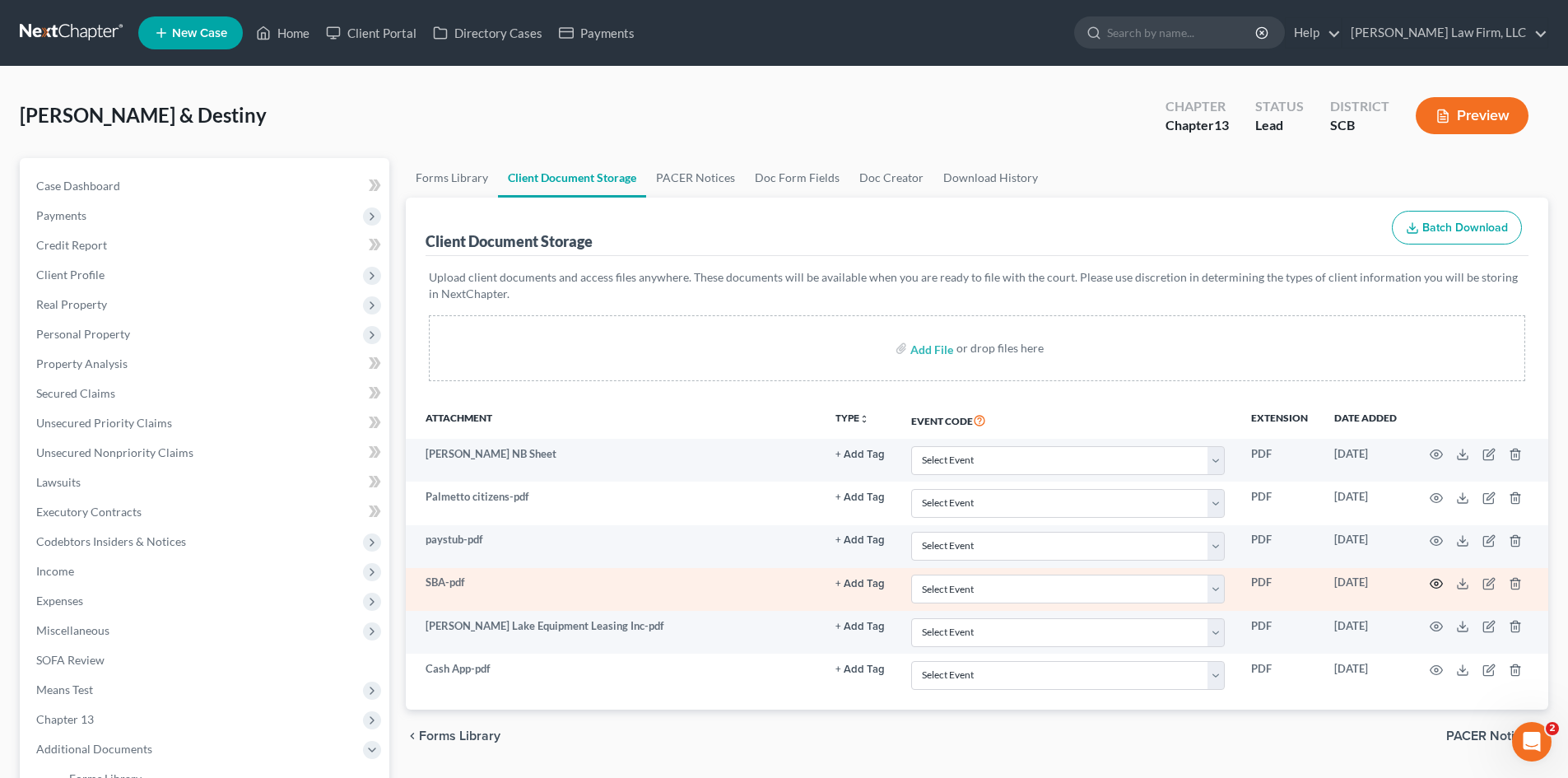
click at [1435, 589] on icon "button" at bounding box center [1435, 583] width 13 height 13
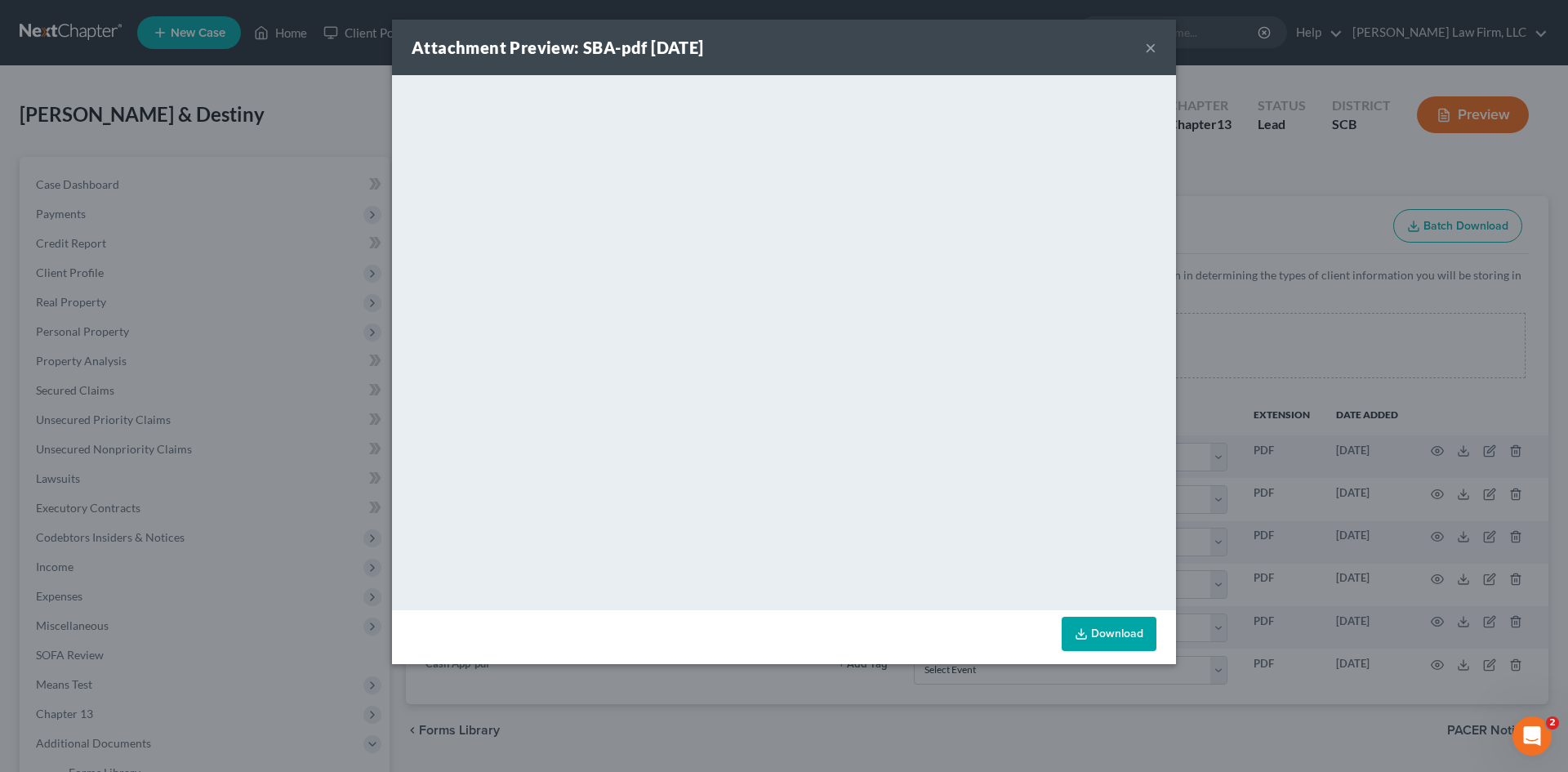
click at [1140, 40] on div "Attachment Preview: SBA-pdf [DATE] ×" at bounding box center [784, 47] width 784 height 56
click at [1145, 43] on button "×" at bounding box center [1151, 47] width 12 height 19
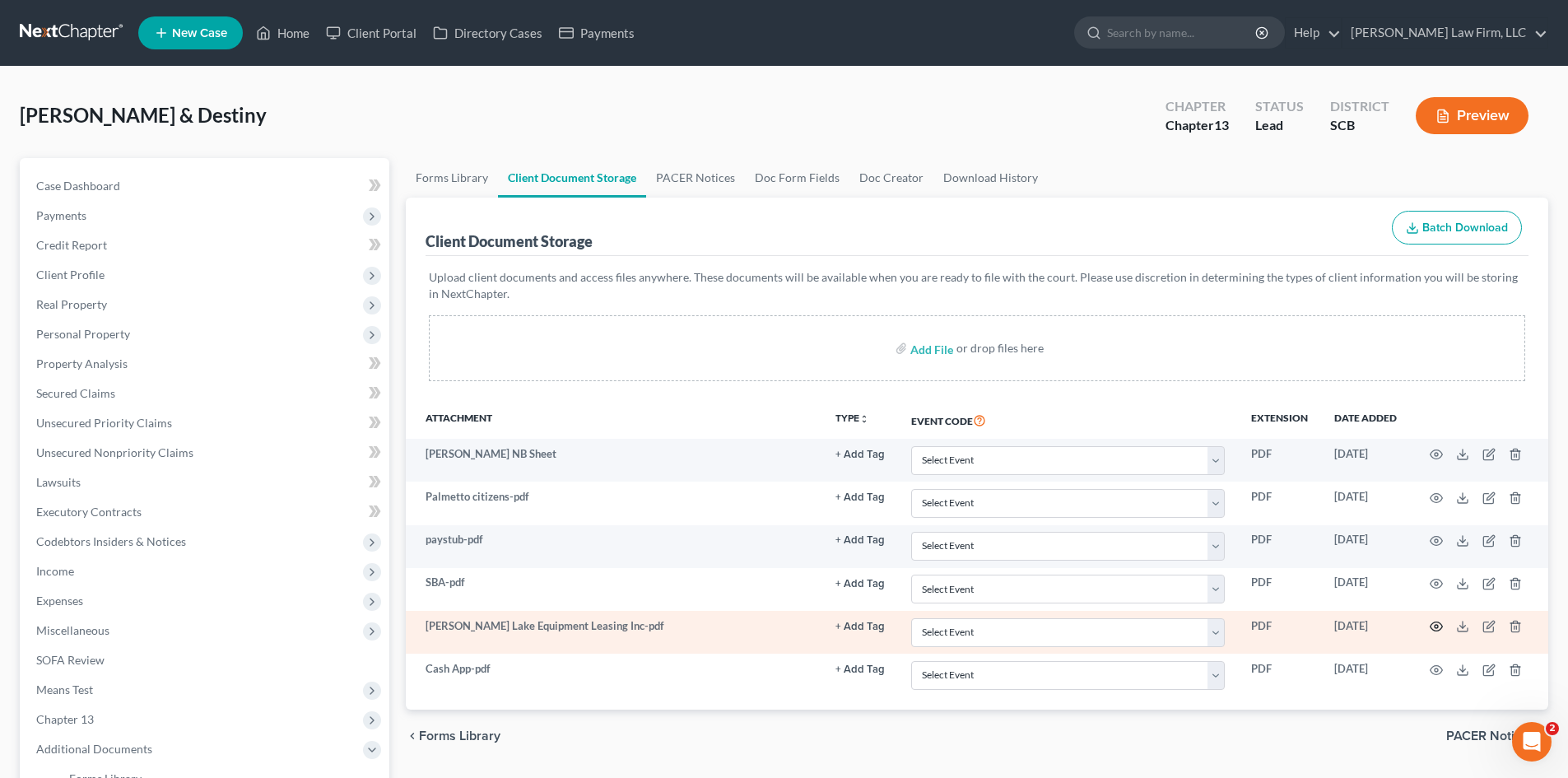
click at [1431, 626] on icon "button" at bounding box center [1436, 627] width 13 height 9
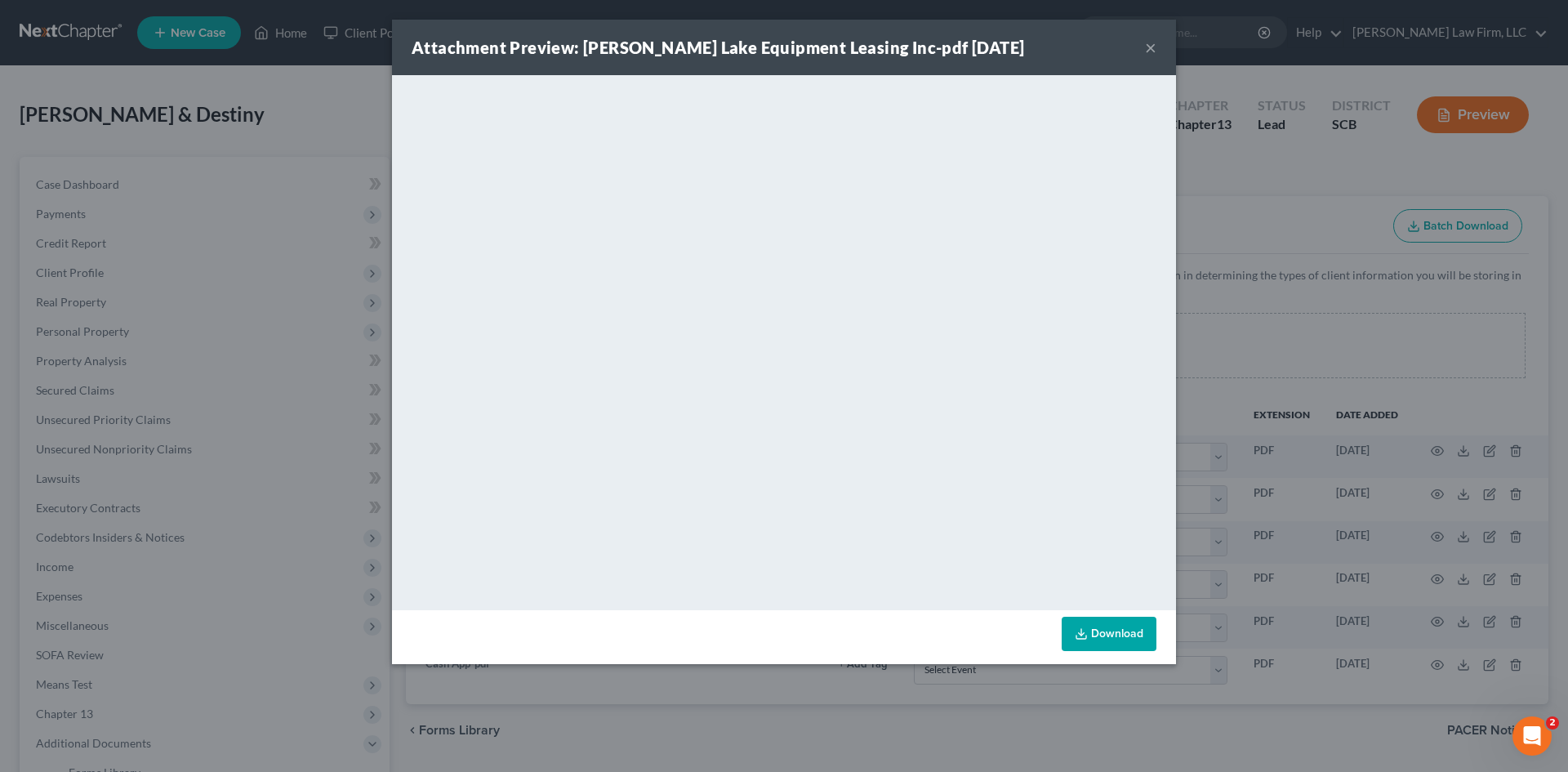
click at [1152, 46] on button "×" at bounding box center [1151, 47] width 12 height 19
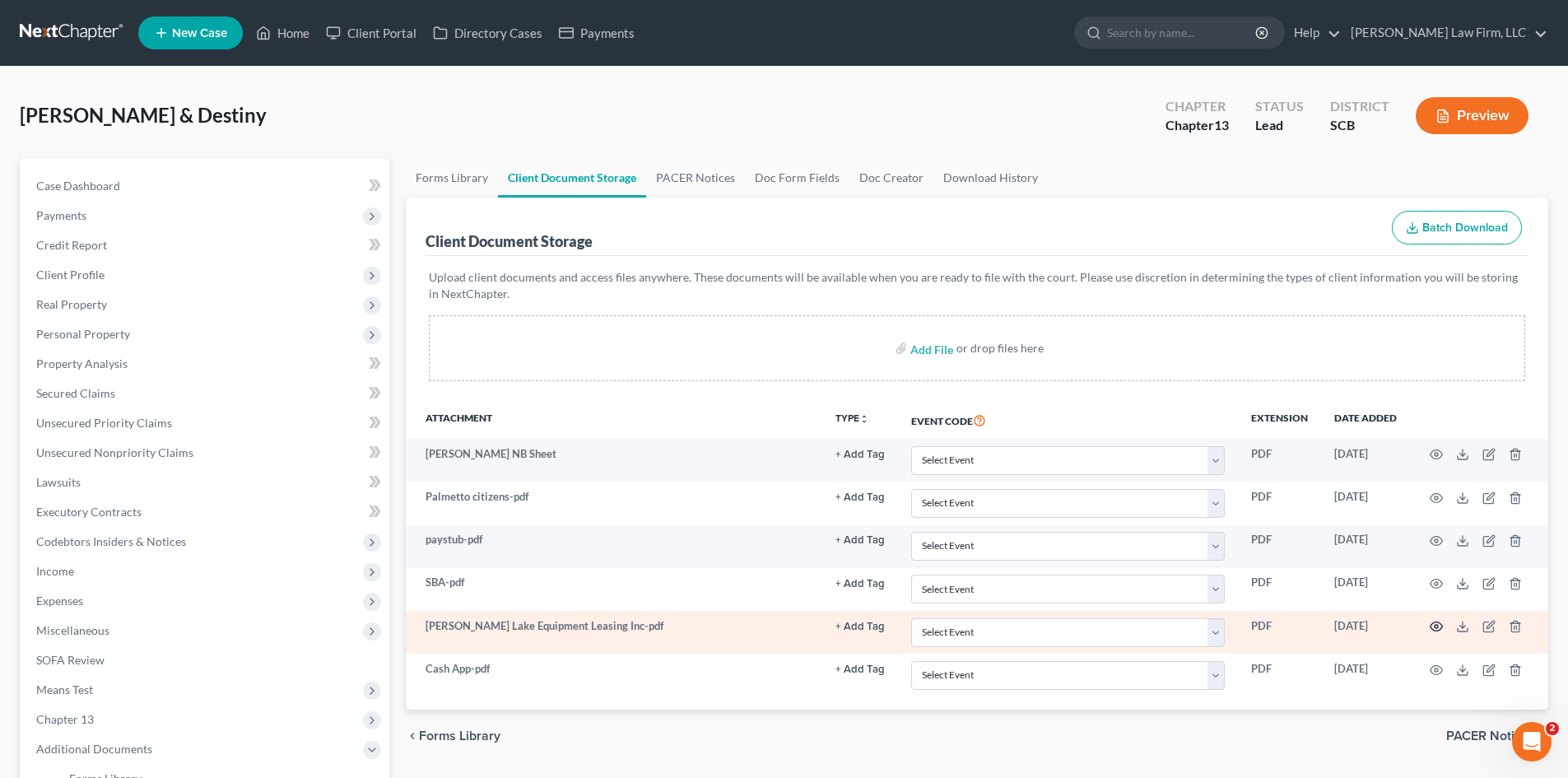
click at [1431, 626] on icon "button" at bounding box center [1436, 627] width 13 height 9
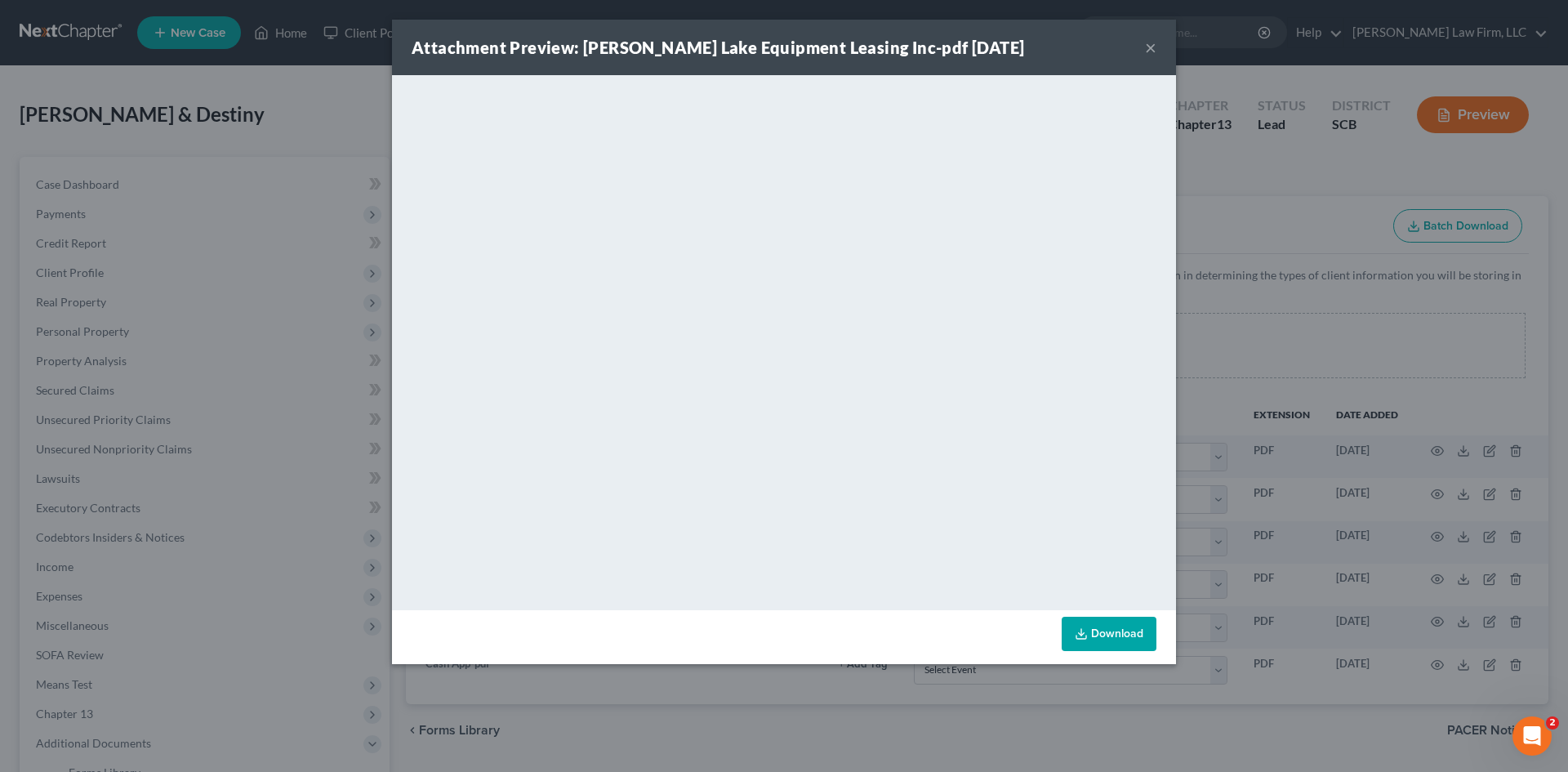
click at [1156, 49] on div "Attachment Preview: [PERSON_NAME] Lake Equipment Leasing Inc-pdf [DATE] ×" at bounding box center [784, 47] width 784 height 56
click at [1153, 47] on button "×" at bounding box center [1151, 47] width 12 height 19
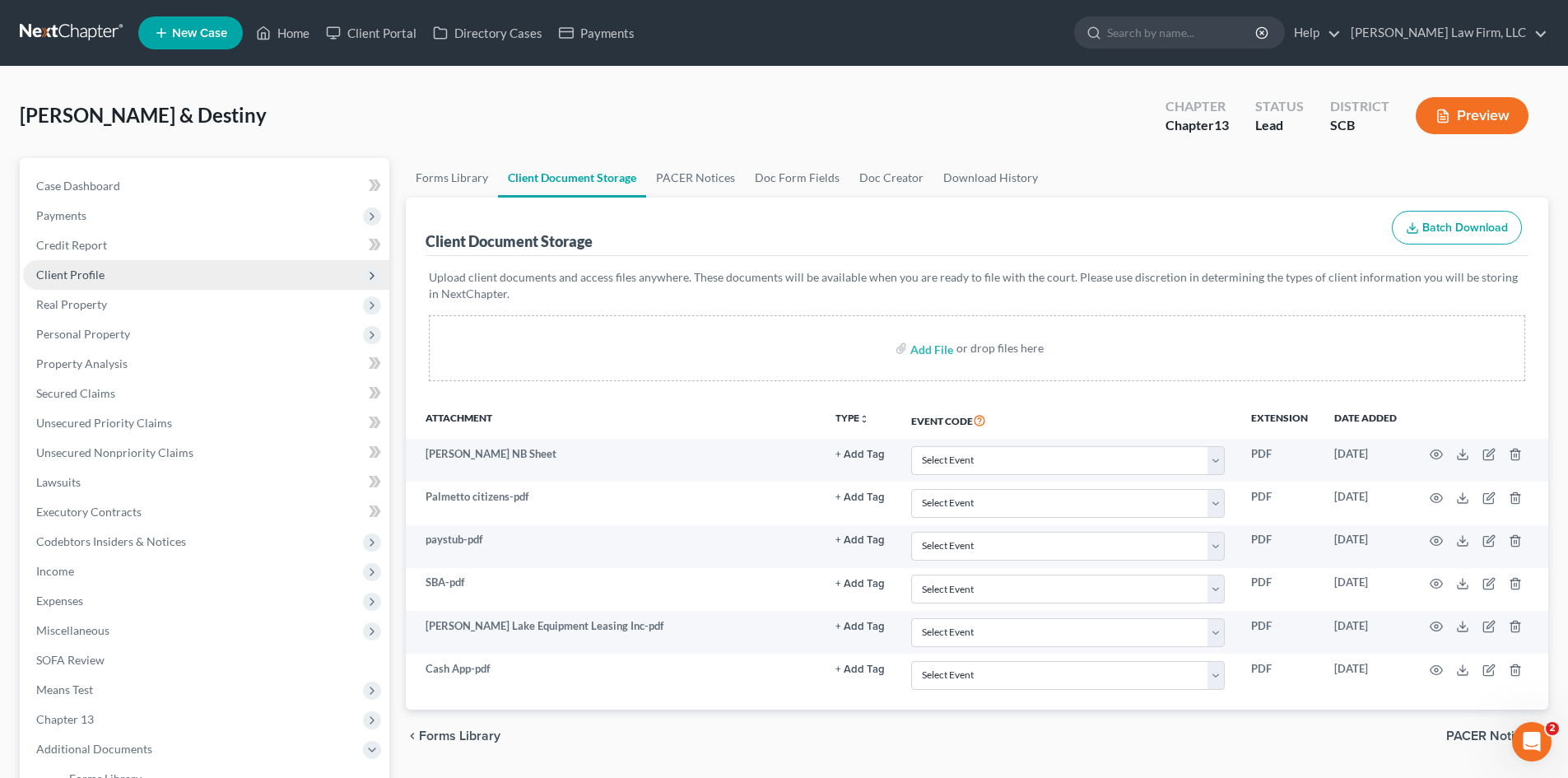
click at [125, 284] on span "Client Profile" at bounding box center [206, 275] width 366 height 30
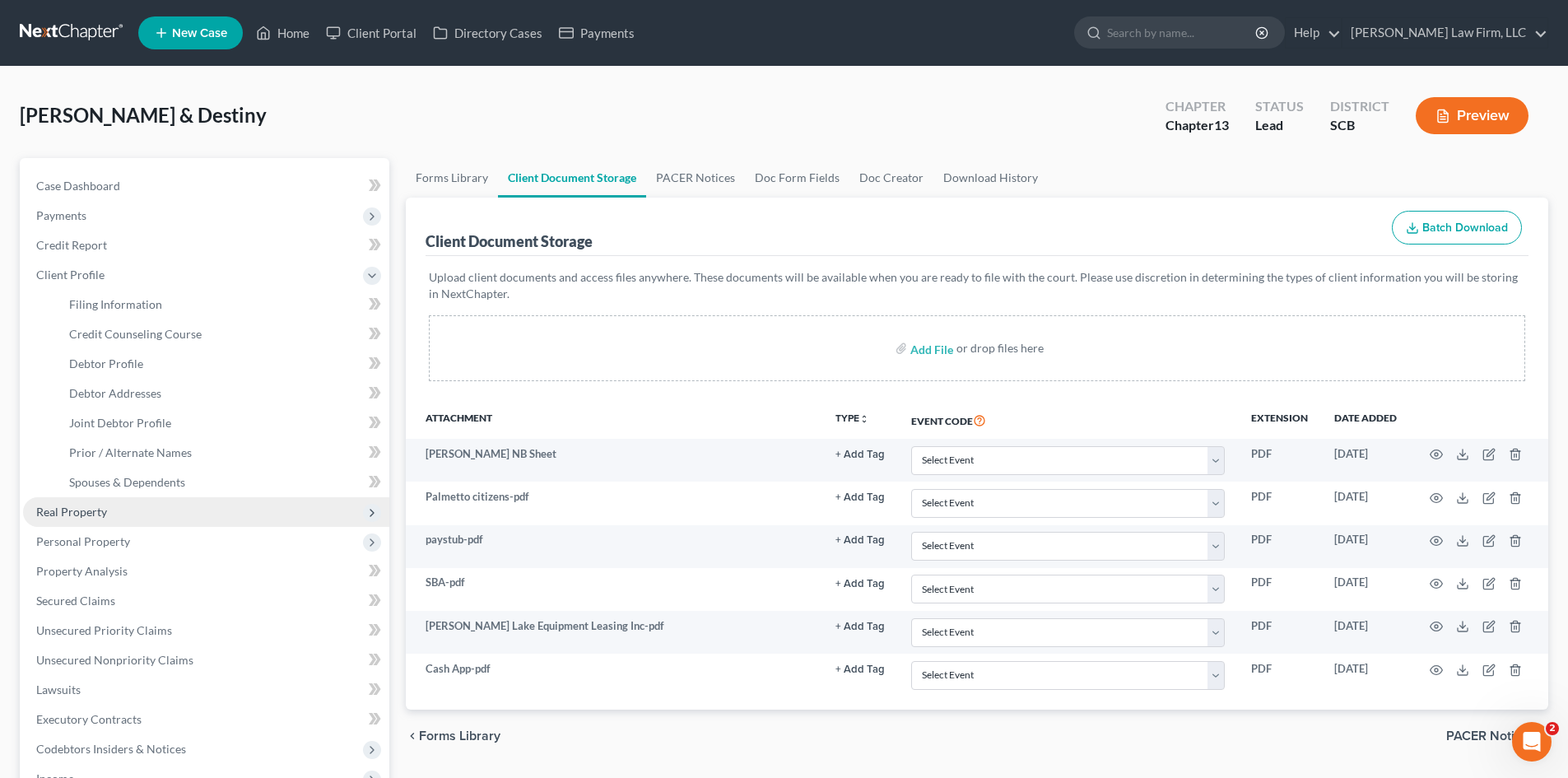
scroll to position [165, 0]
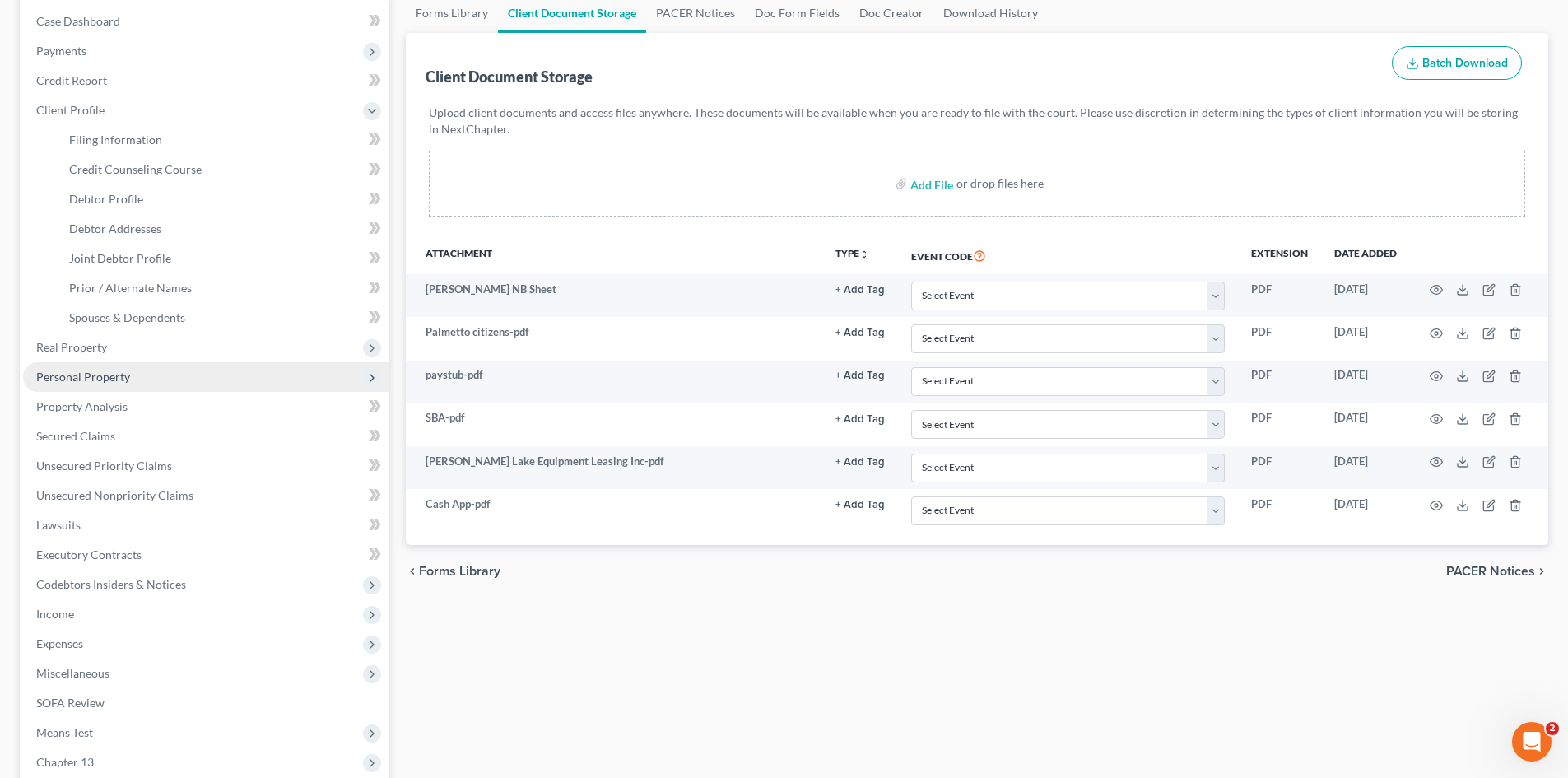
click at [118, 390] on span "Personal Property" at bounding box center [206, 377] width 366 height 30
click at [126, 381] on span "Money Owed to Debtor" at bounding box center [129, 377] width 121 height 14
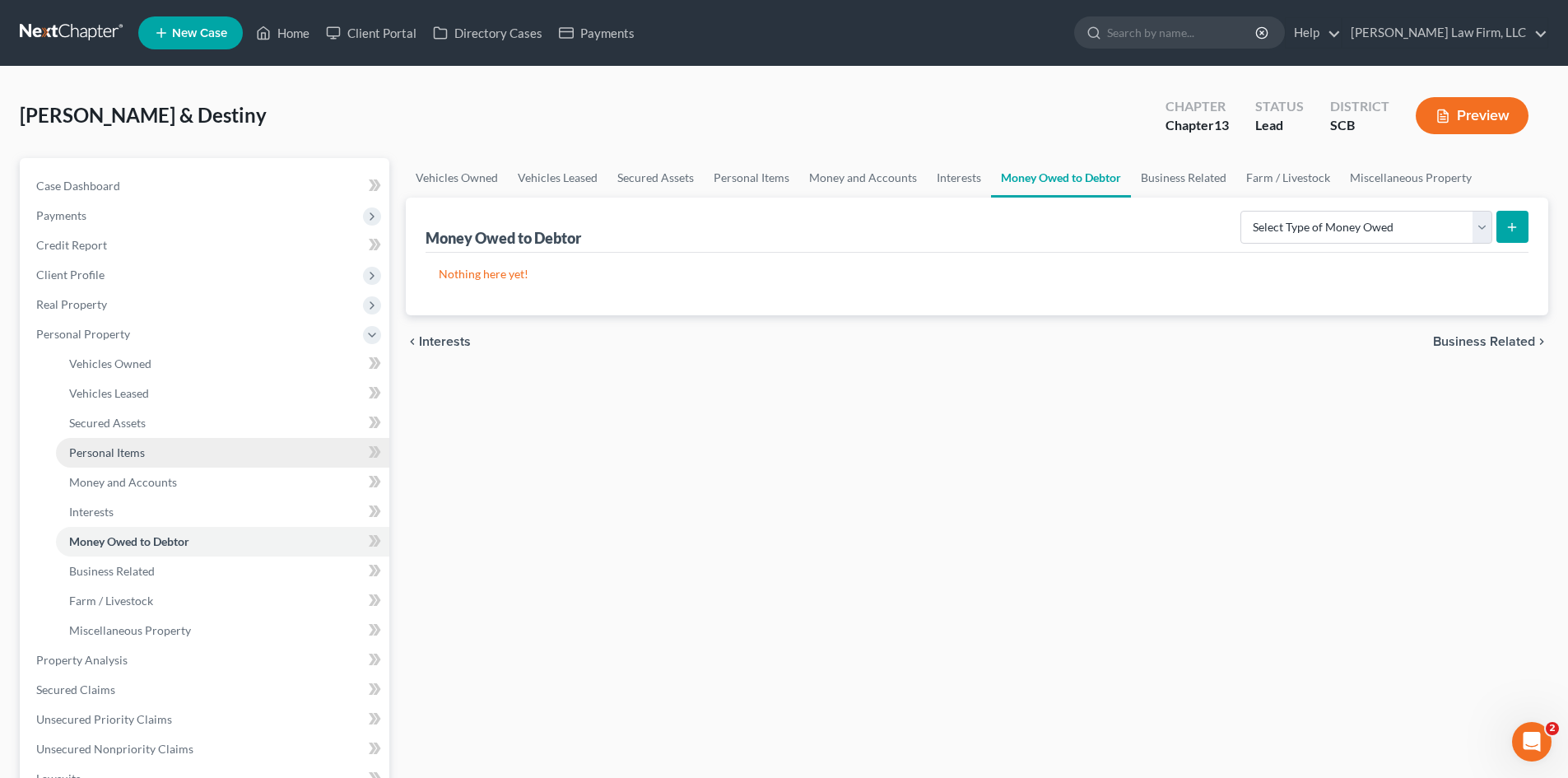
click at [126, 455] on span "Personal Items" at bounding box center [106, 452] width 76 height 14
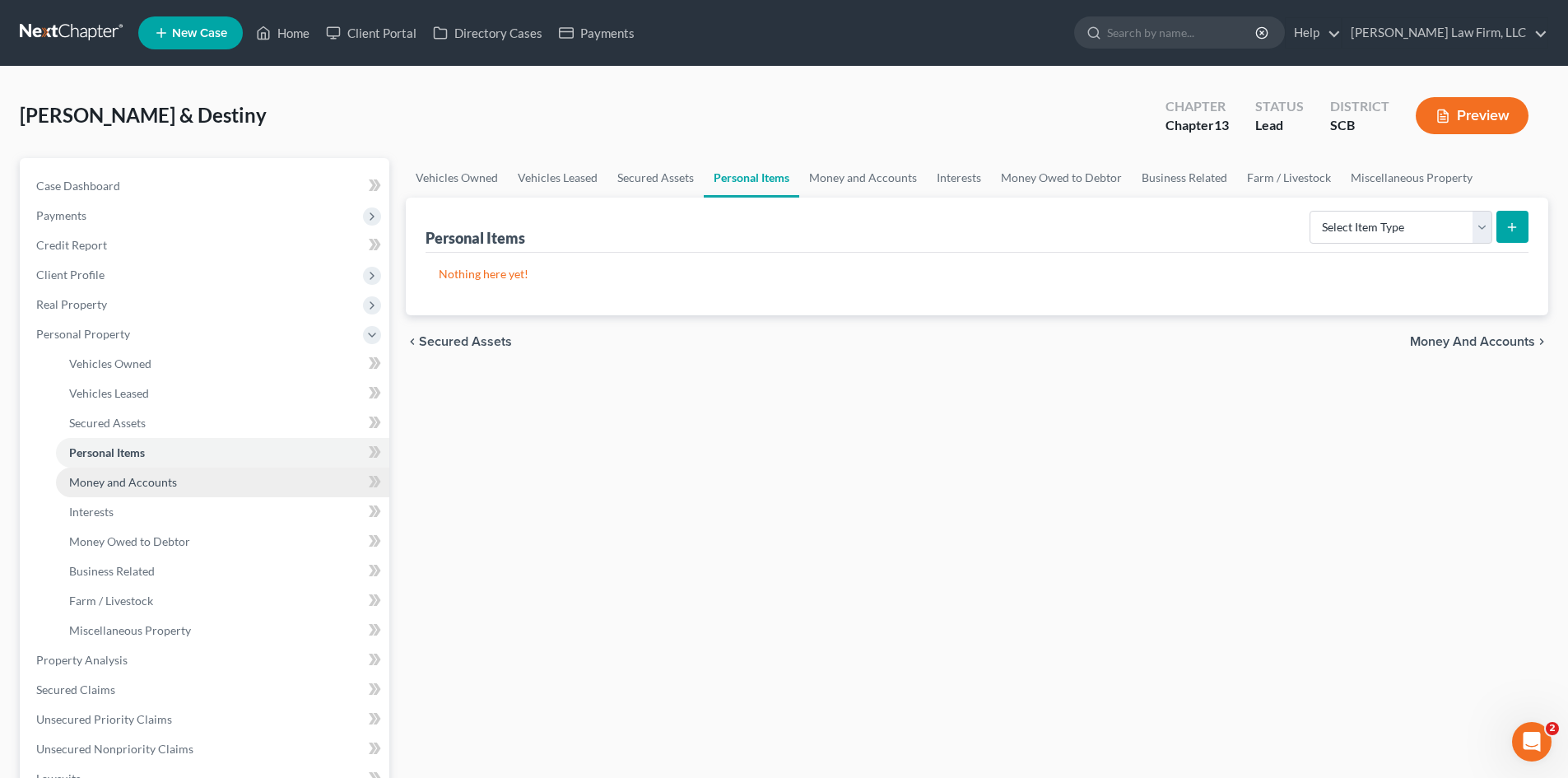
click at [136, 476] on span "Money and Accounts" at bounding box center [122, 482] width 108 height 14
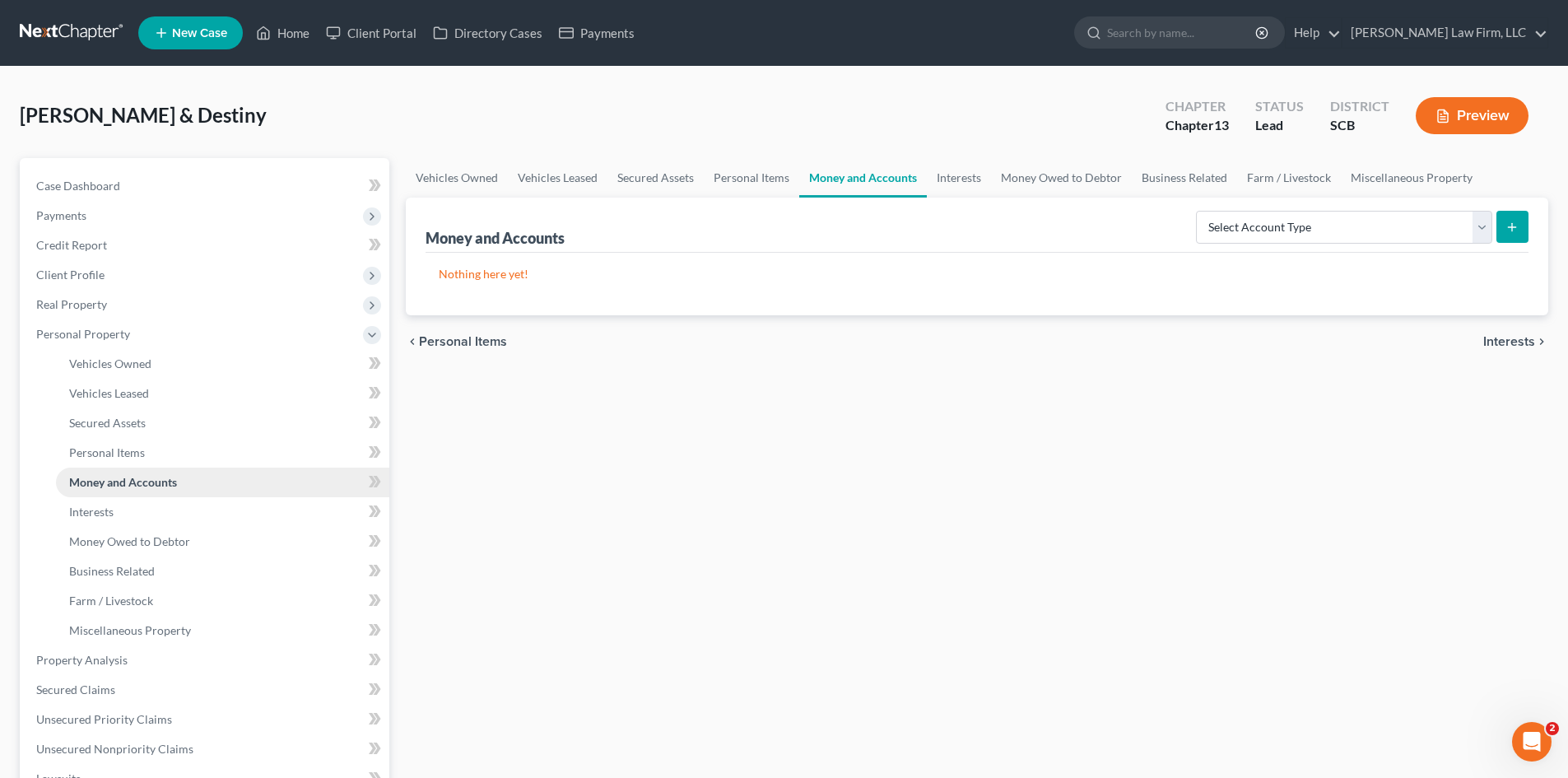
click at [122, 496] on link "Money and Accounts" at bounding box center [223, 482] width 333 height 30
click at [125, 509] on link "Interests" at bounding box center [223, 512] width 333 height 30
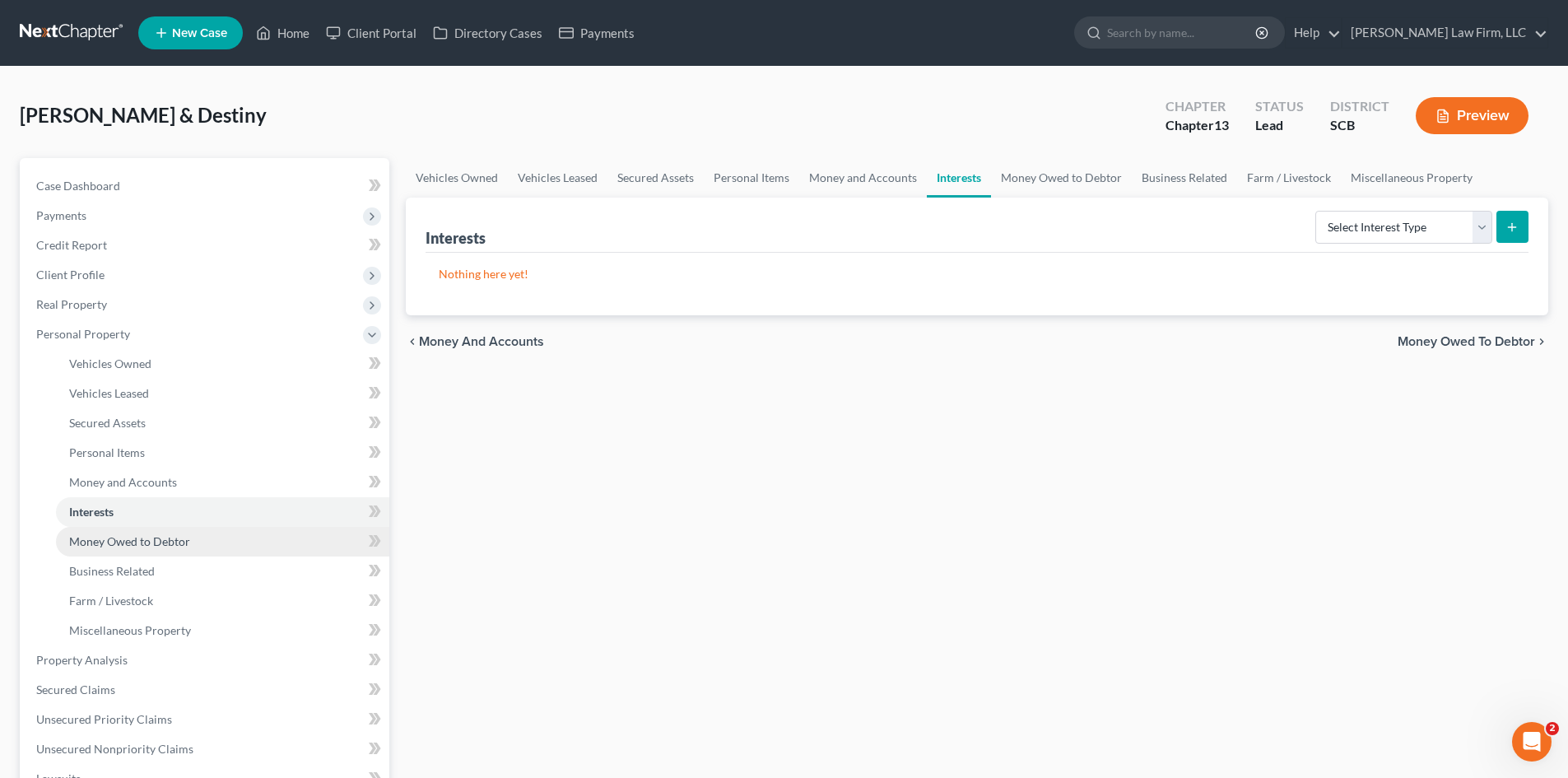
click at [143, 545] on span "Money Owed to Debtor" at bounding box center [129, 541] width 121 height 14
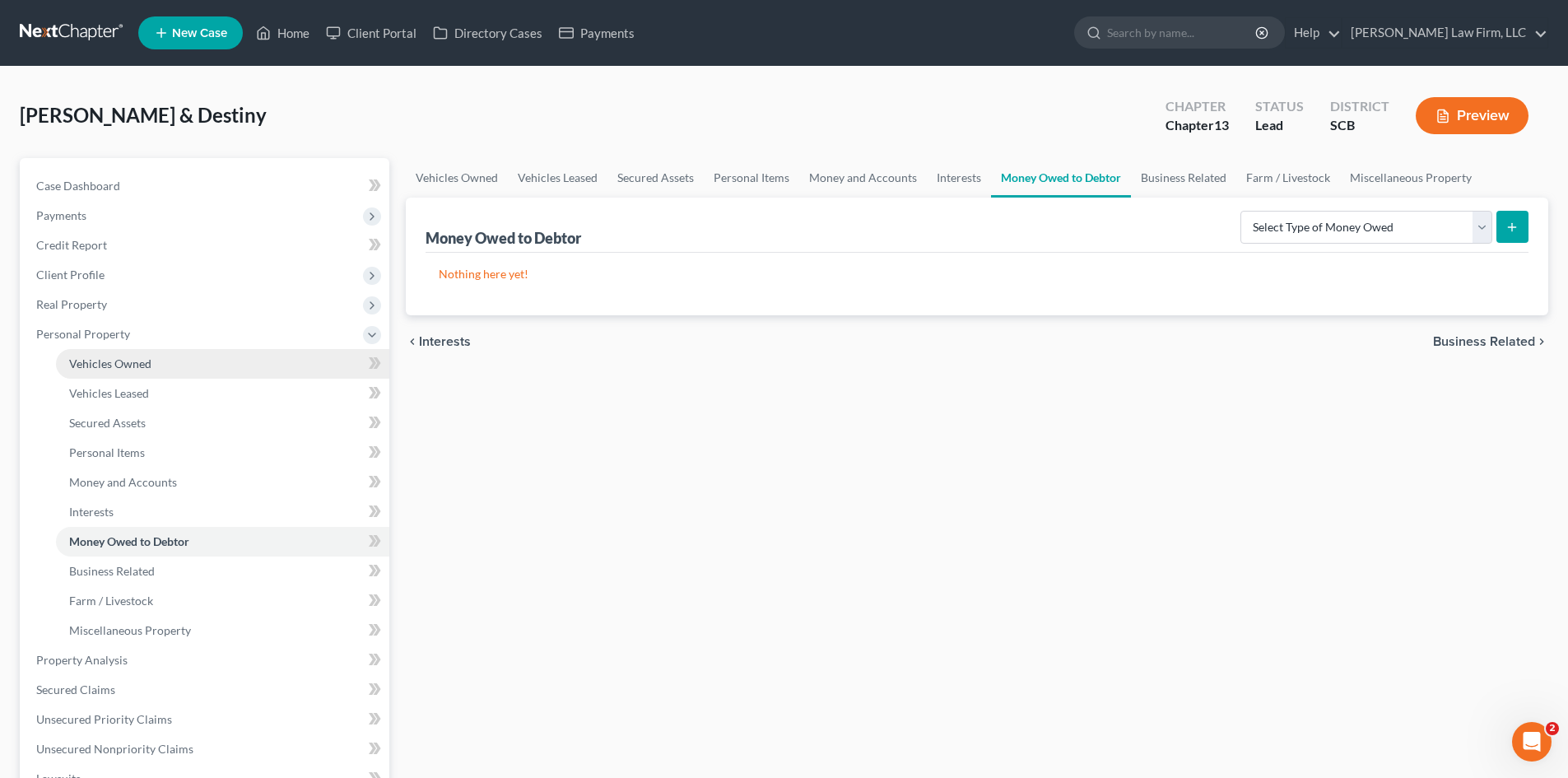
click at [119, 363] on span "Vehicles Owned" at bounding box center [110, 363] width 82 height 14
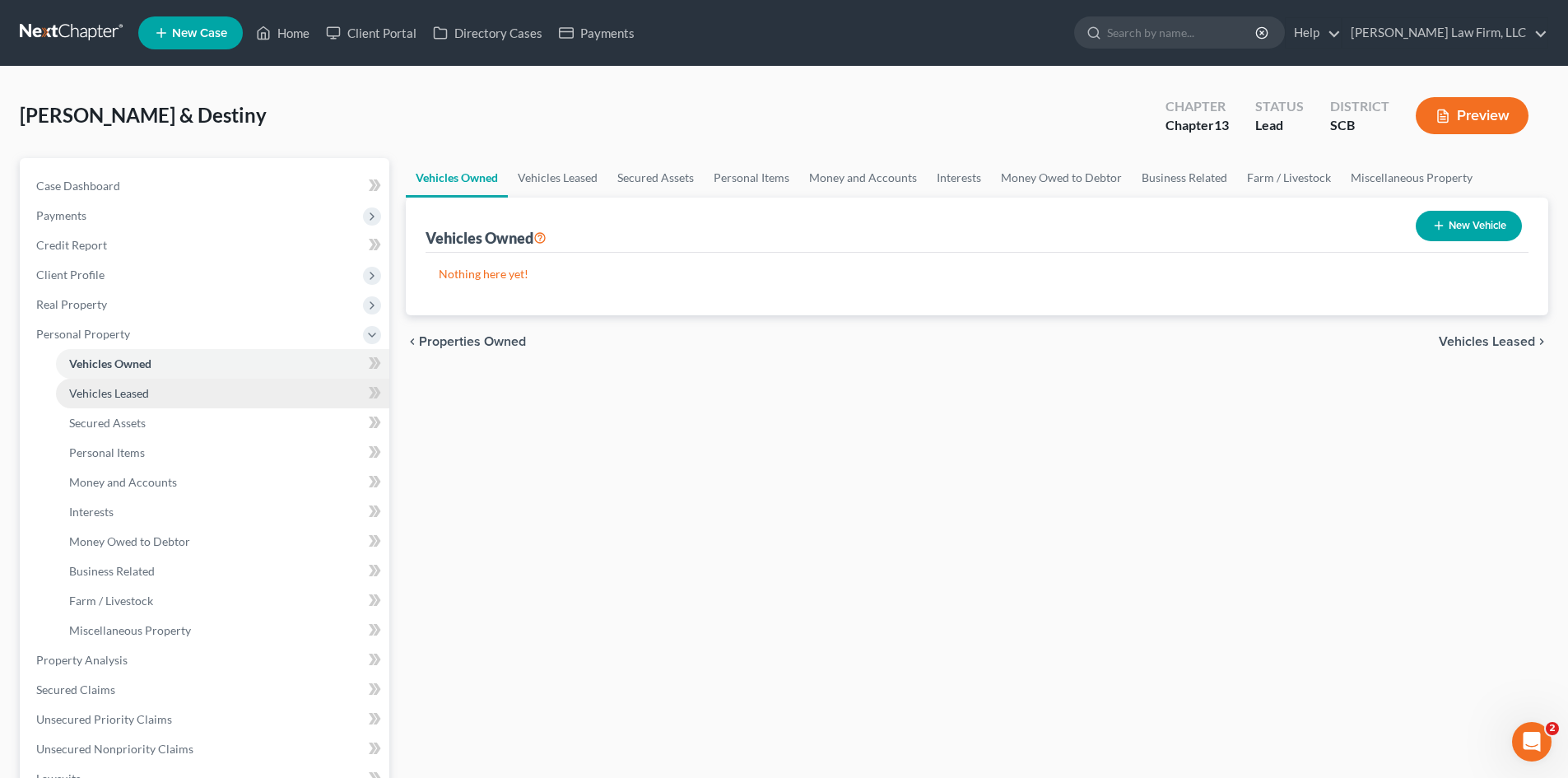
click at [130, 390] on span "Vehicles Leased" at bounding box center [109, 393] width 80 height 14
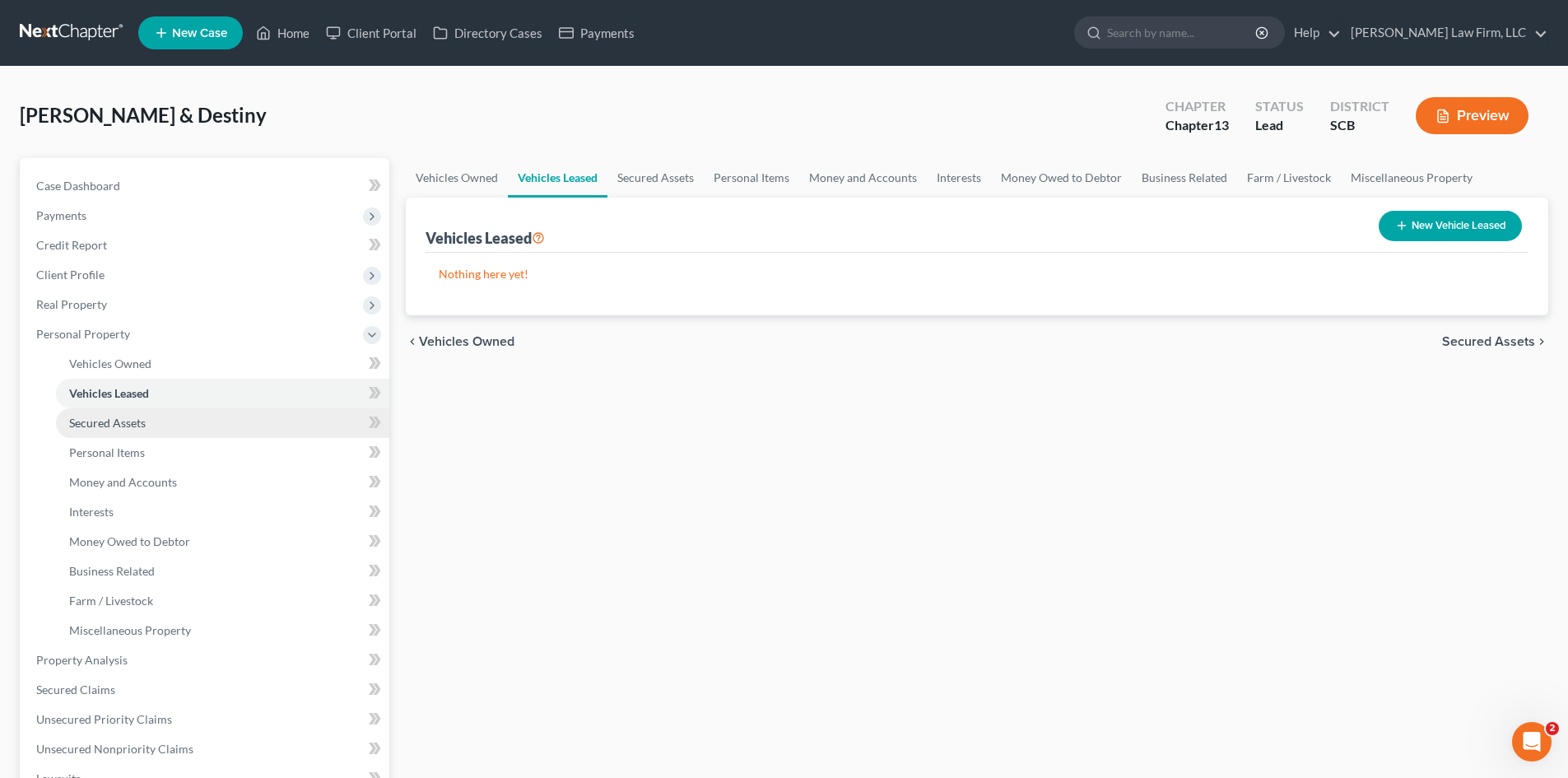
click at [131, 417] on span "Secured Assets" at bounding box center [107, 423] width 76 height 14
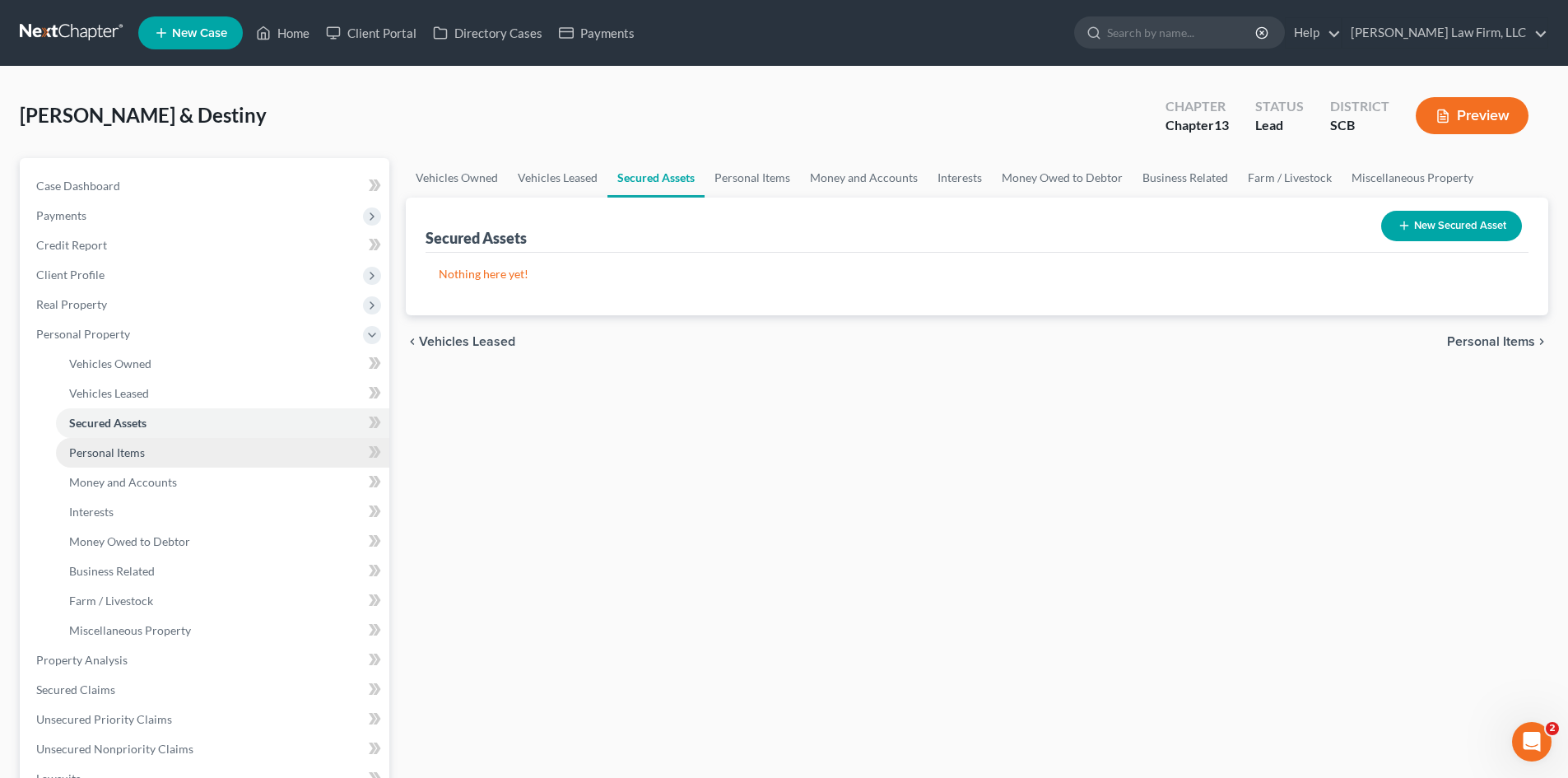
click at [128, 443] on link "Personal Items" at bounding box center [223, 452] width 333 height 30
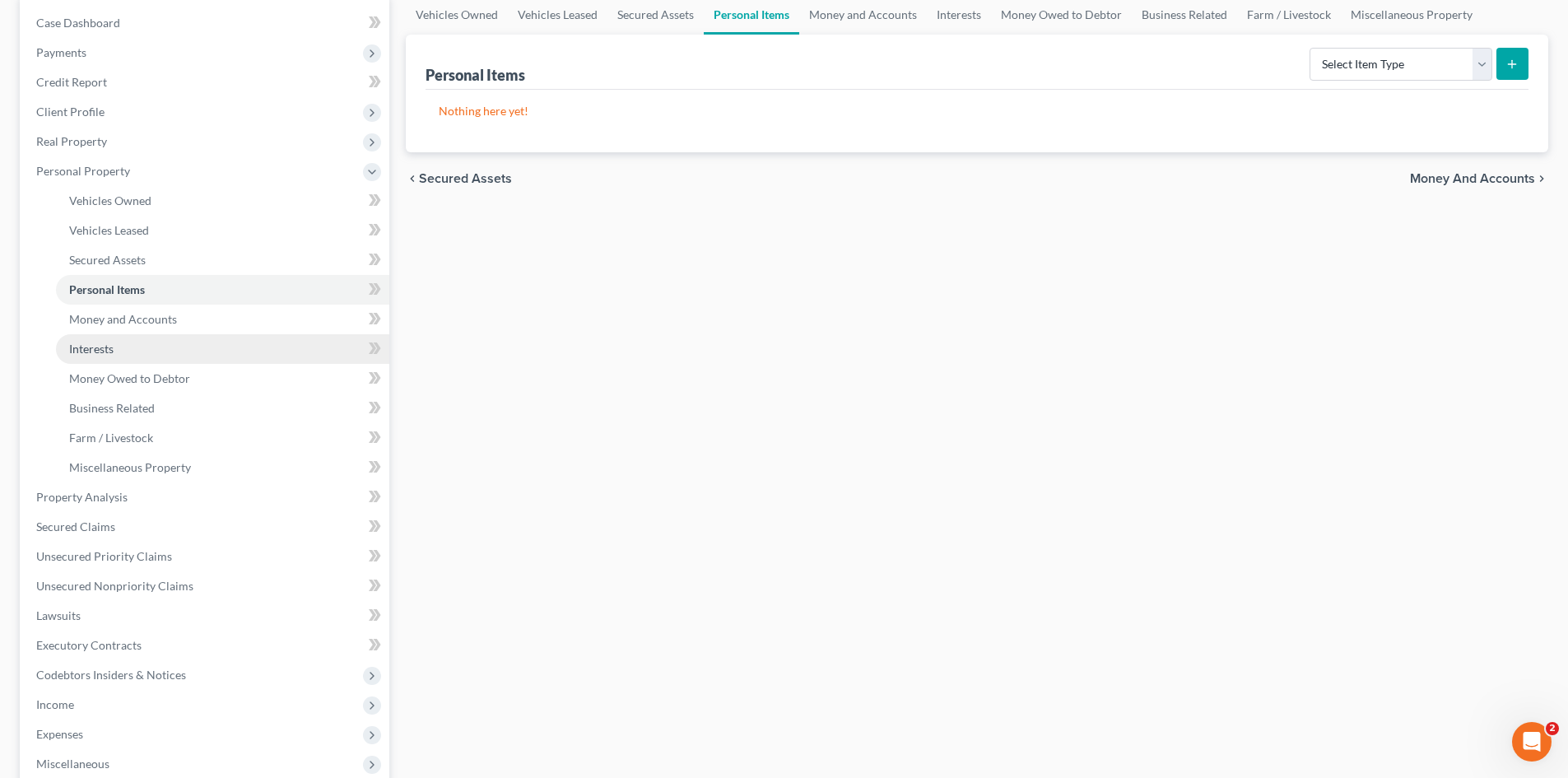
scroll to position [165, 0]
click at [116, 492] on span "Property Analysis" at bounding box center [82, 495] width 91 height 14
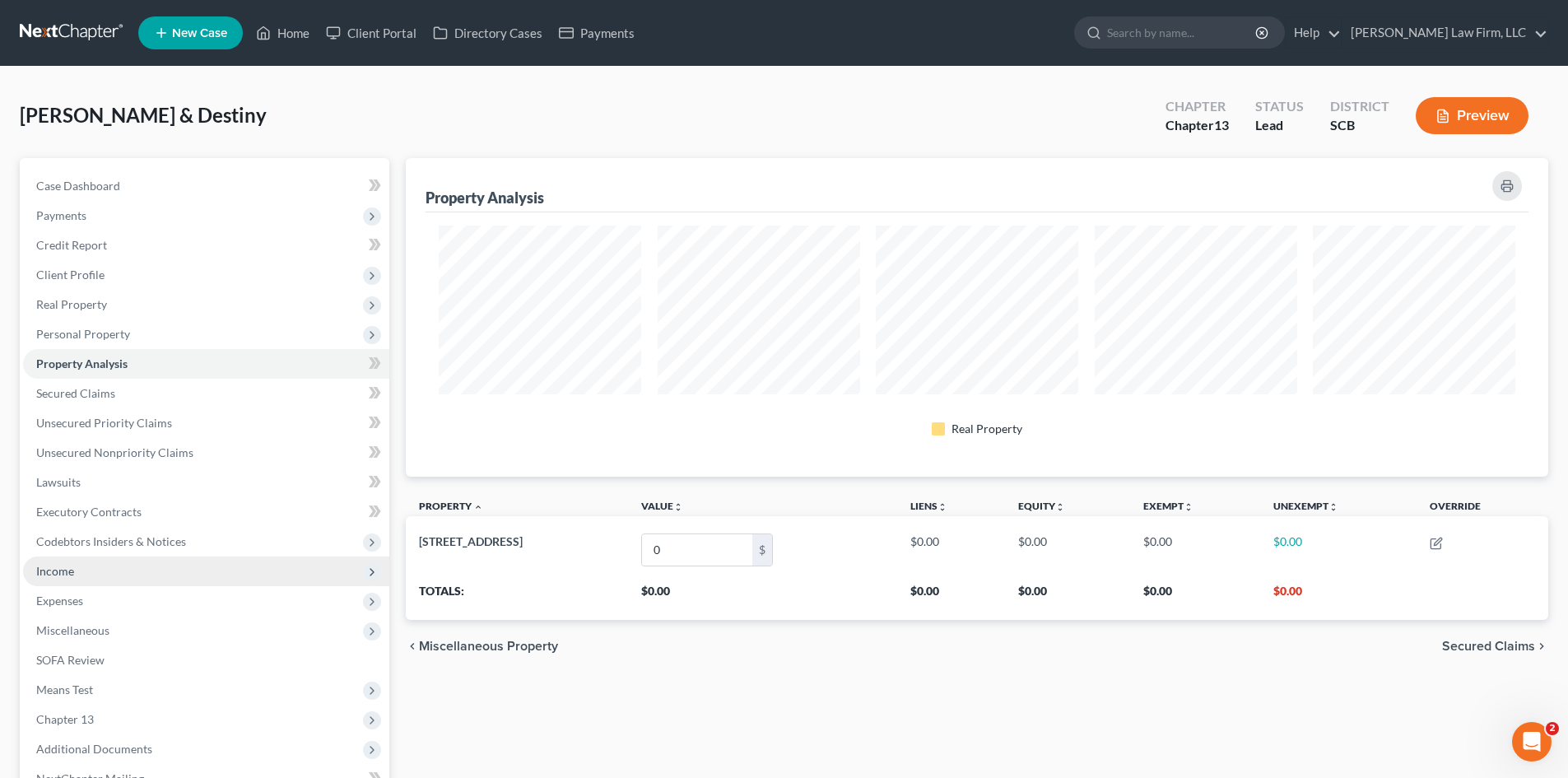
click at [79, 566] on span "Income" at bounding box center [206, 571] width 366 height 30
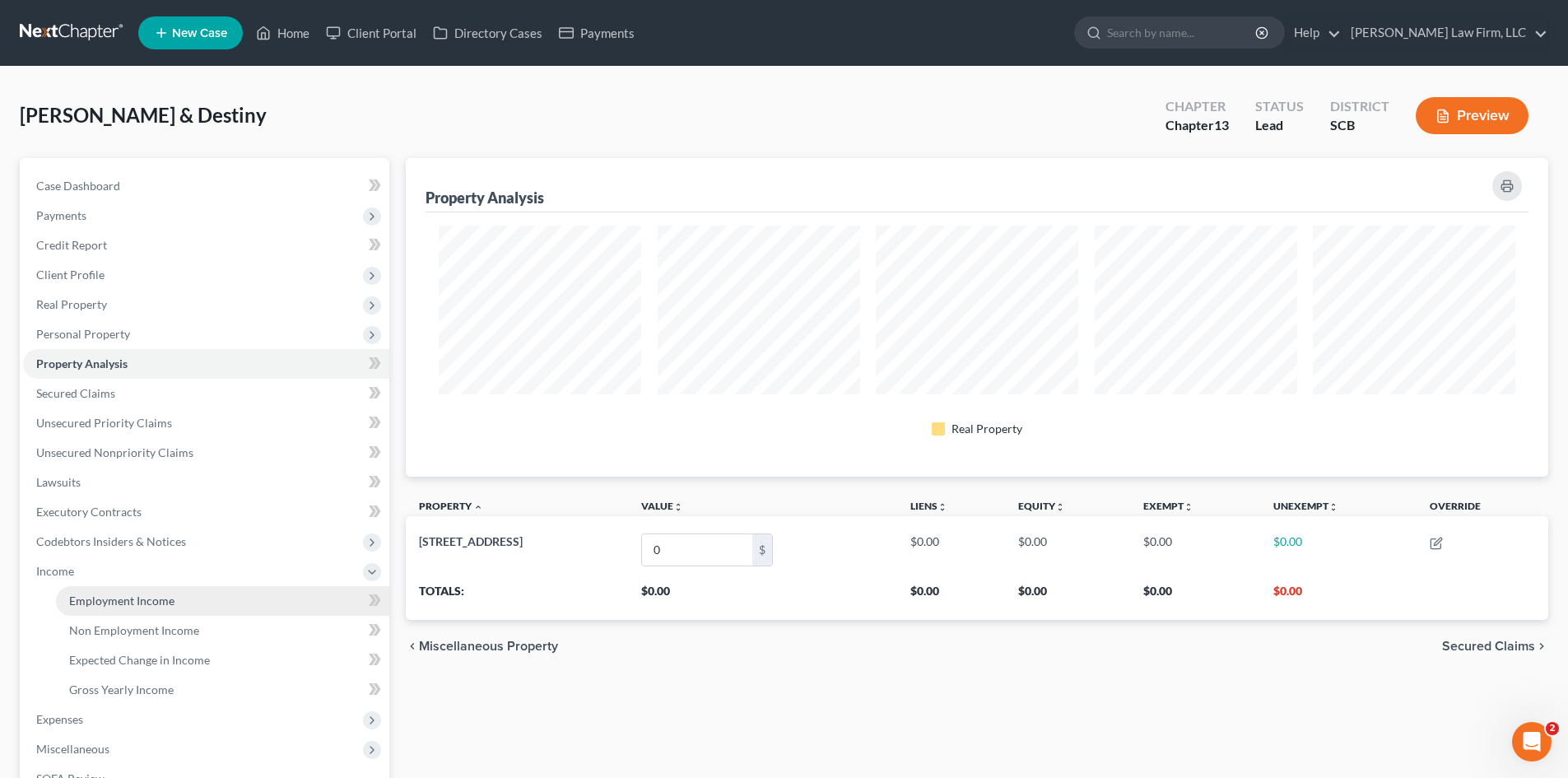
click at [86, 594] on span "Employment Income" at bounding box center [122, 600] width 105 height 14
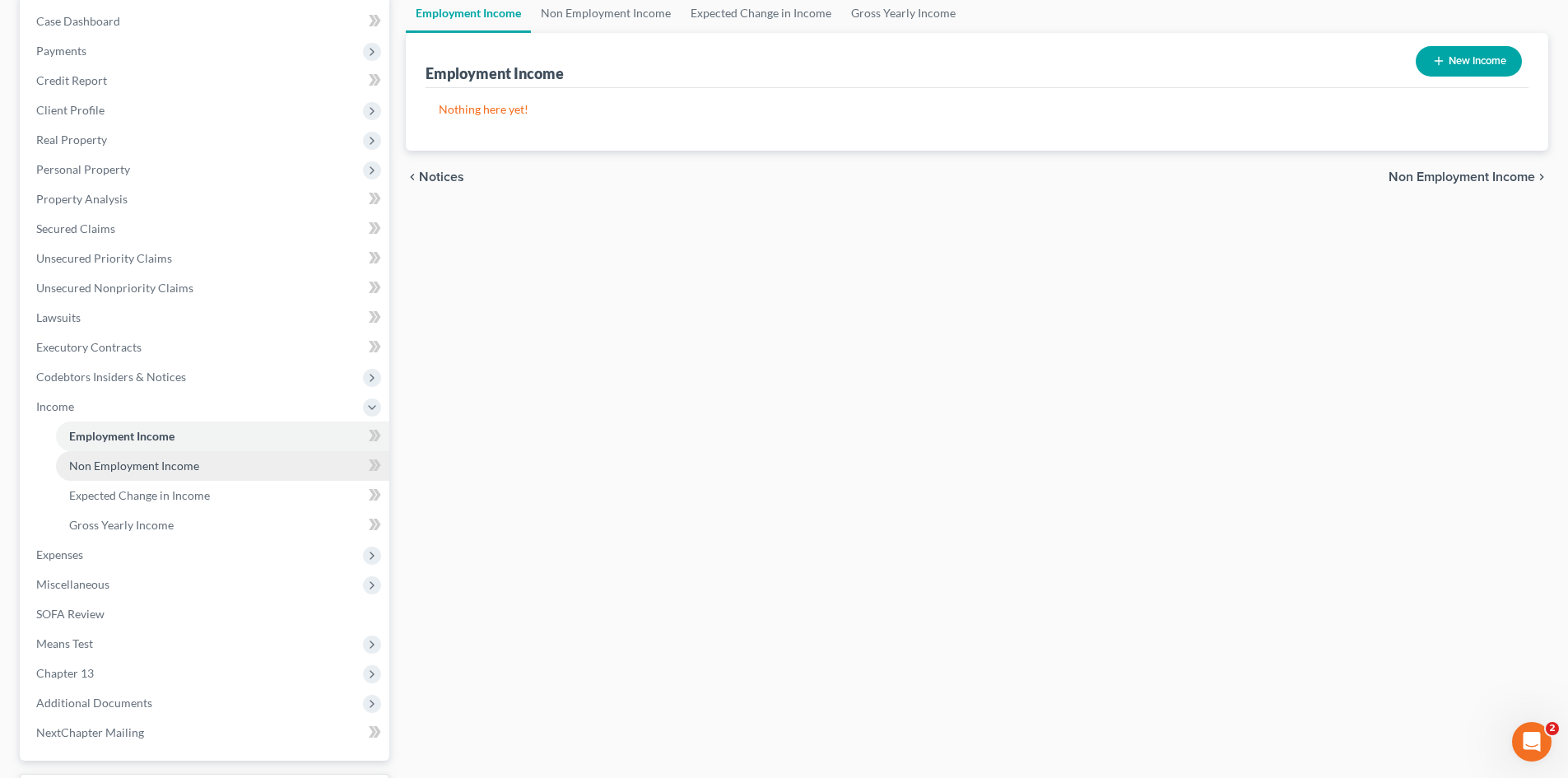
click at [124, 479] on link "Non Employment Income" at bounding box center [223, 466] width 333 height 30
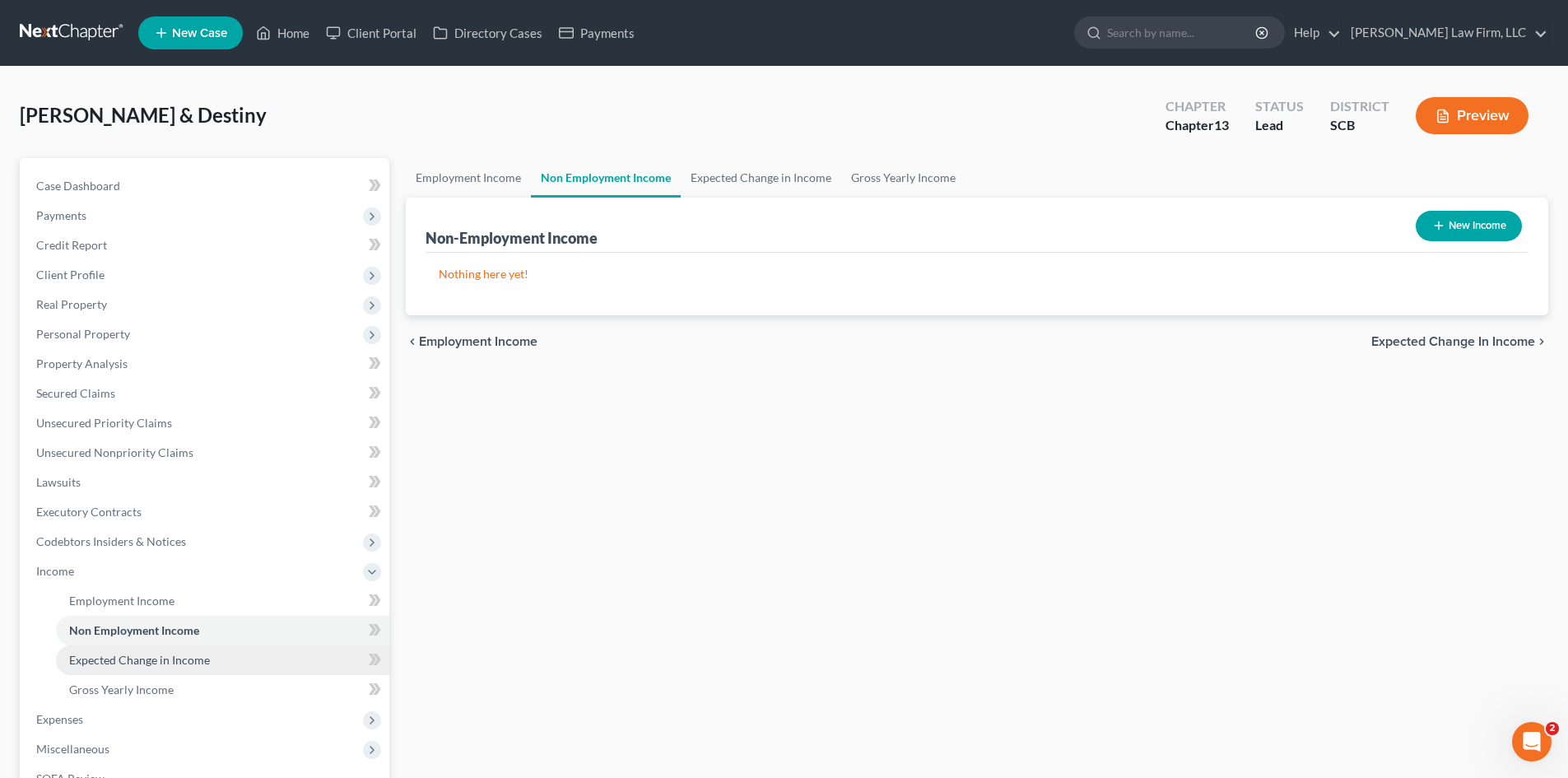
click at [149, 649] on link "Expected Change in Income" at bounding box center [223, 660] width 333 height 30
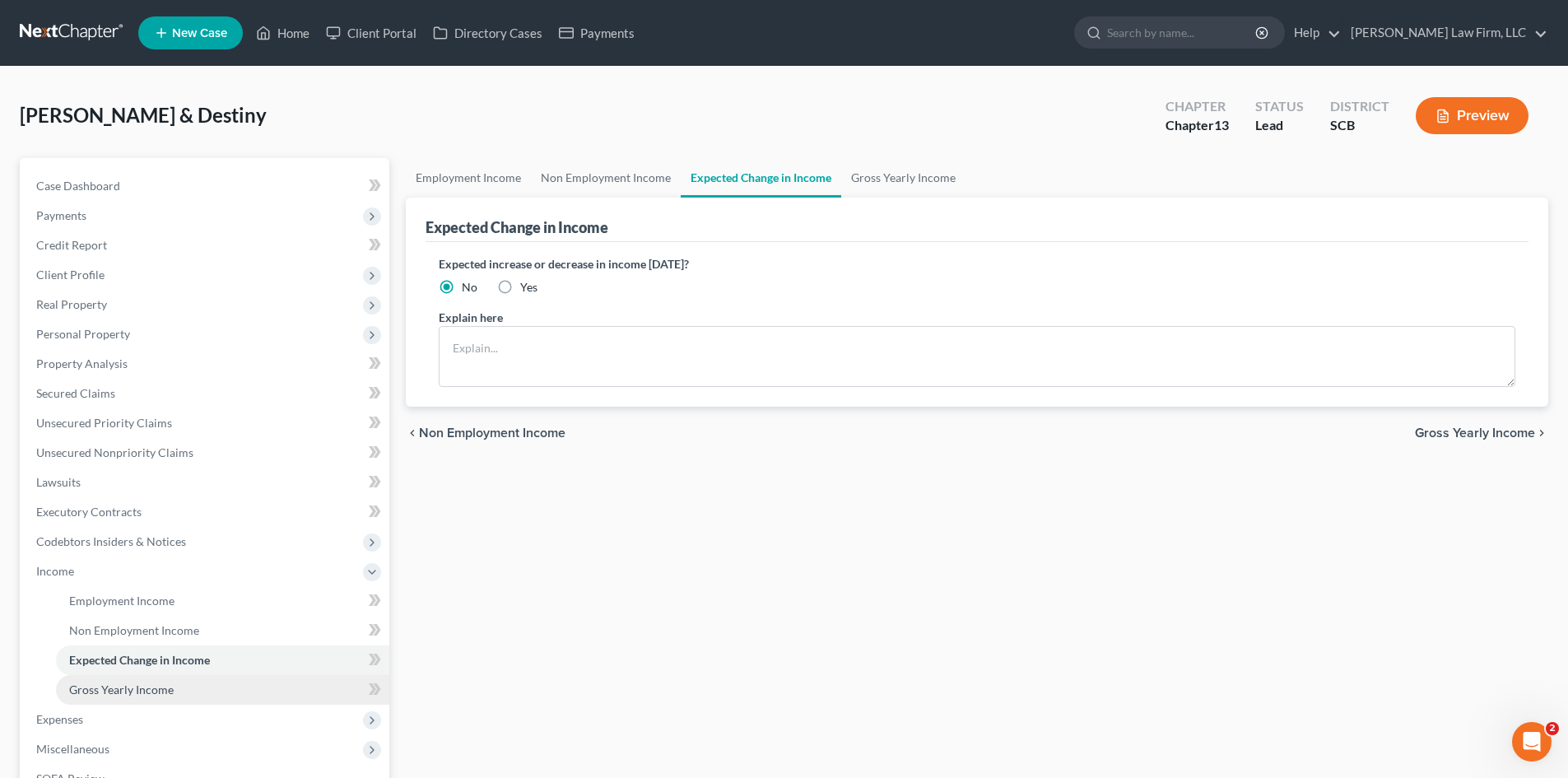
click at [156, 695] on span "Gross Yearly Income" at bounding box center [121, 690] width 105 height 14
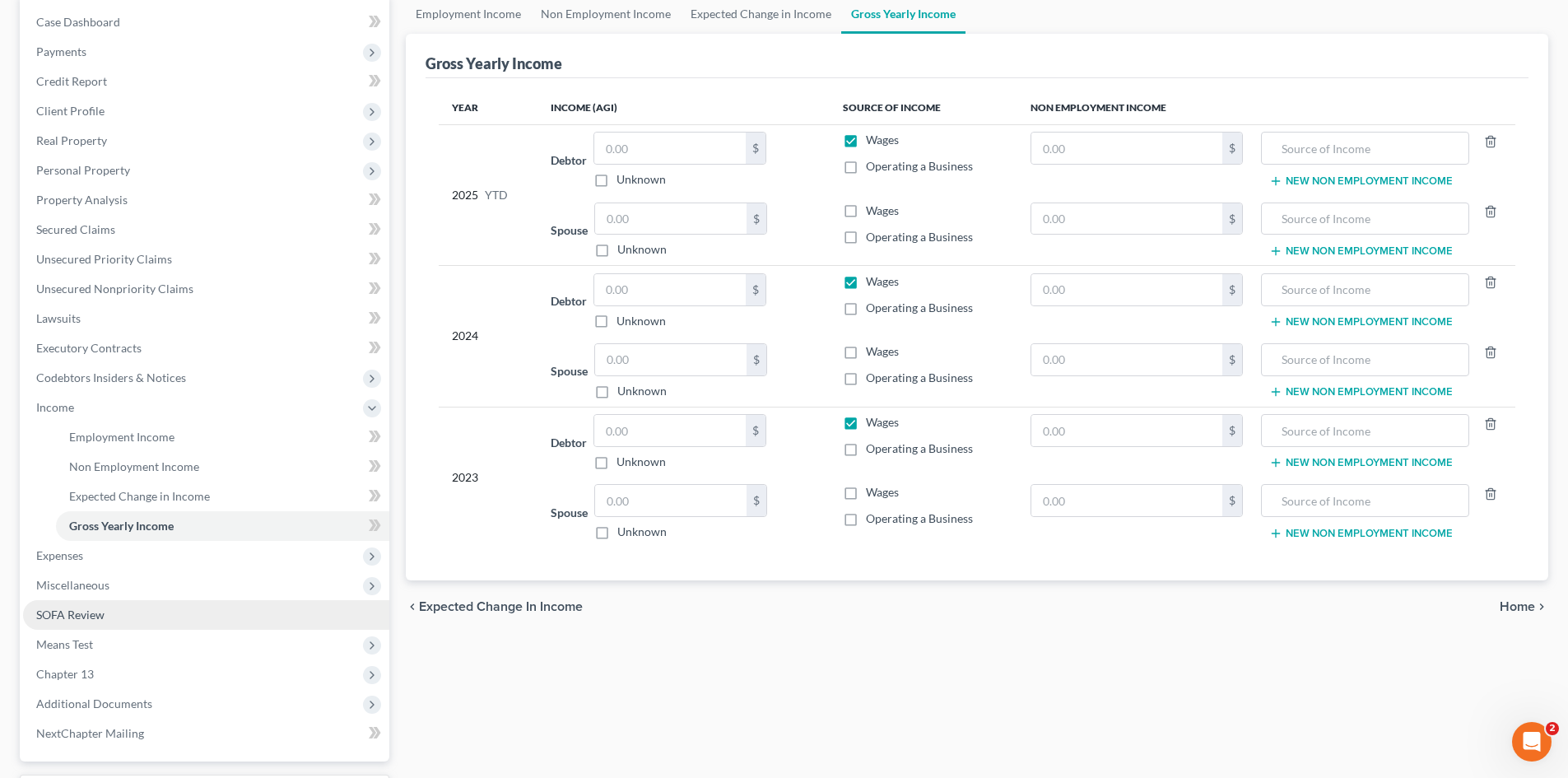
scroll to position [165, 0]
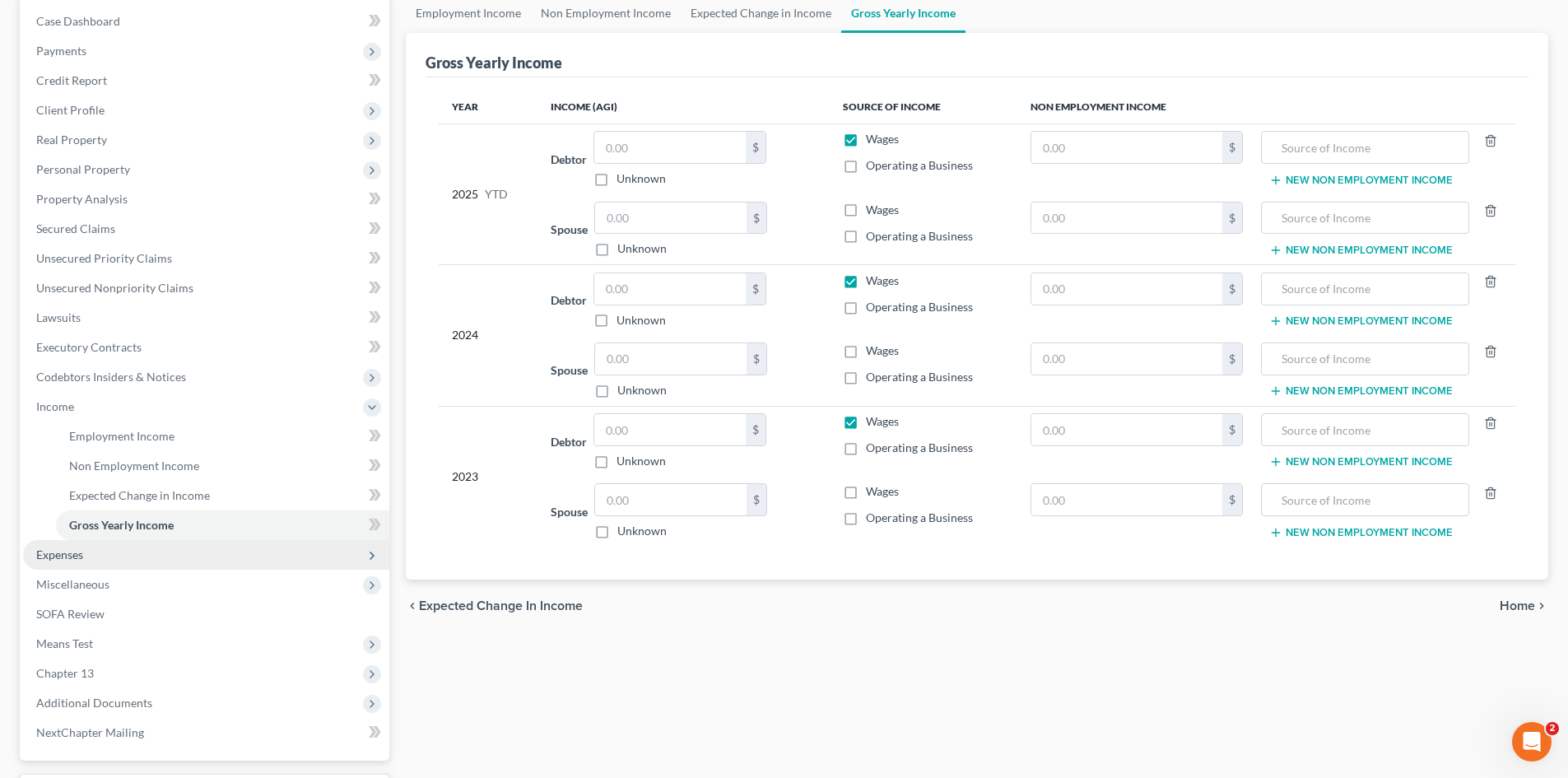
click at [94, 547] on span "Expenses" at bounding box center [206, 554] width 366 height 30
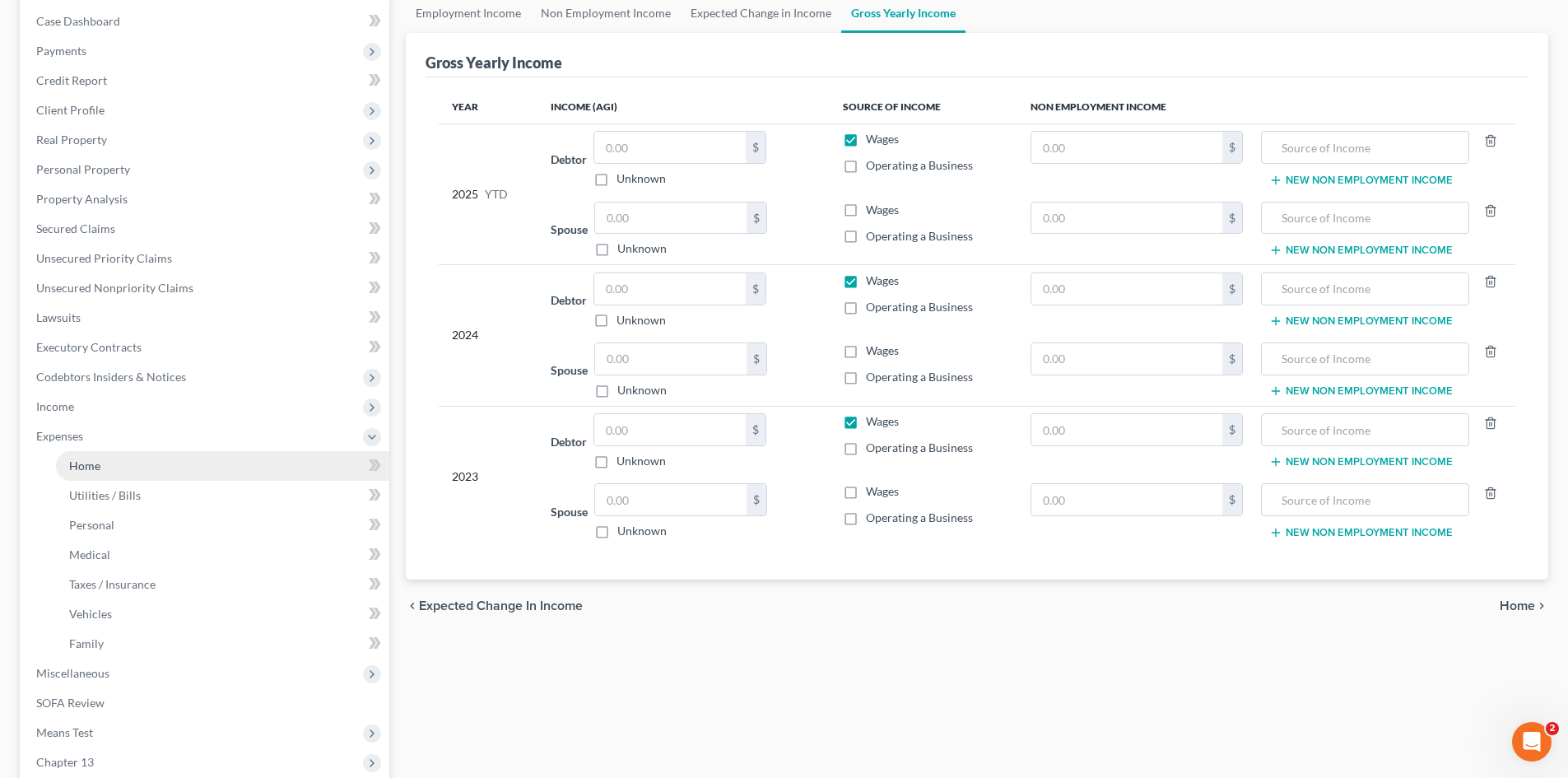
click at [110, 469] on link "Home" at bounding box center [223, 466] width 333 height 30
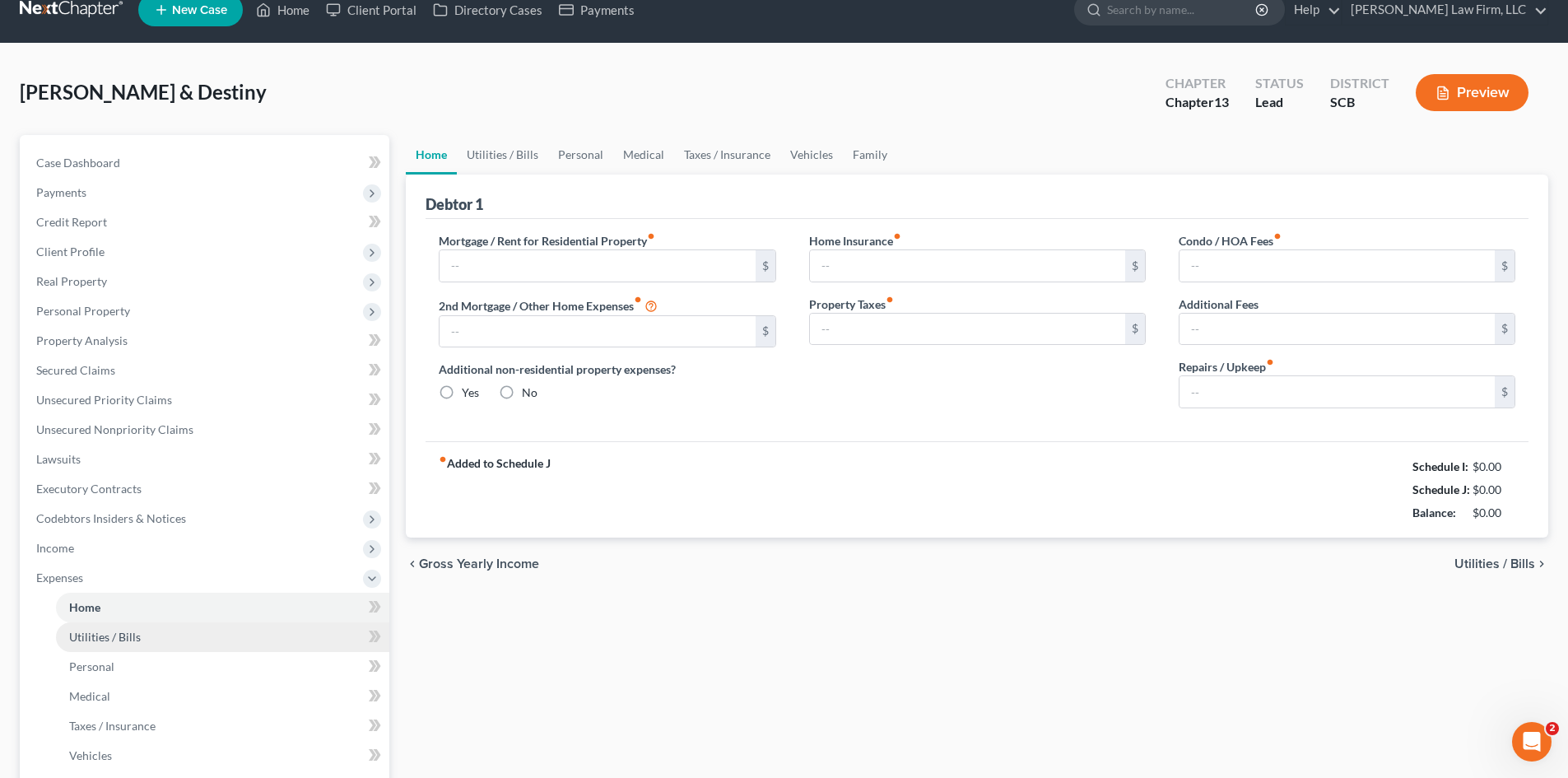
scroll to position [3, 0]
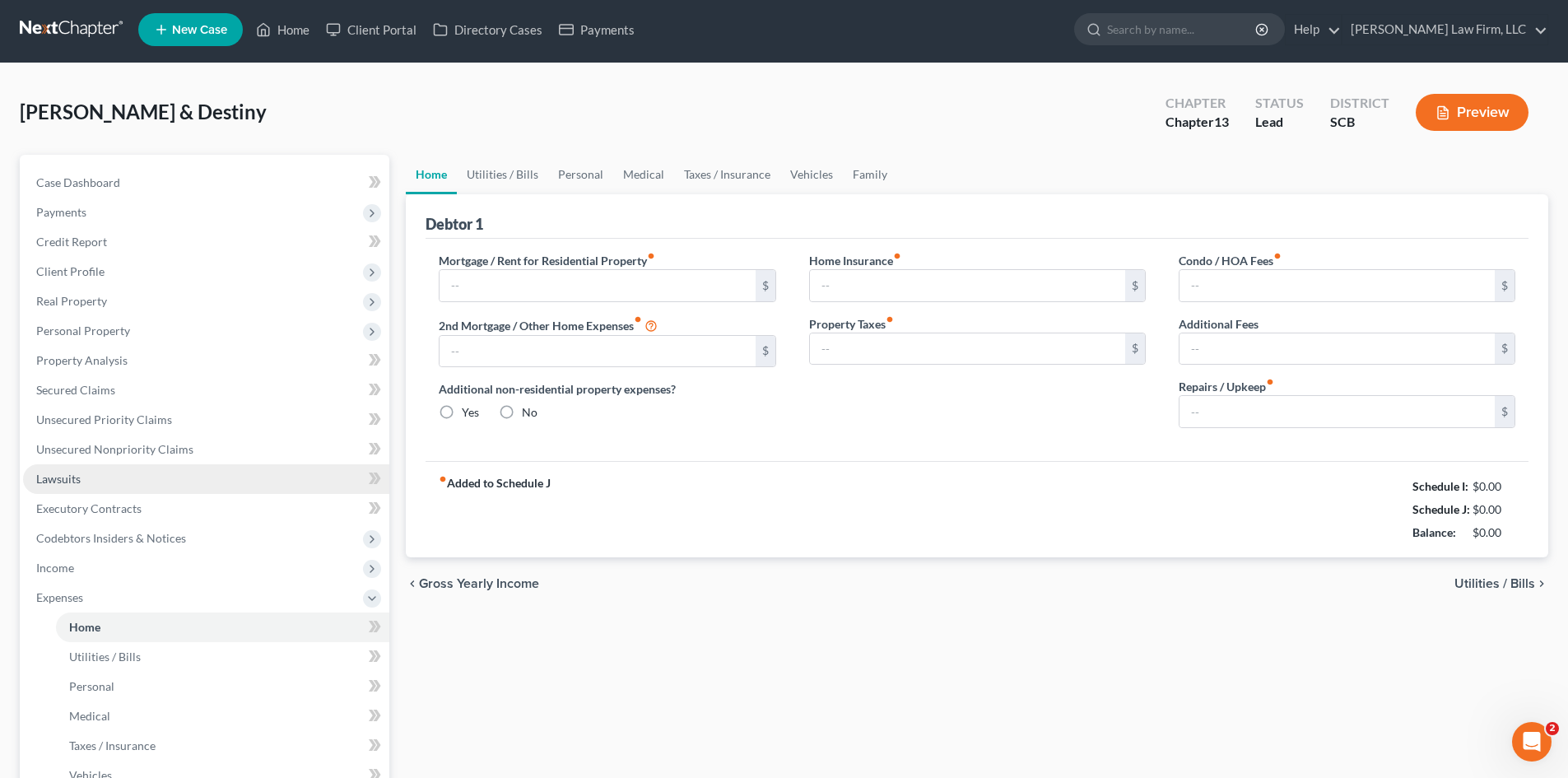
type input "0.00"
radio input "true"
type input "0.00"
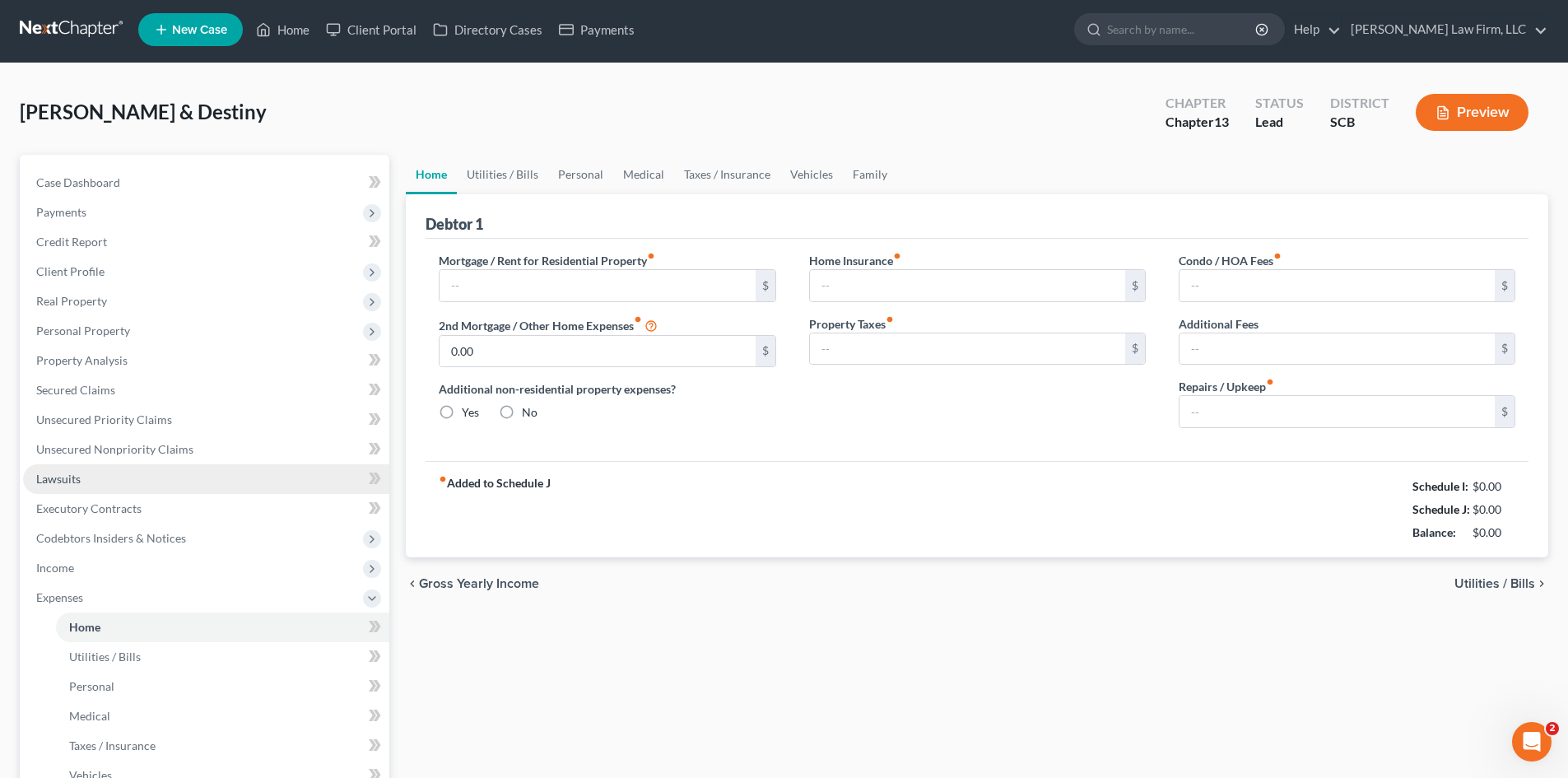
type input "0.00"
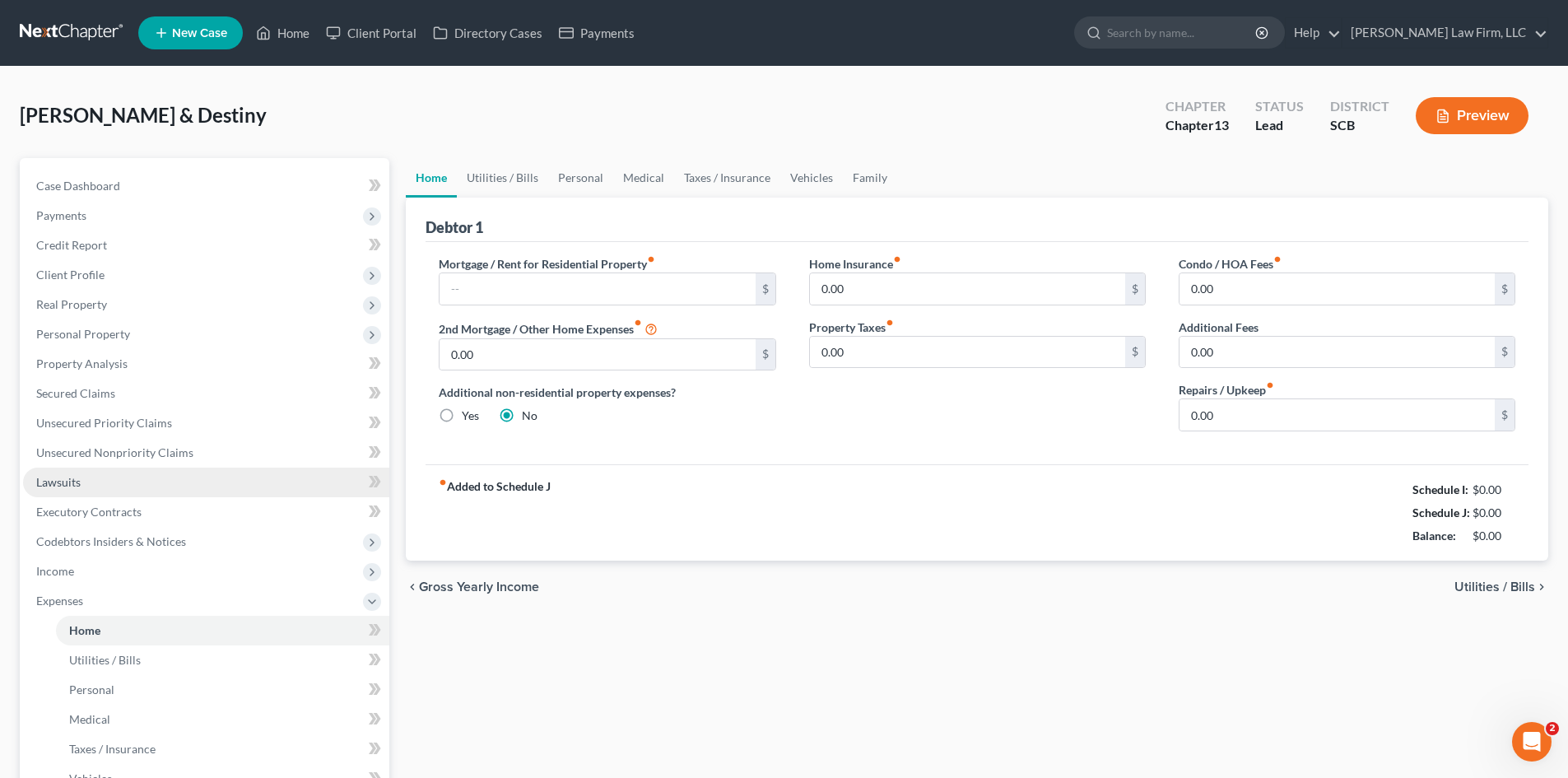
click at [116, 493] on link "Lawsuits" at bounding box center [206, 482] width 366 height 30
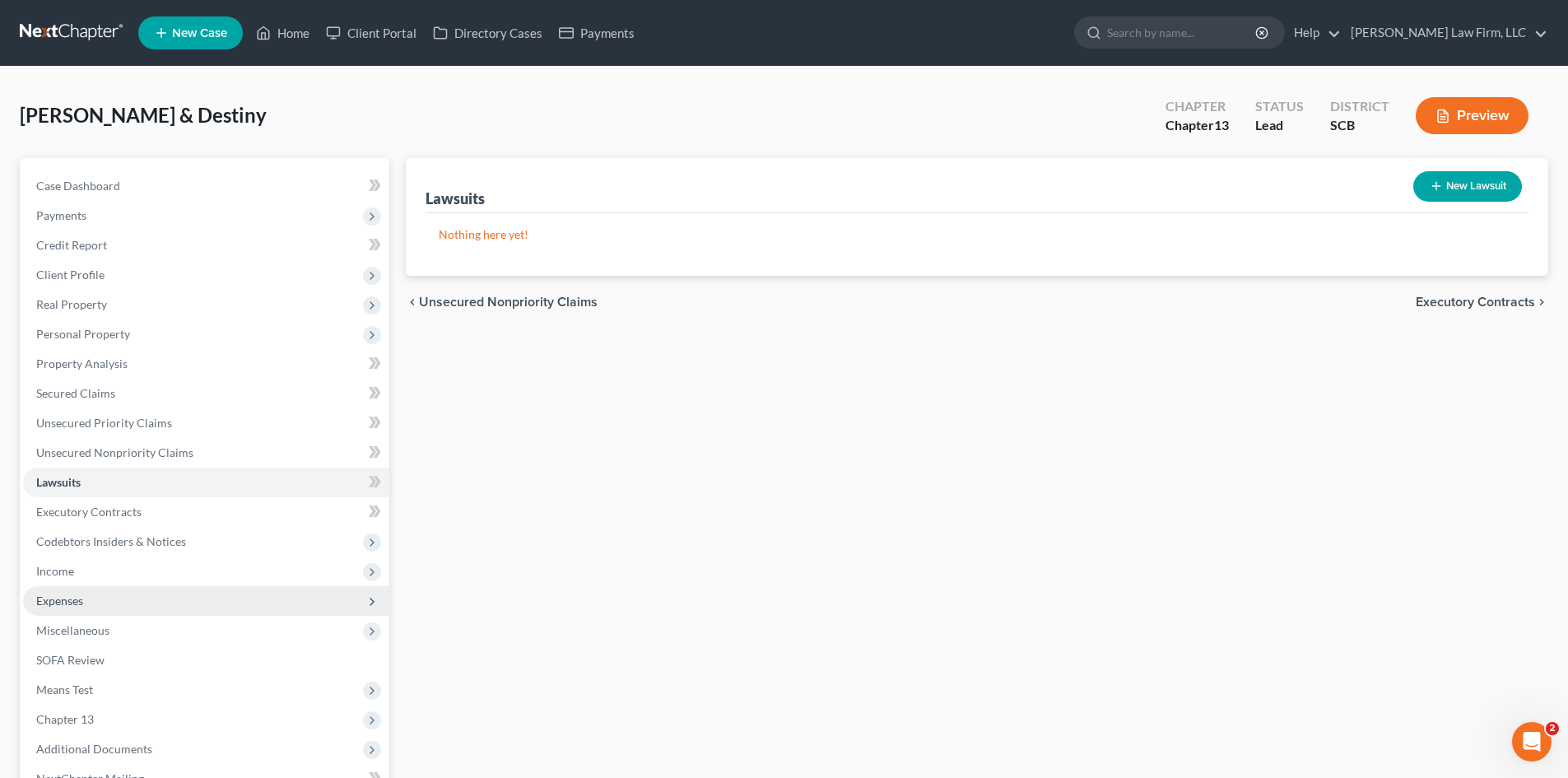
click at [117, 599] on span "Expenses" at bounding box center [206, 600] width 366 height 30
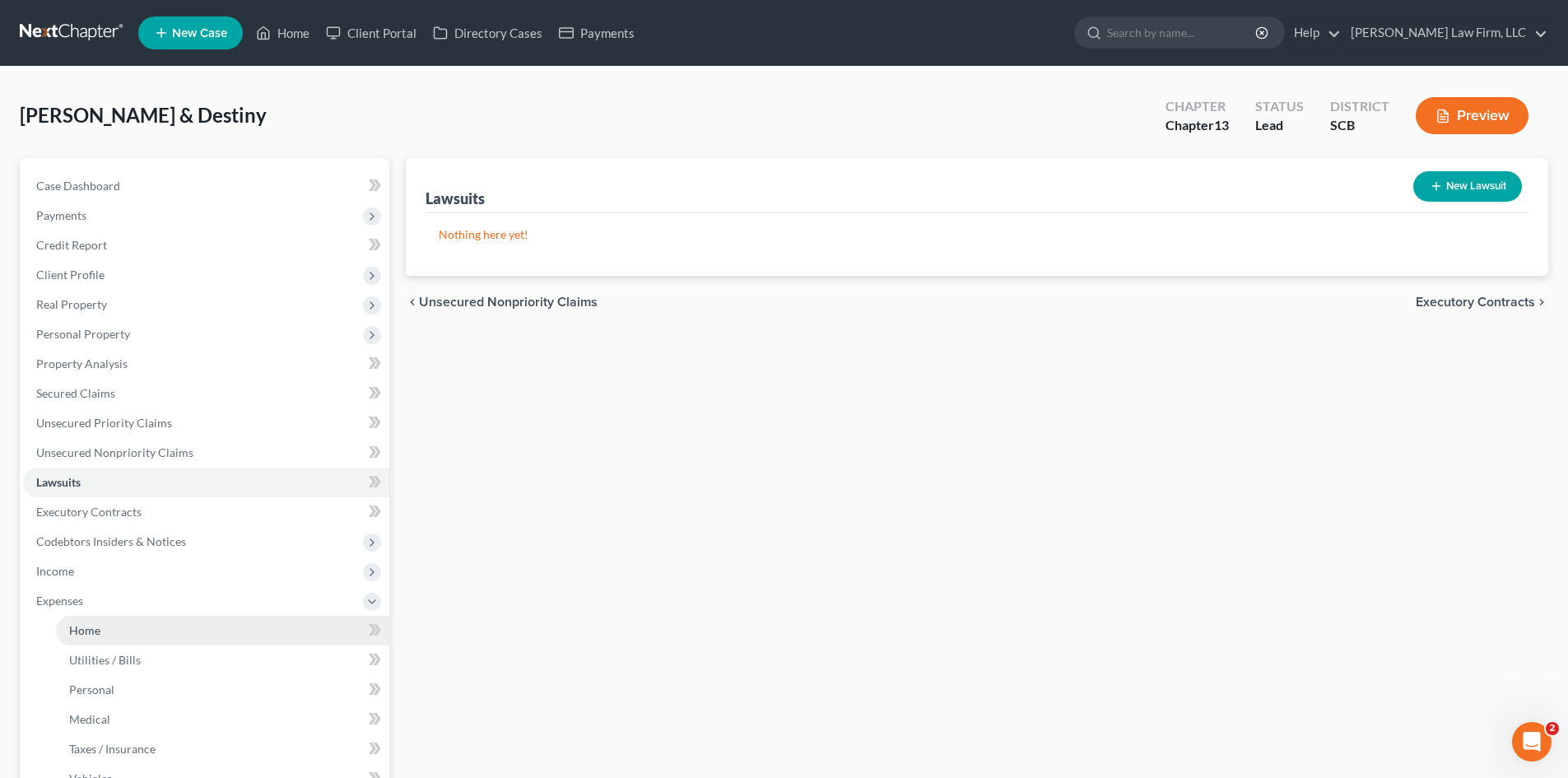
click at [122, 622] on link "Home" at bounding box center [223, 630] width 333 height 30
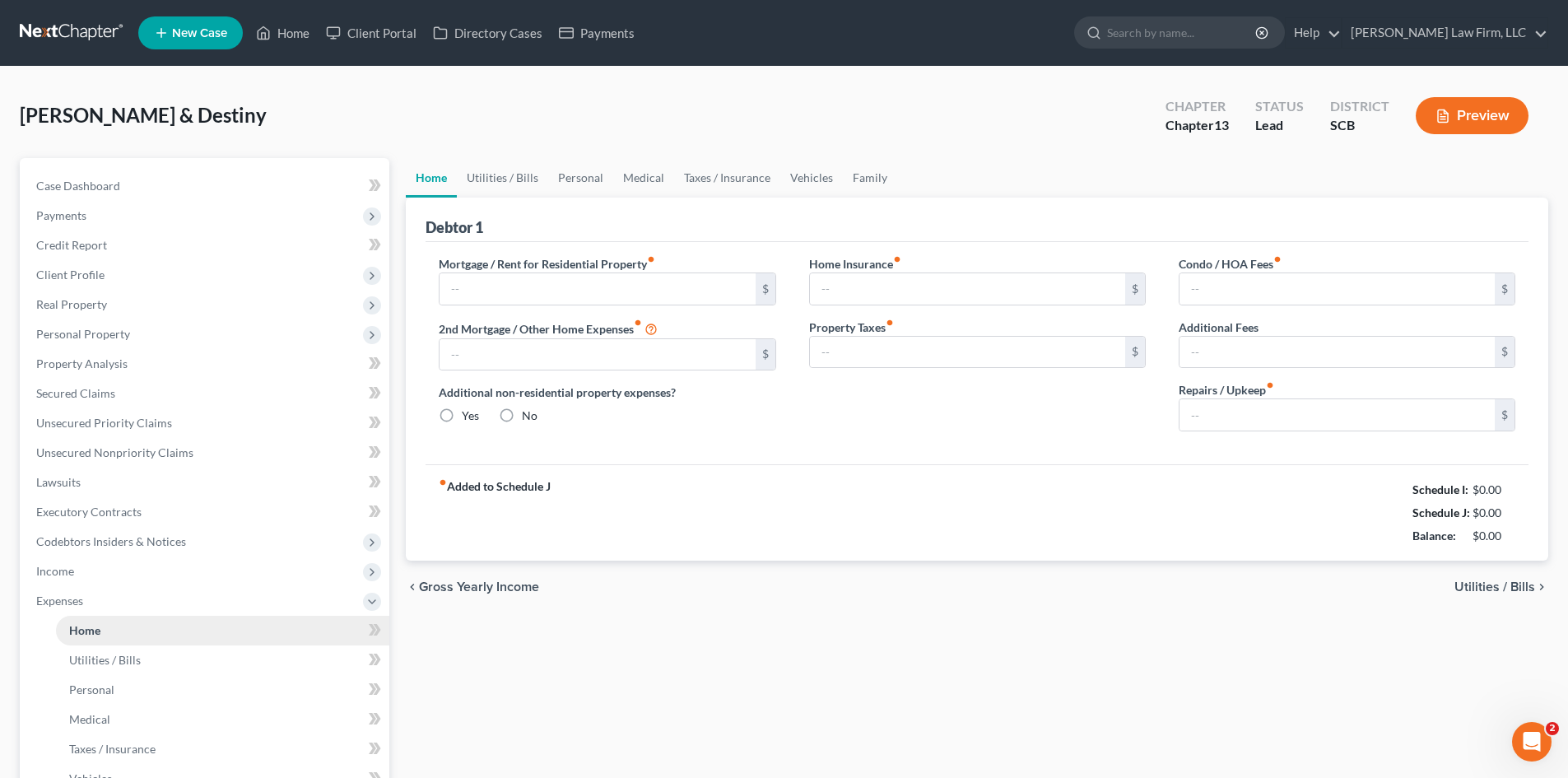
type input "0.00"
radio input "true"
type input "0.00"
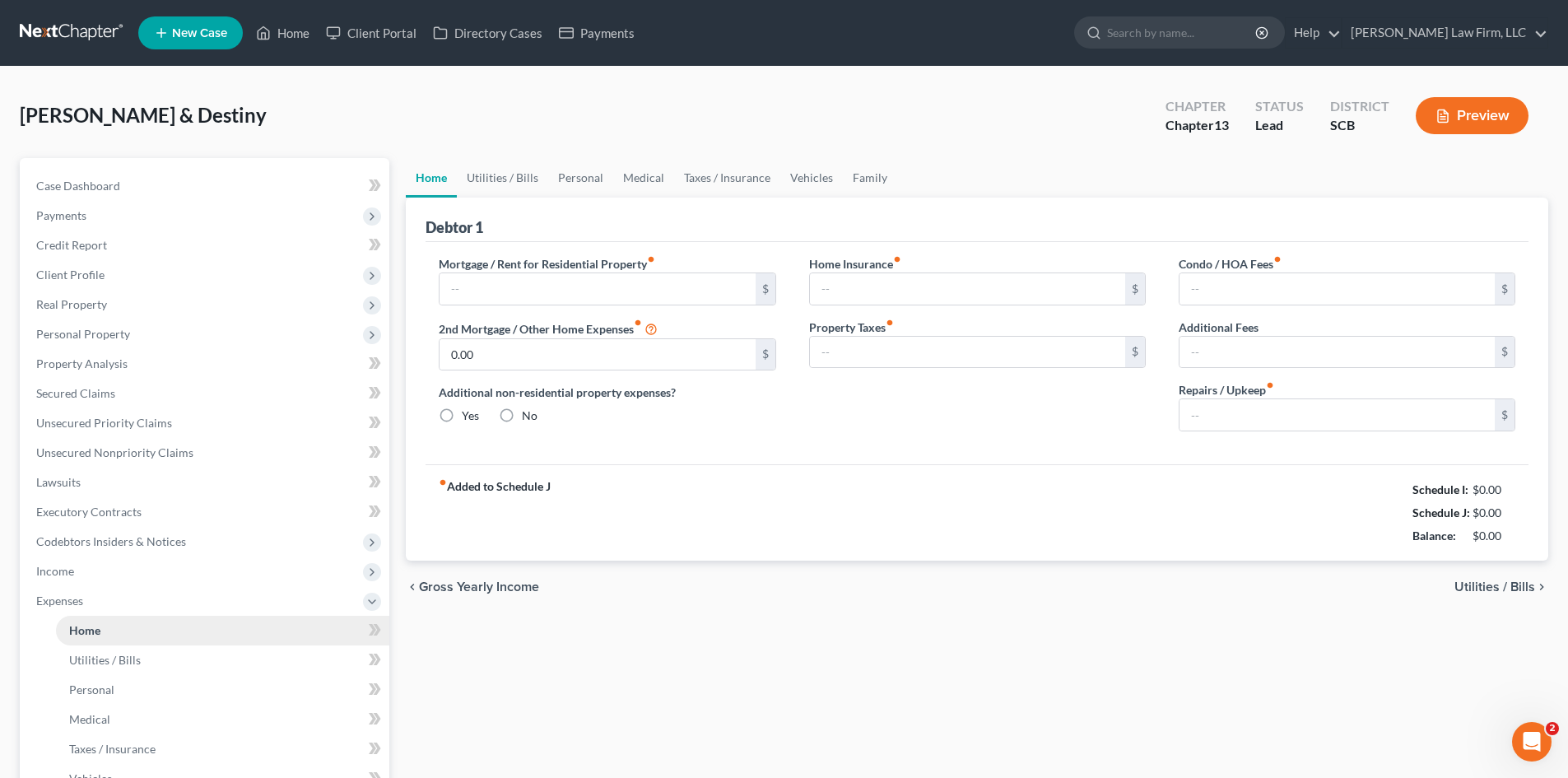
type input "0.00"
click at [128, 645] on link "Utilities / Bills" at bounding box center [223, 660] width 333 height 30
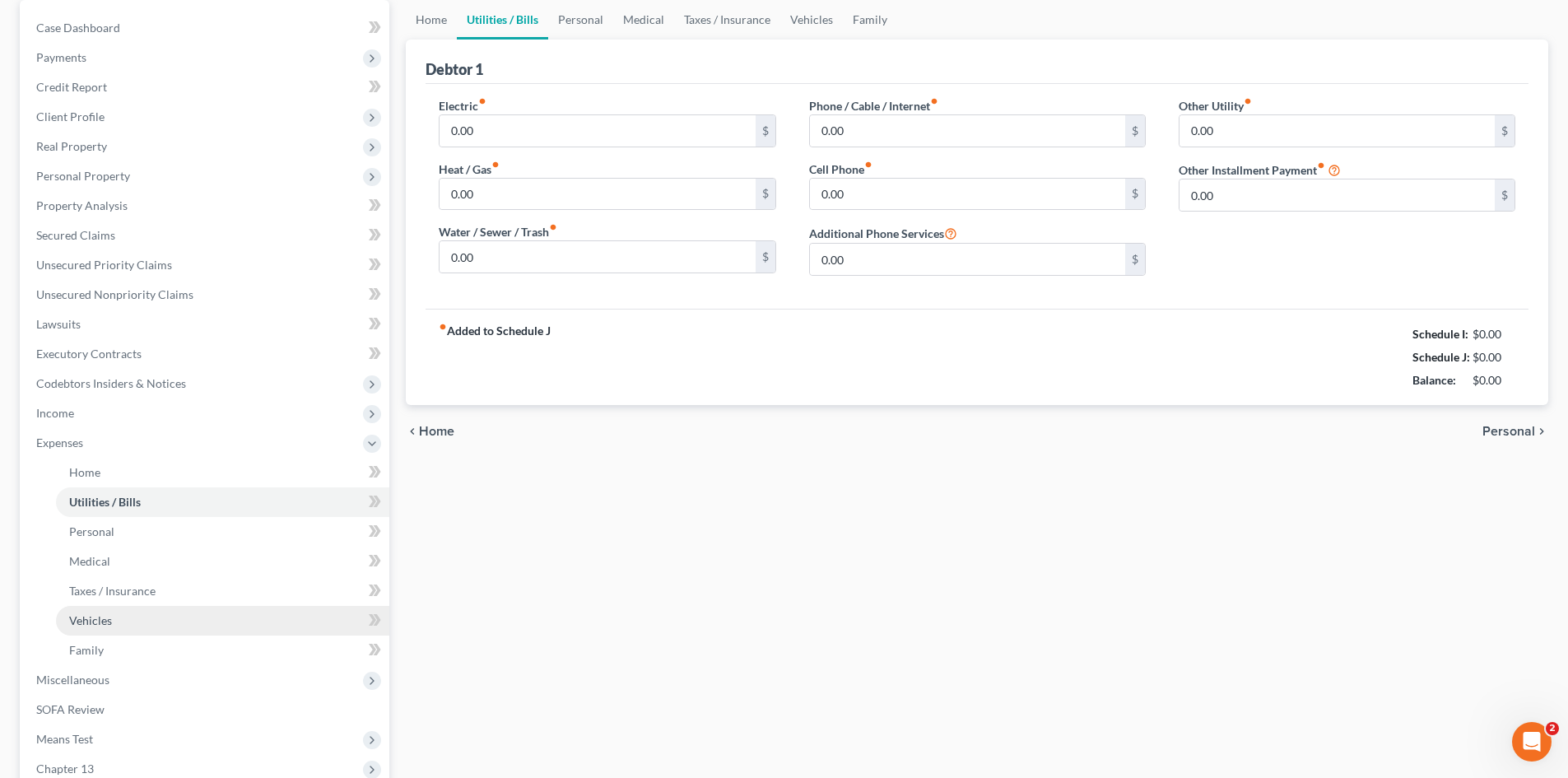
scroll to position [165, 0]
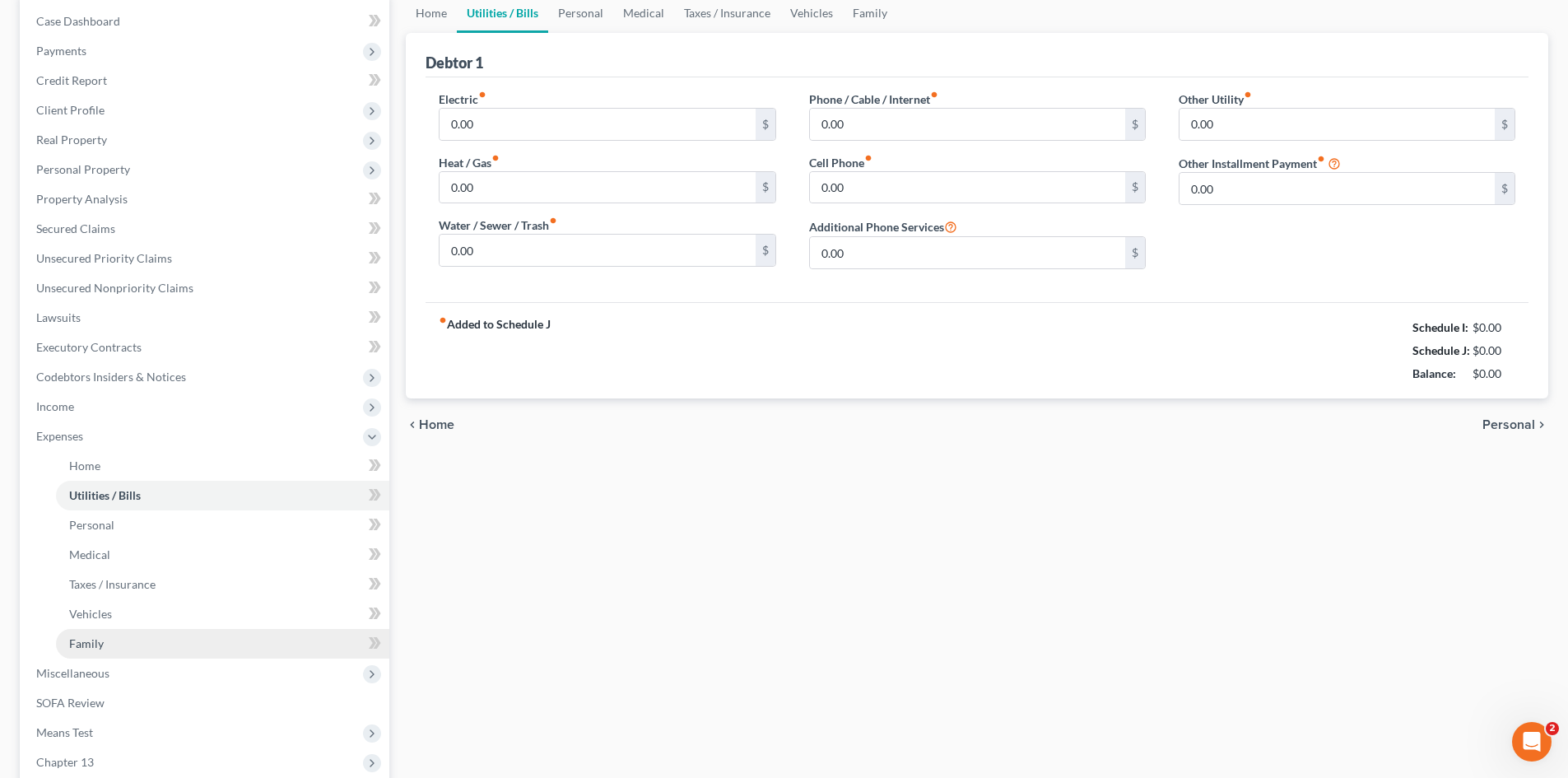
click at [118, 639] on link "Family" at bounding box center [223, 644] width 333 height 30
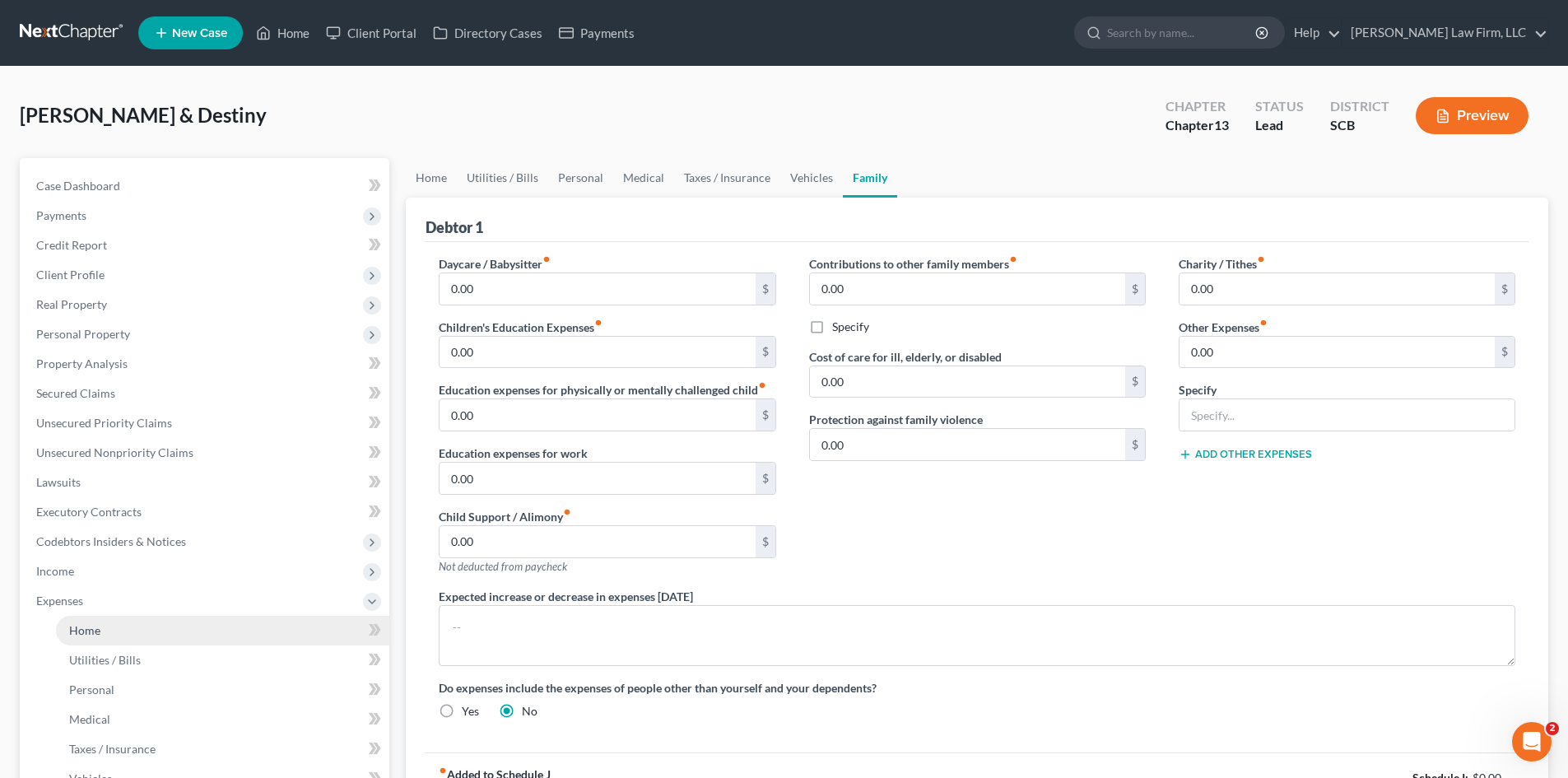
click at [110, 628] on link "Home" at bounding box center [223, 630] width 333 height 30
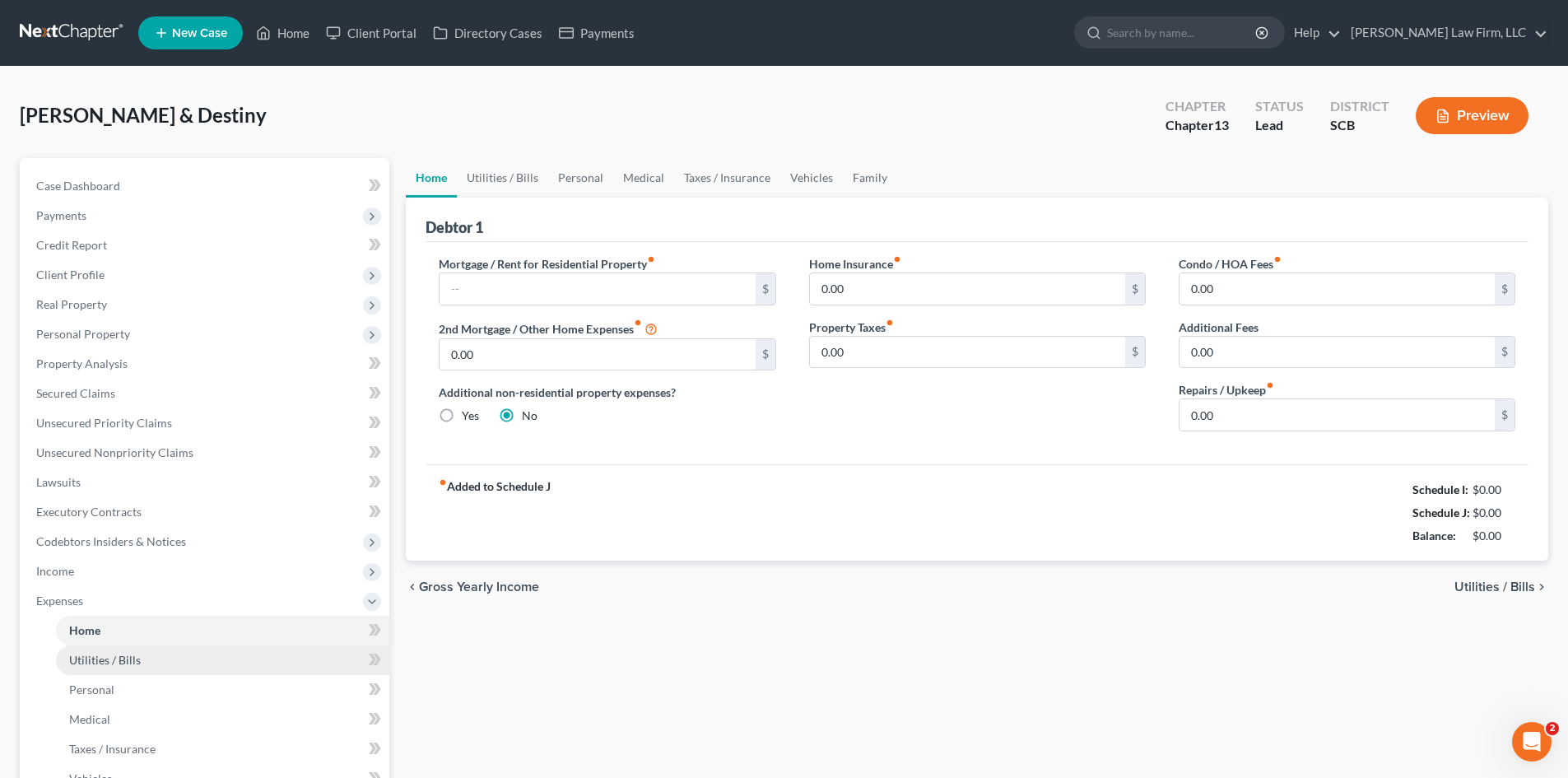
click at [91, 645] on link "Utilities / Bills" at bounding box center [223, 660] width 333 height 30
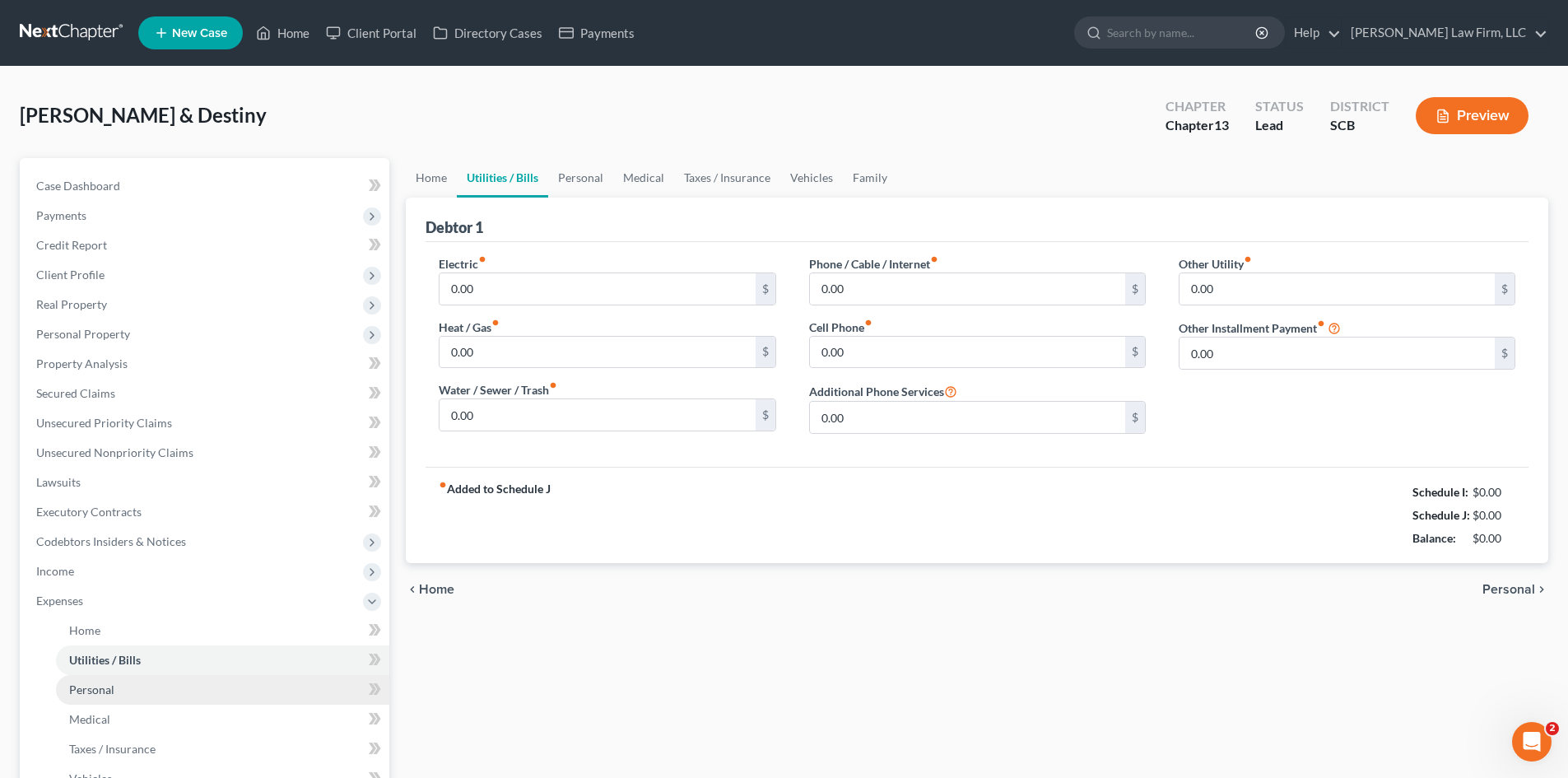
click at [98, 679] on link "Personal" at bounding box center [223, 690] width 333 height 30
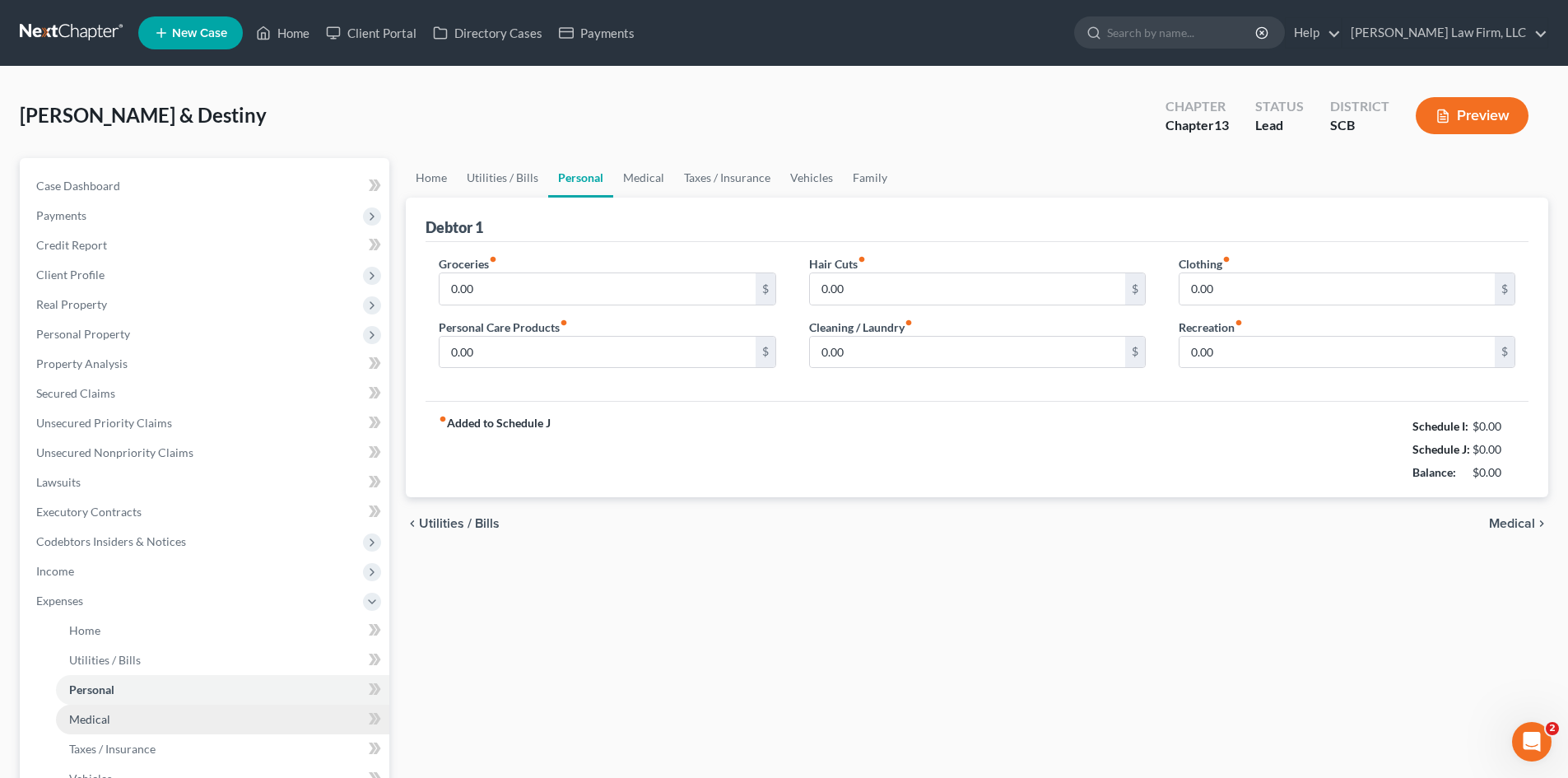
click at [99, 714] on span "Medical" at bounding box center [89, 719] width 41 height 14
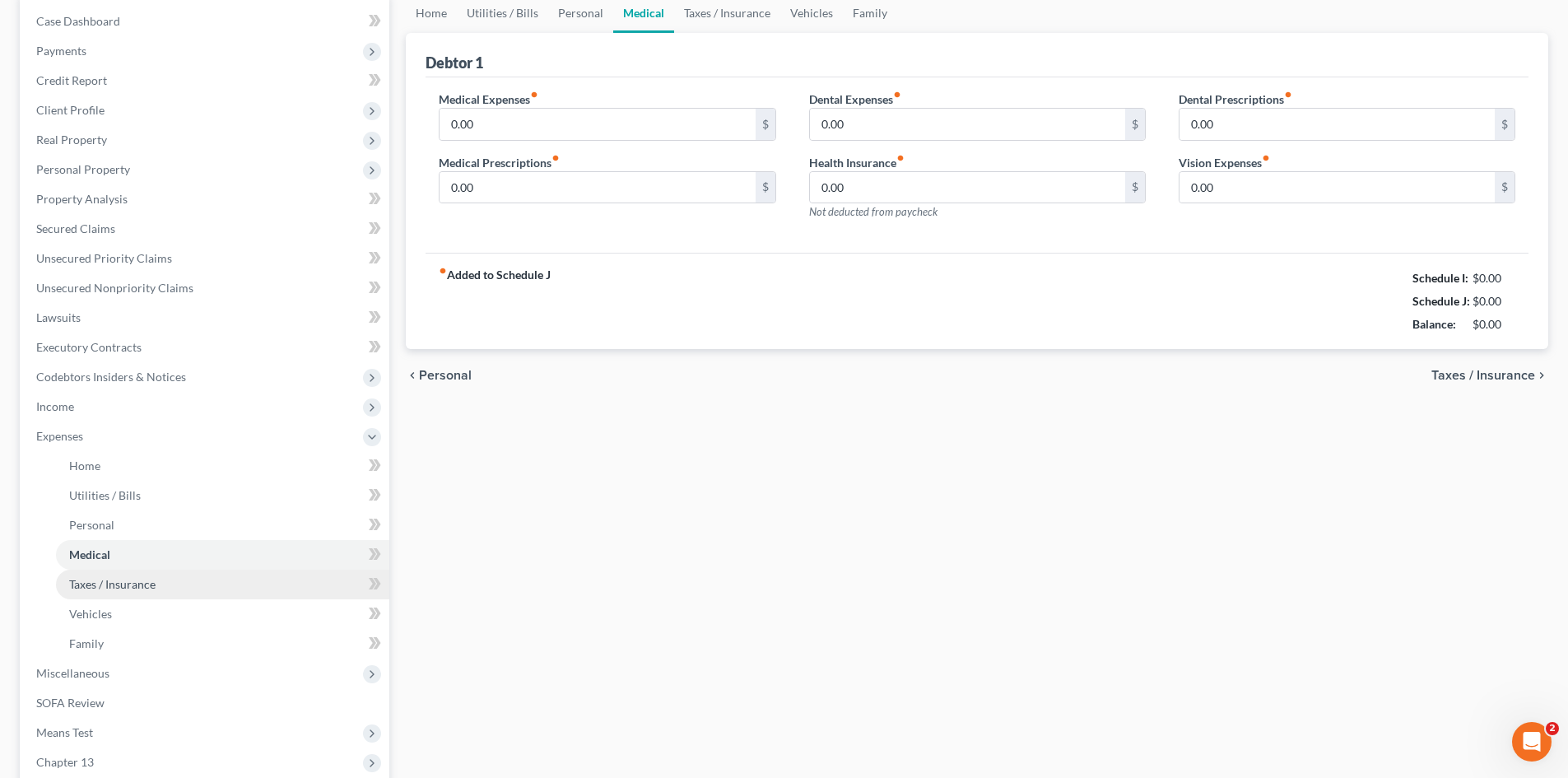
click at [117, 593] on link "Taxes / Insurance" at bounding box center [223, 584] width 333 height 30
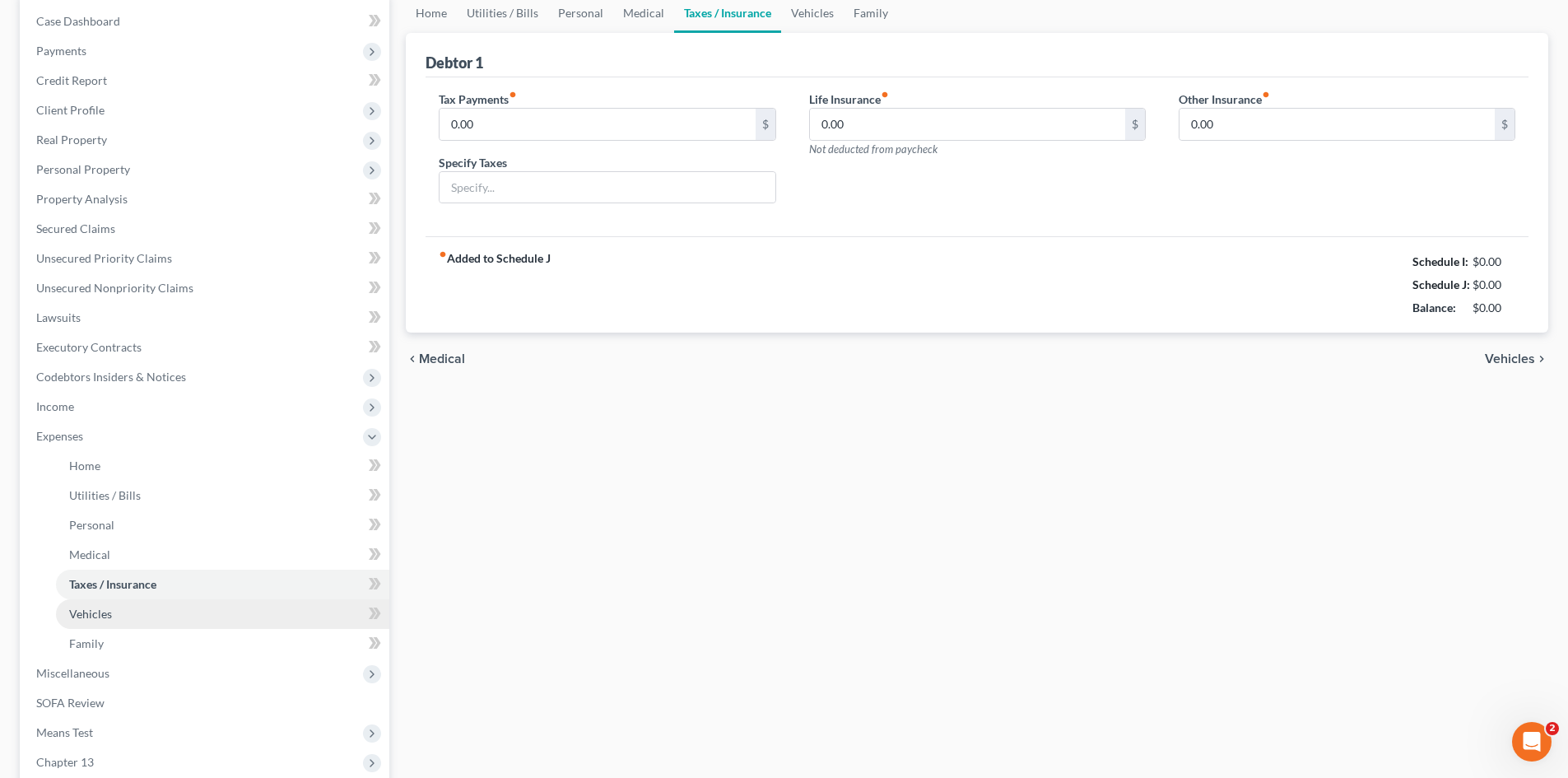
click at [105, 624] on link "Vehicles" at bounding box center [223, 614] width 333 height 30
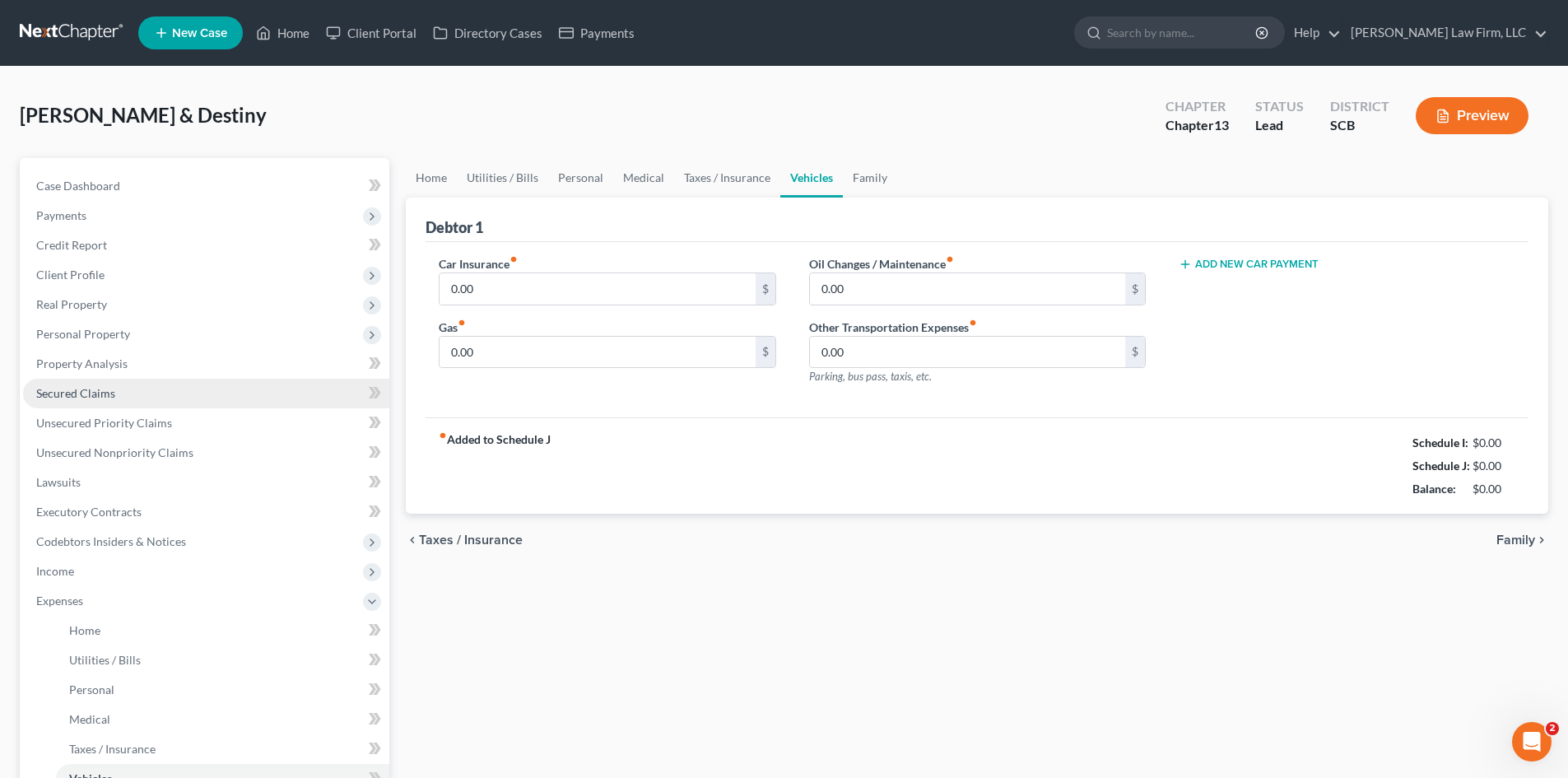
click at [104, 389] on span "Secured Claims" at bounding box center [76, 393] width 79 height 14
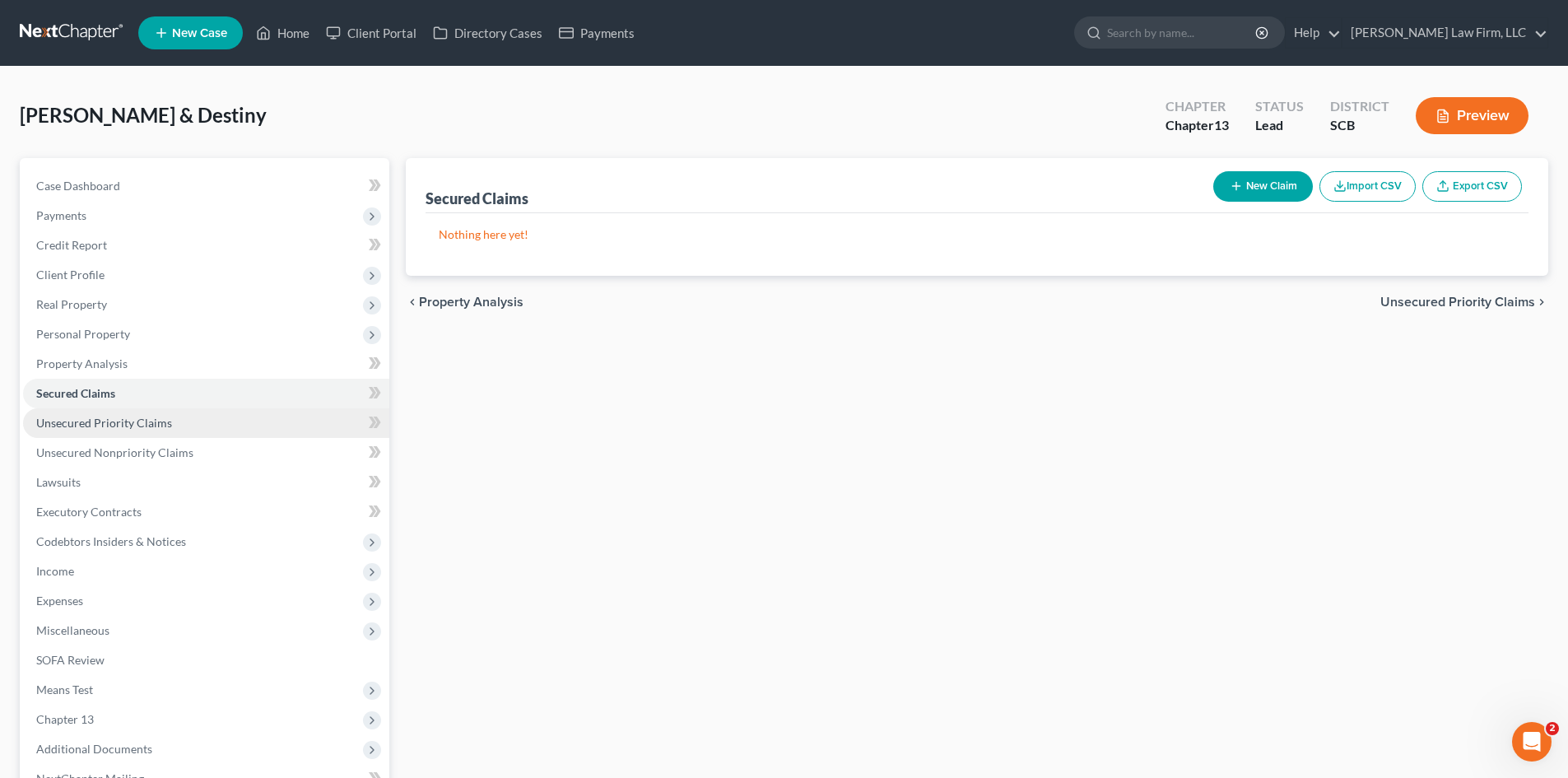
click at [117, 431] on link "Unsecured Priority Claims" at bounding box center [206, 423] width 366 height 30
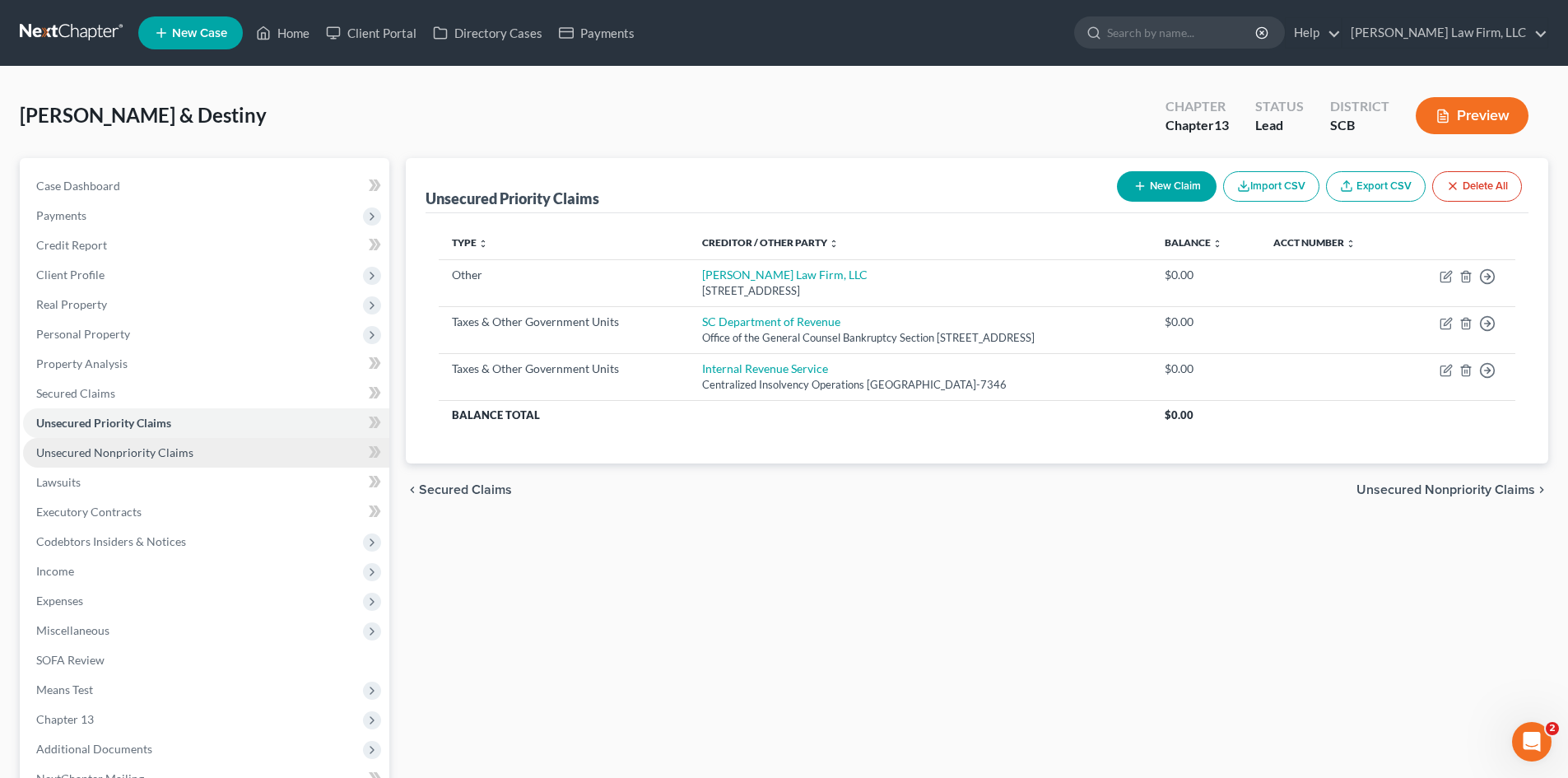
click at [122, 450] on span "Unsecured Nonpriority Claims" at bounding box center [115, 452] width 157 height 14
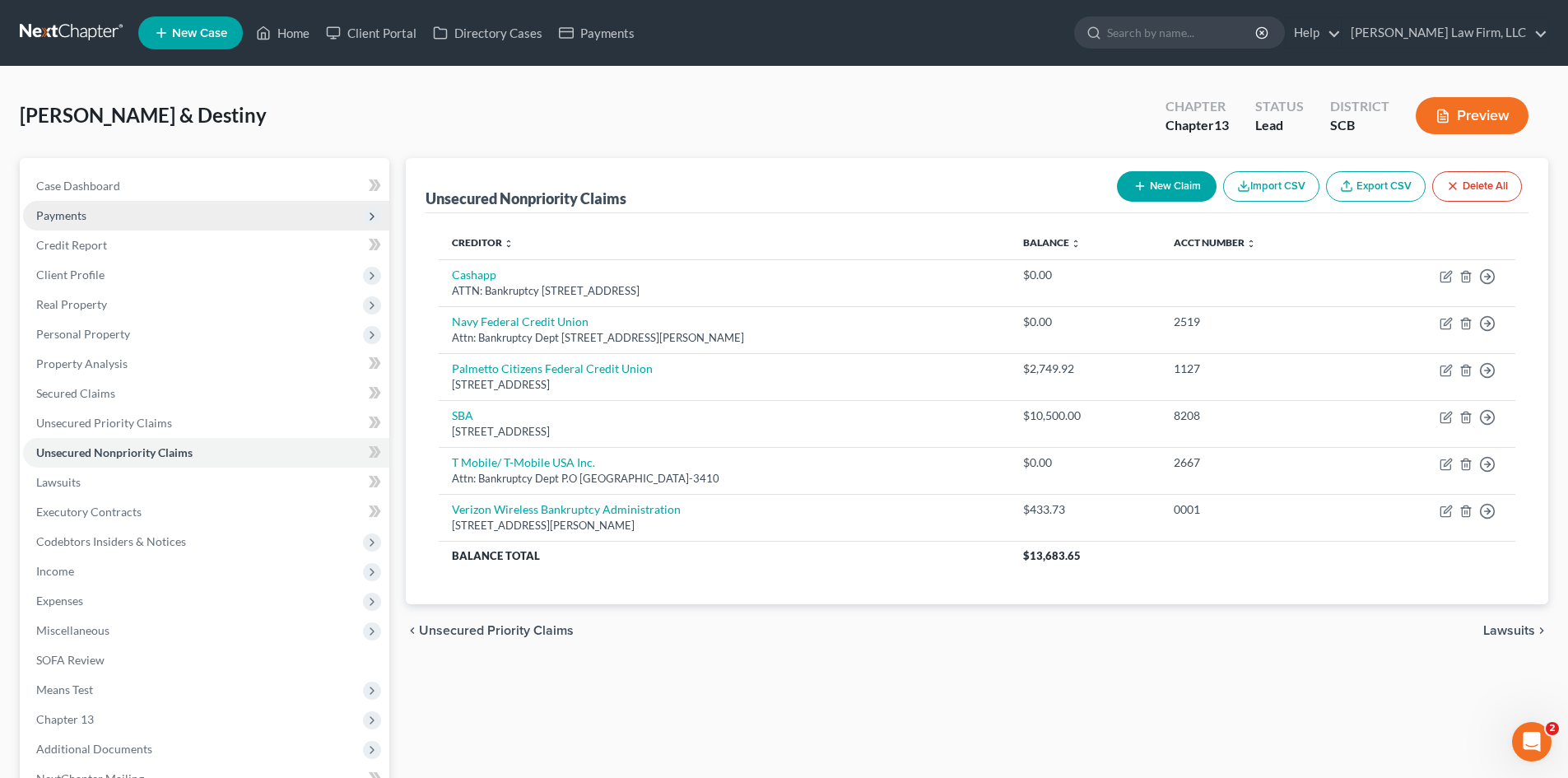
click at [68, 208] on span "Payments" at bounding box center [61, 215] width 50 height 14
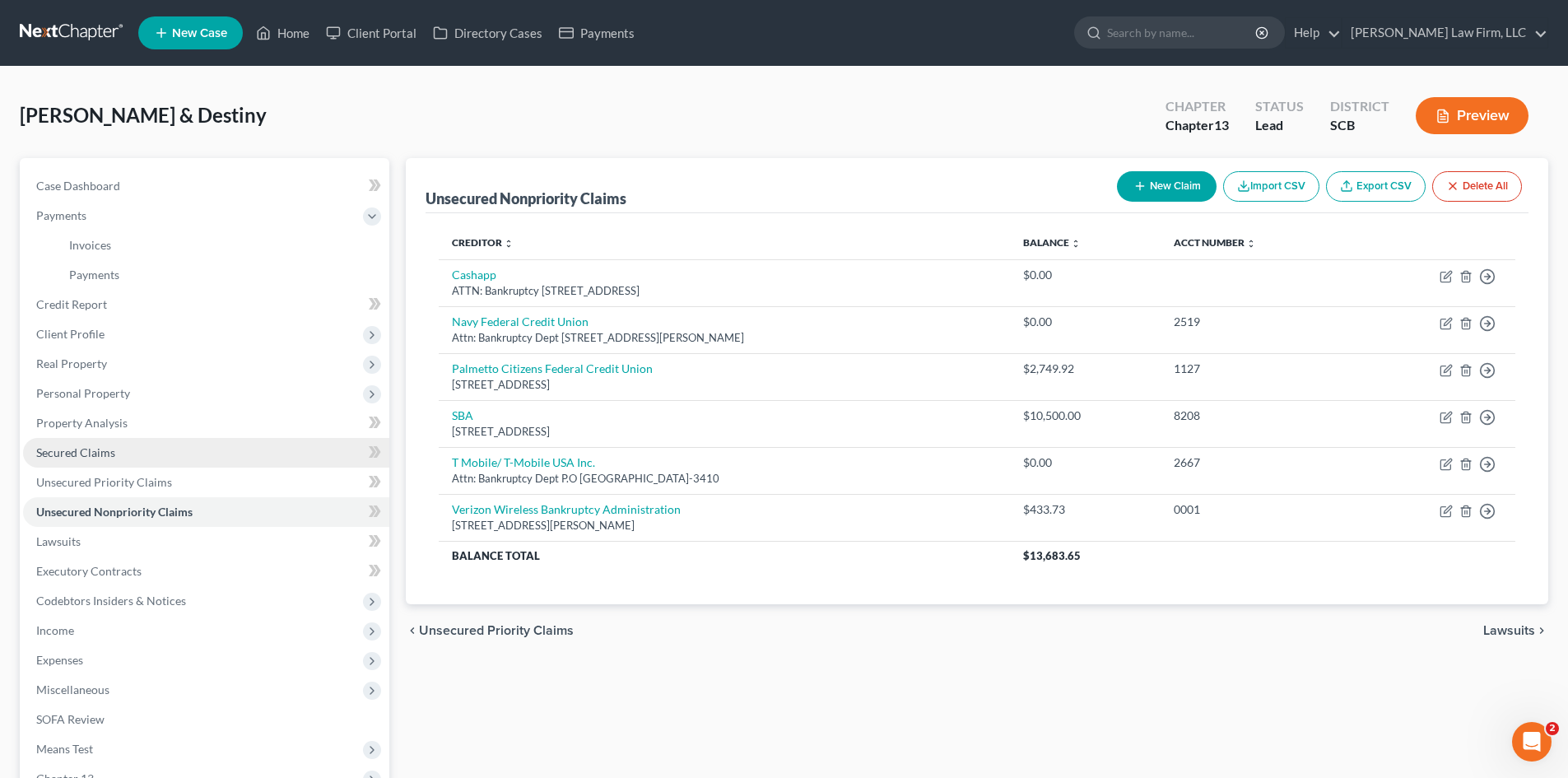
click at [178, 447] on link "Secured Claims" at bounding box center [206, 452] width 366 height 30
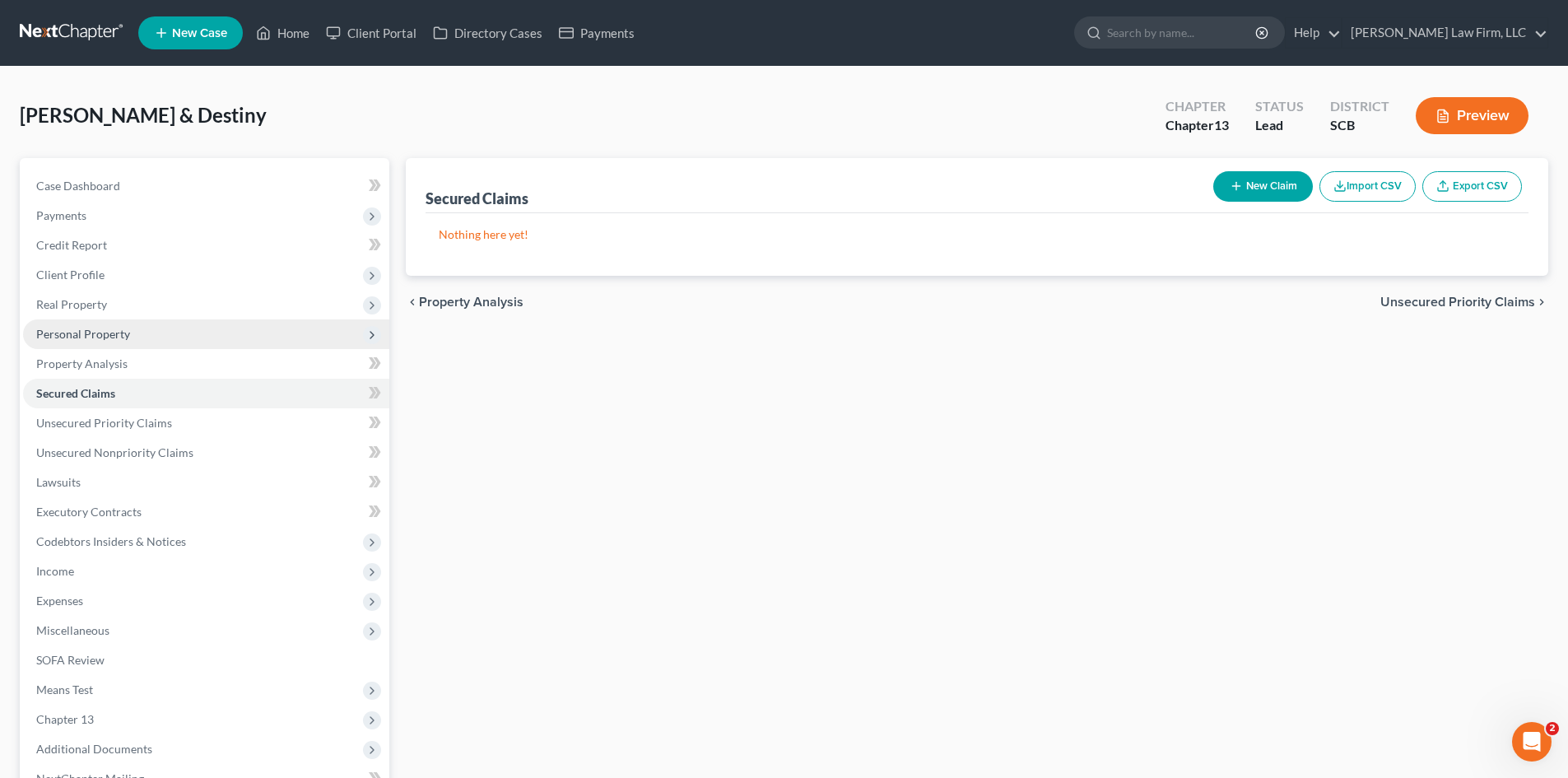
click at [136, 342] on span "Personal Property" at bounding box center [206, 334] width 366 height 30
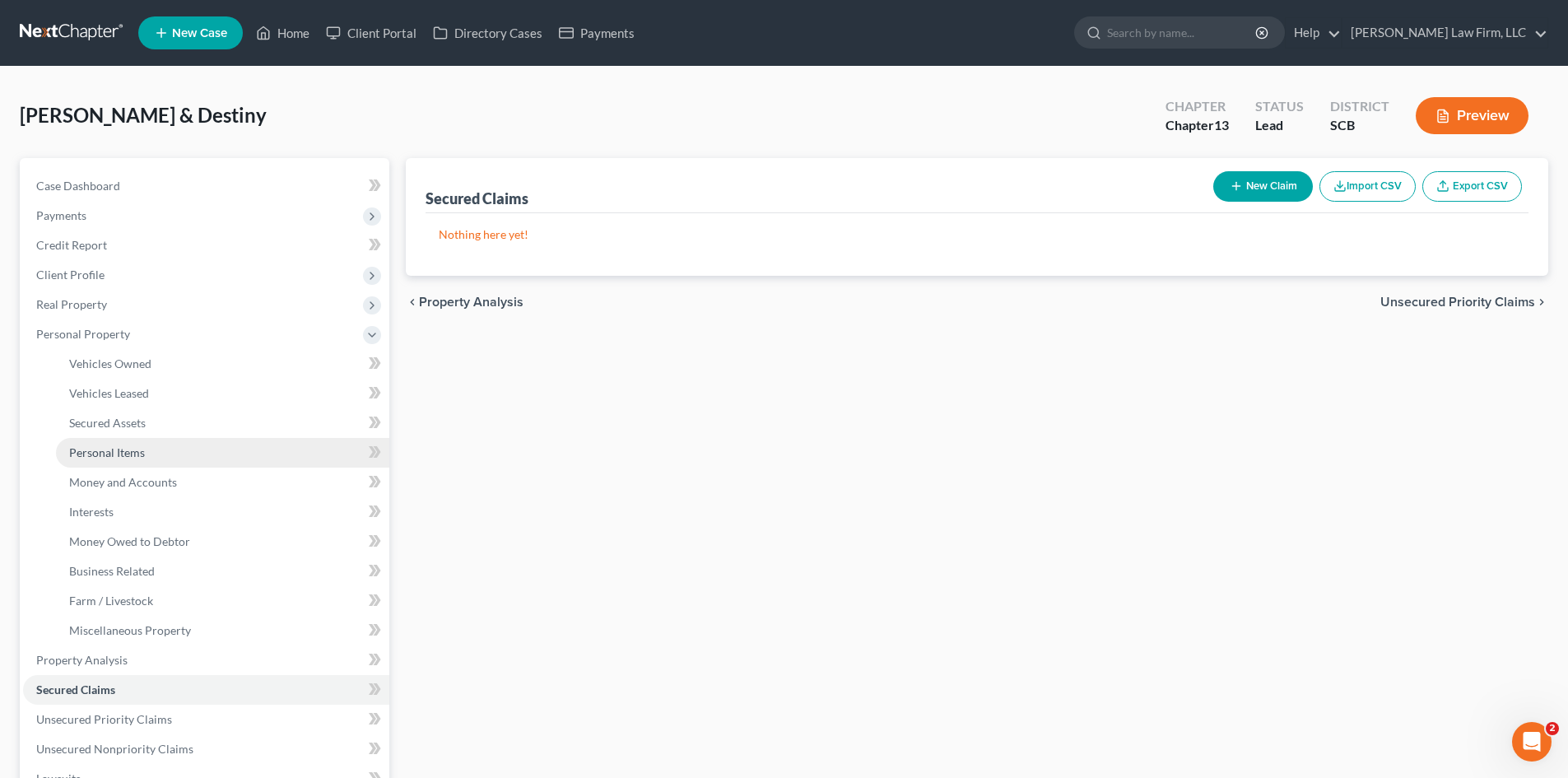
click at [152, 454] on link "Personal Items" at bounding box center [223, 452] width 333 height 30
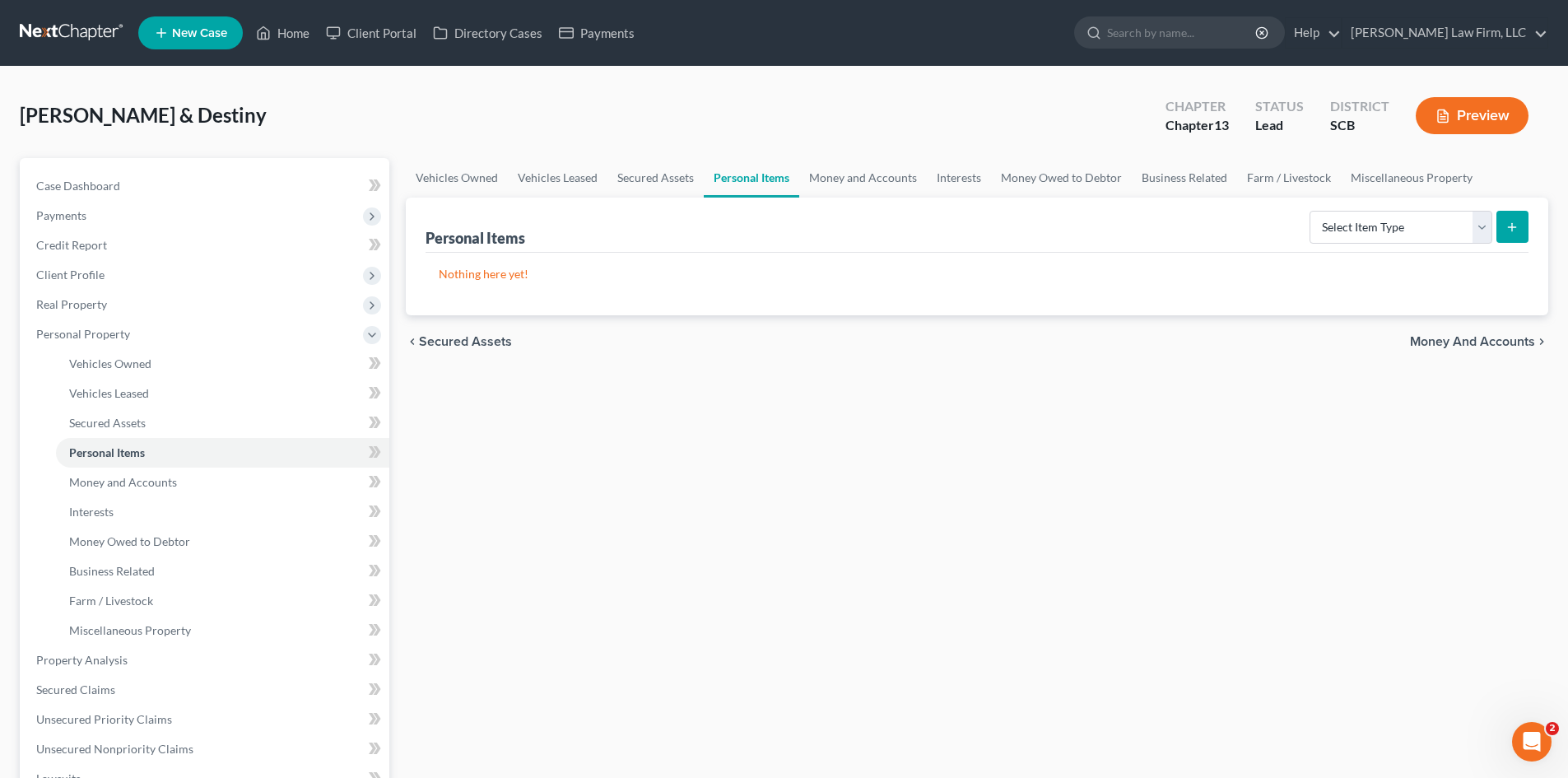
click at [73, 38] on link at bounding box center [72, 32] width 105 height 30
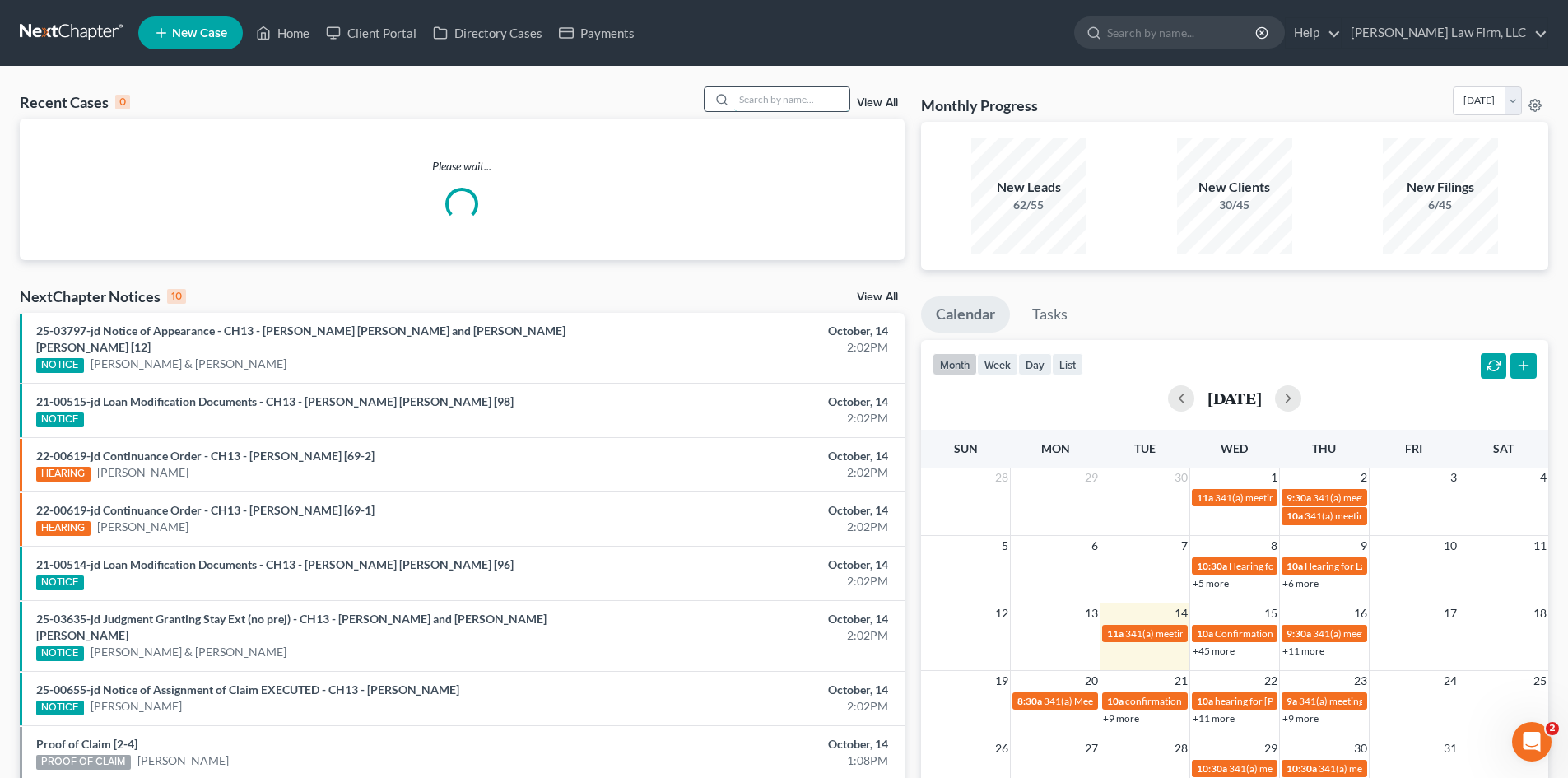
click at [797, 102] on input "search" at bounding box center [792, 99] width 116 height 24
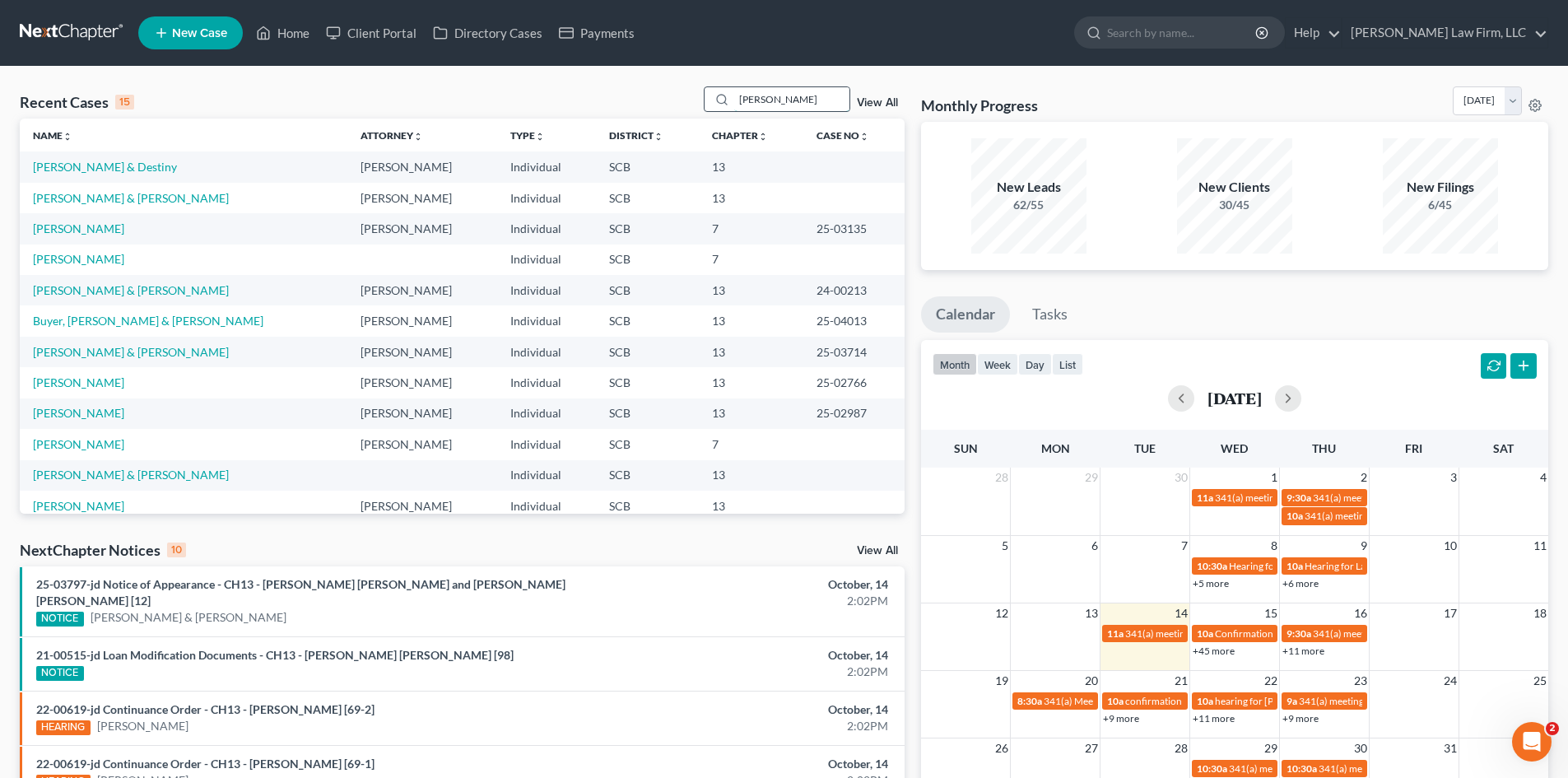
type input "[PERSON_NAME]"
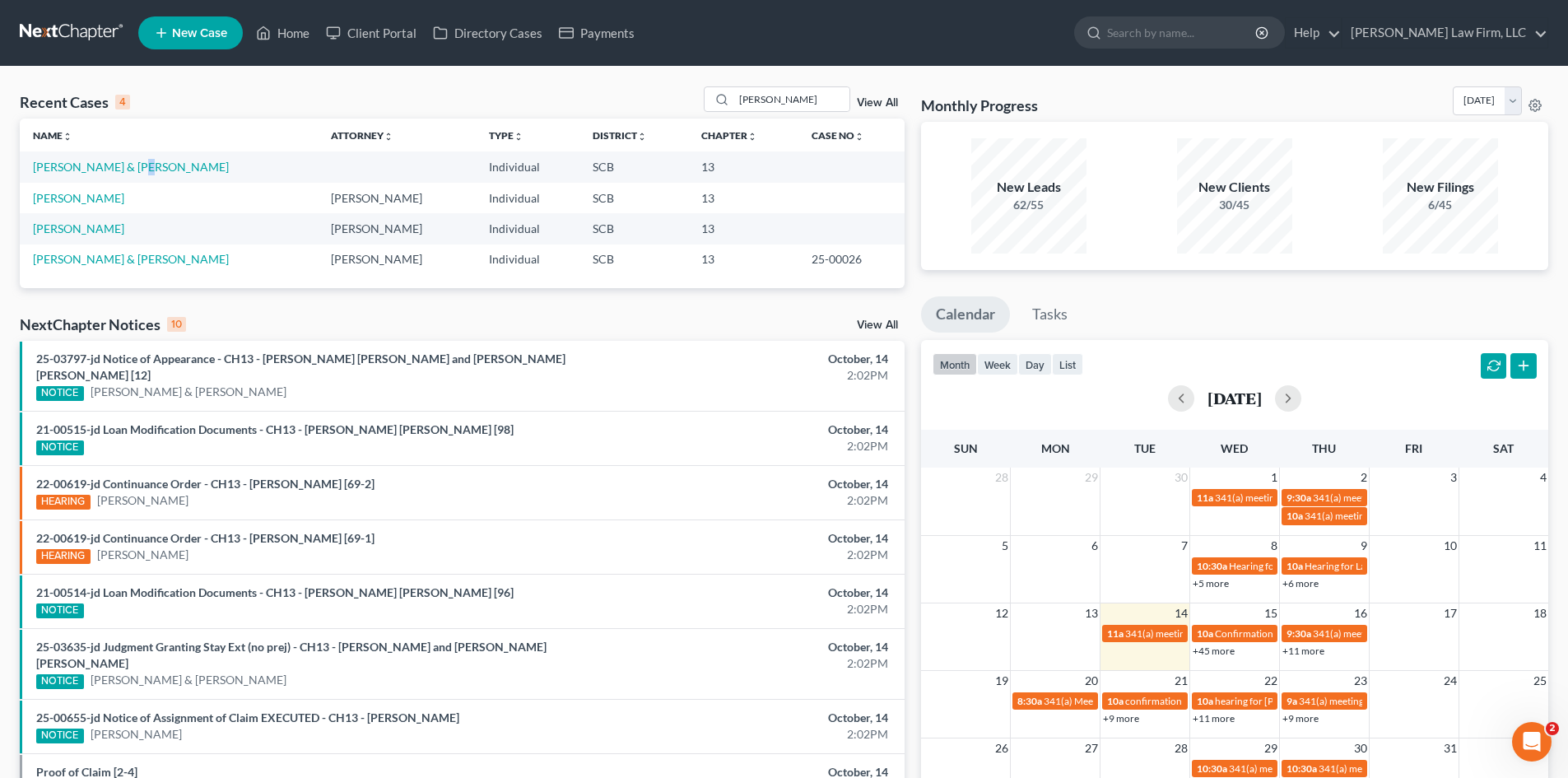
click at [132, 157] on td "[PERSON_NAME] & [PERSON_NAME]" at bounding box center [168, 167] width 298 height 31
click at [131, 160] on link "[PERSON_NAME] & [PERSON_NAME]" at bounding box center [131, 167] width 195 height 14
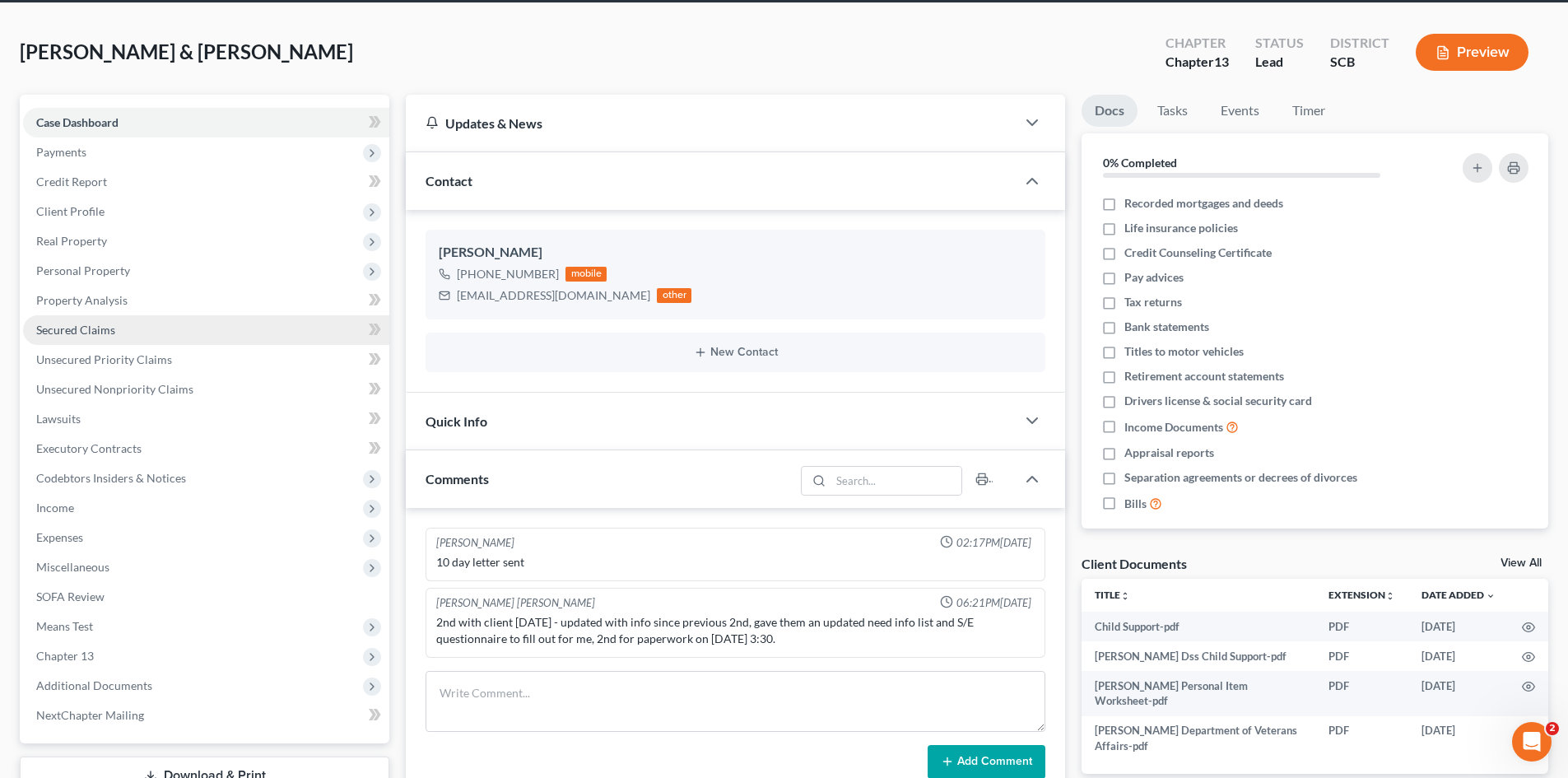
scroll to position [82, 0]
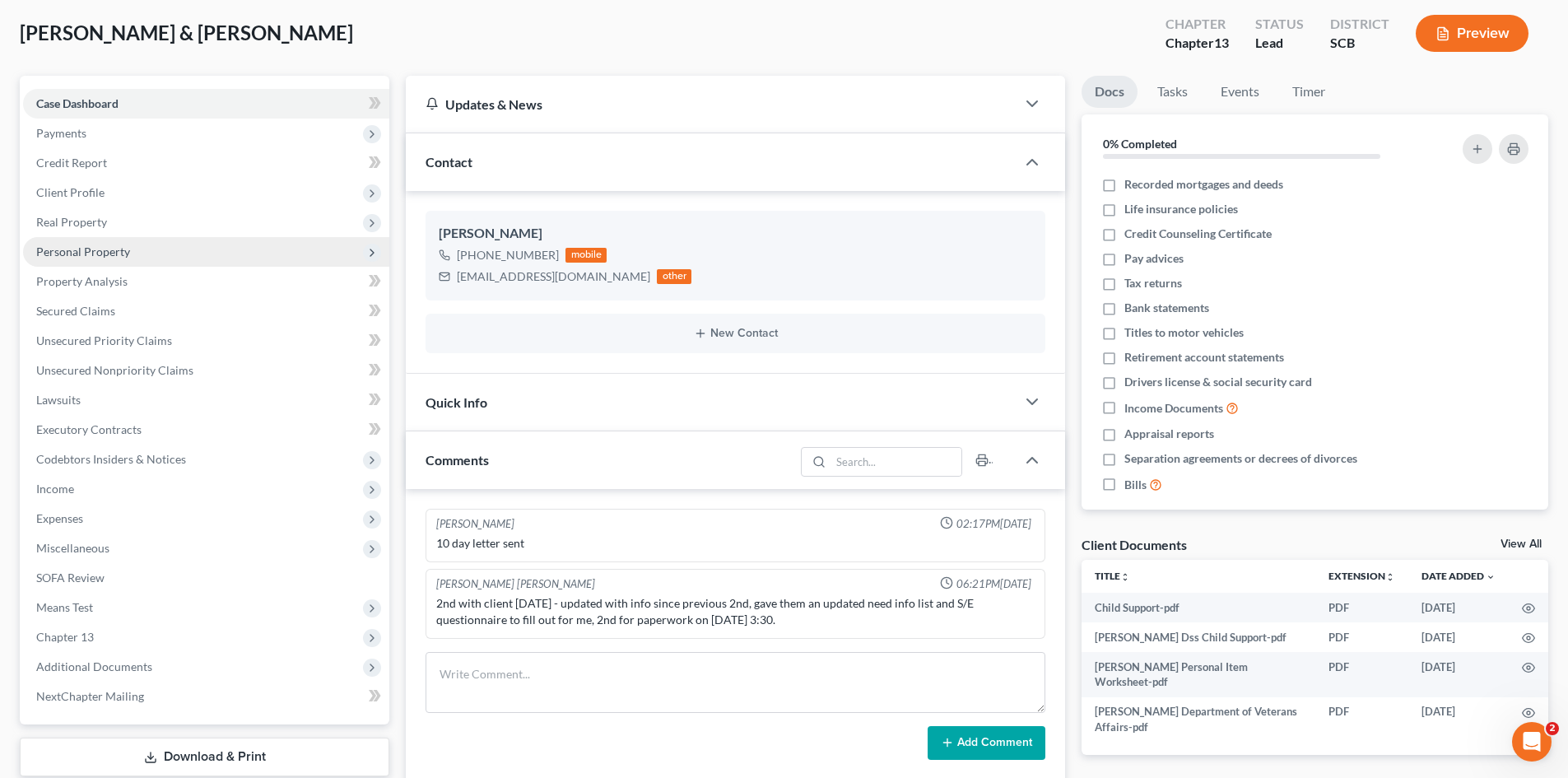
click at [111, 251] on span "Personal Property" at bounding box center [83, 252] width 93 height 14
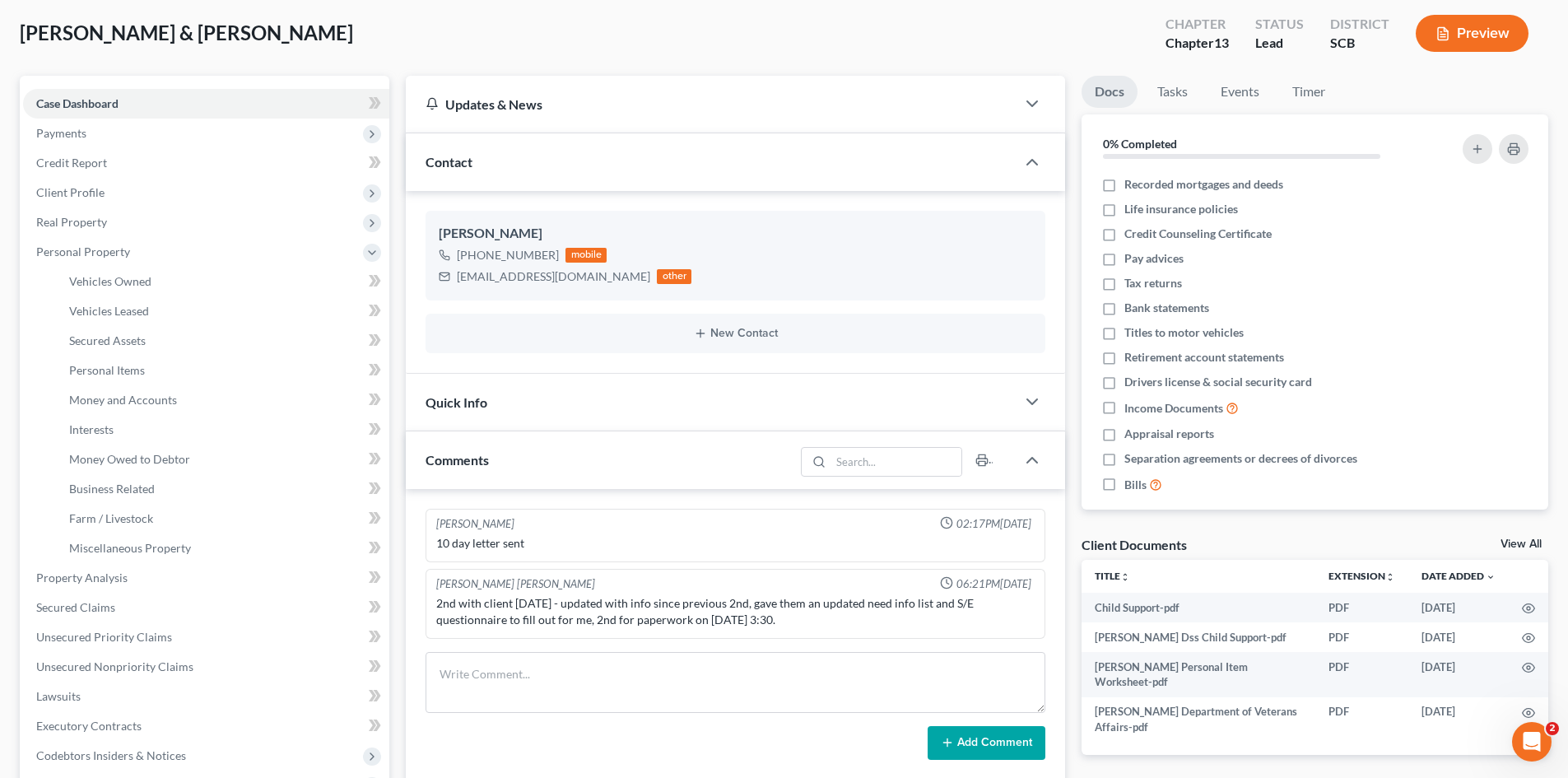
click at [697, 39] on div "[PERSON_NAME] & [PERSON_NAME] Upgraded Chapter Chapter 13 Status Lead District …" at bounding box center [784, 40] width 1528 height 71
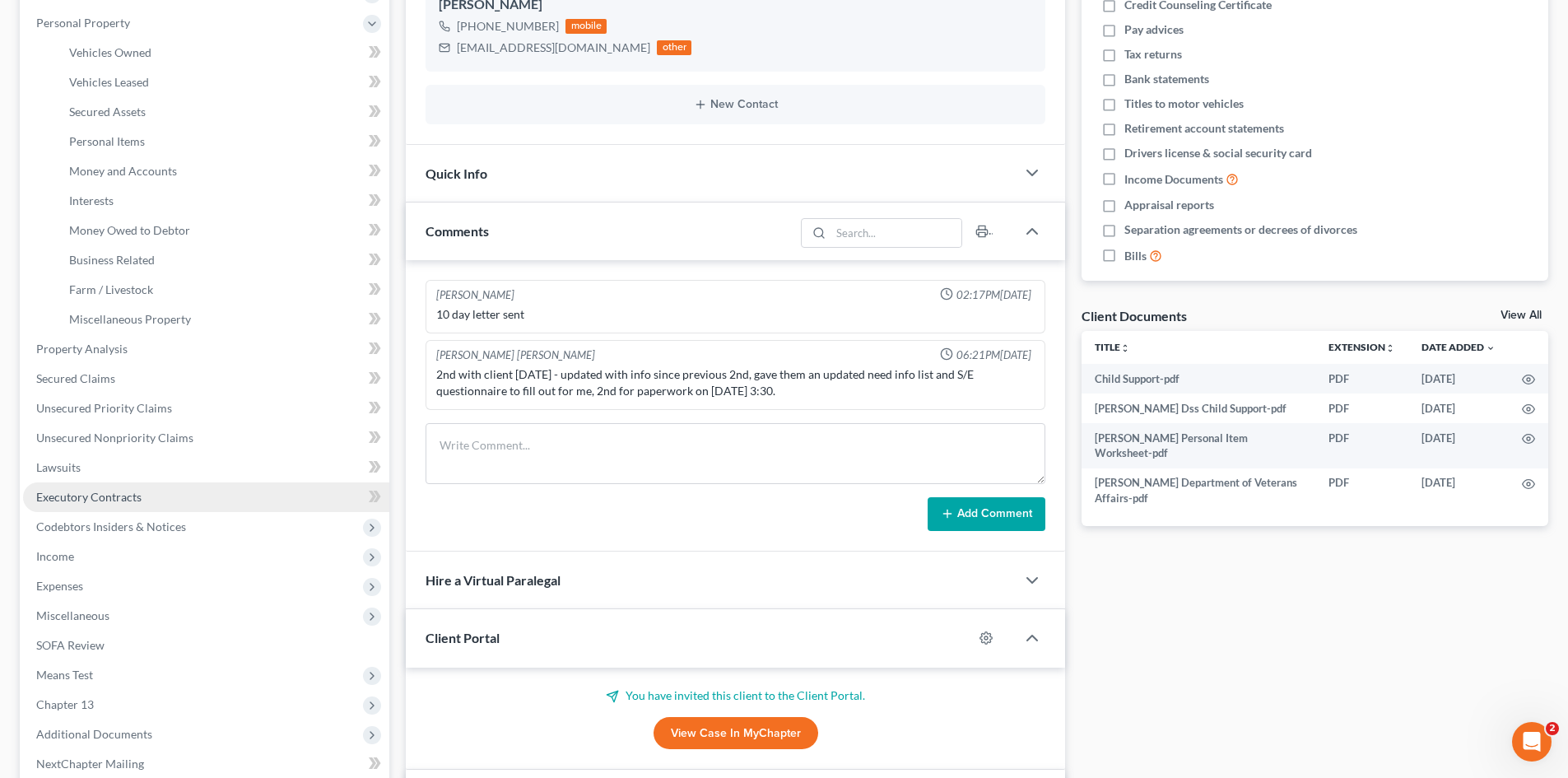
scroll to position [412, 0]
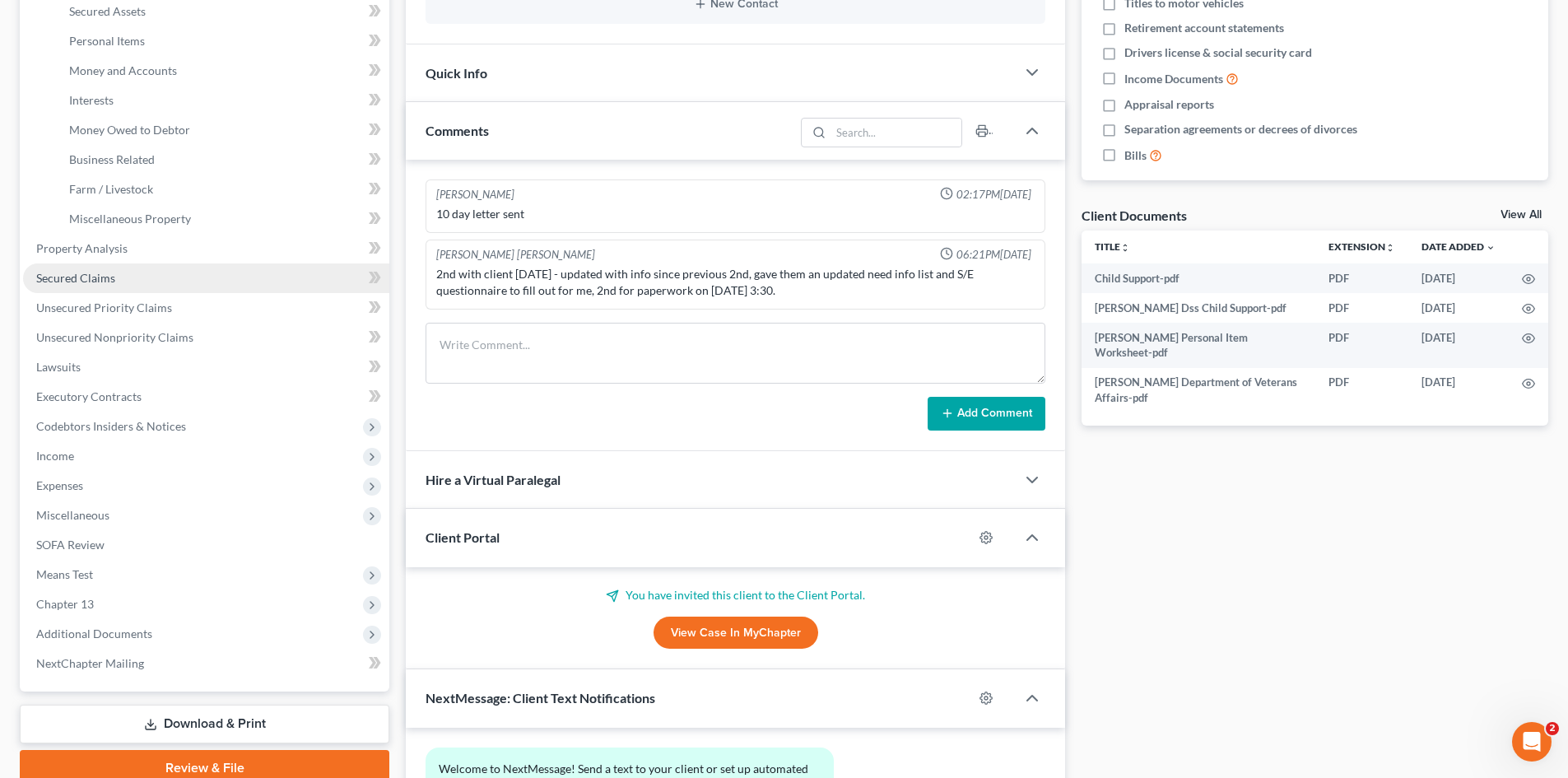
click at [95, 278] on span "Secured Claims" at bounding box center [76, 278] width 79 height 14
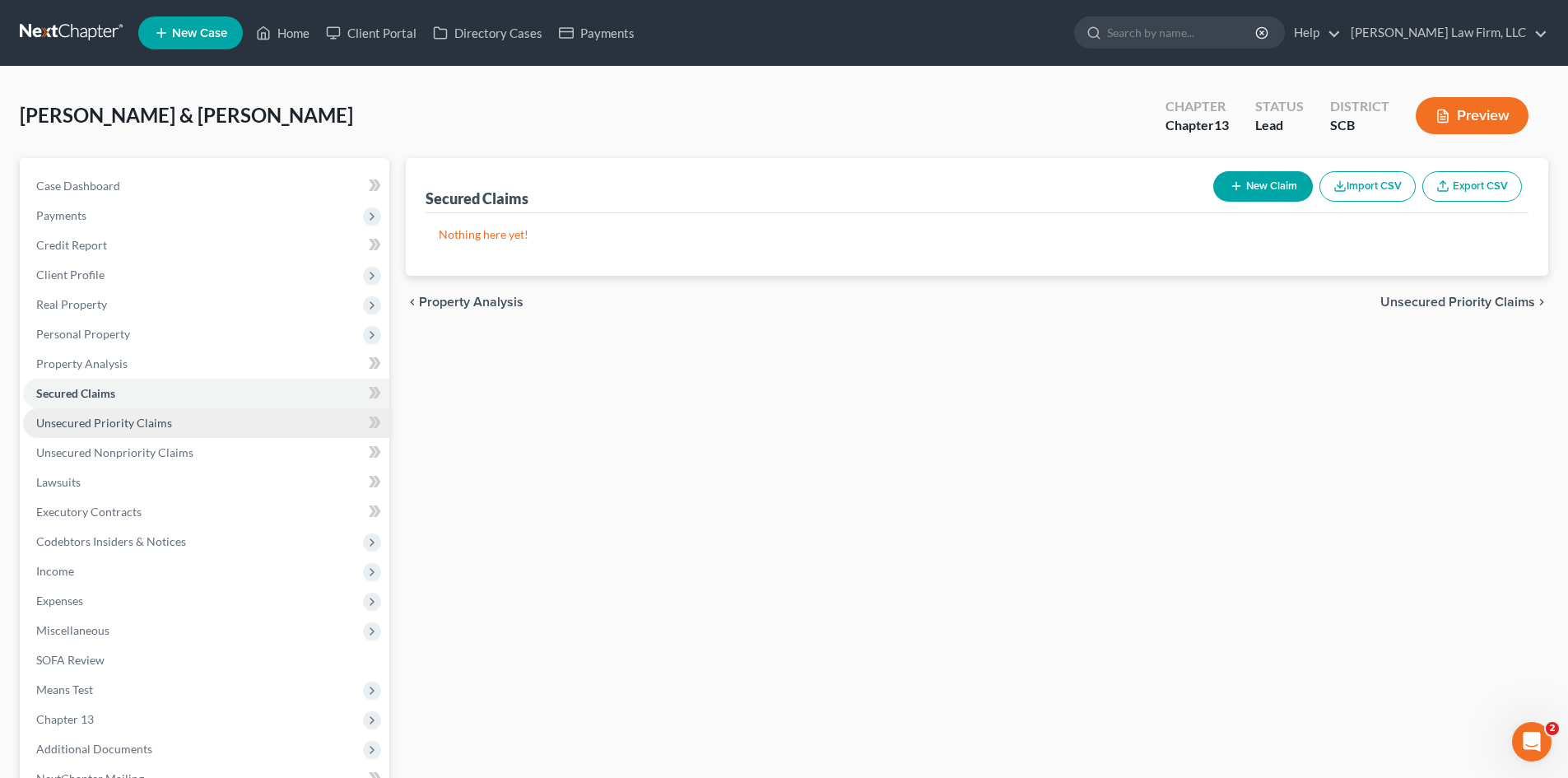
click at [190, 428] on link "Unsecured Priority Claims" at bounding box center [206, 423] width 366 height 30
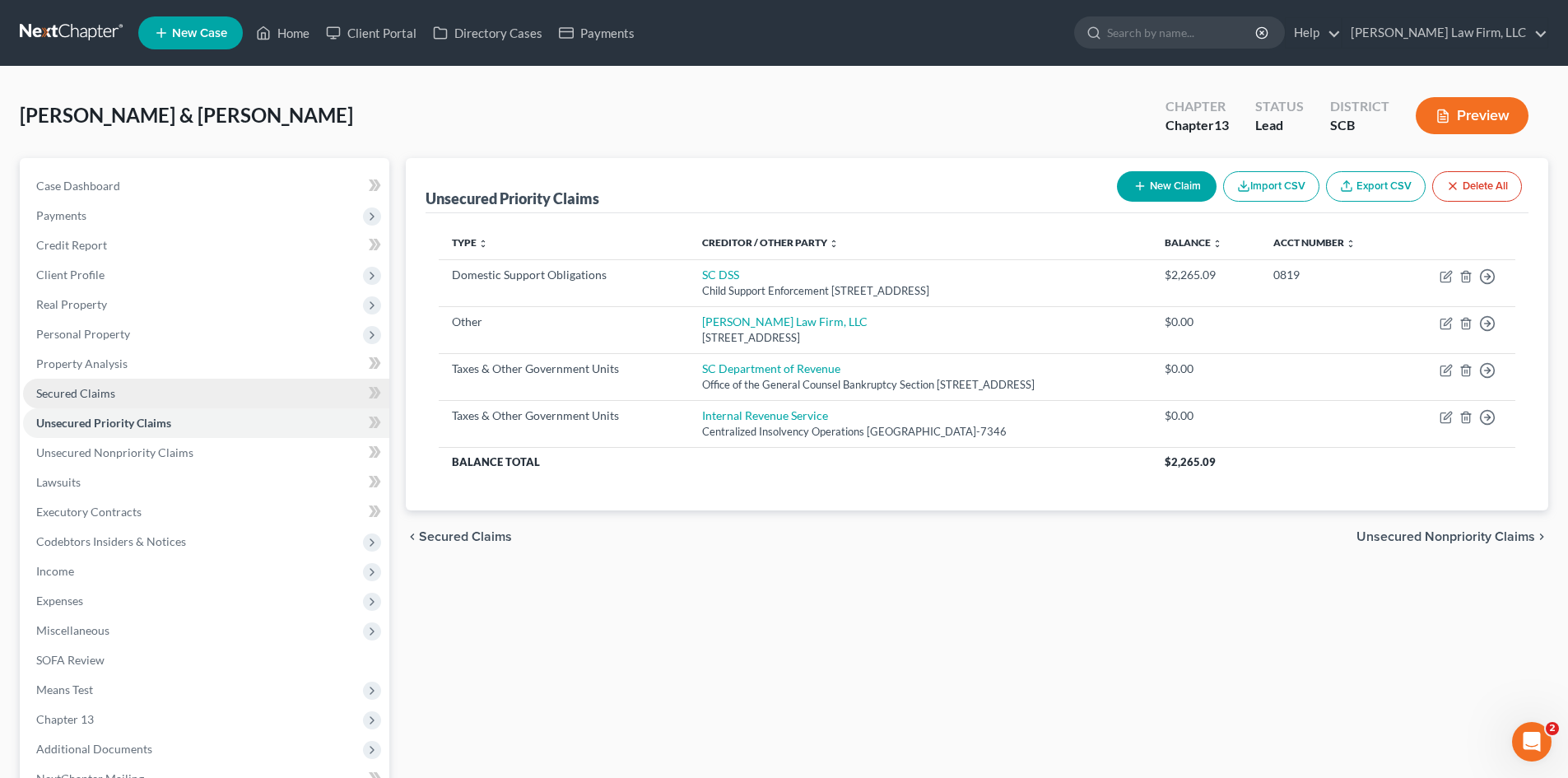
click at [230, 383] on link "Secured Claims" at bounding box center [206, 393] width 366 height 30
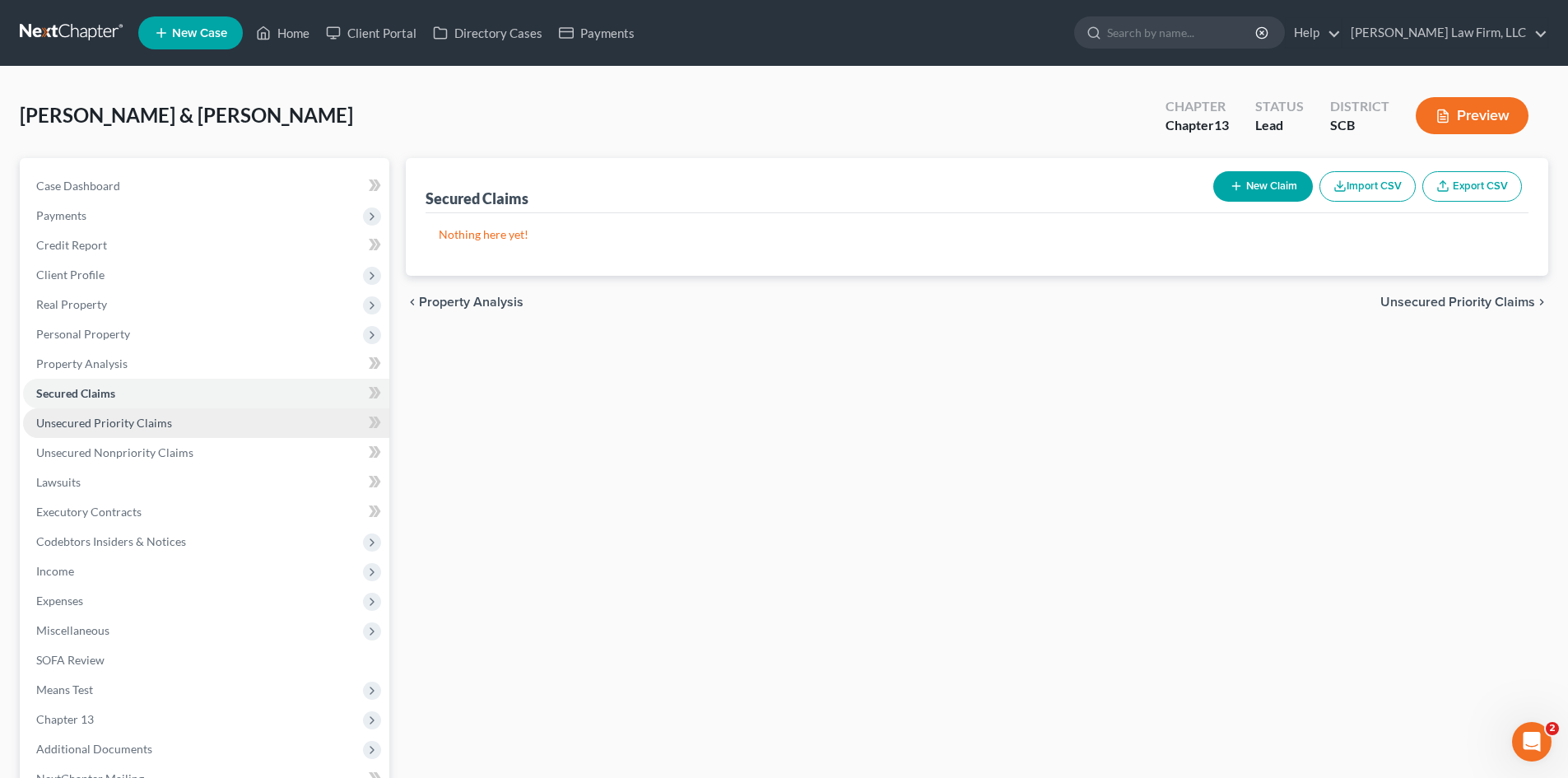
click at [172, 422] on link "Unsecured Priority Claims" at bounding box center [206, 423] width 366 height 30
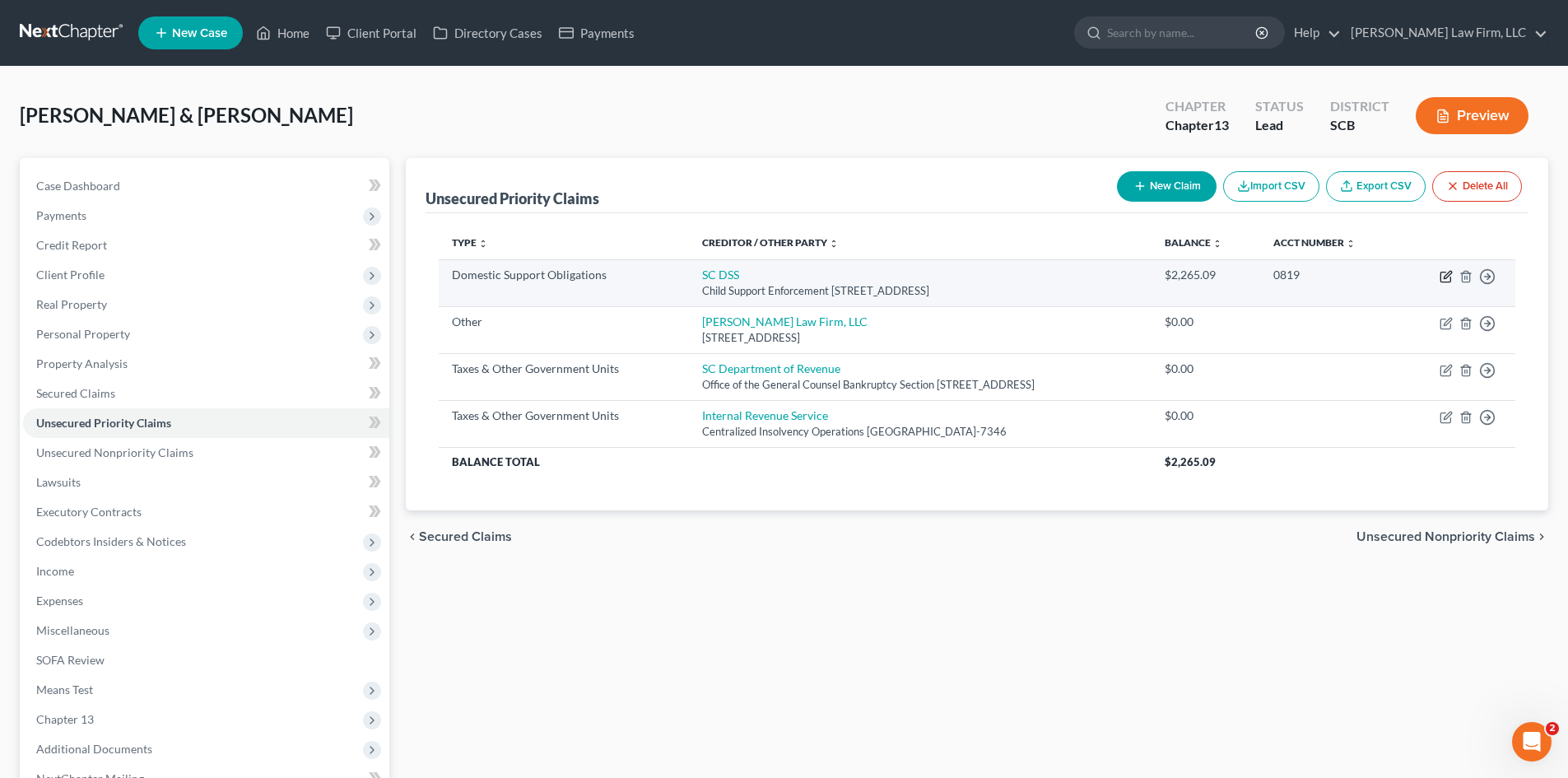
click at [1446, 276] on icon "button" at bounding box center [1446, 276] width 13 height 13
select select "42"
select select "0"
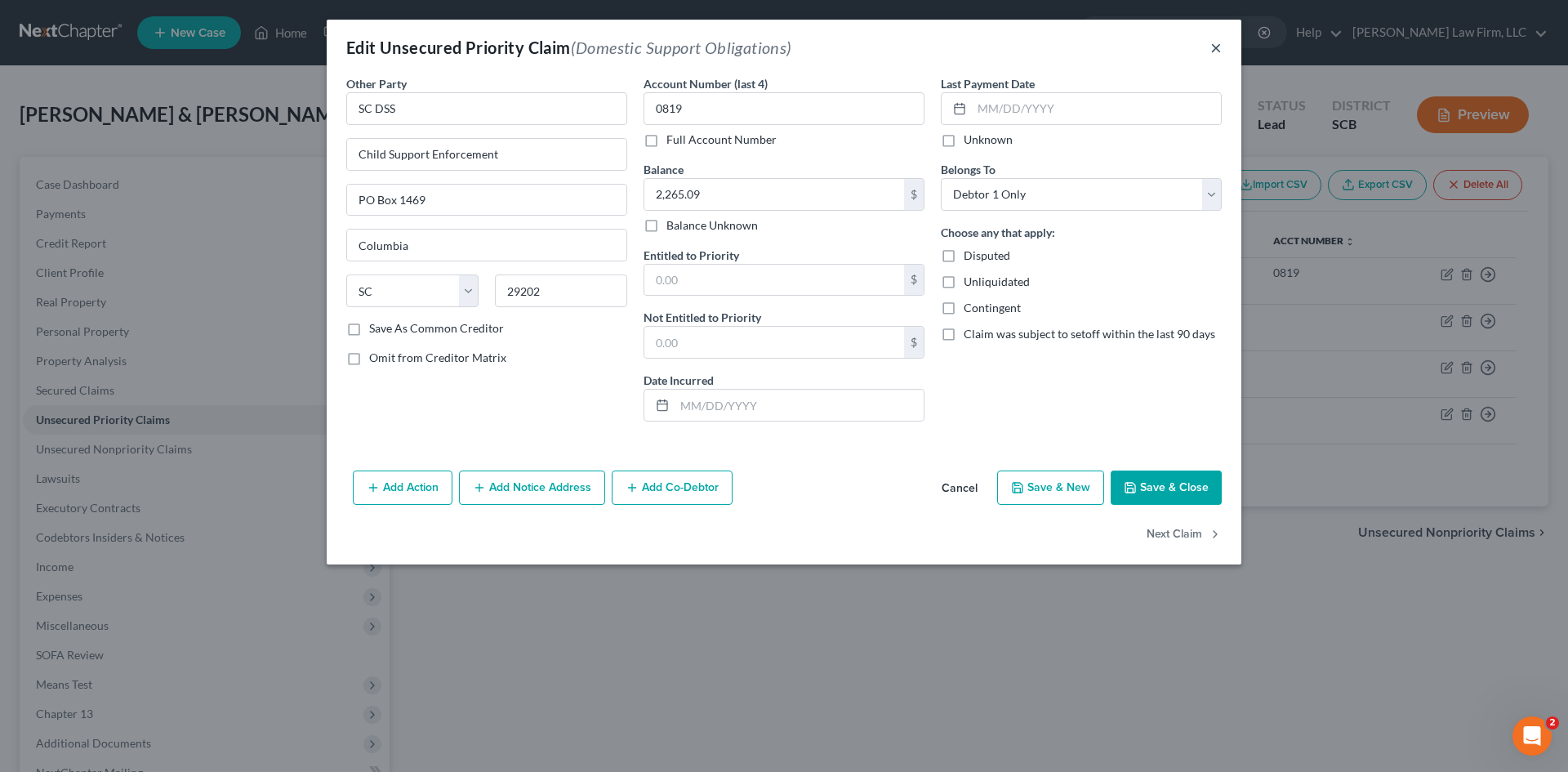
click at [1220, 50] on button "×" at bounding box center [1216, 47] width 12 height 19
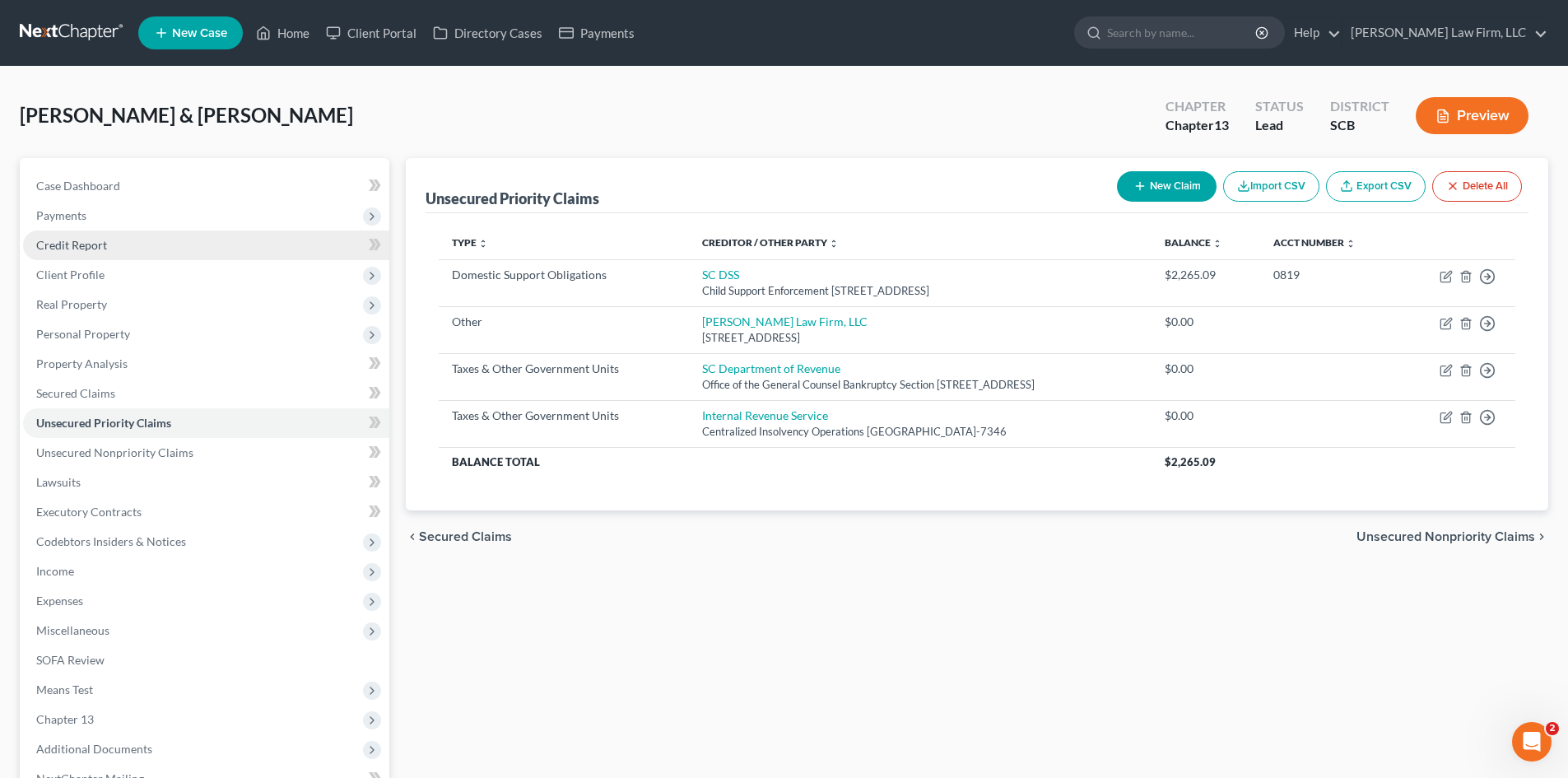
click at [144, 250] on link "Credit Report" at bounding box center [206, 245] width 366 height 30
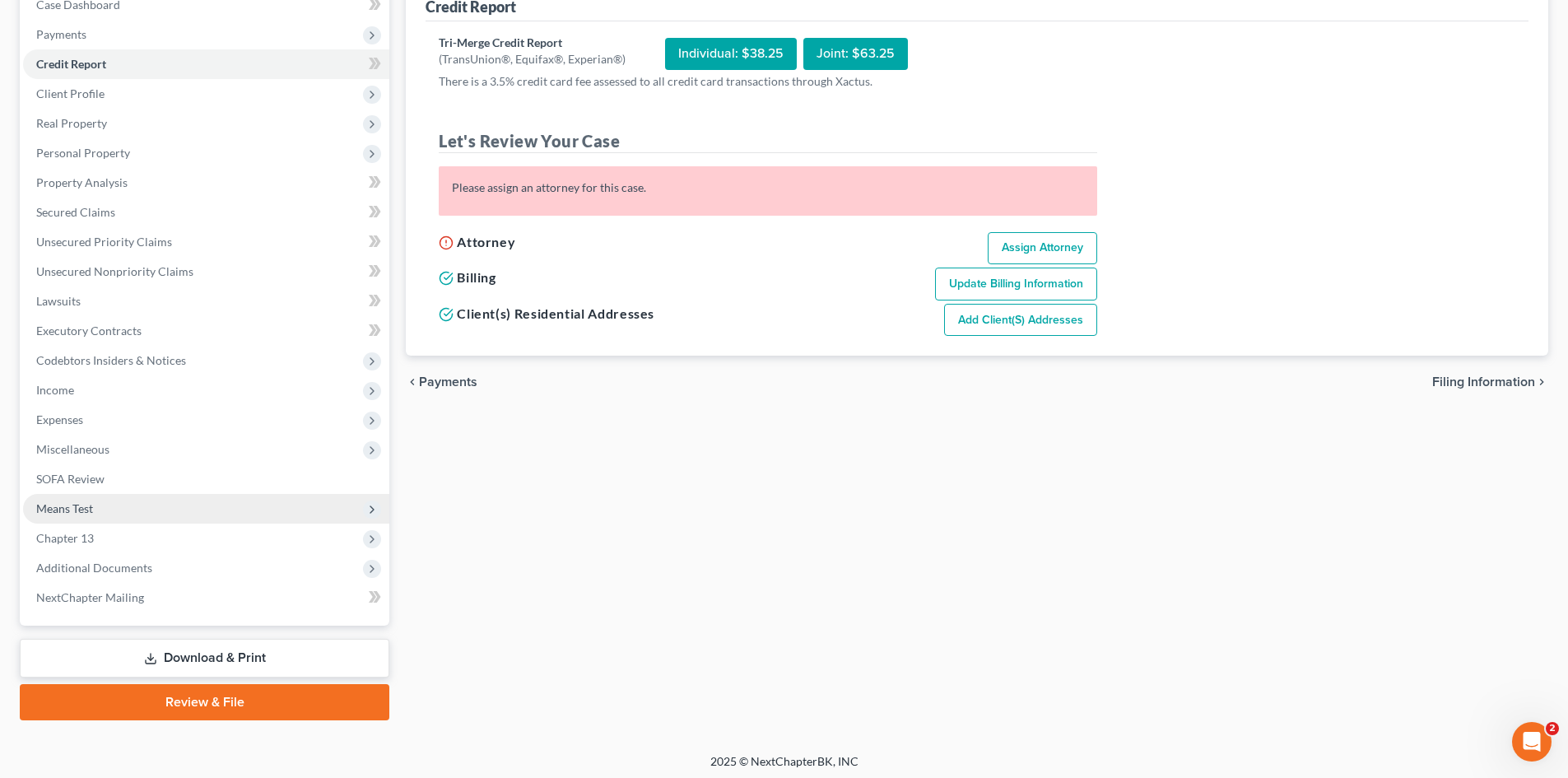
scroll to position [186, 0]
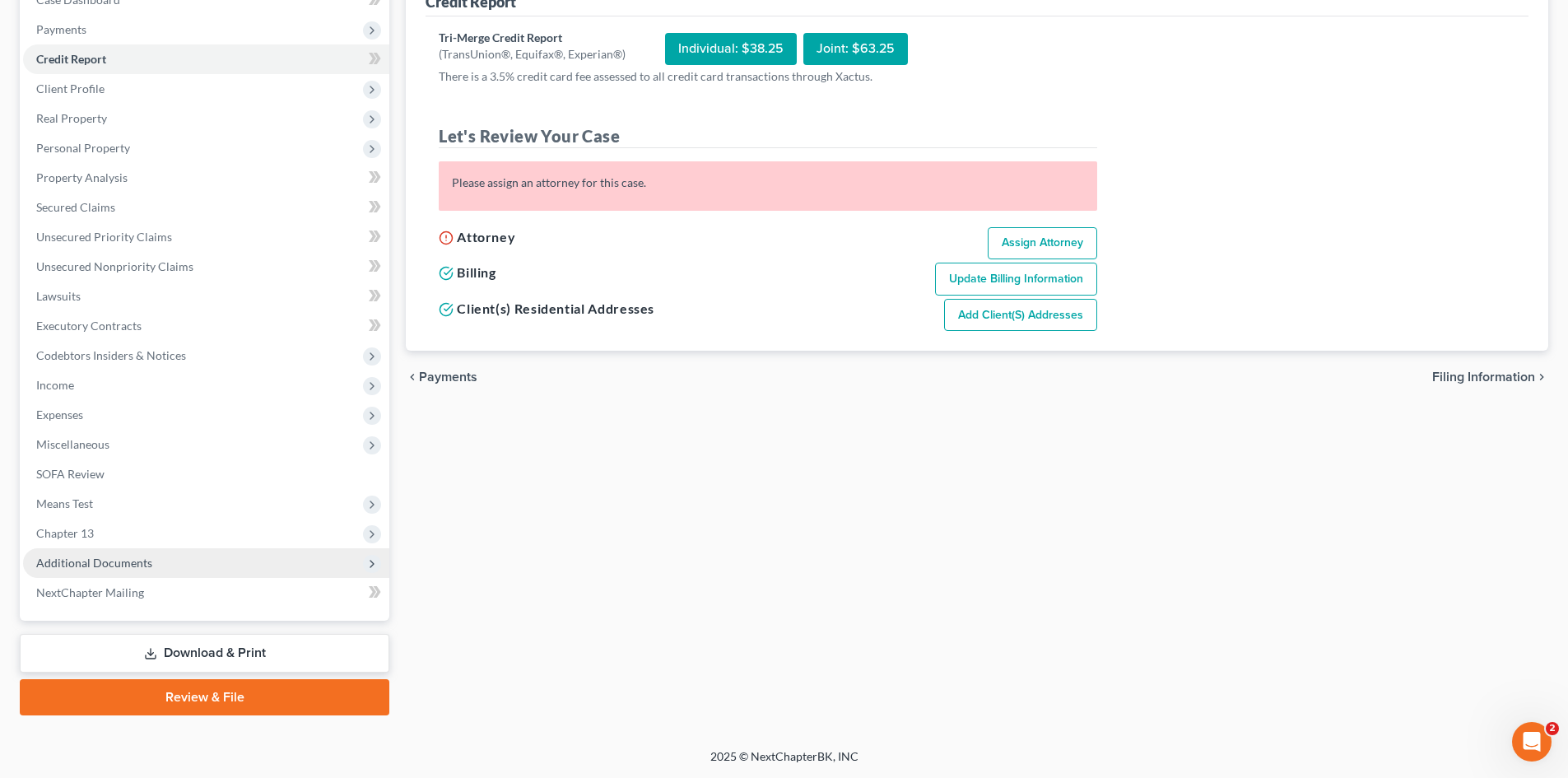
click at [111, 567] on span "Additional Documents" at bounding box center [94, 563] width 116 height 14
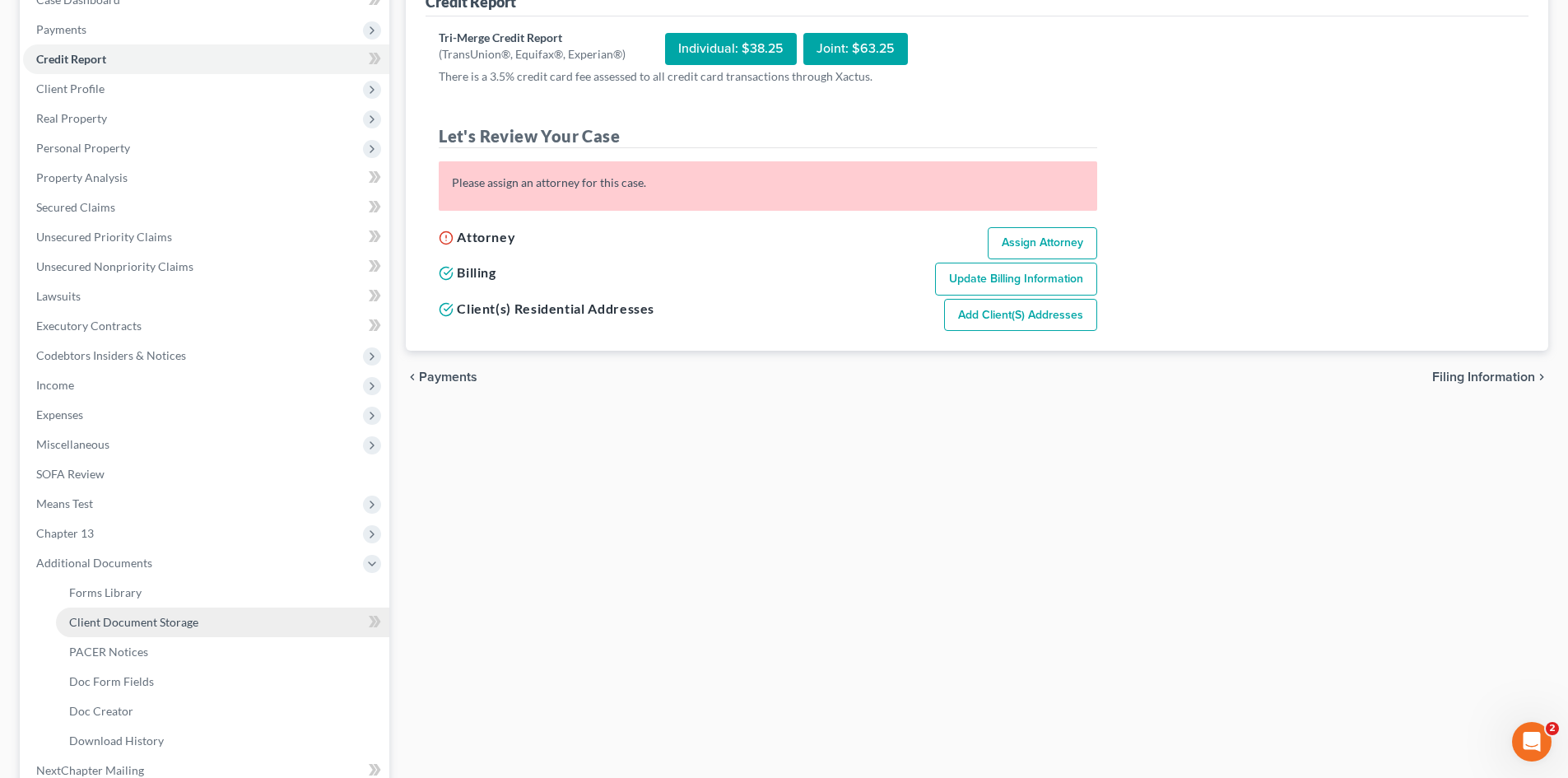
click at [165, 620] on span "Client Document Storage" at bounding box center [133, 622] width 129 height 14
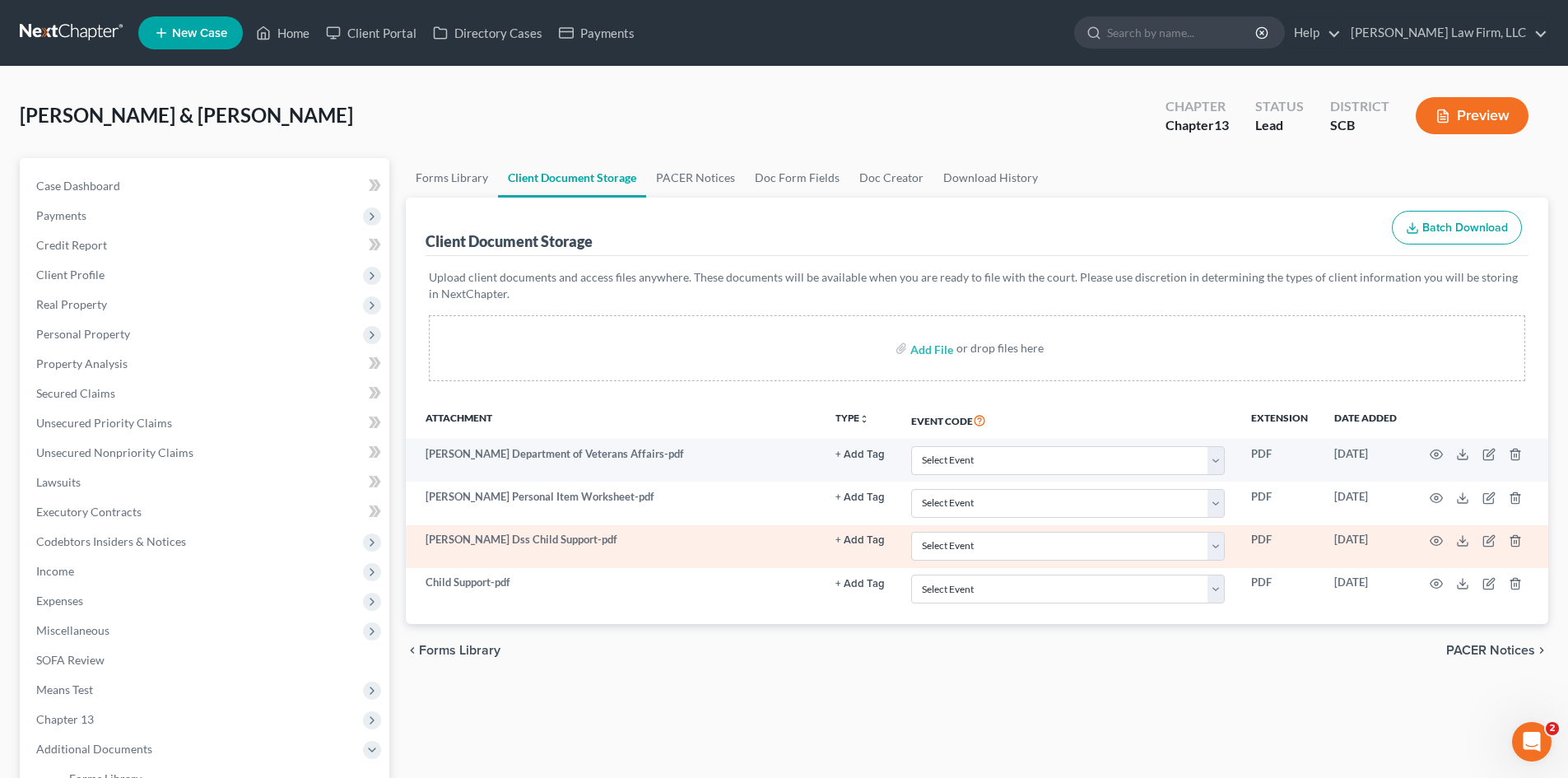
scroll to position [82, 0]
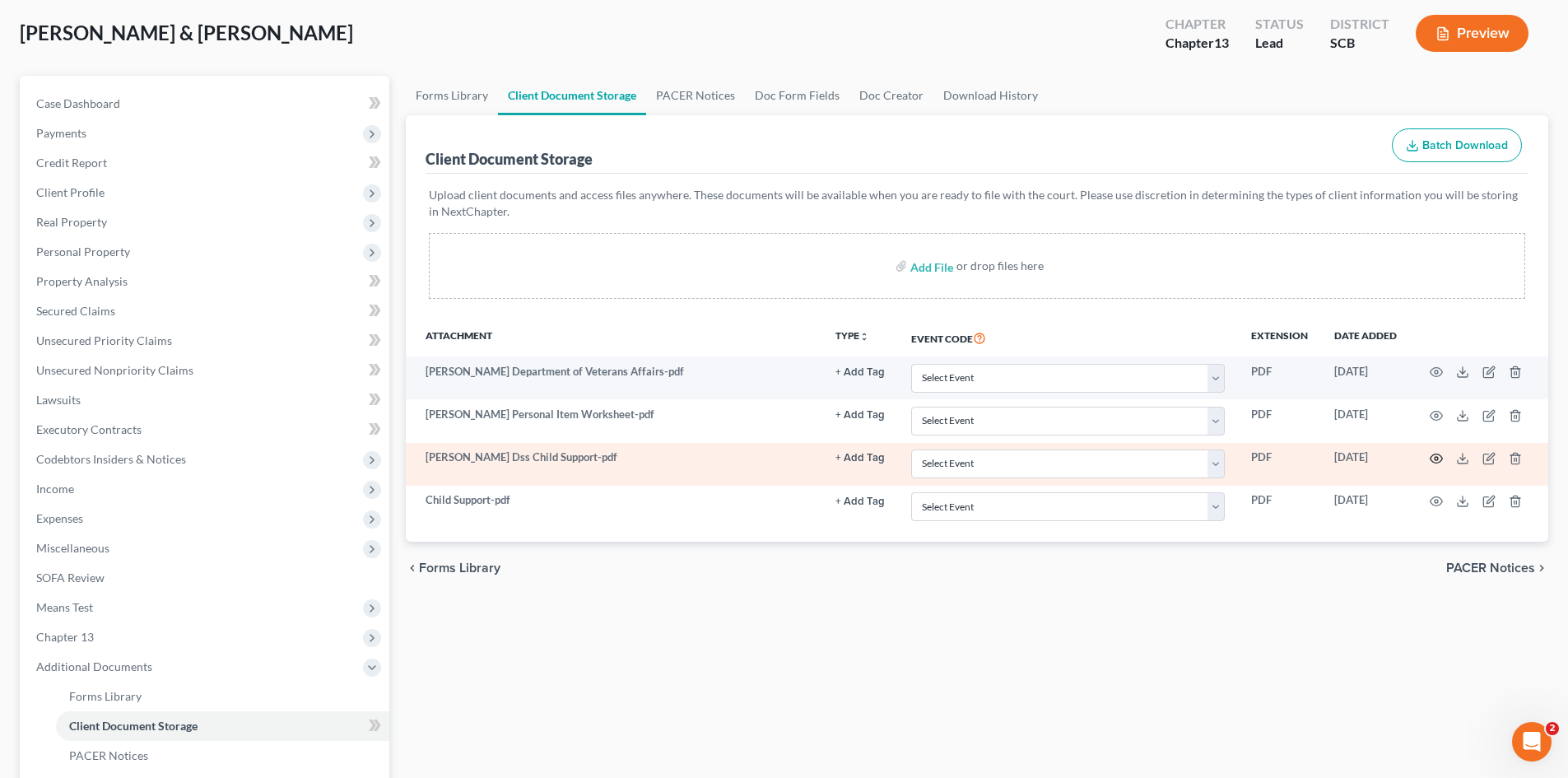
click at [1432, 458] on icon "button" at bounding box center [1435, 458] width 13 height 13
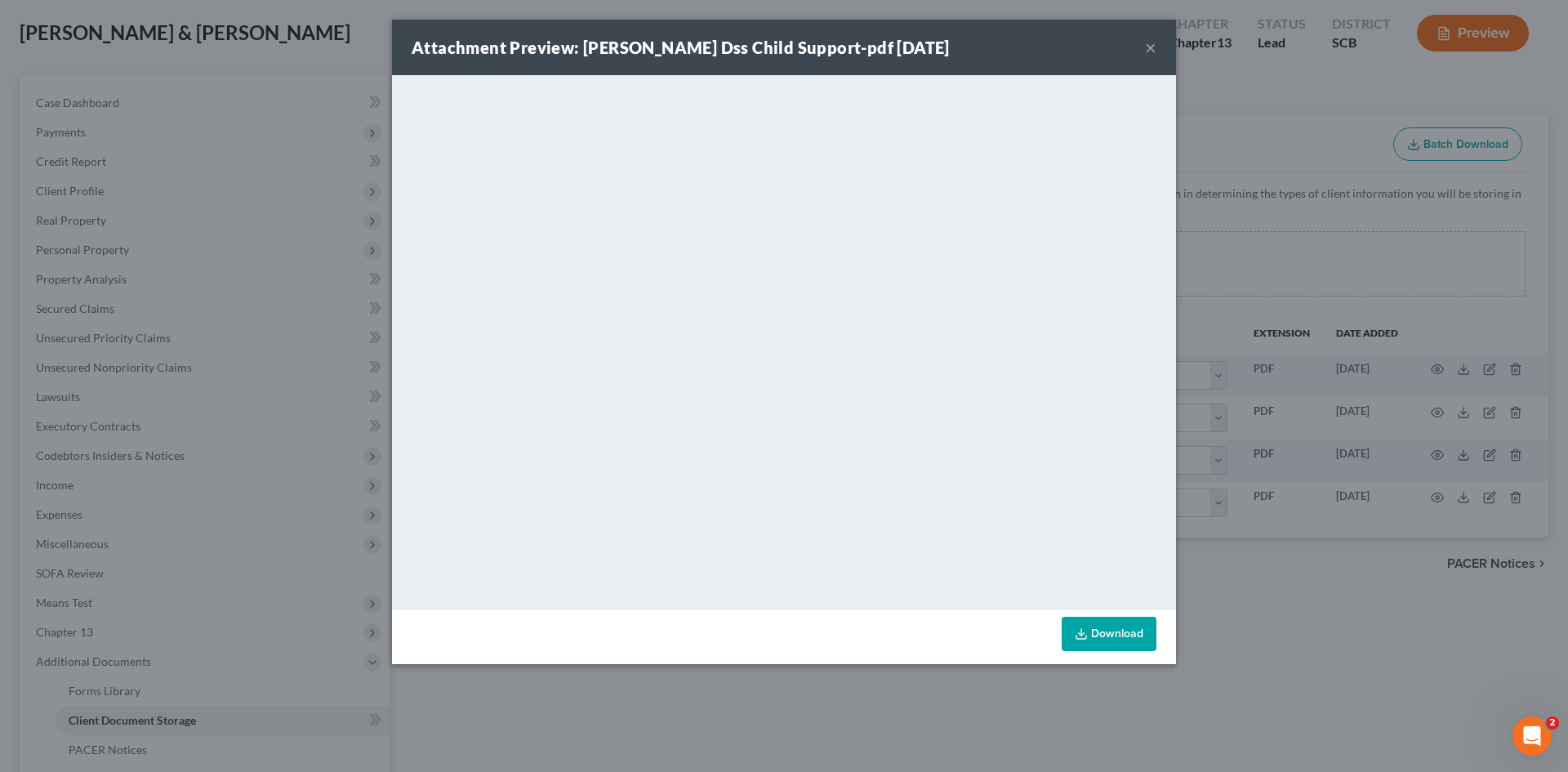
click at [1334, 157] on div "Attachment Preview: Shaquan Myers Dss Child Support-pdf 10/08/2025 × <object ng…" at bounding box center [784, 386] width 1568 height 772
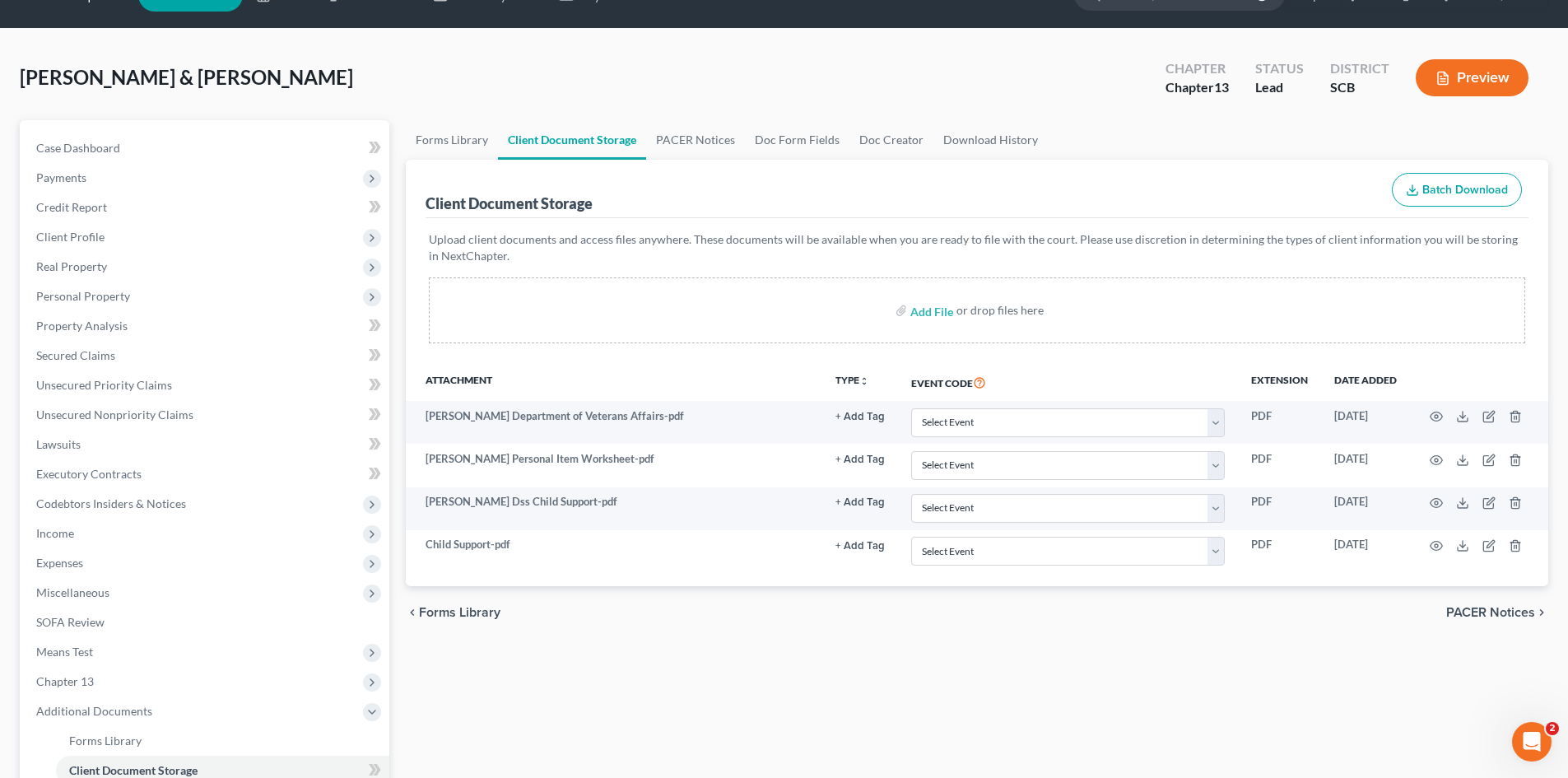
scroll to position [0, 0]
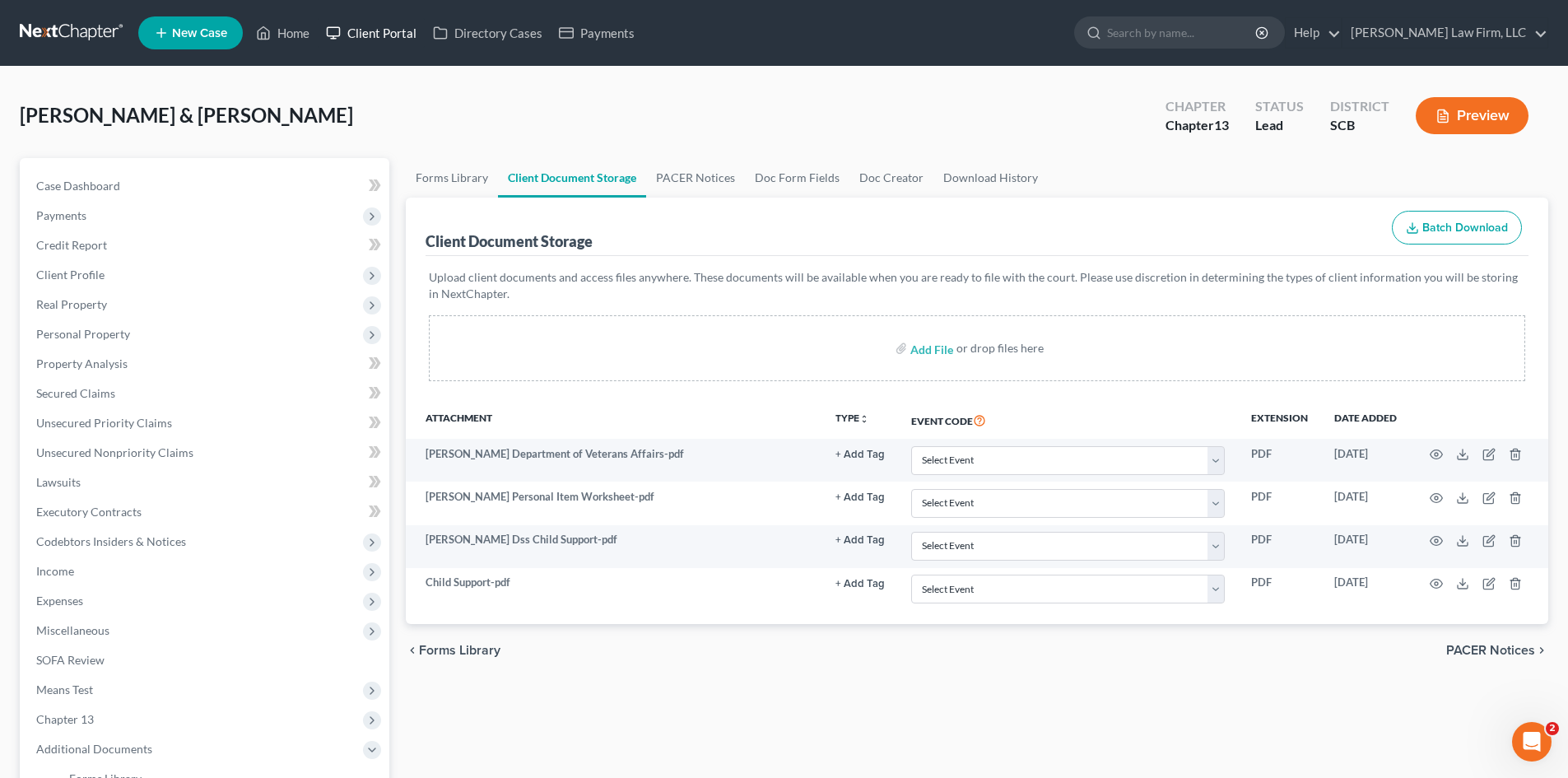
click at [378, 35] on link "Client Portal" at bounding box center [371, 32] width 107 height 30
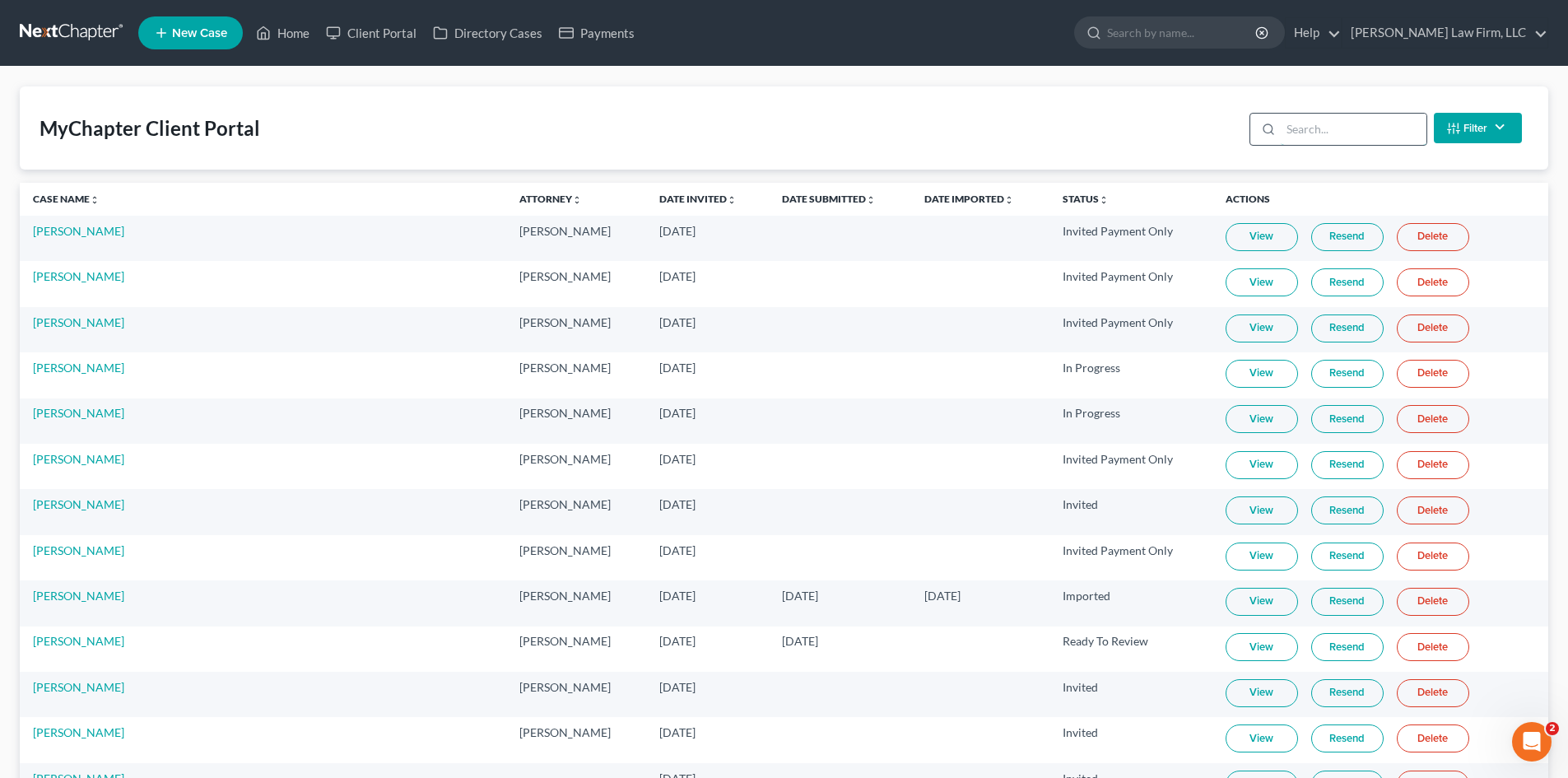
click at [1380, 142] on input "search" at bounding box center [1353, 129] width 145 height 31
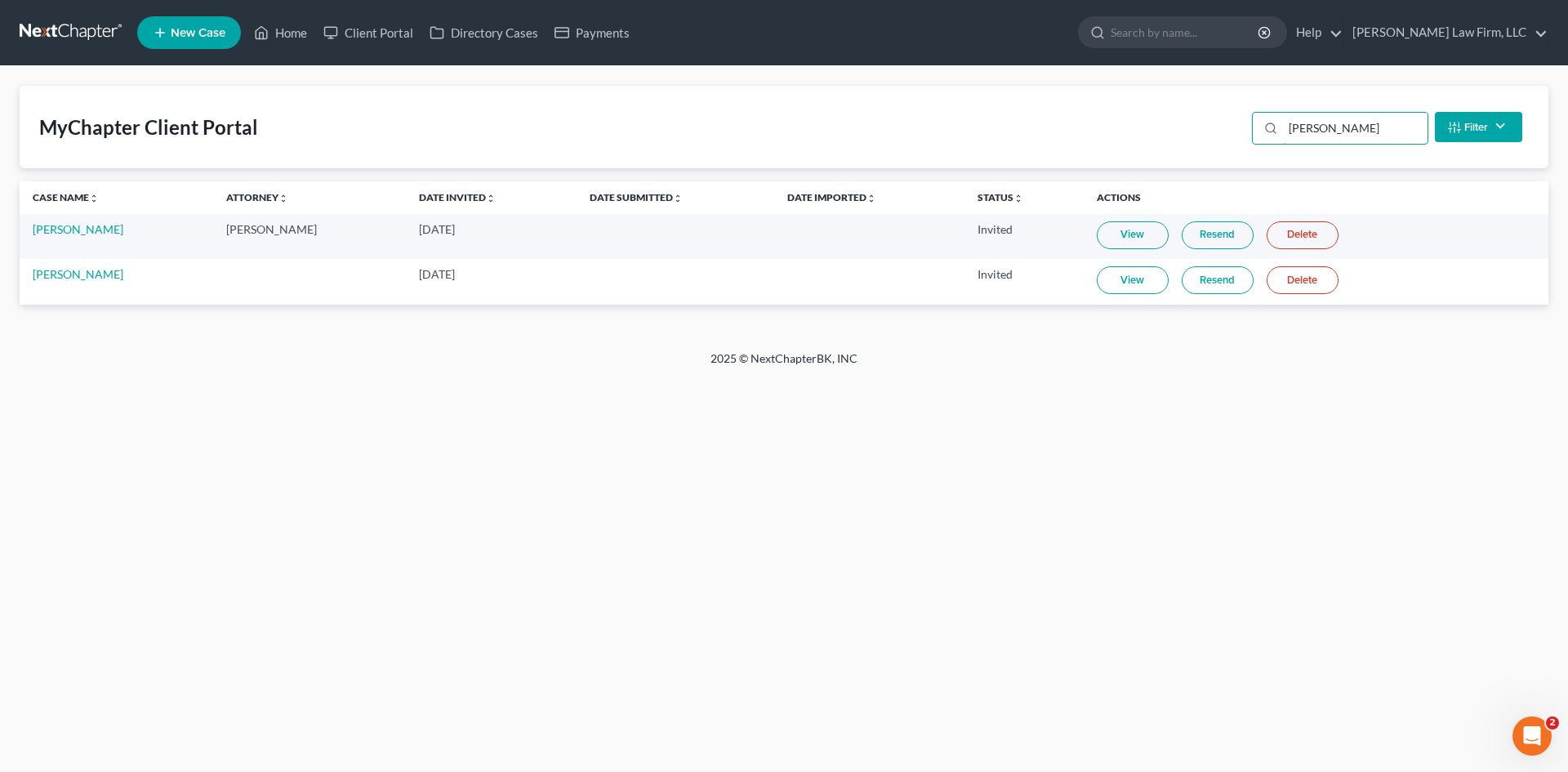
type input "[PERSON_NAME]"
click at [1149, 274] on link "View" at bounding box center [1132, 280] width 72 height 28
click at [482, 130] on div "MyChapter Client Portal myers Filter Status Filter... Invited With Payment Invi…" at bounding box center [784, 127] width 1529 height 83
click at [302, 27] on link "Home" at bounding box center [280, 32] width 69 height 30
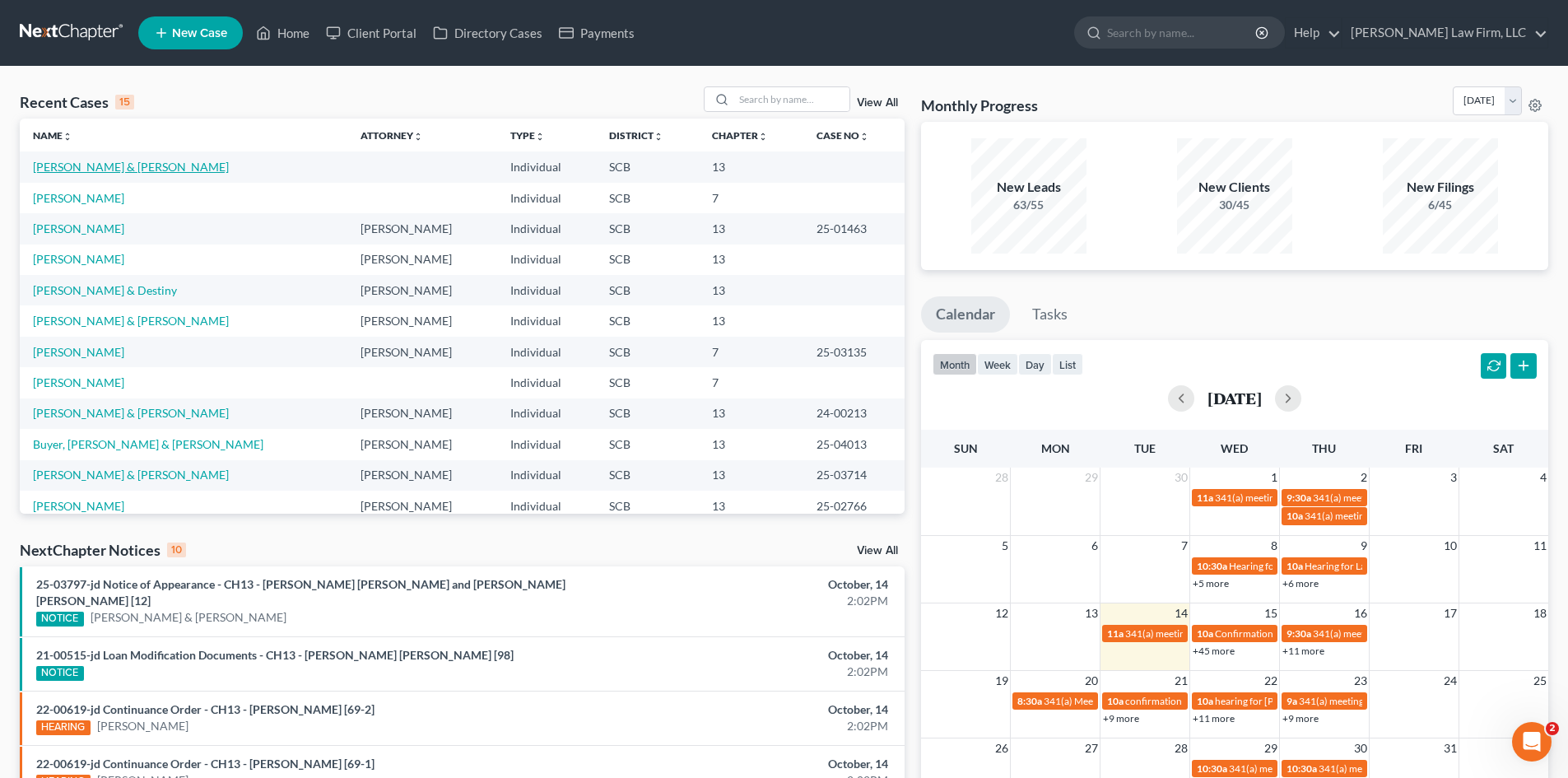
click at [101, 168] on link "[PERSON_NAME] & [PERSON_NAME]" at bounding box center [131, 167] width 195 height 14
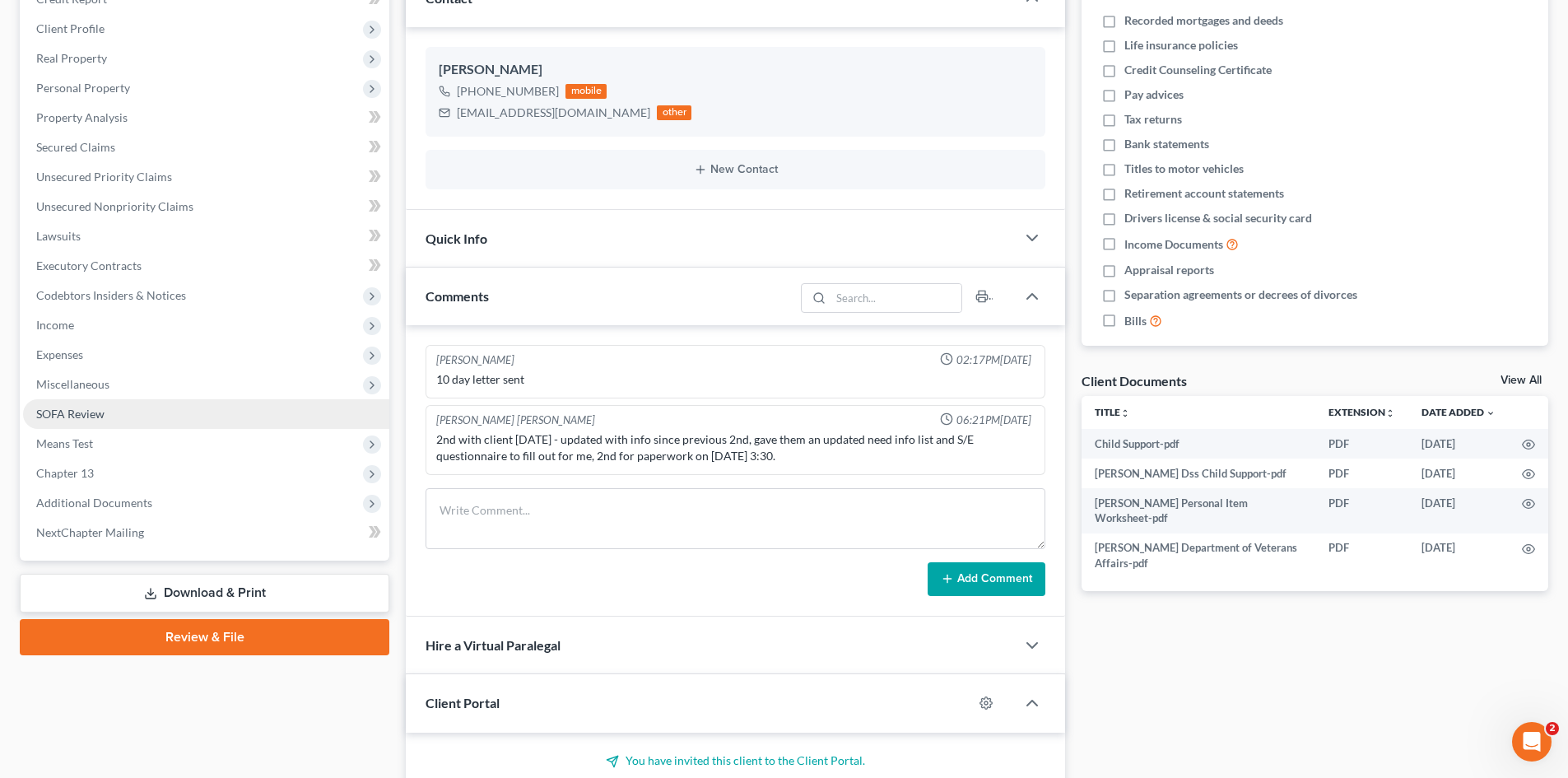
scroll to position [247, 0]
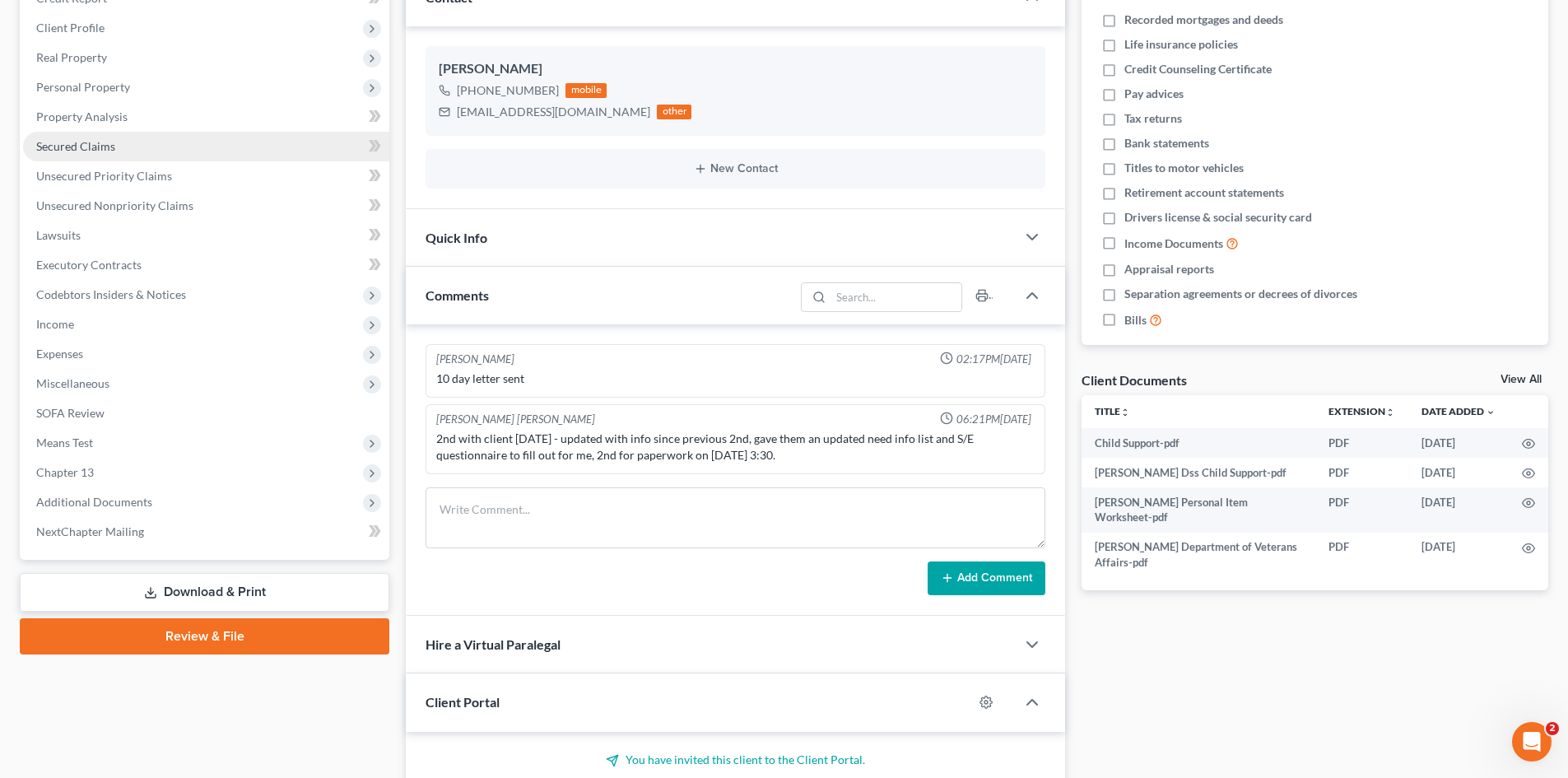
click at [111, 144] on span "Secured Claims" at bounding box center [76, 146] width 79 height 14
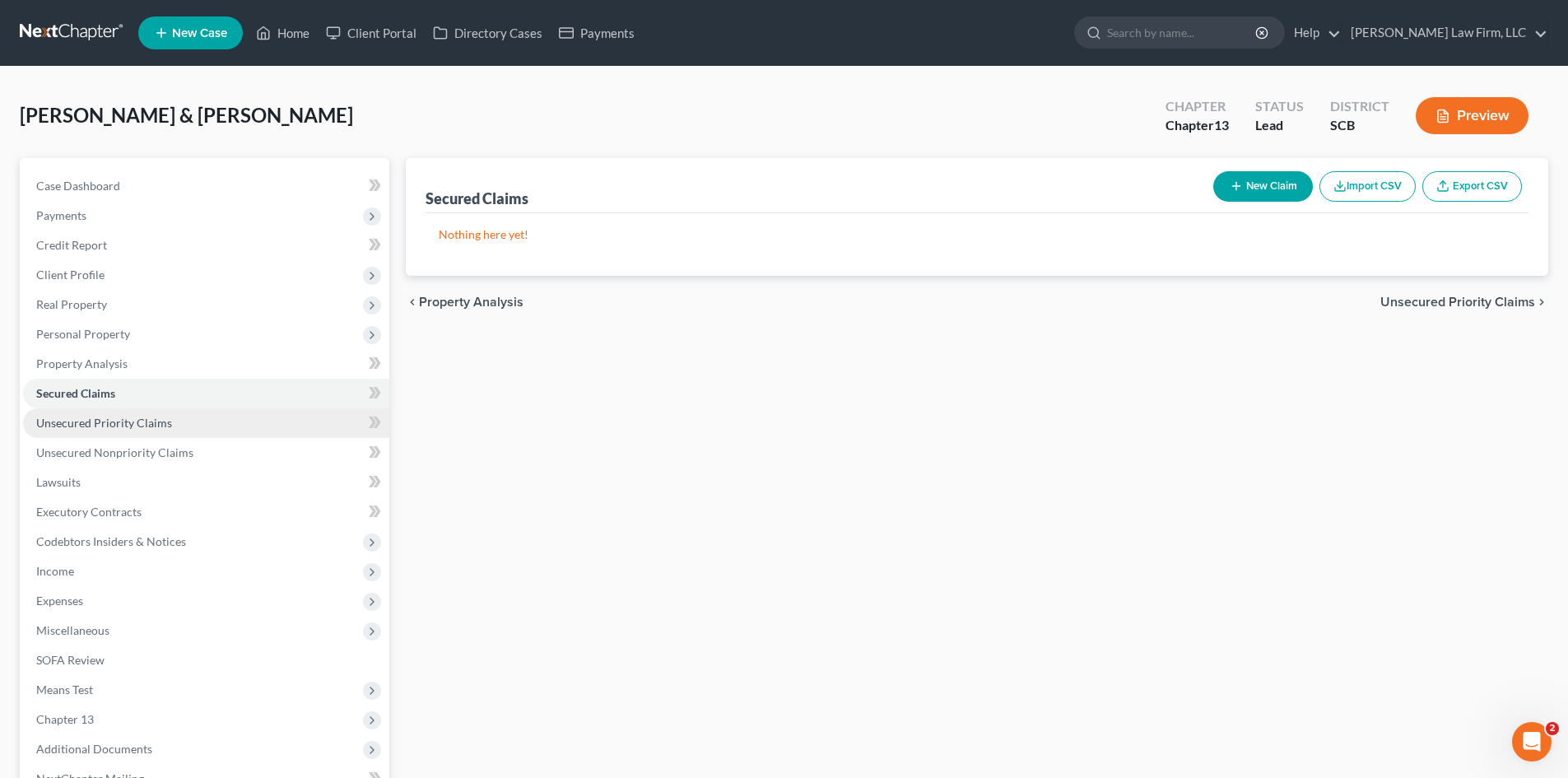
click at [71, 423] on span "Unsecured Priority Claims" at bounding box center [105, 423] width 136 height 14
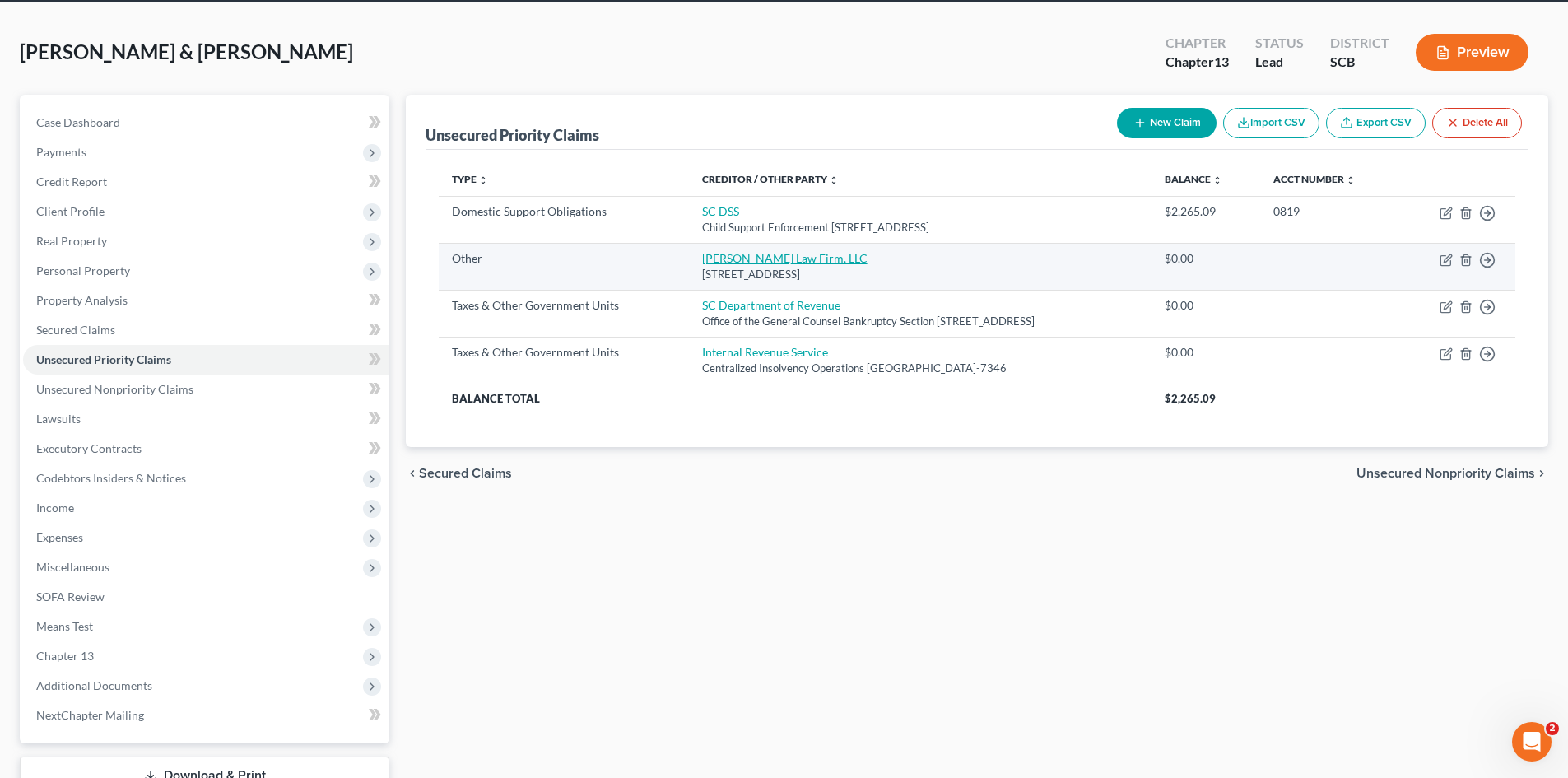
scroll to position [82, 0]
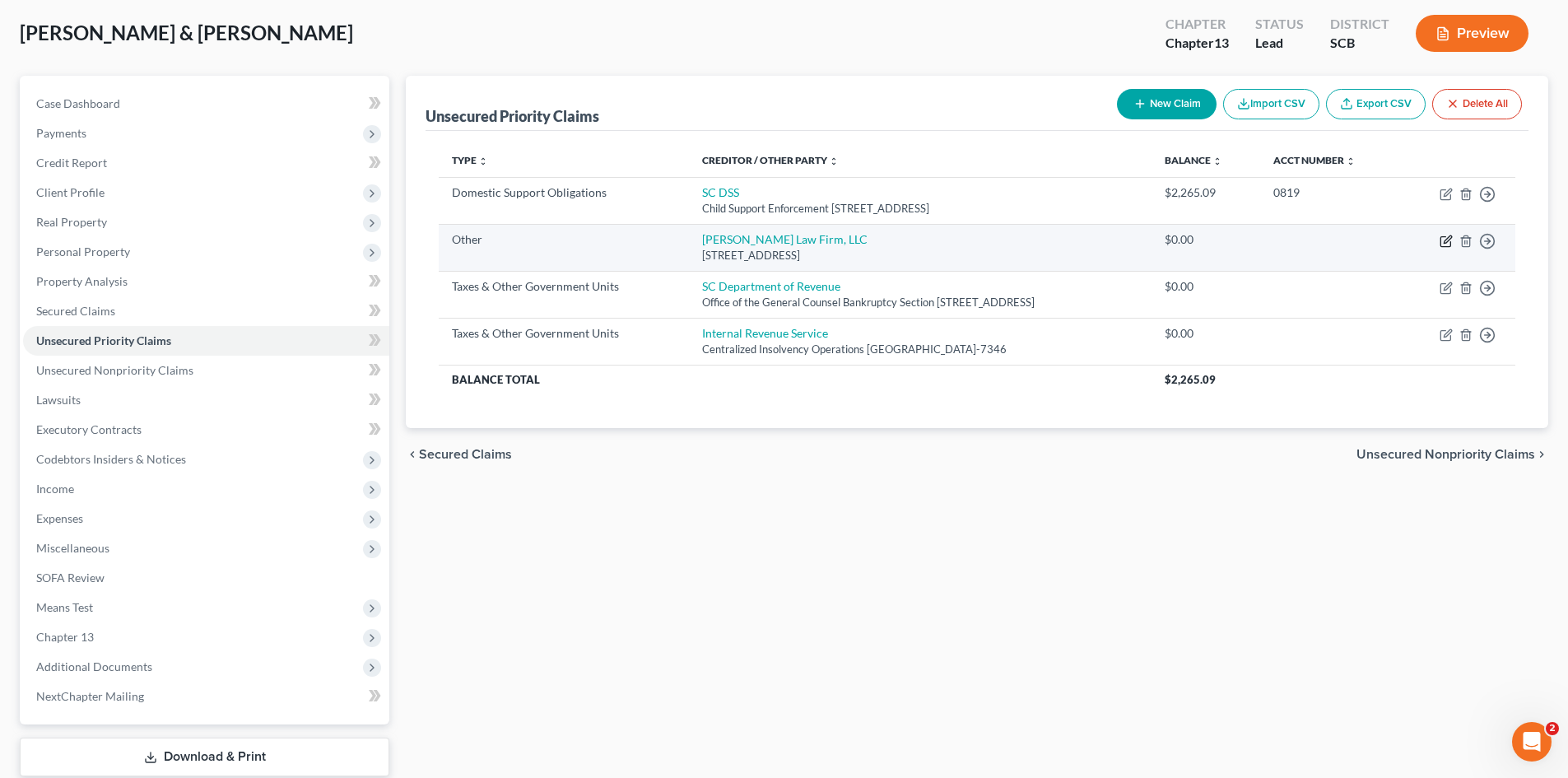
click at [1446, 242] on icon "button" at bounding box center [1446, 239] width 8 height 8
select select "9"
select select "42"
select select "2"
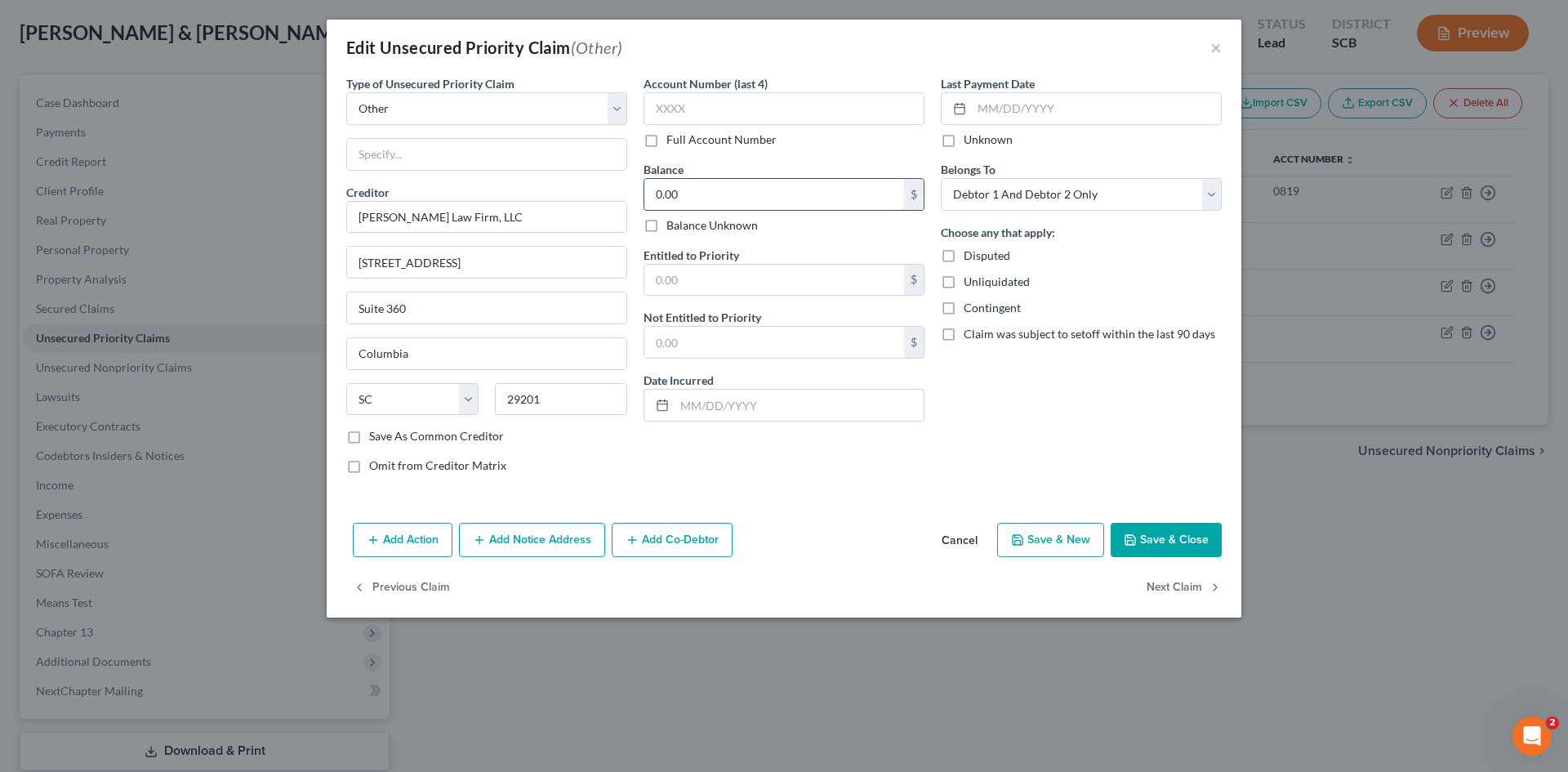
click at [823, 208] on input "0.00" at bounding box center [774, 194] width 260 height 31
click at [969, 532] on button "Cancel" at bounding box center [960, 541] width 62 height 33
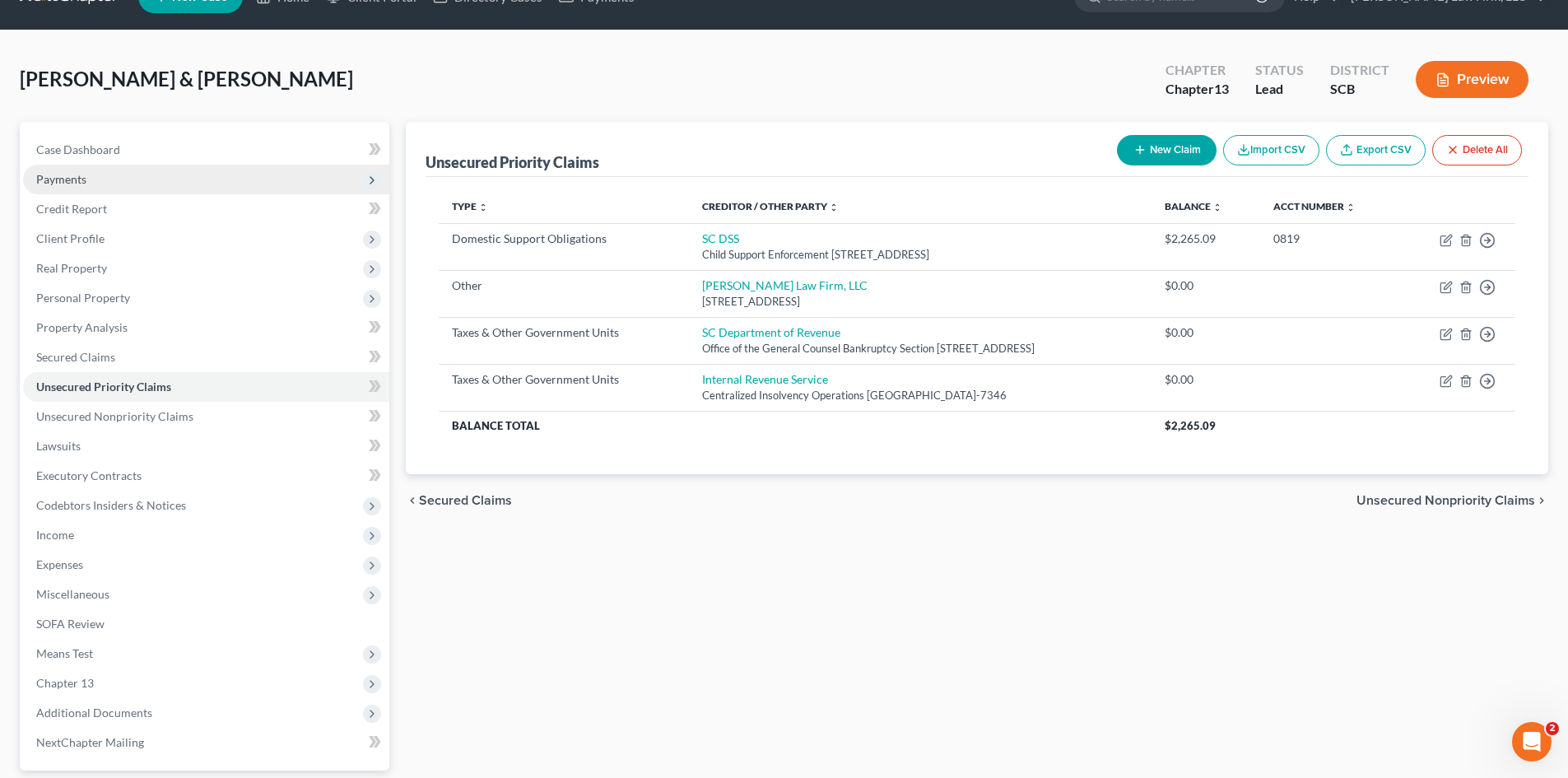
scroll to position [0, 0]
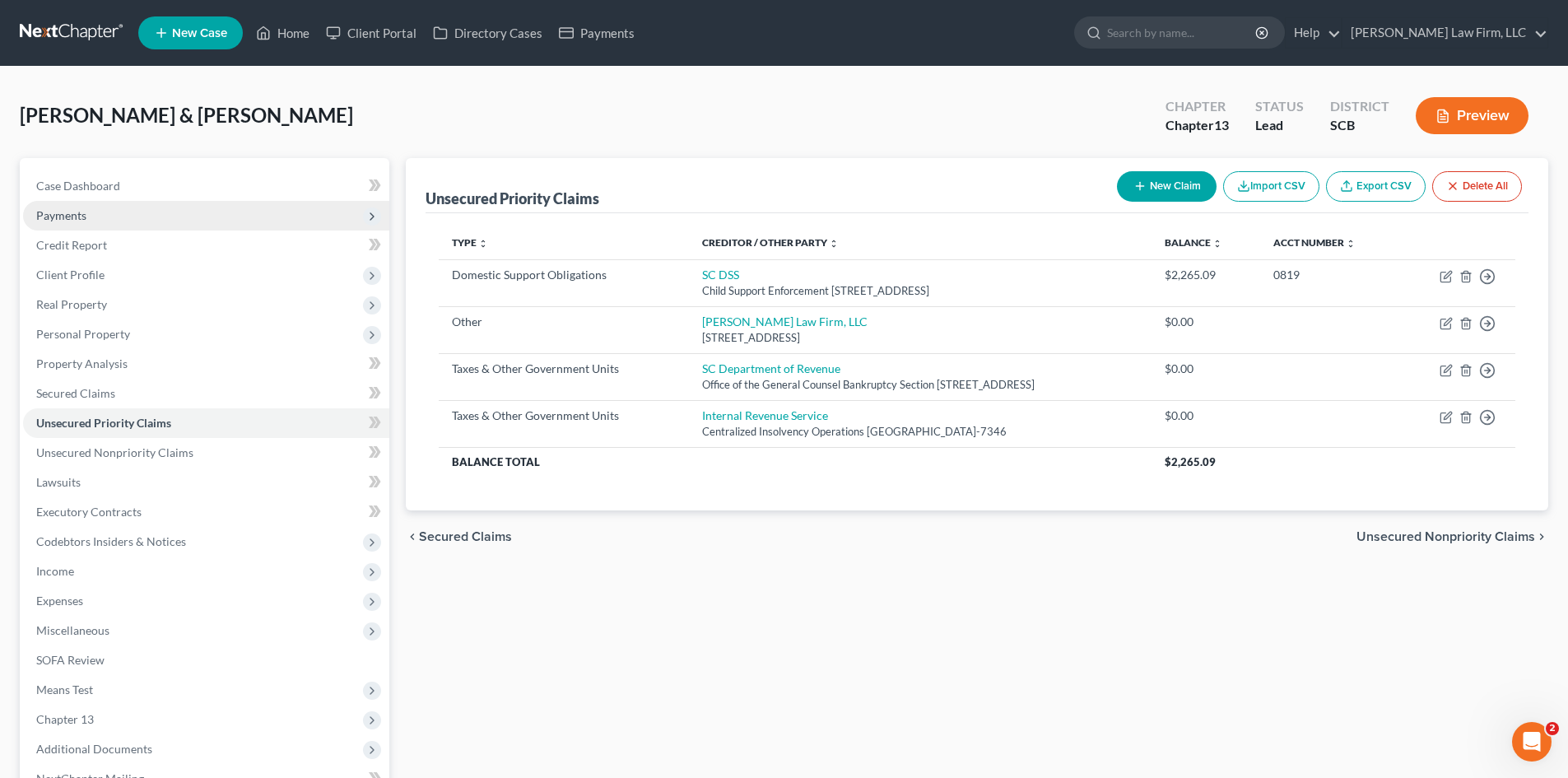
click at [119, 221] on span "Payments" at bounding box center [206, 215] width 366 height 30
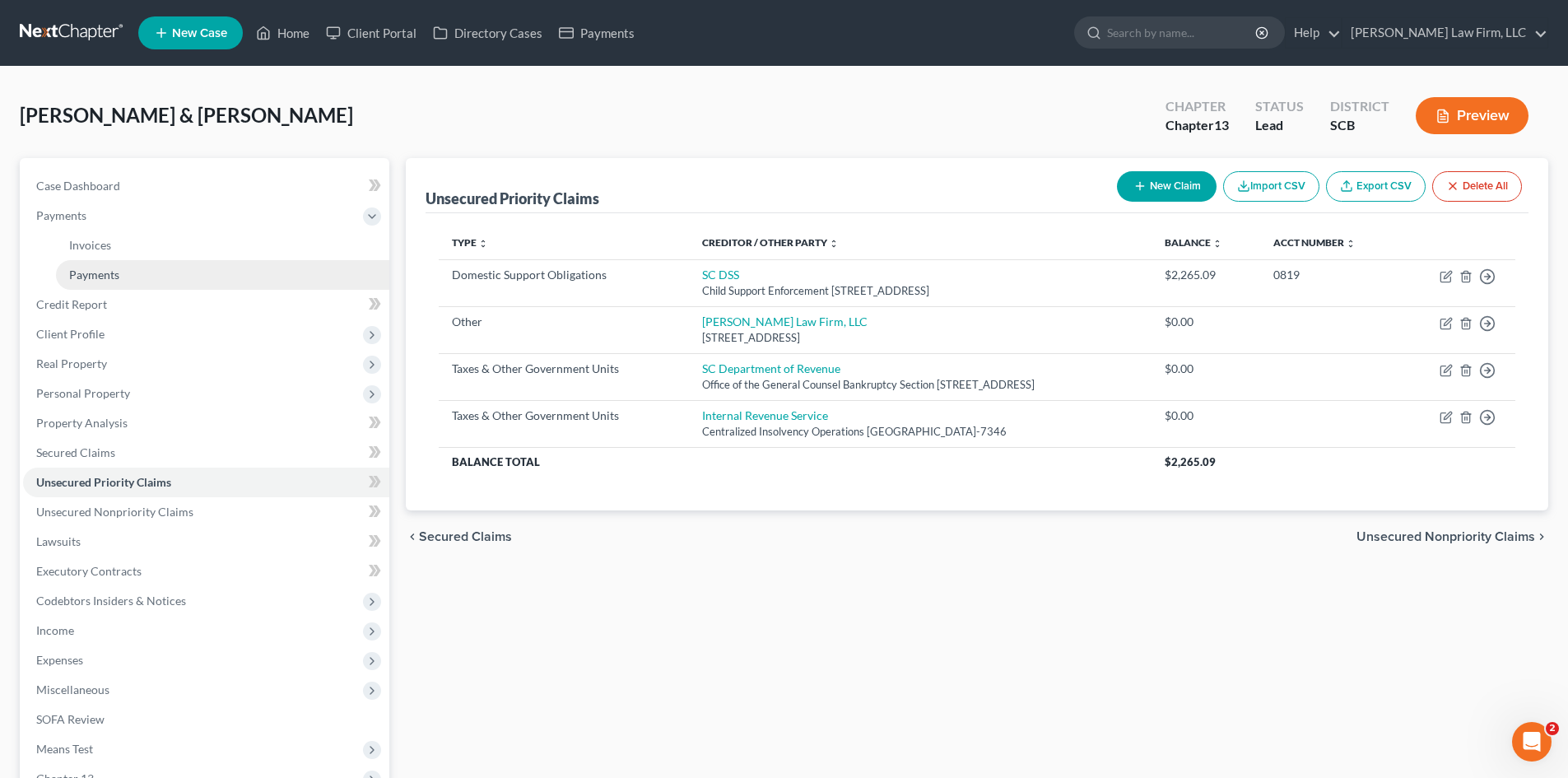
click at [129, 272] on link "Payments" at bounding box center [223, 275] width 333 height 30
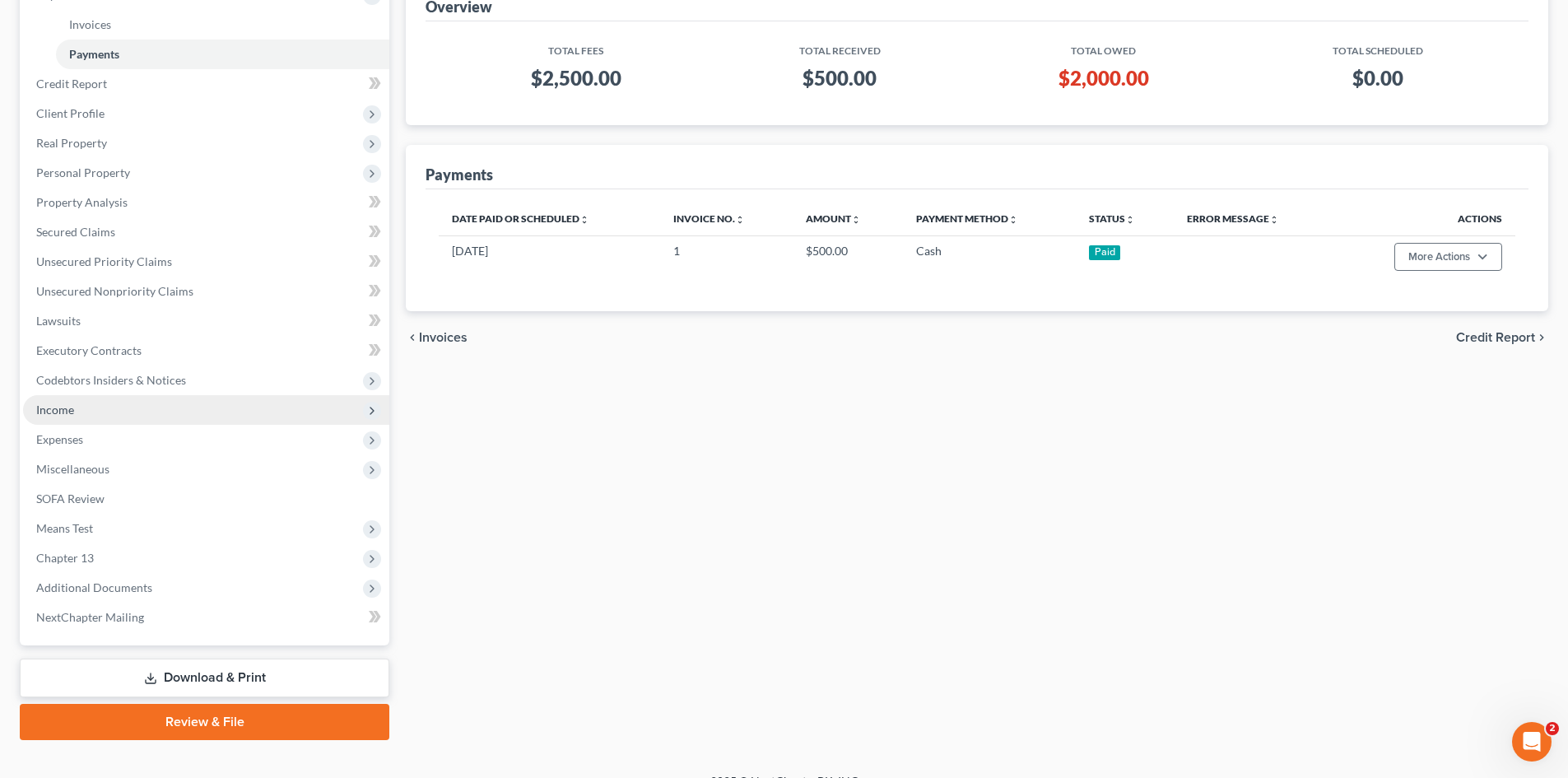
scroll to position [246, 0]
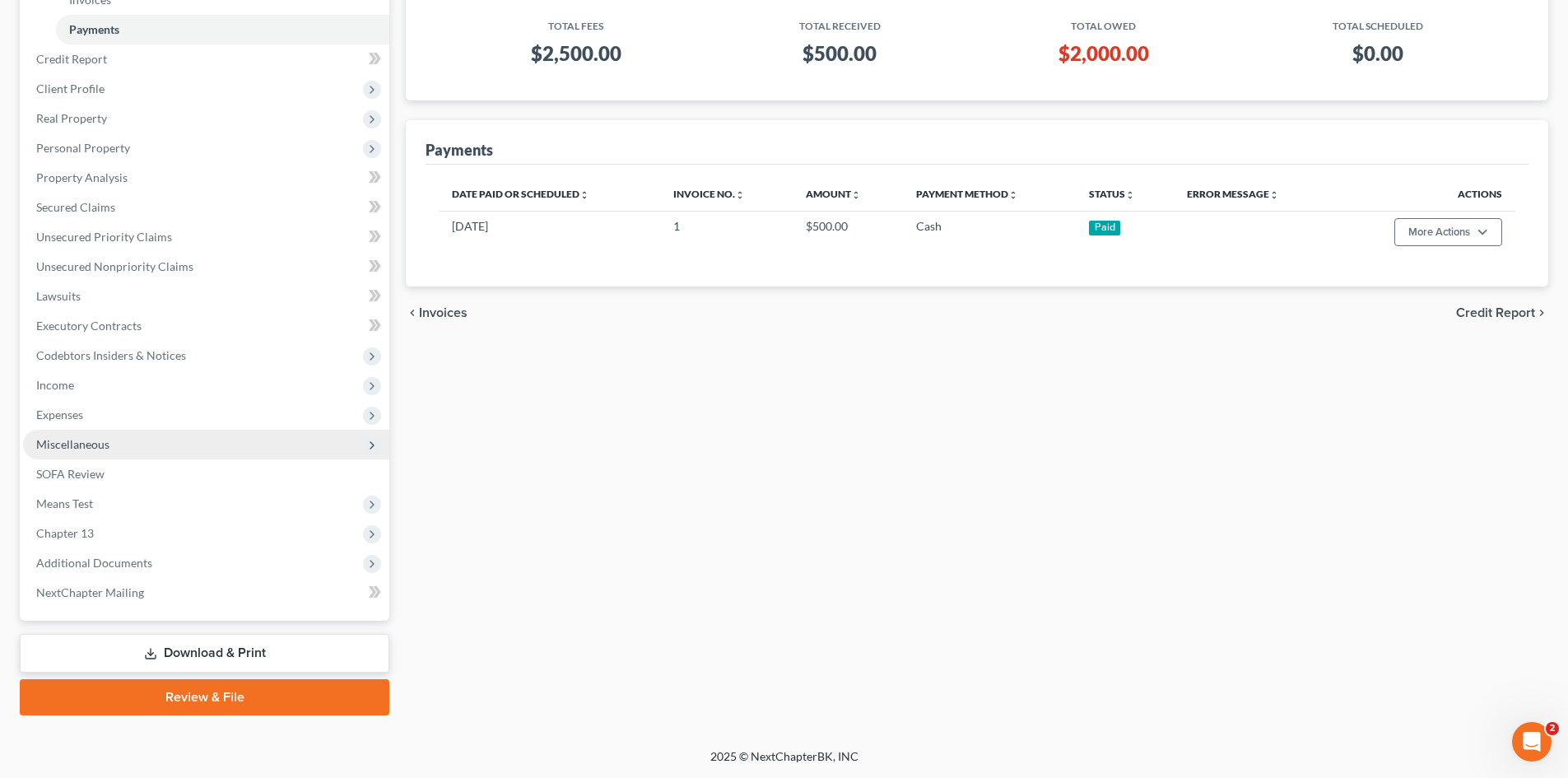
click at [88, 451] on span "Miscellaneous" at bounding box center [73, 444] width 73 height 14
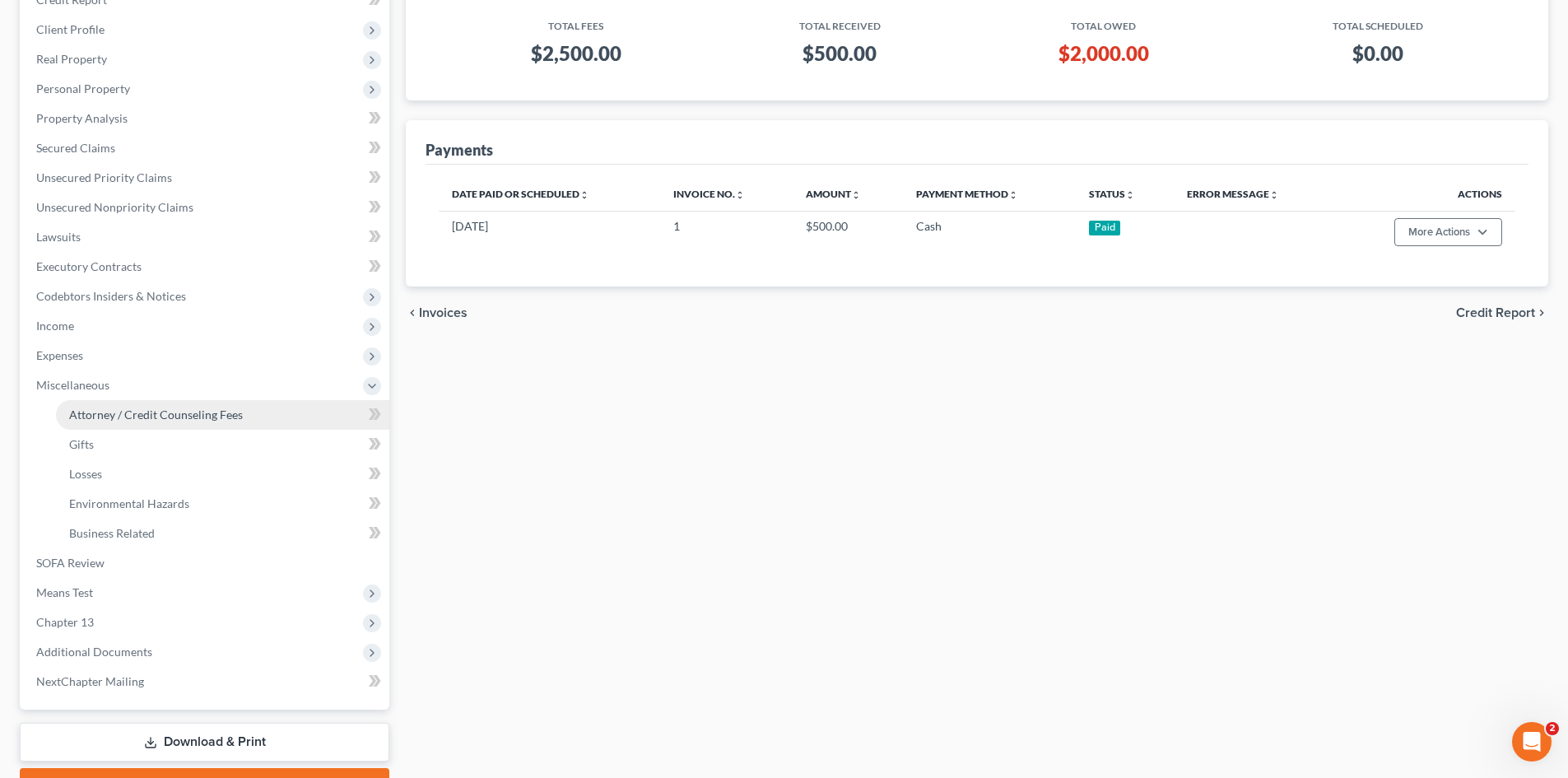
click at [144, 417] on span "Attorney / Credit Counseling Fees" at bounding box center [156, 414] width 173 height 14
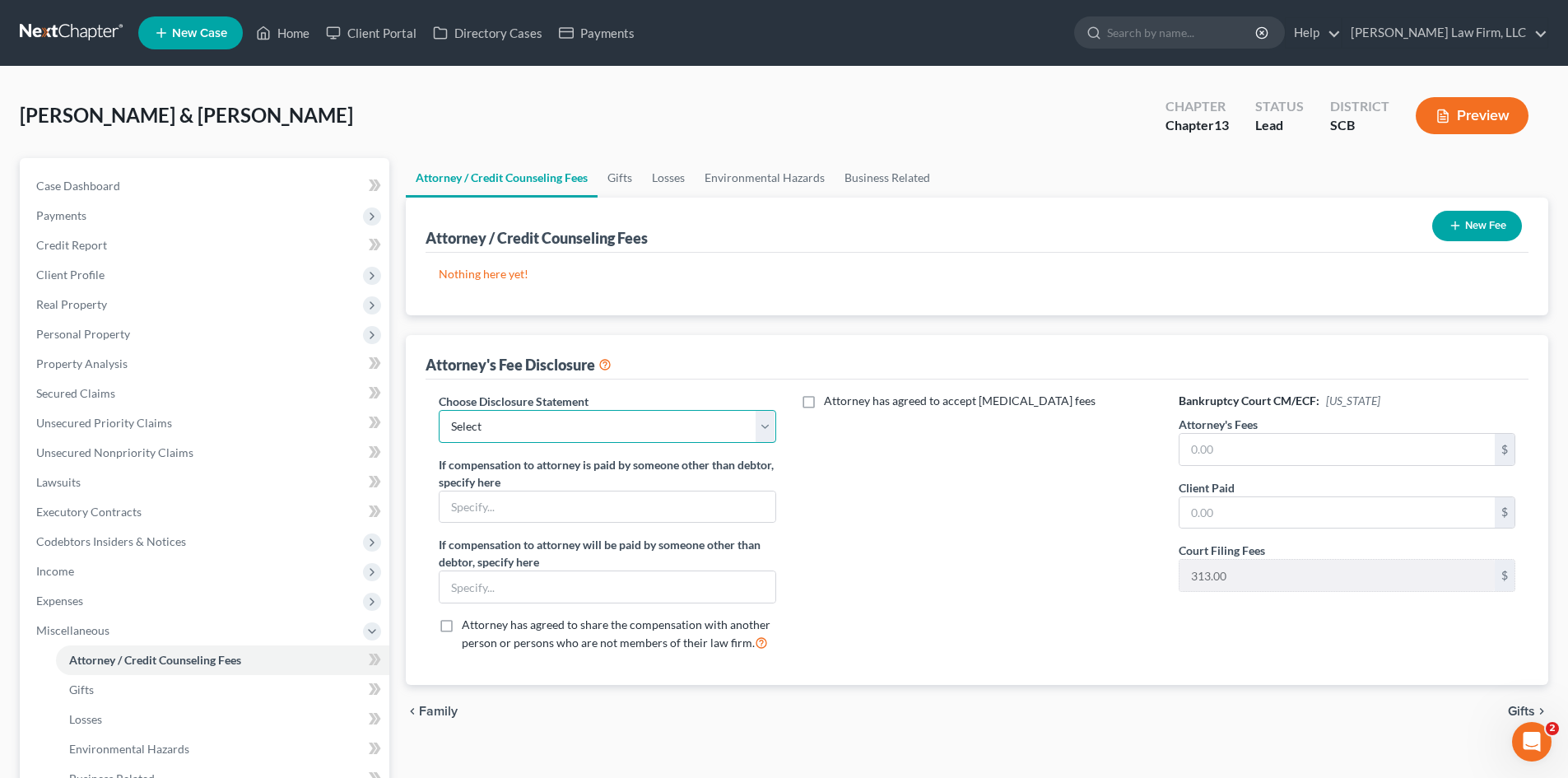
click at [556, 421] on select "Select Disclosure of Compensation of Attorney for Debtor(S)" at bounding box center [607, 426] width 337 height 33
select select "0"
click at [439, 410] on select "Select Disclosure of Compensation of Attorney for Debtor(S)" at bounding box center [607, 426] width 337 height 33
click at [1291, 456] on input "text" at bounding box center [1337, 449] width 315 height 31
type input "5,000"
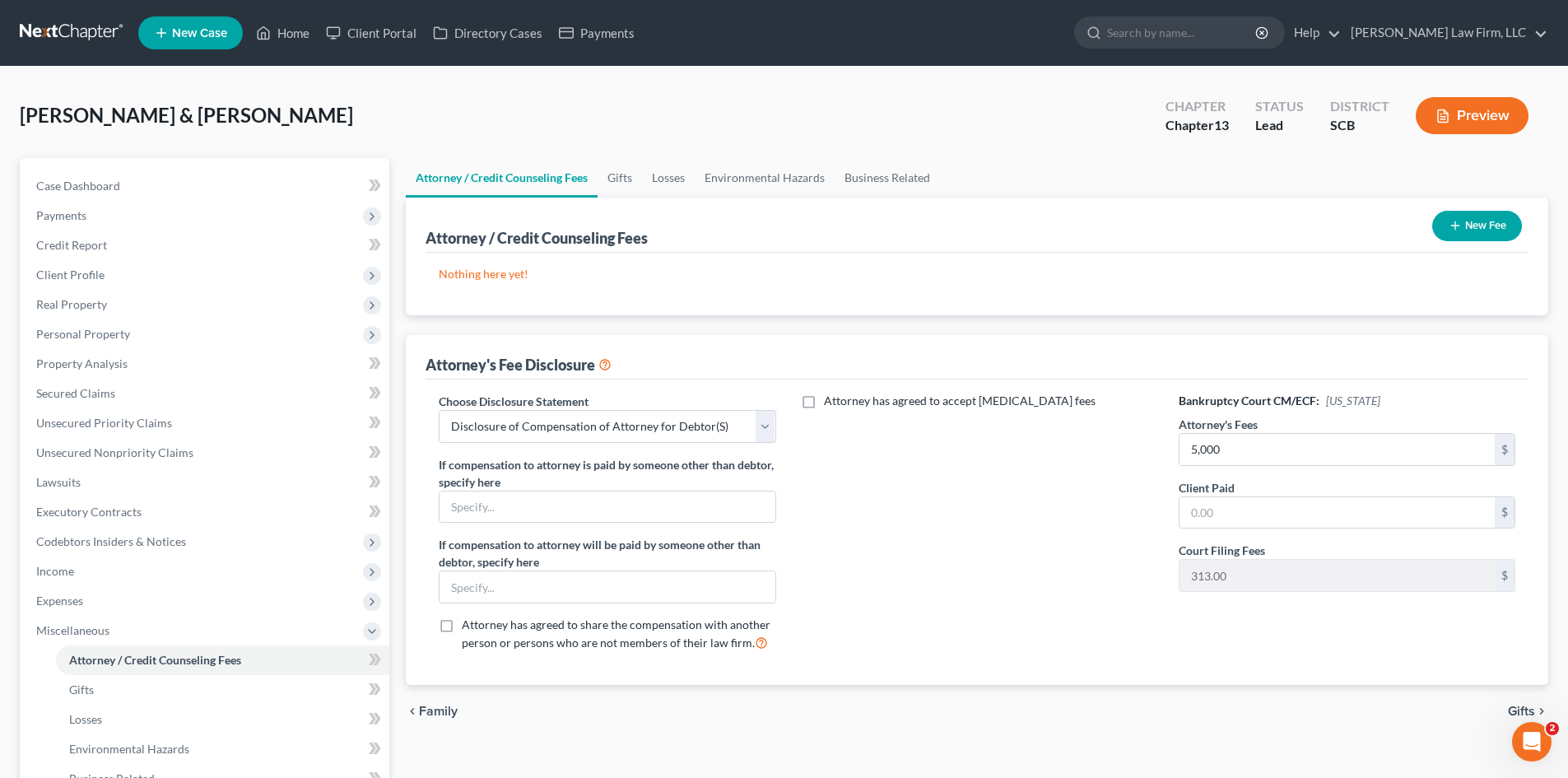
click at [1459, 231] on icon "button" at bounding box center [1454, 225] width 13 height 13
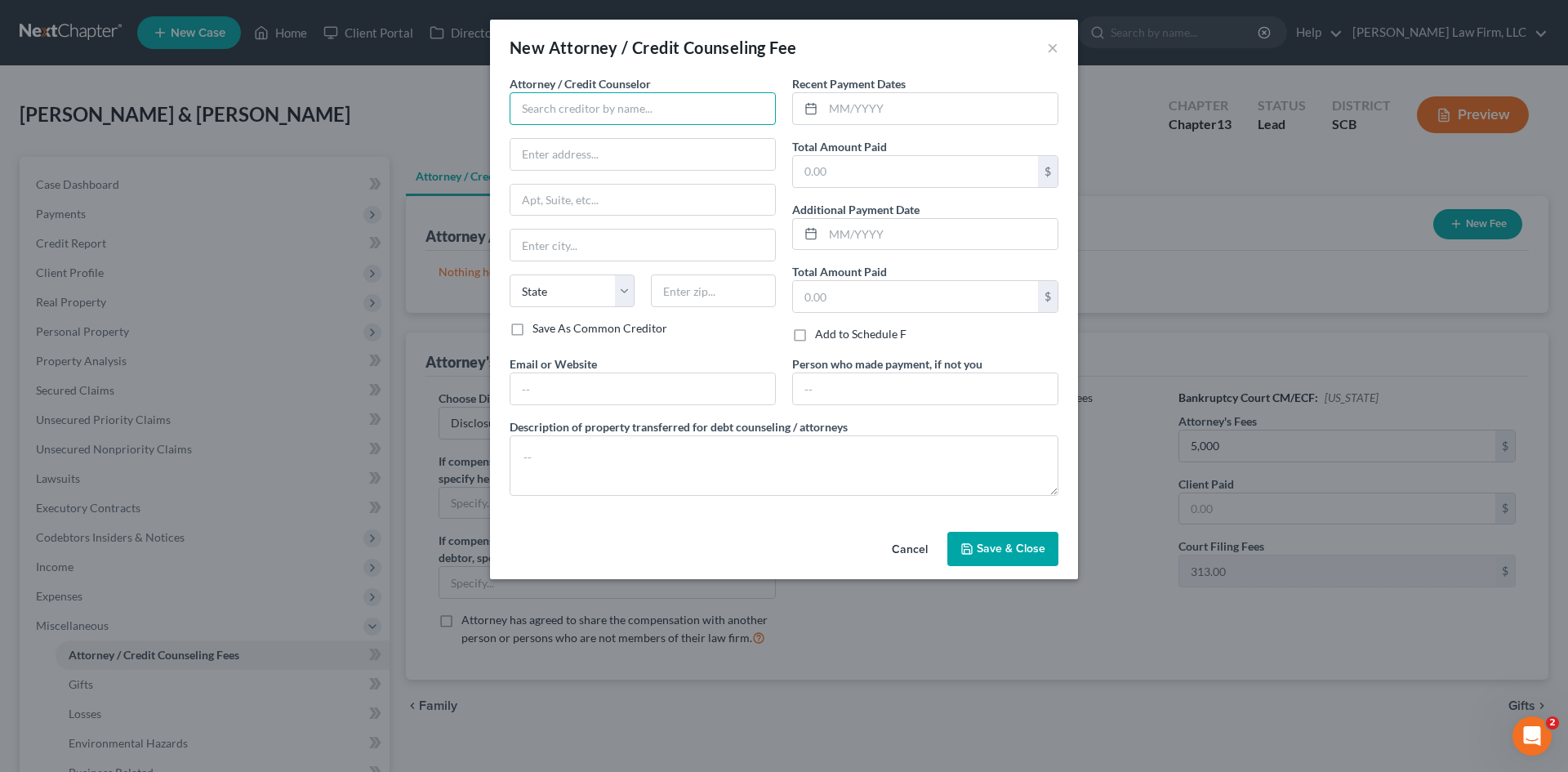
click at [701, 111] on input "text" at bounding box center [643, 108] width 267 height 33
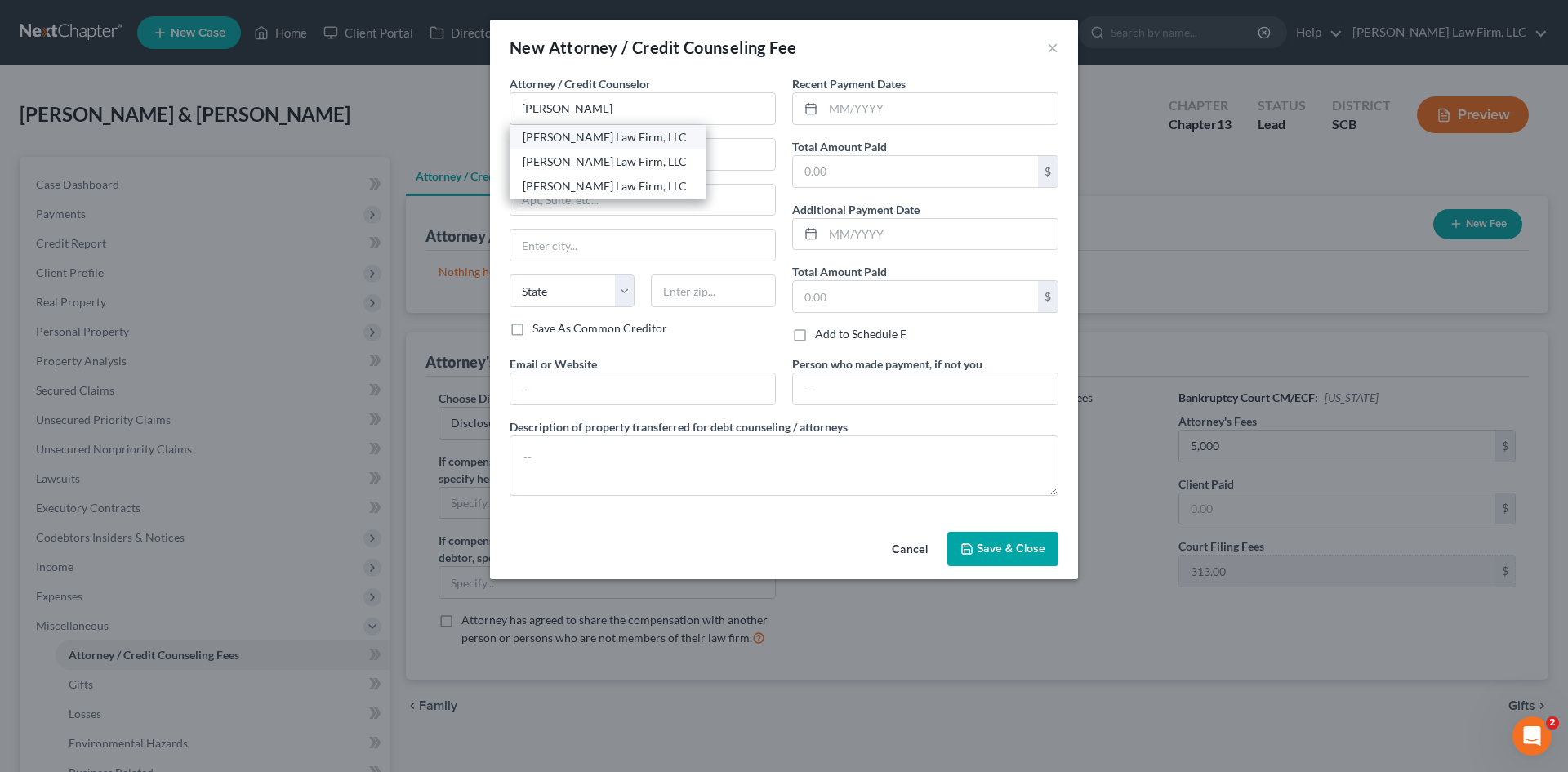
click at [658, 135] on div "[PERSON_NAME] Law Firm, LLC" at bounding box center [607, 137] width 170 height 16
type input "[PERSON_NAME] Law Firm, LLC"
type input "2411 North Oak Street"
type input "Suite 107"
type input "Myrtle Beach"
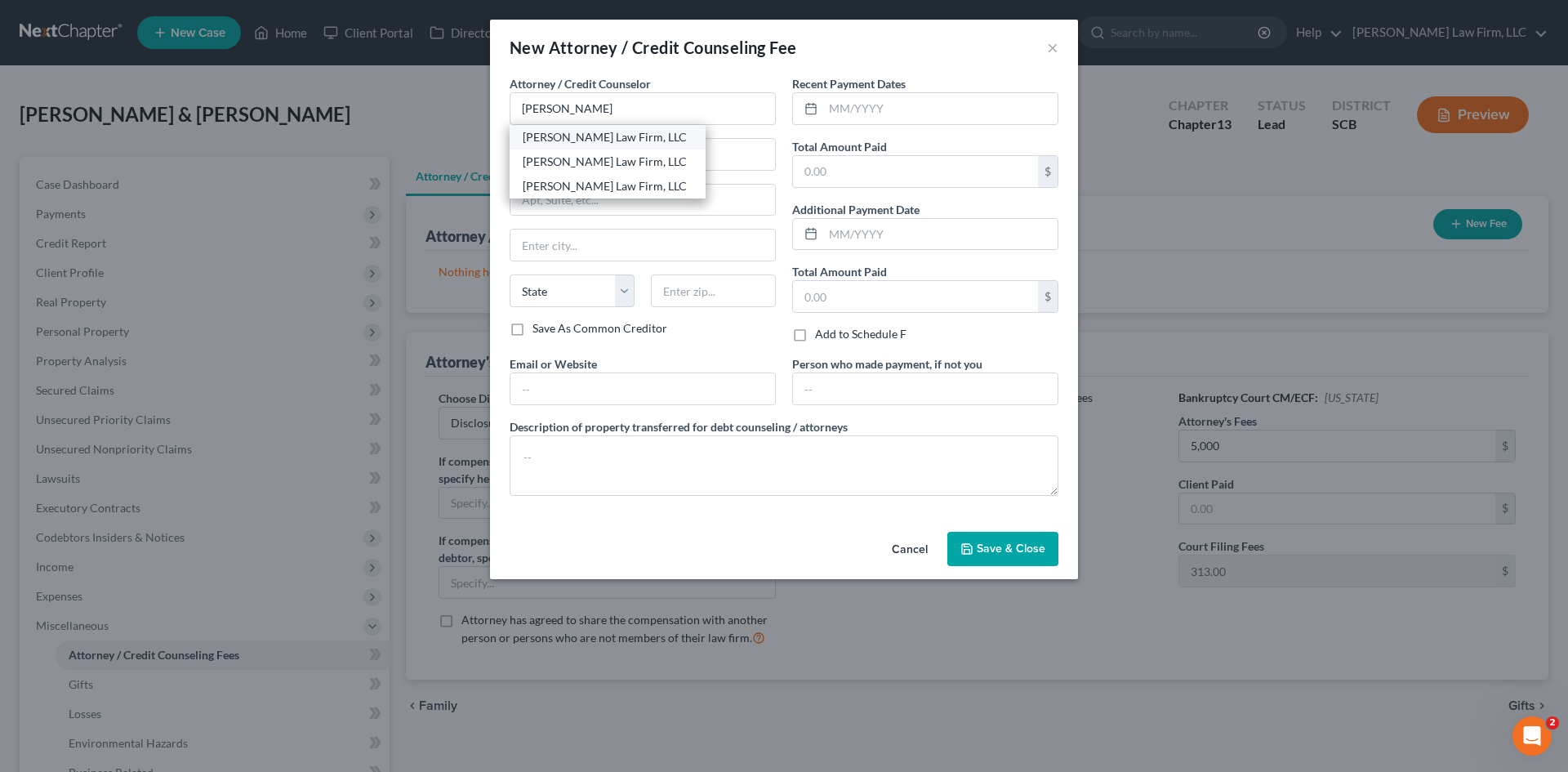
select select "42"
type input "29577"
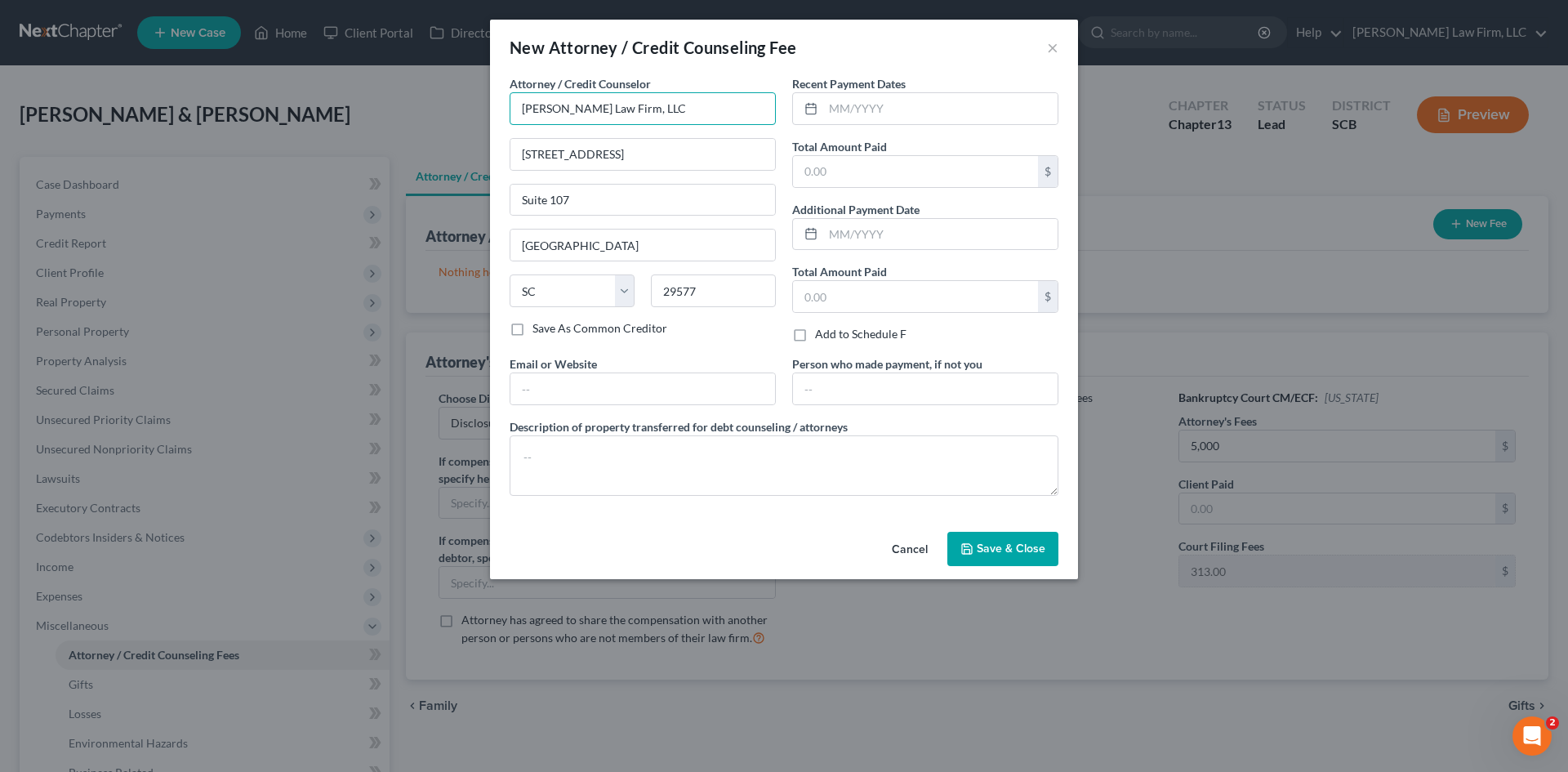
drag, startPoint x: 668, startPoint y: 116, endPoint x: 8, endPoint y: 181, distance: 663.2
click at [8, 181] on div "New Attorney / Credit Counseling Fee × Attorney / Credit Counselor * Meredith L…" at bounding box center [784, 386] width 1568 height 772
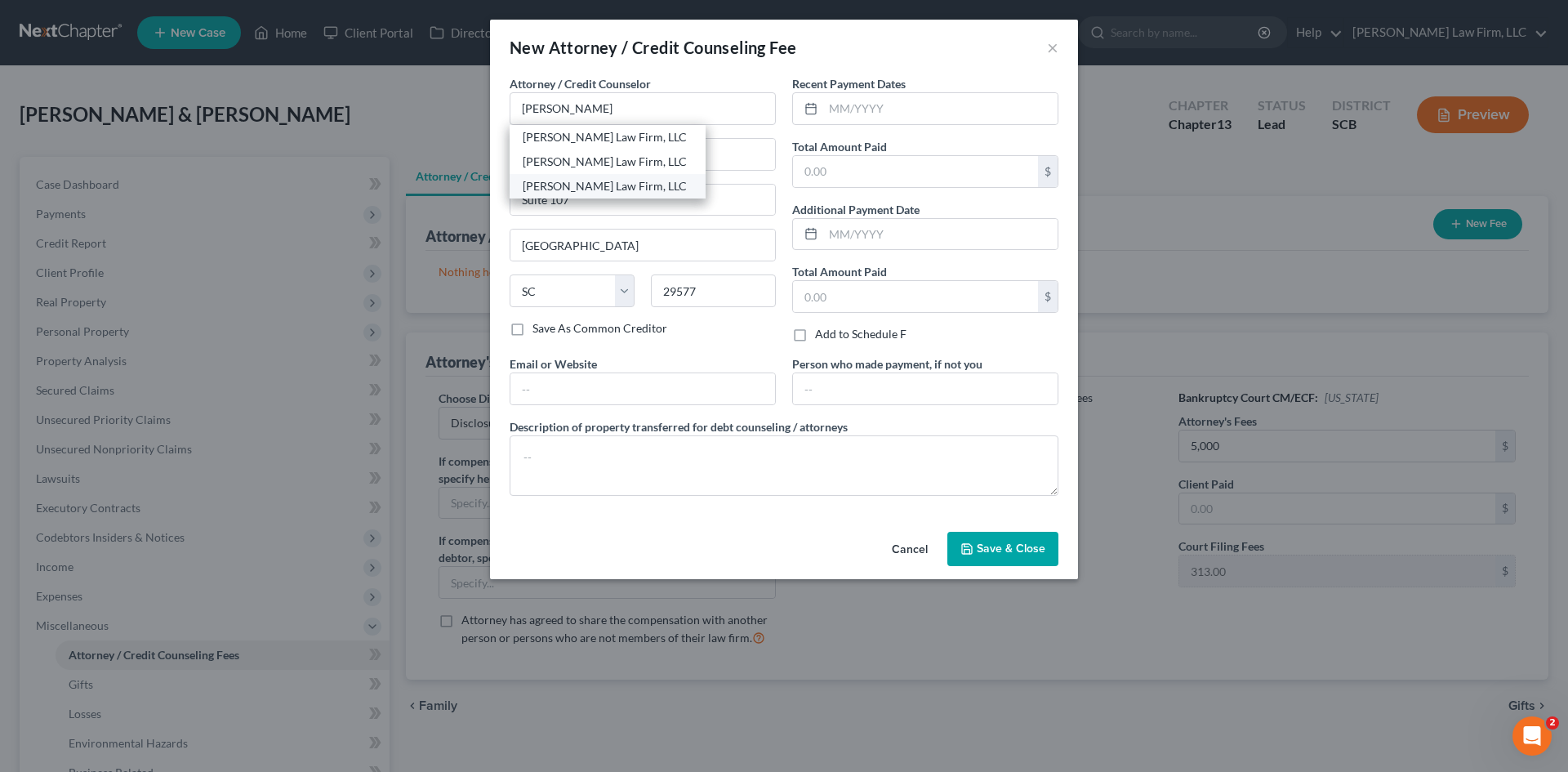
click at [530, 184] on div "[PERSON_NAME] Law Firm, LLC" at bounding box center [607, 186] width 170 height 16
type input "[PERSON_NAME] Law Firm, LLC"
type input "1901 Assembly Street"
type input "Suite 360"
type input "Columbia"
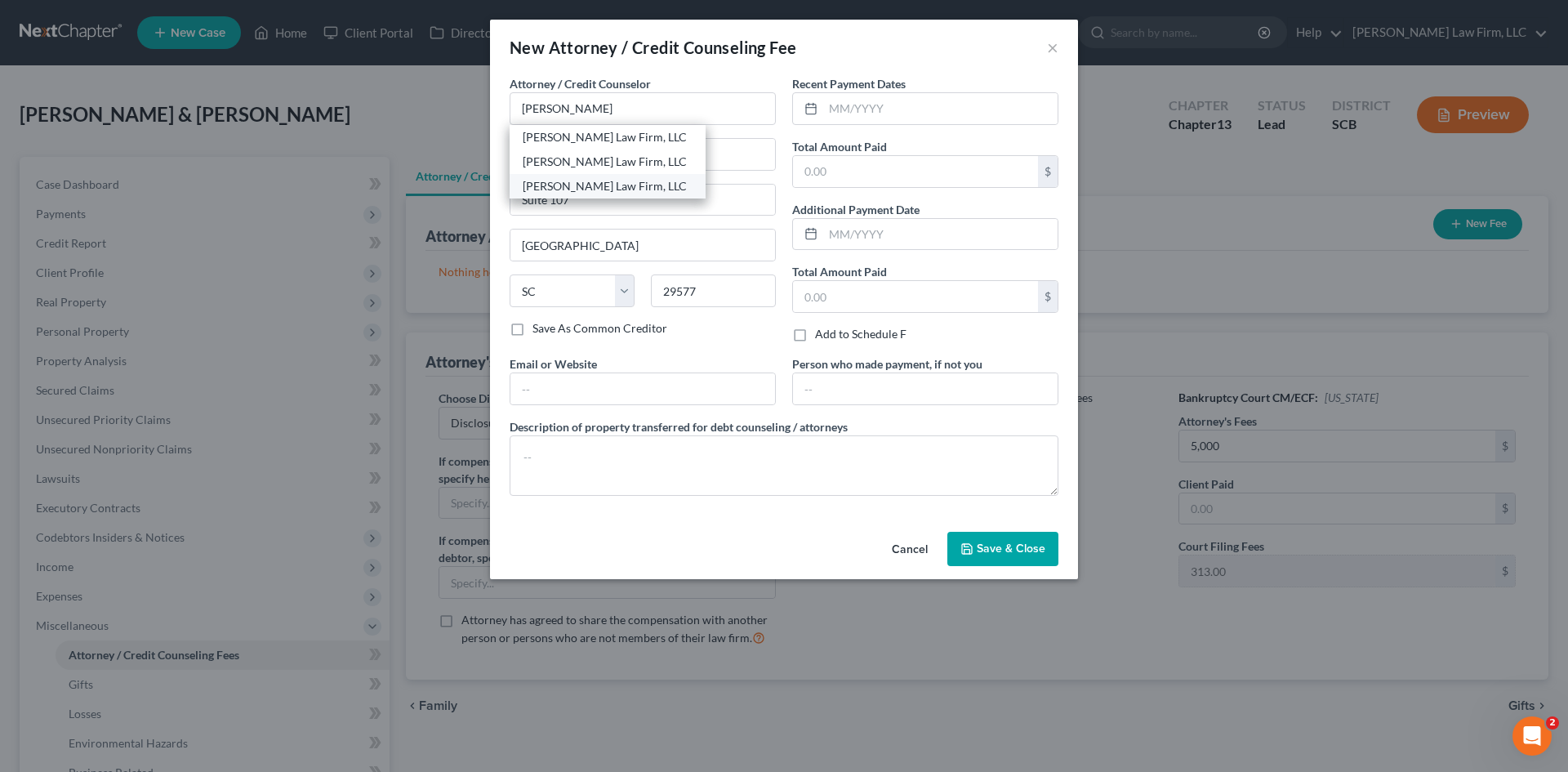
type input "29201"
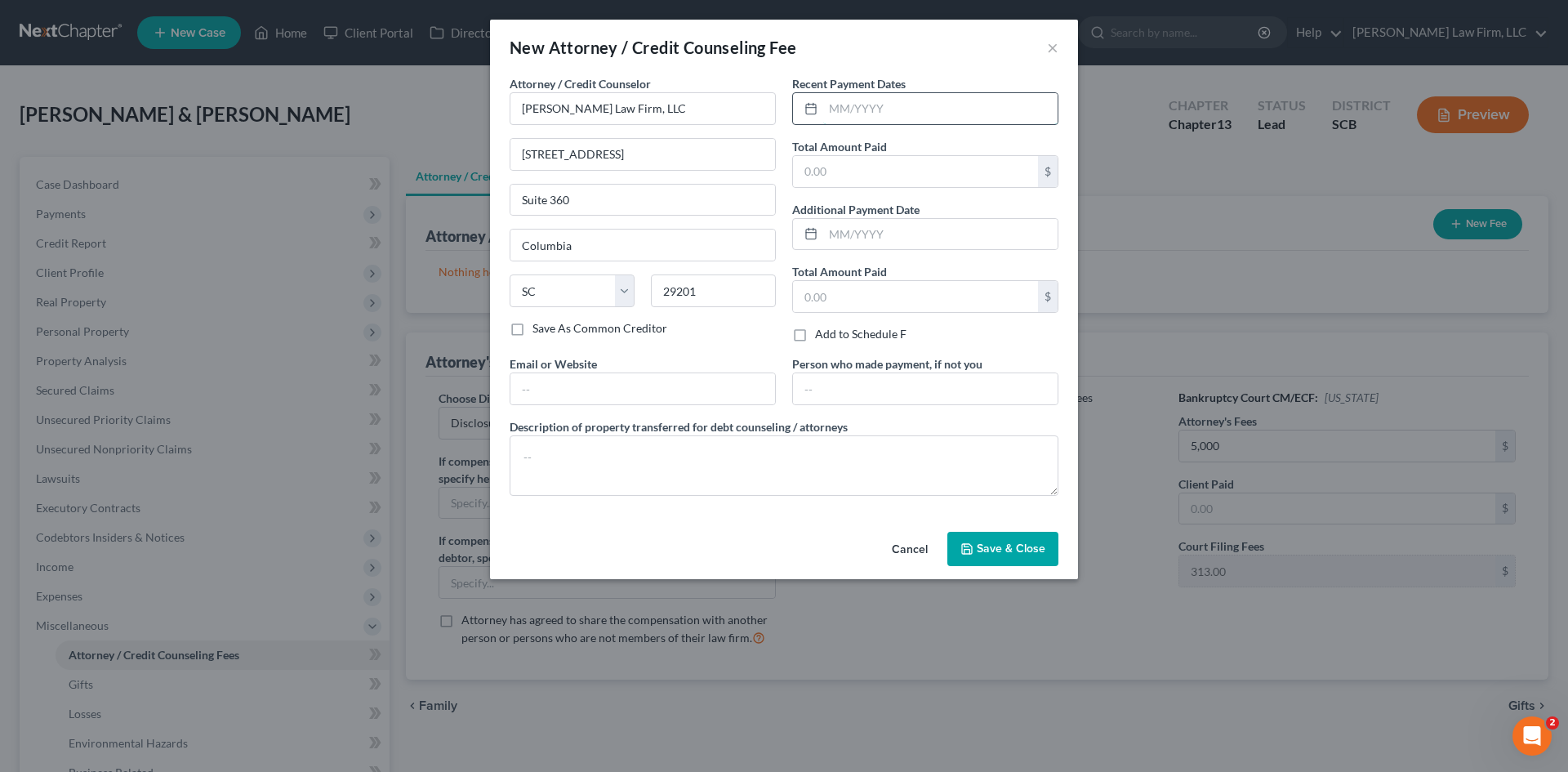
click at [845, 116] on input "text" at bounding box center [940, 108] width 234 height 31
type input "112025"
click at [869, 170] on input "text" at bounding box center [915, 171] width 245 height 31
type input "1,500"
click at [934, 386] on input "text" at bounding box center [925, 389] width 265 height 31
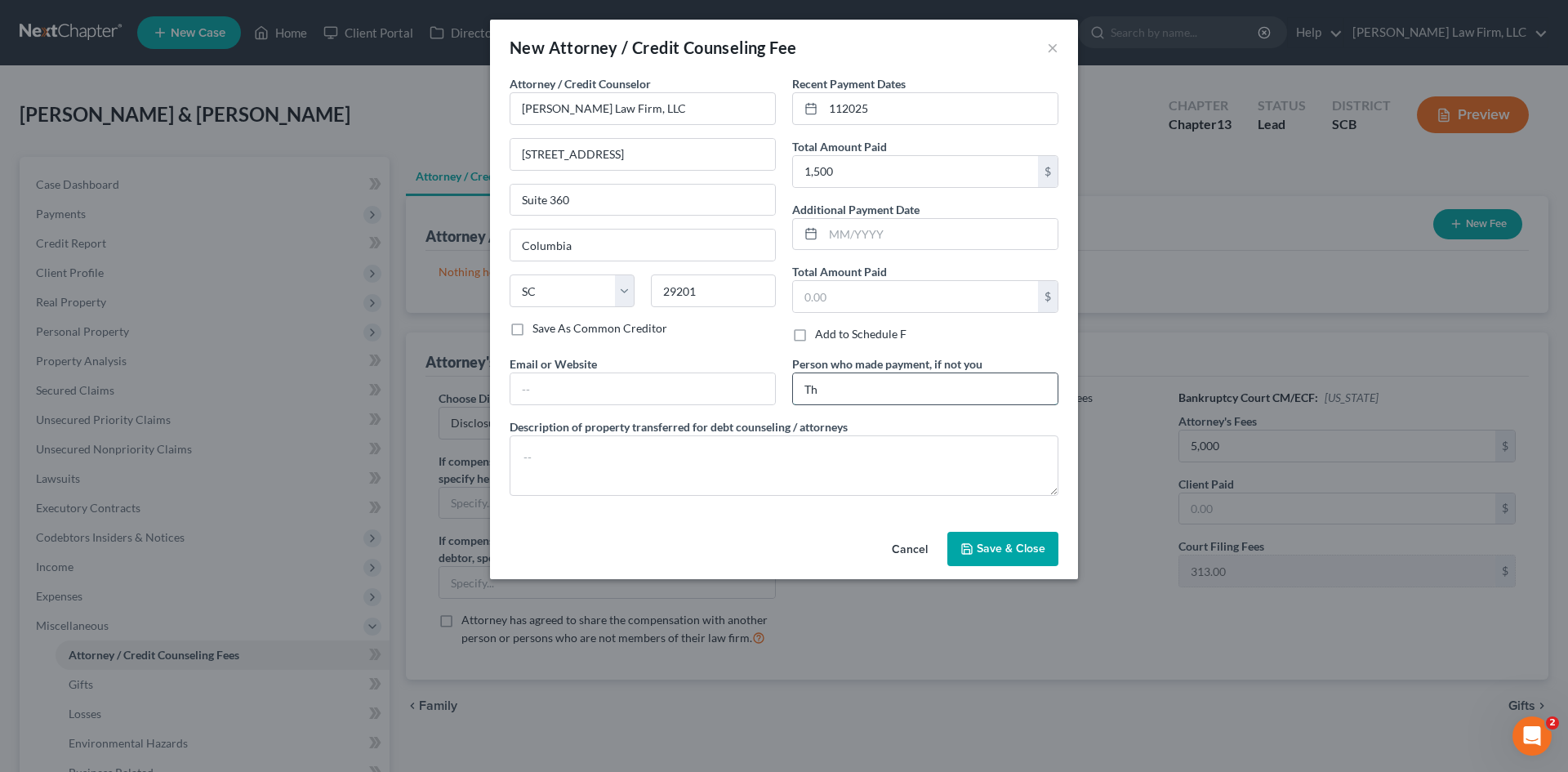
type input "T"
type input "Debtors"
click at [784, 461] on textarea at bounding box center [784, 466] width 549 height 61
click at [727, 468] on textarea at bounding box center [784, 466] width 549 height 61
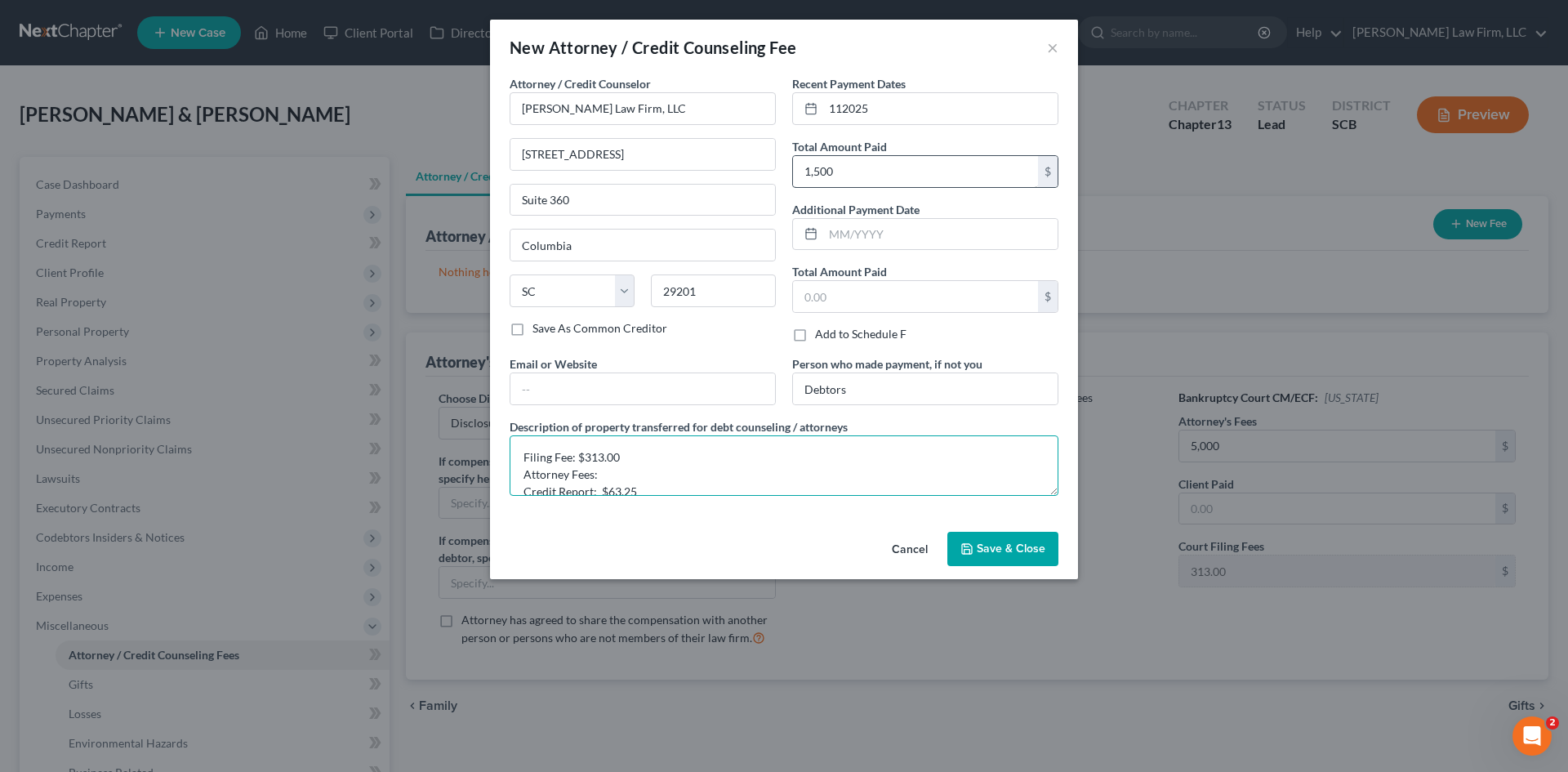
type textarea "Filing Fee: $313.00 Attorney Fees: Credit Report: $63.25"
click at [811, 170] on input "1,500" at bounding box center [915, 171] width 245 height 31
click at [805, 172] on input "1,500" at bounding box center [915, 171] width 245 height 31
click at [811, 172] on input "1,500" at bounding box center [915, 171] width 245 height 31
type input "5,002"
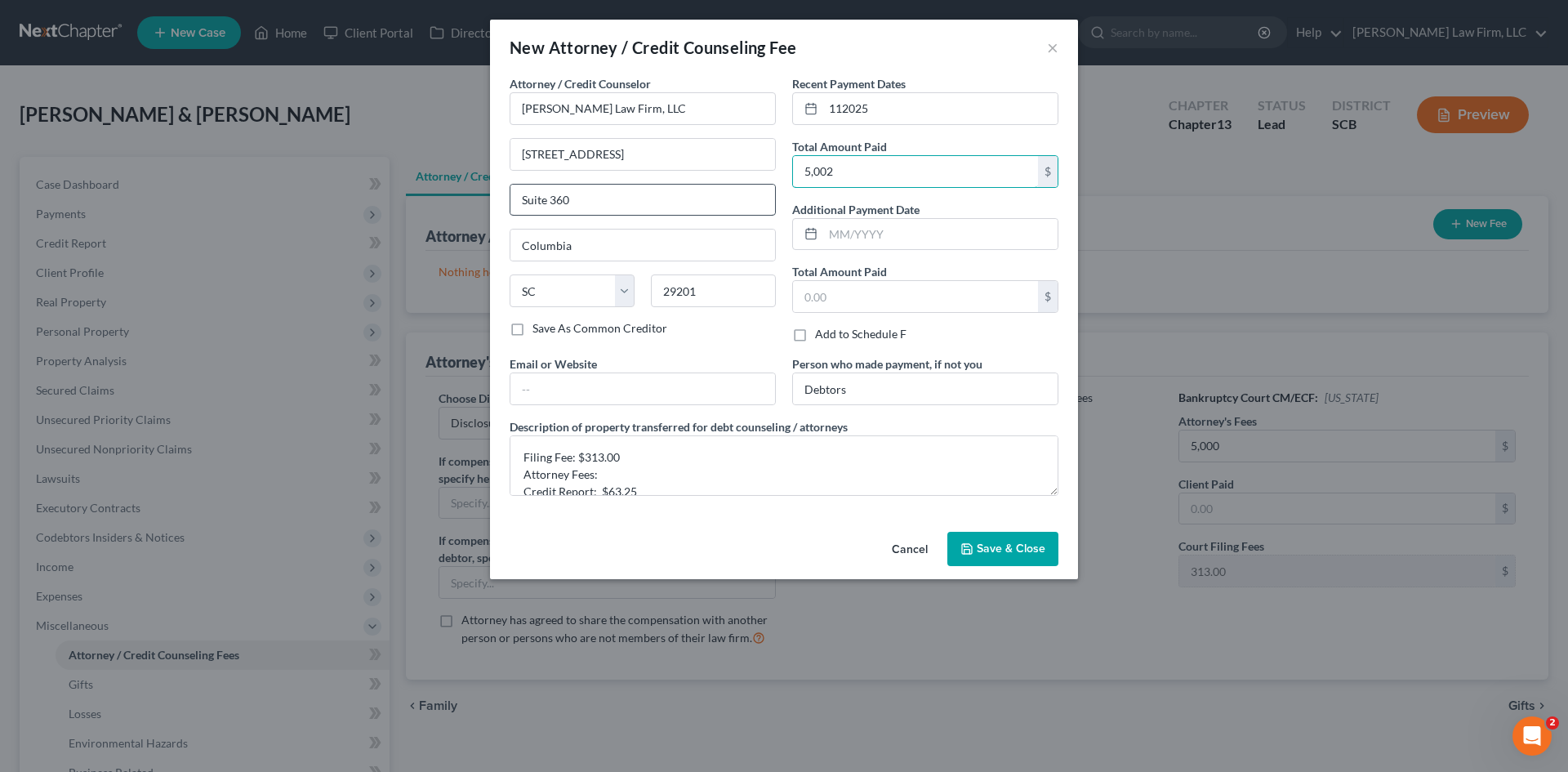
drag, startPoint x: 864, startPoint y: 168, endPoint x: 743, endPoint y: 191, distance: 123.2
click at [744, 190] on div "Attorney / Credit Counselor * Meredith Law Firm, LLC 1901 Assembly Street Suite…" at bounding box center [784, 292] width 565 height 434
type input "2,500"
click at [1023, 327] on div "Add to Schedule F" at bounding box center [925, 333] width 267 height 16
click at [717, 471] on textarea "Filing Fee: $313.00 Attorney Fees: Credit Report: $63.25" at bounding box center [784, 466] width 549 height 61
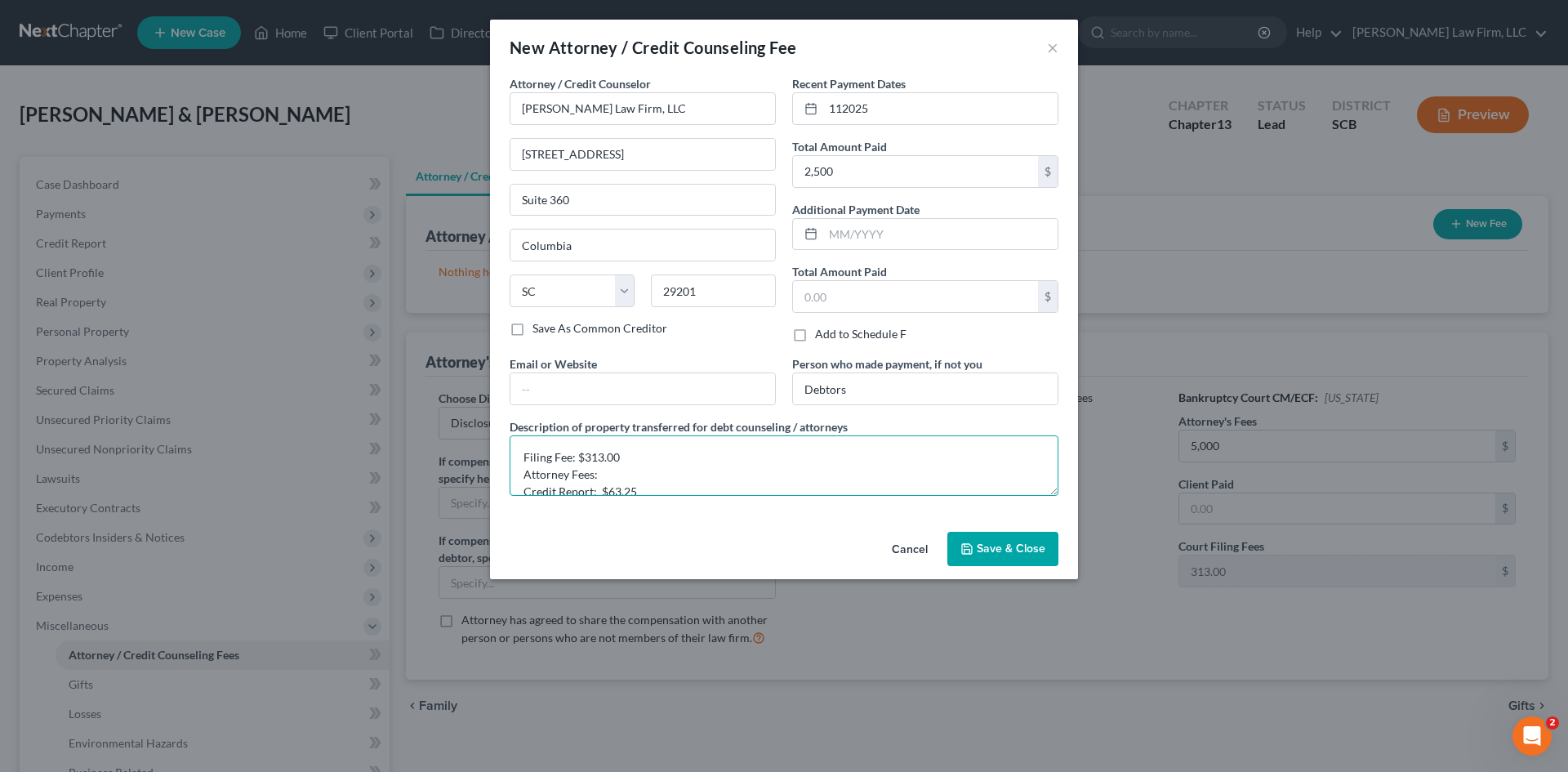
click at [693, 472] on textarea "Filing Fee: $313.00 Attorney Fees: Credit Report: $63.25" at bounding box center [784, 466] width 549 height 61
click at [601, 470] on textarea "Filing Fee: $313.00 Attorney Fees:$2123.75 Credit Report: $63.25" at bounding box center [784, 466] width 549 height 61
click at [595, 472] on textarea "Filing Fee: $313.00 Attorney Fees:$2123.75 Credit Report: $63.25" at bounding box center [784, 466] width 549 height 61
click at [599, 474] on textarea "Filing Fee: $313.00 Attorney Fees:$2123.75 Credit Report: $63.25" at bounding box center [784, 466] width 549 height 61
click at [612, 473] on textarea "Filing Fee: $313.00 Attorney Fees: $2123.75 Credit Report: $63.25" at bounding box center [784, 466] width 549 height 61
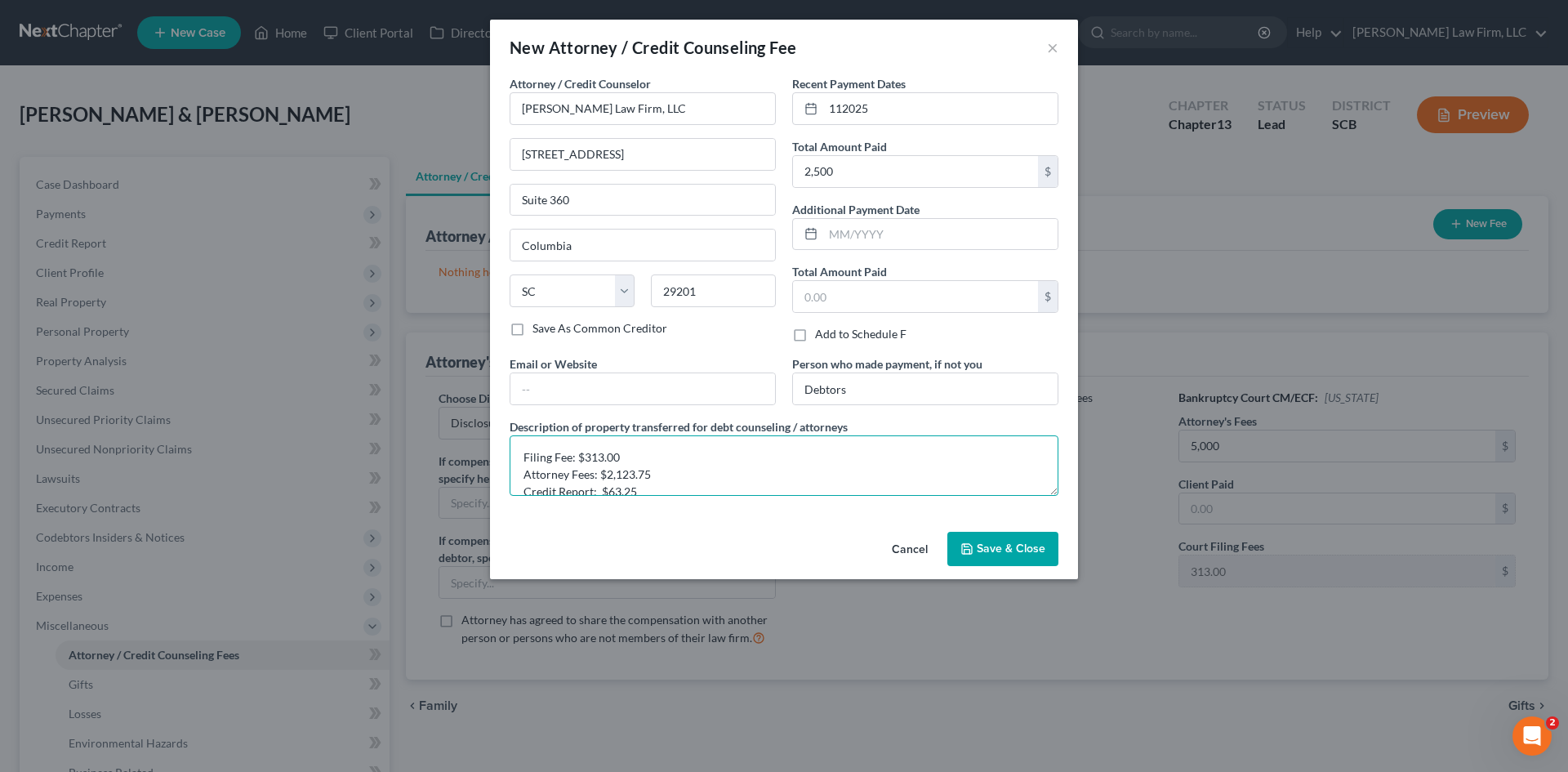
click at [779, 485] on textarea "Filing Fee: $313.00 Attorney Fees: $2,123.75 Credit Report: $63.25" at bounding box center [784, 466] width 549 height 61
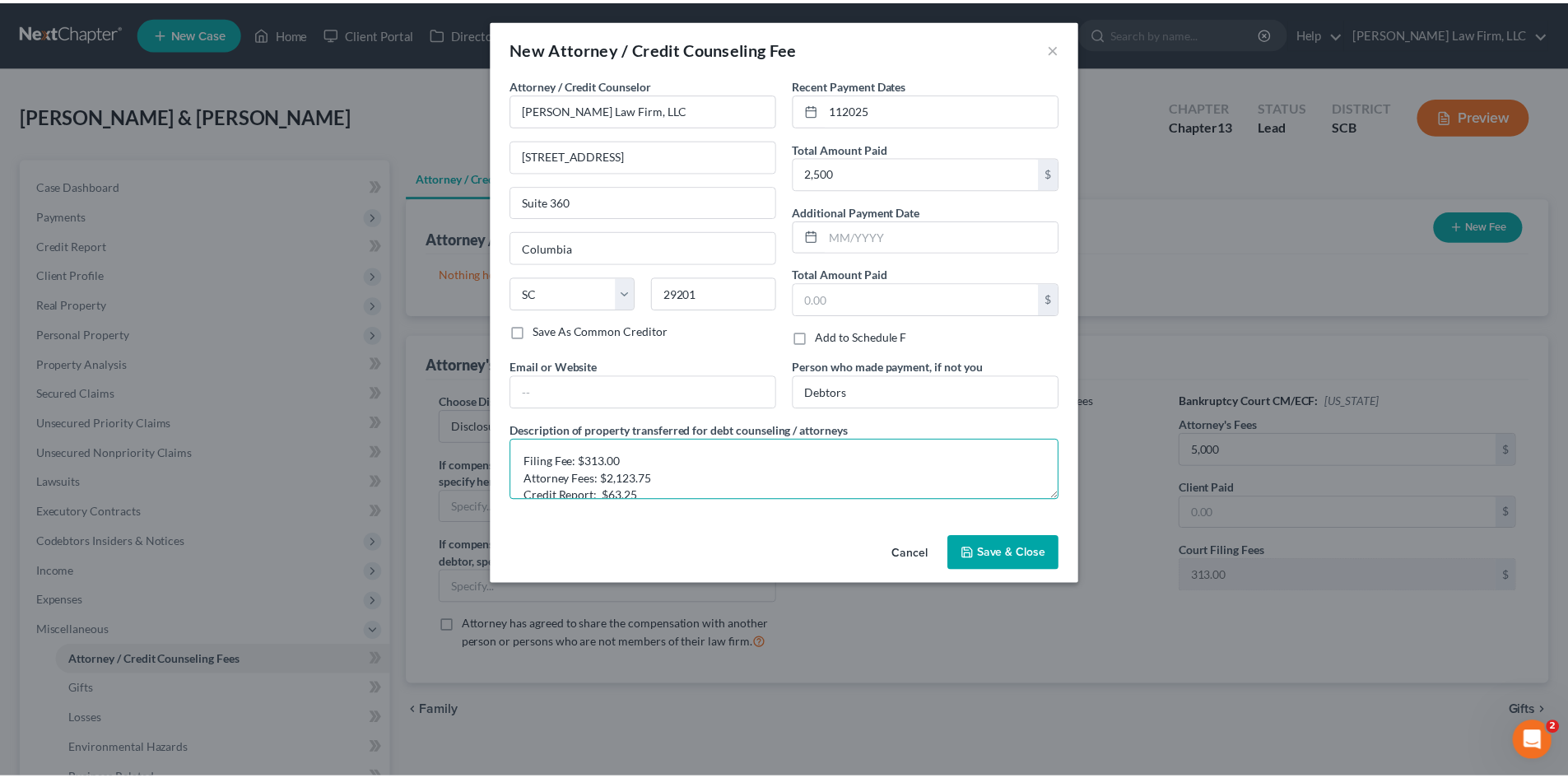
scroll to position [17, 0]
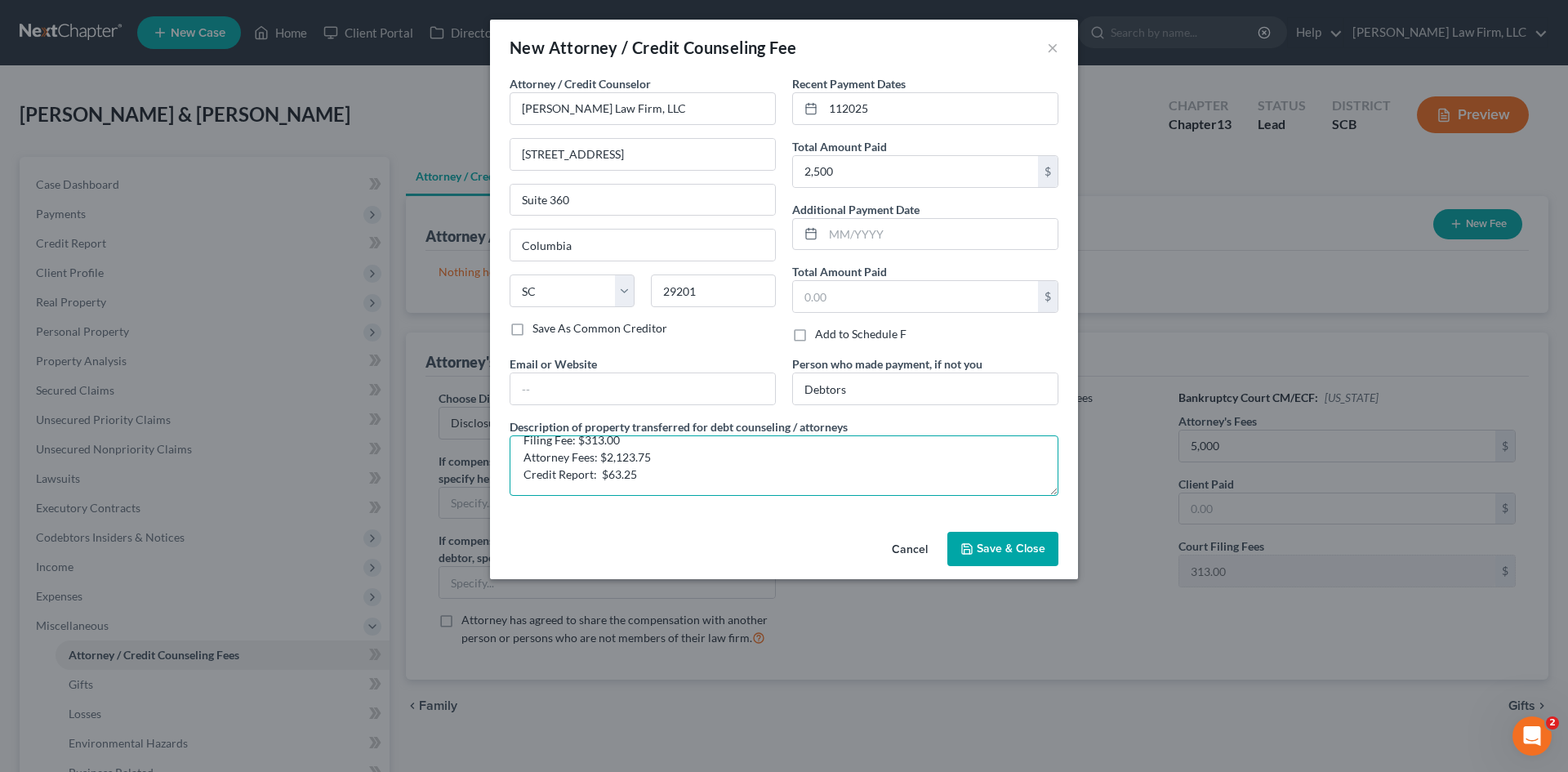
type textarea "Filing Fee: $313.00 Attorney Fees: $2,123.75 Credit Report: $63.25"
click at [1016, 547] on span "Save & Close" at bounding box center [1010, 548] width 68 height 13
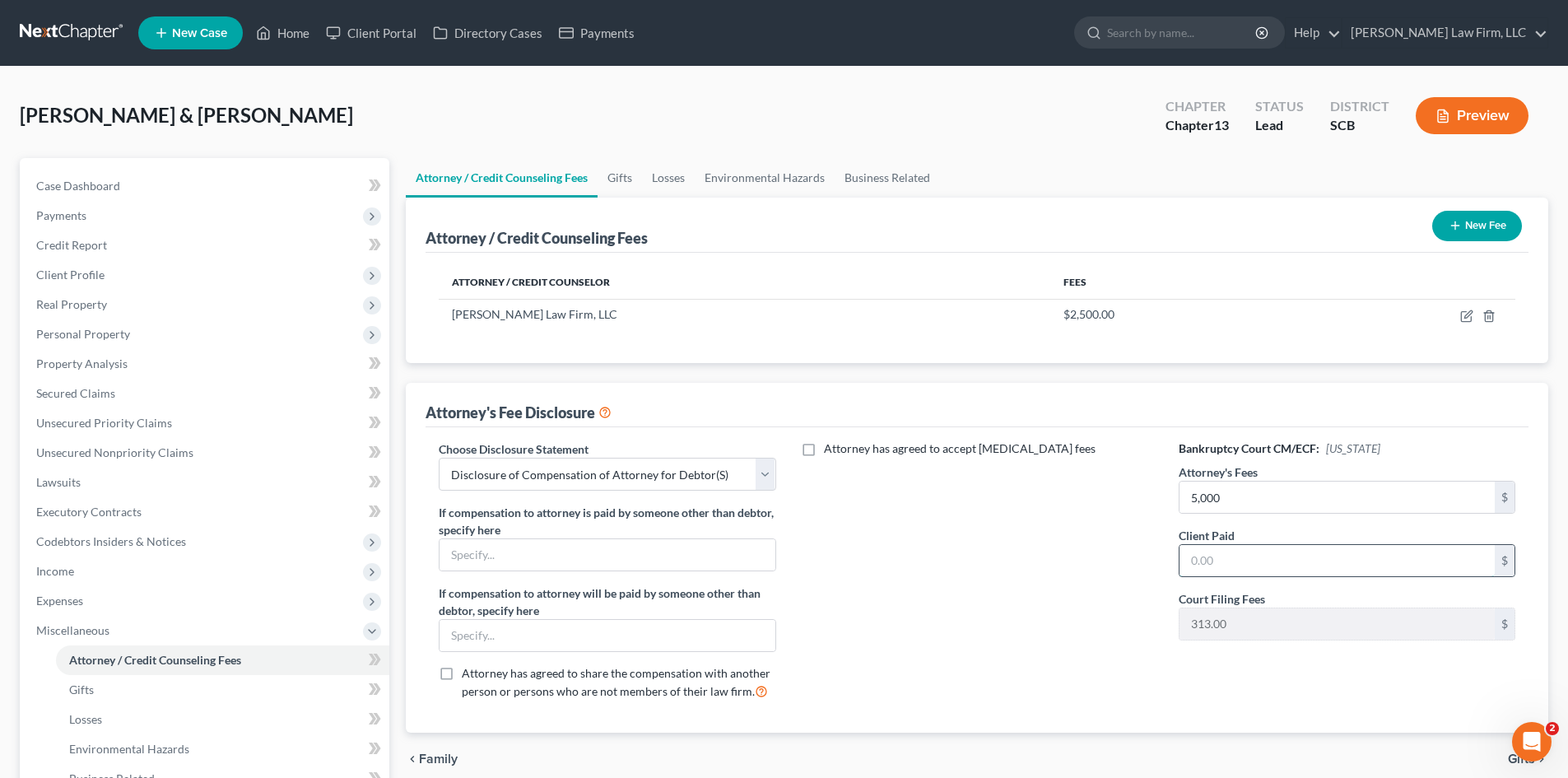
click at [1282, 567] on input "text" at bounding box center [1337, 560] width 315 height 31
type input "2,123.75"
click at [1047, 538] on div "Attorney has agreed to accept retainer fees" at bounding box center [976, 576] width 370 height 273
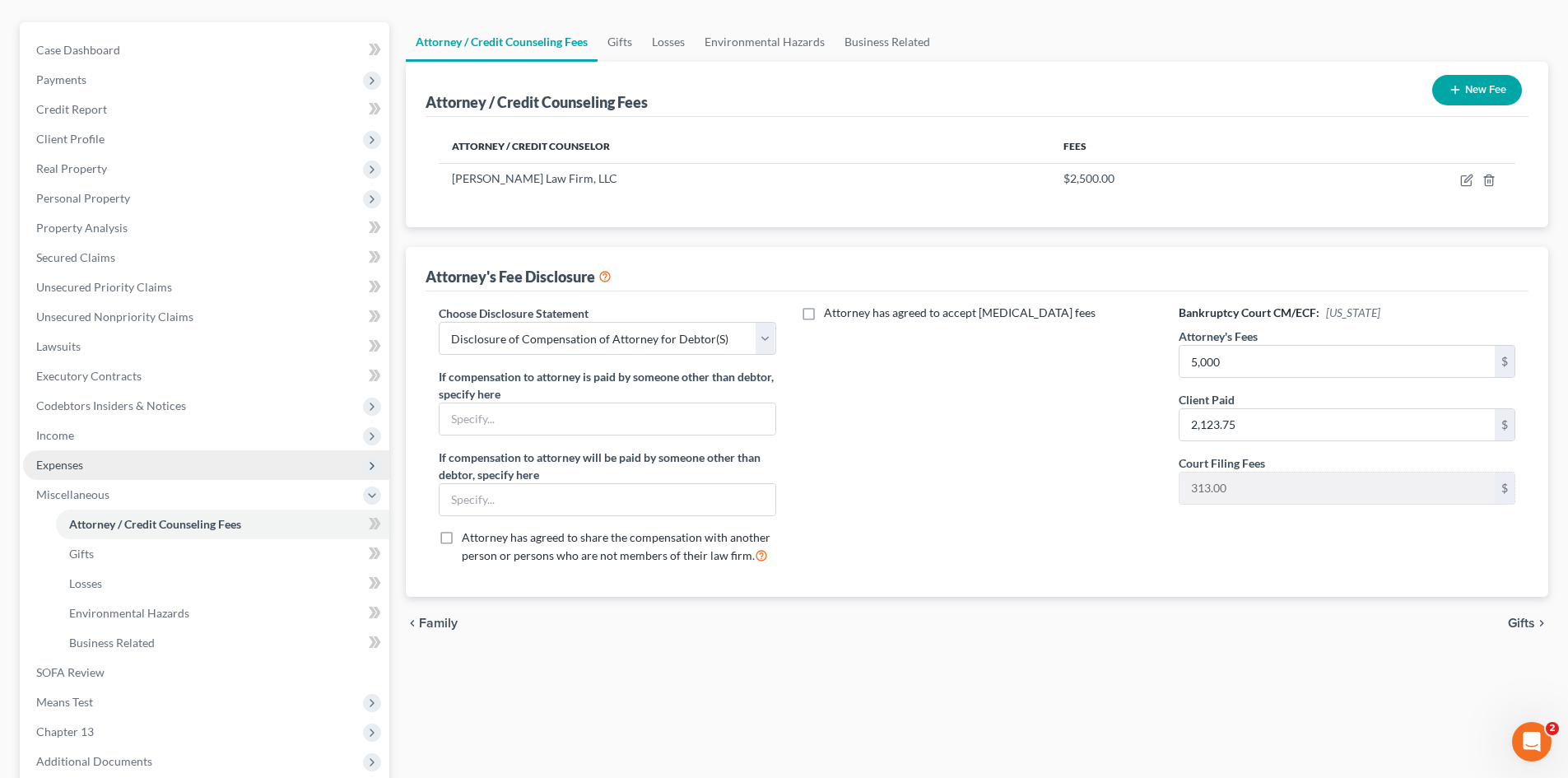
scroll to position [165, 0]
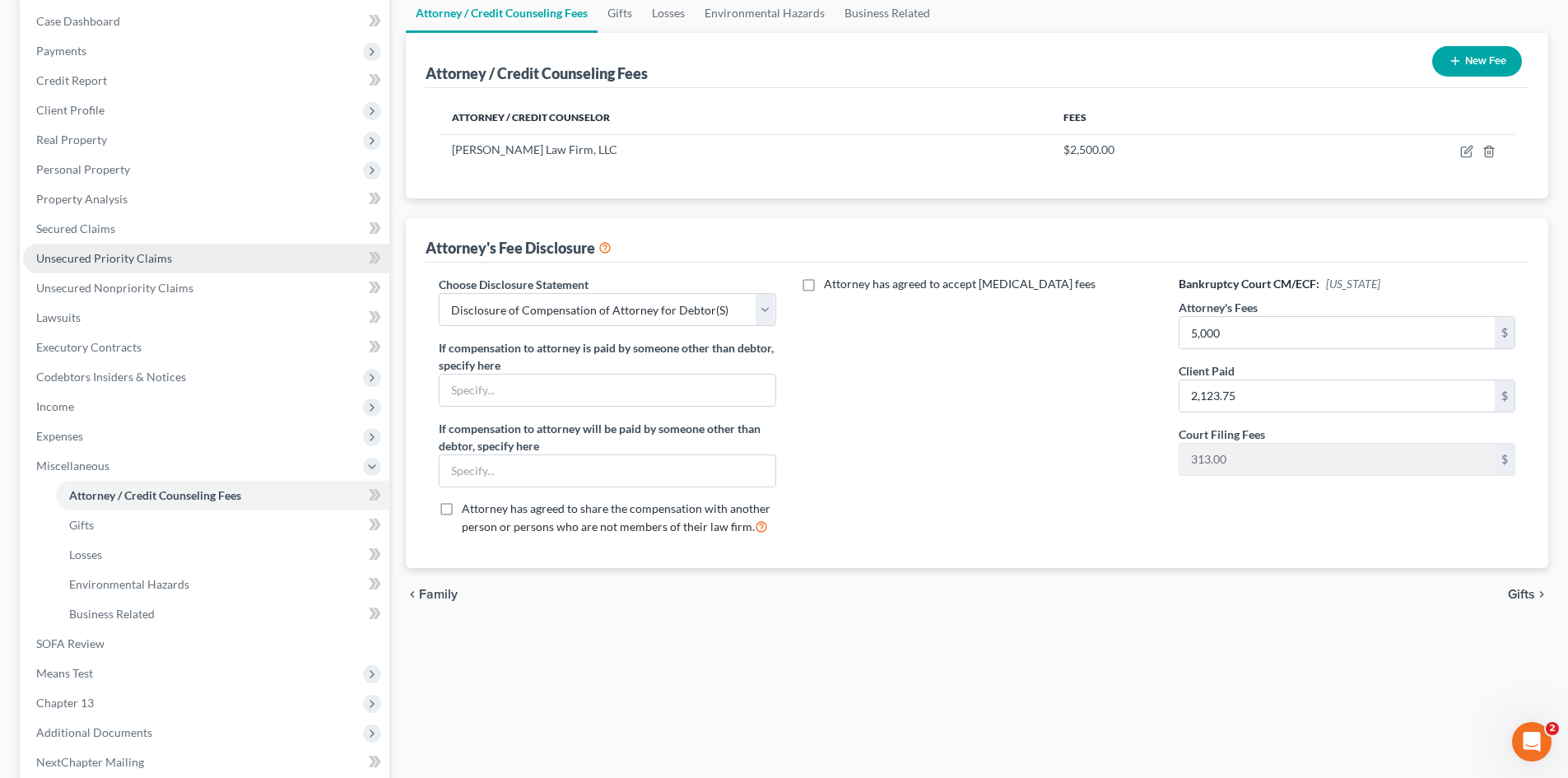
click at [181, 261] on link "Unsecured Priority Claims" at bounding box center [206, 258] width 366 height 30
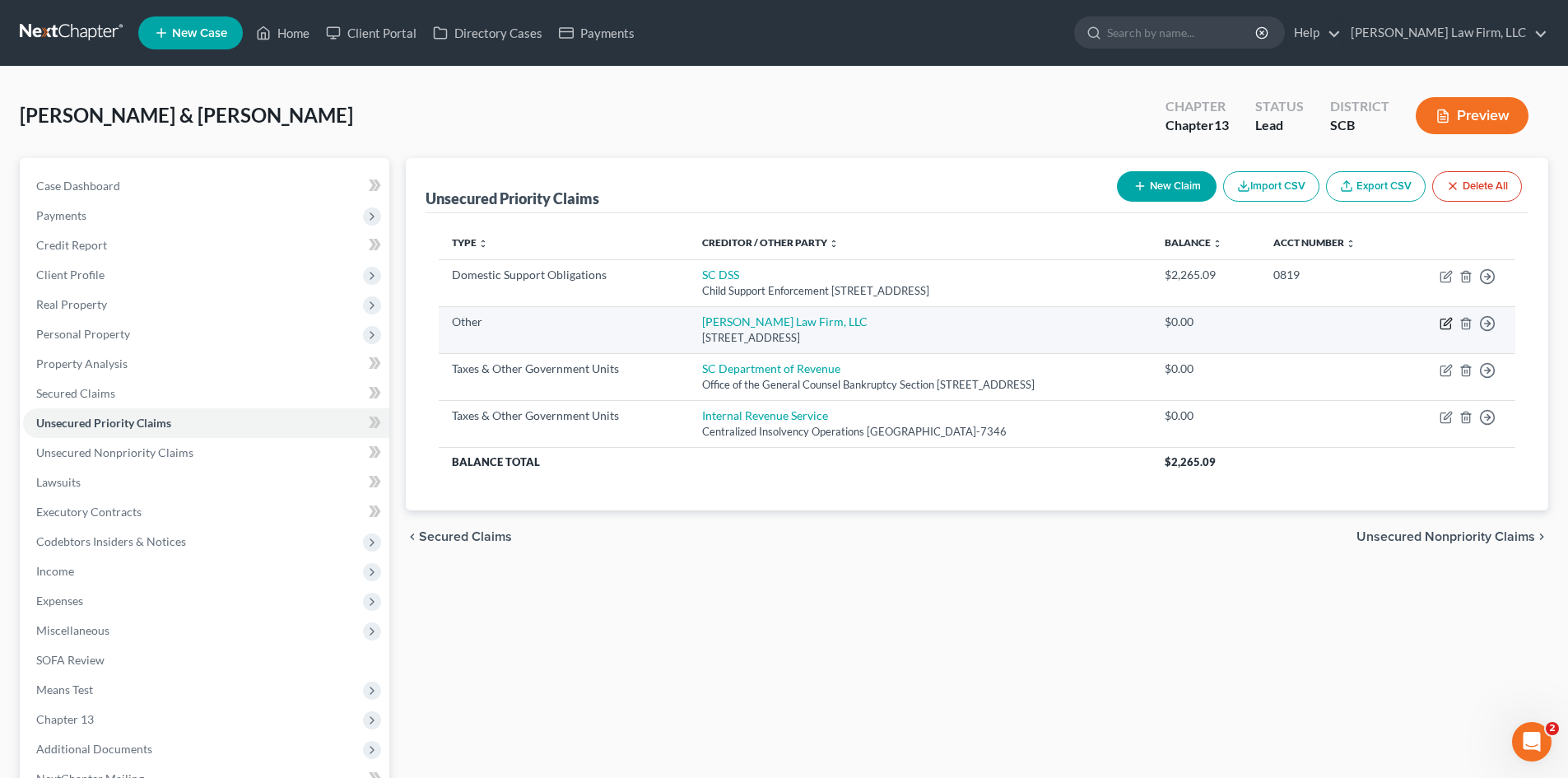
click at [1447, 319] on icon "button" at bounding box center [1446, 323] width 13 height 13
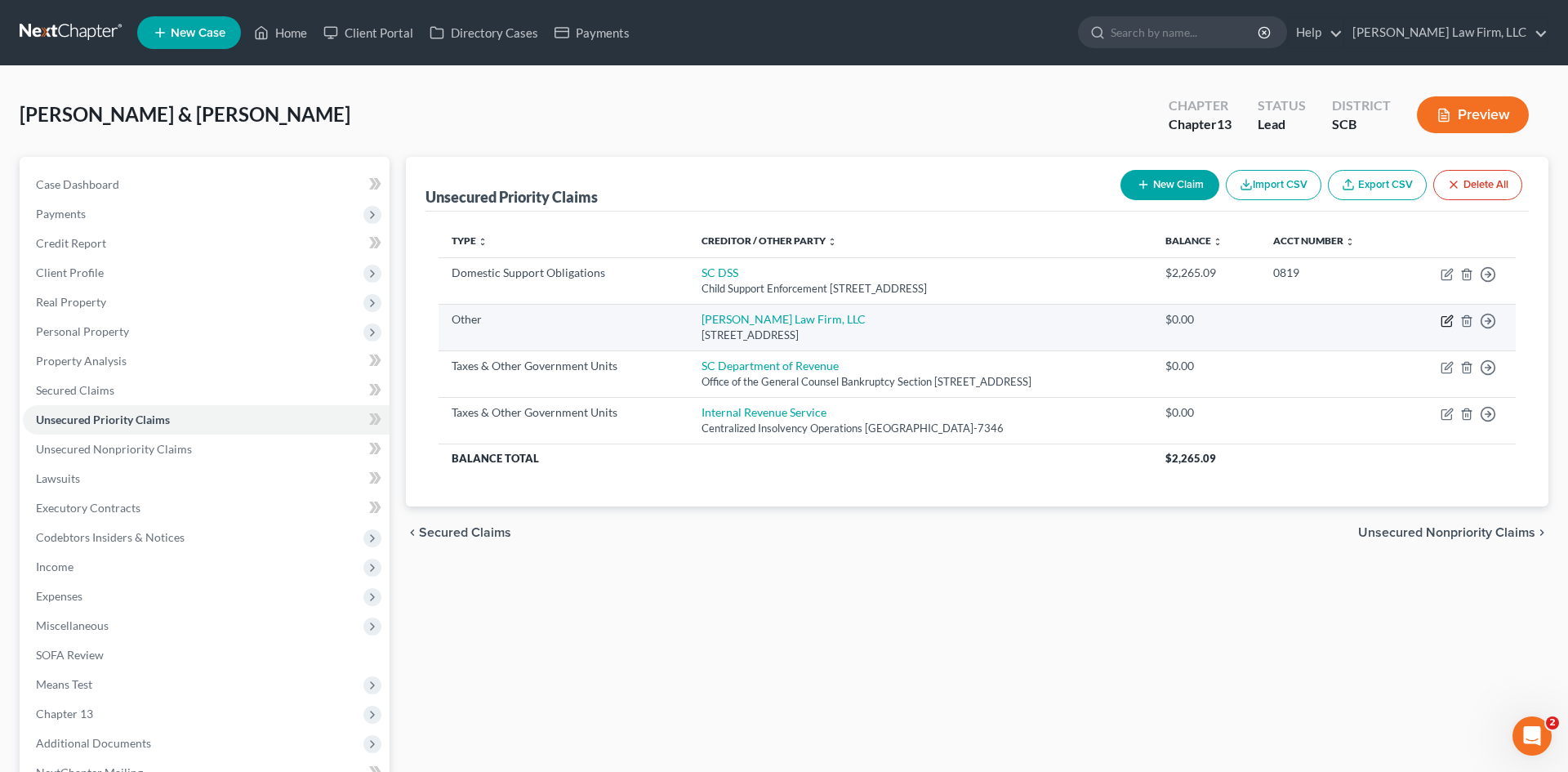
select select "9"
select select "42"
select select "2"
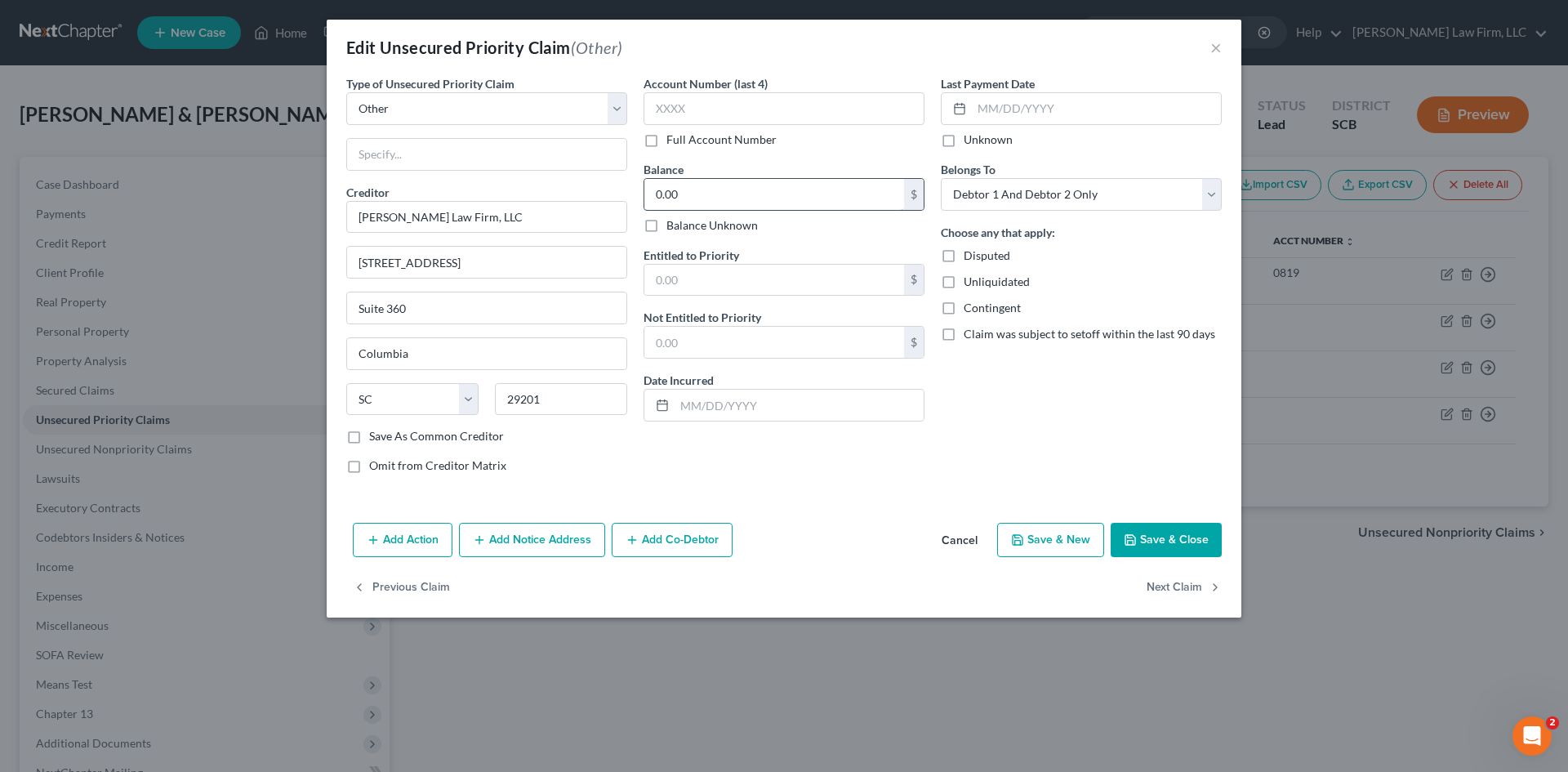
click at [753, 197] on input "0.00" at bounding box center [774, 194] width 260 height 31
type input "2,876.25"
click at [762, 259] on div "Entitled to Priority $" at bounding box center [784, 271] width 281 height 50
click at [762, 277] on input "text" at bounding box center [774, 280] width 260 height 31
type input "2,876.25"
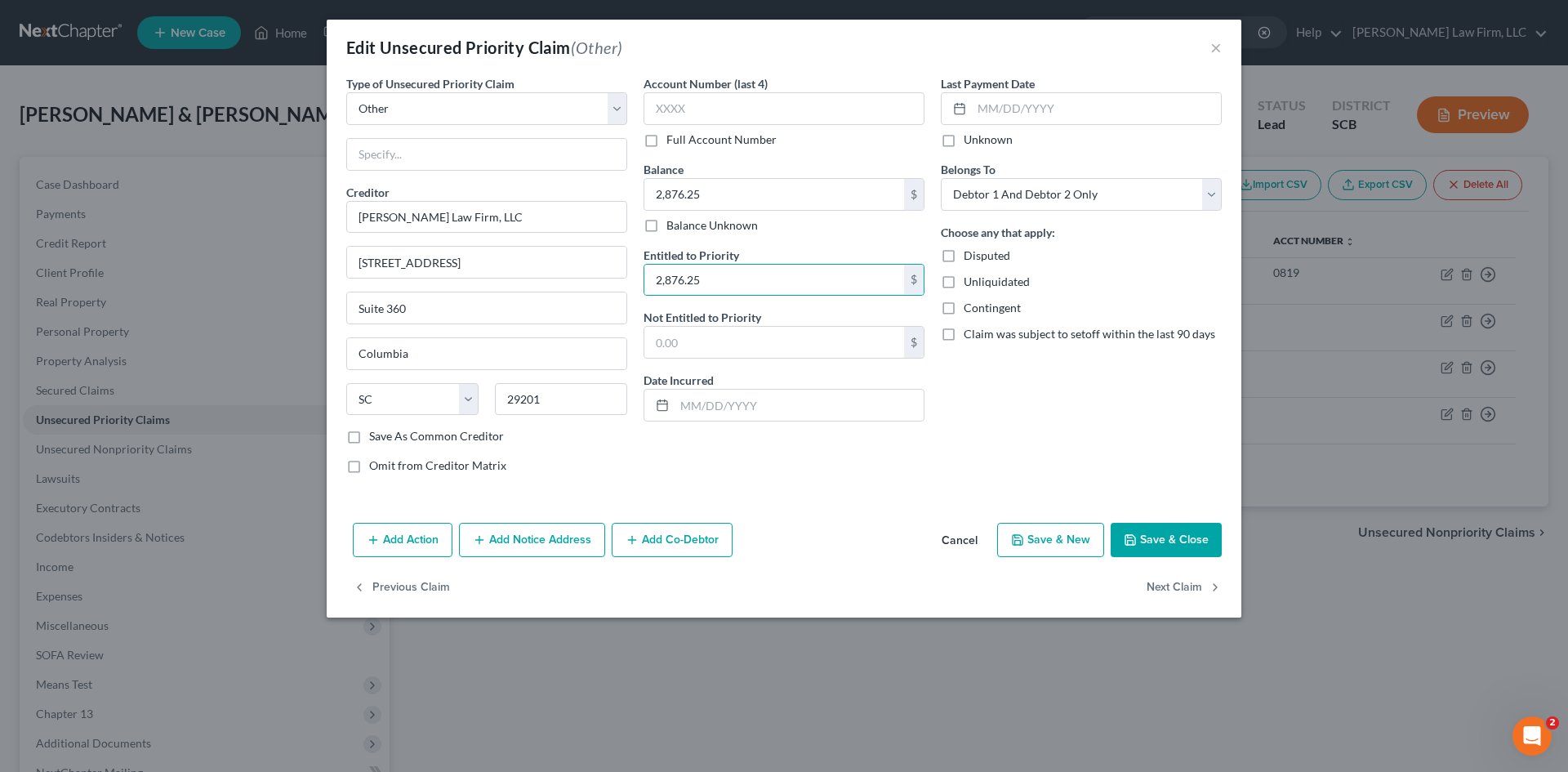
click at [1061, 469] on div "Last Payment Date Unknown Belongs To * Select Debtor 1 Only Debtor 2 Only Debto…" at bounding box center [1081, 281] width 297 height 412
click at [420, 121] on select "Select Taxes & Other Government Units Domestic Support Obligations Extensions o…" at bounding box center [487, 108] width 281 height 33
click at [814, 474] on div "Account Number (last 4) Full Account Number Balance 2,876.25 $ Balance Unknown …" at bounding box center [784, 281] width 297 height 412
click at [427, 167] on input "text" at bounding box center [487, 154] width 279 height 31
type input "Attorney Fees"
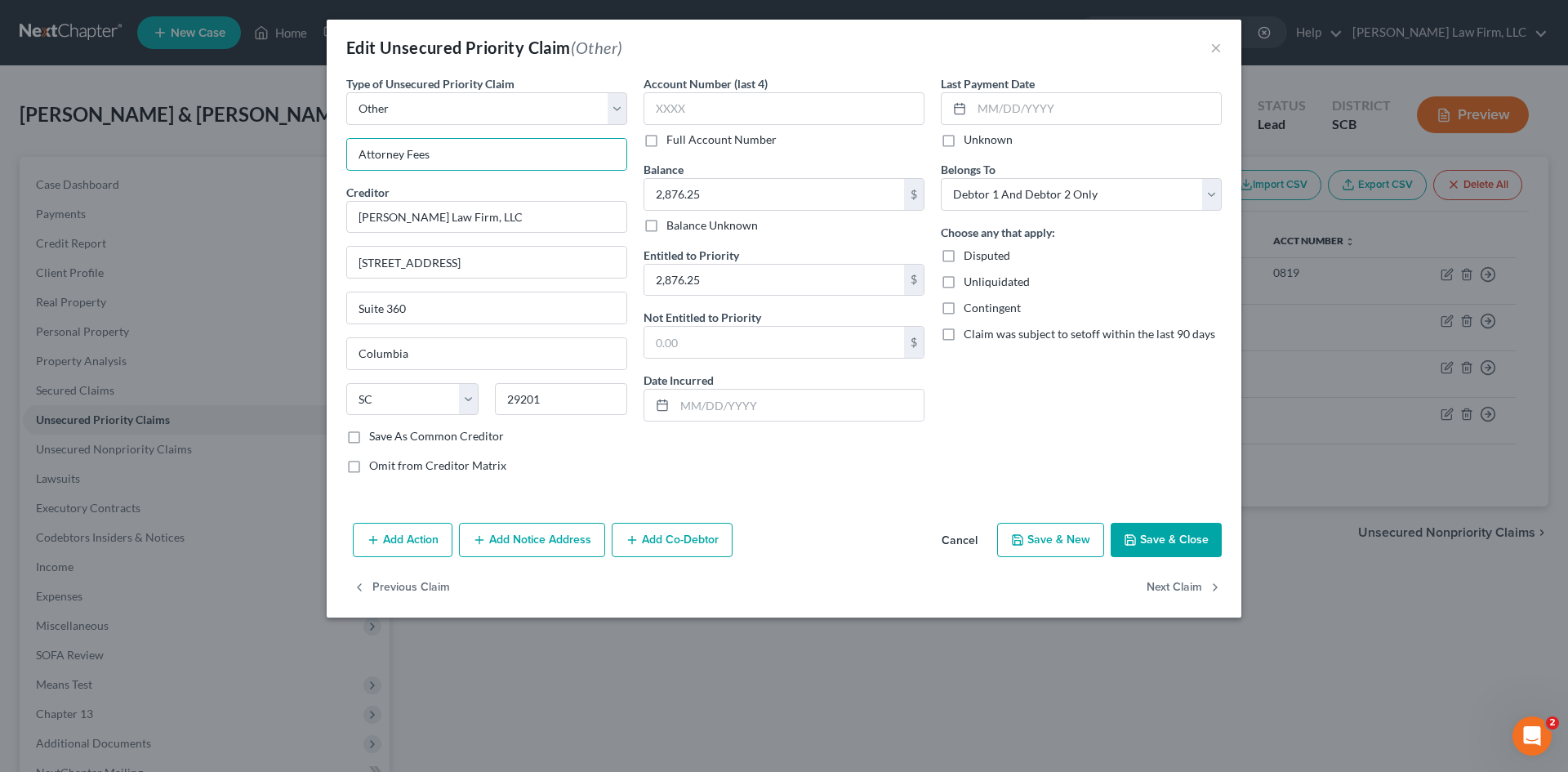
click at [978, 450] on div "Last Payment Date Unknown Belongs To * Select Debtor 1 Only Debtor 2 Only Debto…" at bounding box center [1081, 281] width 297 height 412
click at [369, 466] on label "Omit from Creditor Matrix" at bounding box center [438, 465] width 137 height 16
click at [375, 466] on input "Omit from Creditor Matrix" at bounding box center [380, 462] width 11 height 11
checkbox input "true"
click at [1200, 548] on button "Save & Close" at bounding box center [1167, 540] width 111 height 35
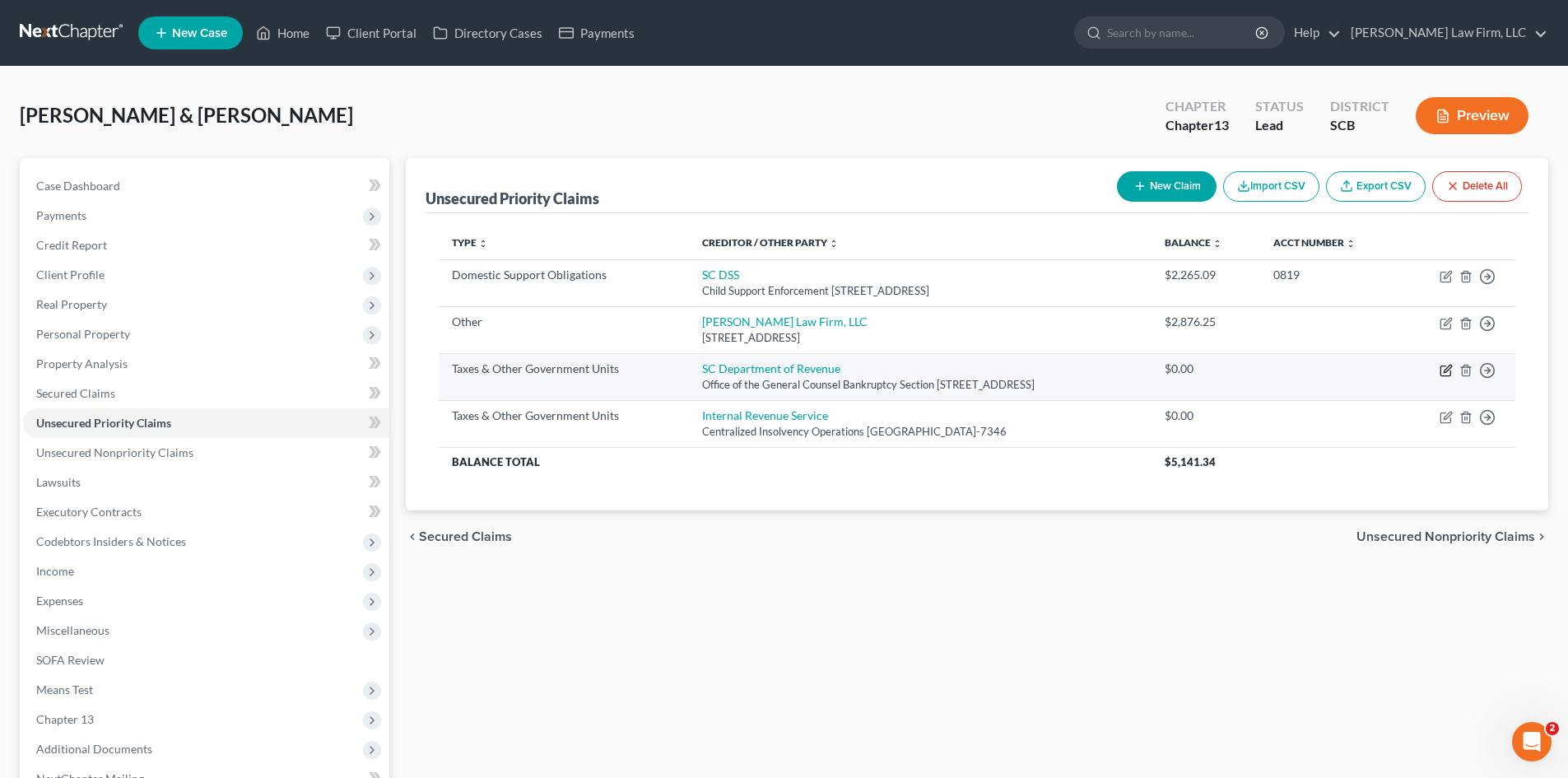
click at [1444, 367] on icon "button" at bounding box center [1446, 370] width 13 height 13
select select "2"
select select "42"
select select "2"
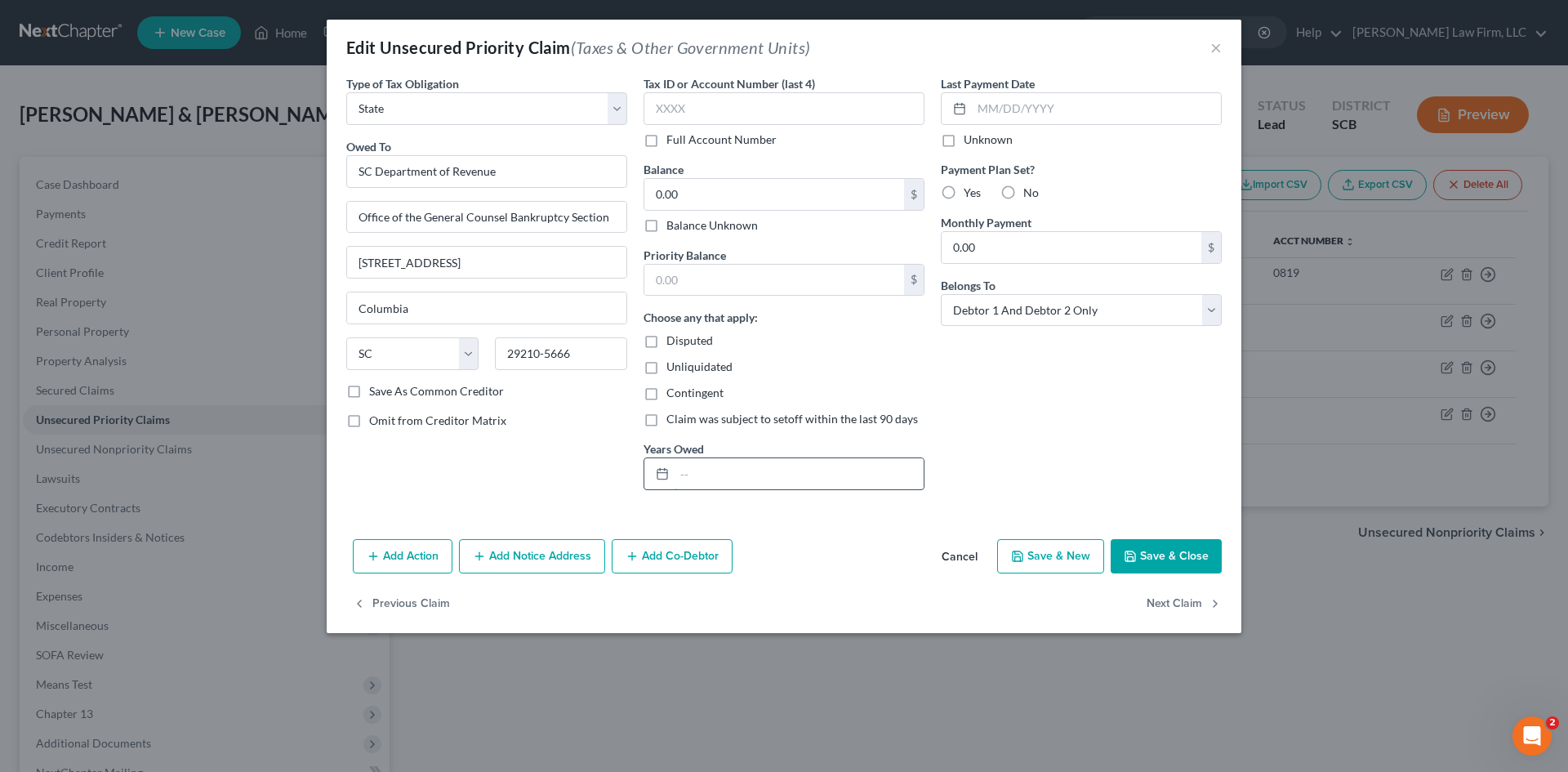
click at [876, 488] on input "text" at bounding box center [799, 473] width 249 height 31
type input "Notice Only"
click at [771, 278] on input "text" at bounding box center [774, 280] width 260 height 31
type input "0.00"
click at [852, 344] on div "Disputed" at bounding box center [784, 340] width 281 height 16
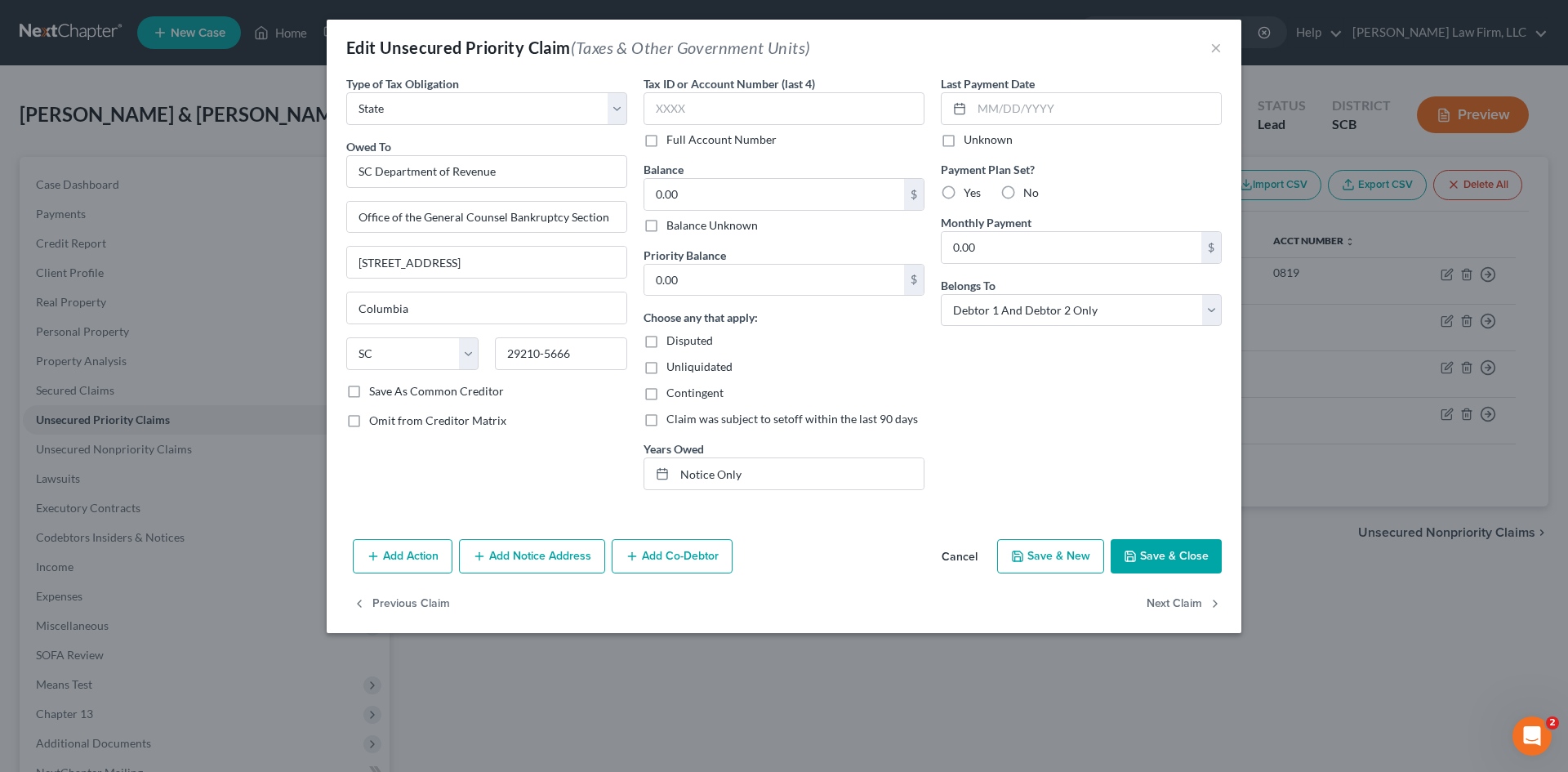
click at [1160, 557] on button "Save & Close" at bounding box center [1167, 556] width 111 height 35
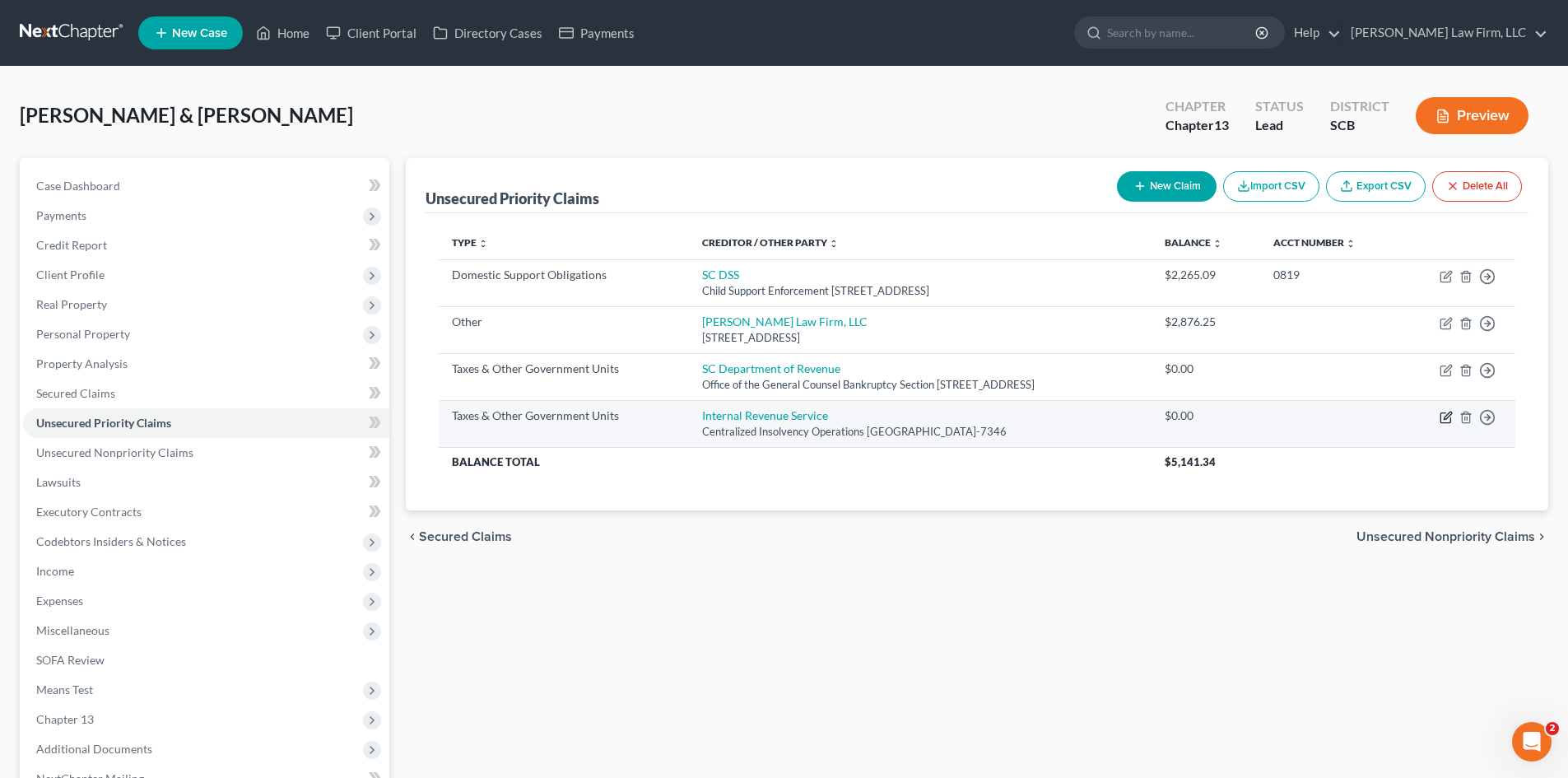
click at [1441, 415] on icon "button" at bounding box center [1446, 417] width 13 height 13
select select "0"
select select "39"
select select "2"
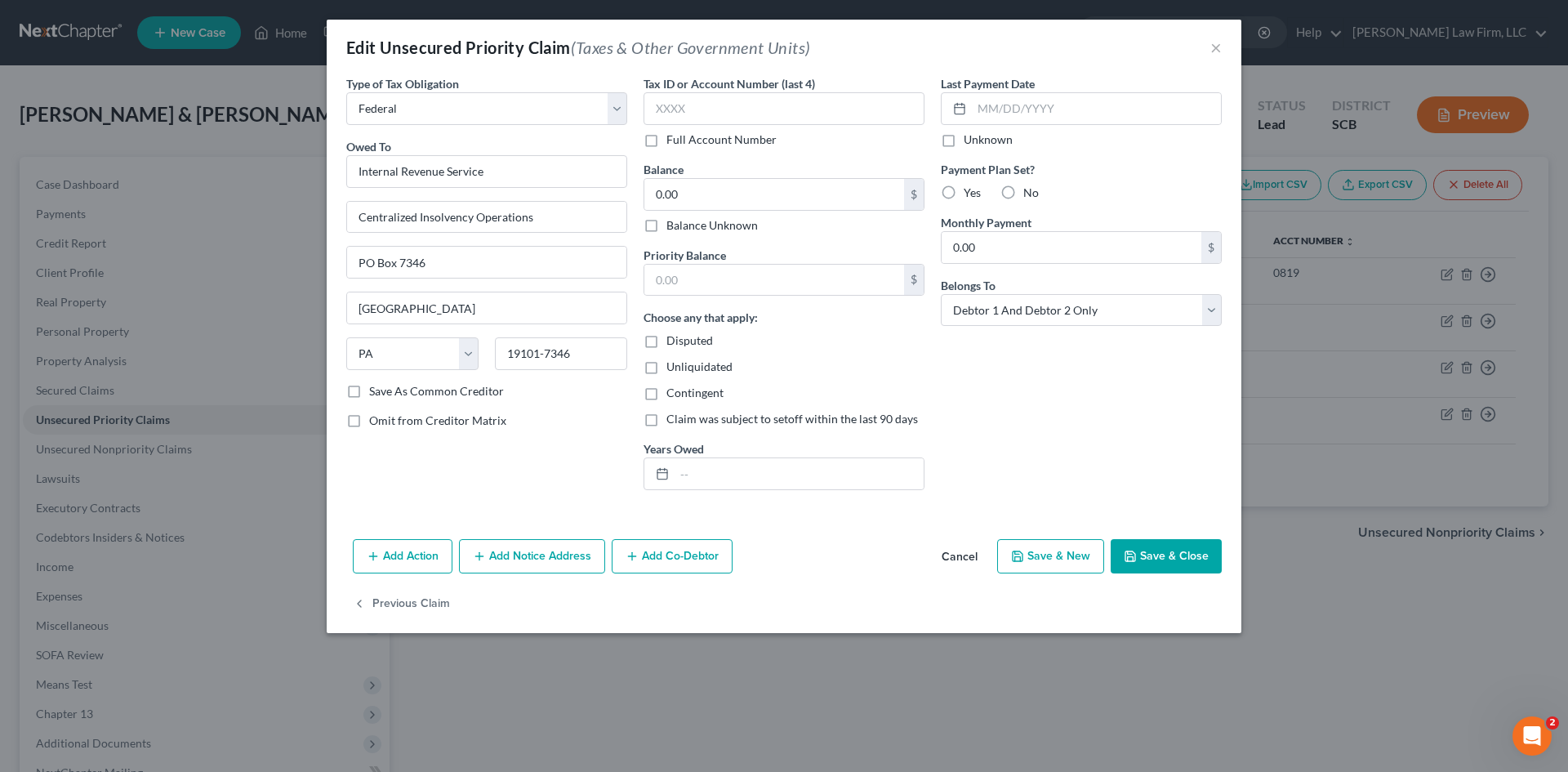
click at [552, 559] on button "Add Notice Address" at bounding box center [531, 556] width 146 height 35
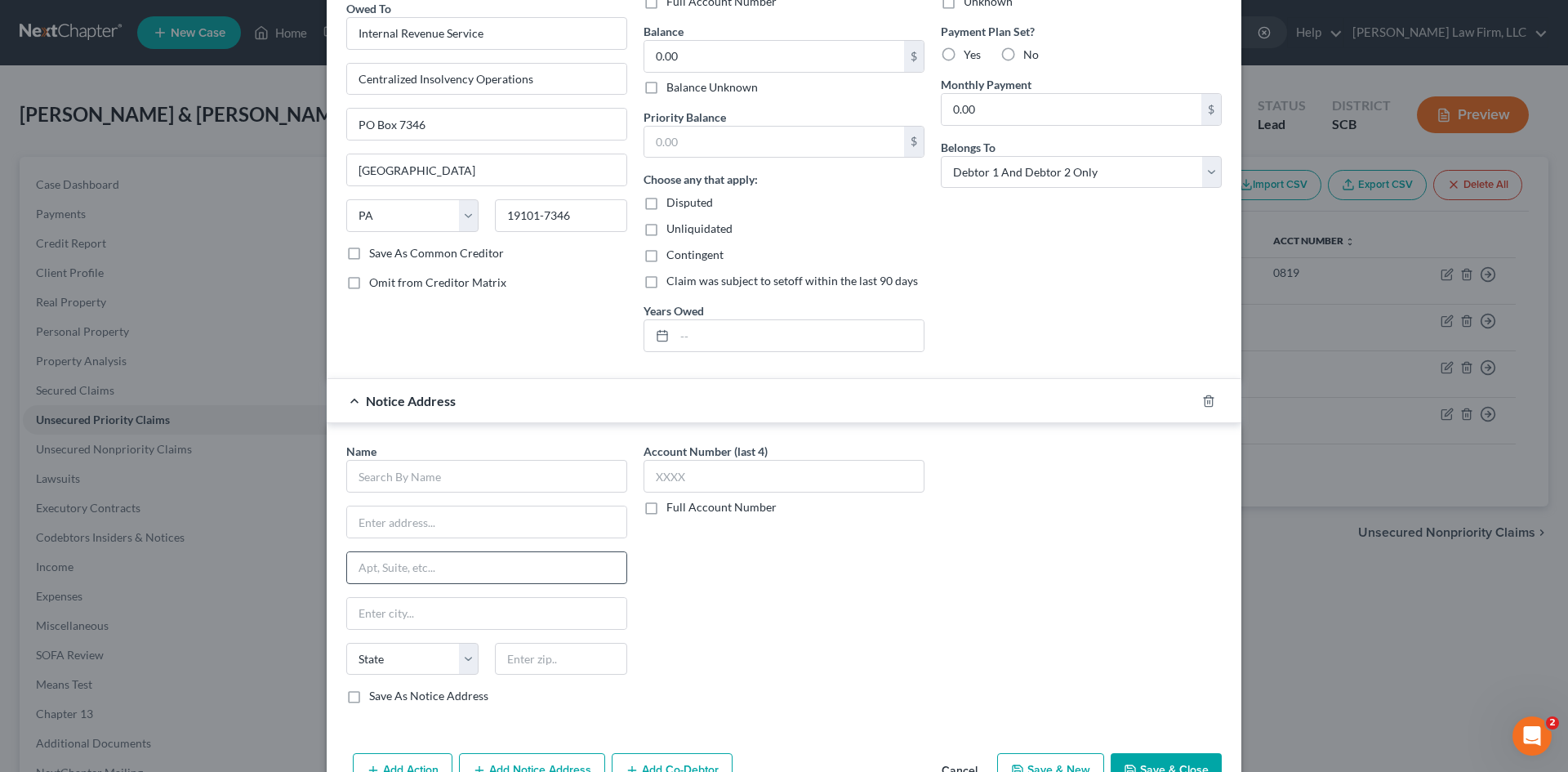
scroll to position [164, 0]
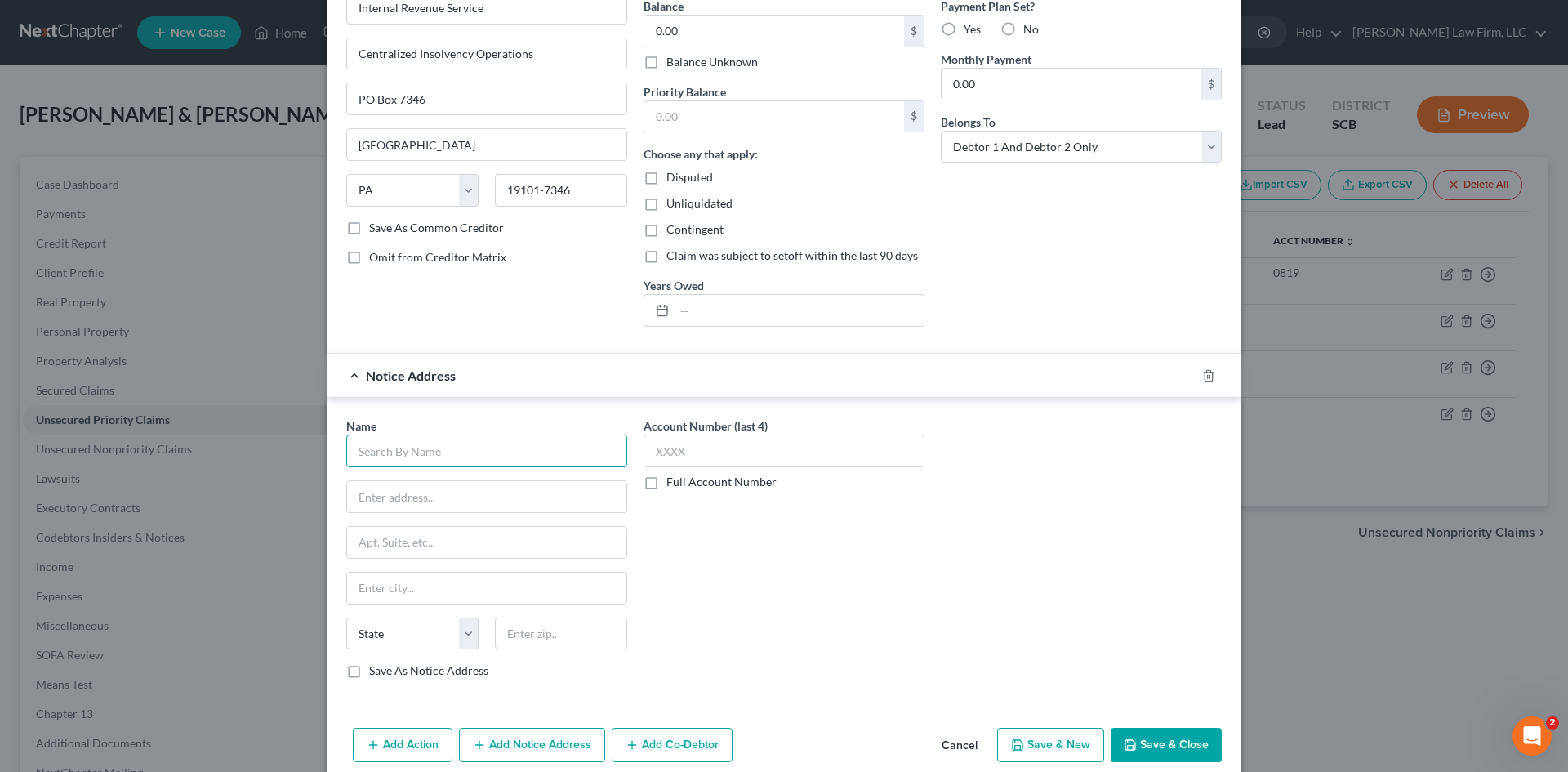
click at [549, 461] on input "text" at bounding box center [487, 451] width 281 height 33
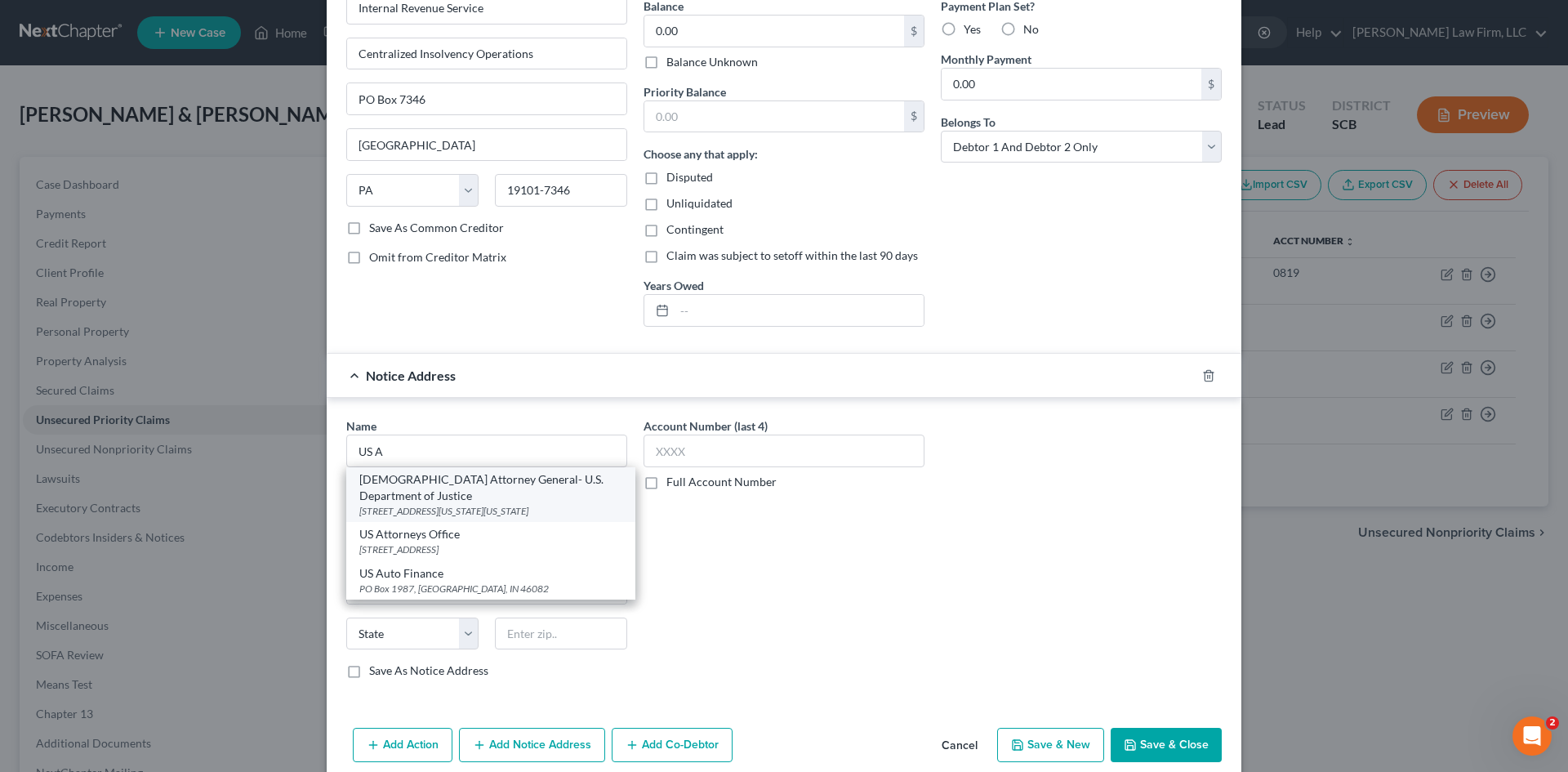
click at [587, 504] on div "950 Pennsylvania Avenue, NW, Washington, DC 20530" at bounding box center [491, 510] width 263 height 13
type input "US Attorney General- U.S. Department of Justice"
type input "950 Pennsylvania Avenue, NW"
type input "Washington"
select select "8"
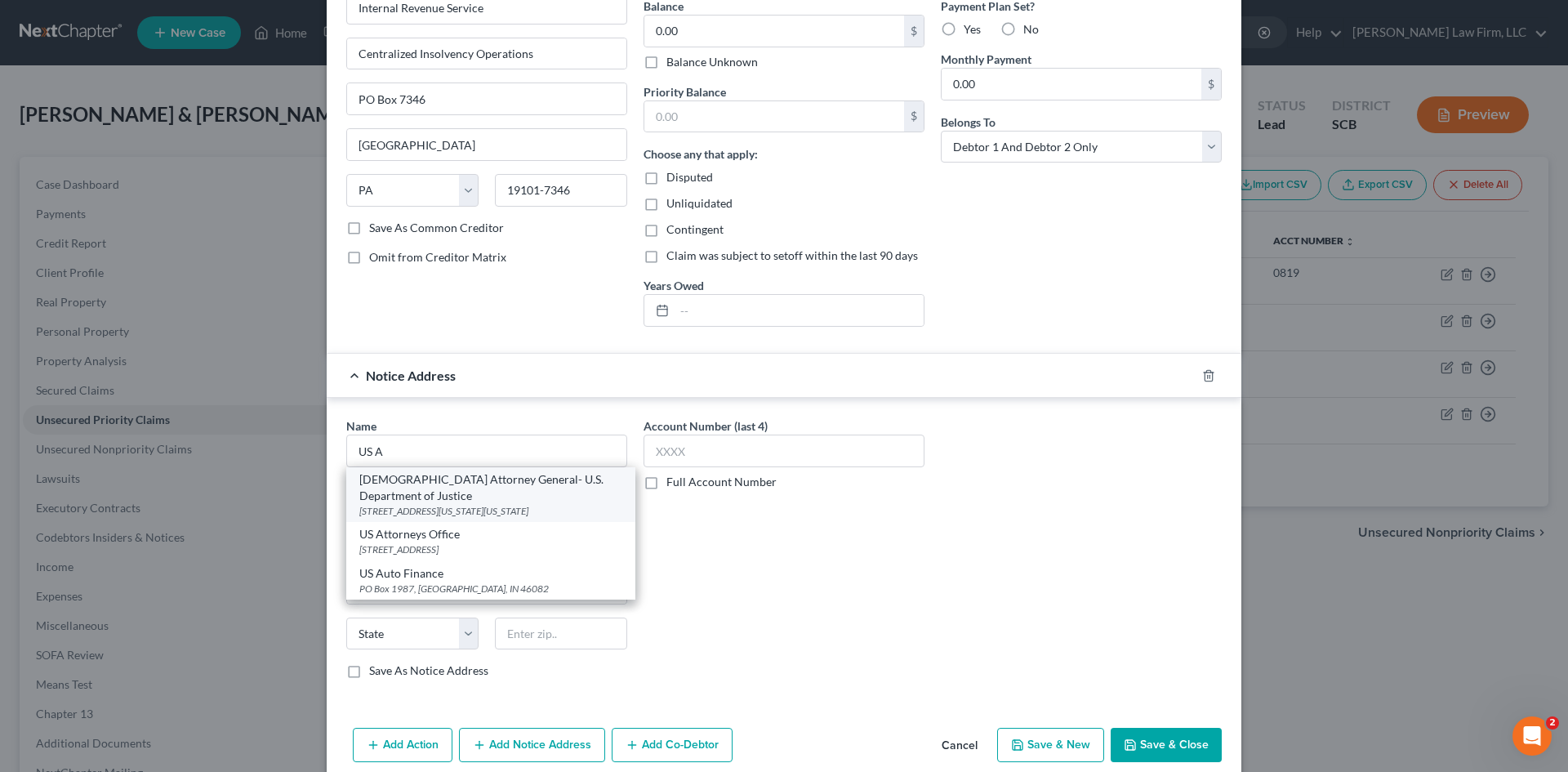
type input "20530"
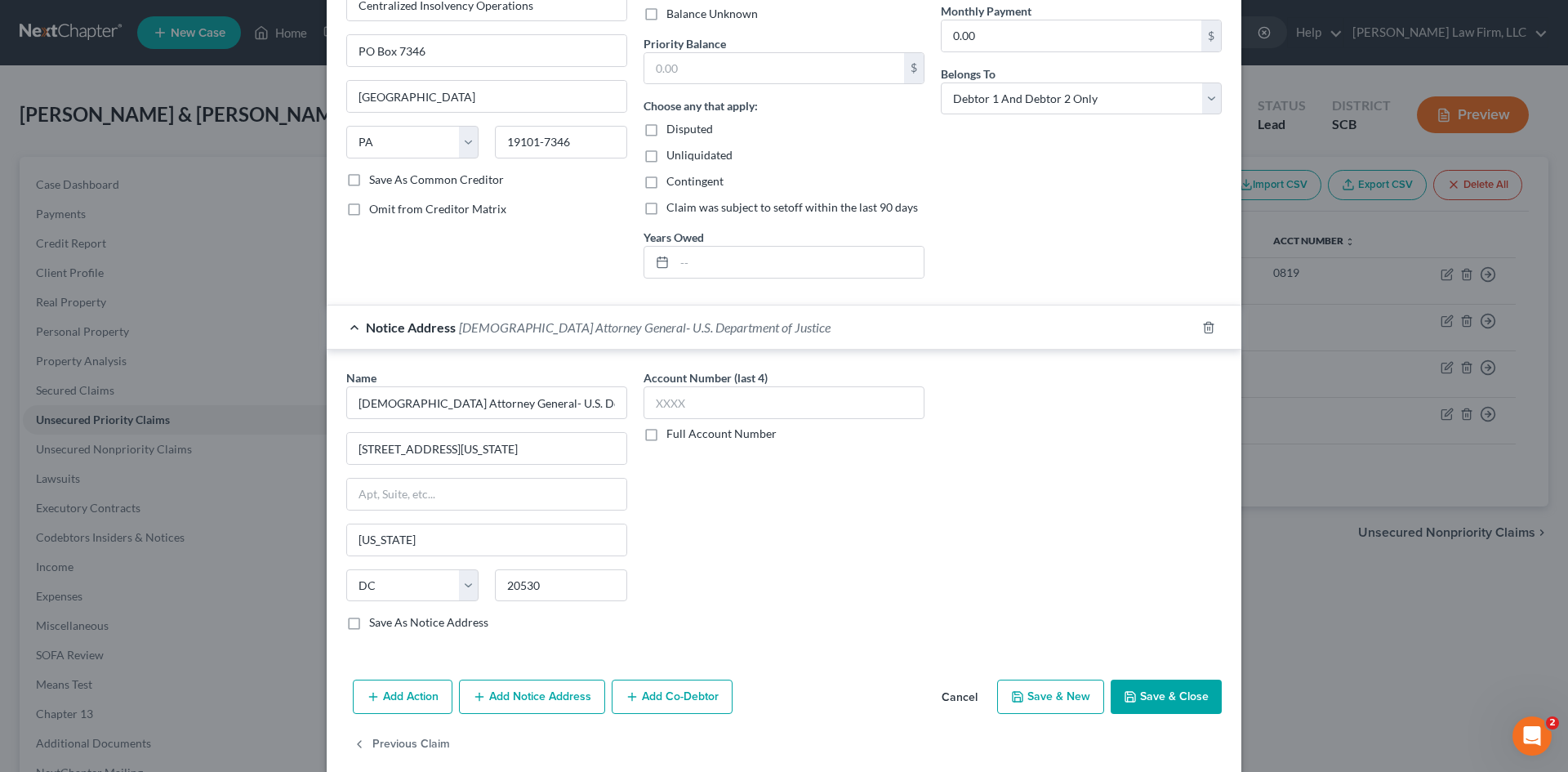
scroll to position [234, 0]
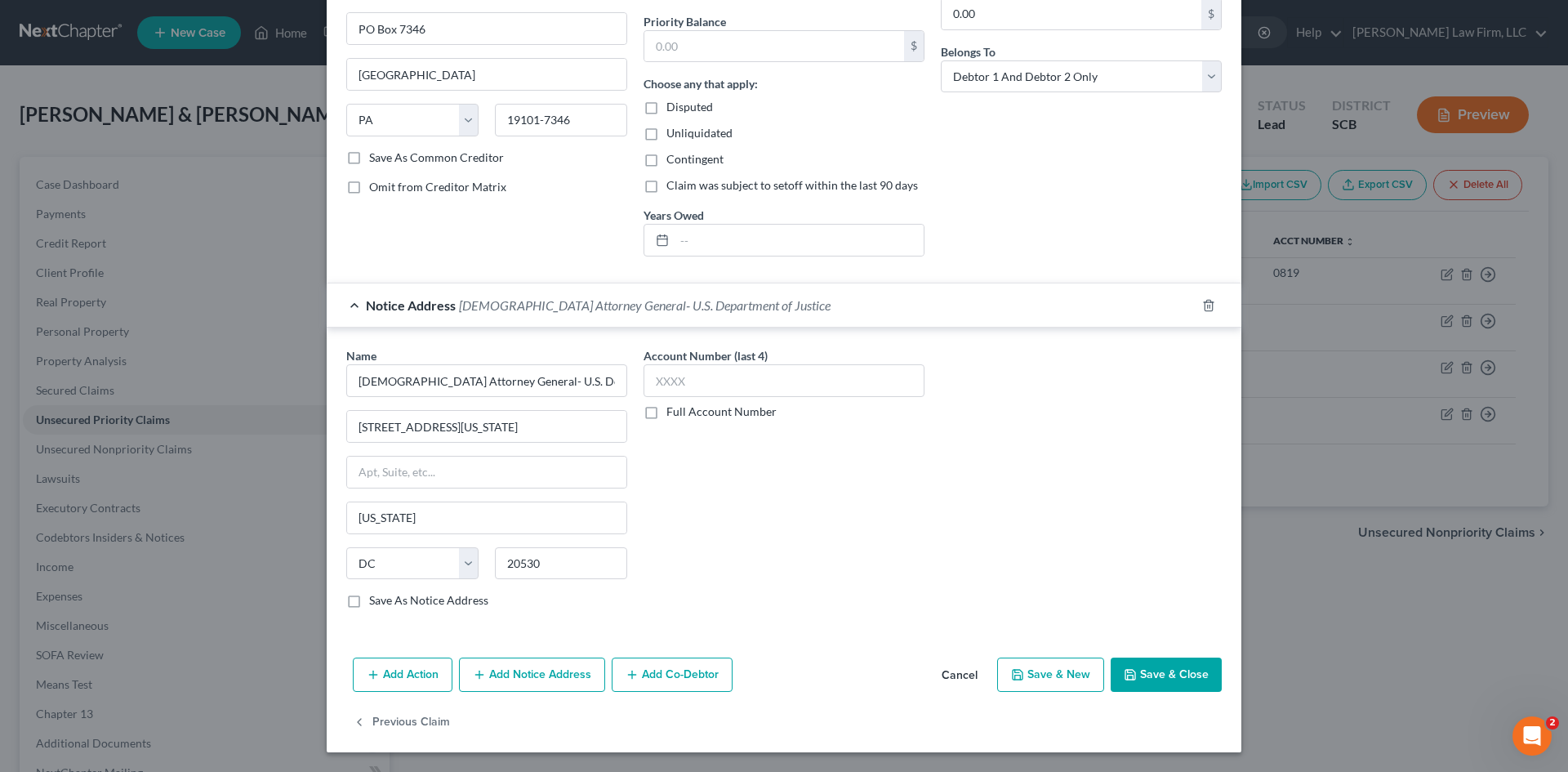
click at [513, 676] on button "Add Notice Address" at bounding box center [531, 674] width 146 height 35
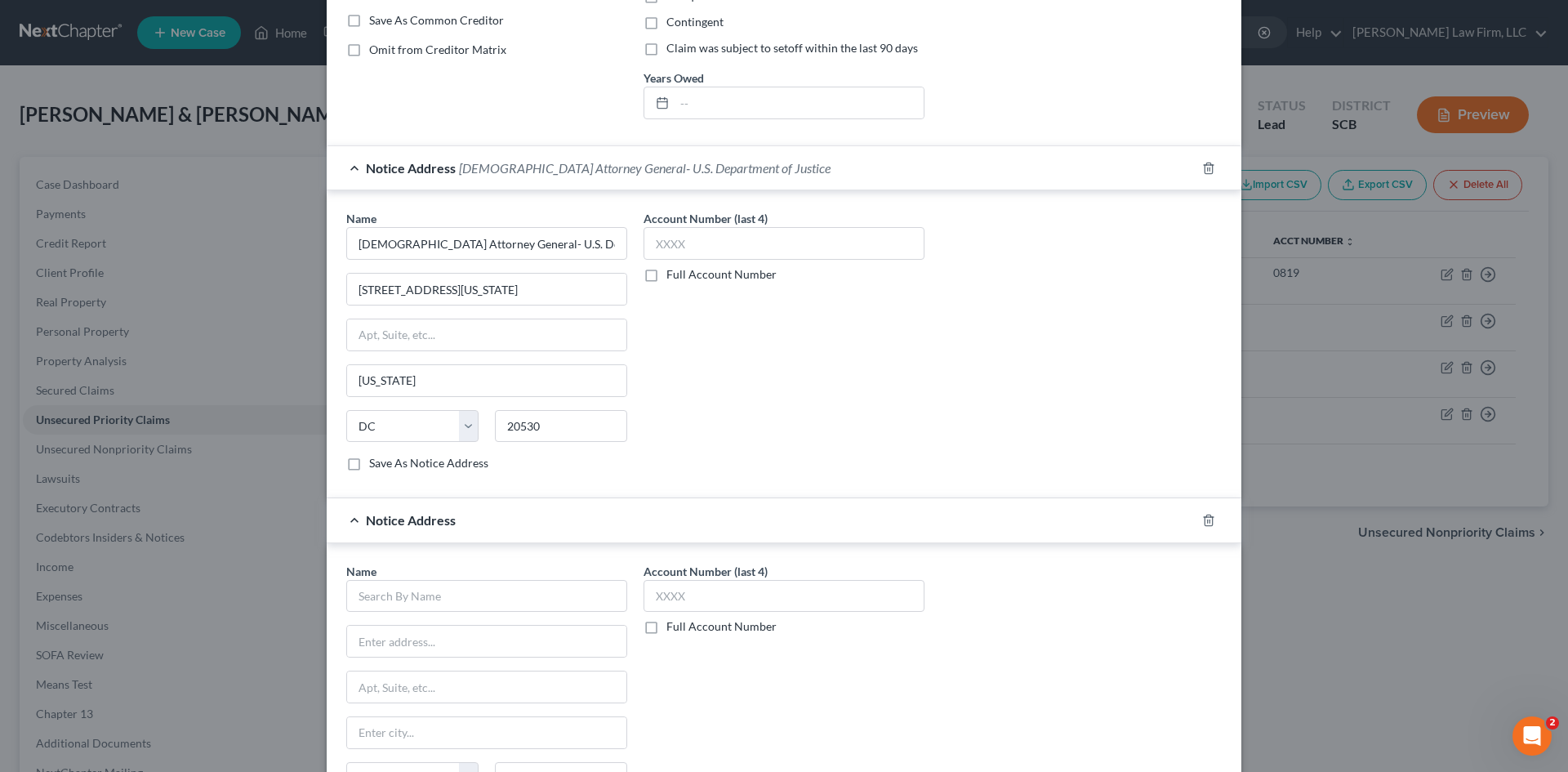
scroll to position [397, 0]
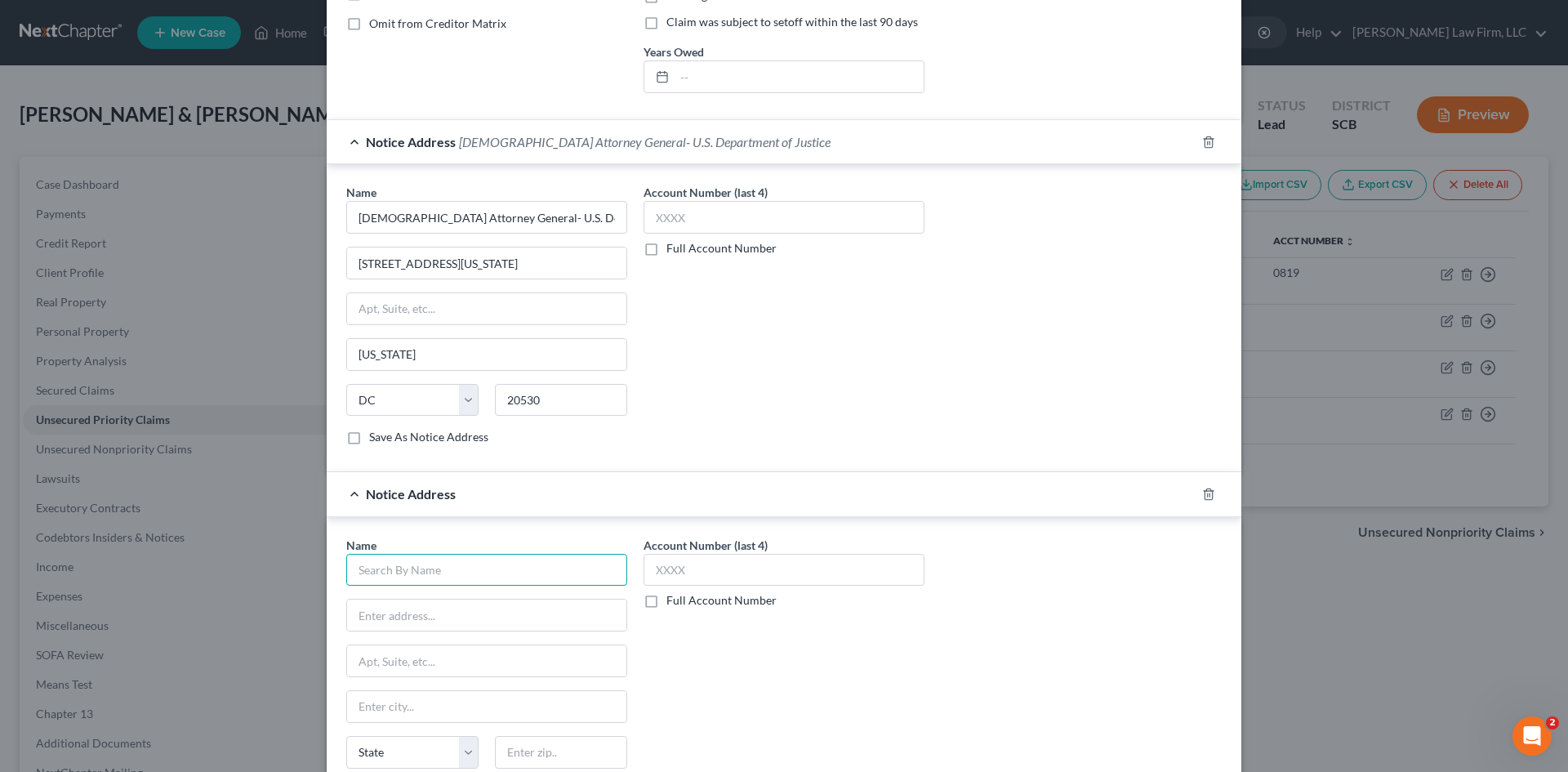
click at [502, 580] on input "text" at bounding box center [487, 570] width 281 height 33
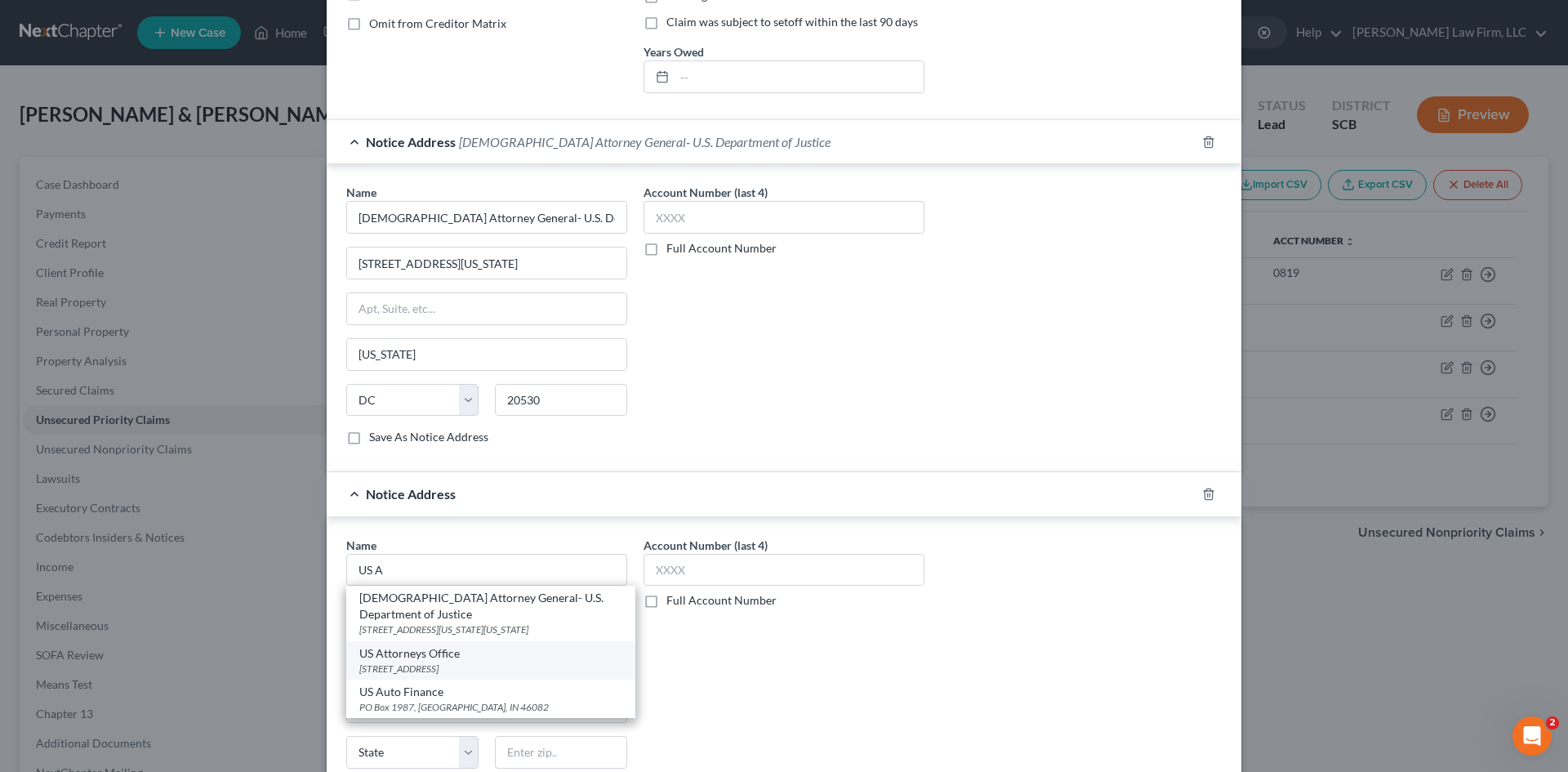
click at [531, 645] on div "US Attorneys Office" at bounding box center [491, 653] width 263 height 16
type input "US Attorneys Office"
type input "1441 Main Street"
type input "Suite 29201"
type input "Columbia"
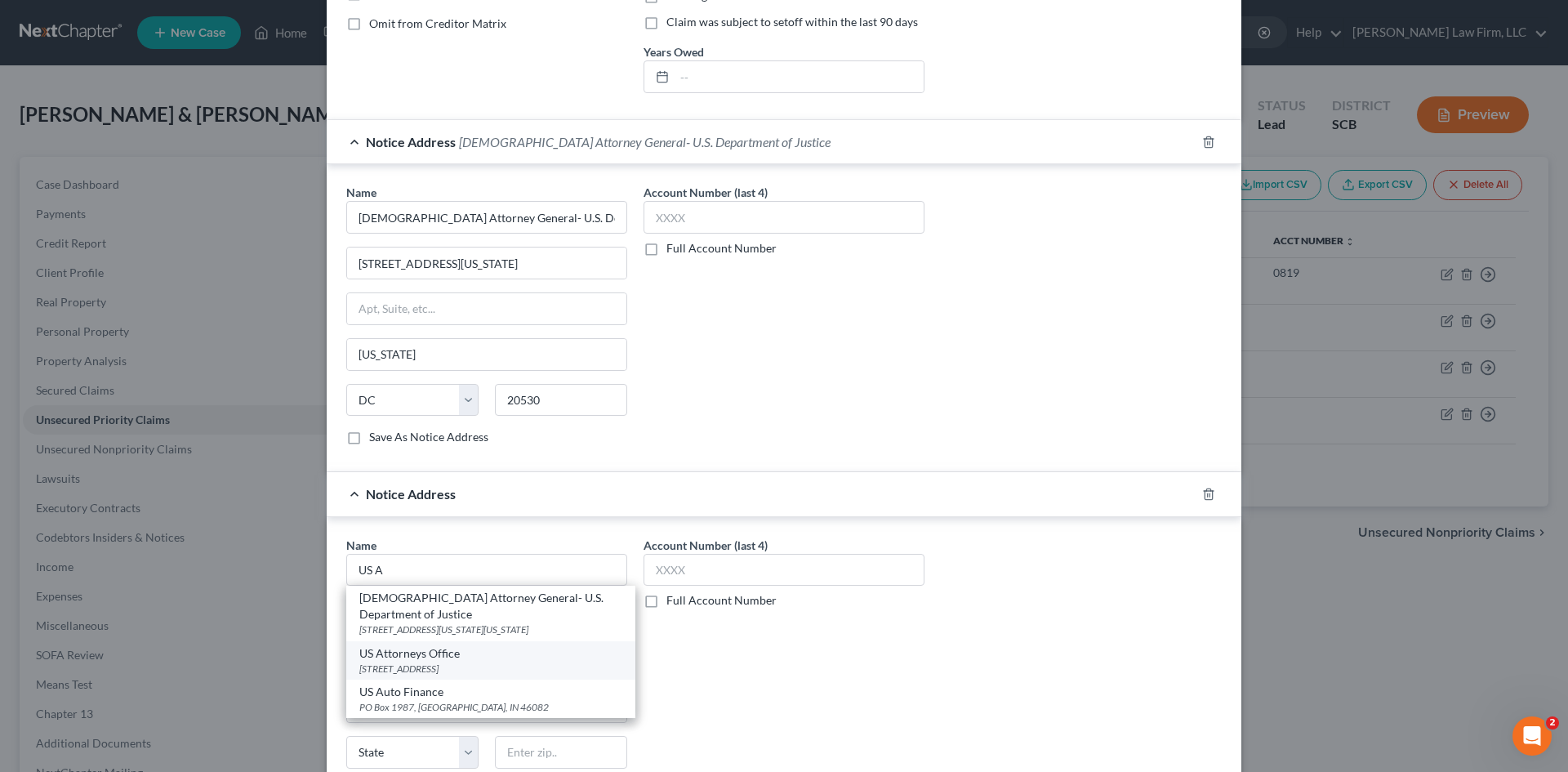
select select "42"
type input "29201"
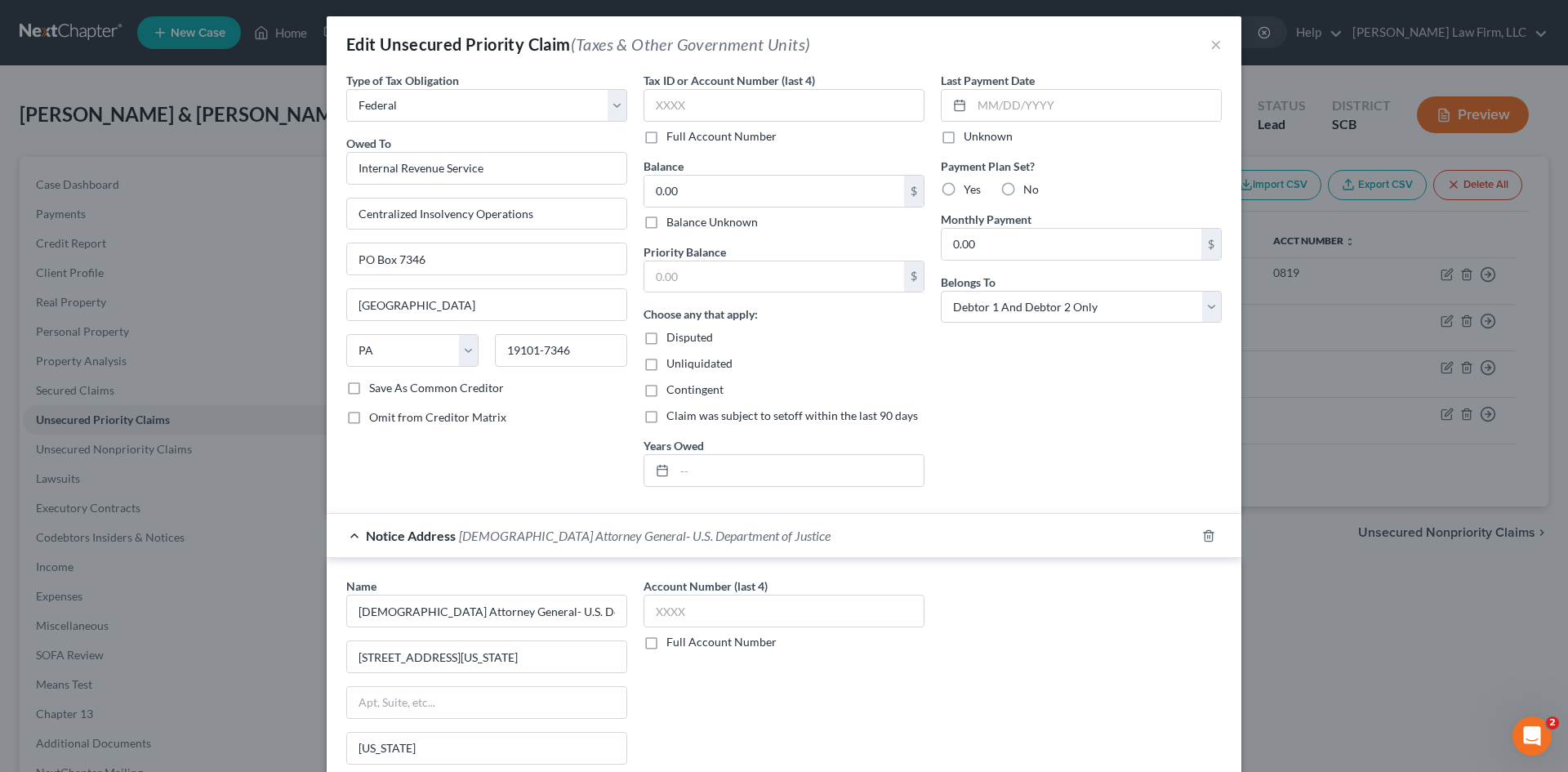
scroll to position [0, 0]
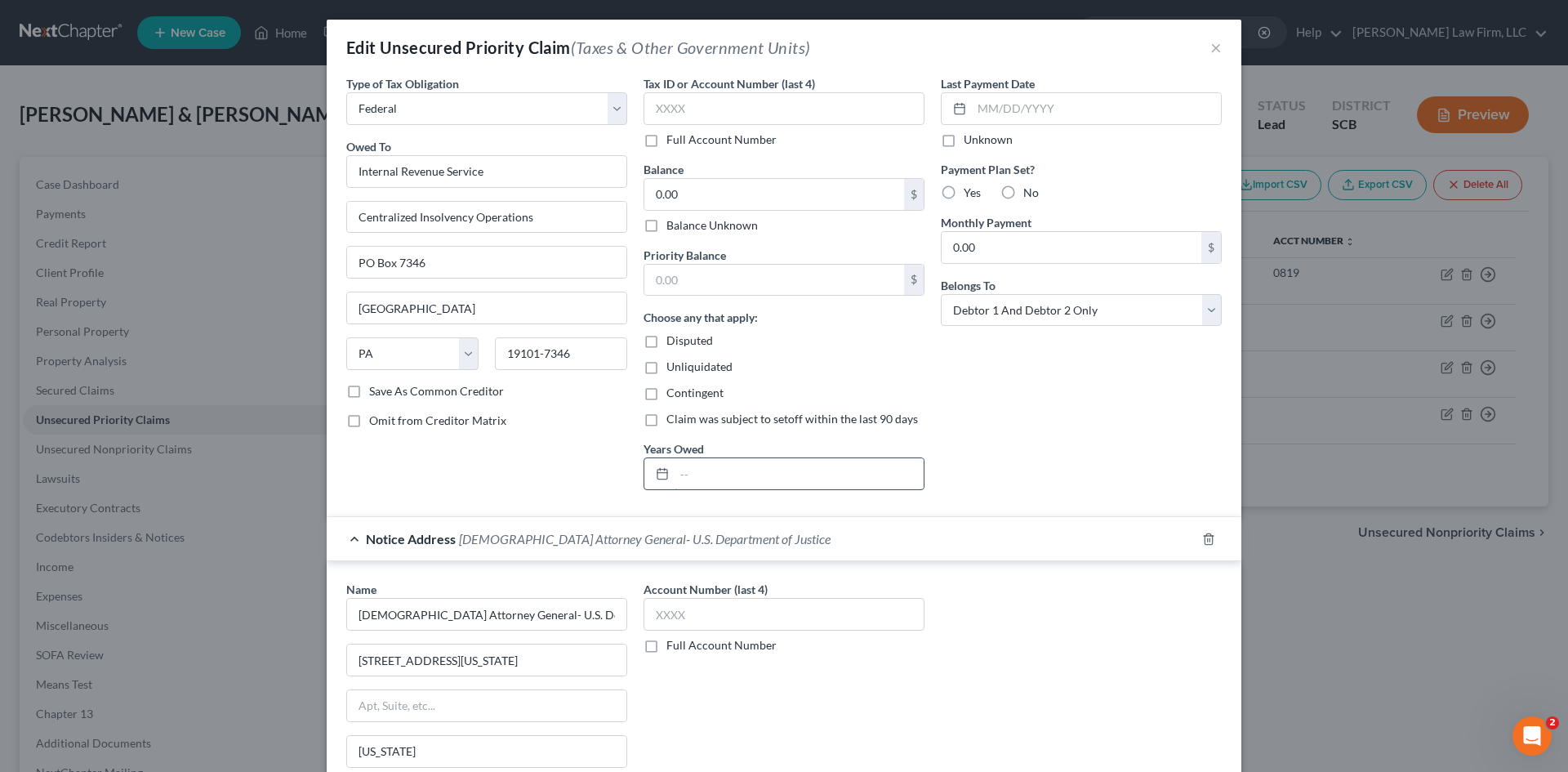
click at [776, 477] on input "text" at bounding box center [799, 473] width 249 height 31
type input "Notice Only"
click at [989, 456] on div "Last Payment Date Unknown Payment Plan Set? Yes No Monthly Payment 0.00 $ Belon…" at bounding box center [1081, 289] width 297 height 428
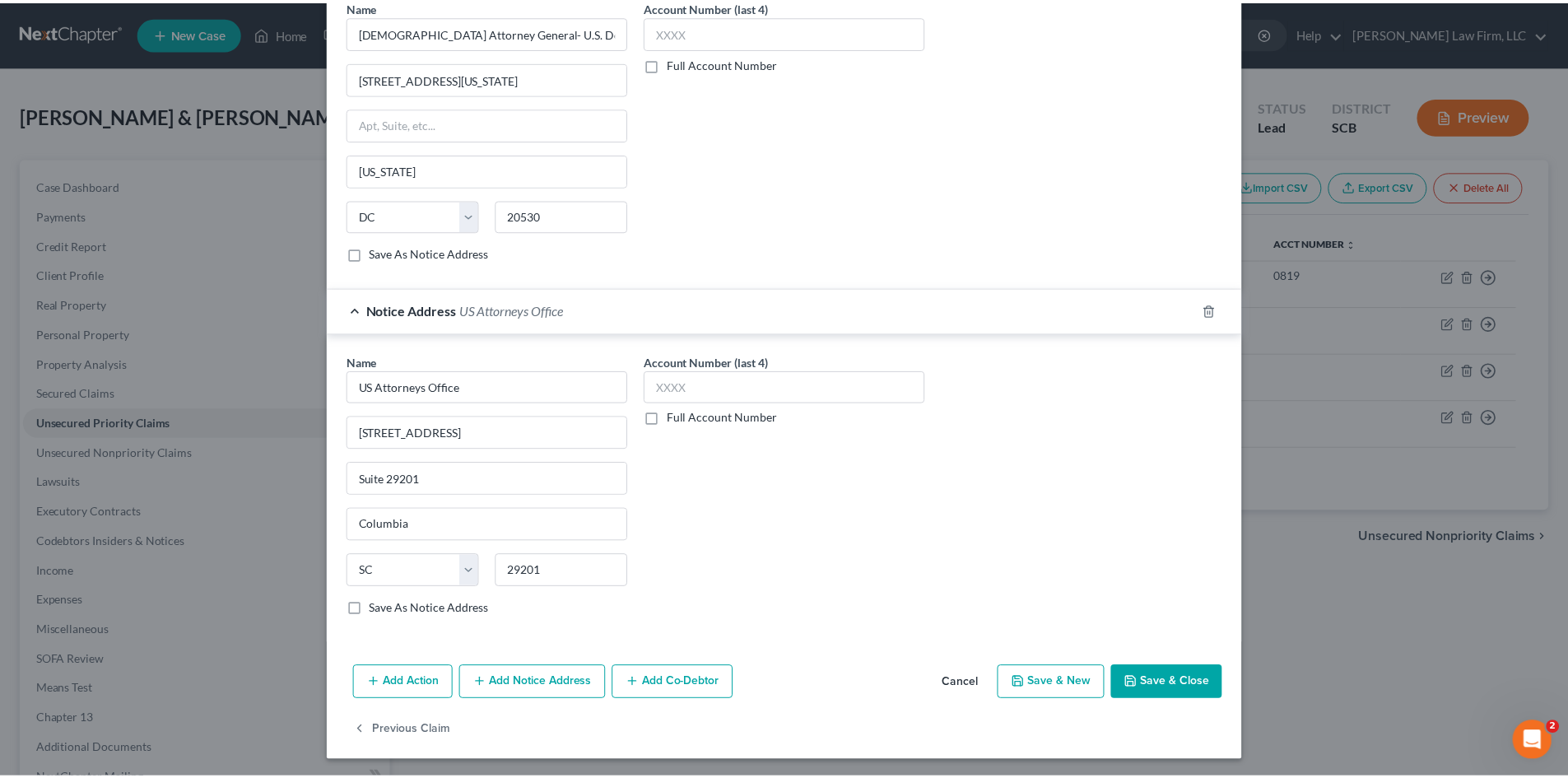
scroll to position [590, 0]
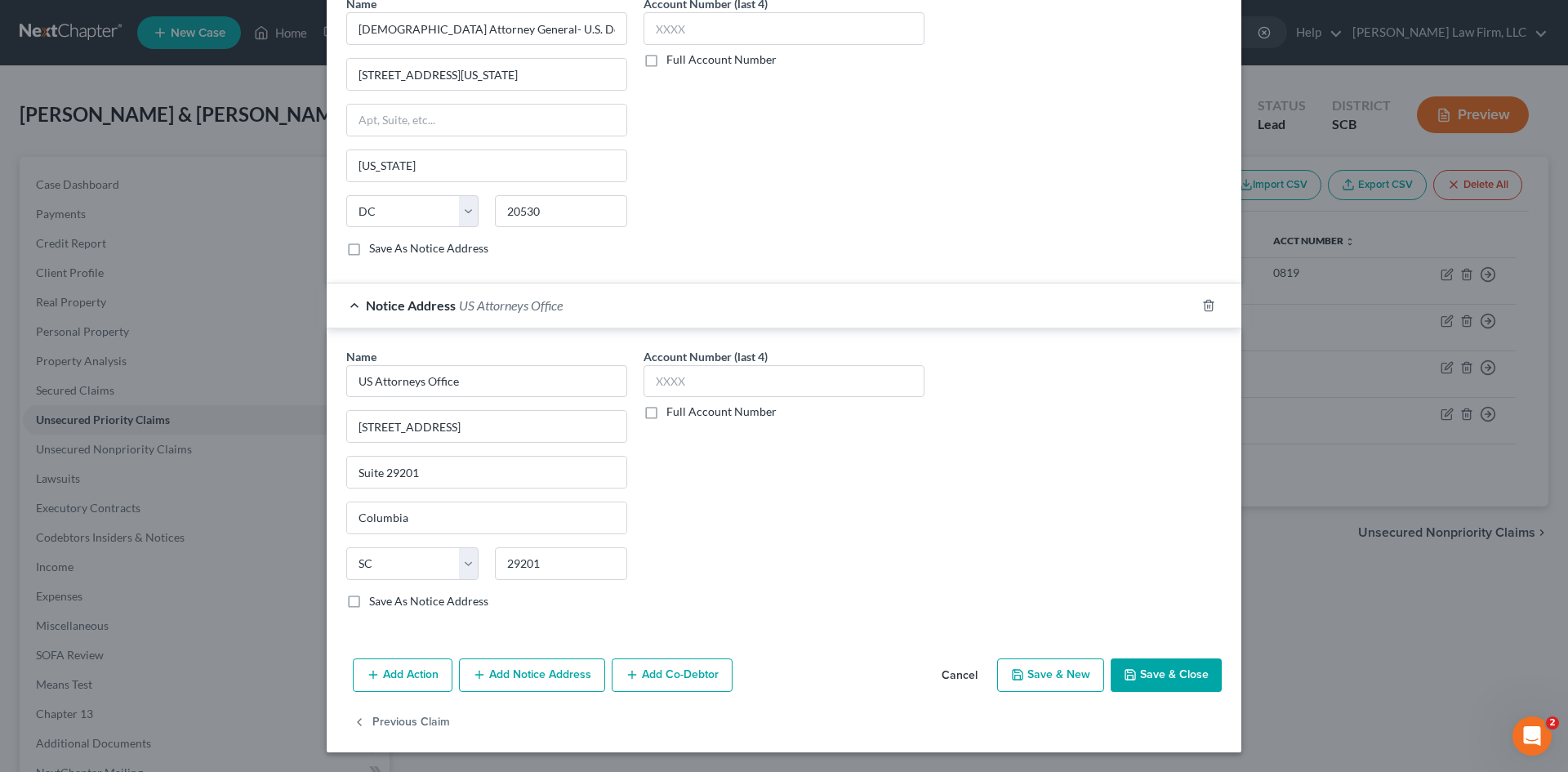
click at [1160, 677] on button "Save & Close" at bounding box center [1167, 675] width 111 height 35
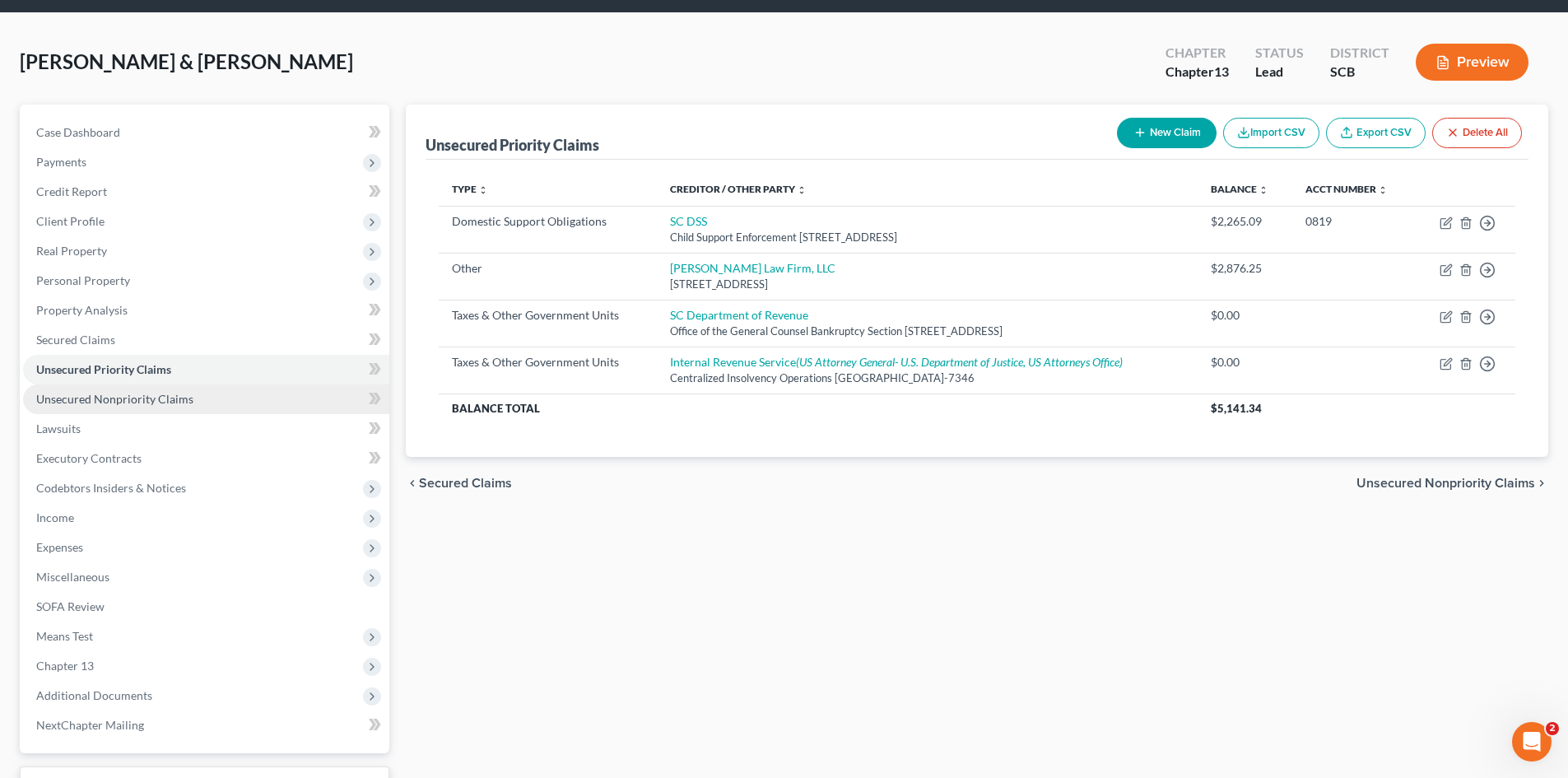
scroll to position [82, 0]
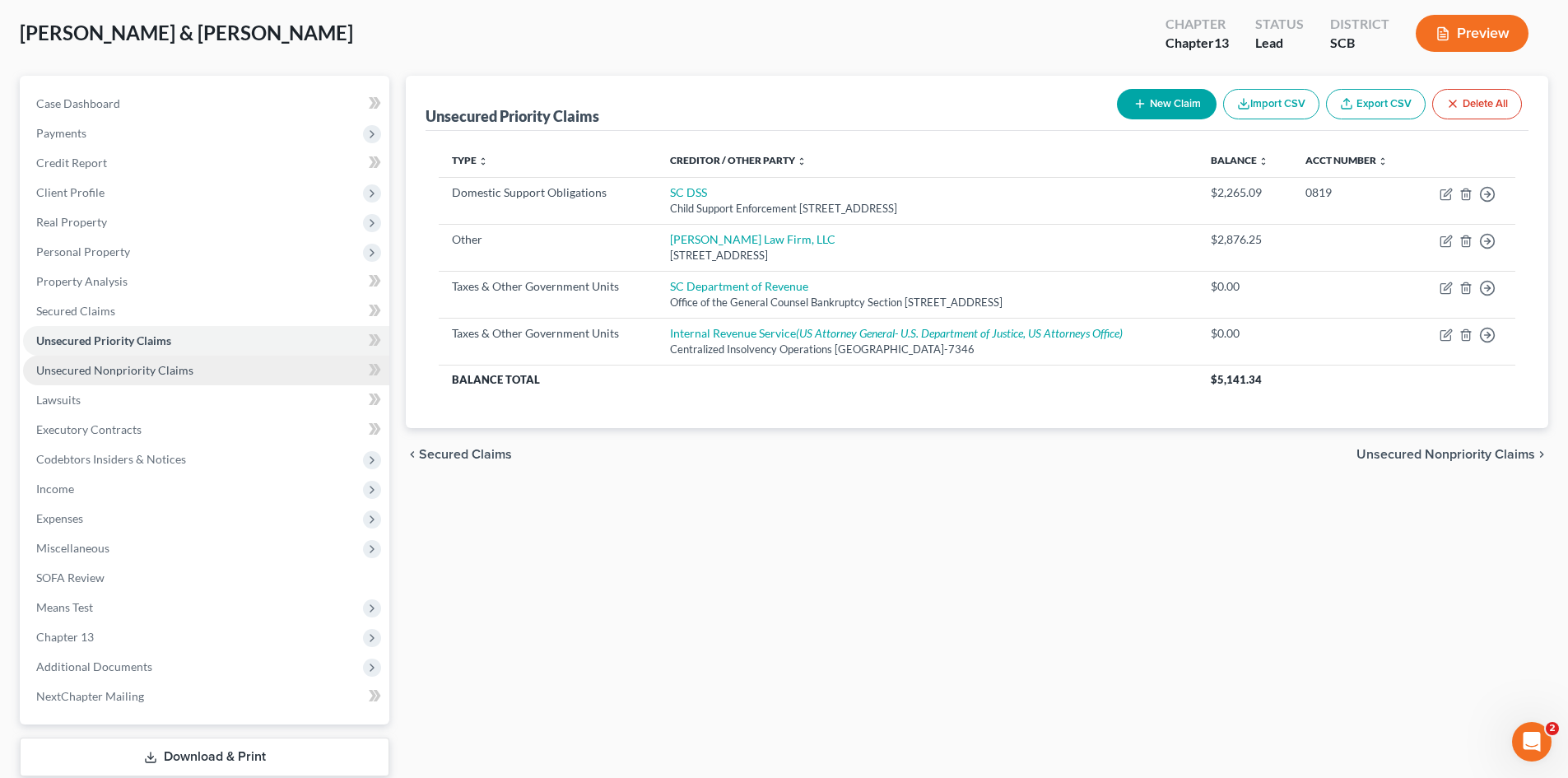
click at [124, 370] on span "Unsecured Nonpriority Claims" at bounding box center [115, 370] width 157 height 14
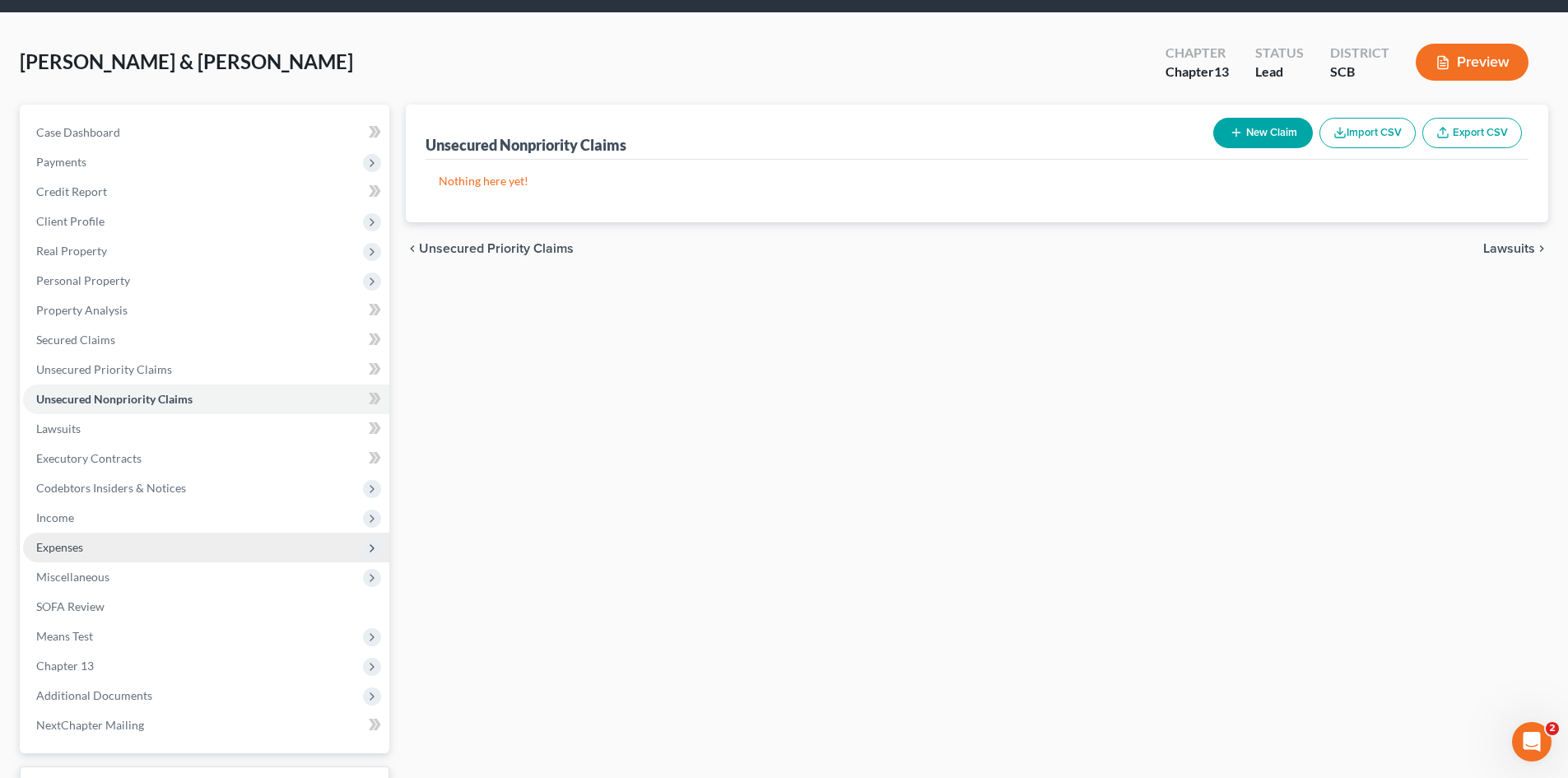
scroll to position [82, 0]
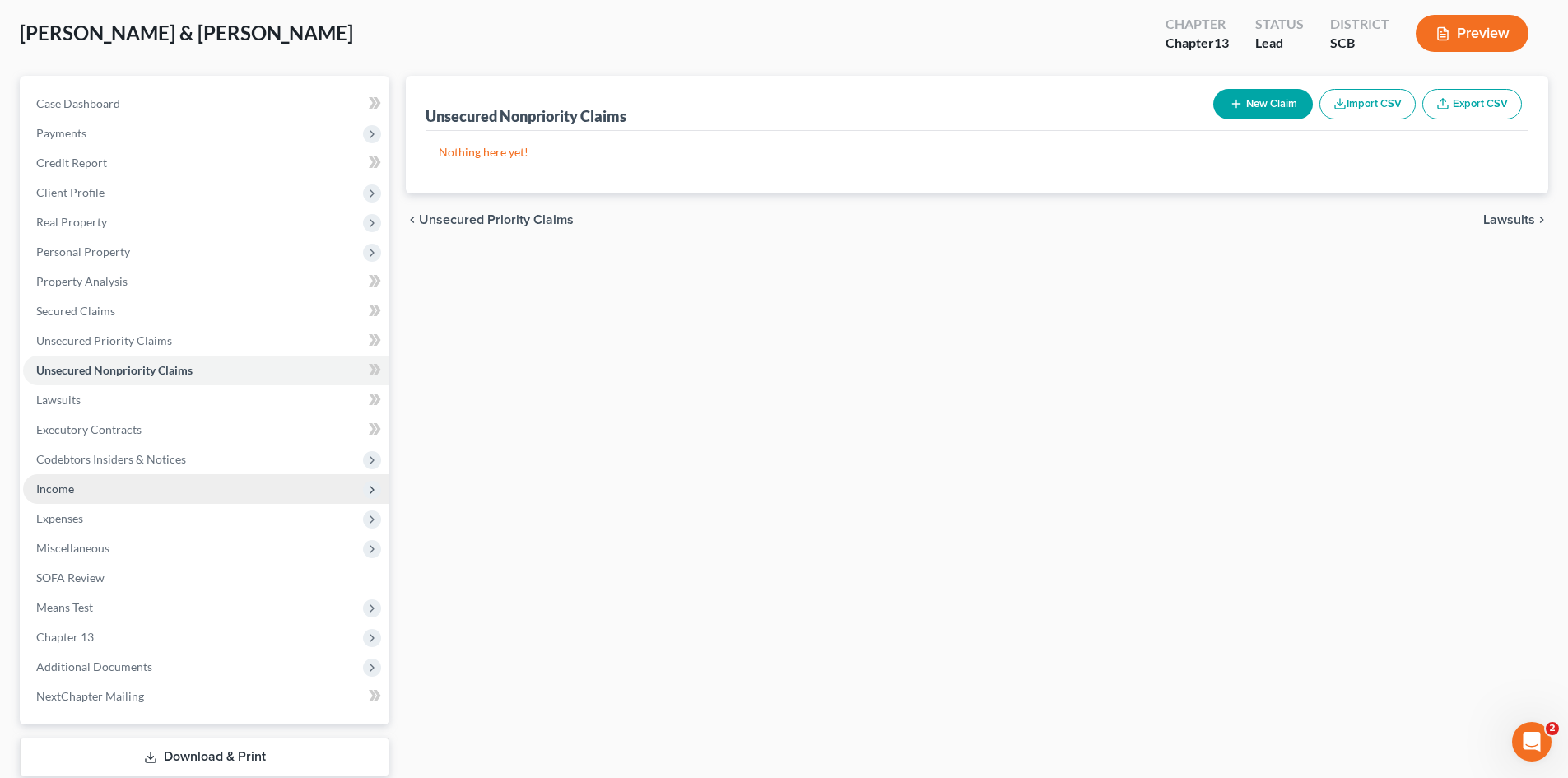
click at [115, 495] on span "Income" at bounding box center [206, 489] width 366 height 30
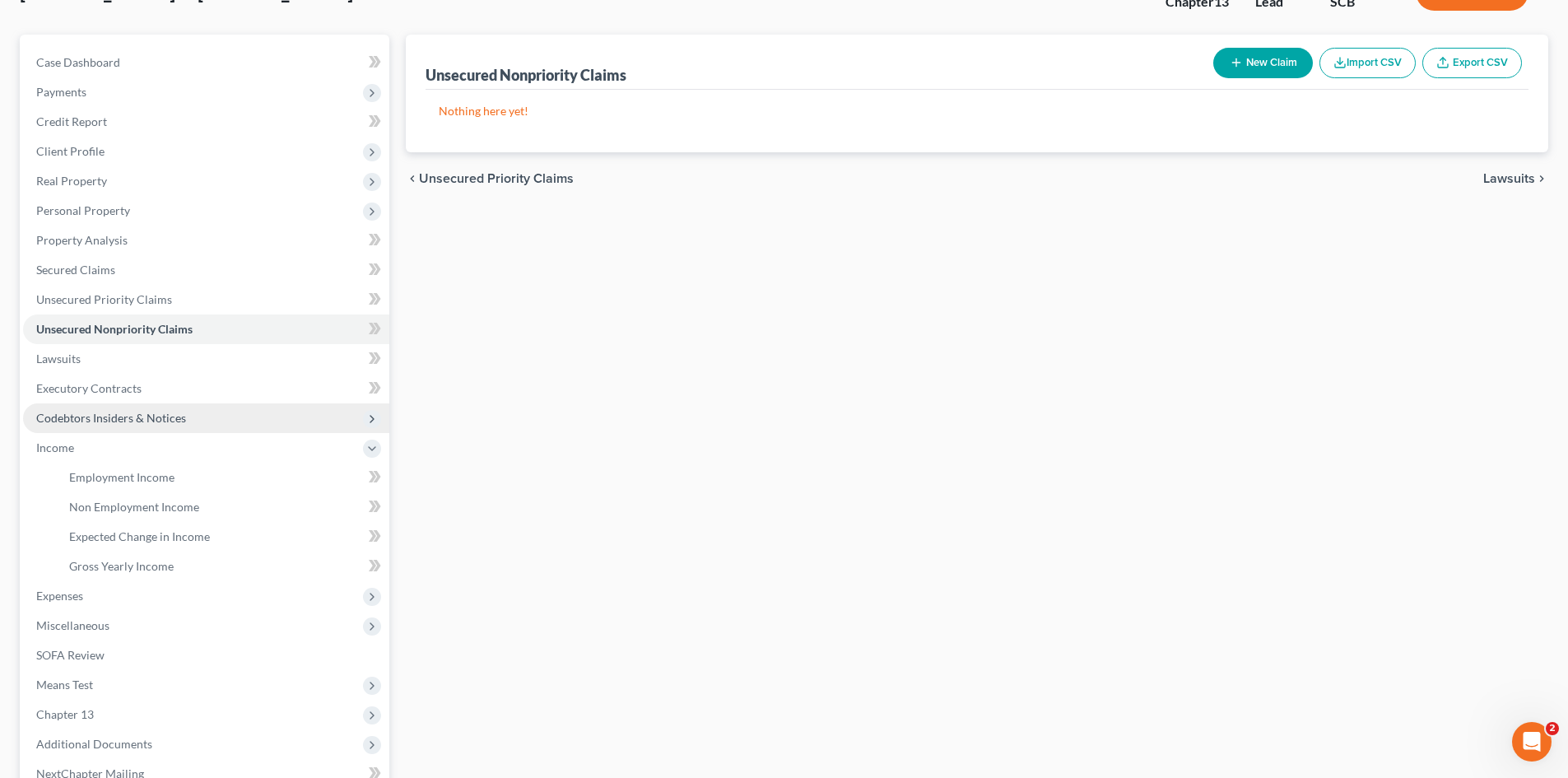
scroll to position [165, 0]
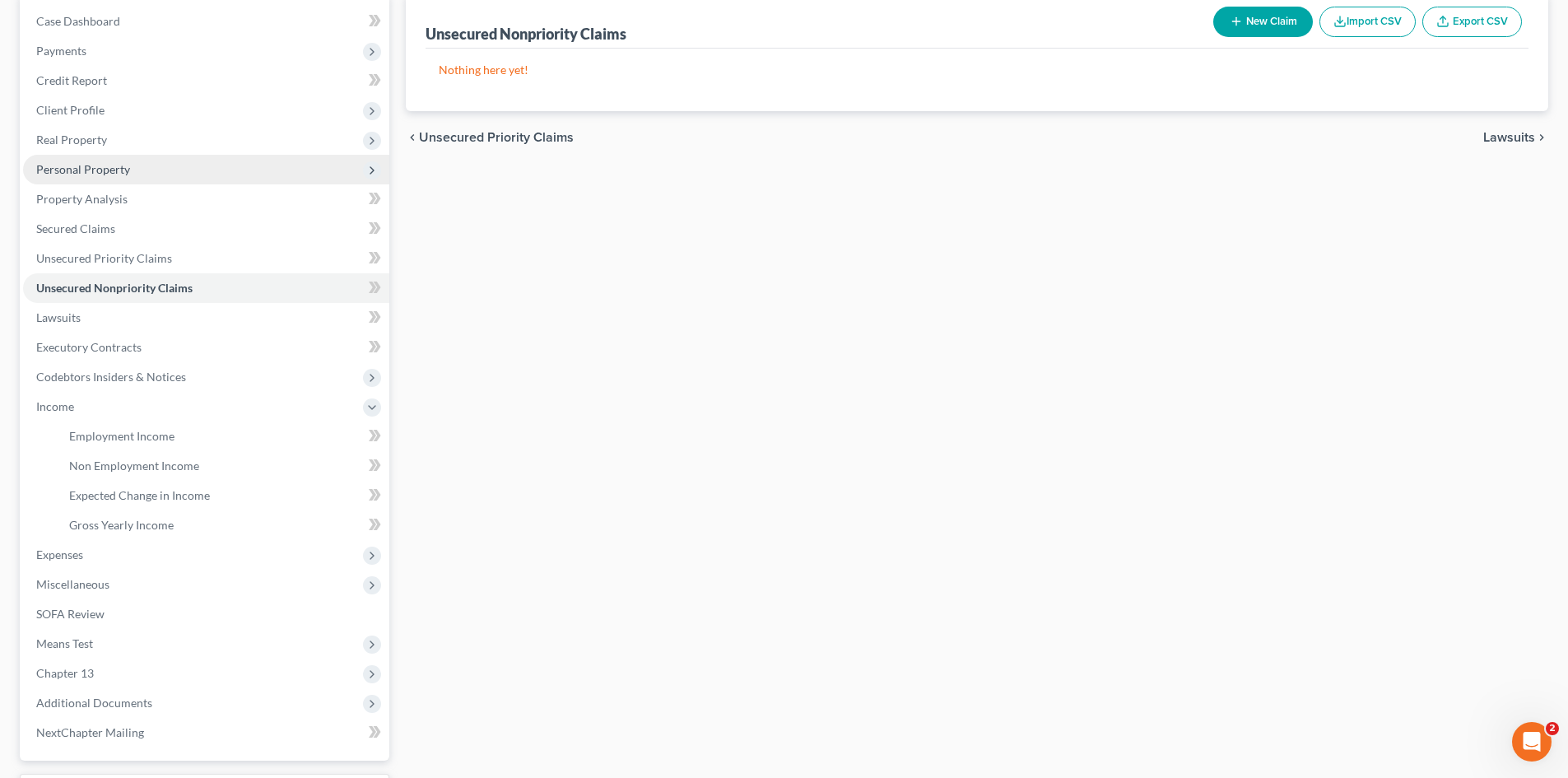
click at [120, 169] on span "Personal Property" at bounding box center [83, 169] width 93 height 14
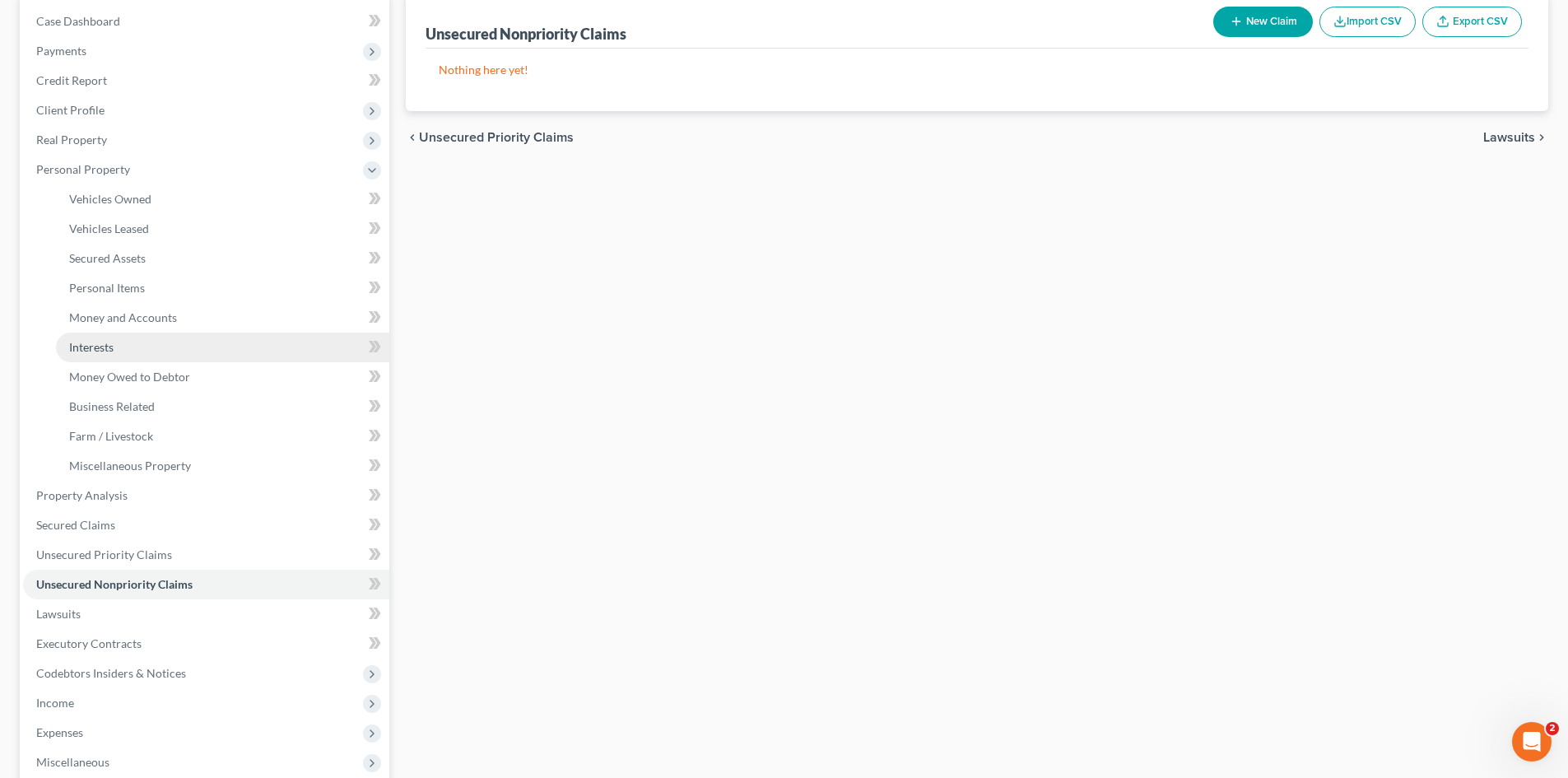
click at [105, 345] on span "Interests" at bounding box center [91, 347] width 44 height 14
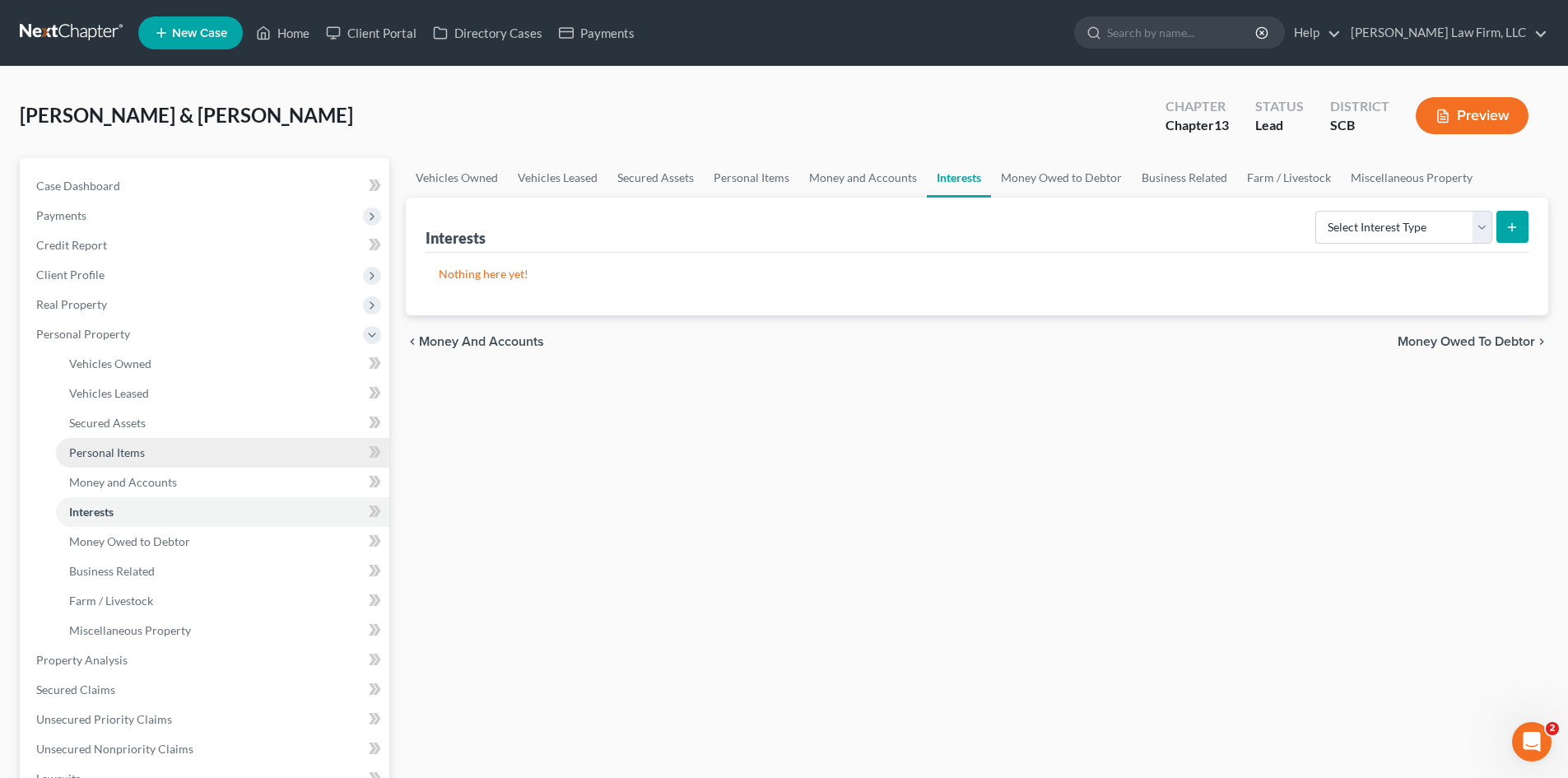
click at [127, 455] on span "Personal Items" at bounding box center [106, 452] width 76 height 14
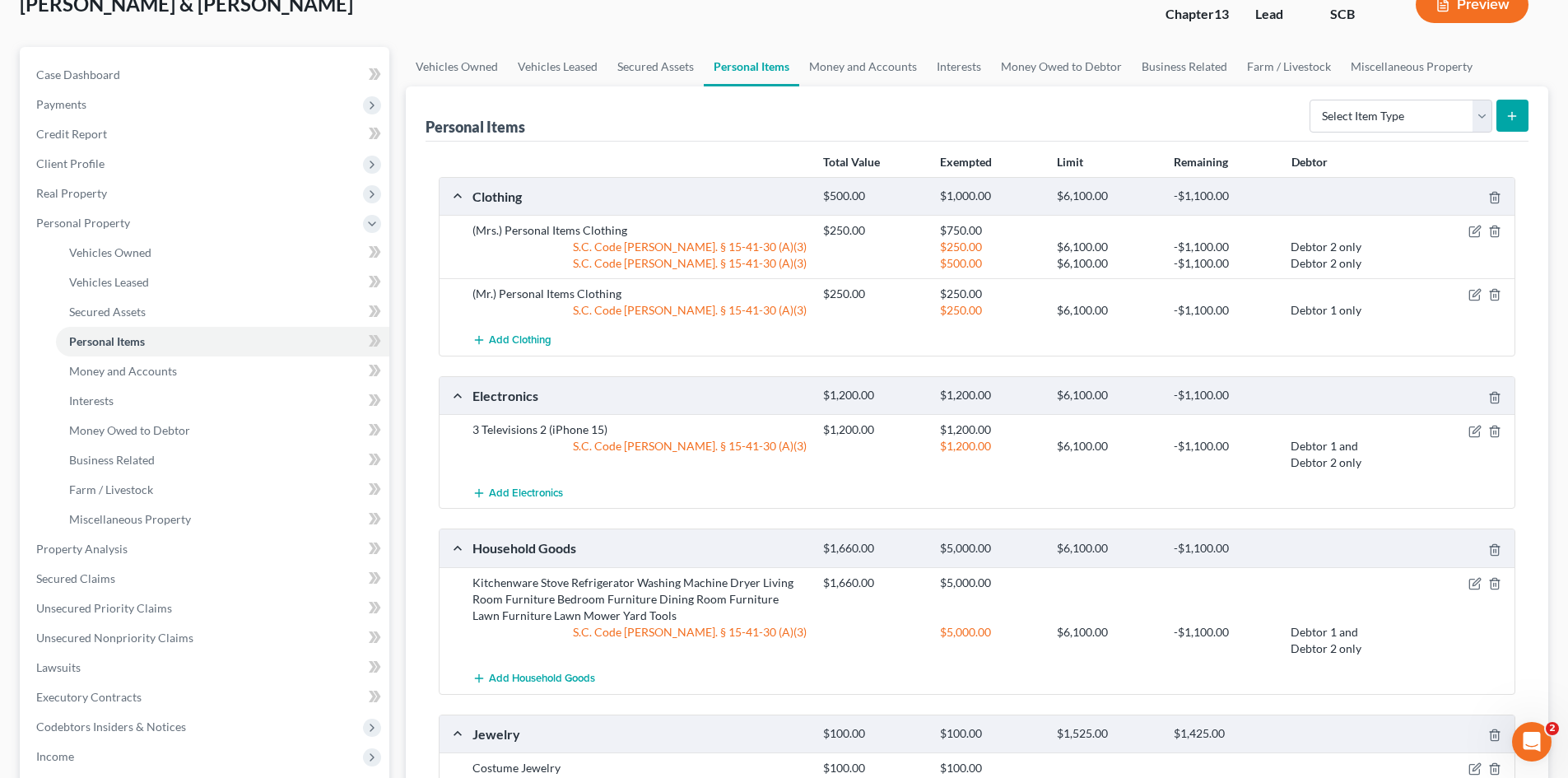
scroll to position [82, 0]
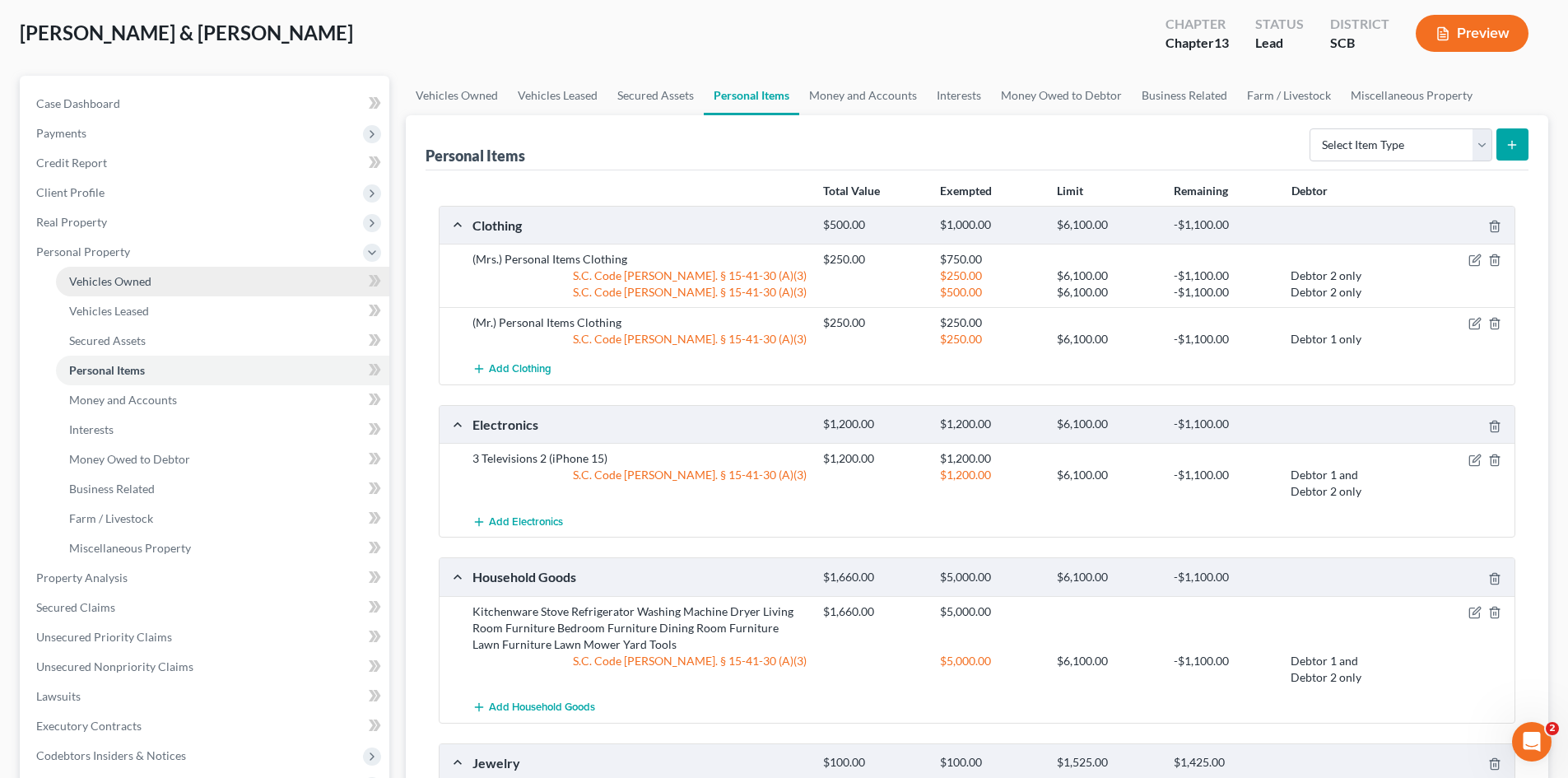
click at [122, 276] on span "Vehicles Owned" at bounding box center [110, 281] width 82 height 14
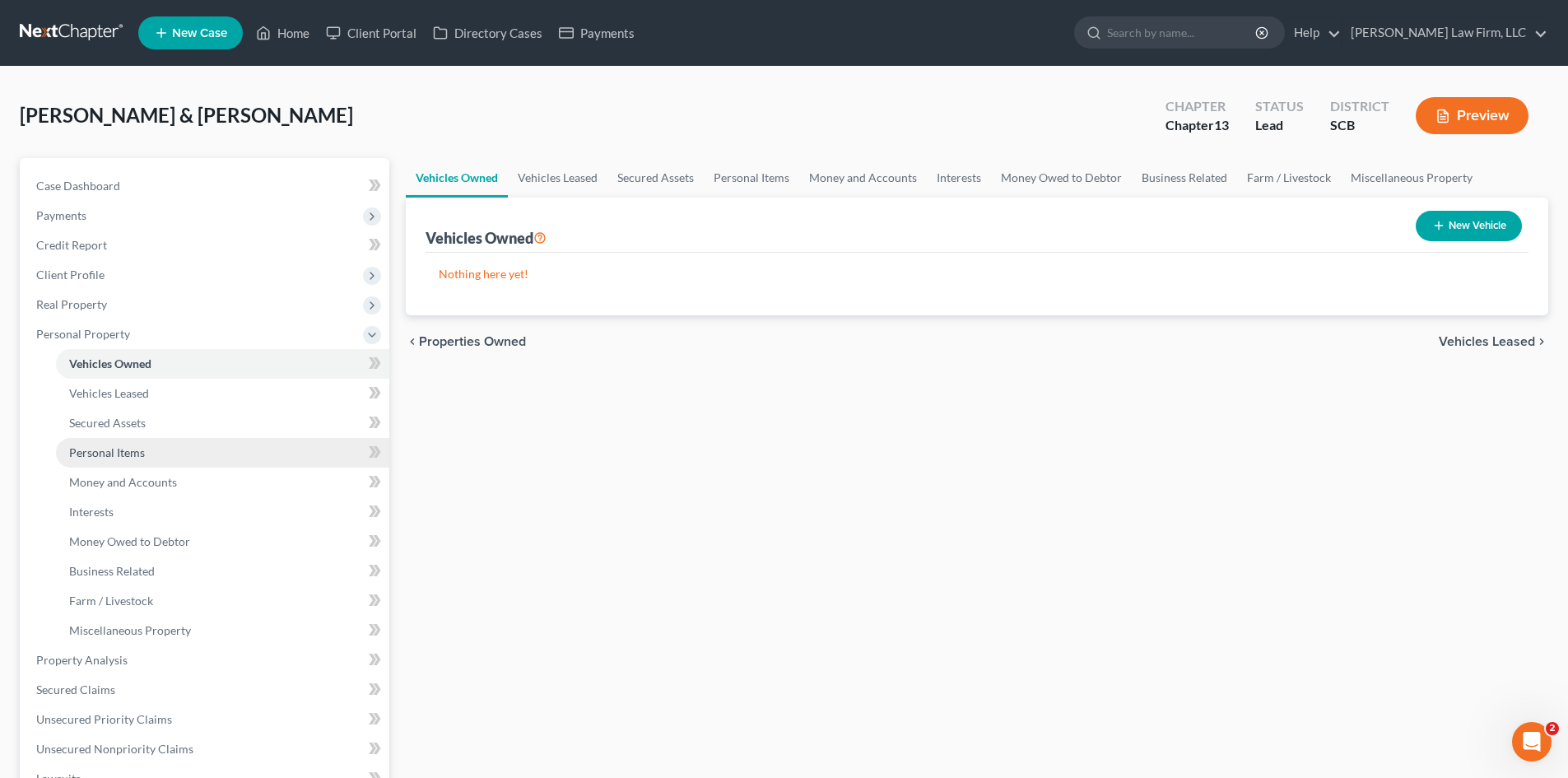
click at [180, 447] on link "Personal Items" at bounding box center [223, 452] width 333 height 30
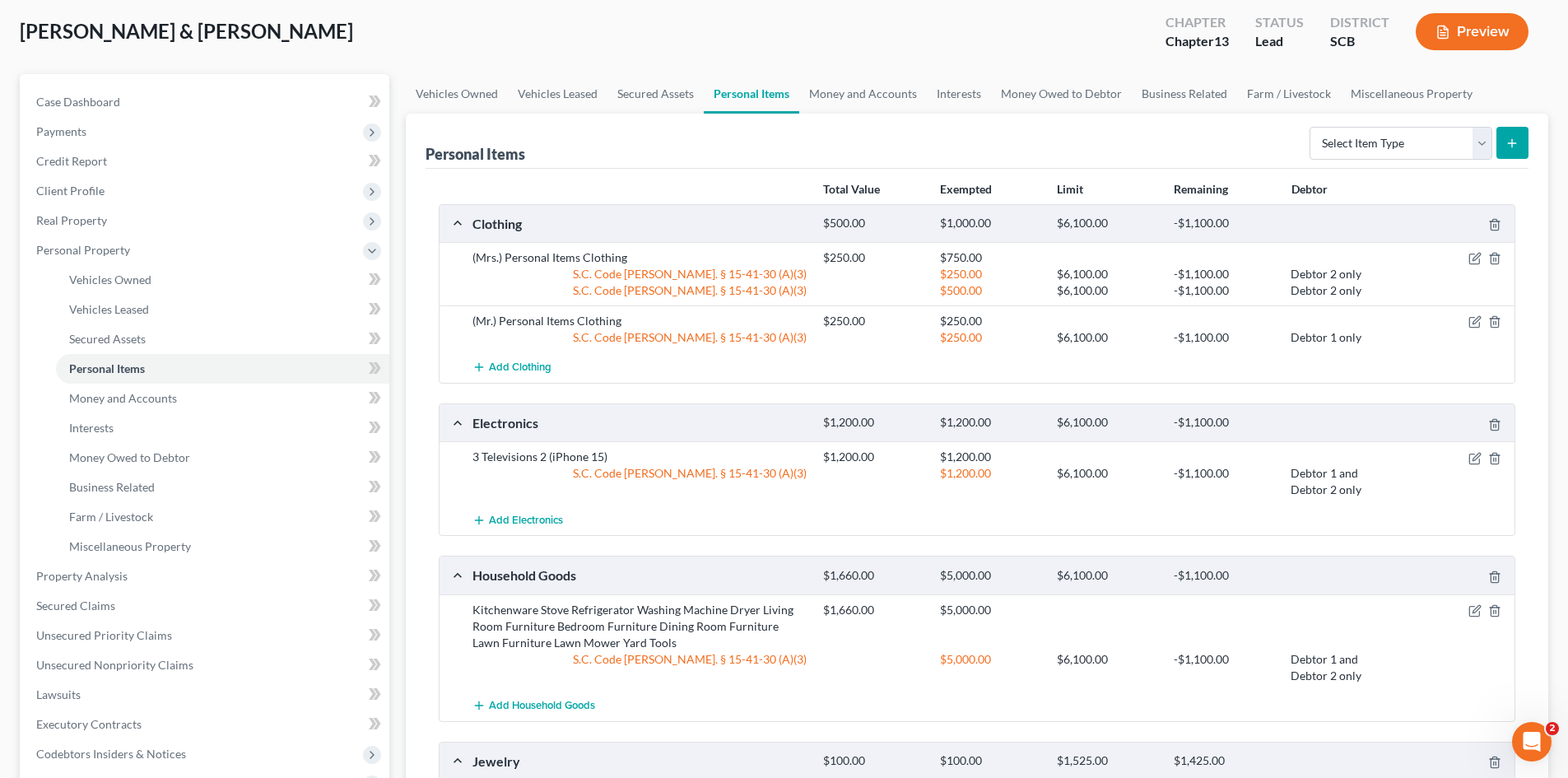
scroll to position [82, 0]
click at [82, 227] on span "Real Property" at bounding box center [71, 222] width 71 height 14
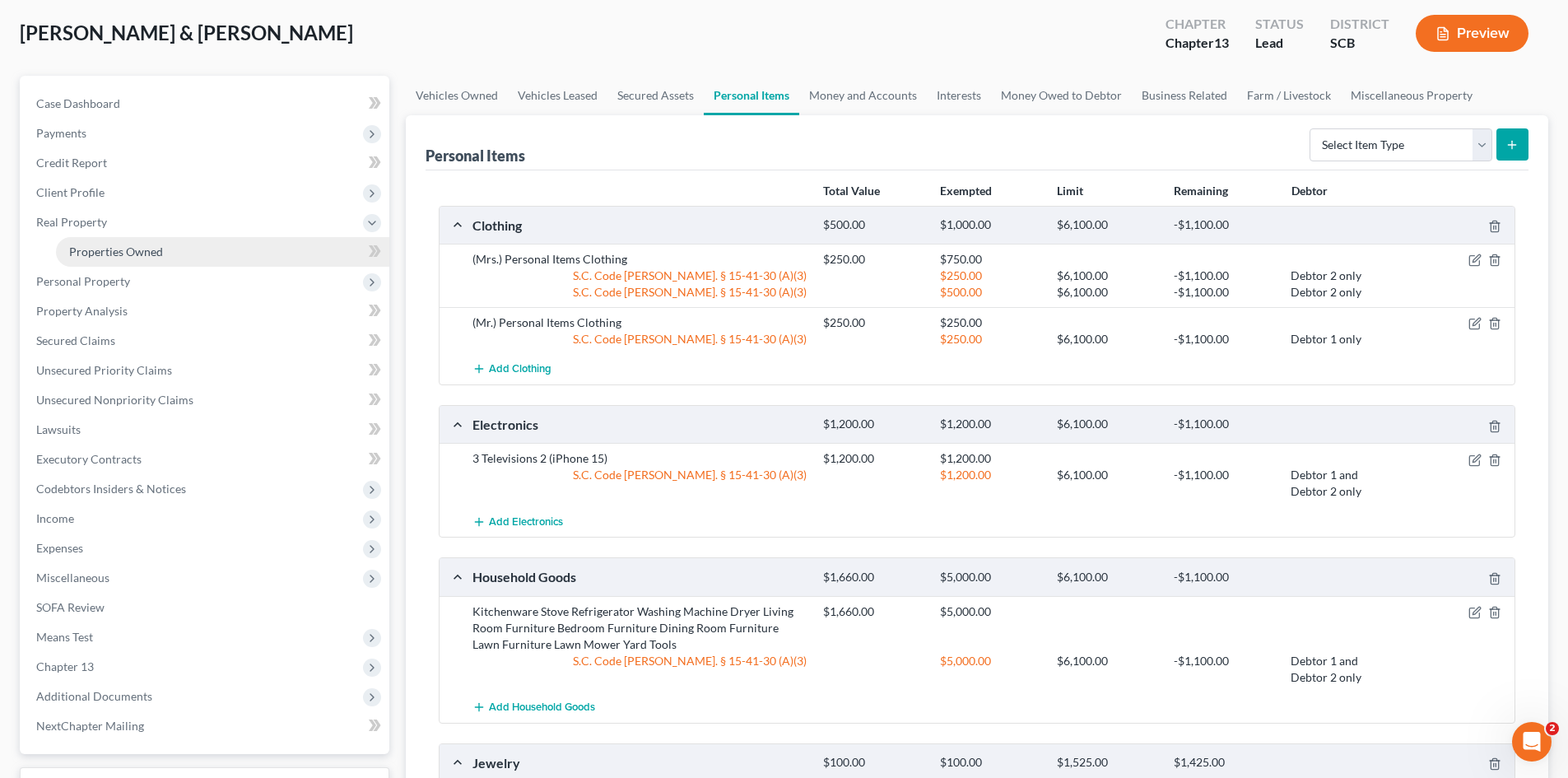
click at [85, 264] on link "Properties Owned" at bounding box center [223, 252] width 333 height 30
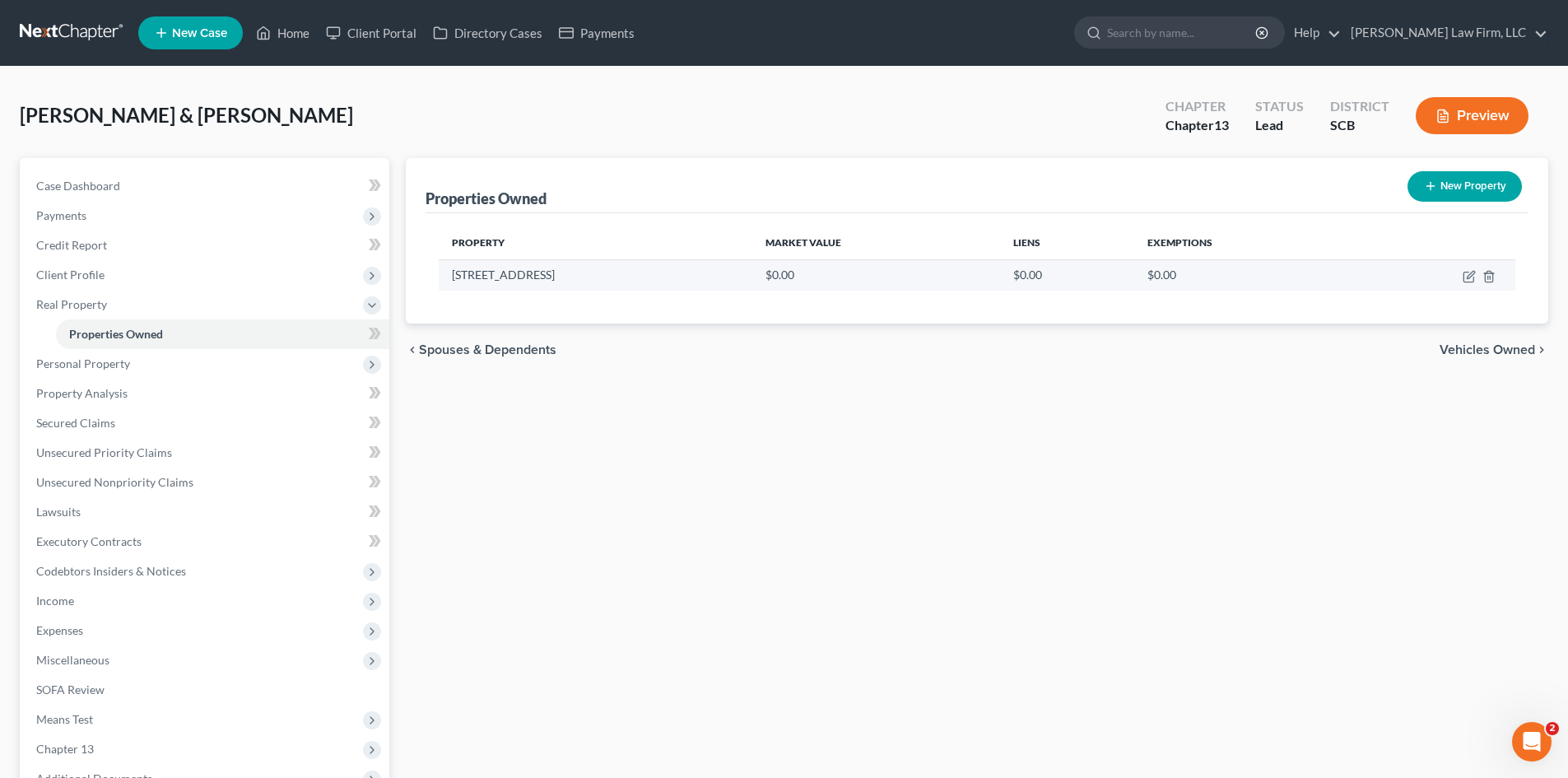
drag, startPoint x: 548, startPoint y: 273, endPoint x: 446, endPoint y: 277, distance: 102.1
click at [446, 277] on td "221 Chancery Lane" at bounding box center [595, 275] width 314 height 31
copy td "221 Chancery Lane"
click at [132, 279] on span "Client Profile" at bounding box center [206, 275] width 366 height 30
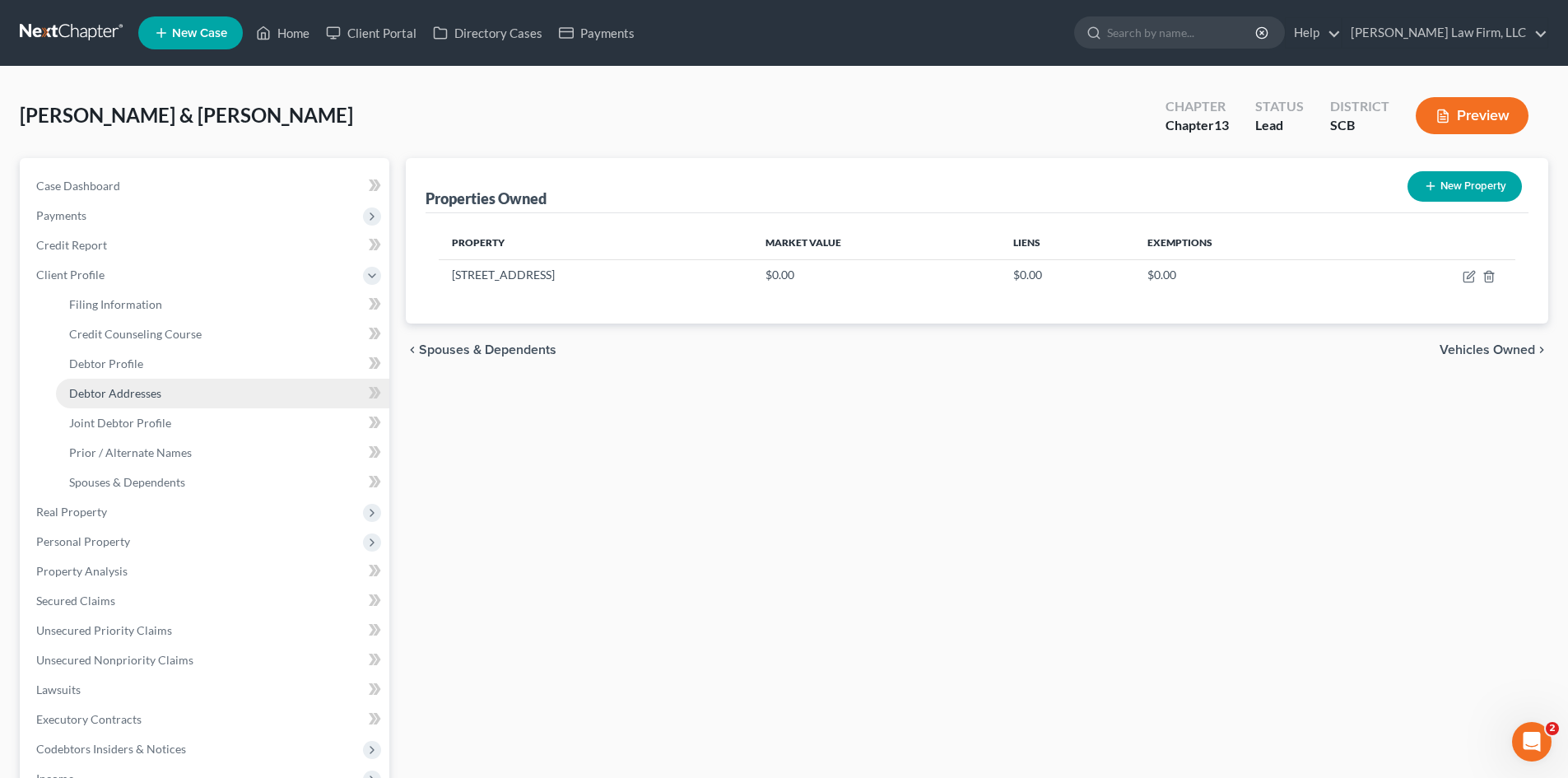
click at [151, 395] on span "Debtor Addresses" at bounding box center [115, 393] width 92 height 14
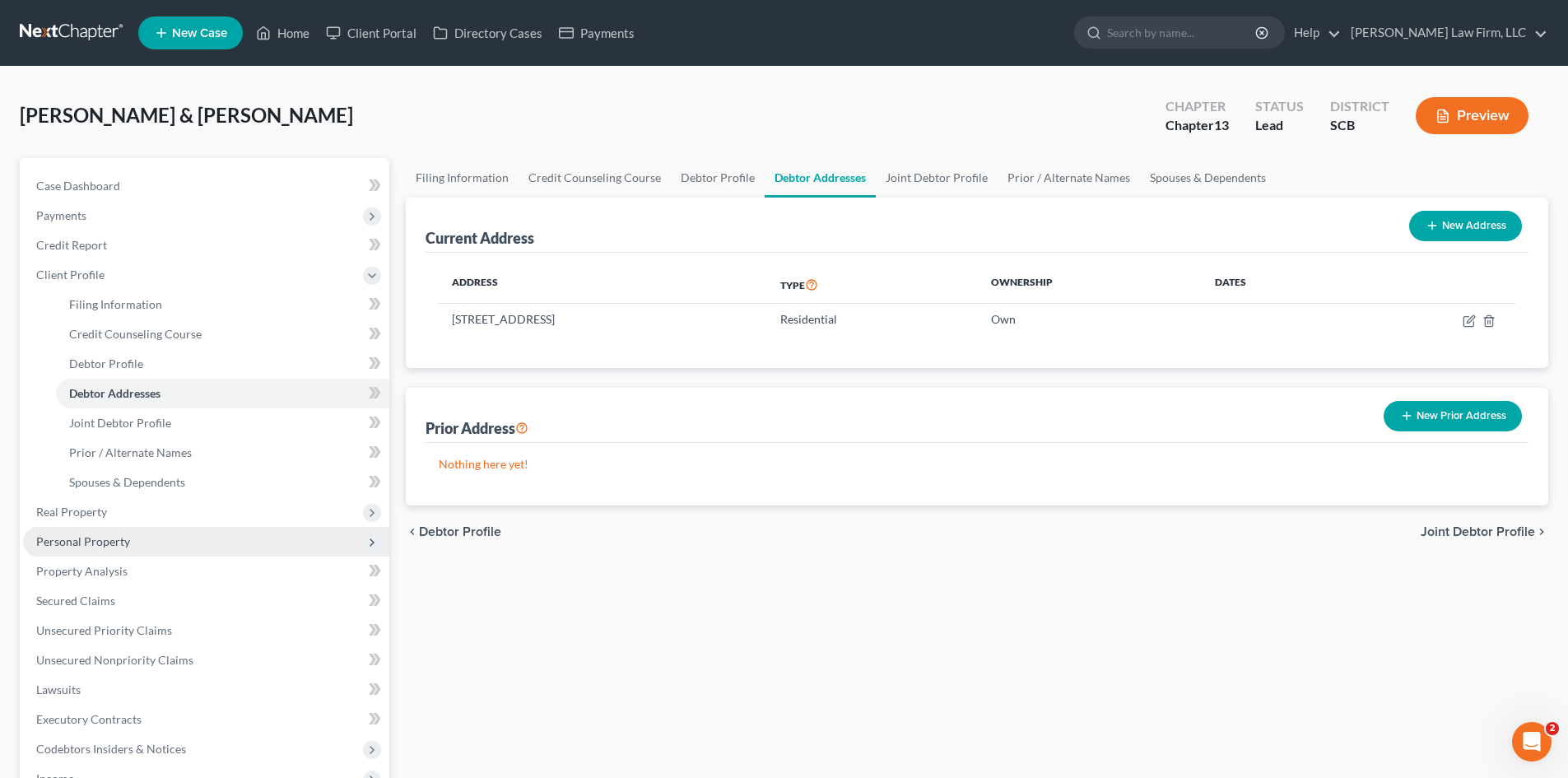
click at [127, 547] on span "Personal Property" at bounding box center [83, 541] width 93 height 14
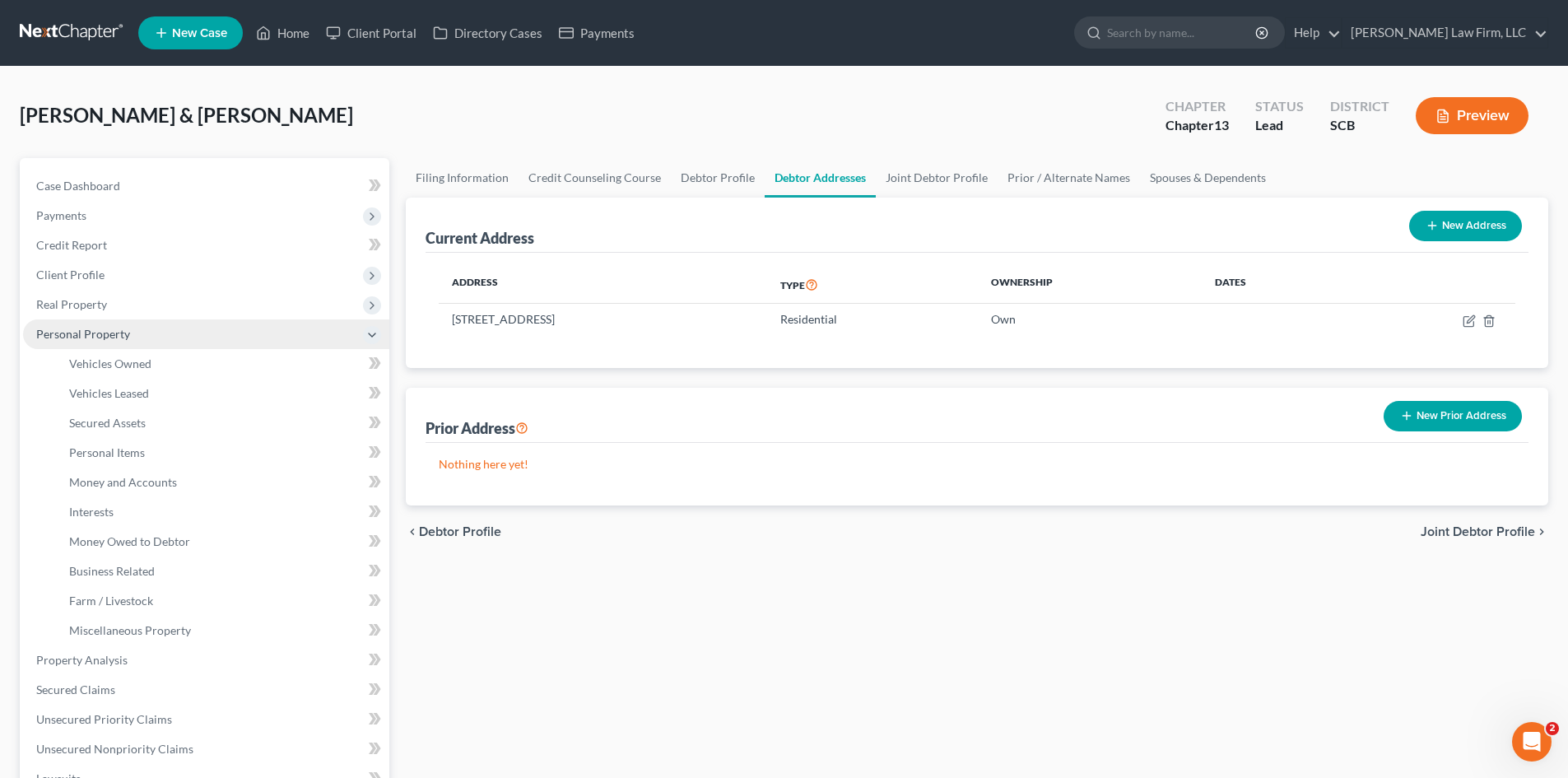
click at [109, 331] on span "Personal Property" at bounding box center [83, 333] width 93 height 14
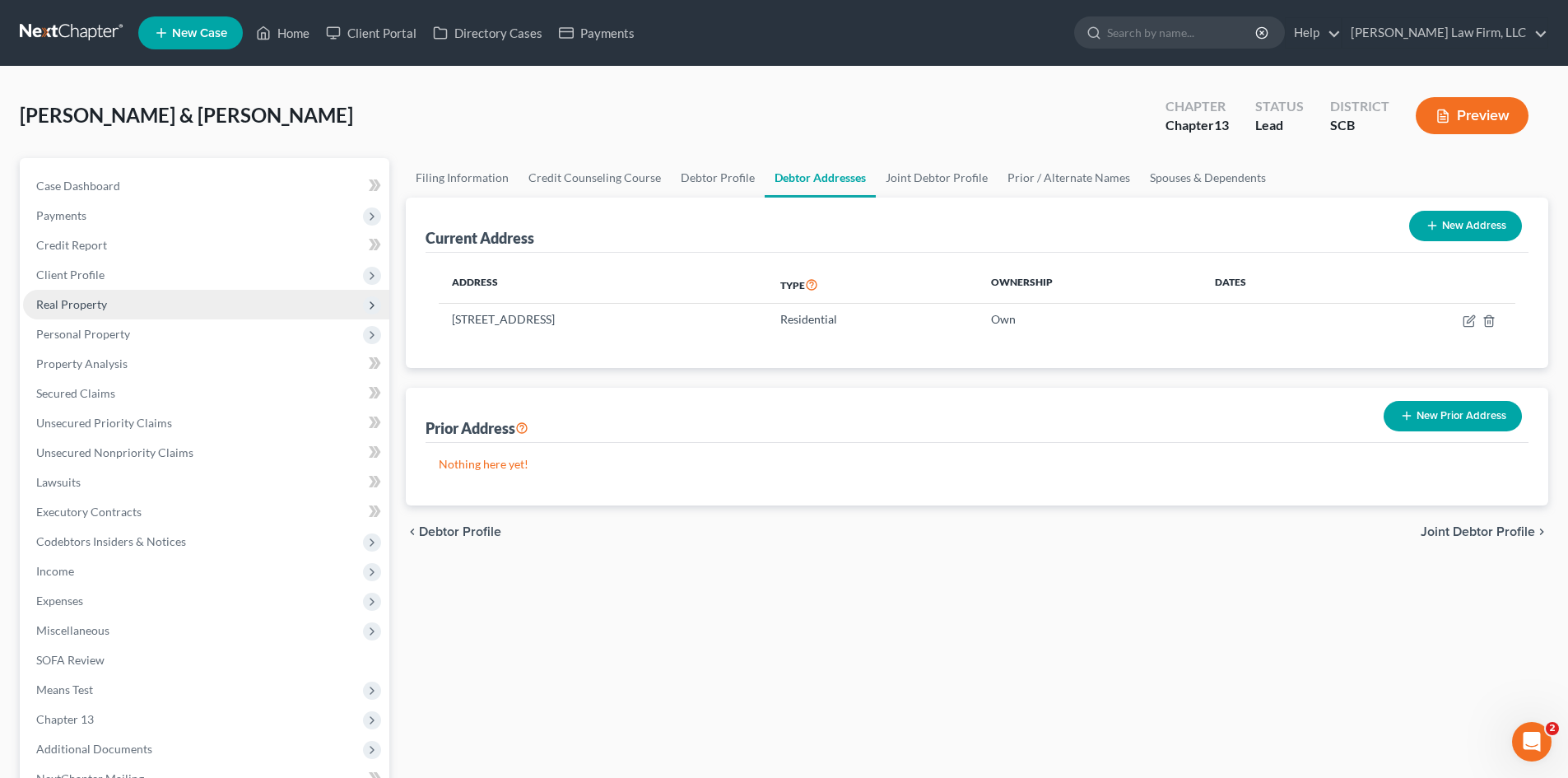
click at [108, 313] on span "Real Property" at bounding box center [206, 304] width 366 height 30
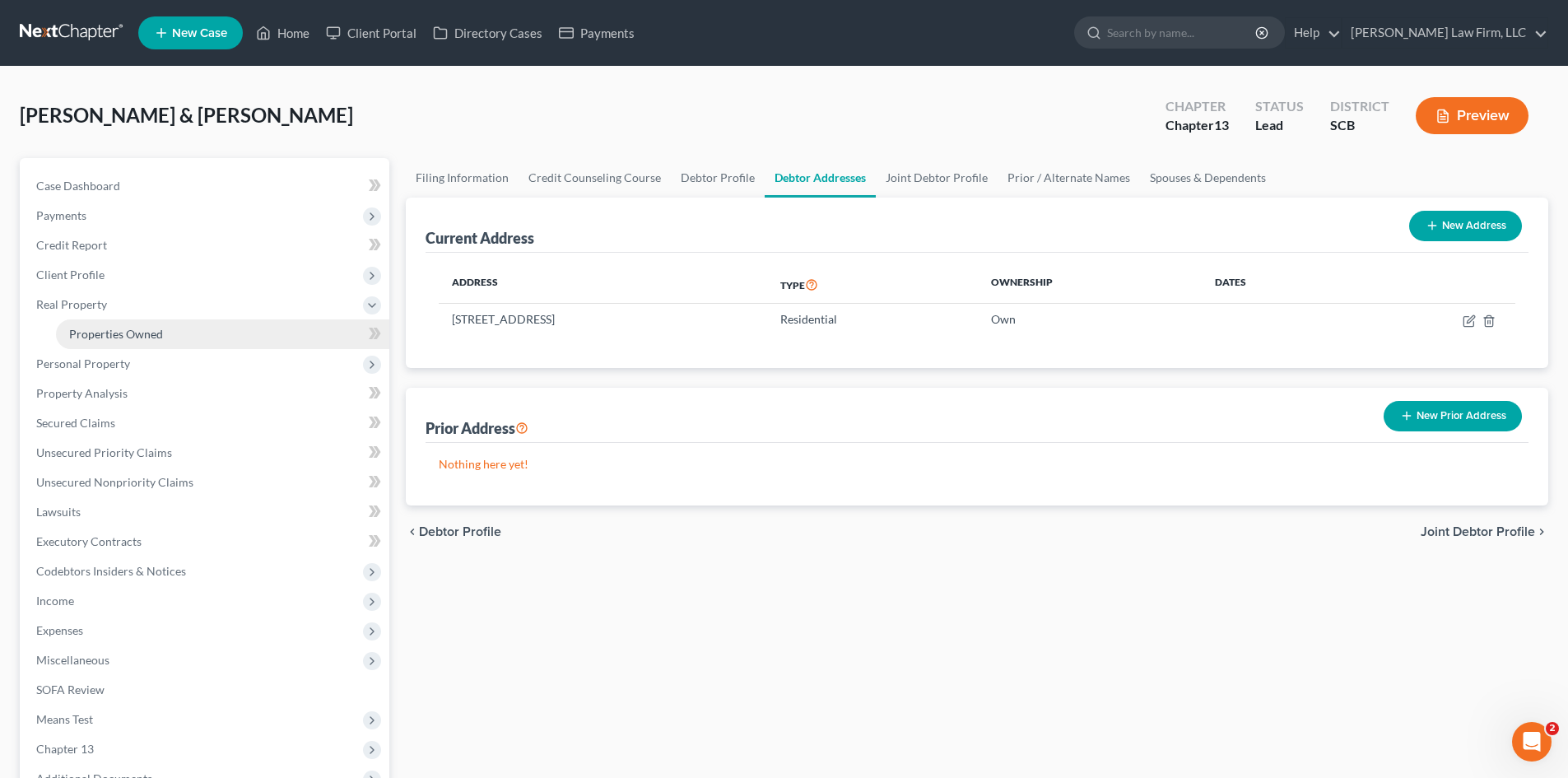
click at [118, 327] on span "Properties Owned" at bounding box center [116, 333] width 93 height 14
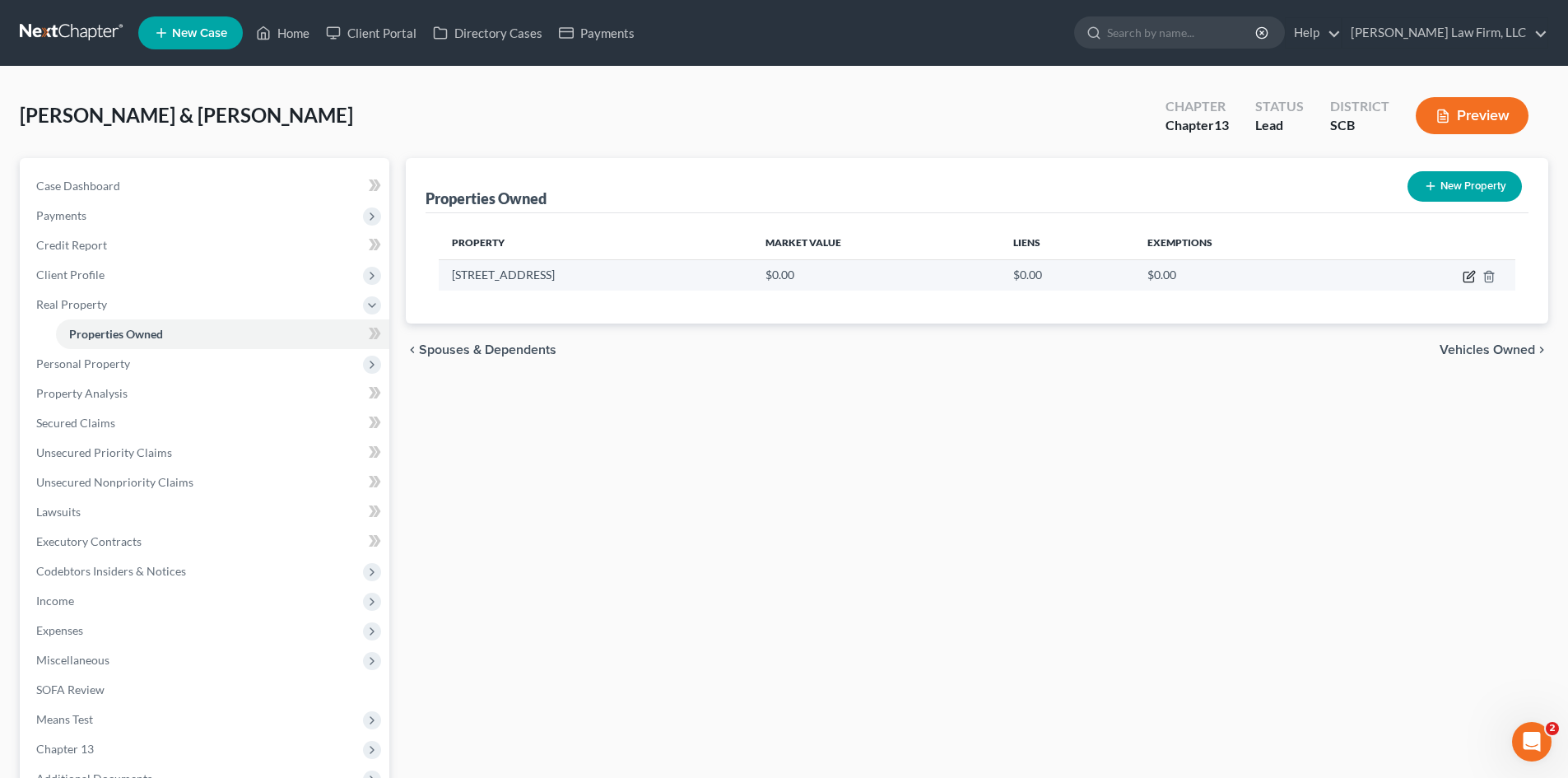
click at [1470, 276] on icon "button" at bounding box center [1469, 276] width 13 height 13
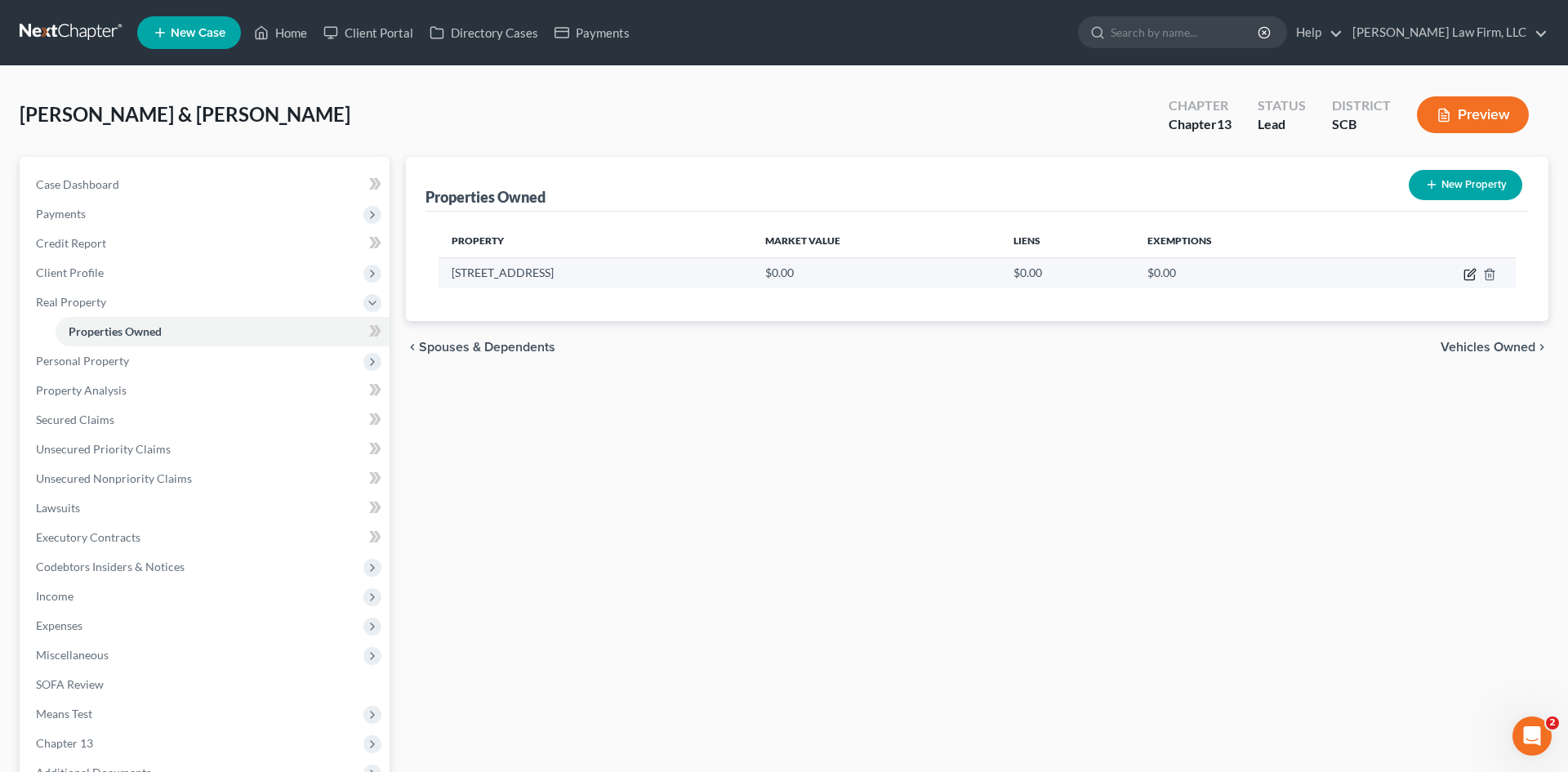
select select "42"
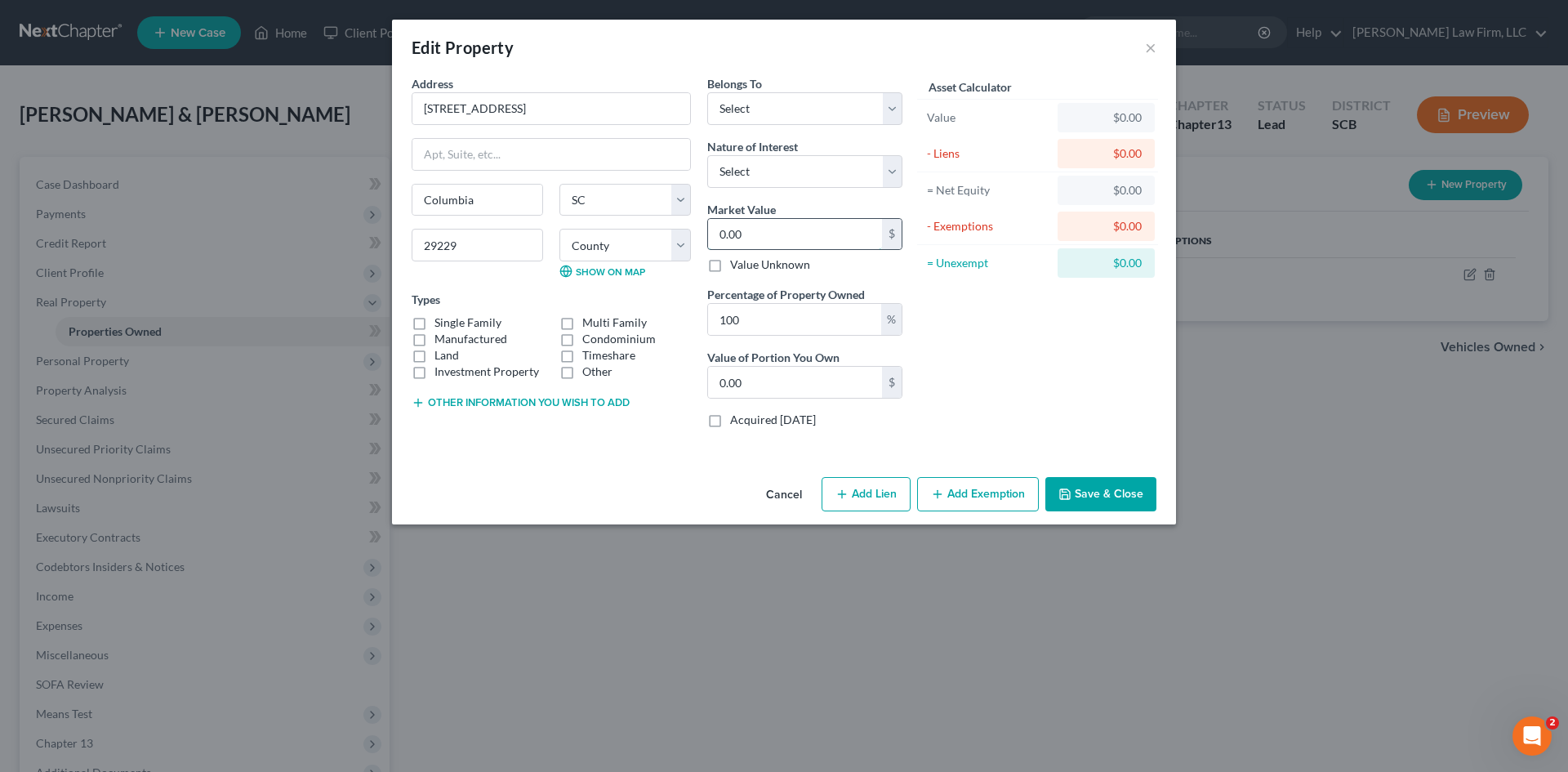
click at [768, 237] on input "0.00" at bounding box center [795, 235] width 174 height 31
type input "3"
type input "3.00"
type input "33"
type input "33.00"
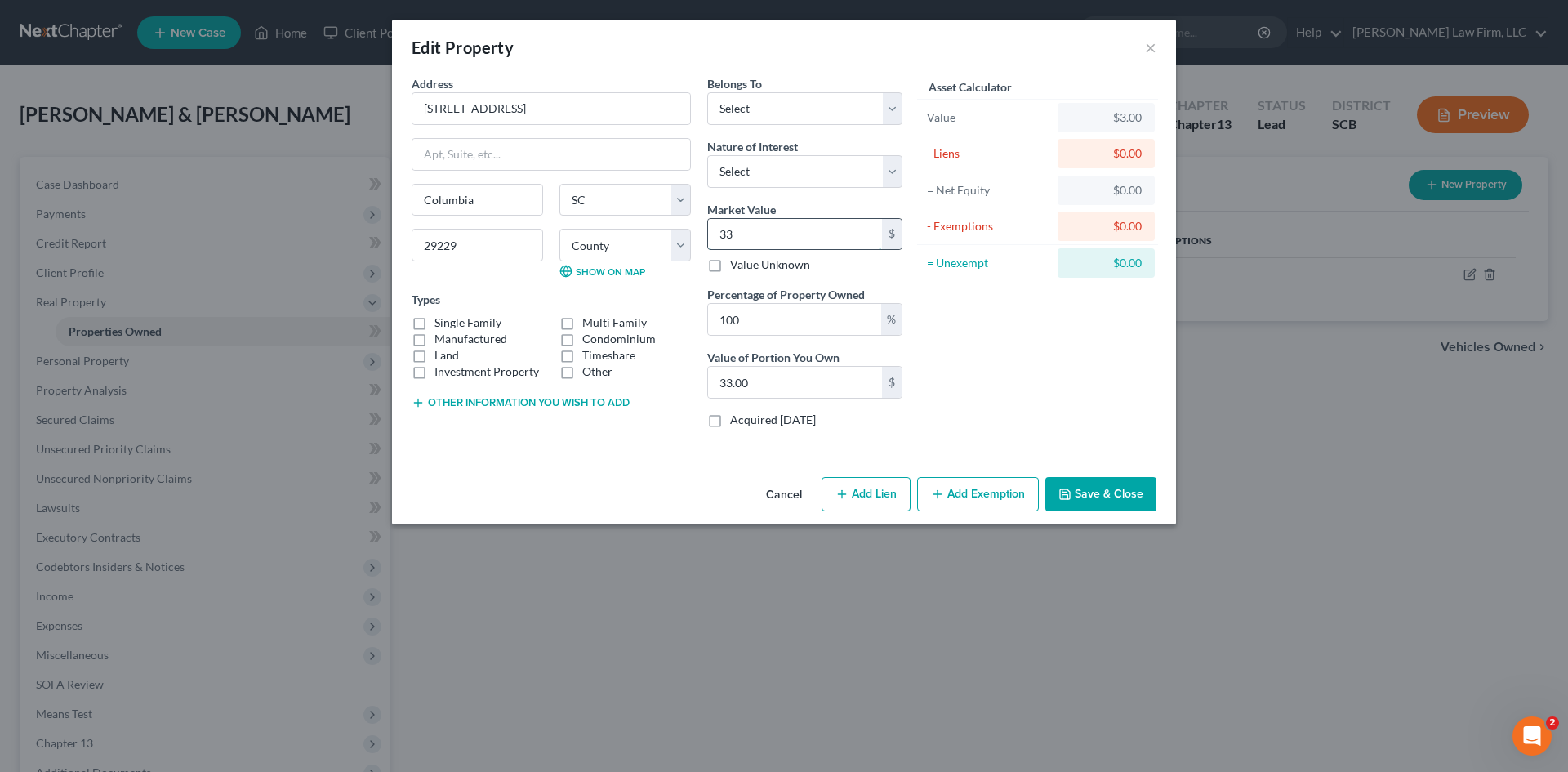
type input "336"
type input "336.00"
type input "3365"
type input "3,365.00"
type input "3,3650"
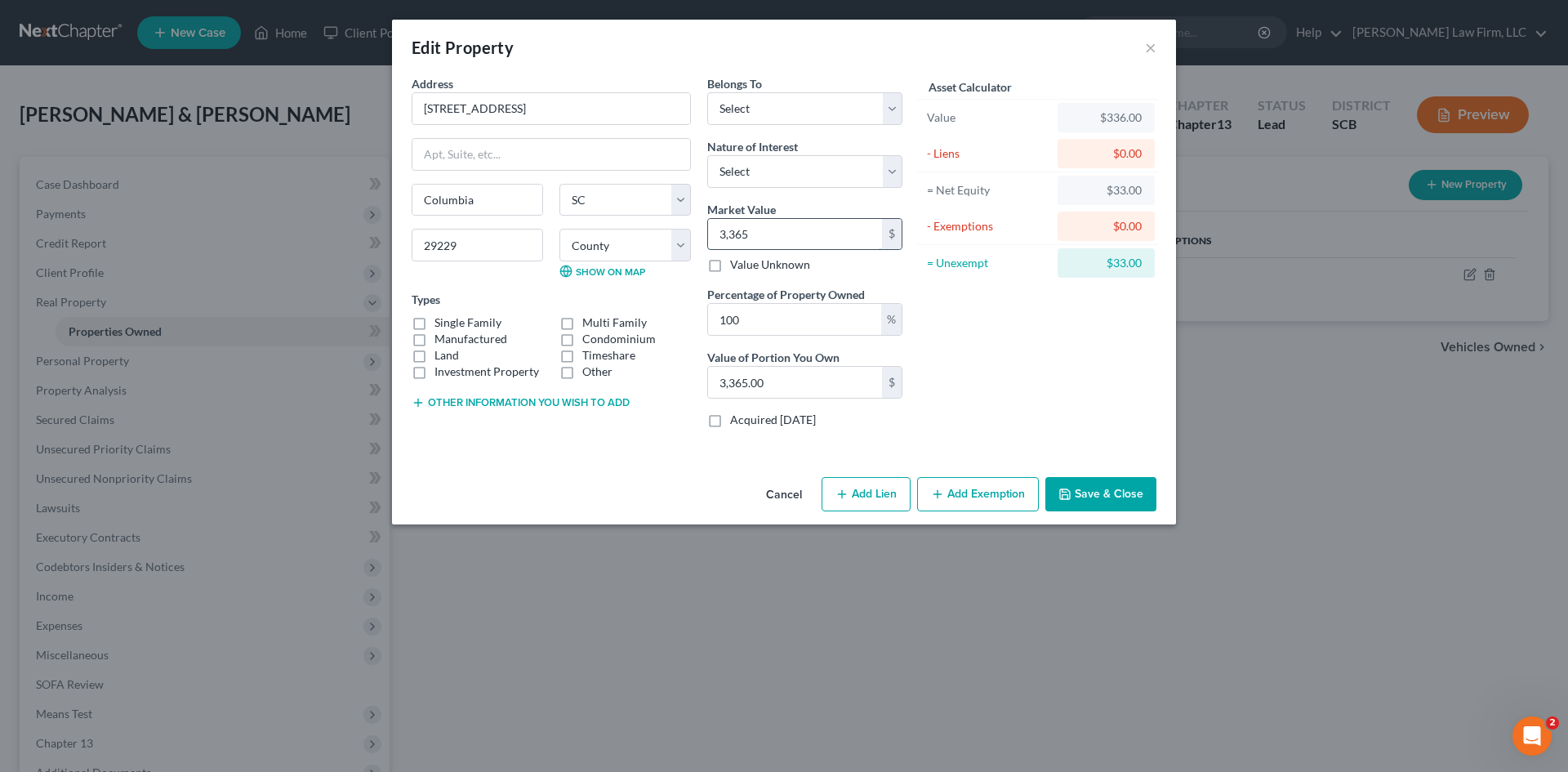
type input "33,650.00"
type input "33,6500"
type input "336,500.00"
type input "336,500"
click at [889, 114] on select "Select Debtor 1 Only Debtor 2 Only Debtor 1 And Debtor 2 Only At Least One Of T…" at bounding box center [805, 108] width 195 height 33
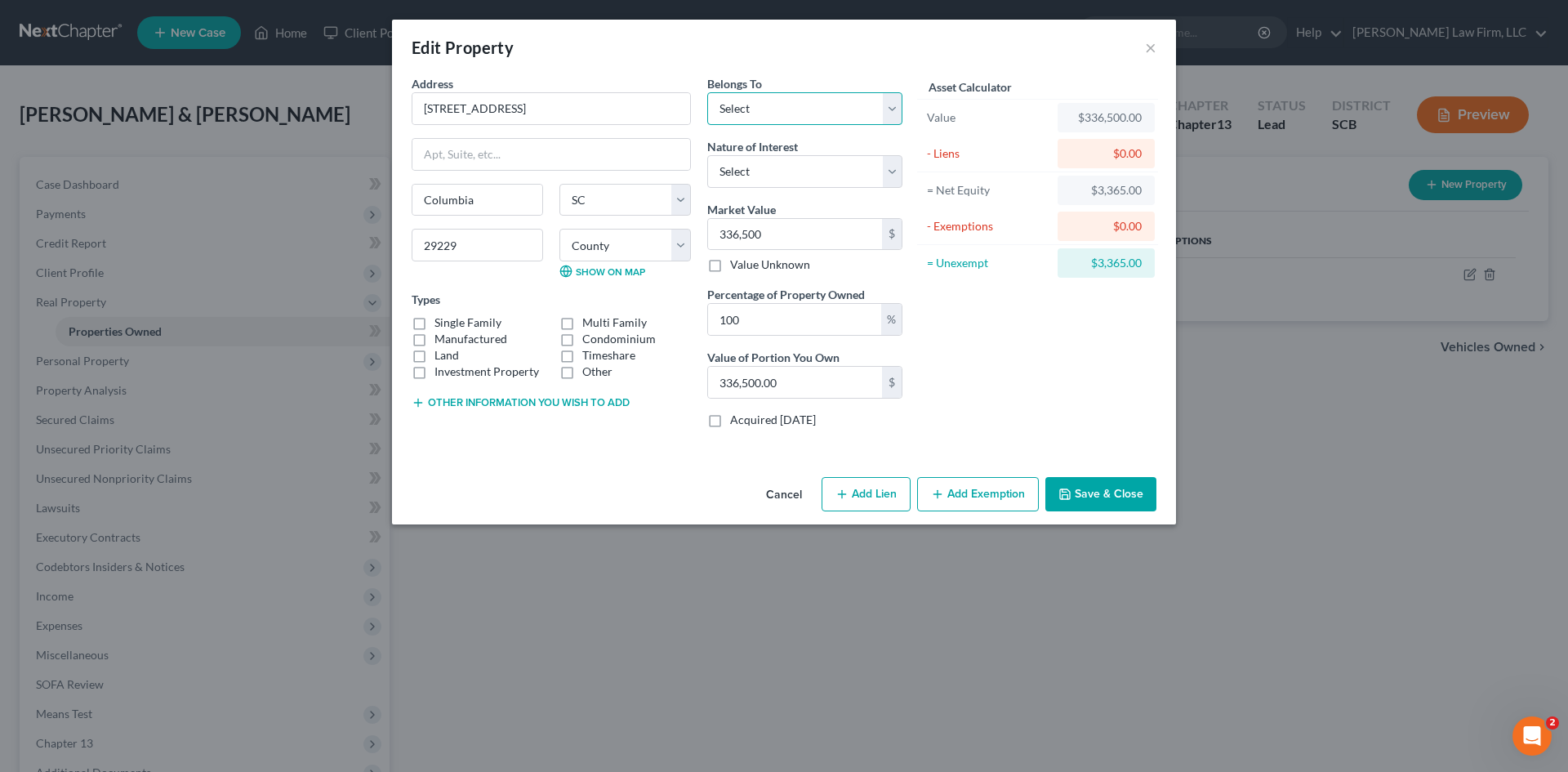
select select "2"
click at [708, 92] on select "Select Debtor 1 Only Debtor 2 Only Debtor 1 And Debtor 2 Only At Least One Of T…" at bounding box center [805, 108] width 195 height 33
click at [890, 175] on select "Select Fee Simple Joint Tenant Life Estate Equitable Interest Future Interest T…" at bounding box center [805, 171] width 195 height 33
select select "1"
click at [708, 155] on select "Select Fee Simple Joint Tenant Life Estate Equitable Interest Future Interest T…" at bounding box center [805, 171] width 195 height 33
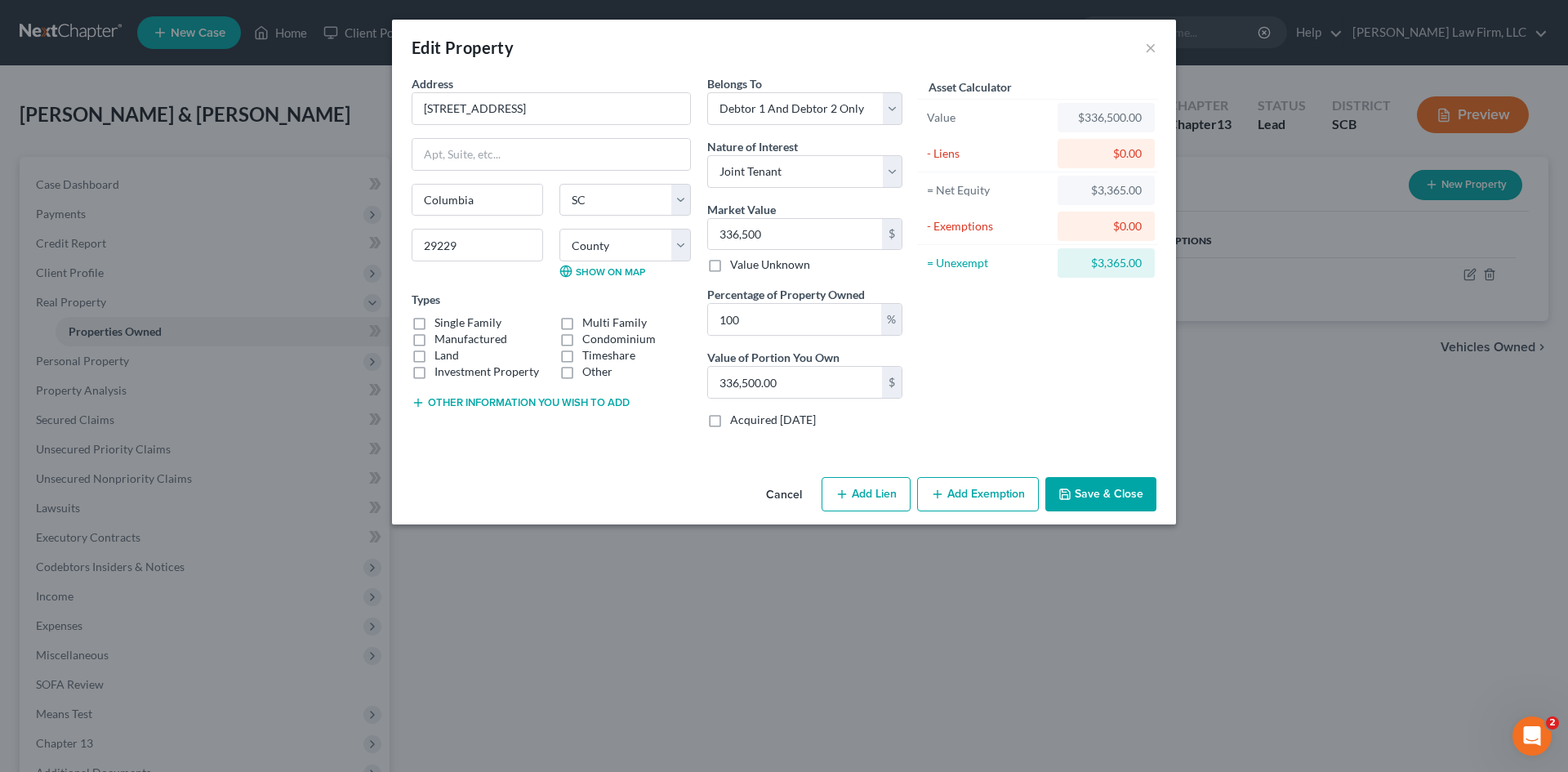
click at [434, 321] on label "Single Family" at bounding box center [467, 322] width 67 height 16
click at [441, 321] on input "Single Family" at bounding box center [446, 320] width 11 height 11
checkbox input "true"
click at [1001, 497] on button "Add Exemption" at bounding box center [978, 494] width 121 height 35
select select "2"
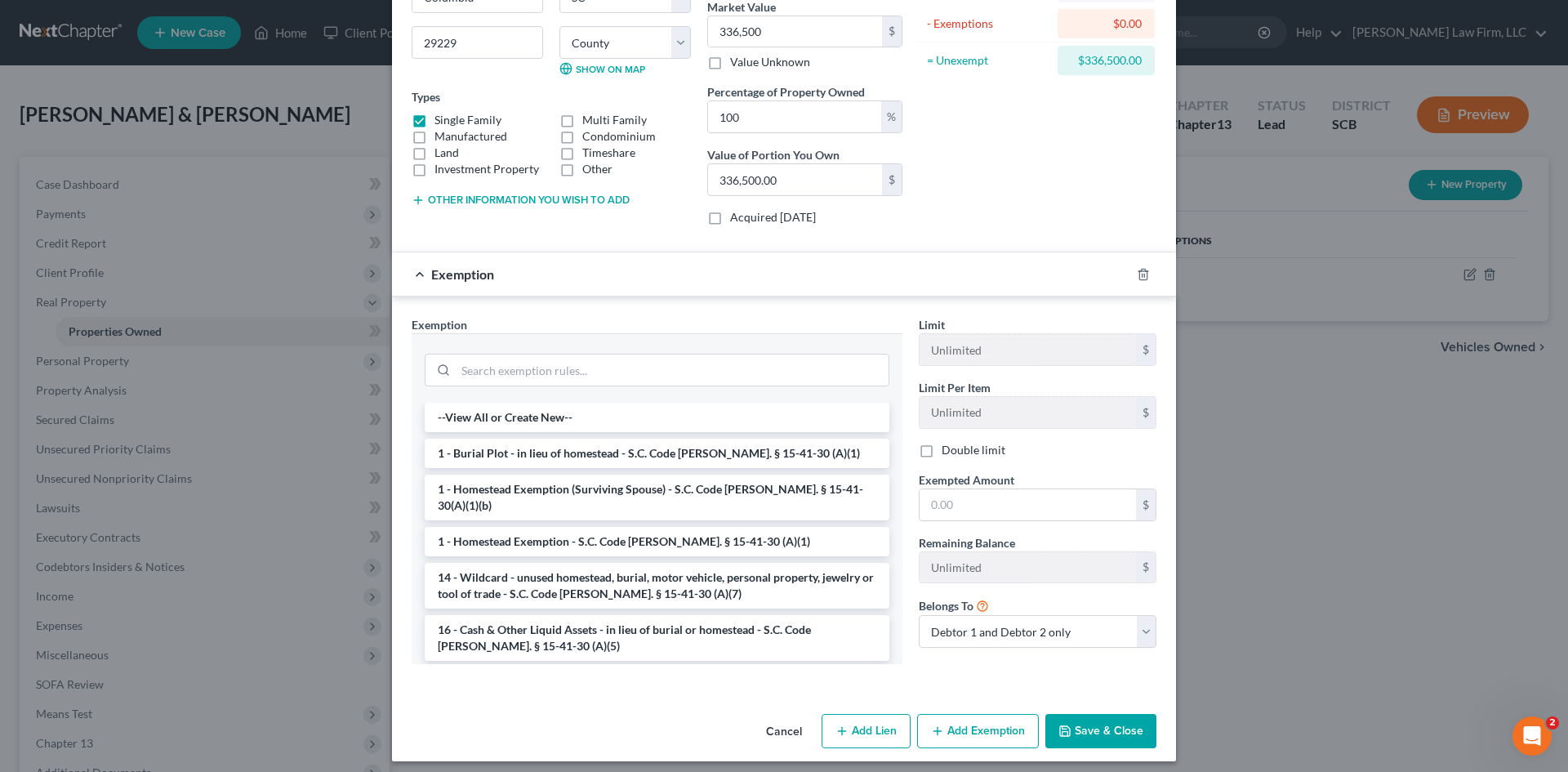
scroll to position [212, 0]
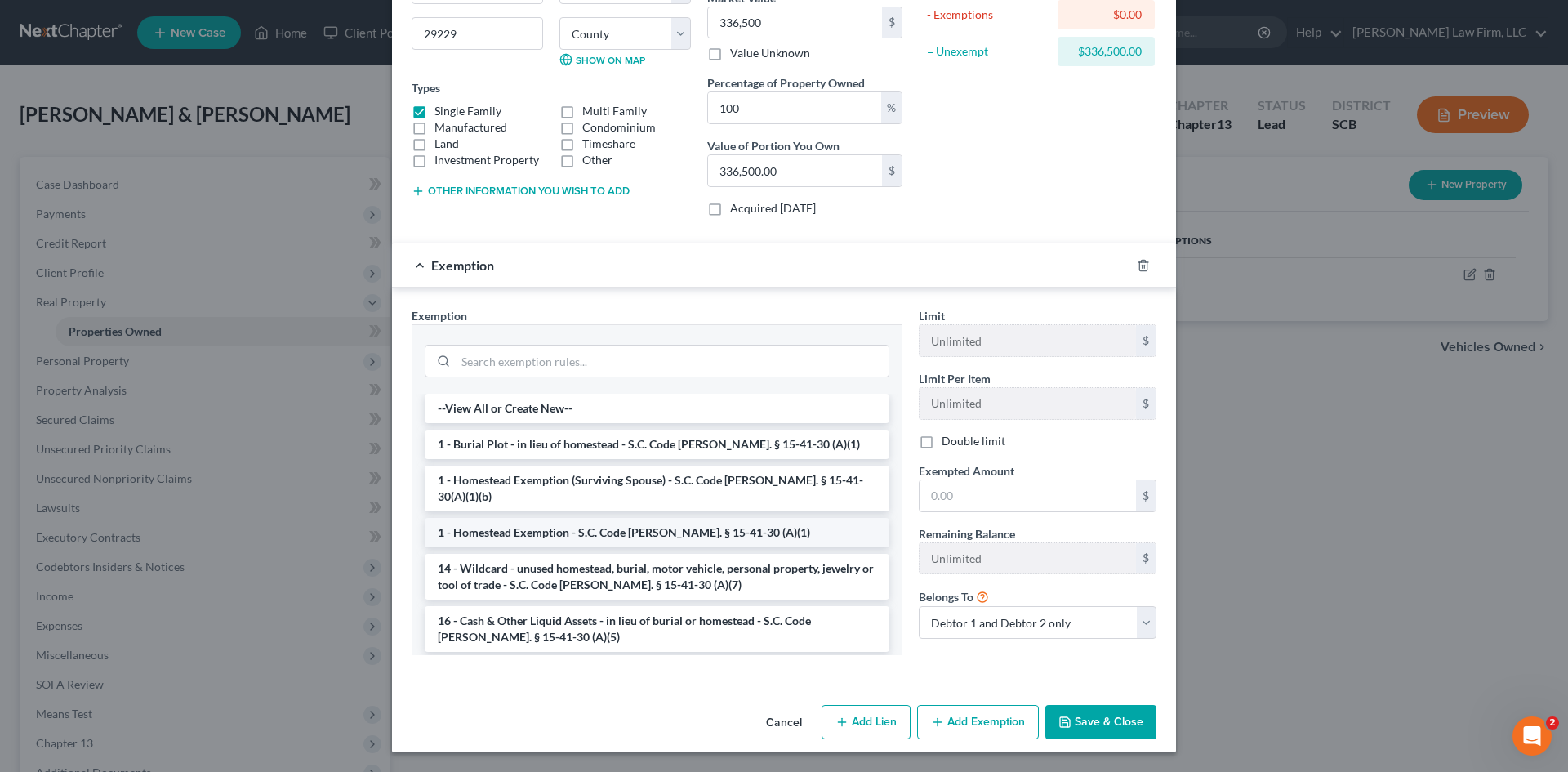
click at [657, 520] on li "1 - Homestead Exemption - S.C. Code Ann. § 15-41-30 (A)(1)" at bounding box center [657, 532] width 465 height 30
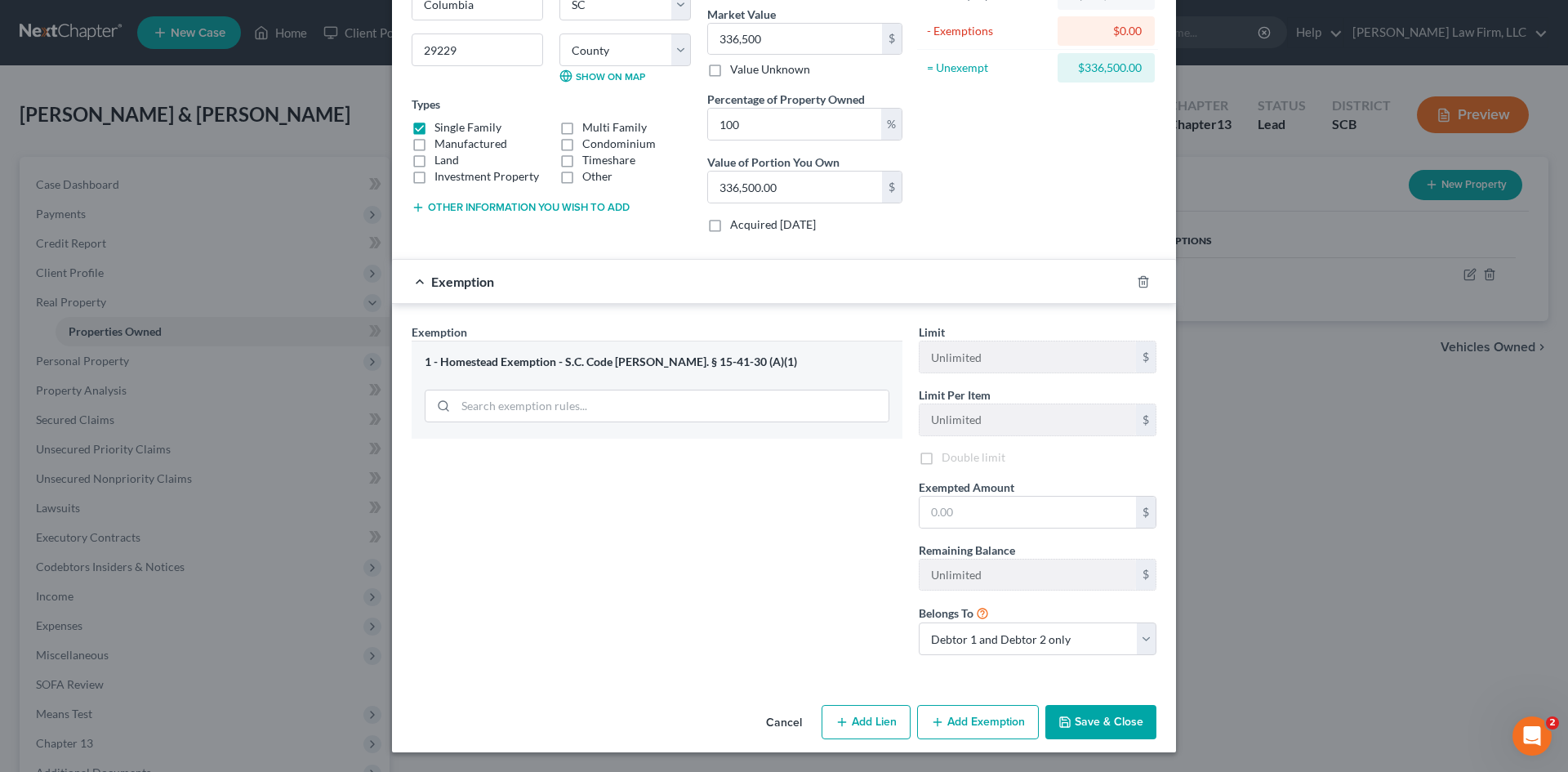
scroll to position [197, 0]
click at [941, 462] on label "Double limit" at bounding box center [973, 457] width 64 height 16
click at [948, 460] on input "Double limit" at bounding box center [953, 455] width 11 height 11
checkbox input "true"
click at [1034, 514] on input "text" at bounding box center [1027, 512] width 217 height 31
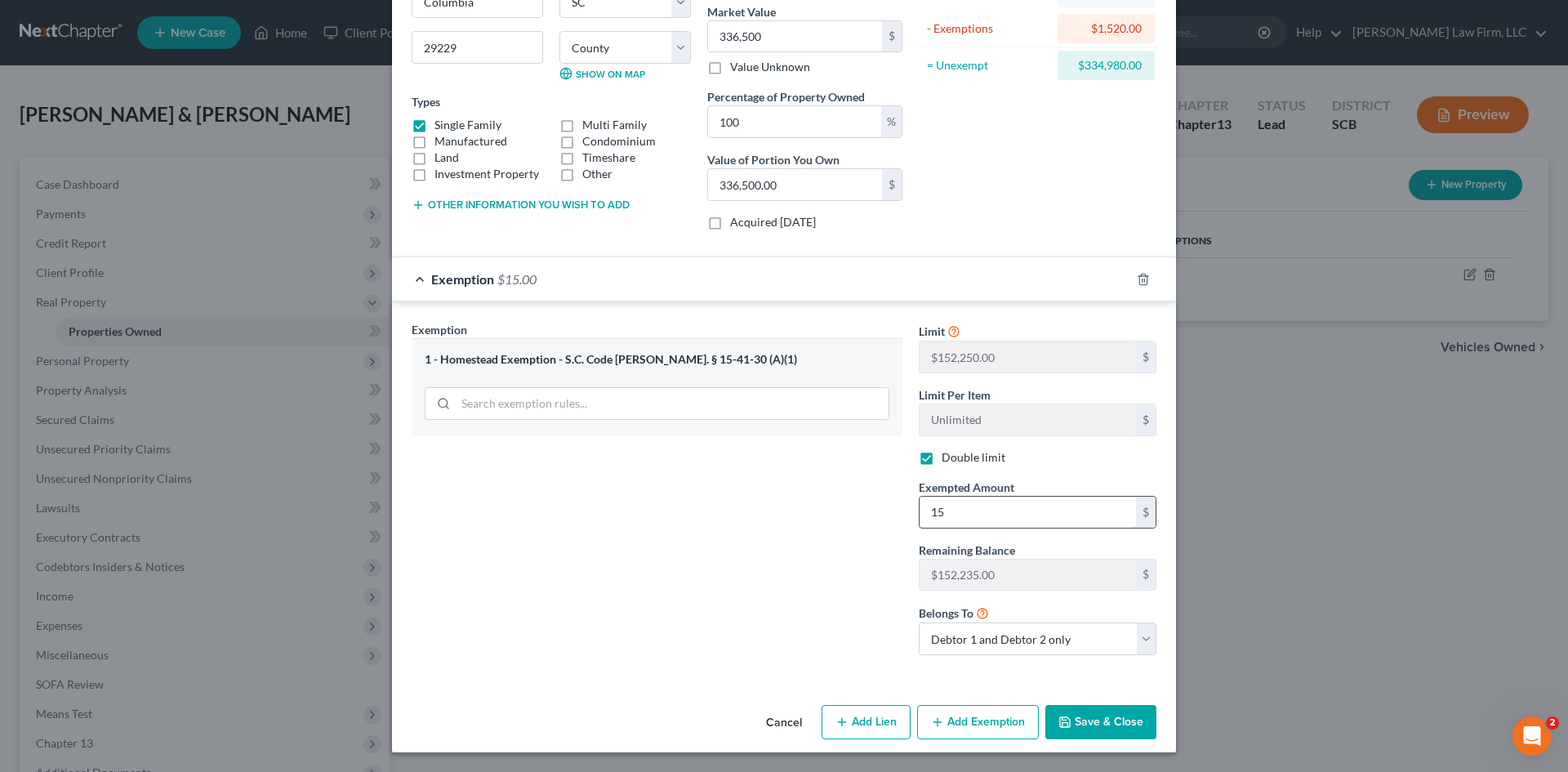
type input "1"
type input "152,250.00"
click at [775, 567] on div "Exemption Set must be selected for CA. Exemption * 1 - Homestead Exemption - S.…" at bounding box center [656, 495] width 507 height 348
click at [1077, 726] on button "Save & Close" at bounding box center [1101, 722] width 111 height 35
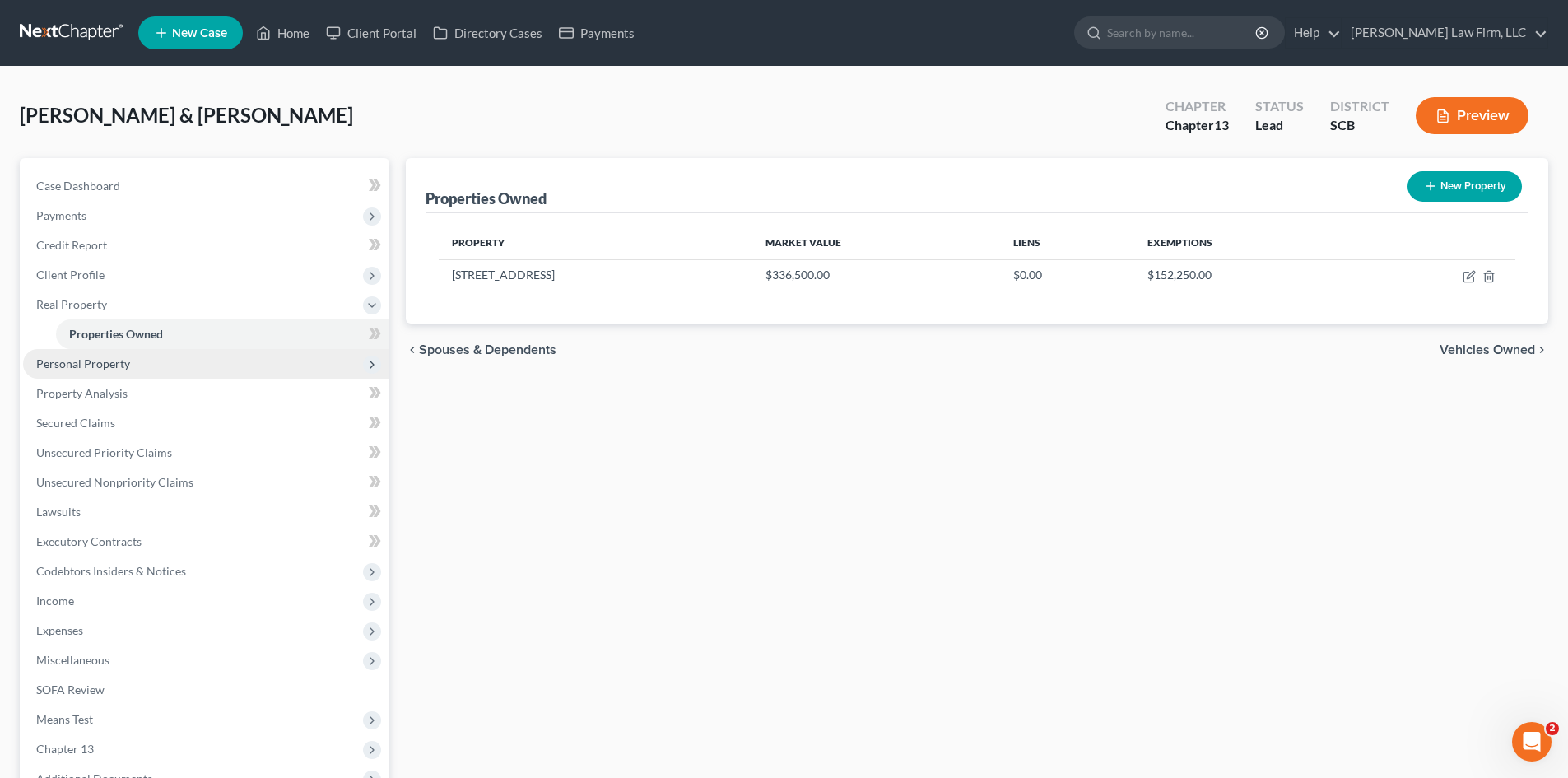
click at [75, 363] on span "Personal Property" at bounding box center [83, 363] width 93 height 14
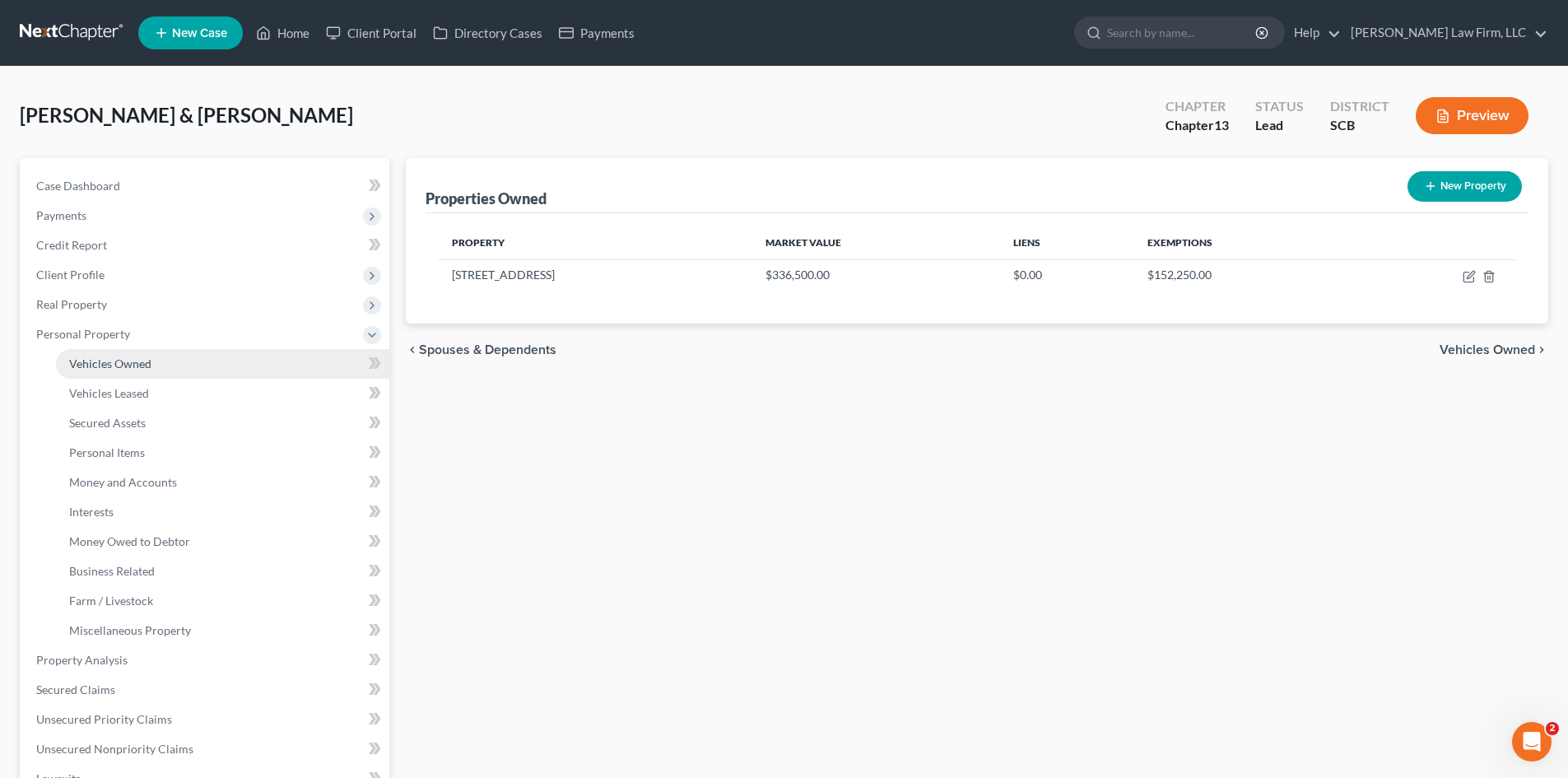
click at [116, 366] on span "Vehicles Owned" at bounding box center [110, 363] width 82 height 14
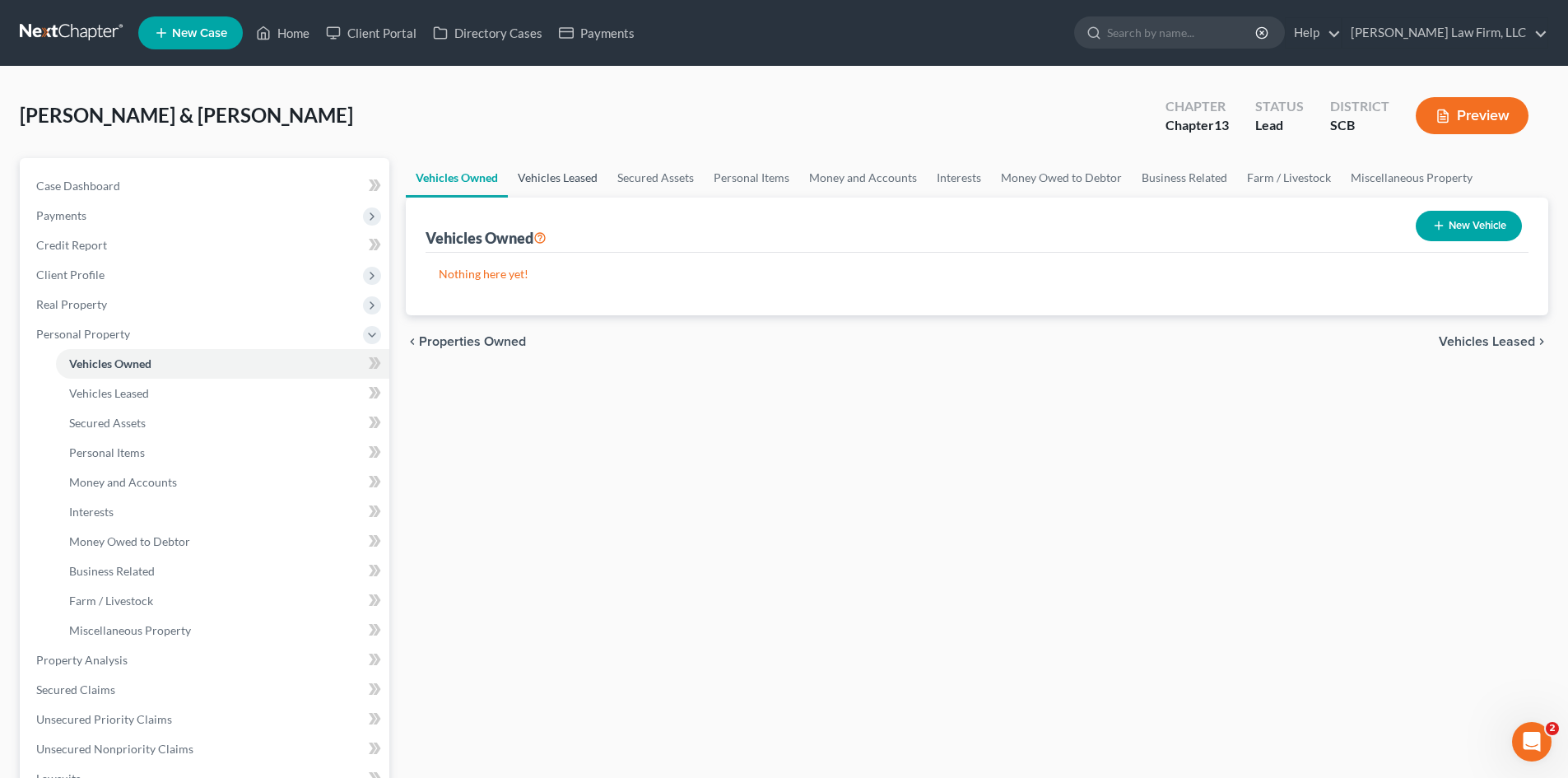
click at [562, 173] on link "Vehicles Leased" at bounding box center [557, 178] width 99 height 39
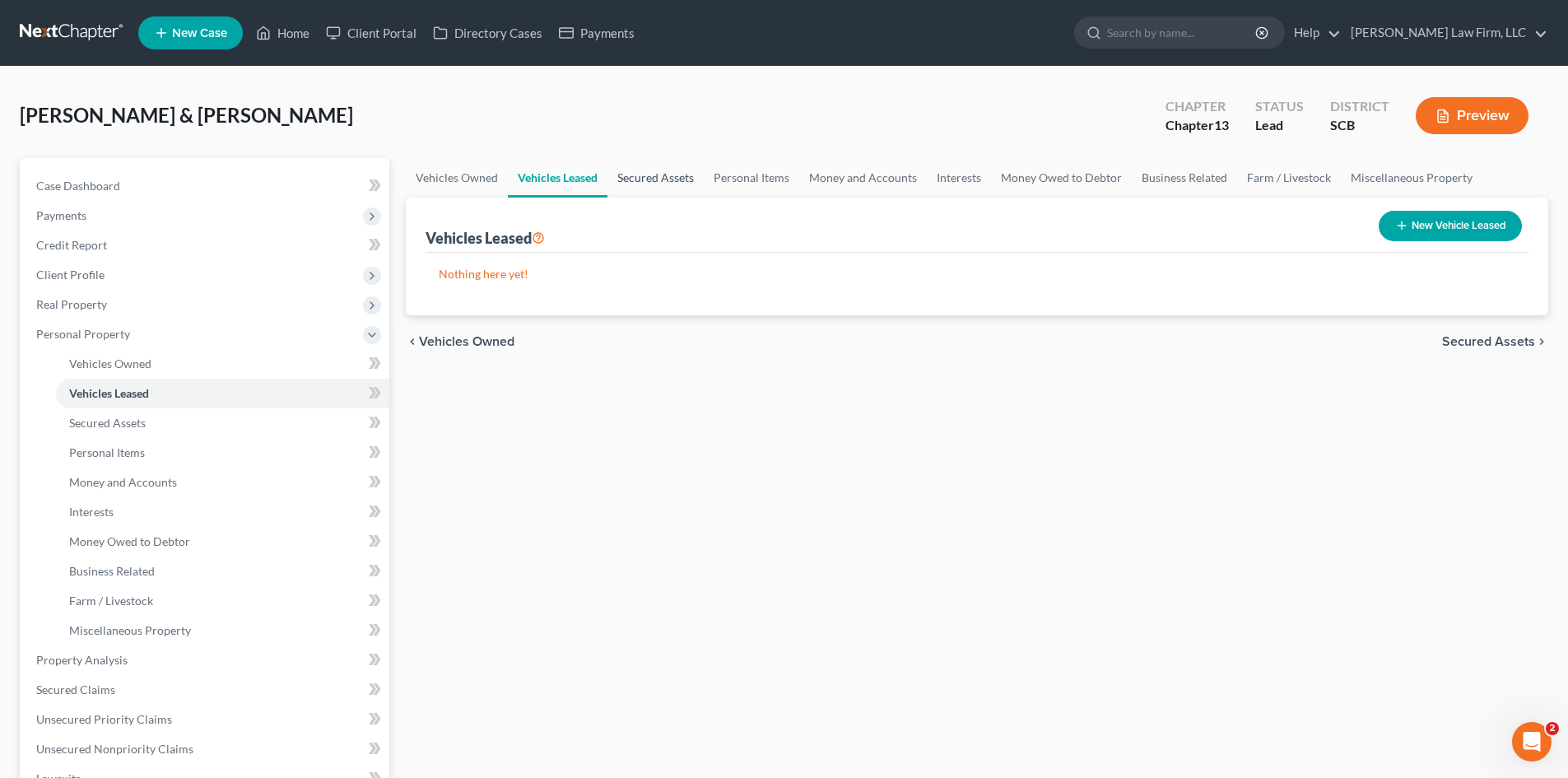
click at [641, 186] on link "Secured Assets" at bounding box center [655, 178] width 96 height 39
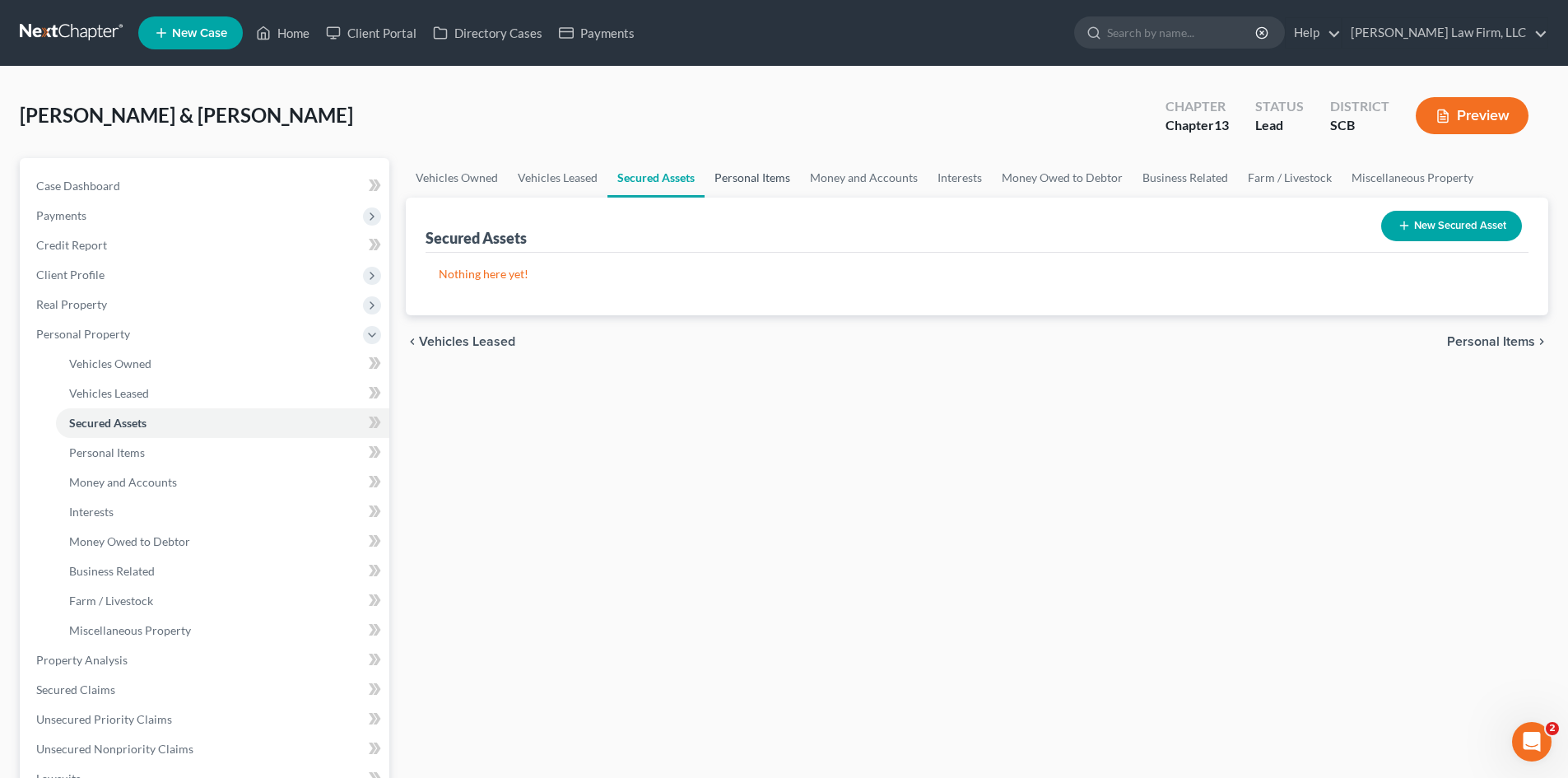
click at [750, 183] on link "Personal Items" at bounding box center [752, 178] width 95 height 39
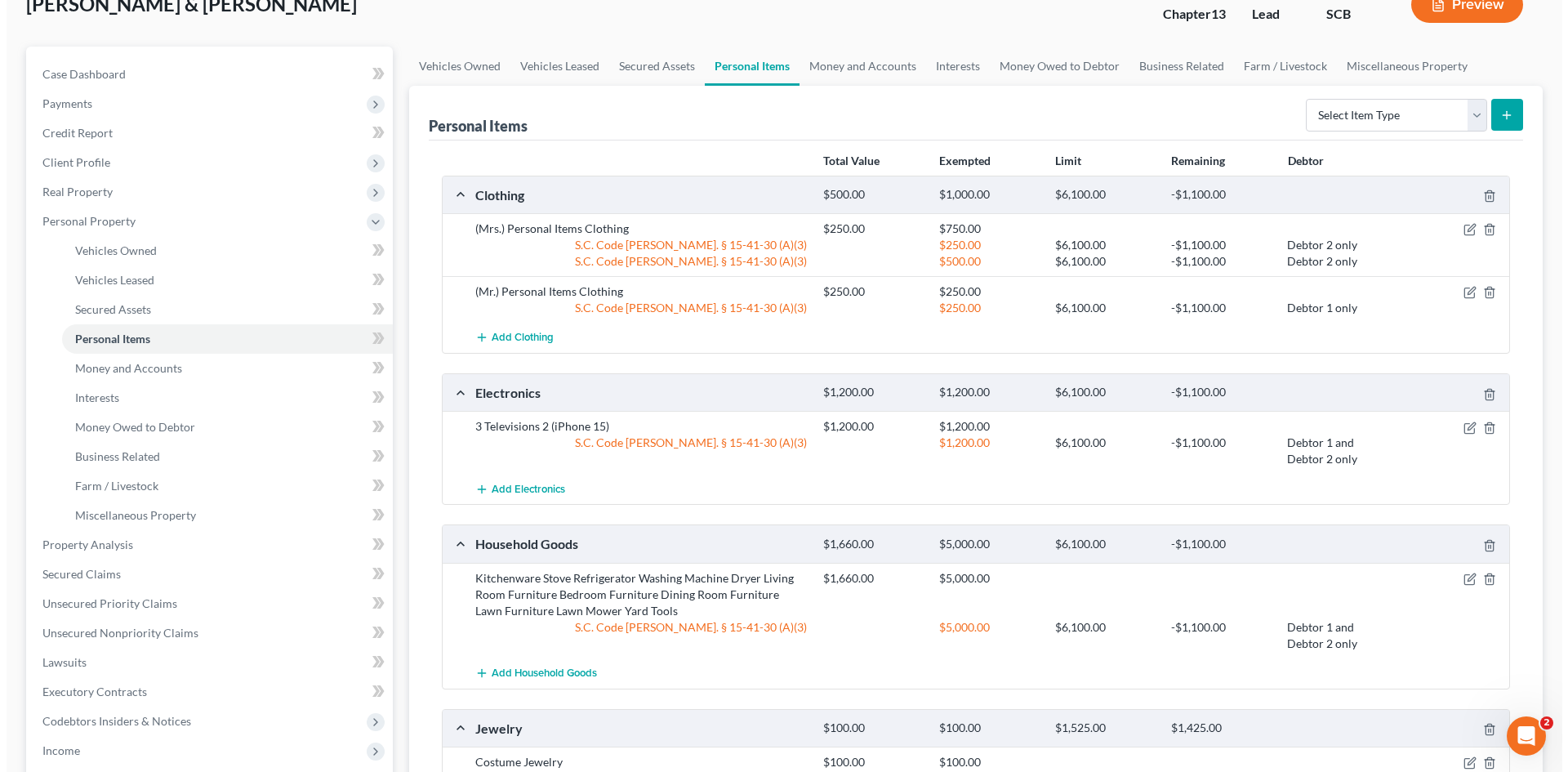
scroll to position [82, 0]
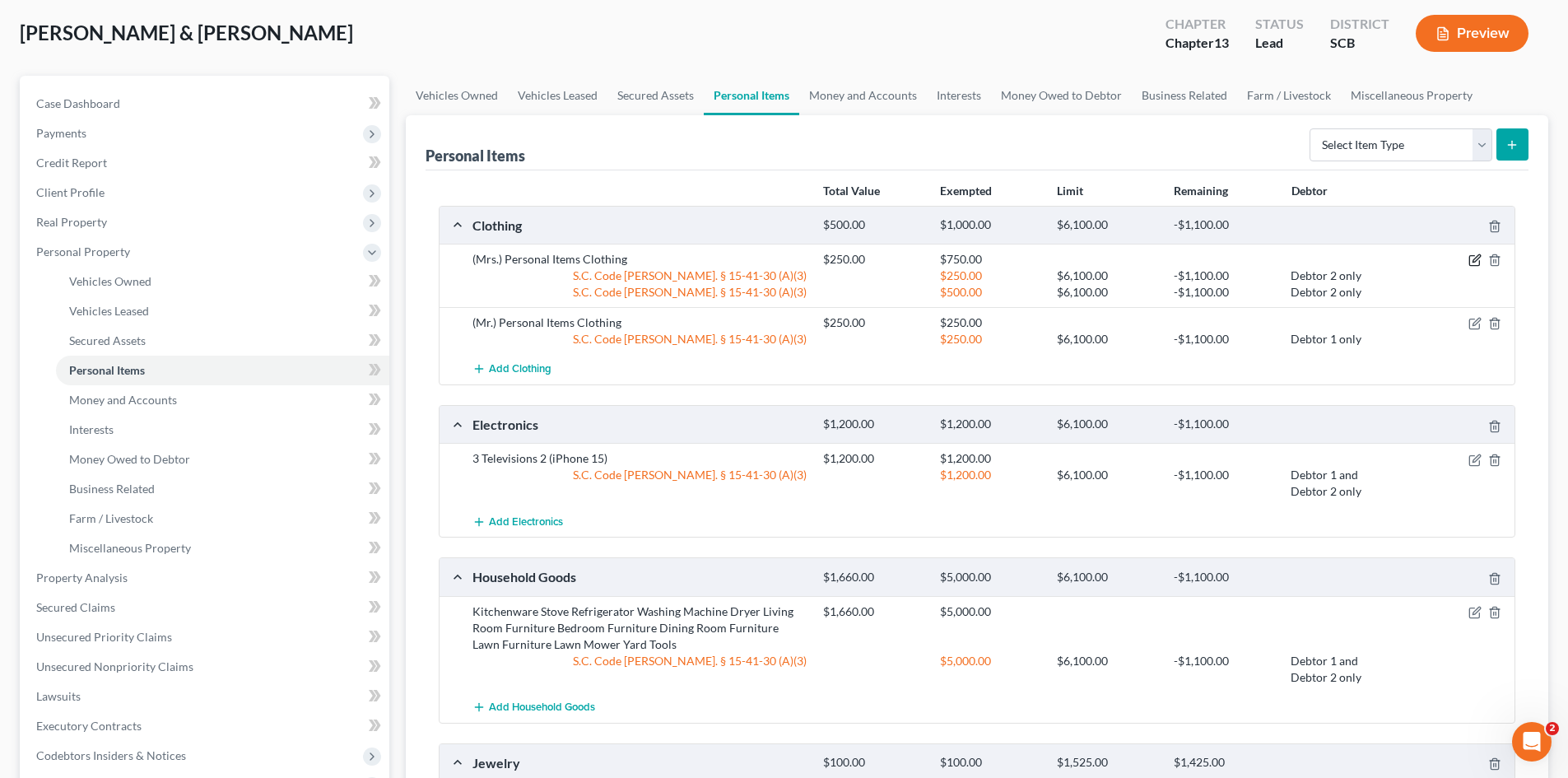
click at [1474, 262] on icon "button" at bounding box center [1475, 258] width 8 height 8
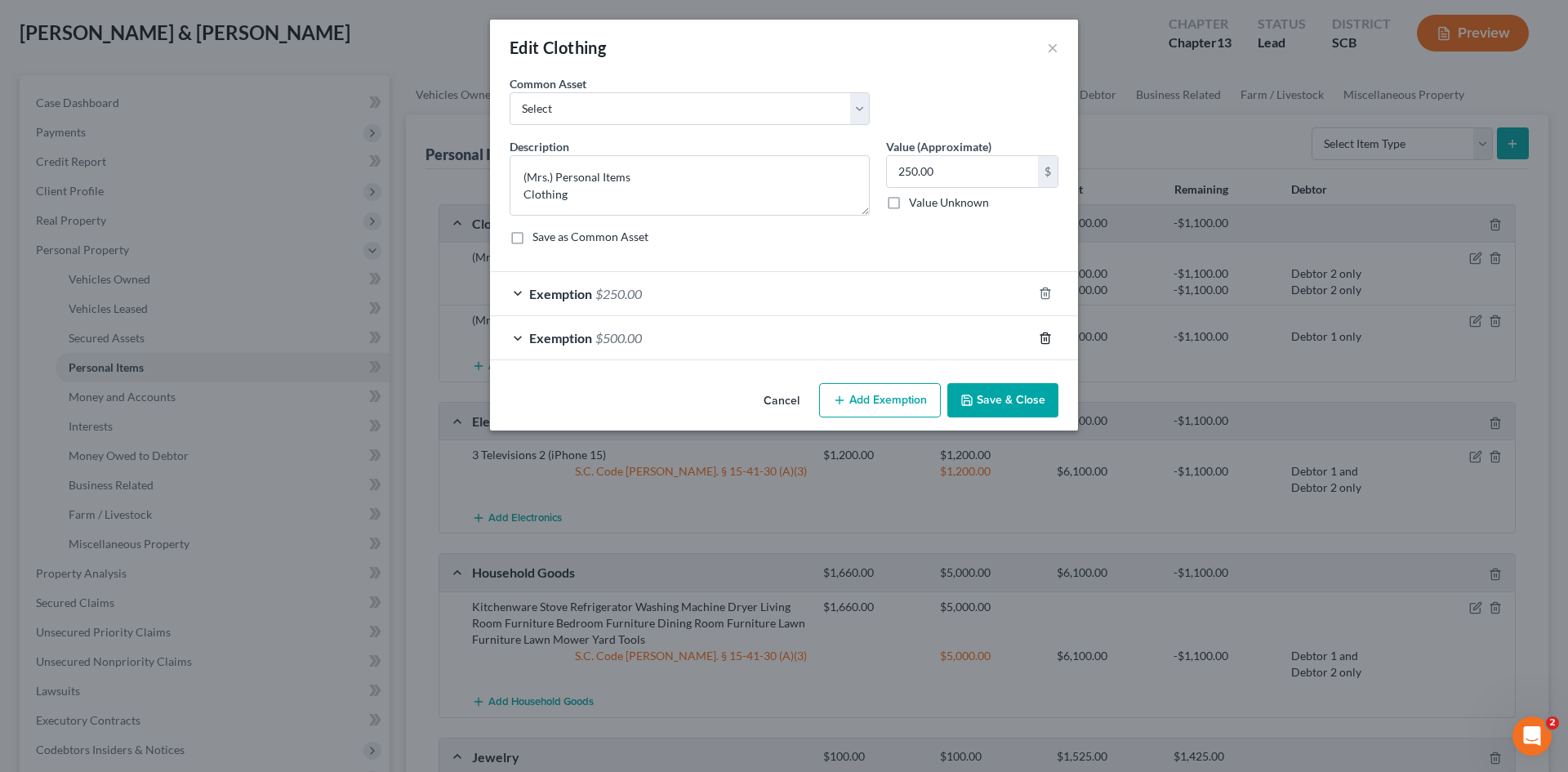
click at [1048, 343] on icon "button" at bounding box center [1045, 337] width 8 height 11
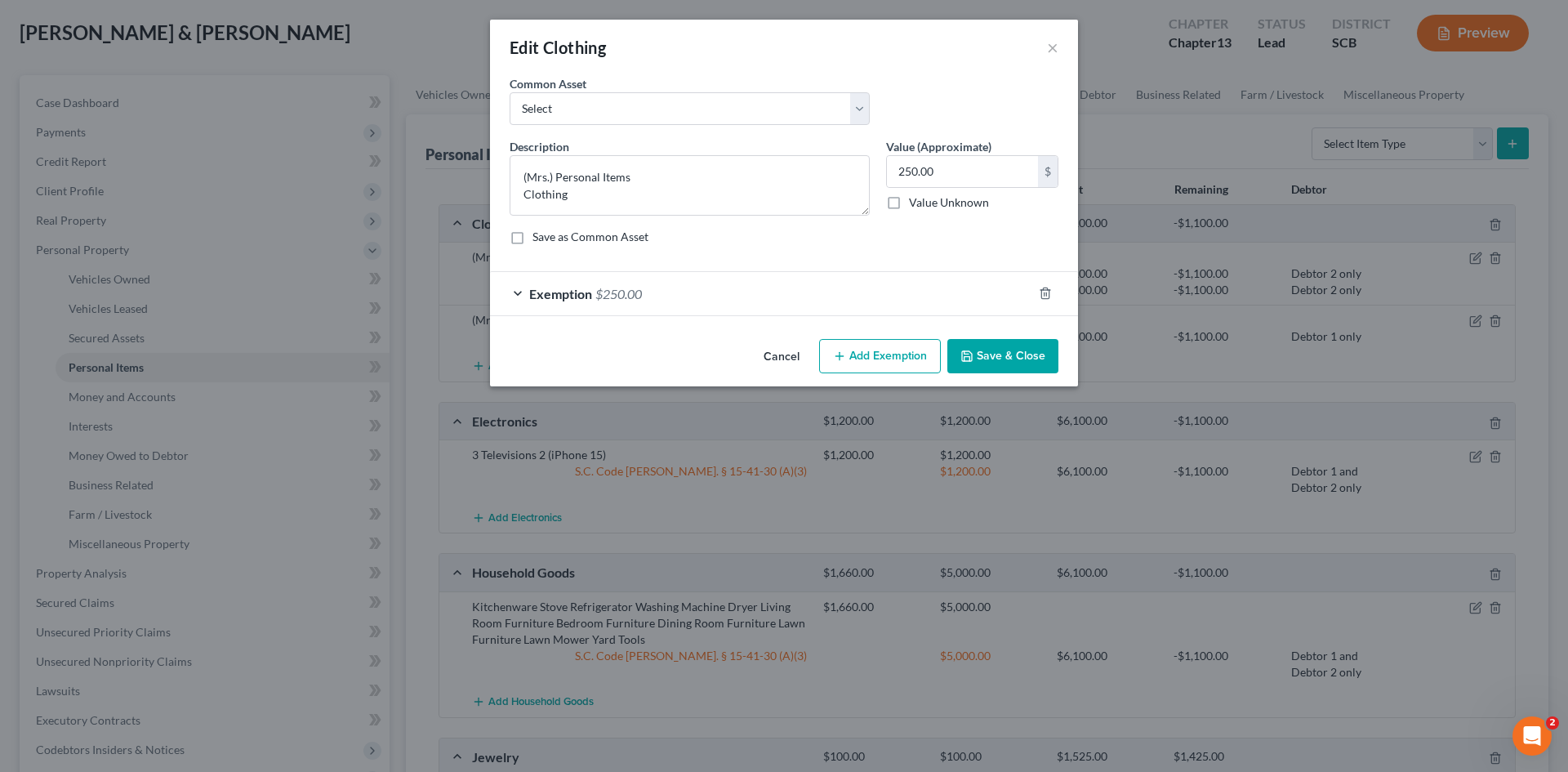
click at [1011, 367] on button "Save & Close" at bounding box center [1003, 356] width 111 height 35
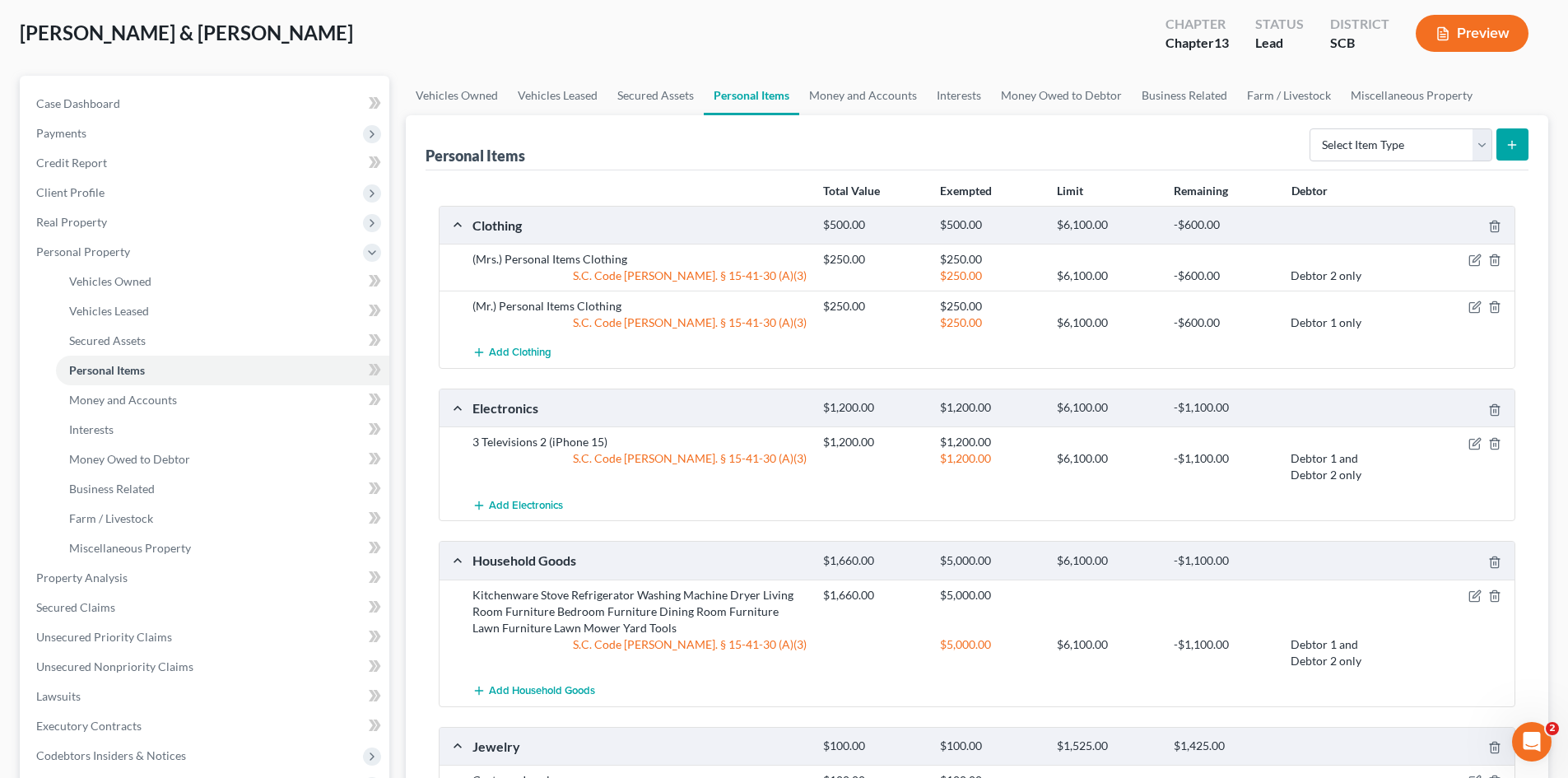
click at [1469, 50] on button "Preview" at bounding box center [1472, 33] width 113 height 37
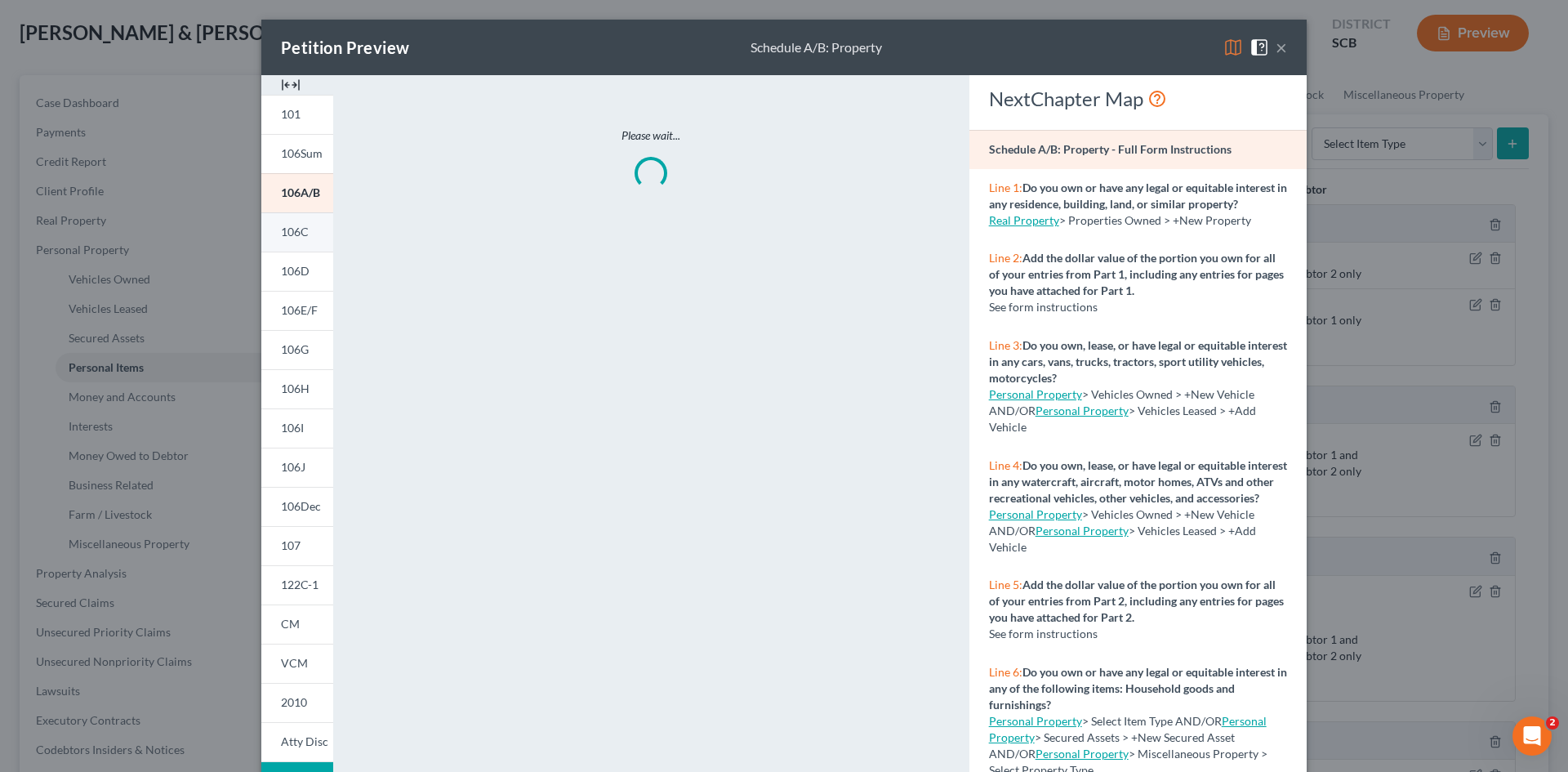
click at [294, 232] on span "106C" at bounding box center [294, 231] width 28 height 13
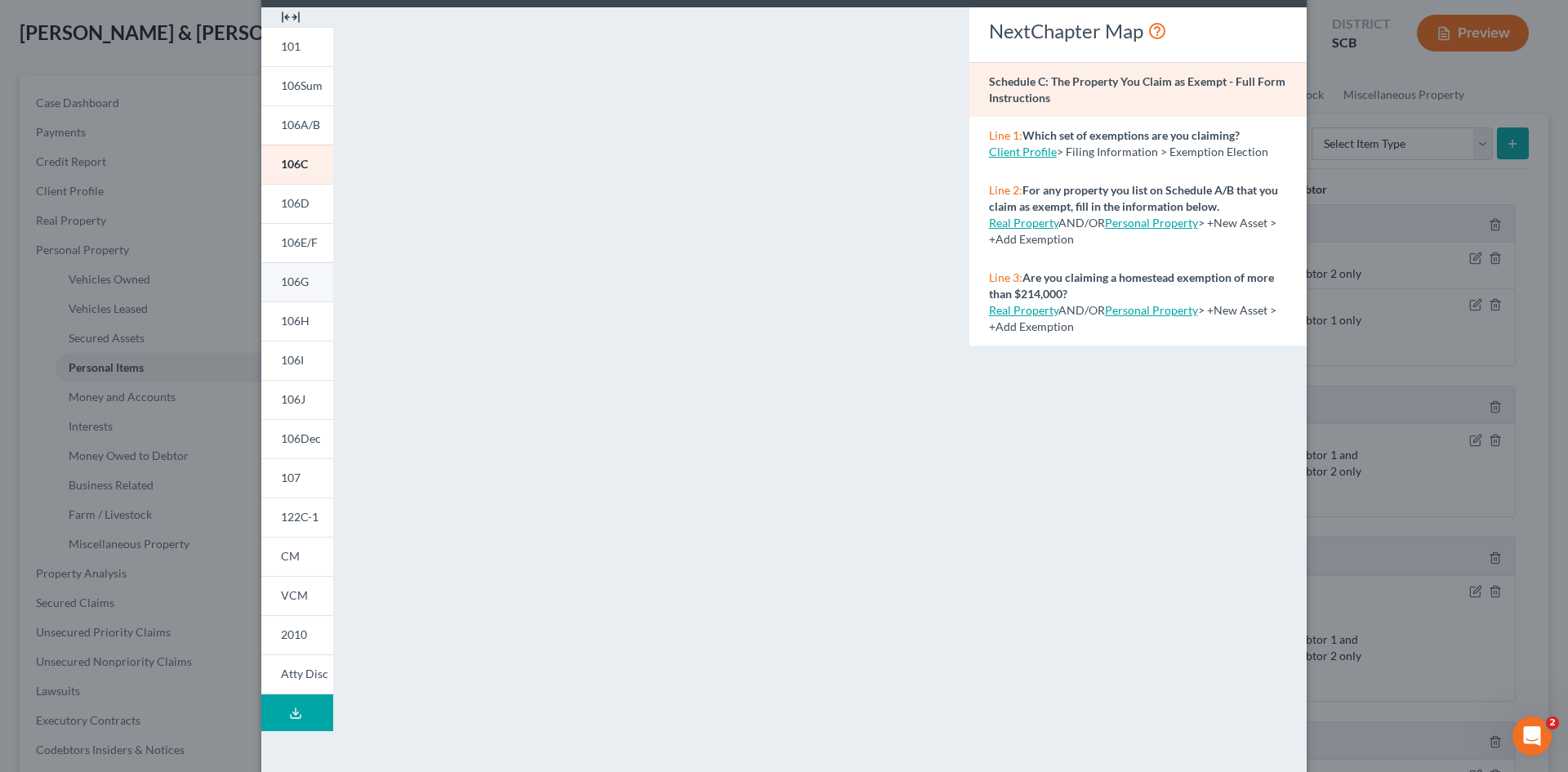
scroll to position [0, 0]
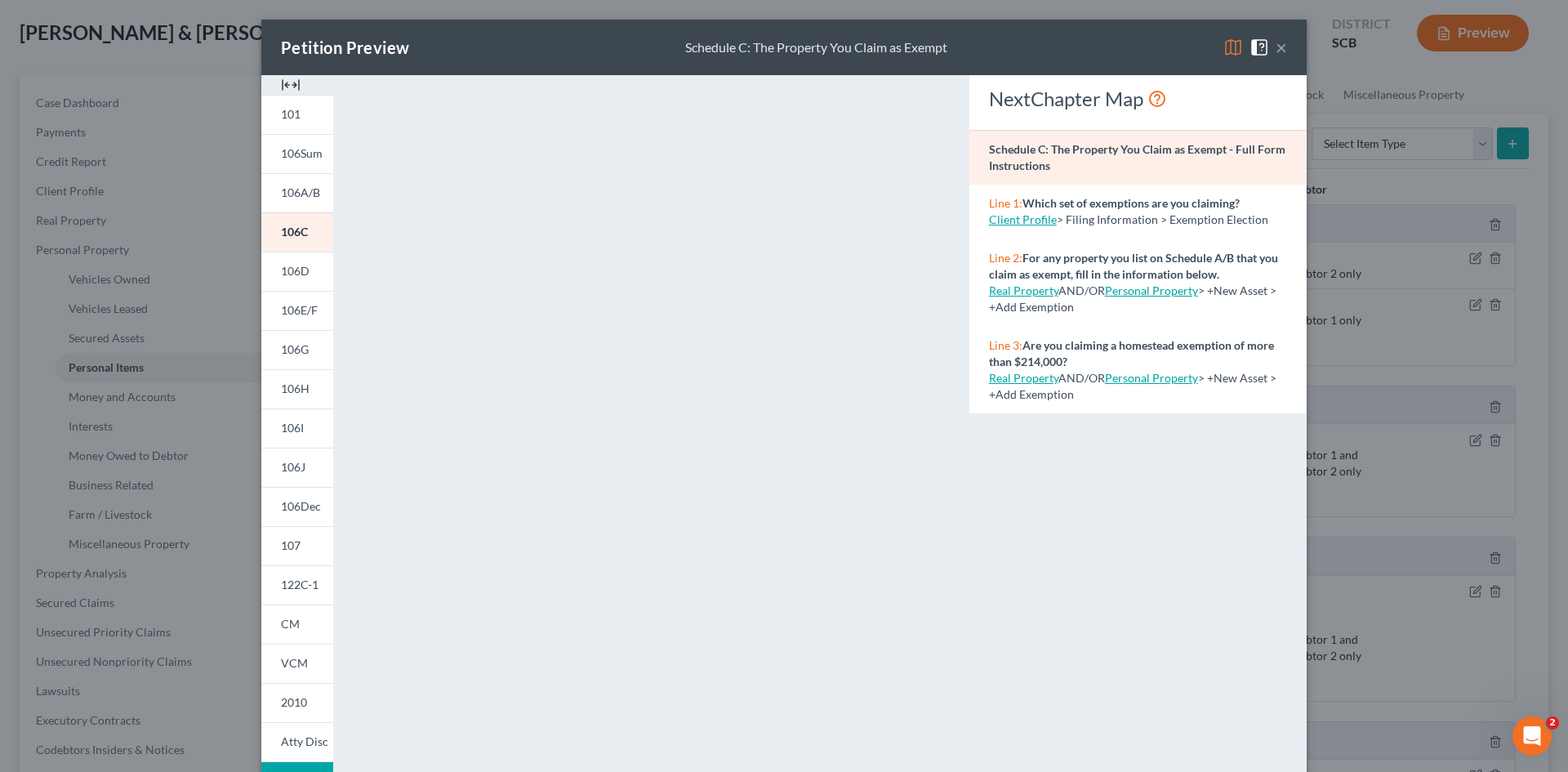
click at [1276, 56] on button "×" at bounding box center [1282, 47] width 12 height 19
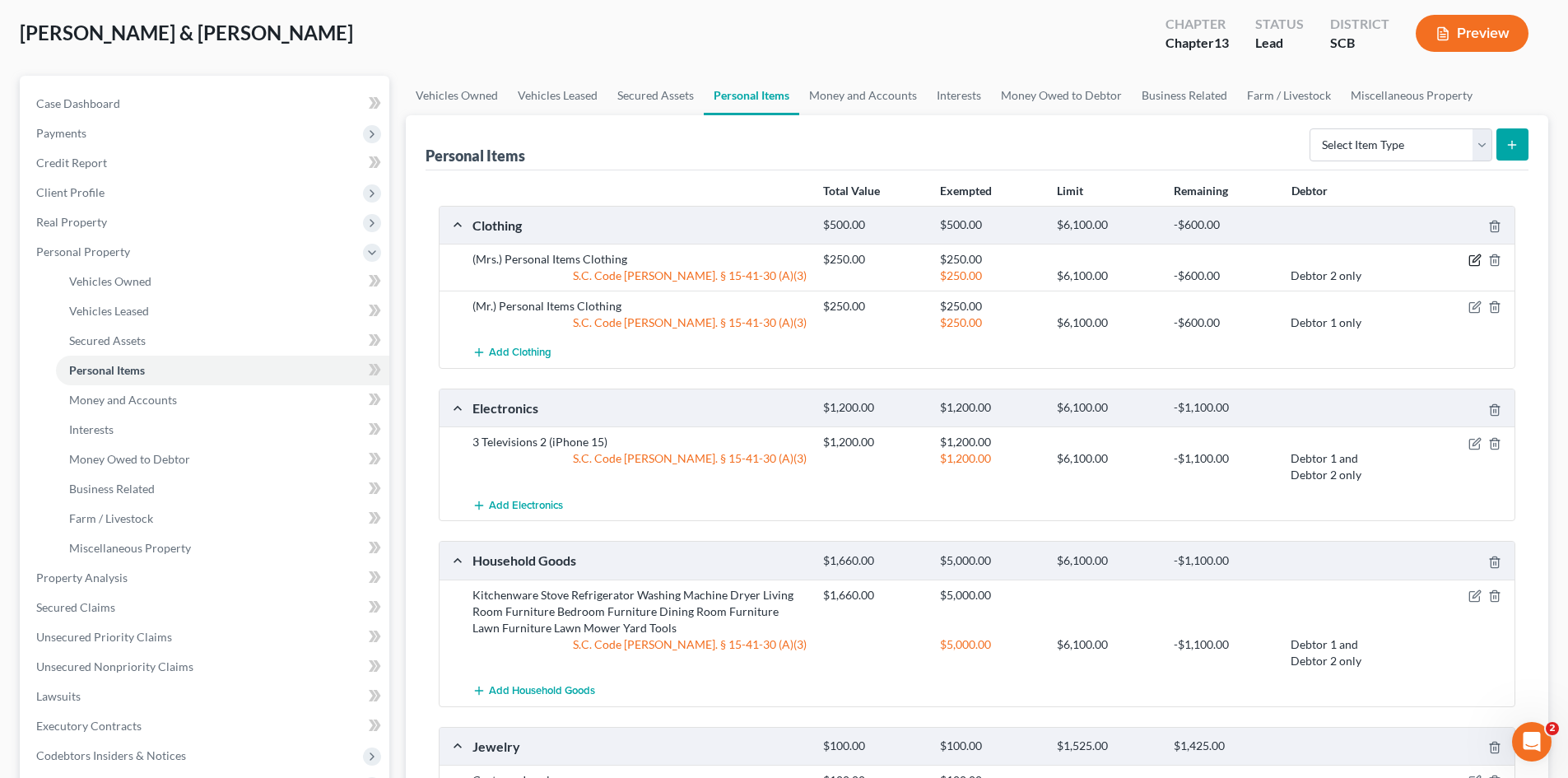
click at [1478, 258] on icon "button" at bounding box center [1475, 258] width 8 height 8
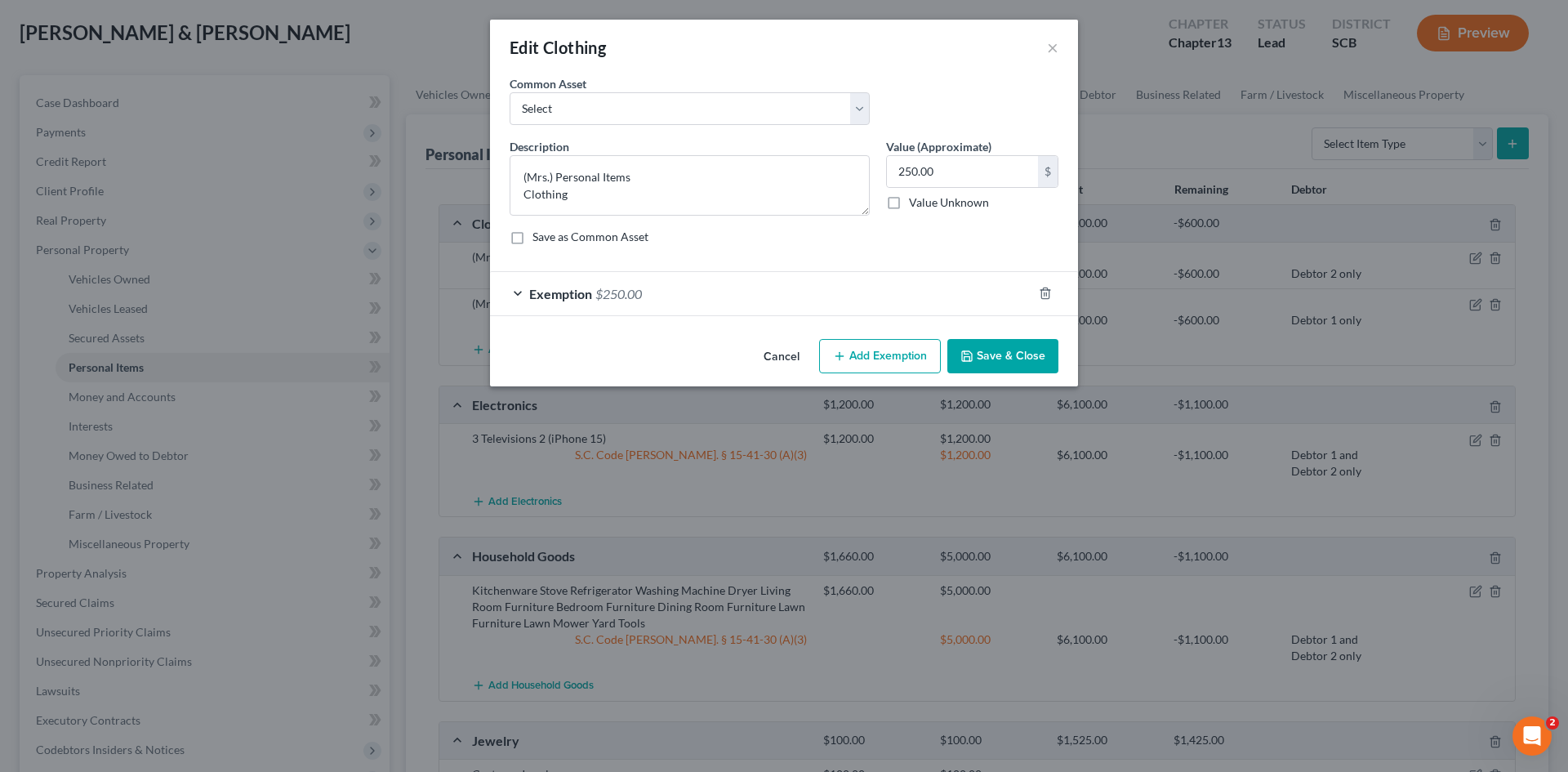
click at [579, 296] on span "Exemption" at bounding box center [560, 294] width 63 height 15
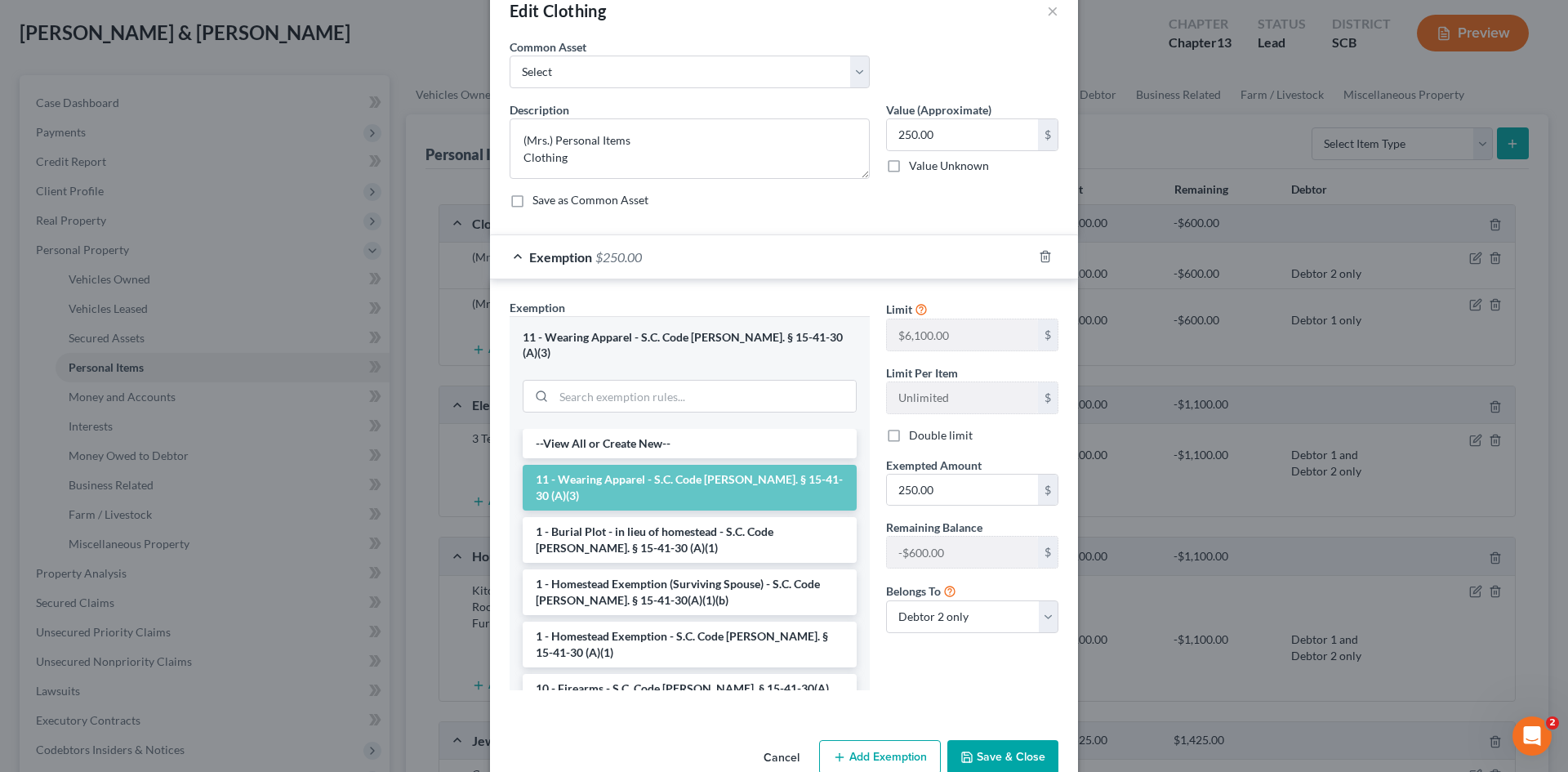
scroll to position [57, 0]
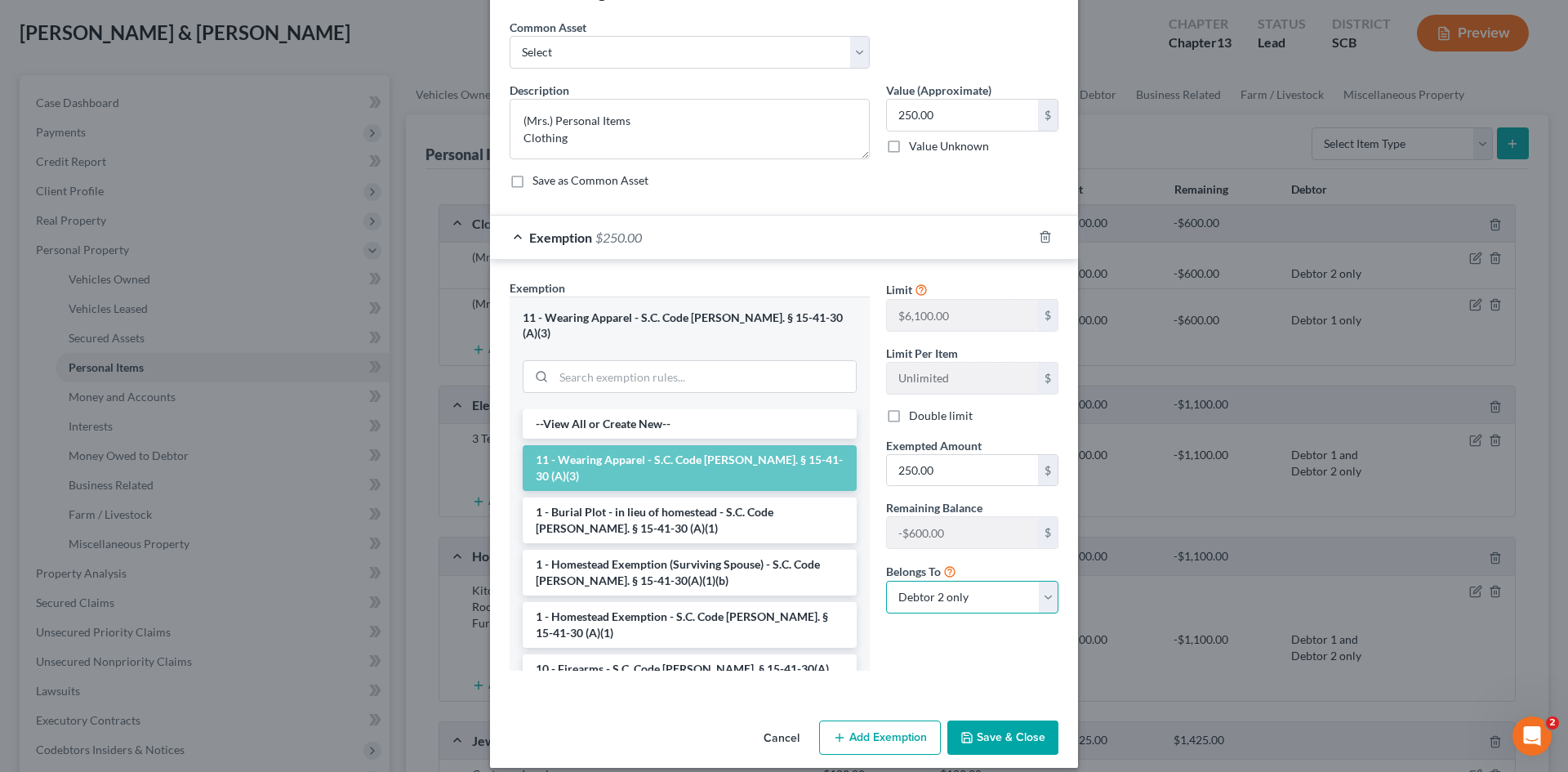
click at [978, 596] on select "Debtor 1 only Debtor 2 only Debtor 1 and Debtor 2 only" at bounding box center [973, 597] width 172 height 33
select select "2"
click at [886, 580] on select "Debtor 1 only Debtor 2 only Debtor 1 and Debtor 2 only" at bounding box center [973, 597] width 172 height 33
click at [909, 412] on label "Double limit" at bounding box center [941, 415] width 64 height 16
click at [915, 412] on input "Double limit" at bounding box center [920, 413] width 11 height 11
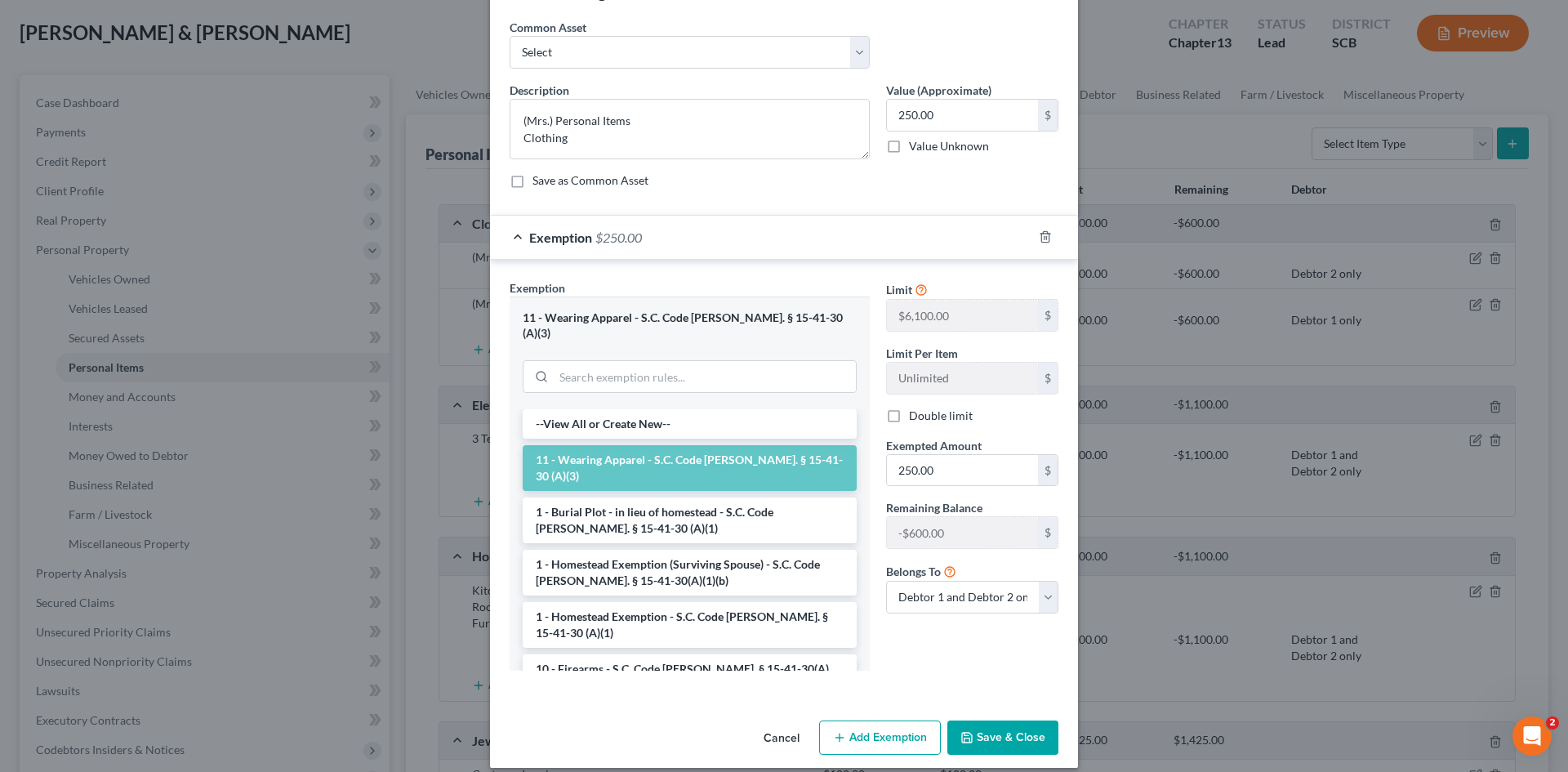
checkbox input "true"
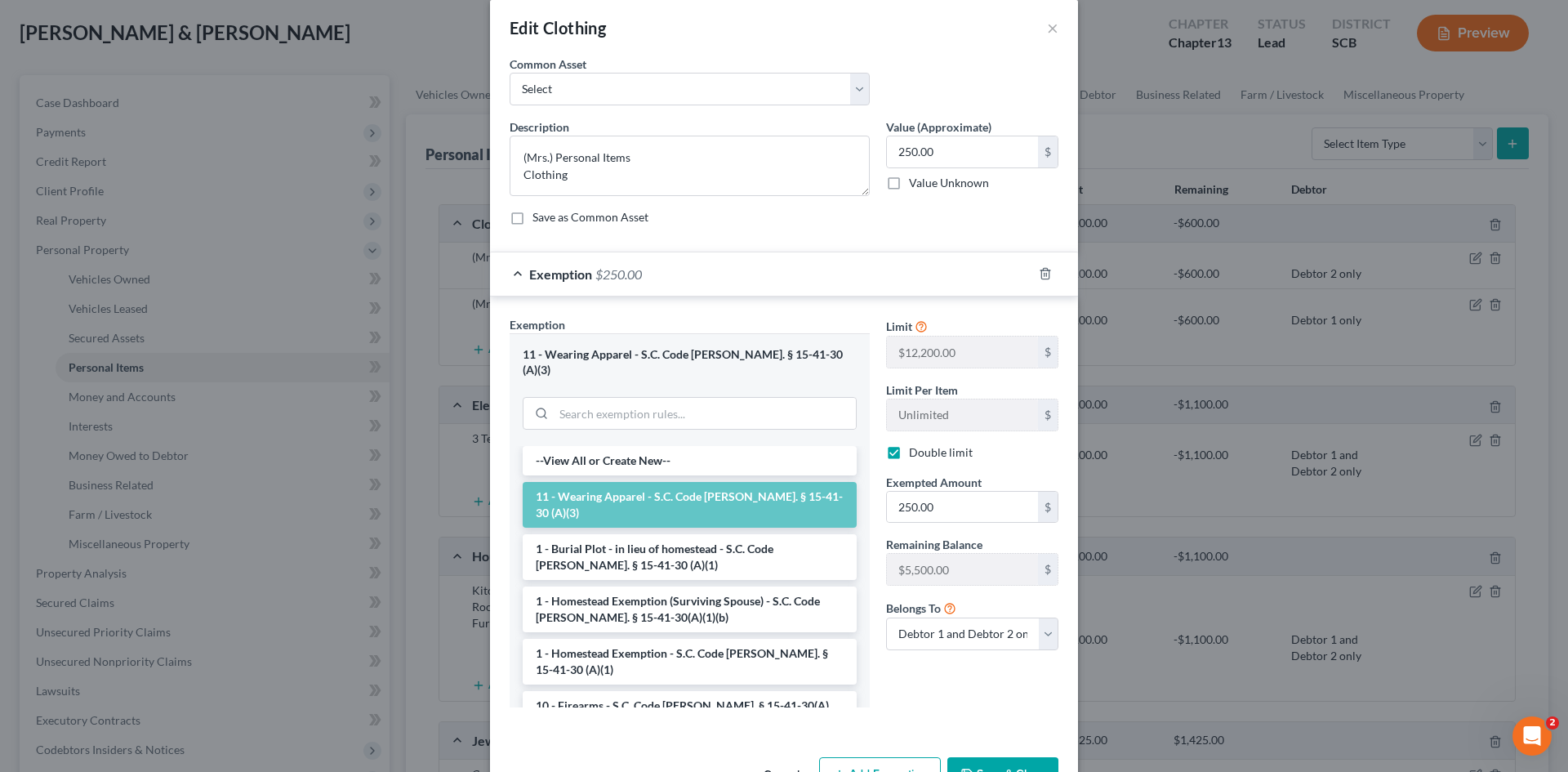
scroll to position [0, 0]
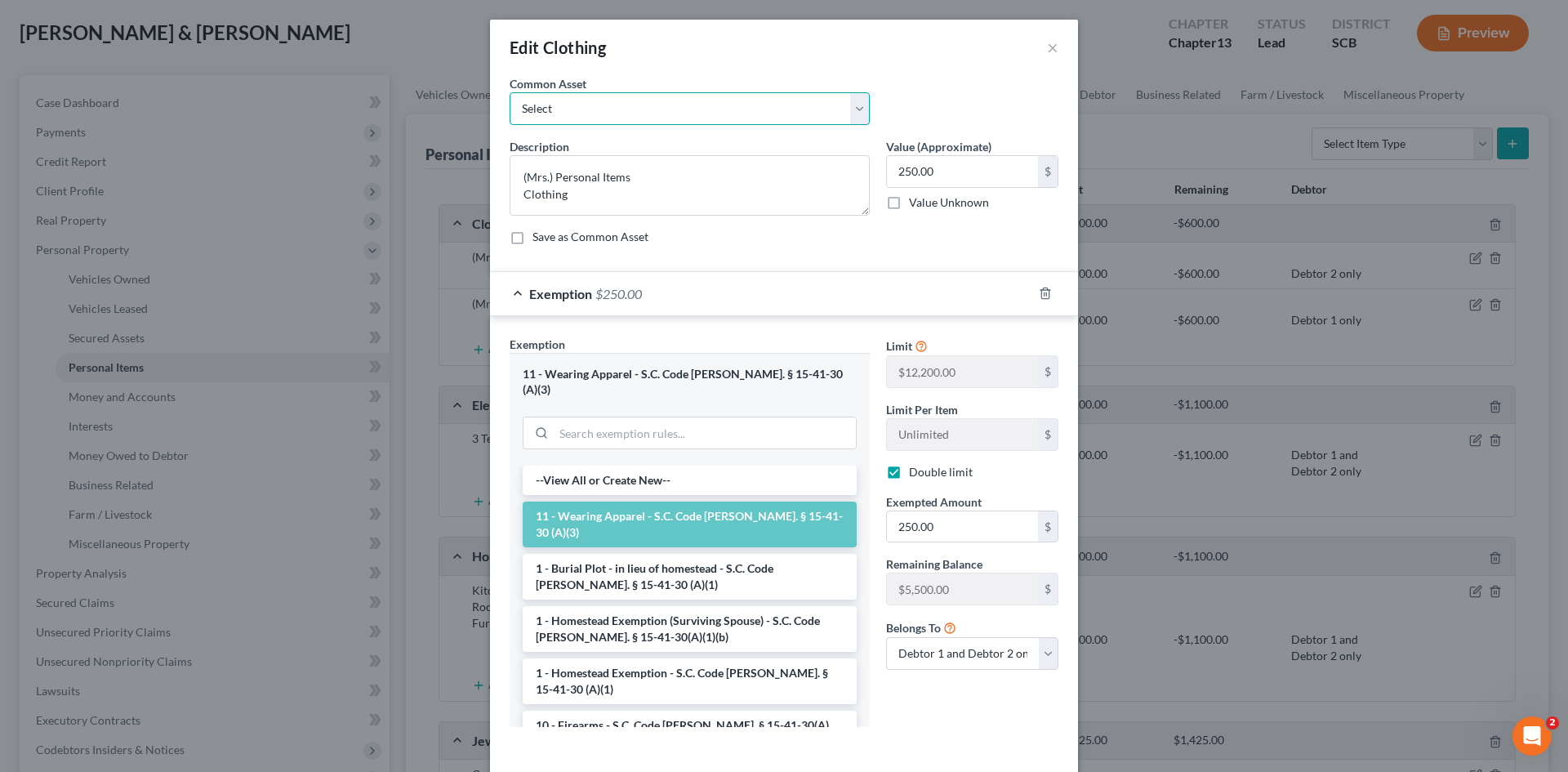
click at [848, 118] on select "Select Clothing and Personal Items Clothing and Personal Items Personal Items C…" at bounding box center [689, 108] width 360 height 33
click at [941, 78] on div "Common Asset Select Clothing and Personal Items Clothing and Personal Items Per…" at bounding box center [784, 106] width 565 height 63
click at [519, 195] on textarea "(Mrs.) Personal Items Clothing" at bounding box center [689, 186] width 360 height 61
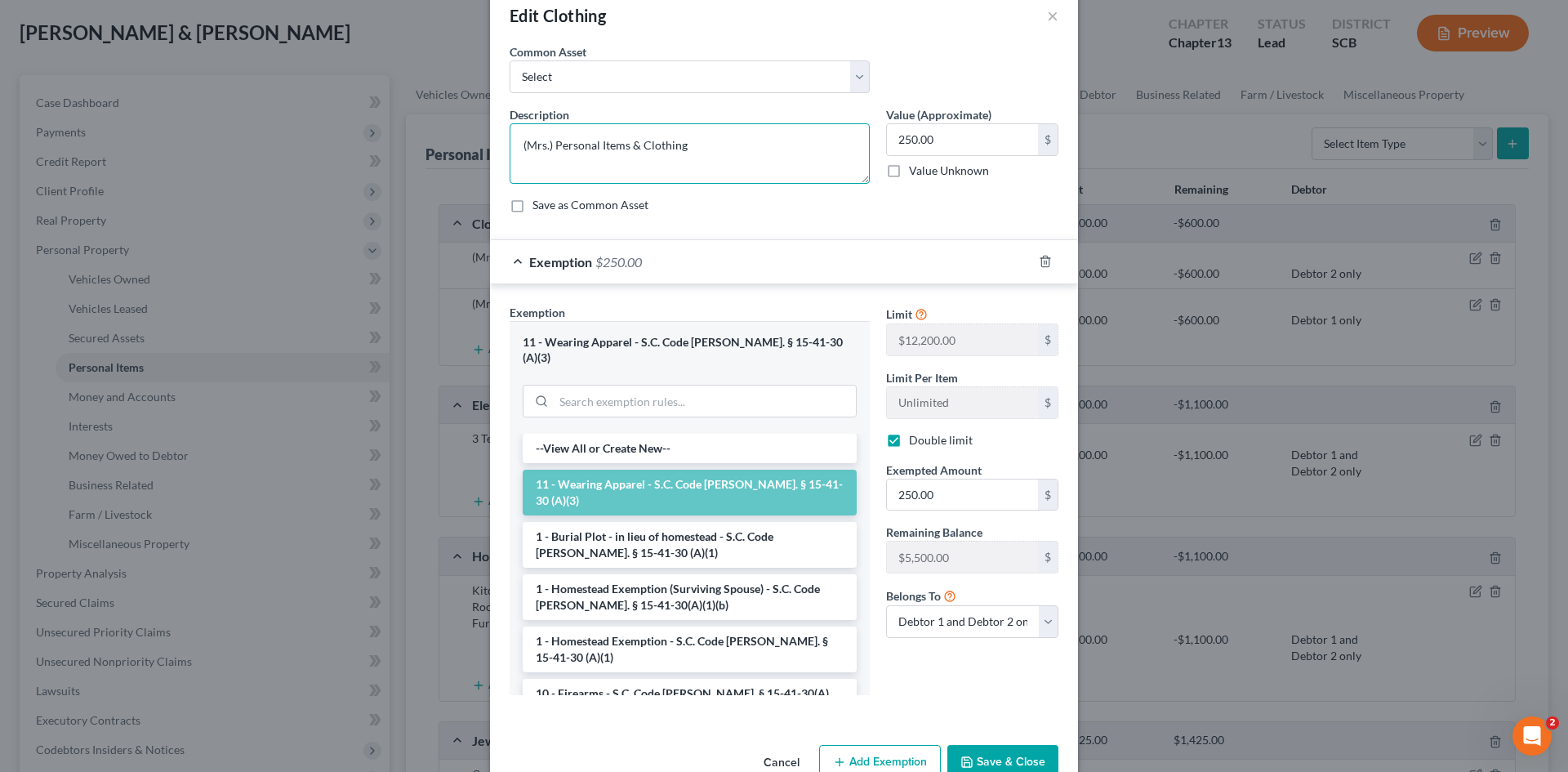
scroll to position [57, 0]
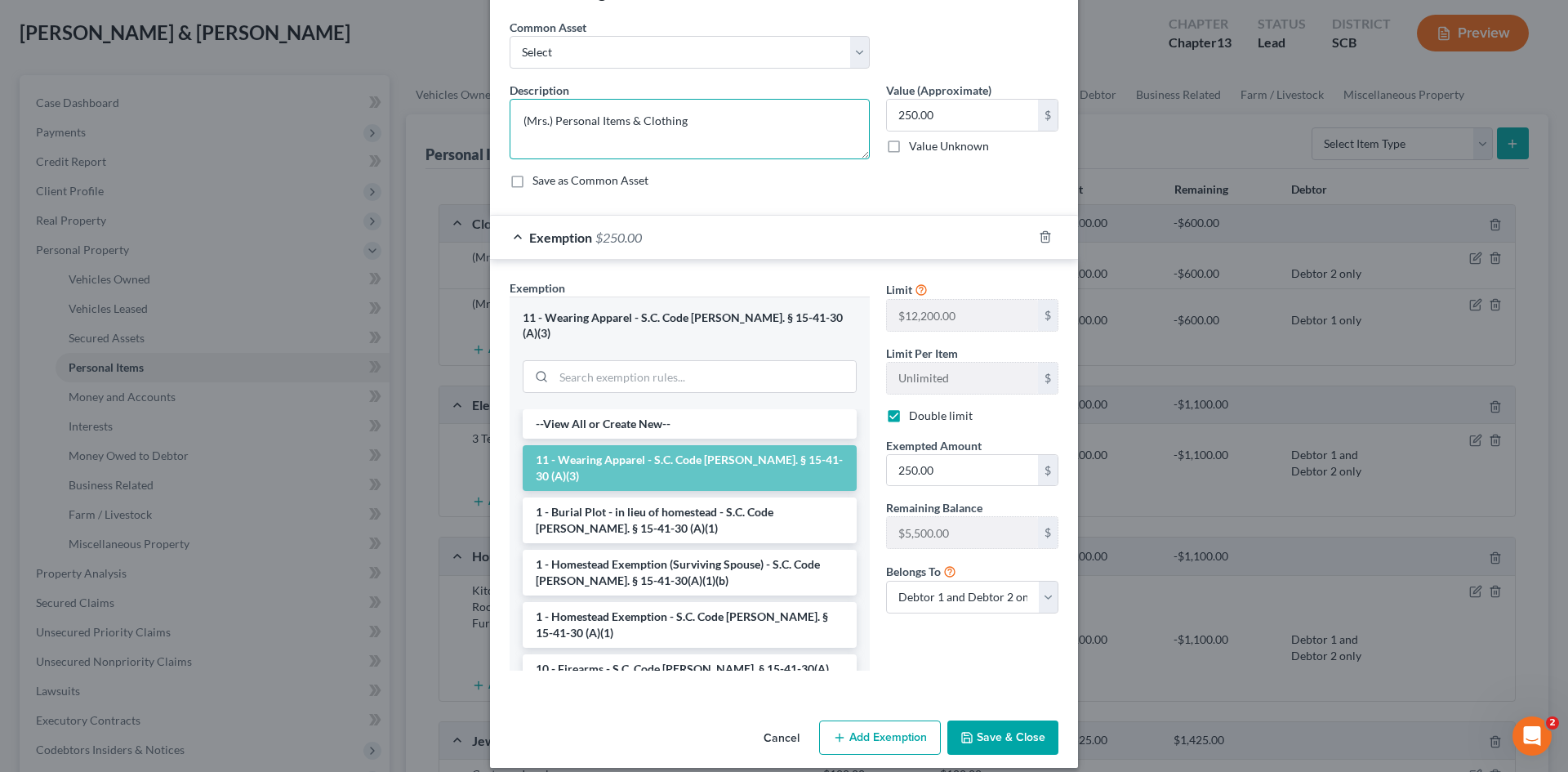
type textarea "(Mrs.) Personal Items & Clothing"
click at [1020, 721] on button "Save & Close" at bounding box center [1003, 737] width 111 height 35
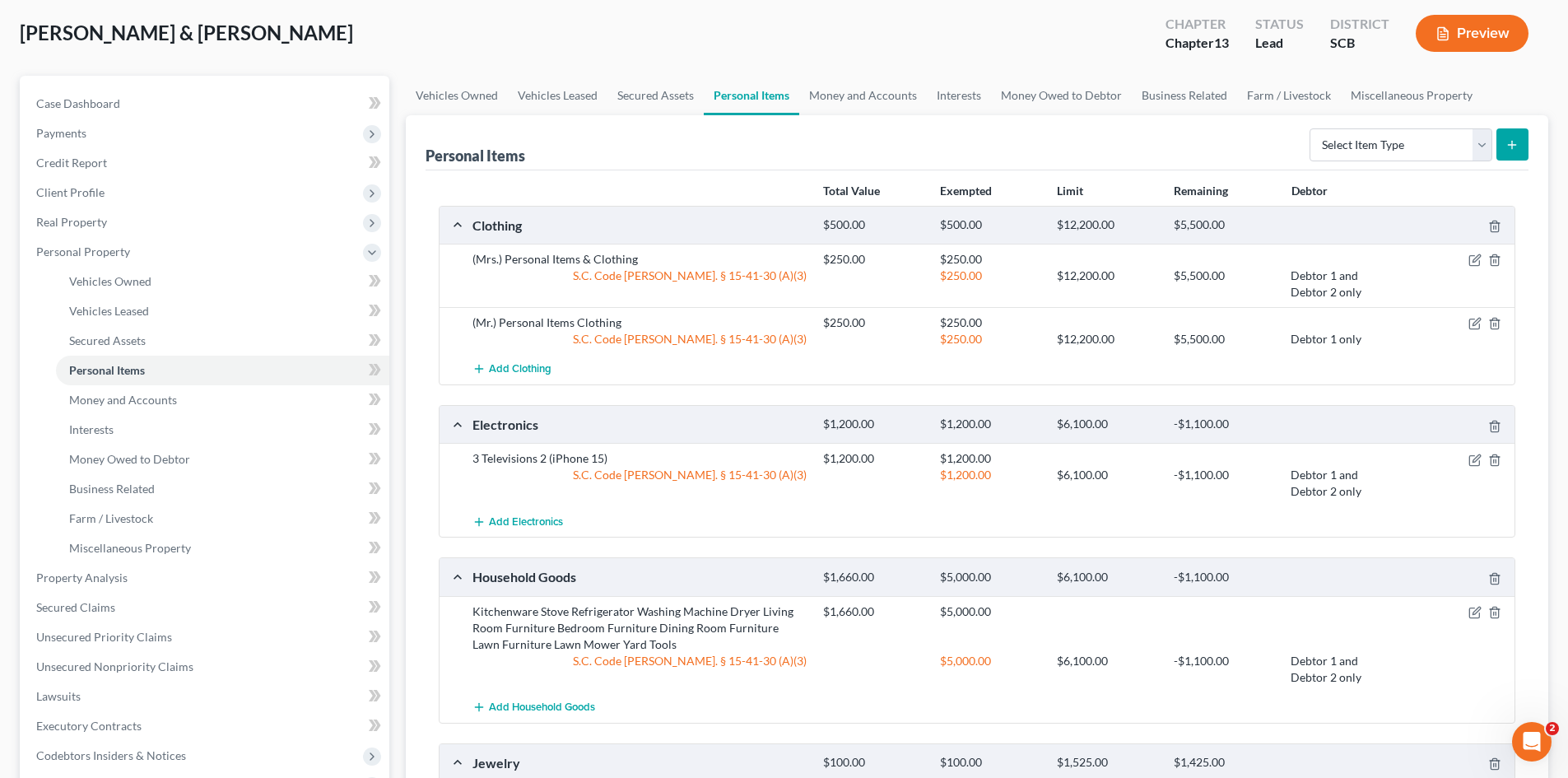
click at [1482, 326] on div at bounding box center [1458, 322] width 117 height 16
click at [1478, 324] on icon "button" at bounding box center [1474, 323] width 13 height 13
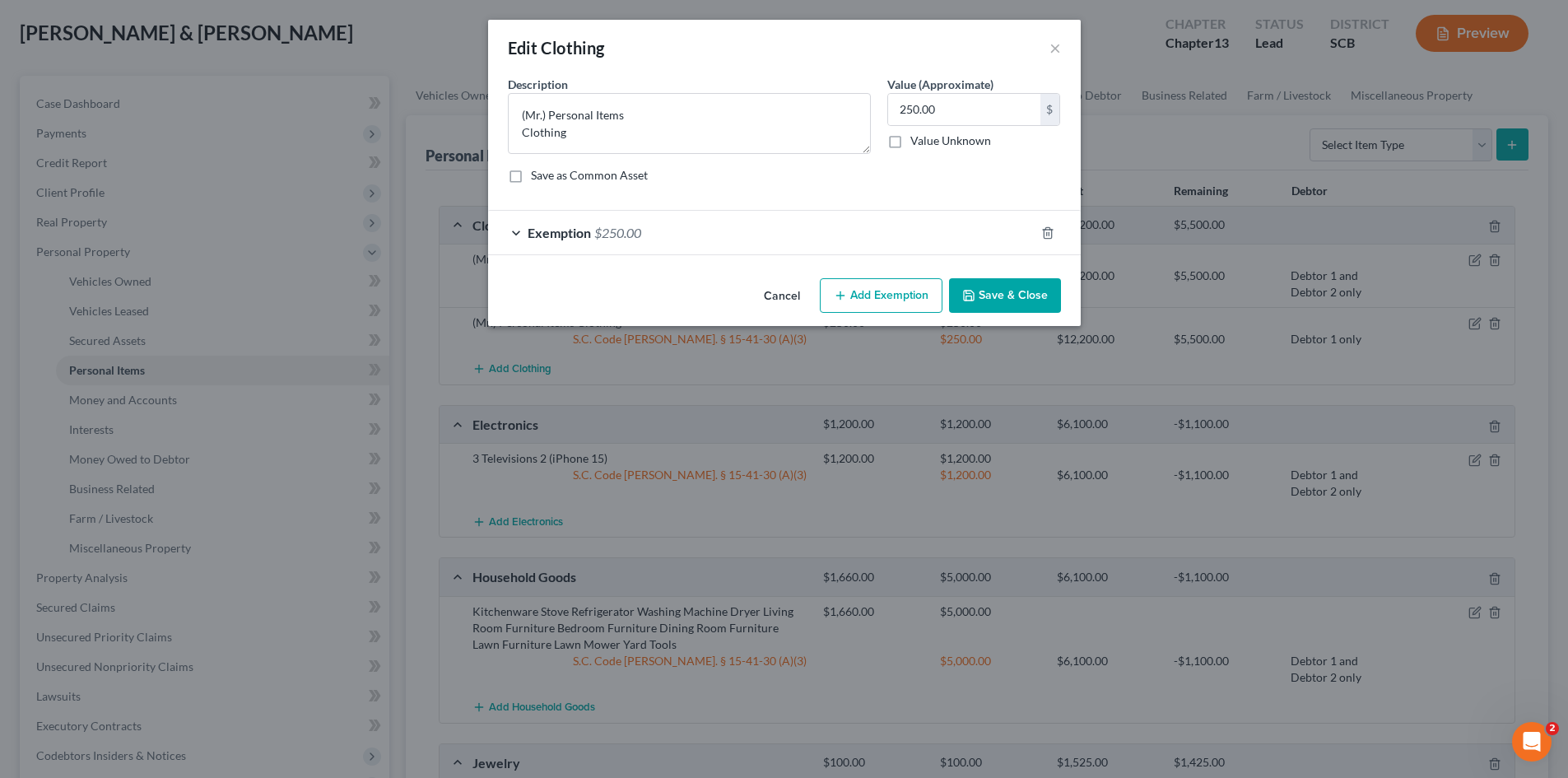
checkbox input "true"
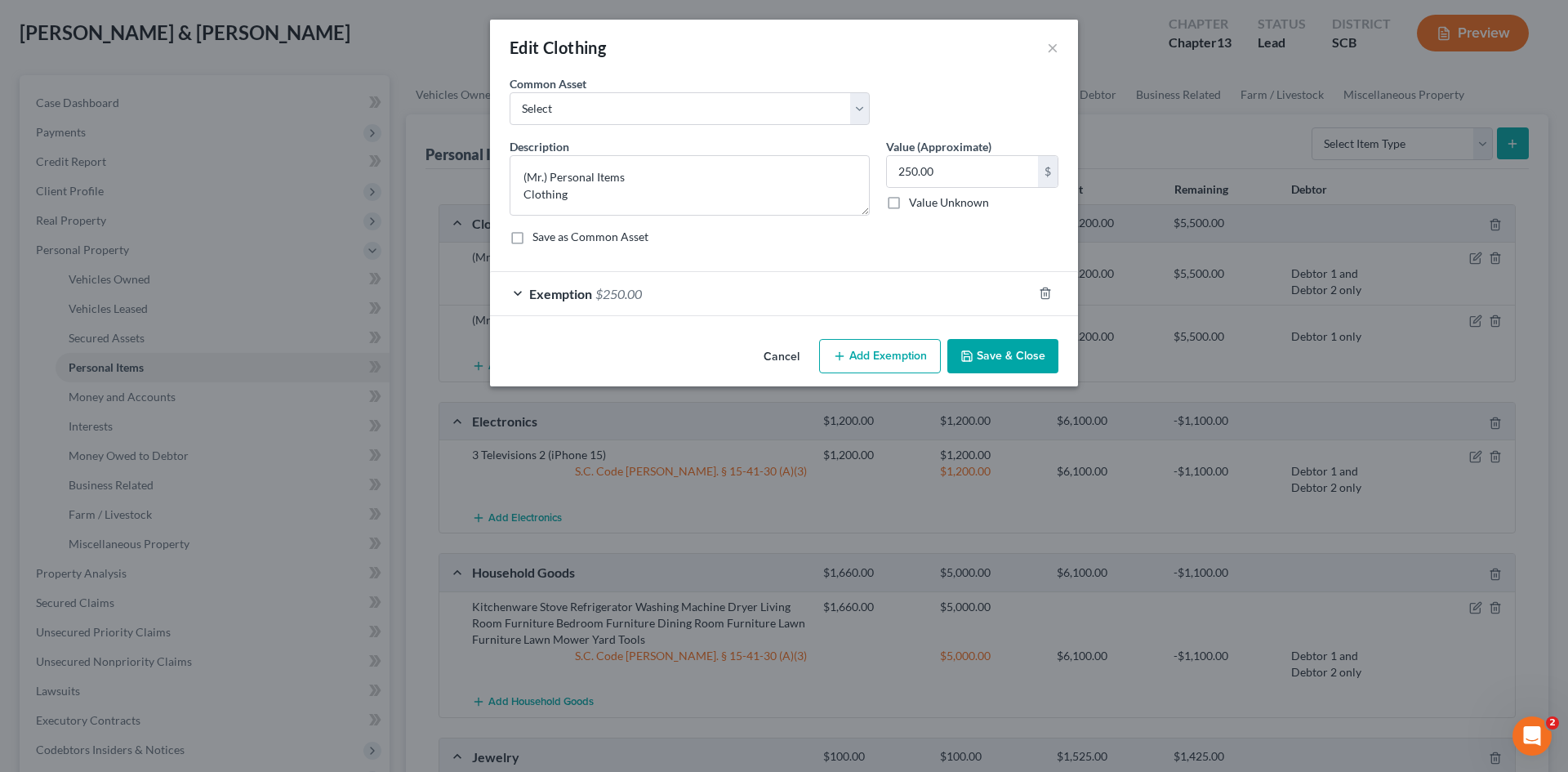
click at [586, 301] on div "Exemption $250.00" at bounding box center [761, 293] width 542 height 43
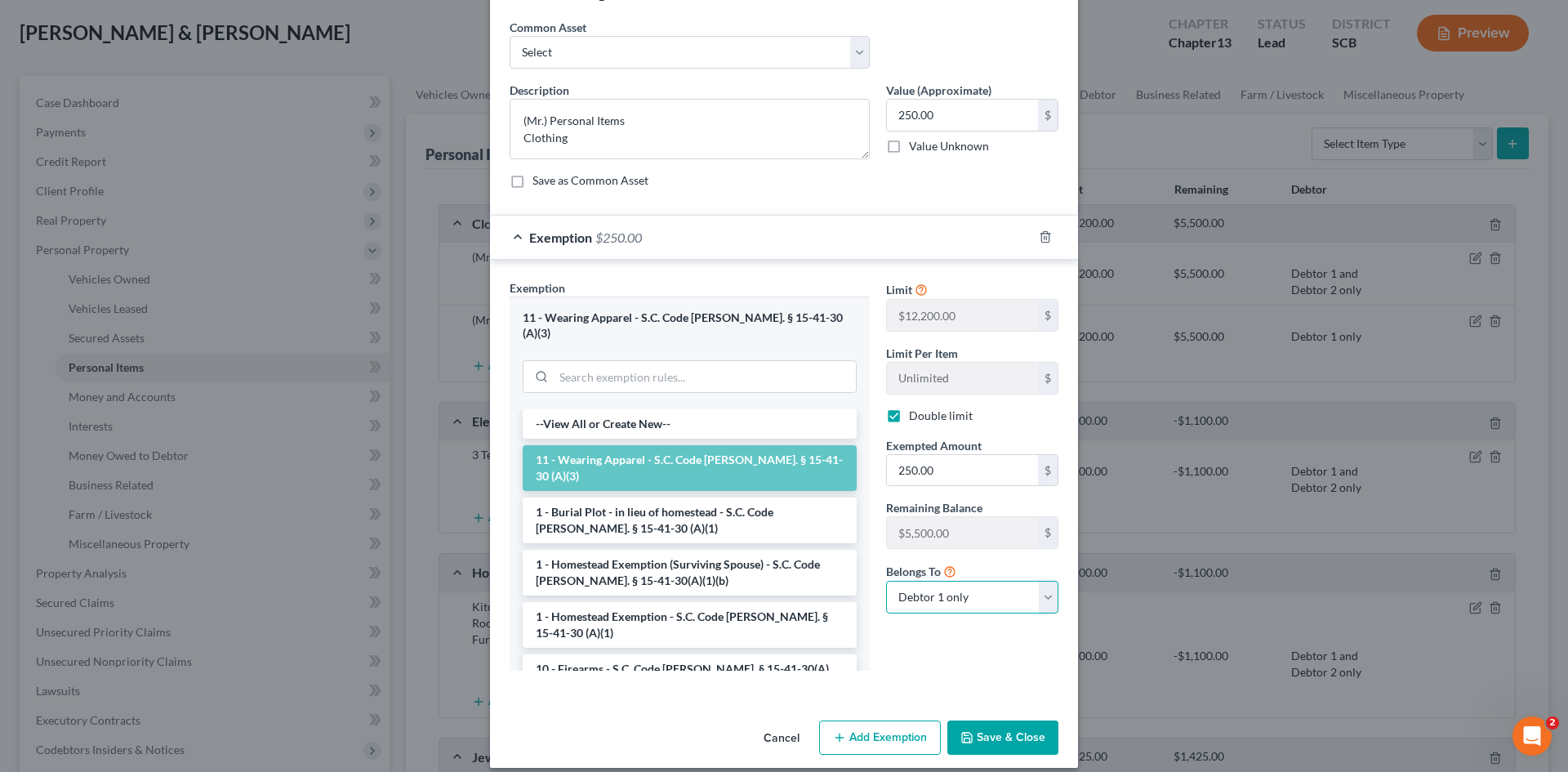
click at [940, 603] on select "Debtor 1 only Debtor 2 only Debtor 1 and Debtor 2 only" at bounding box center [973, 597] width 172 height 33
select select "2"
click at [886, 580] on select "Debtor 1 only Debtor 2 only Debtor 1 and Debtor 2 only" at bounding box center [973, 597] width 172 height 33
click at [993, 721] on button "Save & Close" at bounding box center [1003, 737] width 111 height 35
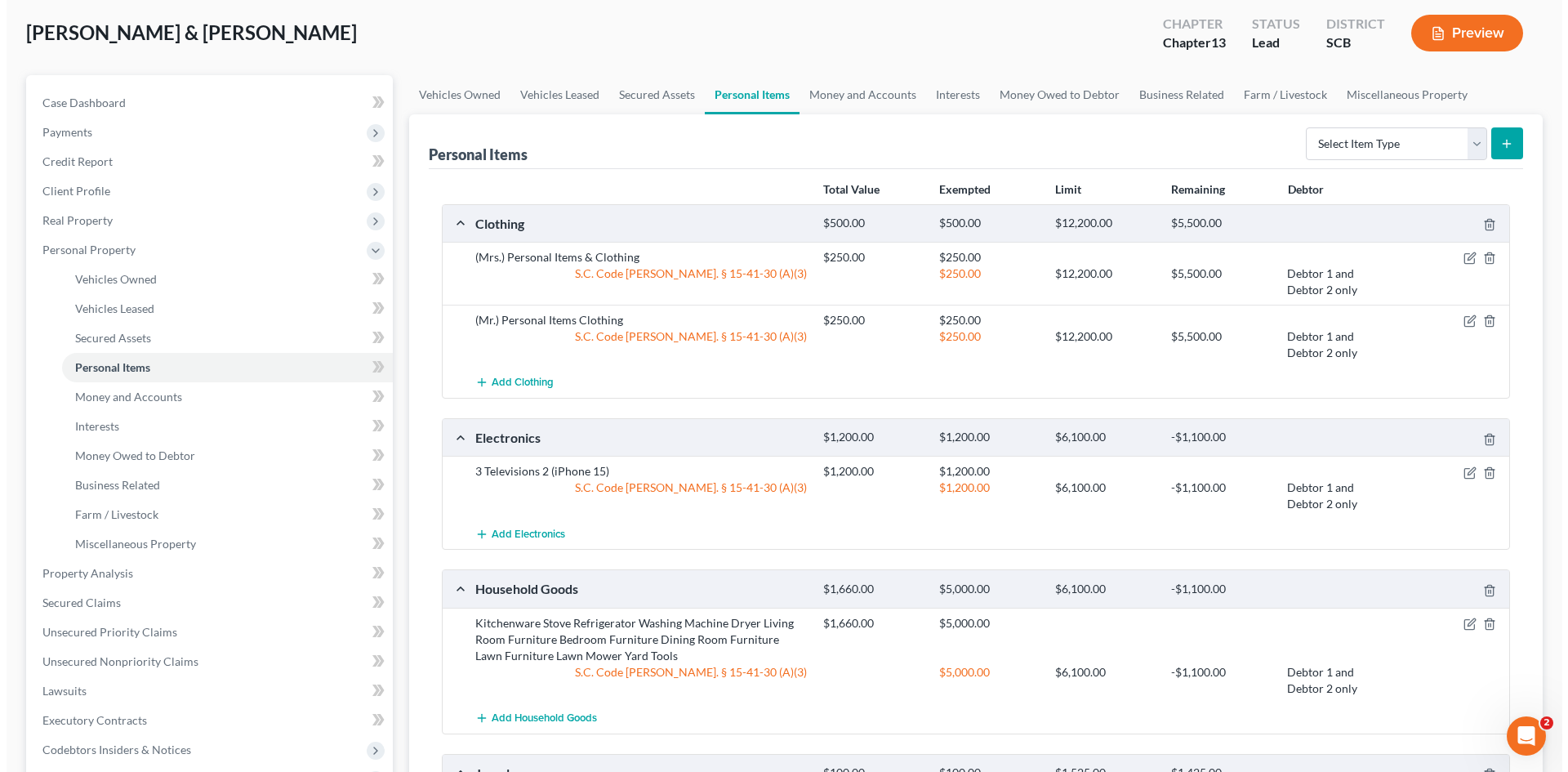
scroll to position [164, 0]
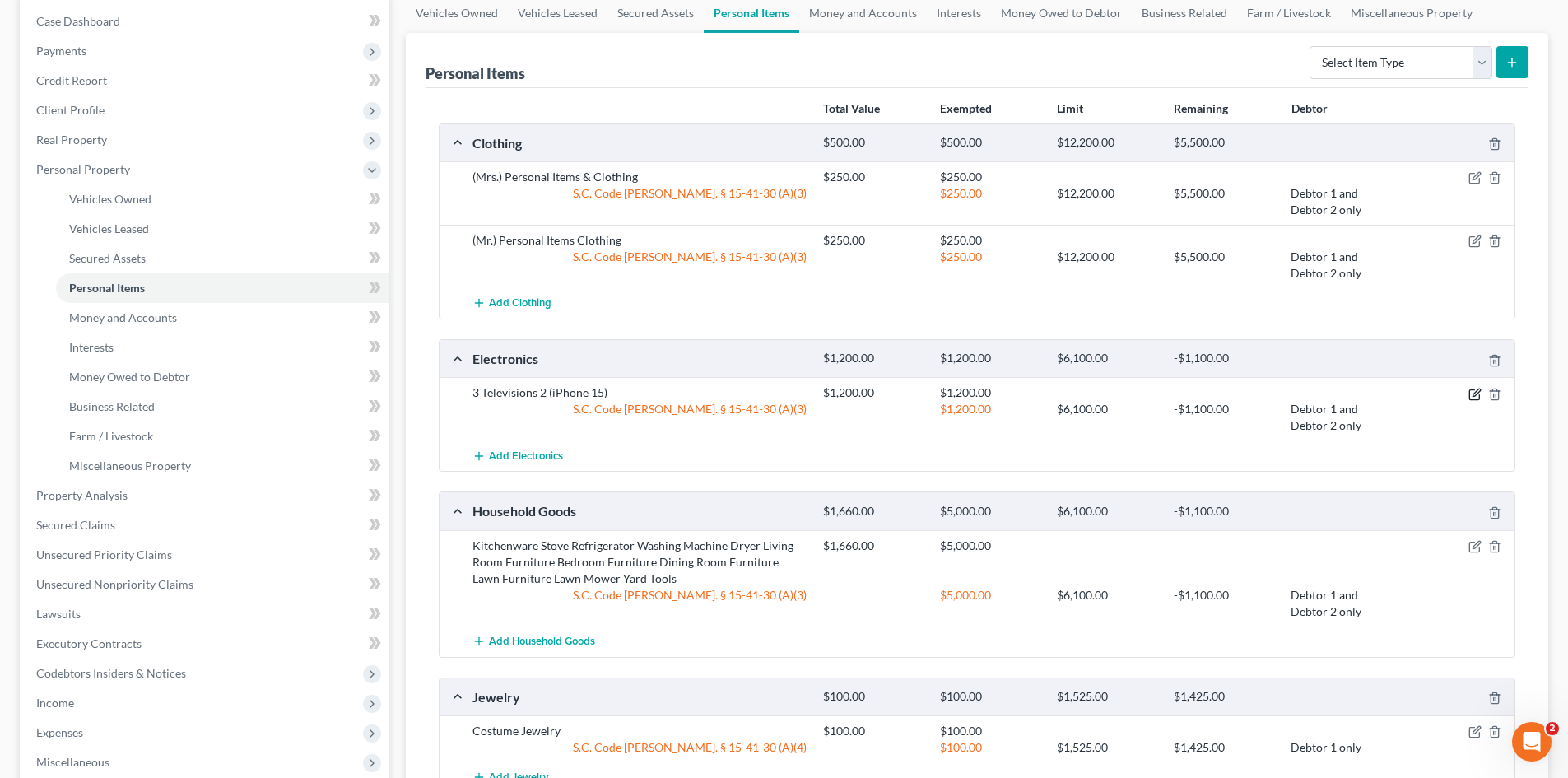
click at [1472, 396] on icon "button" at bounding box center [1475, 392] width 8 height 8
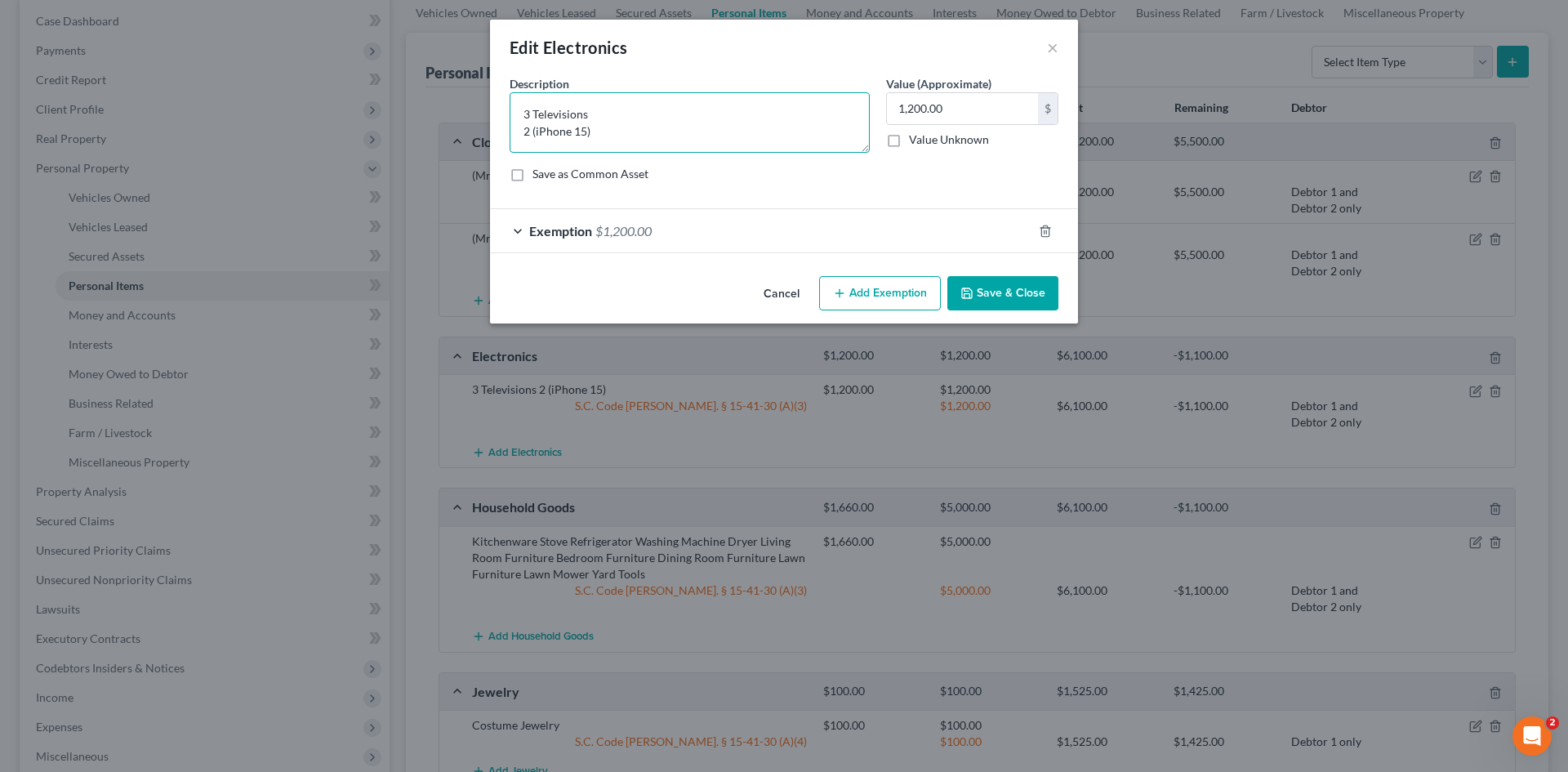
click at [534, 129] on textarea "3 Televisions 2 (iPhone 15)" at bounding box center [689, 122] width 360 height 61
click at [629, 138] on textarea "3 Televisions Mr. (iPhone 15)" at bounding box center [689, 122] width 360 height 61
click at [544, 127] on textarea "3 Televisions Mr. (iPhone 15)" at bounding box center [689, 122] width 360 height 61
drag, startPoint x: 529, startPoint y: 136, endPoint x: 677, endPoint y: 138, distance: 148.0
click at [676, 138] on textarea "3 Televisions (Mr.) iPhone 15 cellphone" at bounding box center [689, 122] width 360 height 61
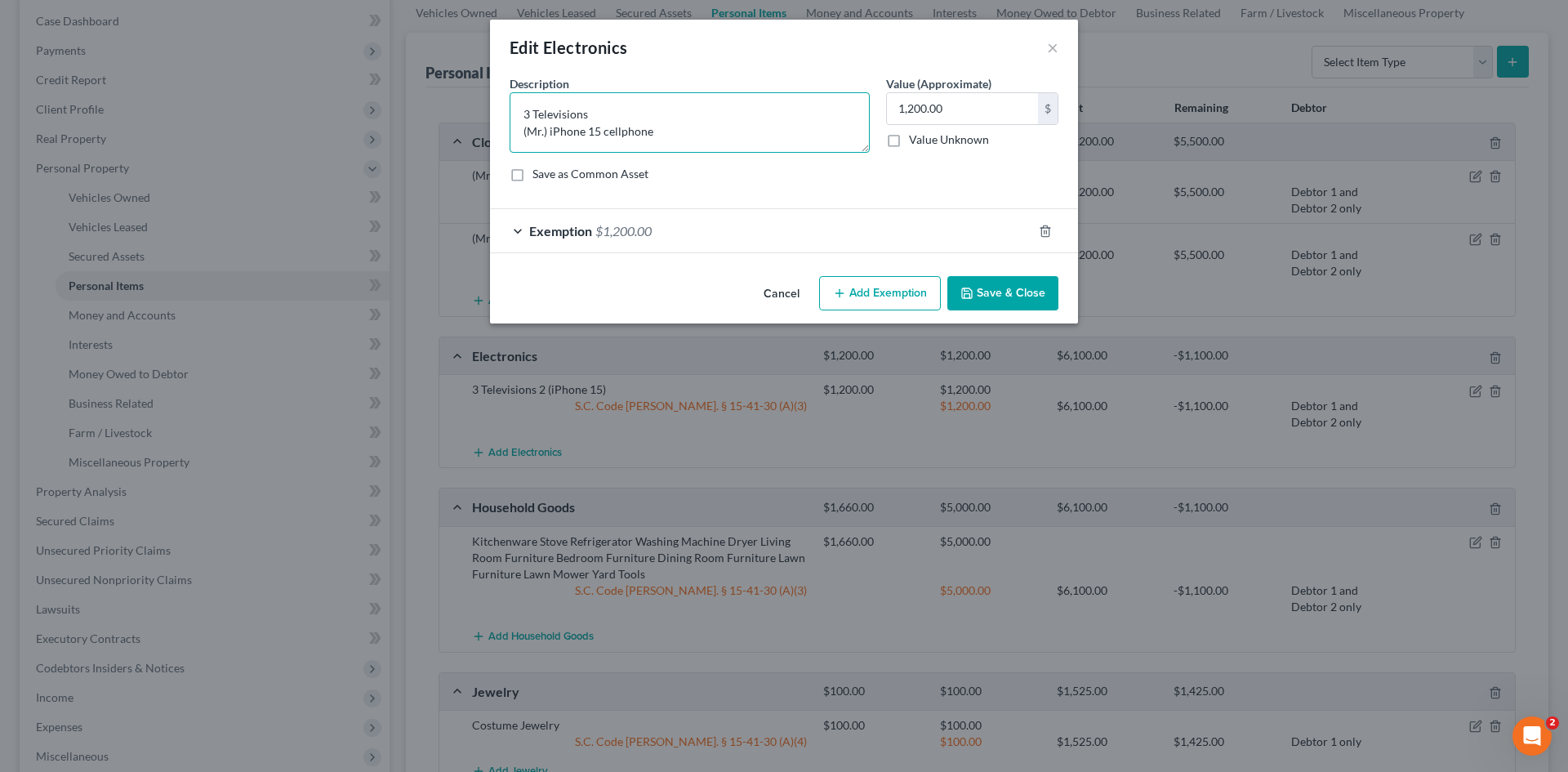
click at [687, 142] on textarea "3 Televisions (Mr.) iPhone 15 cellphone" at bounding box center [689, 122] width 360 height 61
paste textarea "Mr.) iPhone 15 cellphone"
click at [544, 143] on textarea "3 Televisions (Mr.) iPhone 15 cellphone Mr.) iPhone 15 cellphone" at bounding box center [689, 122] width 360 height 61
click at [527, 138] on textarea "3 Televisions (Mr.) iPhone 15 cellphone Mr.) iPhone 15 cellphone" at bounding box center [689, 122] width 360 height 61
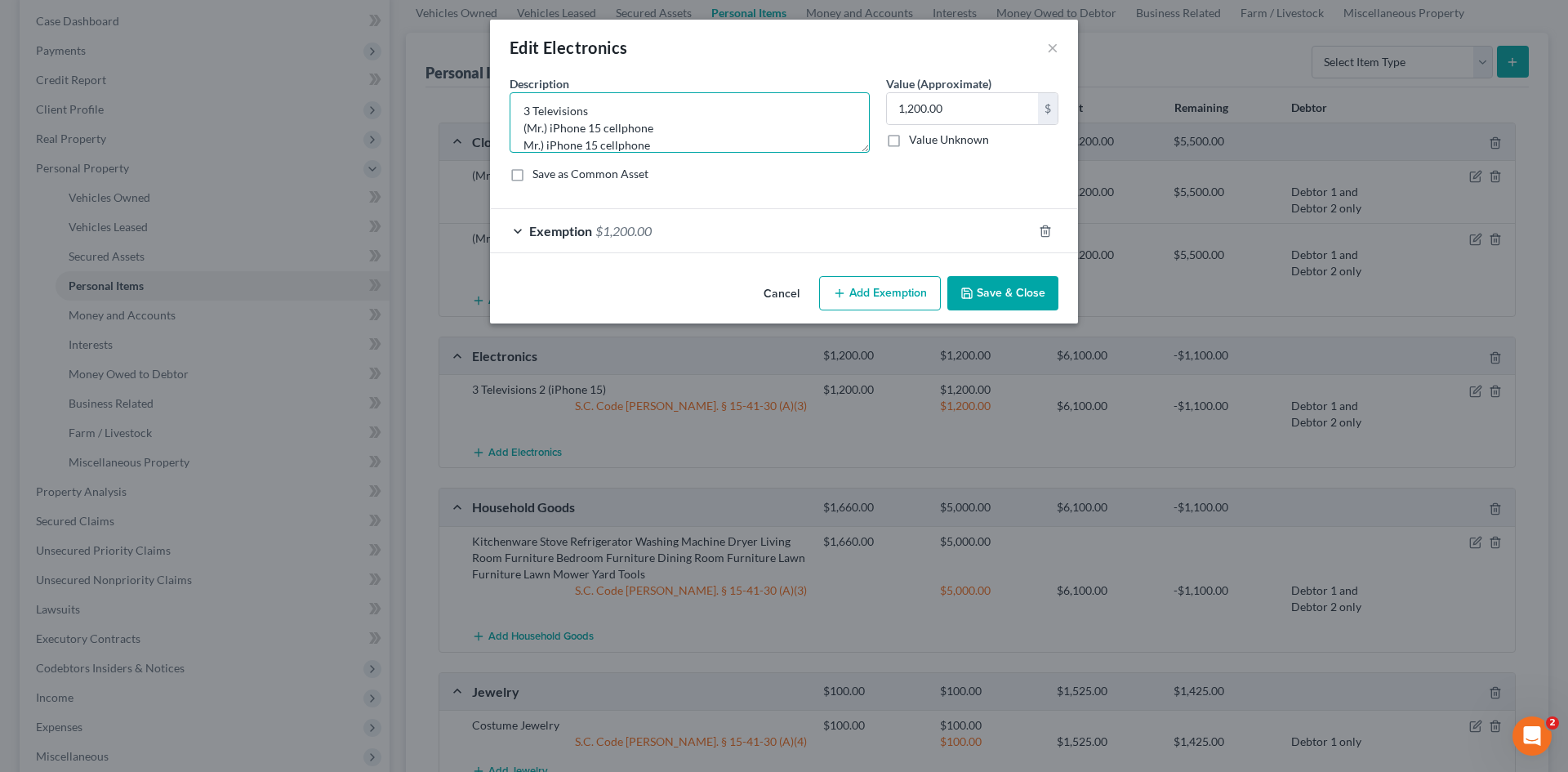
click at [536, 141] on textarea "3 Televisions (Mr.) iPhone 15 cellphone Mr.) iPhone 15 cellphone" at bounding box center [689, 122] width 360 height 61
click at [536, 143] on textarea "3 Televisions (Mr.) iPhone 15 cellphone Mr.) iPhone 15 cellphone" at bounding box center [689, 122] width 360 height 61
click at [535, 138] on textarea "3 Televisions (Mr.) iPhone 15 cellphone Mr.) iPhone 15 cellphone" at bounding box center [689, 122] width 360 height 61
click at [540, 145] on textarea "3 Televisions (Mr.) iPhone 15 cellphone Mr.) iPhone 15 cellphone" at bounding box center [689, 122] width 360 height 61
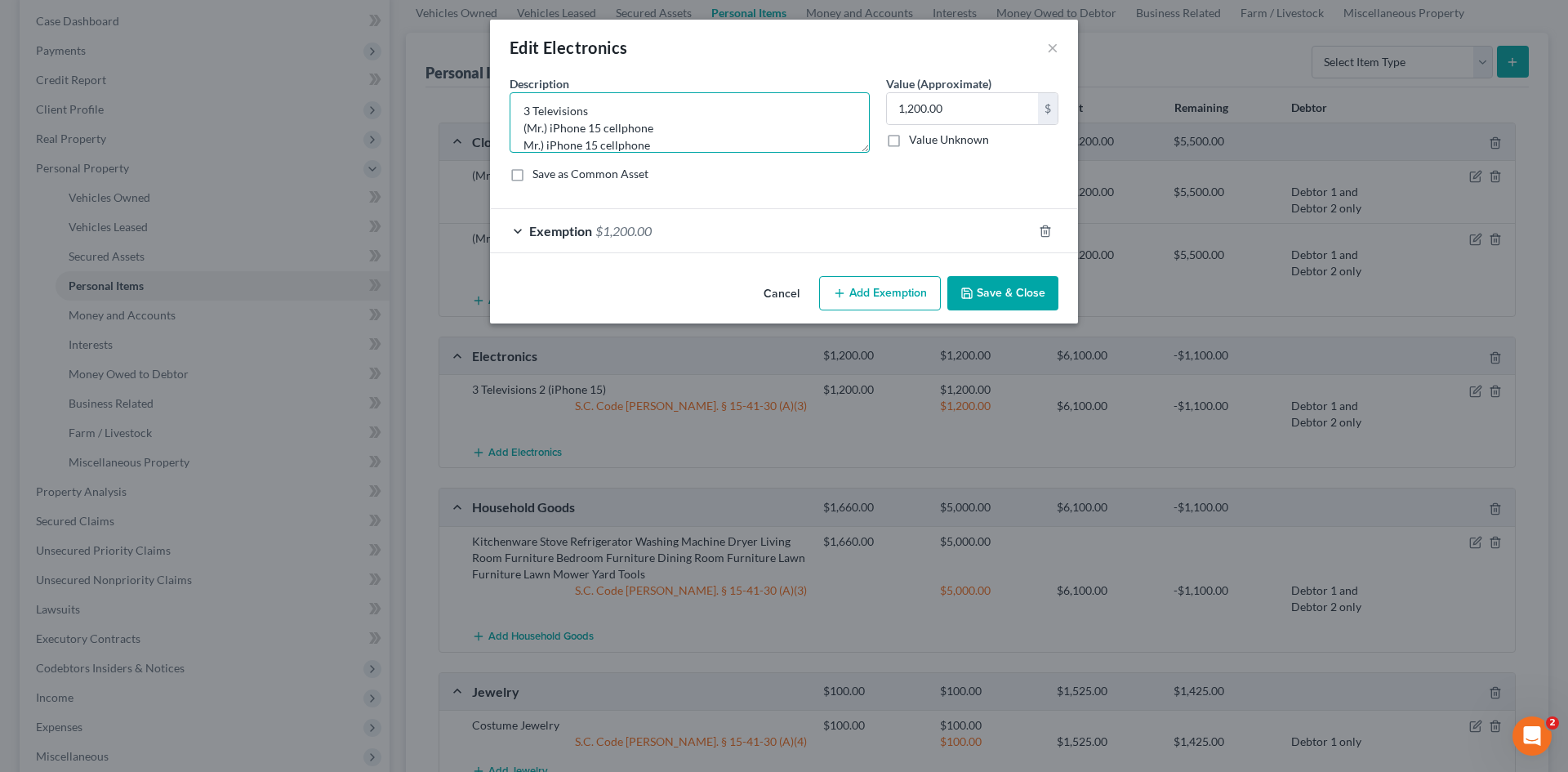
click at [535, 142] on textarea "3 Televisions (Mr.) iPhone 15 cellphone Mr.) iPhone 15 cellphone" at bounding box center [689, 122] width 360 height 61
drag, startPoint x: 536, startPoint y: 144, endPoint x: 538, endPoint y: 154, distance: 10.2
click at [536, 143] on textarea "3 Televisions (Mr.) iPhone 15 cellphone Mr.) iPhone 15 cellphone" at bounding box center [689, 122] width 360 height 61
click at [524, 145] on textarea "3 Televisions (Mr.) iPhone 15 cellphone Mrs.) iPhone 15 cellphone" at bounding box center [689, 122] width 360 height 61
click at [735, 139] on textarea "3 Televisions (Mr.) iPhone 15 cellphone (Mrs.) iPhone 15 cellphone" at bounding box center [689, 122] width 360 height 61
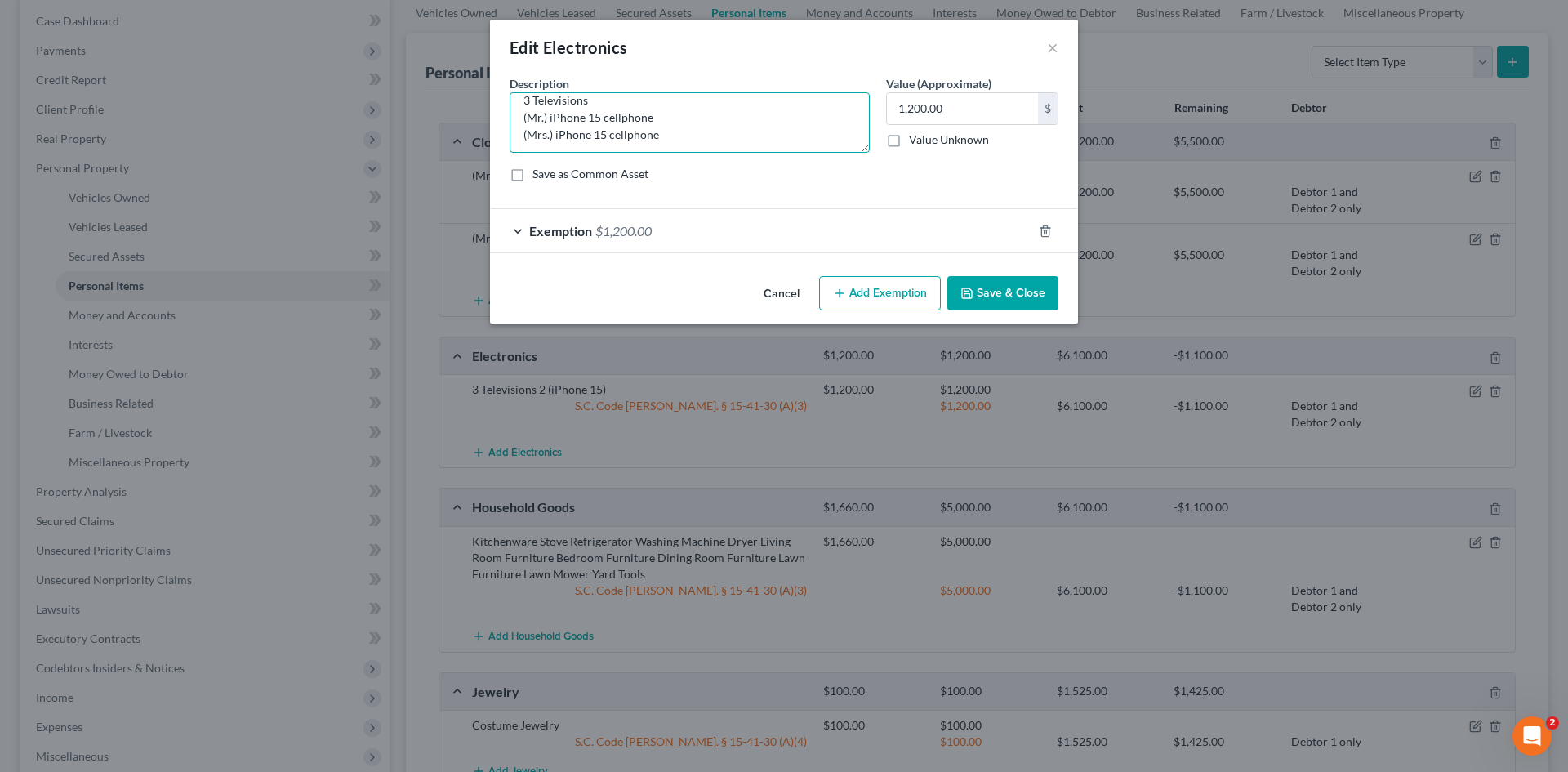
scroll to position [17, 0]
type textarea "3 Televisions (Mr.) iPhone 15 cellphone (Mrs.) iPhone 15 cellphone"
click at [754, 232] on div "Exemption $1,200.00" at bounding box center [761, 230] width 542 height 43
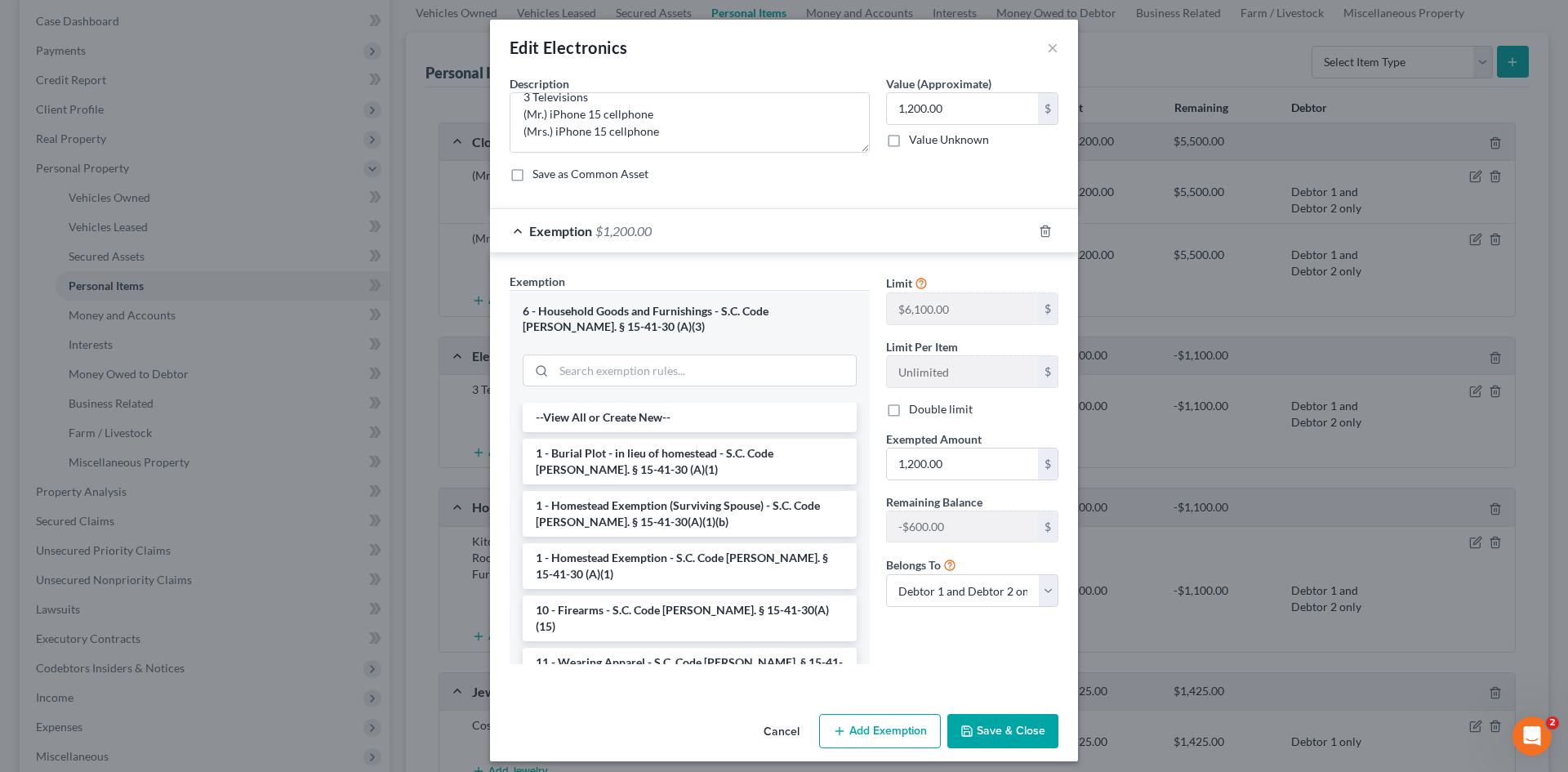
click at [909, 410] on label "Double limit" at bounding box center [941, 408] width 64 height 16
click at [915, 410] on input "Double limit" at bounding box center [920, 406] width 11 height 11
checkbox input "true"
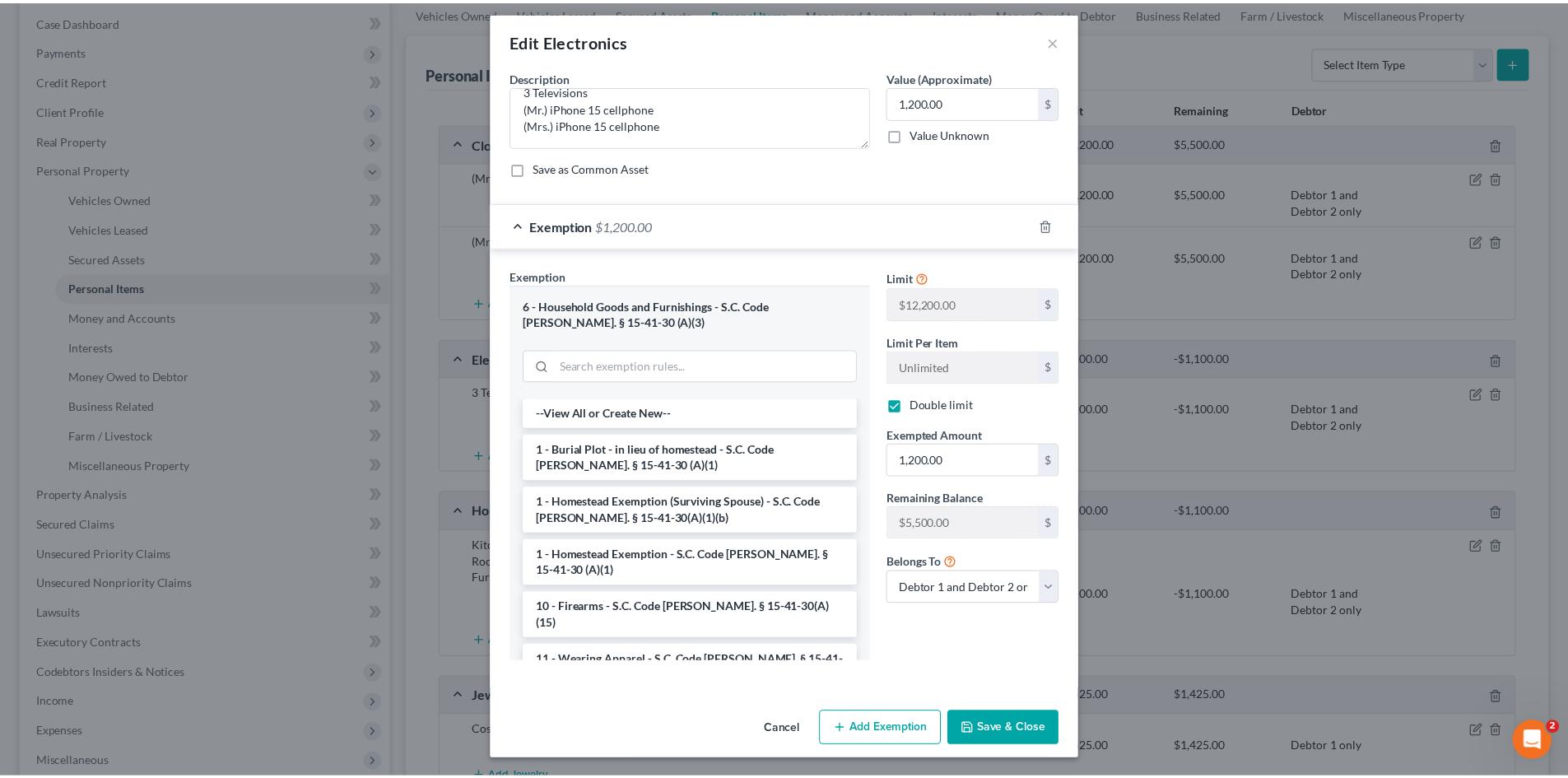
scroll to position [9, 0]
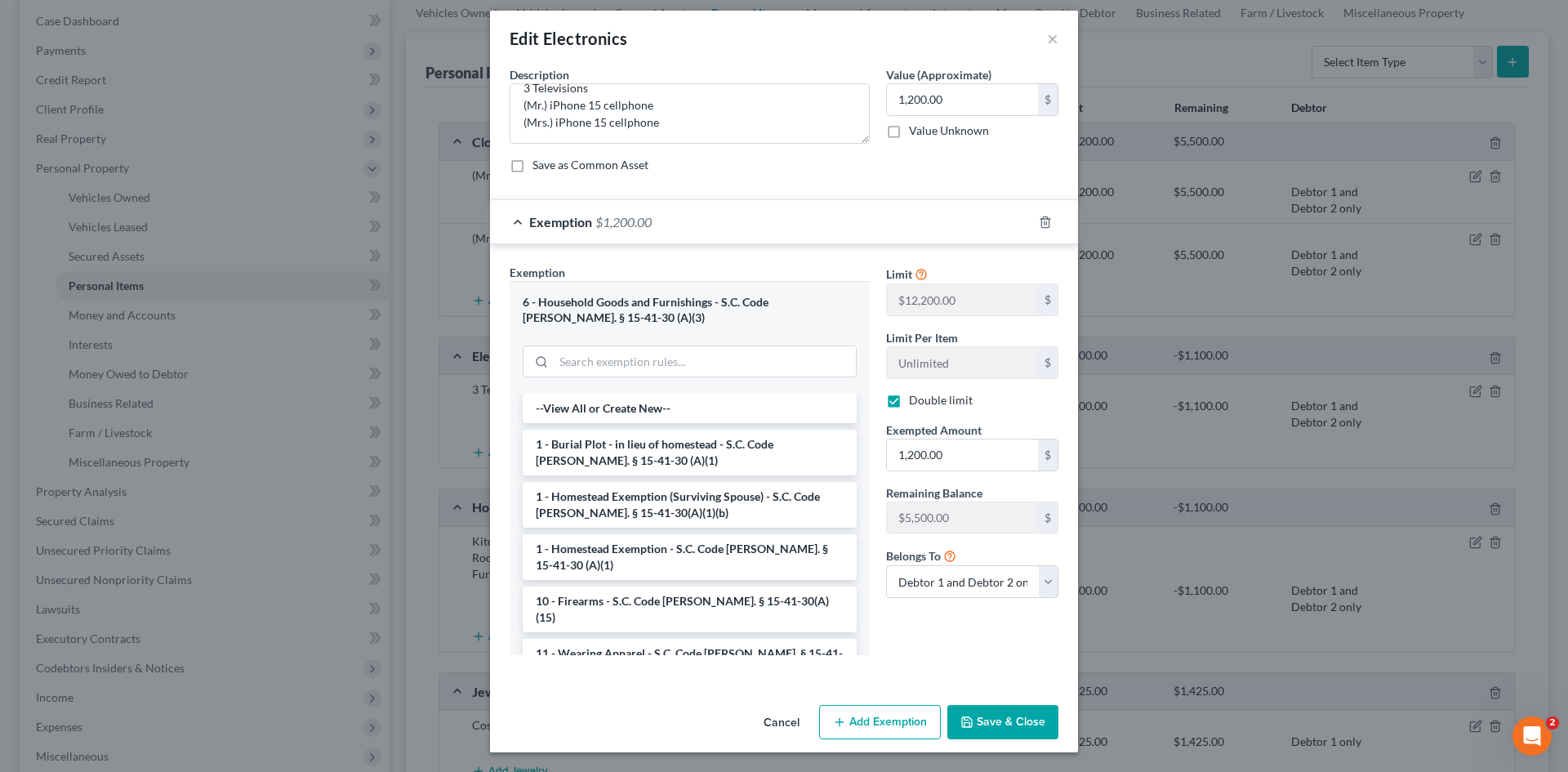
click at [1010, 718] on button "Save & Close" at bounding box center [1003, 722] width 111 height 35
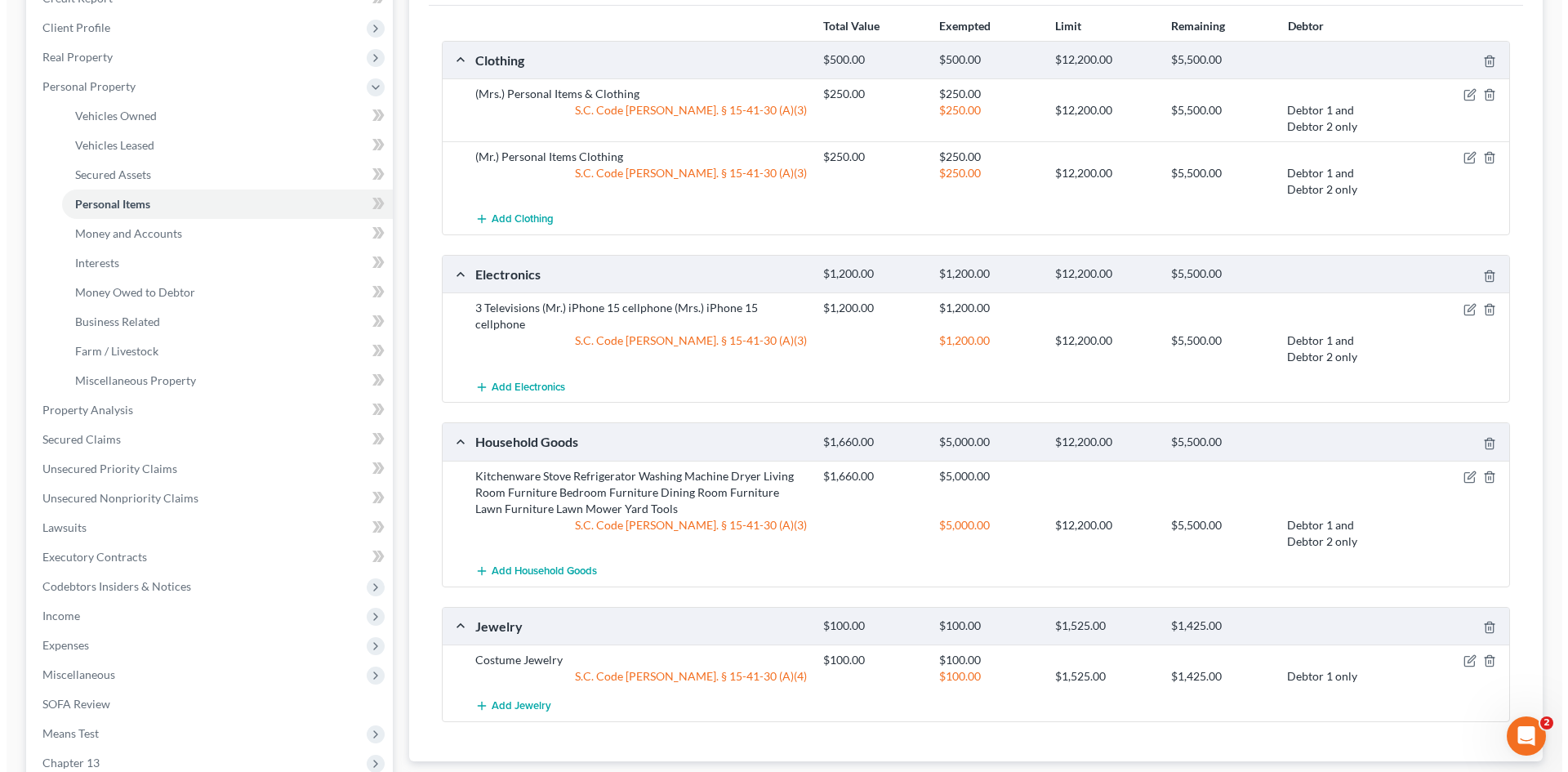
scroll to position [327, 0]
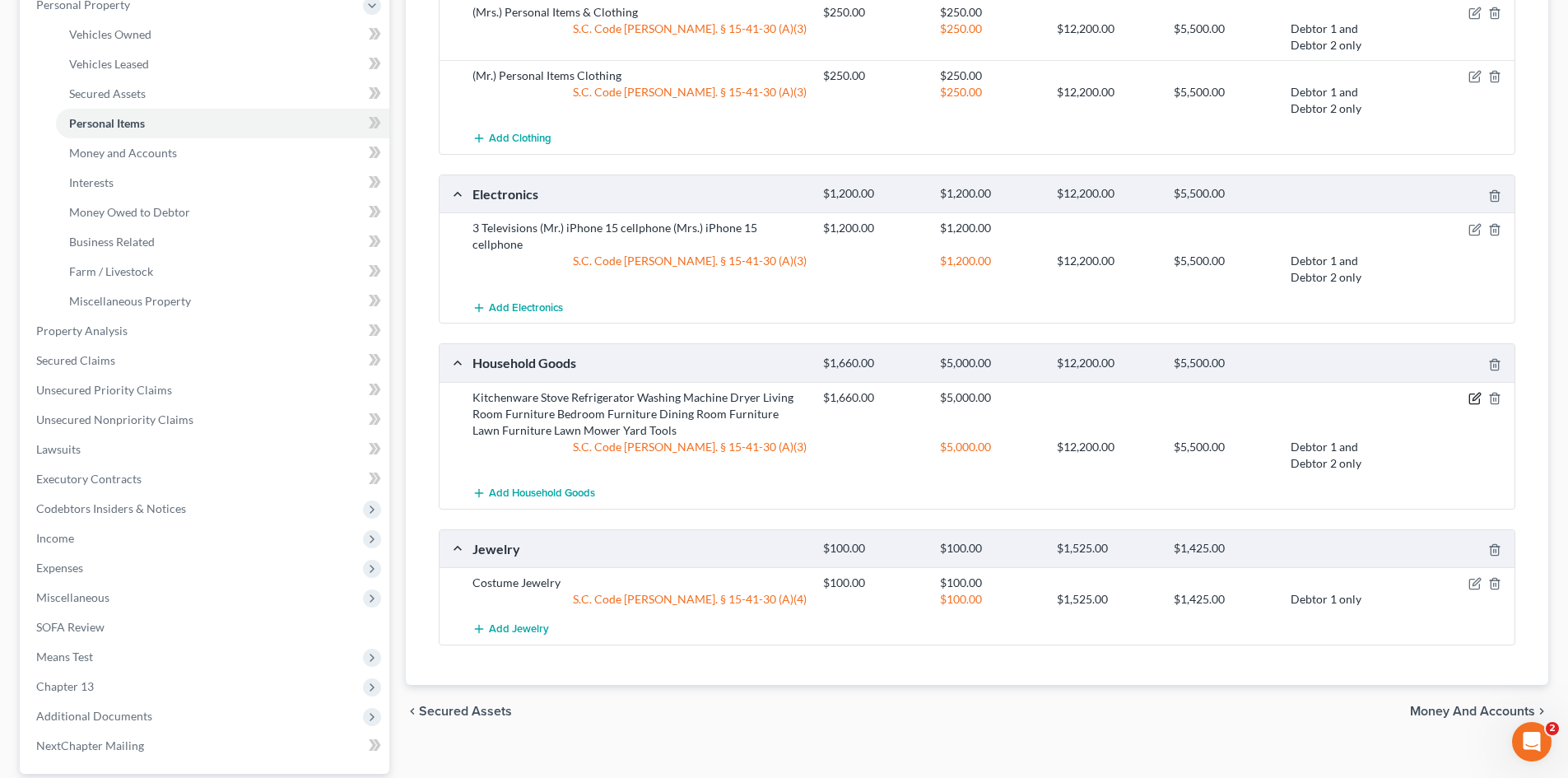
click at [1478, 392] on icon "button" at bounding box center [1474, 398] width 13 height 13
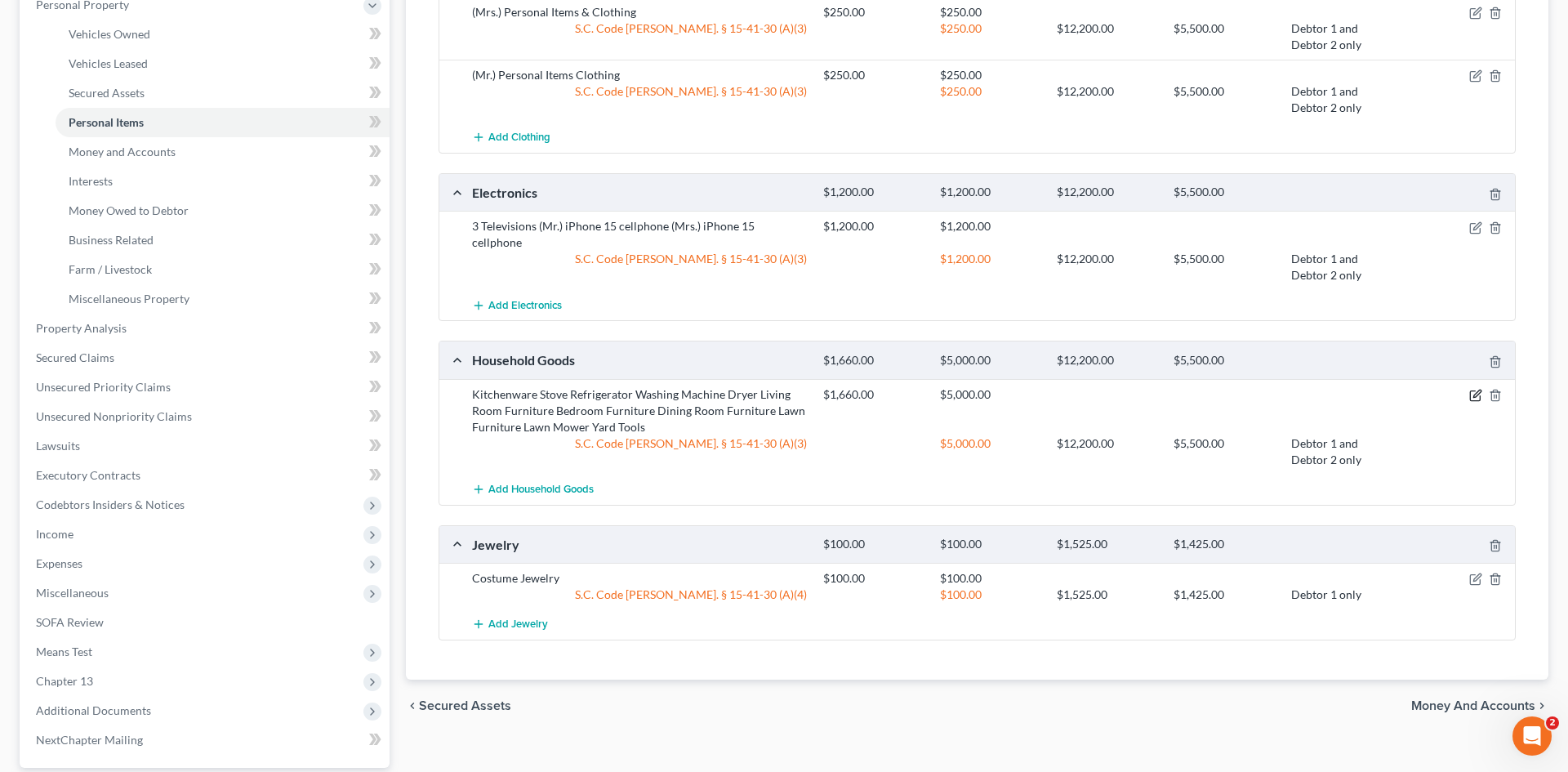
select select "2"
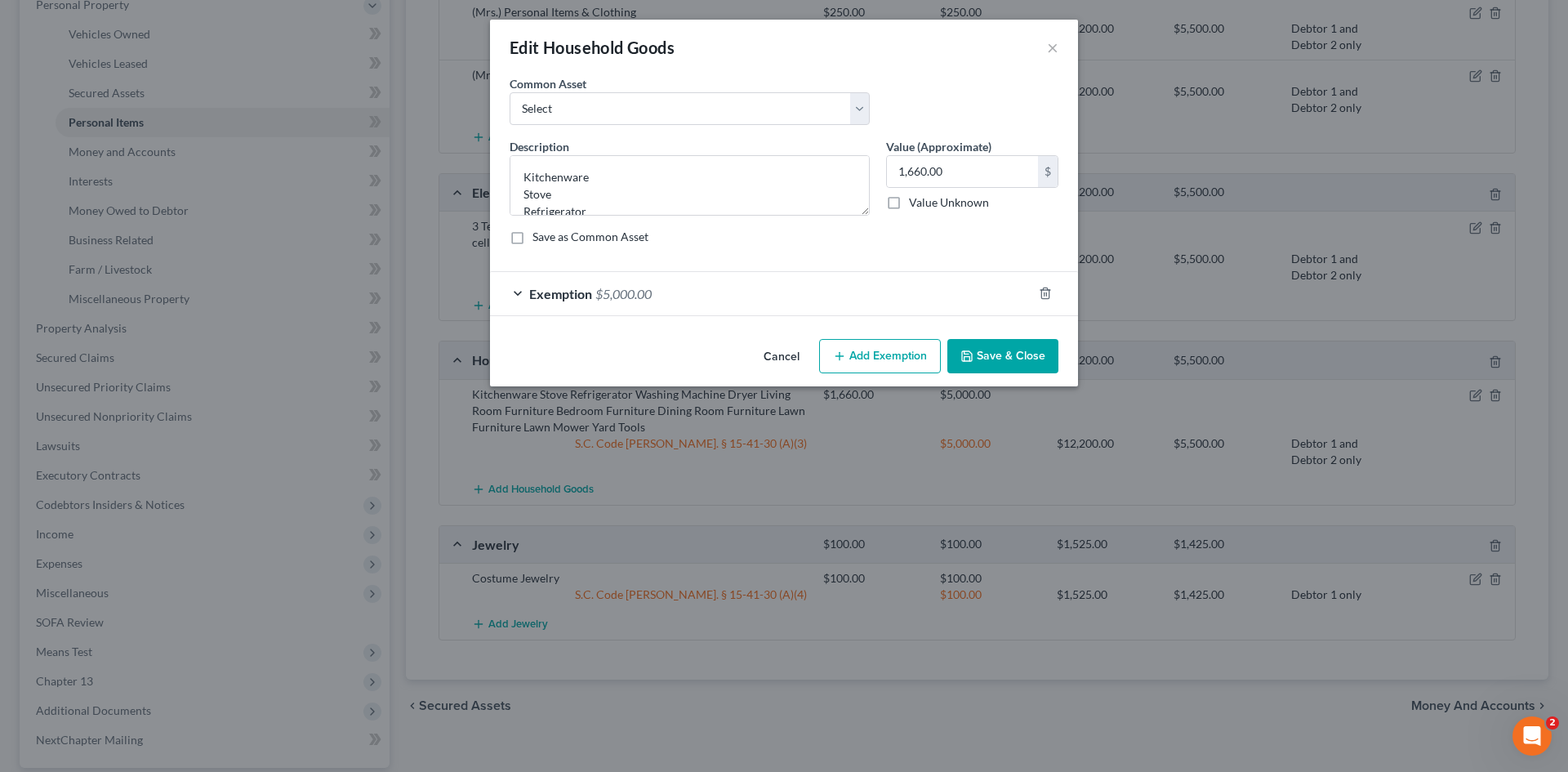
checkbox input "true"
click at [596, 290] on span "$5,000.00" at bounding box center [623, 294] width 57 height 15
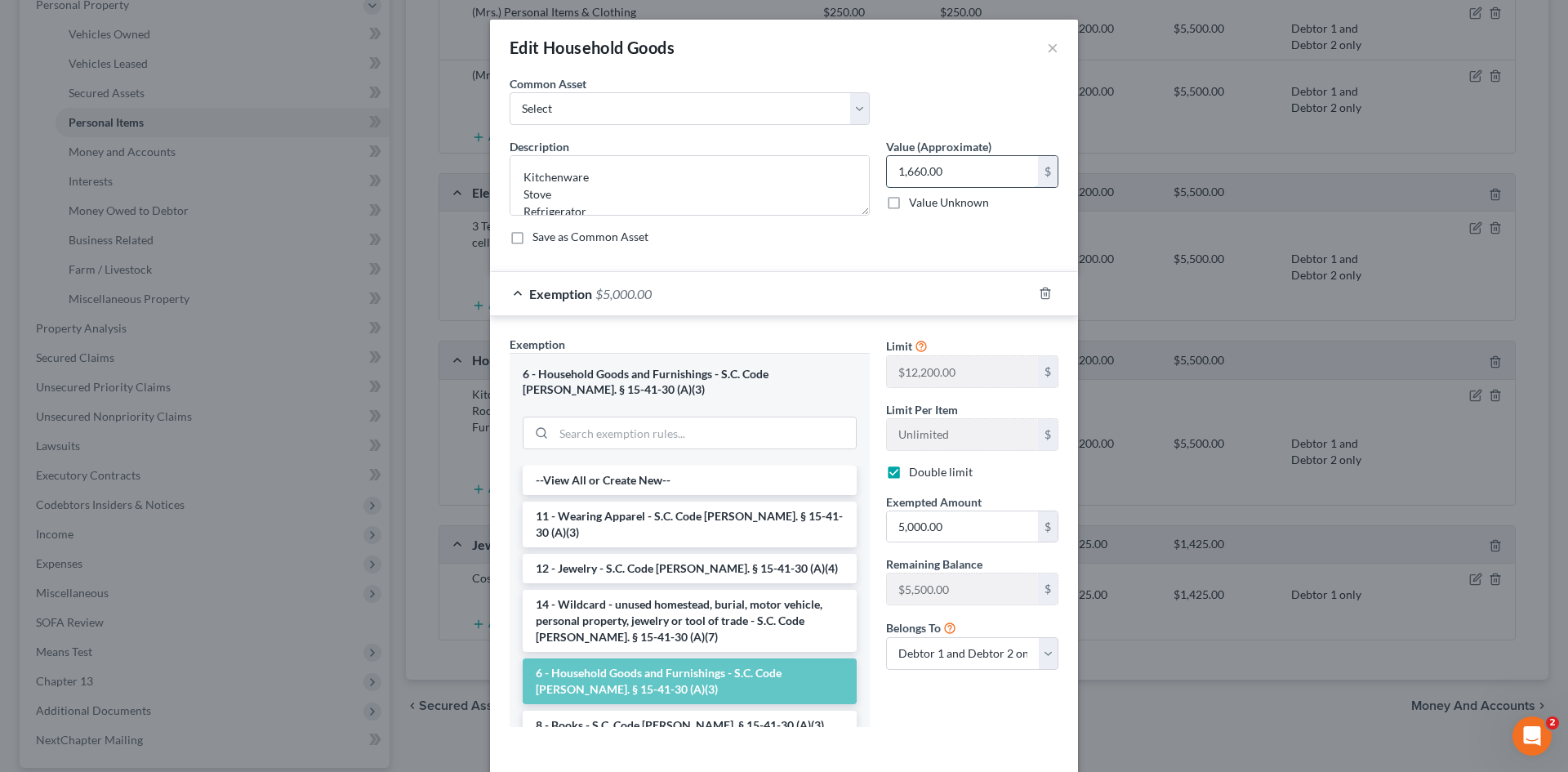
click at [983, 162] on input "1,660.00" at bounding box center [962, 171] width 151 height 31
type input "5,000"
click at [839, 272] on div "Exemption $5,000.00" at bounding box center [761, 293] width 542 height 43
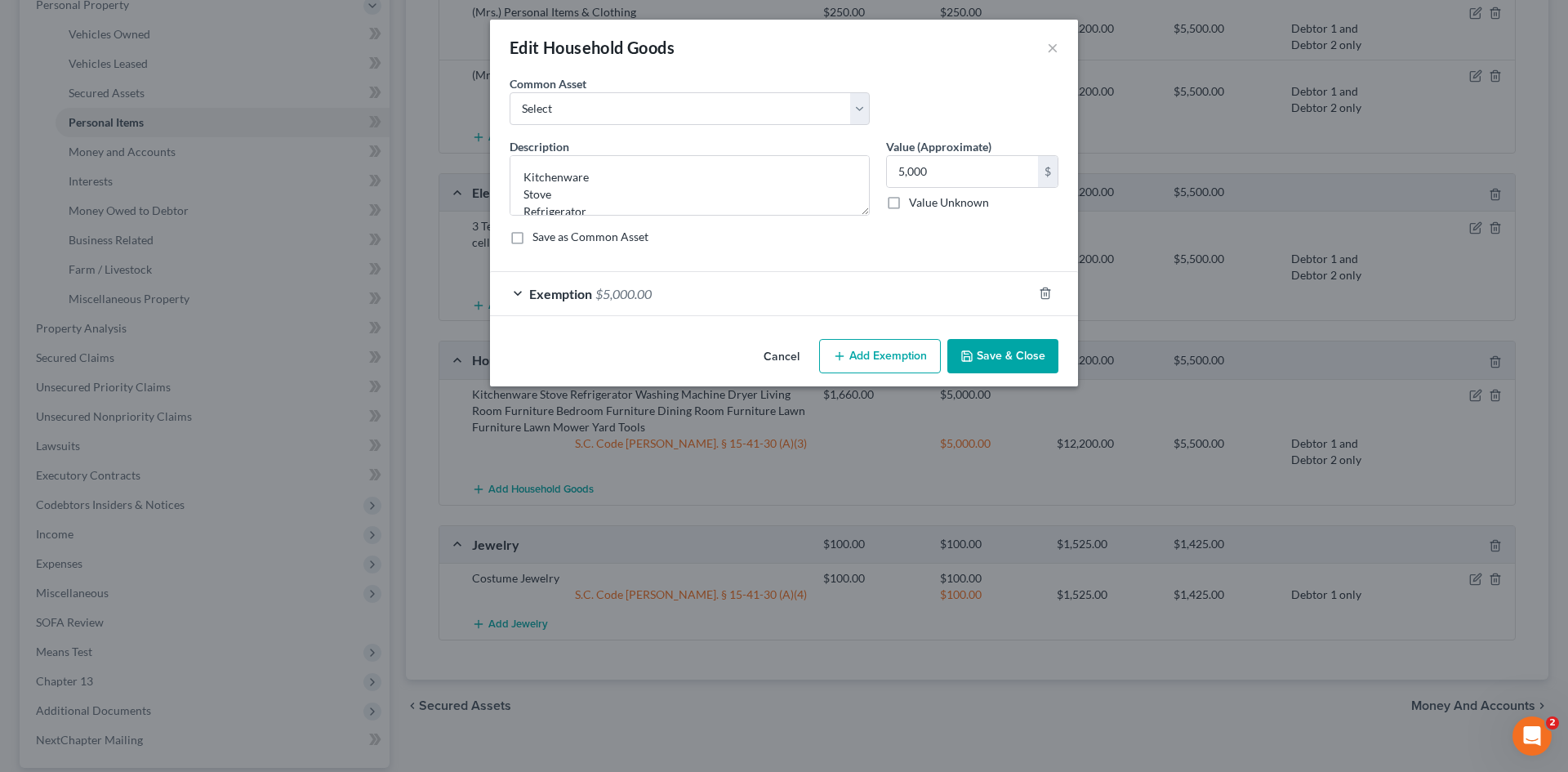
click at [676, 287] on div "Exemption $5,000.00" at bounding box center [761, 293] width 542 height 43
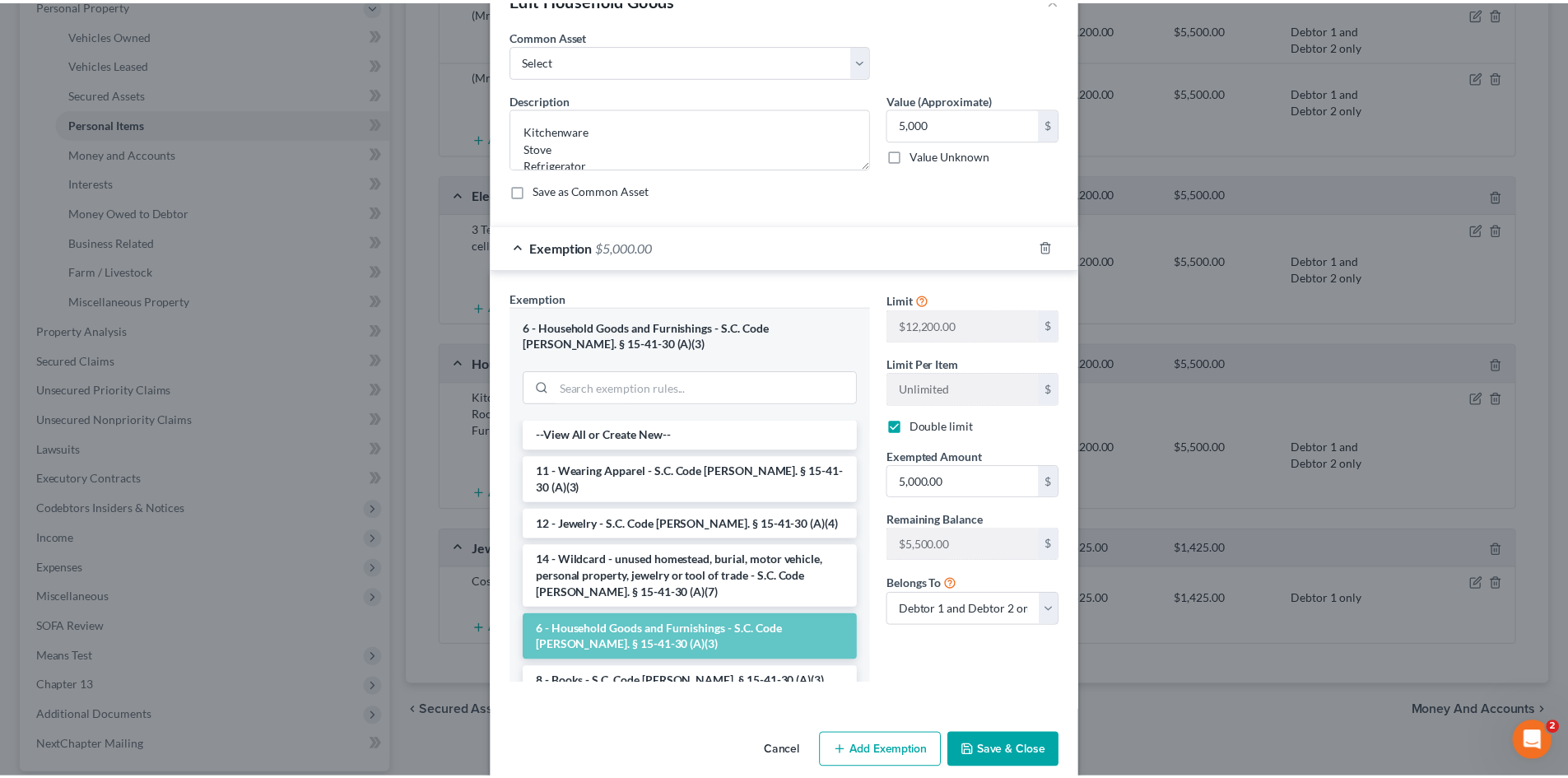
scroll to position [72, 0]
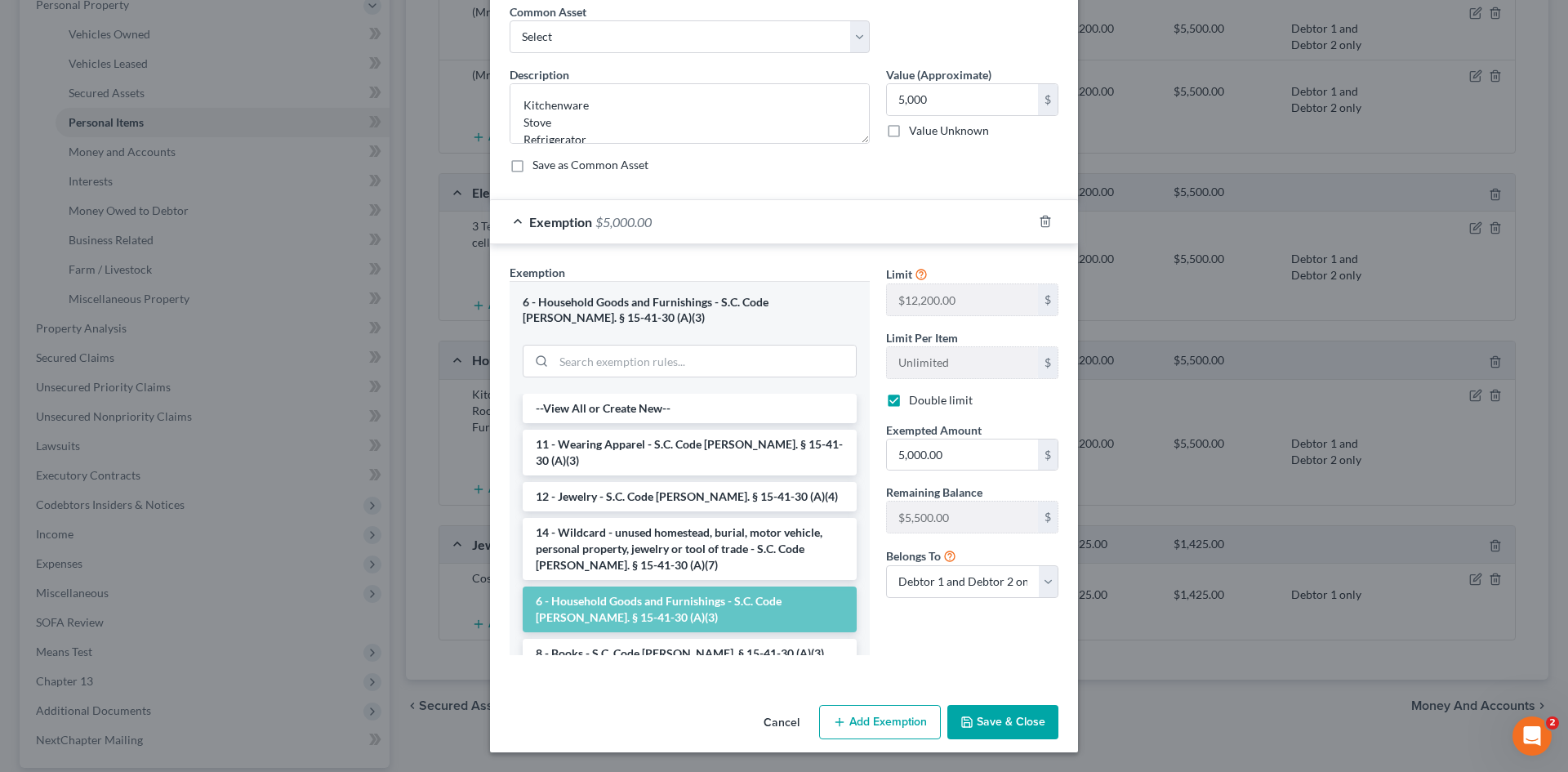
click at [1026, 721] on button "Save & Close" at bounding box center [1003, 722] width 111 height 35
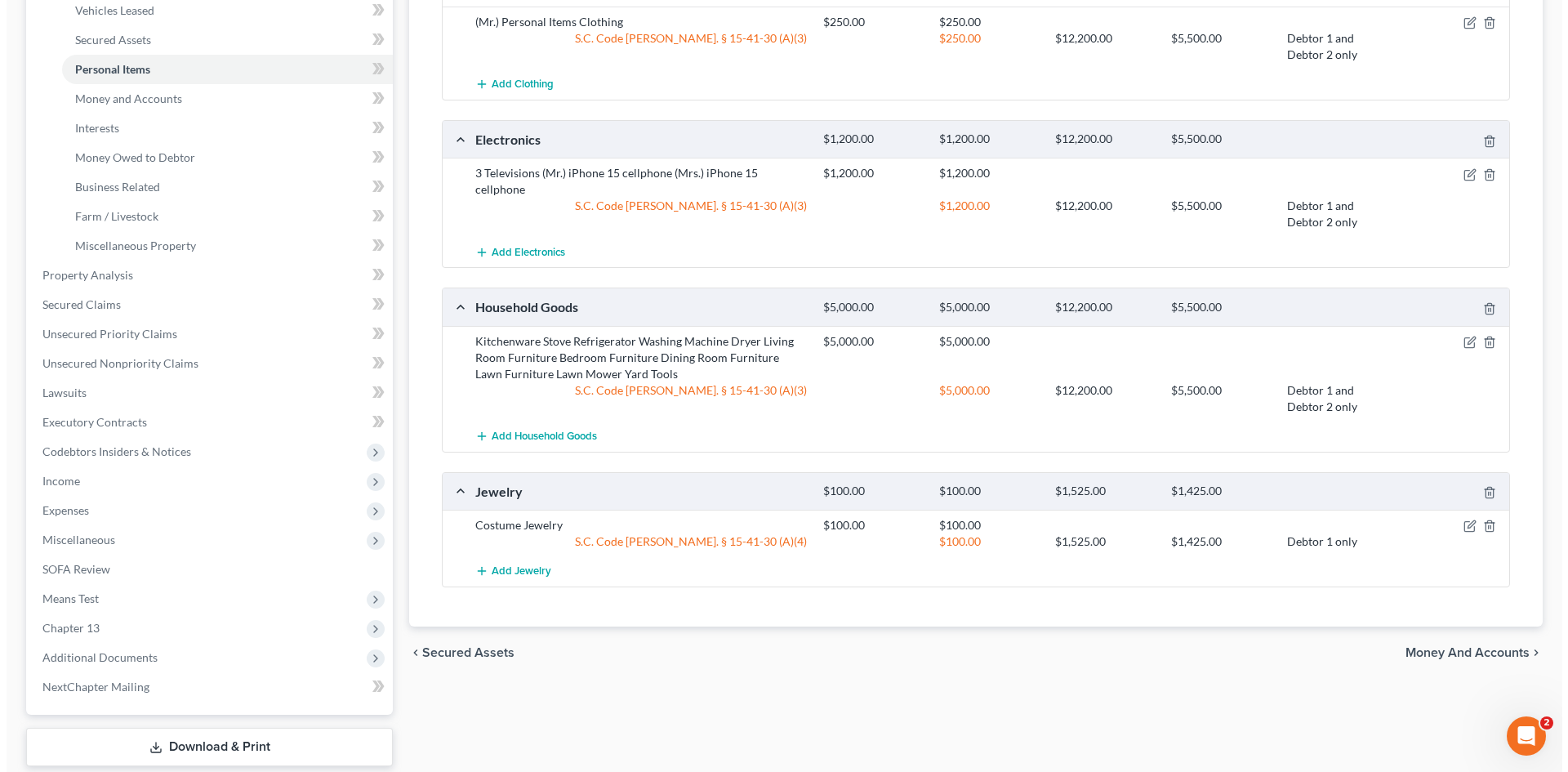
scroll to position [408, 0]
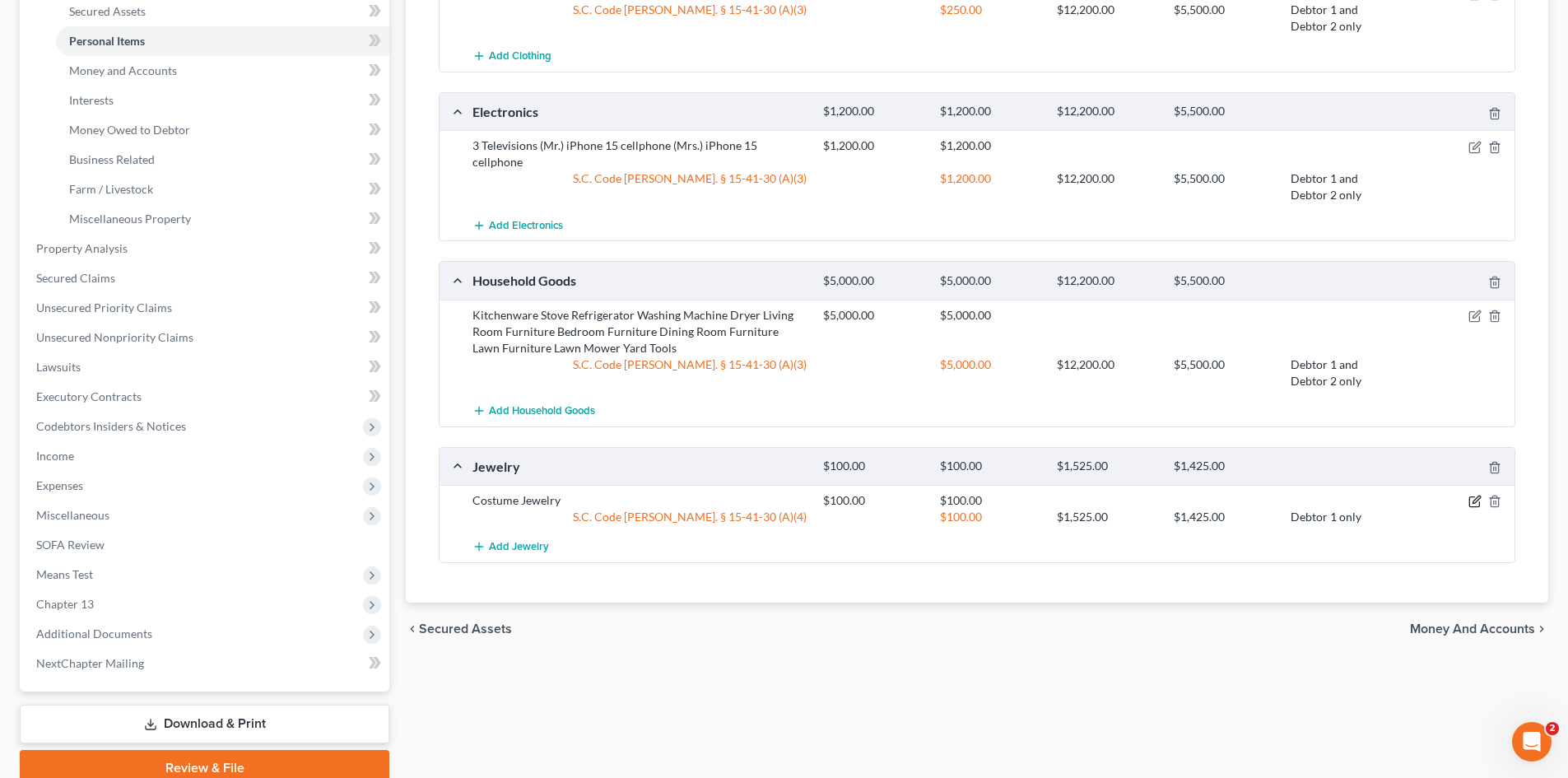
click at [1463, 492] on div at bounding box center [1458, 500] width 117 height 16
click at [1475, 497] on icon "button" at bounding box center [1475, 500] width 8 height 8
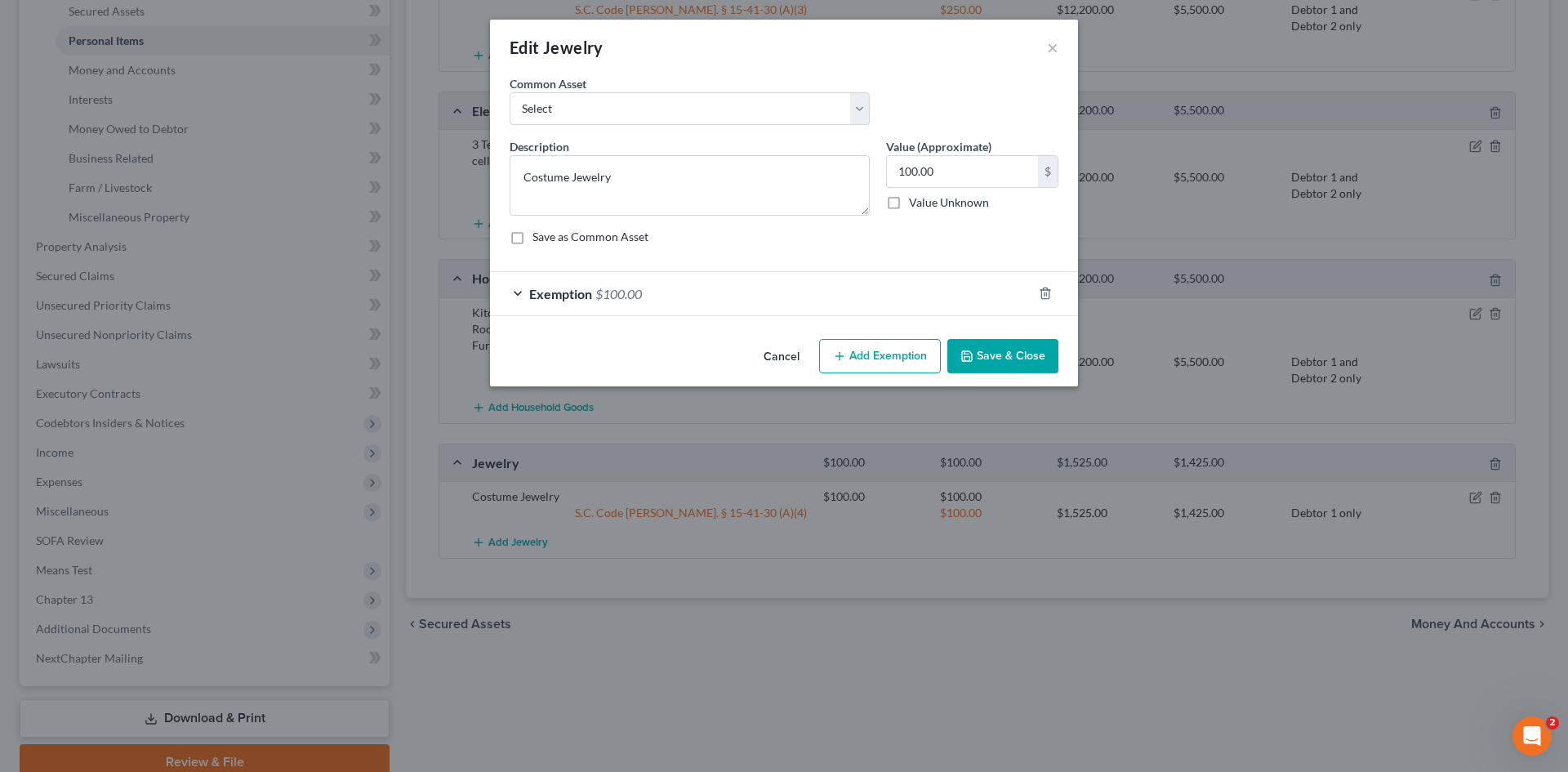
click at [662, 294] on div "Exemption $100.00" at bounding box center [761, 293] width 542 height 43
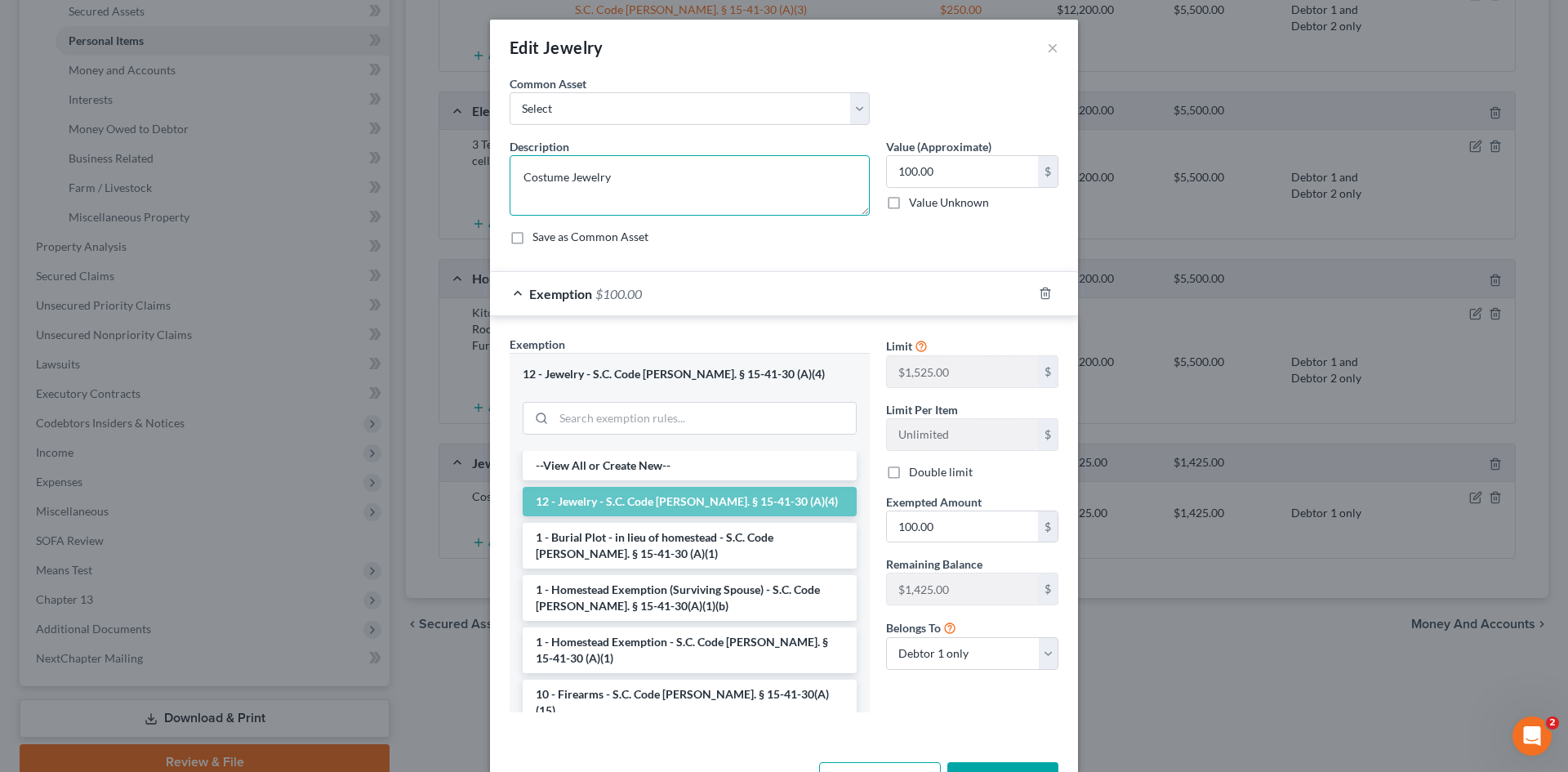
click at [516, 168] on textarea "Costume Jewelry" at bounding box center [689, 186] width 360 height 61
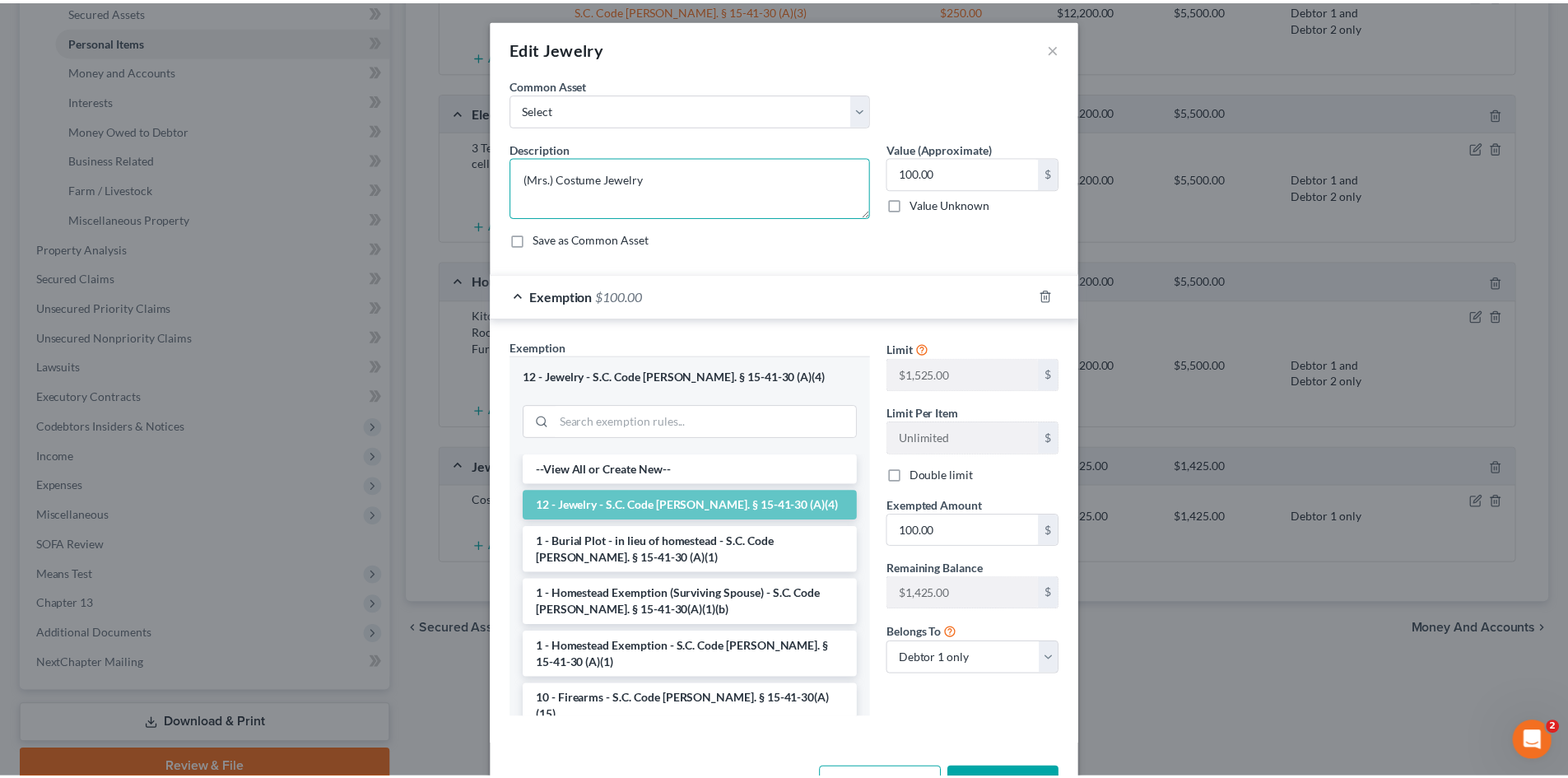
scroll to position [57, 0]
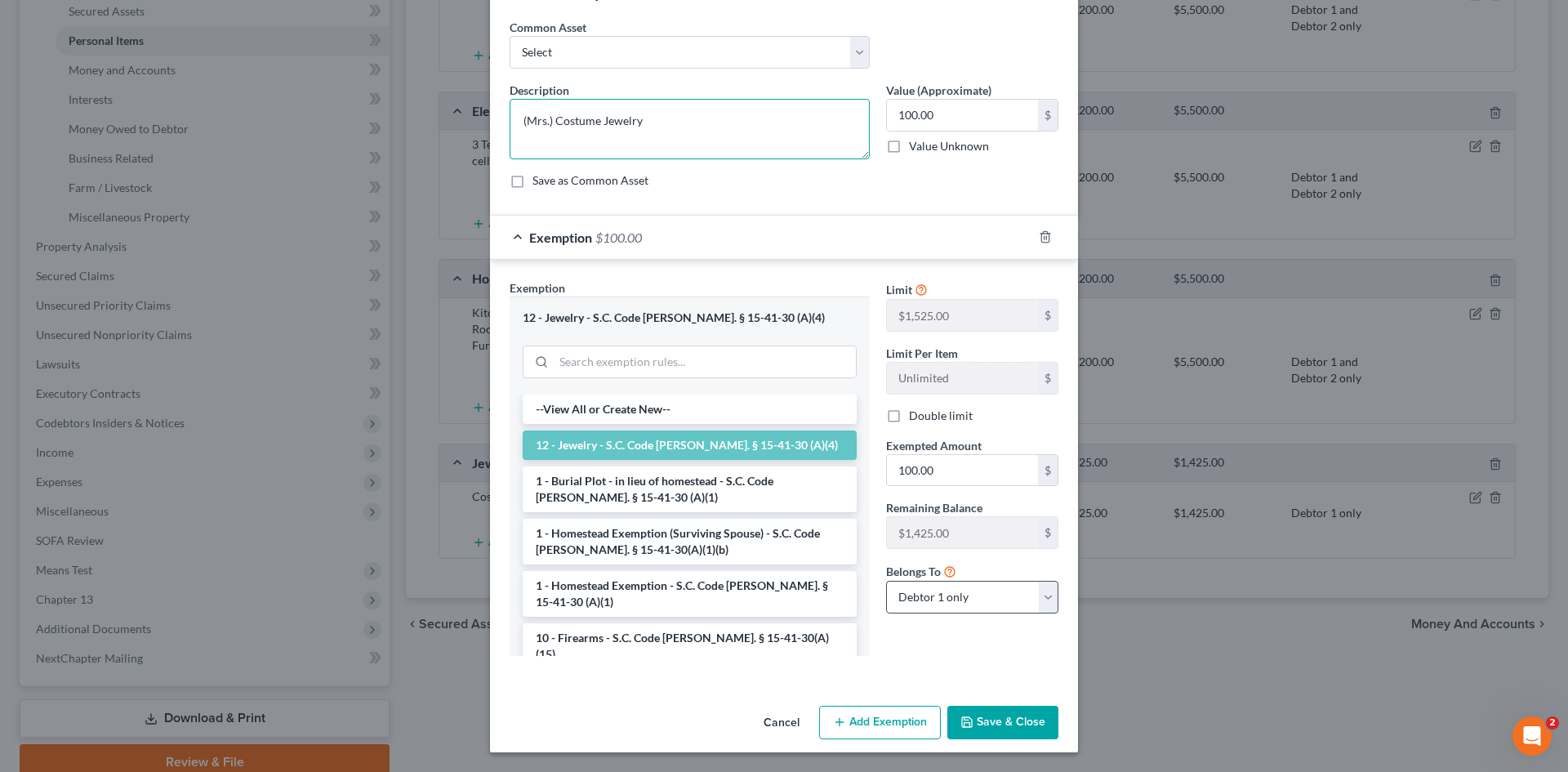
type textarea "(Mrs.) Costume Jewelry"
click at [1011, 602] on select "Debtor 1 only Debtor 2 only Debtor 1 and Debtor 2 only" at bounding box center [973, 597] width 172 height 33
click at [886, 580] on select "Debtor 1 only Debtor 2 only Debtor 1 and Debtor 2 only" at bounding box center [973, 597] width 172 height 33
click at [1002, 607] on select "Debtor 1 only Debtor 2 only Debtor 1 and Debtor 2 only" at bounding box center [973, 597] width 172 height 33
select select "2"
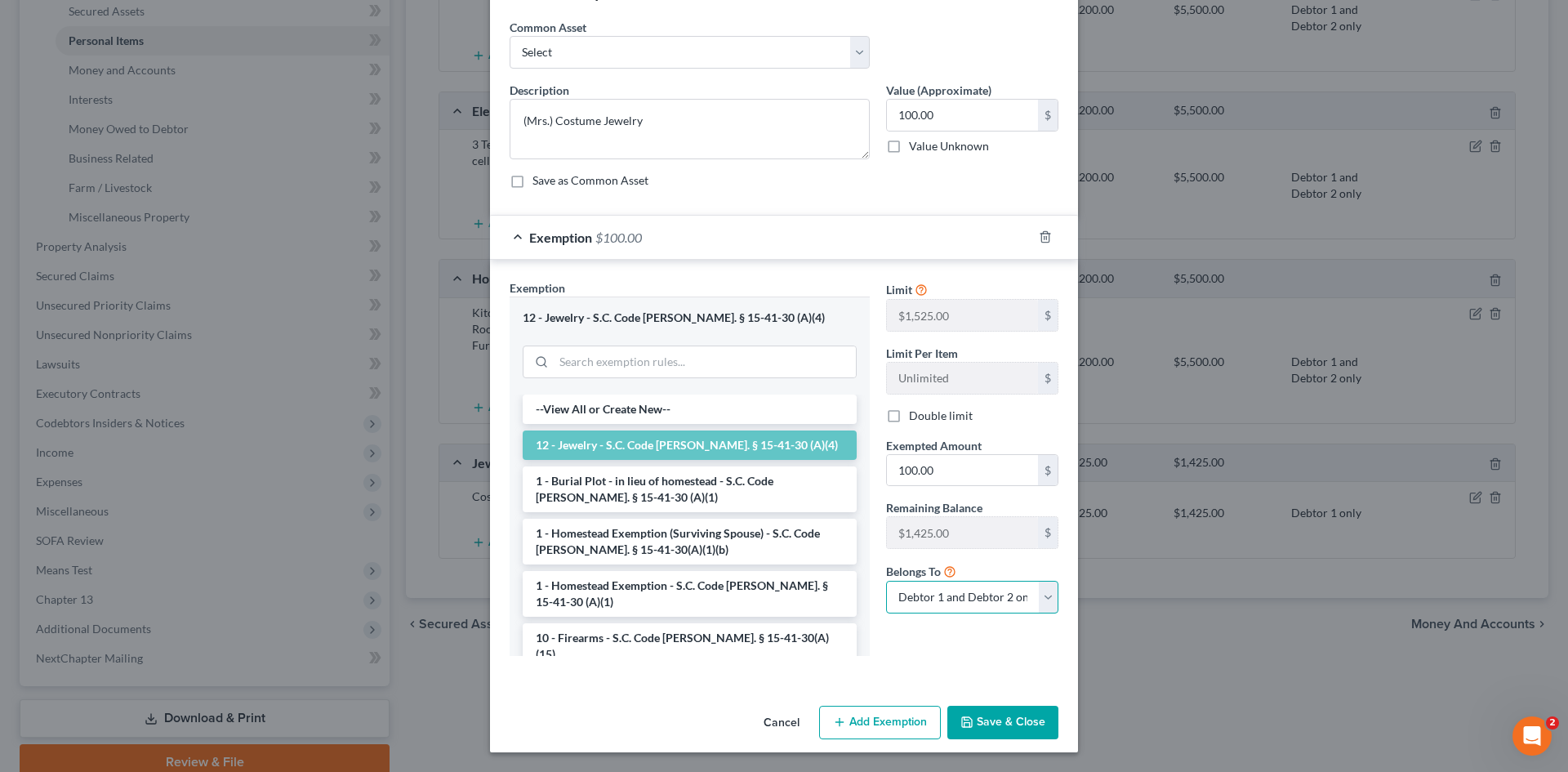
click at [886, 580] on select "Debtor 1 only Debtor 2 only Debtor 1 and Debtor 2 only" at bounding box center [973, 597] width 172 height 33
click at [909, 418] on label "Double limit" at bounding box center [941, 415] width 64 height 16
click at [915, 418] on input "Double limit" at bounding box center [920, 413] width 11 height 11
checkbox input "true"
click at [1002, 722] on button "Save & Close" at bounding box center [1003, 723] width 111 height 35
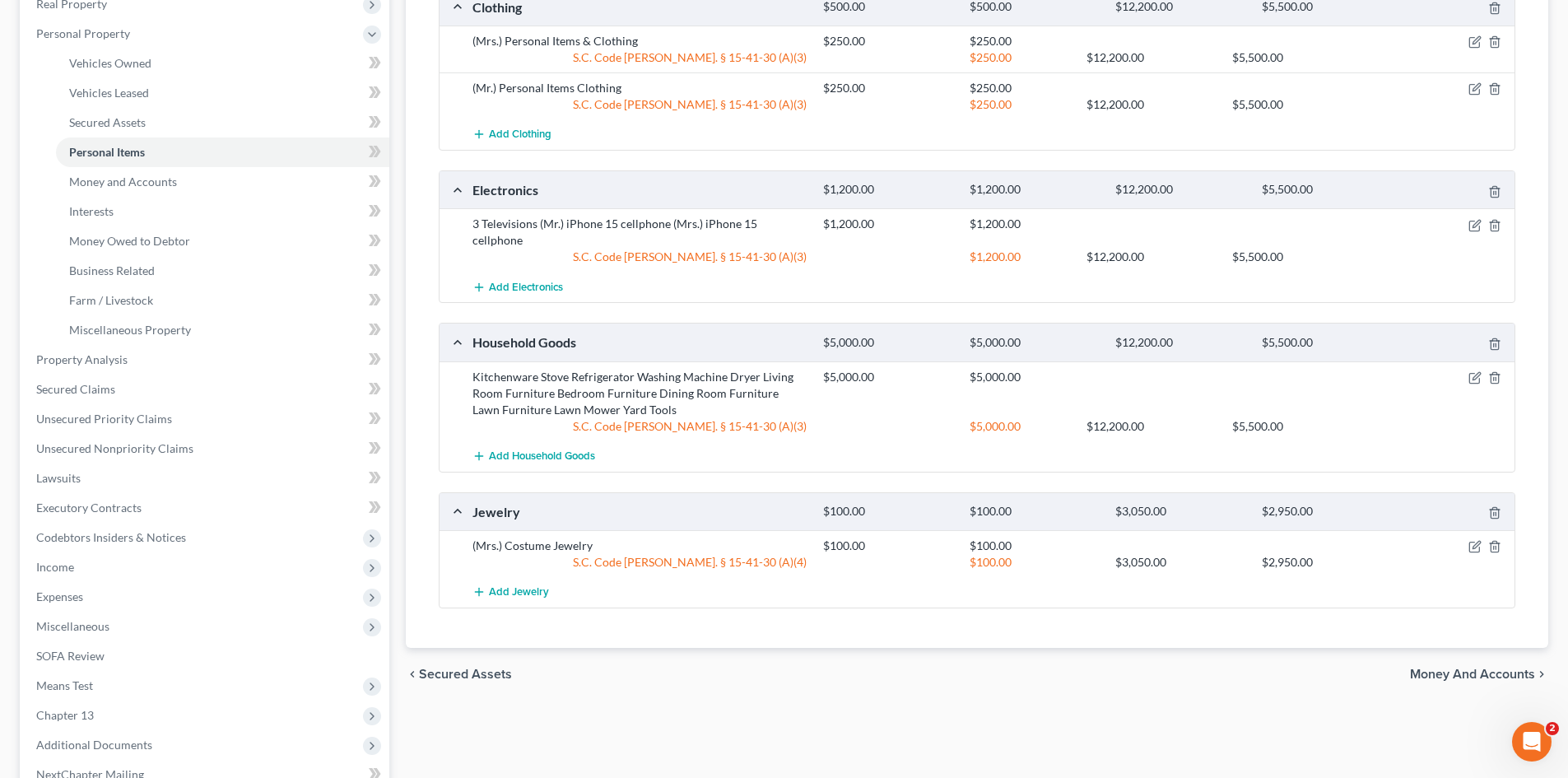
scroll to position [329, 0]
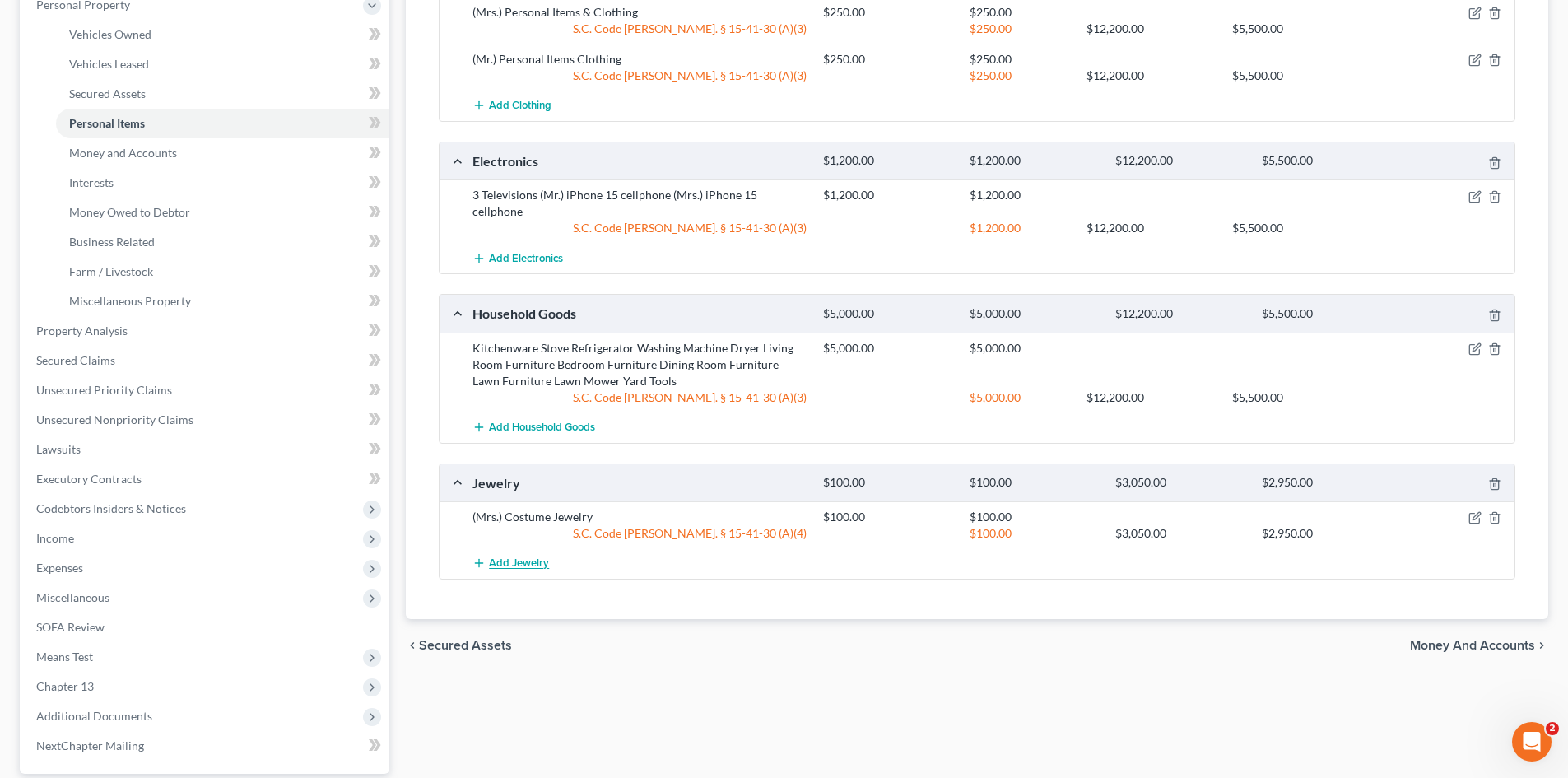
click at [527, 558] on span "Add Jewelry" at bounding box center [518, 564] width 60 height 13
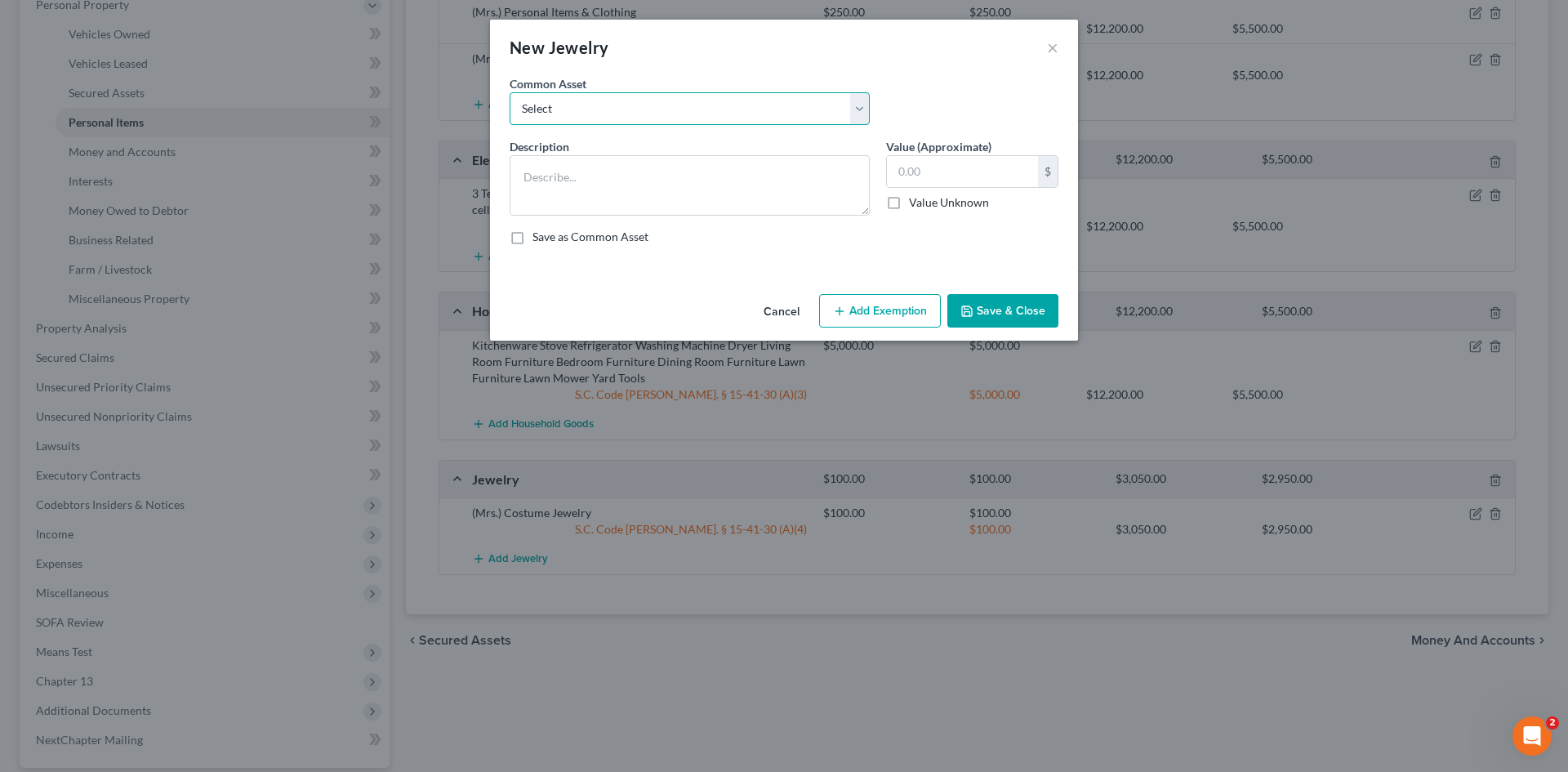
click at [702, 116] on select "Select Costume Jewelry The debtor does not own any jewelry. (Mr.) Wedding Band …" at bounding box center [689, 108] width 360 height 33
click at [984, 110] on div "Common Asset Select Costume Jewelry The debtor does not own any jewelry. (Mr.) …" at bounding box center [784, 106] width 565 height 63
click at [1052, 46] on button "×" at bounding box center [1053, 47] width 12 height 19
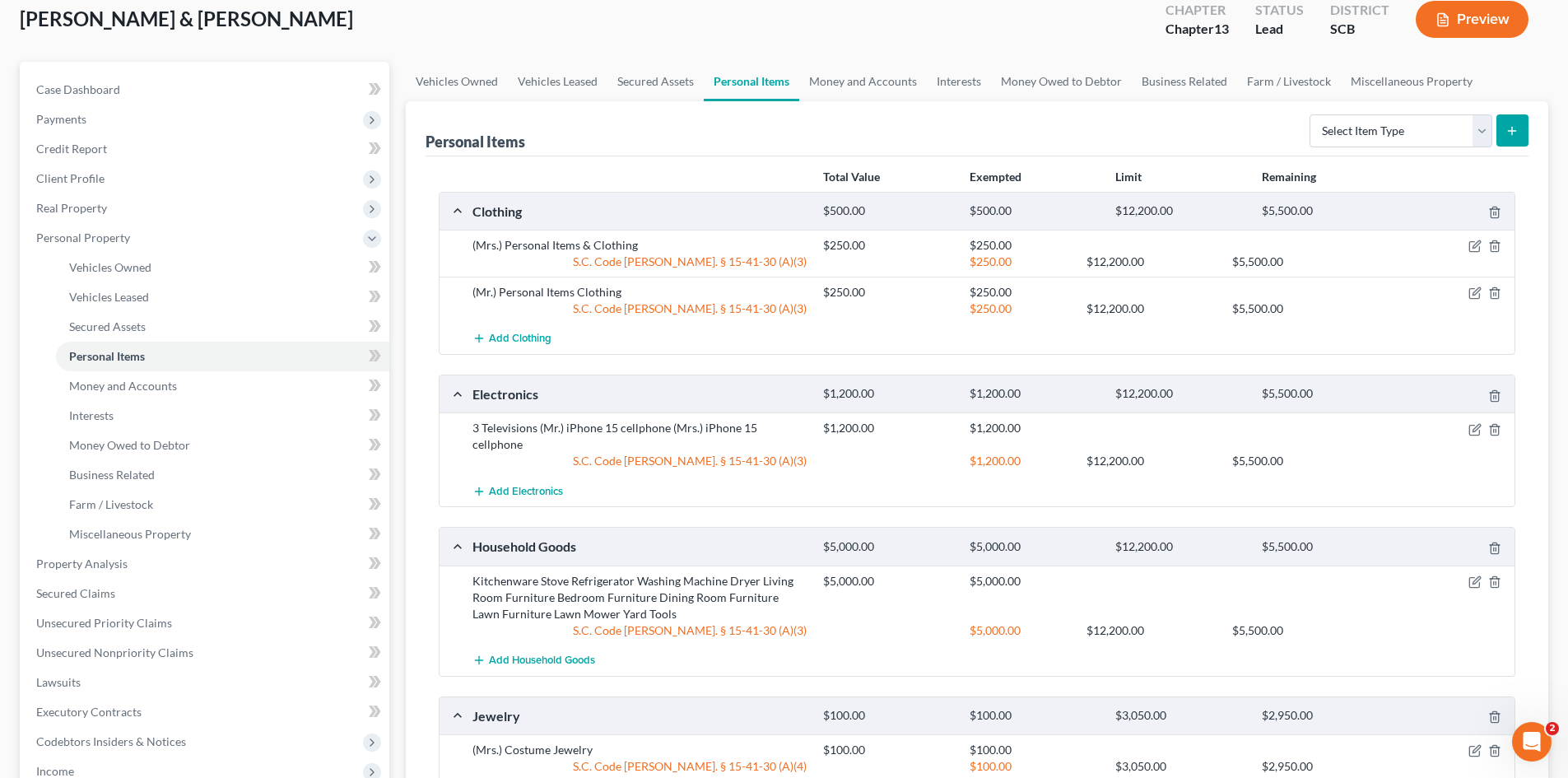
scroll to position [71, 0]
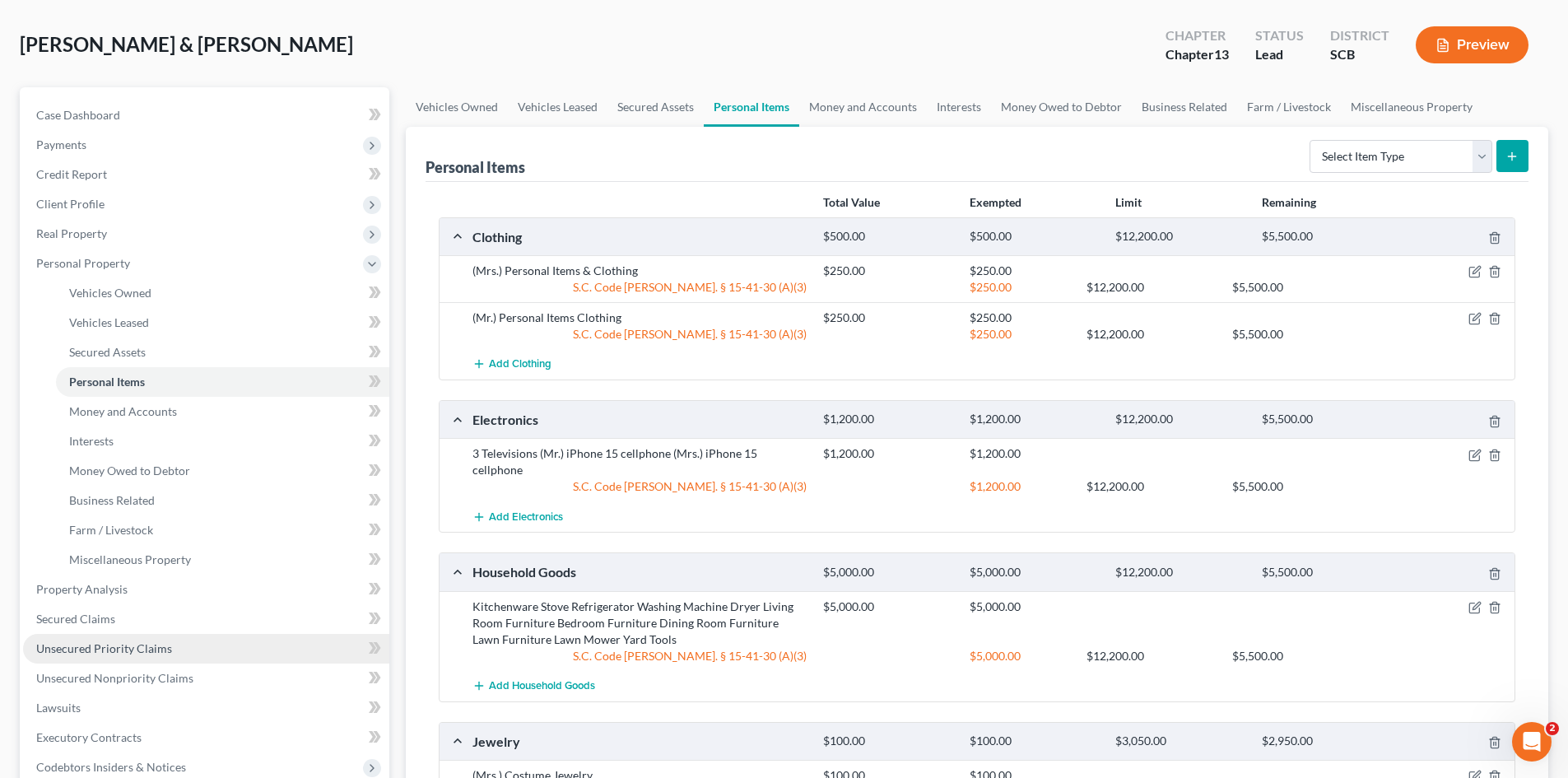
click at [157, 642] on span "Unsecured Priority Claims" at bounding box center [105, 648] width 136 height 14
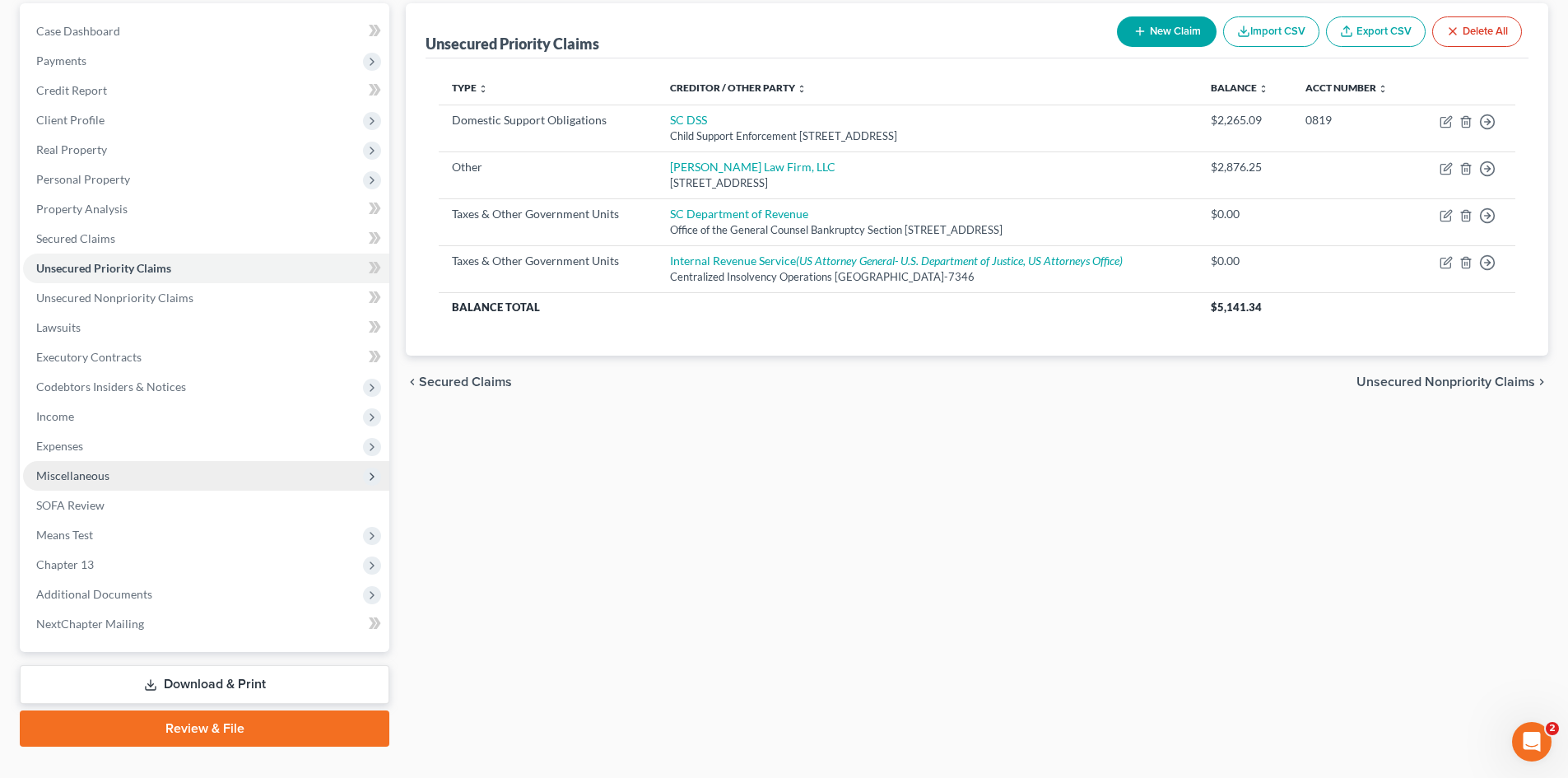
scroll to position [165, 0]
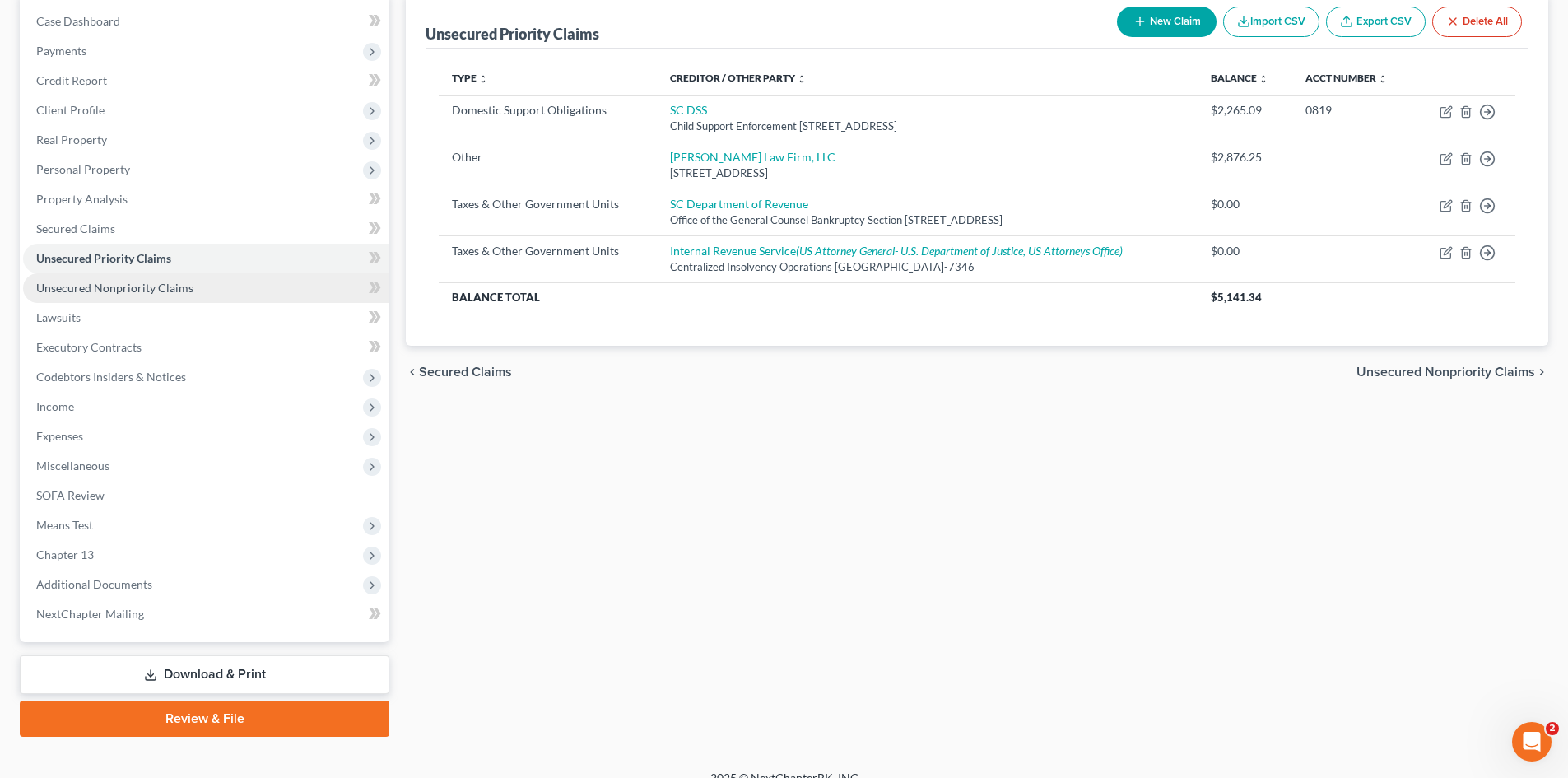
click at [114, 289] on span "Unsecured Nonpriority Claims" at bounding box center [115, 287] width 157 height 14
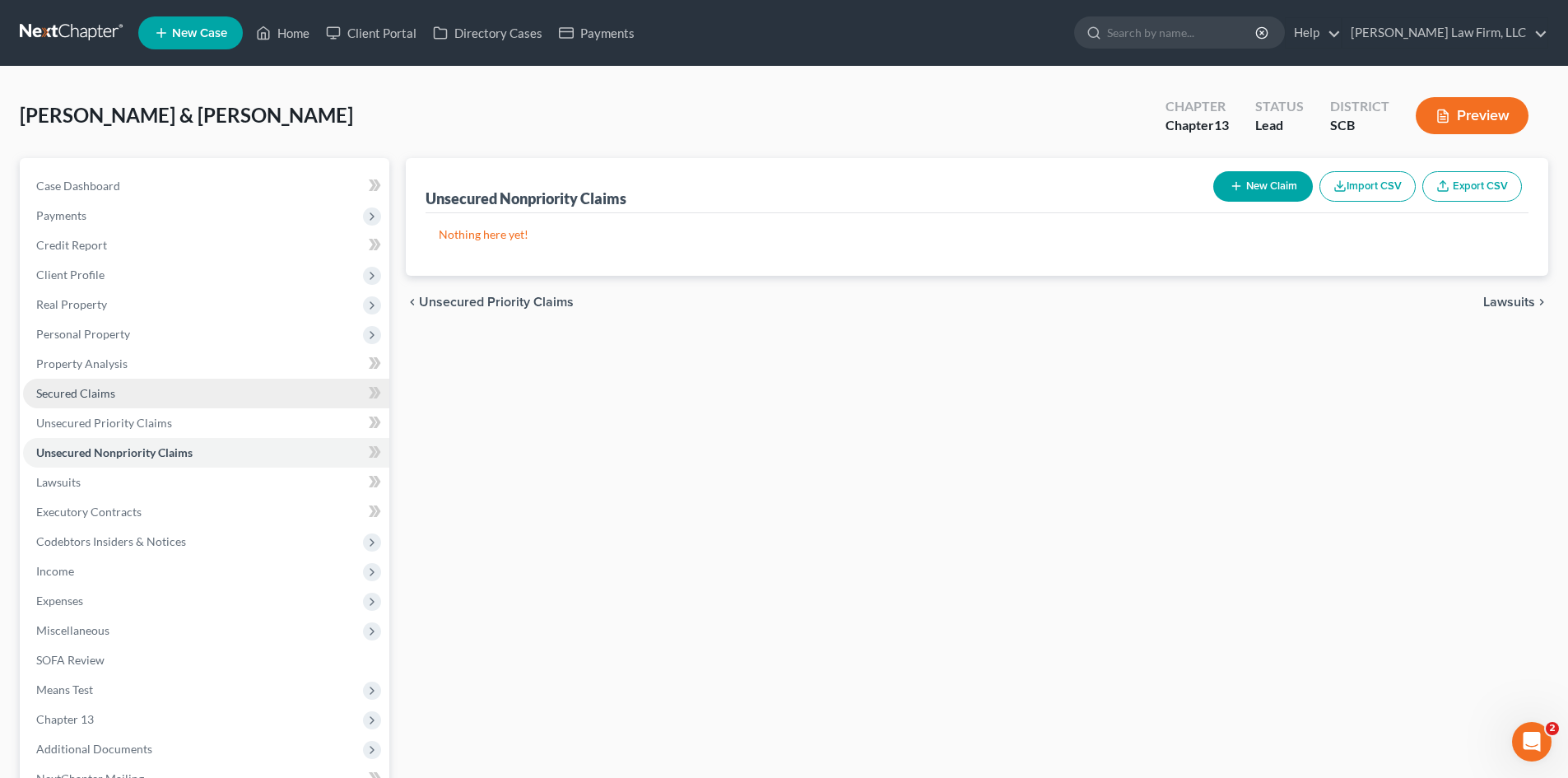
click at [100, 398] on span "Secured Claims" at bounding box center [76, 393] width 79 height 14
click at [46, 29] on link at bounding box center [72, 32] width 105 height 30
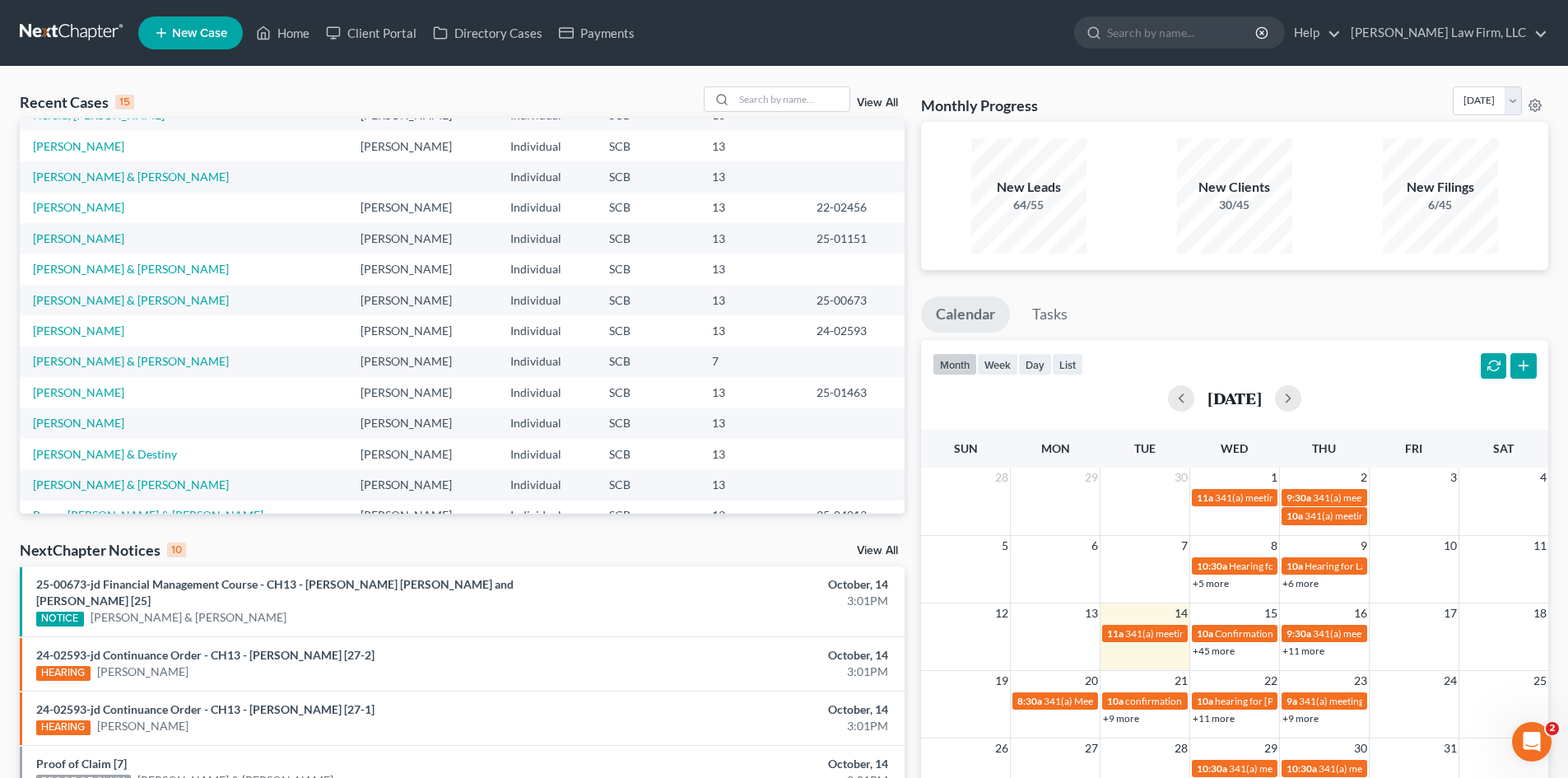
scroll to position [113, 0]
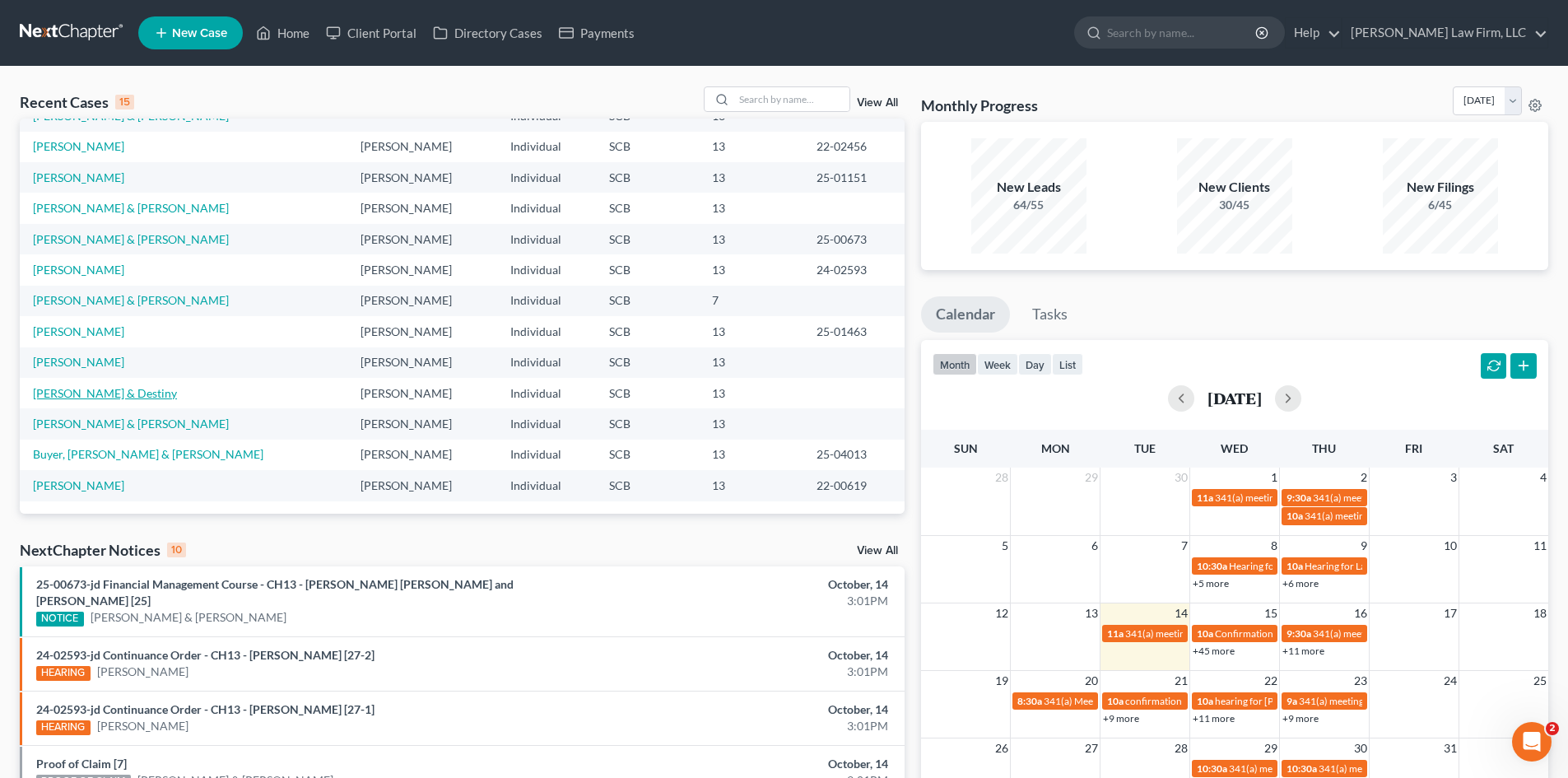
click at [120, 394] on link "[PERSON_NAME] & Destiny" at bounding box center [105, 393] width 144 height 14
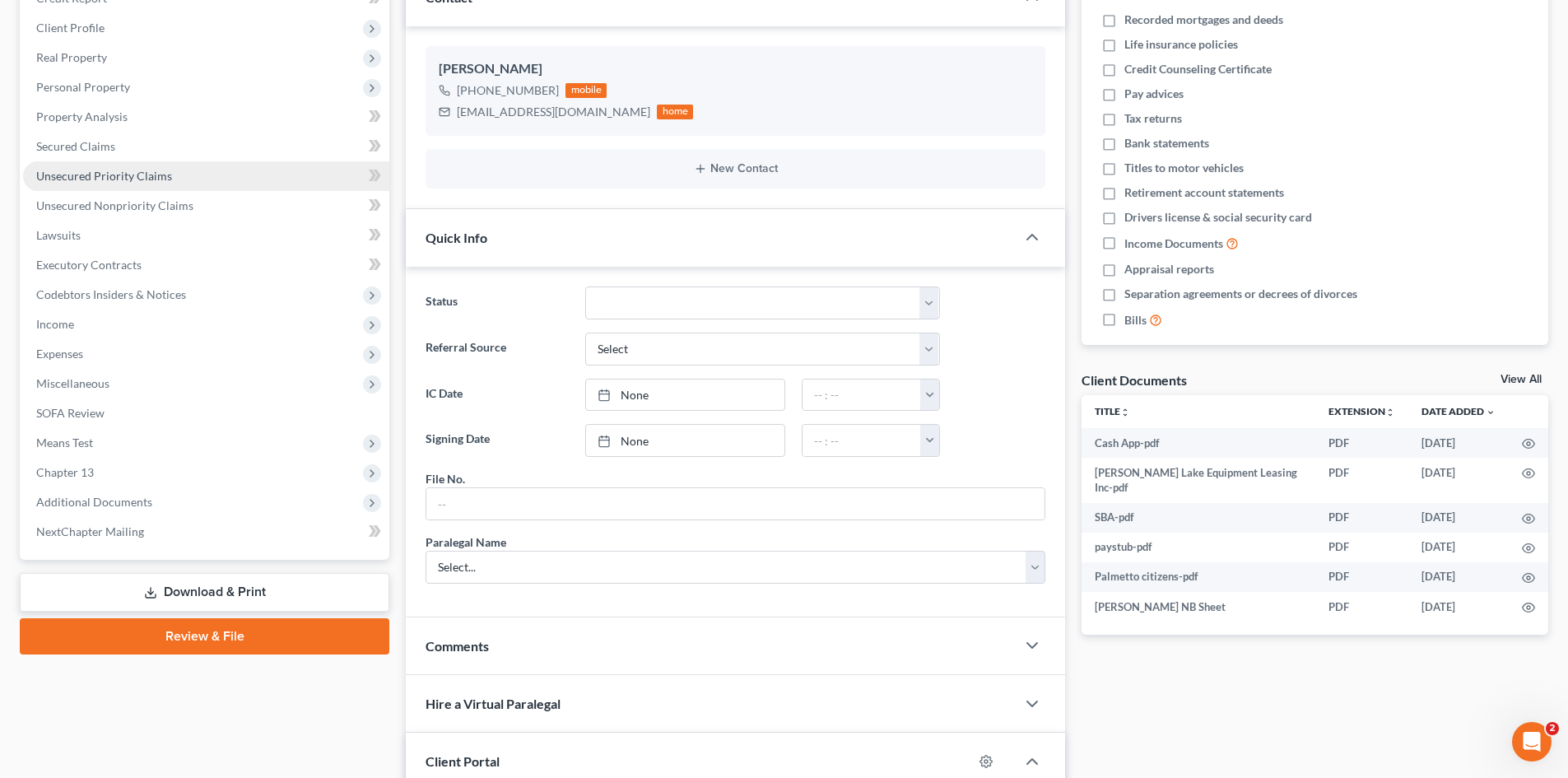
click at [124, 173] on span "Unsecured Priority Claims" at bounding box center [105, 176] width 136 height 14
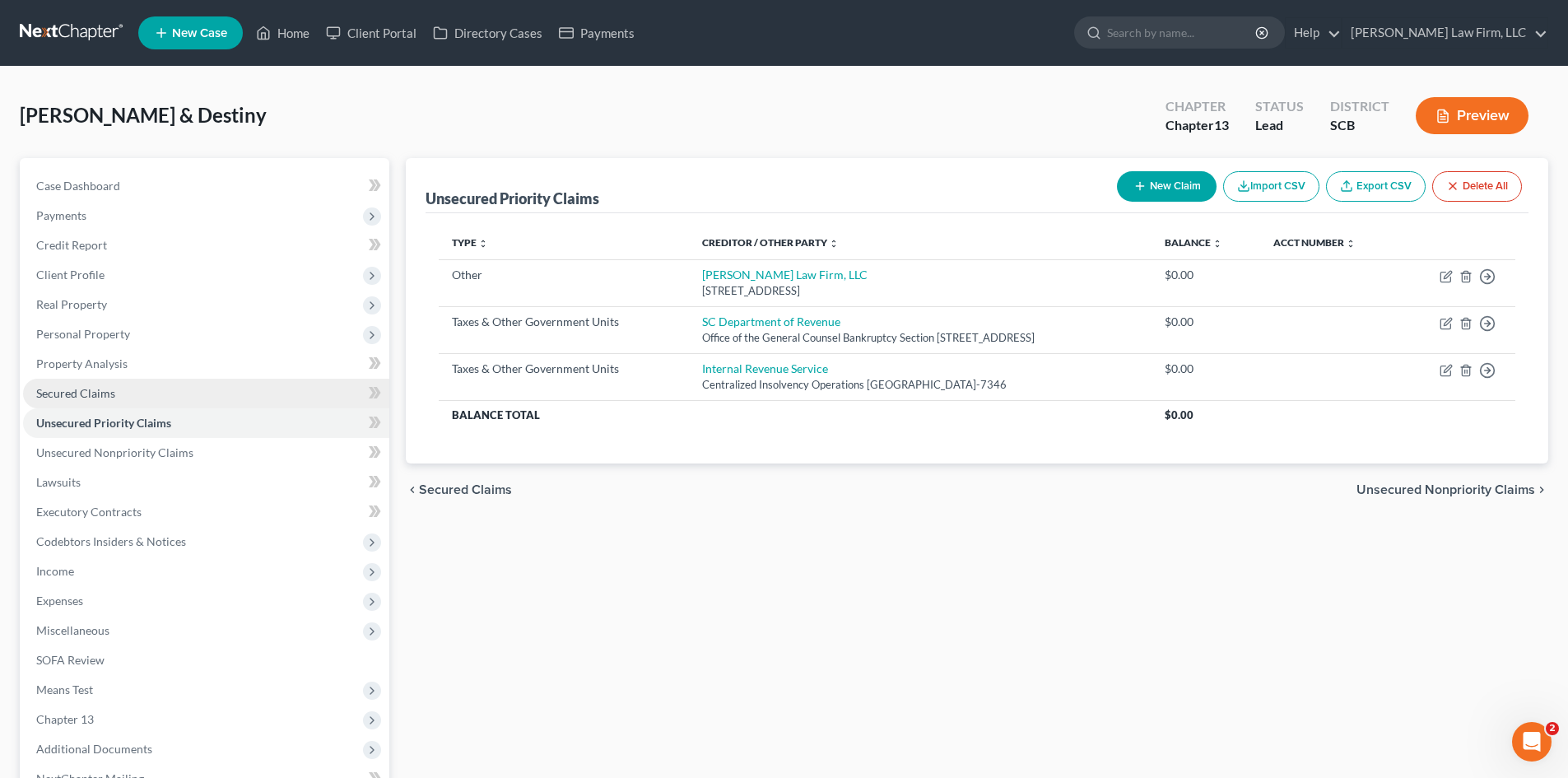
click at [88, 400] on span "Secured Claims" at bounding box center [76, 393] width 79 height 14
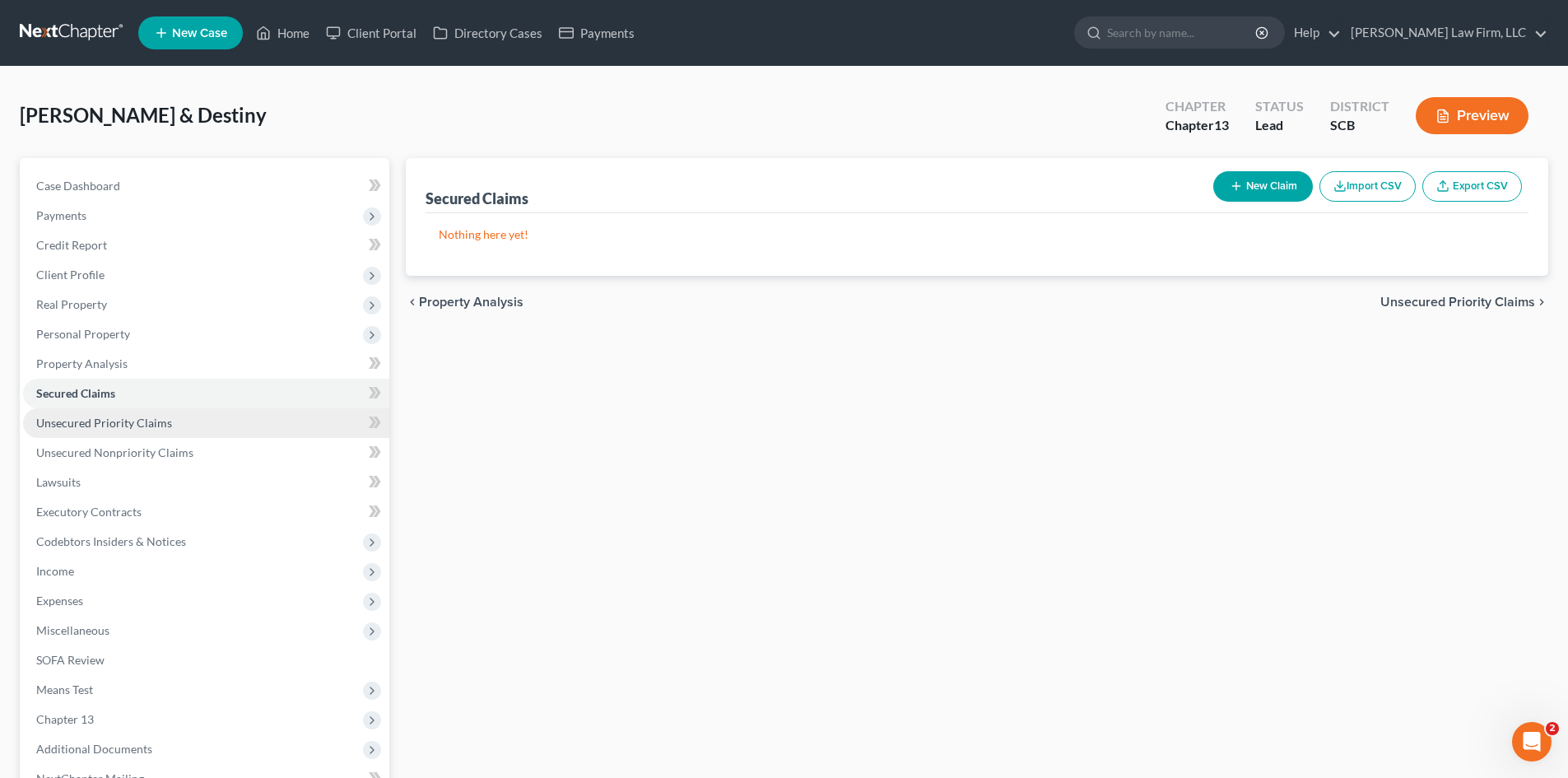
click at [86, 416] on span "Unsecured Priority Claims" at bounding box center [105, 423] width 136 height 14
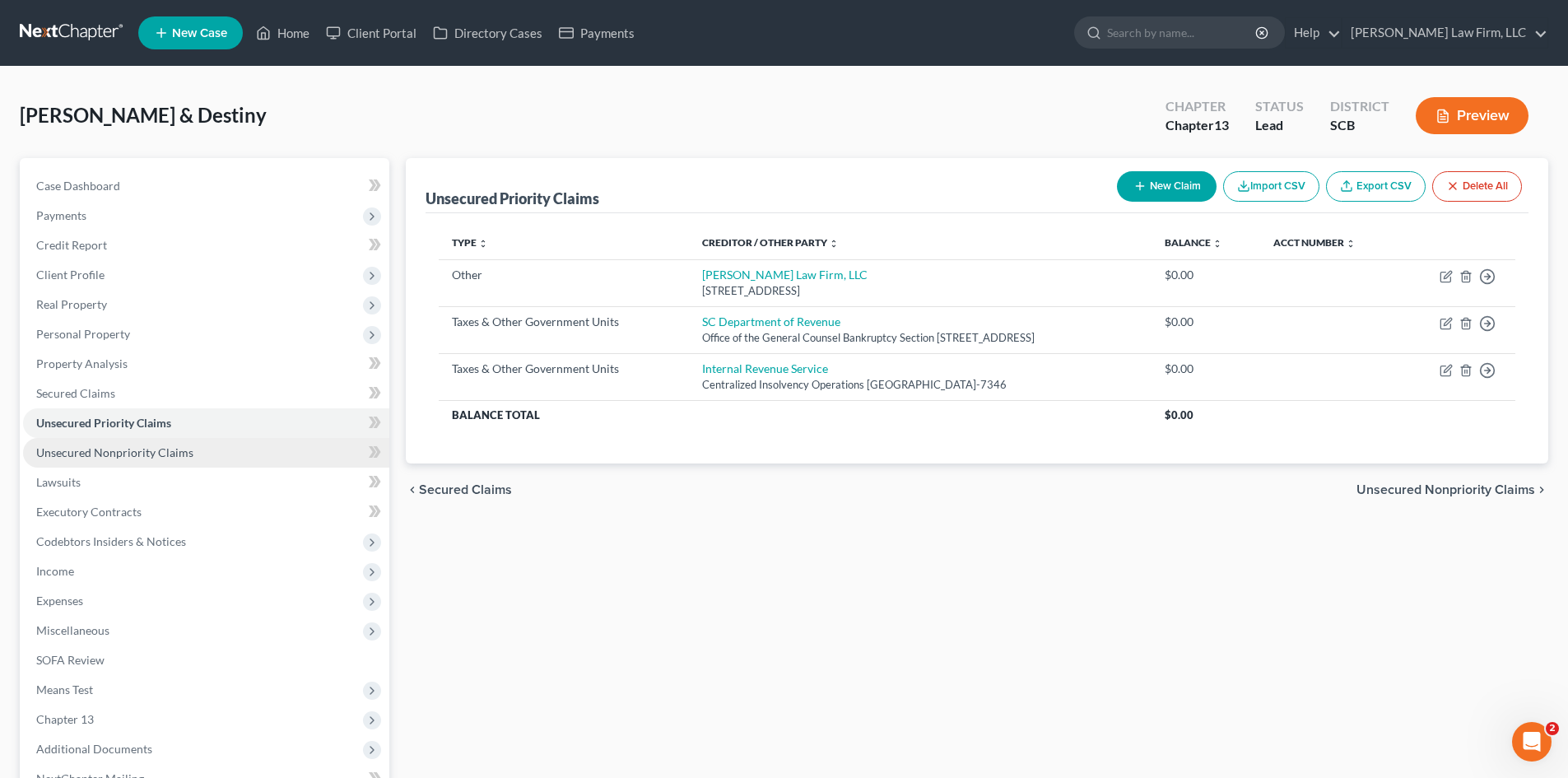
click at [172, 449] on span "Unsecured Nonpriority Claims" at bounding box center [115, 452] width 157 height 14
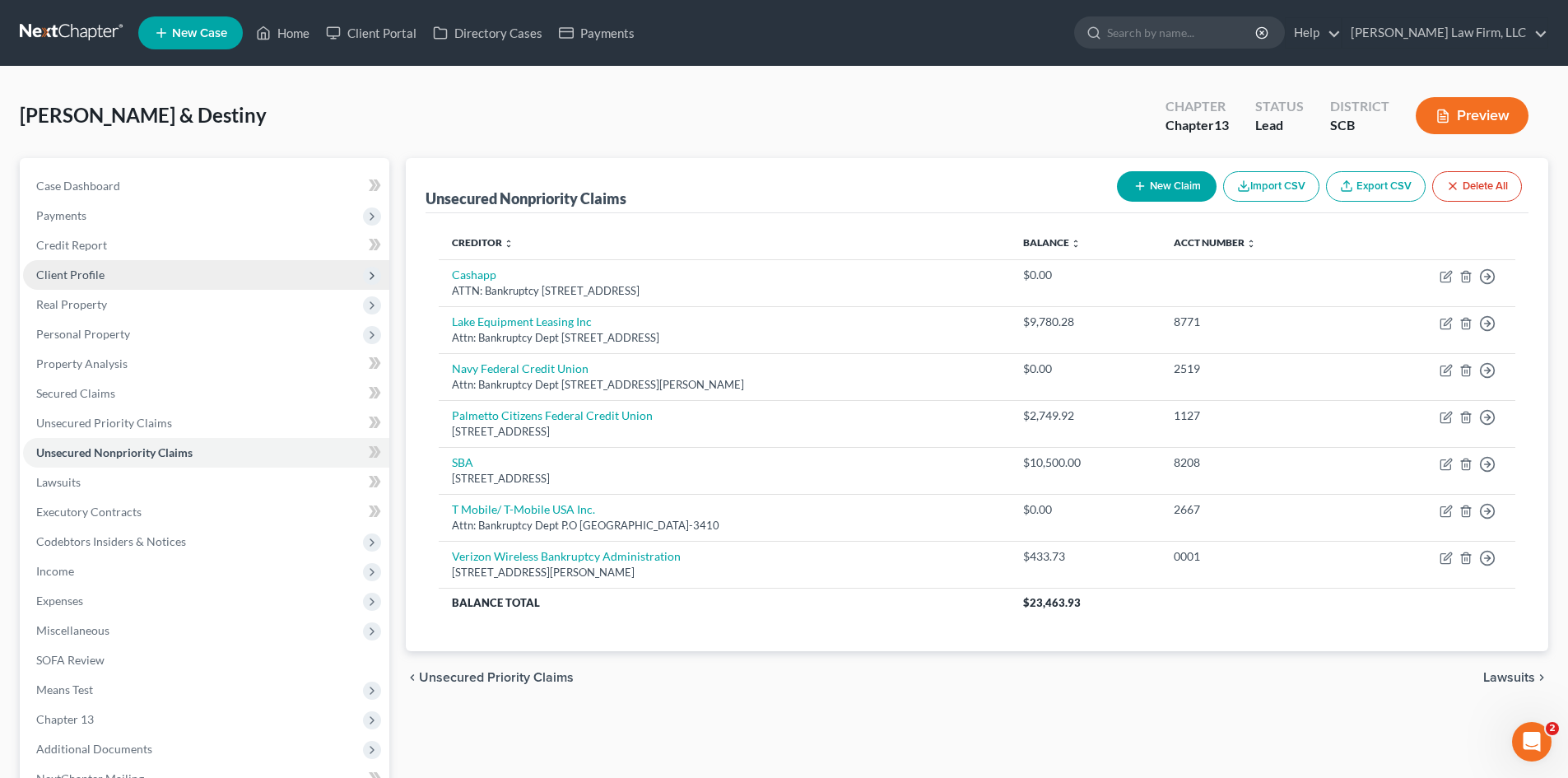
click at [212, 278] on span "Client Profile" at bounding box center [206, 275] width 366 height 30
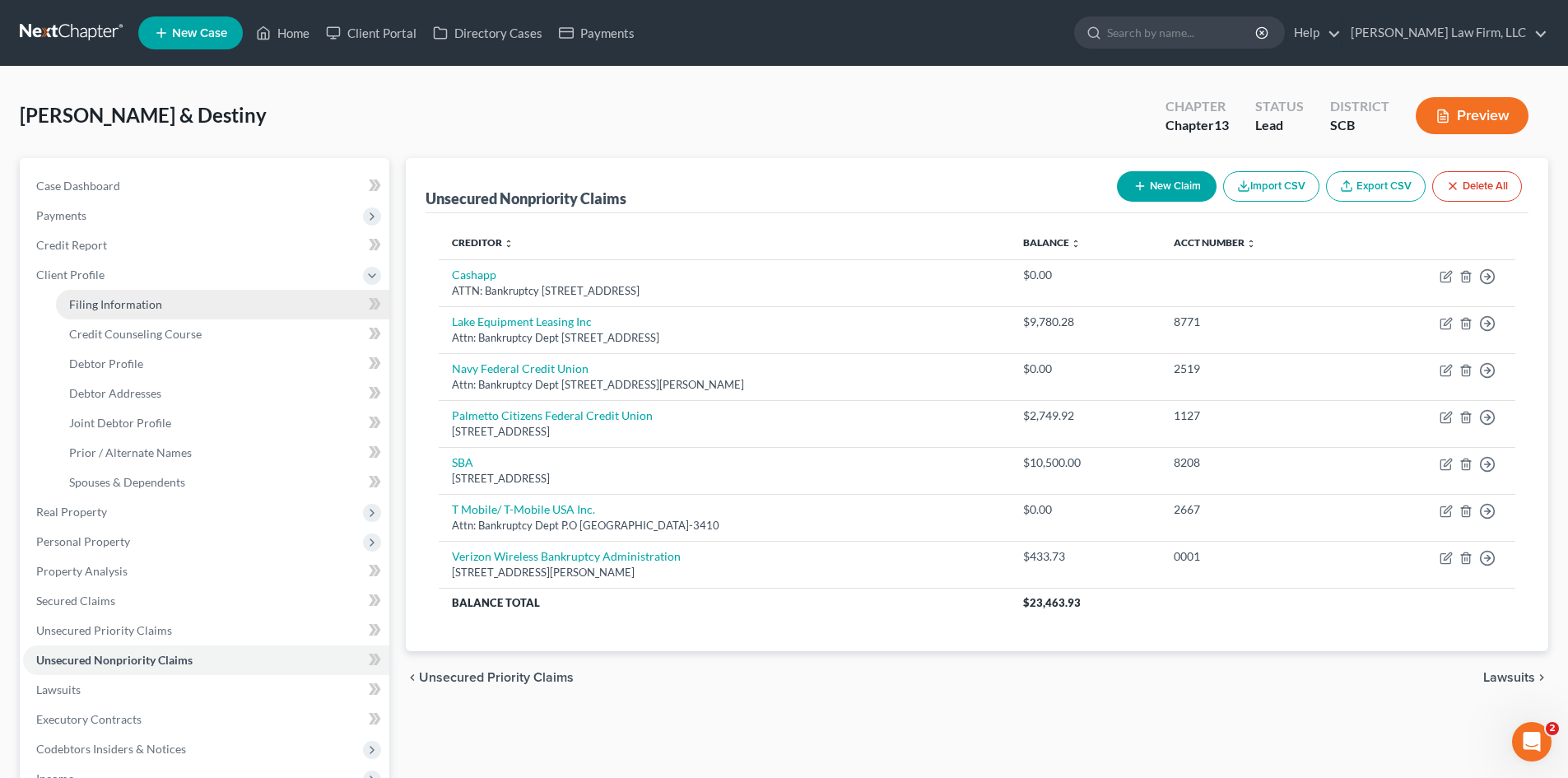
click at [203, 304] on link "Filing Information" at bounding box center [223, 304] width 333 height 30
select select "1"
select select "3"
select select "1"
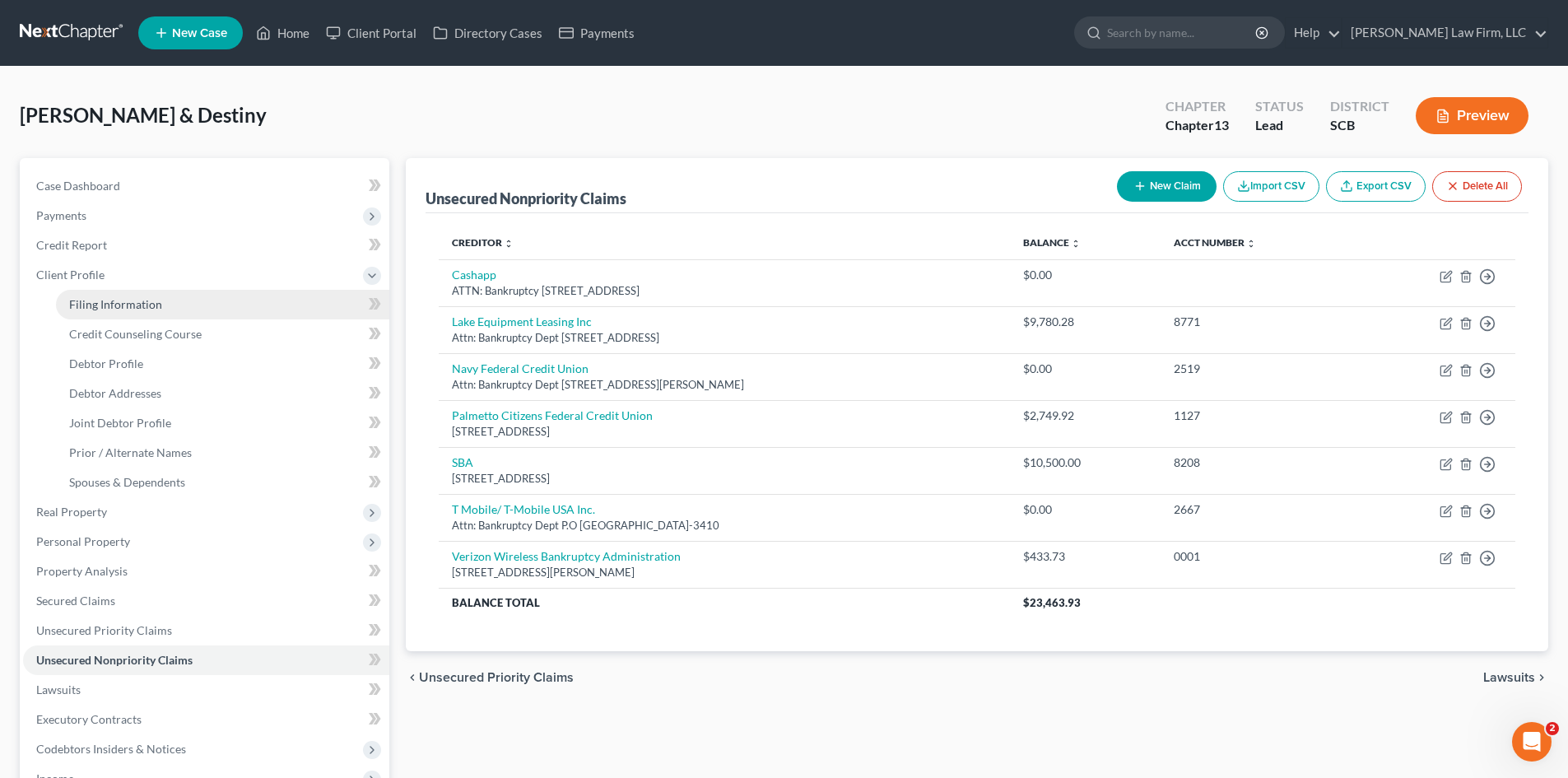
select select "42"
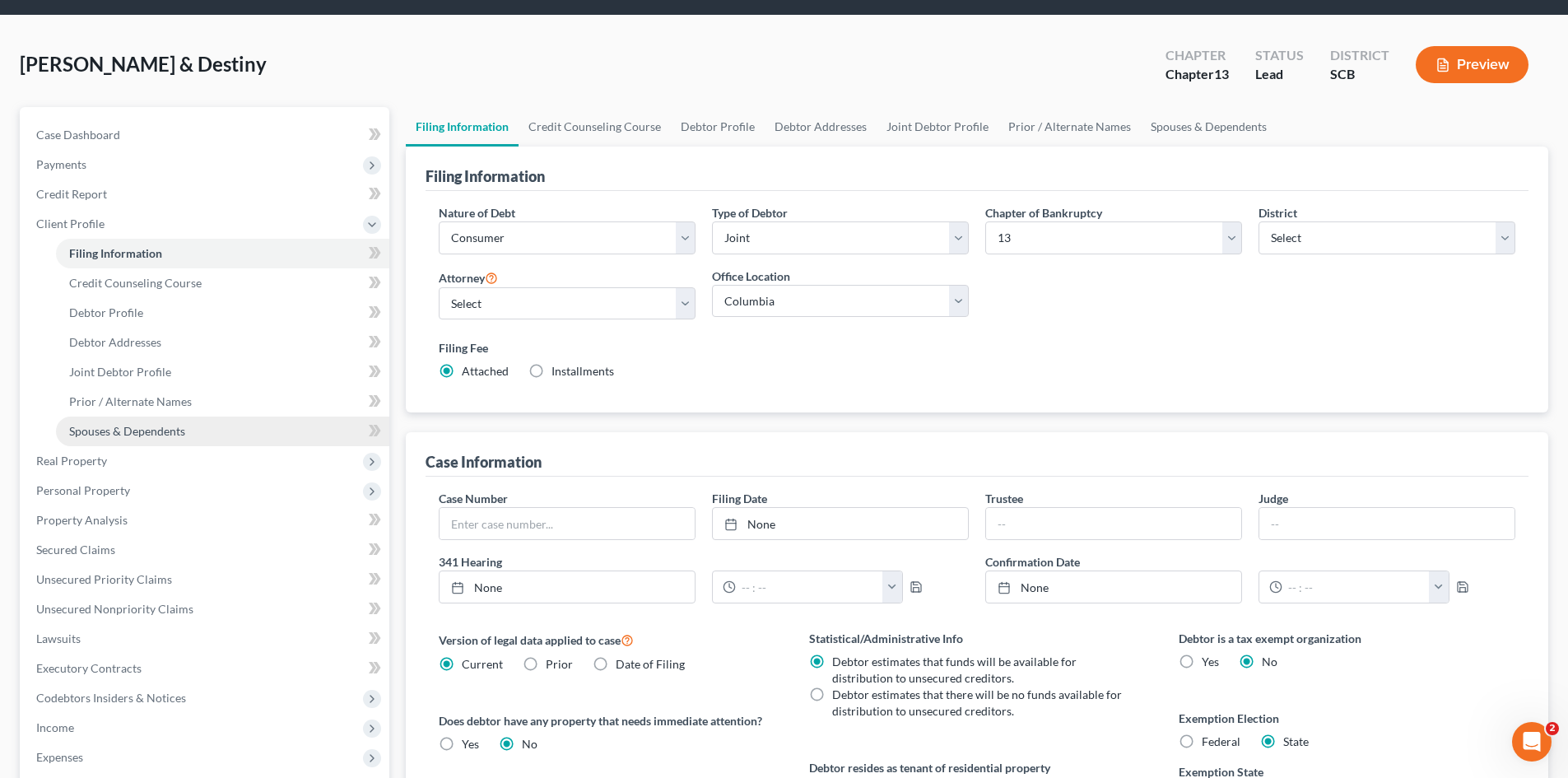
scroll to position [82, 0]
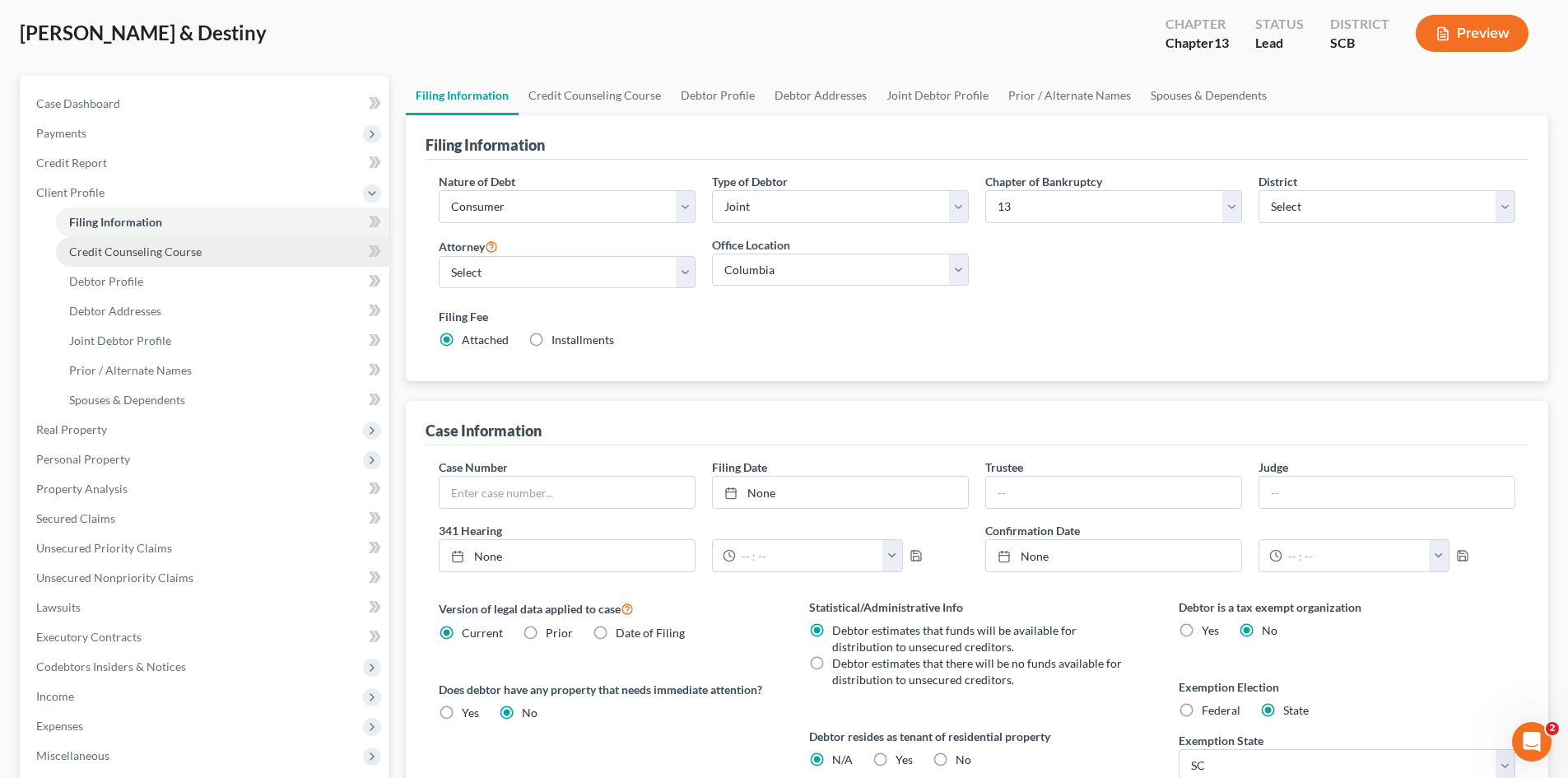
click at [147, 252] on span "Credit Counseling Course" at bounding box center [135, 252] width 133 height 14
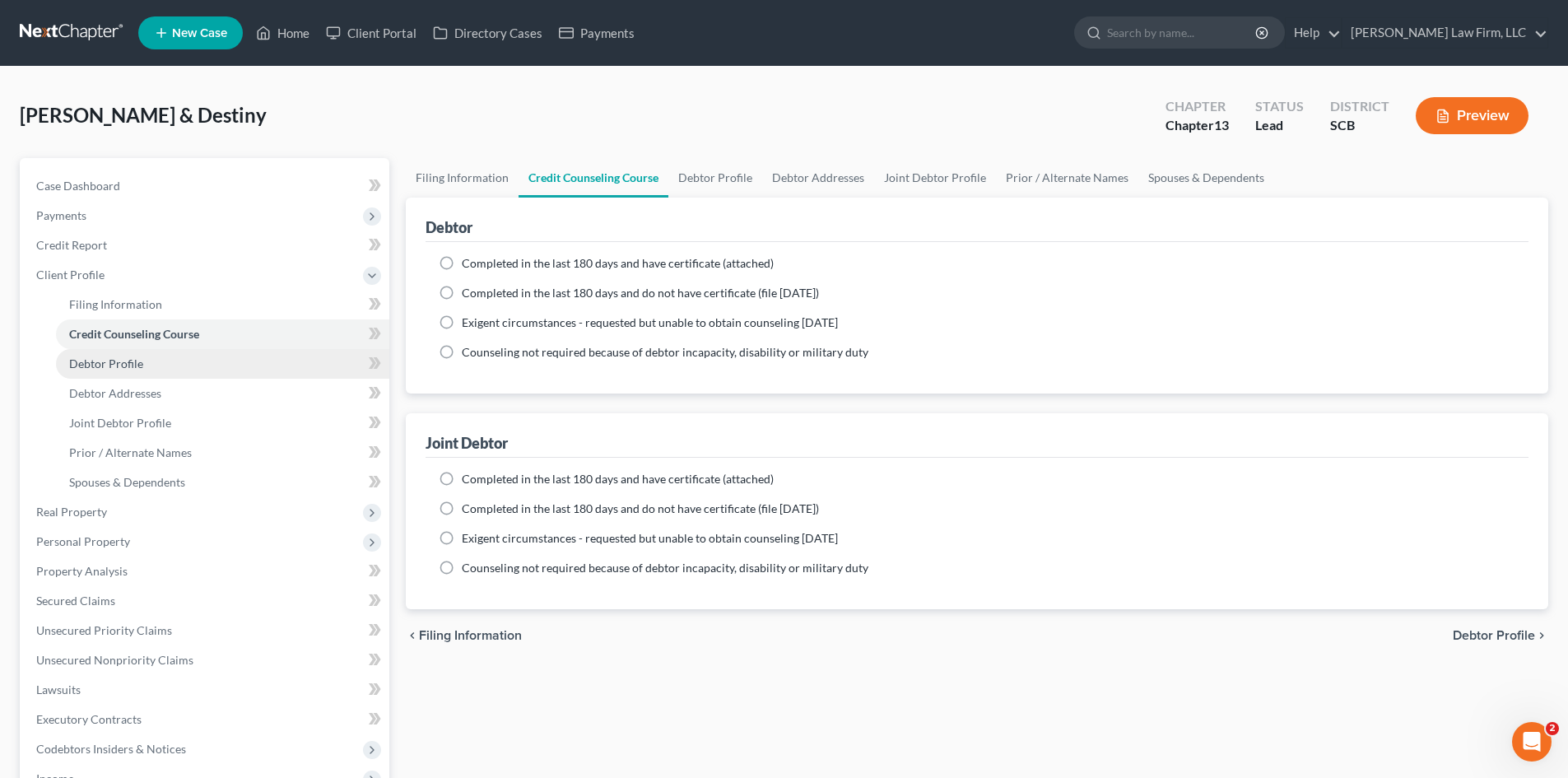
click at [118, 360] on span "Debtor Profile" at bounding box center [105, 363] width 74 height 14
select select "1"
select select "0"
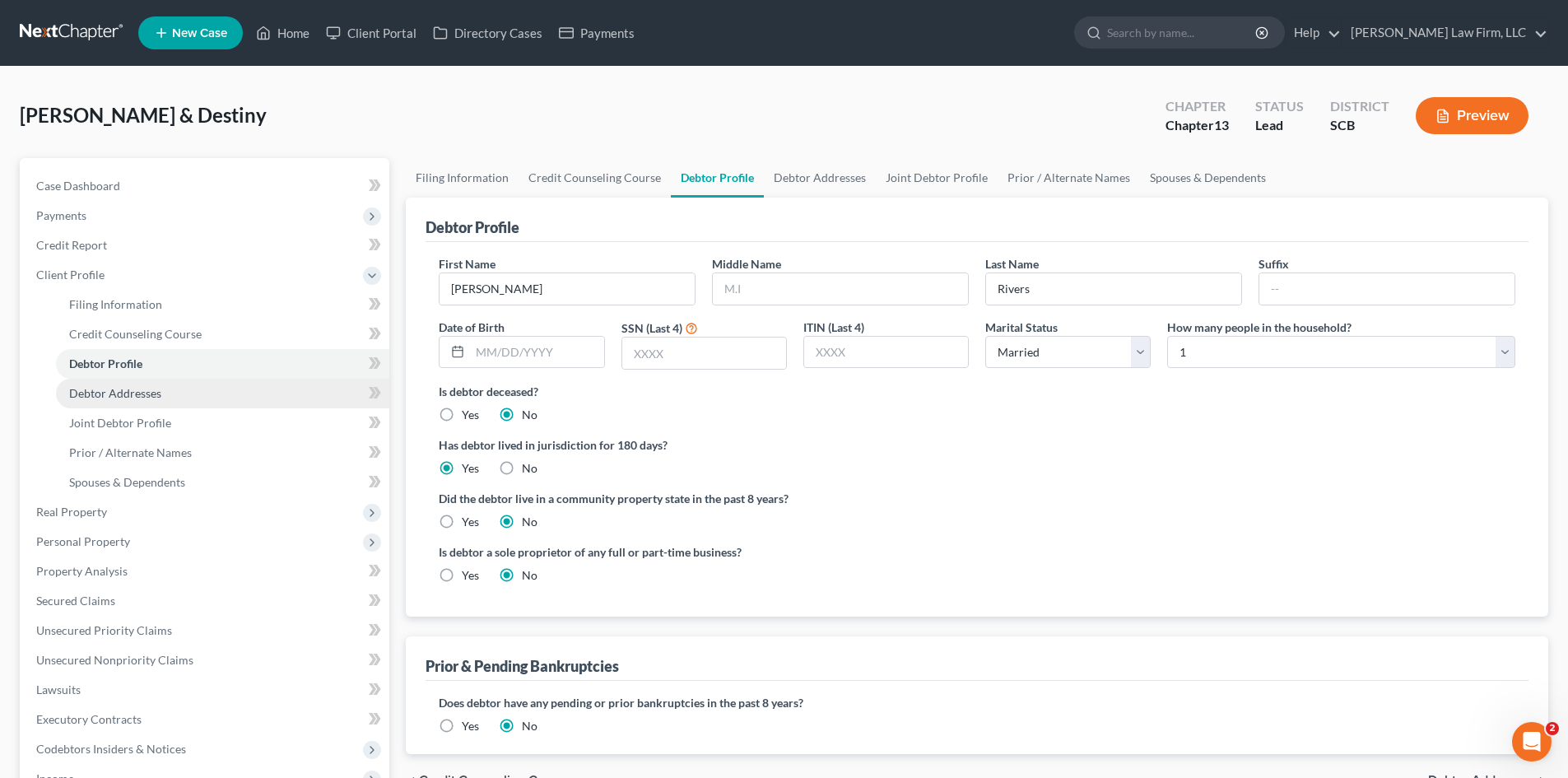
click at [117, 386] on span "Debtor Addresses" at bounding box center [115, 393] width 92 height 14
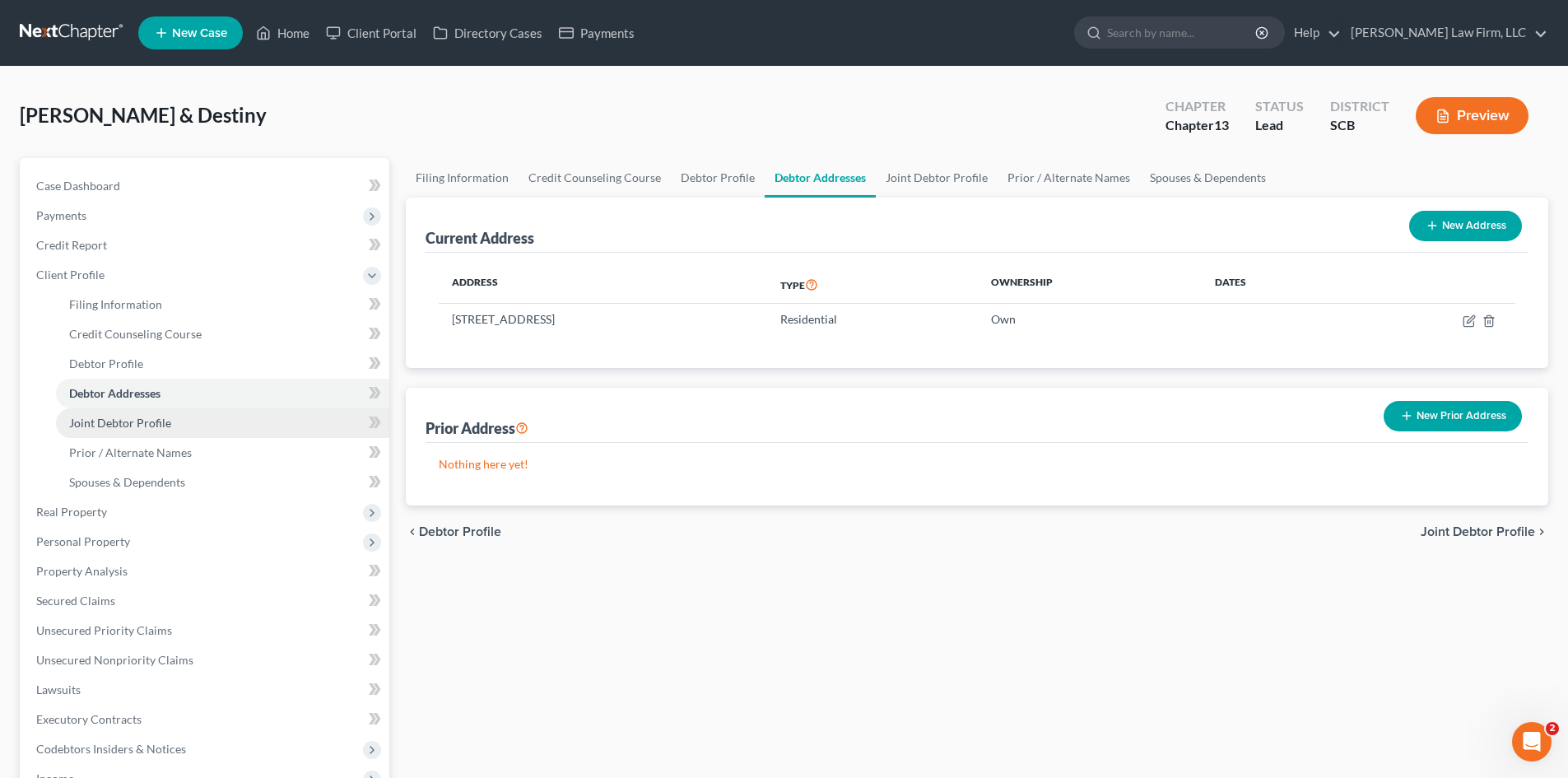
click at [128, 421] on span "Joint Debtor Profile" at bounding box center [120, 423] width 102 height 14
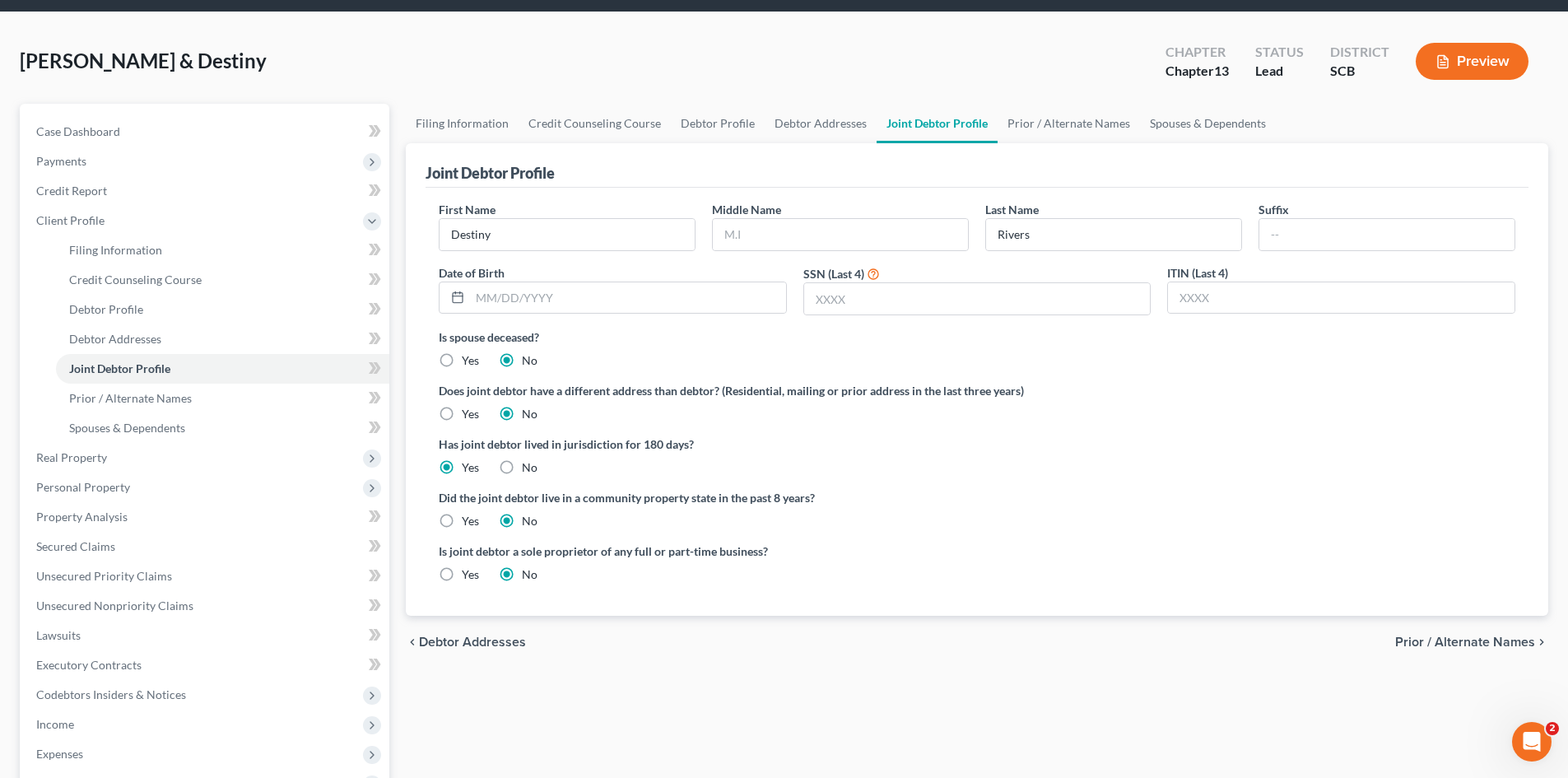
scroll to position [82, 0]
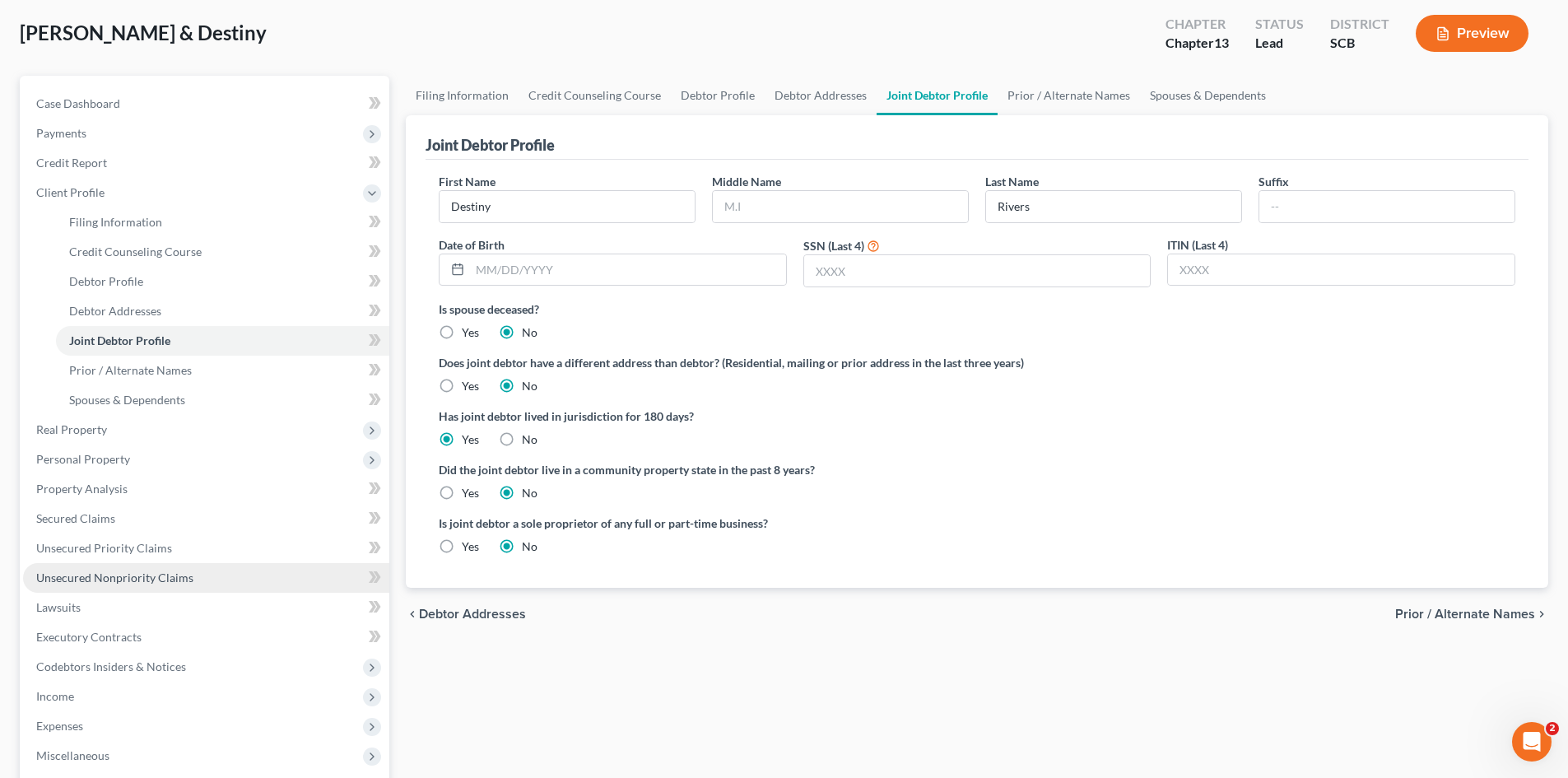
click at [183, 568] on link "Unsecured Nonpriority Claims" at bounding box center [206, 577] width 366 height 30
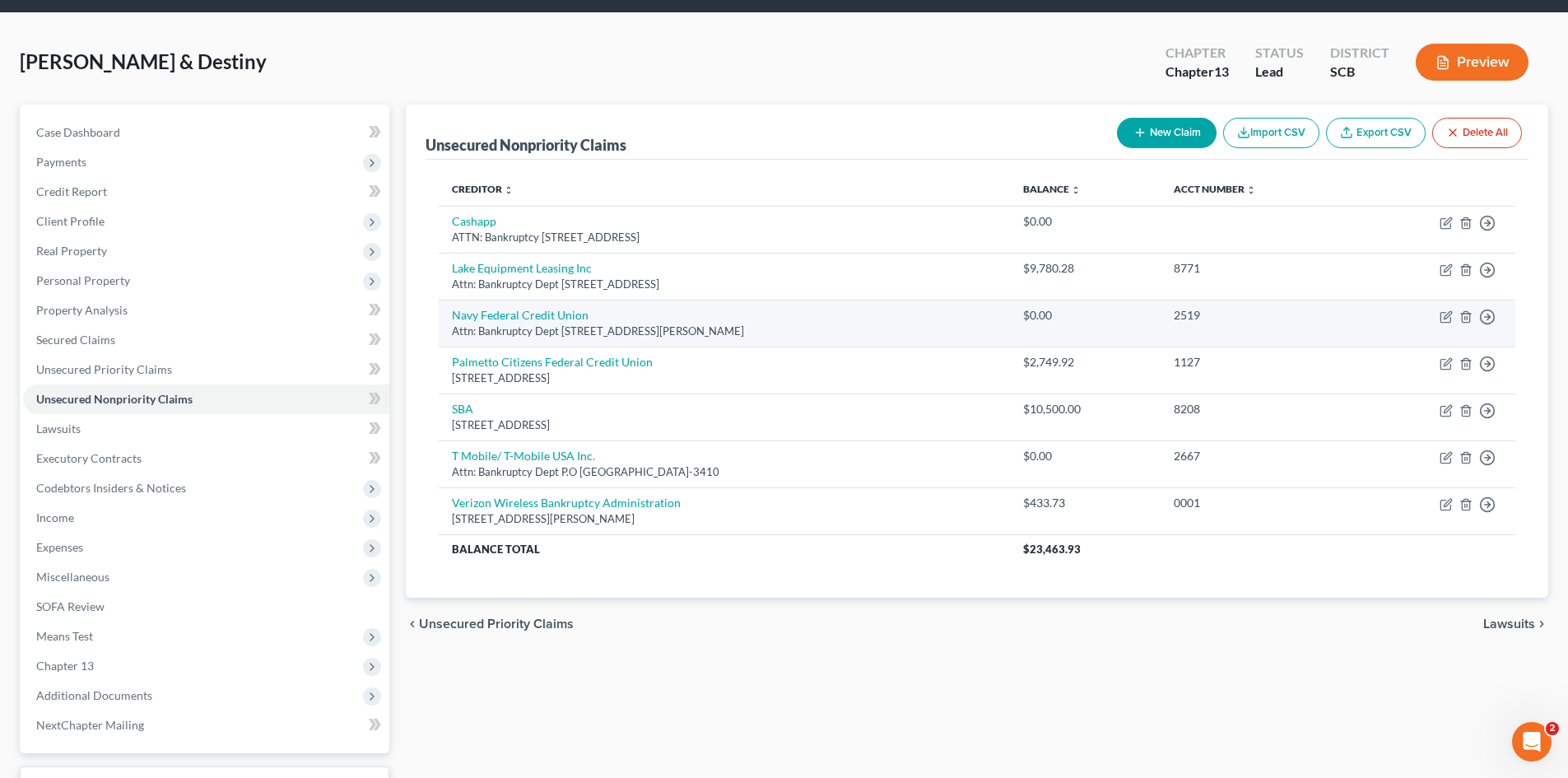
scroll to position [82, 0]
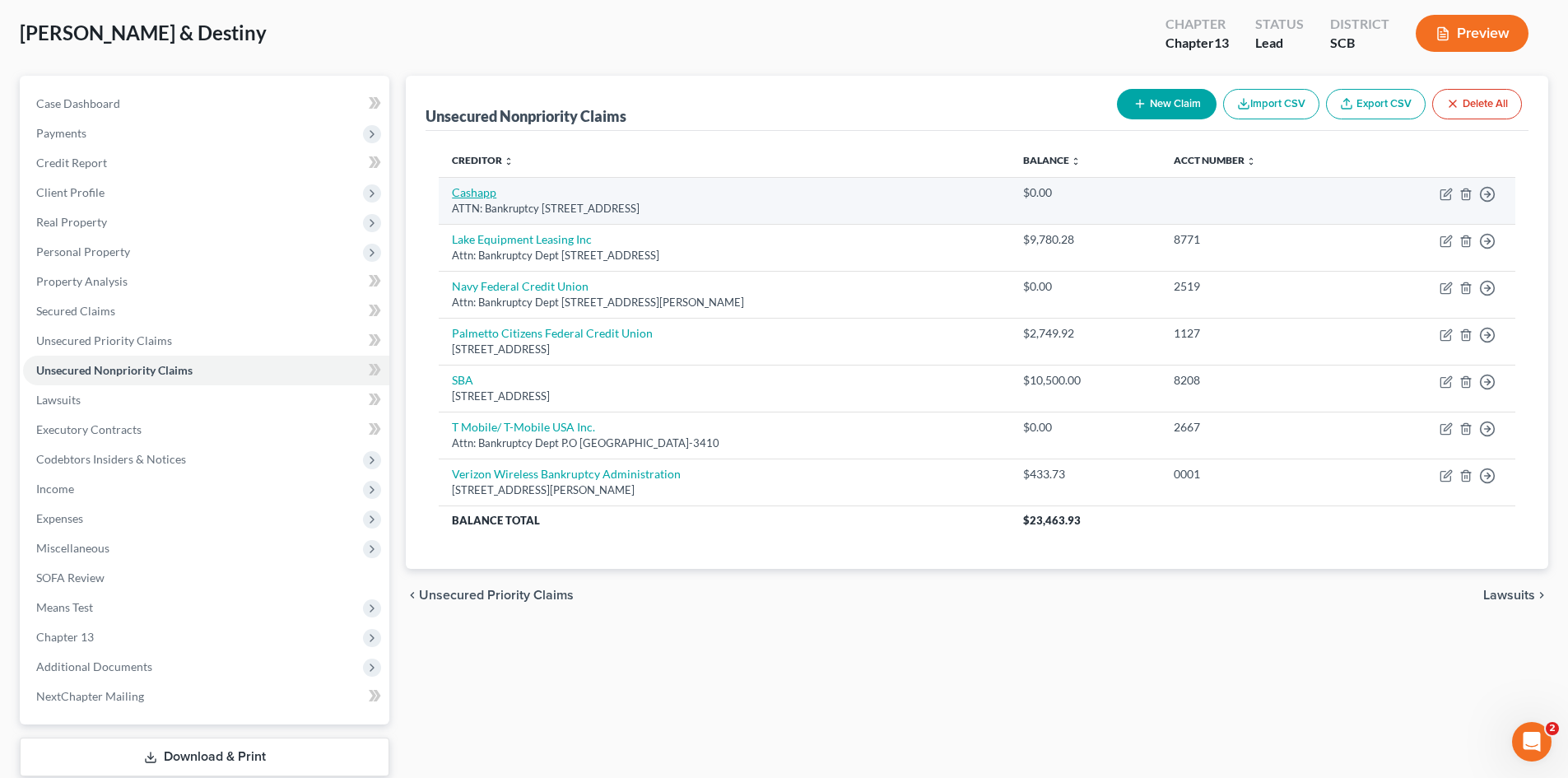
click at [473, 193] on link "Cashapp" at bounding box center [474, 192] width 44 height 14
select select "4"
select select "10"
select select "0"
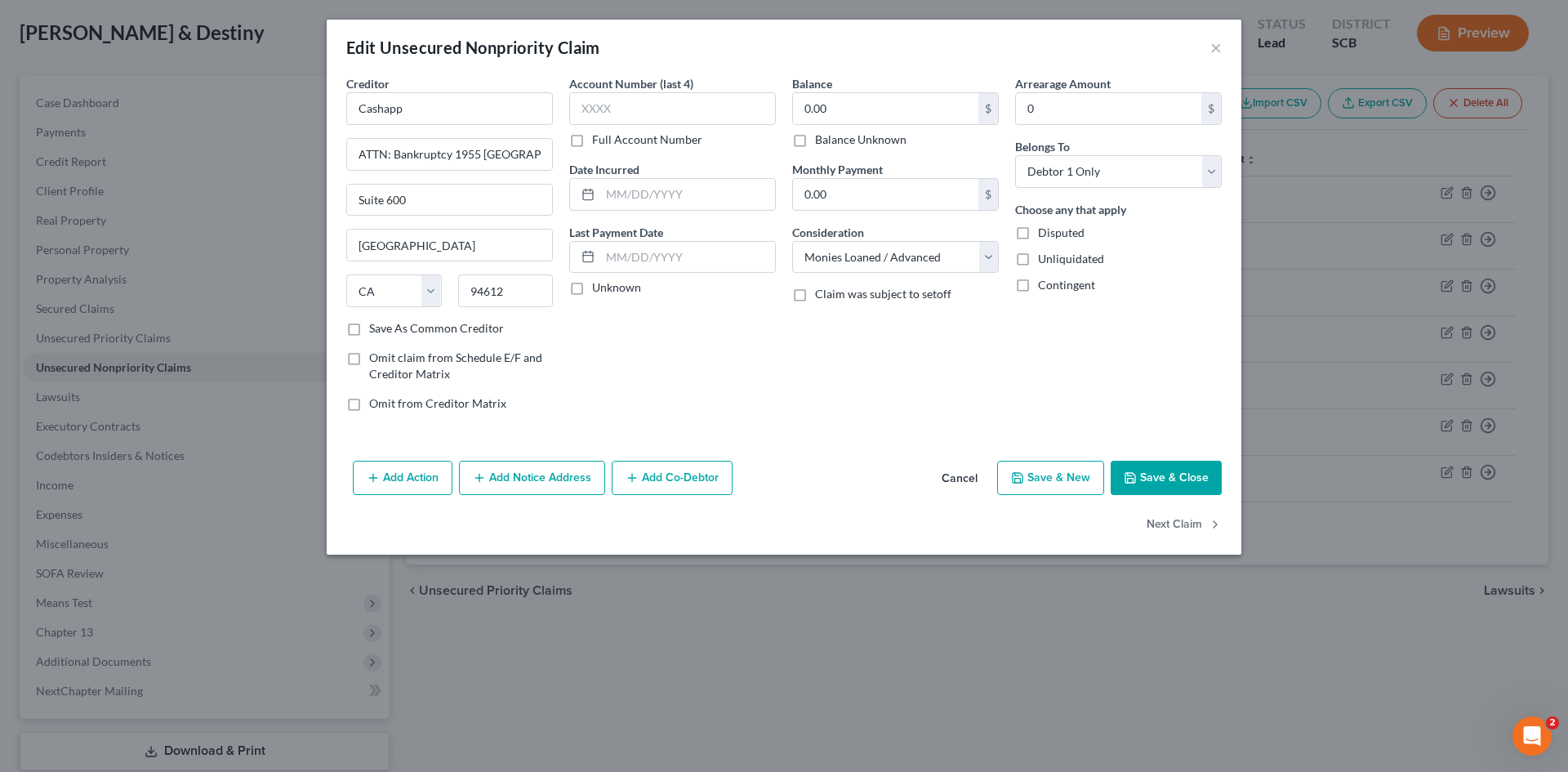
click at [959, 418] on div "Balance 0.00 $ Balance Unknown Balance Undetermined 0.00 $ Balance Unknown Mont…" at bounding box center [896, 250] width 223 height 349
click at [964, 483] on button "Cancel" at bounding box center [960, 478] width 62 height 33
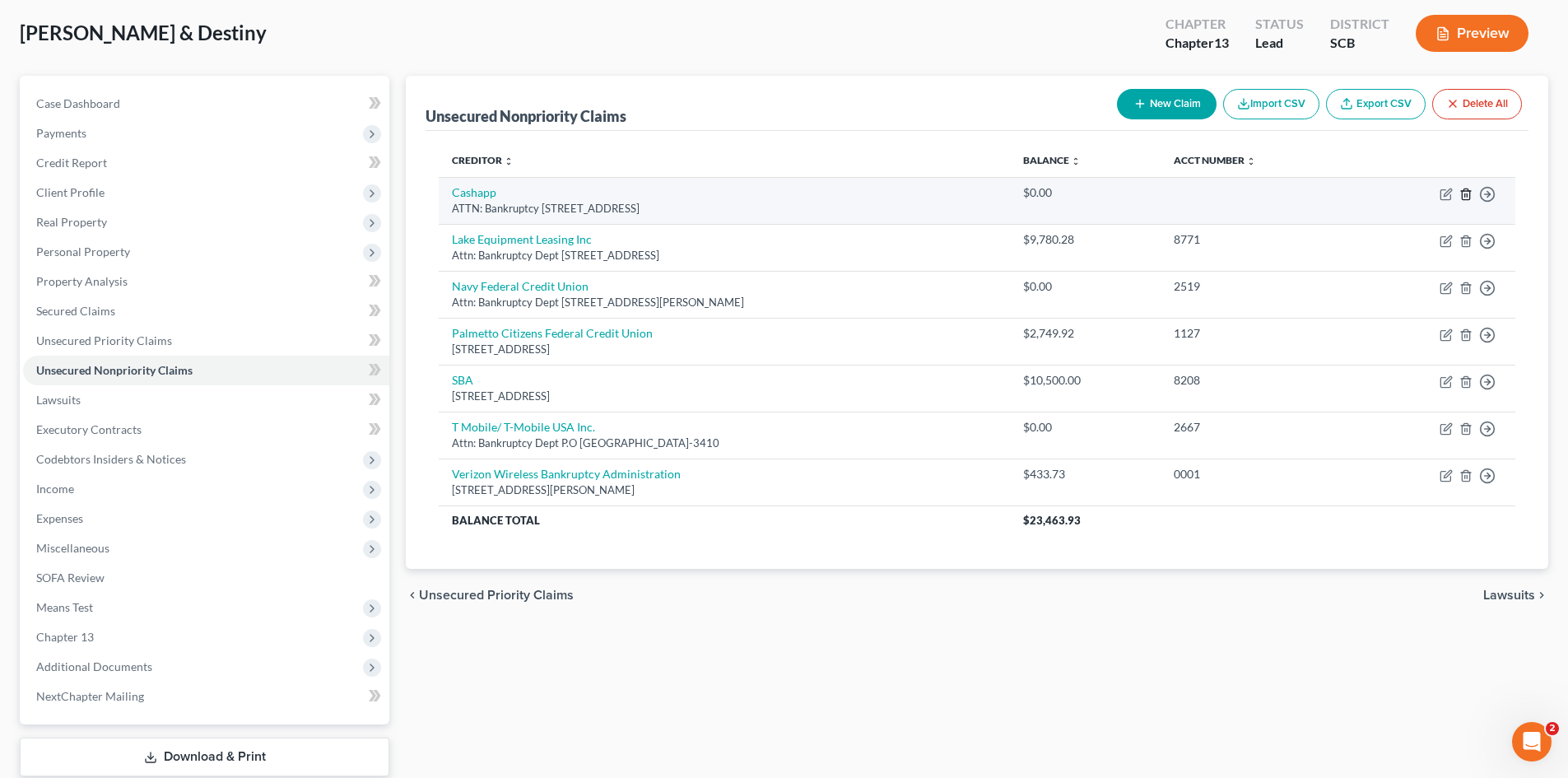
click at [1464, 193] on icon "button" at bounding box center [1465, 194] width 13 height 13
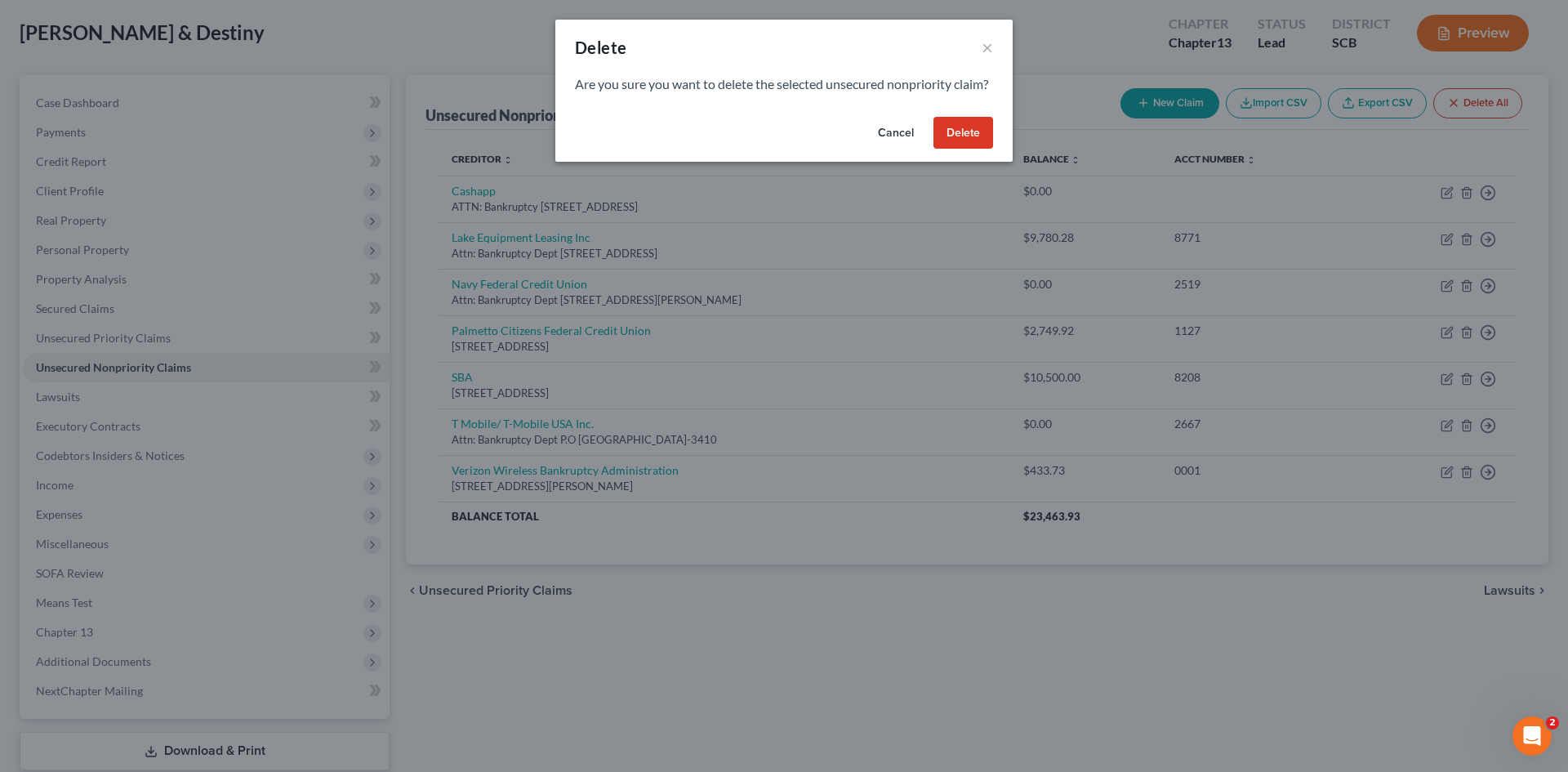
click at [975, 149] on button "Delete" at bounding box center [963, 132] width 60 height 33
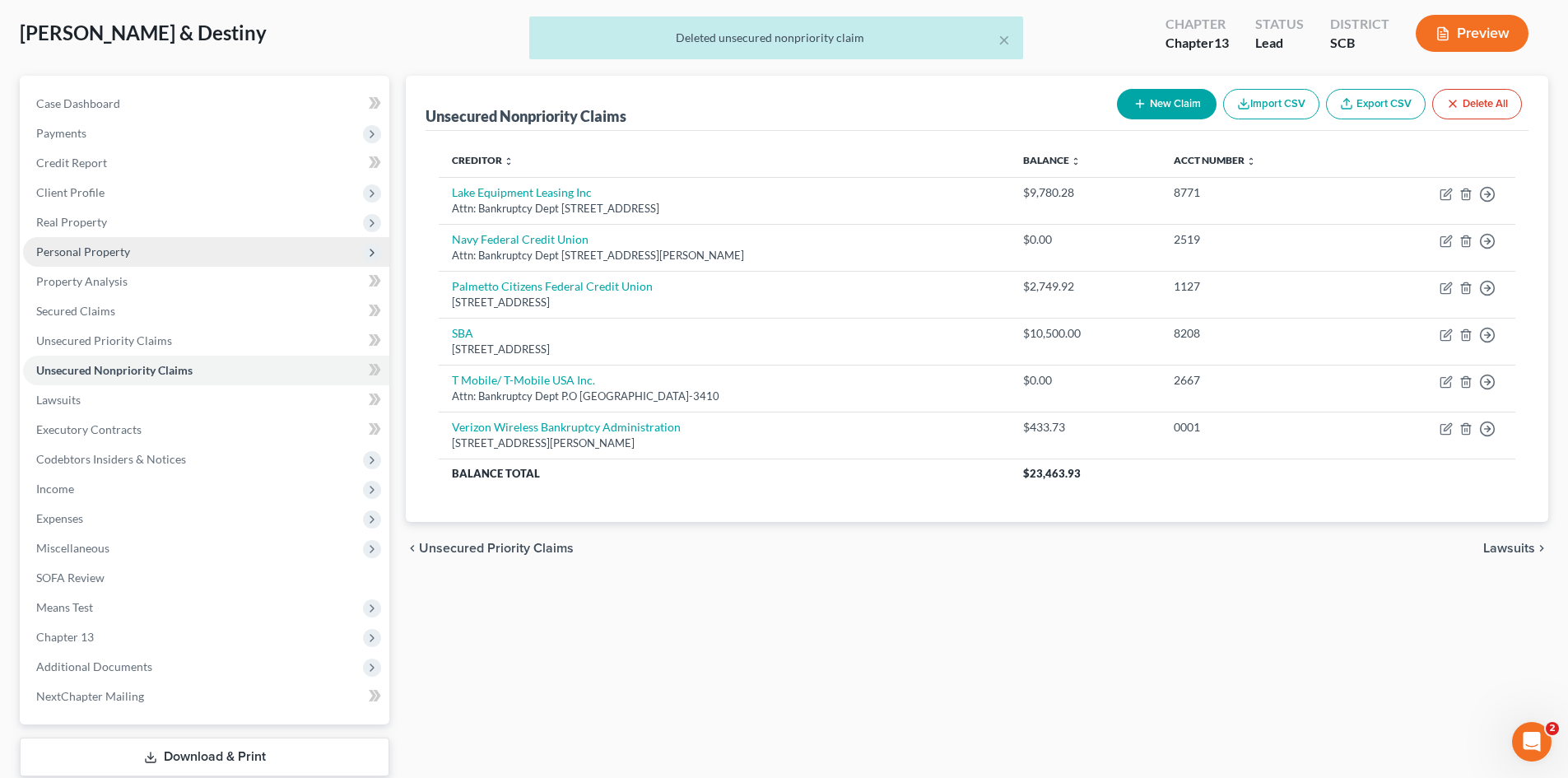
click at [134, 257] on span "Personal Property" at bounding box center [206, 252] width 366 height 30
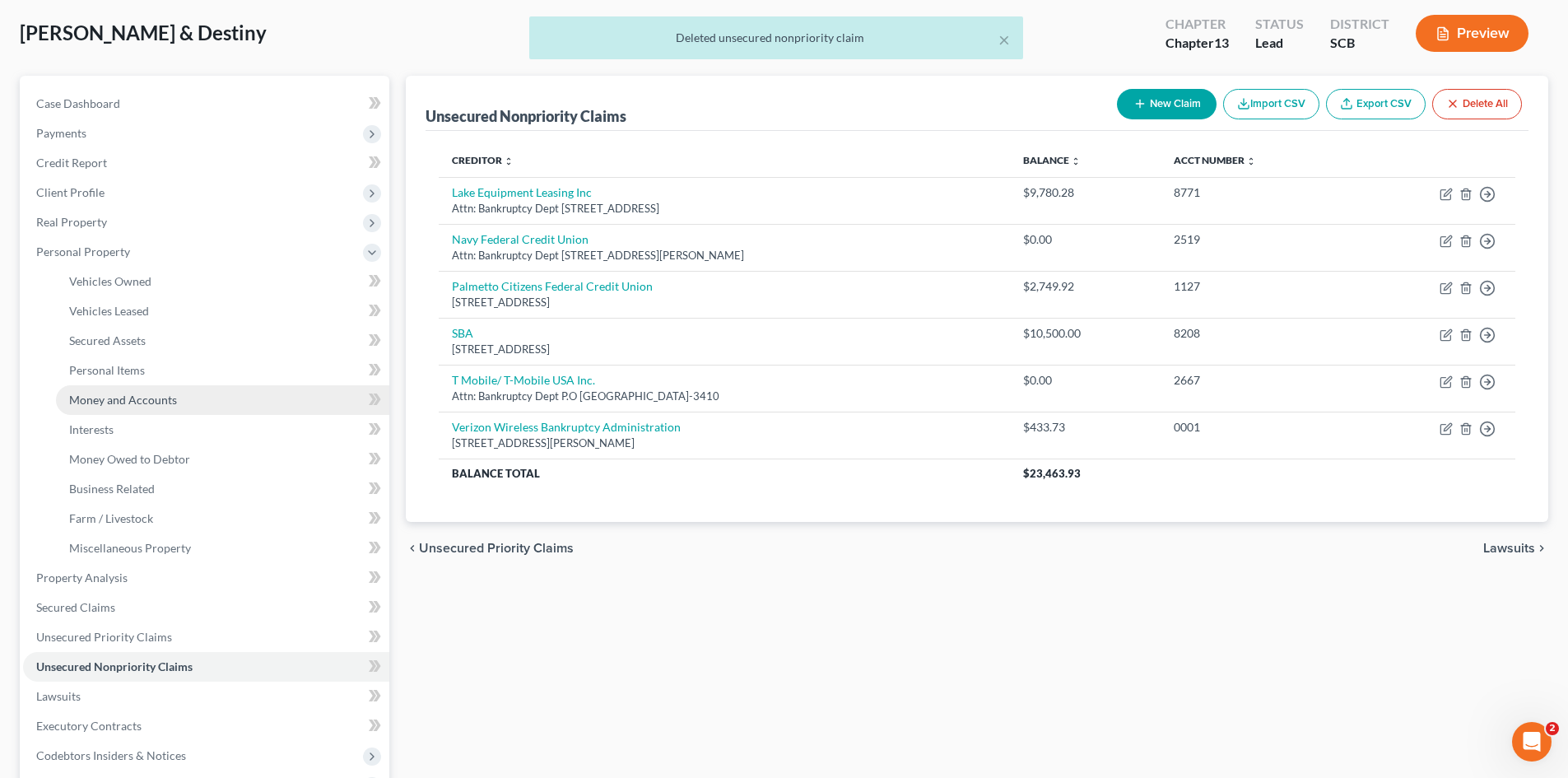
click at [157, 404] on span "Money and Accounts" at bounding box center [122, 400] width 108 height 14
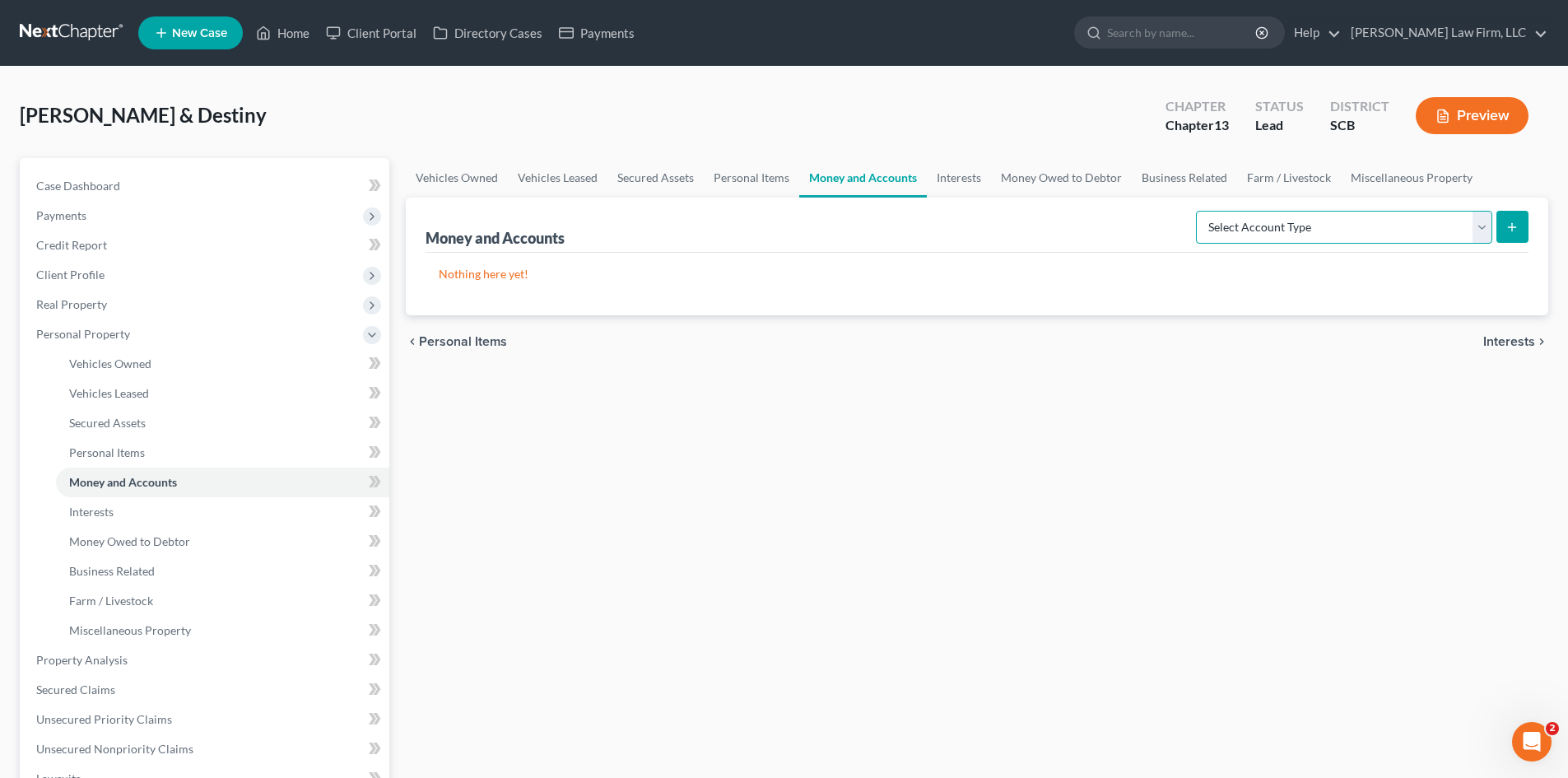
click at [1362, 242] on select "Select Account Type Brokerage Cash on Hand Certificates of Deposit Checking Acc…" at bounding box center [1344, 227] width 297 height 33
select select "cash_on_hand"
click at [1199, 211] on select "Select Account Type Brokerage Cash on Hand Certificates of Deposit Checking Acc…" at bounding box center [1344, 227] width 297 height 33
click at [1100, 279] on p "Nothing here yet!" at bounding box center [976, 274] width 1077 height 16
click at [1514, 236] on button "submit" at bounding box center [1512, 227] width 32 height 32
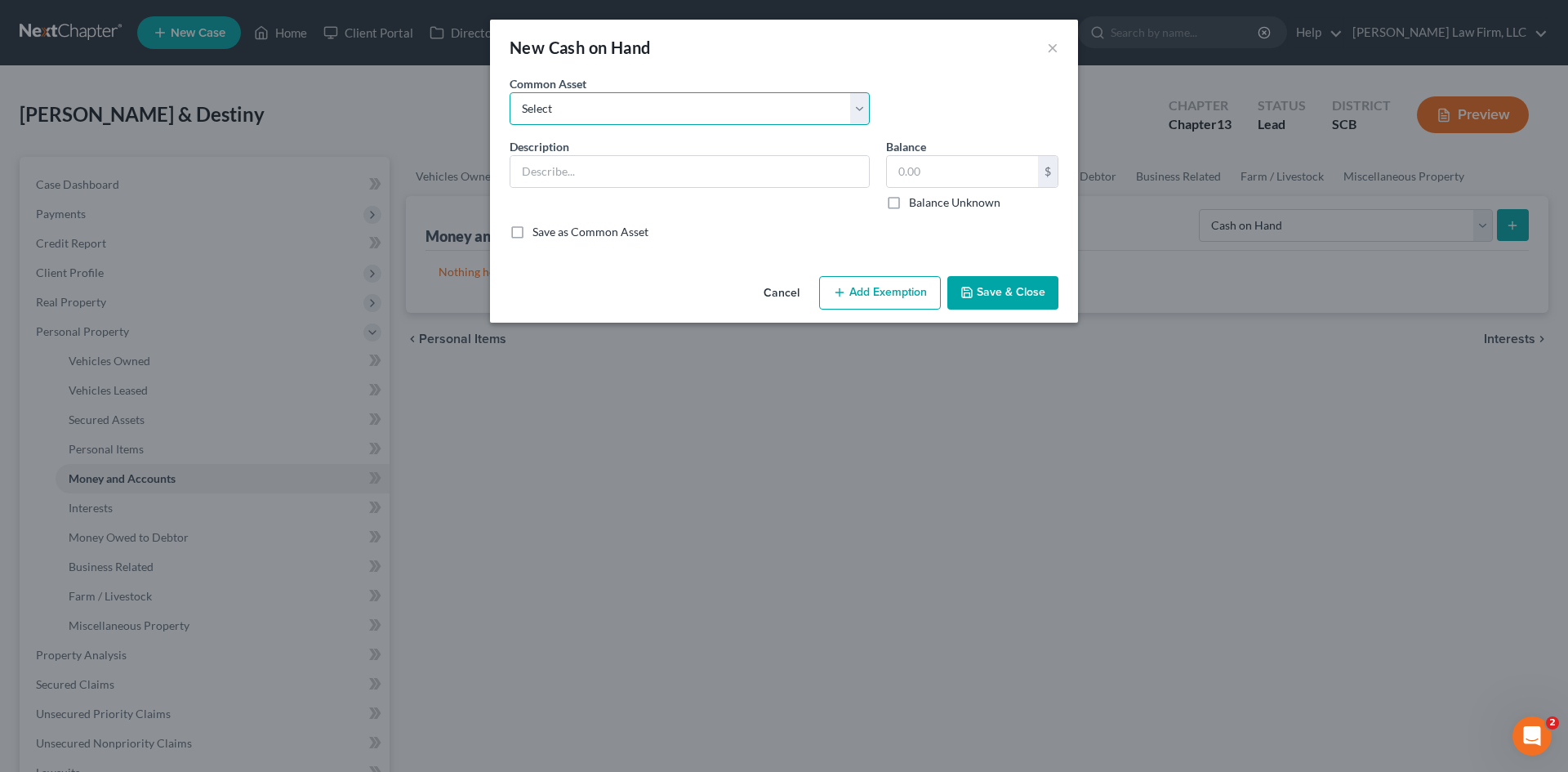
click at [702, 112] on select "Select The joint debtor does not carry cash The debtor does not carry cash. (Mr…" at bounding box center [689, 108] width 360 height 33
select select "8"
click at [509, 92] on select "Select The joint debtor does not carry cash The debtor does not carry cash. (Mr…" at bounding box center [689, 108] width 360 height 33
type input "(Mr.) The debtor does not carry cash."
click at [961, 180] on input "text" at bounding box center [962, 171] width 151 height 31
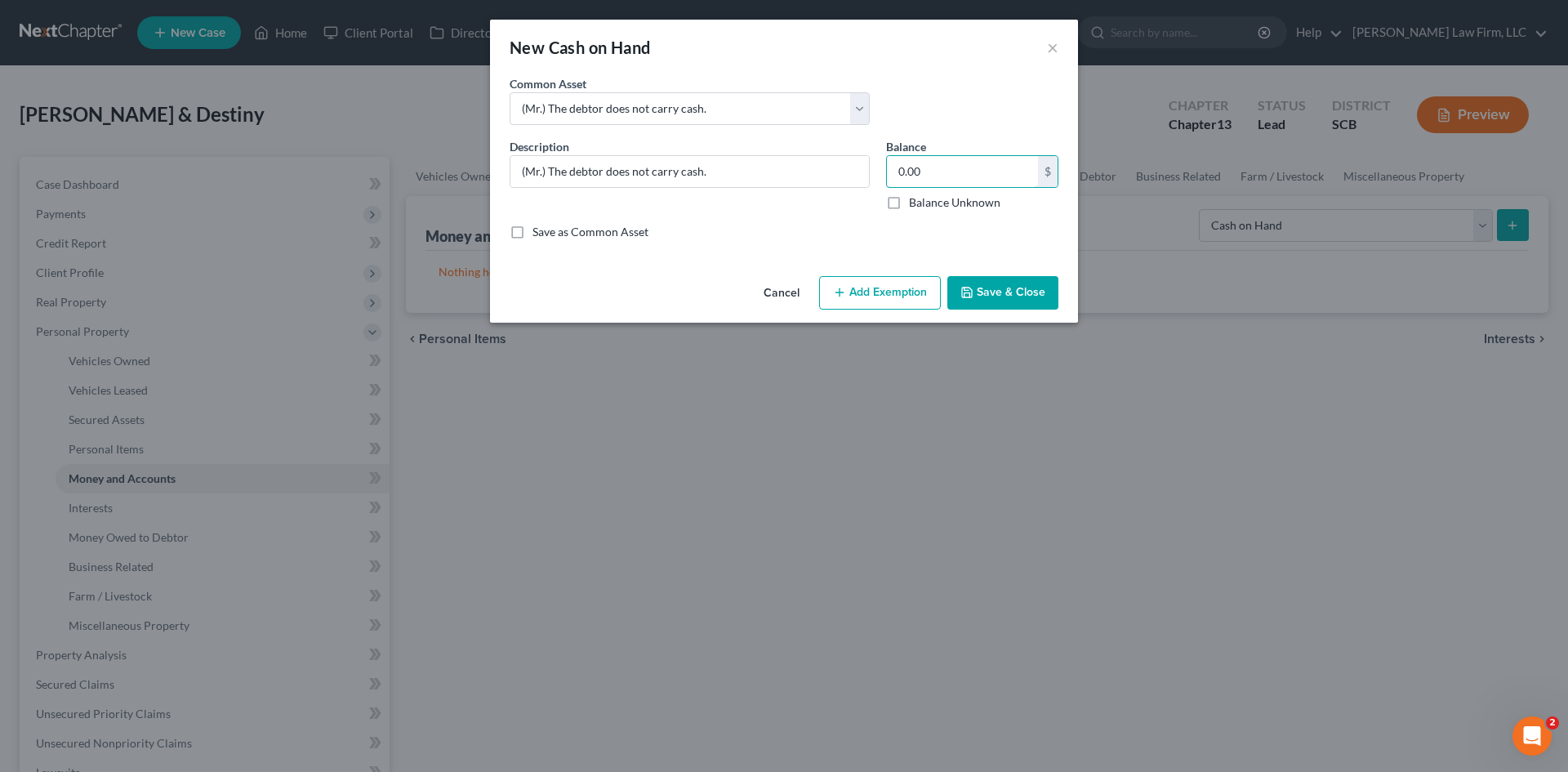
type input "0.00"
click at [1013, 303] on button "Save & Close" at bounding box center [1003, 293] width 111 height 35
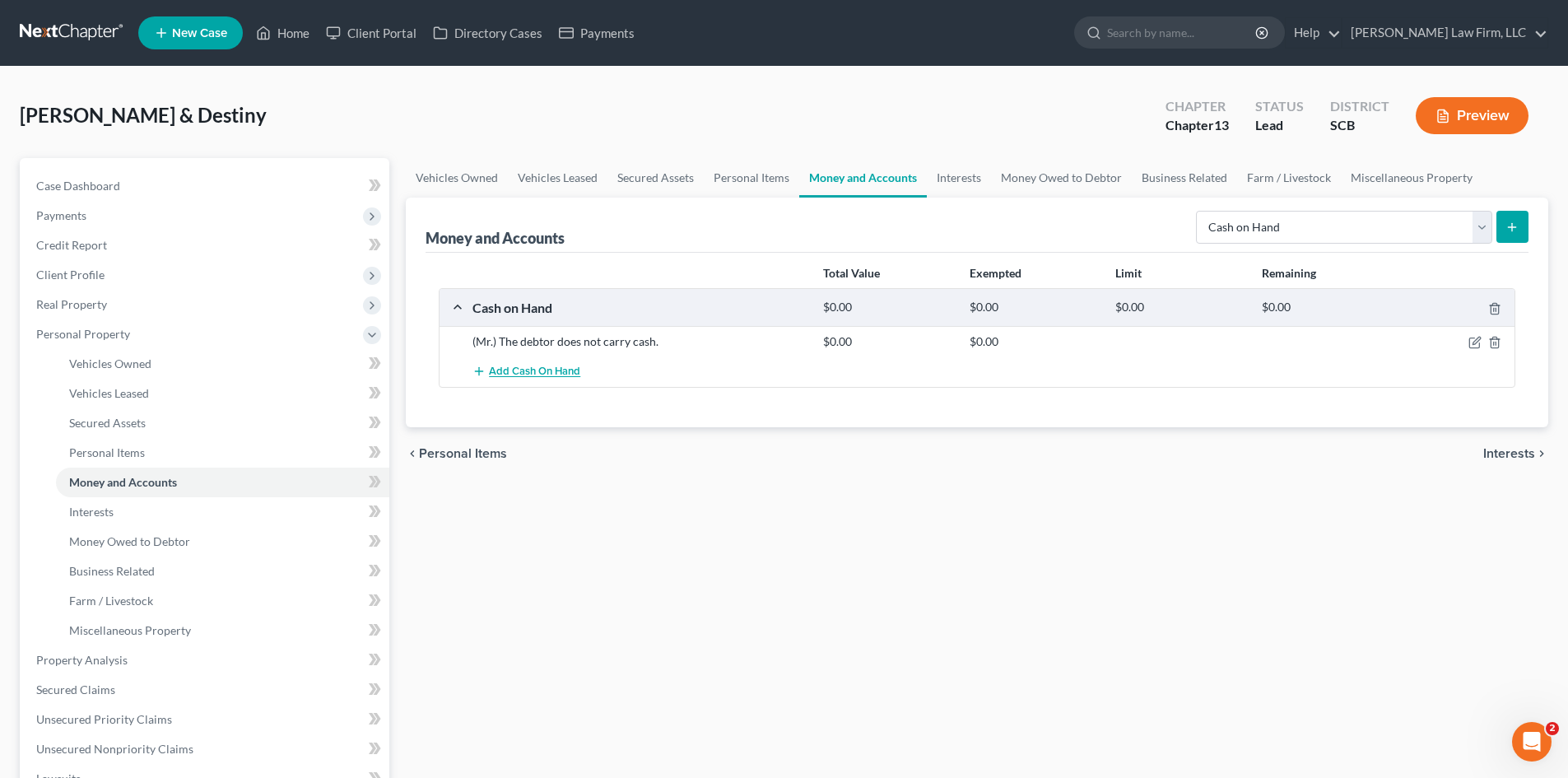
click at [568, 374] on span "Add Cash on Hand" at bounding box center [534, 372] width 91 height 13
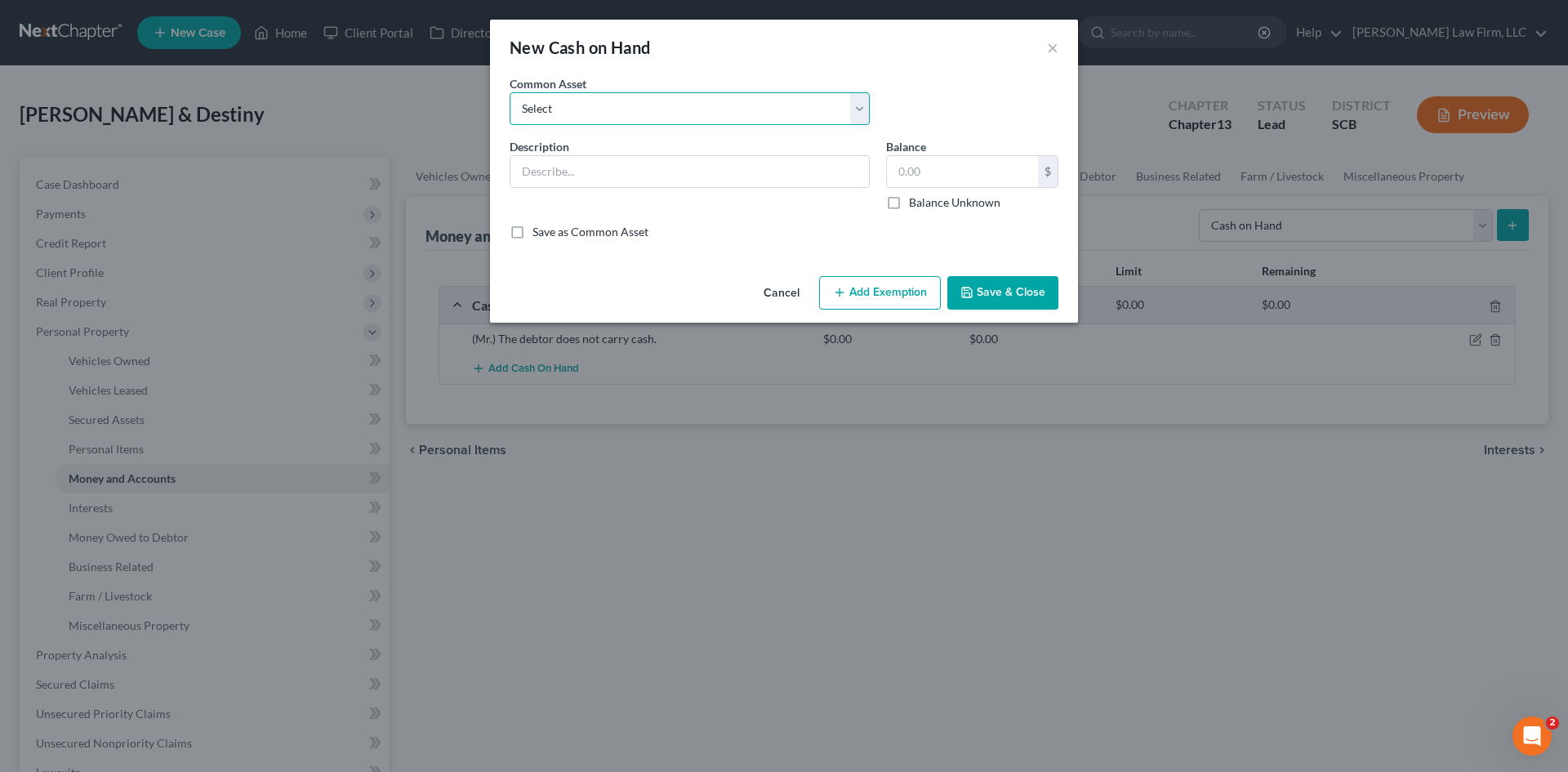
click at [633, 113] on select "Select The joint debtor does not carry cash The debtor does not carry cash. (Mr…" at bounding box center [689, 108] width 360 height 33
select select "3"
click at [509, 92] on select "Select The joint debtor does not carry cash The debtor does not carry cash. (Mr…" at bounding box center [689, 108] width 360 height 33
type input "(Mrs.) The debtor does not carry cash."
click at [961, 171] on input "text" at bounding box center [962, 171] width 151 height 31
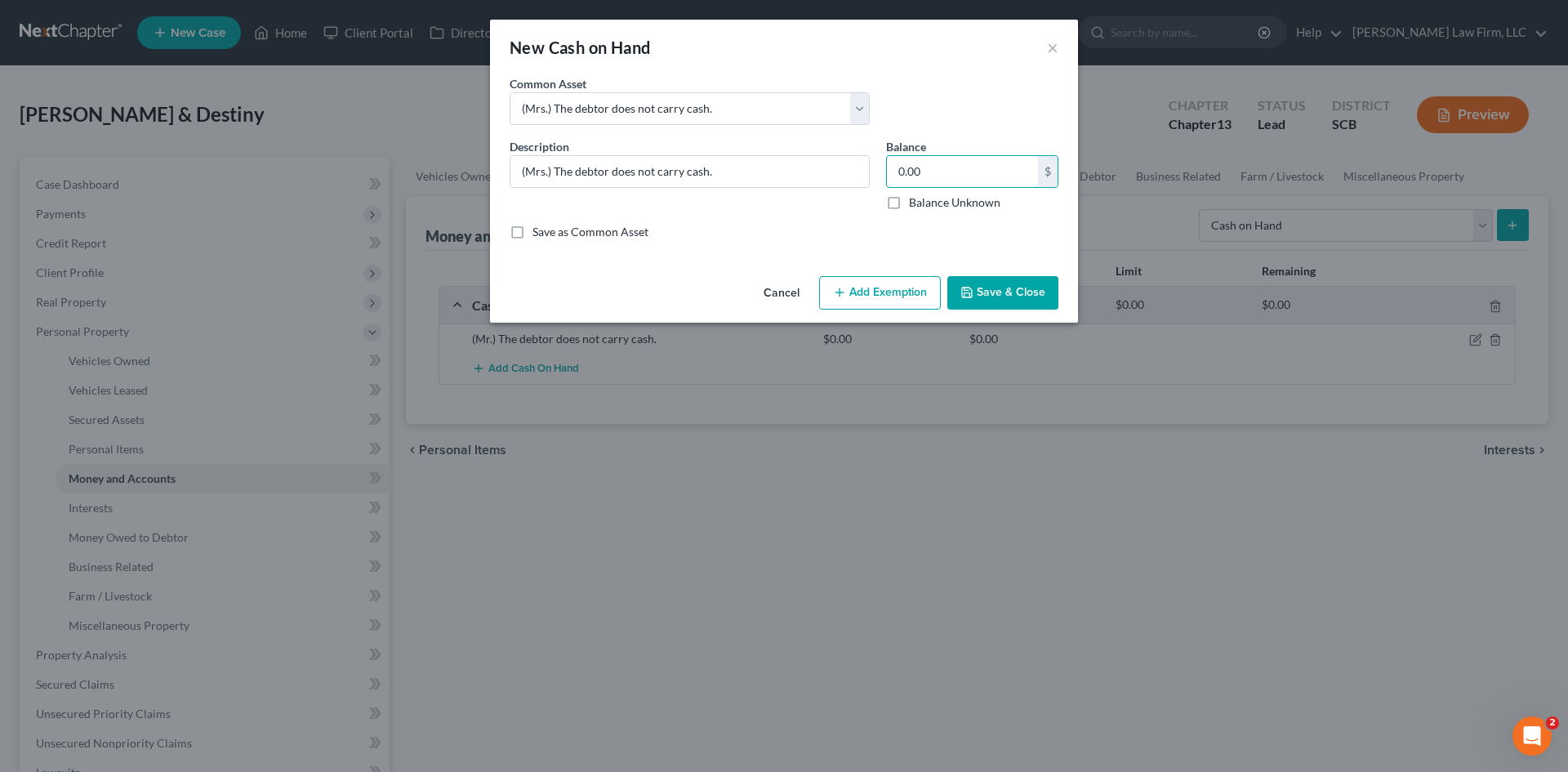
type input "0.00"
click at [1042, 294] on button "Save & Close" at bounding box center [1003, 293] width 111 height 35
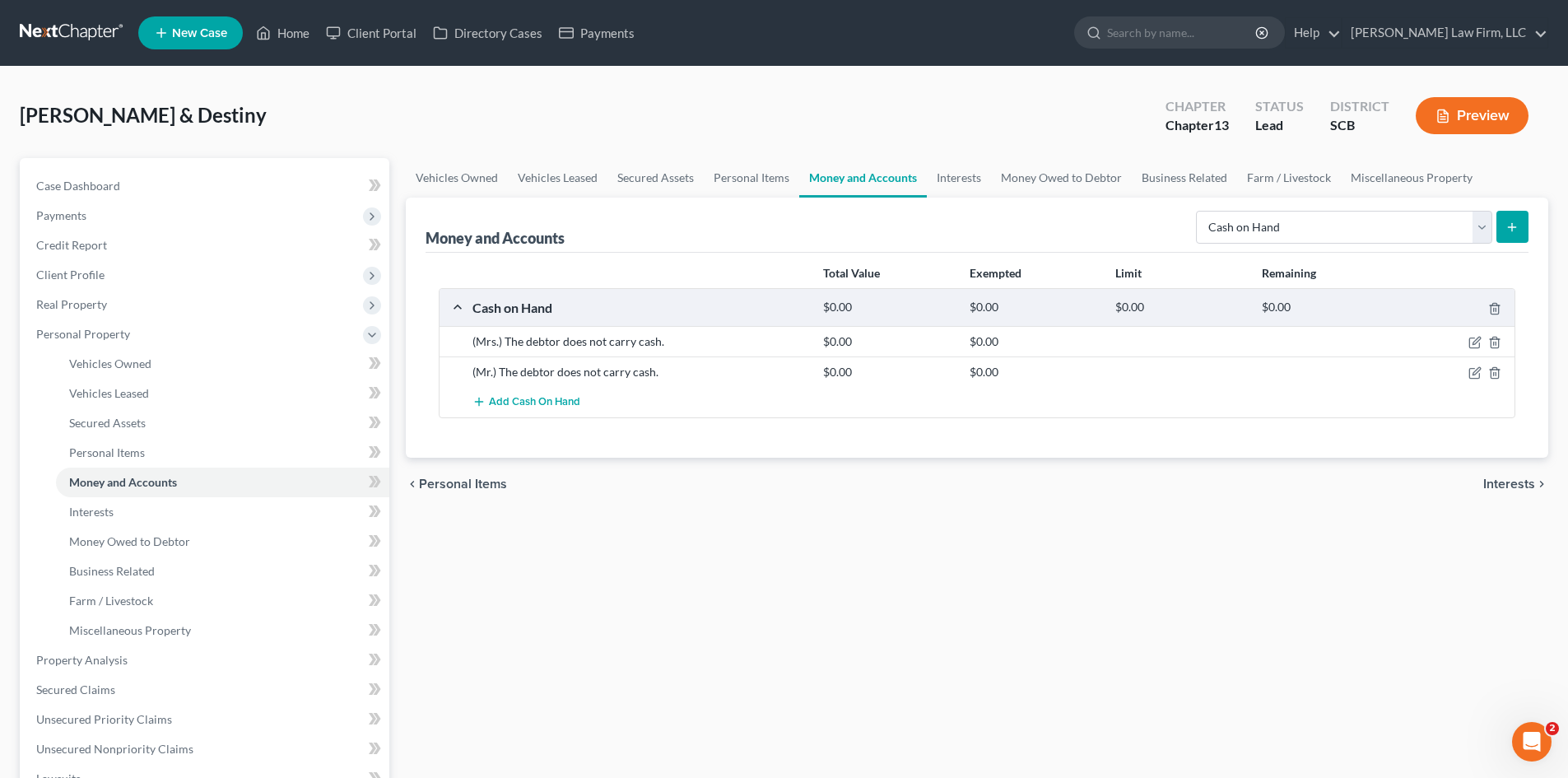
click at [1086, 672] on div "Vehicles Owned Vehicles Leased Secured Assets Personal Items Money and Accounts…" at bounding box center [976, 678] width 1158 height 1040
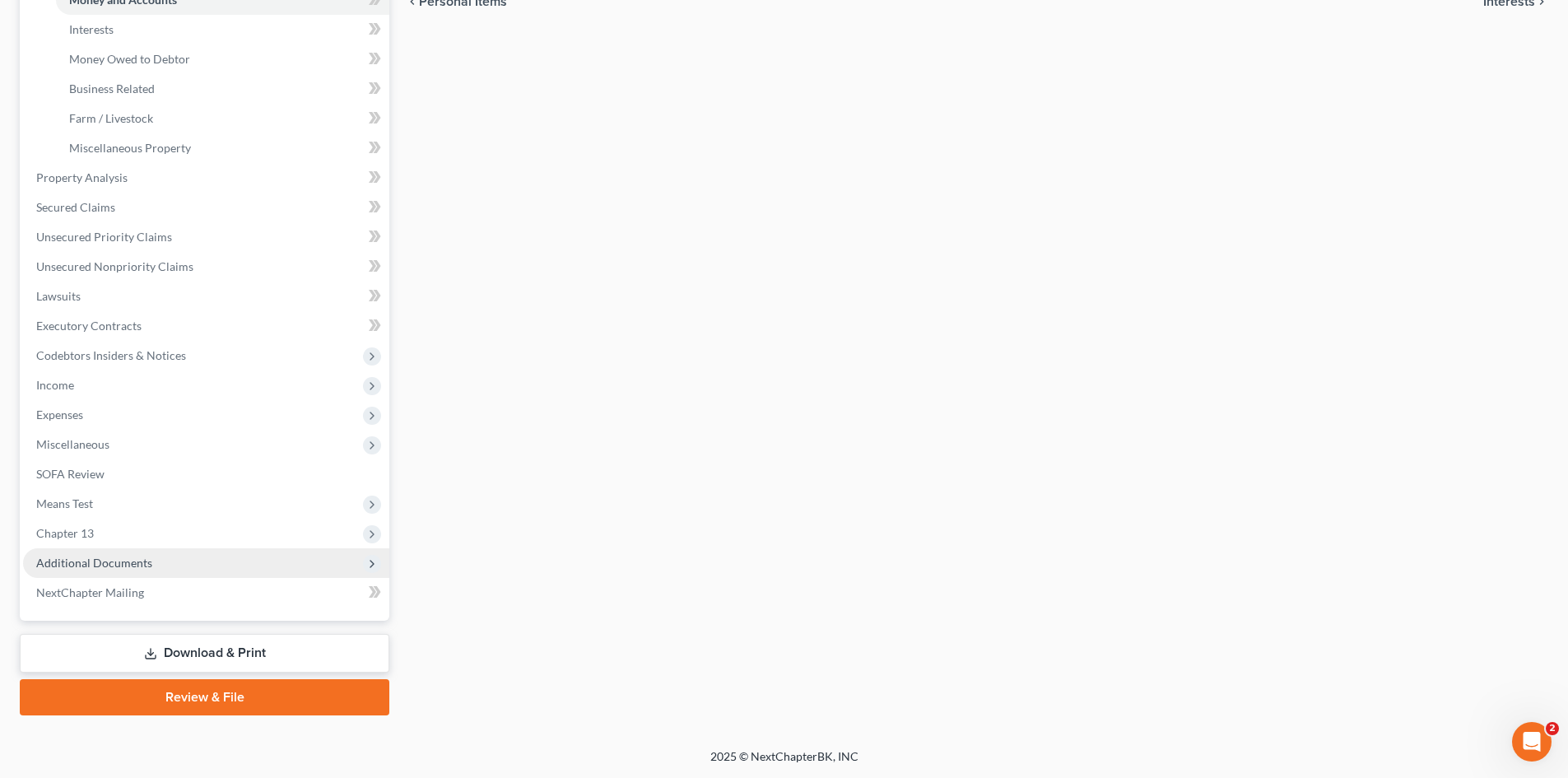
click at [110, 556] on span "Additional Documents" at bounding box center [94, 563] width 116 height 14
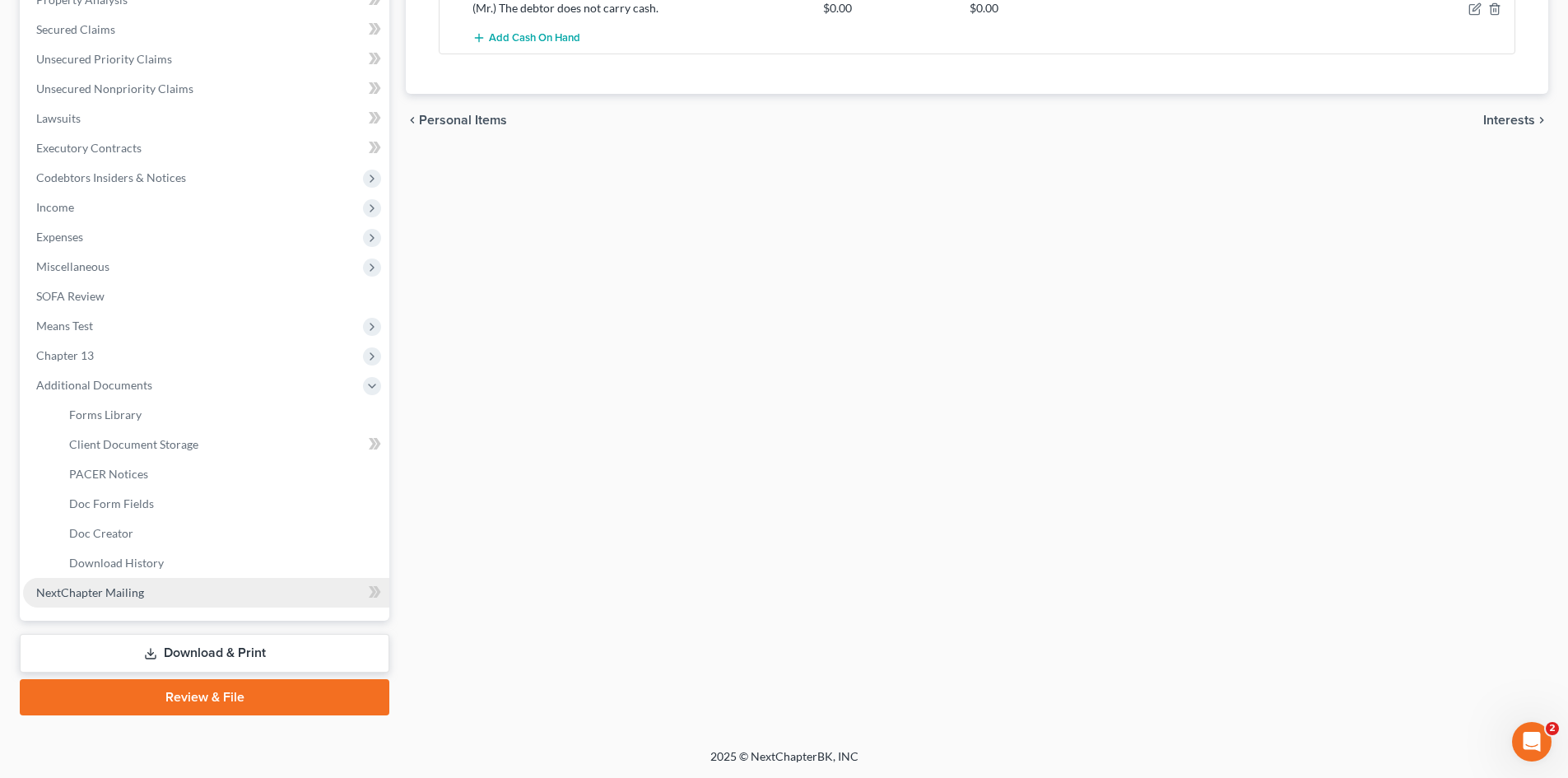
scroll to position [364, 0]
click at [133, 434] on link "Client Document Storage" at bounding box center [223, 444] width 333 height 30
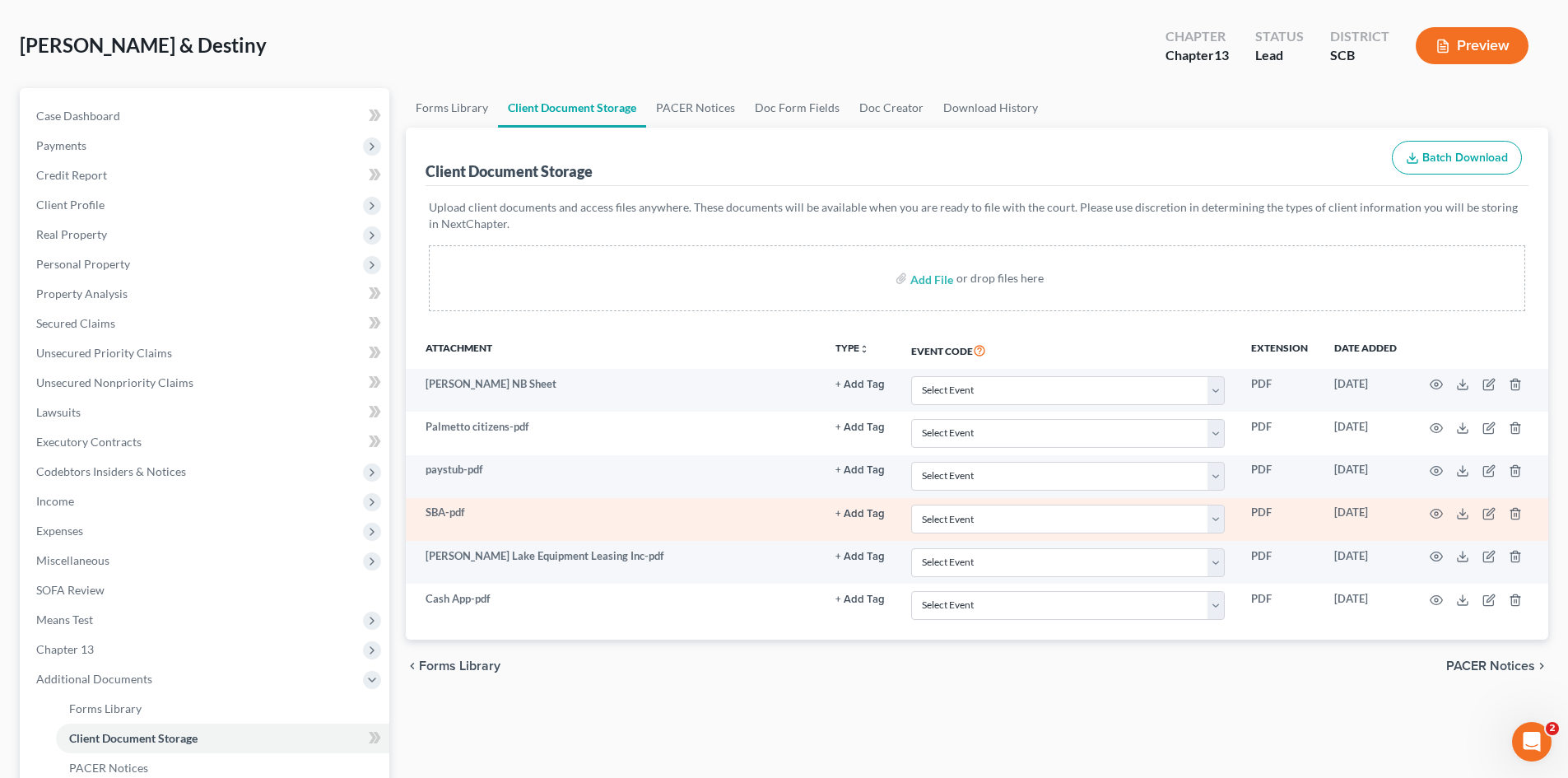
scroll to position [165, 0]
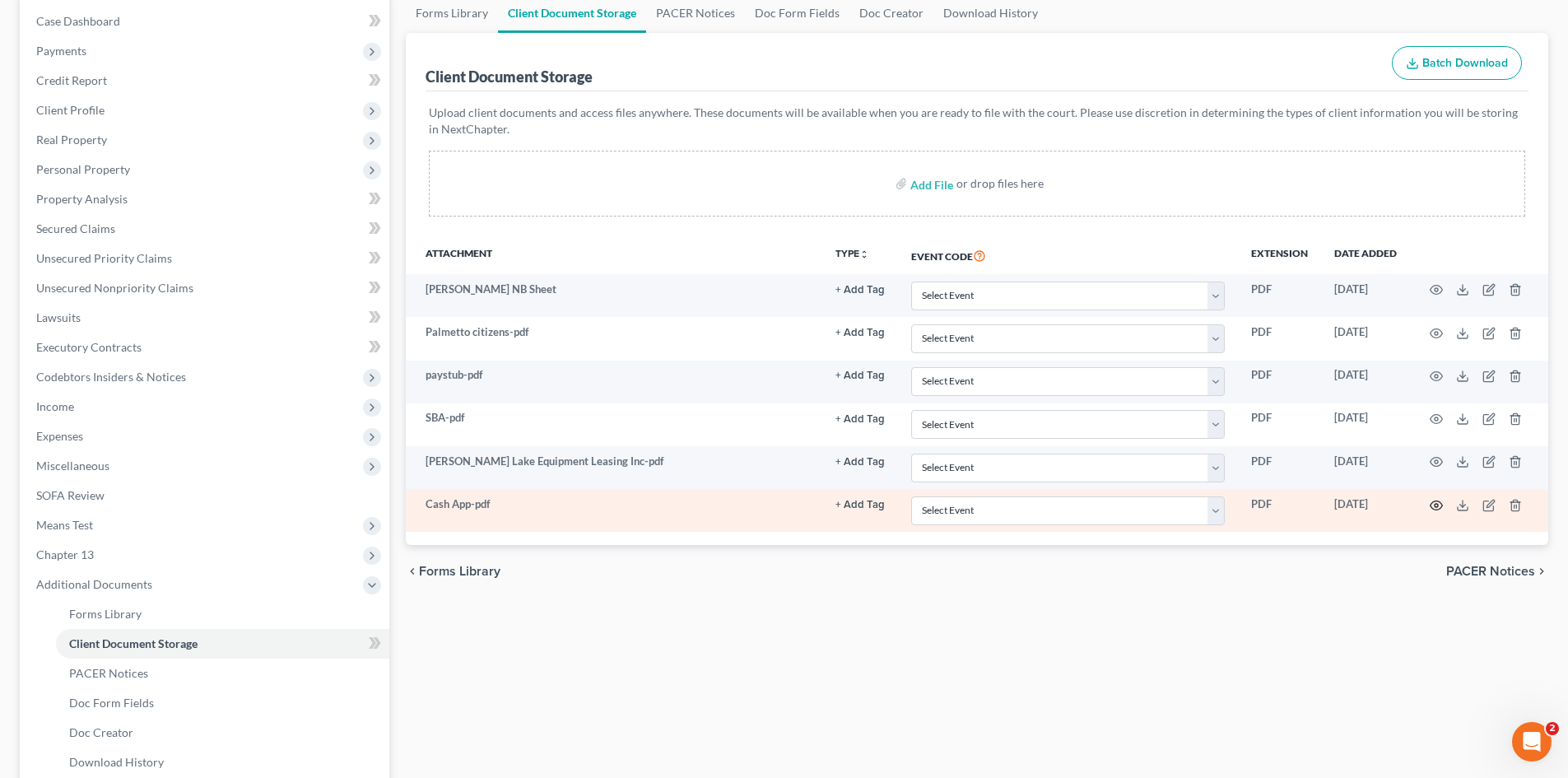
click at [1433, 500] on icon "button" at bounding box center [1435, 505] width 13 height 13
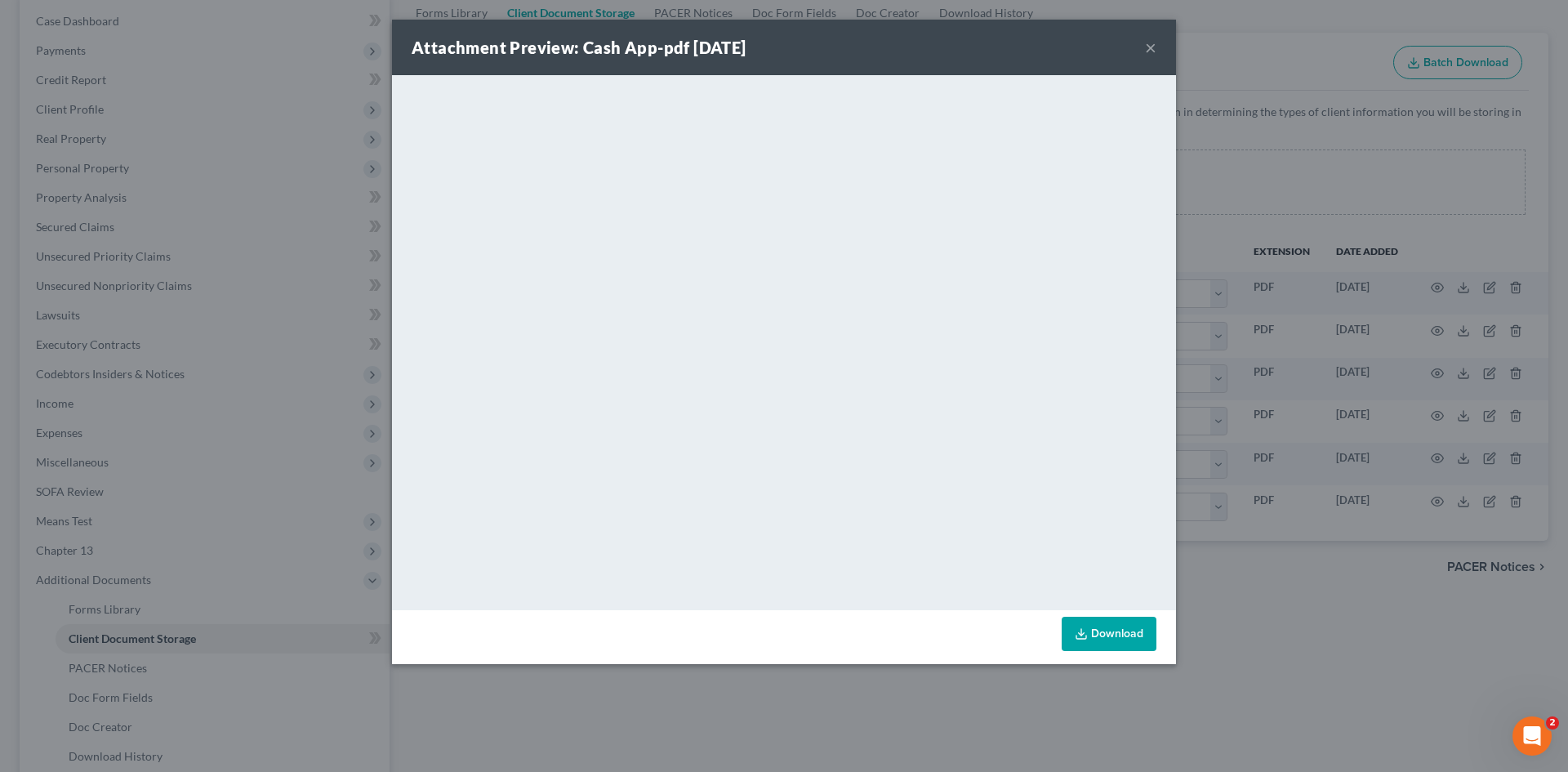
click at [1147, 51] on button "×" at bounding box center [1151, 47] width 12 height 19
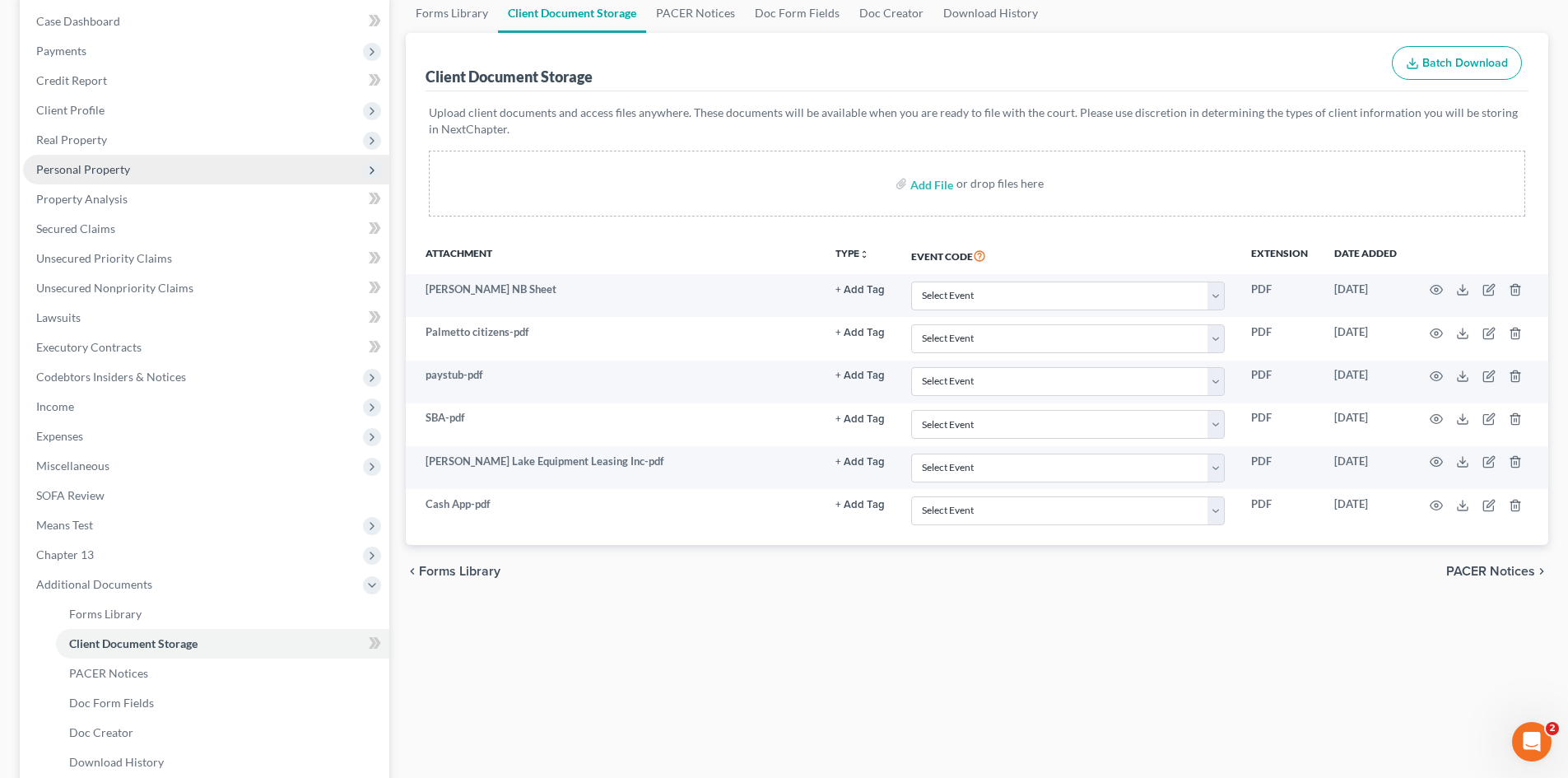
click at [128, 171] on span "Personal Property" at bounding box center [206, 169] width 366 height 30
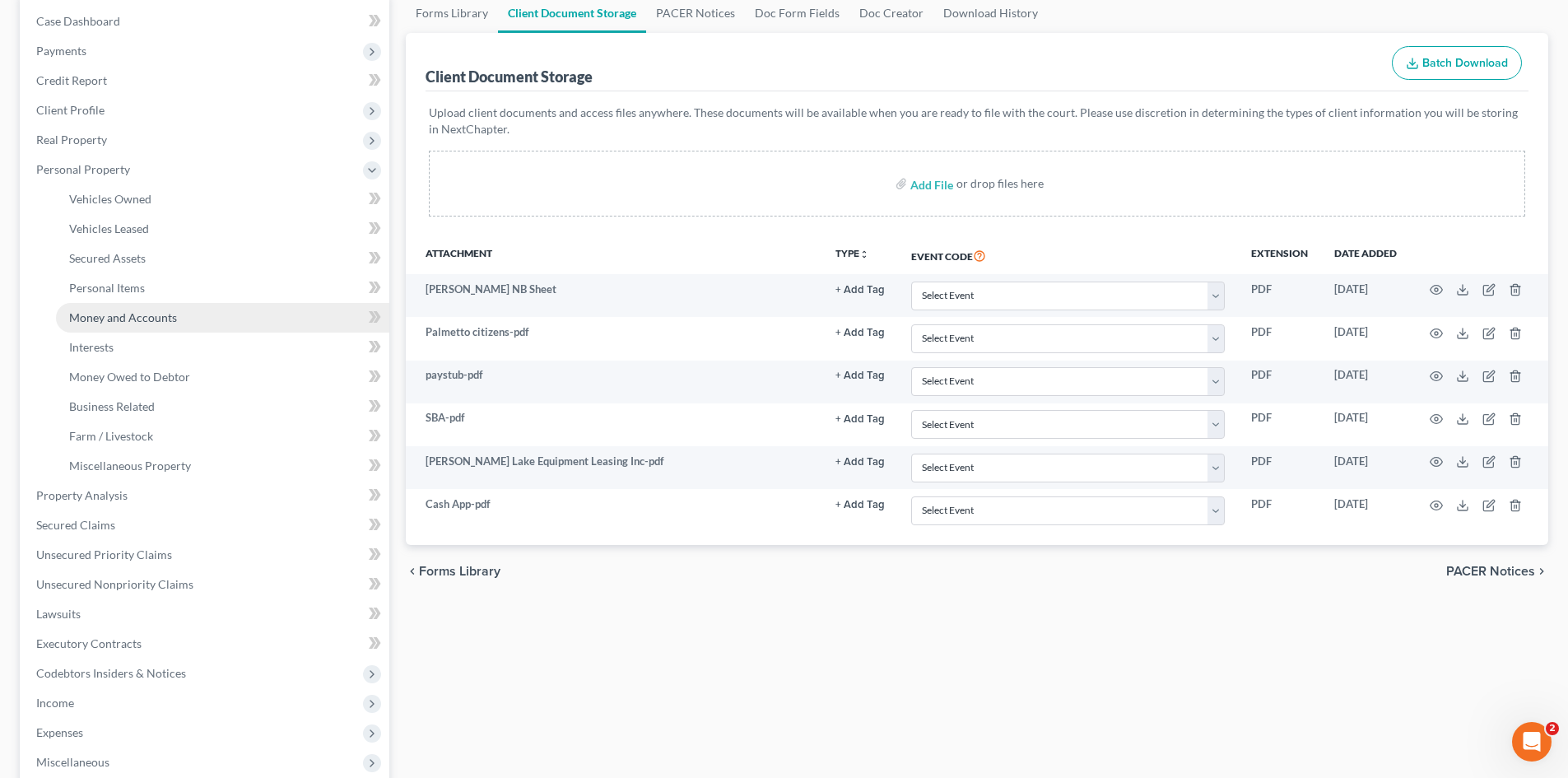
click at [169, 316] on span "Money and Accounts" at bounding box center [122, 317] width 108 height 14
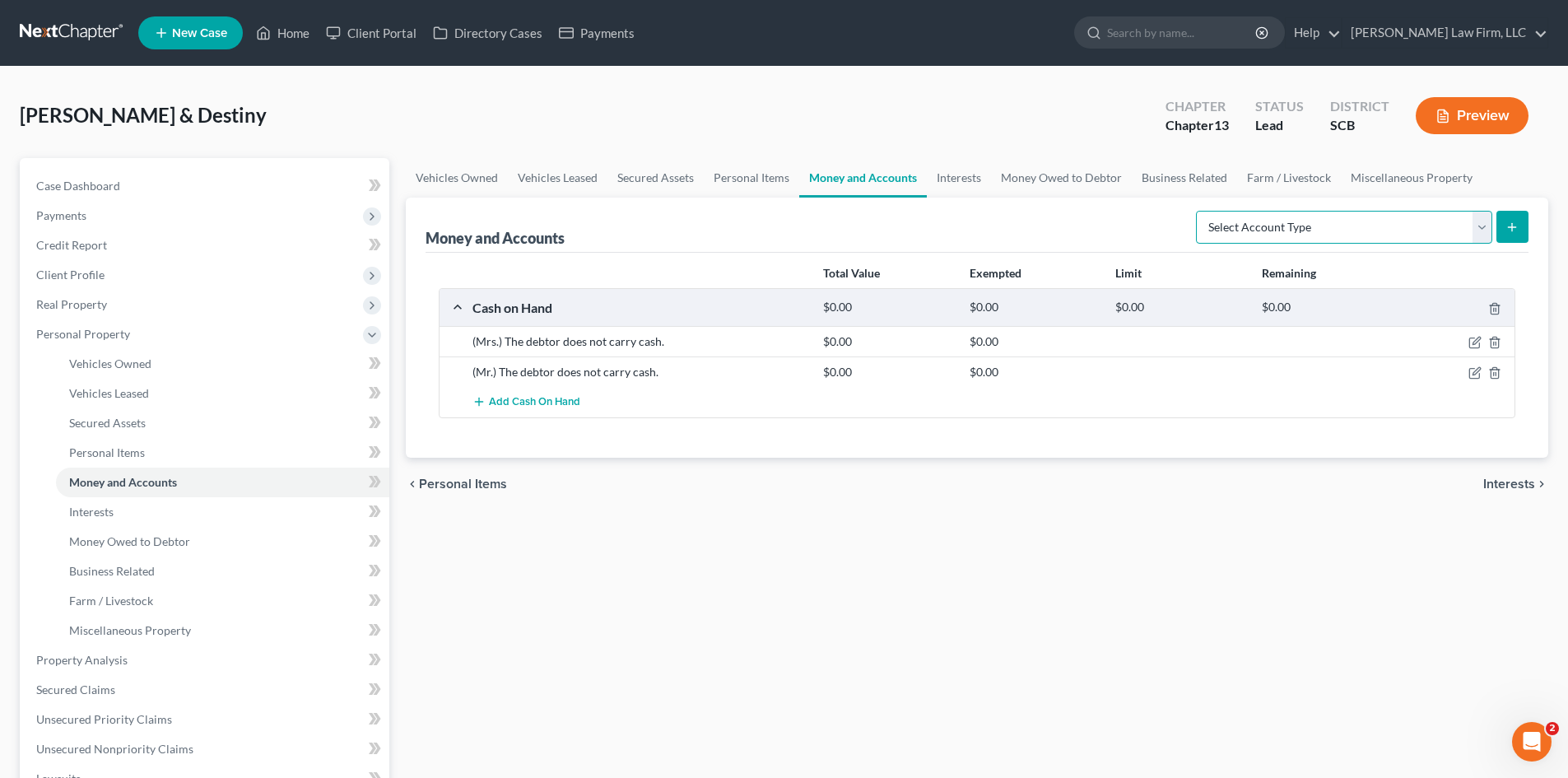
click at [1480, 221] on select "Select Account Type Brokerage Cash on Hand Certificates of Deposit Checking Acc…" at bounding box center [1344, 227] width 297 height 33
select select "other"
click at [1199, 211] on select "Select Account Type Brokerage Cash on Hand Certificates of Deposit Checking Acc…" at bounding box center [1344, 227] width 297 height 33
click at [1498, 226] on button "submit" at bounding box center [1512, 227] width 32 height 32
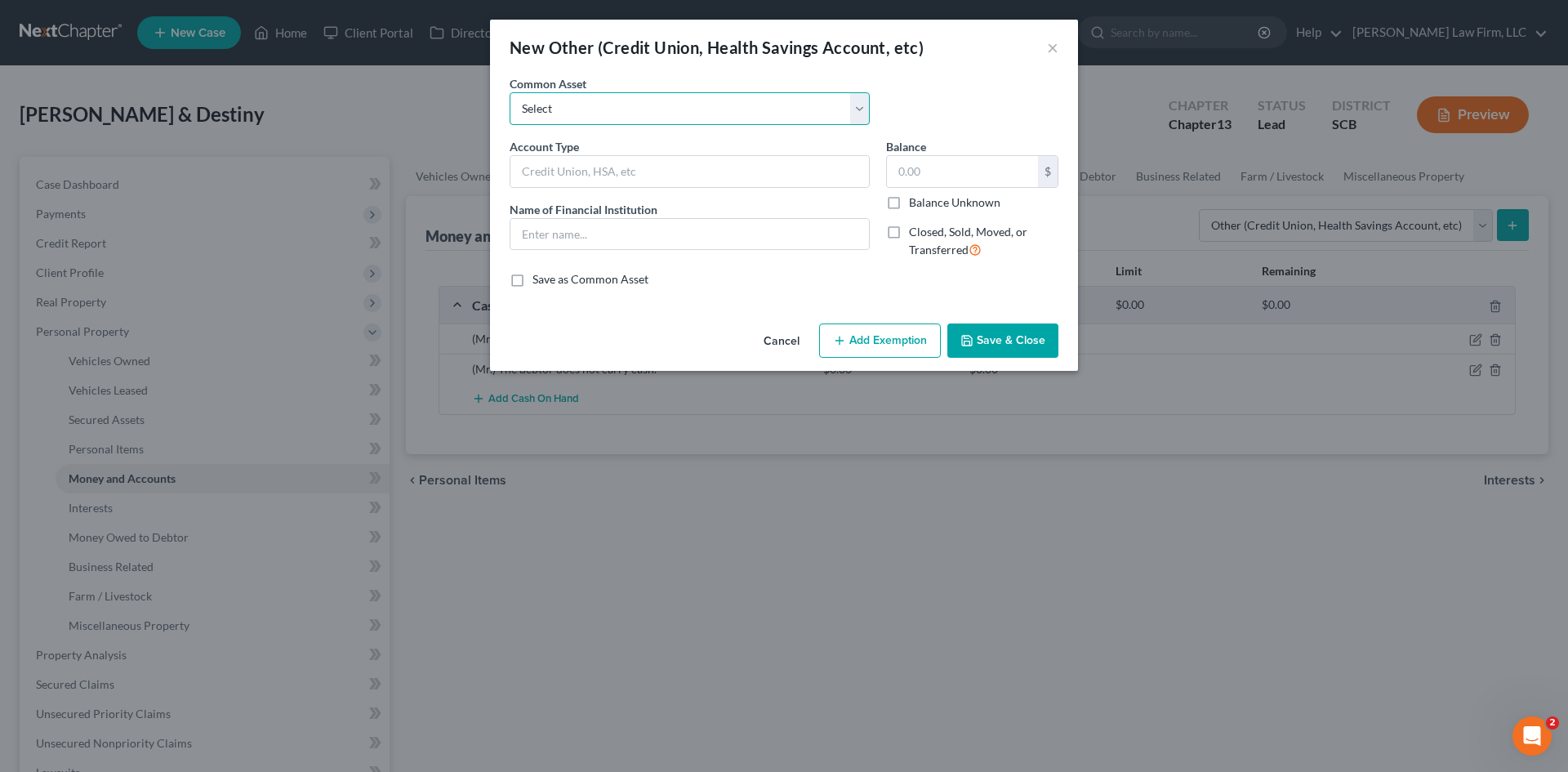
click at [564, 106] on select "Select (Mrs.) Venmo (Mr.) Cash App (Mrs.) Cash App Cash App Venmo Current Pre P…" at bounding box center [689, 108] width 360 height 33
select select "1"
click at [509, 92] on select "Select (Mrs.) Venmo (Mr.) Cash App (Mrs.) Cash App Cash App Venmo Current Pre P…" at bounding box center [689, 108] width 360 height 33
type input "(Mr.) Cash App"
type input "Cash App"
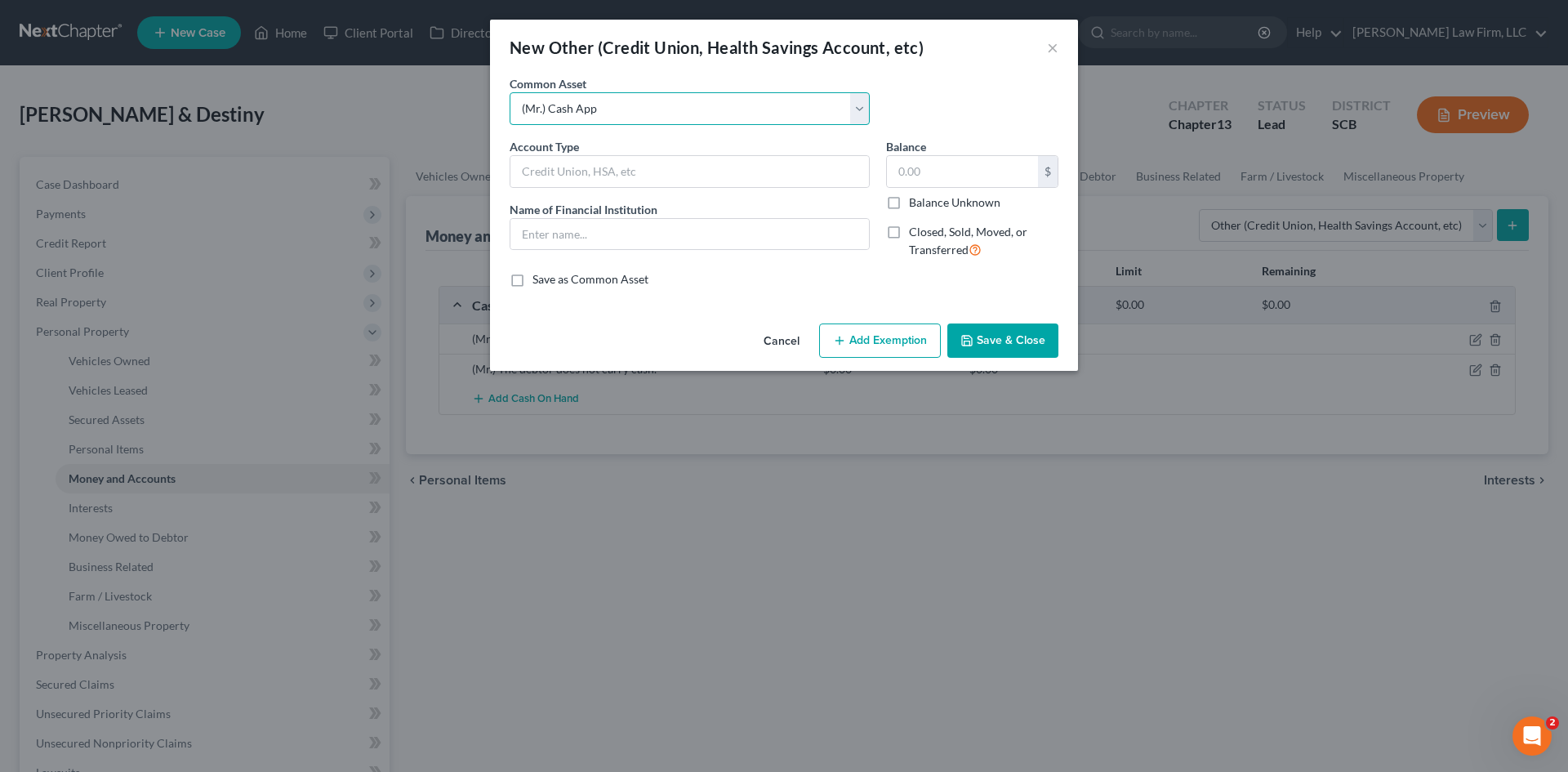
type input "0"
click at [743, 184] on input "(Mr.) Cash App" at bounding box center [689, 171] width 358 height 31
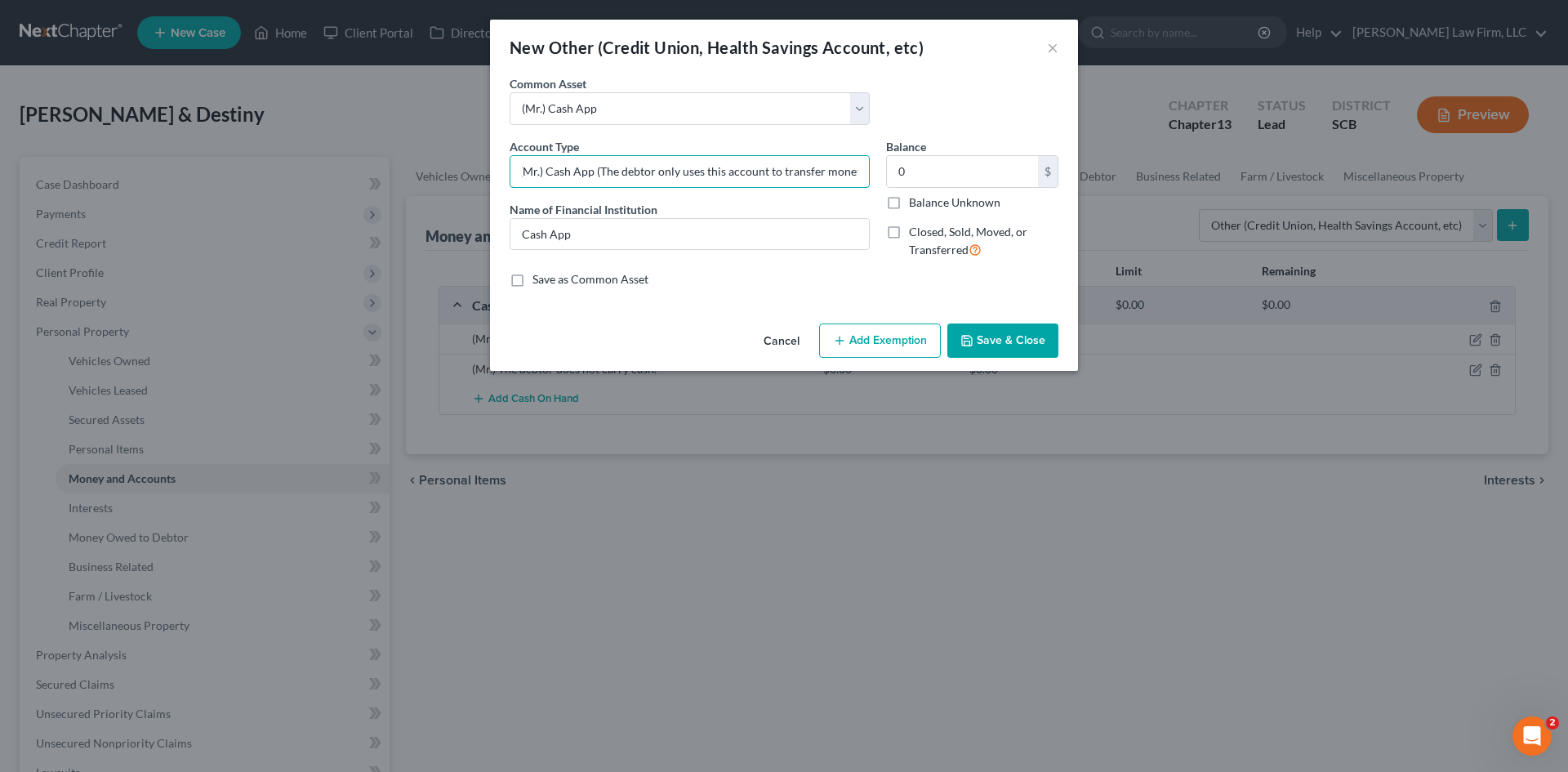
scroll to position [0, 6]
type input "(Mr.) Cash App (The debtor only uses this account to transfer money.)"
click at [1004, 333] on button "Save & Close" at bounding box center [1003, 340] width 111 height 35
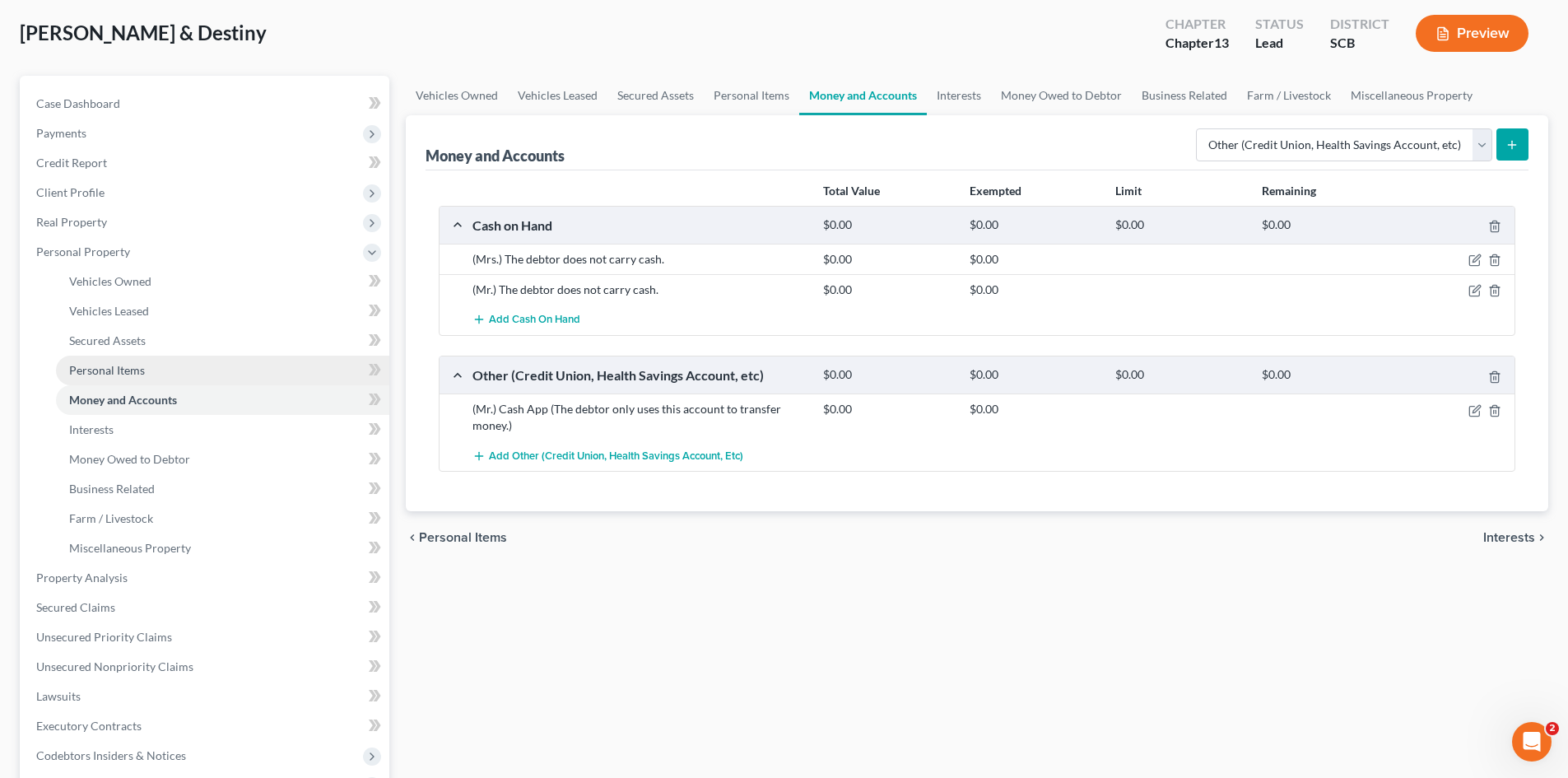
scroll to position [165, 0]
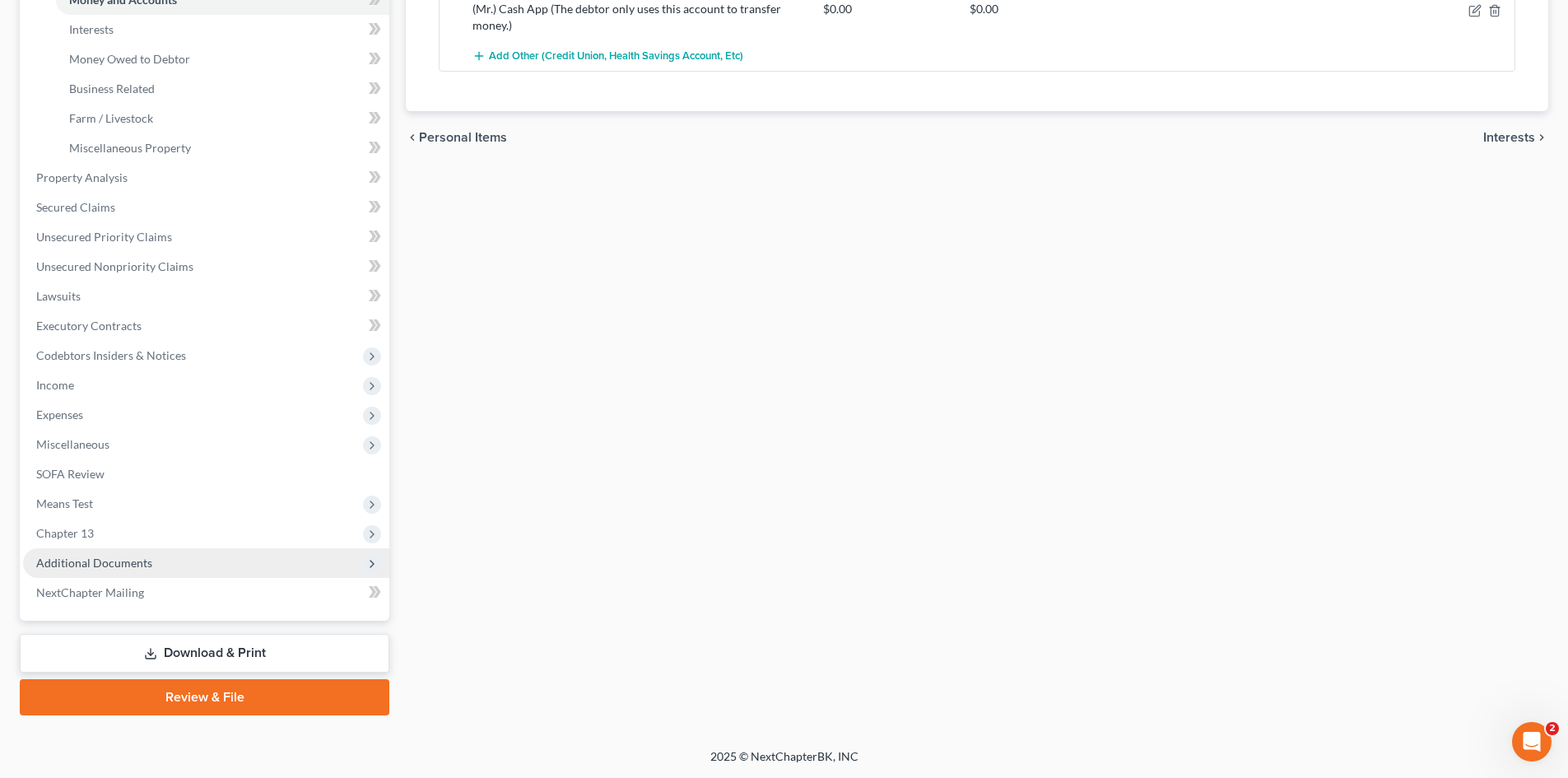
click at [129, 565] on span "Additional Documents" at bounding box center [94, 563] width 116 height 14
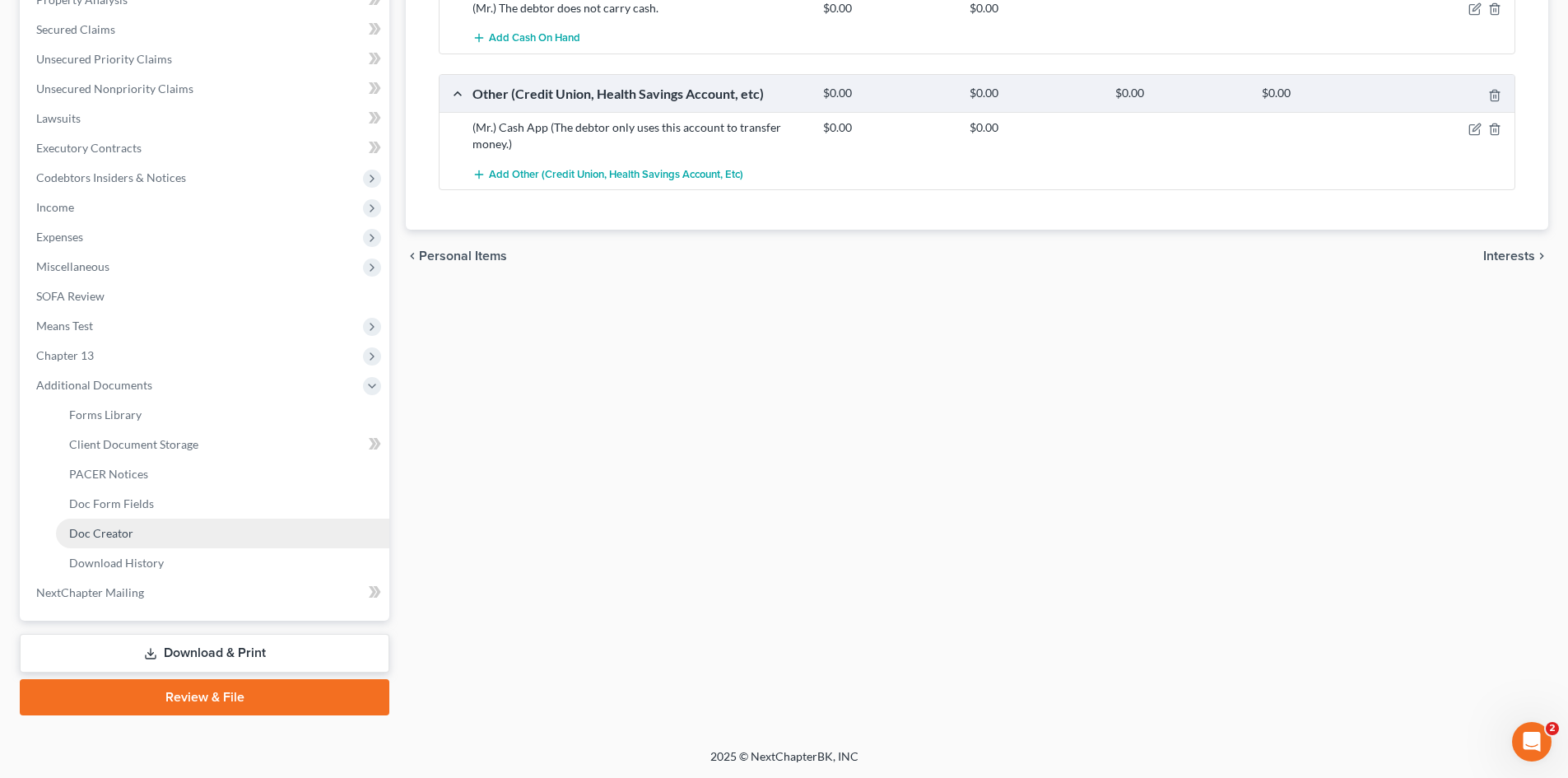
scroll to position [364, 0]
click at [196, 441] on link "Client Document Storage" at bounding box center [223, 444] width 333 height 30
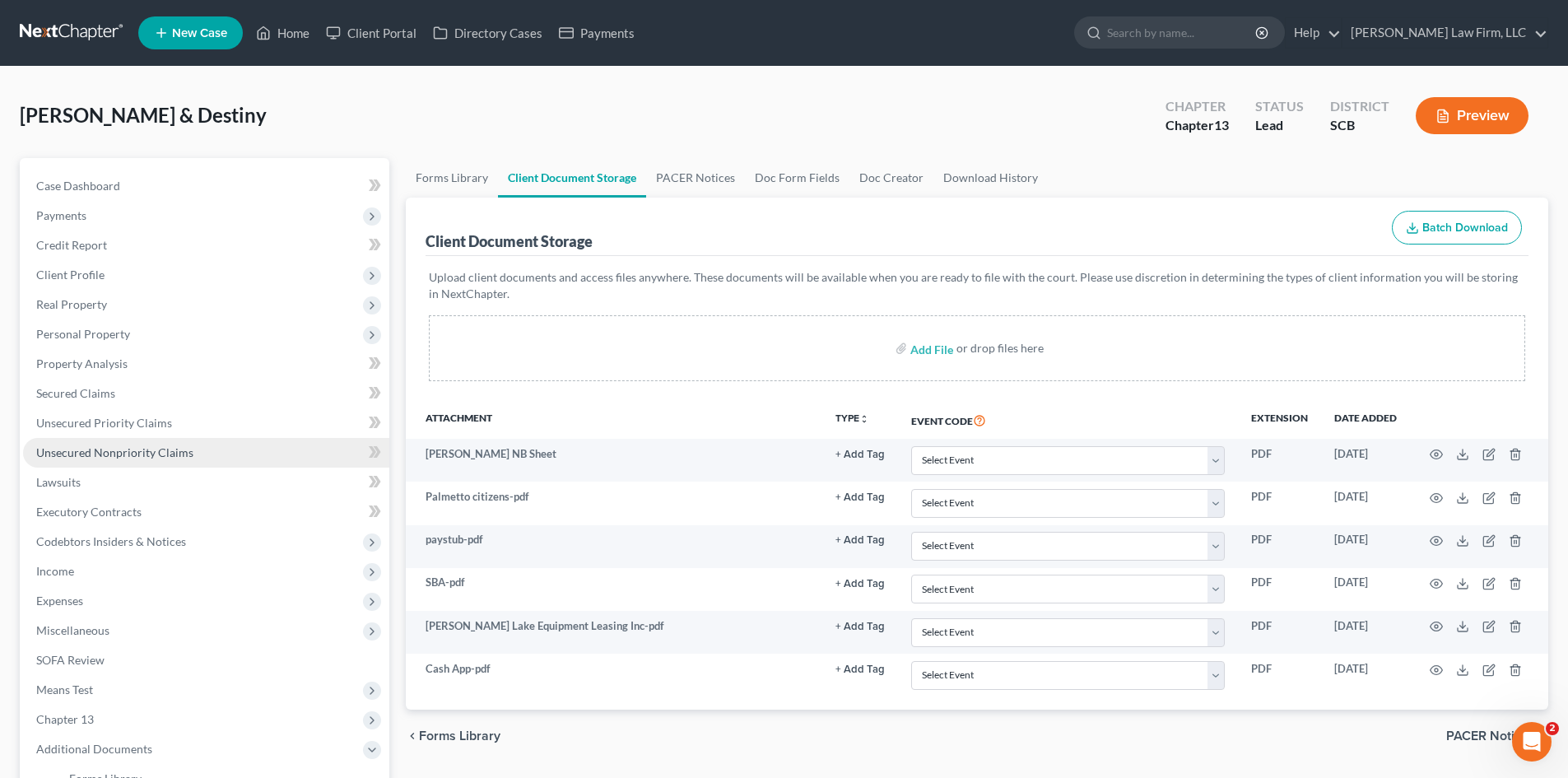
click at [106, 438] on link "Unsecured Nonpriority Claims" at bounding box center [206, 452] width 366 height 30
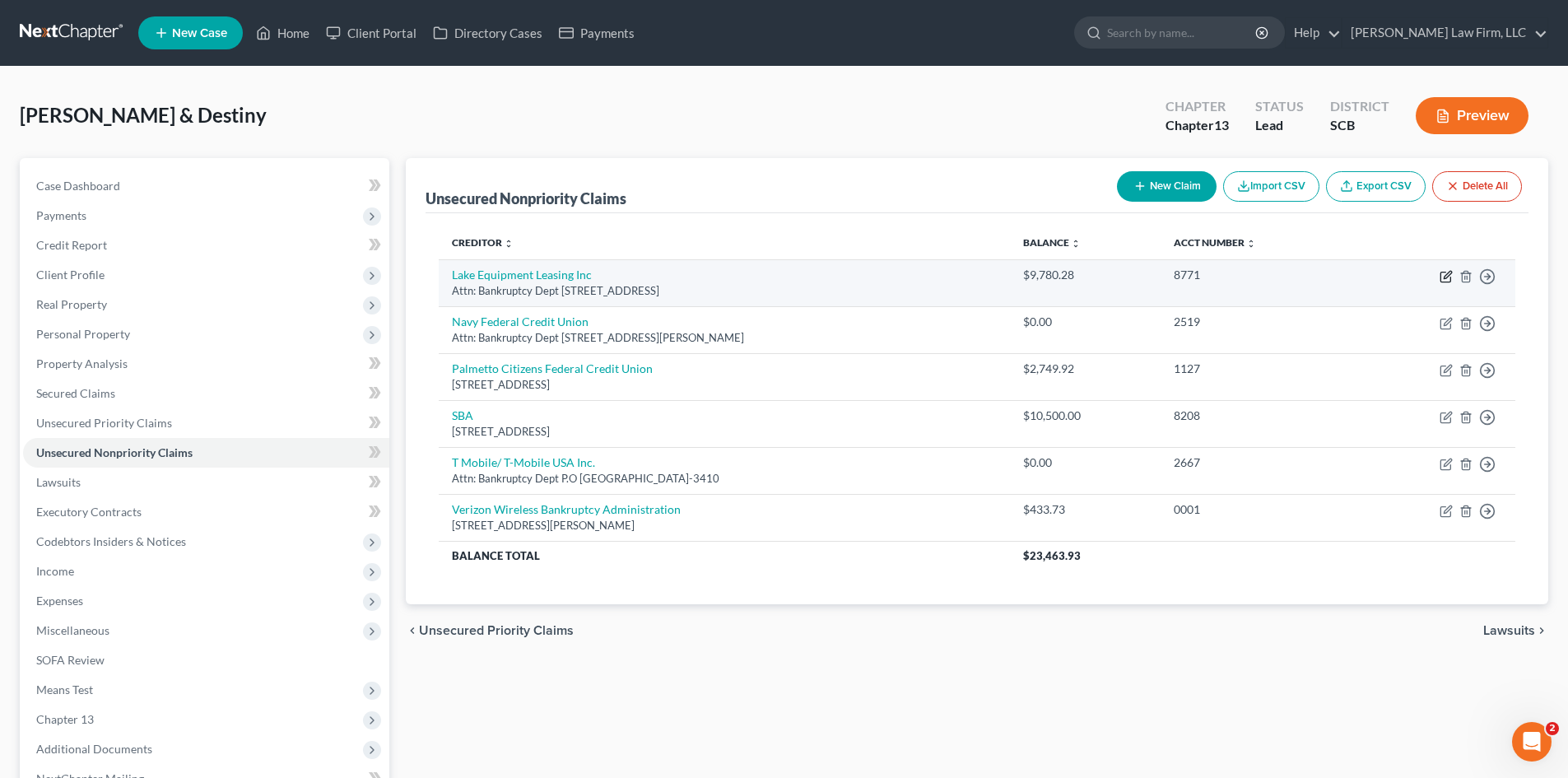
click at [1448, 275] on icon "button" at bounding box center [1446, 275] width 8 height 8
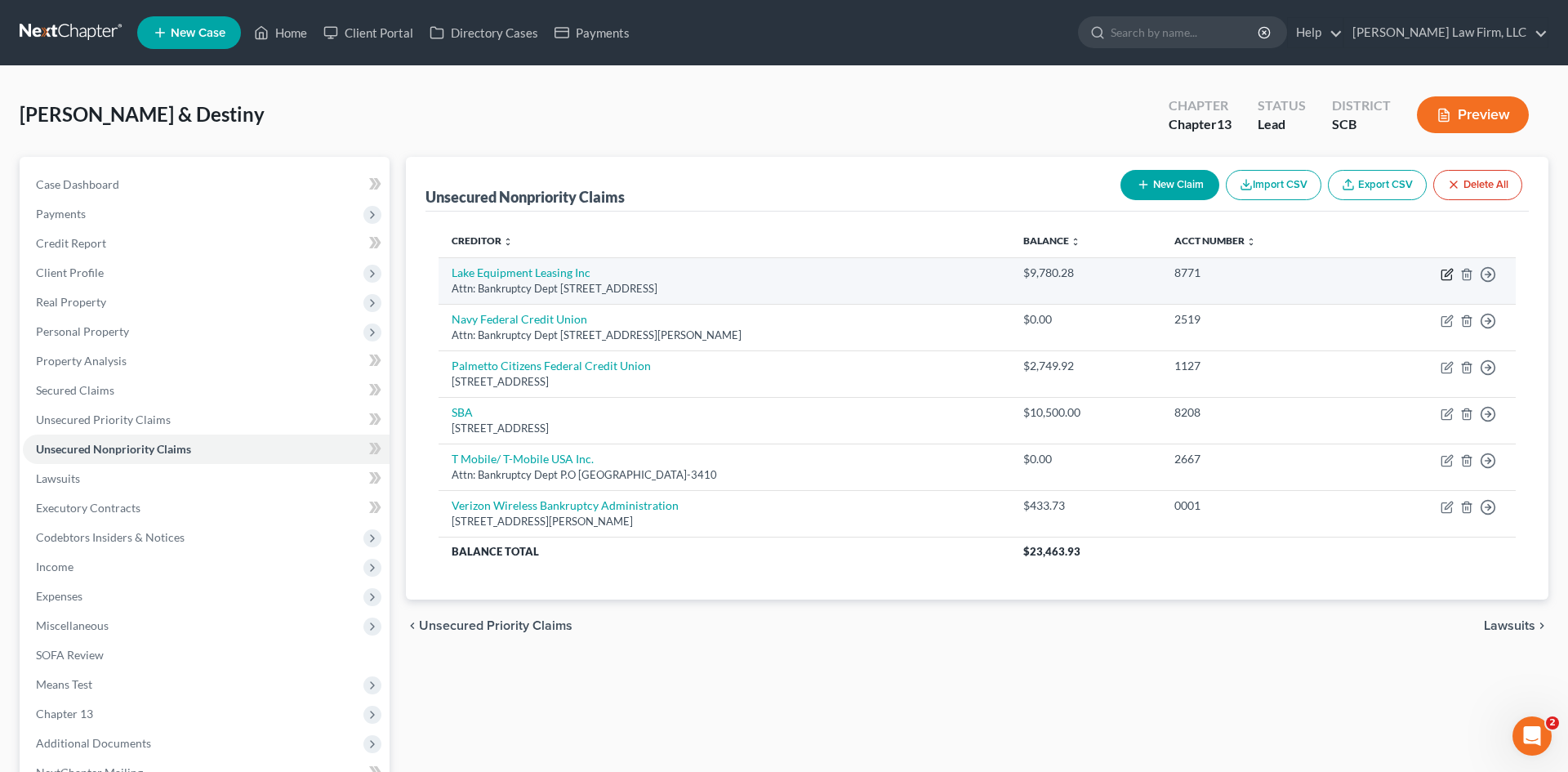
select select "48"
select select "4"
select select "0"
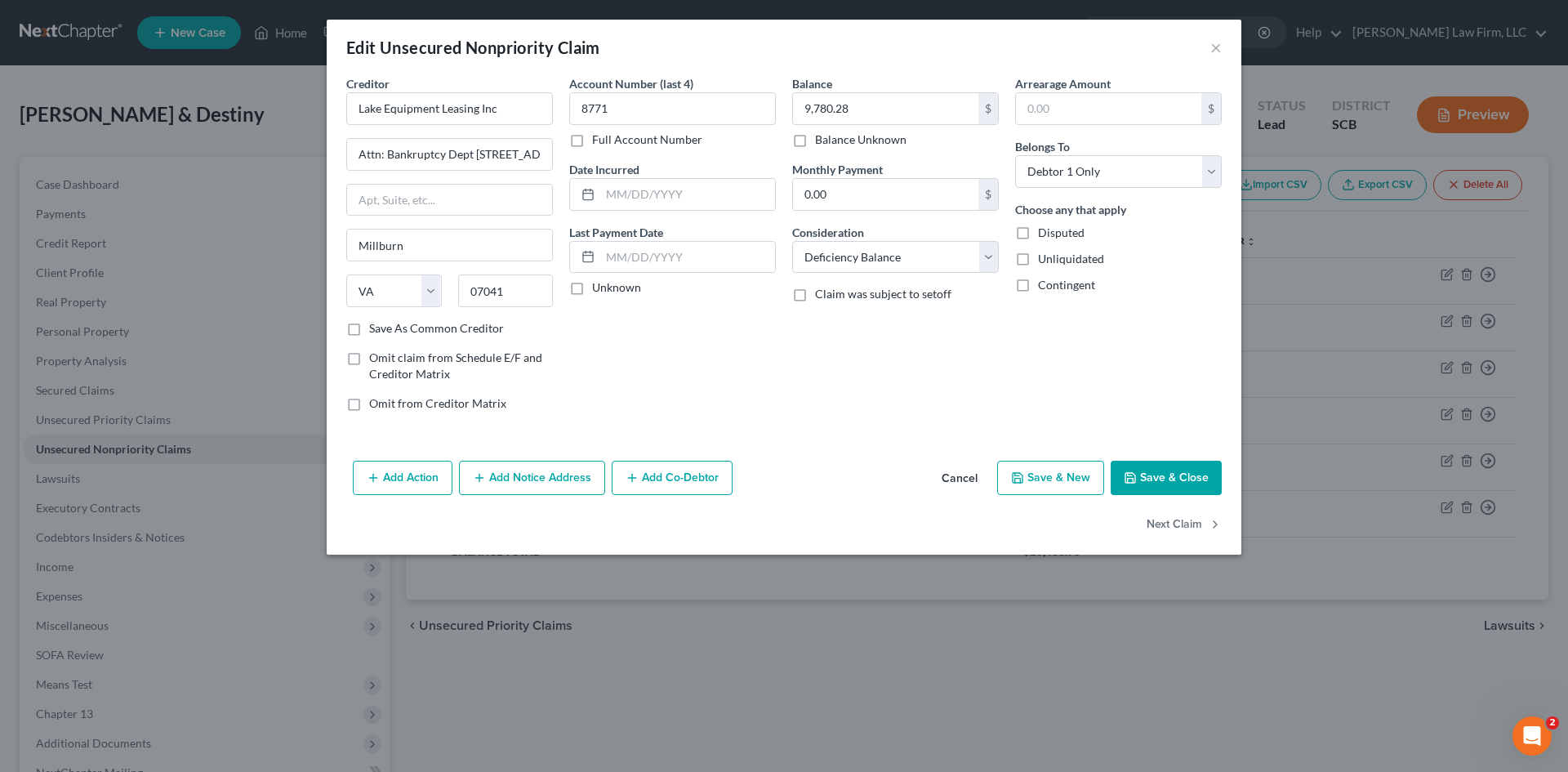
click at [1150, 484] on button "Save & Close" at bounding box center [1167, 478] width 111 height 35
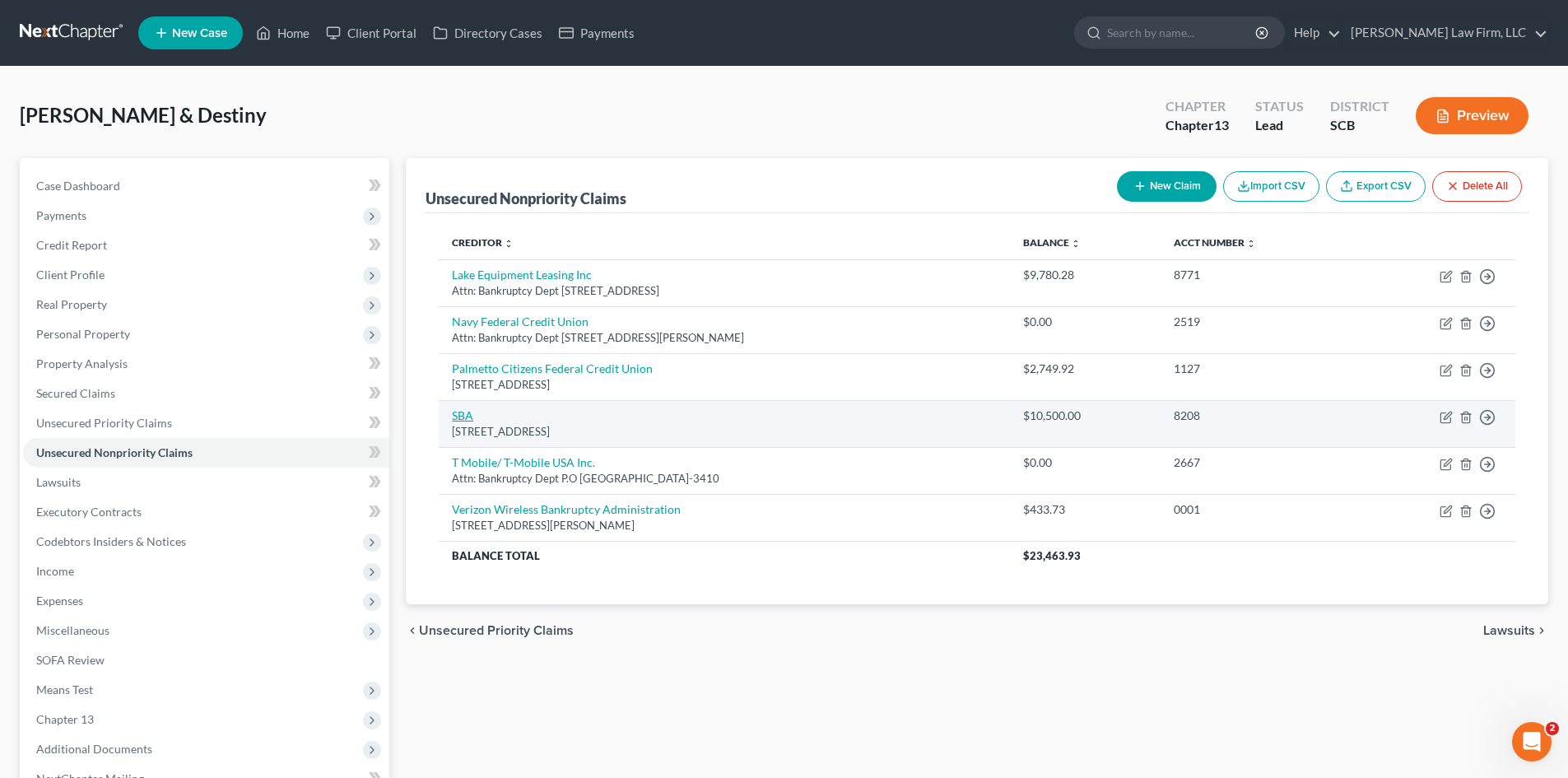
click at [459, 418] on link "SBA" at bounding box center [462, 415] width 21 height 14
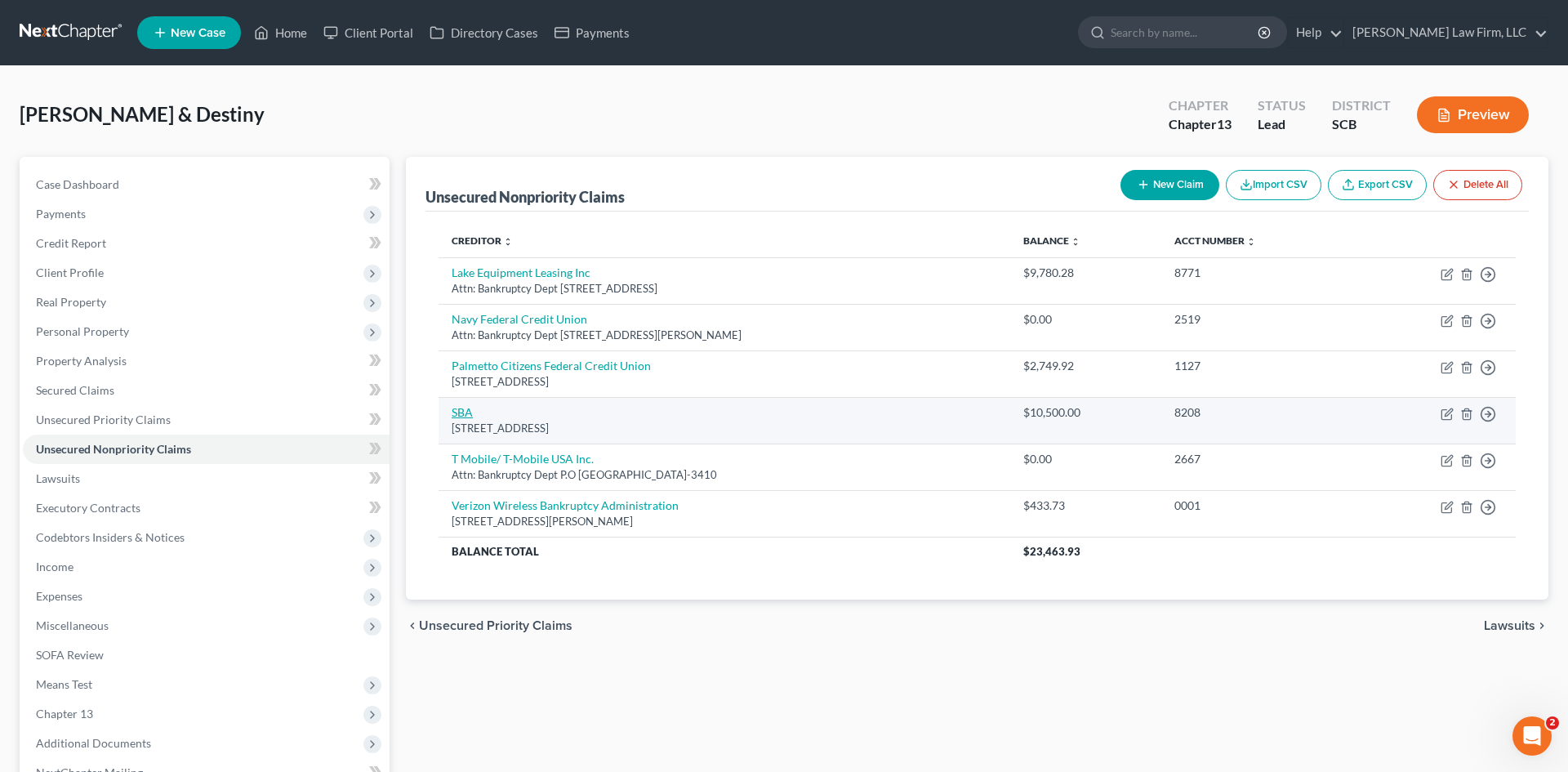
select select "38"
select select "10"
select select "0"
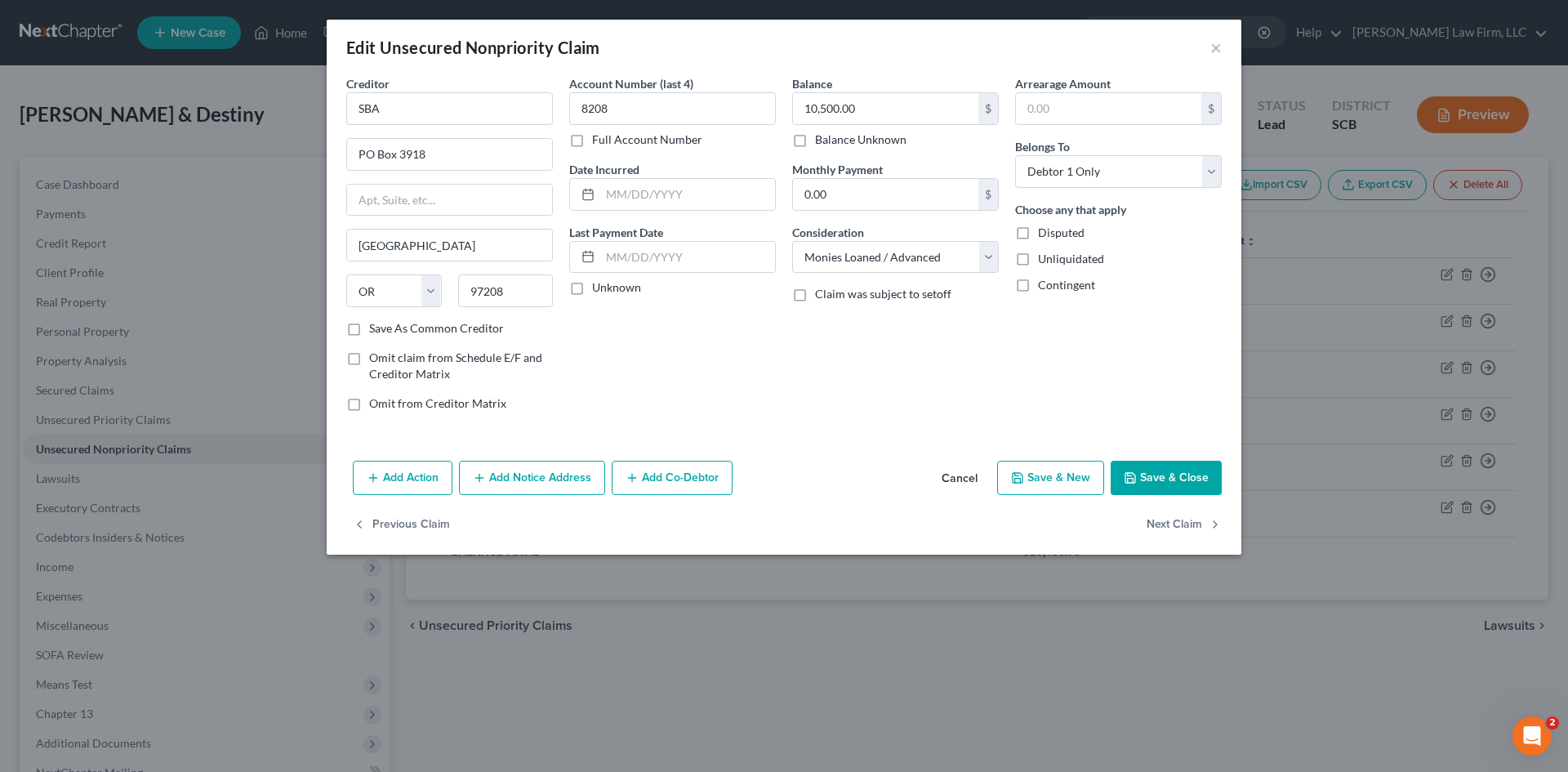
click at [973, 479] on button "Cancel" at bounding box center [960, 478] width 62 height 33
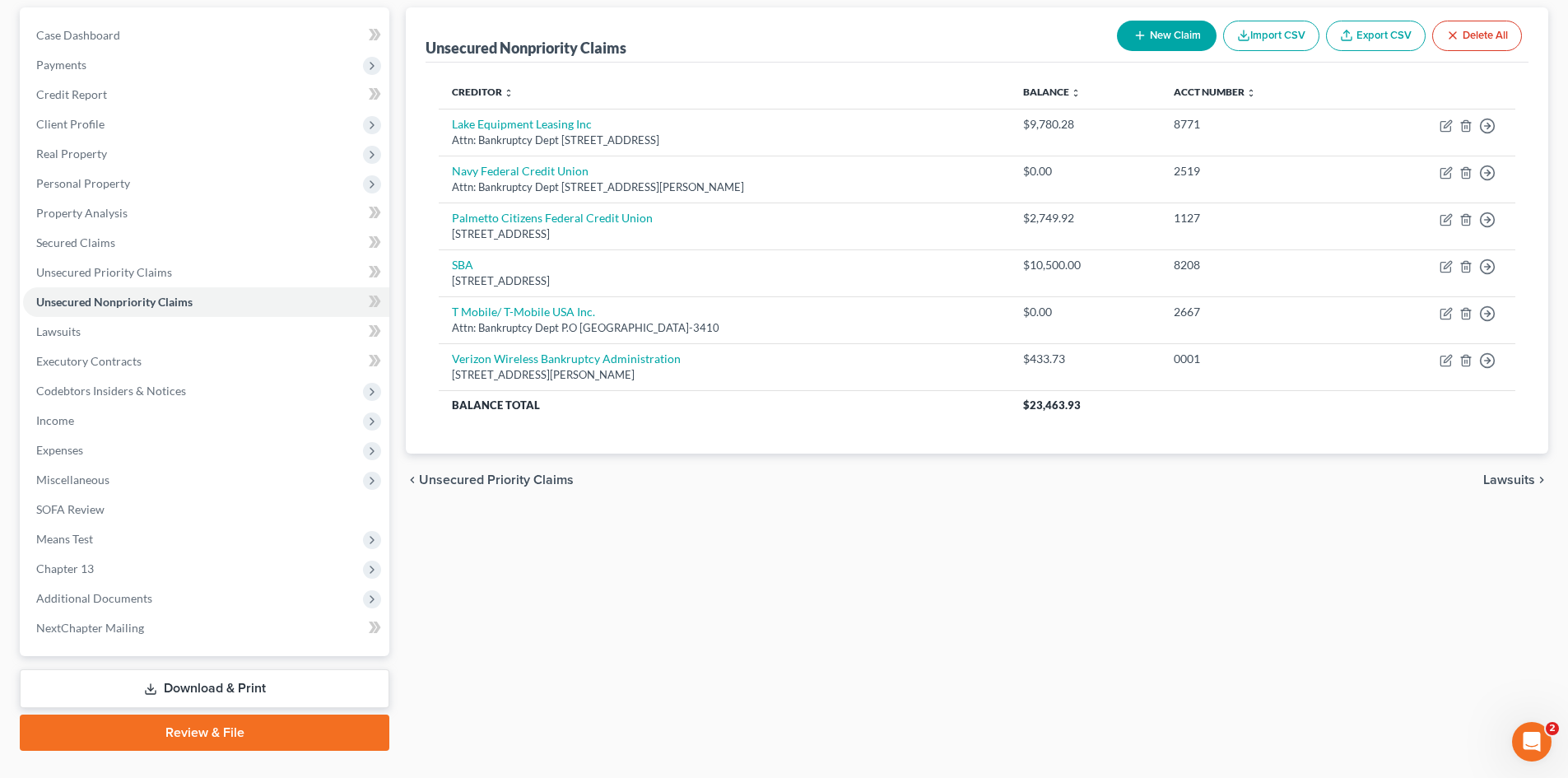
scroll to position [165, 0]
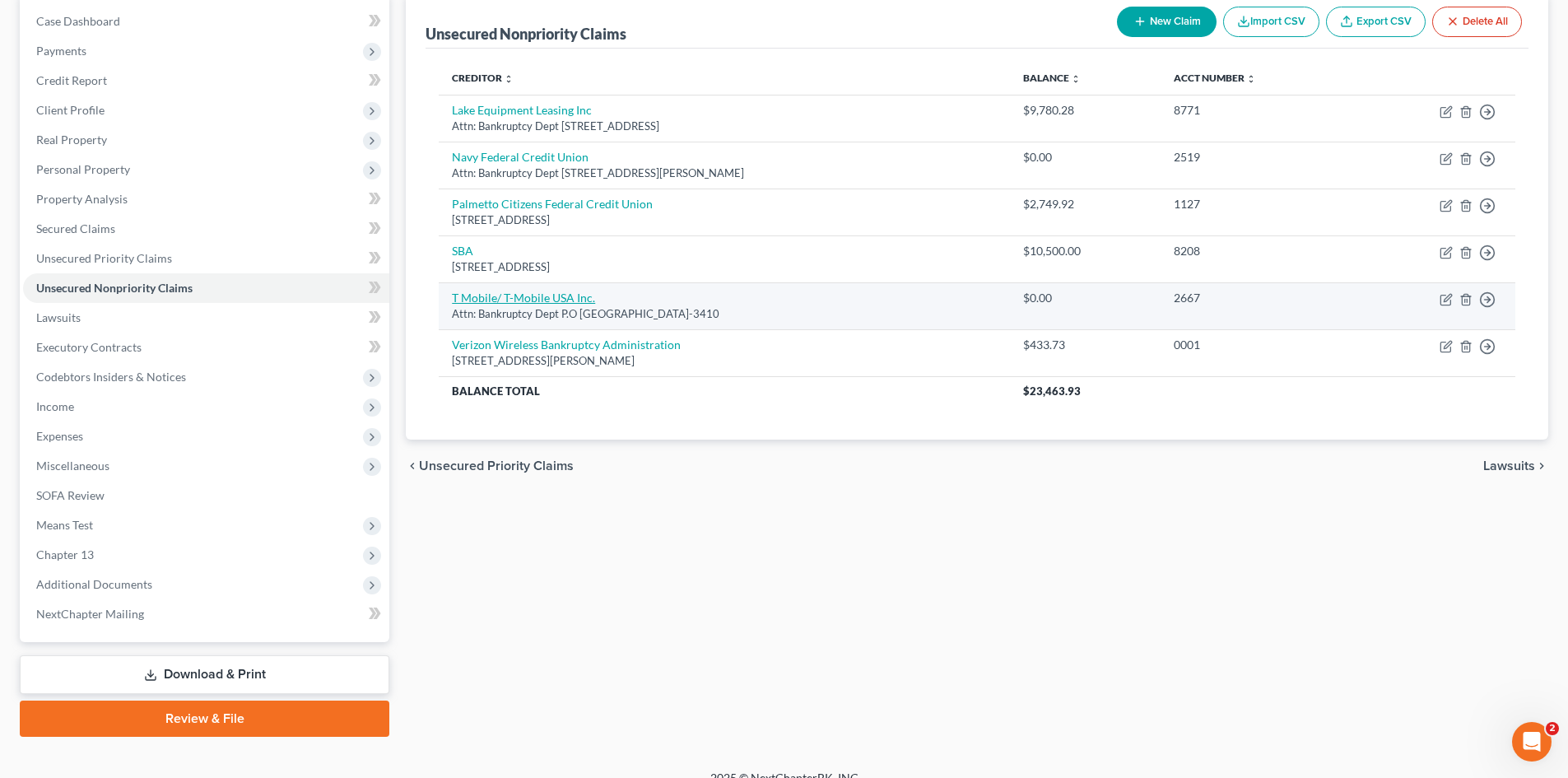
click at [562, 299] on link "T Mobile/ T-Mobile USA Inc." at bounding box center [524, 298] width 143 height 14
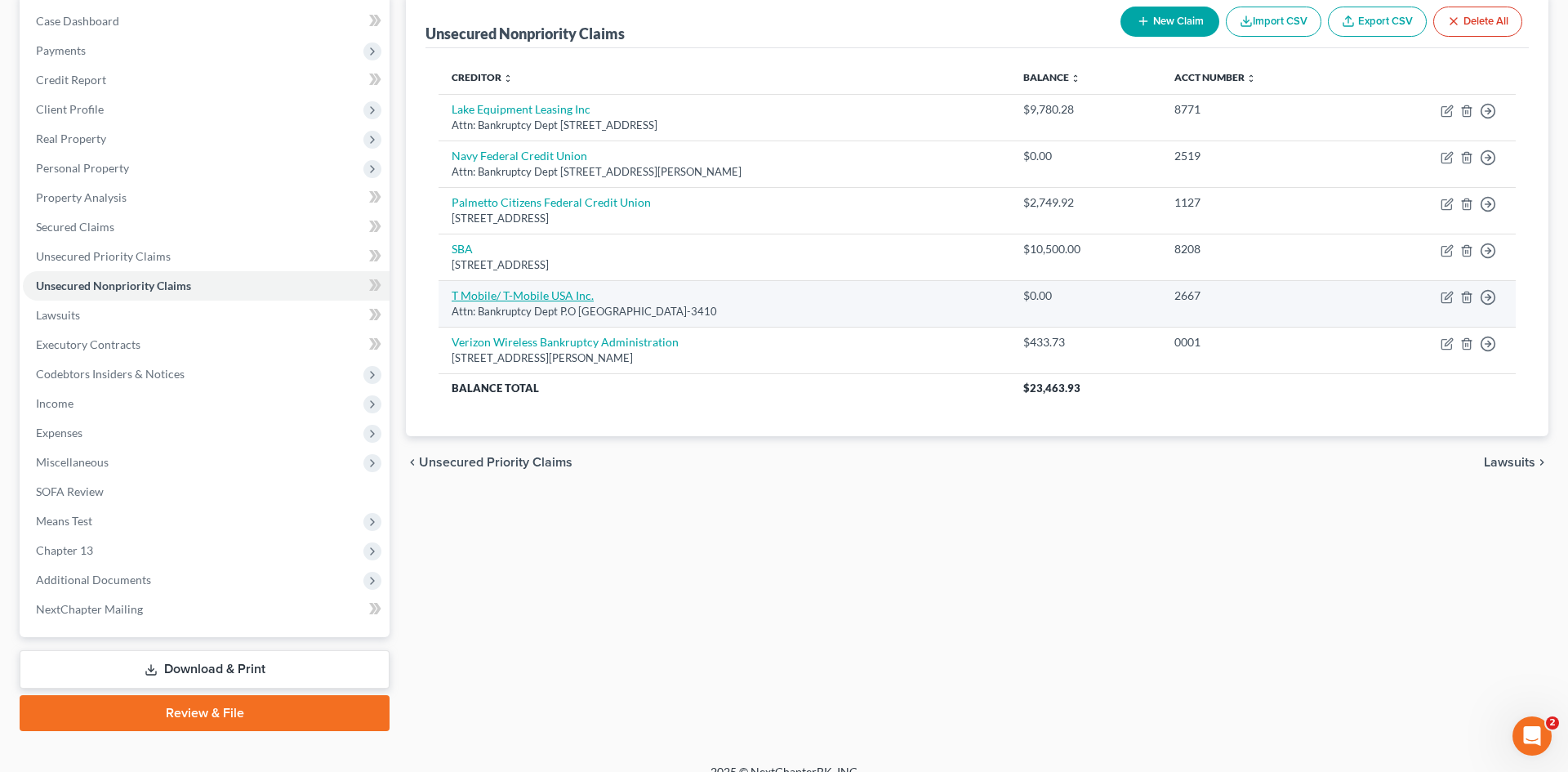
select select "50"
select select "19"
select select "1"
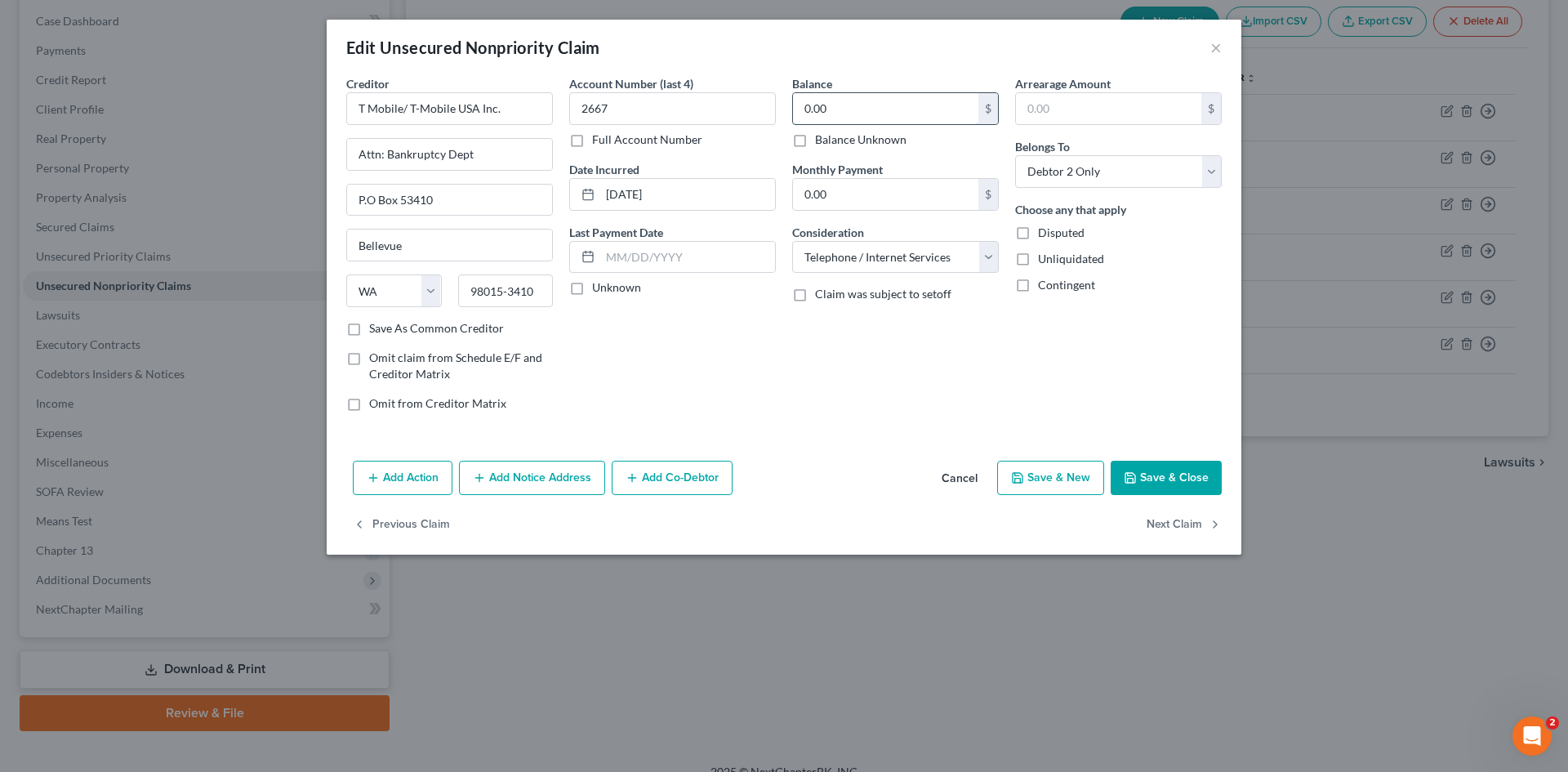
click at [859, 117] on input "0.00" at bounding box center [886, 108] width 186 height 31
click at [970, 481] on button "Cancel" at bounding box center [960, 478] width 62 height 33
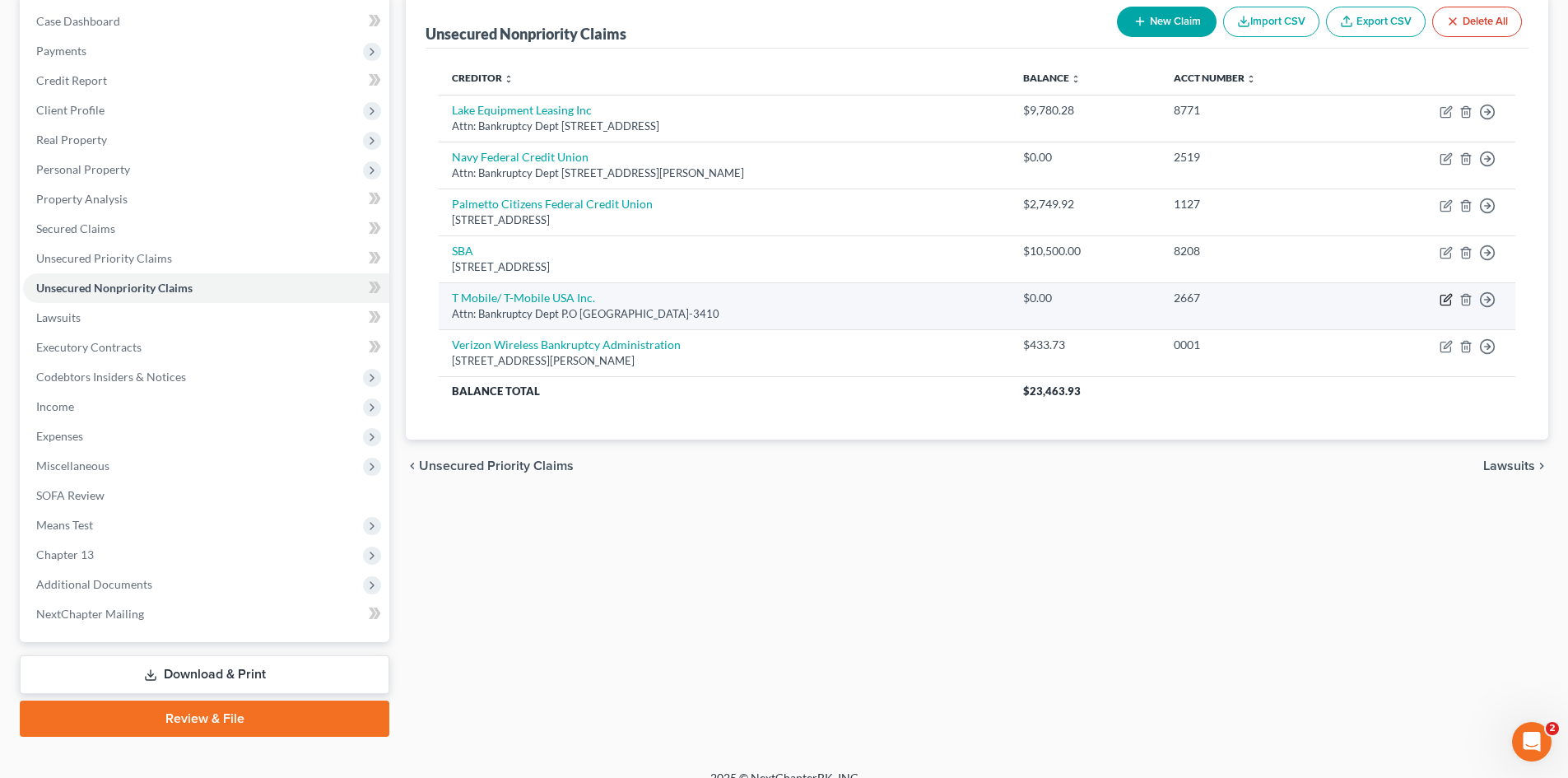
click at [1445, 301] on icon "button" at bounding box center [1446, 298] width 8 height 8
select select "50"
select select "19"
select select "1"
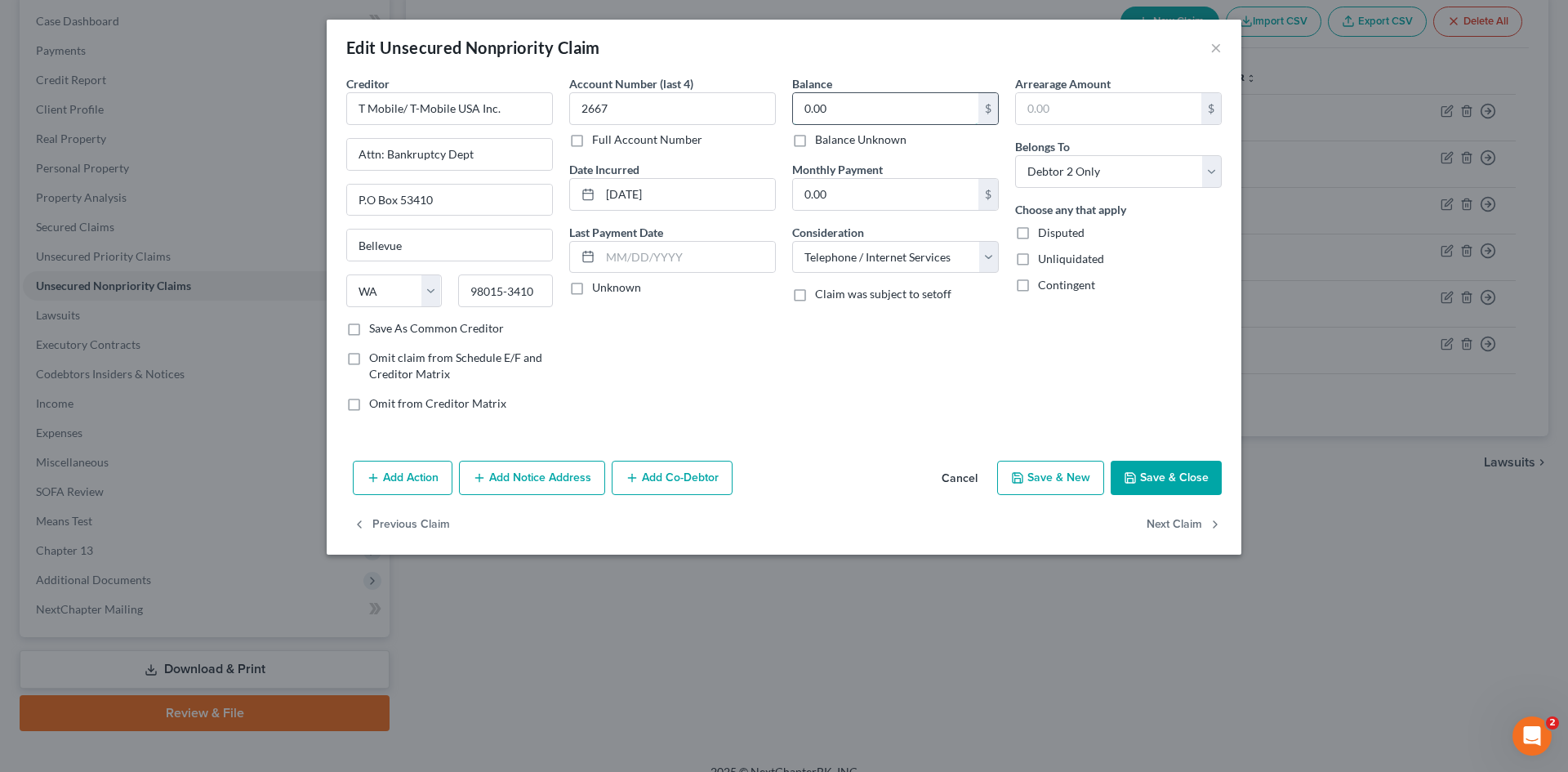
click at [881, 105] on input "0.00" at bounding box center [886, 108] width 186 height 31
type input "3"
type input "189.26"
click at [681, 444] on div "Creditor * T Mobile/ T-Mobile USA Inc. Attn: Bankruptcy Dept P.O Box 53410 Bell…" at bounding box center [784, 264] width 915 height 379
click at [1185, 470] on button "Save & Close" at bounding box center [1167, 478] width 111 height 35
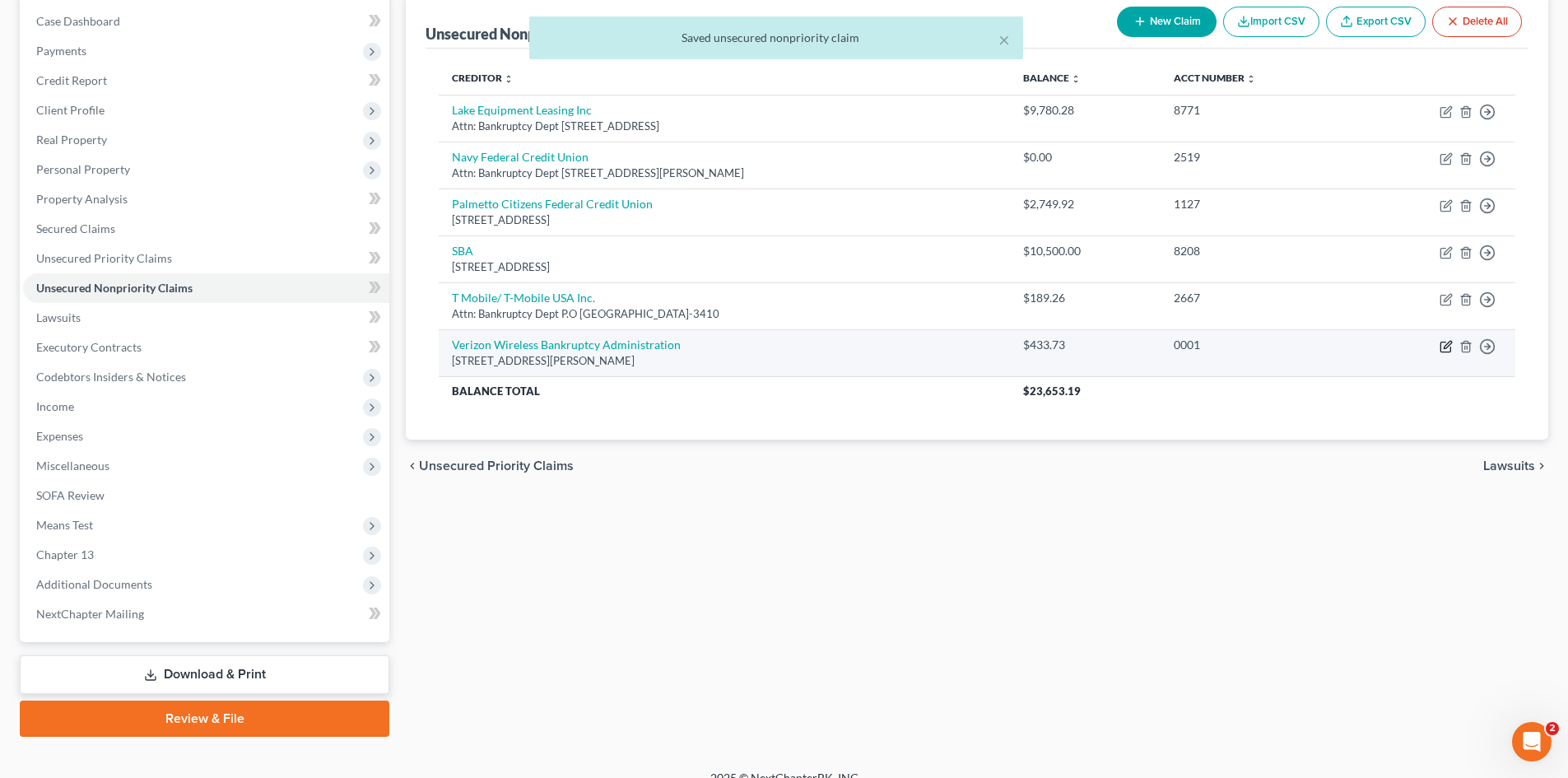
click at [1440, 344] on icon "button" at bounding box center [1446, 346] width 13 height 13
select select "26"
select select "4"
select select "0"
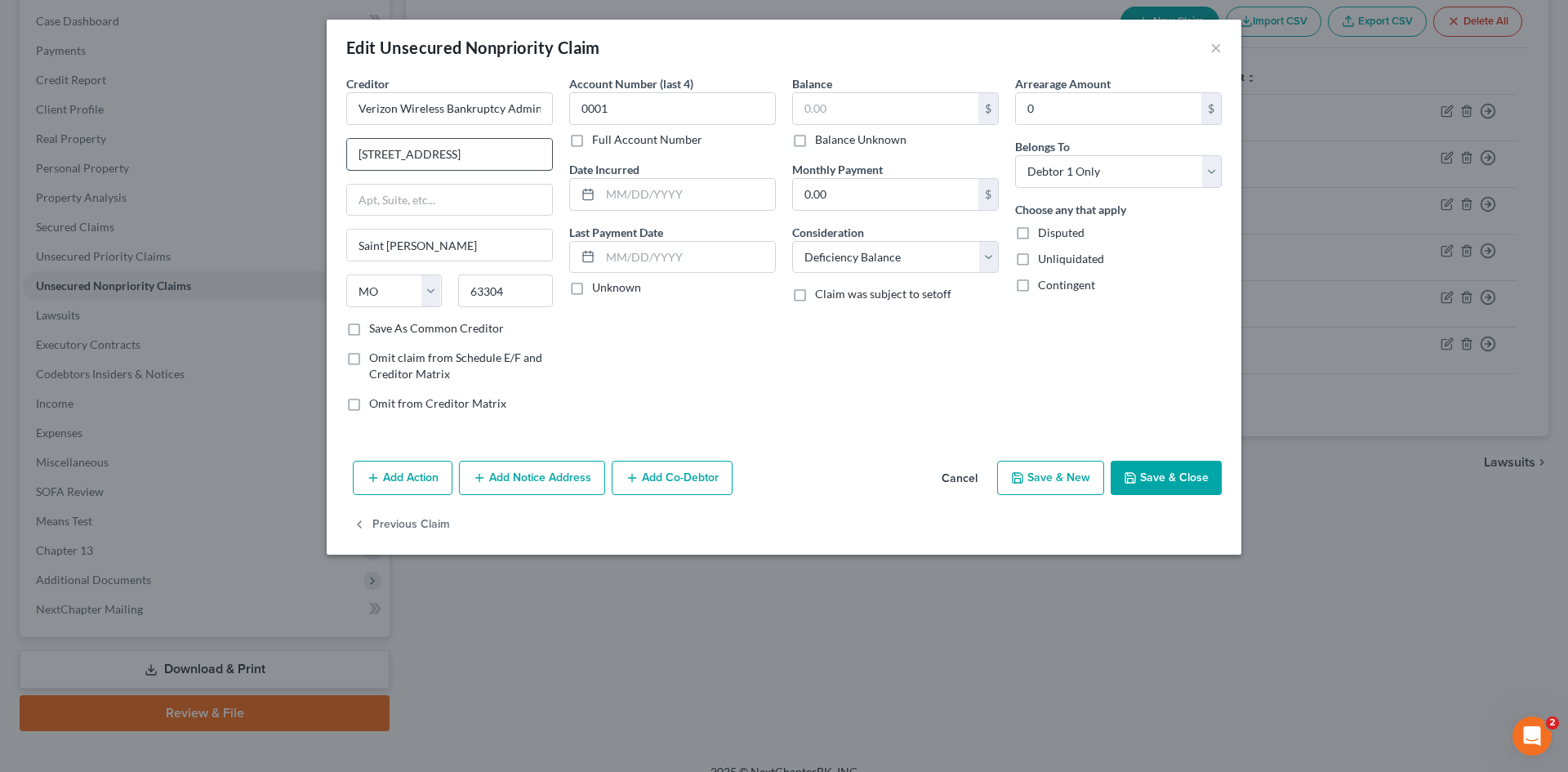
type input "500 Technology Drive, Suite 550"
click at [880, 111] on input "text" at bounding box center [886, 108] width 186 height 31
type input "211.36"
click at [991, 253] on select "Select Cable / Satellite Services Collection Agency Credit Card Debt Debt Couns…" at bounding box center [895, 257] width 207 height 33
select select "19"
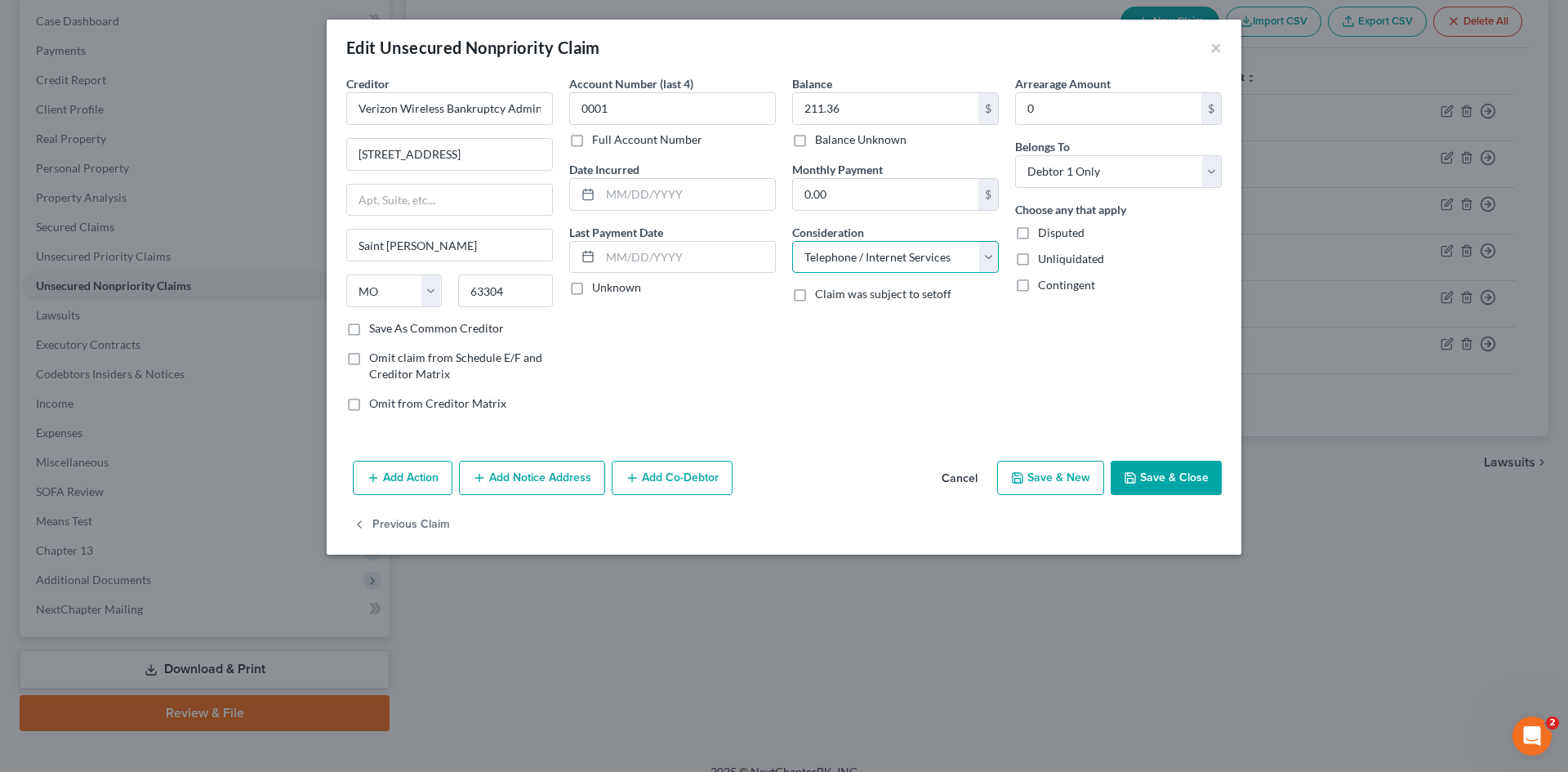
click at [792, 241] on select "Select Cable / Satellite Services Collection Agency Credit Card Debt Debt Couns…" at bounding box center [895, 257] width 207 height 33
click at [1172, 475] on button "Save & Close" at bounding box center [1167, 478] width 111 height 35
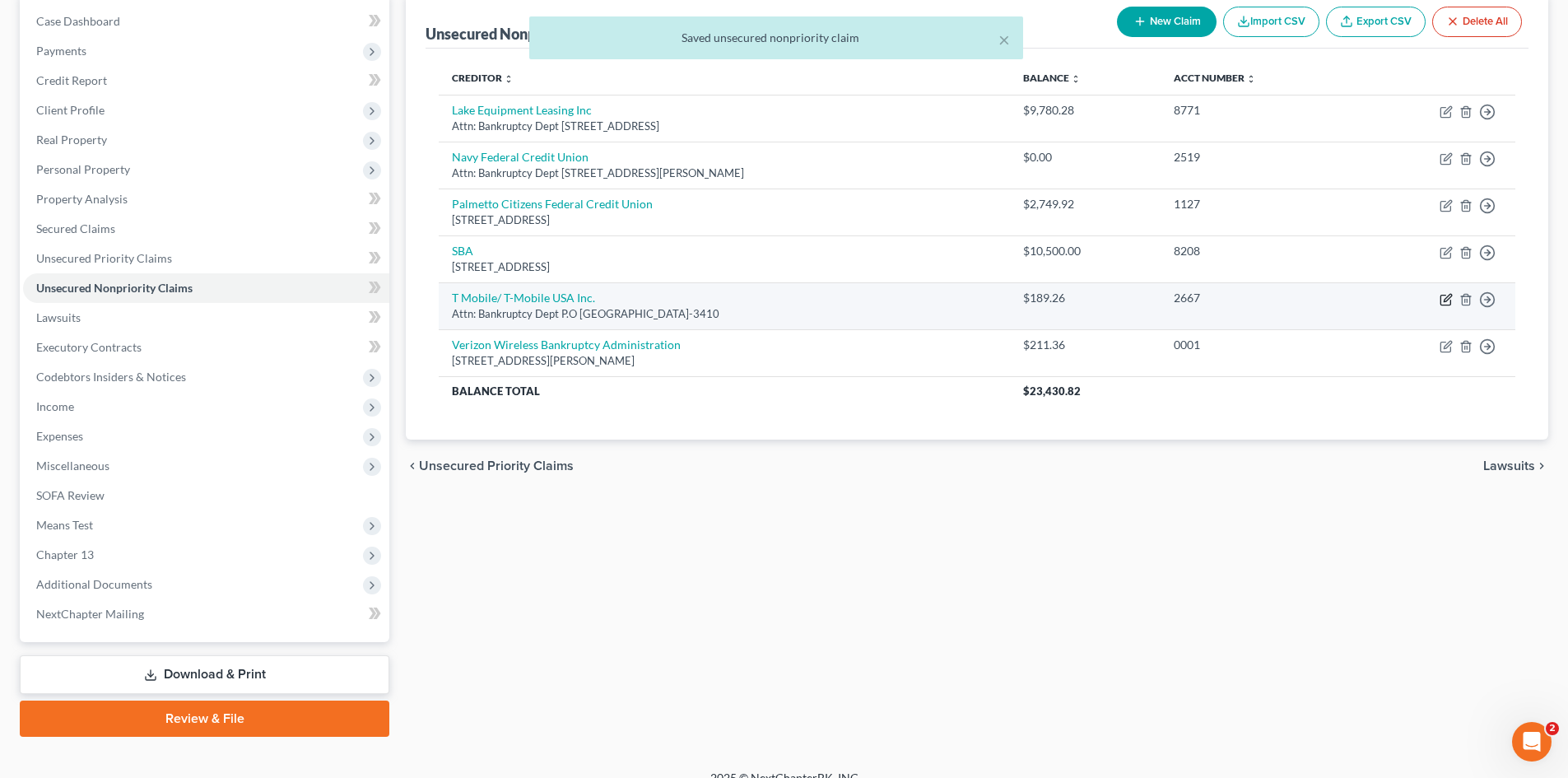
click at [1443, 303] on icon "button" at bounding box center [1446, 299] width 13 height 13
select select "50"
select select "19"
select select "1"
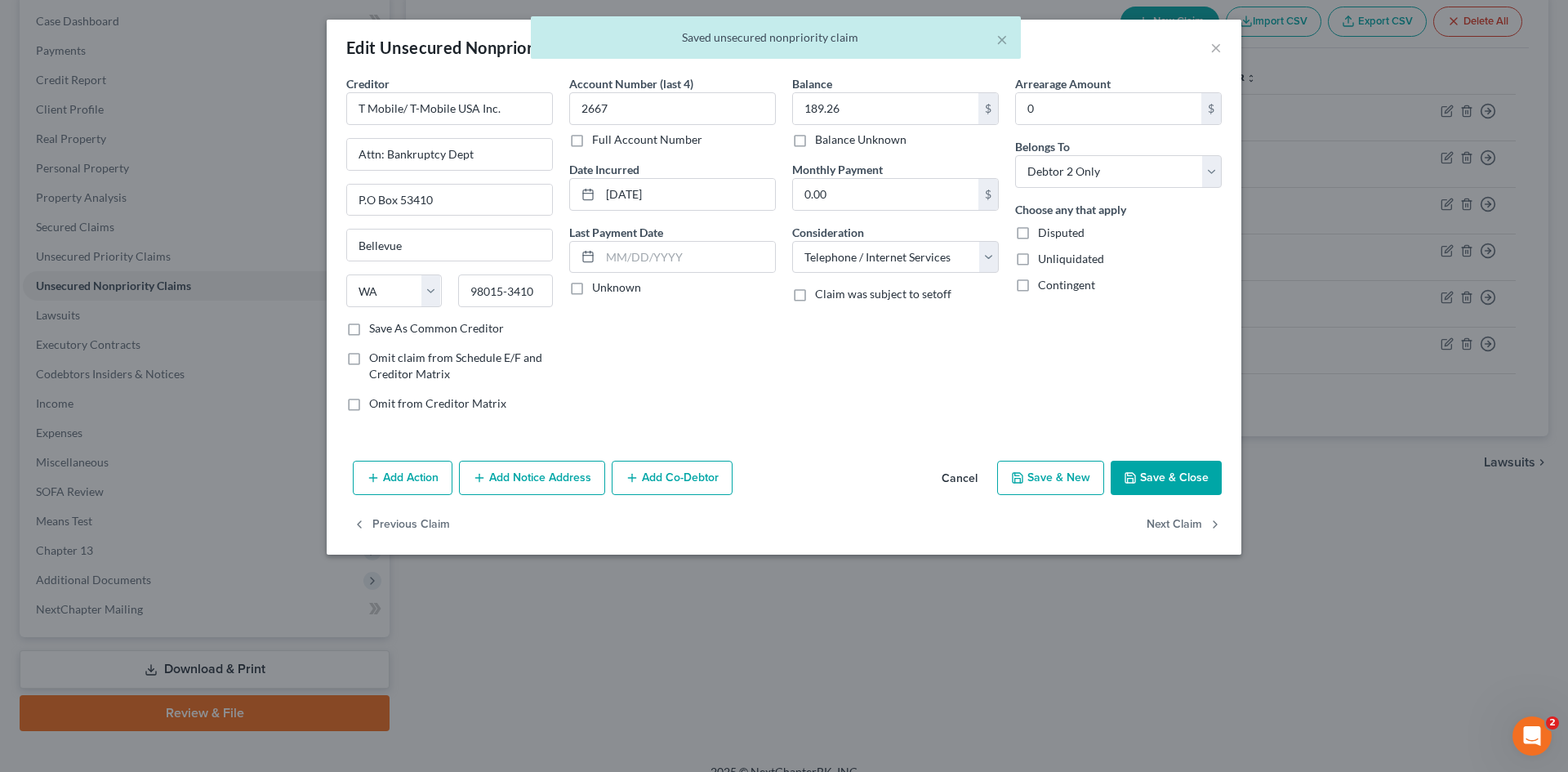
click at [1181, 472] on button "Save & Close" at bounding box center [1167, 478] width 111 height 35
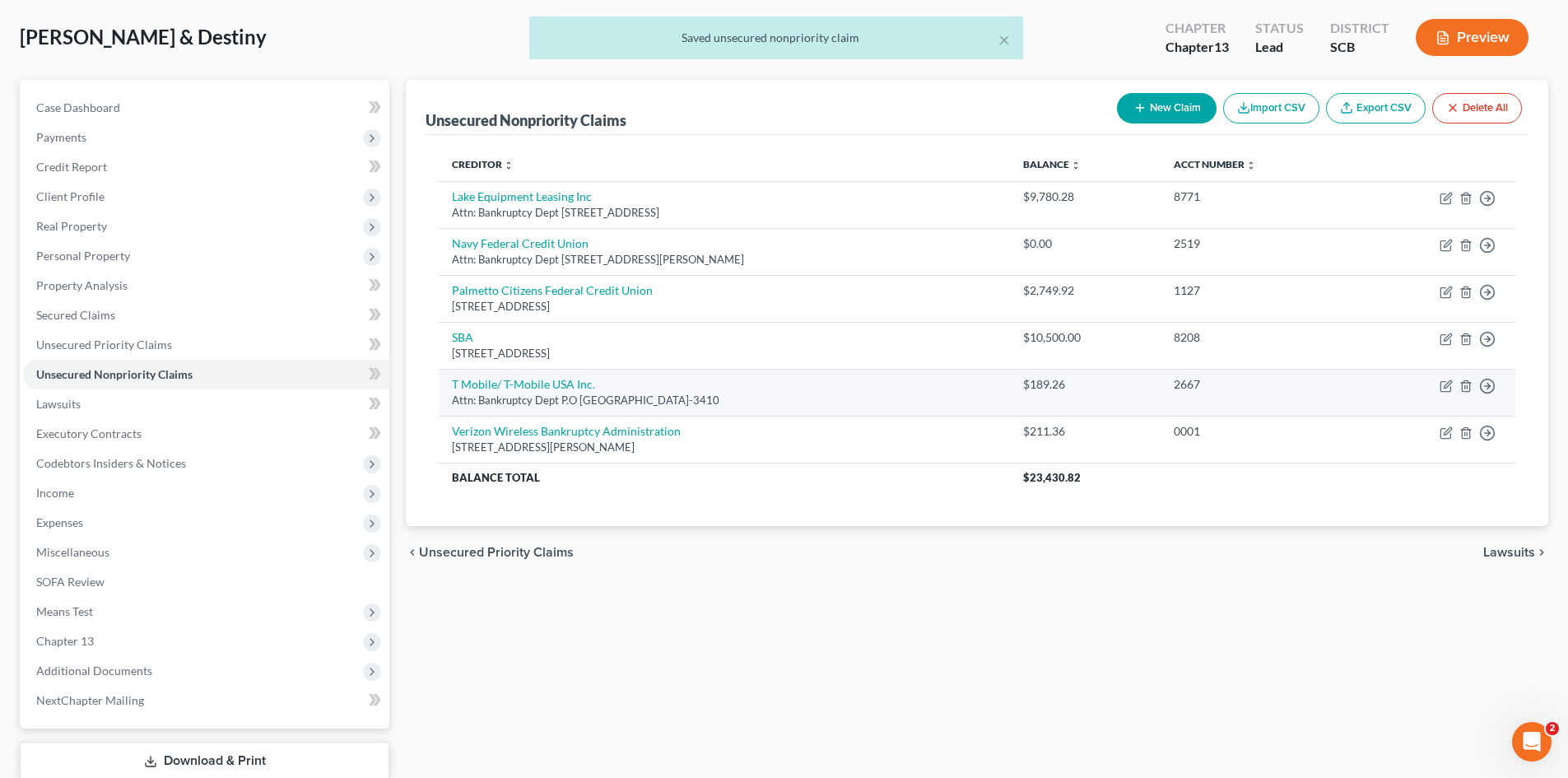
scroll to position [104, 0]
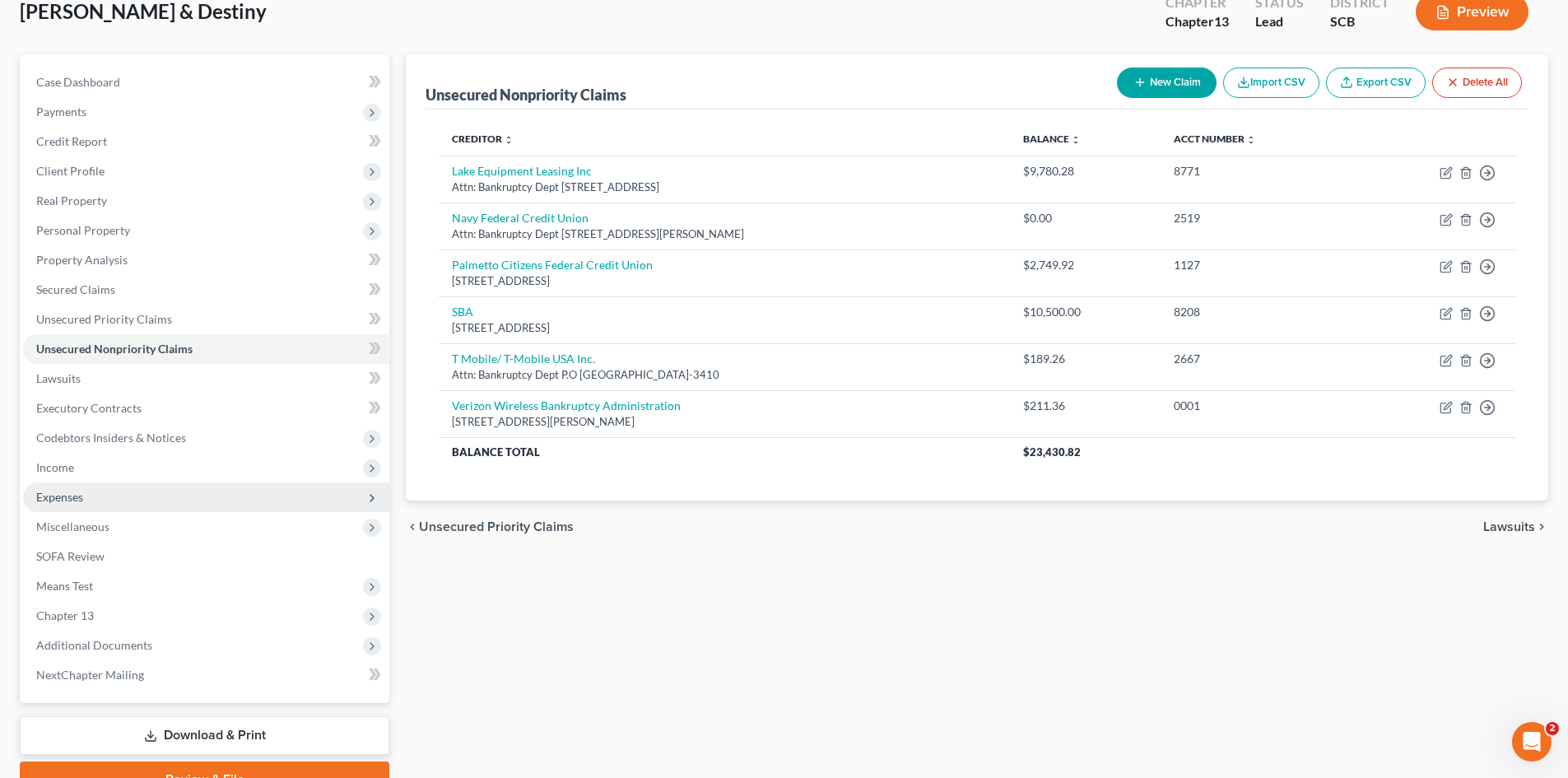
click at [125, 497] on span "Expenses" at bounding box center [206, 497] width 366 height 30
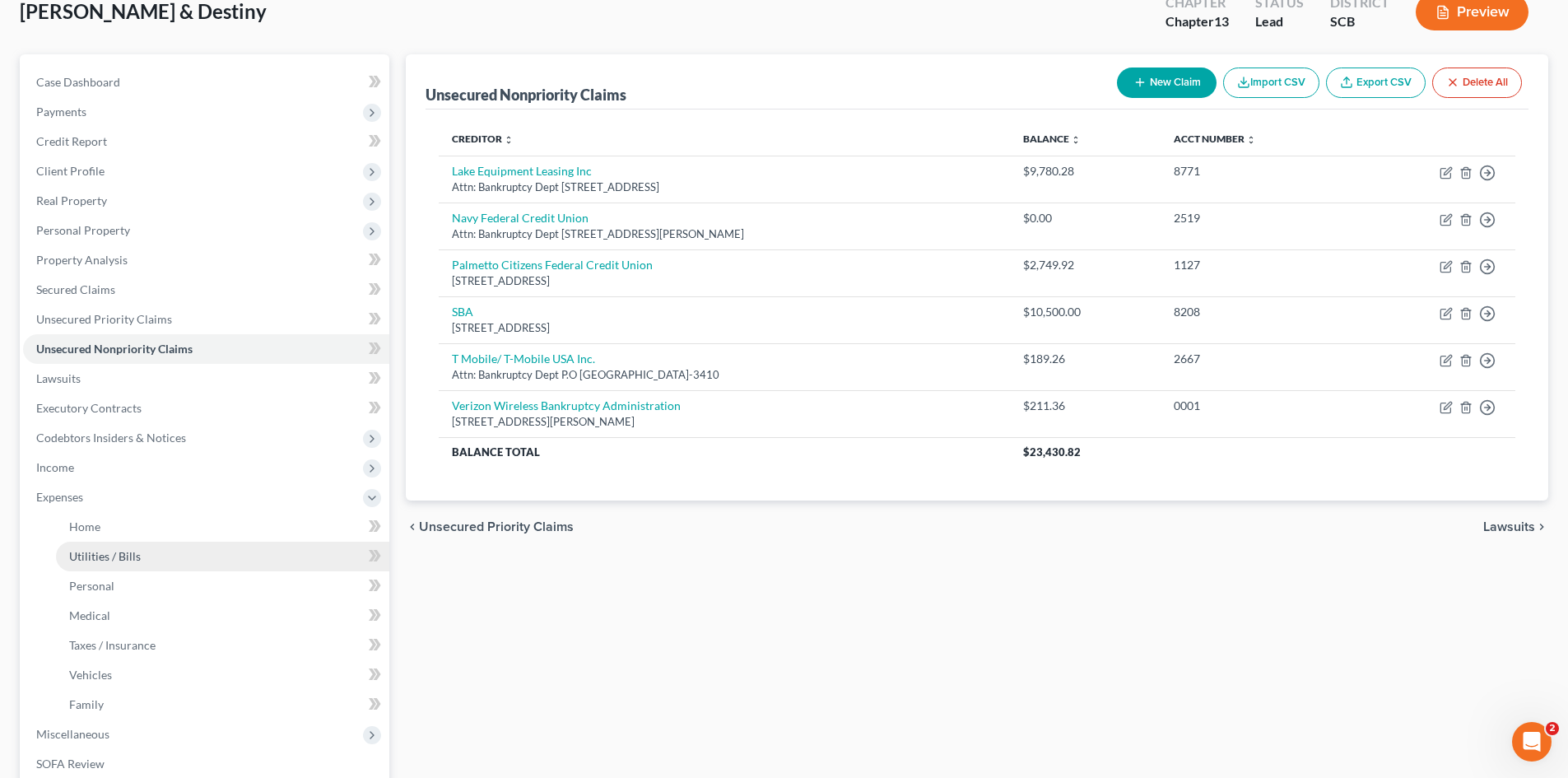
click at [156, 558] on link "Utilities / Bills" at bounding box center [223, 556] width 333 height 30
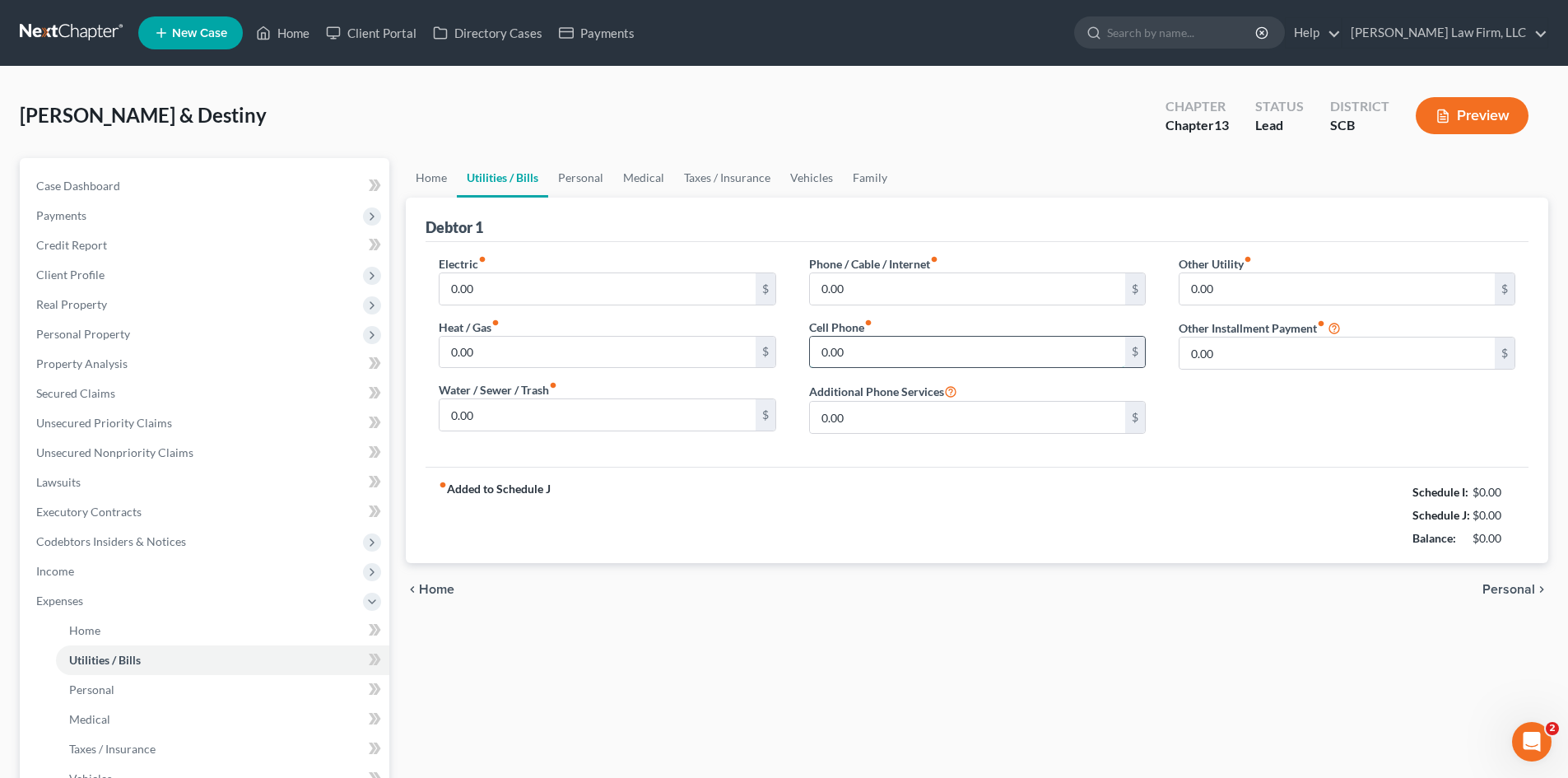
click at [1032, 346] on input "0.00" at bounding box center [967, 352] width 315 height 31
click at [965, 359] on input "0.00" at bounding box center [967, 352] width 315 height 31
drag, startPoint x: 965, startPoint y: 359, endPoint x: 716, endPoint y: 412, distance: 254.6
click at [711, 415] on div "Electric fiber_manual_record 0.00 $ Heat / Gas fiber_manual_record 0.00 $ Water…" at bounding box center [976, 351] width 1109 height 192
type input "404.81"
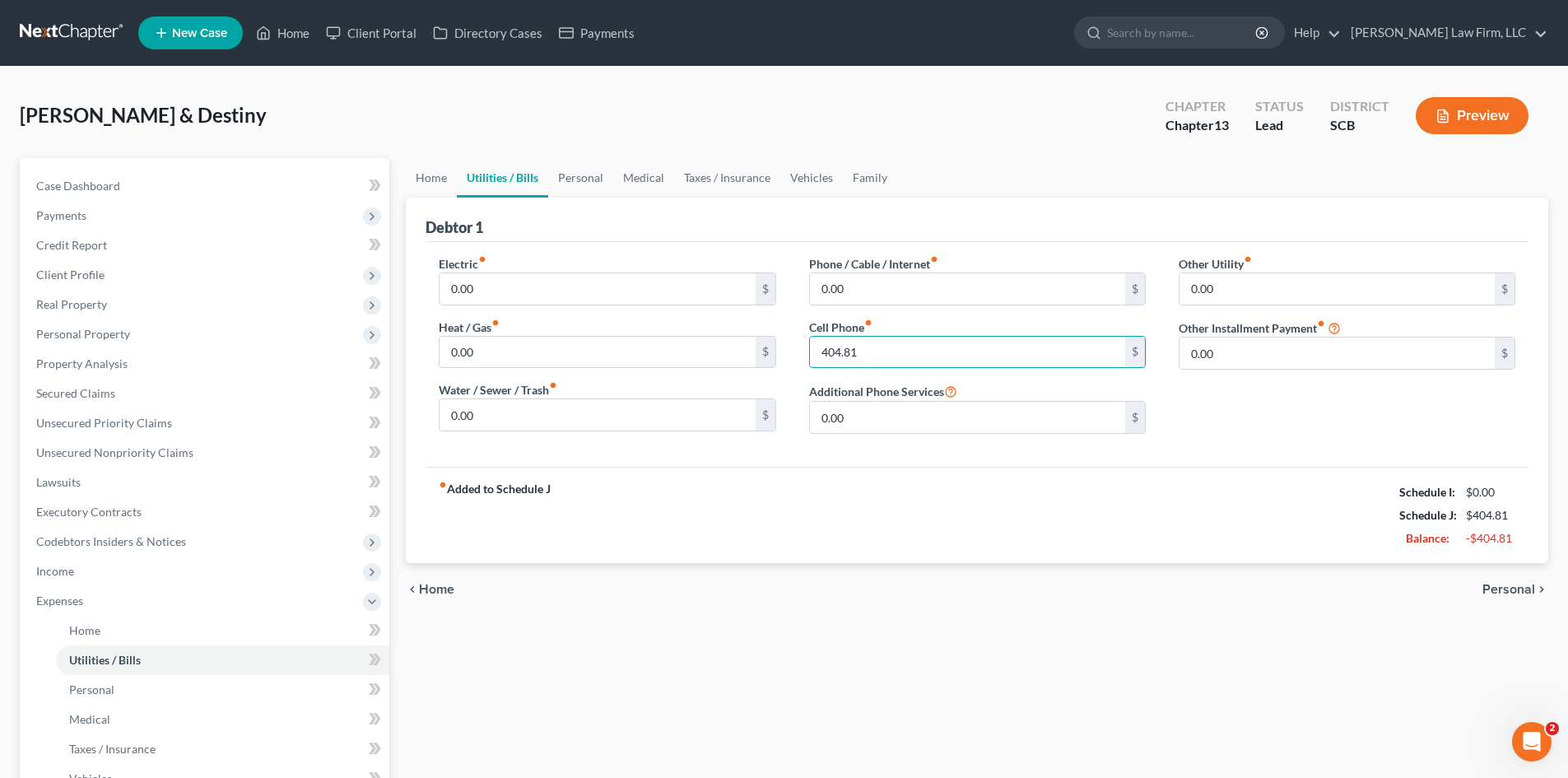
click at [1240, 409] on div "Other Utility fiber_manual_record 0.00 $ Other Installment Payment fiber_manual…" at bounding box center [1346, 351] width 370 height 192
click at [139, 508] on span "Executory Contracts" at bounding box center [89, 512] width 105 height 14
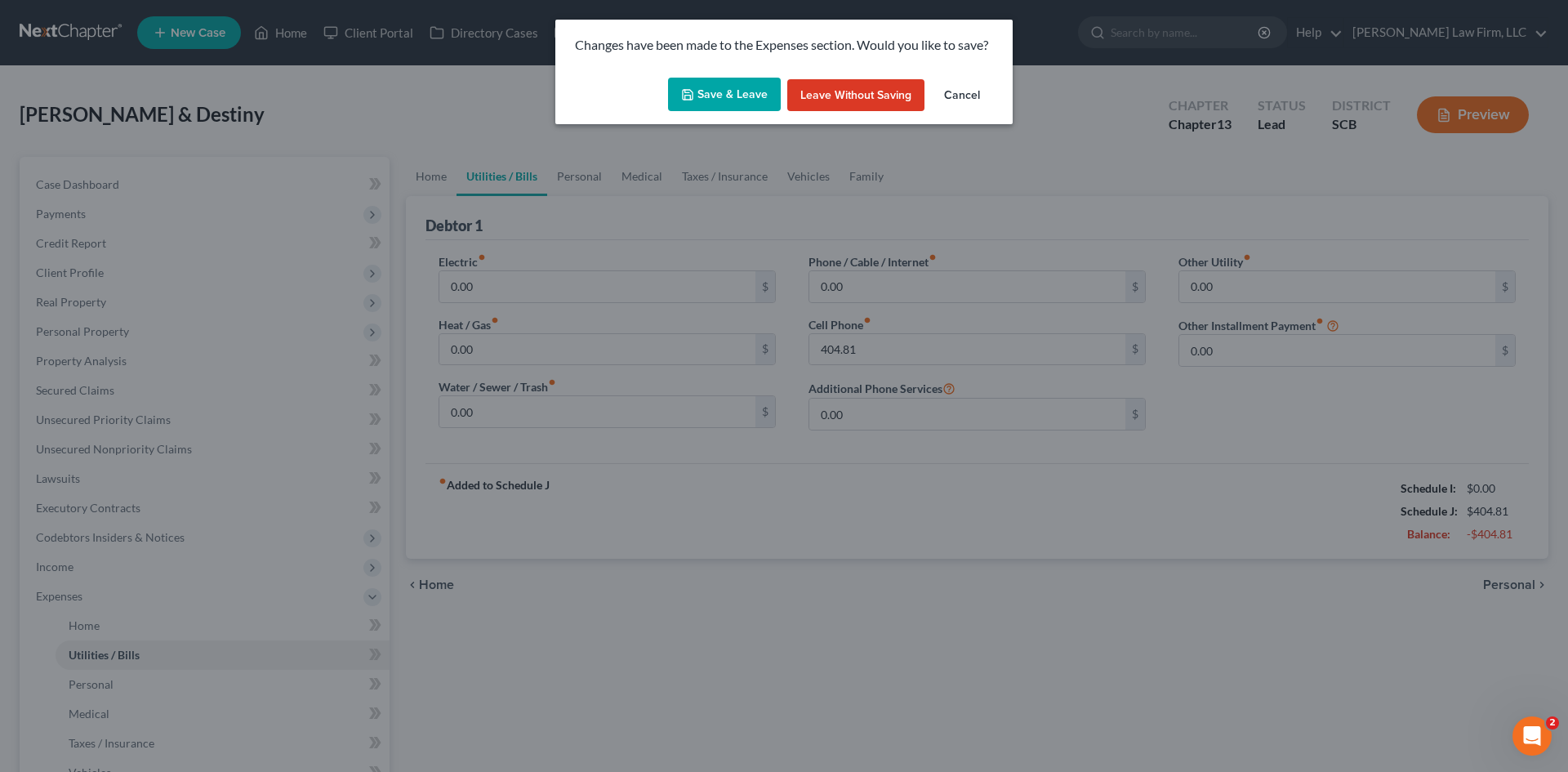
click at [740, 105] on button "Save & Leave" at bounding box center [725, 94] width 113 height 35
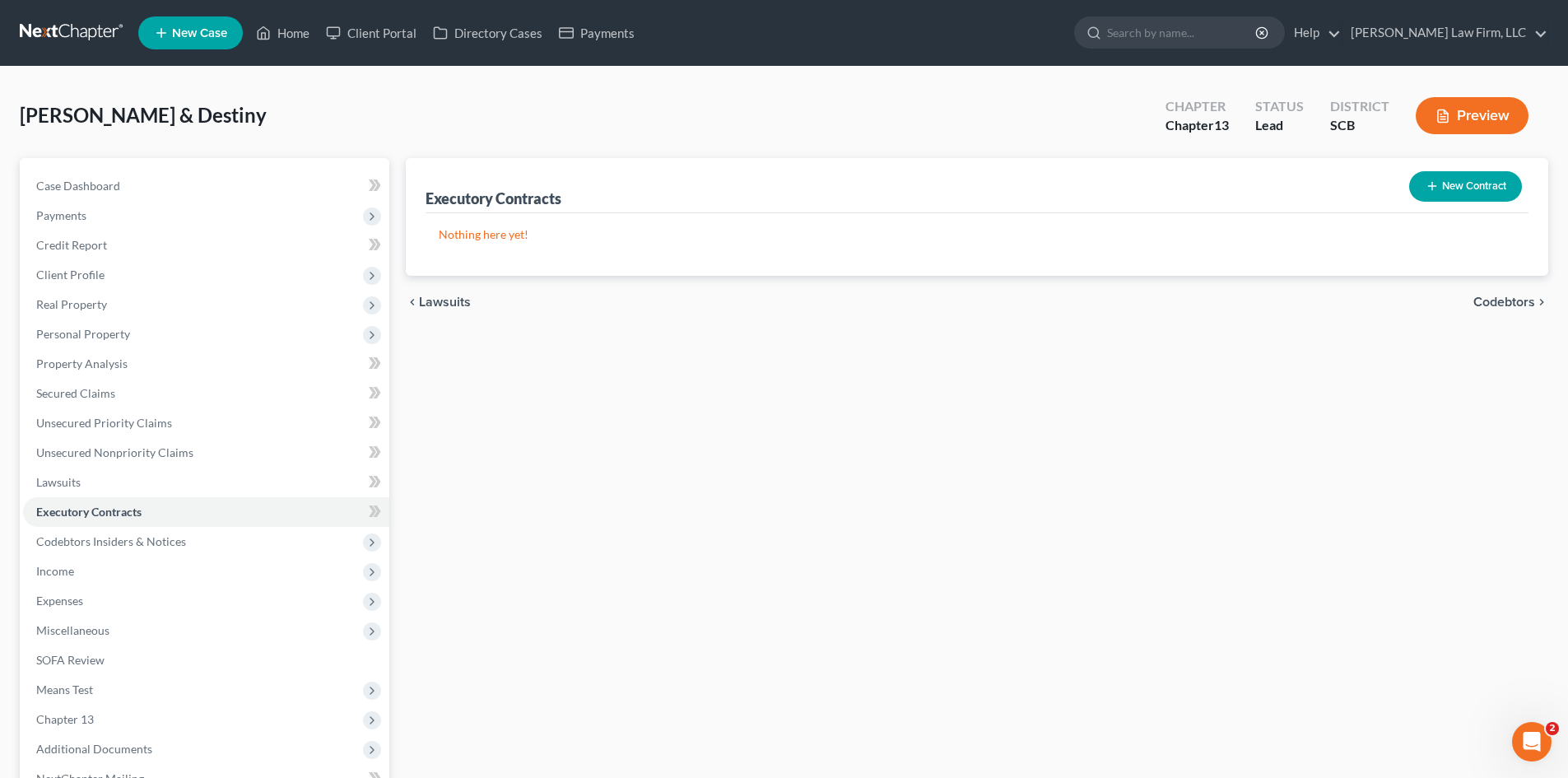
click at [1432, 197] on button "New Contract" at bounding box center [1465, 186] width 113 height 31
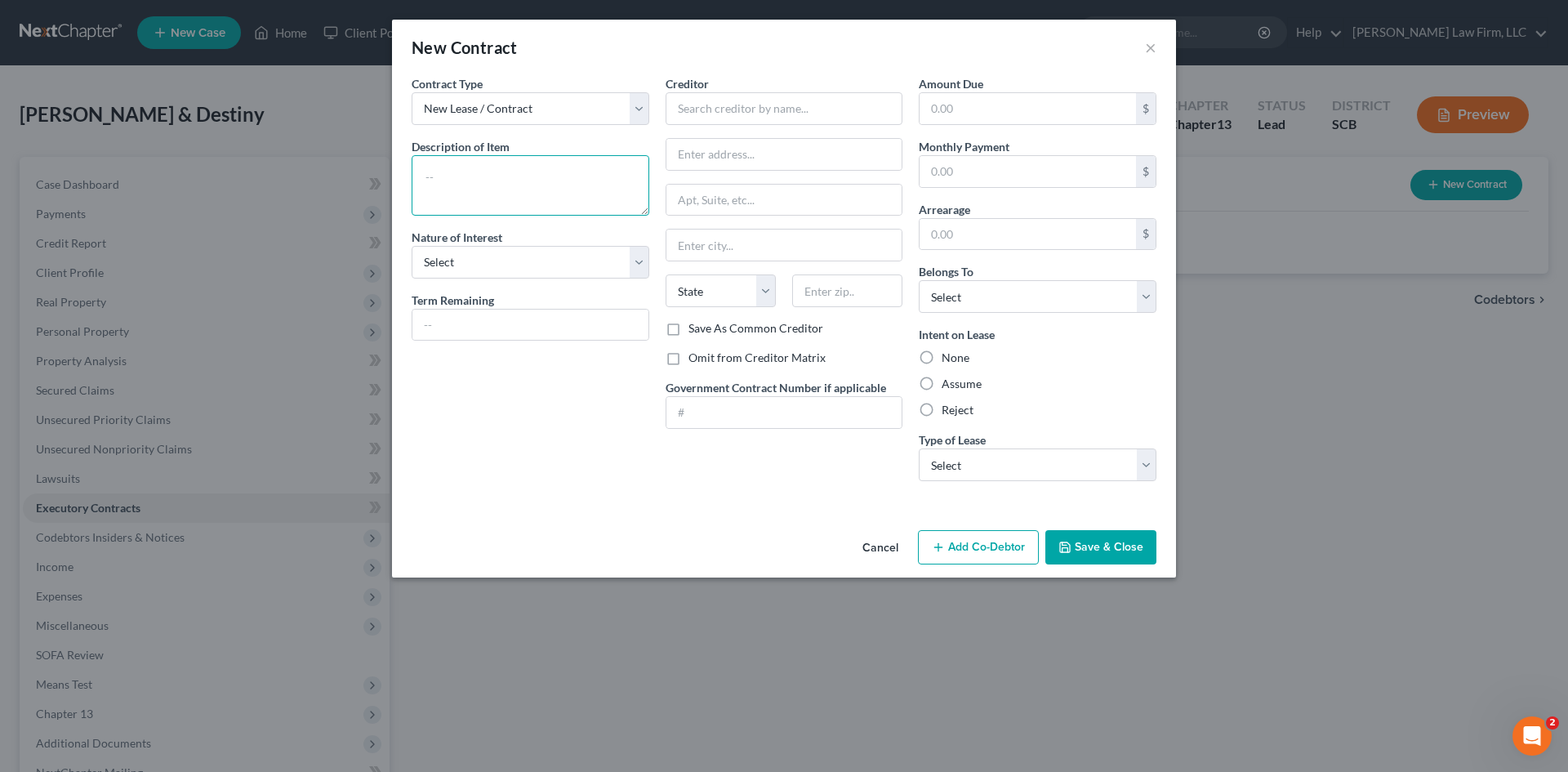
click at [606, 193] on textarea at bounding box center [531, 186] width 238 height 61
click at [535, 181] on textarea "T-Mobile lease to own cellphone contract. $60.84/ month" at bounding box center [531, 186] width 238 height 61
click at [542, 194] on textarea "T-Mobile lease-to-own cellphone contract. $60.84/ month" at bounding box center [531, 186] width 238 height 61
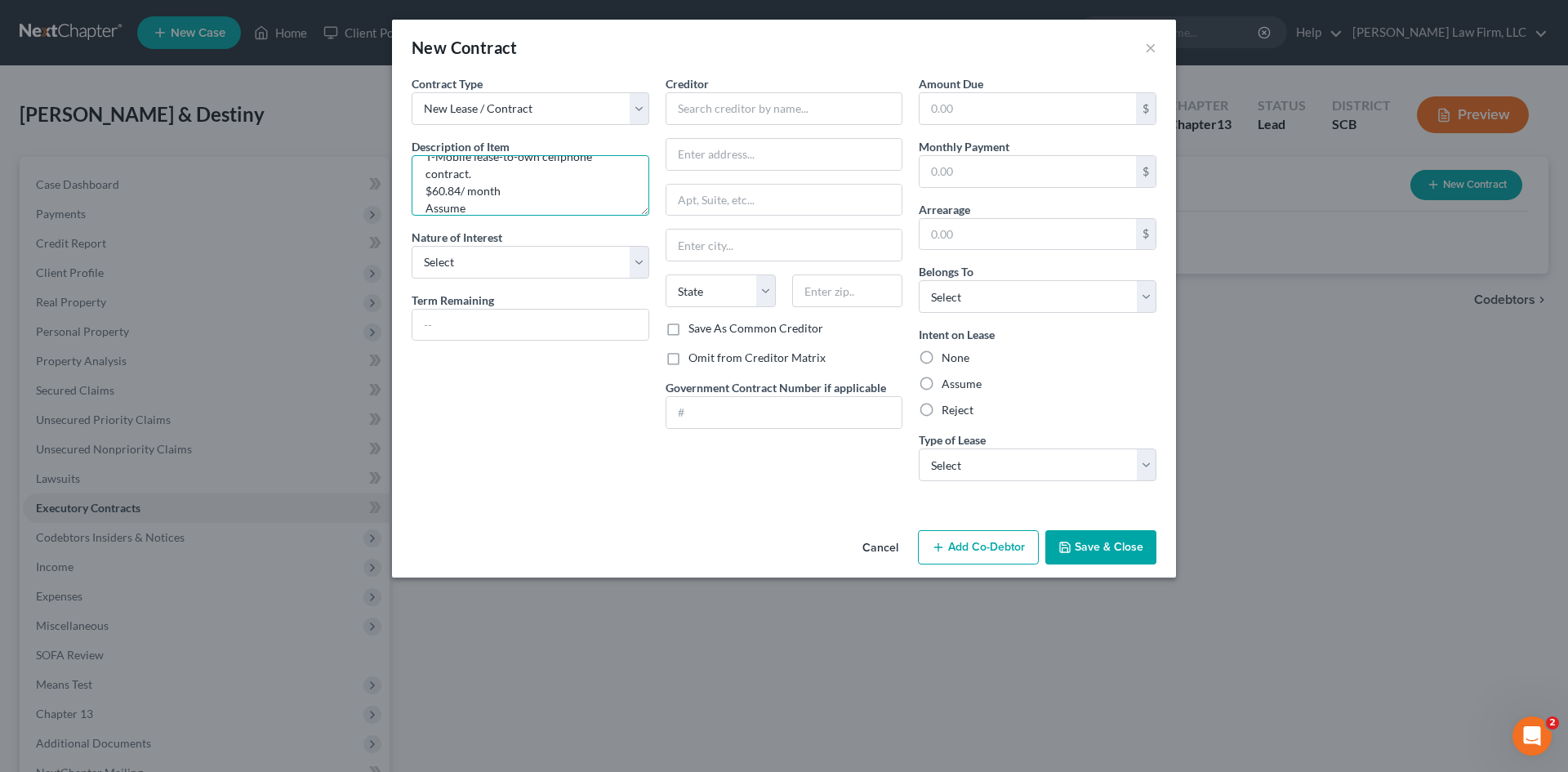
click at [496, 214] on textarea "T-Mobile lease-to-own cellphone contract. $60.84/ month Assume" at bounding box center [531, 186] width 238 height 61
type textarea "T-Mobile lease-to-own cellphone contract. $60.84/ month Assume lease ends"
click at [581, 263] on select "Select Purchaser Agent Lessor Lessee" at bounding box center [531, 262] width 238 height 33
select select "0"
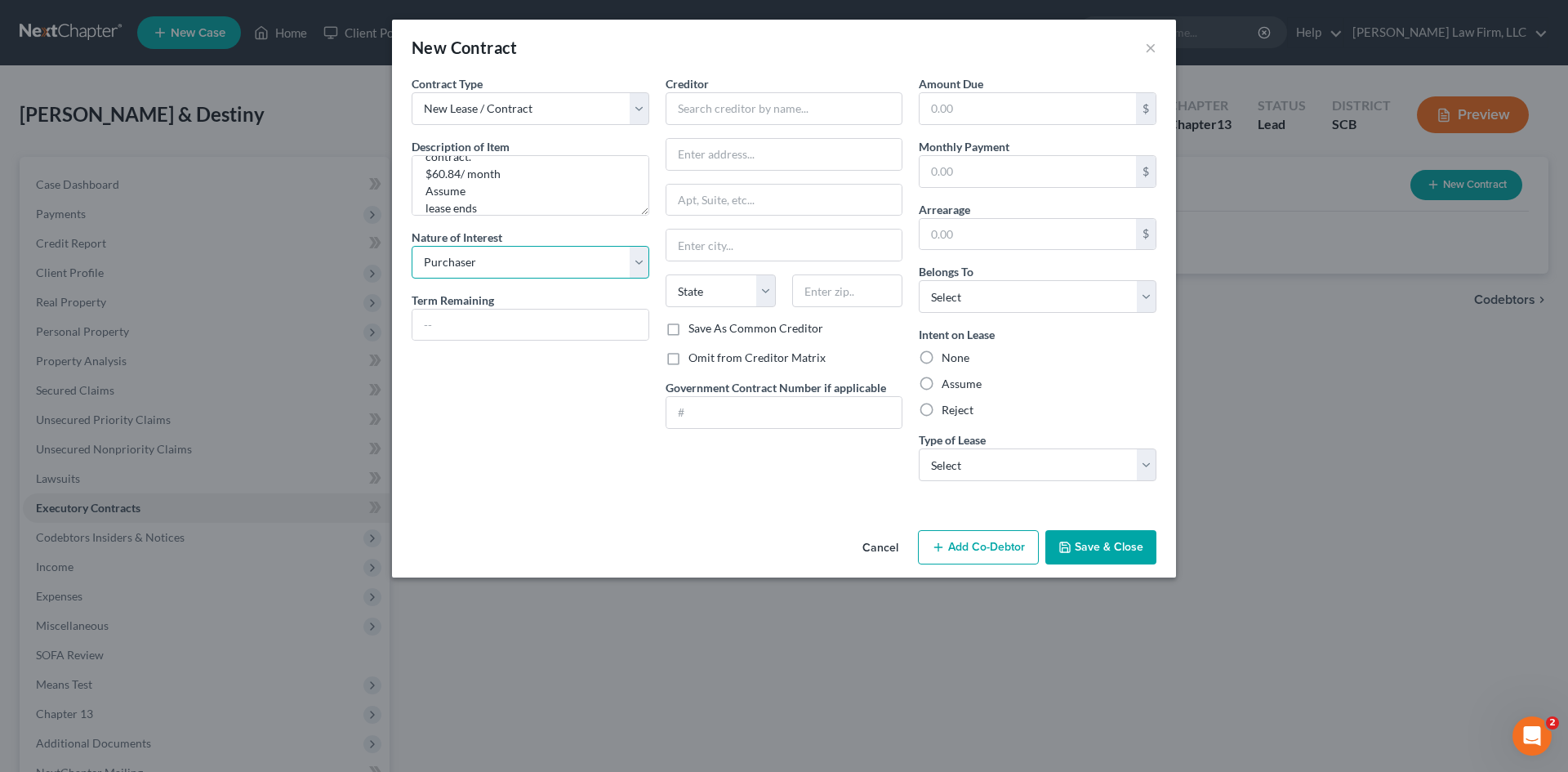
click at [412, 246] on select "Select Purchaser Agent Lessor Lessee" at bounding box center [531, 262] width 238 height 33
click at [562, 325] on input "text" at bounding box center [531, 325] width 236 height 31
type input "xx"
click at [793, 121] on input "text" at bounding box center [784, 108] width 238 height 33
click at [683, 107] on input "Tmobile" at bounding box center [784, 108] width 238 height 33
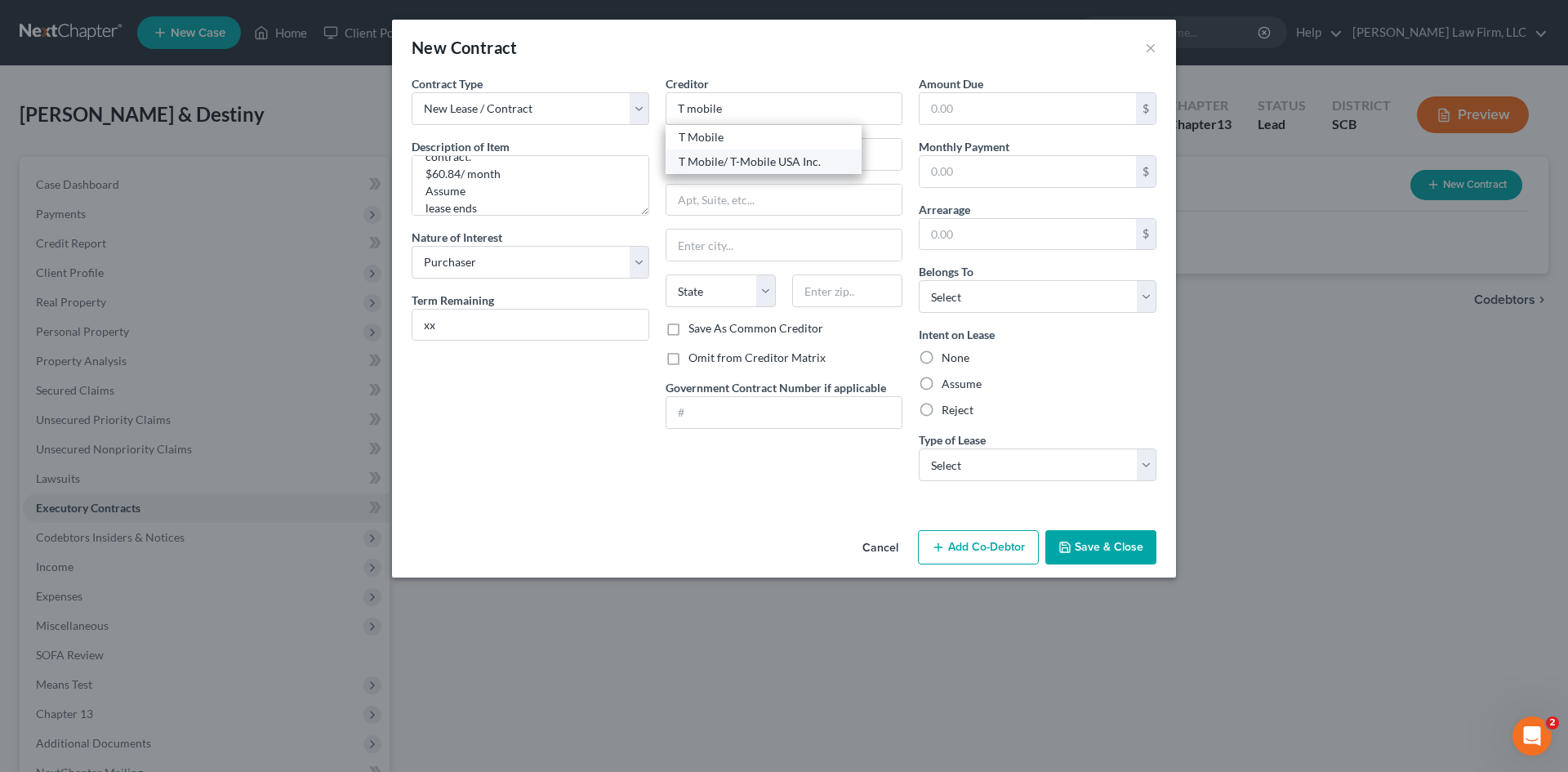
click at [763, 170] on div "T Mobile/ T-Mobile USA Inc." at bounding box center [763, 161] width 196 height 24
type input "T Mobile/ T-Mobile USA Inc."
type input "by American Info Source as Agent"
type input "P.O. Box 248848"
type input "Oklahoma City"
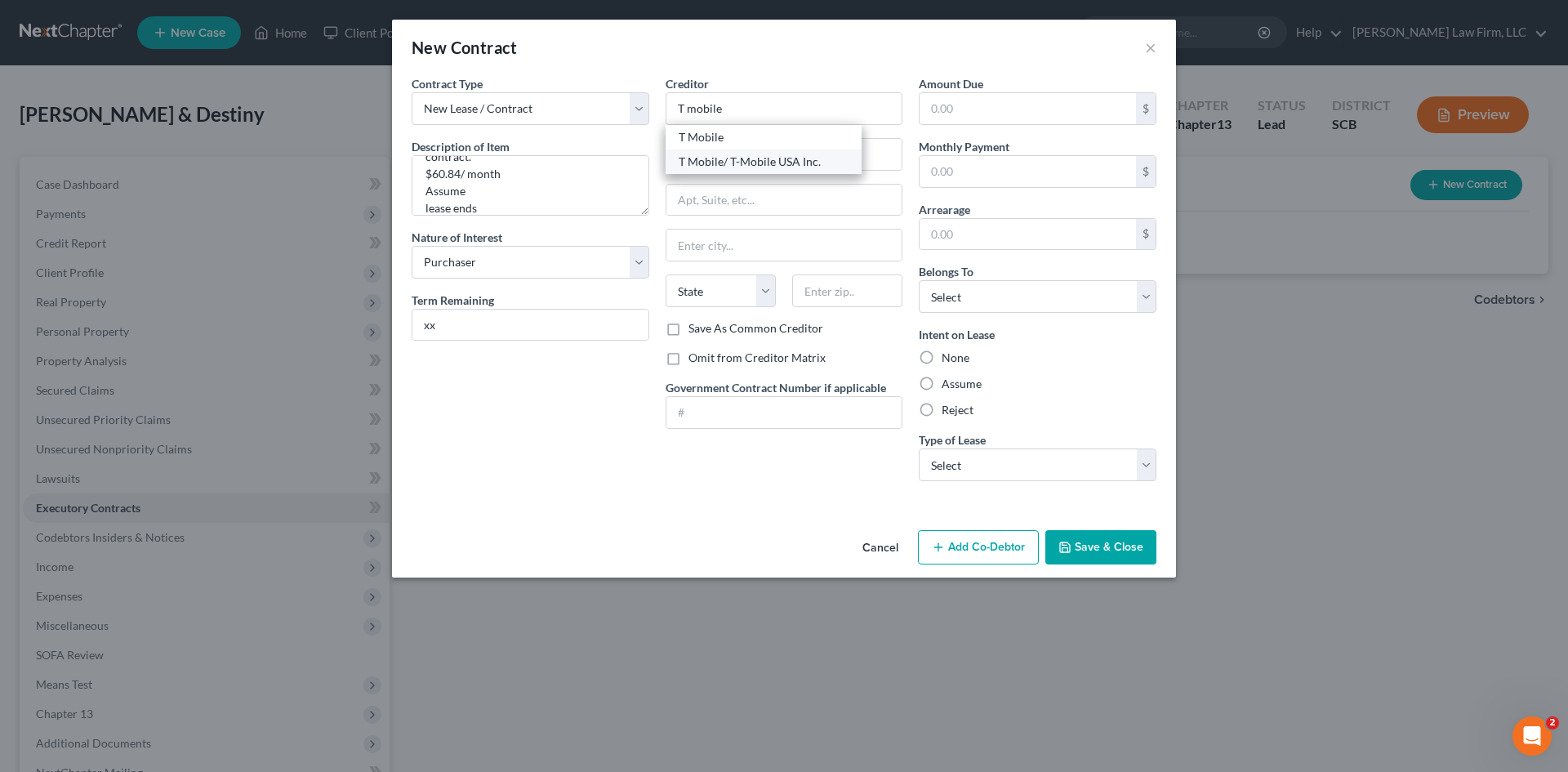
select select "37"
type input "73124-8848"
click at [1033, 114] on input "text" at bounding box center [1027, 108] width 217 height 31
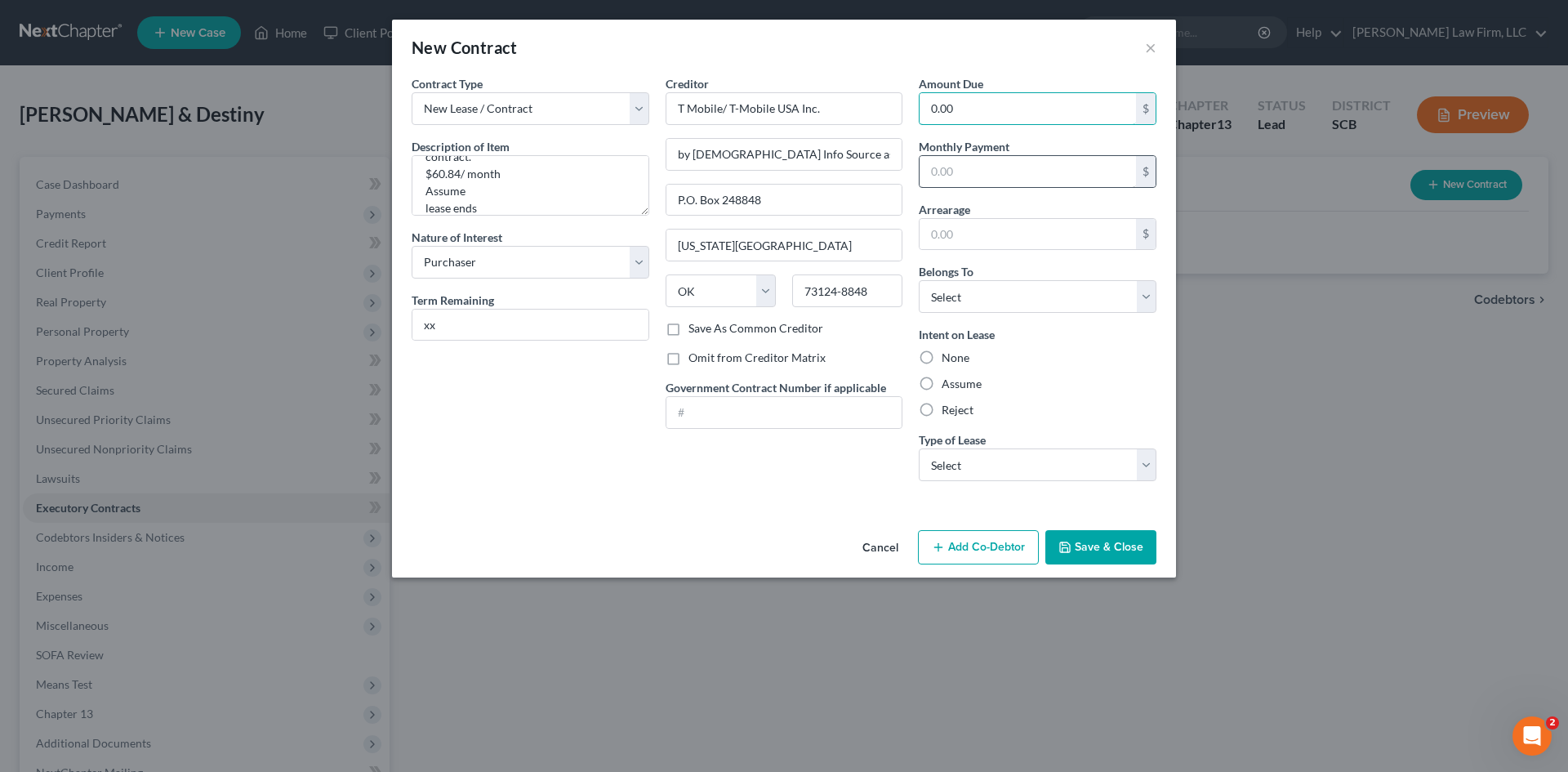
type input "0.00"
click at [997, 176] on input "text" at bounding box center [1027, 171] width 217 height 31
type input "60.84"
click at [992, 244] on input "text" at bounding box center [1027, 235] width 217 height 31
type input "0"
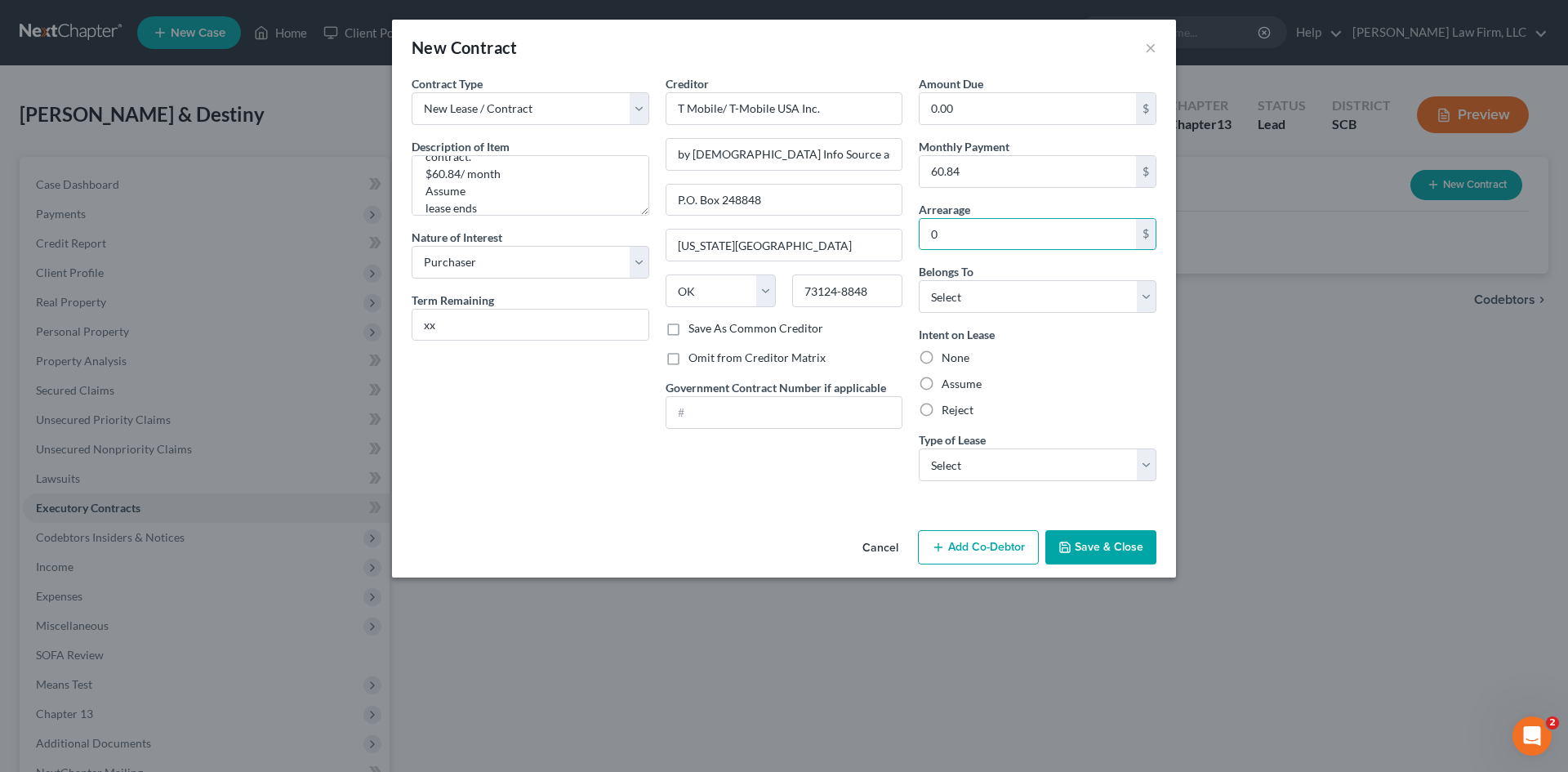
click at [1121, 368] on div "Intent on Lease None Assume Reject" at bounding box center [1037, 371] width 238 height 92
click at [1071, 307] on select "Select Debtor 1 Only Debtor 2 Only Debtor 1 And Debtor 2 Only At Least One Of T…" at bounding box center [1037, 296] width 238 height 33
click at [919, 280] on select "Select Debtor 1 Only Debtor 2 Only Debtor 1 And Debtor 2 Only At Least One Of T…" at bounding box center [1037, 296] width 238 height 33
click at [983, 300] on select "Select Debtor 1 Only Debtor 2 Only Debtor 1 And Debtor 2 Only At Least One Of T…" at bounding box center [1037, 296] width 238 height 33
select select "1"
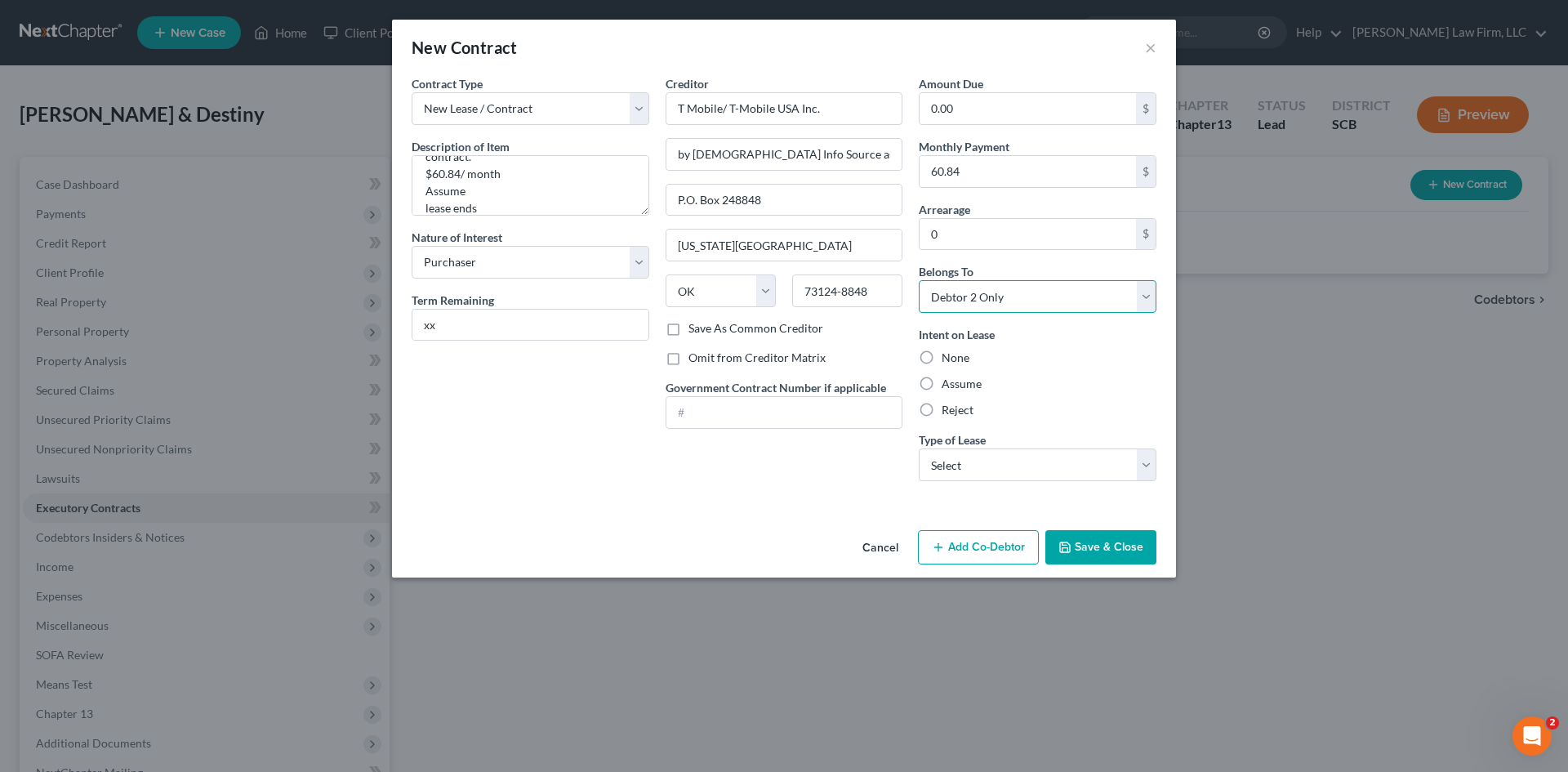
click at [919, 280] on select "Select Debtor 1 Only Debtor 2 Only Debtor 1 And Debtor 2 Only At Least One Of T…" at bounding box center [1037, 296] width 238 height 33
click at [1036, 375] on div "Assume" at bounding box center [1037, 383] width 238 height 16
click at [941, 383] on label "Assume" at bounding box center [961, 383] width 40 height 16
click at [948, 383] on input "Assume" at bounding box center [953, 381] width 11 height 11
radio input "true"
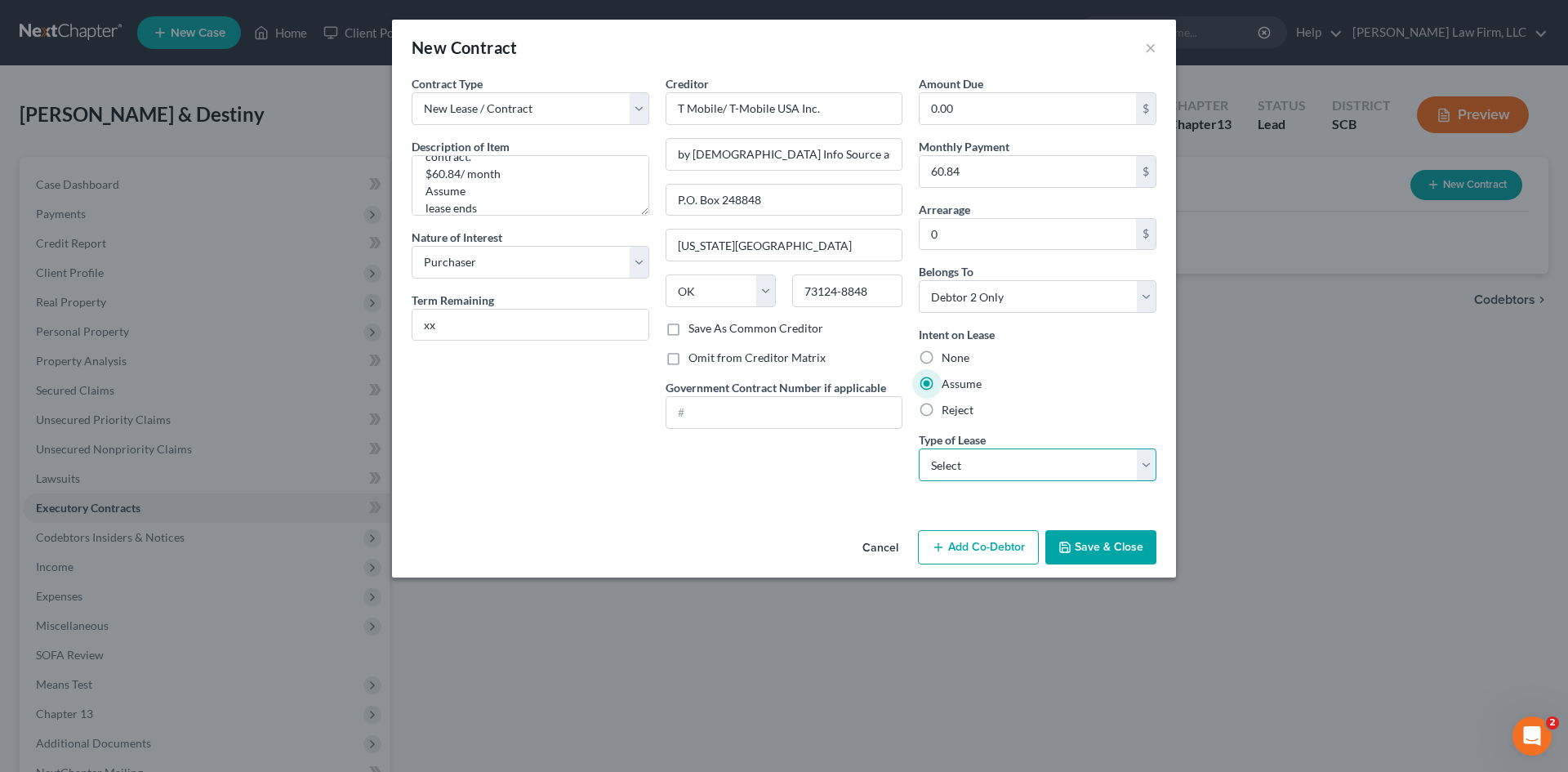
click at [1018, 458] on select "Select Real Estate Car Other" at bounding box center [1037, 465] width 238 height 33
select select "2"
click at [919, 449] on select "Select Real Estate Car Other" at bounding box center [1037, 465] width 238 height 33
click at [596, 183] on textarea "T-Mobile lease-to-own cellphone contract. $60.84/ month Assume lease ends" at bounding box center [531, 186] width 238 height 61
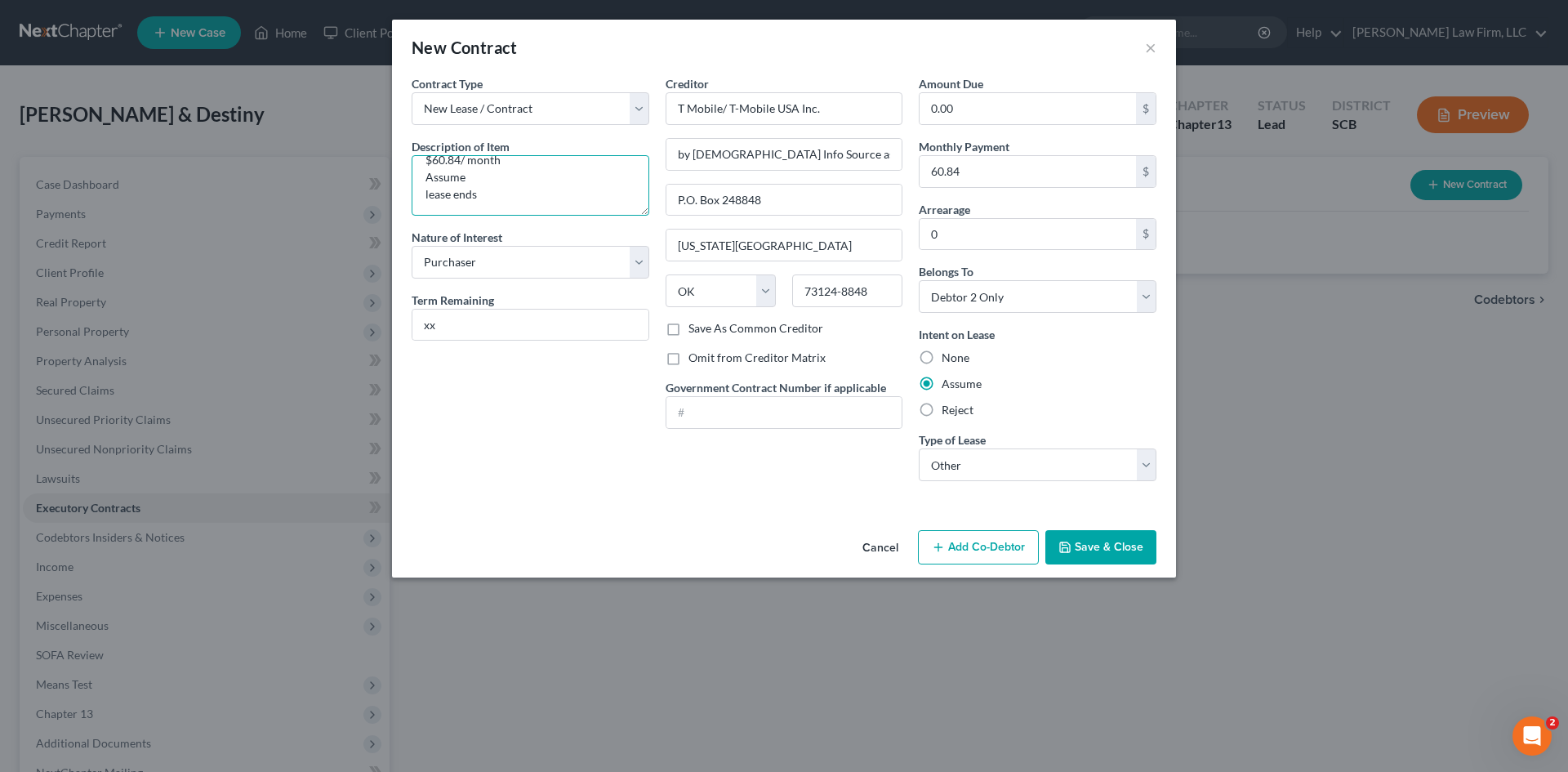
click at [553, 193] on textarea "T-Mobile lease-to-own cellphone contract. $60.84/ month Assume lease ends" at bounding box center [531, 186] width 238 height 61
click at [563, 183] on textarea "T-Mobile lease-to-own cellphone contract. $60.84/ month Assume lease ends (The …" at bounding box center [531, 186] width 238 height 61
click at [434, 208] on textarea "T-Mobile lease-to-own cellphone contract. $60.84/ month Assume lease ends (The …" at bounding box center [531, 186] width 238 height 61
click at [534, 198] on textarea "T-Mobile lease-to-own cellphone contract. $60.84/ month Assume lease ends (The …" at bounding box center [531, 186] width 238 height 61
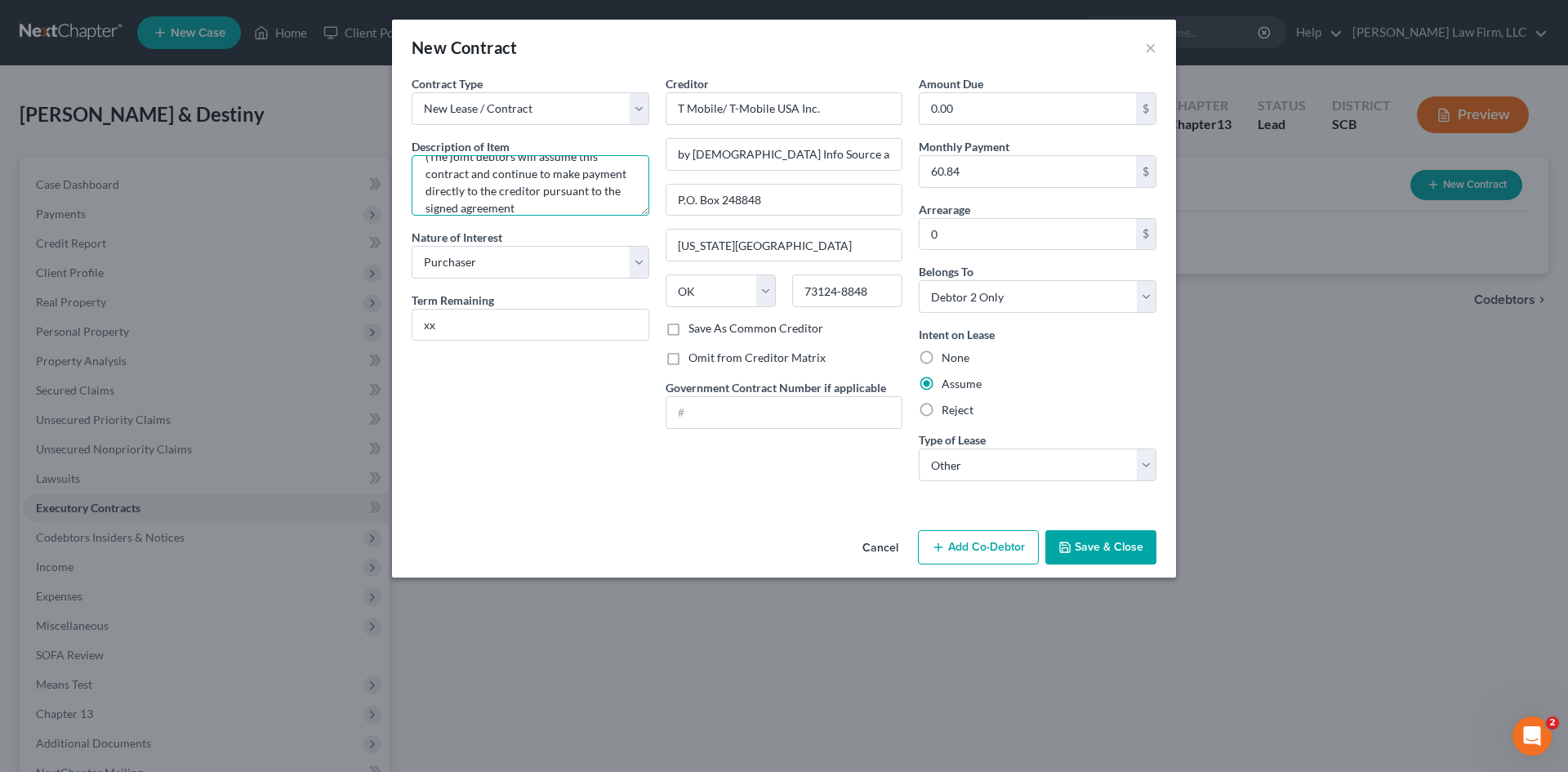
click at [525, 208] on textarea "T-Mobile lease-to-own cellphone contract. $60.84/ month Assume lease ends (The …" at bounding box center [531, 186] width 238 height 61
type textarea "T-Mobile lease-to-own cellphone contract. $60.84/ month Assume lease ends (The …"
click at [1067, 541] on icon "button" at bounding box center [1064, 547] width 13 height 13
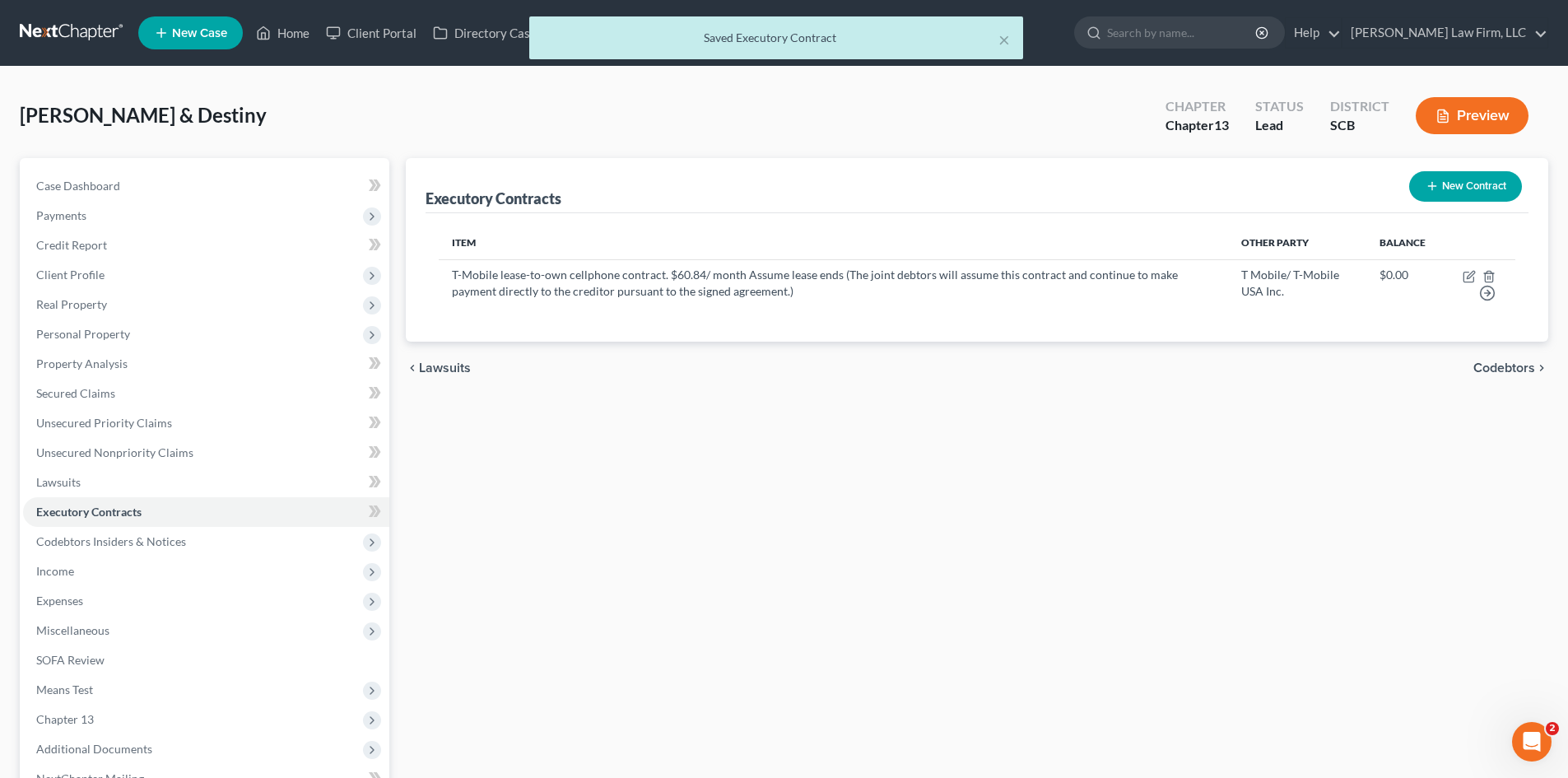
click at [1450, 108] on button "Preview" at bounding box center [1472, 116] width 113 height 37
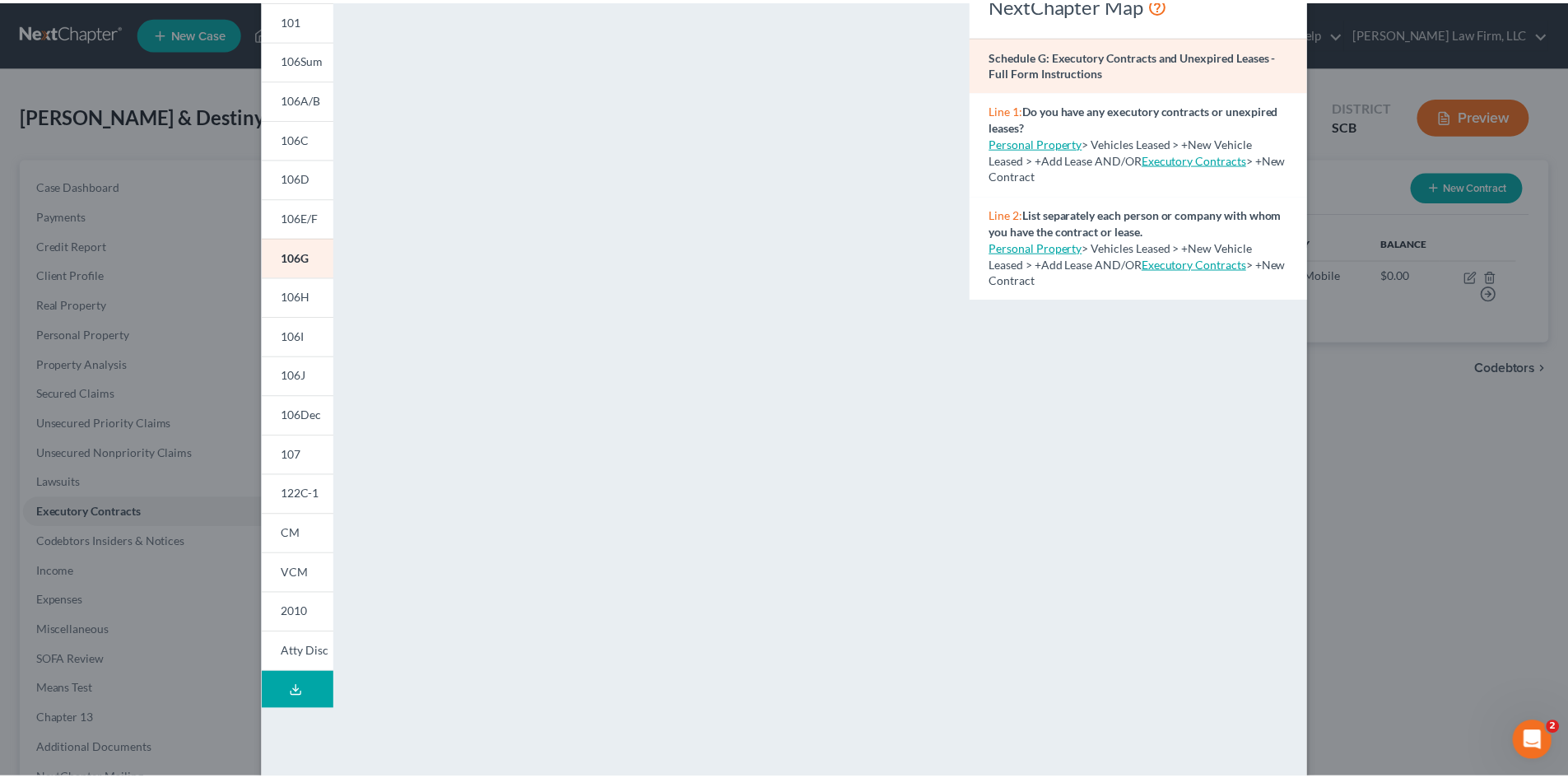
scroll to position [0, 0]
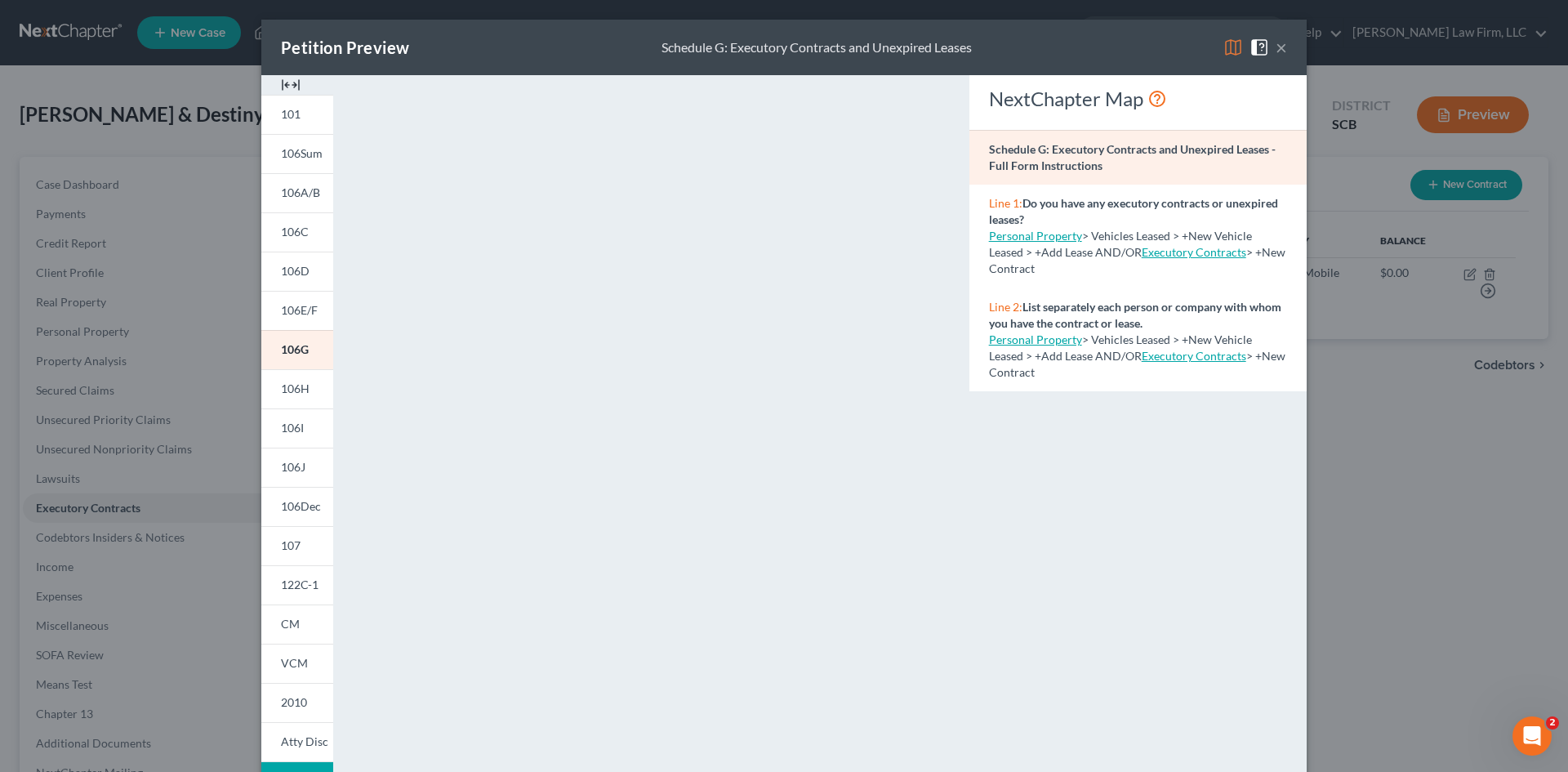
click at [1276, 47] on button "×" at bounding box center [1282, 47] width 12 height 19
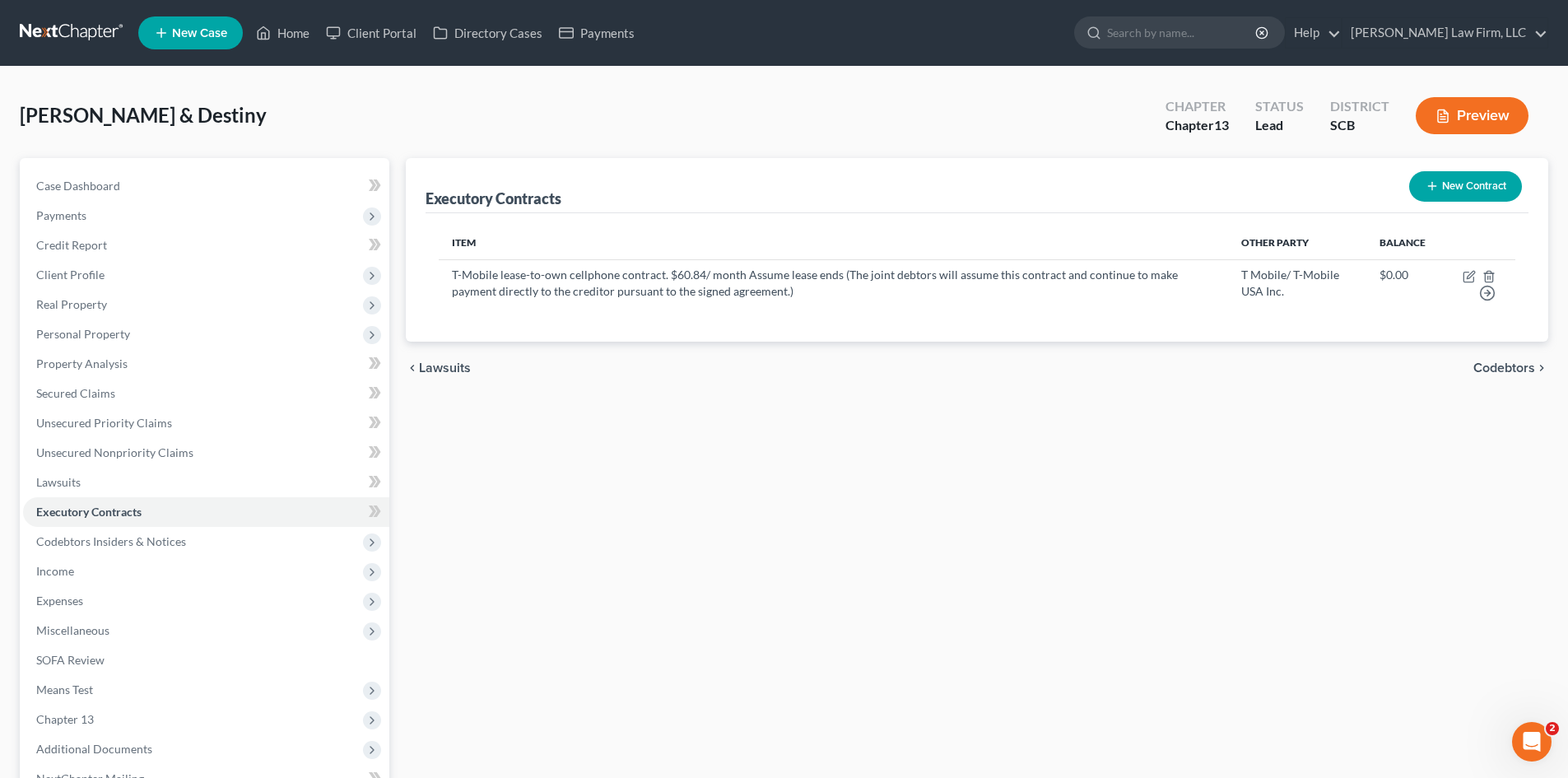
click at [874, 416] on div "Executory Contracts New Contract Item Other Party Balance T-Mobile lease-to-own…" at bounding box center [976, 530] width 1158 height 743
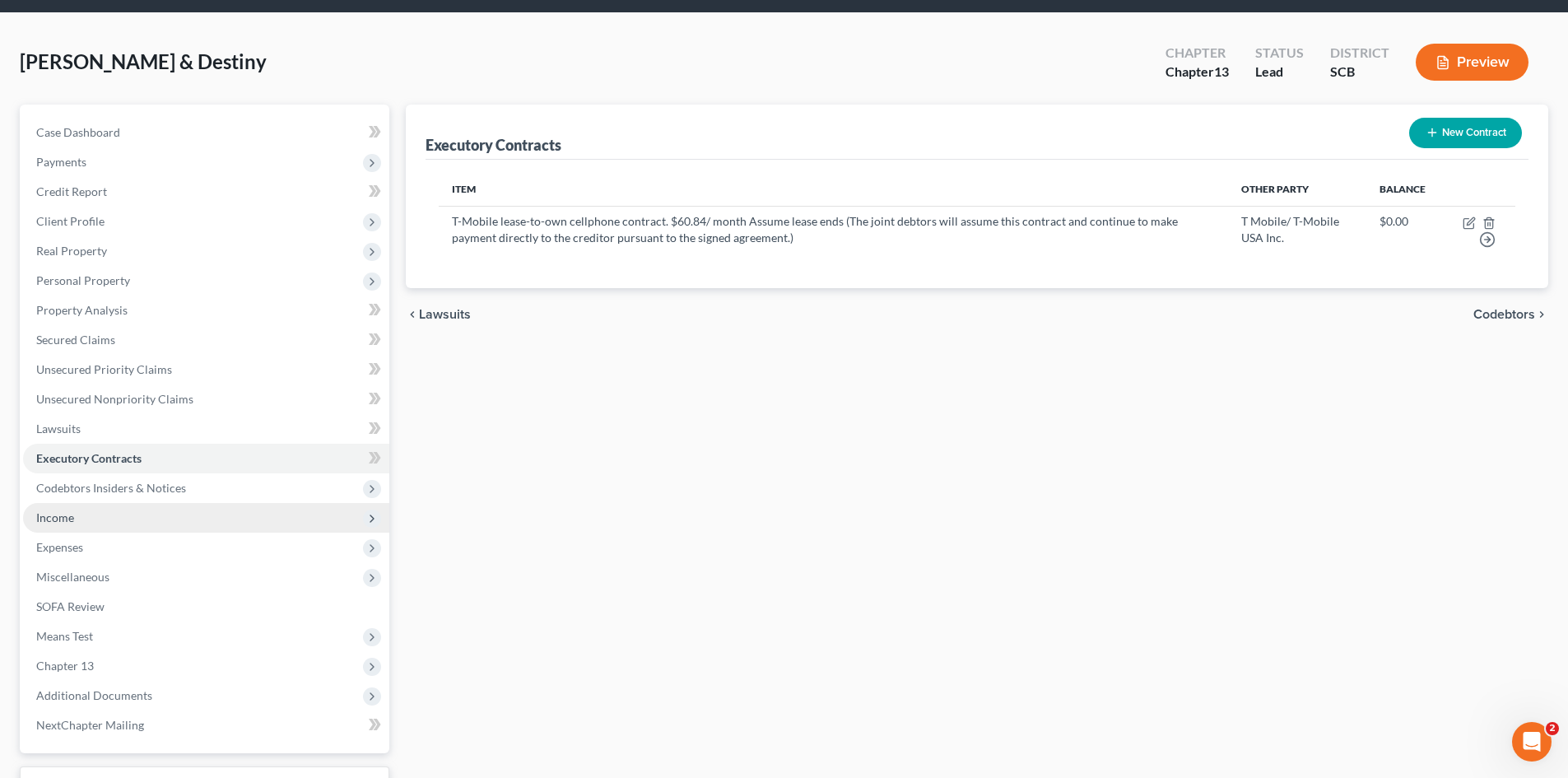
scroll to position [82, 0]
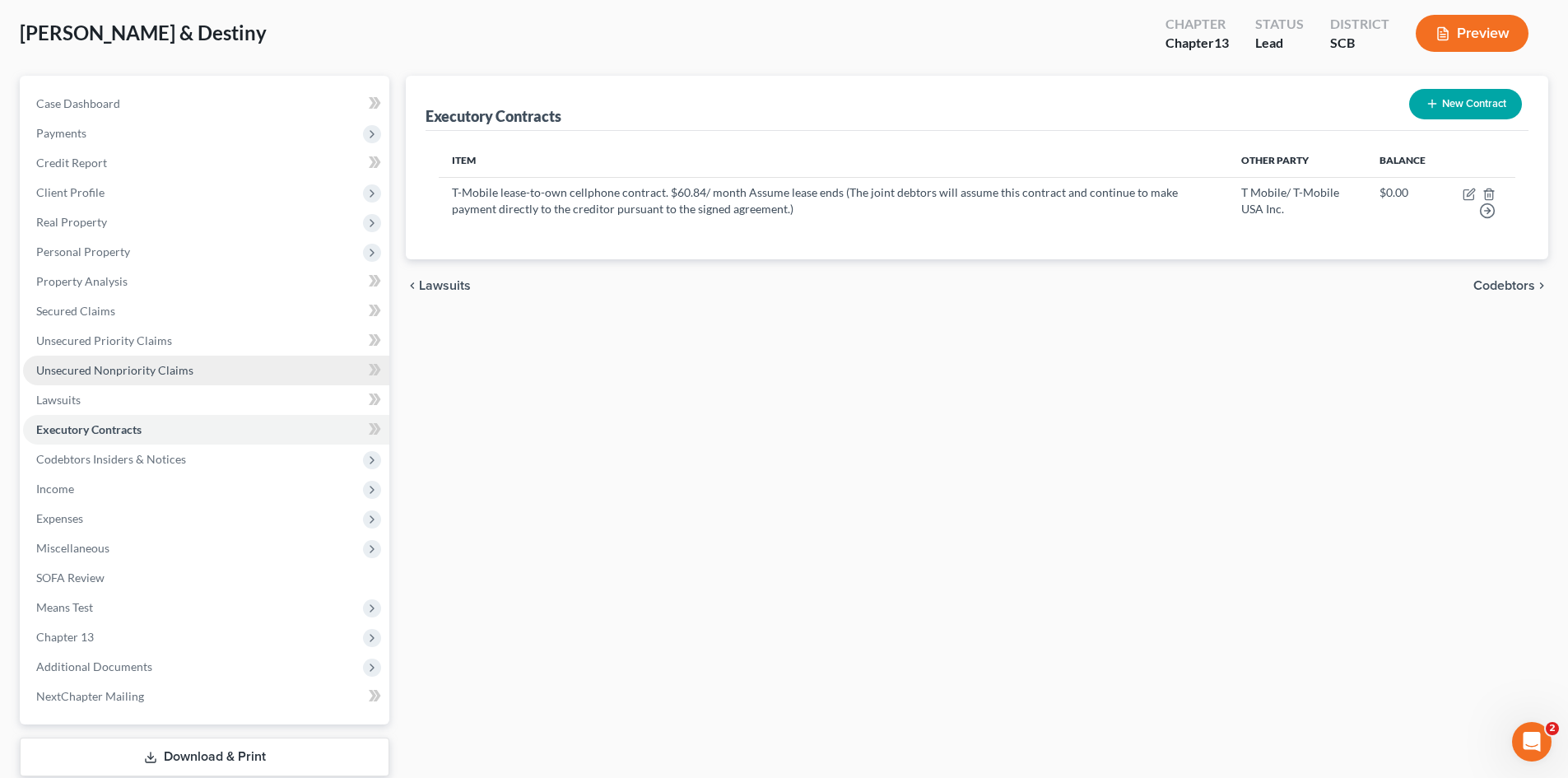
click at [170, 370] on span "Unsecured Nonpriority Claims" at bounding box center [115, 370] width 157 height 14
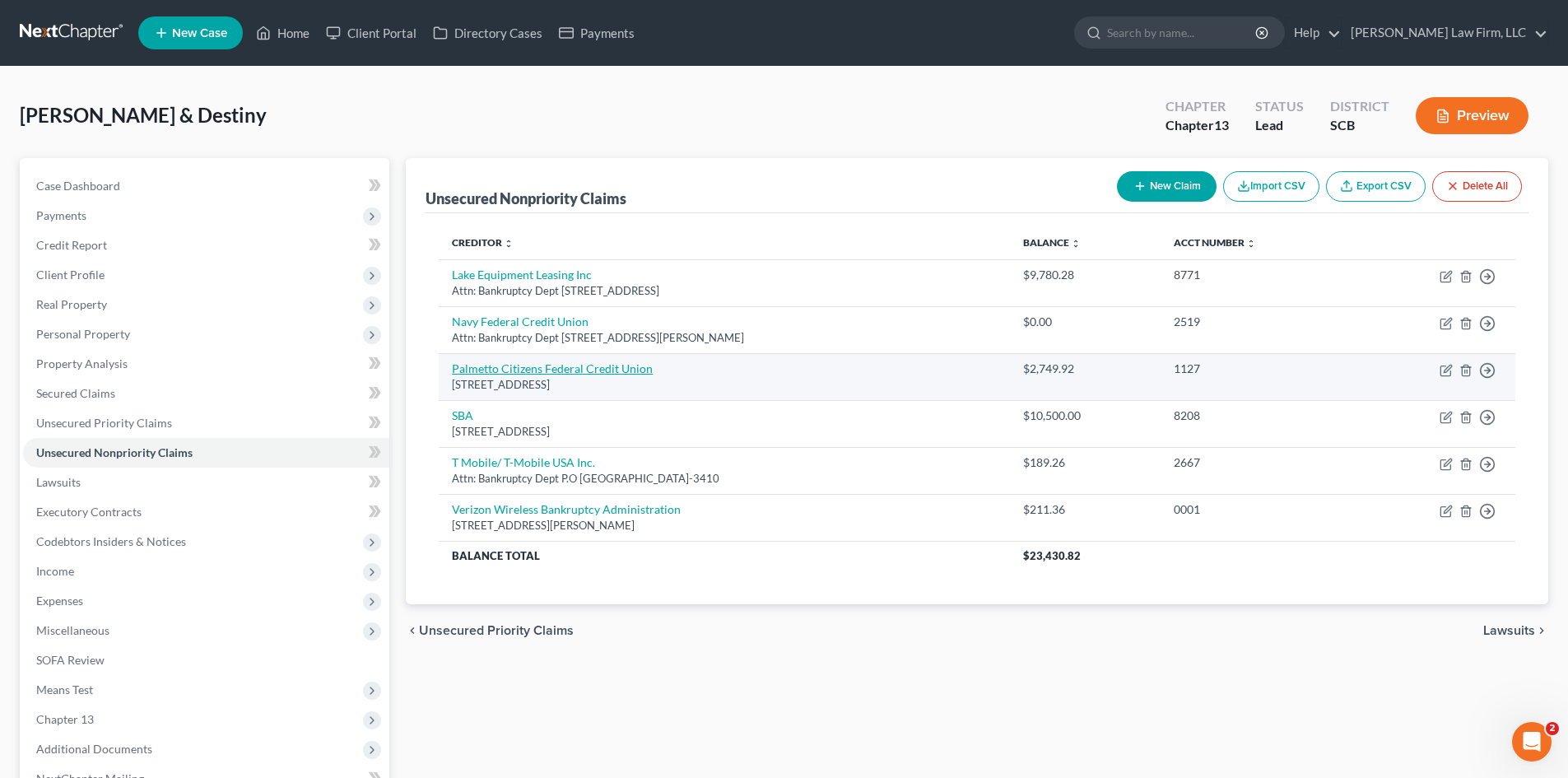
click at [623, 372] on link "Palmetto Citizens Federal Credit Union" at bounding box center [552, 368] width 201 height 14
select select "42"
select select "2"
select select "0"
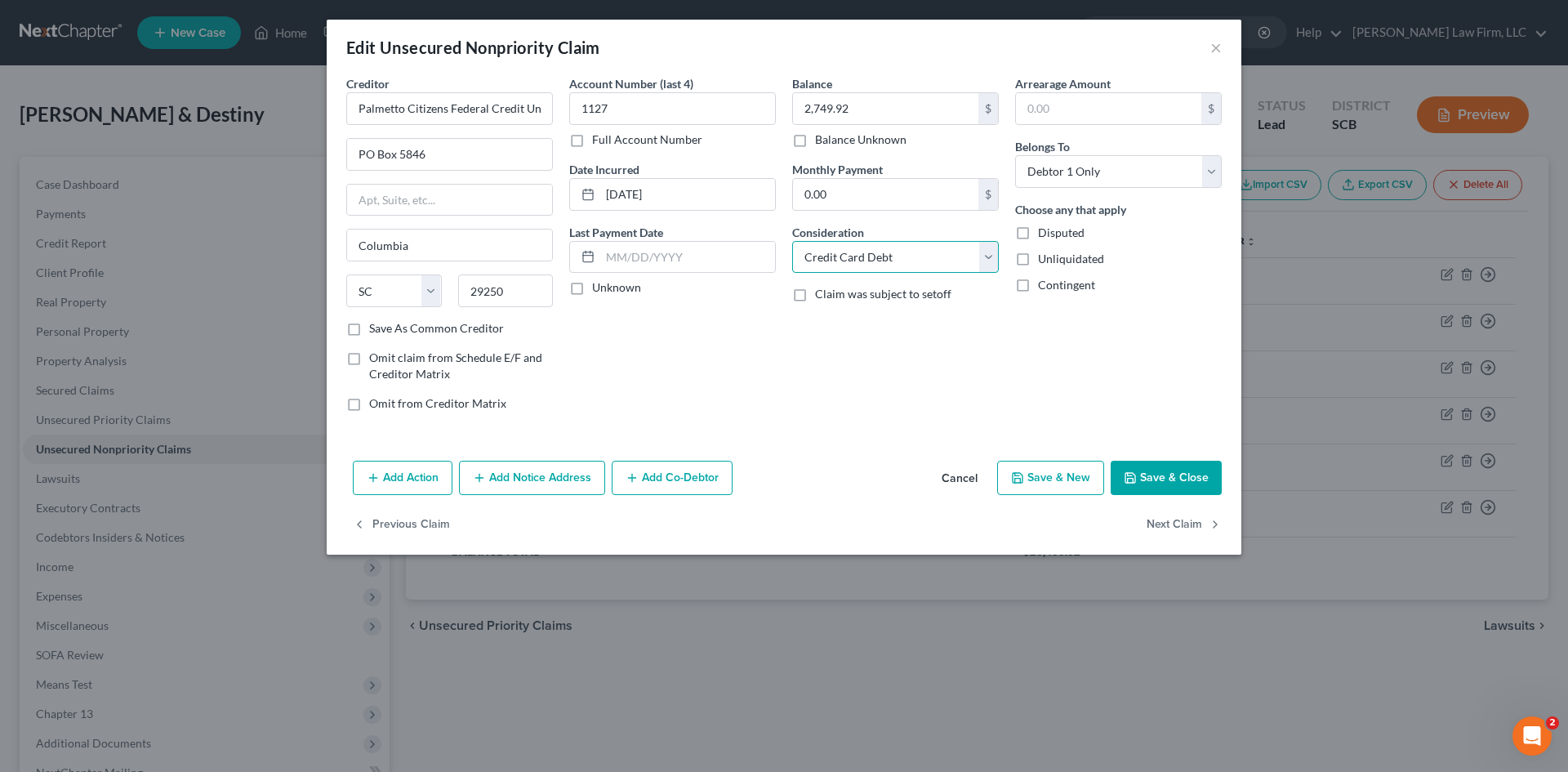
click at [975, 254] on select "Select Cable / Satellite Services Collection Agency Credit Card Debt Debt Couns…" at bounding box center [895, 257] width 207 height 33
drag, startPoint x: 1114, startPoint y: 346, endPoint x: 1107, endPoint y: 456, distance: 110.2
click at [1115, 348] on div "Arrearage Amount $ Belongs To * Select Debtor 1 Only Debtor 2 Only Debtor 1 And…" at bounding box center [1118, 250] width 223 height 349
click at [1220, 53] on button "×" at bounding box center [1216, 47] width 12 height 19
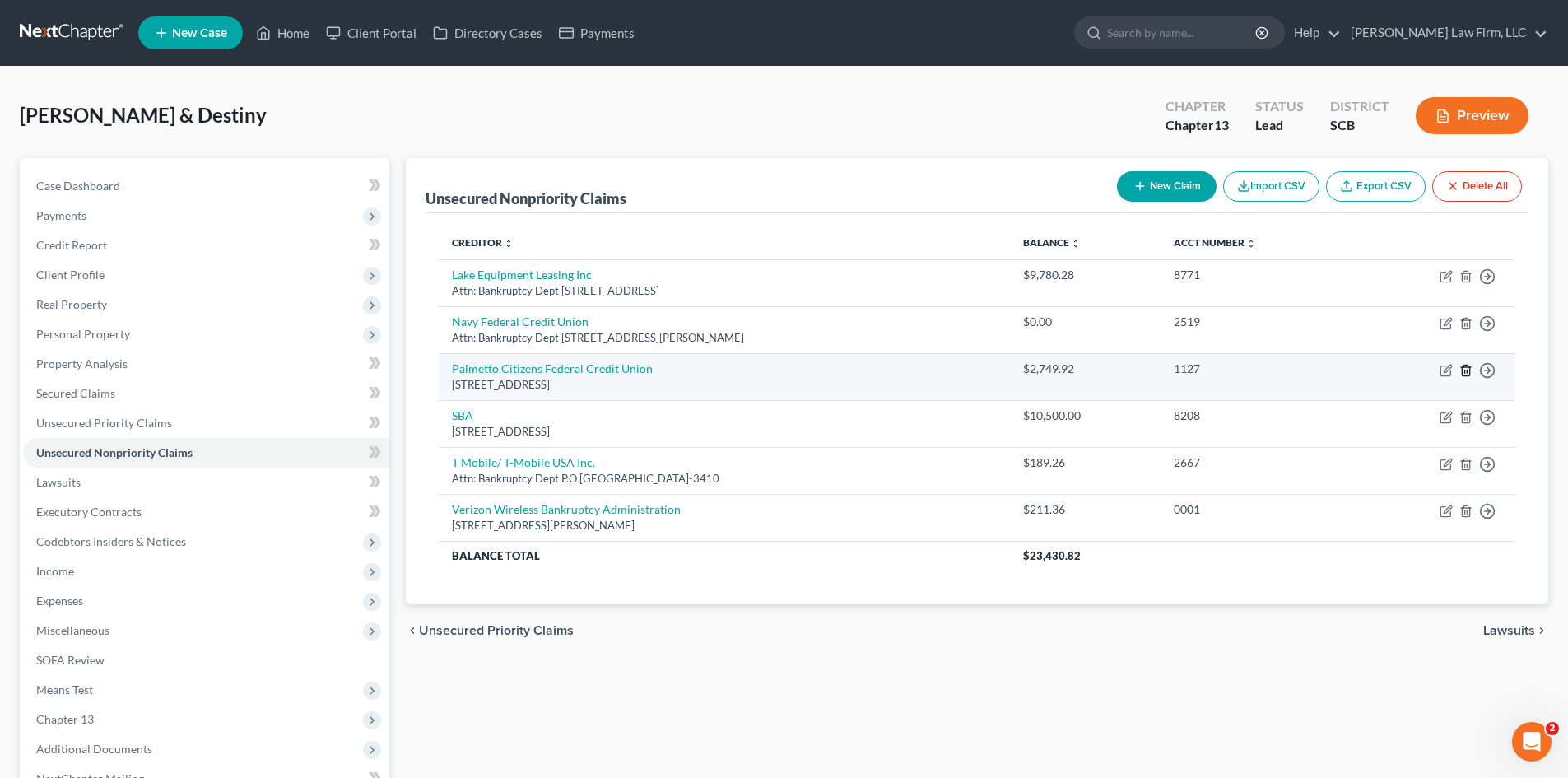
click at [1461, 375] on icon "button" at bounding box center [1465, 370] width 13 height 13
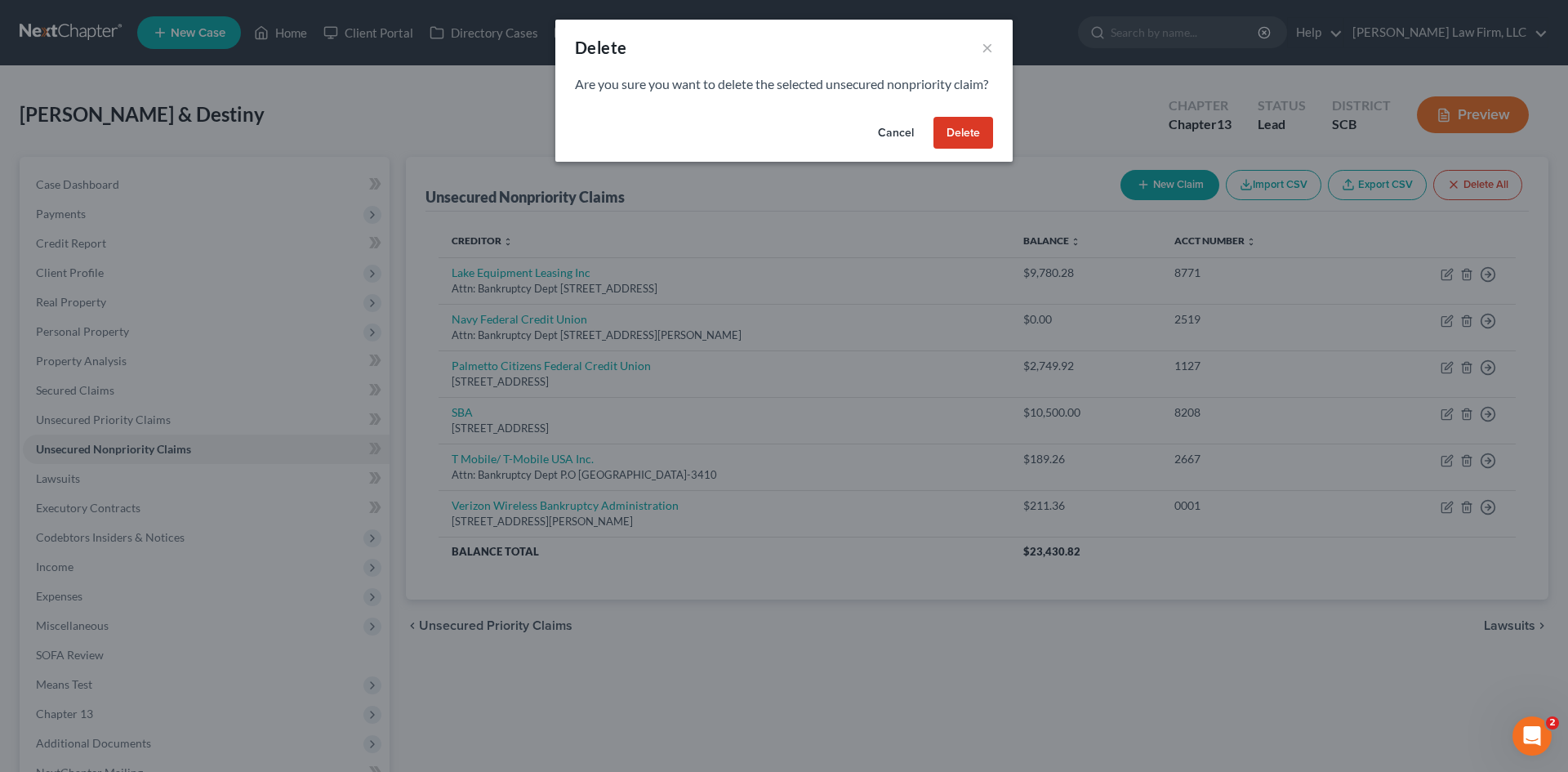
click at [970, 149] on button "Delete" at bounding box center [963, 132] width 60 height 33
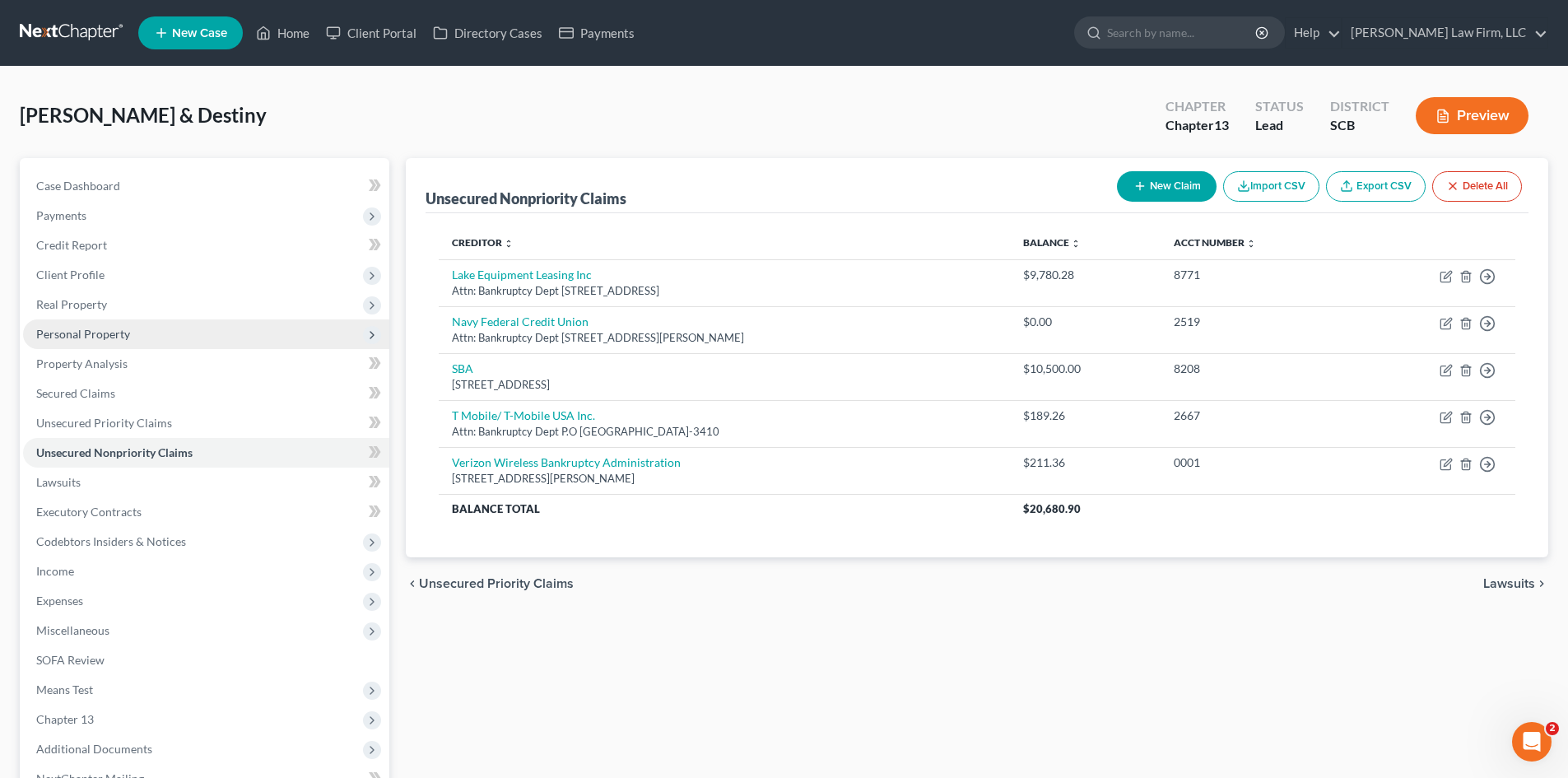
click at [122, 337] on span "Personal Property" at bounding box center [83, 333] width 93 height 14
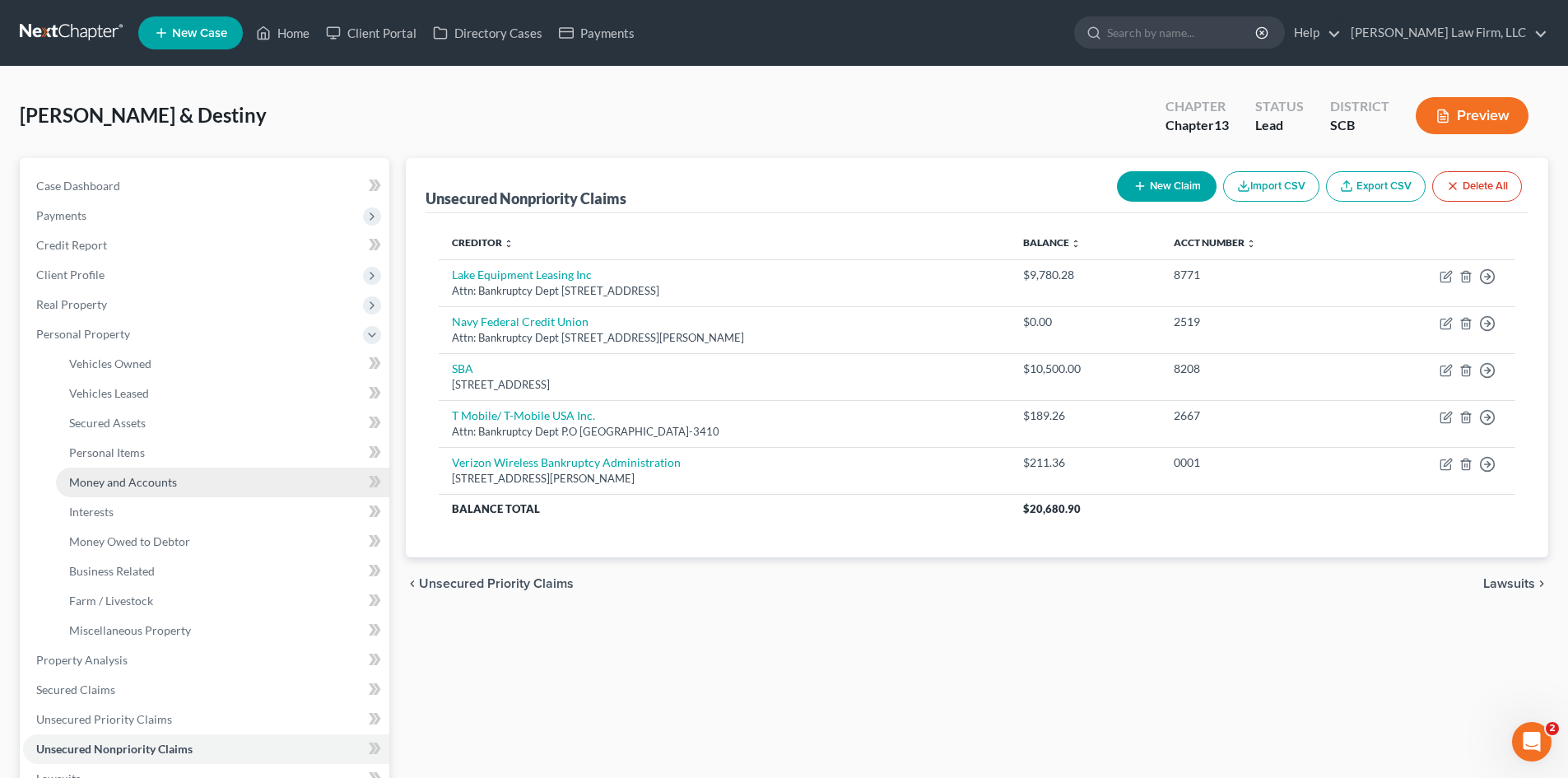
click at [192, 484] on link "Money and Accounts" at bounding box center [223, 482] width 333 height 30
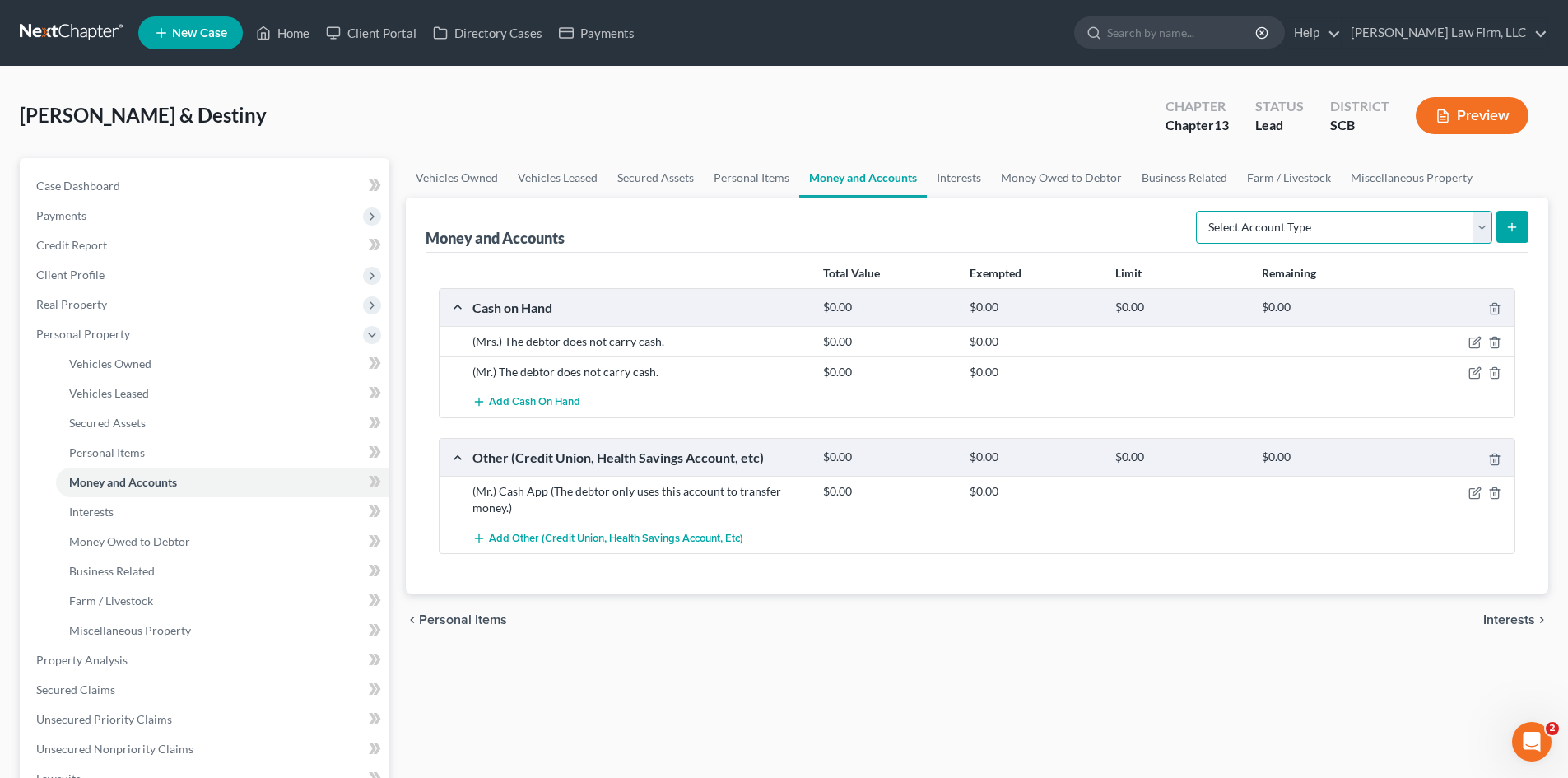
click at [1479, 224] on select "Select Account Type Brokerage Cash on Hand Certificates of Deposit Checking Acc…" at bounding box center [1344, 227] width 297 height 33
click at [1199, 211] on select "Select Account Type Brokerage Cash on Hand Certificates of Deposit Checking Acc…" at bounding box center [1344, 227] width 297 height 33
click at [960, 245] on div "Money and Accounts Select Account Type Brokerage Cash on Hand Certificates of D…" at bounding box center [977, 224] width 1103 height 55
click at [1517, 231] on icon "submit" at bounding box center [1511, 227] width 13 height 13
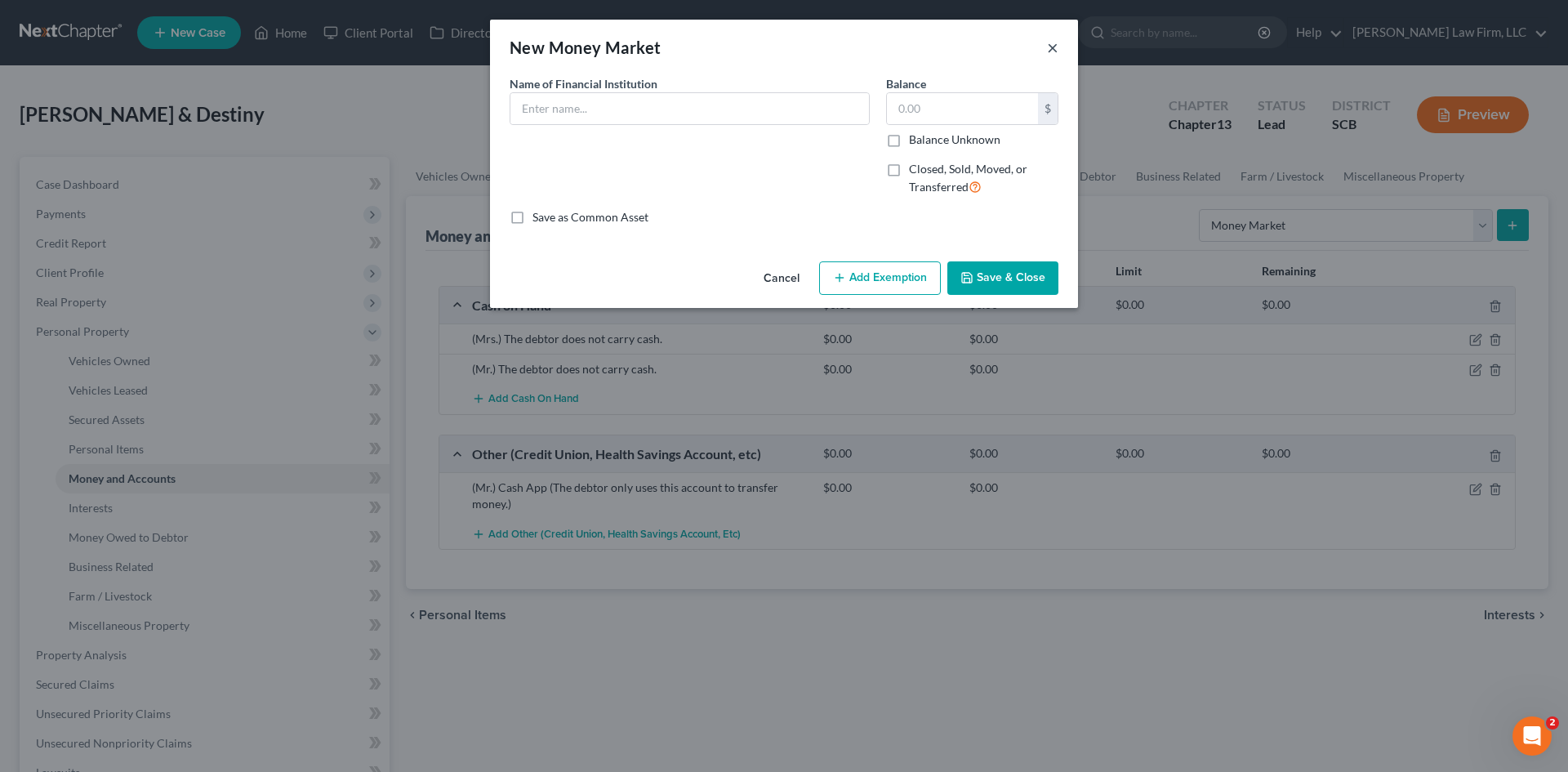
click at [1056, 46] on button "×" at bounding box center [1053, 47] width 12 height 19
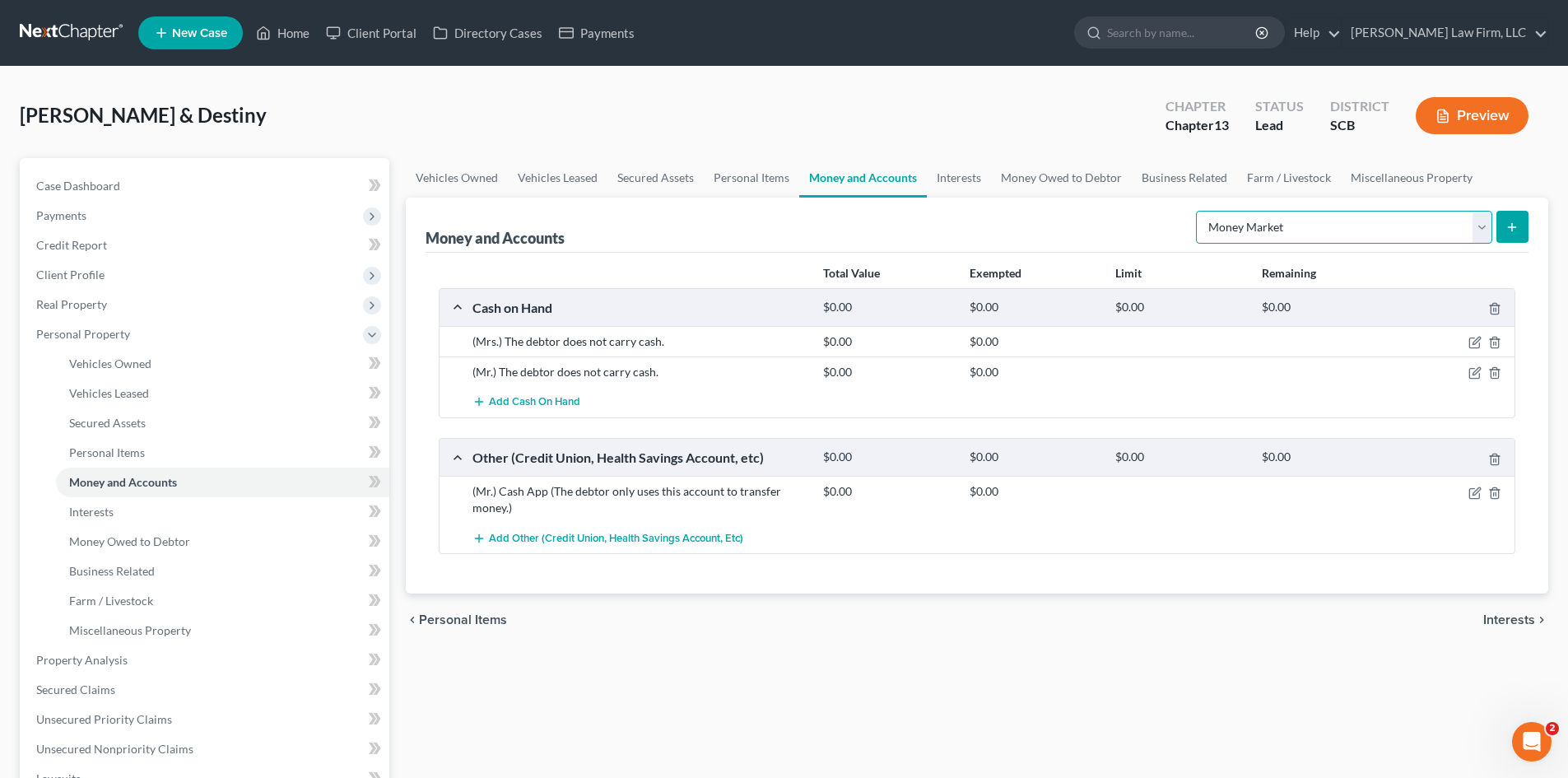
click at [1333, 228] on select "Select Account Type Brokerage Cash on Hand Certificates of Deposit Checking Acc…" at bounding box center [1344, 227] width 297 height 33
select select "checking"
click at [1199, 211] on select "Select Account Type Brokerage Cash on Hand Certificates of Deposit Checking Acc…" at bounding box center [1344, 227] width 297 height 33
click at [1524, 220] on button "submit" at bounding box center [1512, 227] width 32 height 32
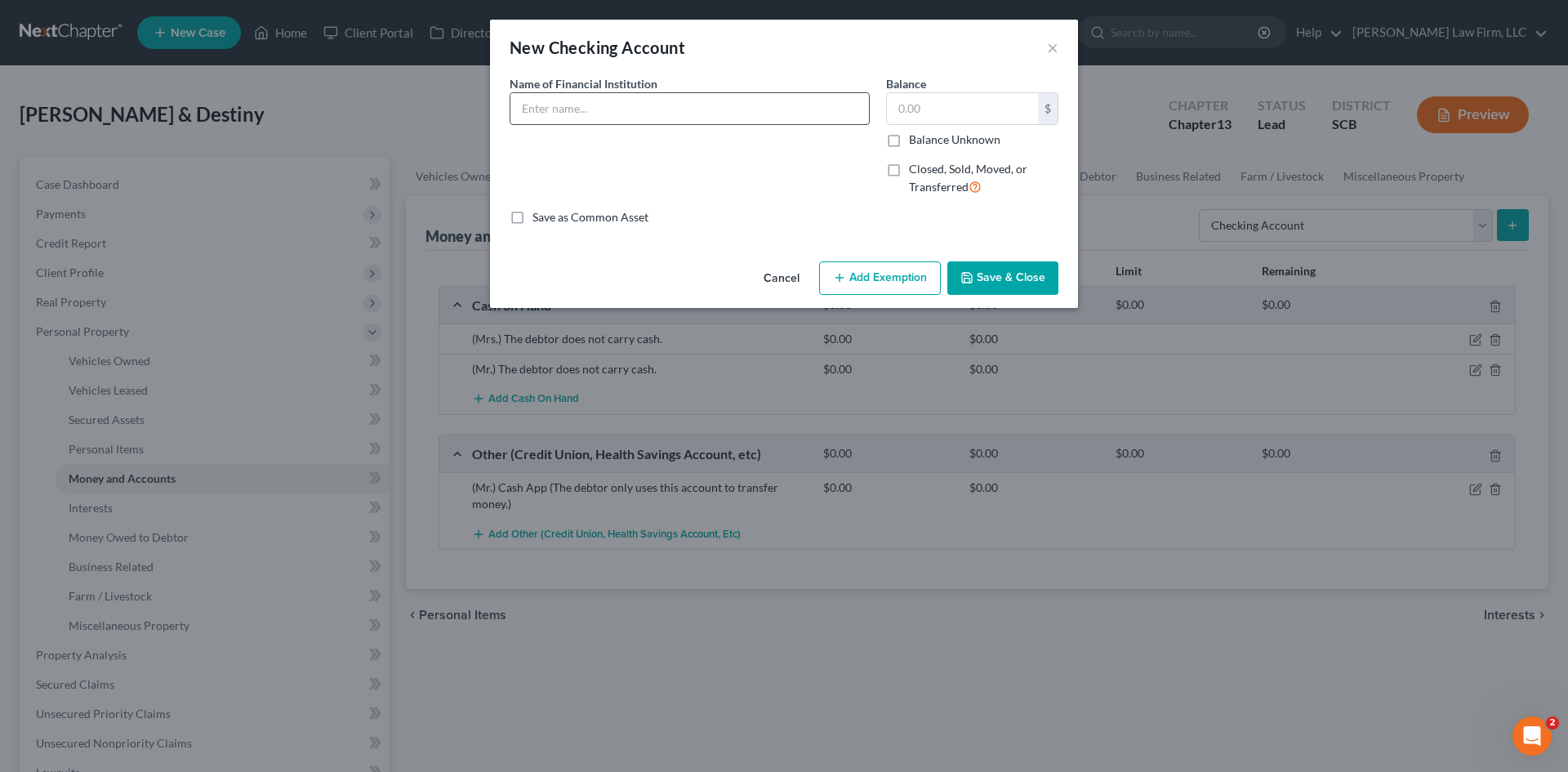
click at [757, 116] on input "text" at bounding box center [689, 108] width 358 height 31
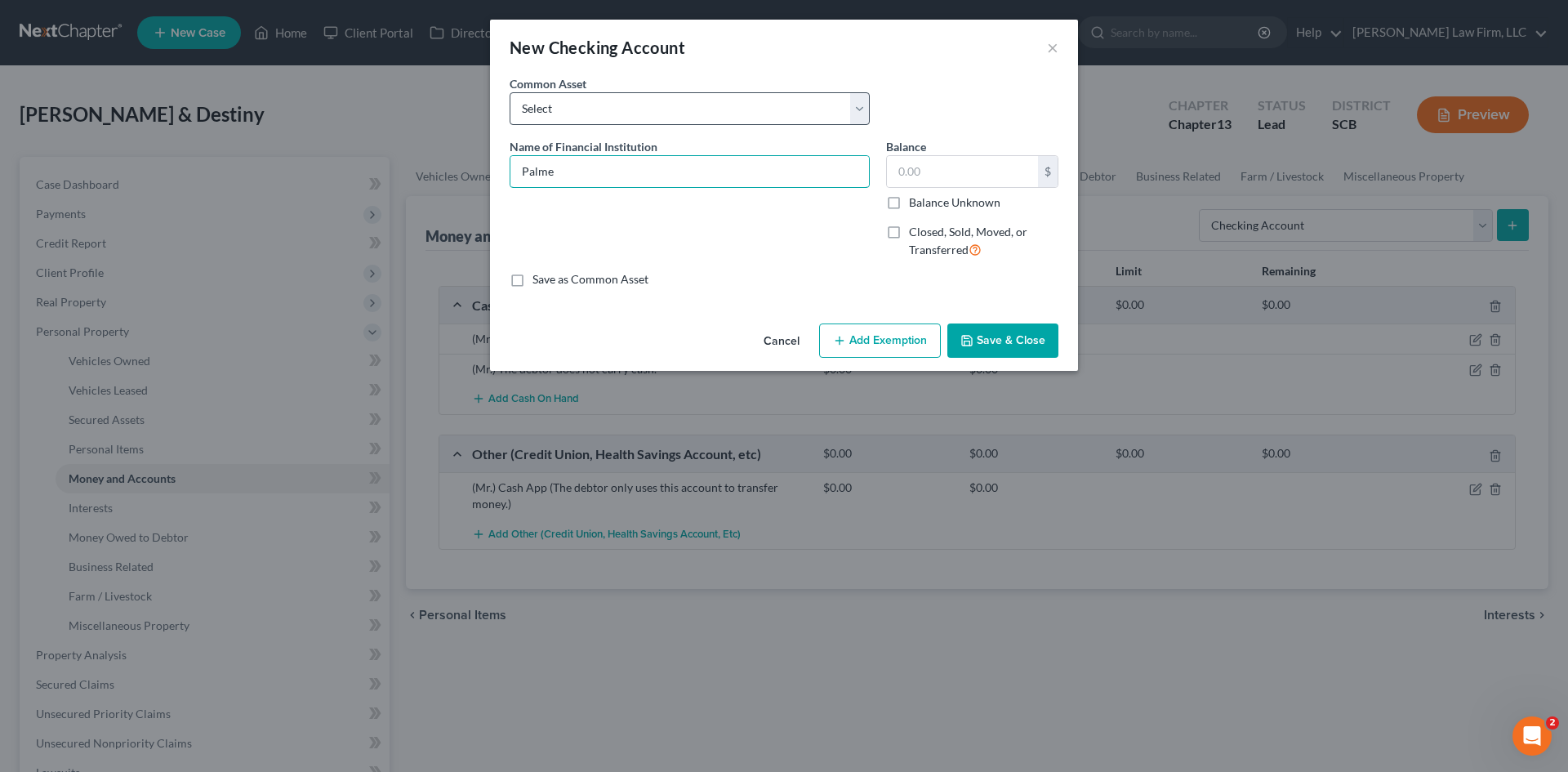
type input "Palme"
click at [757, 116] on select "Select First Citizens Bank Nucor FCU Acct# South Carolina Federal Credit Union …" at bounding box center [689, 108] width 360 height 33
click at [755, 116] on select "Select First Citizens Bank Nucor FCU Acct# South Carolina Federal Credit Union …" at bounding box center [689, 108] width 360 height 33
click at [752, 111] on select "Select First Citizens Bank Nucor FCU Acct# South Carolina Federal Credit Union …" at bounding box center [689, 108] width 360 height 33
select select "36"
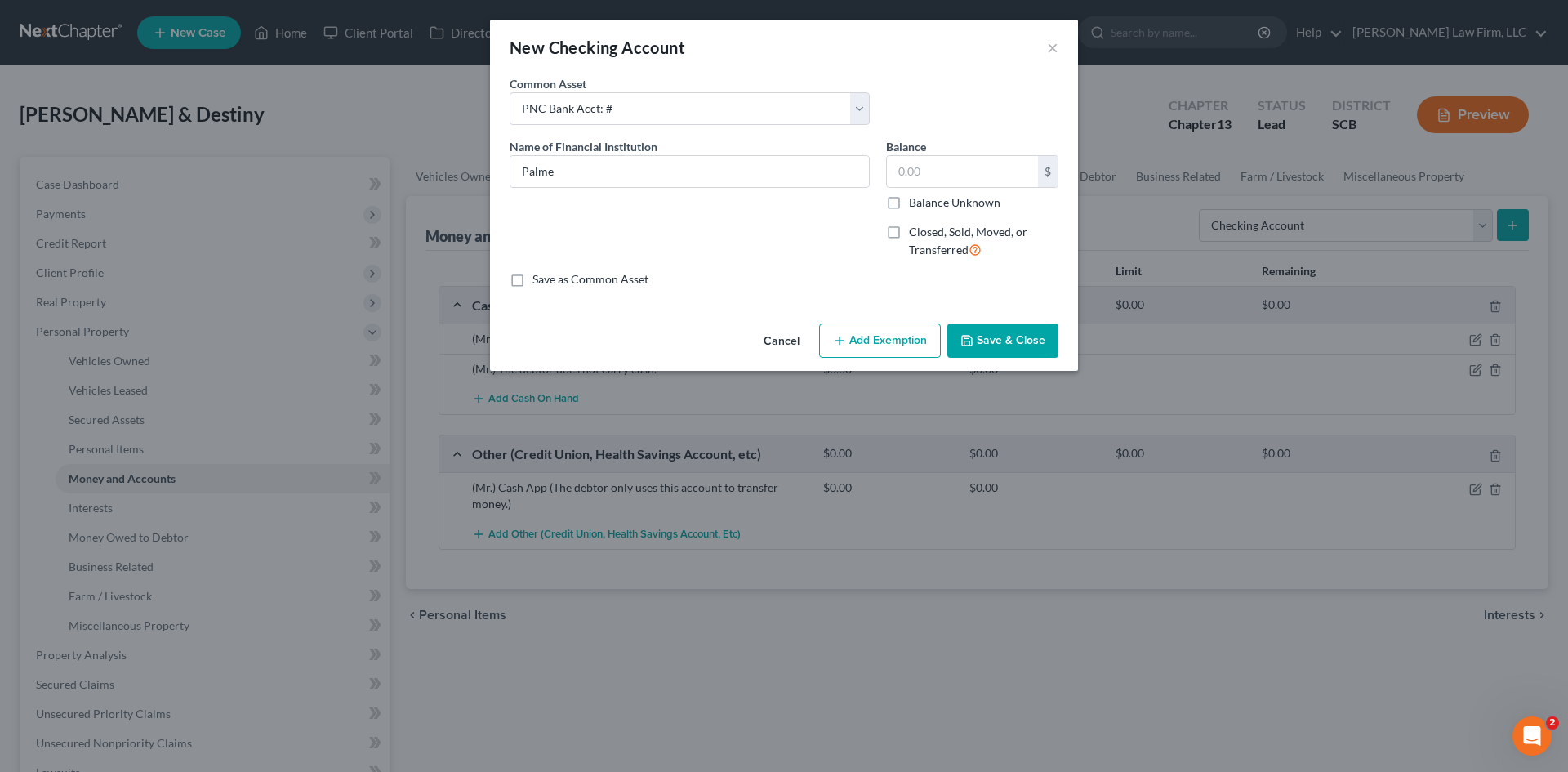
type input "PNC Bank Acct: #"
click at [1019, 100] on div "Common Asset Select First Citizens Bank Nucor FCU Acct# South Carolina Federal …" at bounding box center [784, 106] width 565 height 63
click at [613, 113] on select "Select First Citizens Bank Nucor FCU Acct# South Carolina Federal Credit Union …" at bounding box center [689, 108] width 360 height 33
click at [597, 105] on select "Select First Citizens Bank Nucor FCU Acct# South Carolina Federal Credit Union …" at bounding box center [689, 108] width 360 height 33
click at [669, 109] on select "Select First Citizens Bank Nucor FCU Acct# South Carolina Federal Credit Union …" at bounding box center [689, 108] width 360 height 33
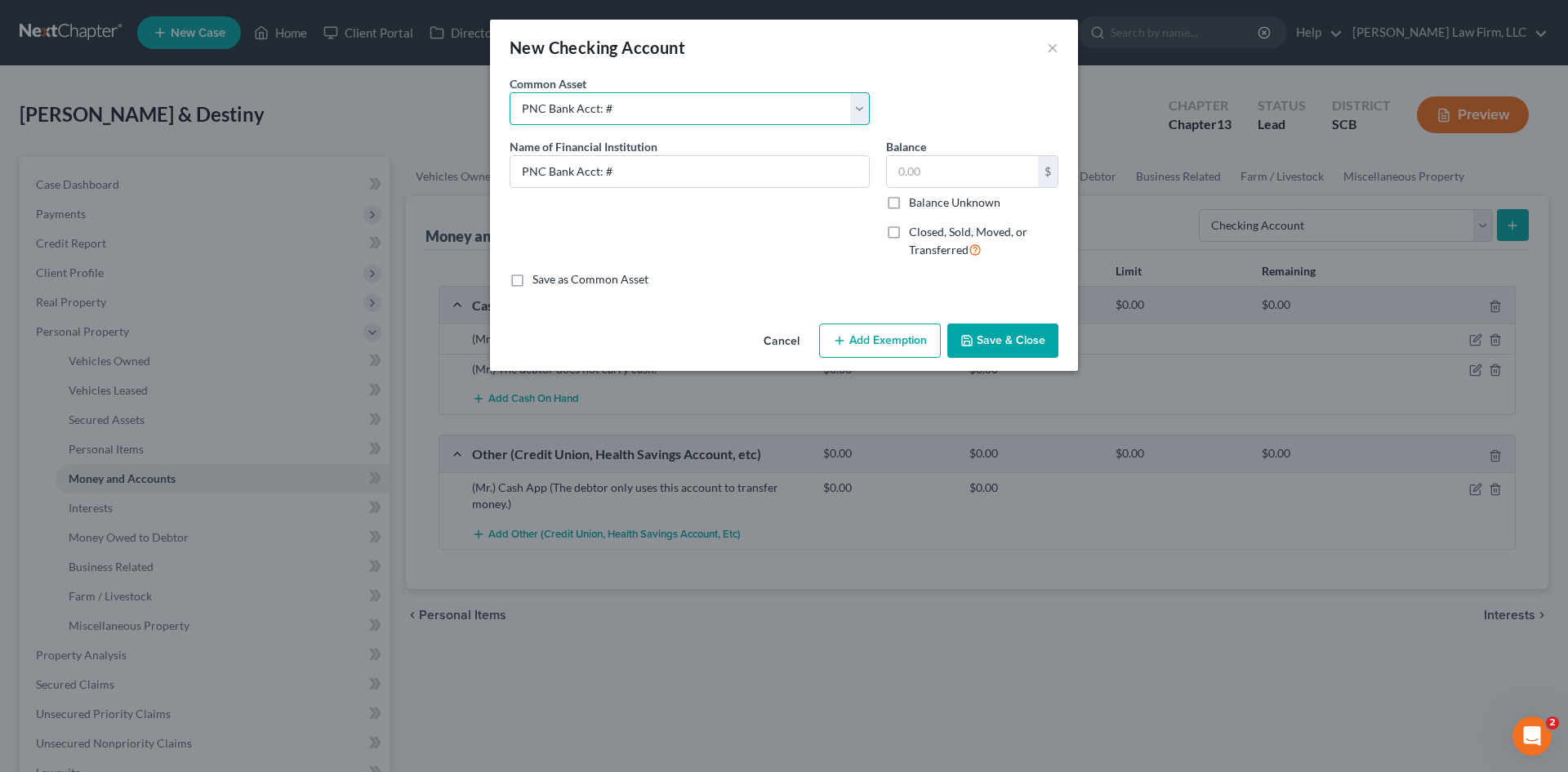
select select
click at [509, 92] on select "Select First Citizens Bank Nucor FCU Acct# South Carolina Federal Credit Union …" at bounding box center [689, 108] width 360 height 33
click at [642, 159] on input "text" at bounding box center [689, 171] width 358 height 31
click at [826, 172] on input "Palmetto Citizens Federal Credit Union checking acct:# 1127" at bounding box center [689, 171] width 358 height 31
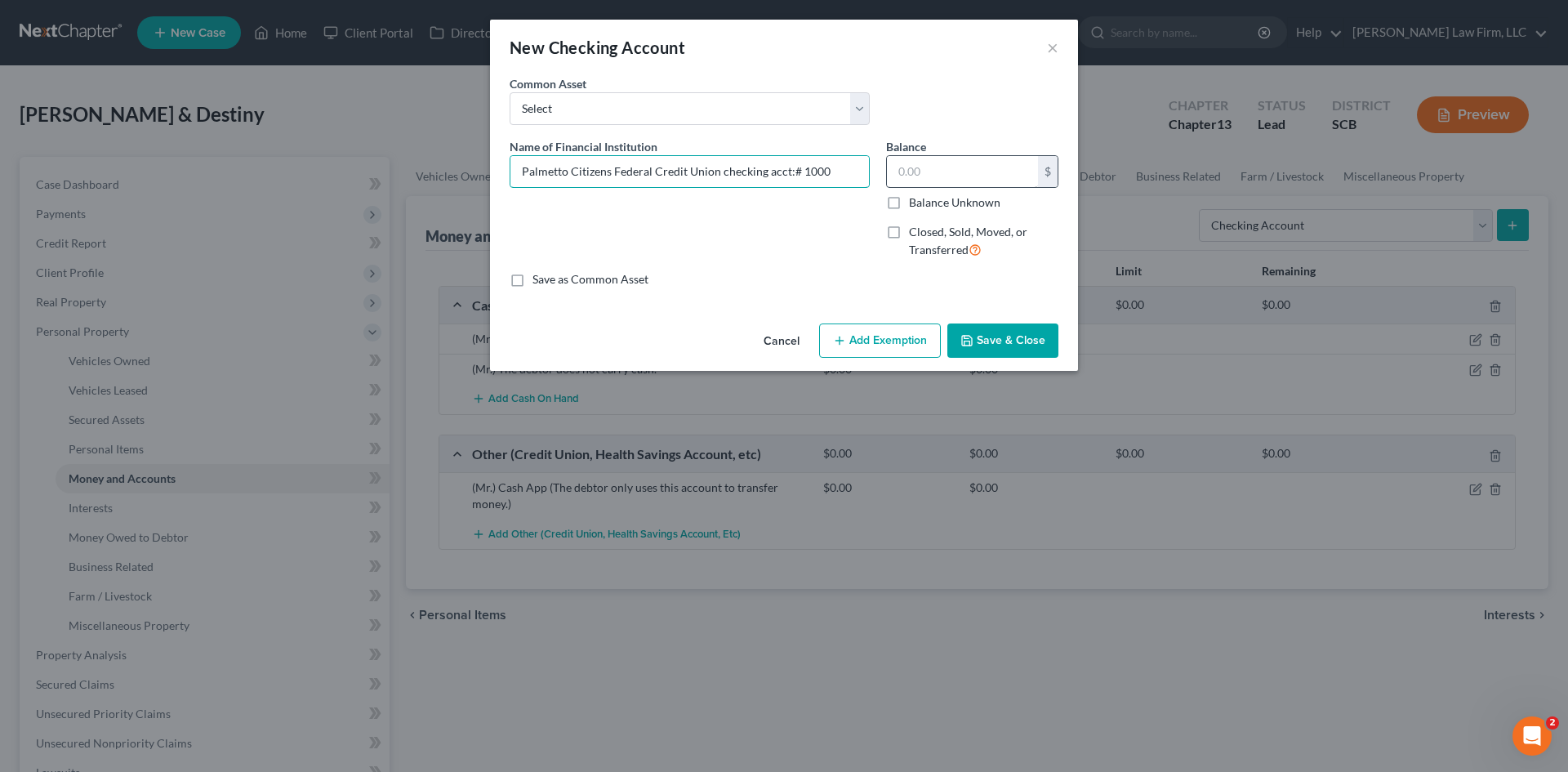
type input "Palmetto Citizens Federal Credit Union checking acct:# 1000"
click at [956, 166] on input "text" at bounding box center [962, 171] width 151 height 31
type input "1,732.75"
click at [715, 281] on div "Save as Common Asset" at bounding box center [784, 278] width 549 height 16
click at [835, 336] on icon "button" at bounding box center [839, 340] width 13 height 13
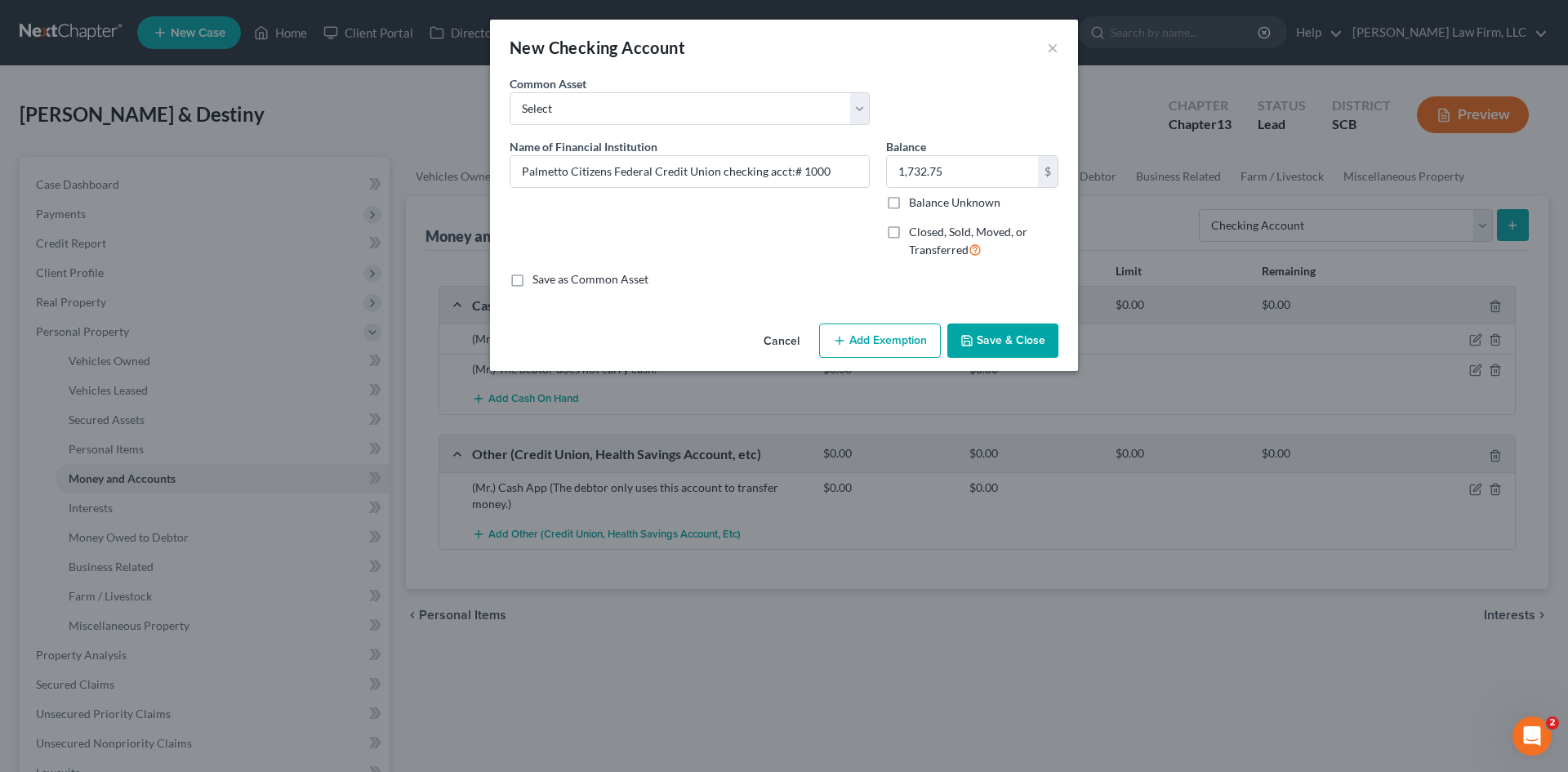
select select "2"
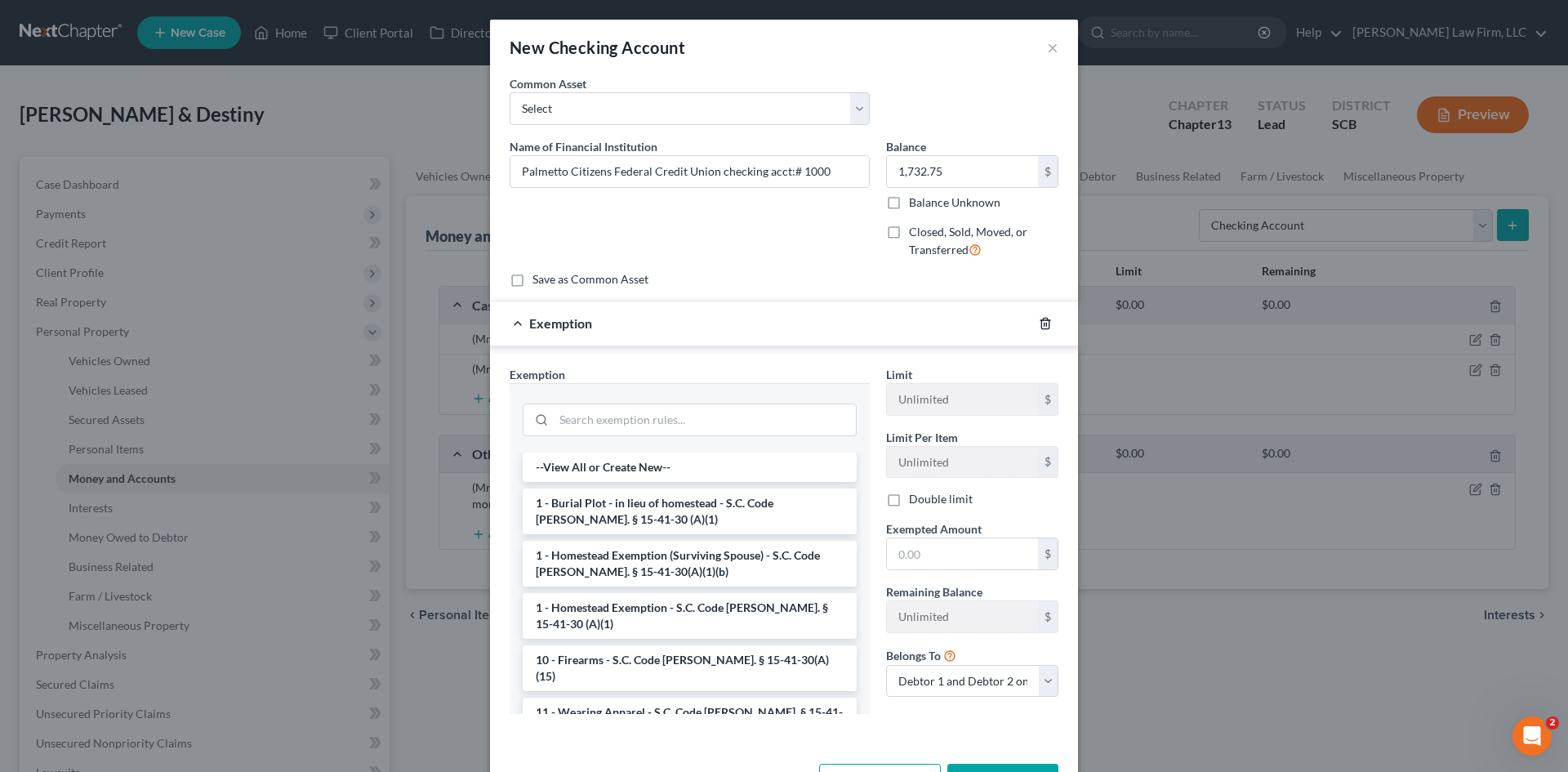
click at [1046, 323] on line "button" at bounding box center [1046, 324] width 0 height 3
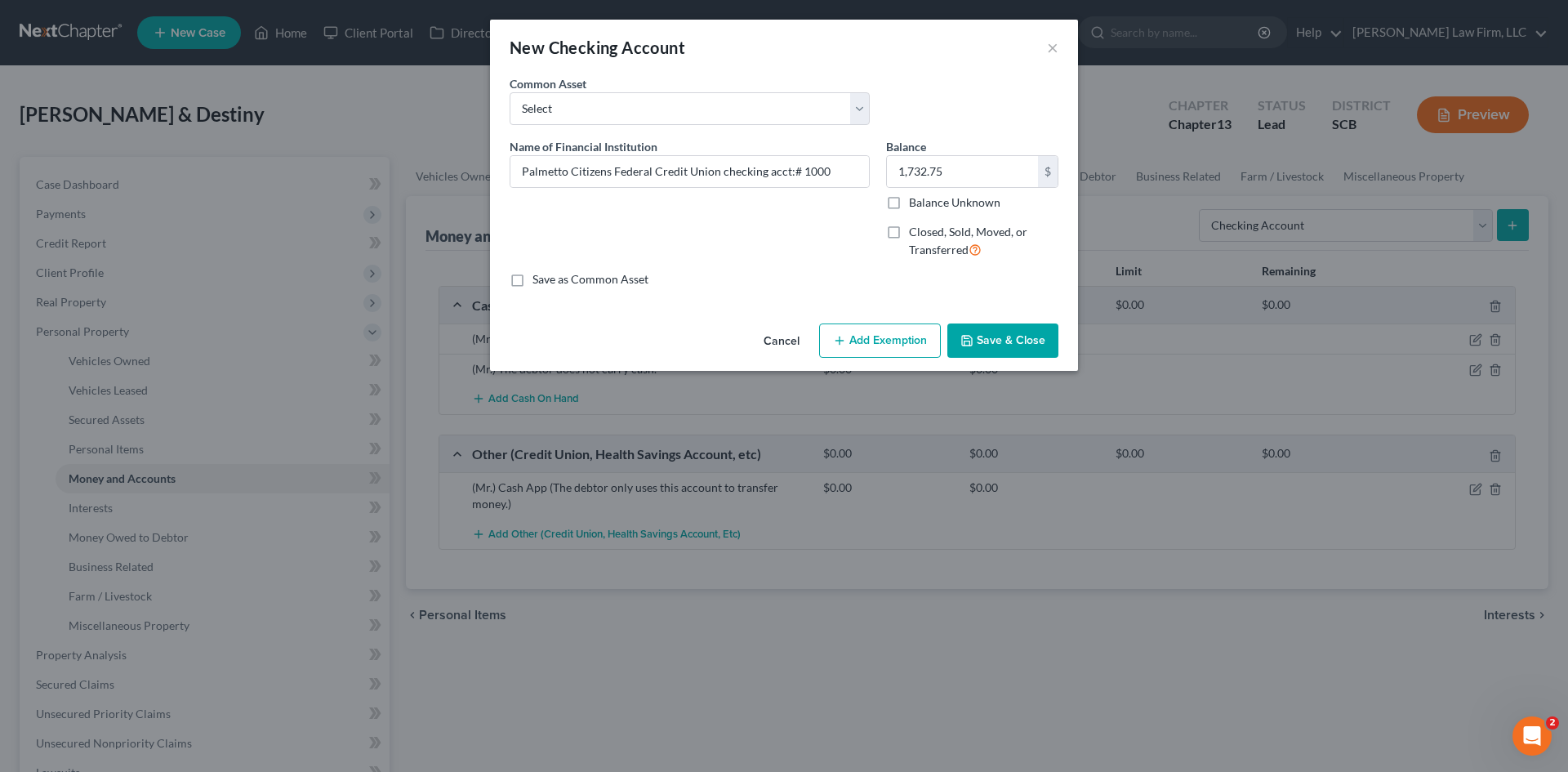
click at [994, 347] on button "Save & Close" at bounding box center [1003, 340] width 111 height 35
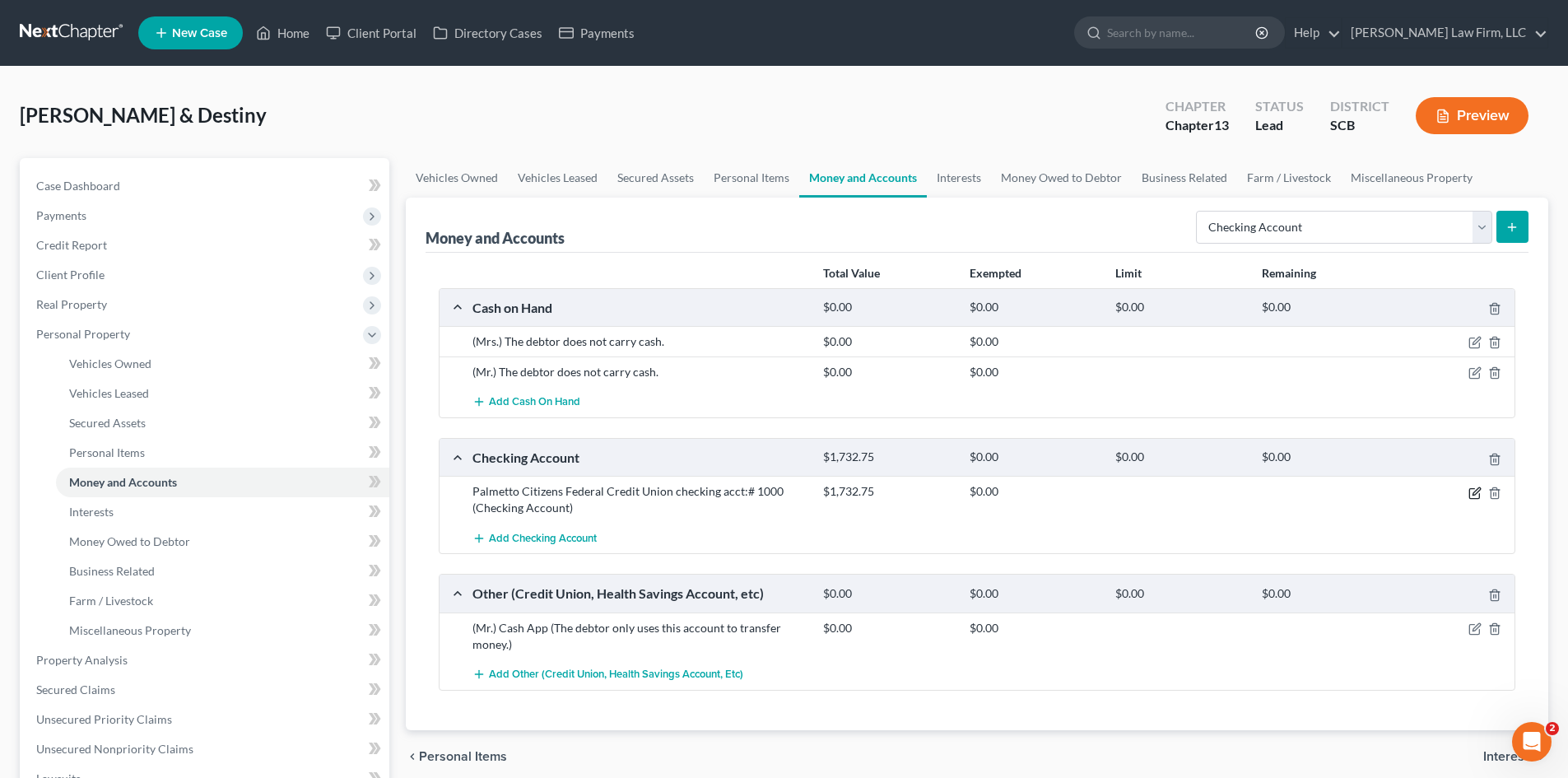
click at [1480, 493] on icon "button" at bounding box center [1474, 492] width 13 height 13
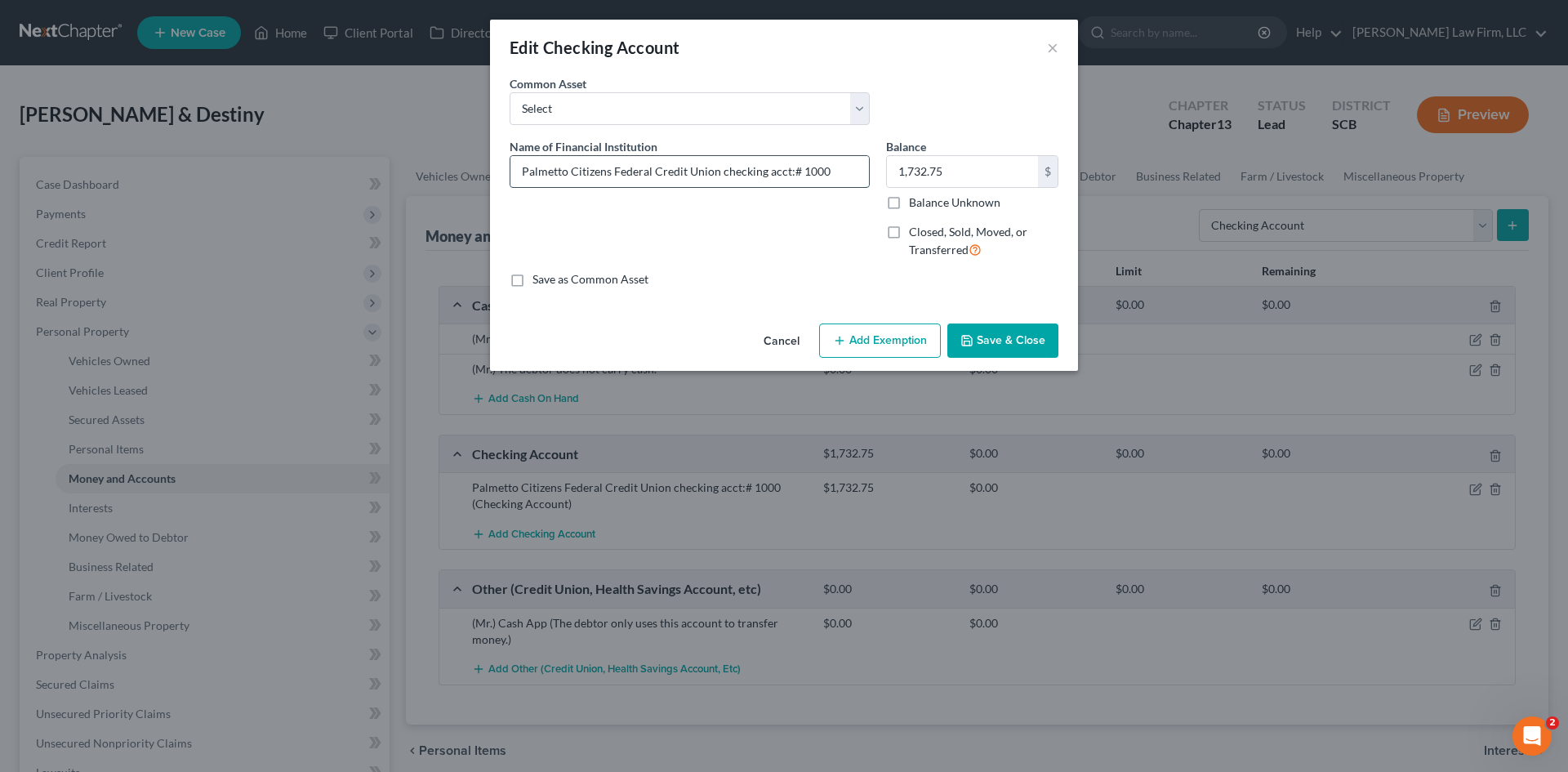
click at [797, 171] on input "Palmetto Citizens Federal Credit Union checking acct:# 1000" at bounding box center [689, 171] width 358 height 31
click at [838, 166] on input "Palmetto Citizens Federal Credit Union checking acct:# 1000" at bounding box center [689, 171] width 358 height 31
type input "Palmetto Citizens Federal Credit Union checking acct:# 1000 (The debtors hold t…"
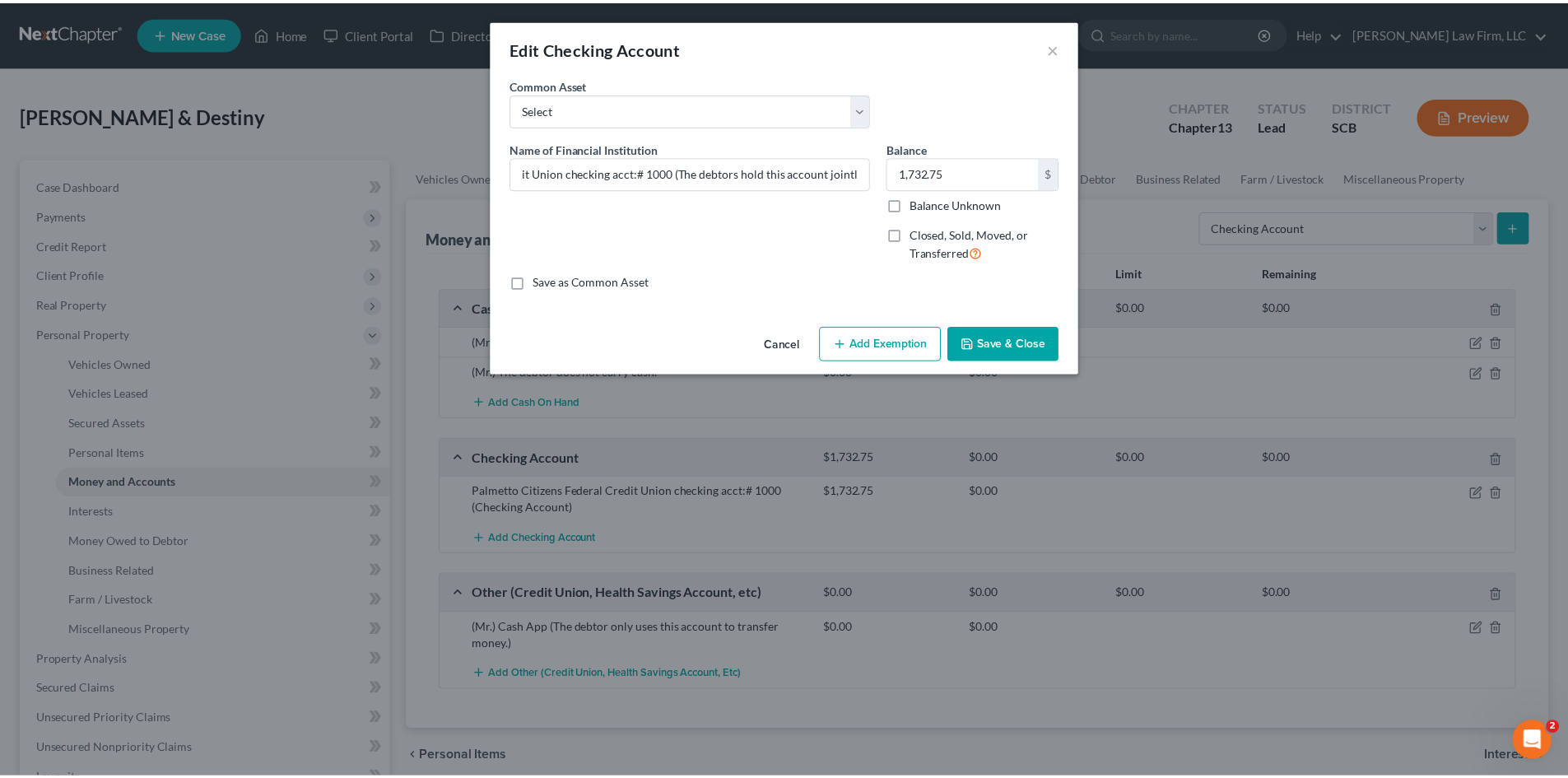
scroll to position [0, 0]
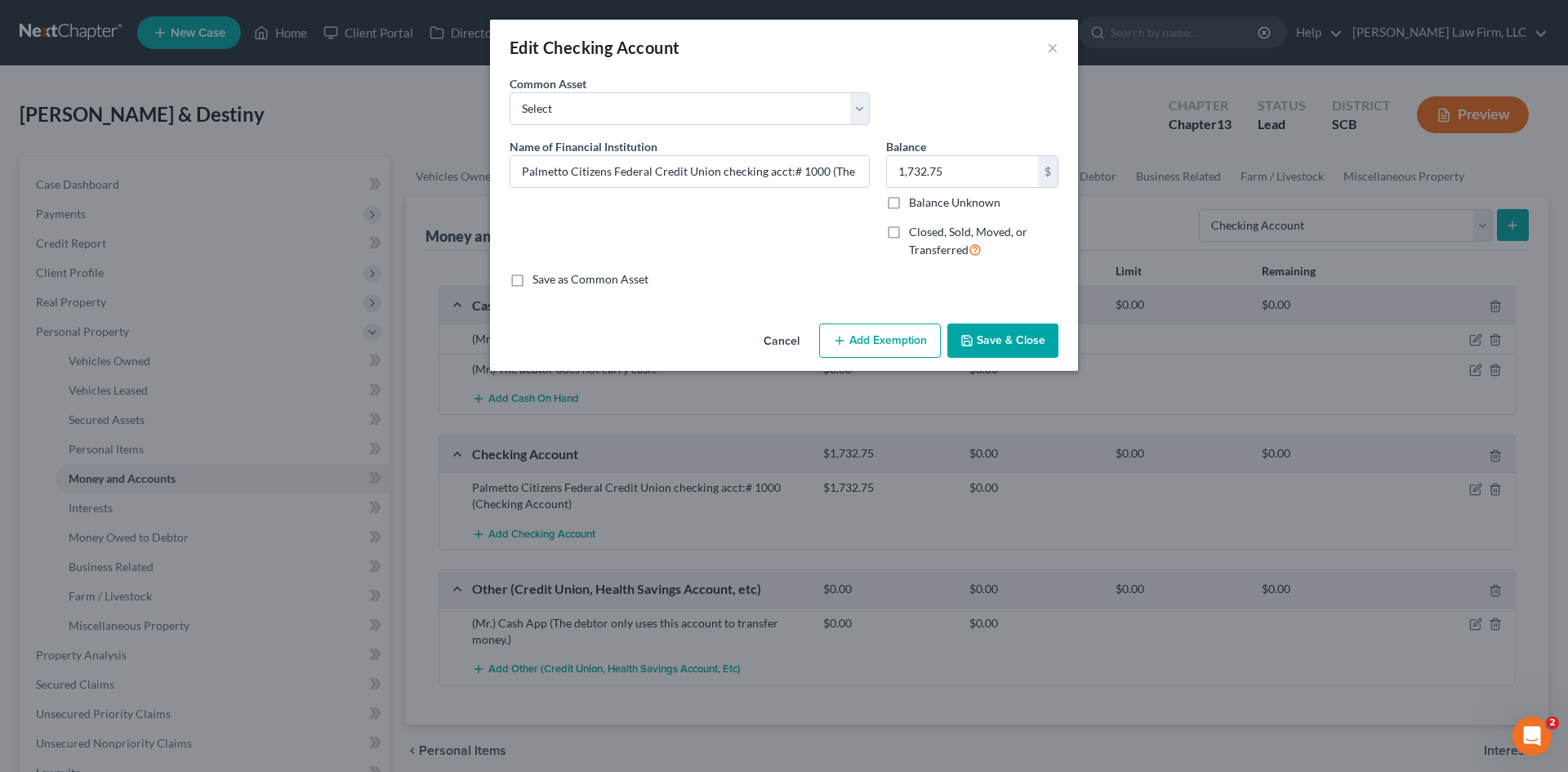
click at [1015, 334] on button "Save & Close" at bounding box center [1003, 340] width 111 height 35
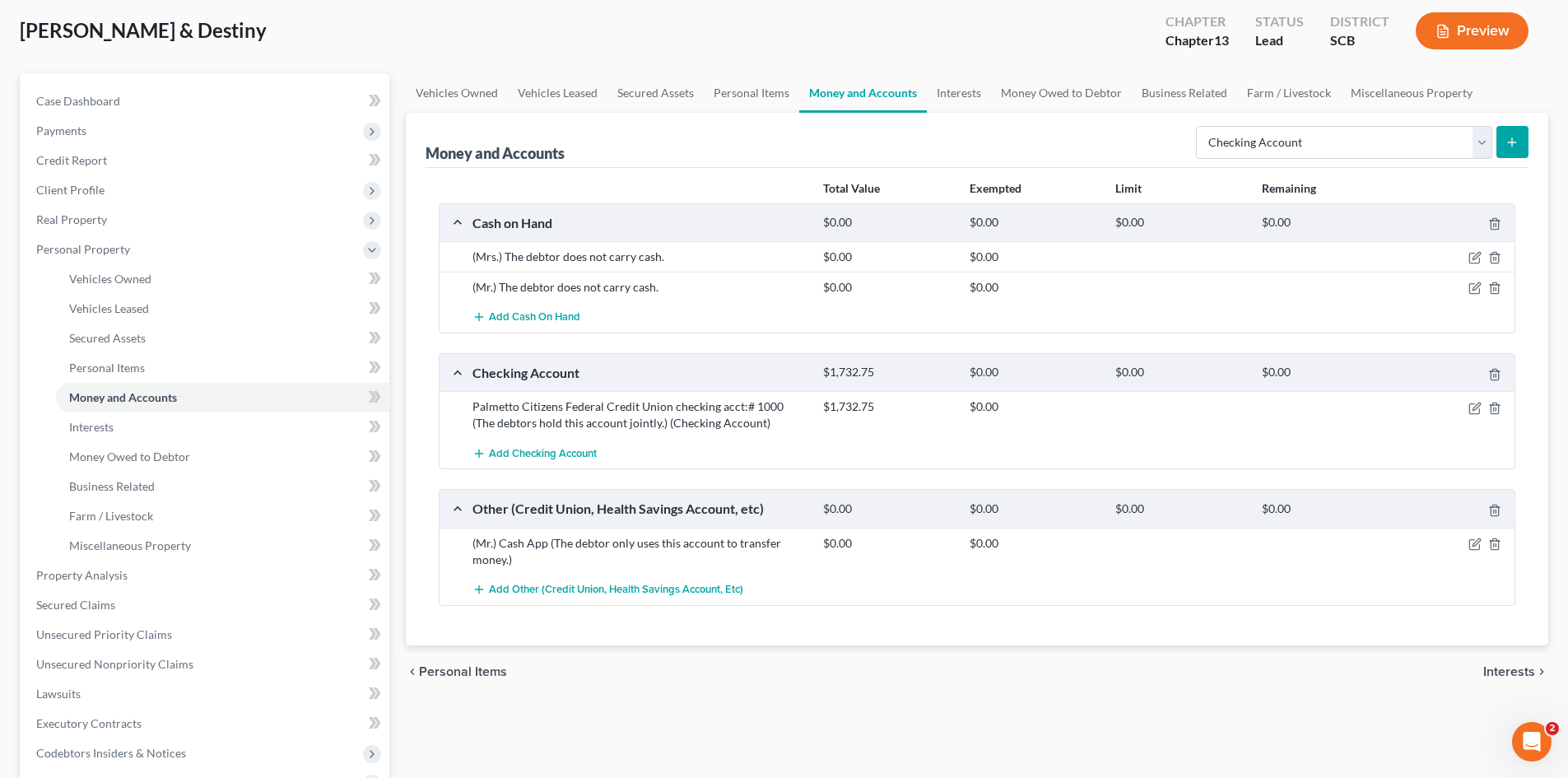
scroll to position [165, 0]
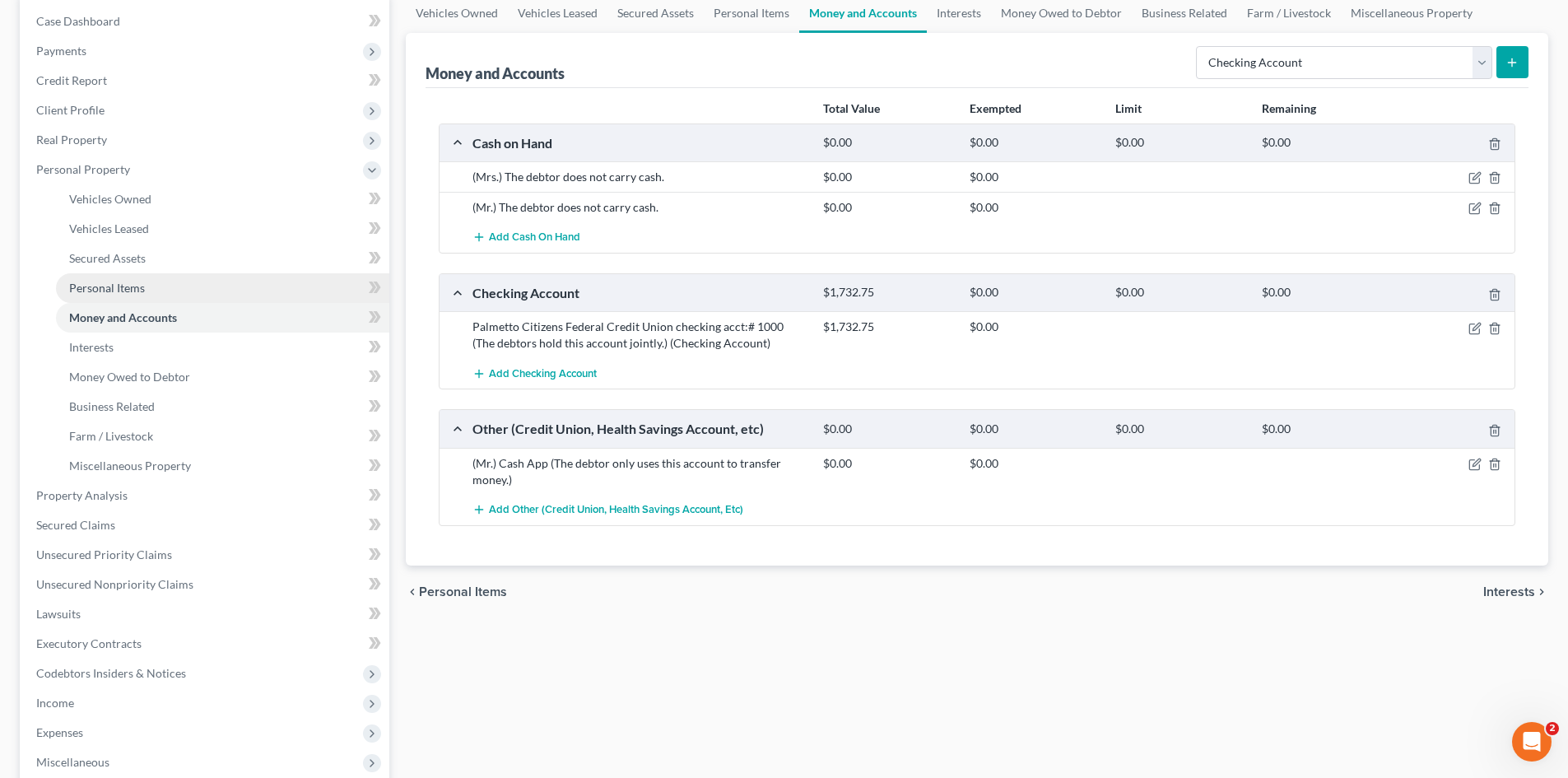
click at [144, 287] on link "Personal Items" at bounding box center [223, 287] width 333 height 30
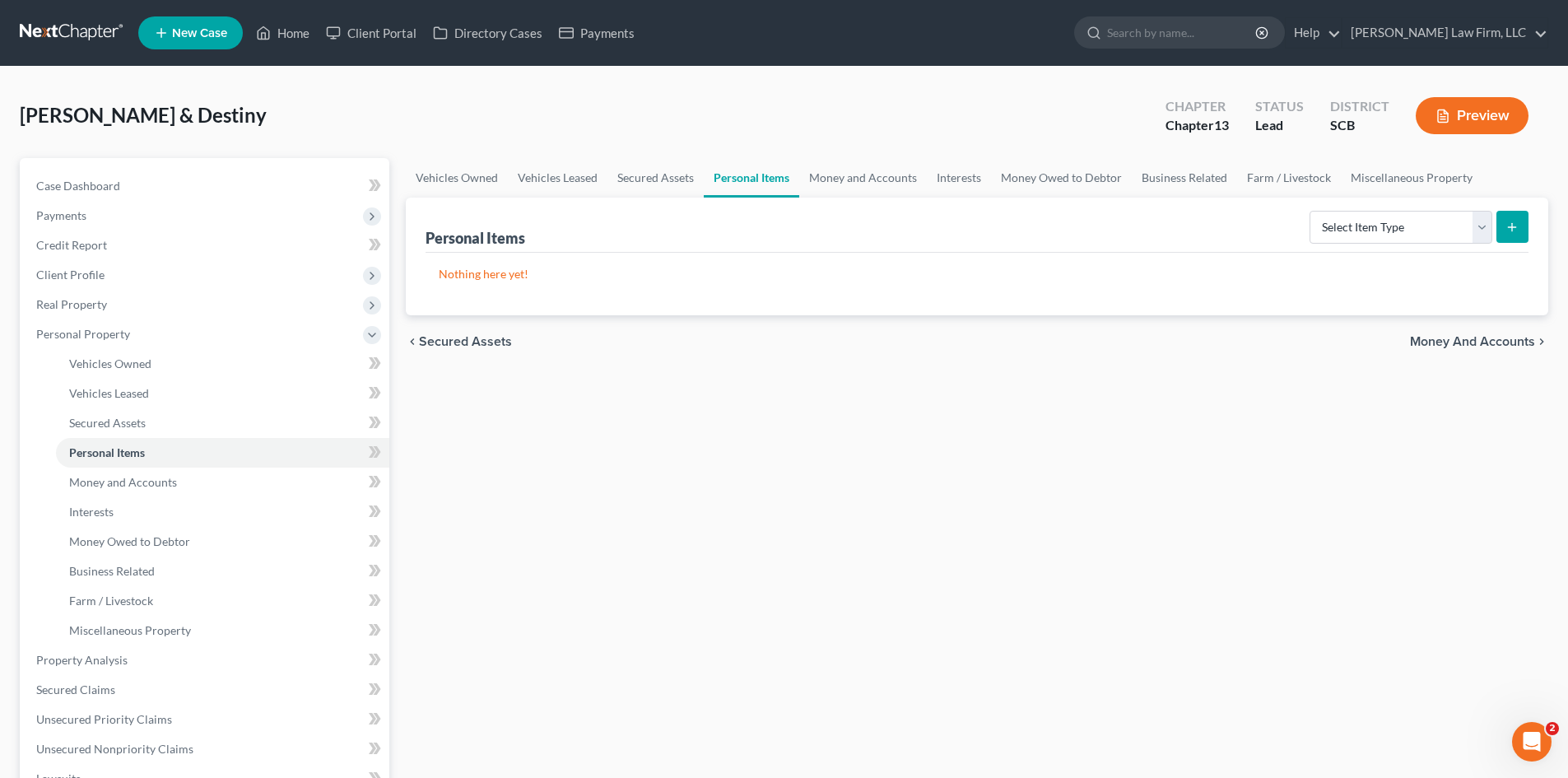
click at [59, 31] on link at bounding box center [72, 32] width 105 height 30
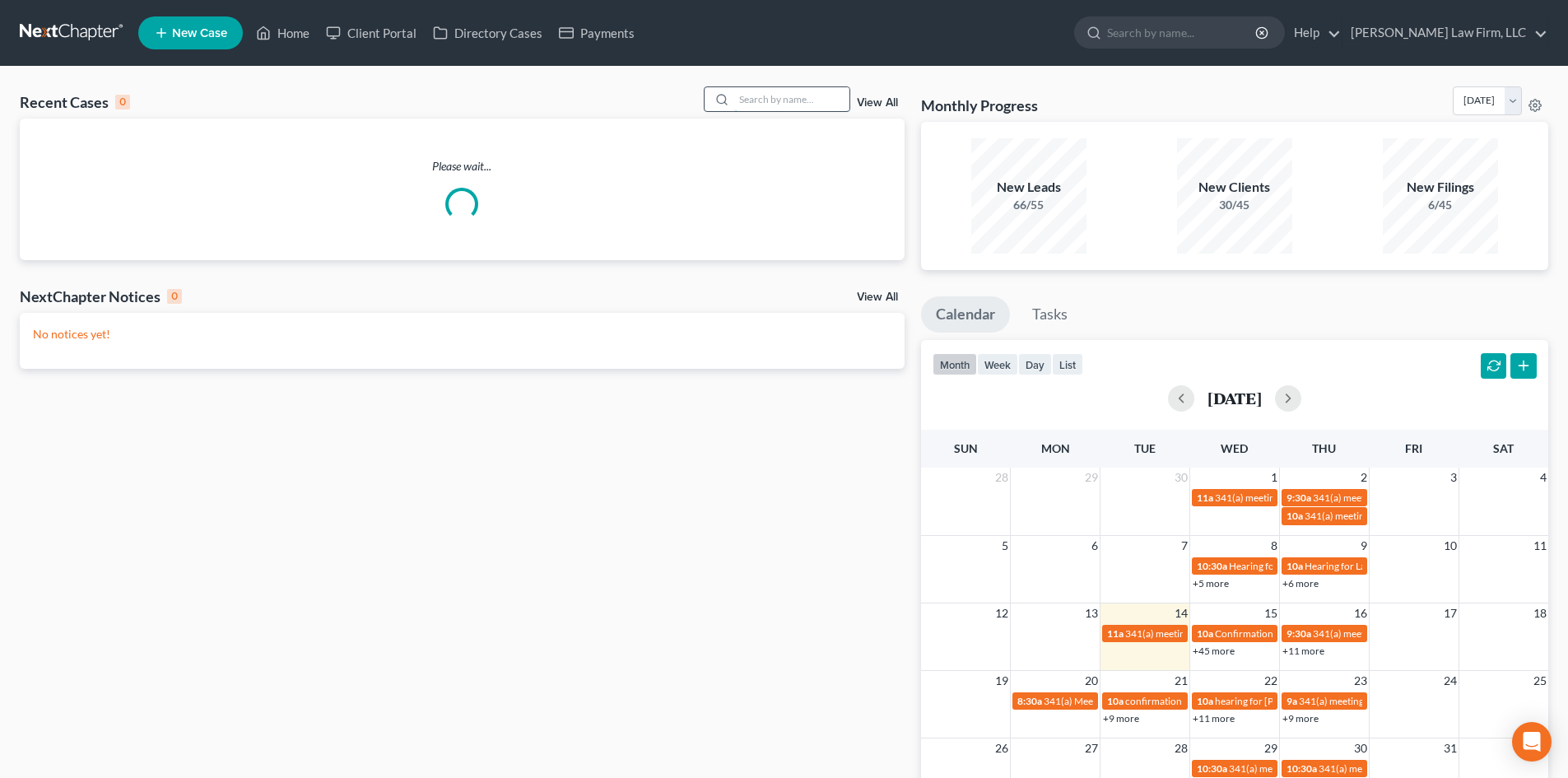
click at [768, 90] on input "search" at bounding box center [792, 99] width 116 height 24
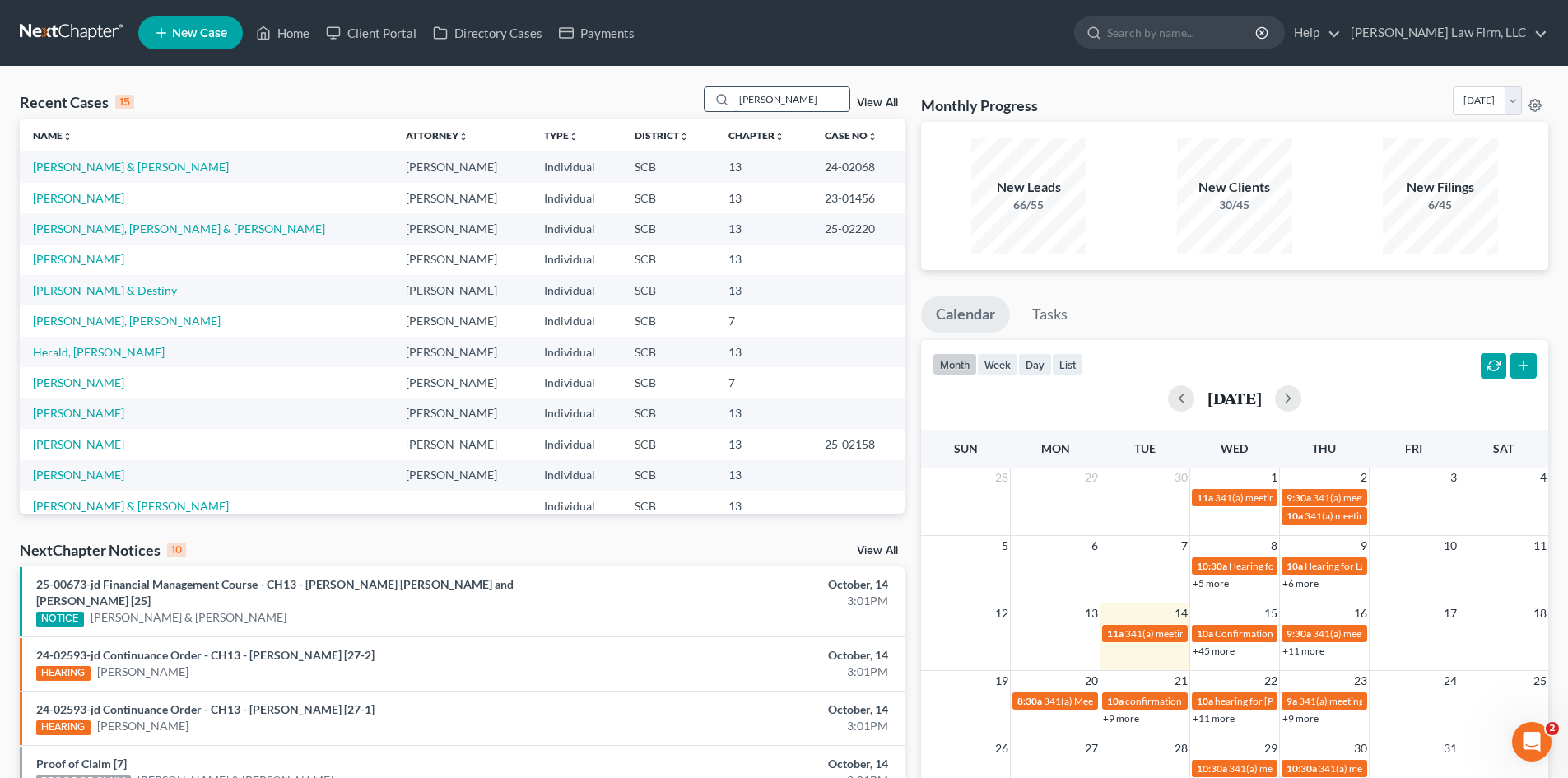
type input "[PERSON_NAME]"
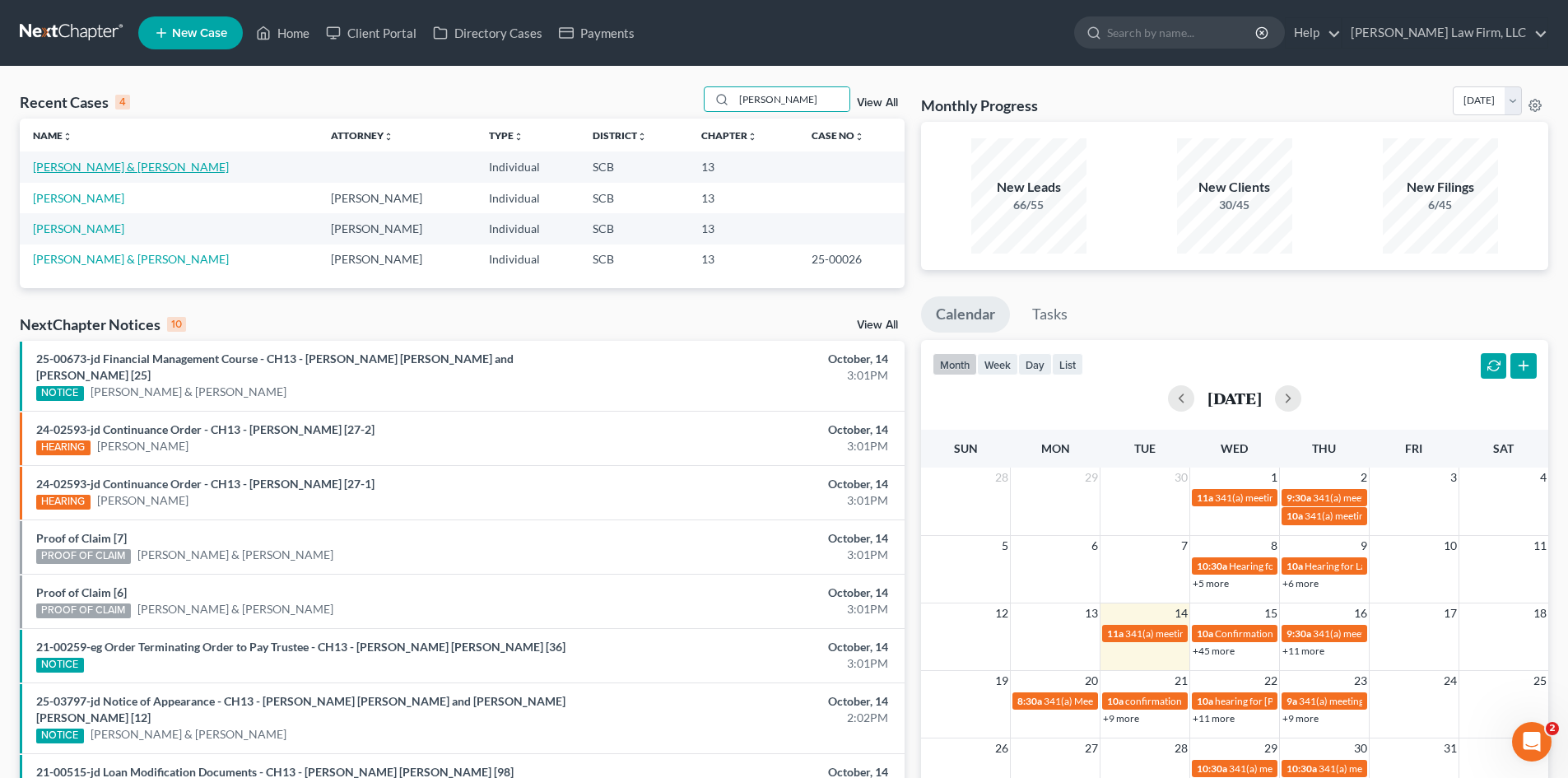
click at [144, 168] on link "[PERSON_NAME] & [PERSON_NAME]" at bounding box center [131, 167] width 195 height 14
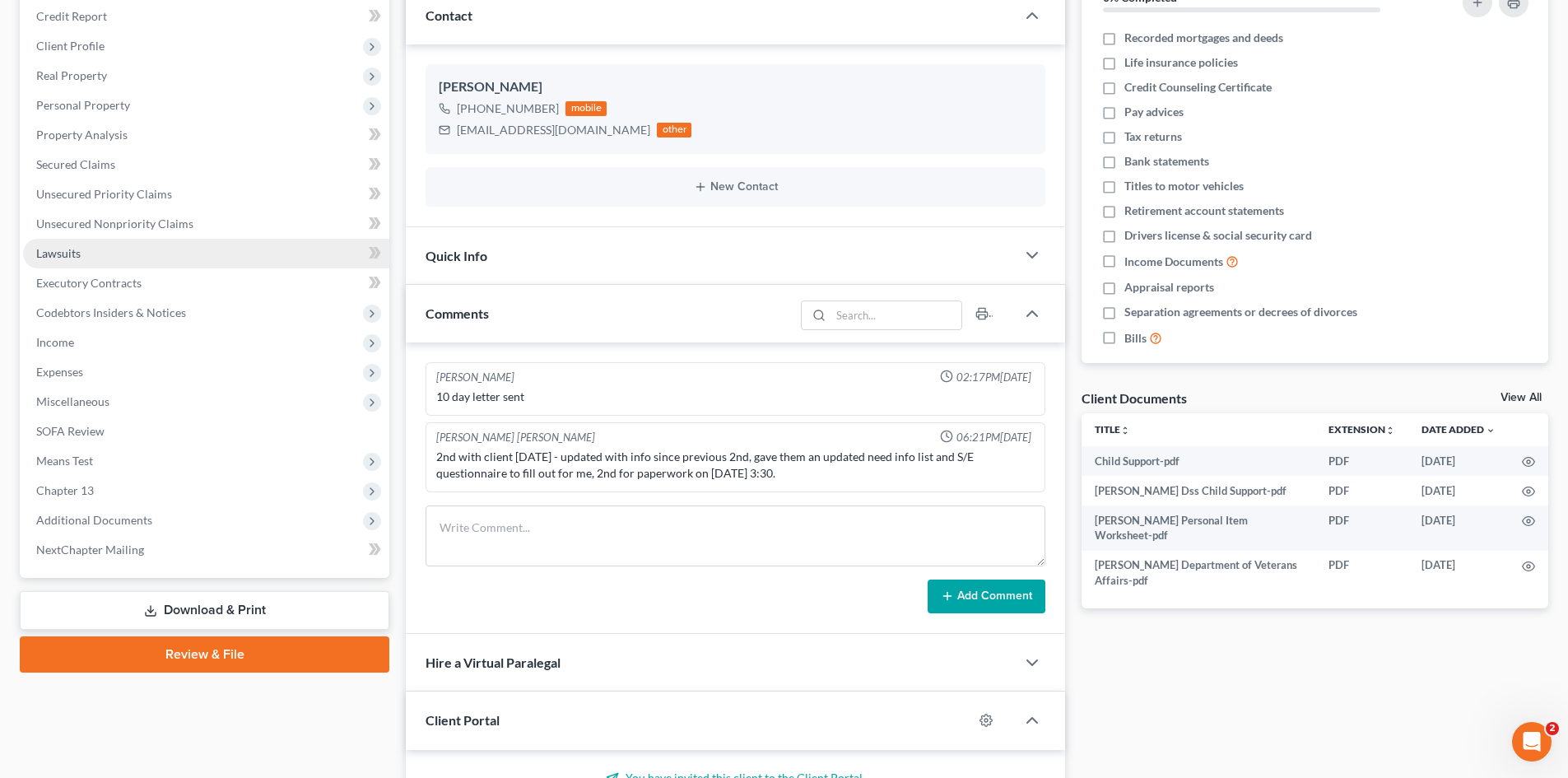
scroll to position [247, 0]
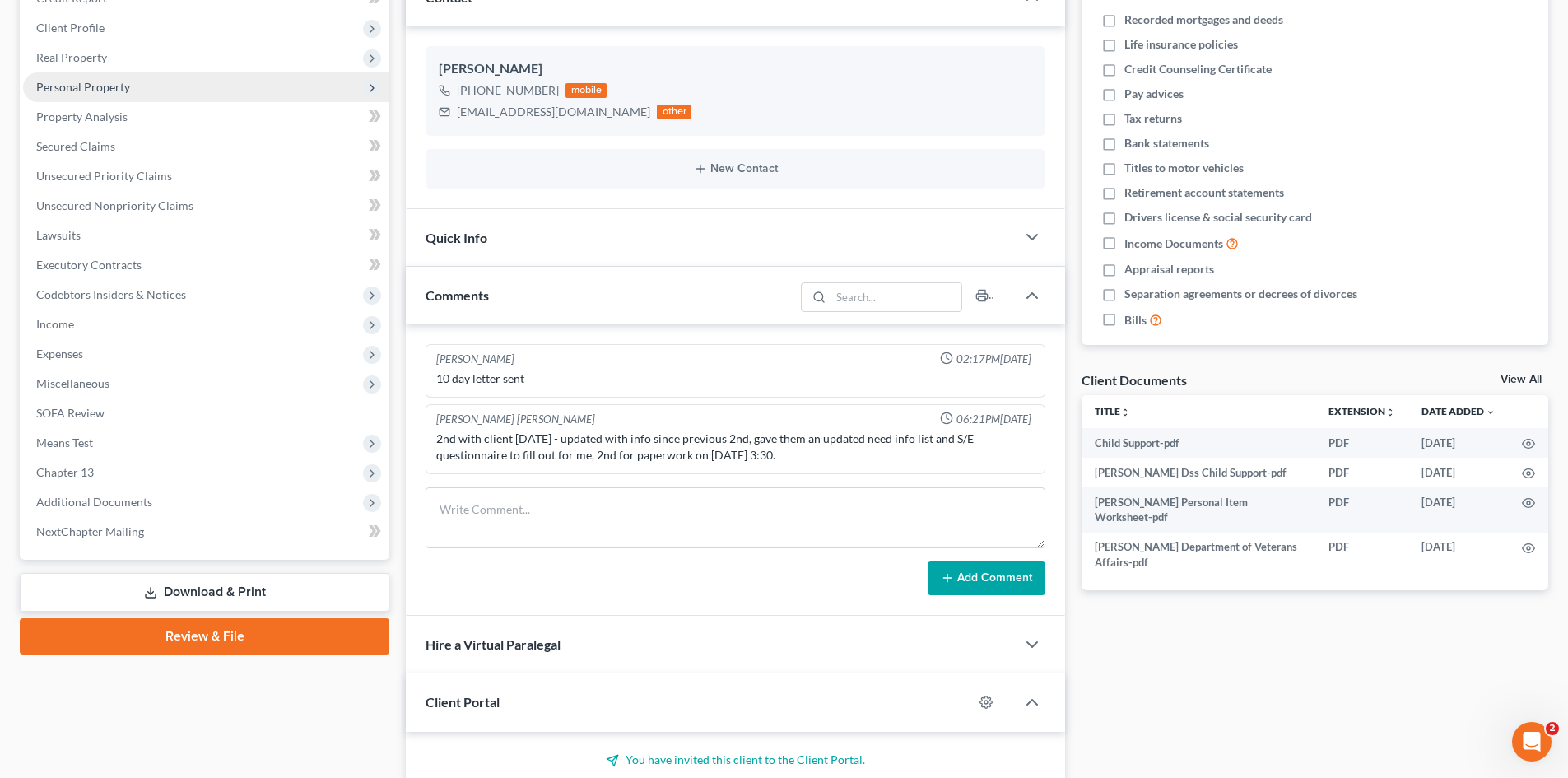
click at [95, 77] on span "Personal Property" at bounding box center [206, 87] width 366 height 30
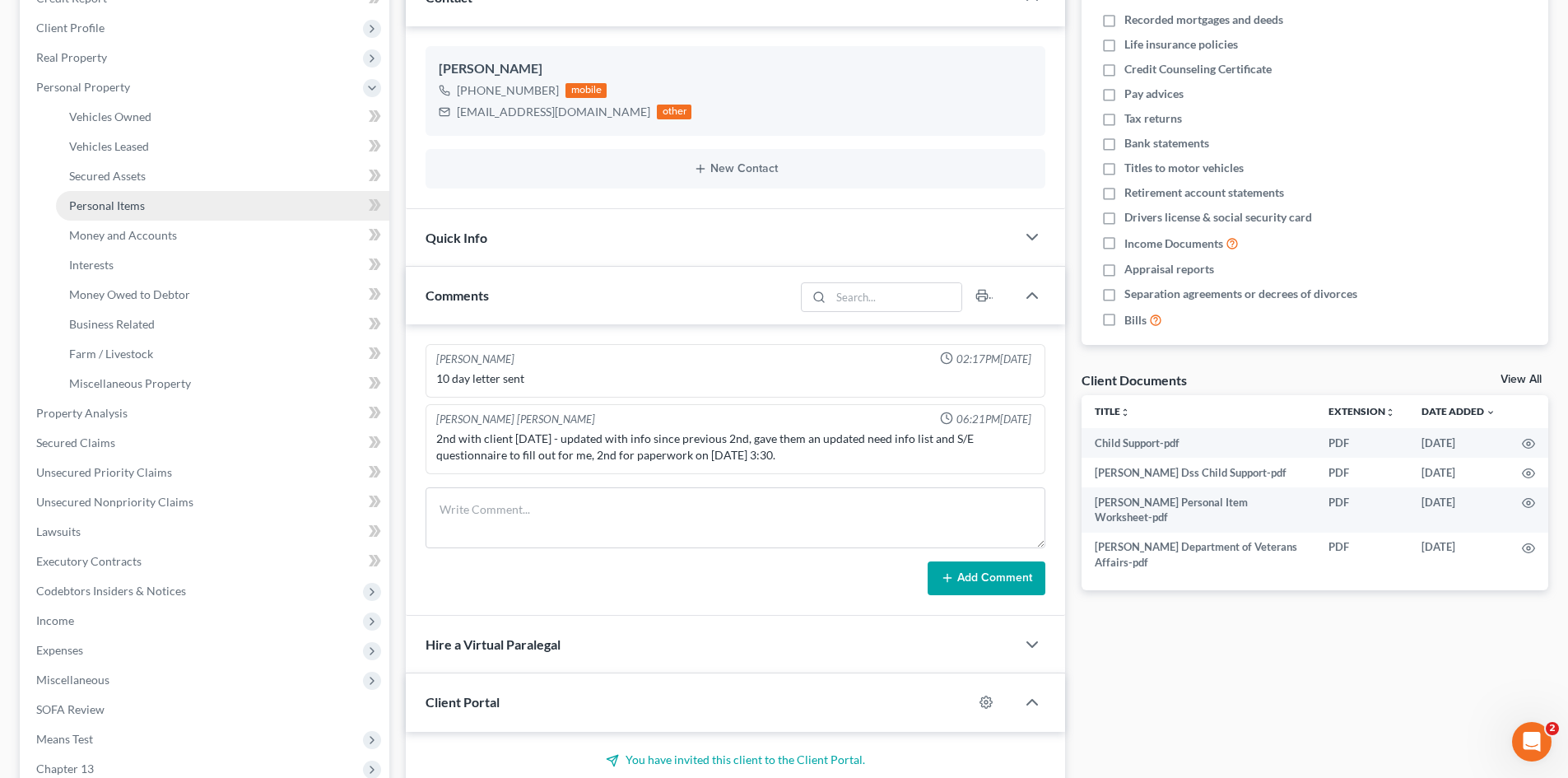
click at [101, 204] on span "Personal Items" at bounding box center [106, 205] width 76 height 14
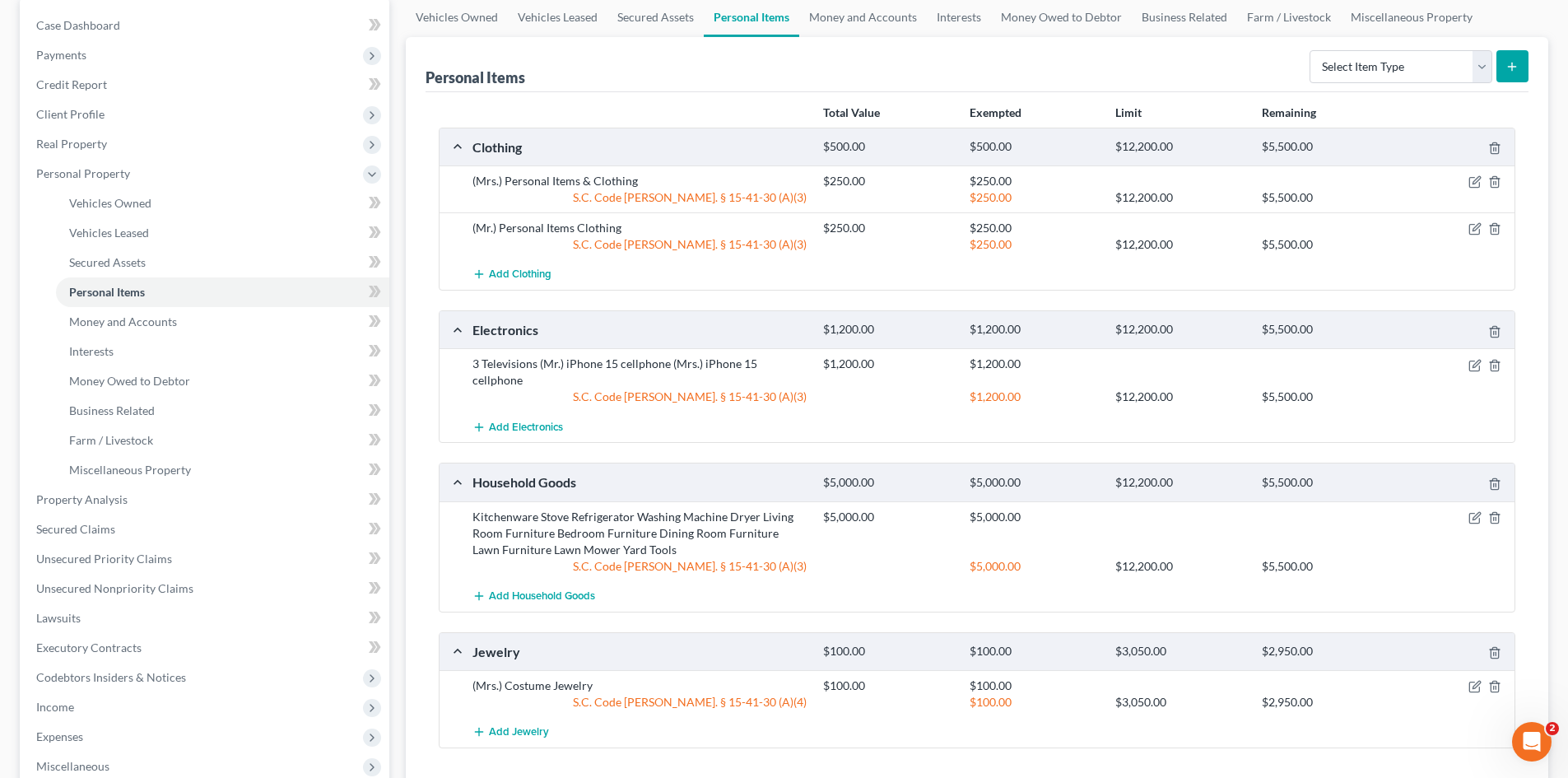
scroll to position [165, 0]
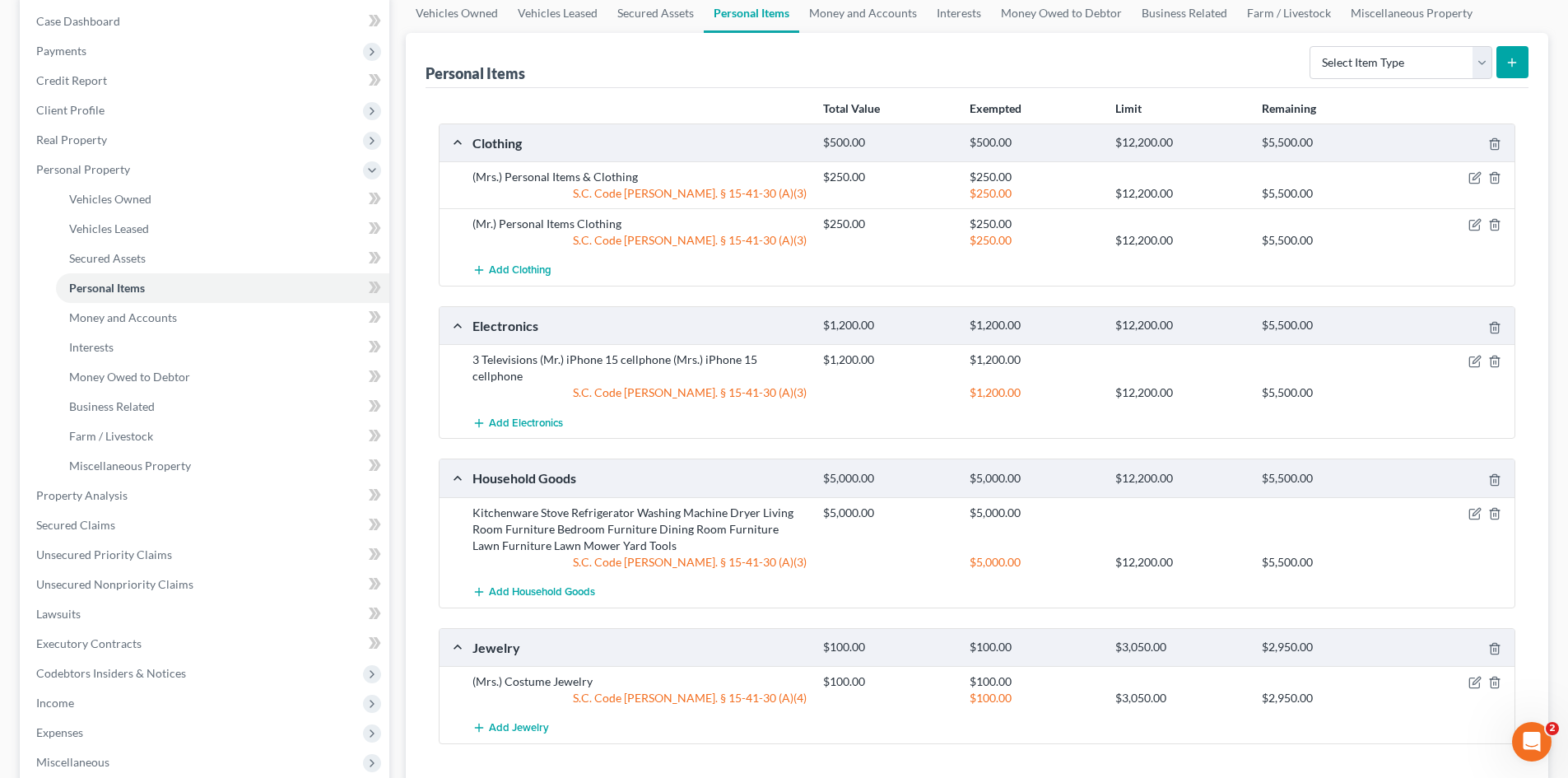
click at [632, 63] on div "Personal Items Select Item Type Clothing Collectibles Of Value Electronics Fire…" at bounding box center [977, 60] width 1103 height 55
